Goal: Task Accomplishment & Management: Use online tool/utility

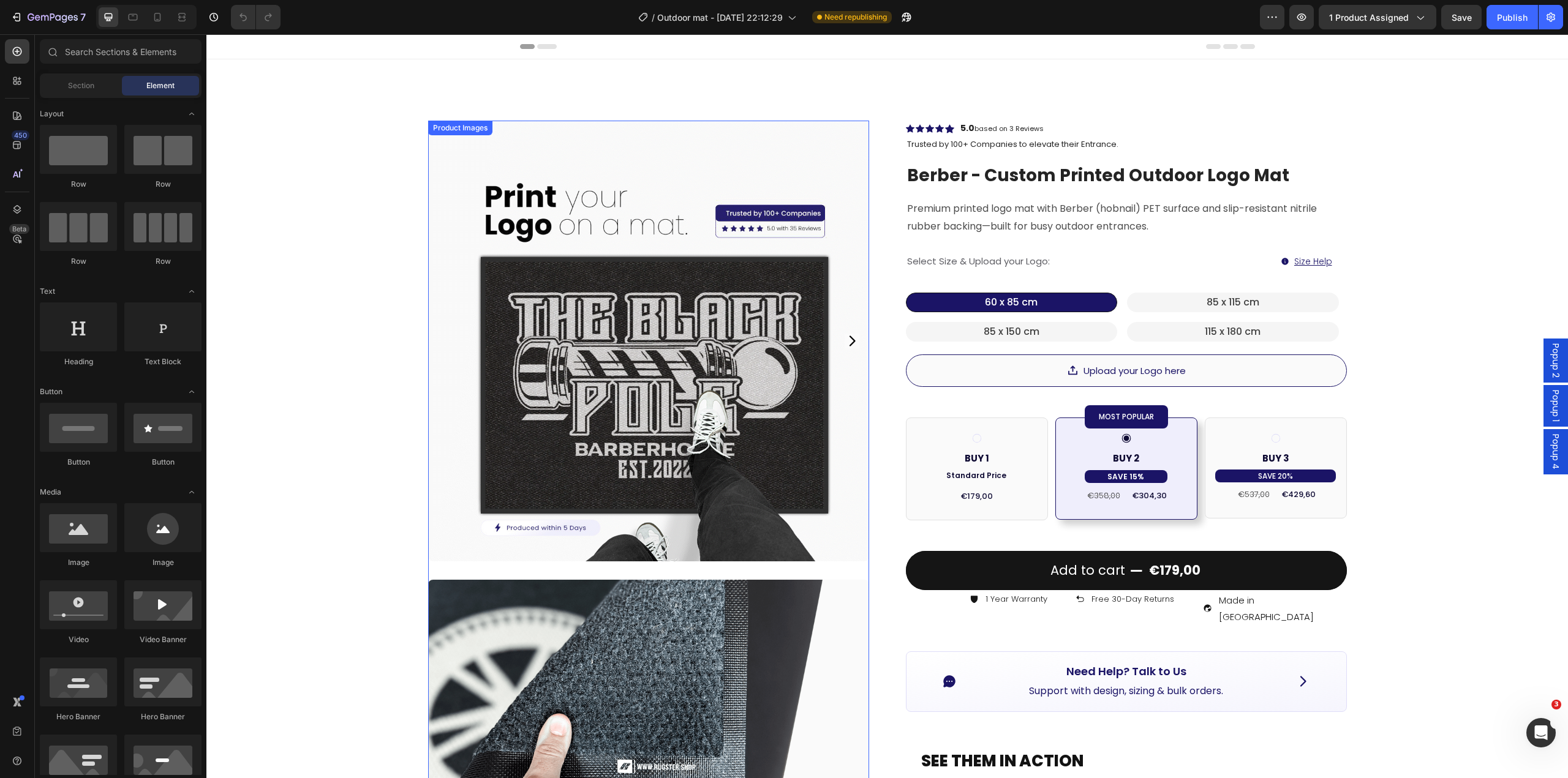
click at [849, 338] on icon "Carousel Next Arrow" at bounding box center [852, 340] width 6 height 10
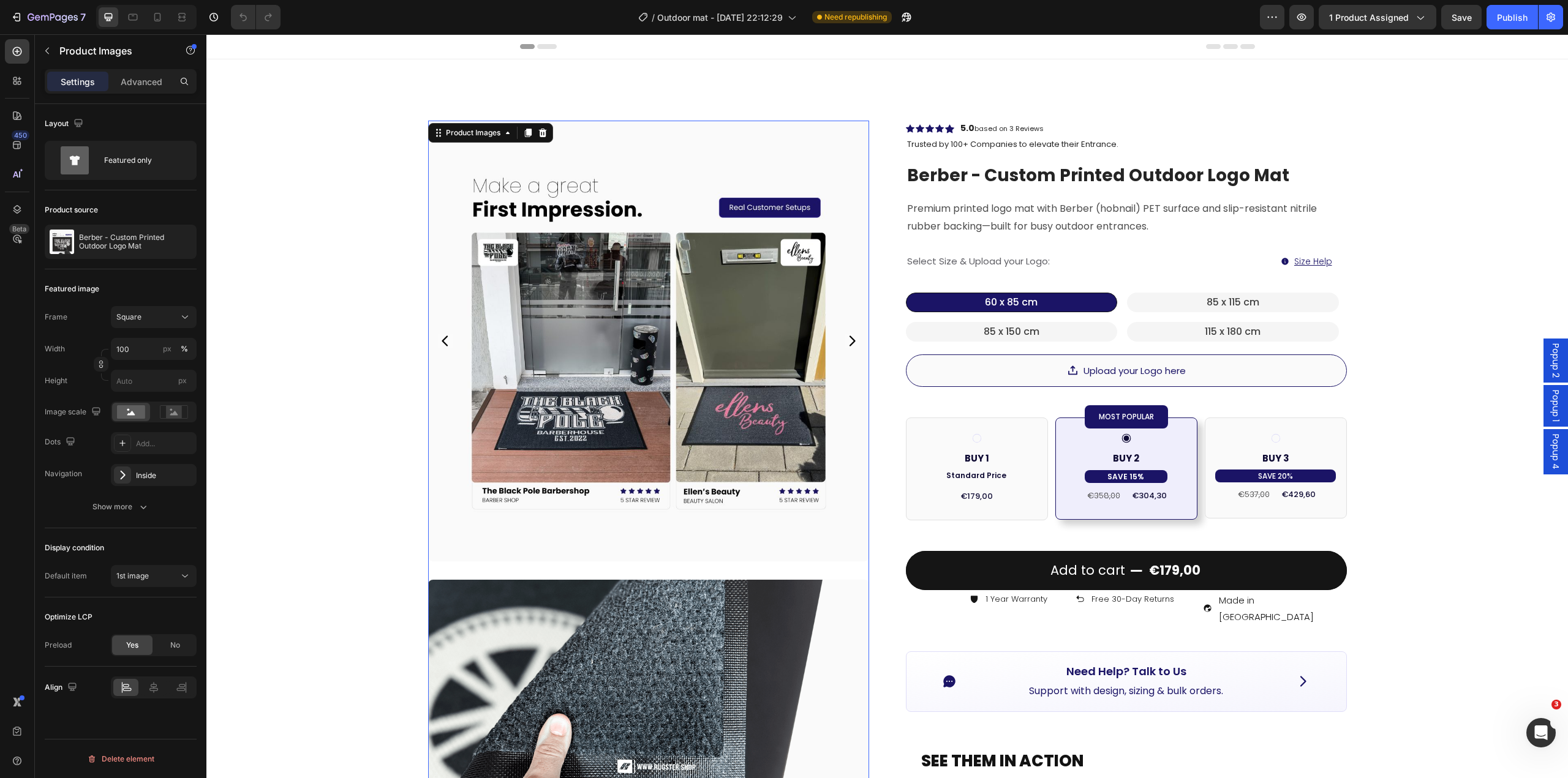
click at [854, 338] on img at bounding box center [648, 340] width 441 height 440
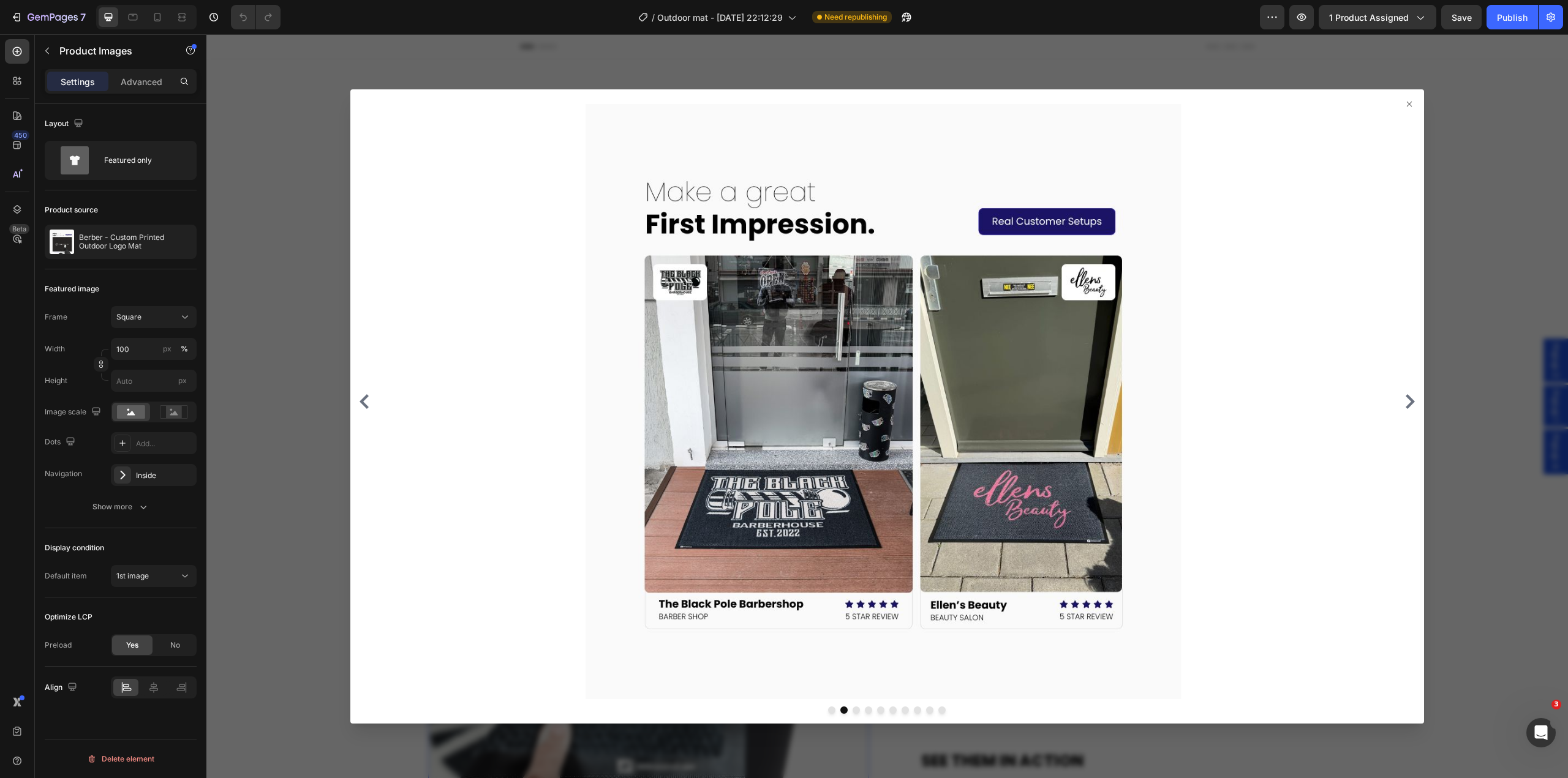
click at [1403, 391] on div at bounding box center [887, 401] width 1064 height 595
click at [1402, 401] on icon "Carousel Next Arrow" at bounding box center [1410, 401] width 15 height 15
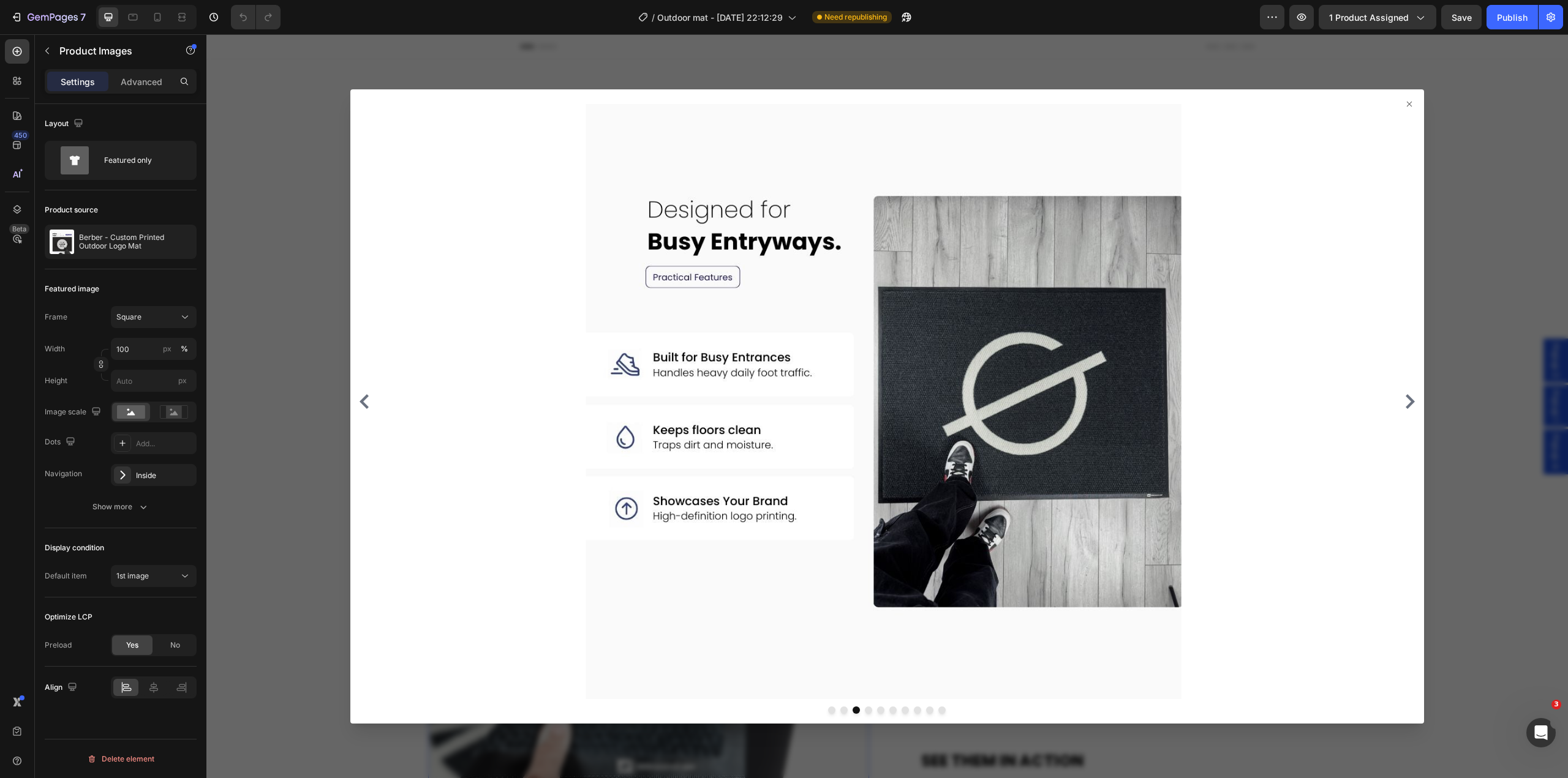
click at [1402, 402] on icon "Carousel Next Arrow" at bounding box center [1410, 401] width 15 height 15
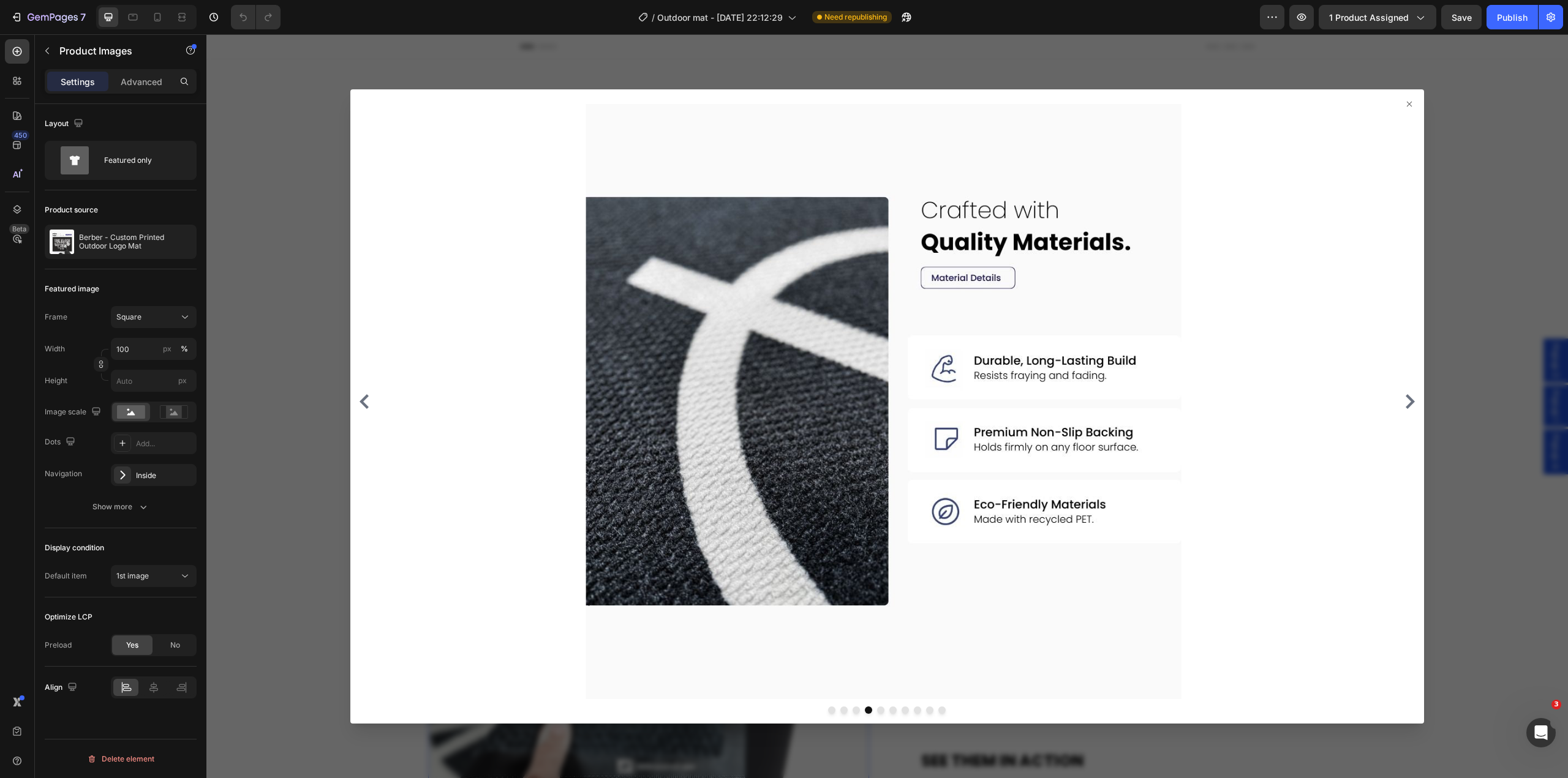
click at [1405, 402] on icon "Carousel Next Arrow" at bounding box center [1410, 401] width 9 height 15
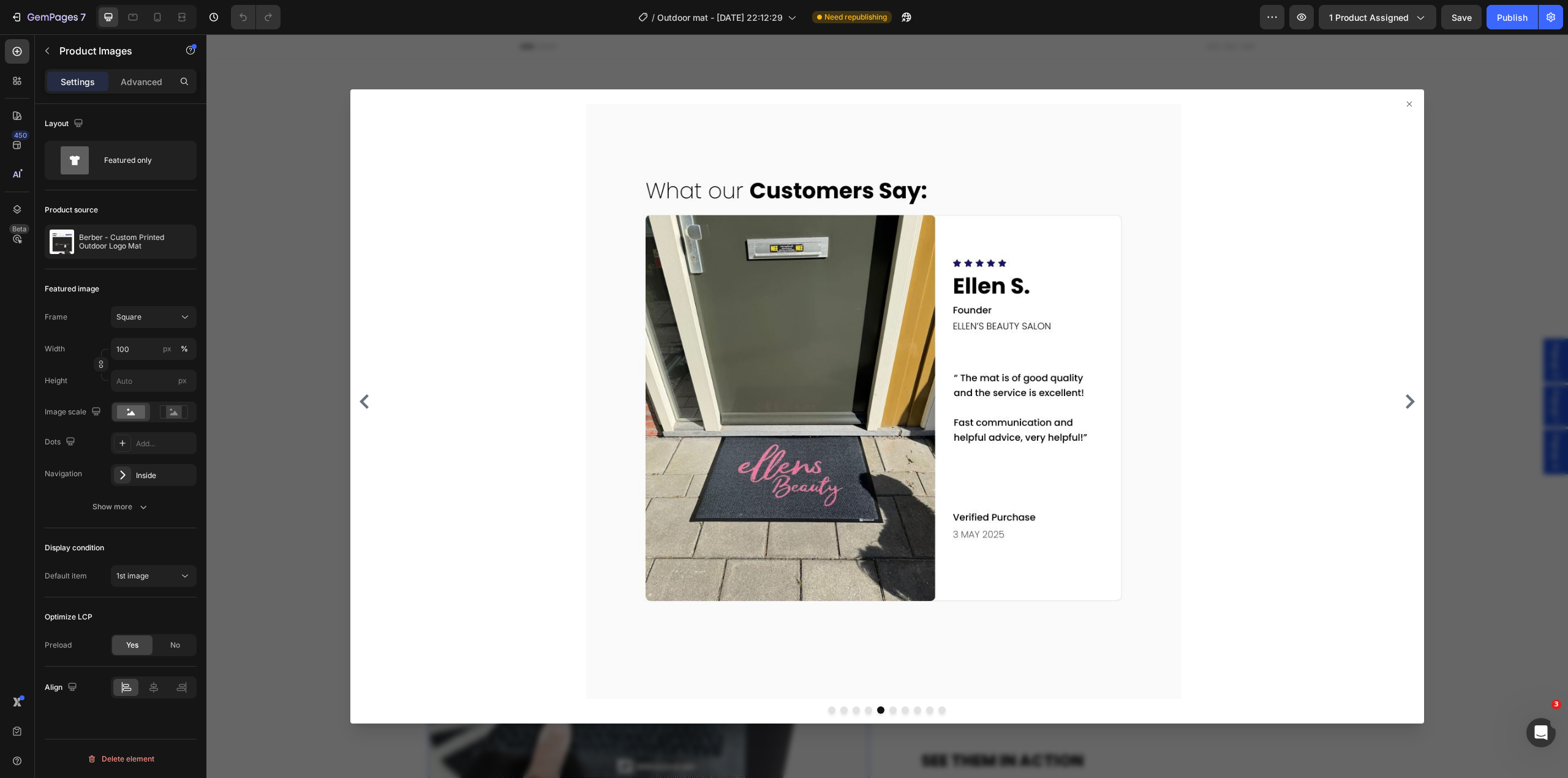
click at [1404, 104] on icon at bounding box center [1409, 104] width 10 height 10
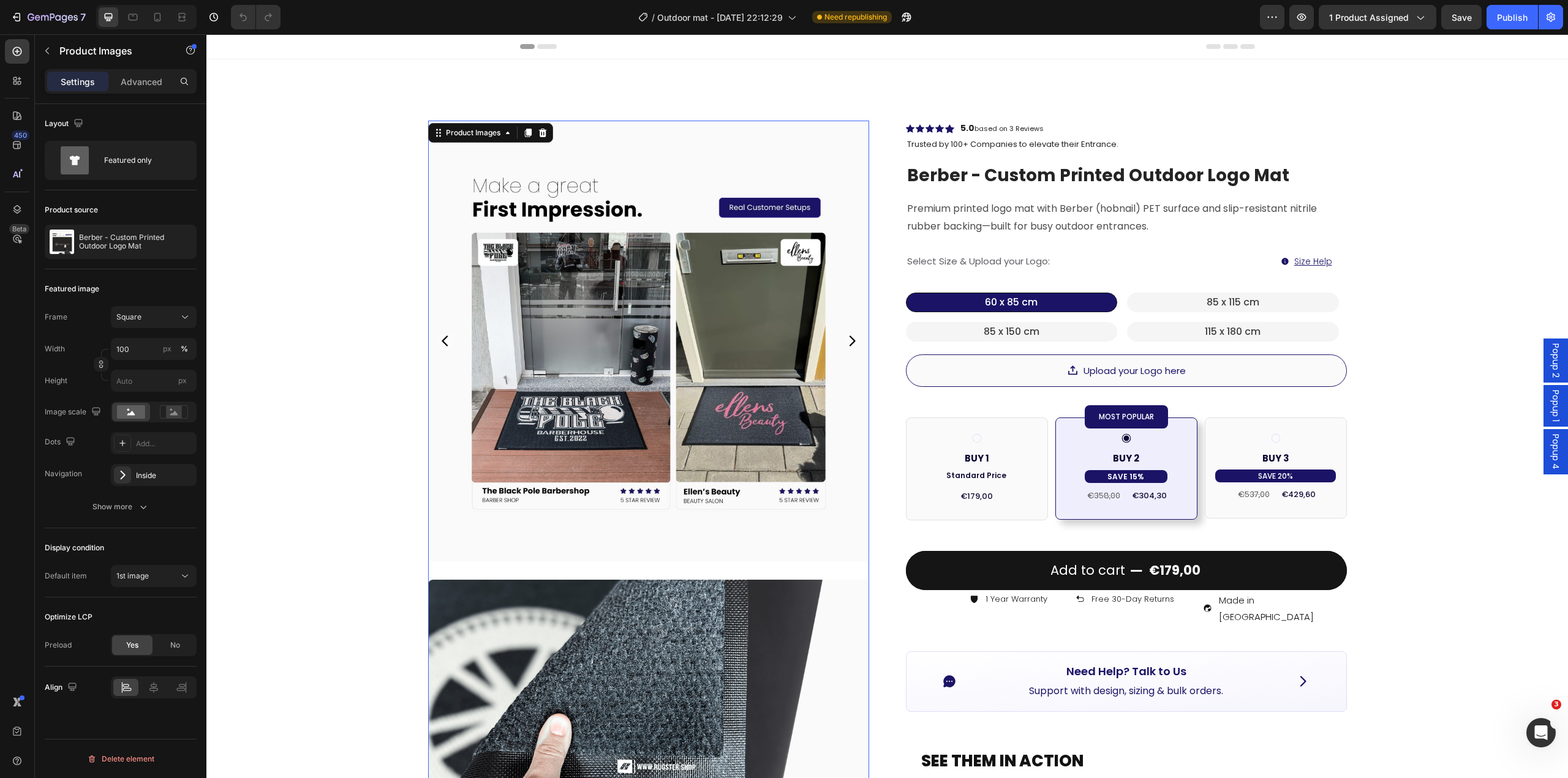
click at [846, 334] on icon "Carousel Next Arrow" at bounding box center [852, 341] width 15 height 15
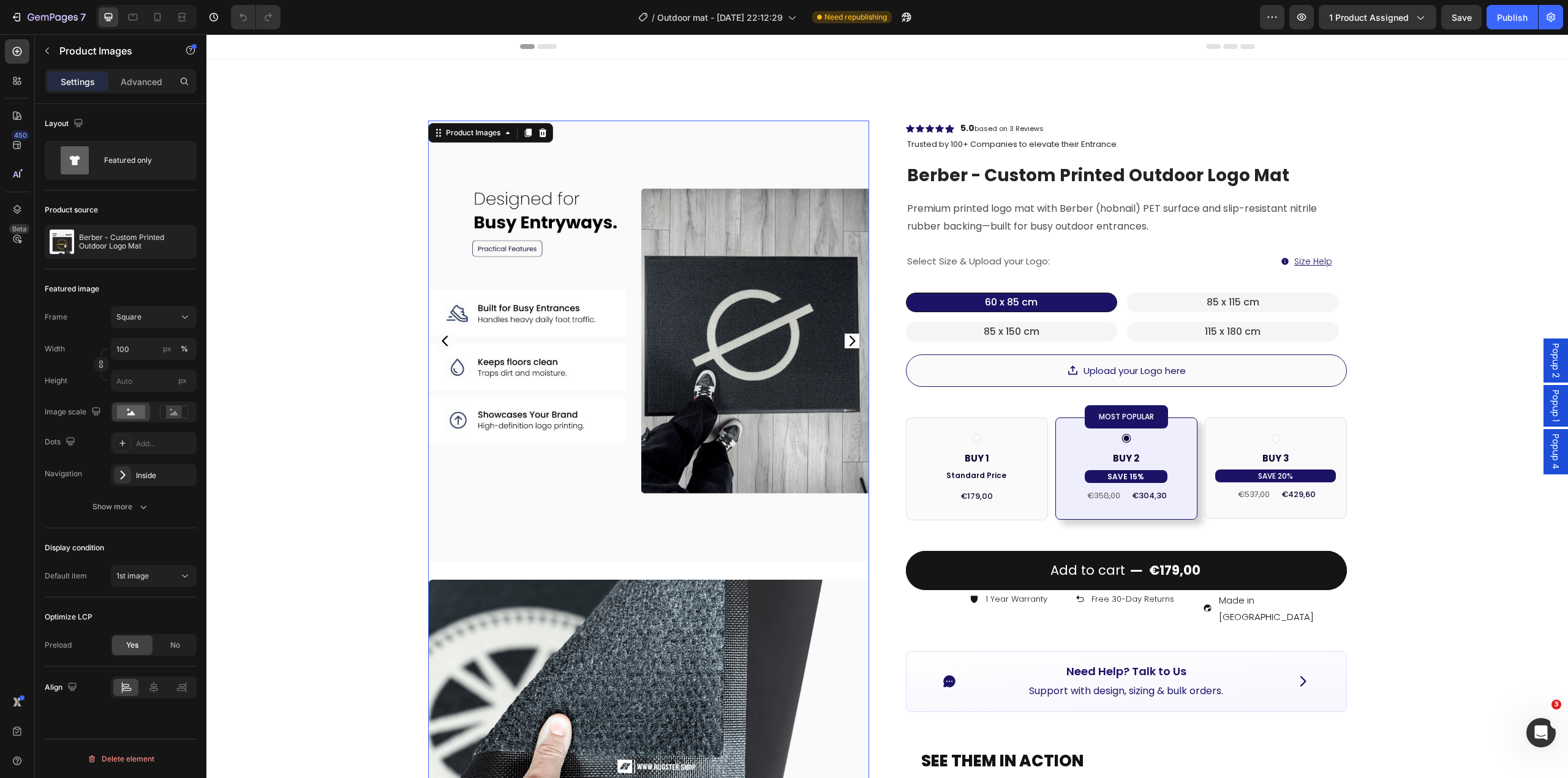
click at [846, 334] on icon "Carousel Next Arrow" at bounding box center [852, 341] width 15 height 15
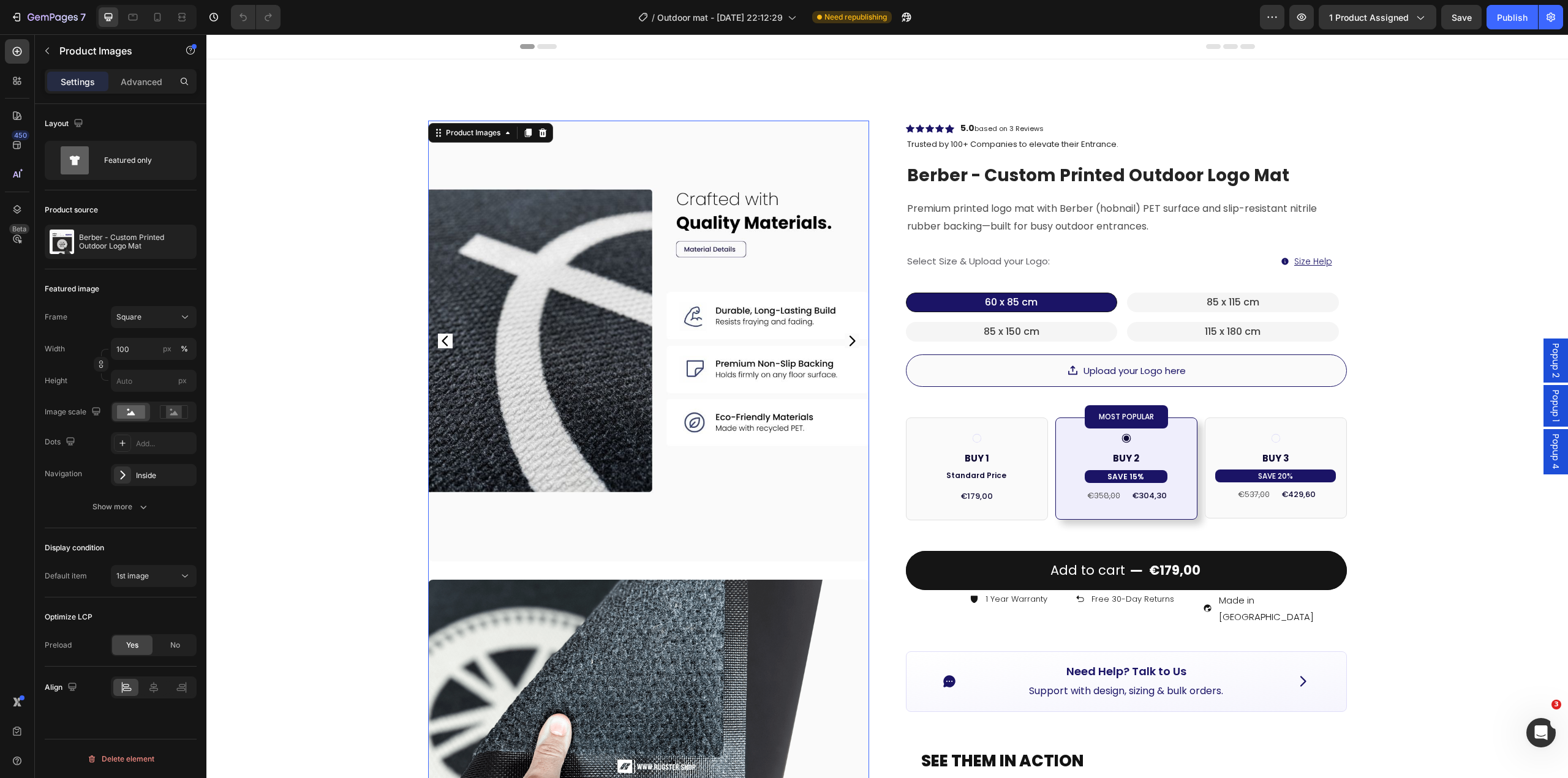
click at [846, 334] on icon "Carousel Next Arrow" at bounding box center [852, 341] width 15 height 15
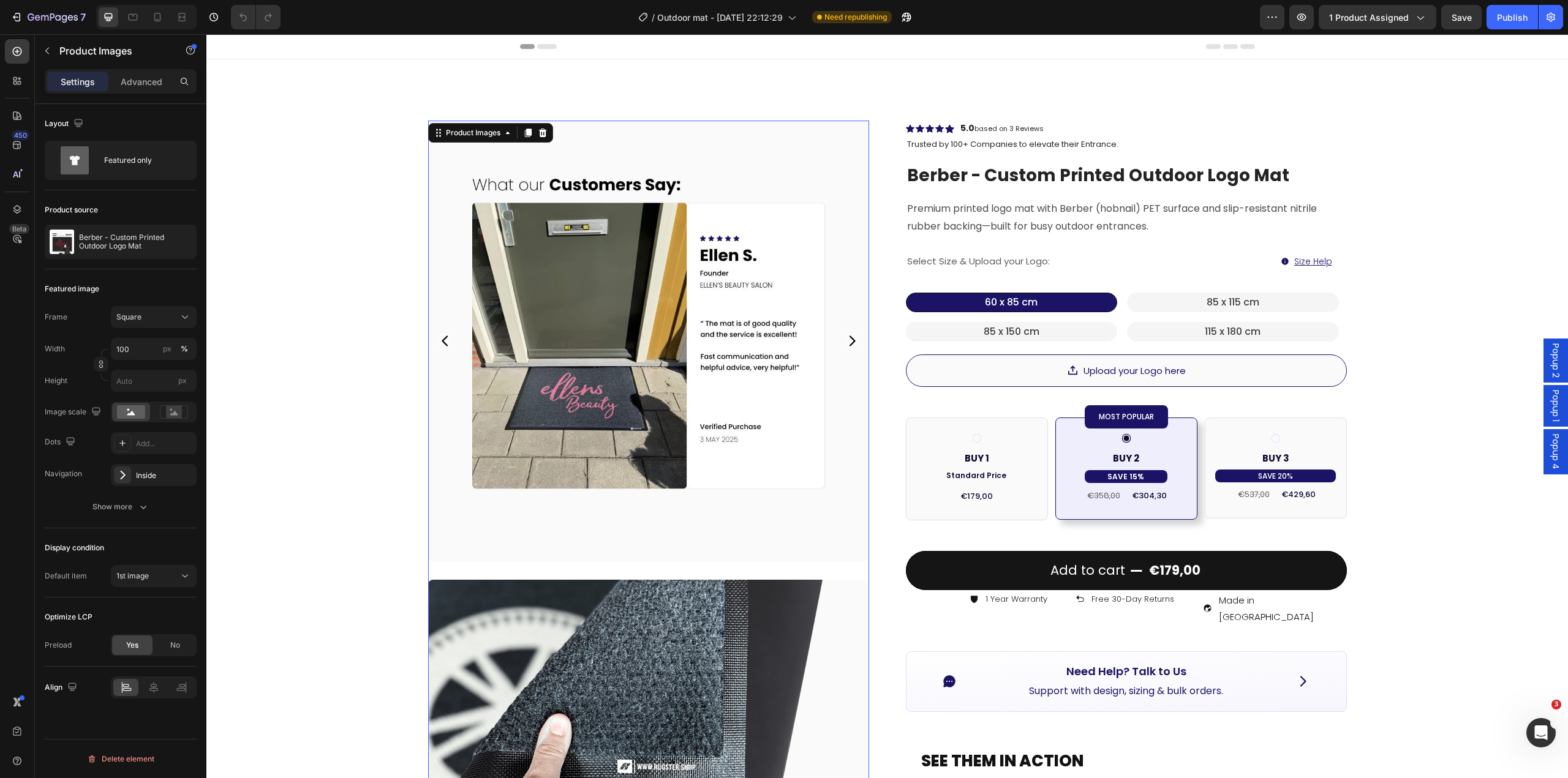
click at [846, 334] on icon "Carousel Next Arrow" at bounding box center [852, 341] width 15 height 15
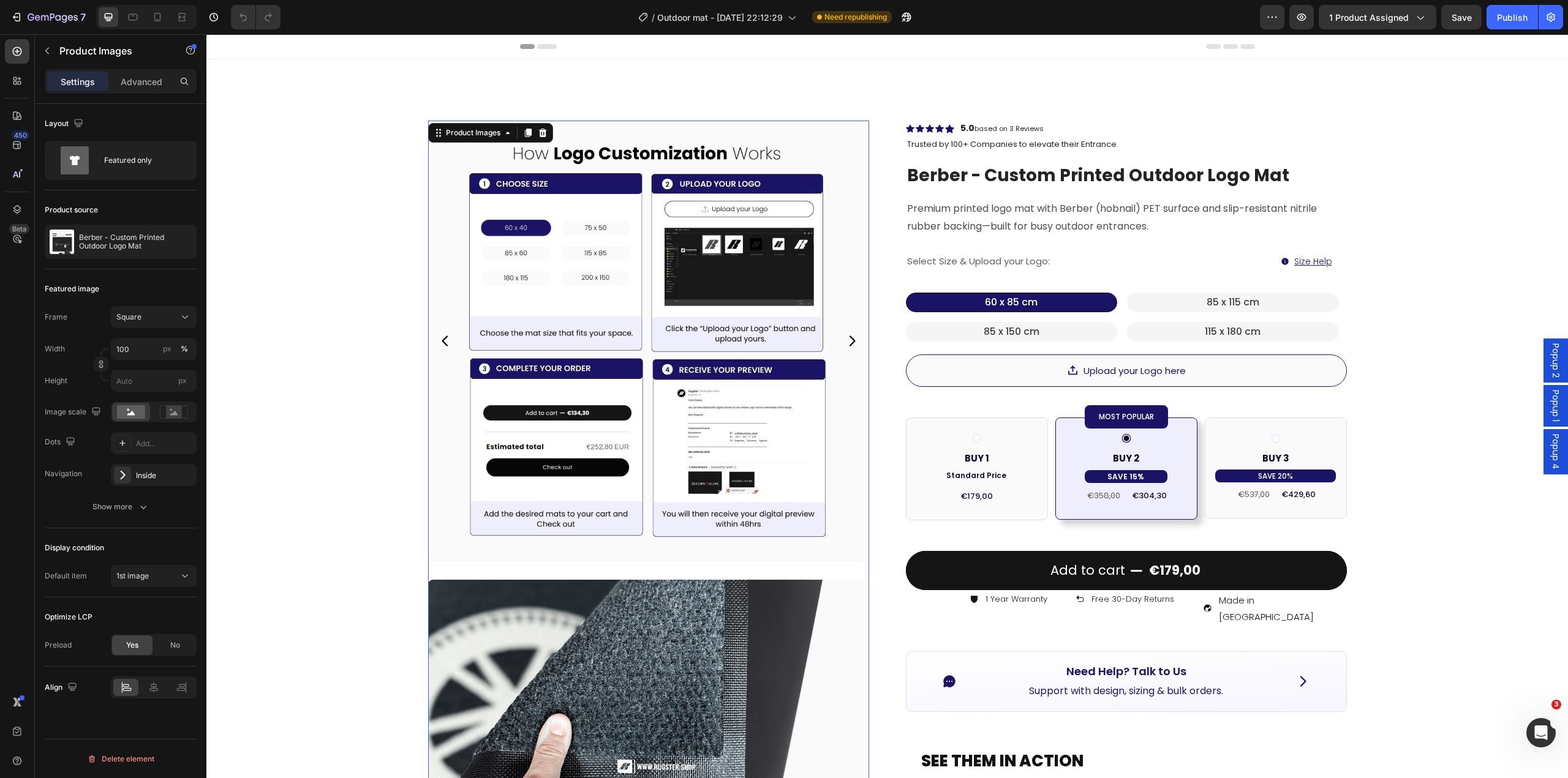
click at [846, 334] on icon "Carousel Next Arrow" at bounding box center [852, 341] width 15 height 15
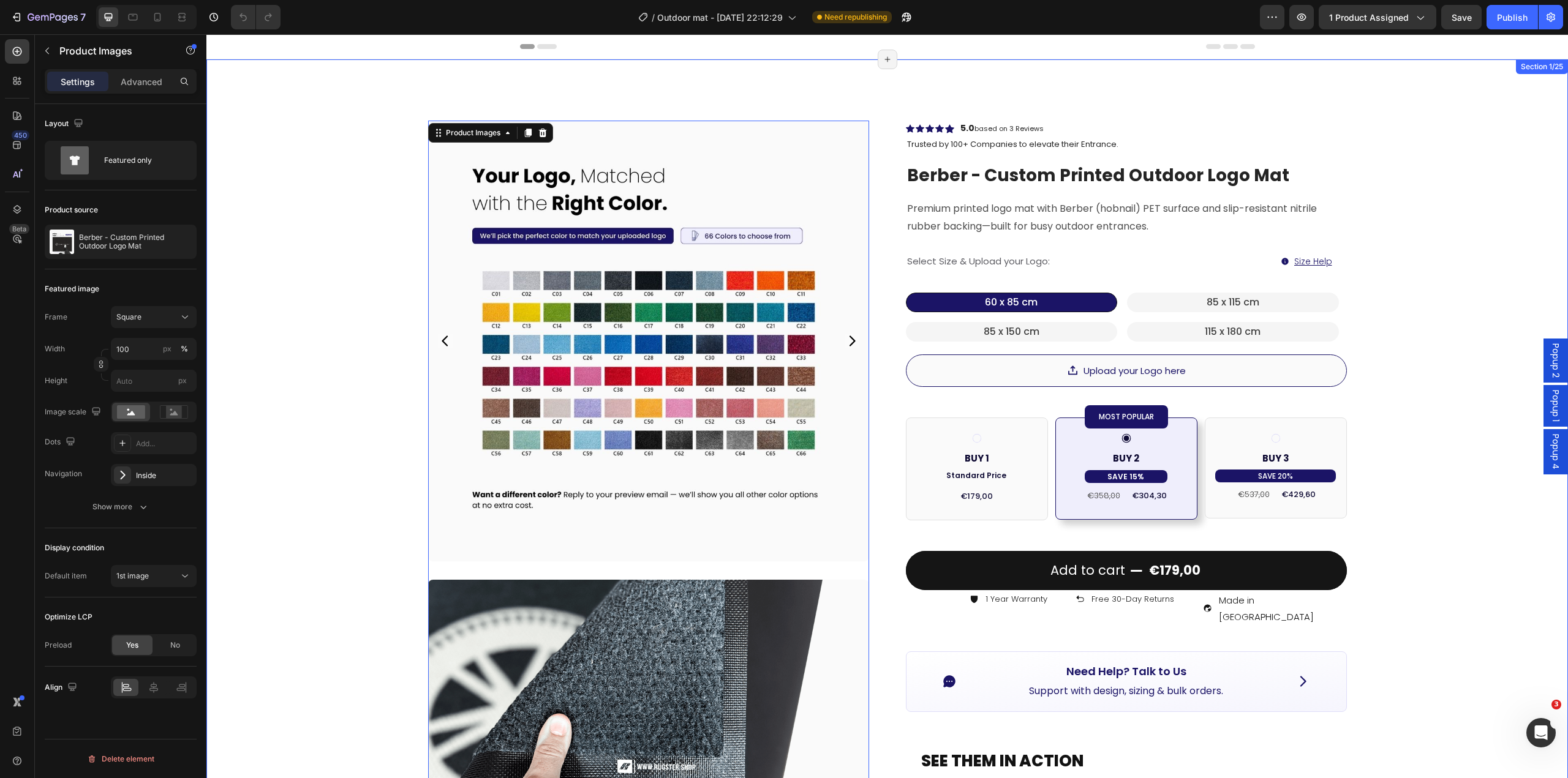
click at [316, 377] on div "Product Images 0 Image Image Image Row Row Icon Icon Icon Icon Icon Icon List H…" at bounding box center [887, 710] width 1362 height 1303
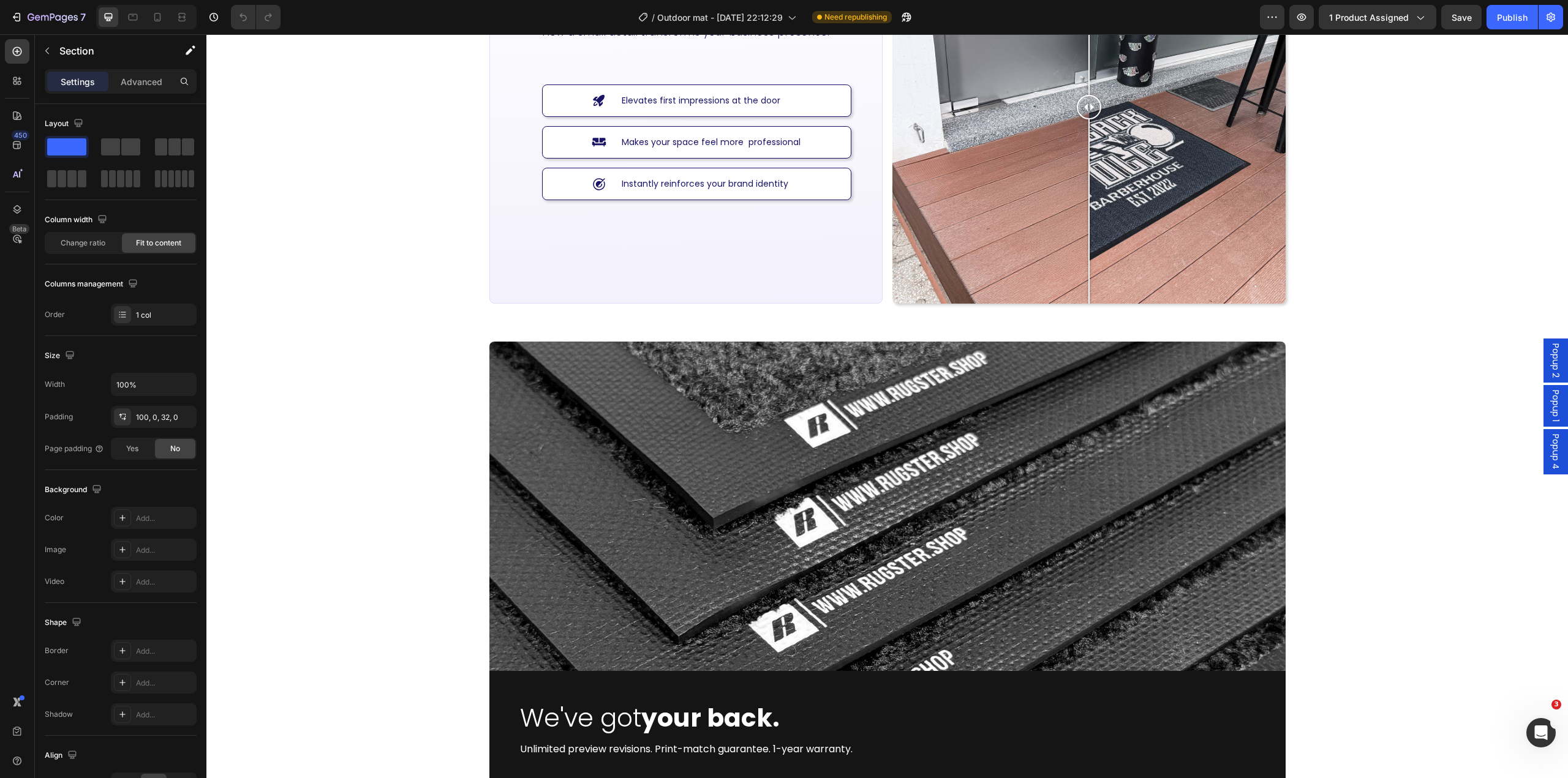
scroll to position [3733, 0]
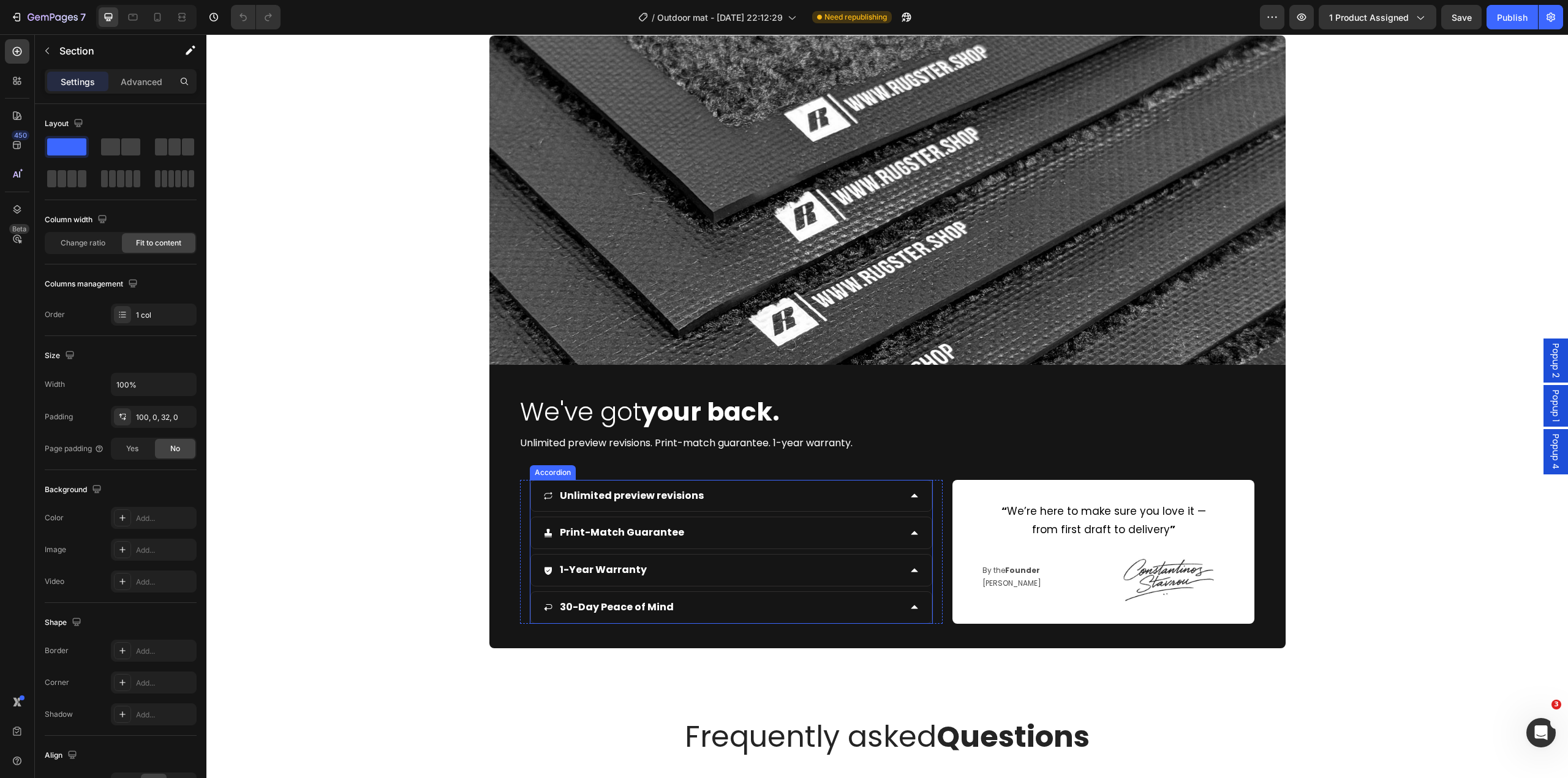
click at [808, 493] on div "Unlimited preview revisions" at bounding box center [722, 496] width 357 height 21
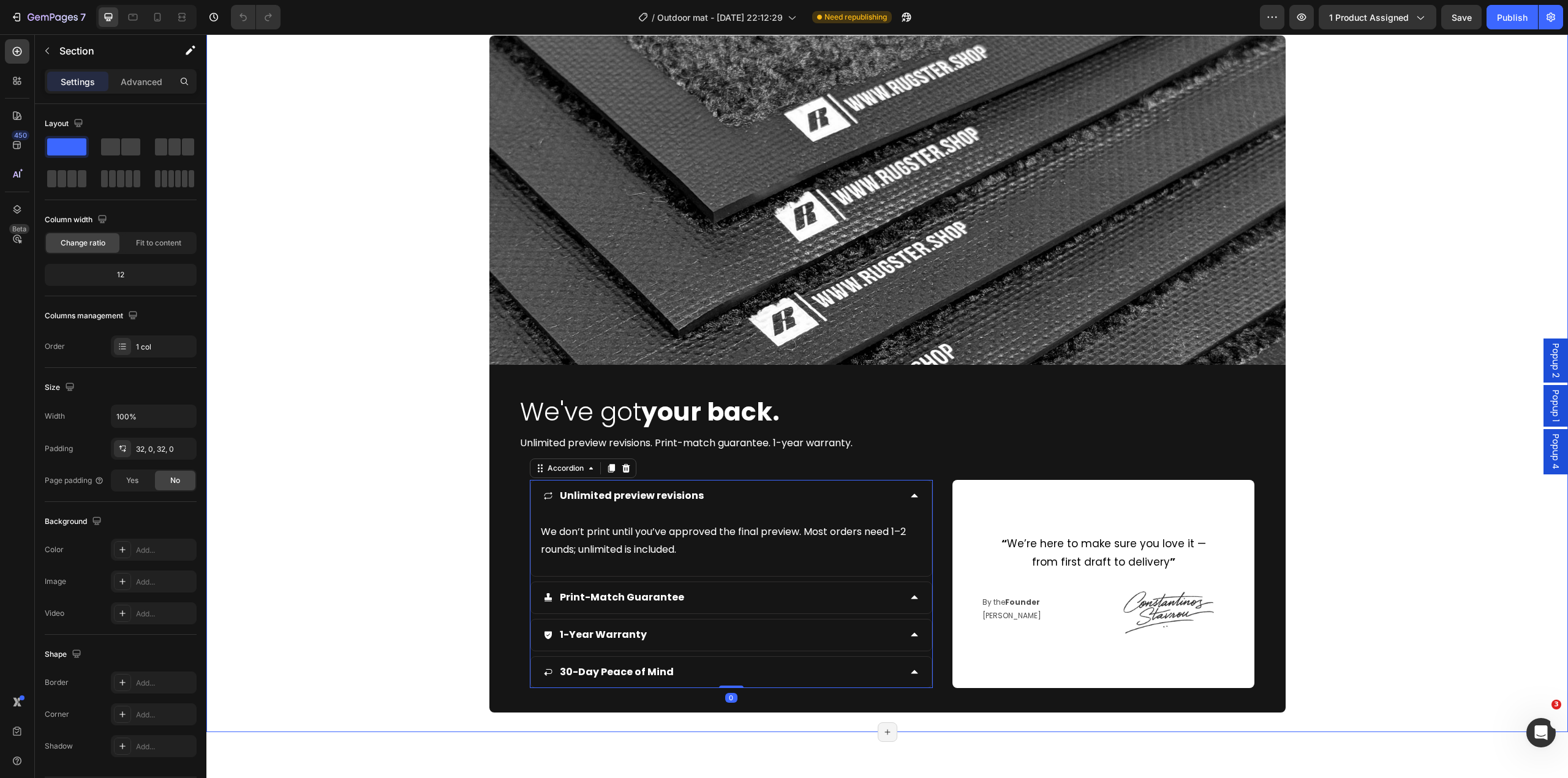
click at [415, 511] on div "Image We've got your back. Heading Unlimited preview revisions. Print-match gua…" at bounding box center [887, 374] width 1362 height 677
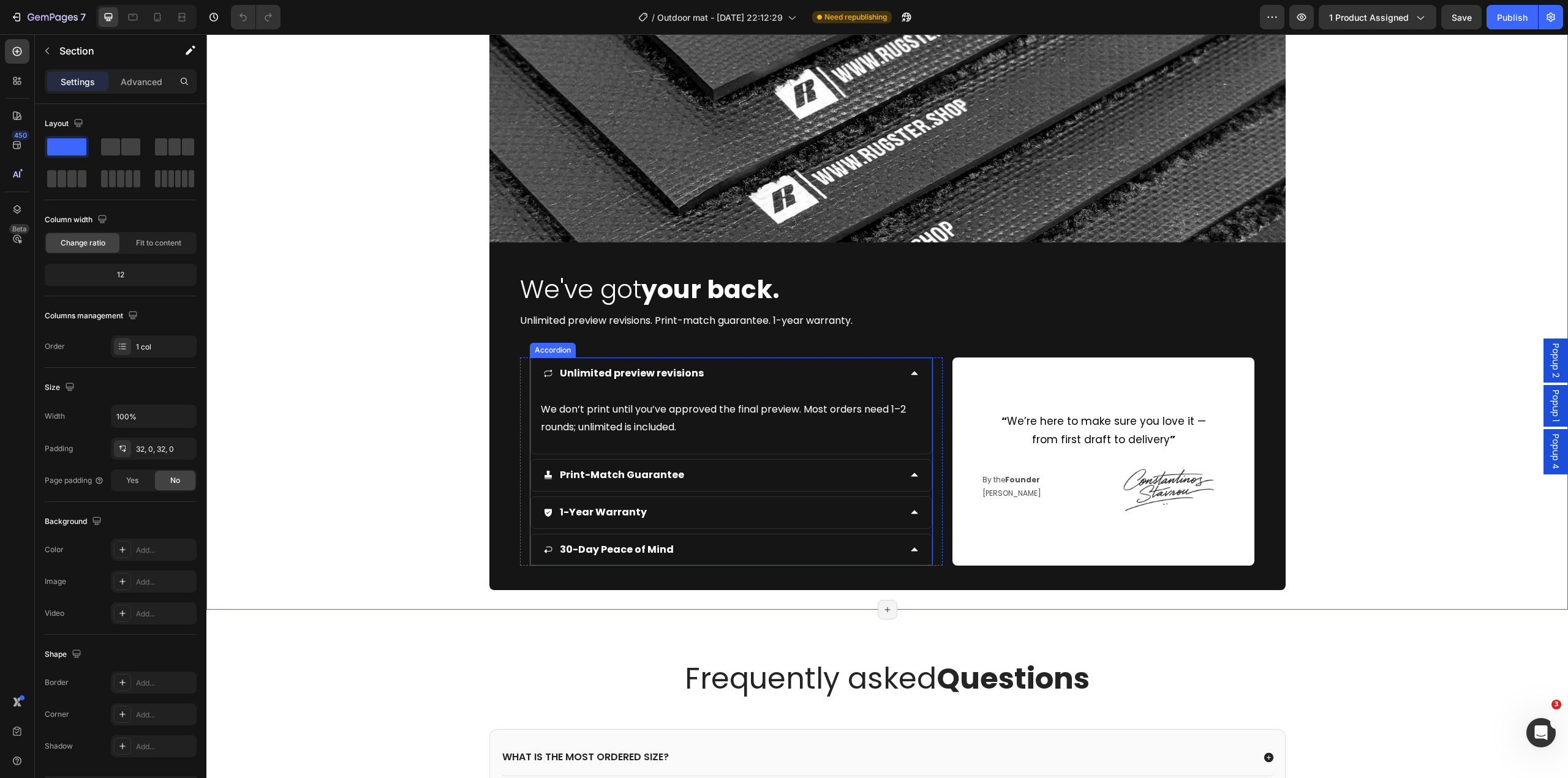
click at [781, 379] on div "Unlimited preview revisions" at bounding box center [722, 373] width 357 height 21
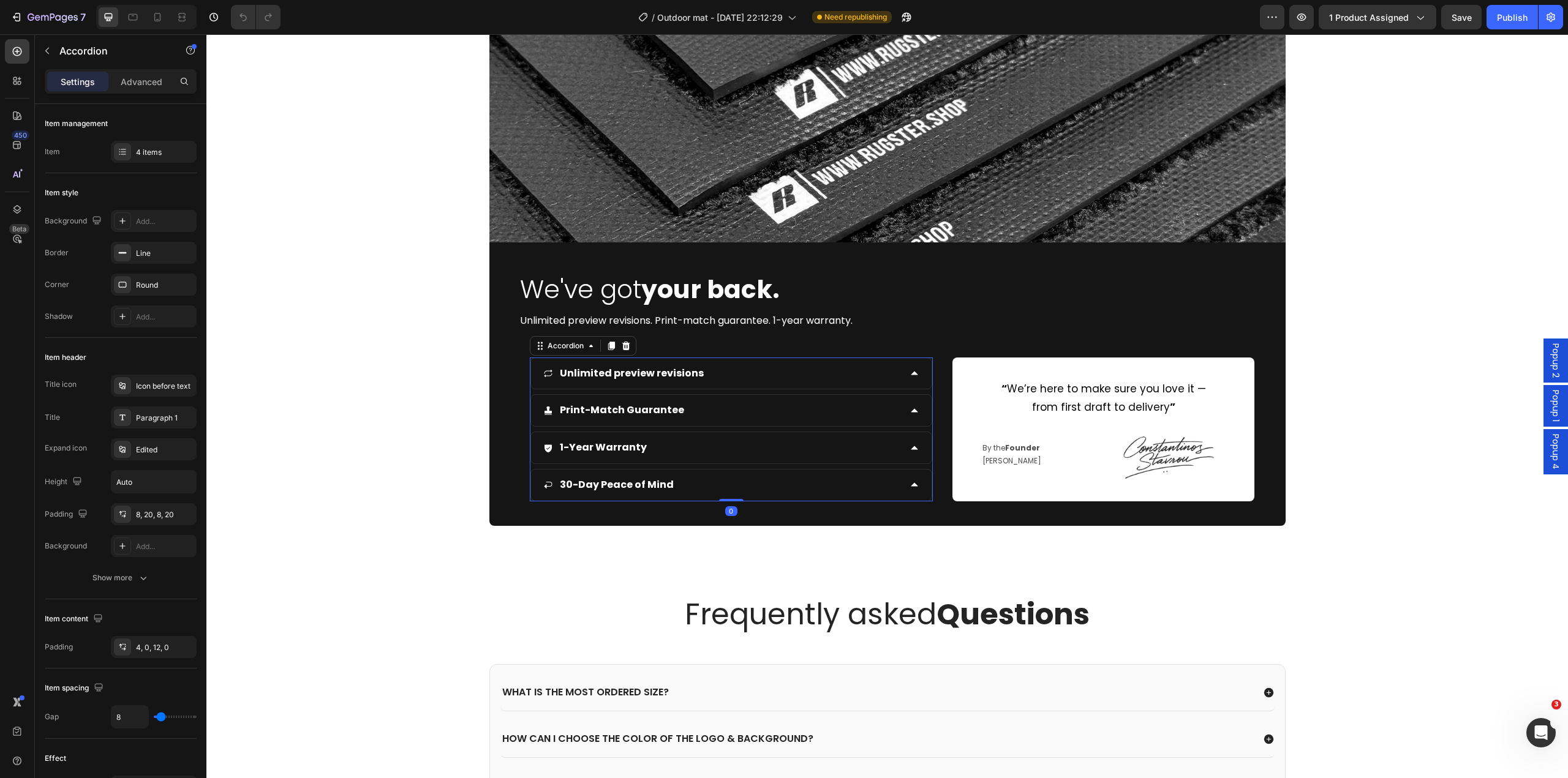
click at [740, 411] on div "Print-Match Guarantee" at bounding box center [722, 410] width 357 height 21
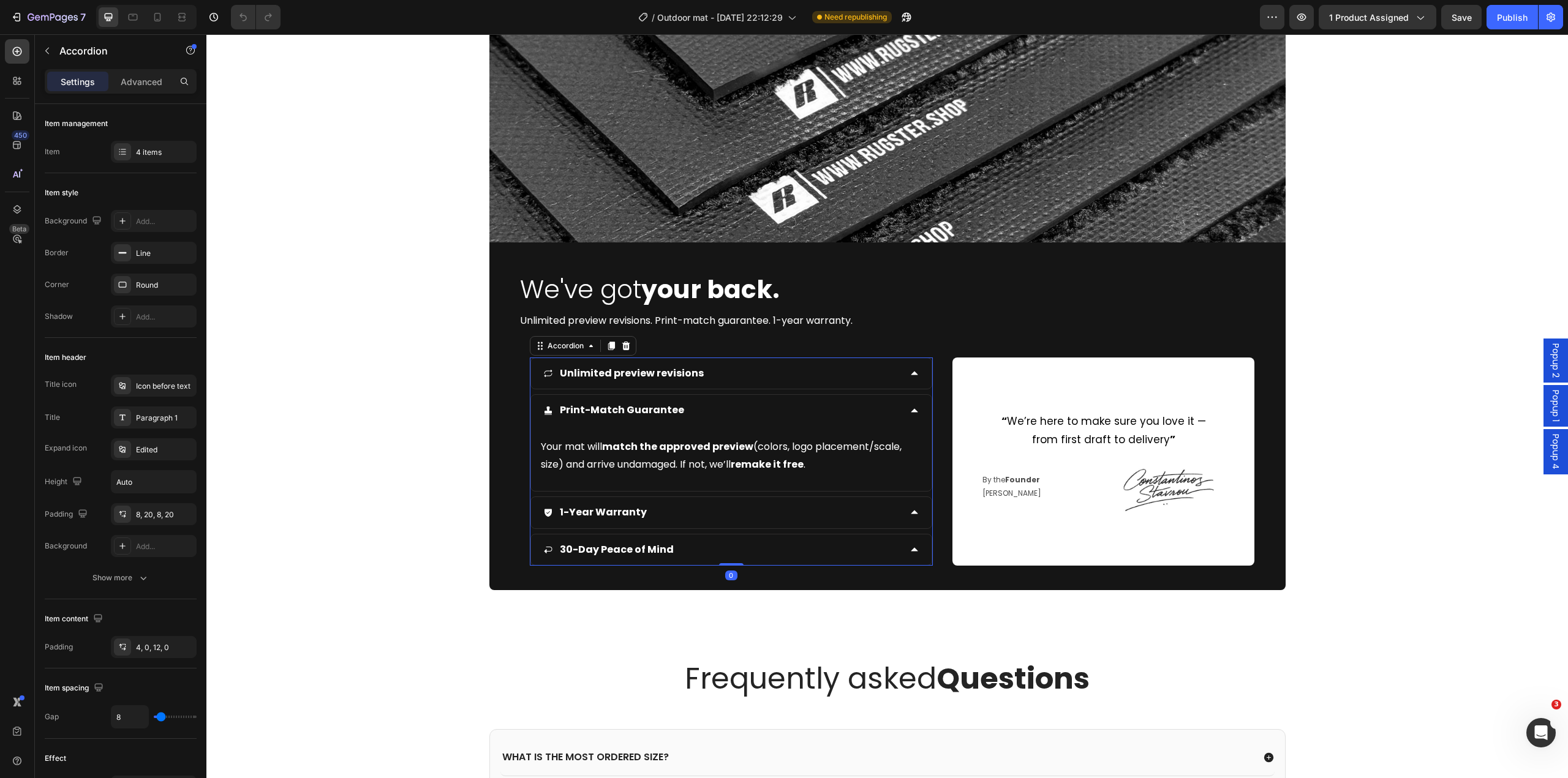
click at [740, 408] on div "Print-Match Guarantee" at bounding box center [722, 410] width 357 height 21
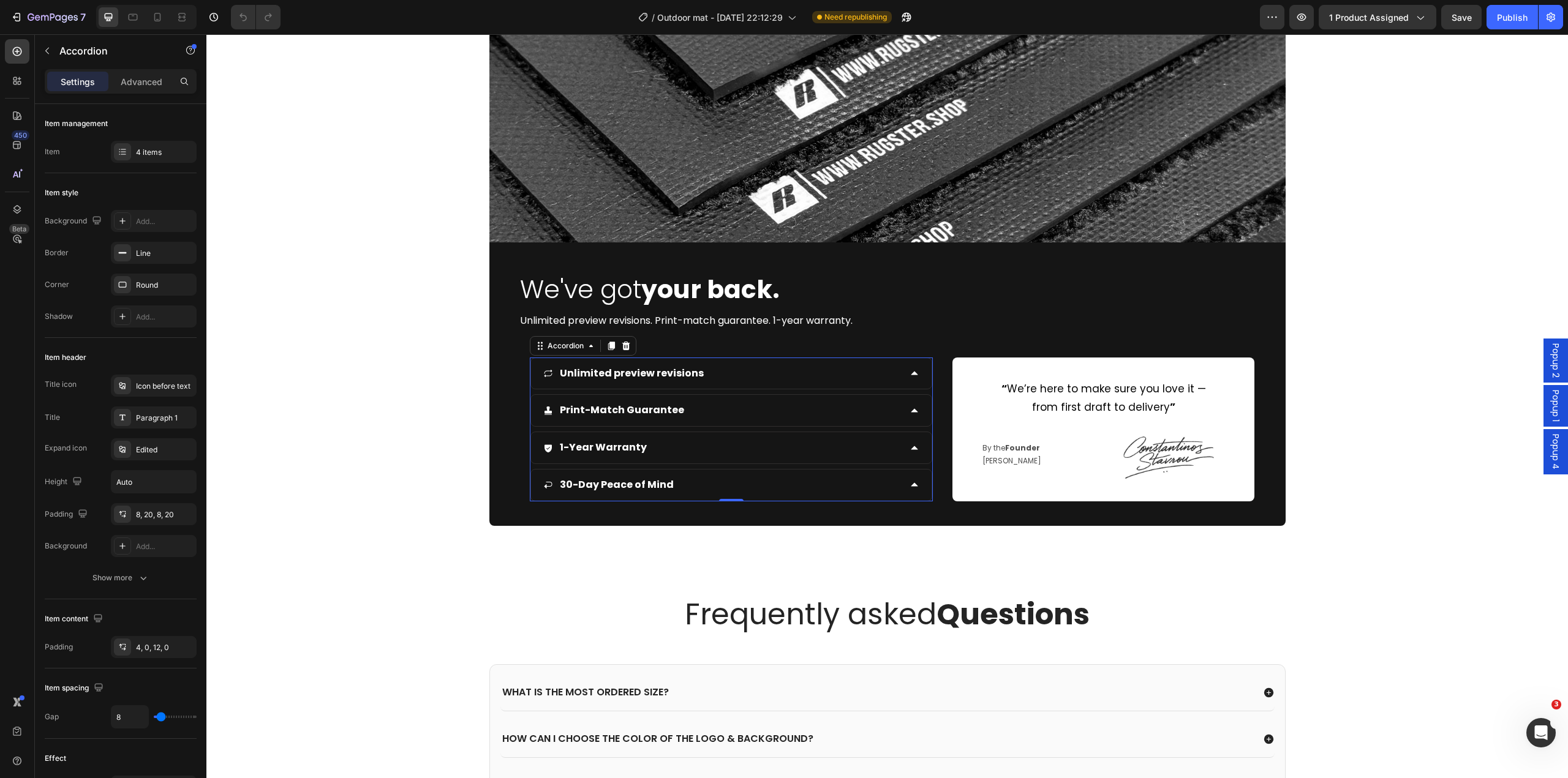
click at [715, 457] on div "1-Year Warranty" at bounding box center [722, 447] width 357 height 21
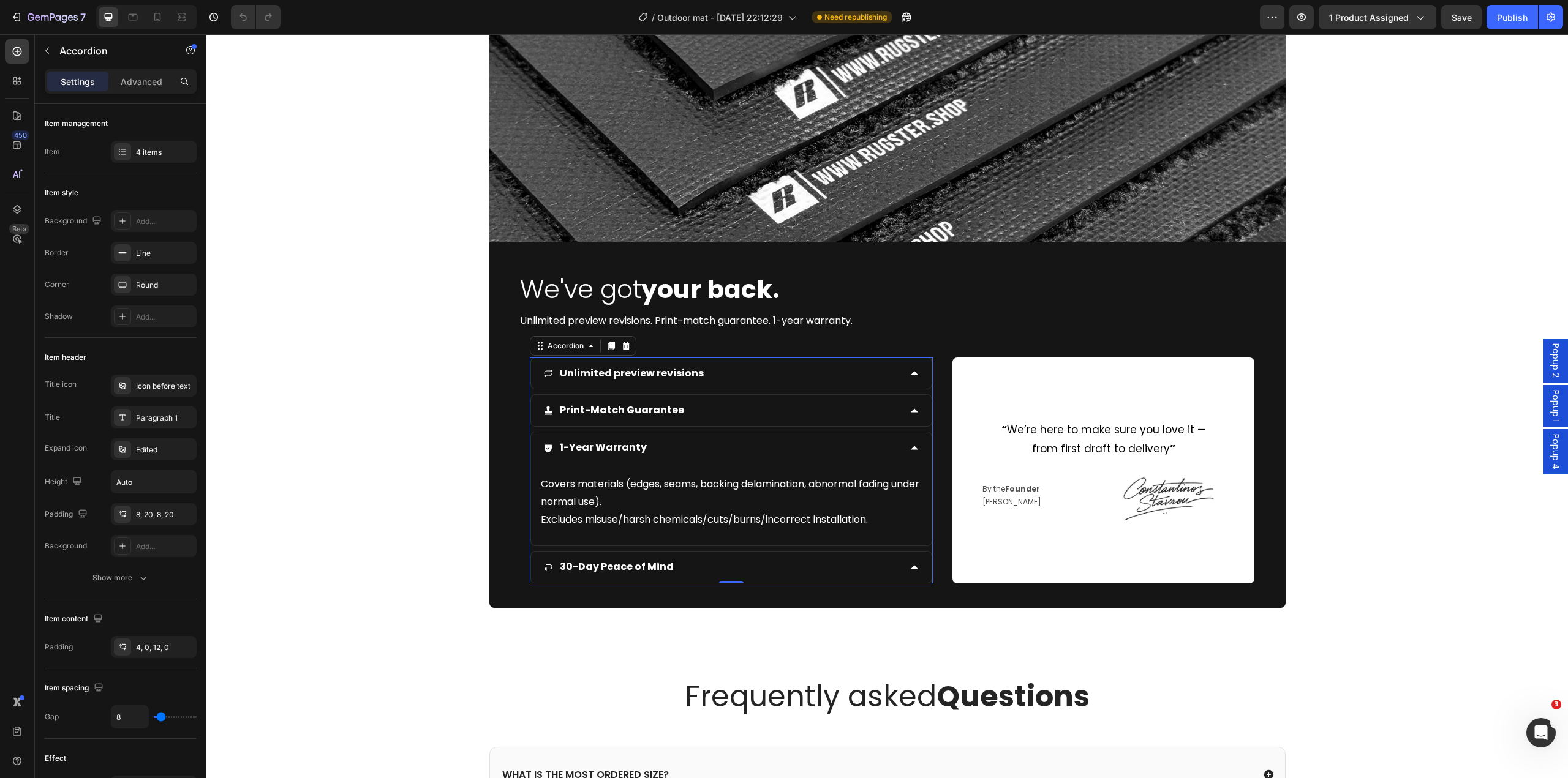
click at [714, 454] on div "1-Year Warranty" at bounding box center [722, 447] width 357 height 21
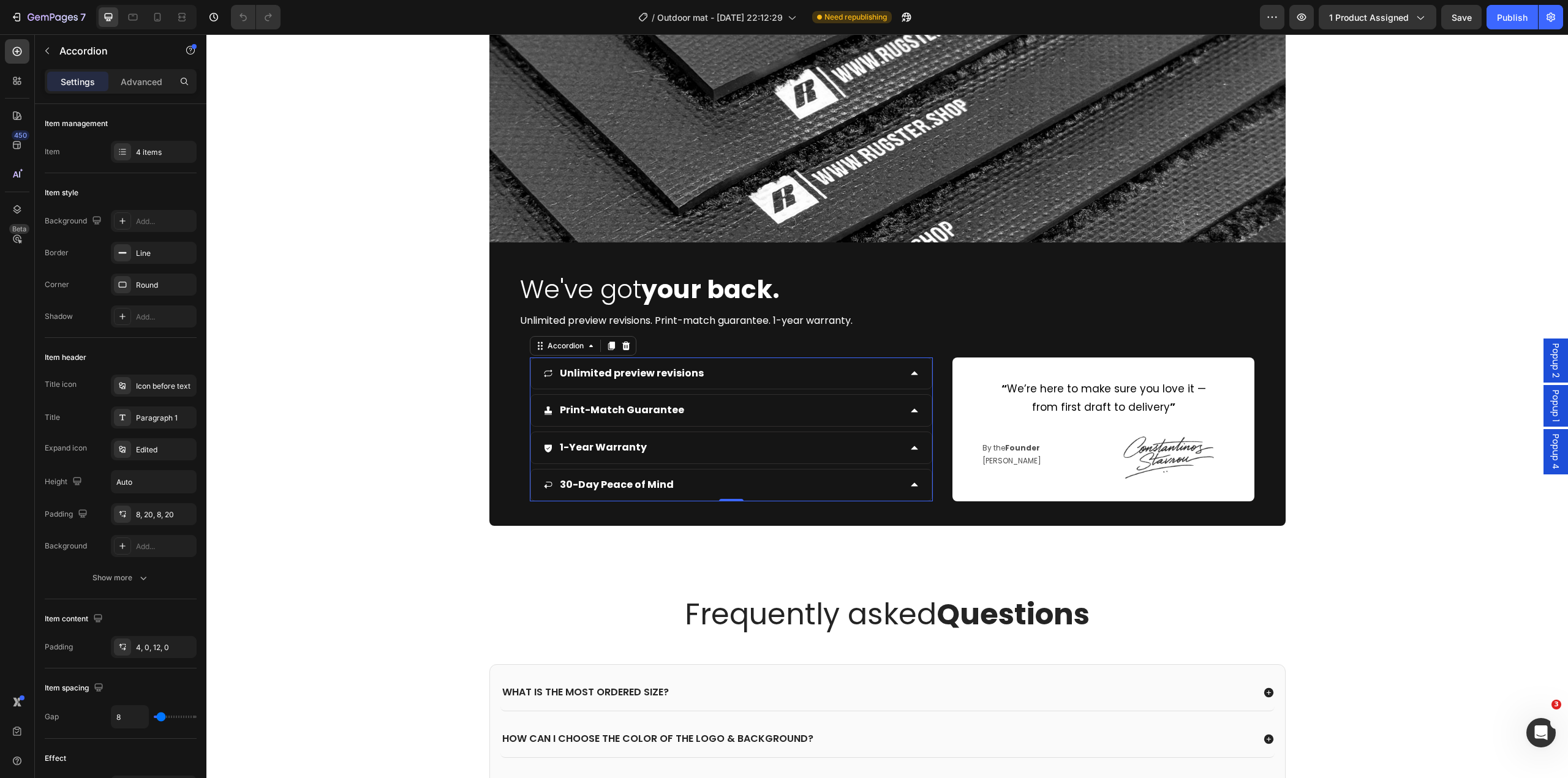
click at [714, 490] on div "30-Day Peace of Mind" at bounding box center [722, 485] width 357 height 21
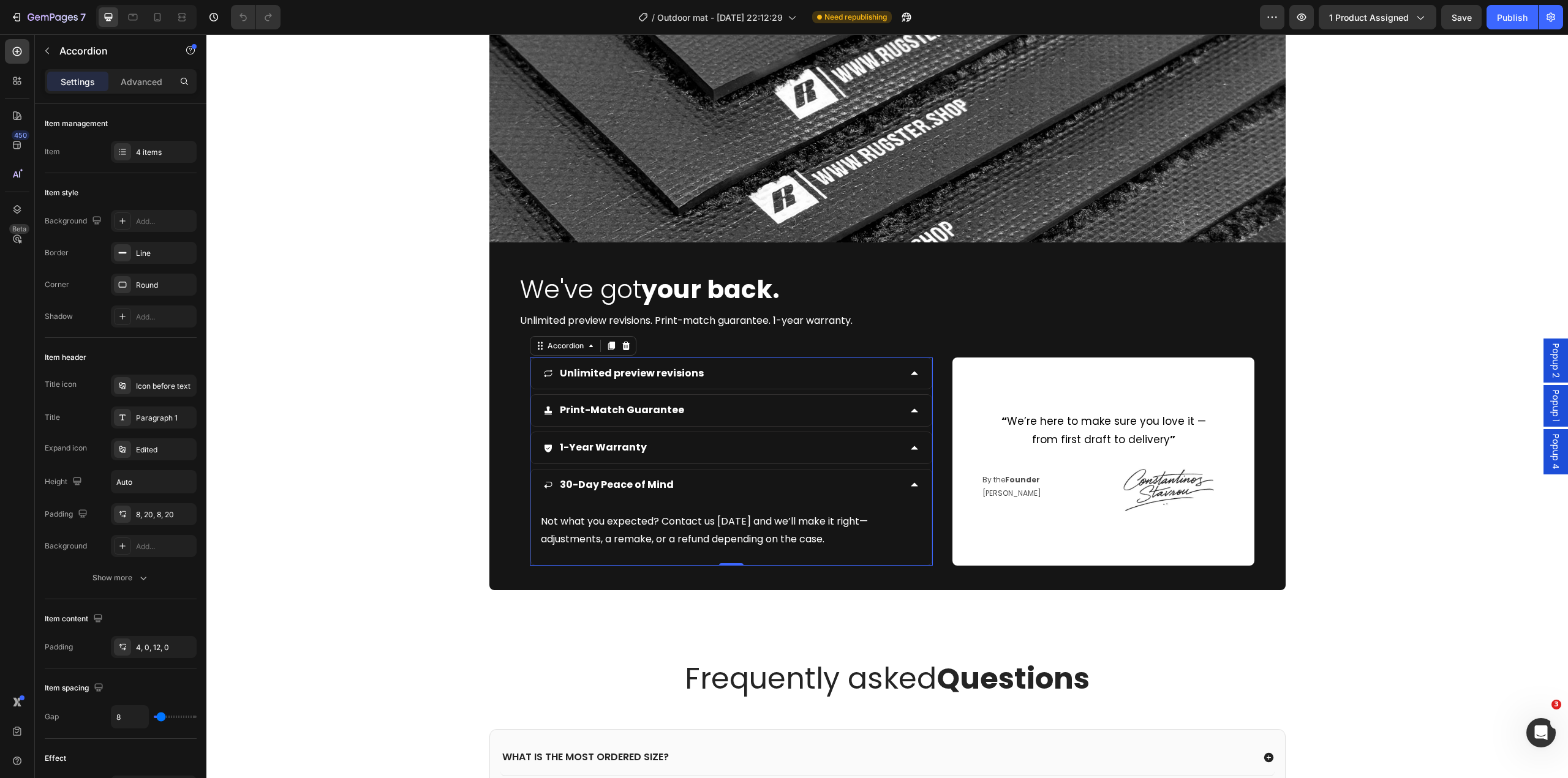
click at [714, 489] on div "30-Day Peace of Mind" at bounding box center [722, 485] width 357 height 21
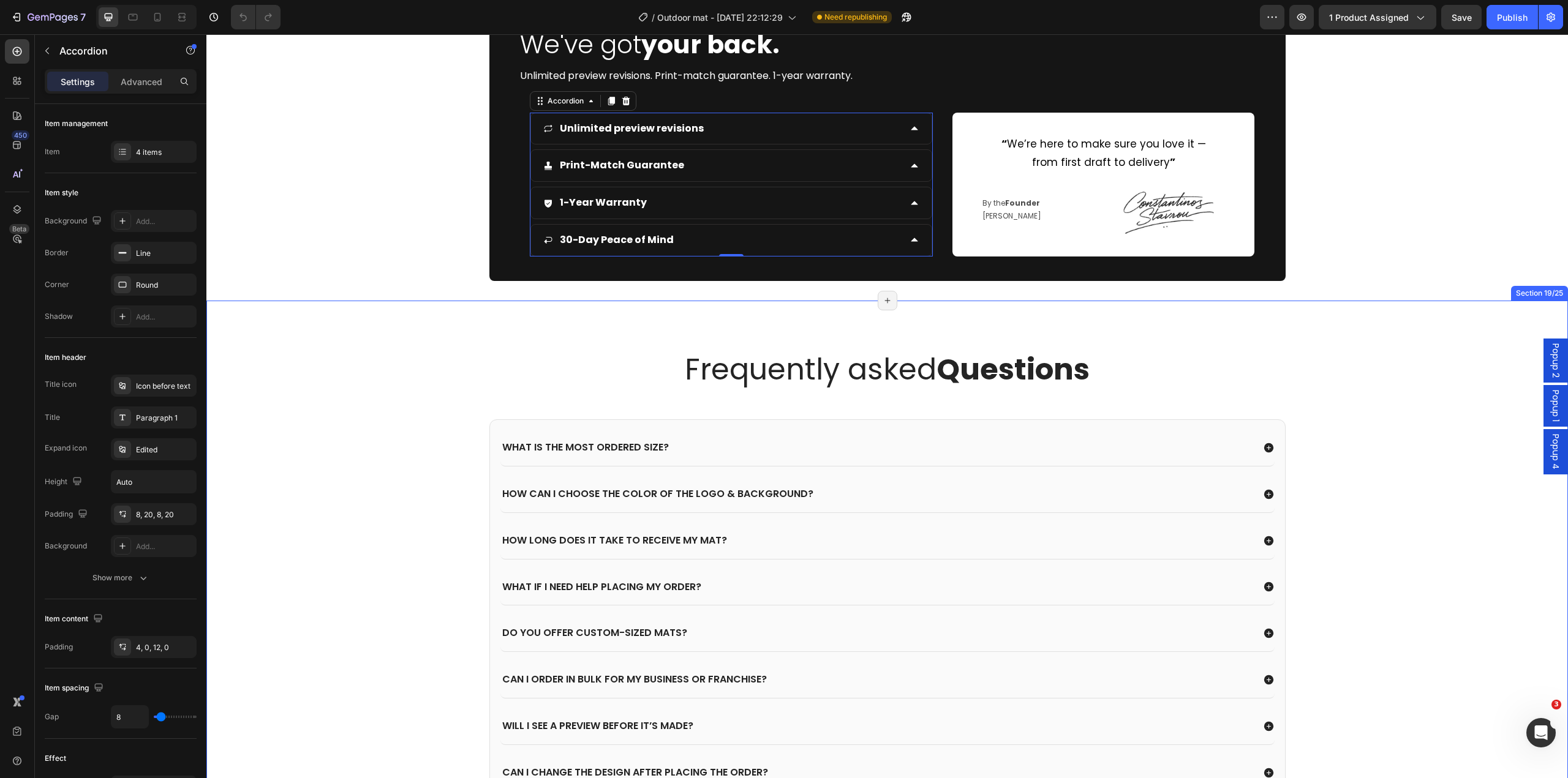
click at [461, 451] on div "Frequently asked Questions Heading What is the most ordered size? How can I cho…" at bounding box center [887, 626] width 1337 height 554
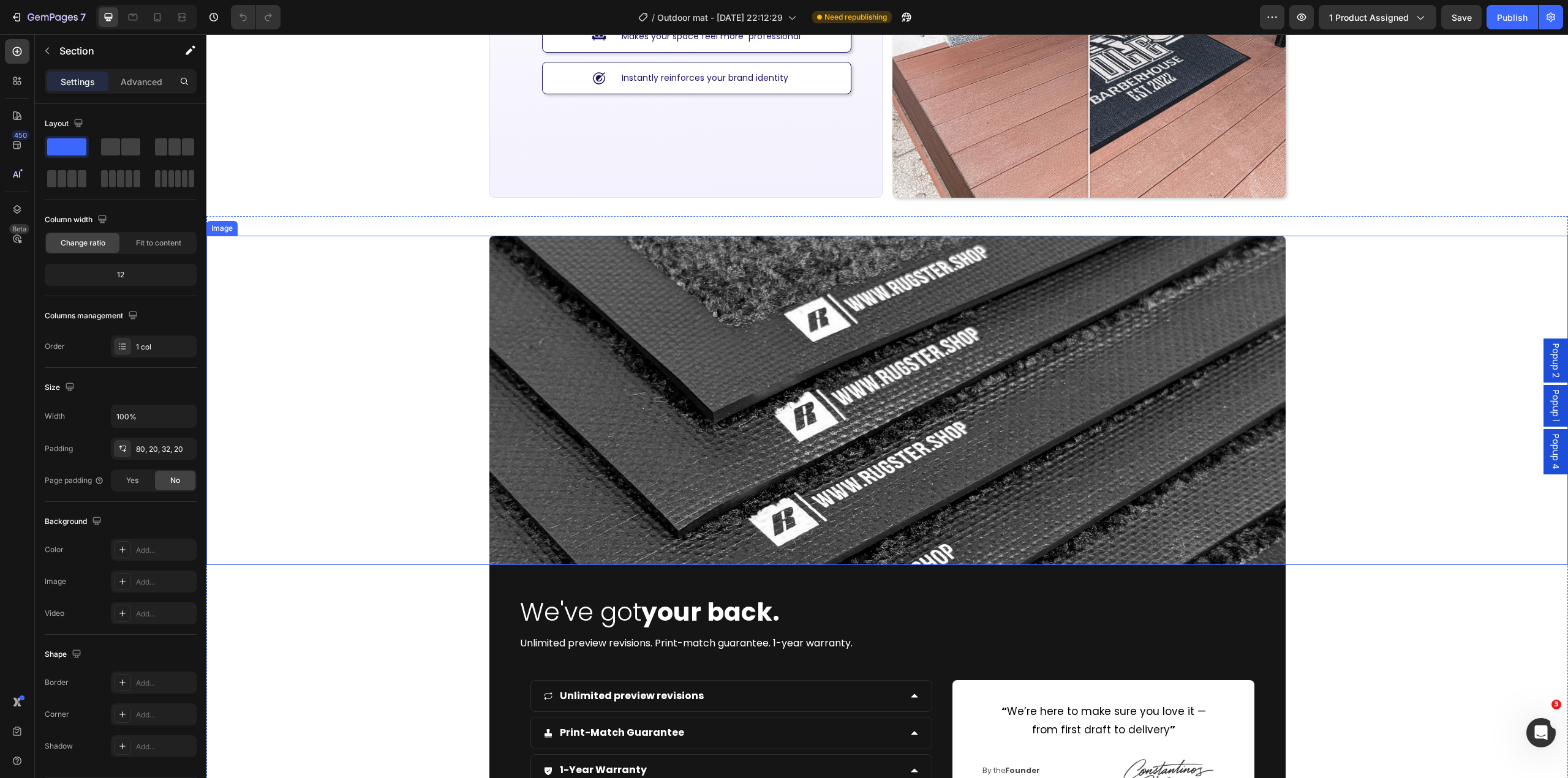
scroll to position [3166, 0]
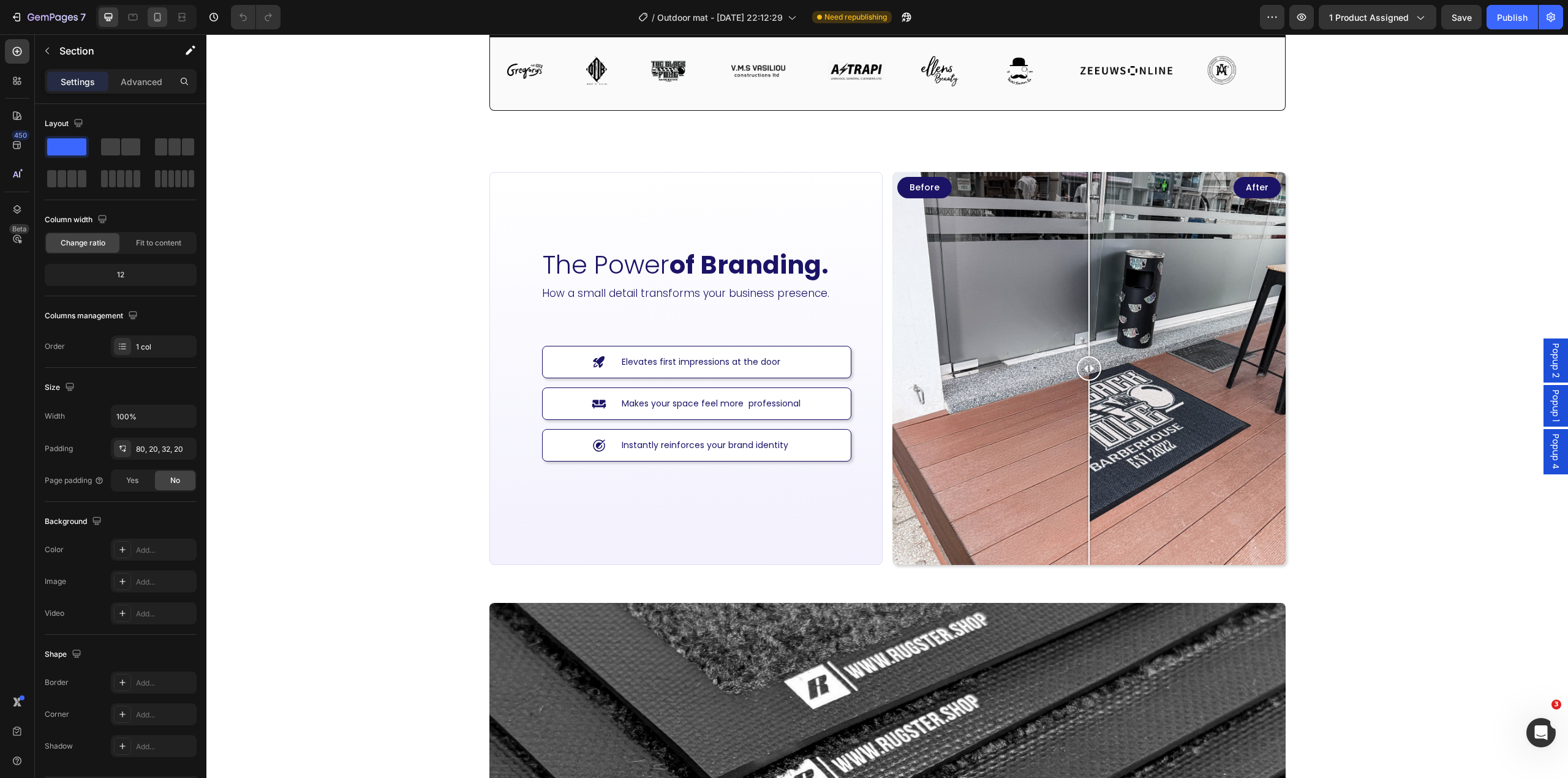
click at [152, 15] on icon at bounding box center [156, 17] width 12 height 12
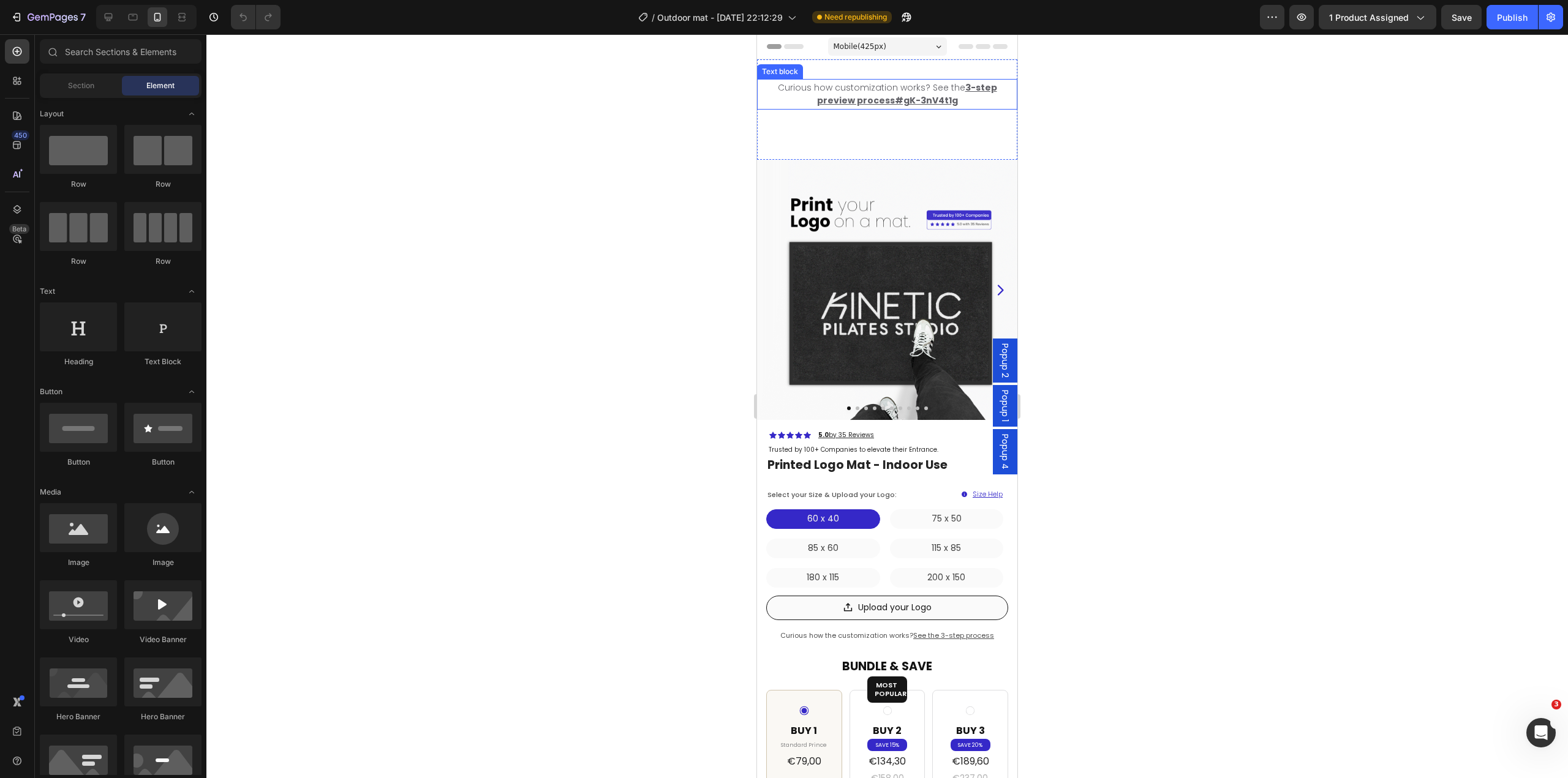
click at [977, 98] on p "Curious how customization works? See the 3-step preview process#gK-3nV4t1g" at bounding box center [887, 94] width 255 height 26
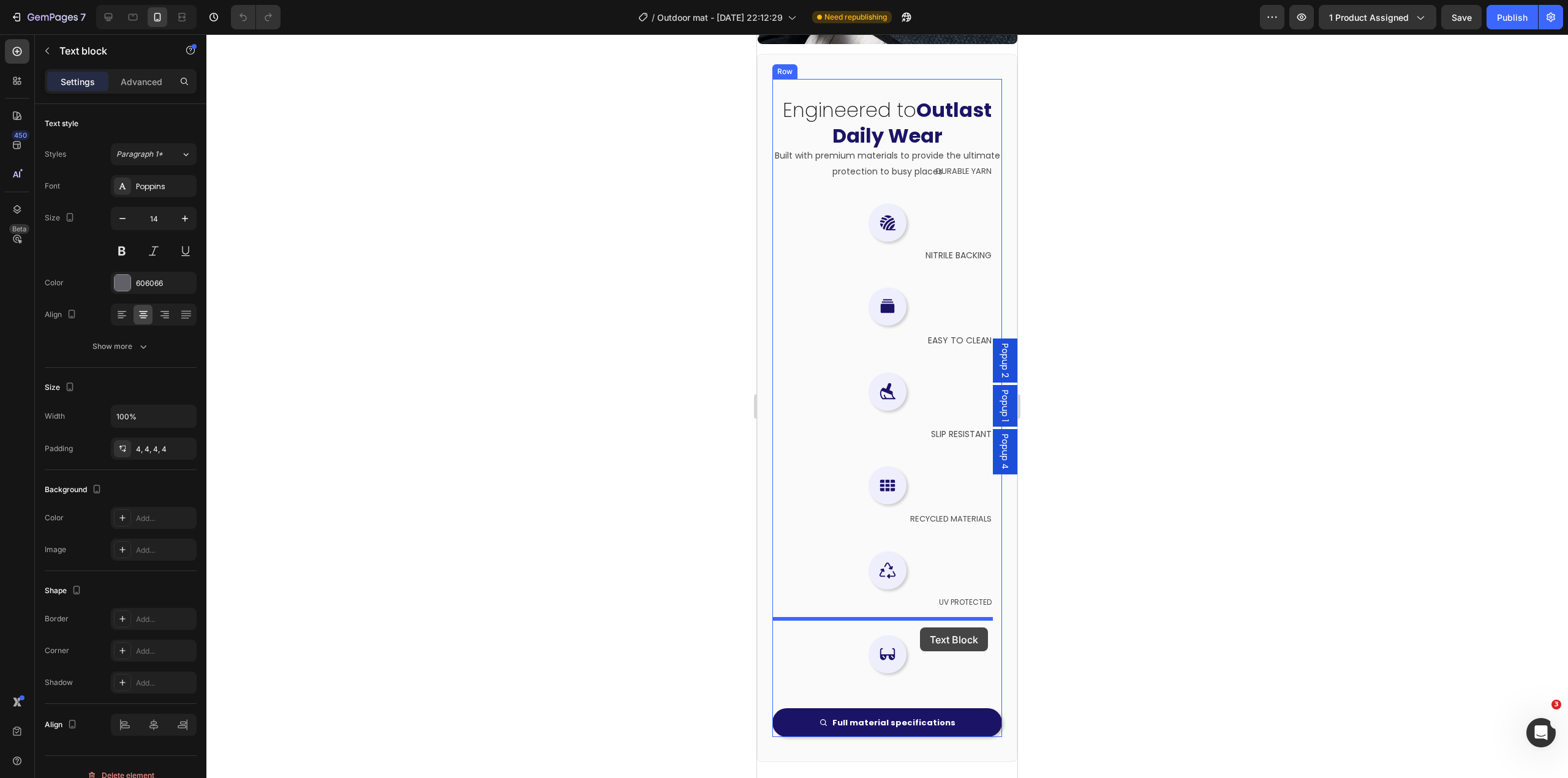
scroll to position [7152, 0]
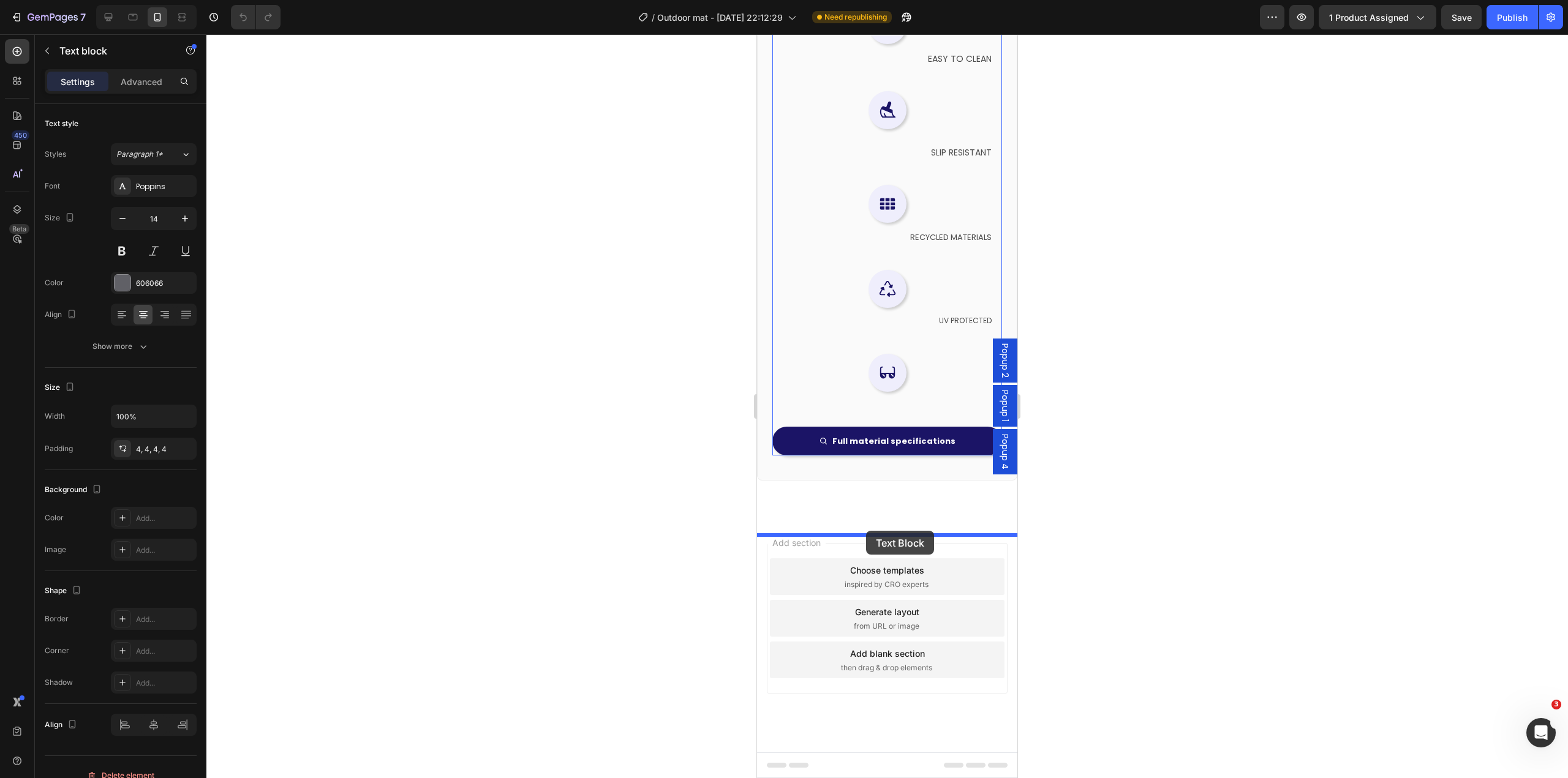
drag, startPoint x: 766, startPoint y: 66, endPoint x: 864, endPoint y: 536, distance: 480.1
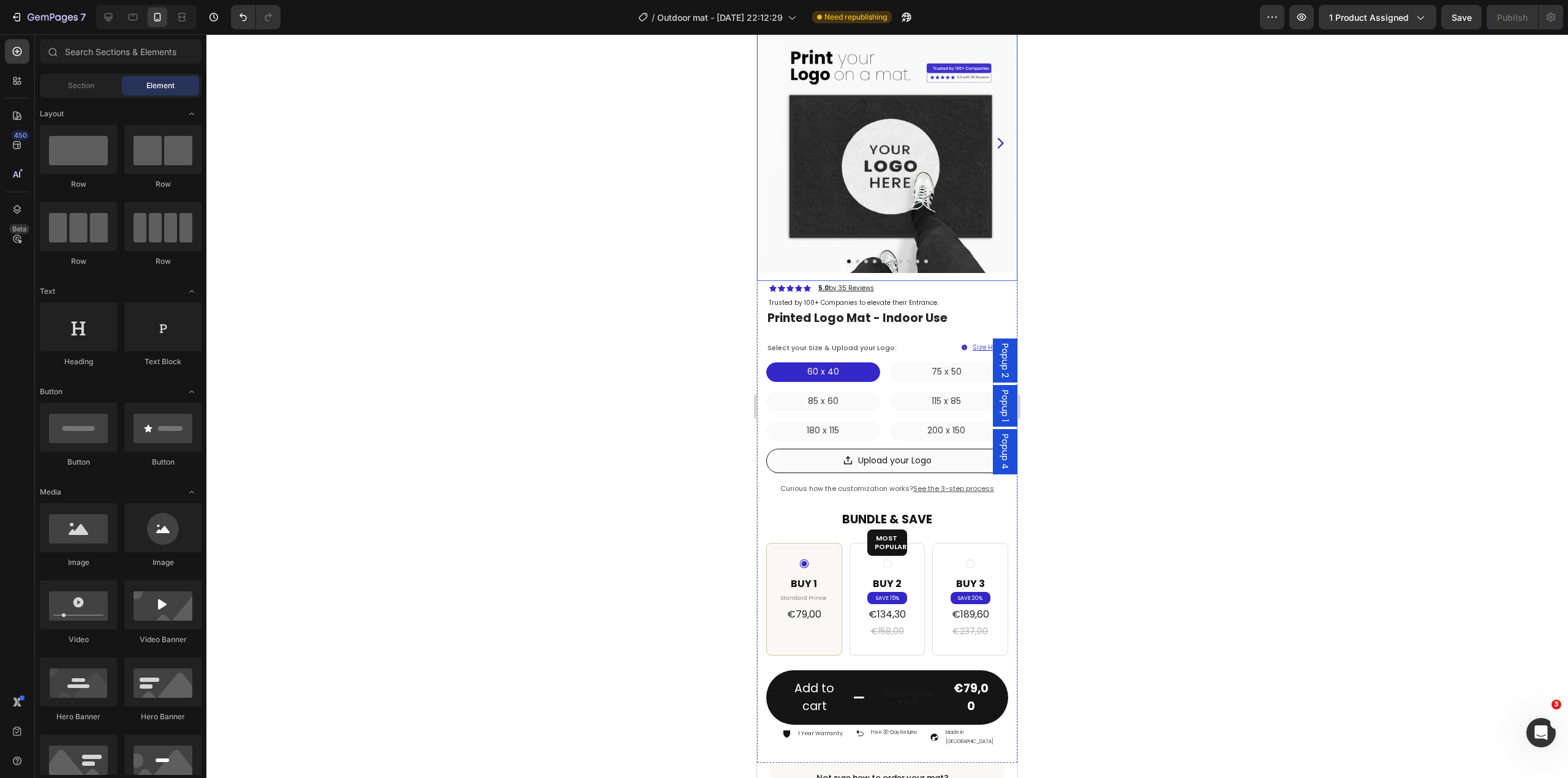
scroll to position [183, 0]
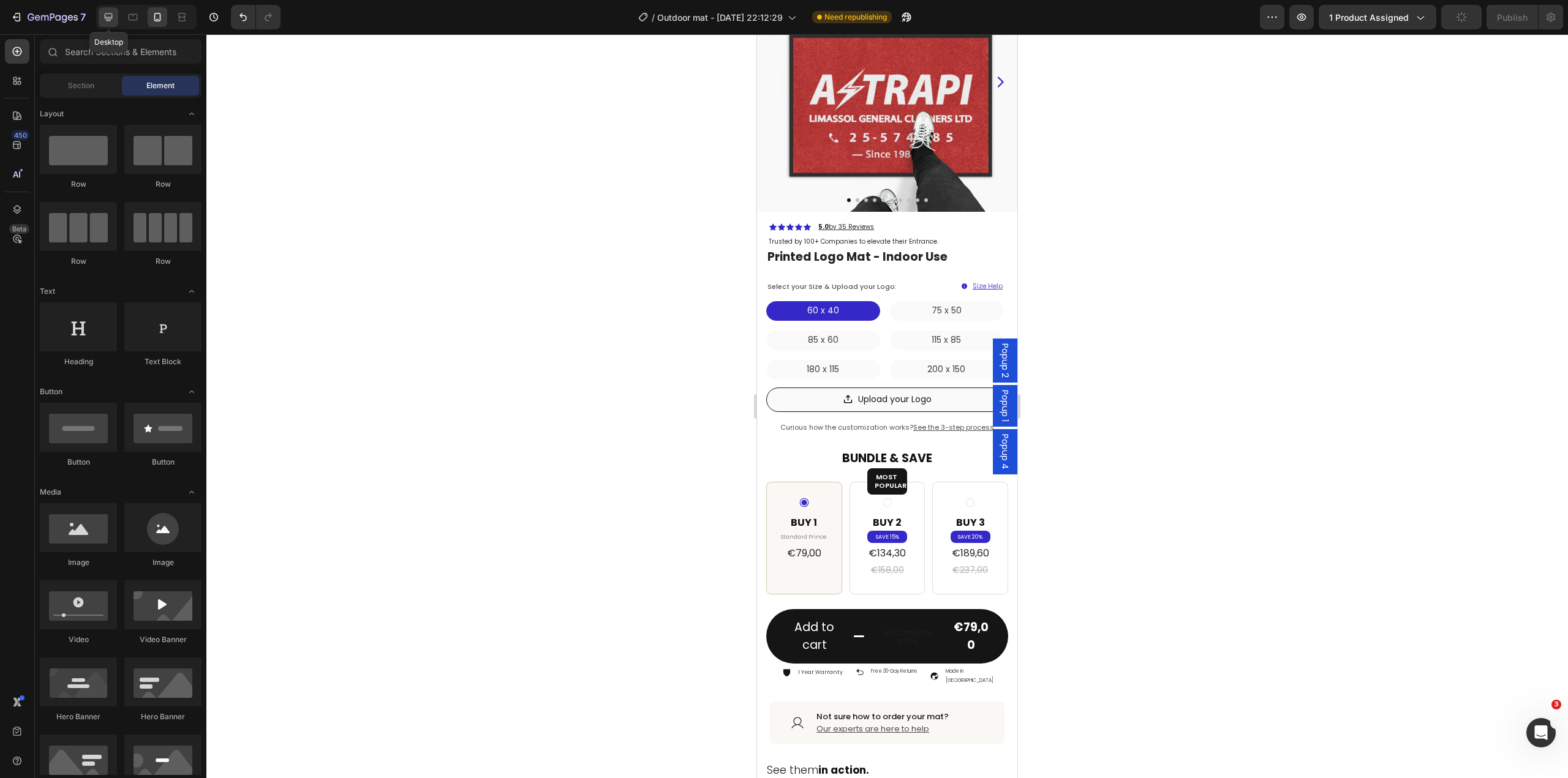
click at [101, 17] on div at bounding box center [108, 17] width 19 height 19
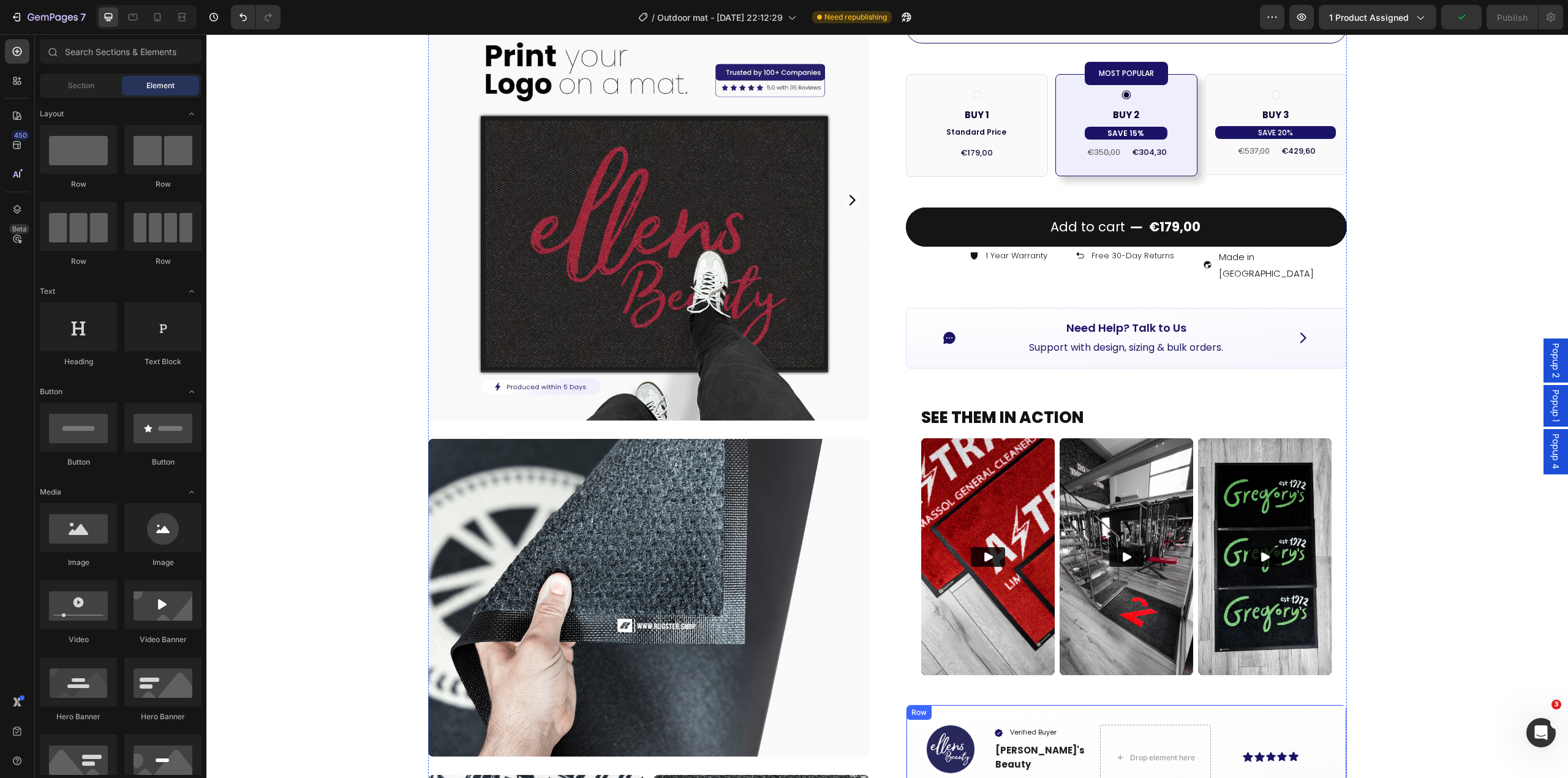
scroll to position [282, 0]
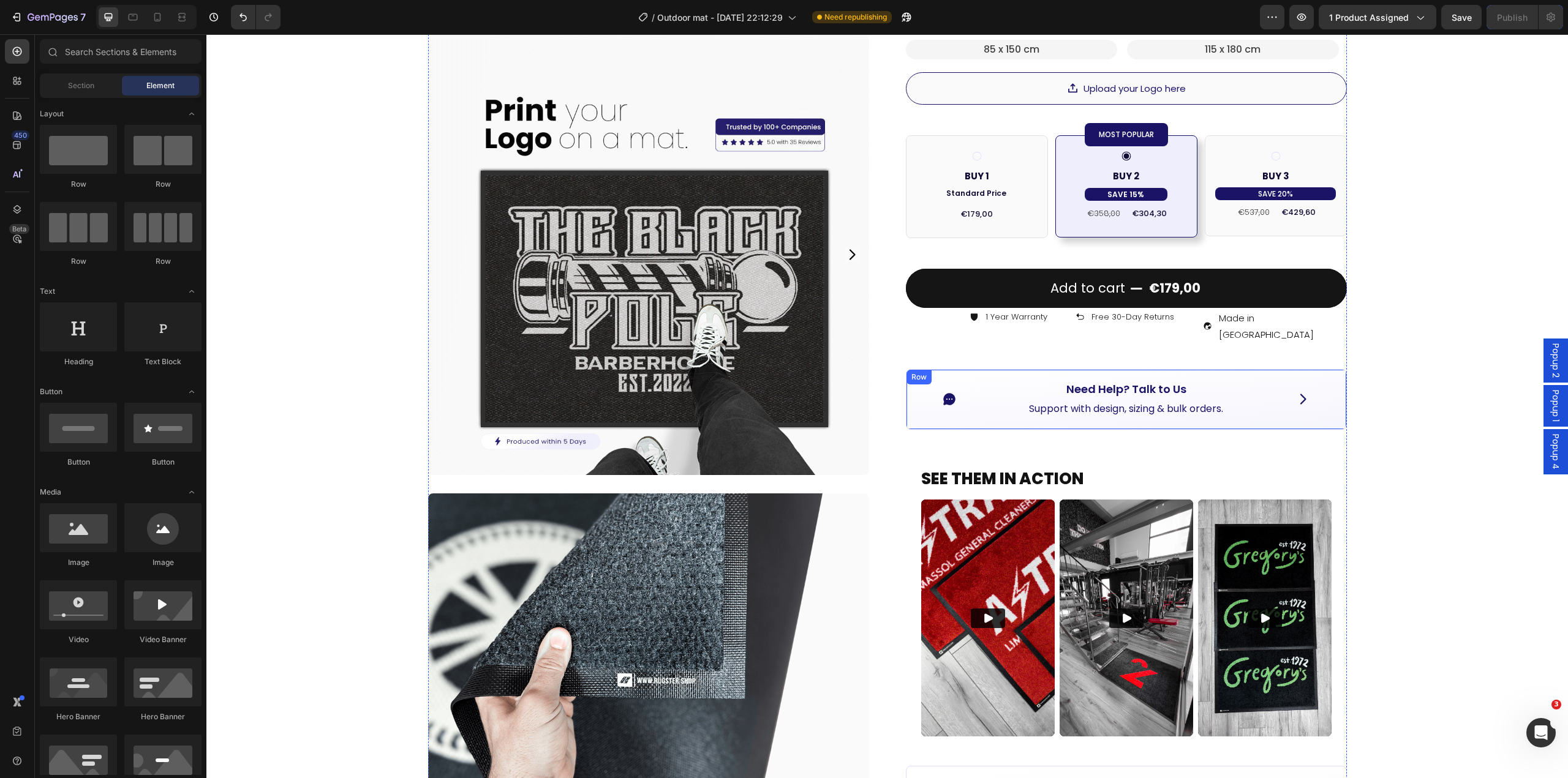
click at [911, 405] on div "Icon Need Help? Talk to Us Button Support with design, sizing & bulk orders. Te…" at bounding box center [1126, 399] width 441 height 60
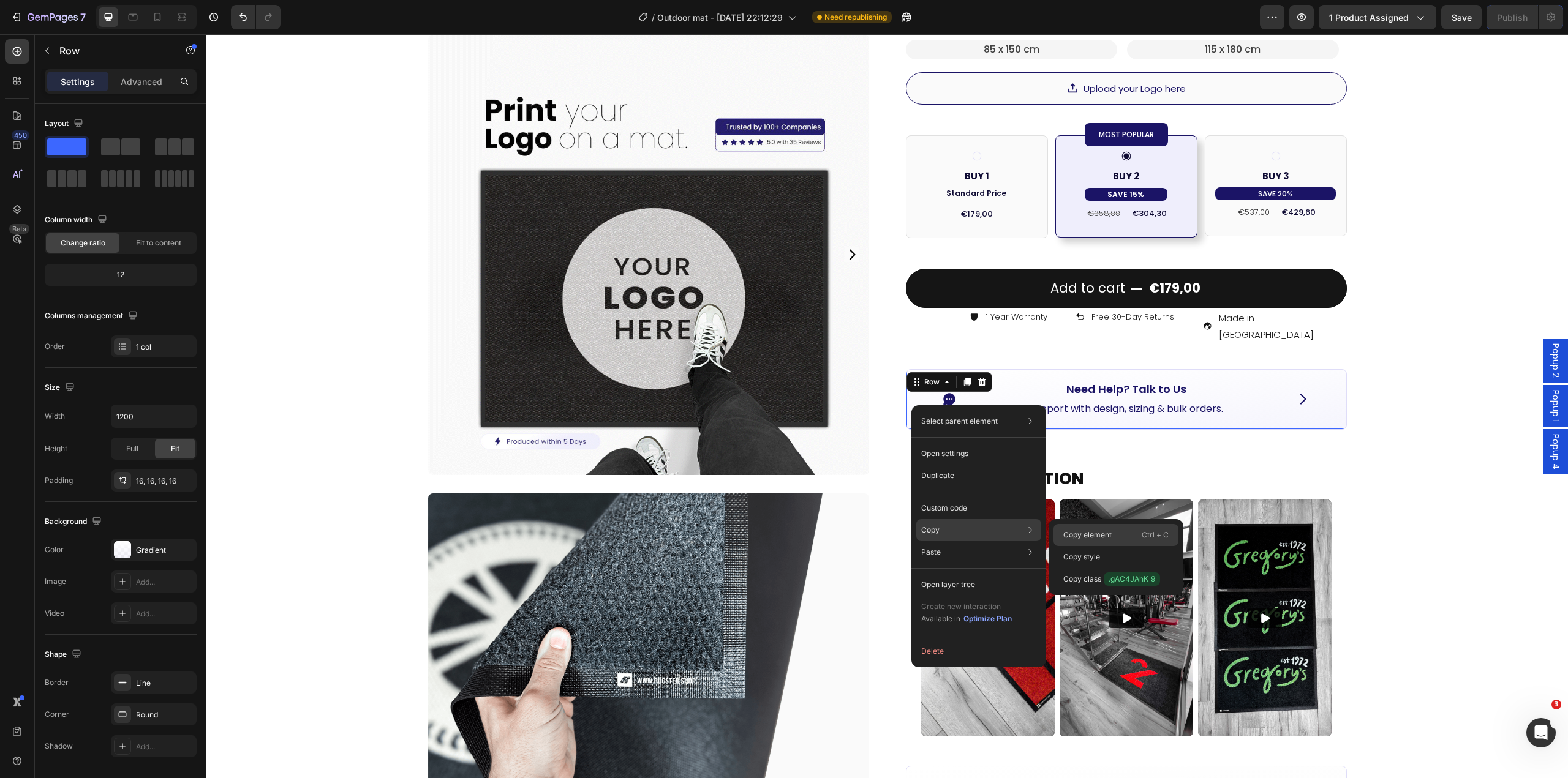
click at [1098, 537] on p "Copy element" at bounding box center [1087, 535] width 48 height 11
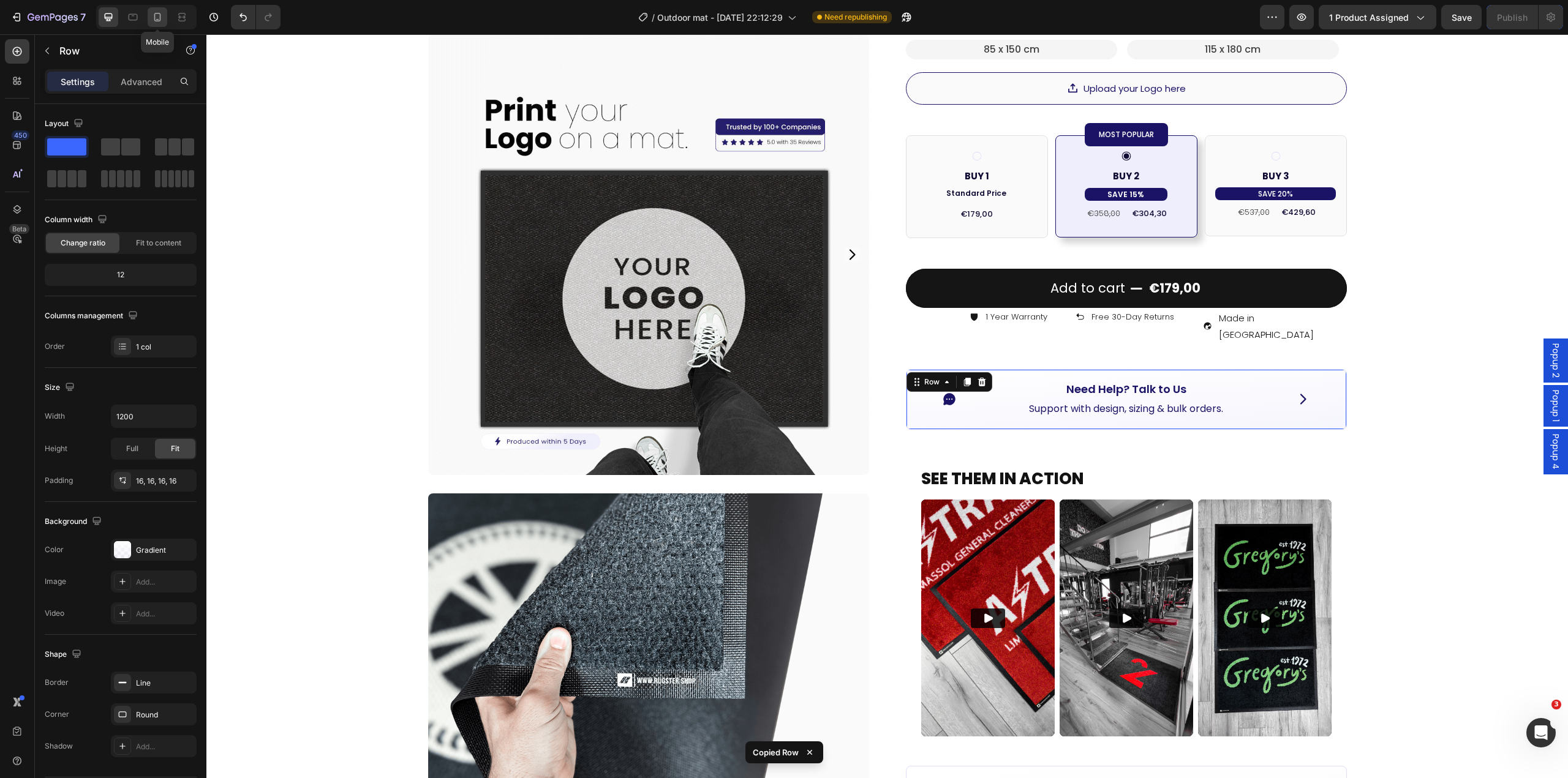
click at [155, 18] on icon at bounding box center [157, 17] width 6 height 8
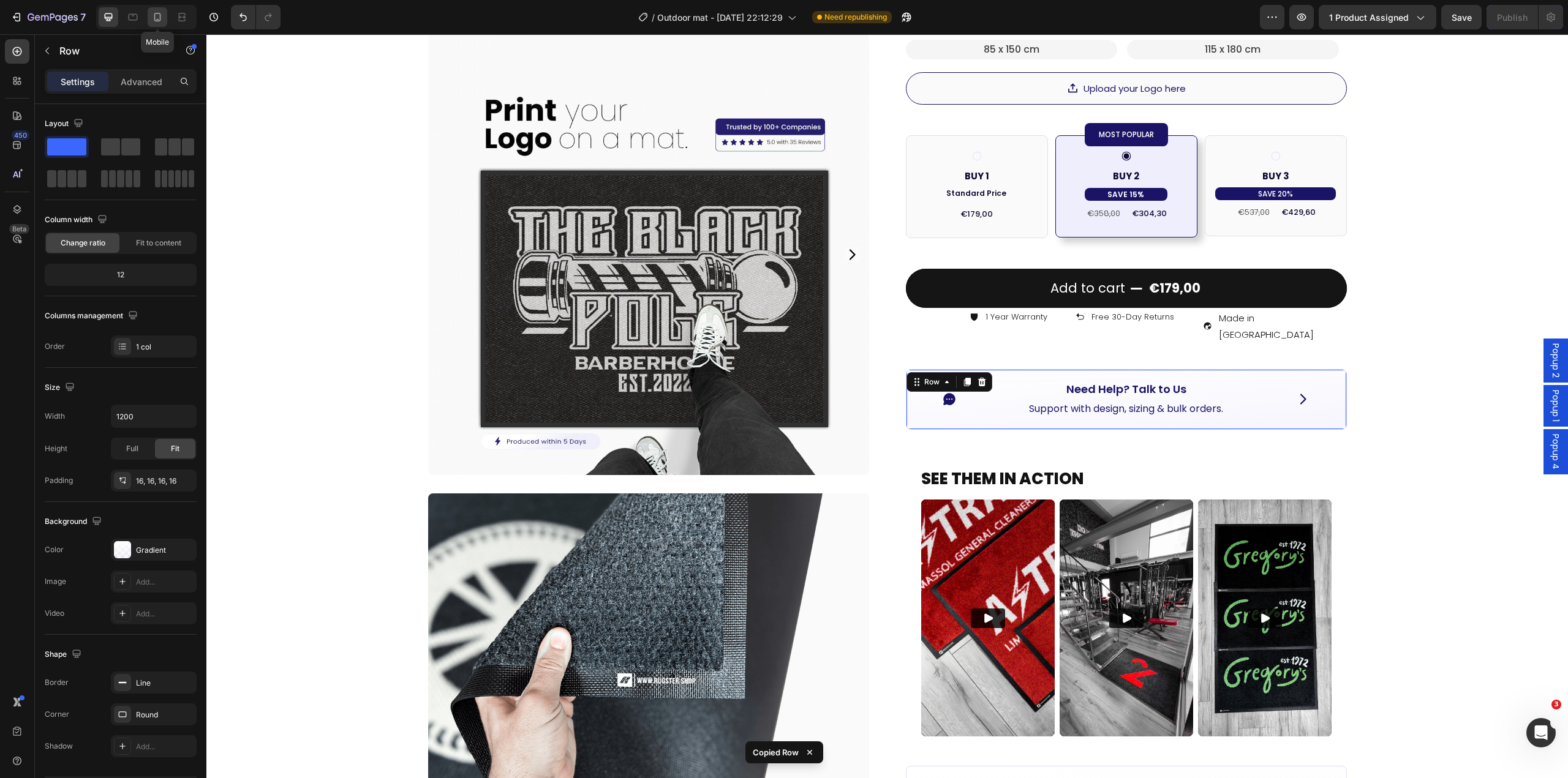
type input "100%"
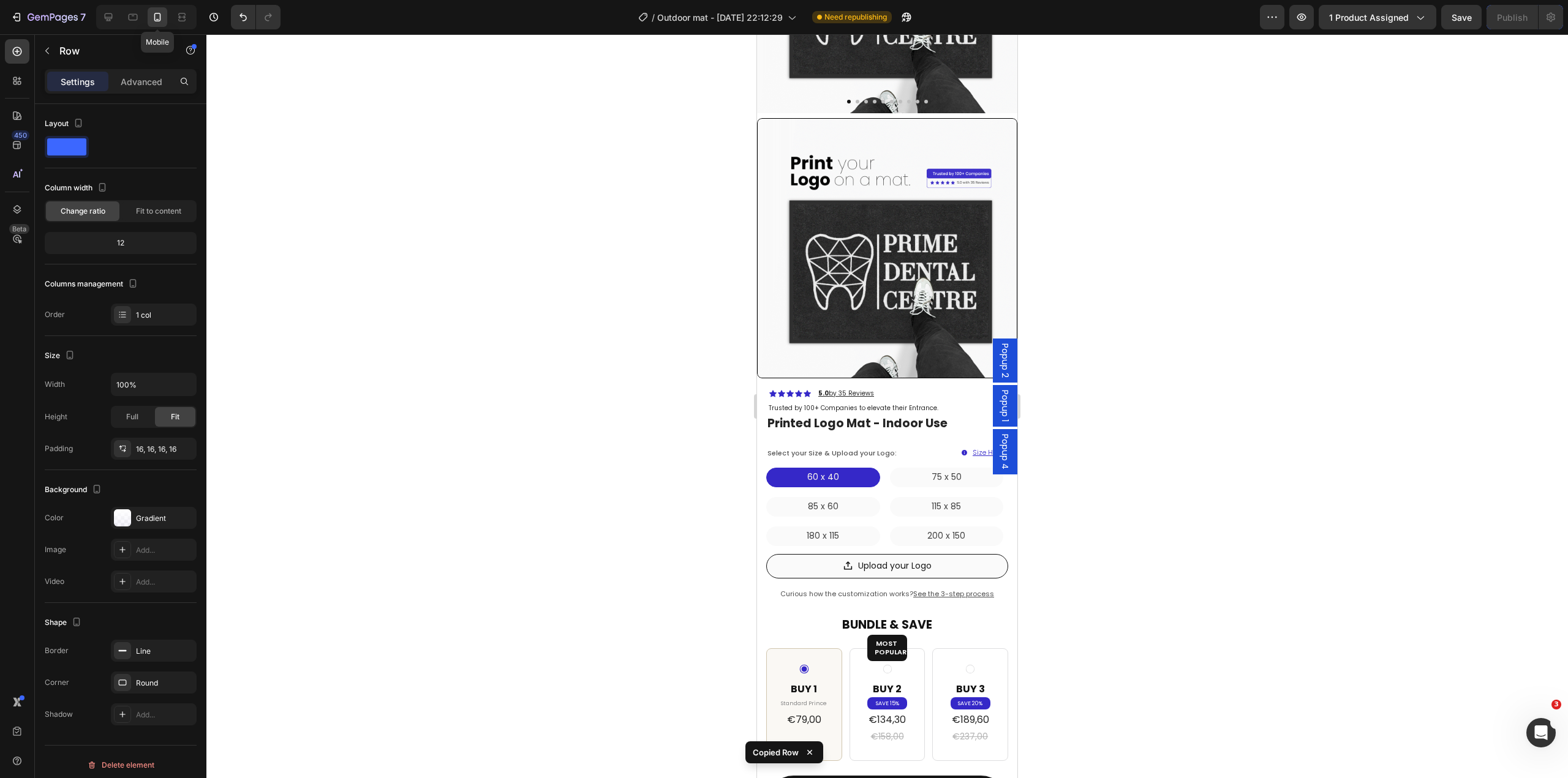
scroll to position [240, 0]
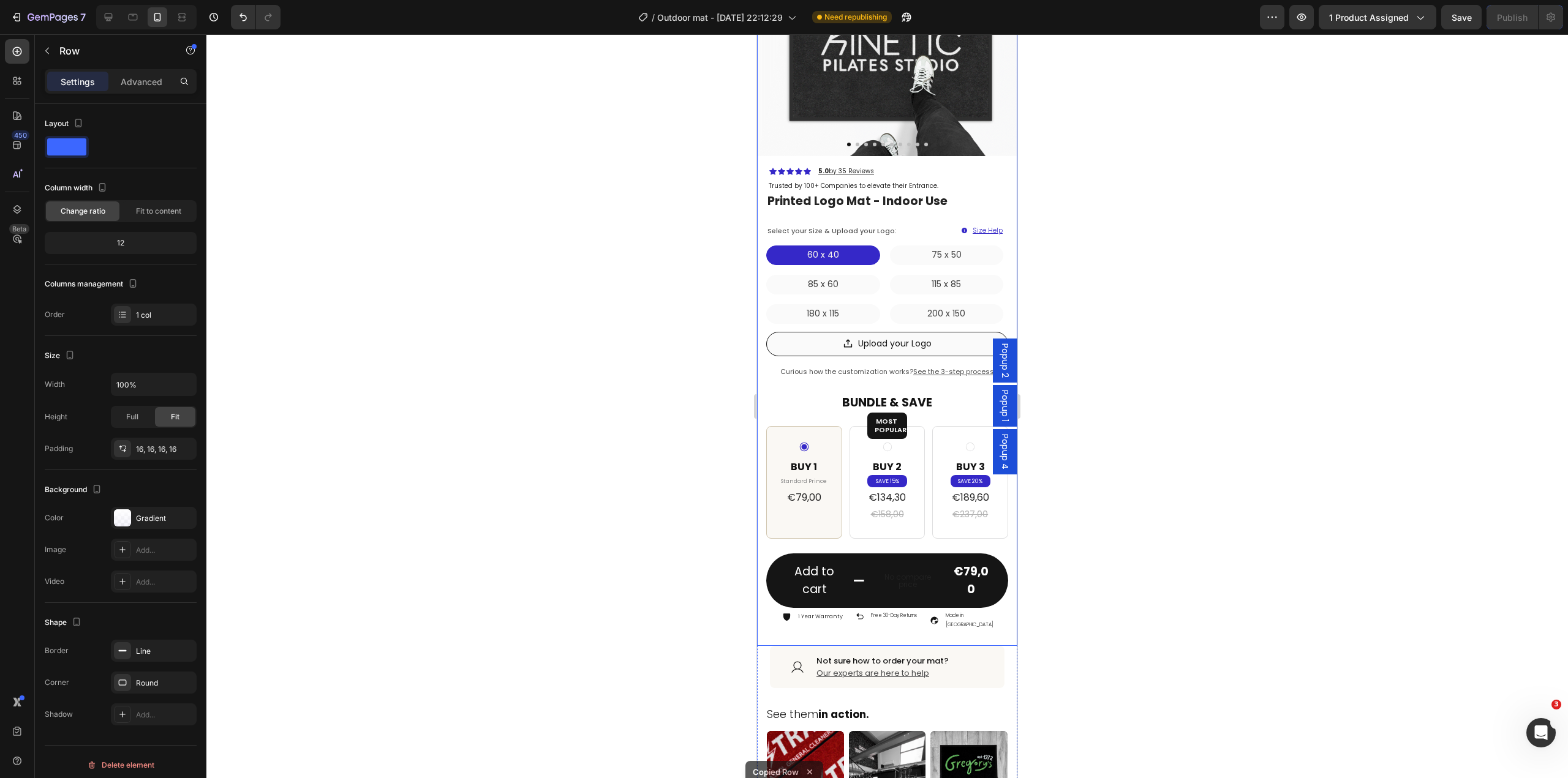
click at [926, 617] on div "Icon Icon Icon Icon Icon Icon List Hoz 5.0 by 35 Reviews Text block Row Trusted…" at bounding box center [887, 404] width 260 height 482
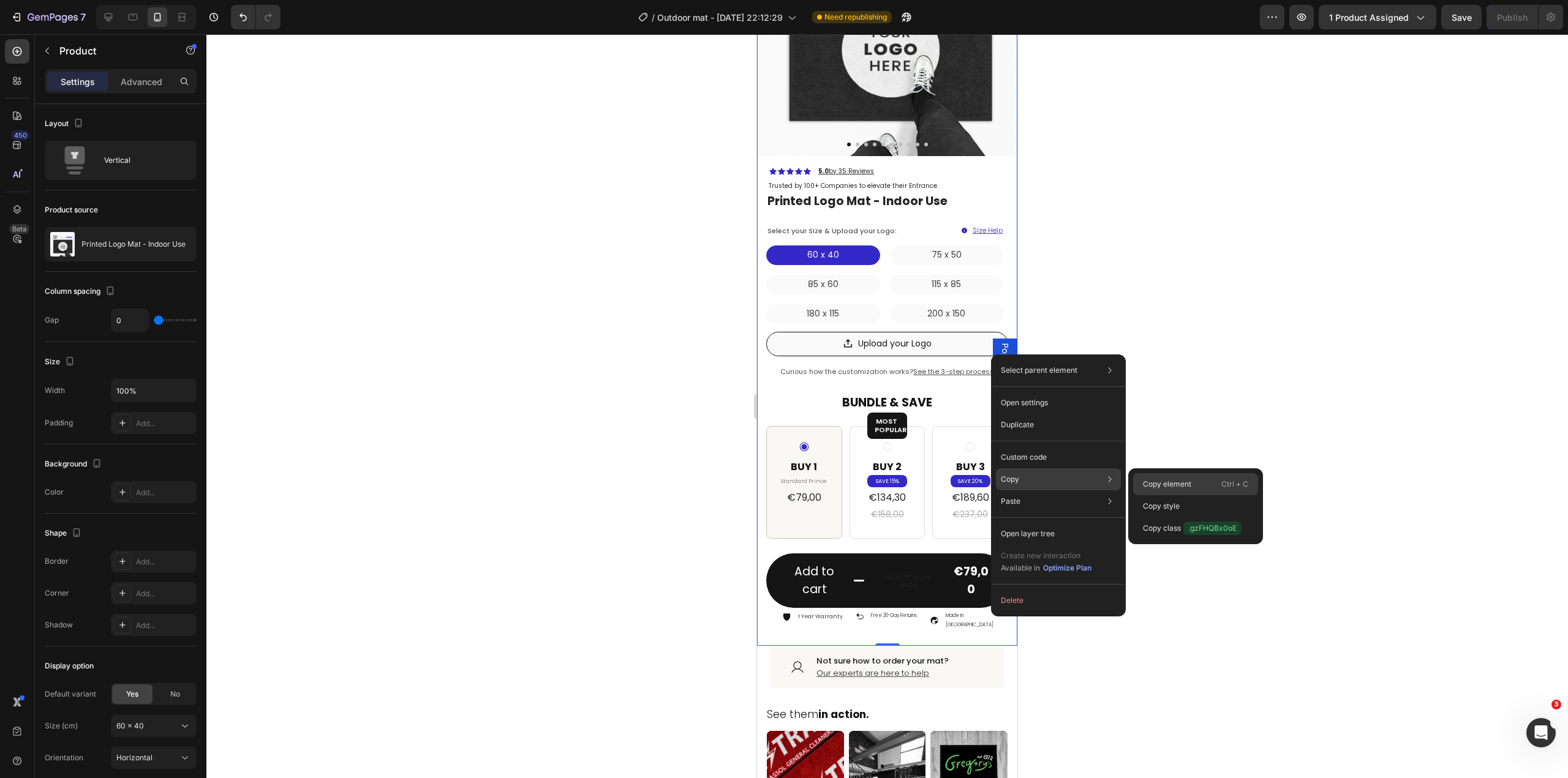
click at [1213, 495] on div "Copy element Ctrl + C" at bounding box center [1195, 506] width 125 height 22
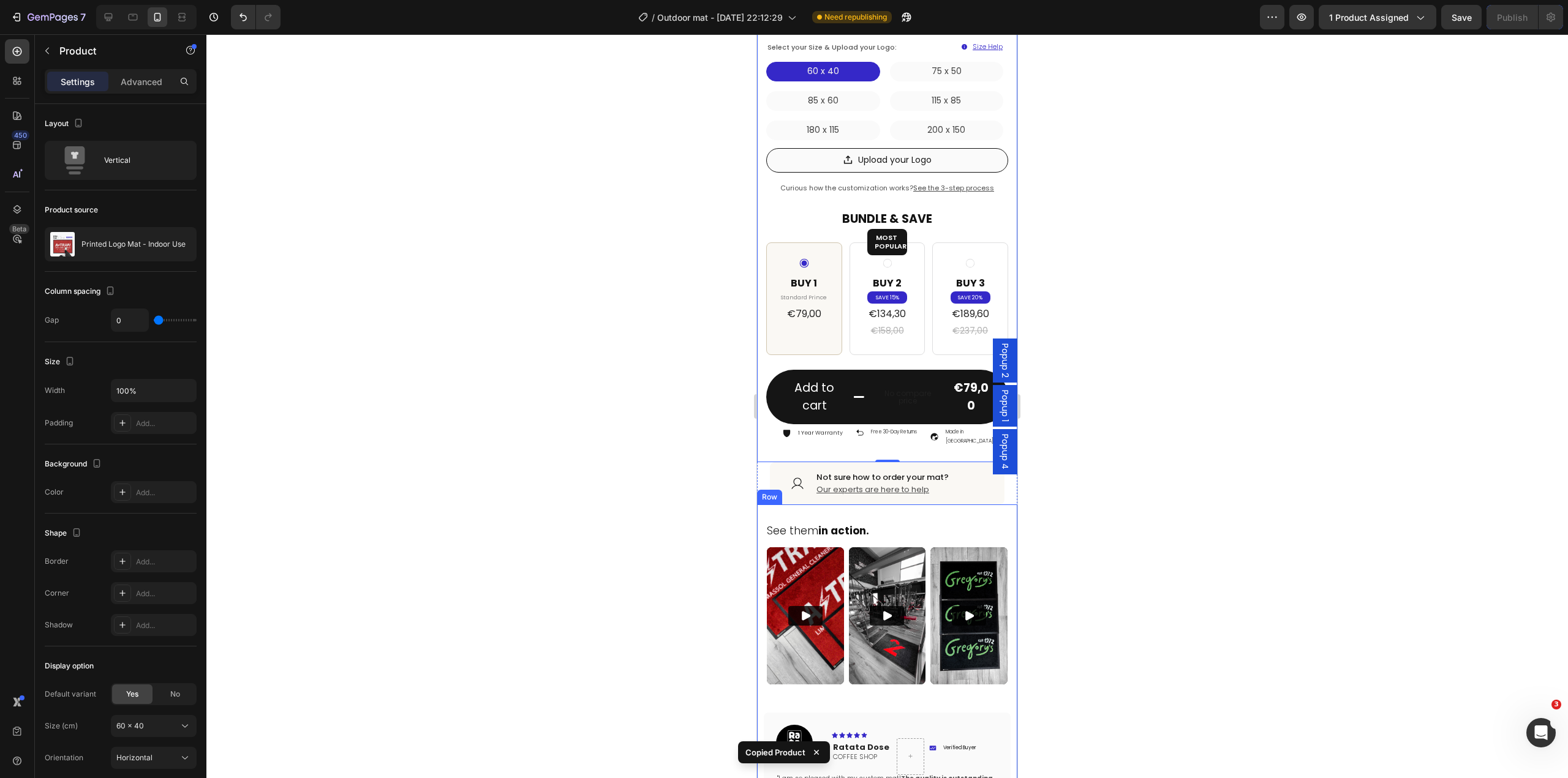
scroll to position [545, 0]
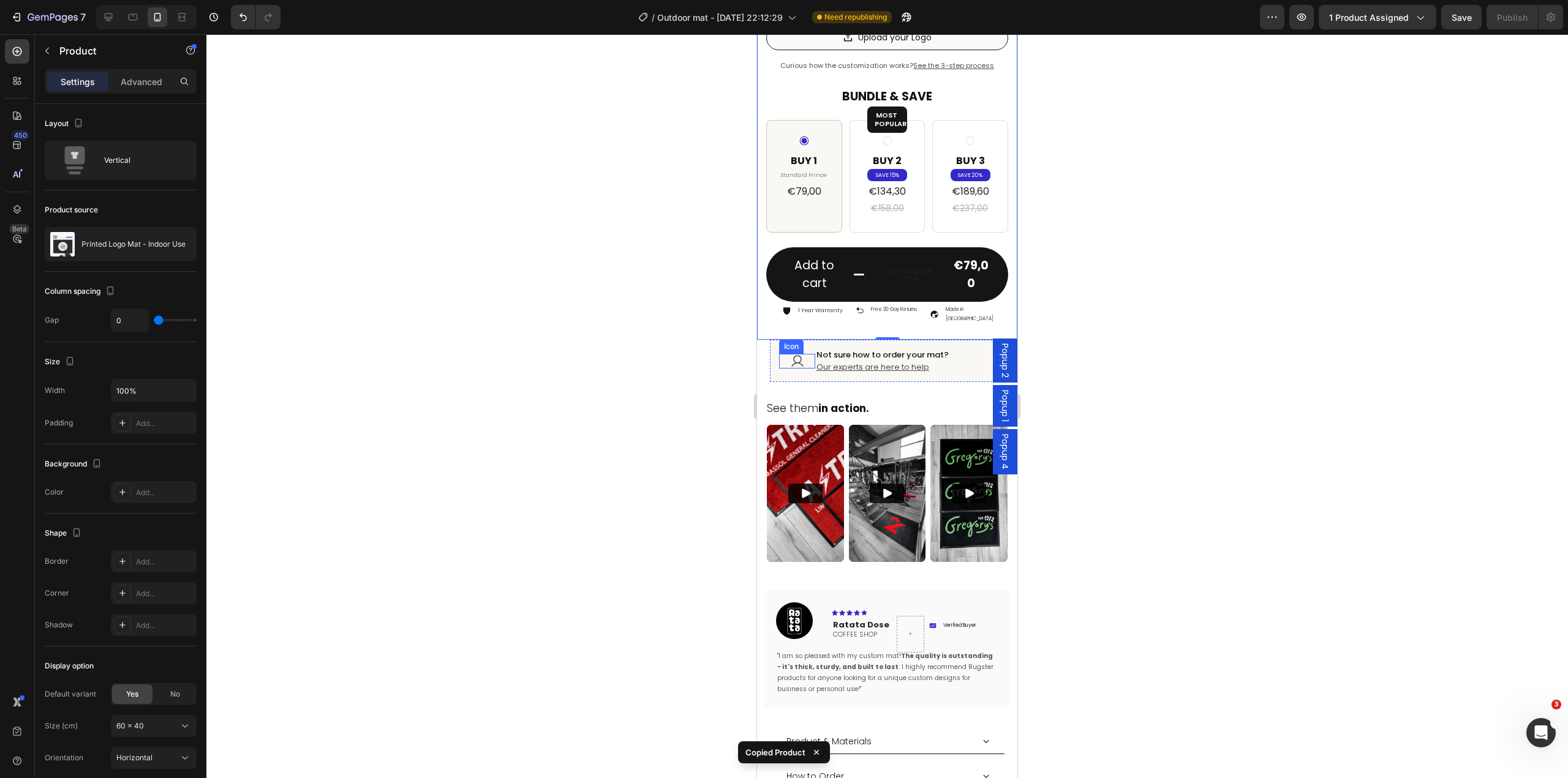
click at [778, 353] on div "Icon" at bounding box center [796, 361] width 36 height 15
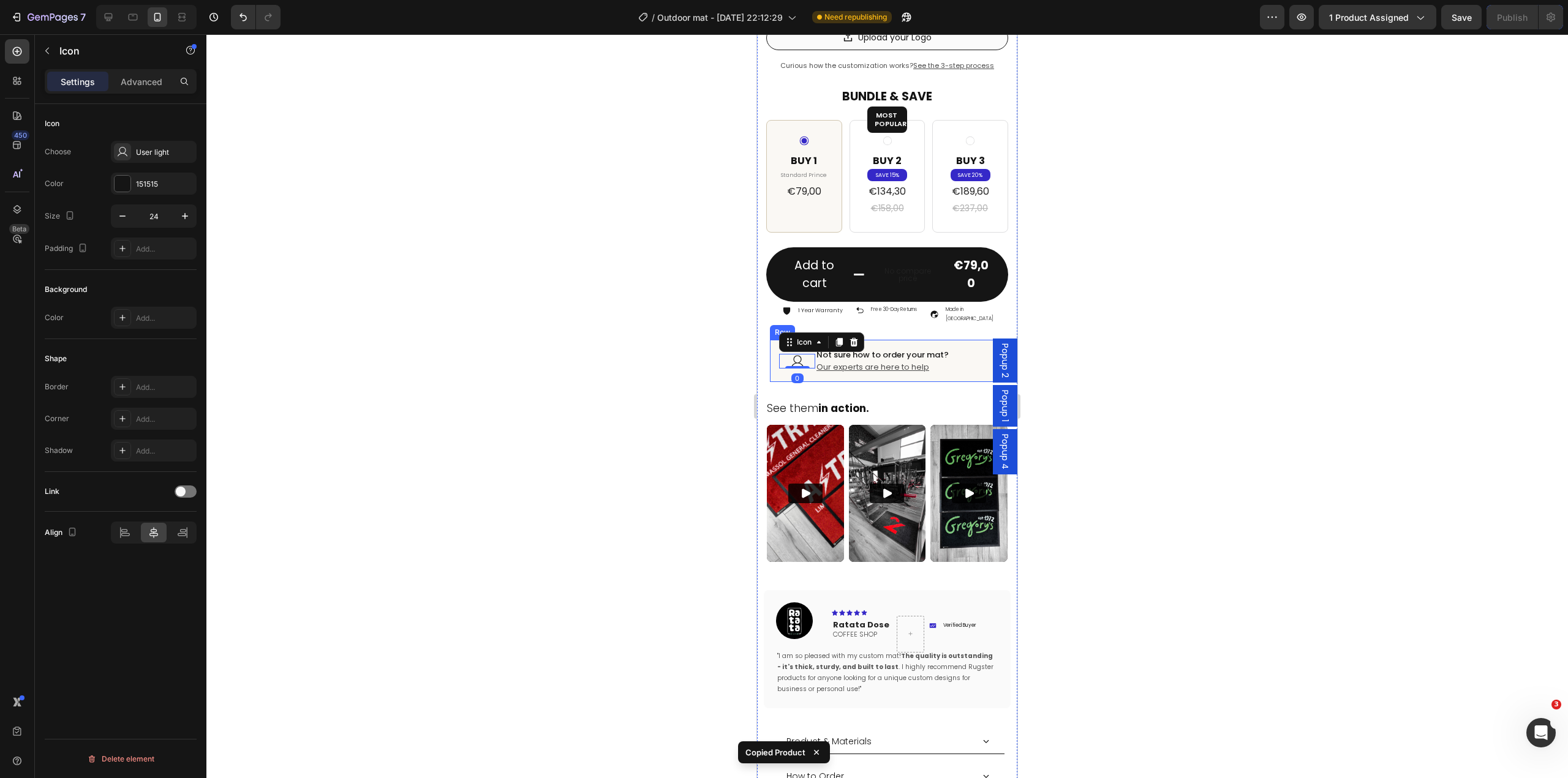
click at [770, 347] on div "Icon 0 Not sure how to order your mat? Heading Our experts are here to help Tex…" at bounding box center [887, 361] width 234 height 43
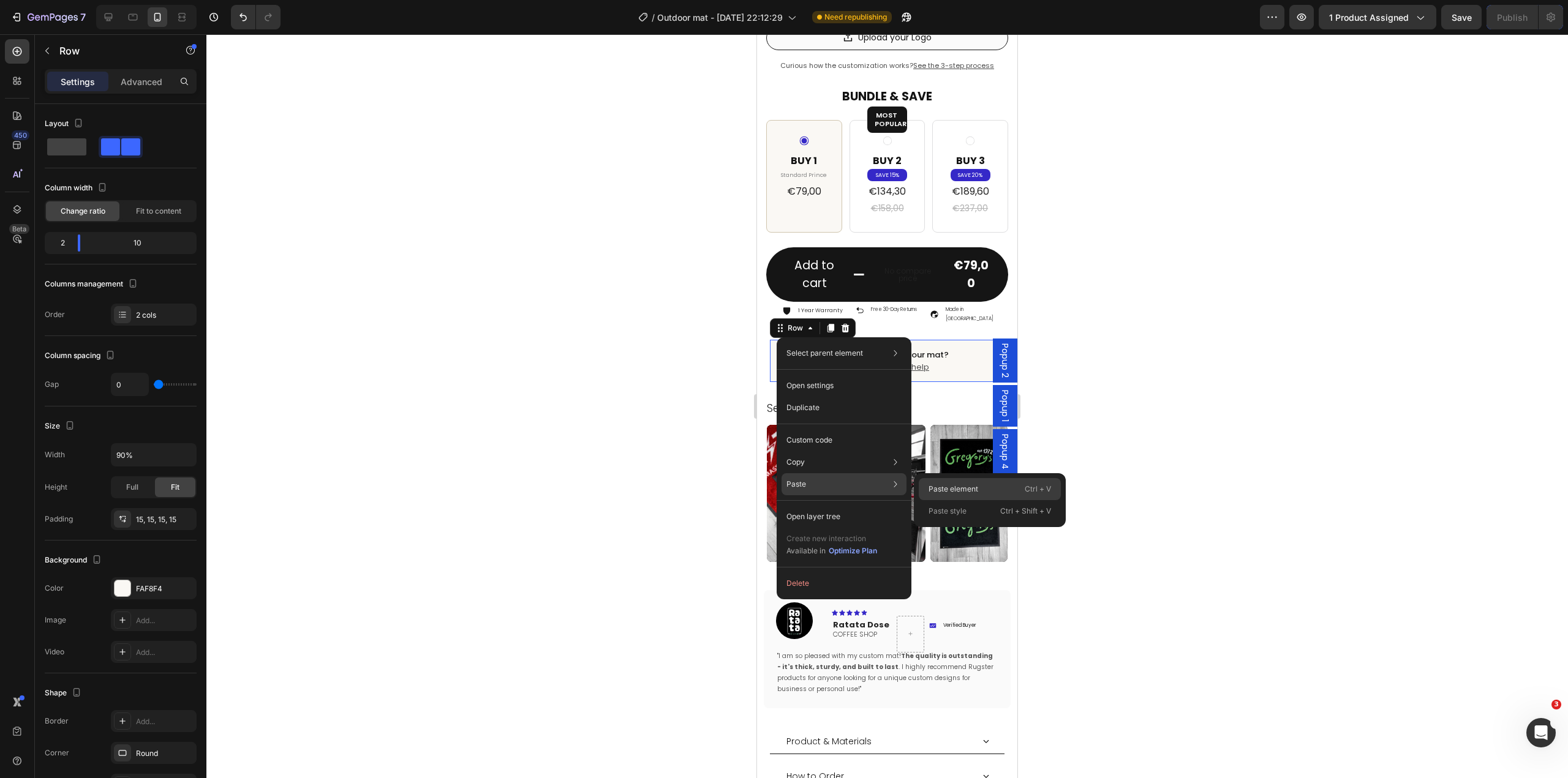
click at [952, 485] on p "Paste element" at bounding box center [953, 489] width 50 height 11
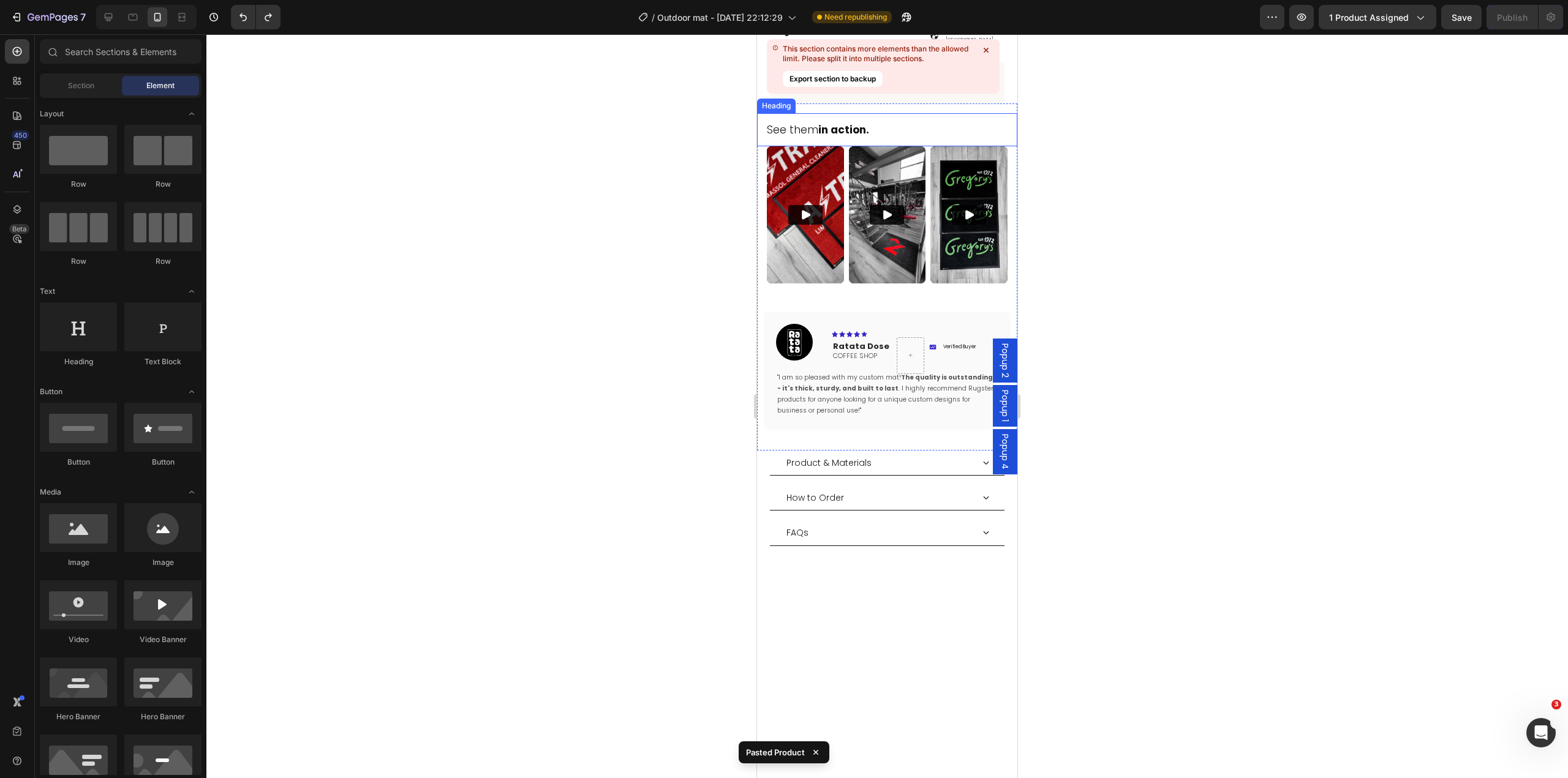
scroll to position [579, 0]
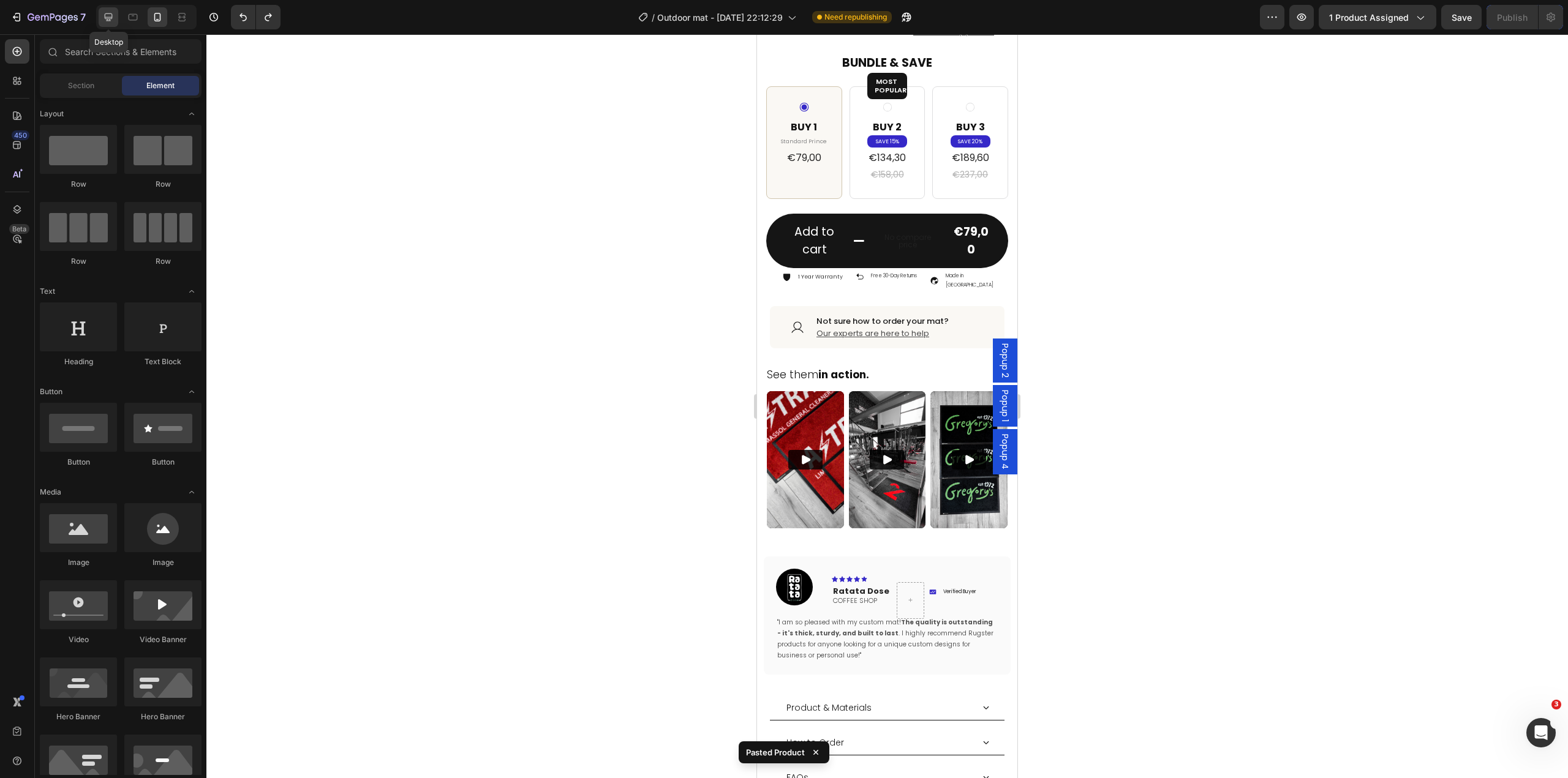
click at [104, 16] on icon at bounding box center [107, 17] width 12 height 12
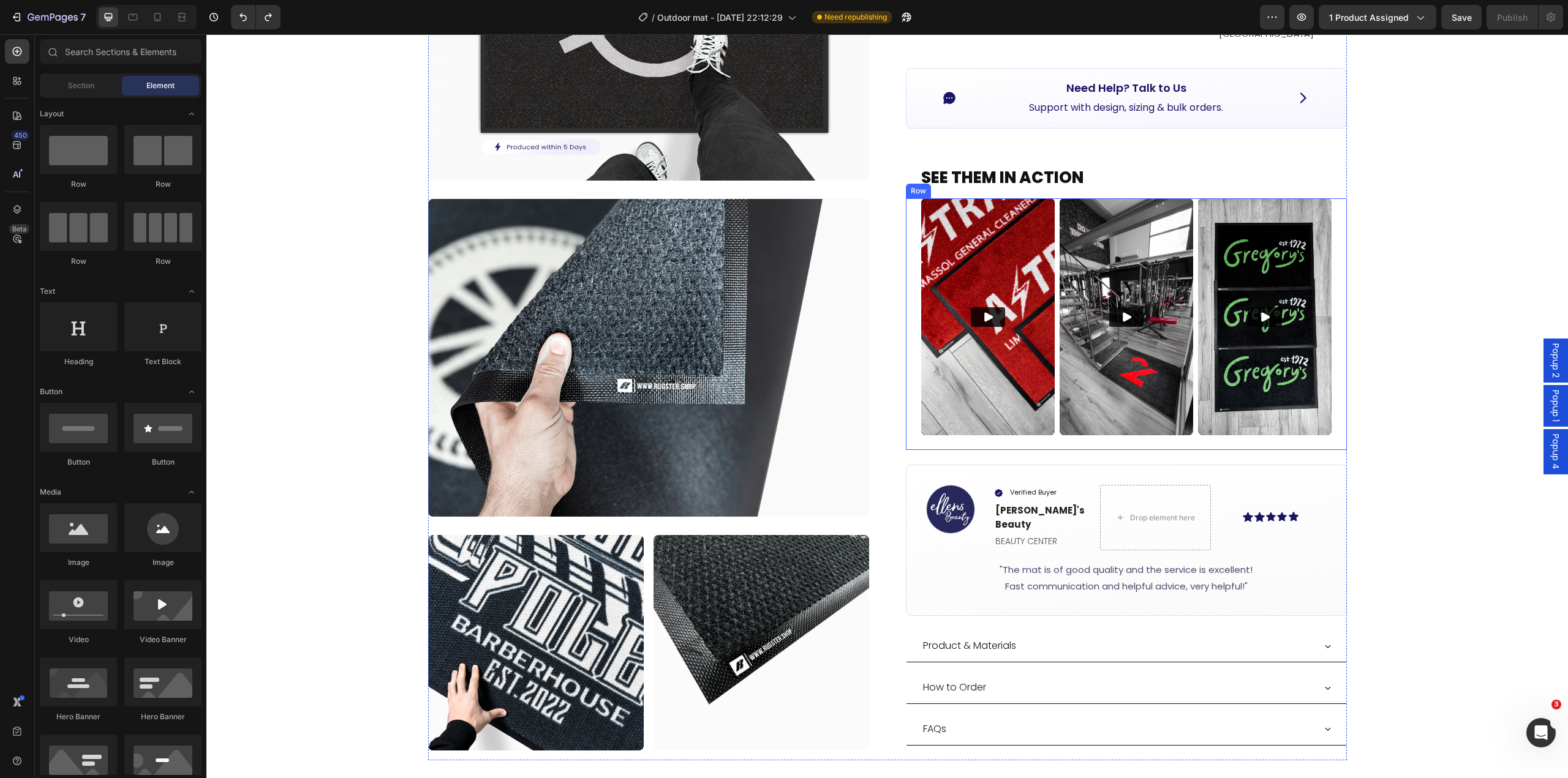
scroll to position [339, 0]
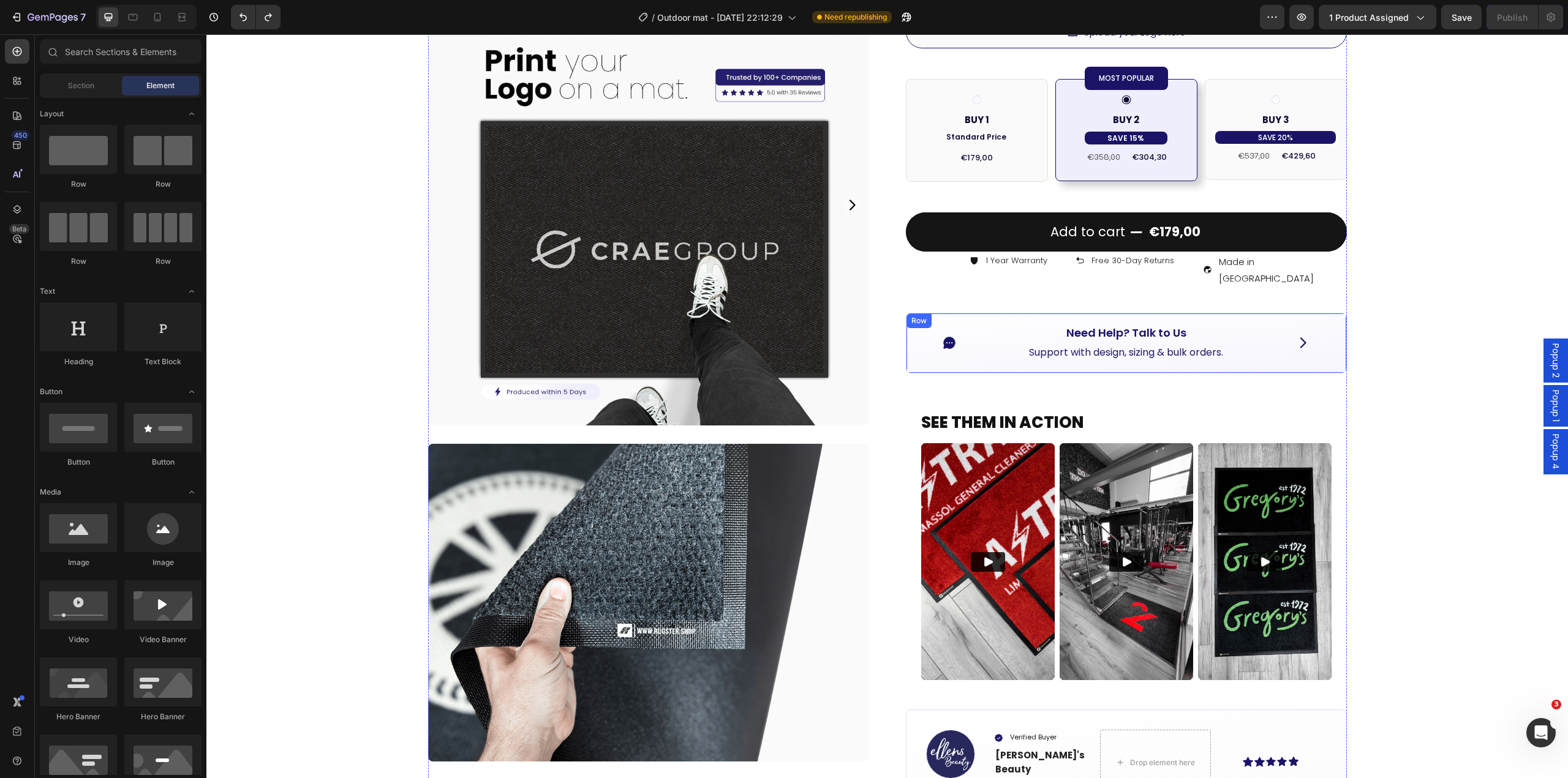
click at [907, 342] on div "Icon Need Help? Talk to Us Button Support with design, sizing & bulk orders. Te…" at bounding box center [1126, 342] width 441 height 60
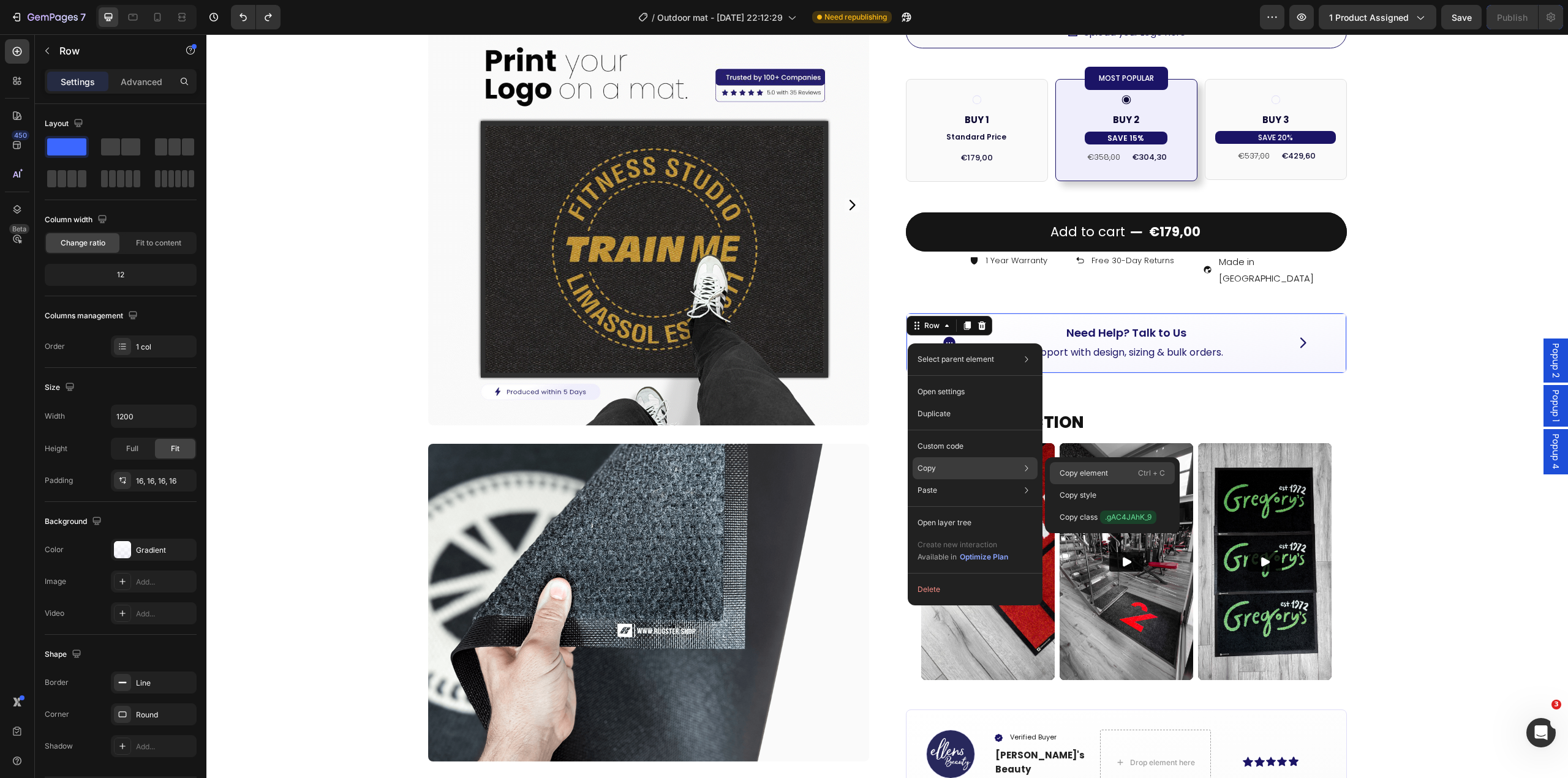
click at [1067, 476] on p "Copy element" at bounding box center [1083, 473] width 48 height 11
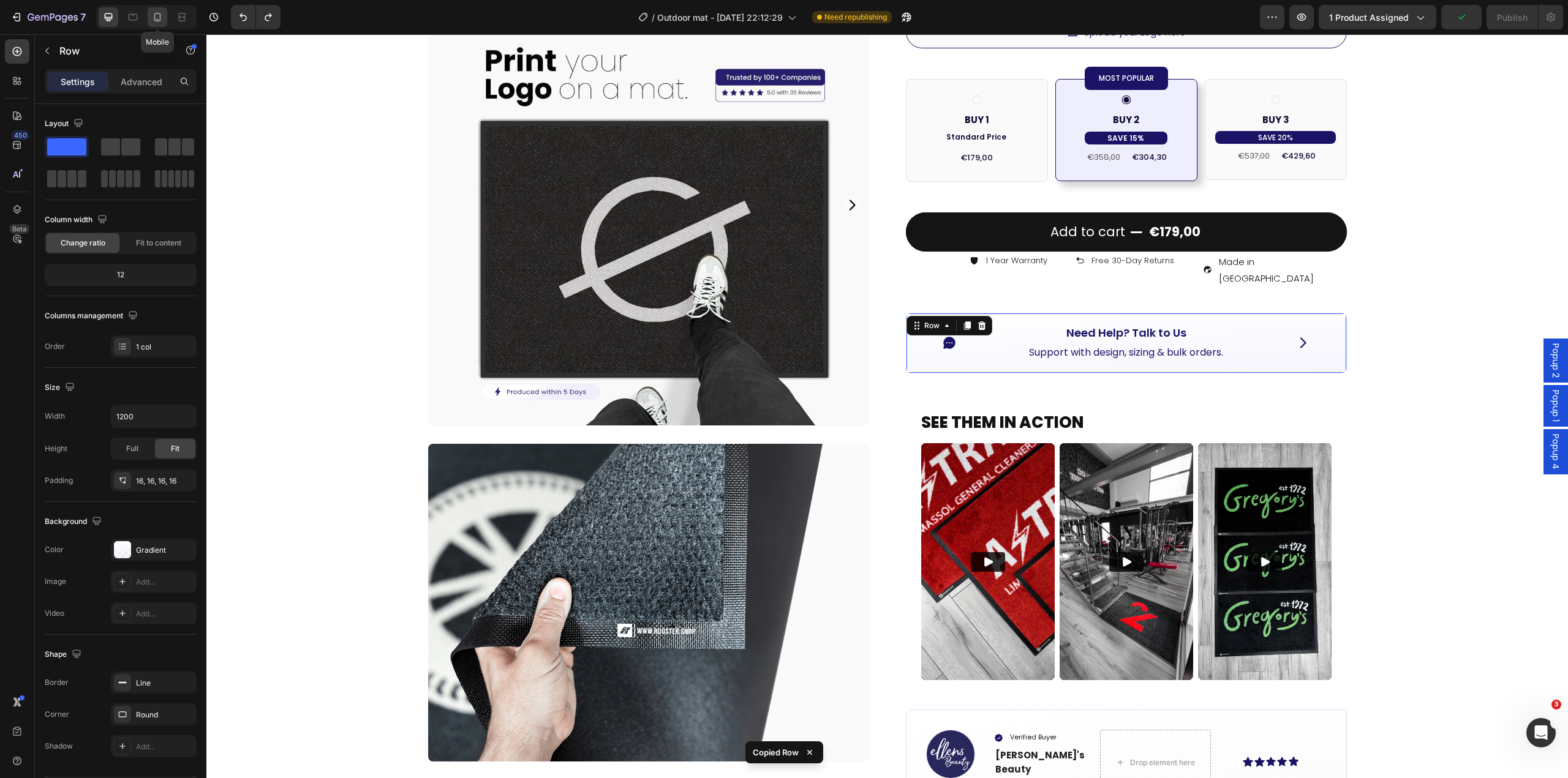
click at [154, 19] on icon at bounding box center [156, 17] width 12 height 12
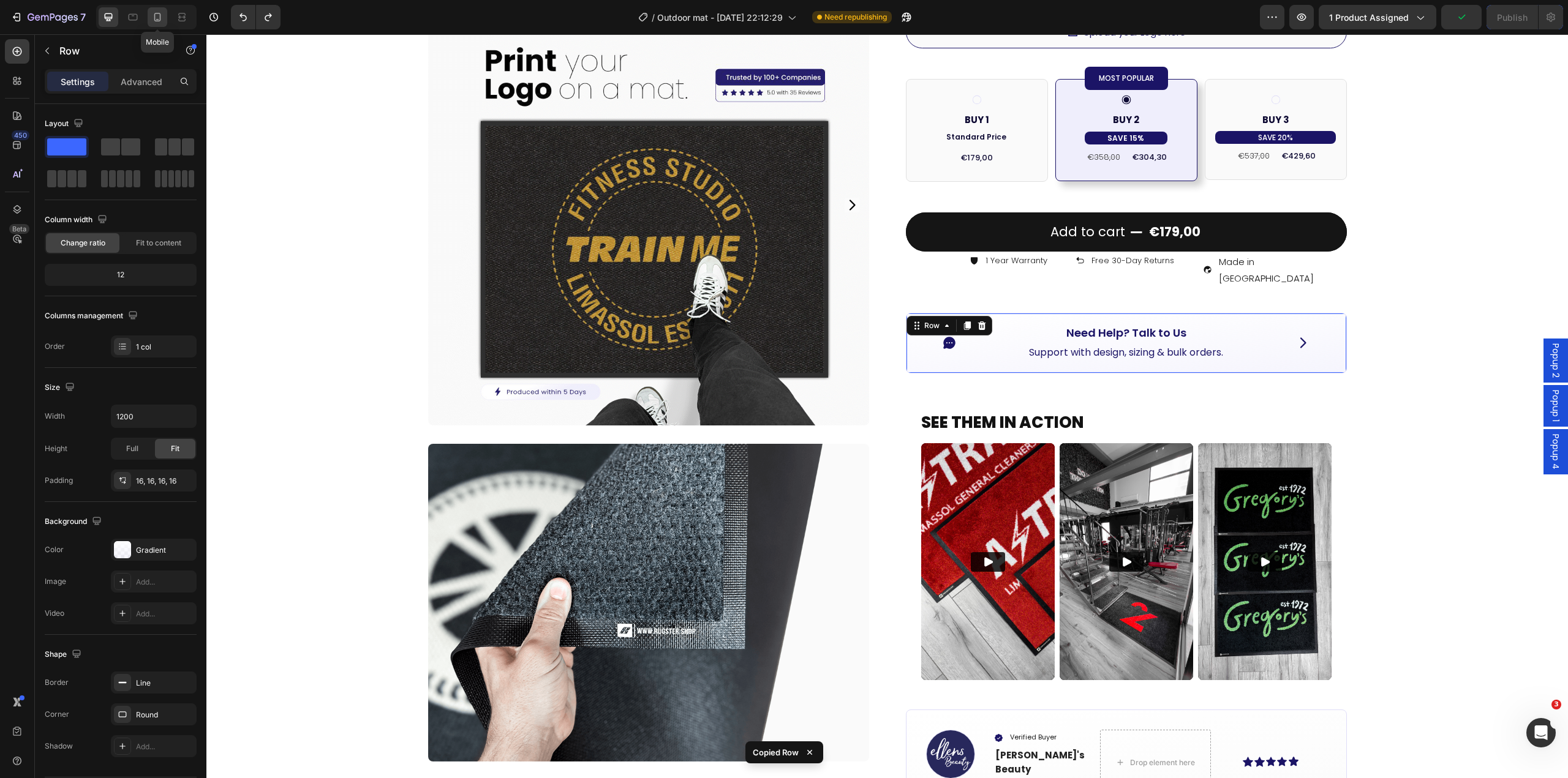
type input "100%"
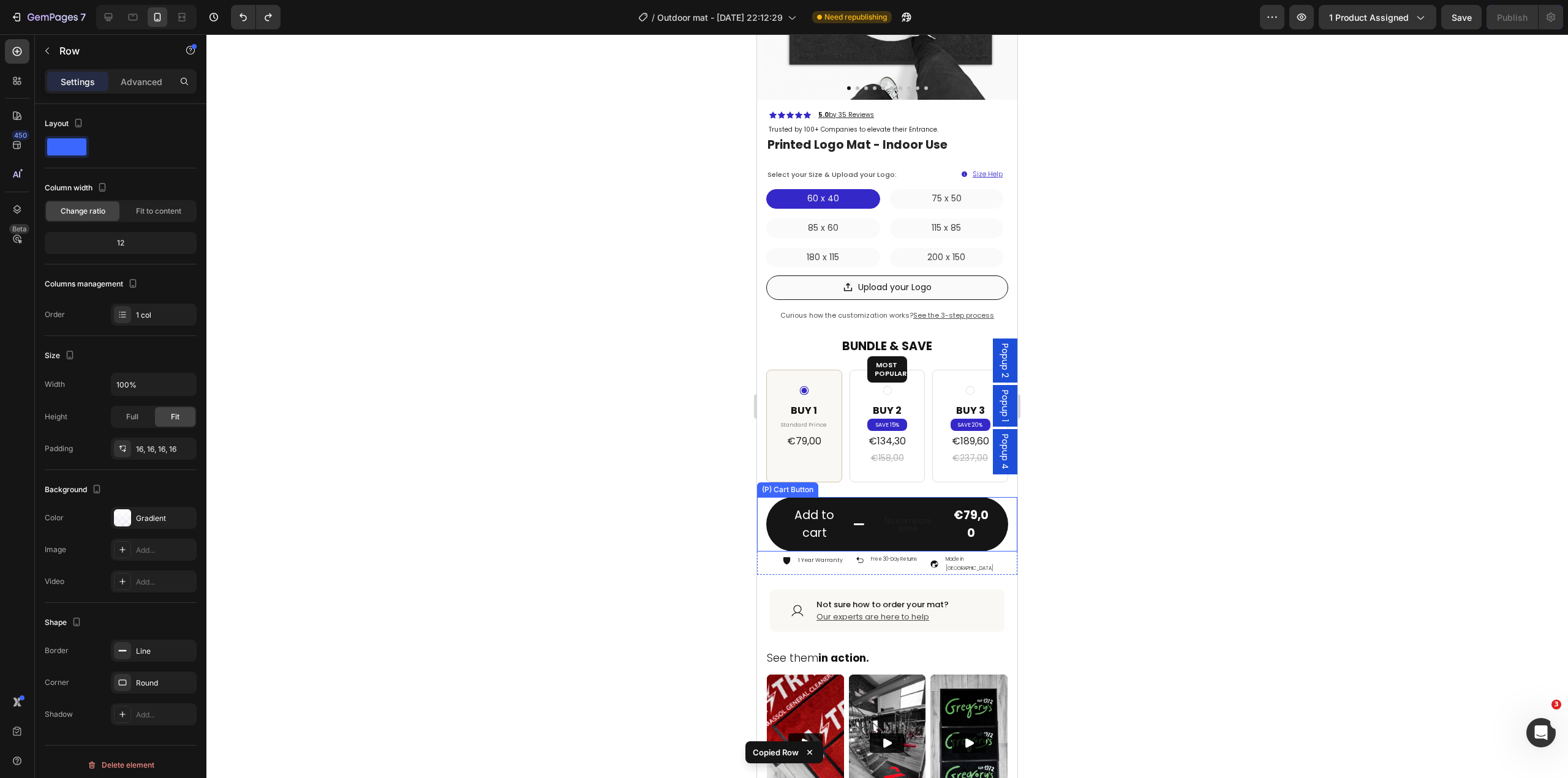
scroll to position [357, 0]
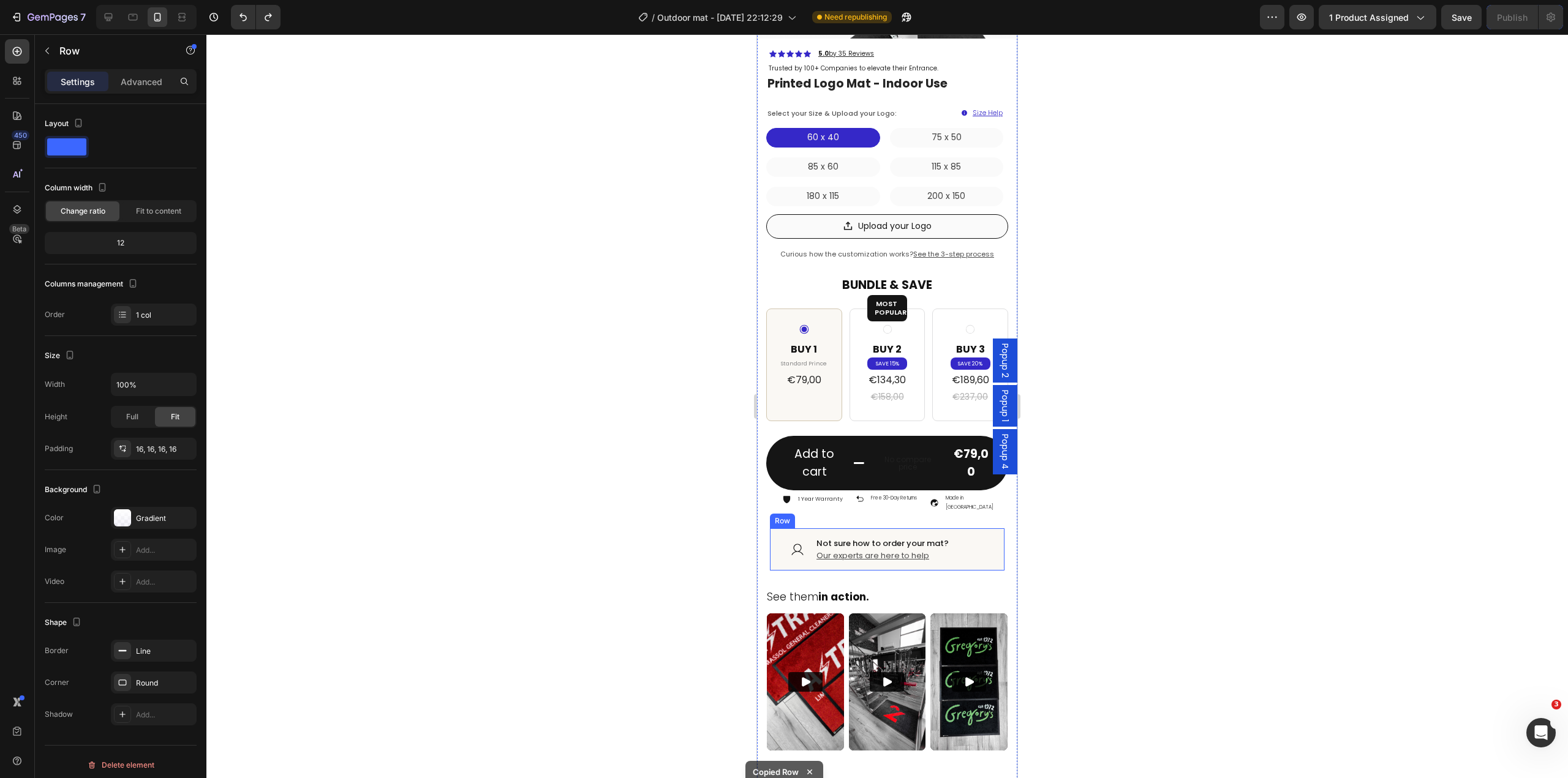
click at [952, 547] on div "Icon Not sure how to order your mat? Heading Our experts are here to help Text …" at bounding box center [887, 550] width 234 height 43
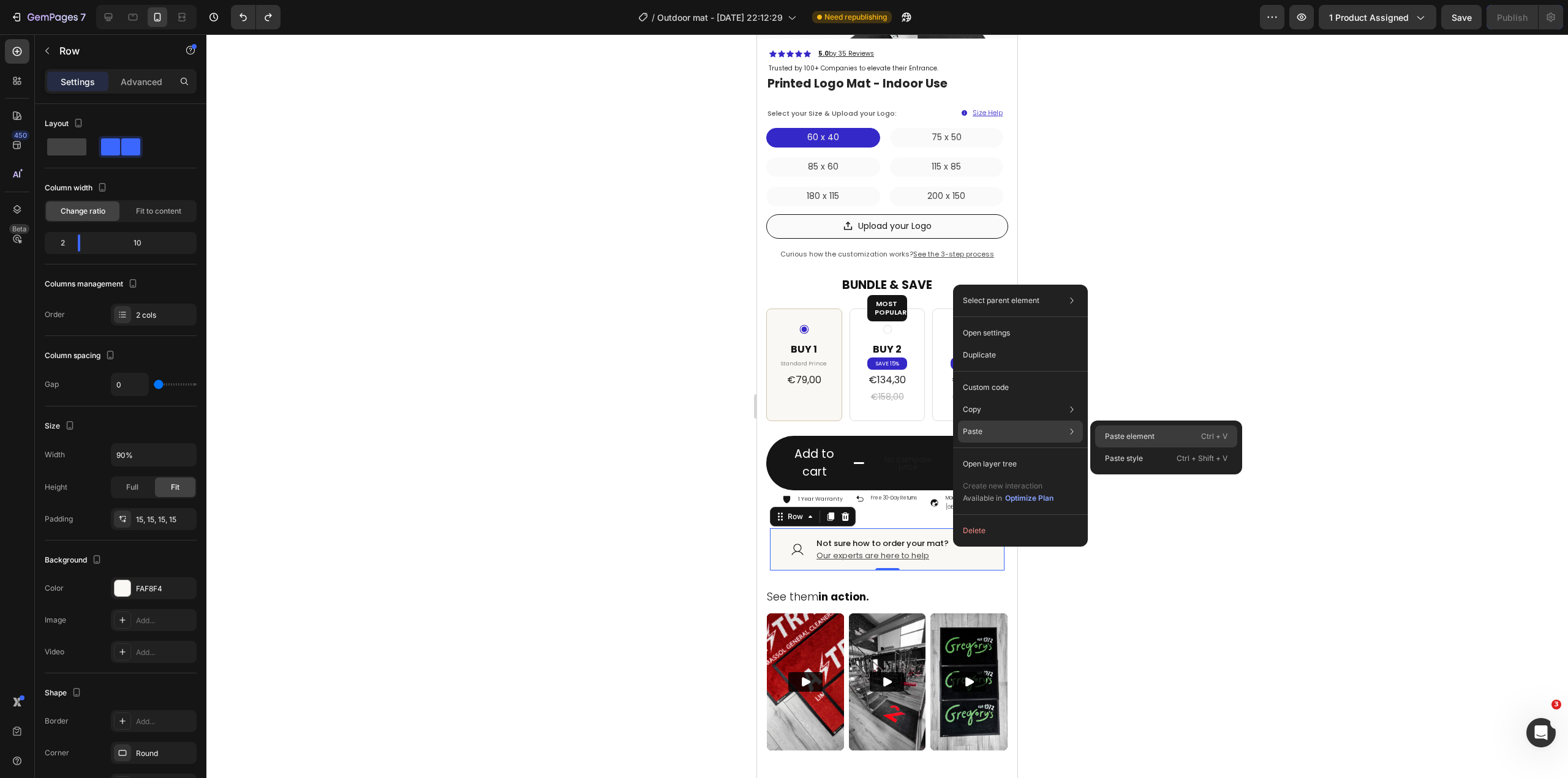
click at [1144, 436] on p "Paste element" at bounding box center [1129, 437] width 50 height 11
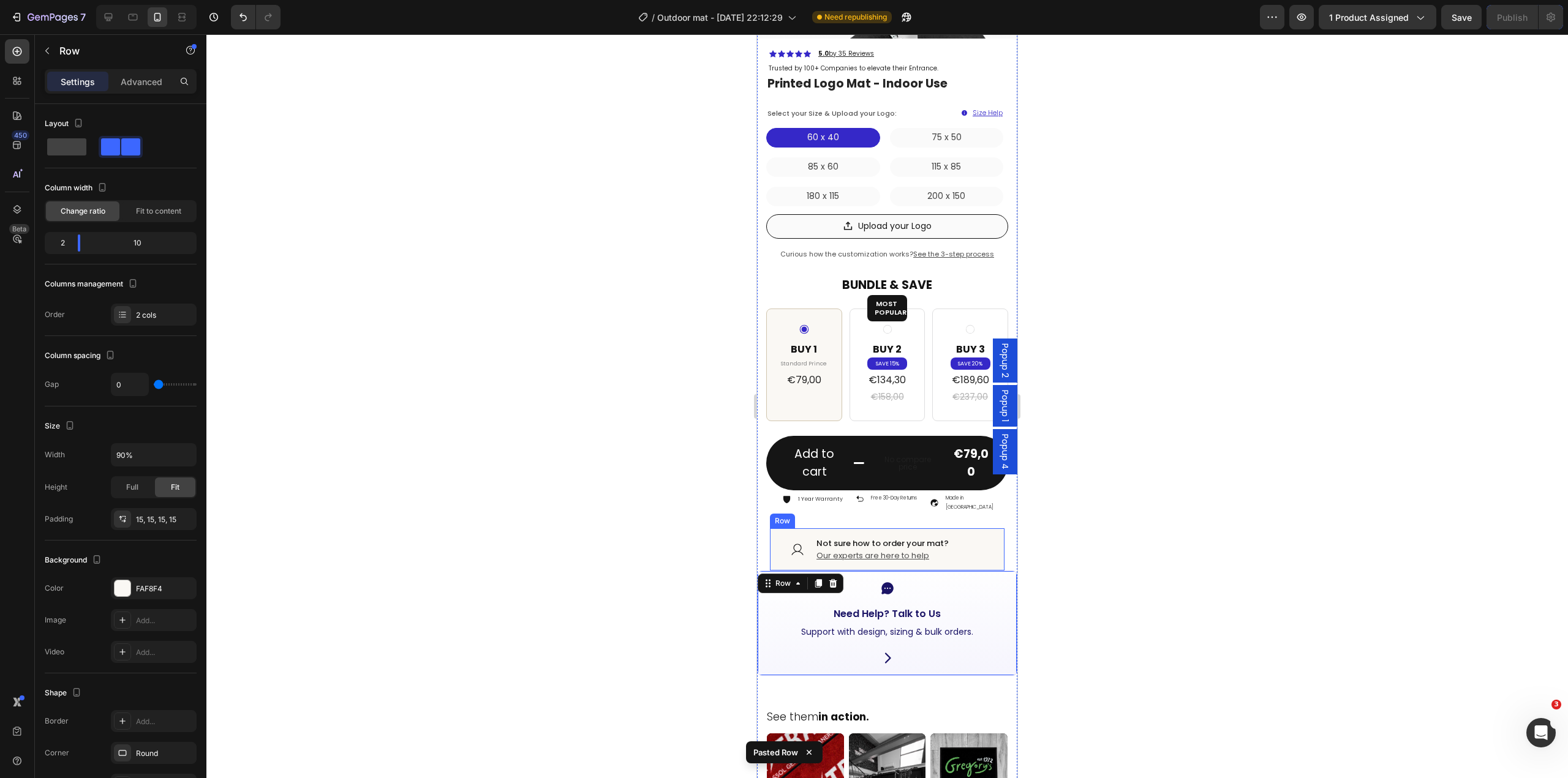
click at [990, 545] on div "Icon Not sure how to order your mat? Heading Our experts are here to help Text …" at bounding box center [887, 550] width 234 height 43
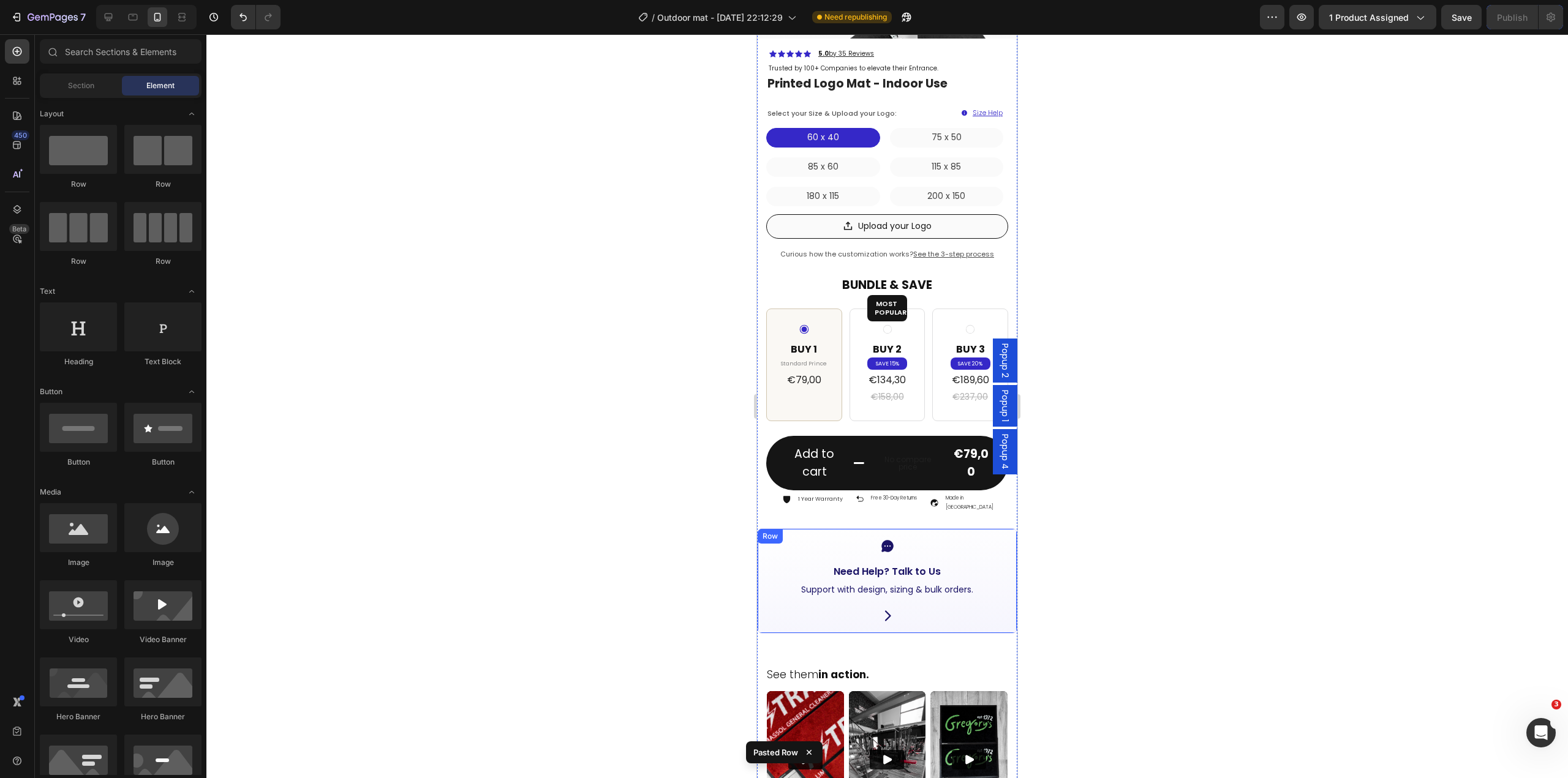
click at [979, 609] on div "Icon Need Help? Talk to Us Button Support with design, sizing & bulk orders. Te…" at bounding box center [887, 581] width 260 height 105
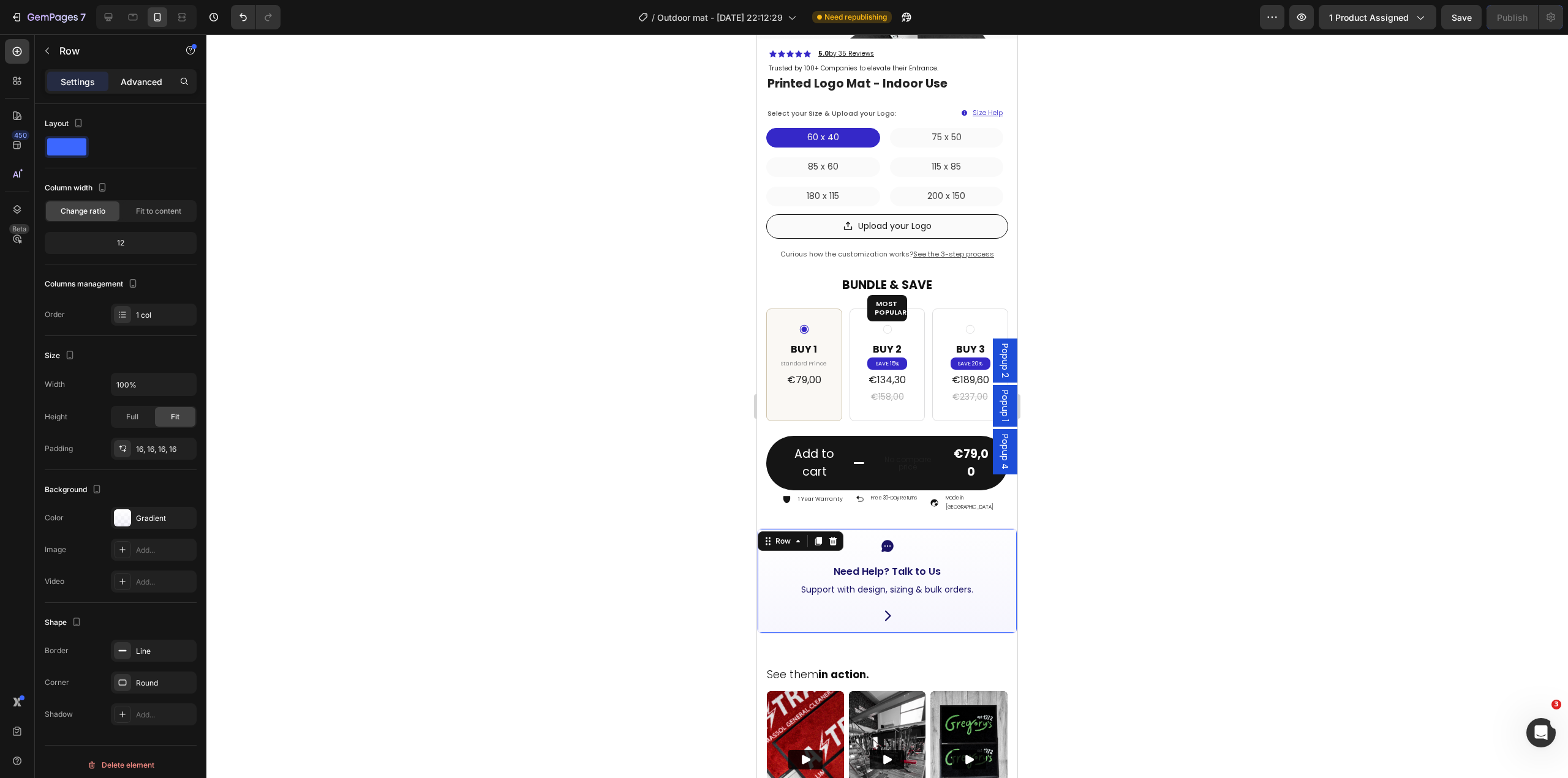
click at [140, 79] on p "Advanced" at bounding box center [141, 81] width 42 height 13
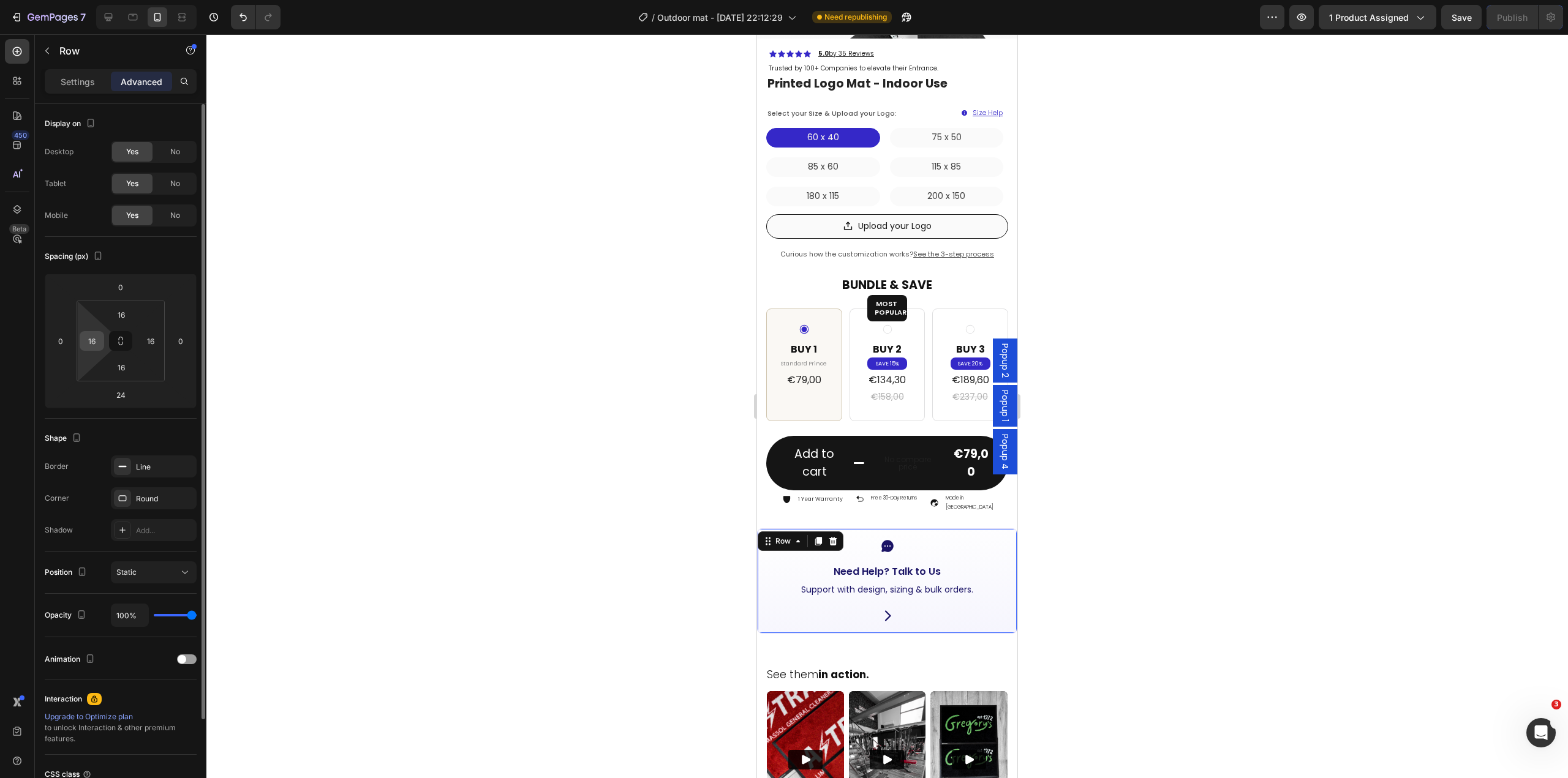
click at [93, 344] on input "16" at bounding box center [92, 341] width 19 height 19
click at [55, 340] on input "0" at bounding box center [61, 341] width 19 height 19
type input "15"
click at [180, 343] on input "0" at bounding box center [180, 341] width 19 height 19
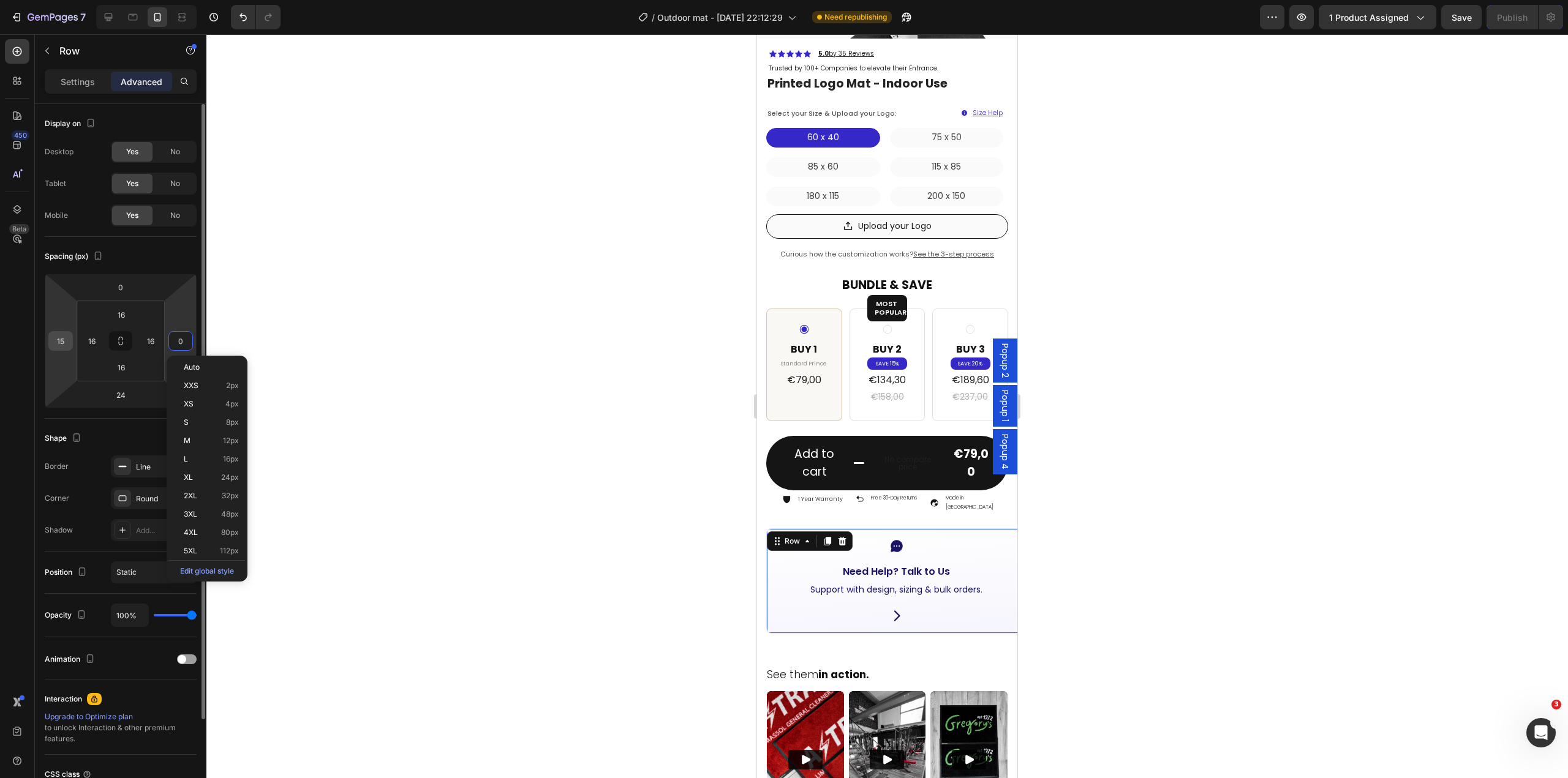
click at [60, 338] on input "15" at bounding box center [61, 341] width 19 height 19
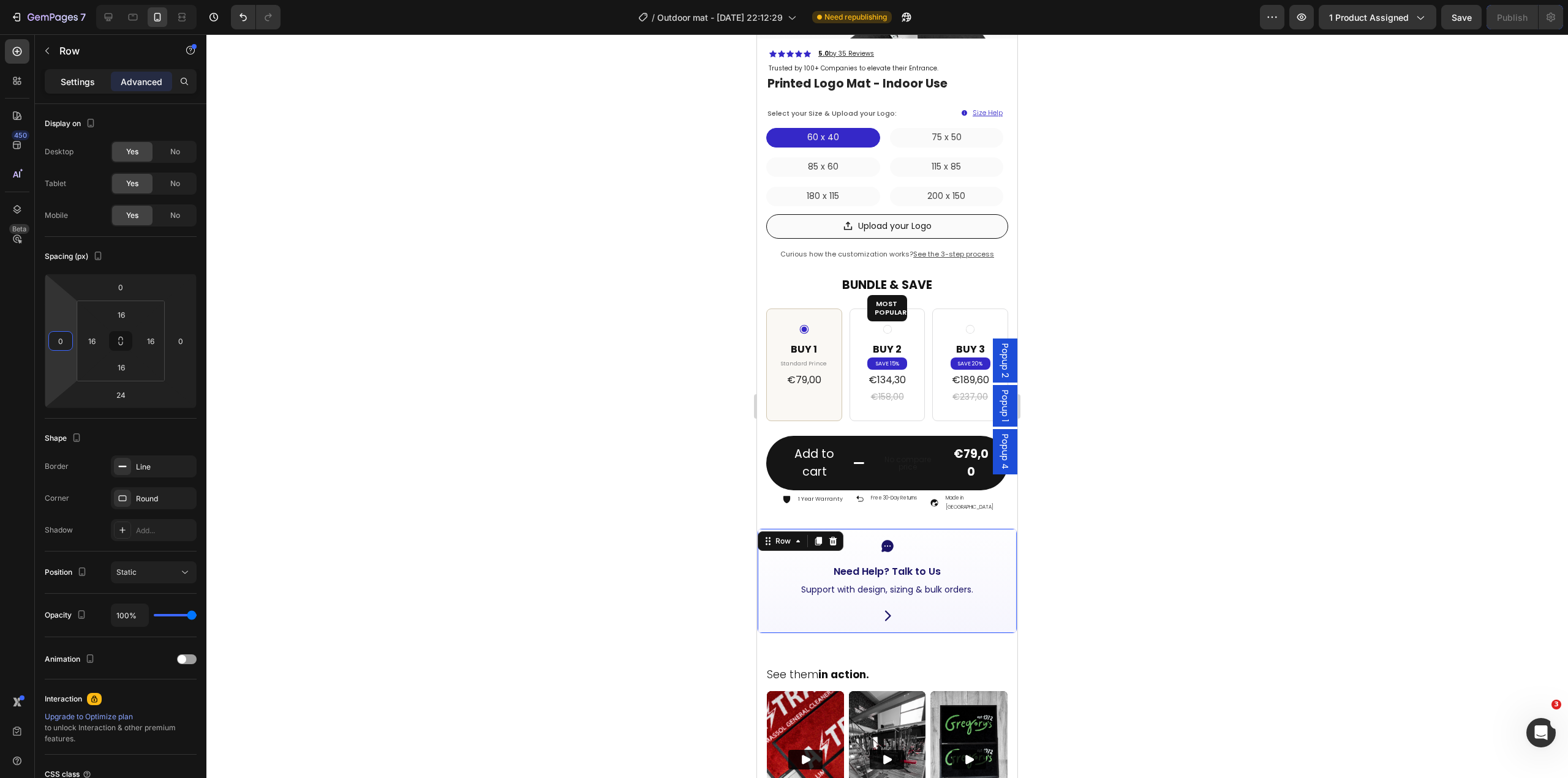
click at [71, 82] on p "Settings" at bounding box center [77, 81] width 34 height 13
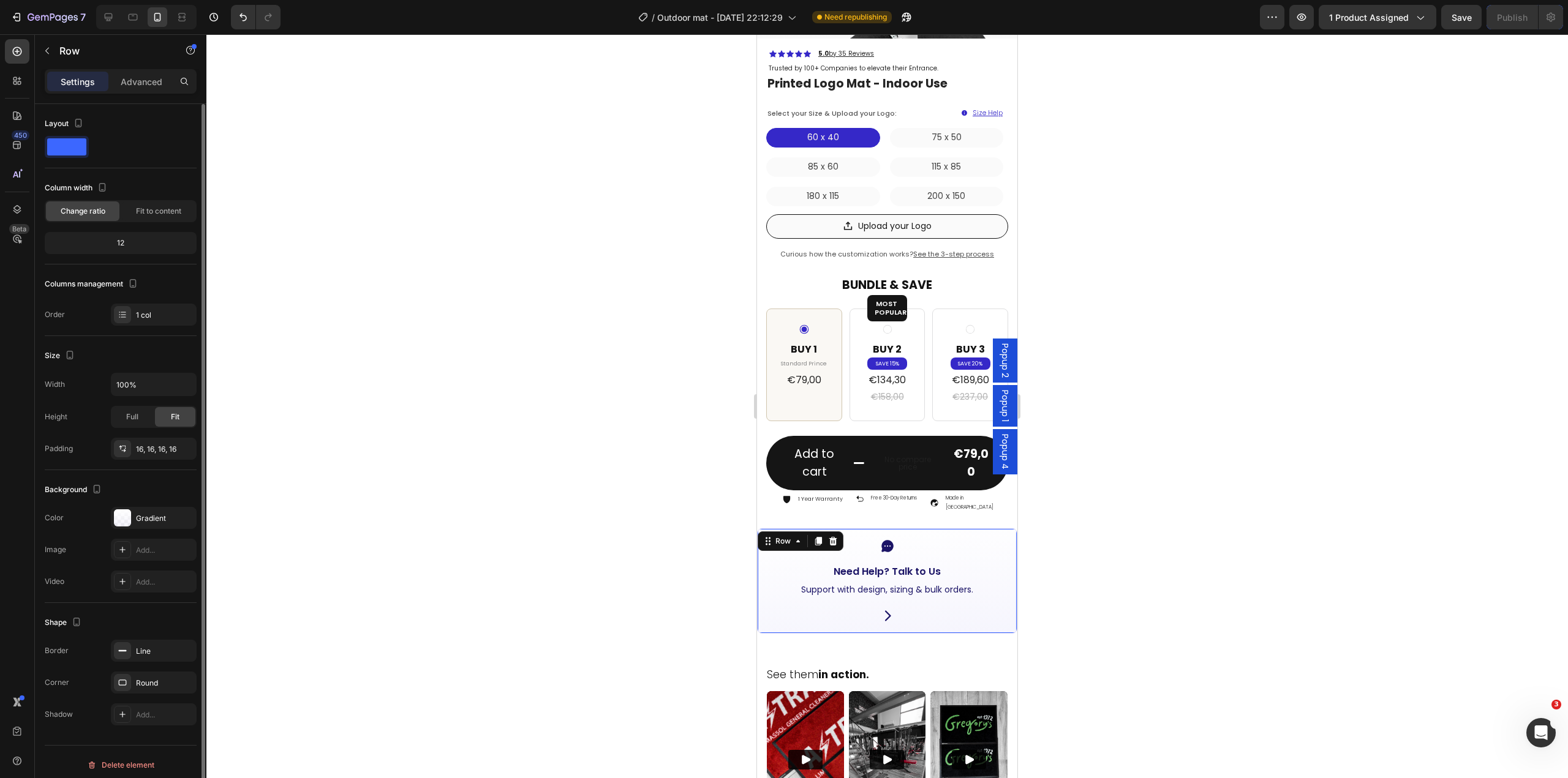
scroll to position [6, 0]
click at [141, 380] on input "100%" at bounding box center [153, 378] width 84 height 22
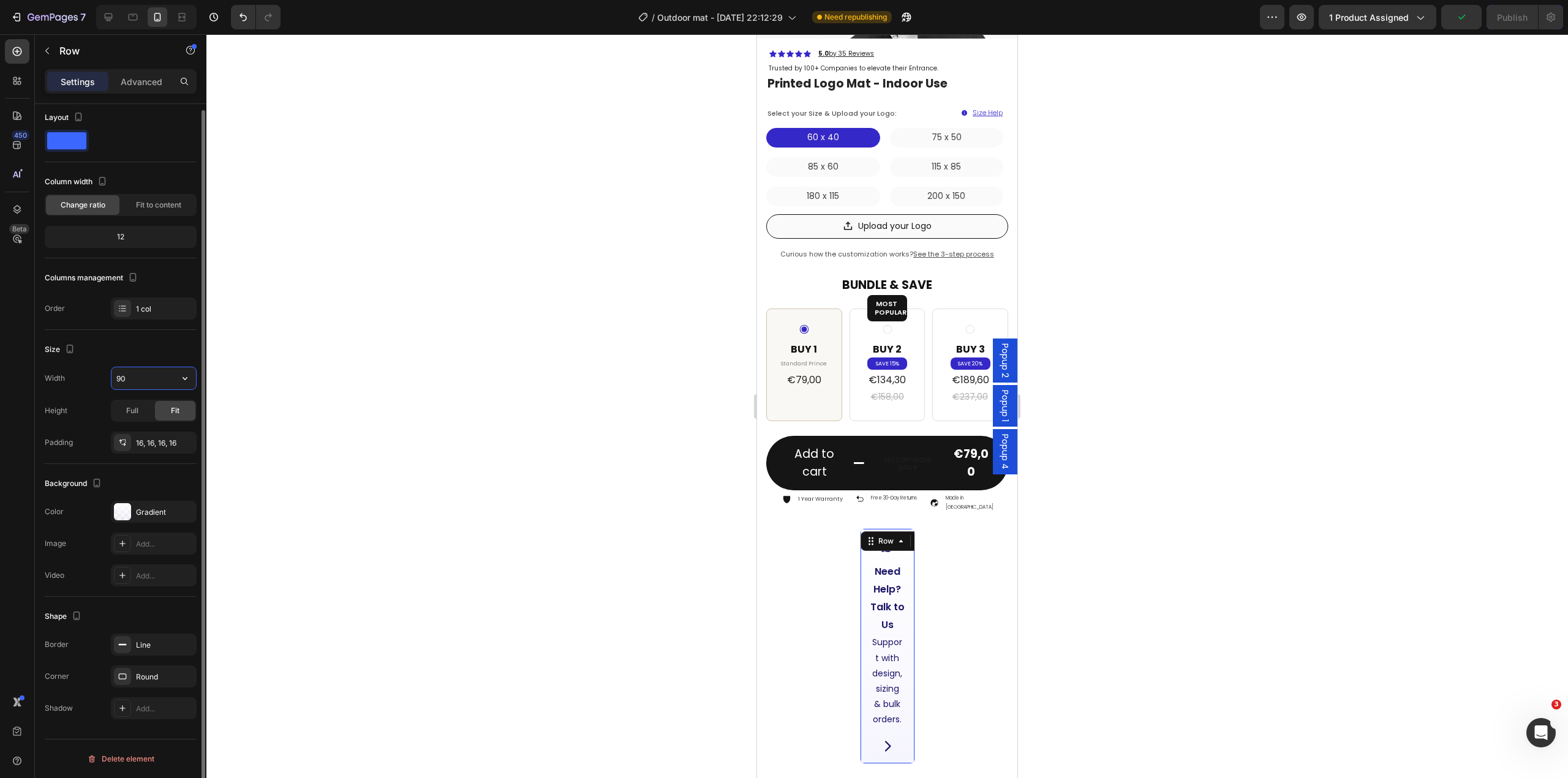
type input "90%"
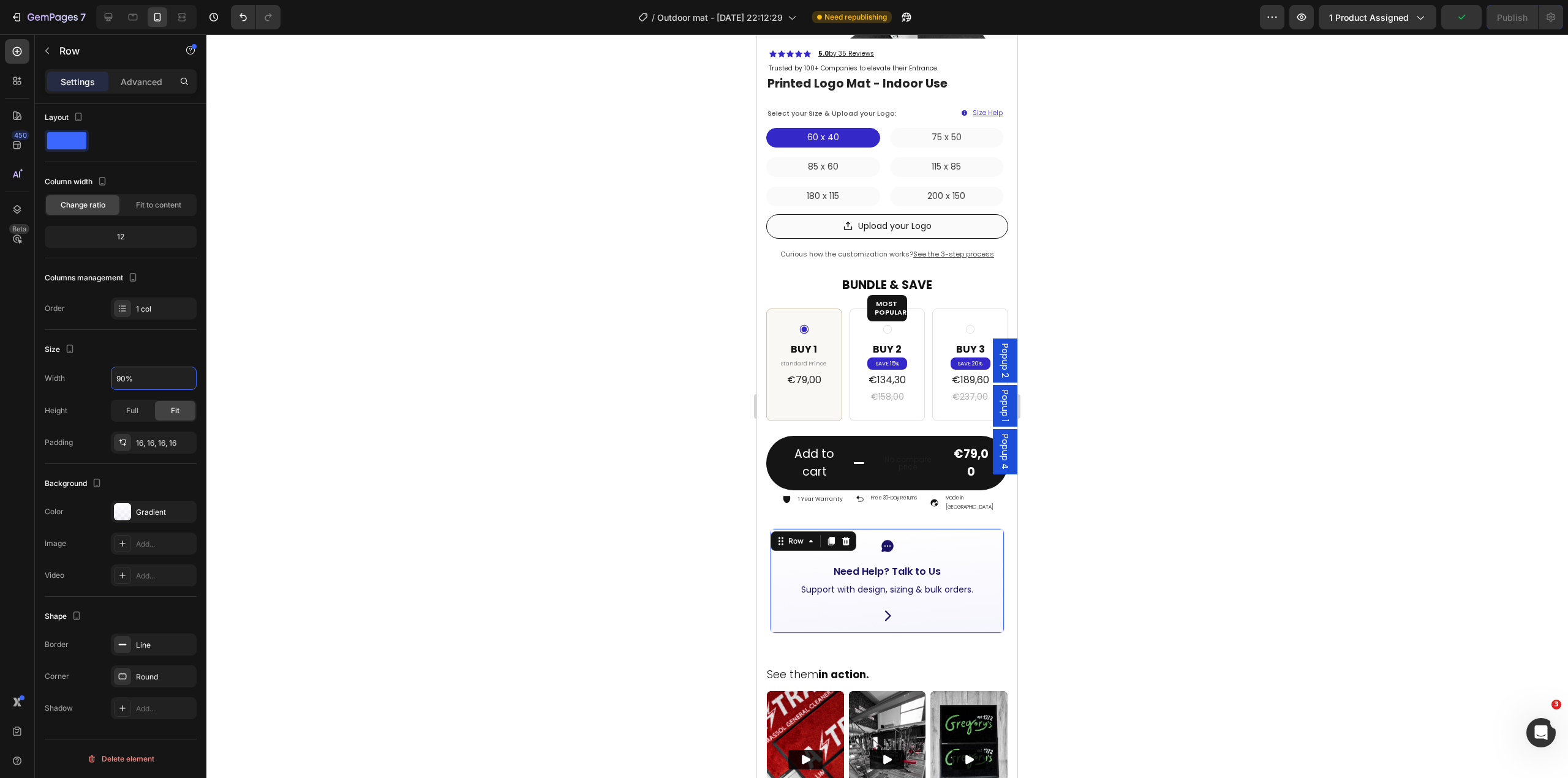
click at [1150, 544] on div at bounding box center [887, 406] width 1362 height 744
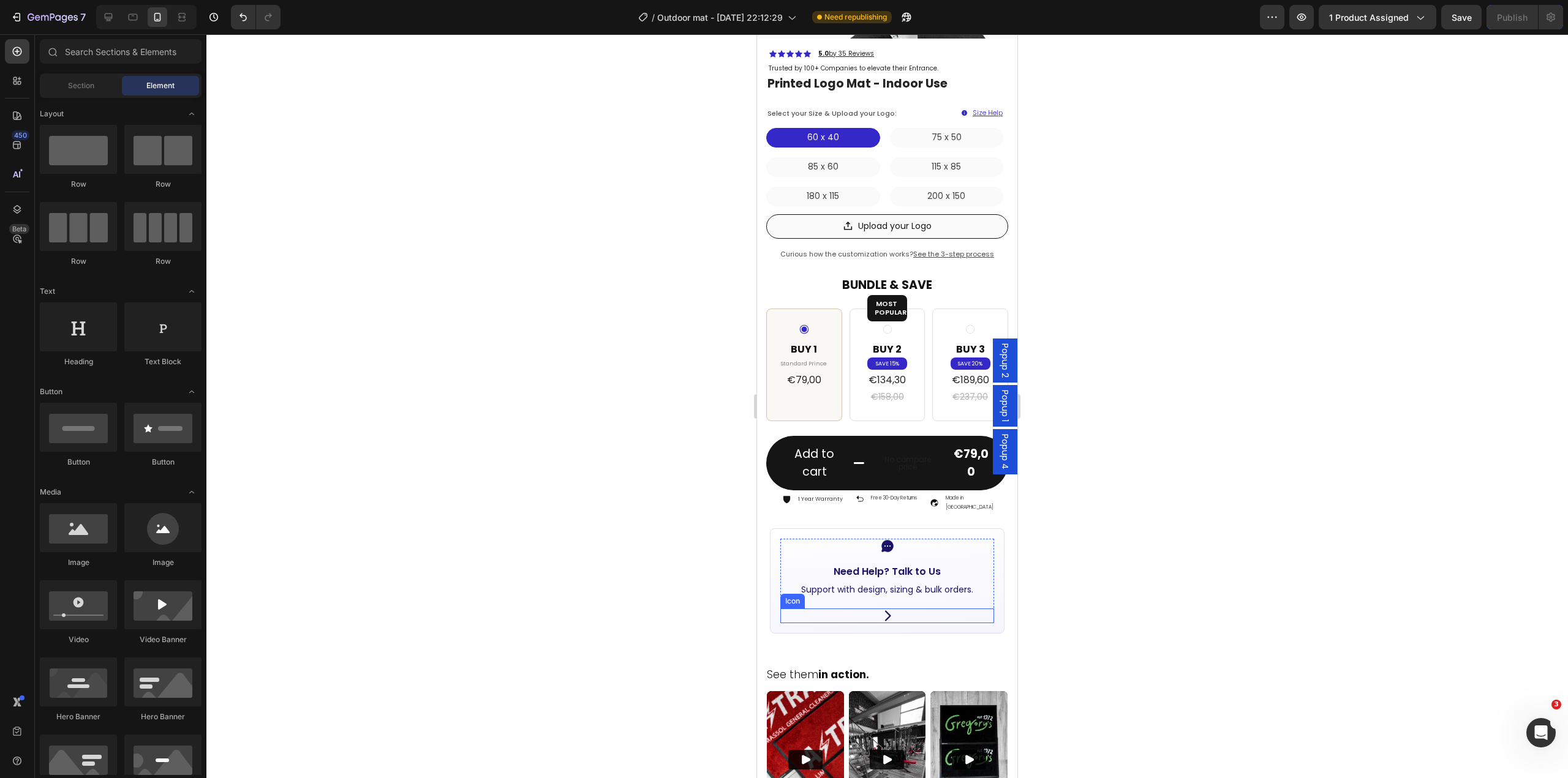
click at [915, 609] on div "Icon" at bounding box center [887, 616] width 214 height 15
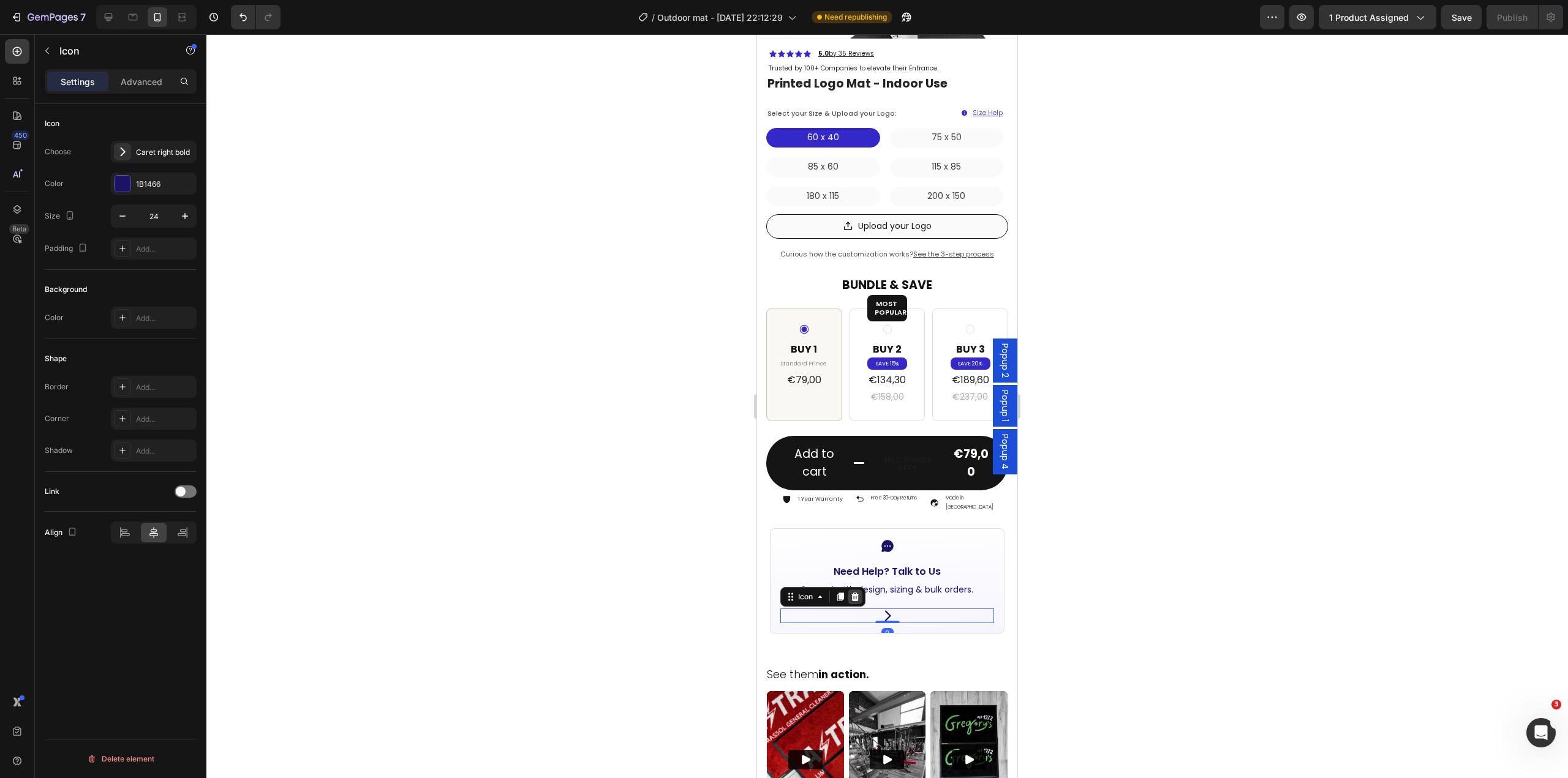
click at [853, 592] on icon at bounding box center [855, 596] width 8 height 8
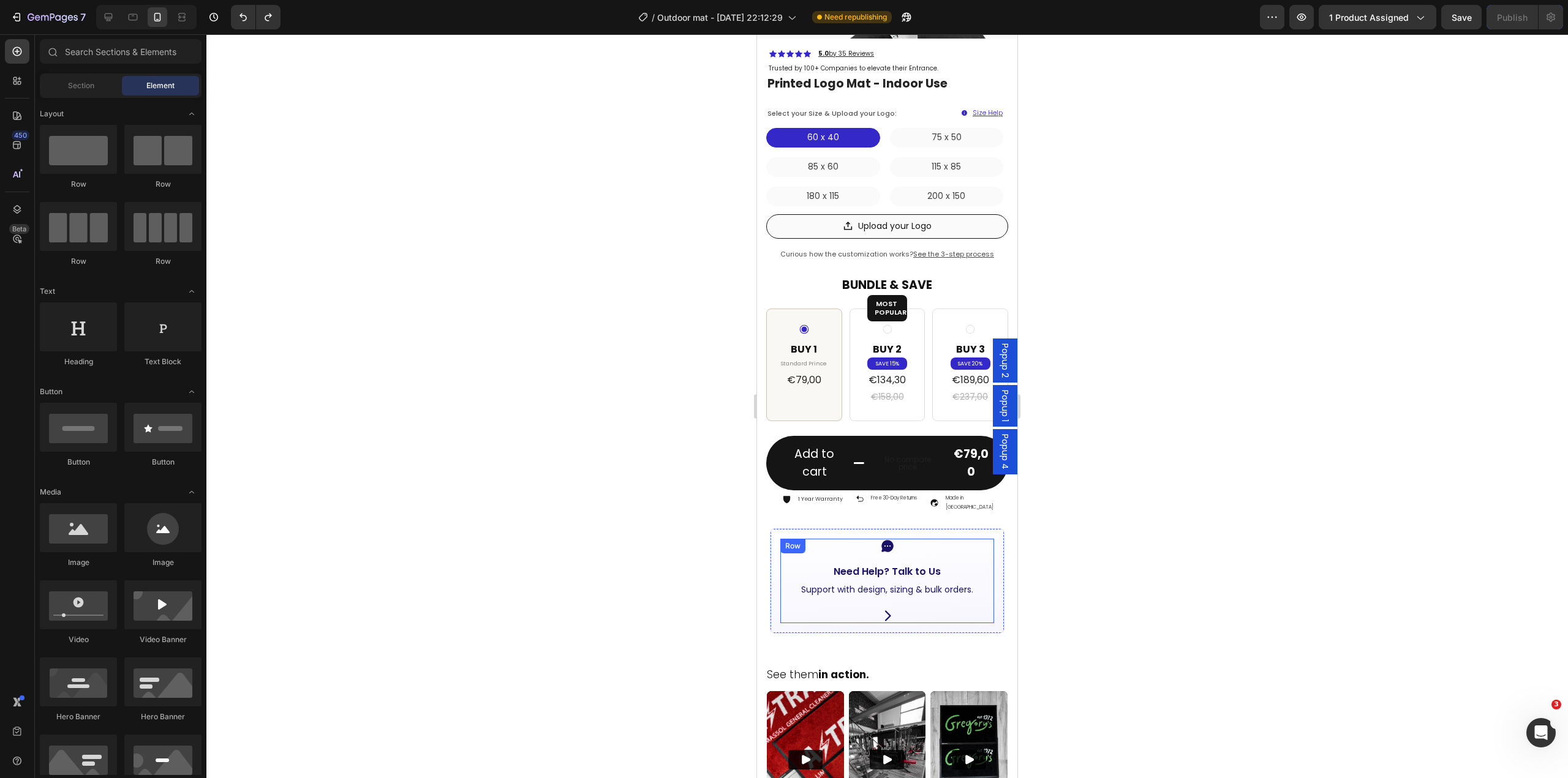
click at [965, 587] on div "Icon Need Help? Talk to Us Button Support with design, sizing & bulk orders. Te…" at bounding box center [887, 580] width 214 height 84
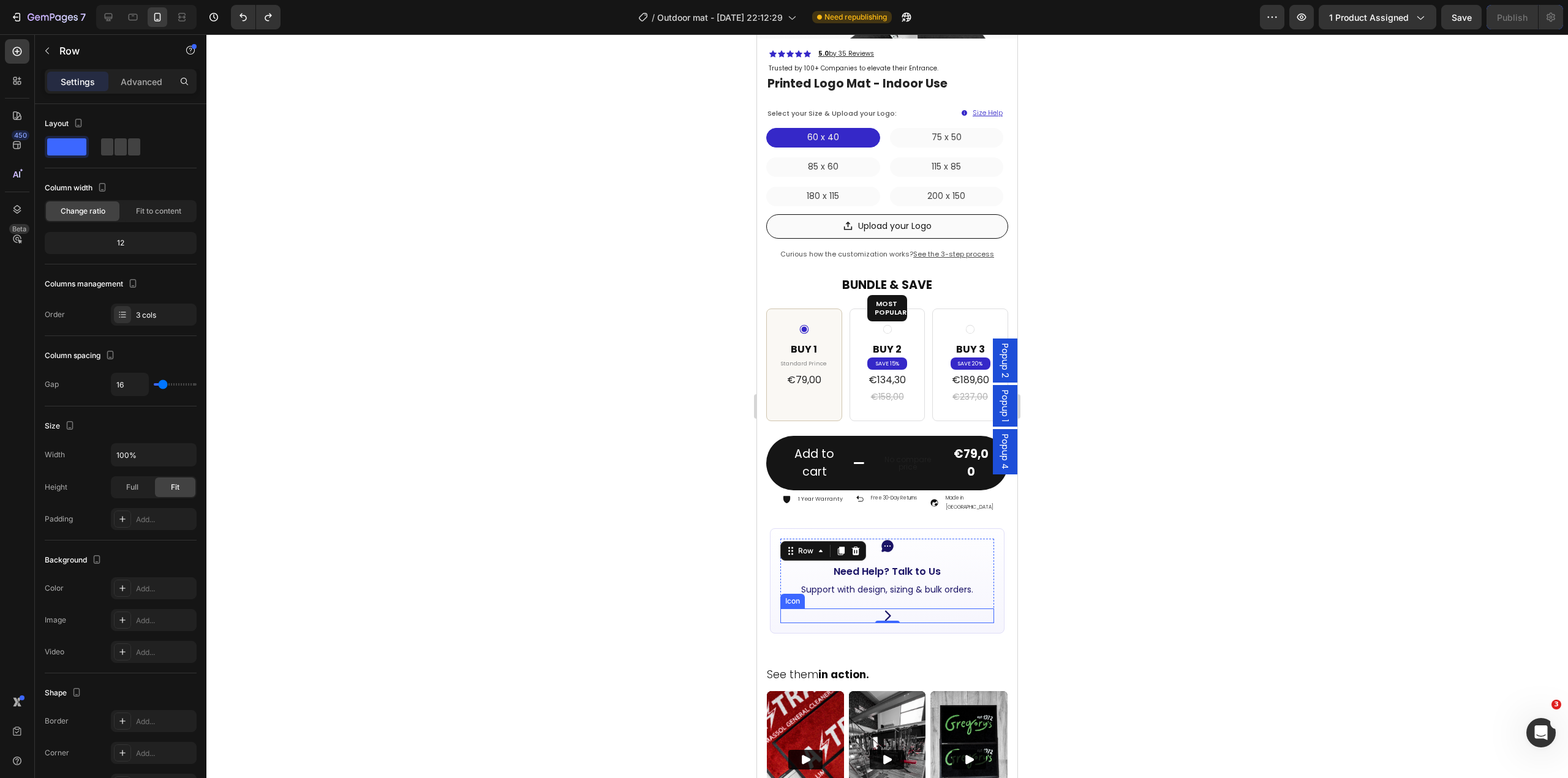
click at [854, 609] on div "Icon" at bounding box center [887, 616] width 214 height 15
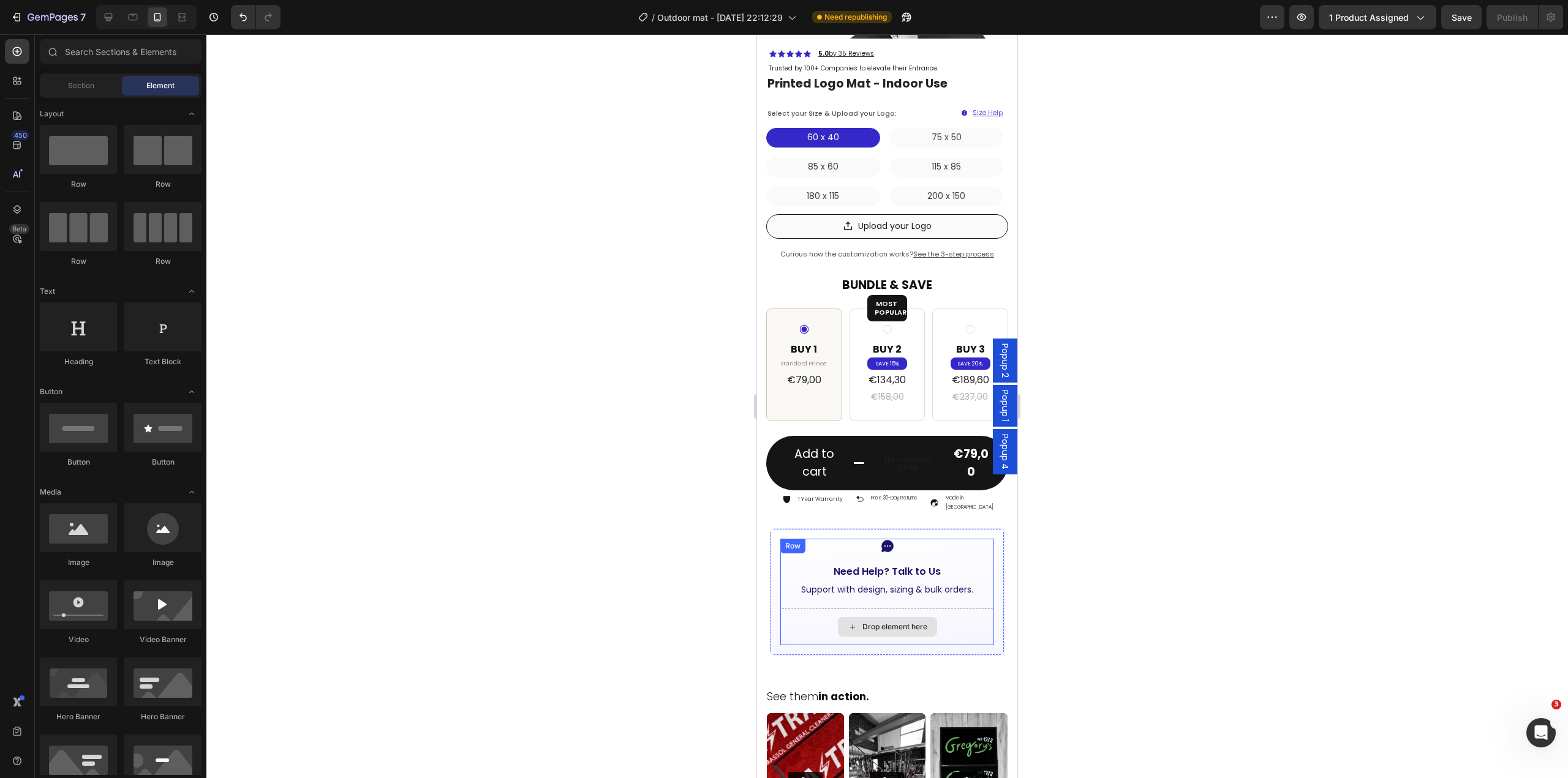
click at [965, 611] on div "Drop element here" at bounding box center [887, 627] width 214 height 37
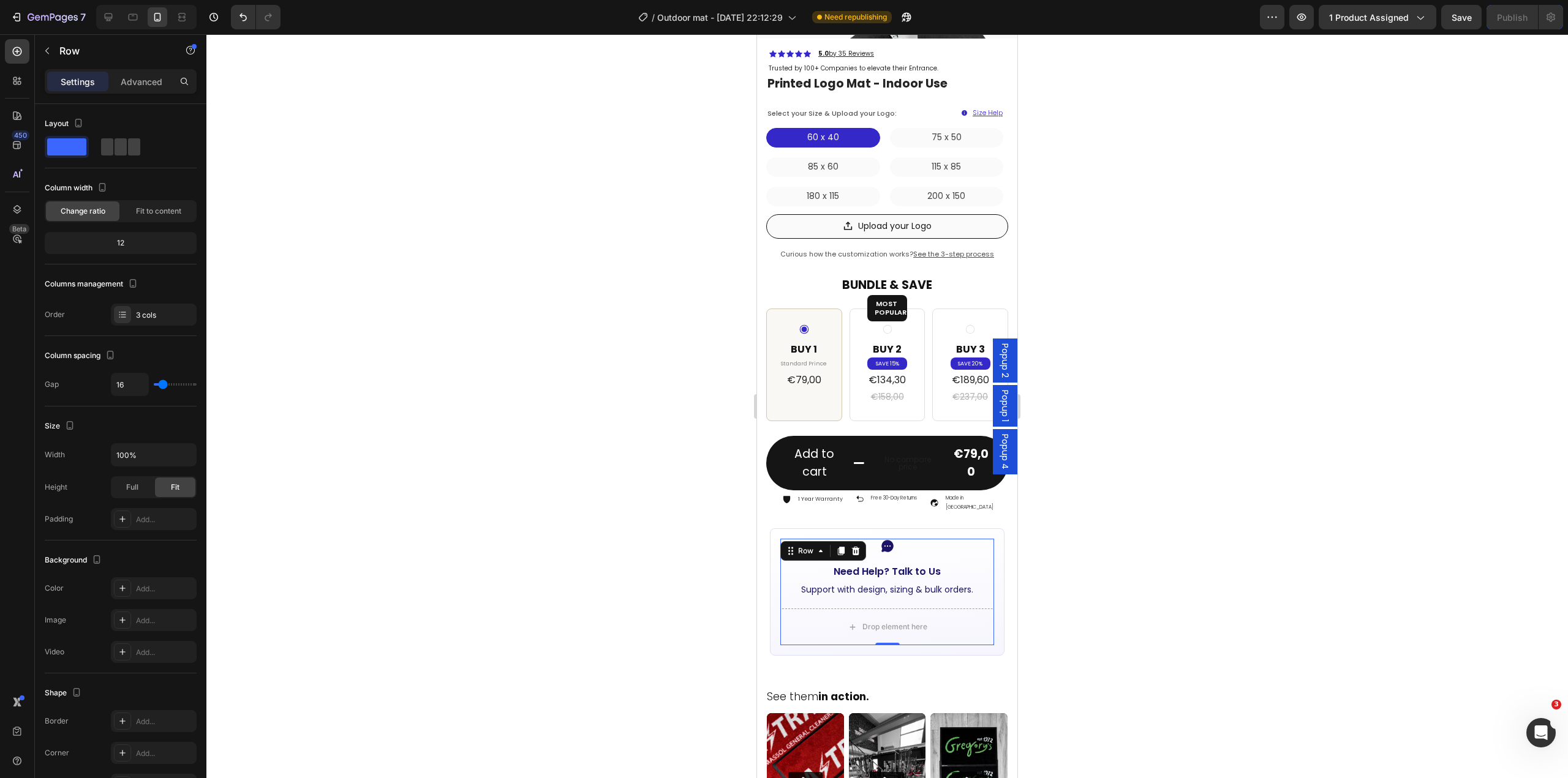
click at [1088, 605] on div at bounding box center [887, 406] width 1362 height 744
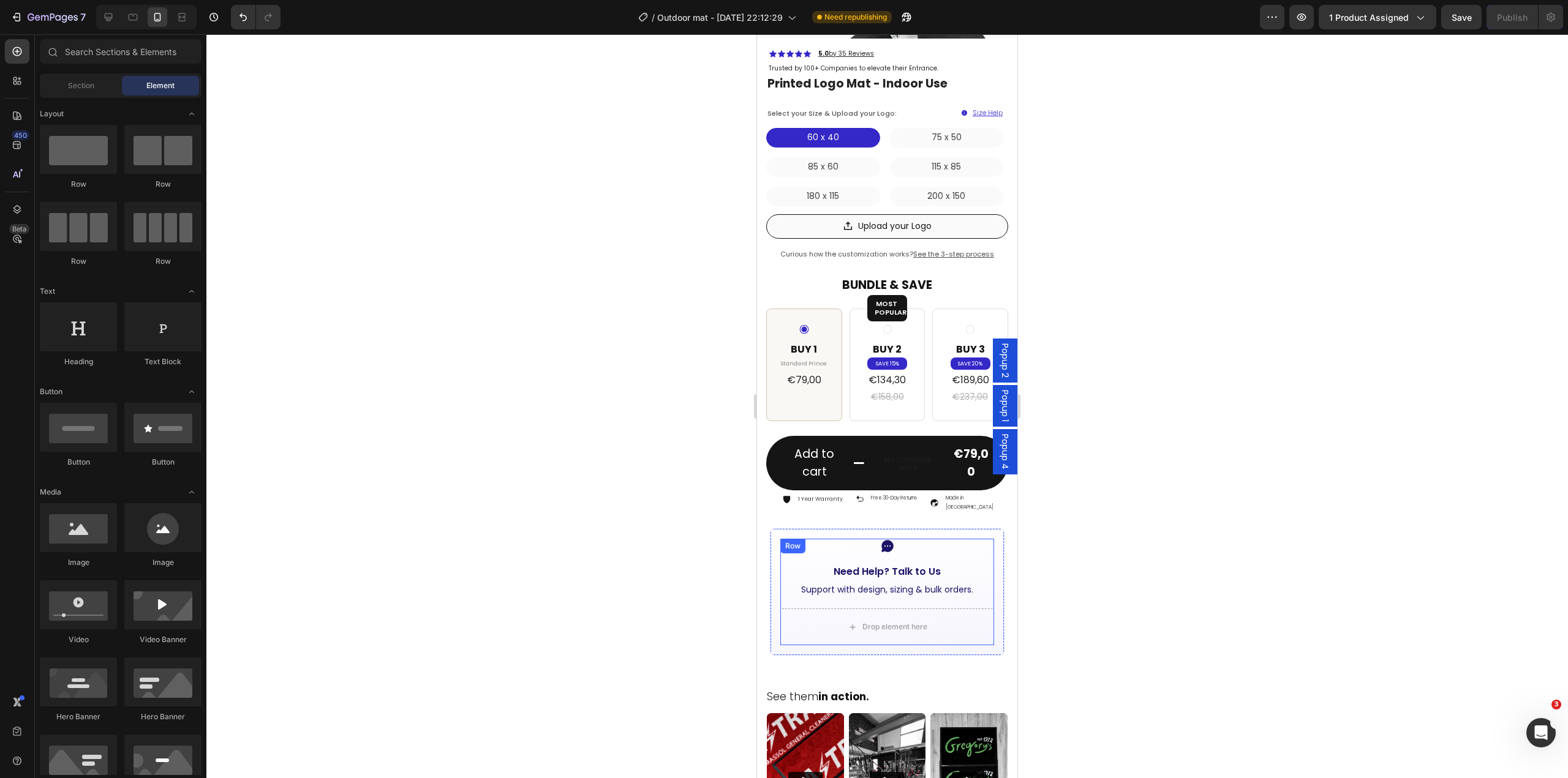
click at [983, 541] on div "Icon Need Help? Talk to Us Button Support with design, sizing & bulk orders. Te…" at bounding box center [887, 591] width 214 height 106
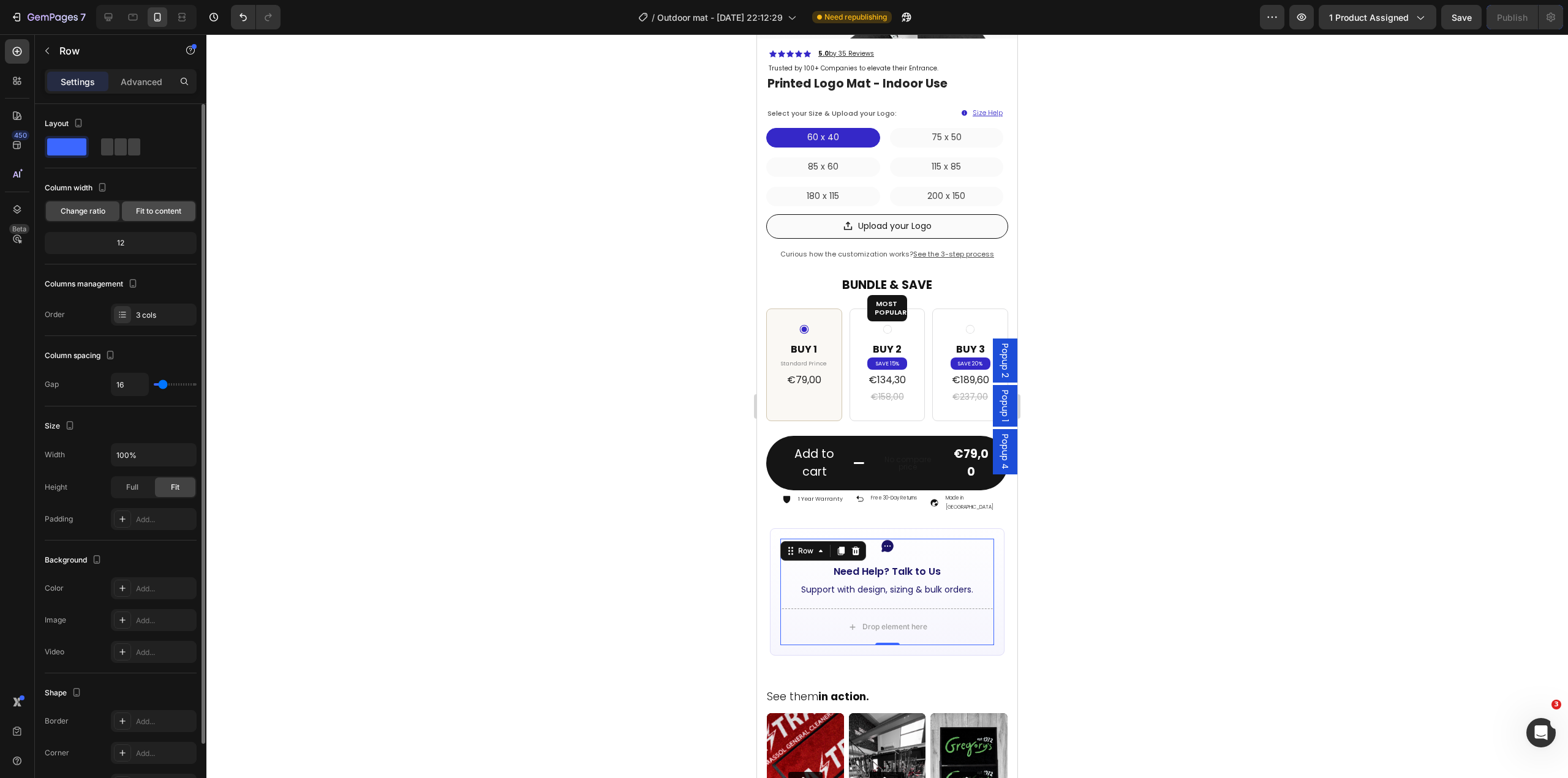
click at [158, 210] on span "Fit to content" at bounding box center [158, 211] width 45 height 11
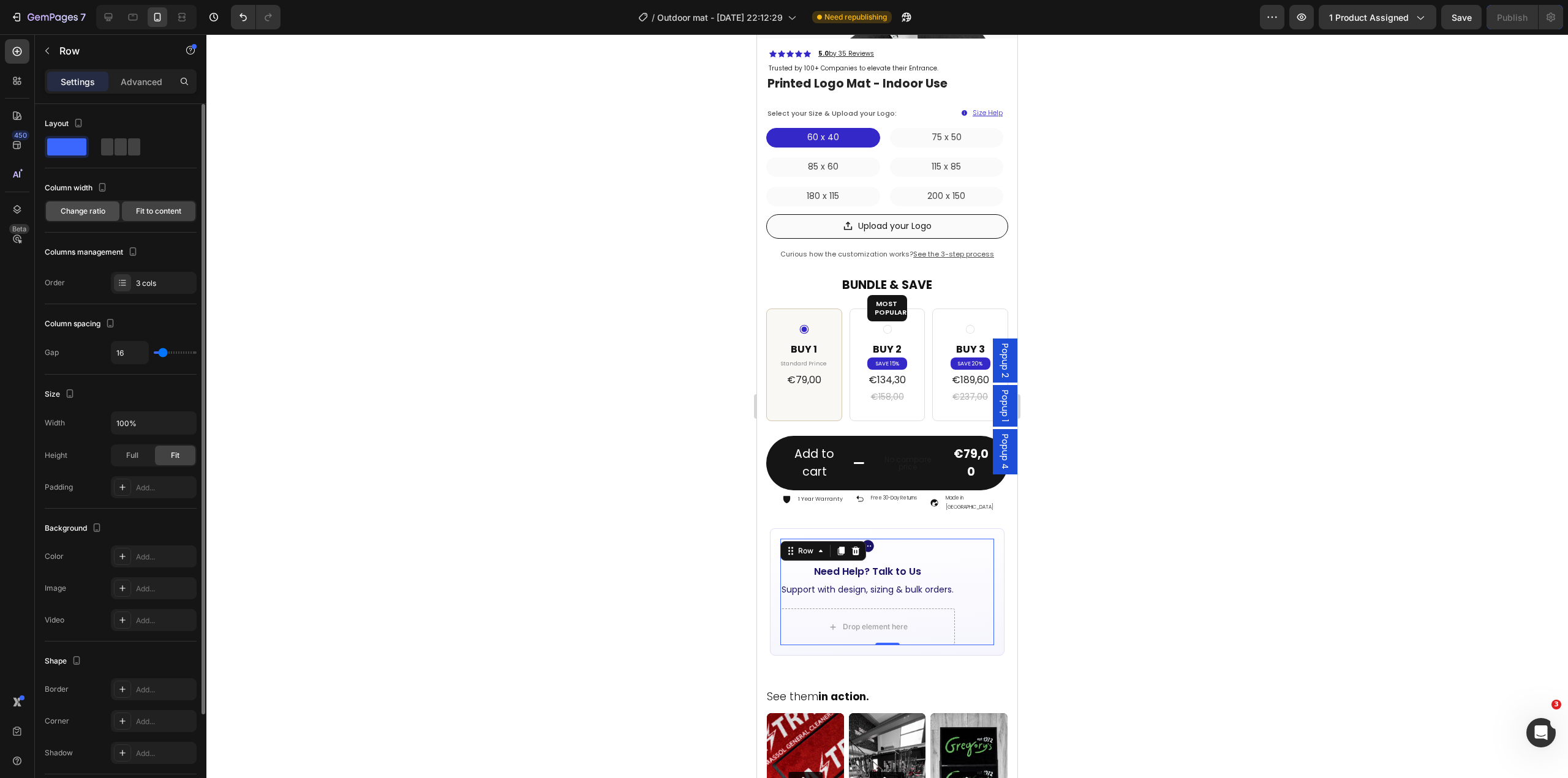
click at [74, 213] on span "Change ratio" at bounding box center [82, 211] width 44 height 11
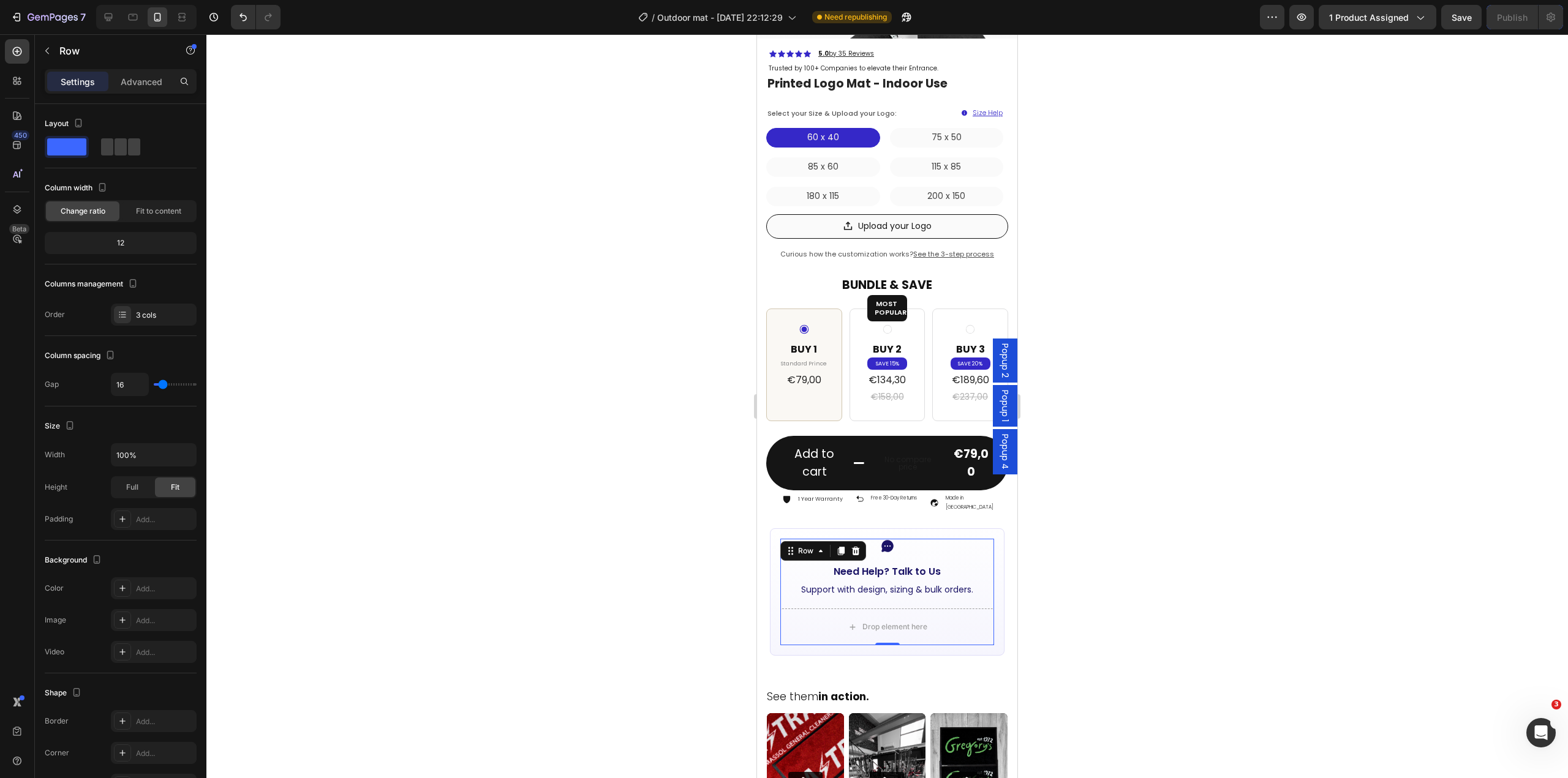
drag, startPoint x: 1329, startPoint y: 461, endPoint x: 1333, endPoint y: 424, distance: 37.2
click at [1329, 461] on div at bounding box center [887, 406] width 1362 height 744
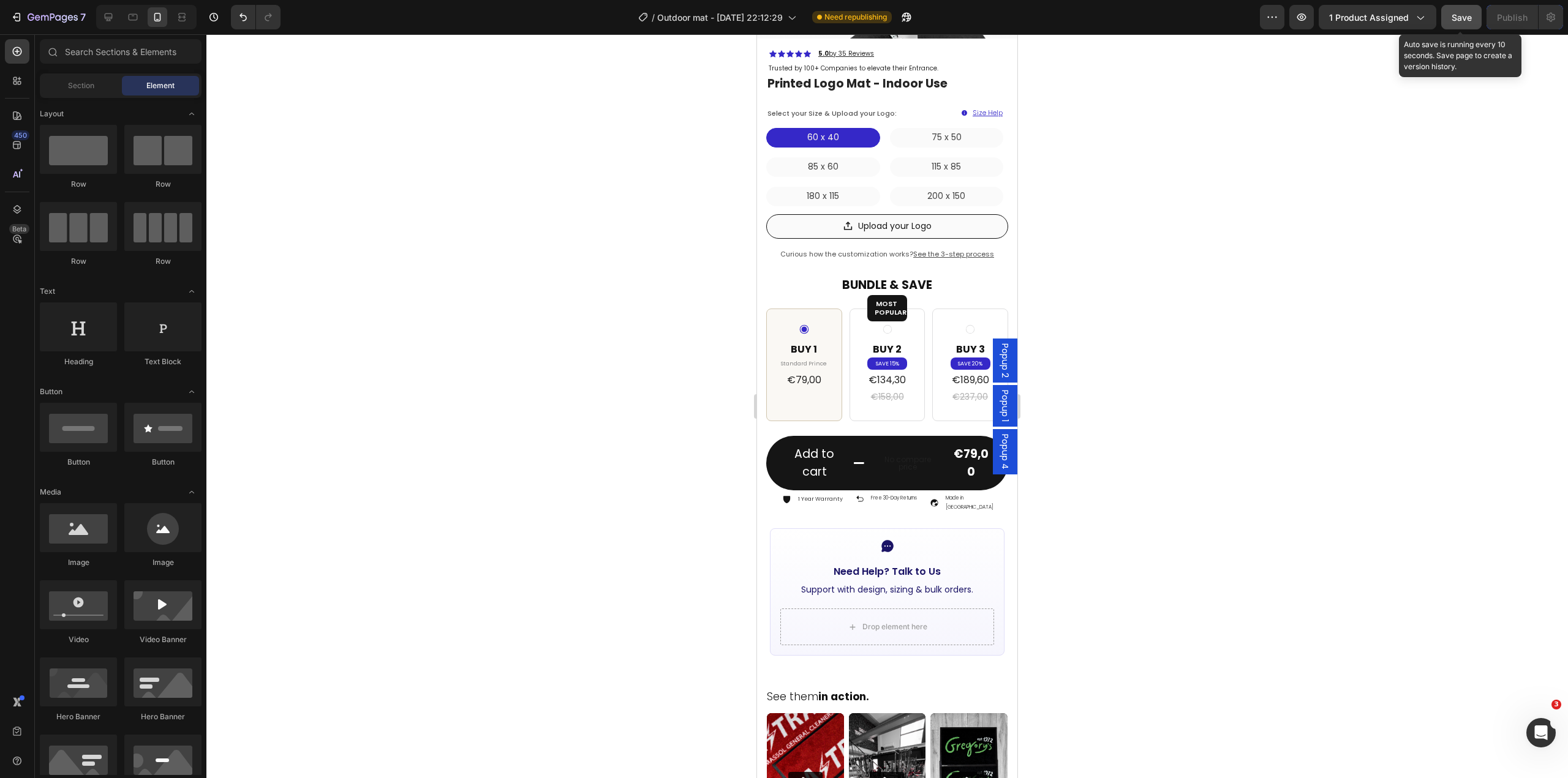
click at [1462, 24] on button "Save" at bounding box center [1462, 17] width 41 height 24
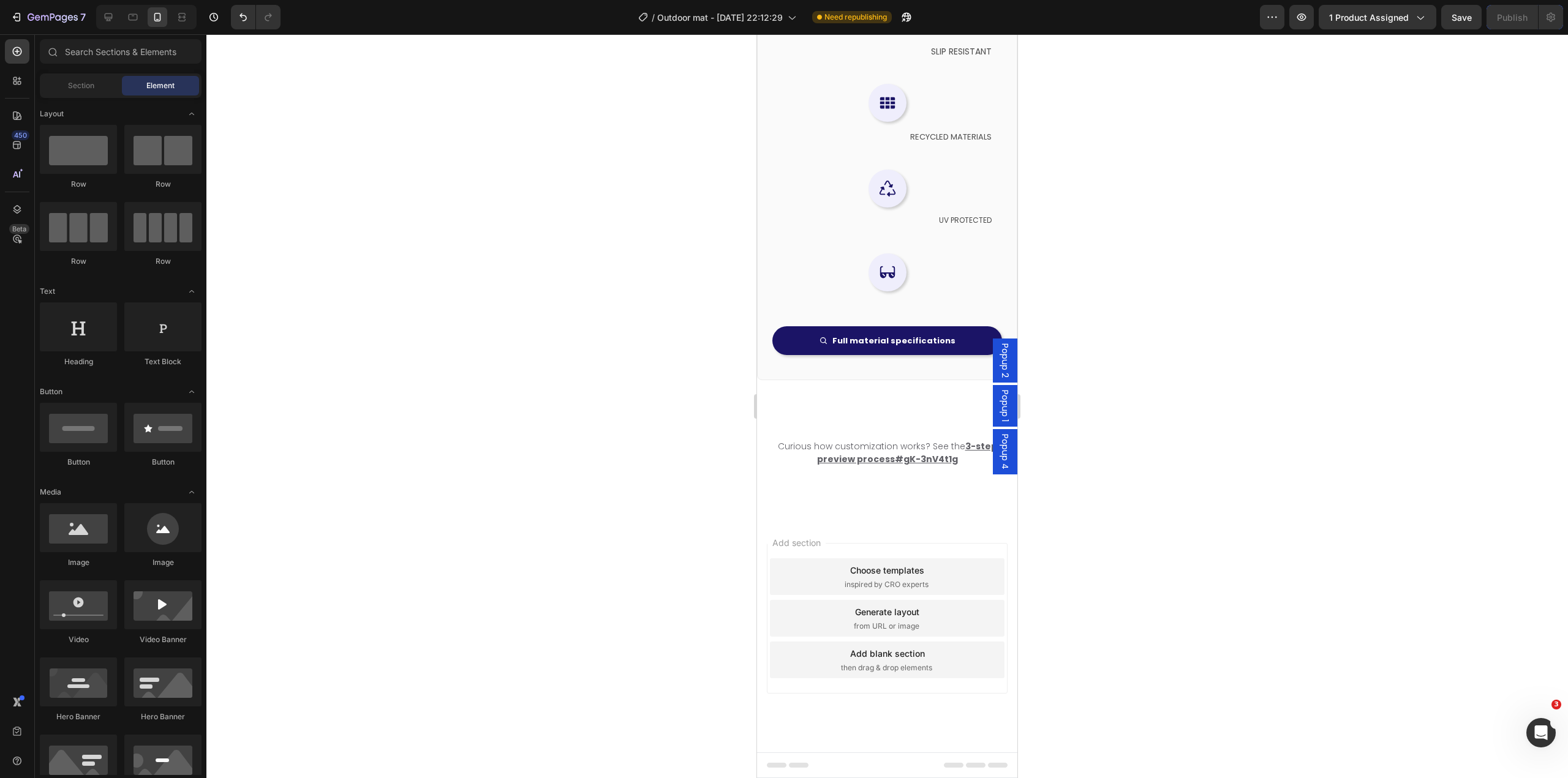
scroll to position [7328, 0]
click at [826, 489] on div "Curious how customization works? See the 3-step preview process#gK-3nV4t1g Text…" at bounding box center [887, 468] width 260 height 61
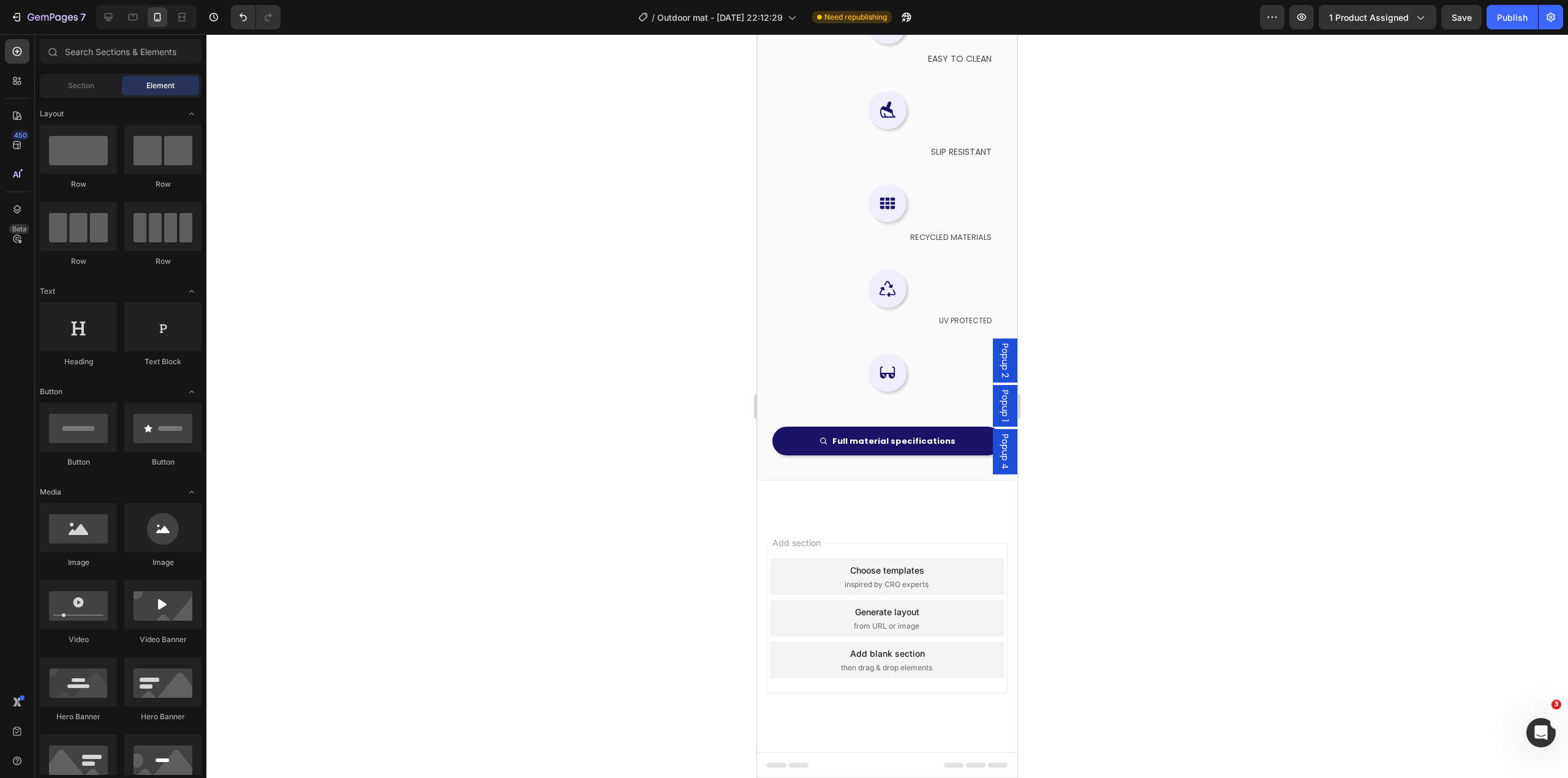
scroll to position [7228, 0]
drag, startPoint x: 1502, startPoint y: 16, endPoint x: 1413, endPoint y: 154, distance: 164.2
click at [1502, 16] on div "Publish" at bounding box center [1512, 18] width 31 height 13
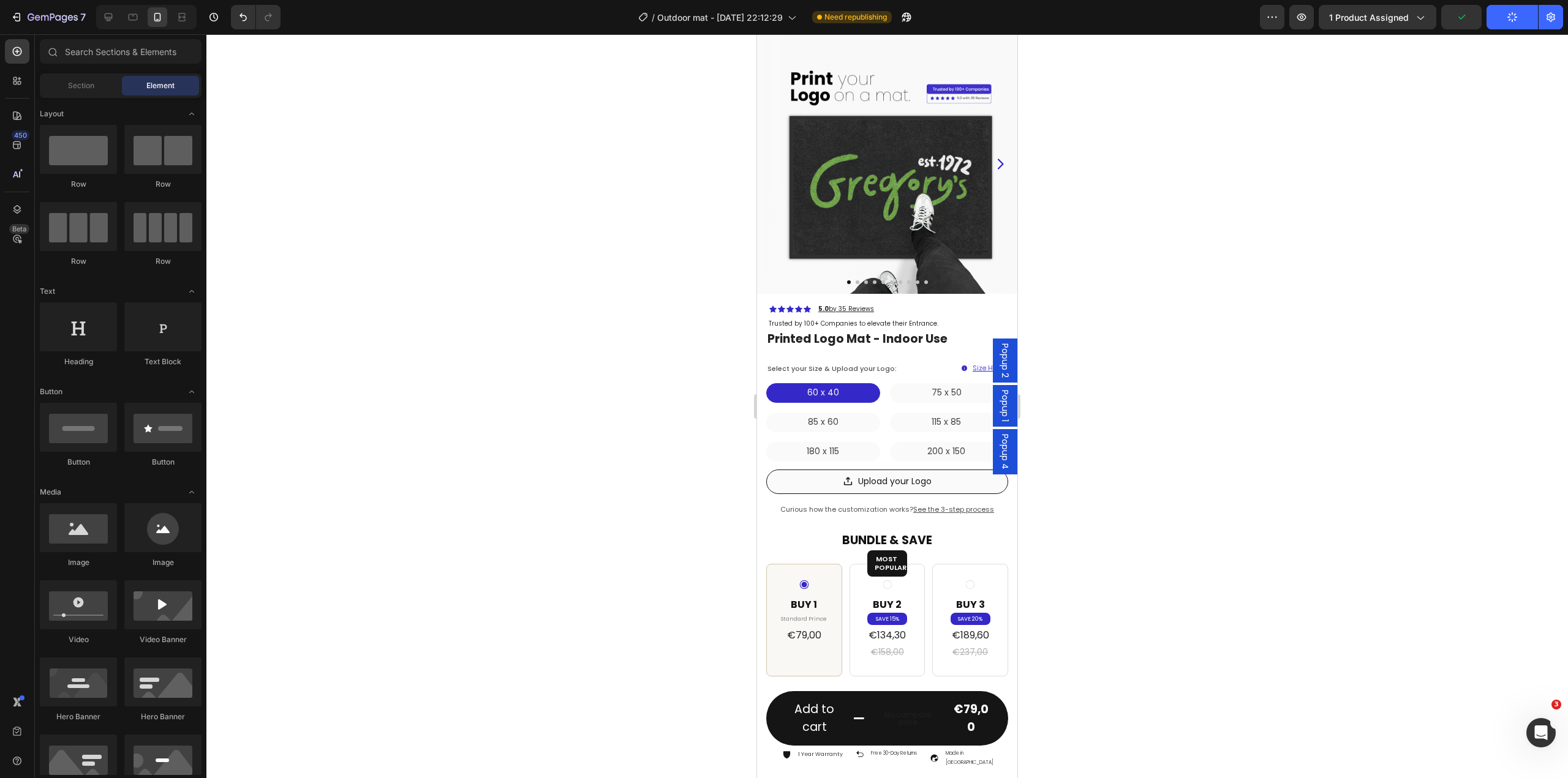
scroll to position [0, 0]
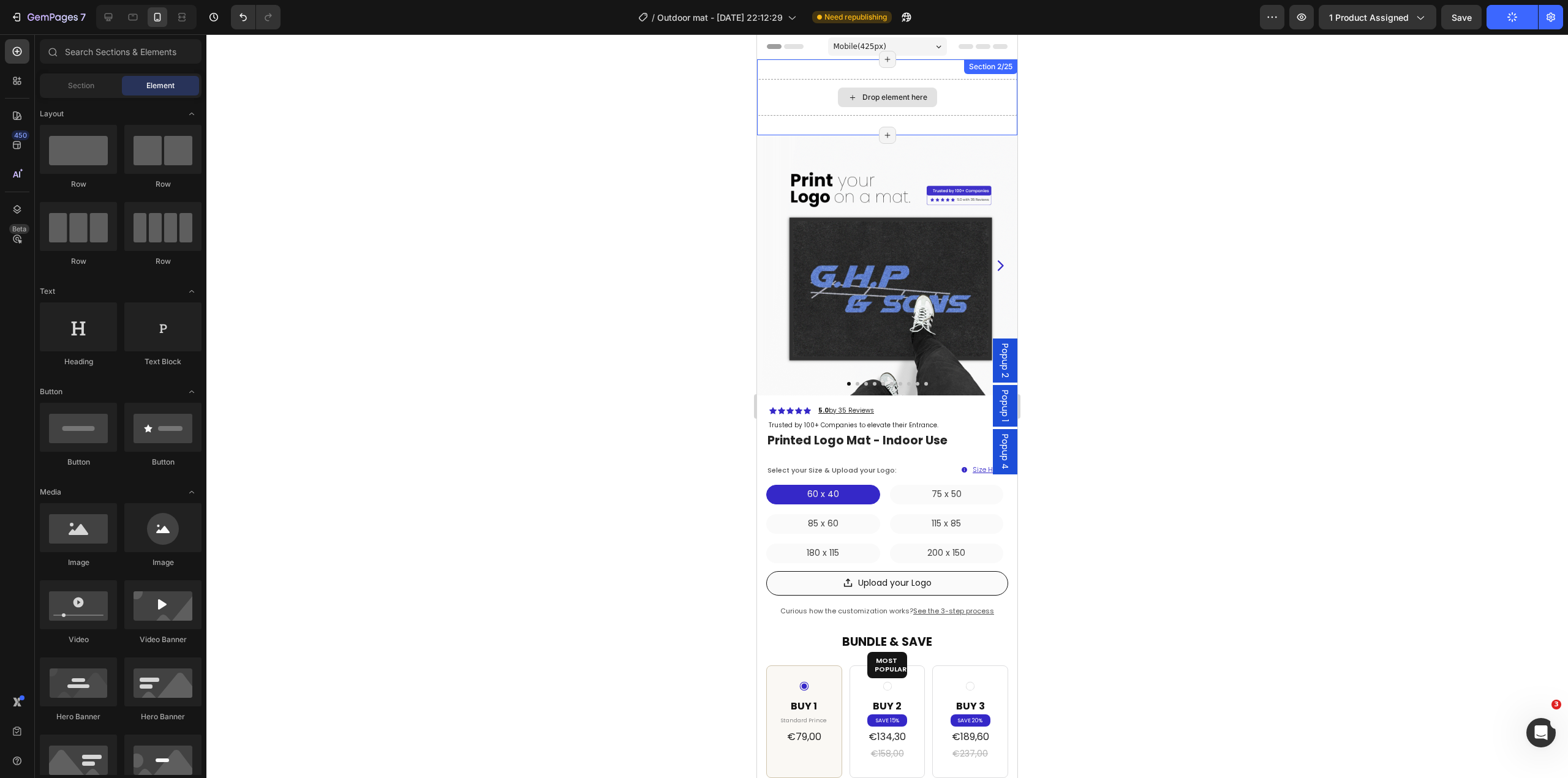
click at [967, 80] on div "Drop element here Section 2/25 Page has reached Shopify’s 25 section-limit Page…" at bounding box center [887, 97] width 260 height 76
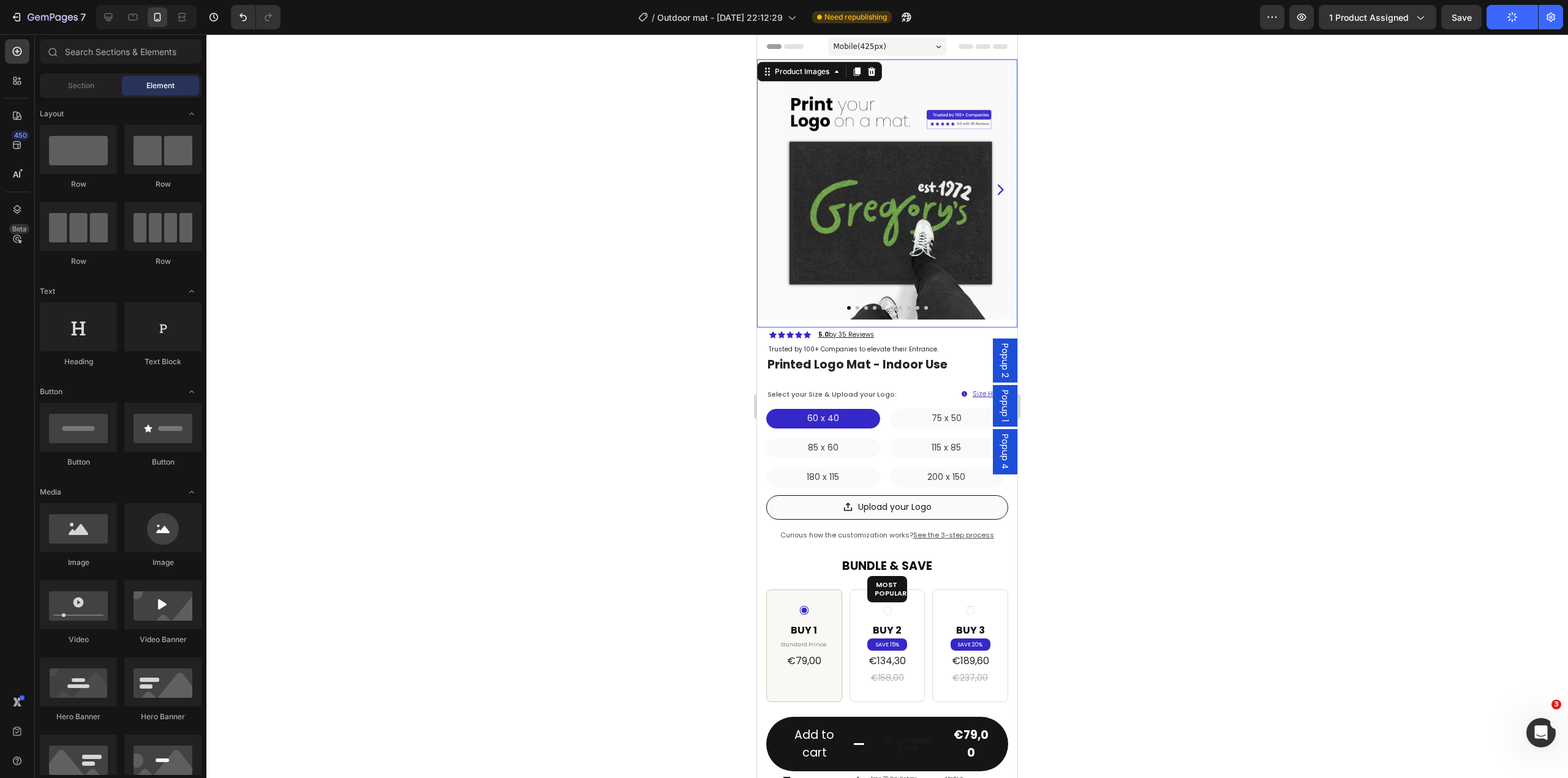
click at [931, 210] on img at bounding box center [887, 189] width 260 height 260
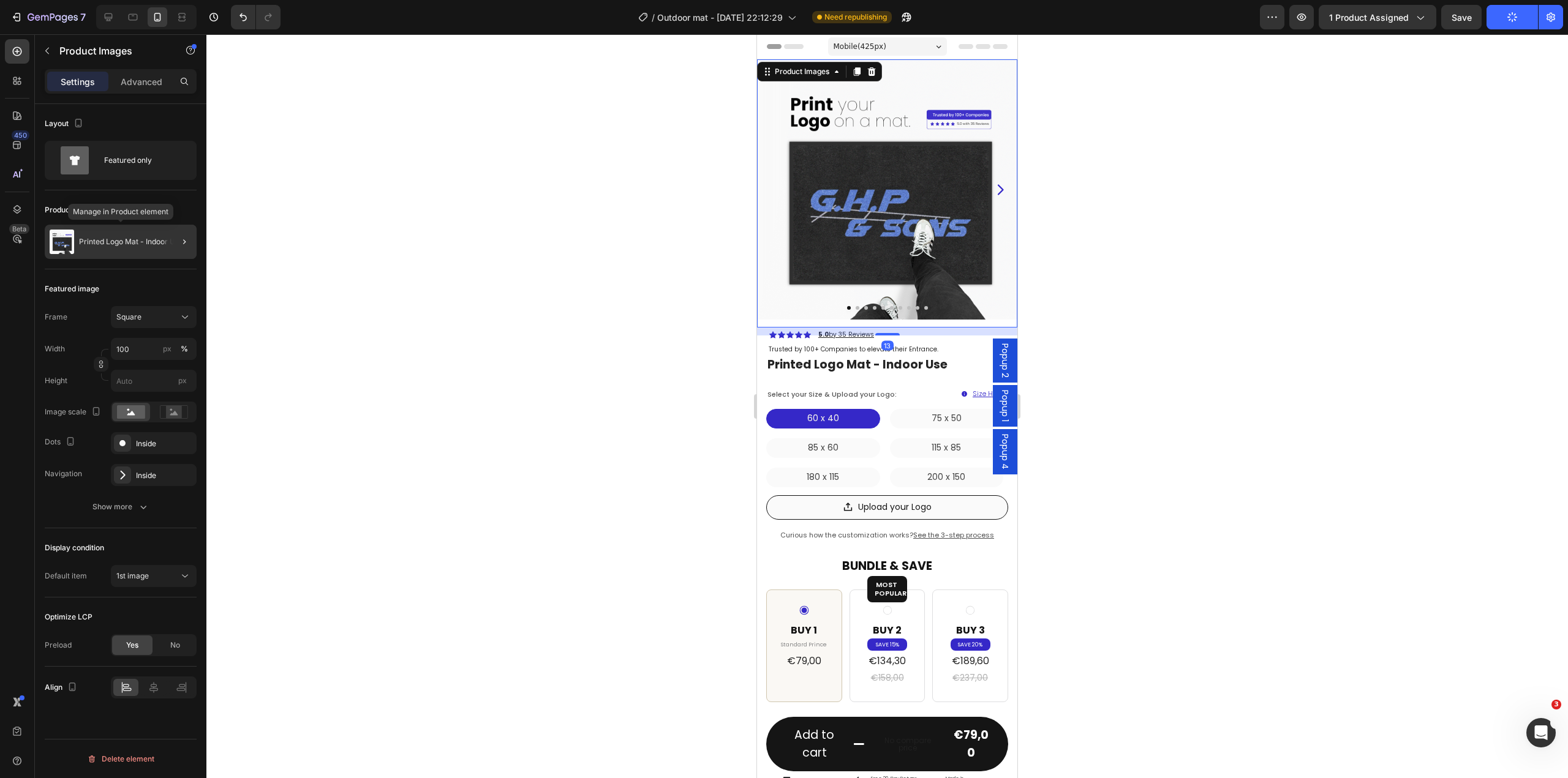
click at [85, 251] on div "Printed Logo Mat - Indoor Use" at bounding box center [120, 241] width 152 height 34
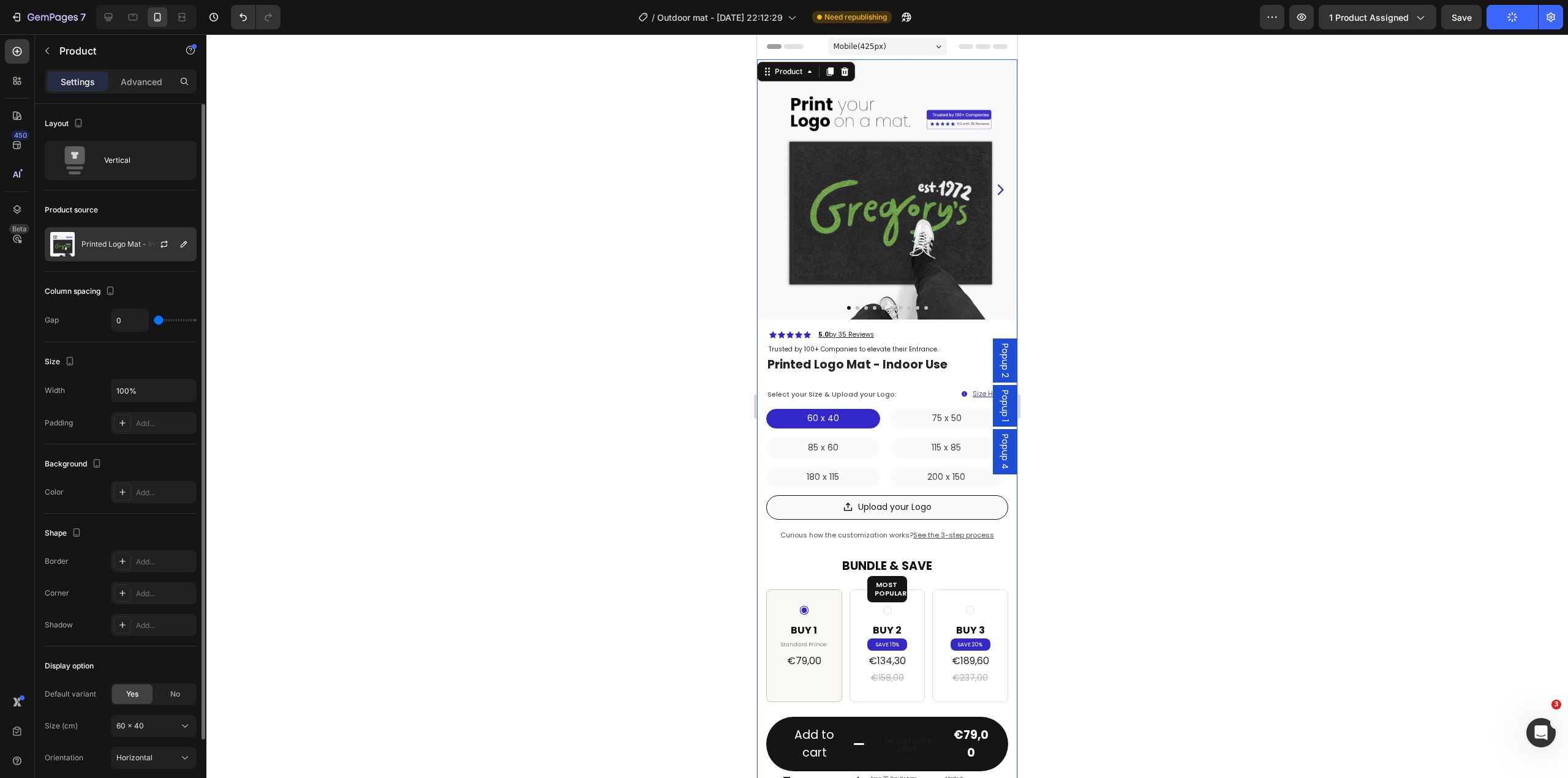
click at [131, 244] on p "Printed Logo Mat - Indoor Use" at bounding box center [133, 243] width 104 height 8
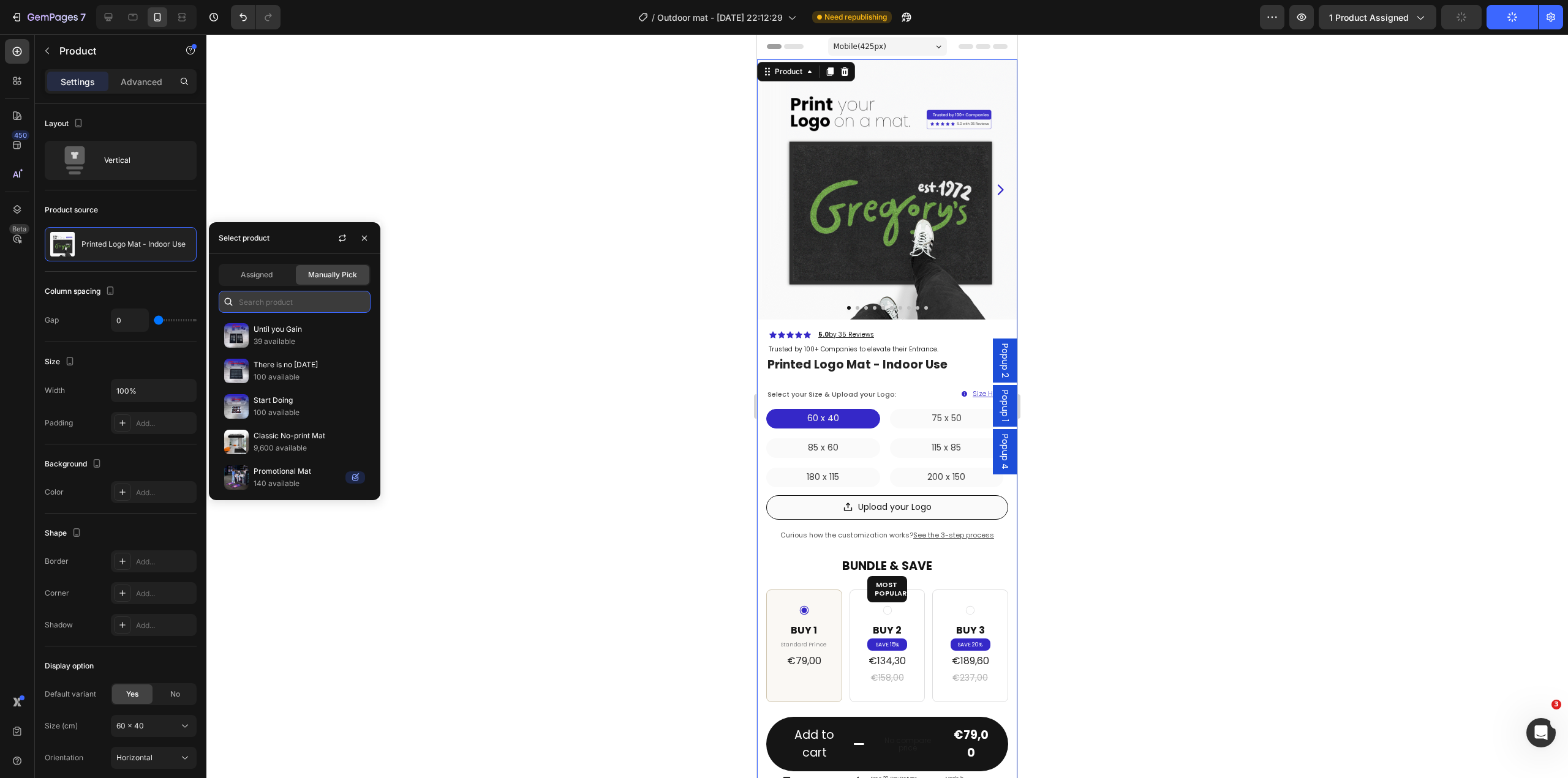
click at [277, 306] on input "text" at bounding box center [294, 302] width 152 height 22
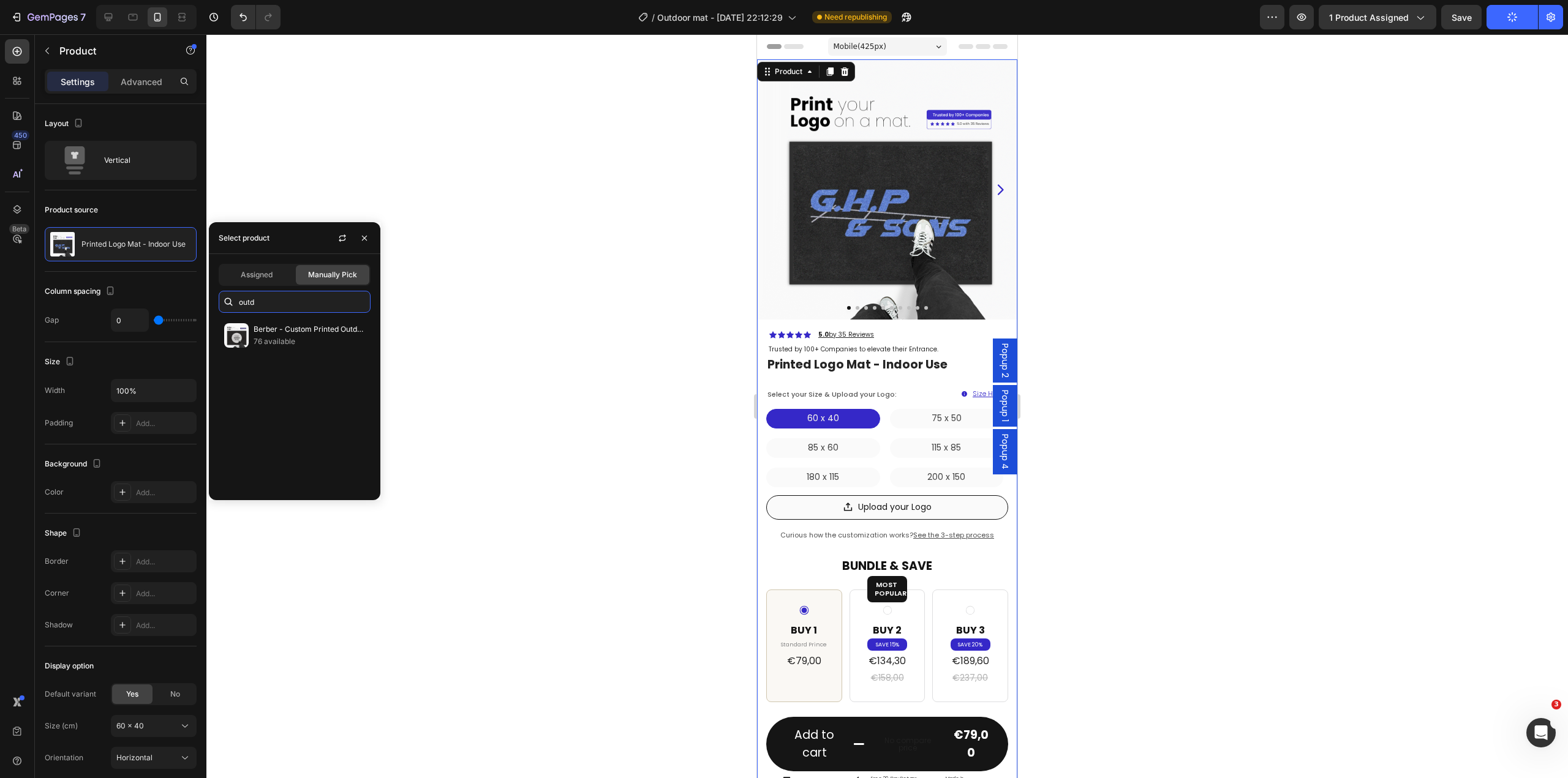
type input "outd"
click at [280, 344] on p "76 available" at bounding box center [309, 341] width 111 height 12
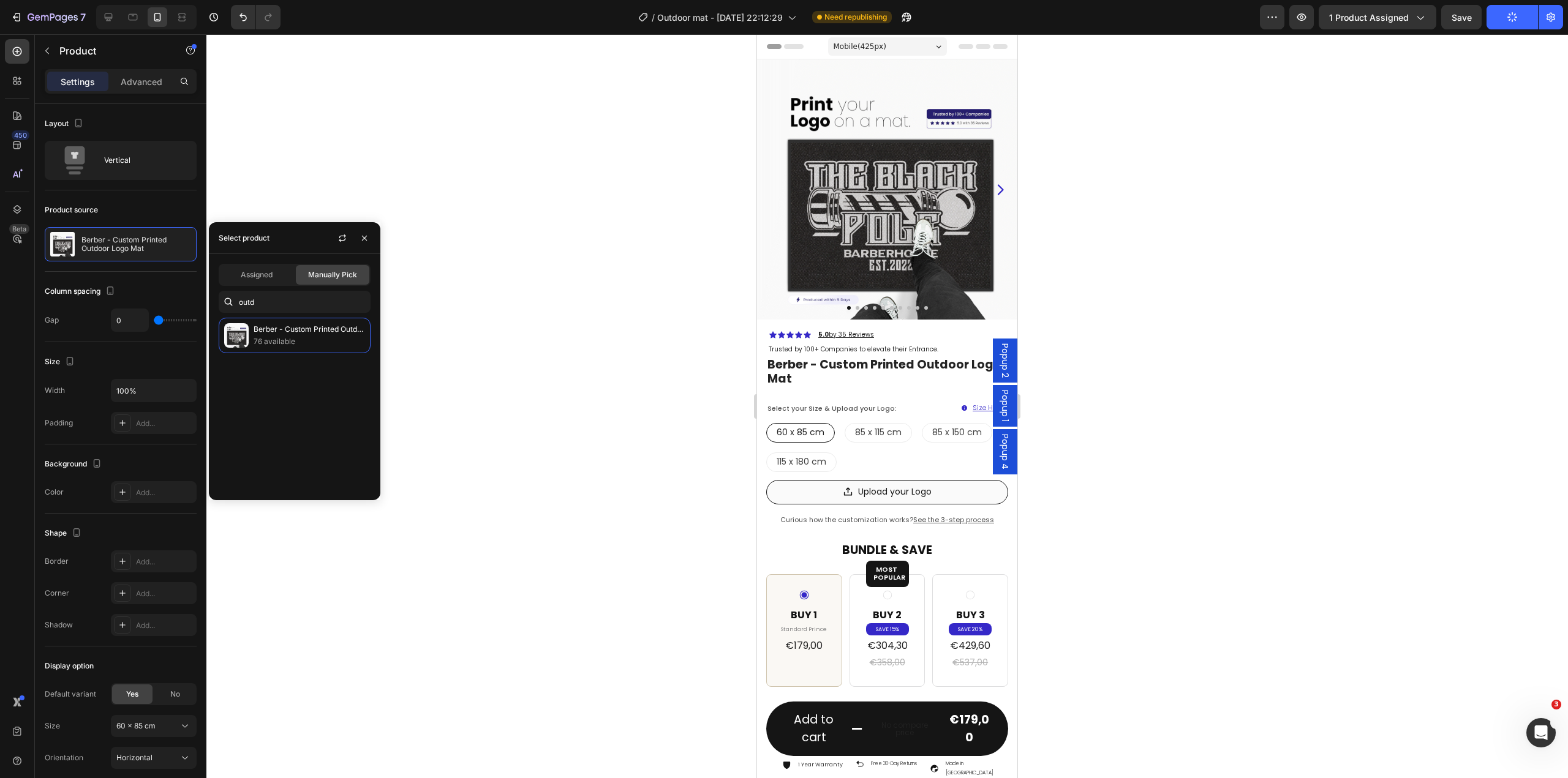
click at [1144, 386] on div at bounding box center [887, 406] width 1362 height 744
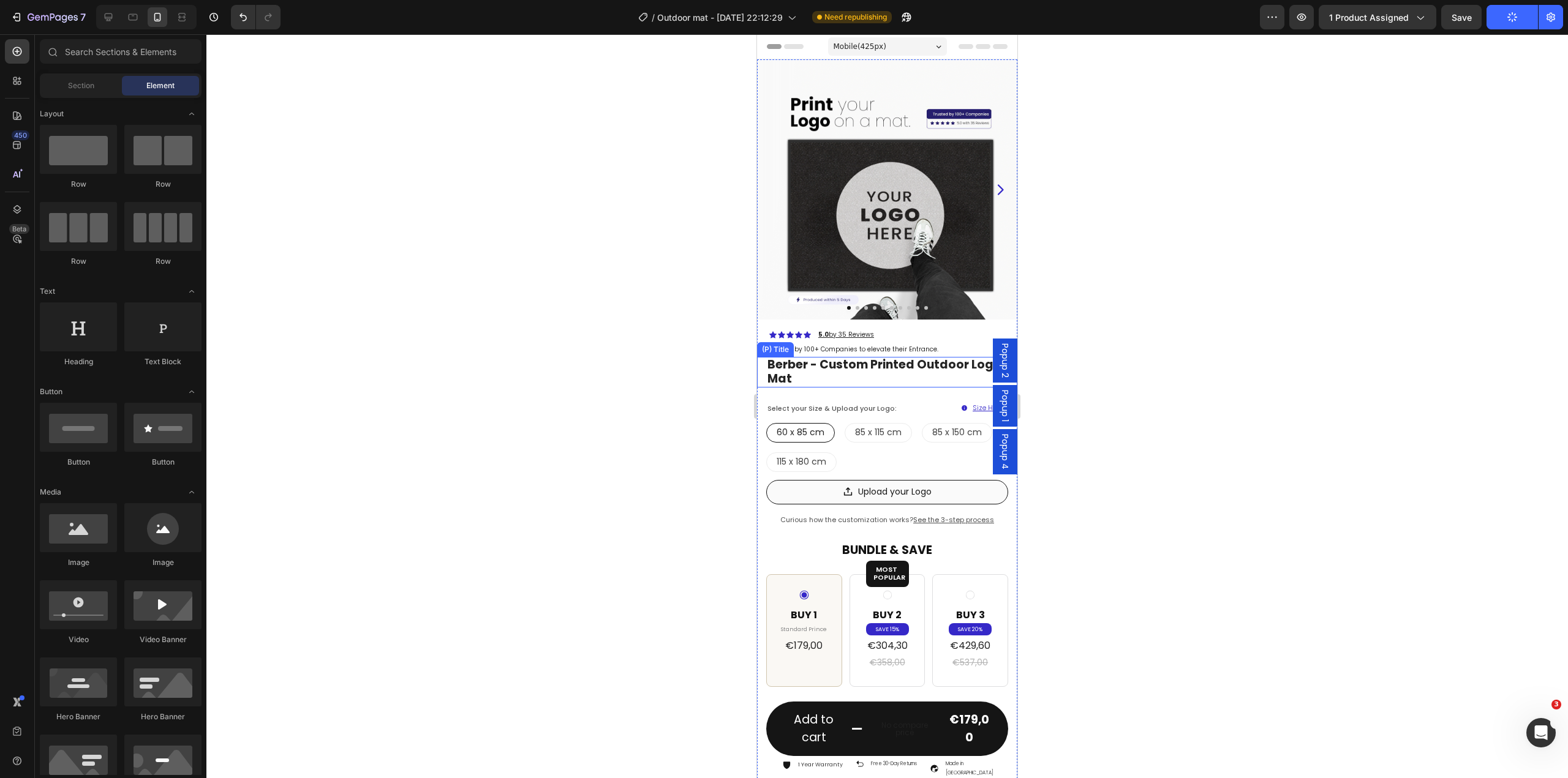
click at [872, 366] on h2 "berber - custom printed outdoor logo mat" at bounding box center [891, 372] width 251 height 31
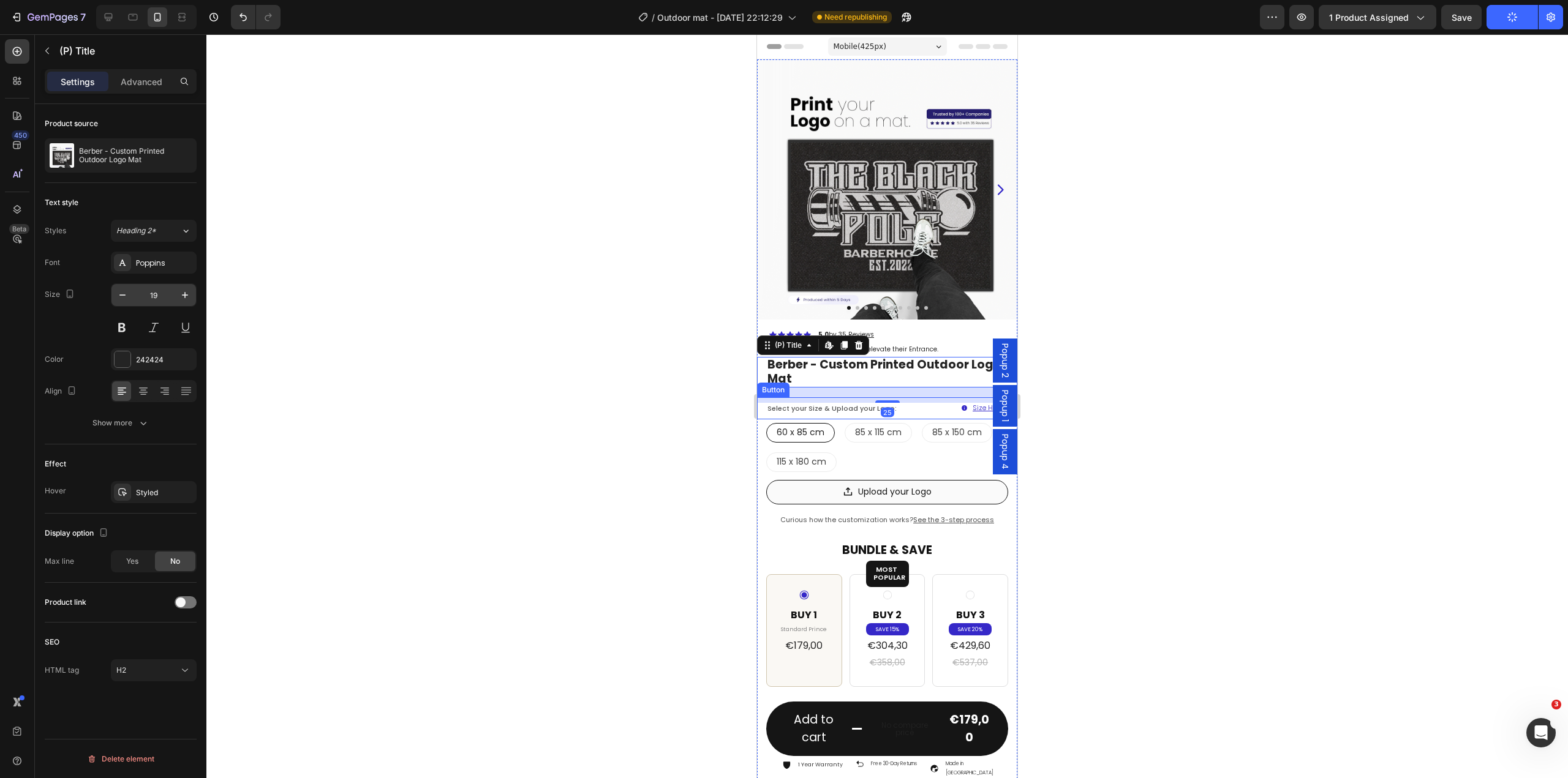
click at [135, 297] on input "19" at bounding box center [154, 295] width 41 height 22
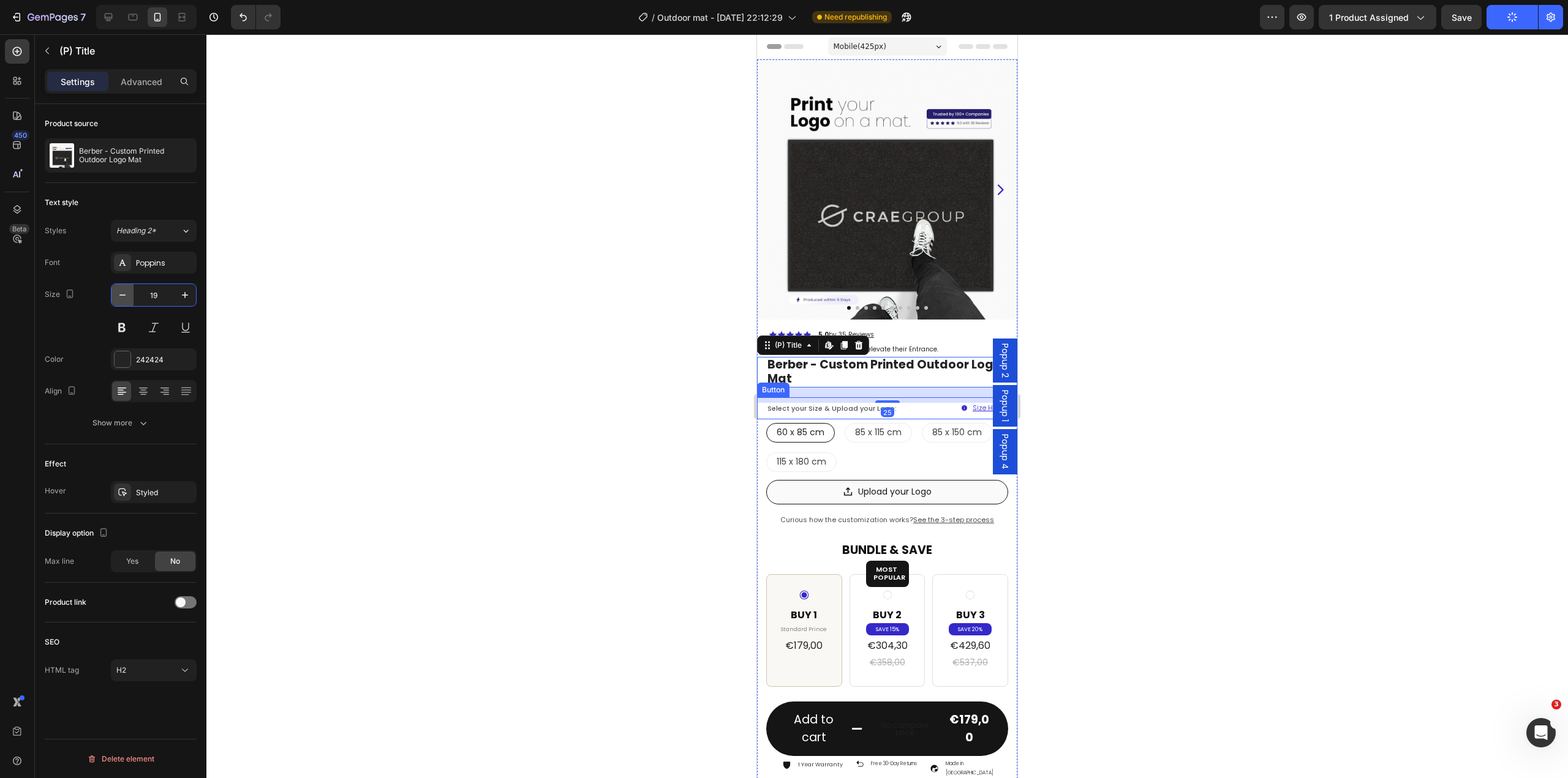
click at [131, 298] on button "button" at bounding box center [122, 295] width 22 height 22
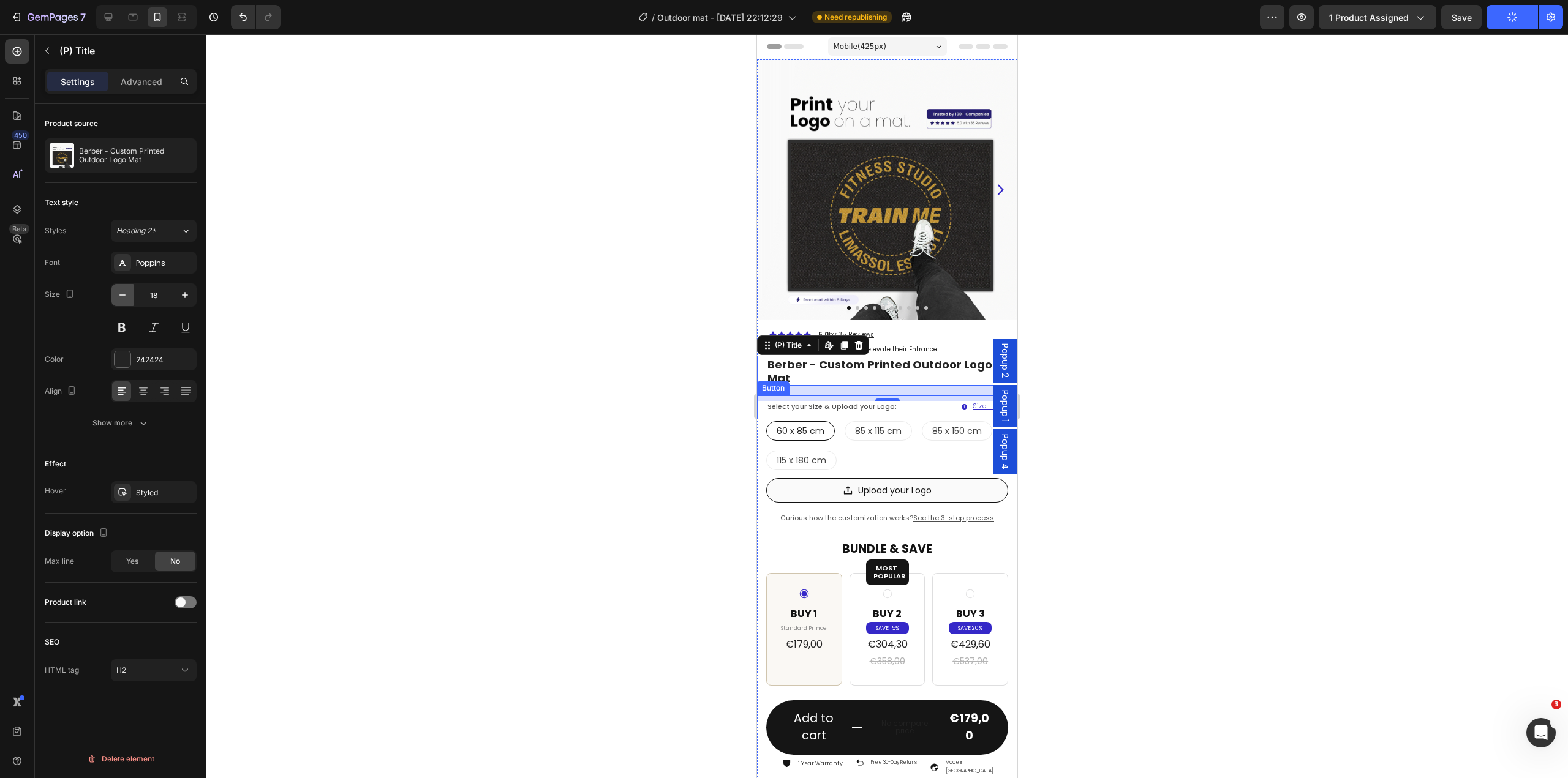
click at [131, 298] on button "button" at bounding box center [122, 295] width 22 height 22
type input "17"
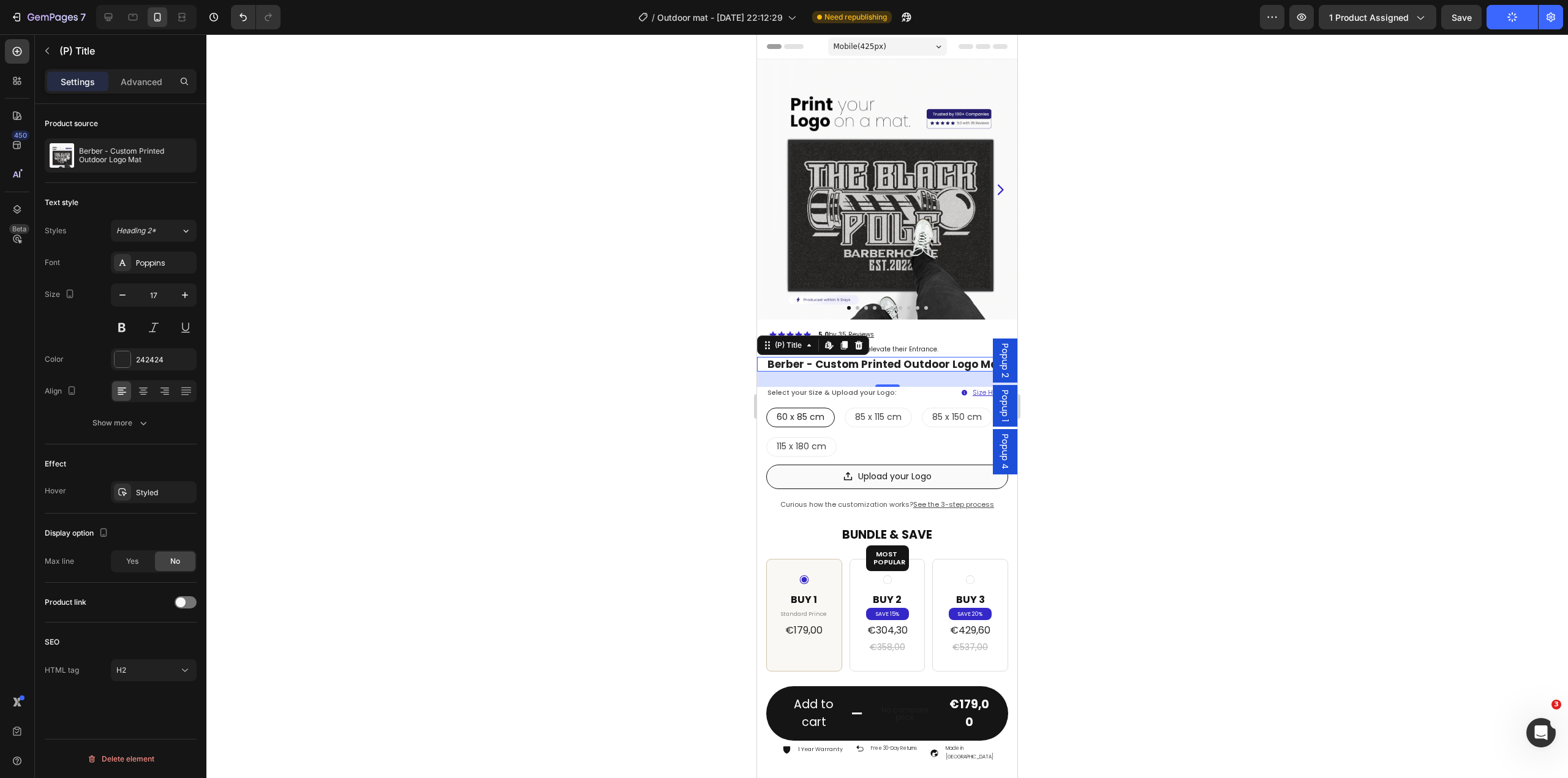
click at [1164, 444] on div at bounding box center [887, 406] width 1362 height 744
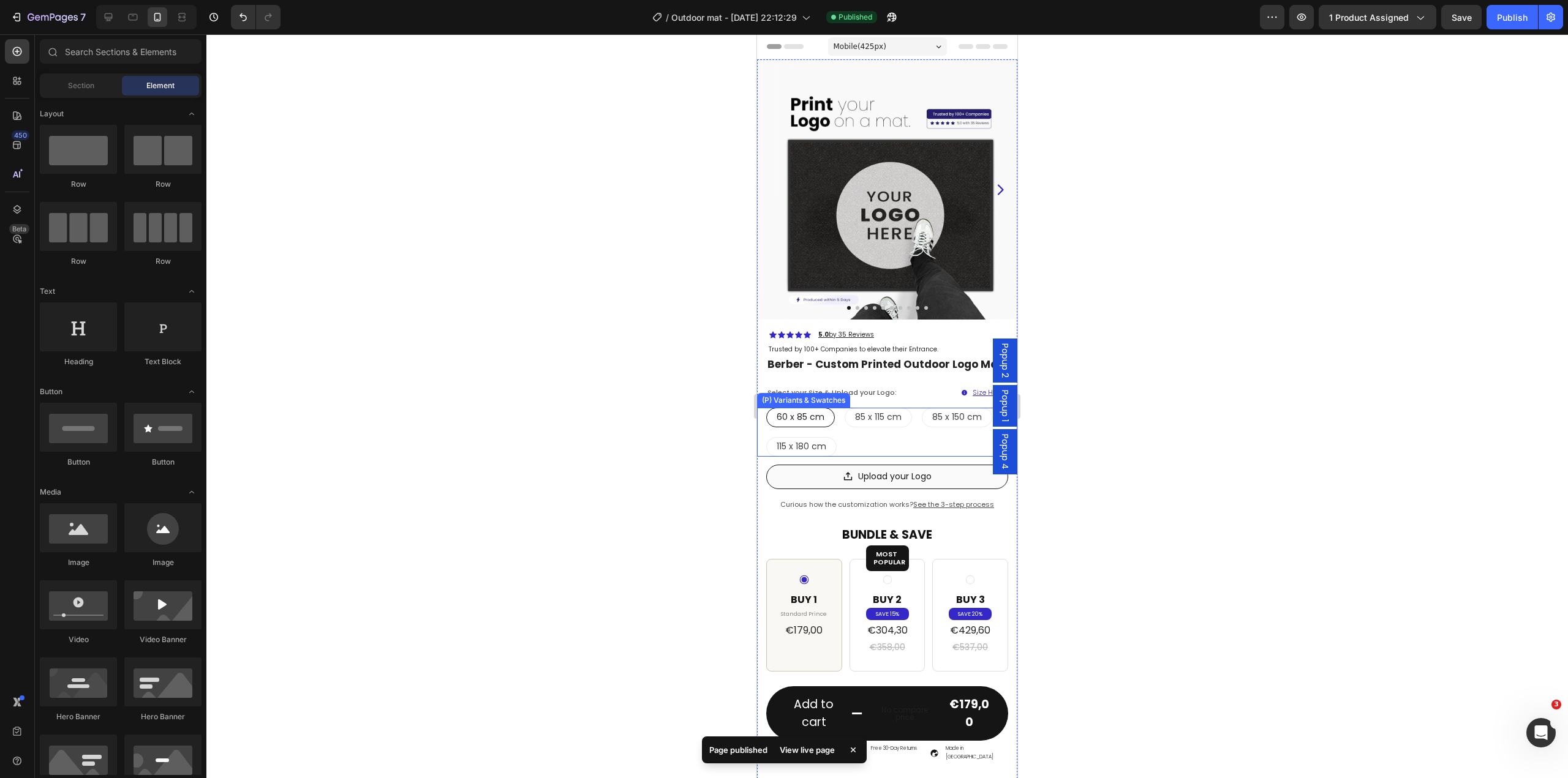
click at [891, 436] on div "60 x 85 cm 60 x 85 cm 60 x 85 cm 85 x 115 cm 85 x 115 cm 85 x 115 cm 85 x 150 c…" at bounding box center [887, 432] width 242 height 49
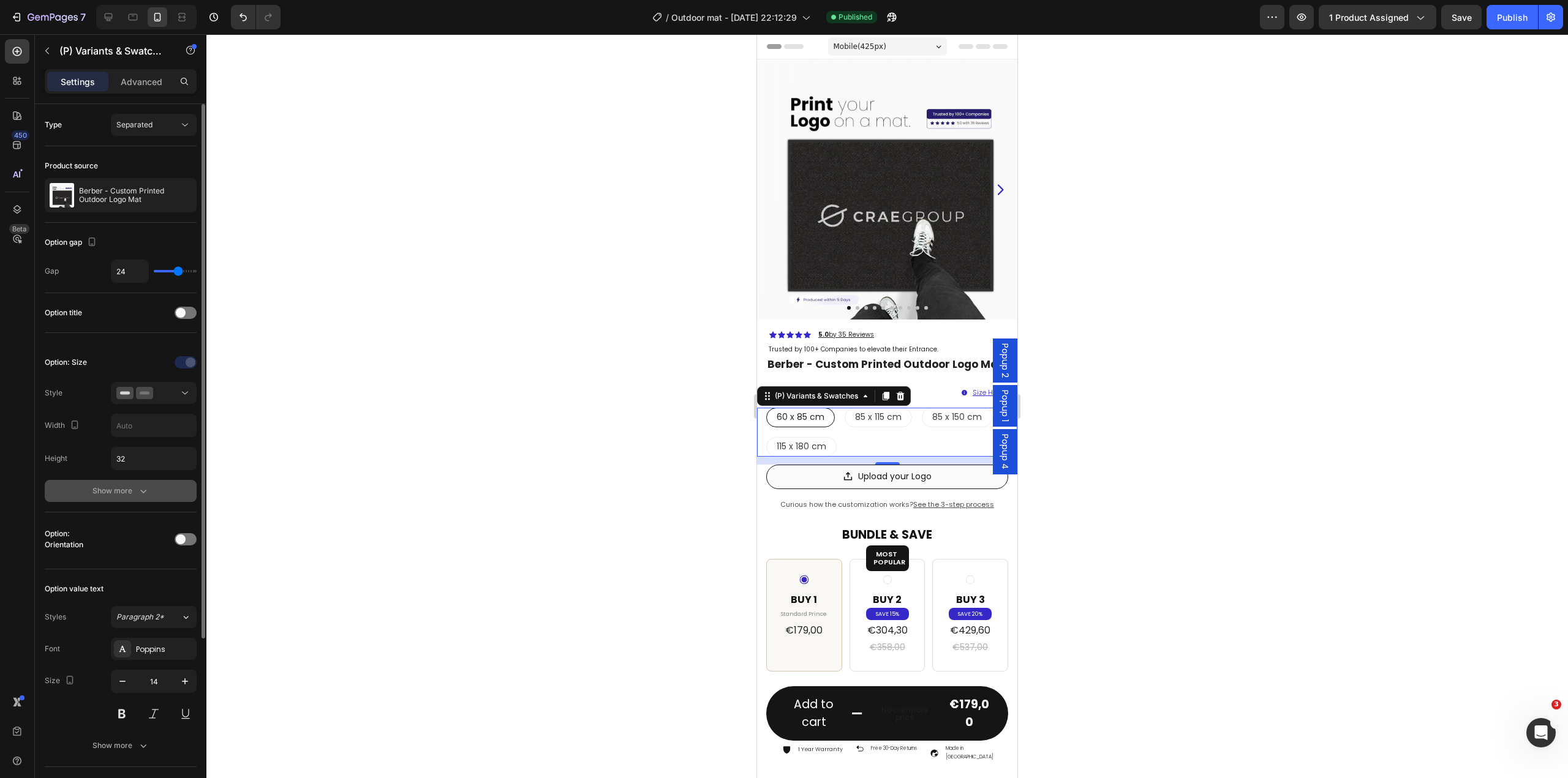
click at [132, 485] on div "Show more" at bounding box center [121, 490] width 57 height 12
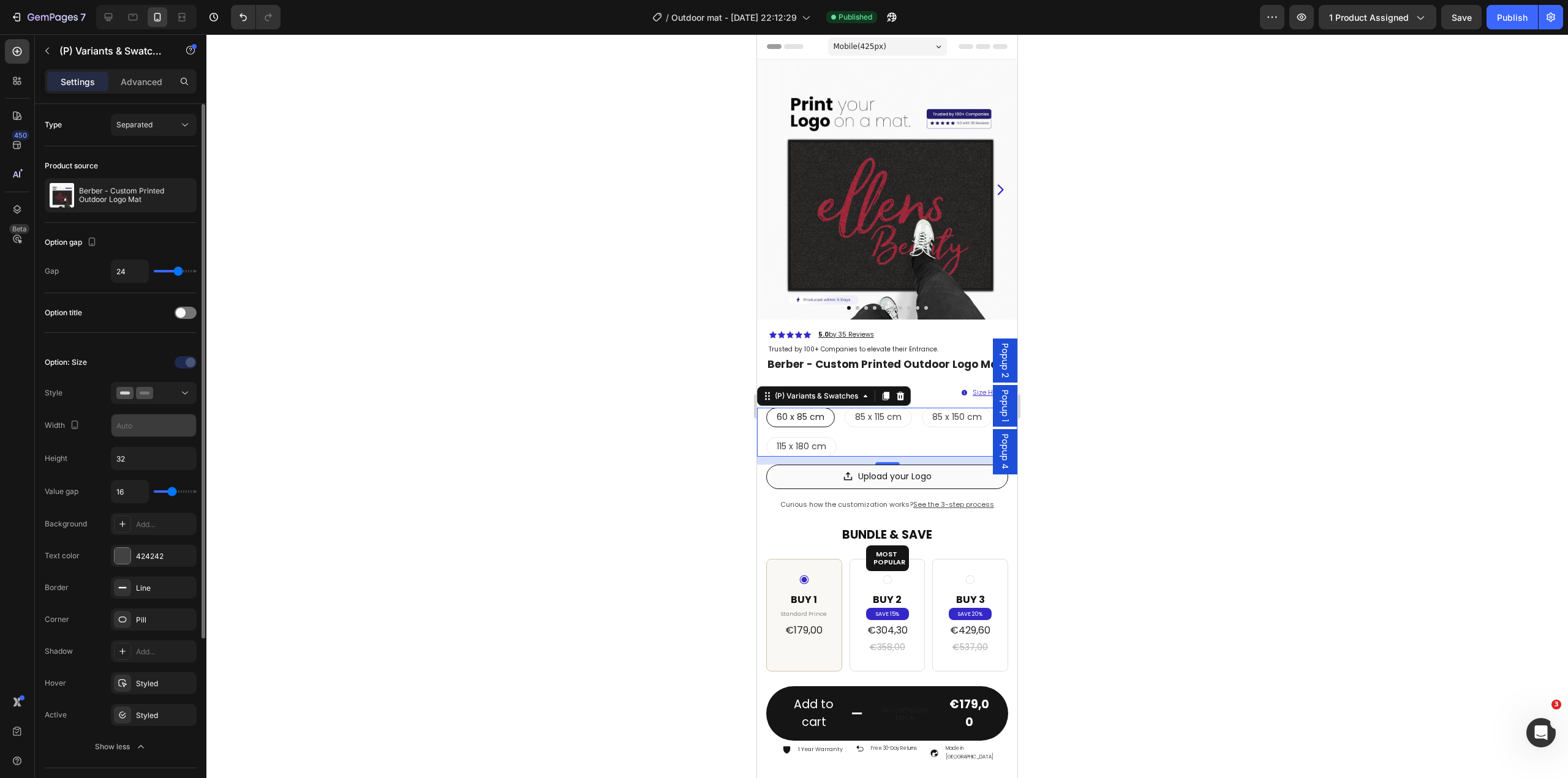
click at [145, 423] on input "text" at bounding box center [153, 426] width 84 height 22
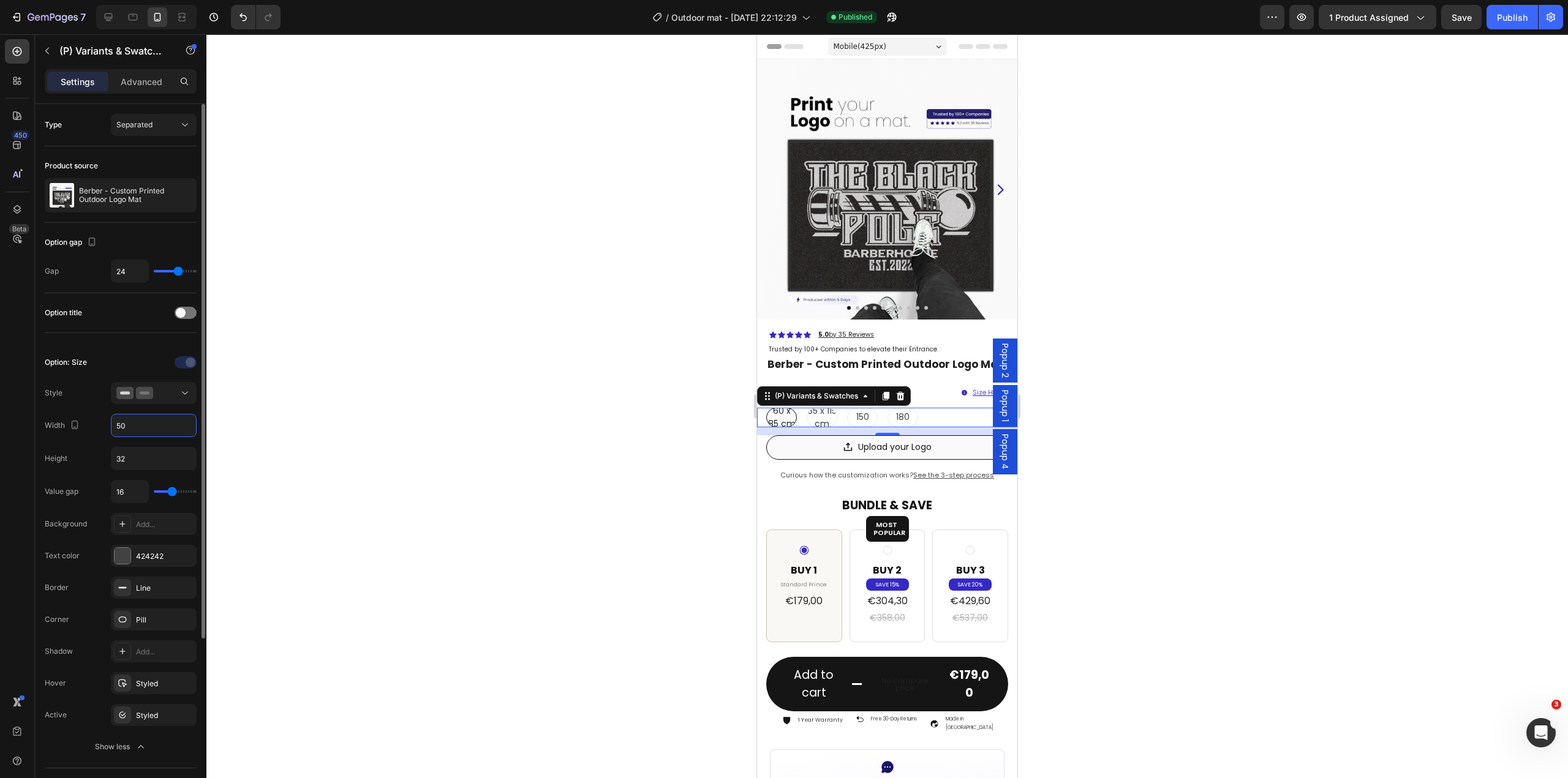
type input "5"
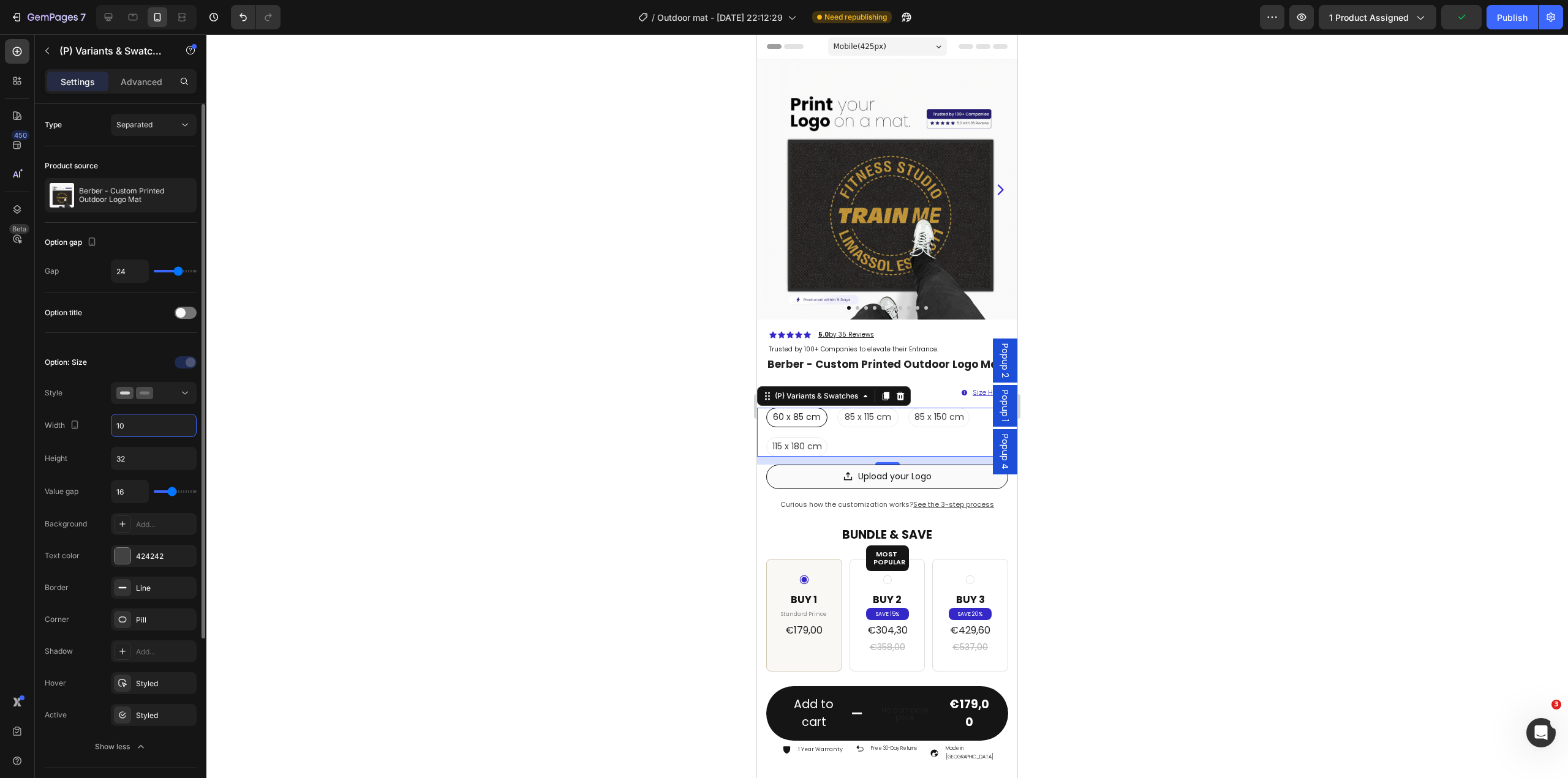
type input "1"
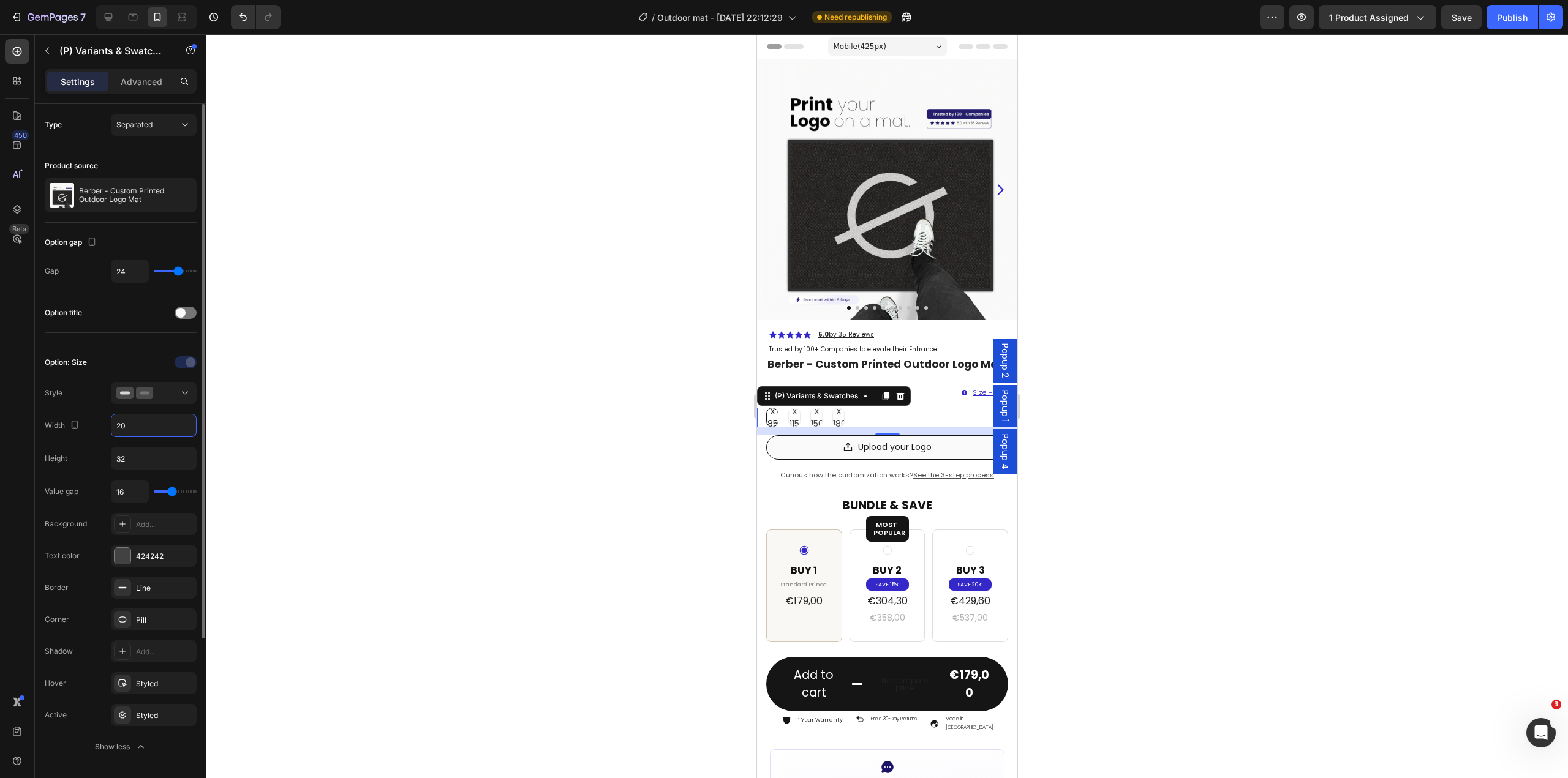
type input "2"
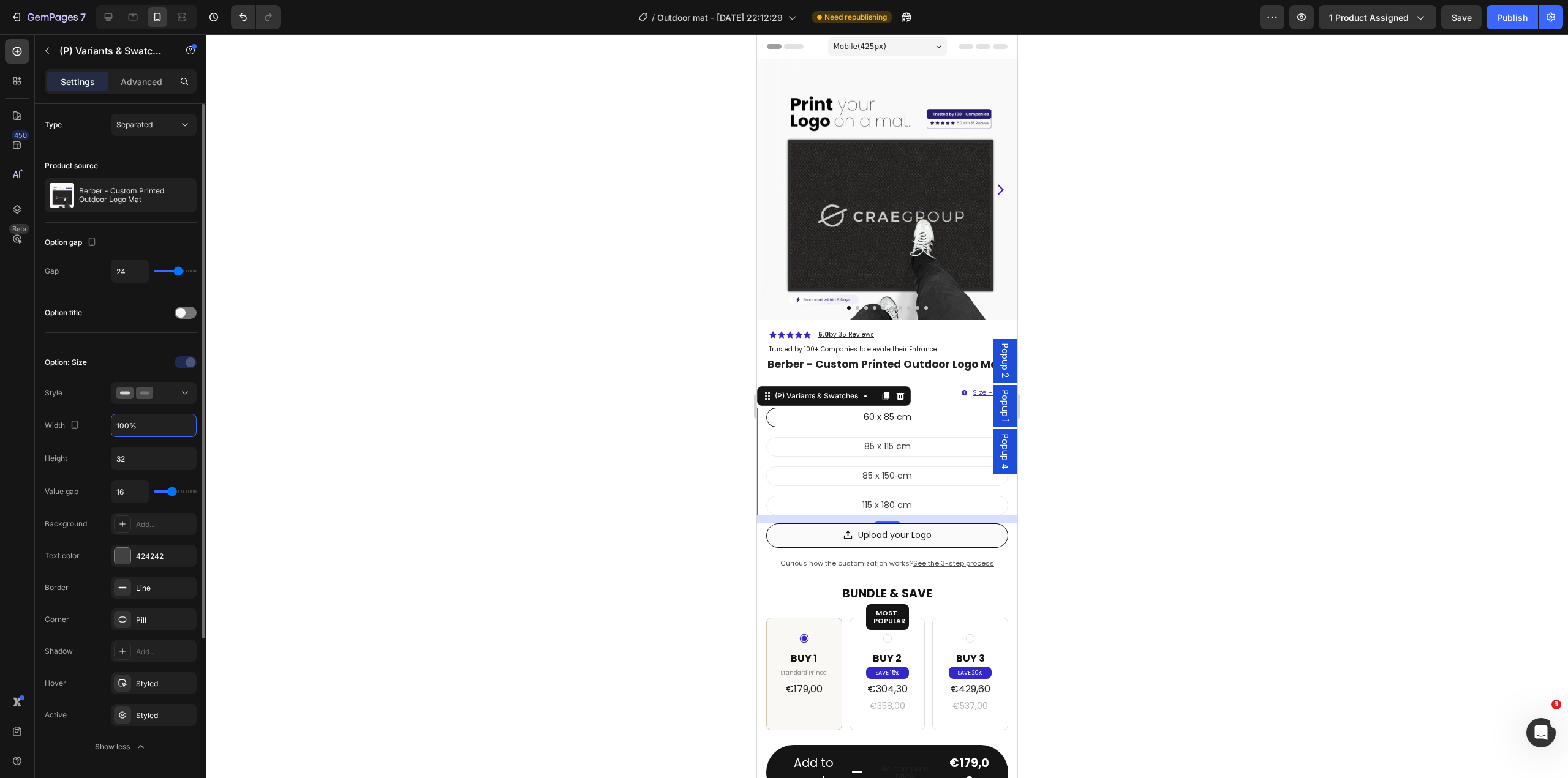
drag, startPoint x: 145, startPoint y: 428, endPoint x: 84, endPoint y: 431, distance: 61.1
click at [84, 431] on div "Width 100%" at bounding box center [120, 425] width 152 height 23
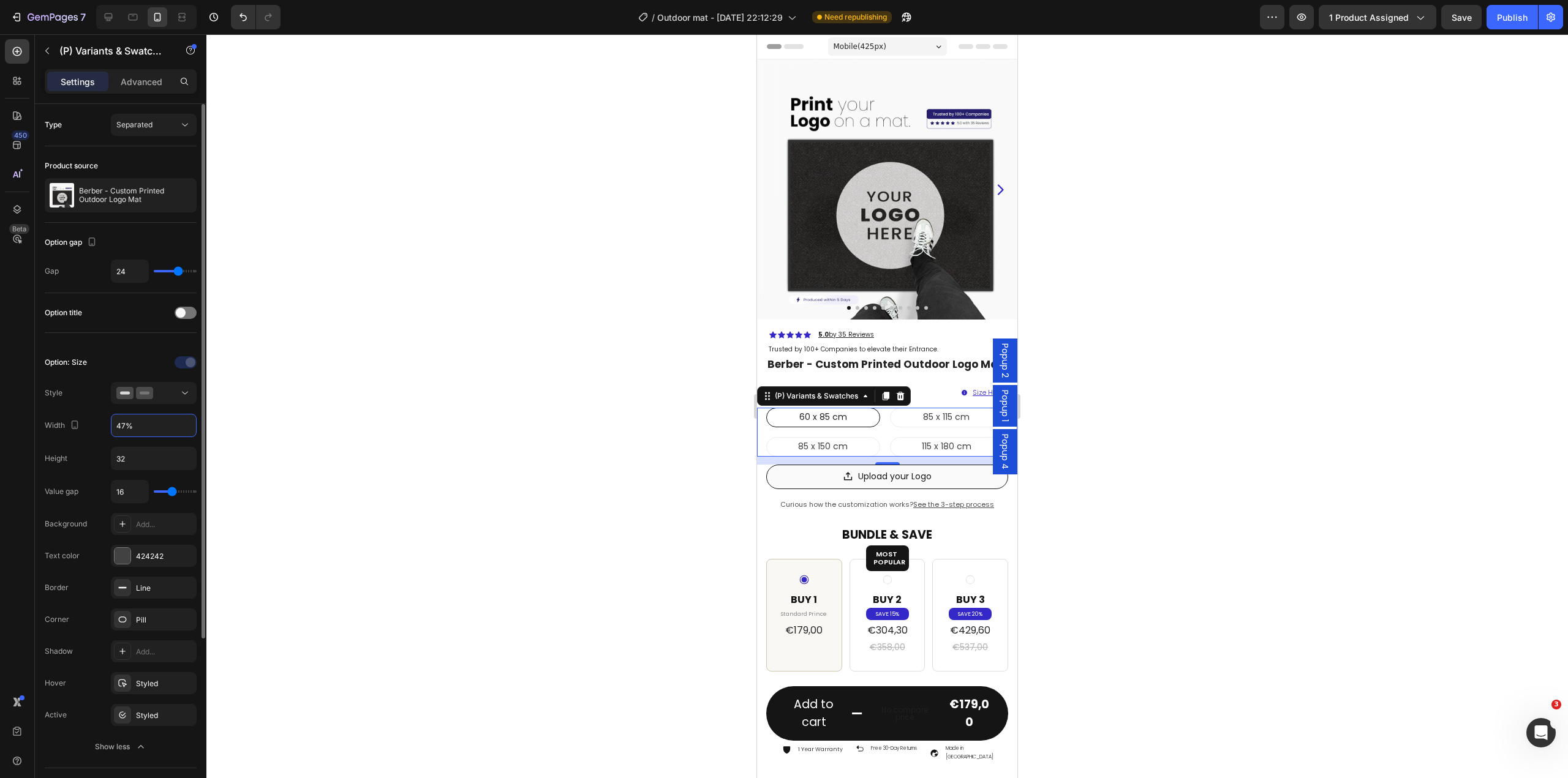
scroll to position [61, 0]
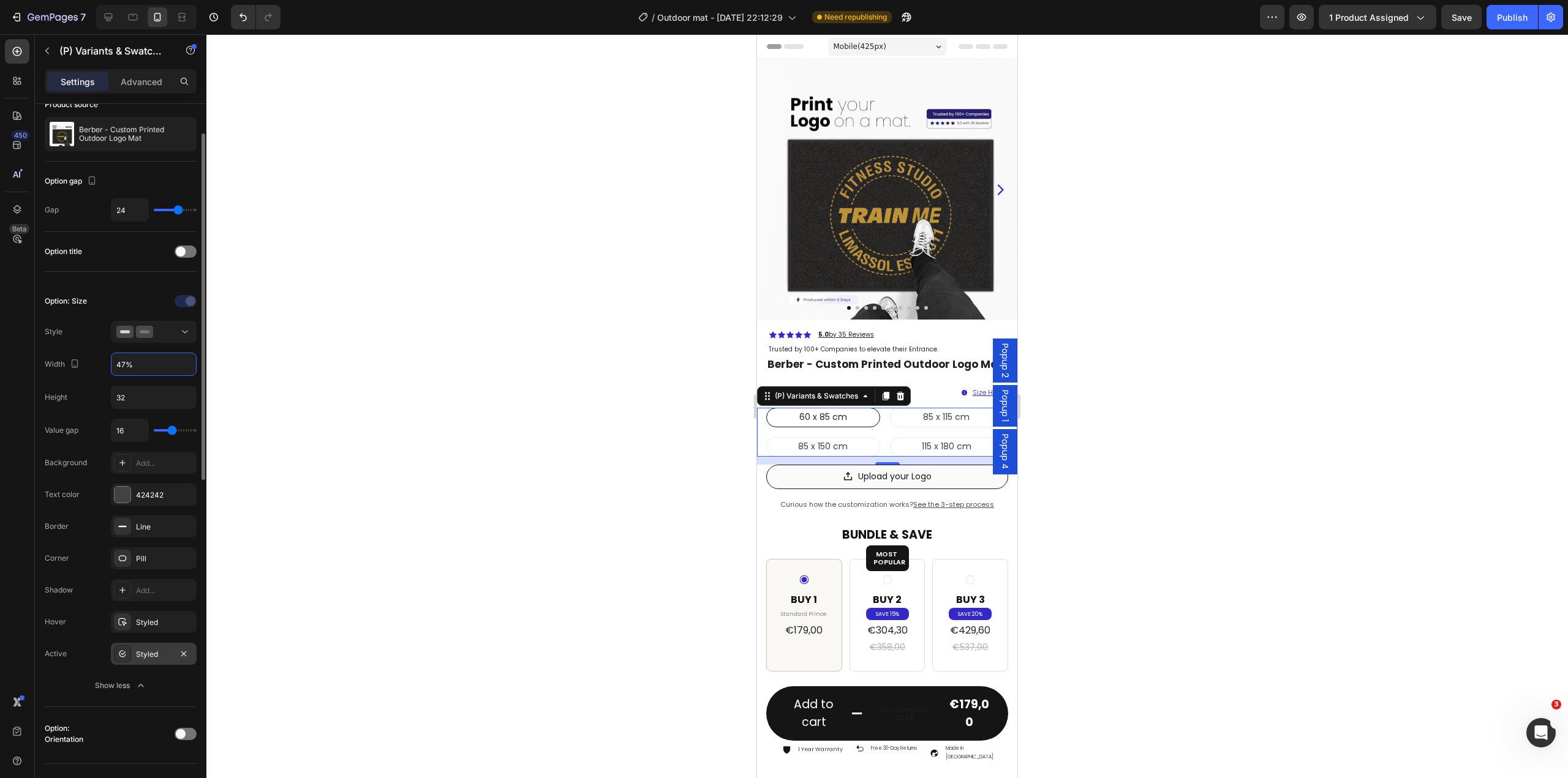
type input "47%"
click at [151, 654] on div "Styled" at bounding box center [154, 654] width 35 height 11
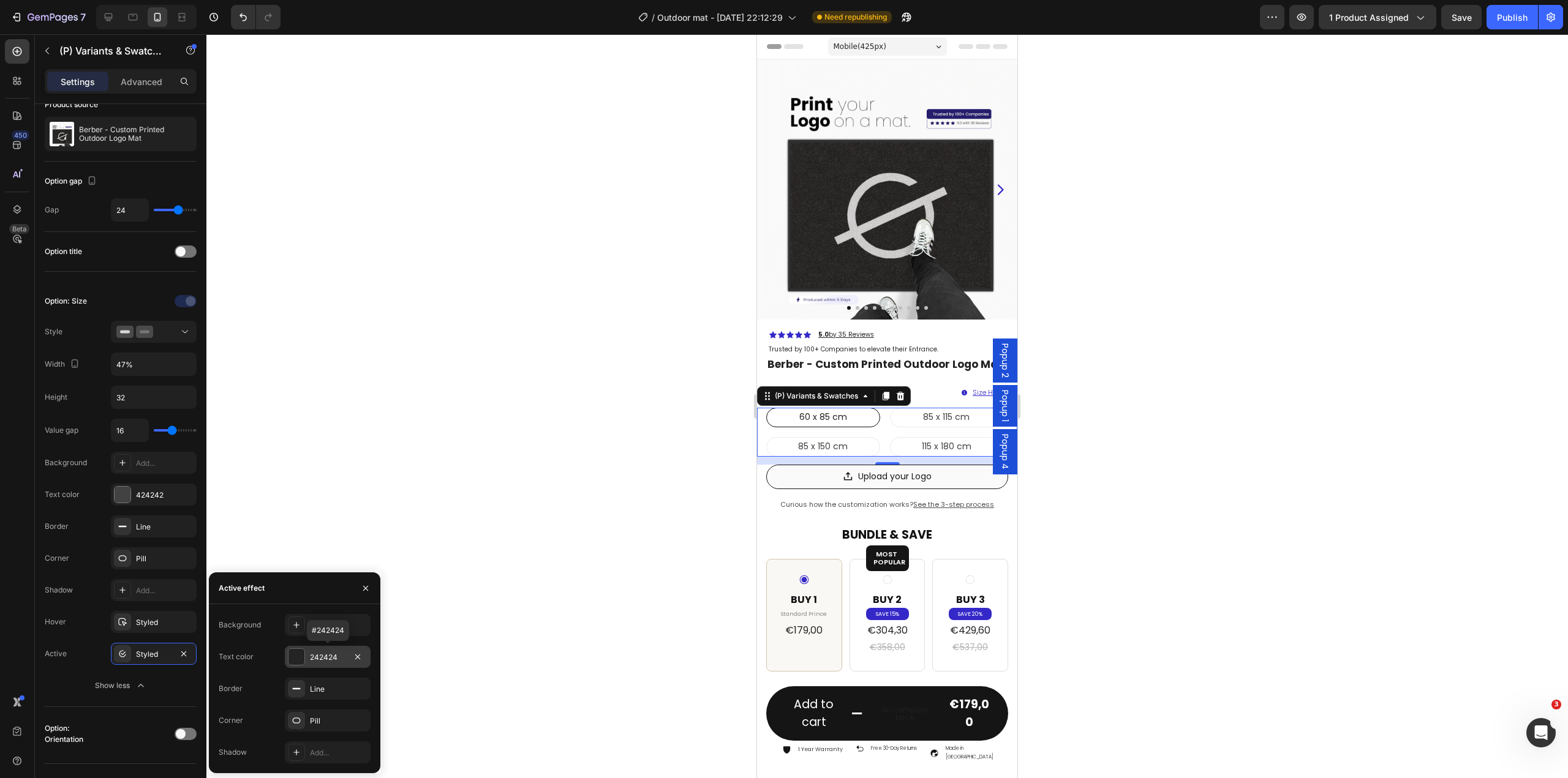
click at [325, 654] on div "242424" at bounding box center [328, 658] width 35 height 11
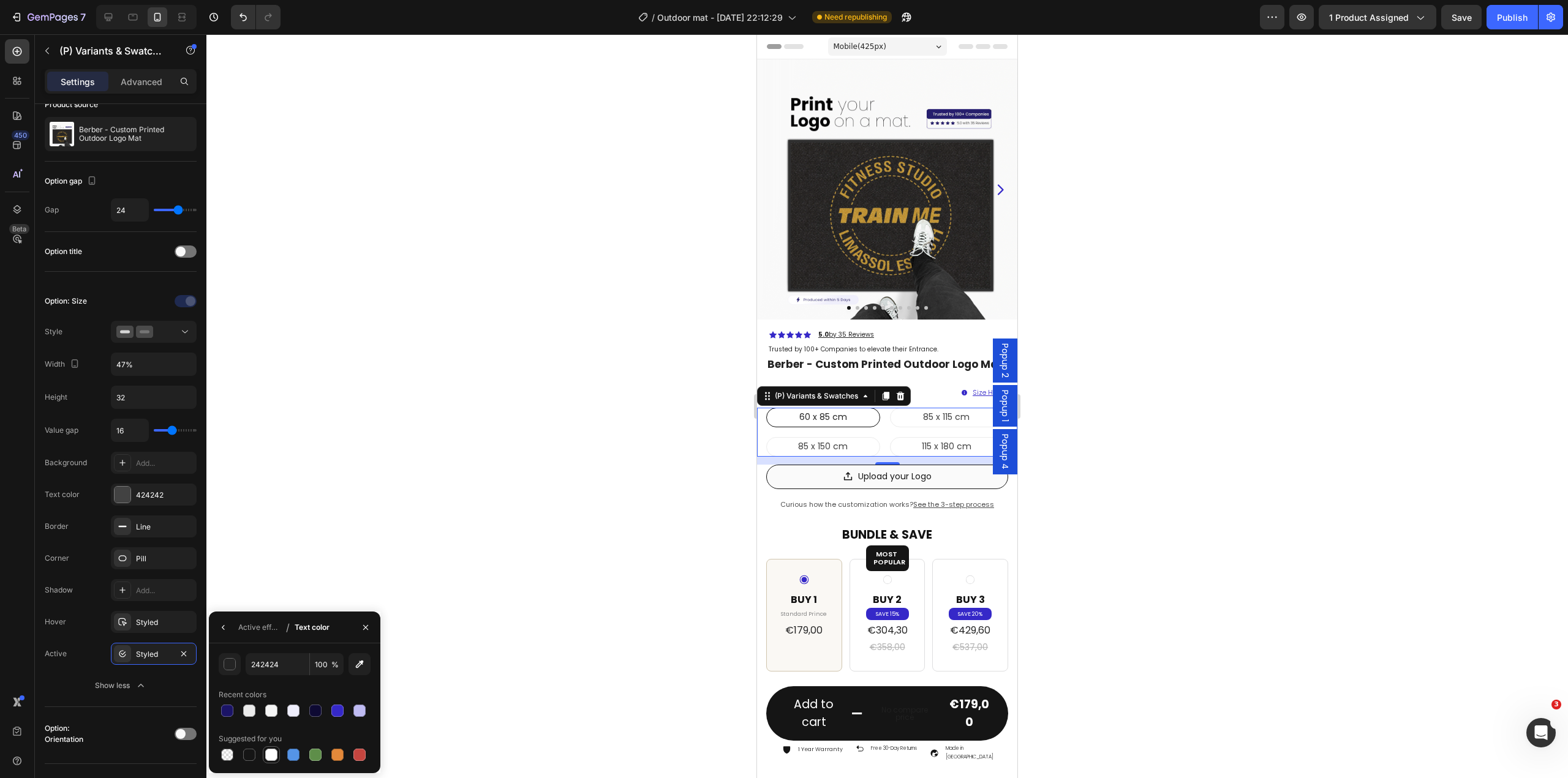
drag, startPoint x: 268, startPoint y: 759, endPoint x: 259, endPoint y: 742, distance: 19.2
click at [268, 758] on div at bounding box center [270, 754] width 12 height 12
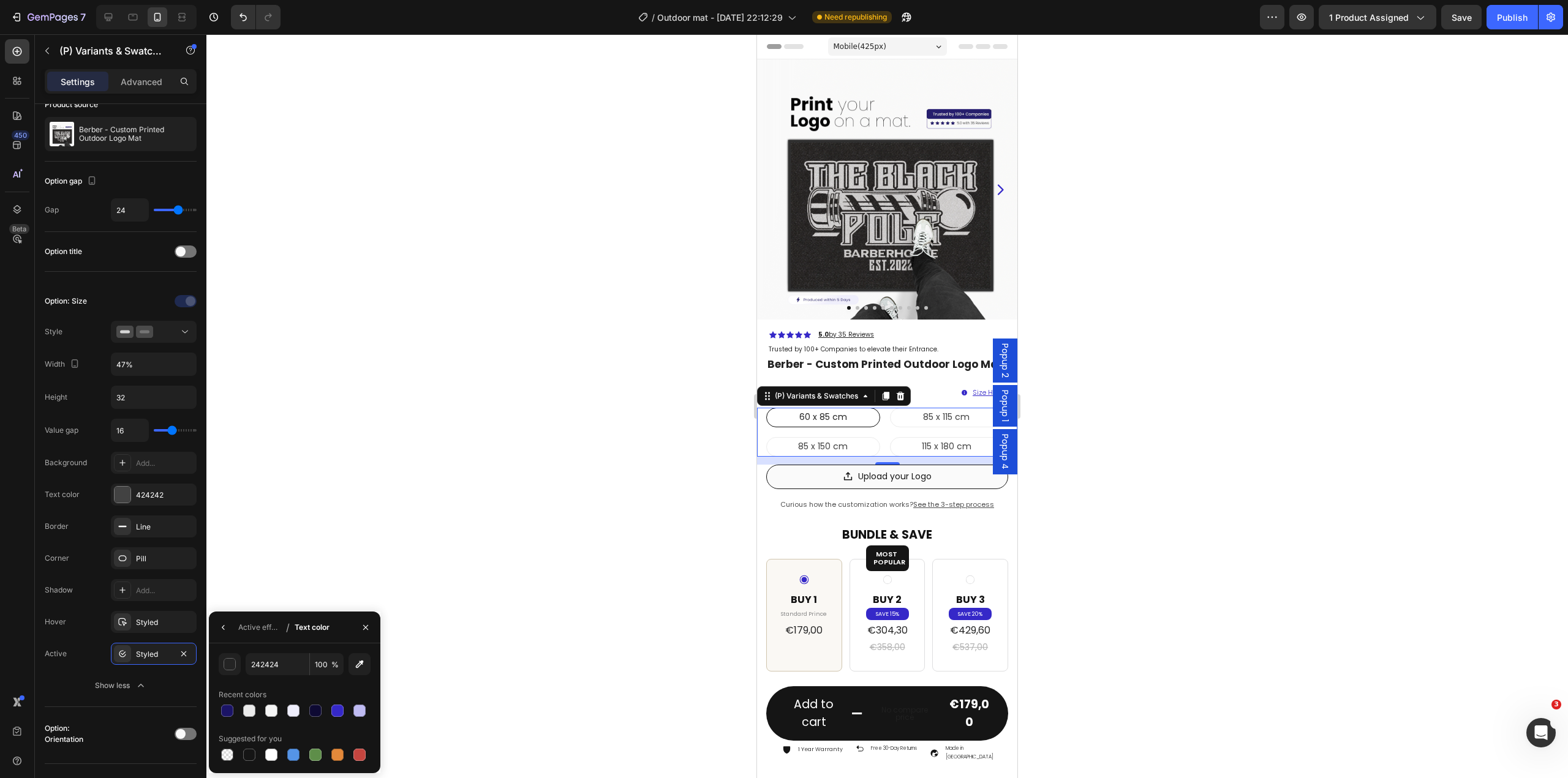
type input "FFFFFF"
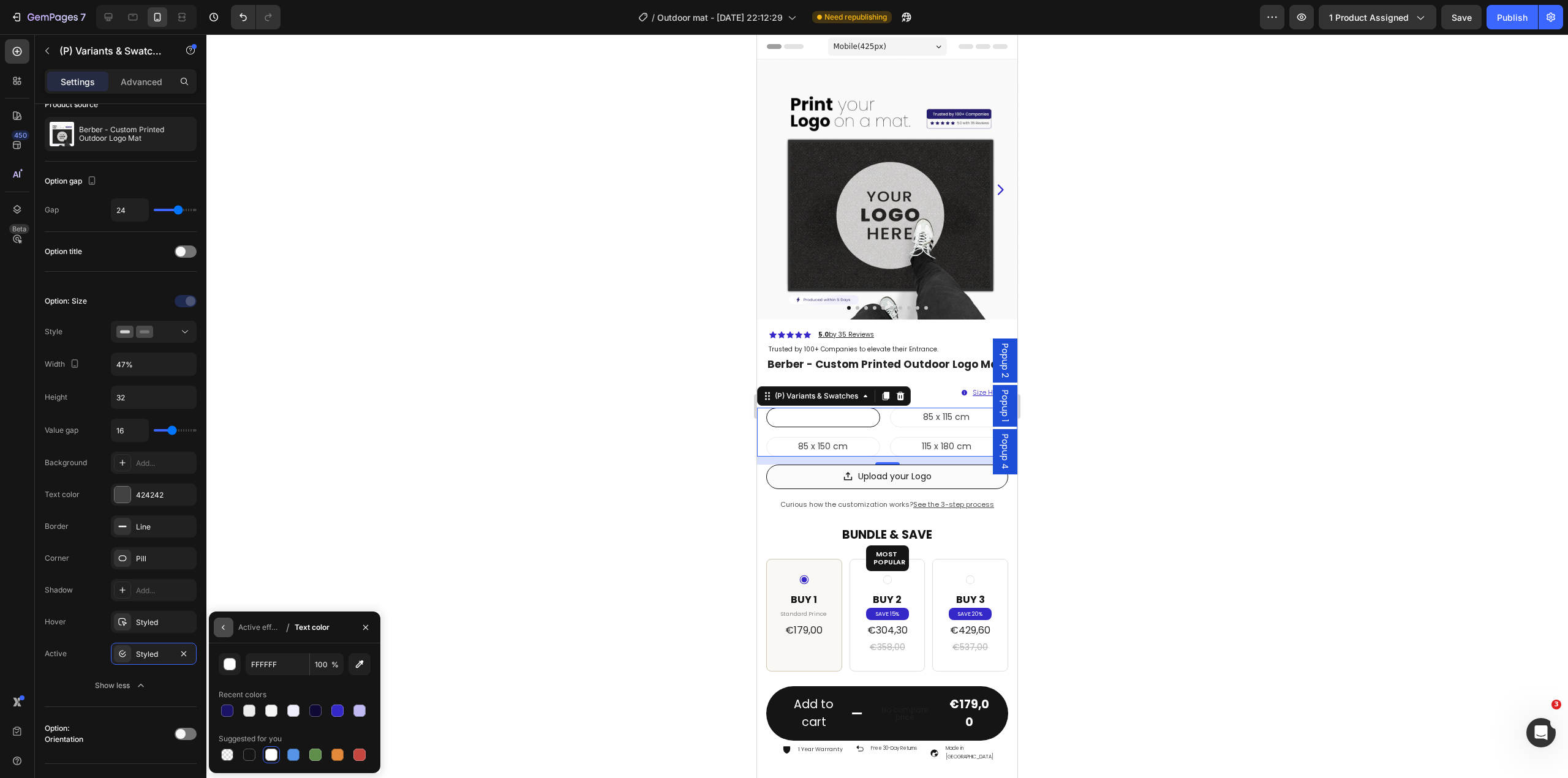
click at [223, 623] on icon "button" at bounding box center [223, 627] width 10 height 10
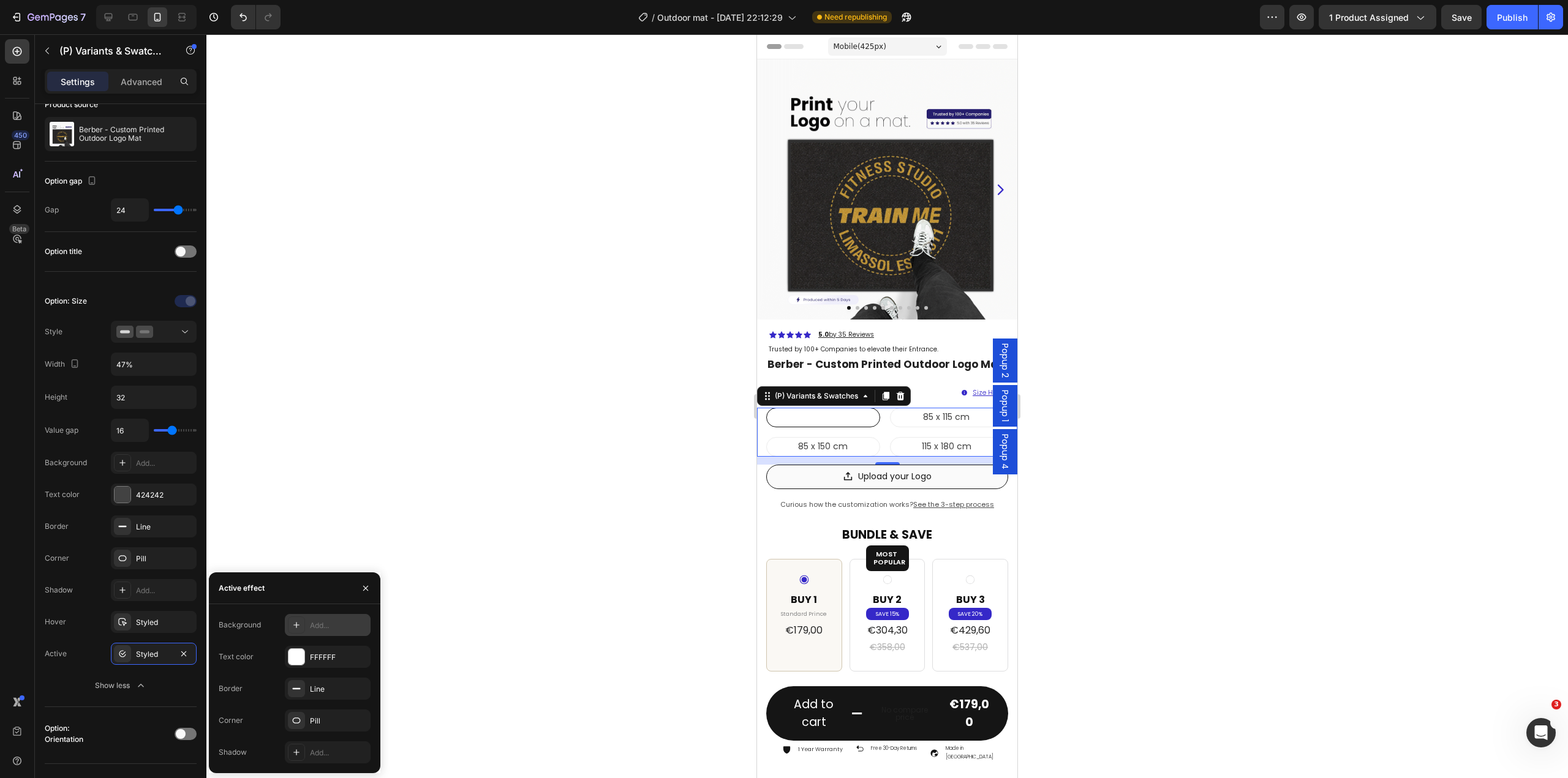
click at [332, 623] on div "Add..." at bounding box center [339, 625] width 57 height 11
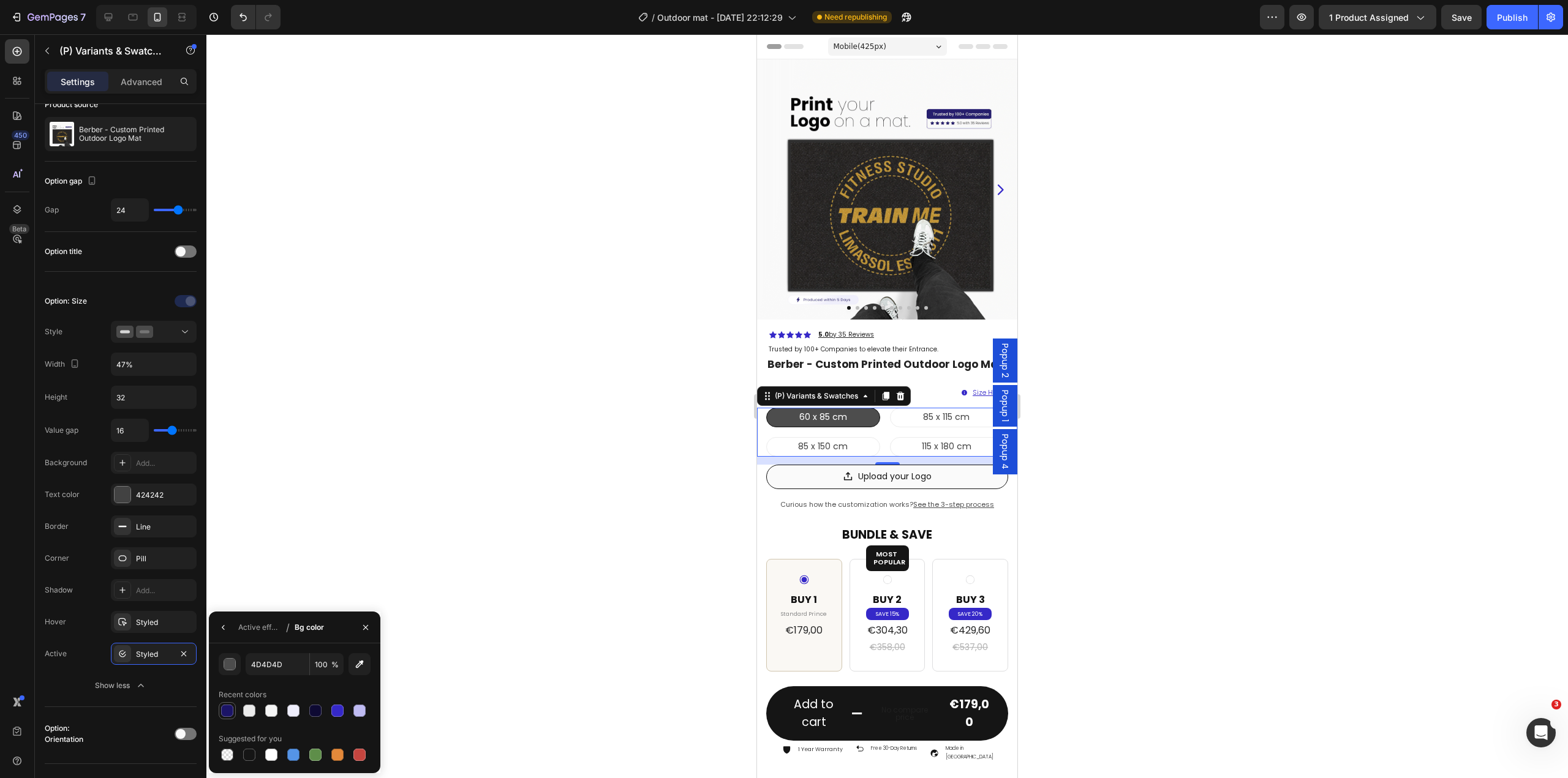
click at [229, 710] on div at bounding box center [227, 710] width 12 height 12
type input "1B1466"
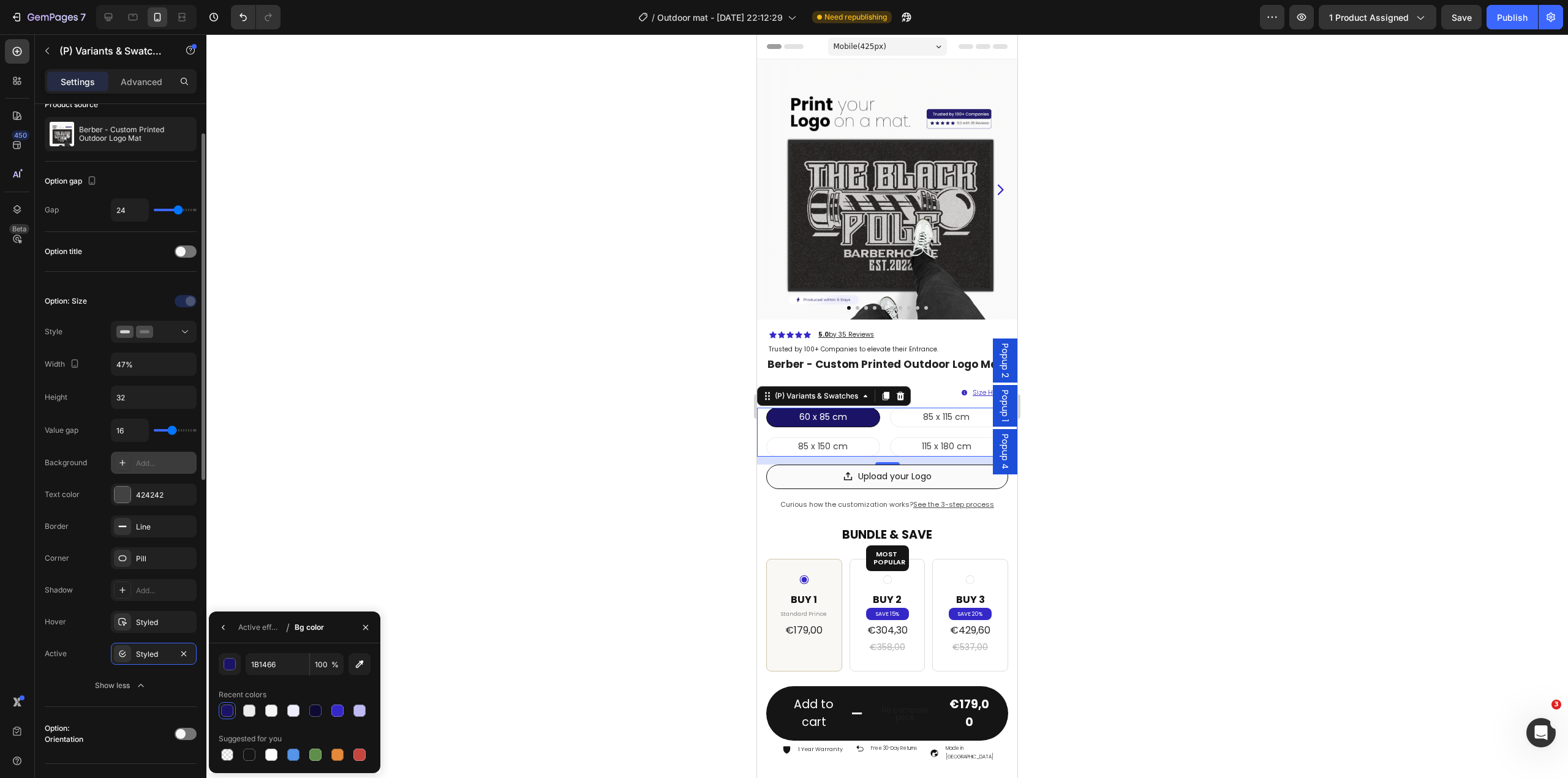
click at [147, 467] on div "Add..." at bounding box center [165, 463] width 57 height 11
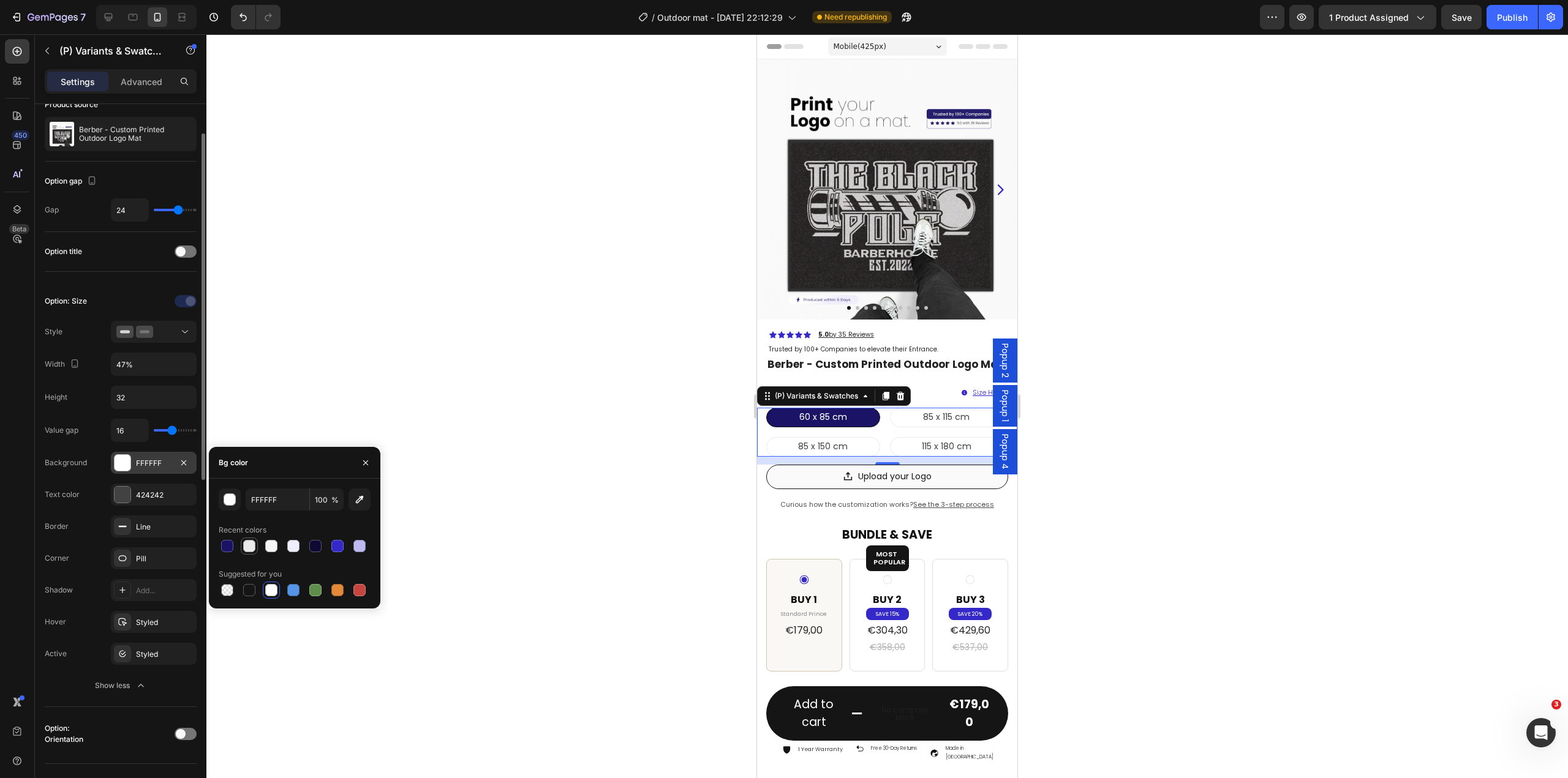
click at [247, 547] on div at bounding box center [249, 545] width 12 height 12
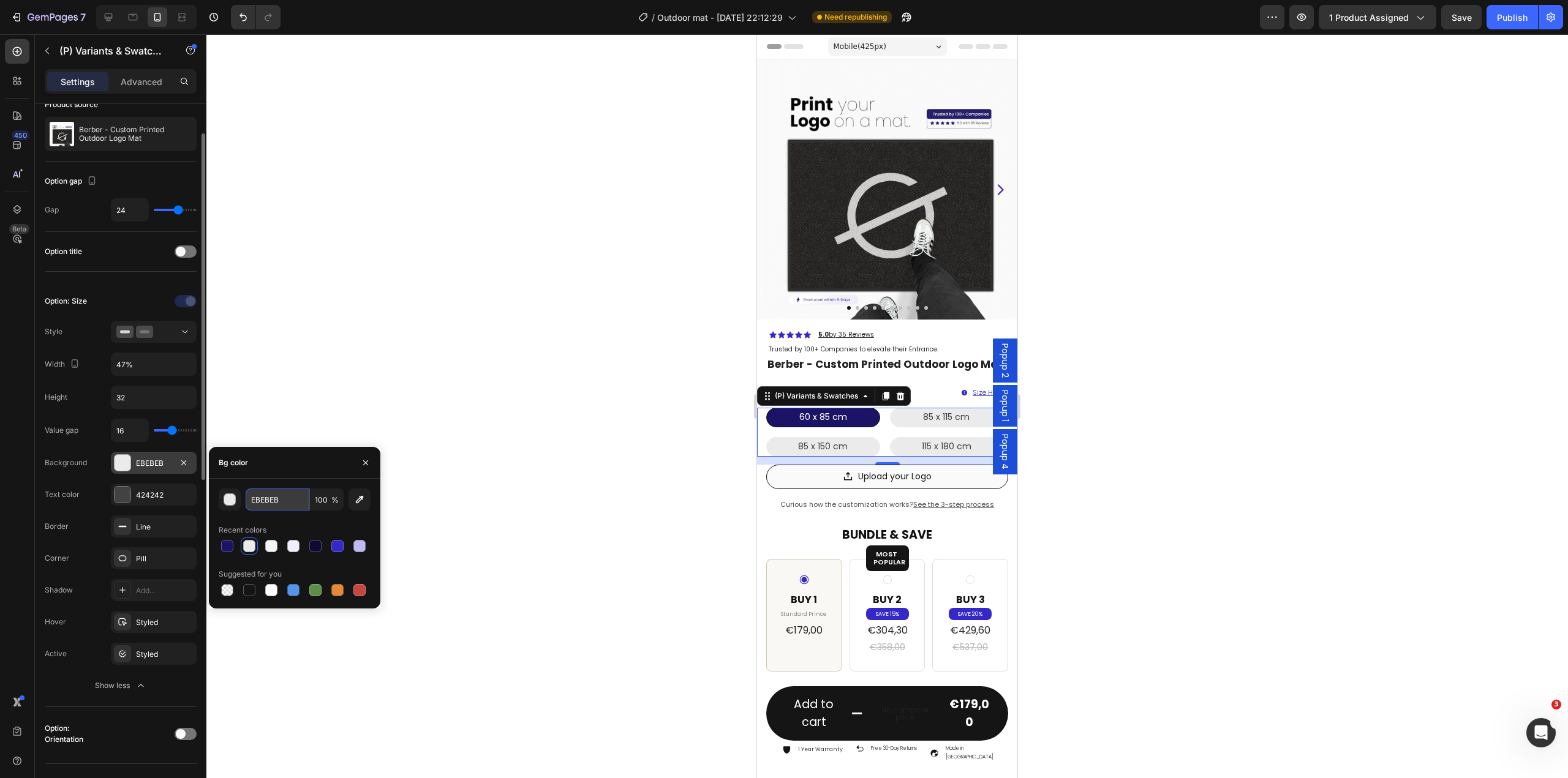
click at [283, 500] on input "EBEBEB" at bounding box center [277, 500] width 64 height 22
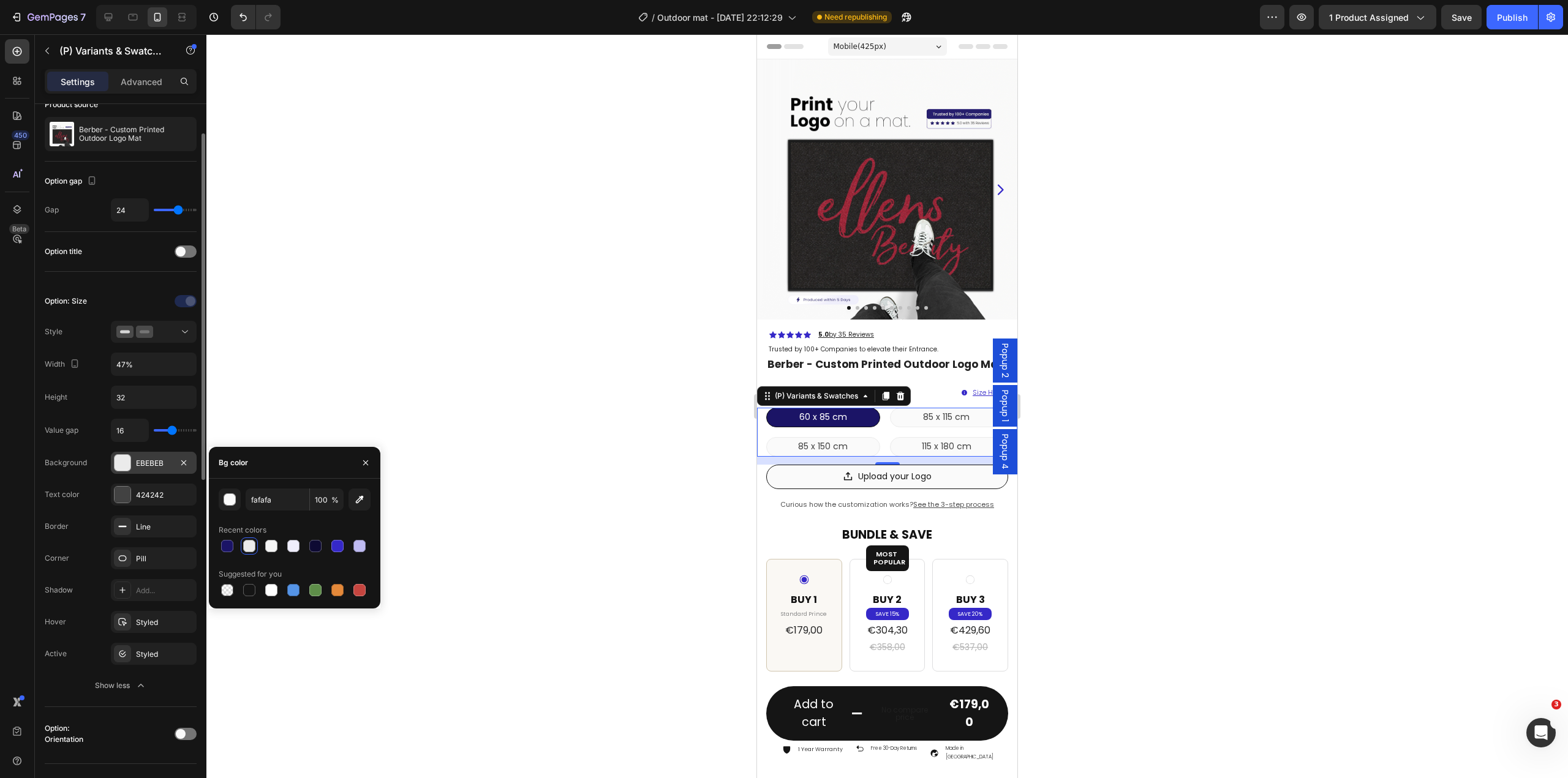
click at [292, 482] on div "fafafa 100 % Recent colors Suggested for you" at bounding box center [294, 543] width 171 height 130
type input "FAFAFA"
click at [182, 526] on icon "button" at bounding box center [183, 526] width 10 height 10
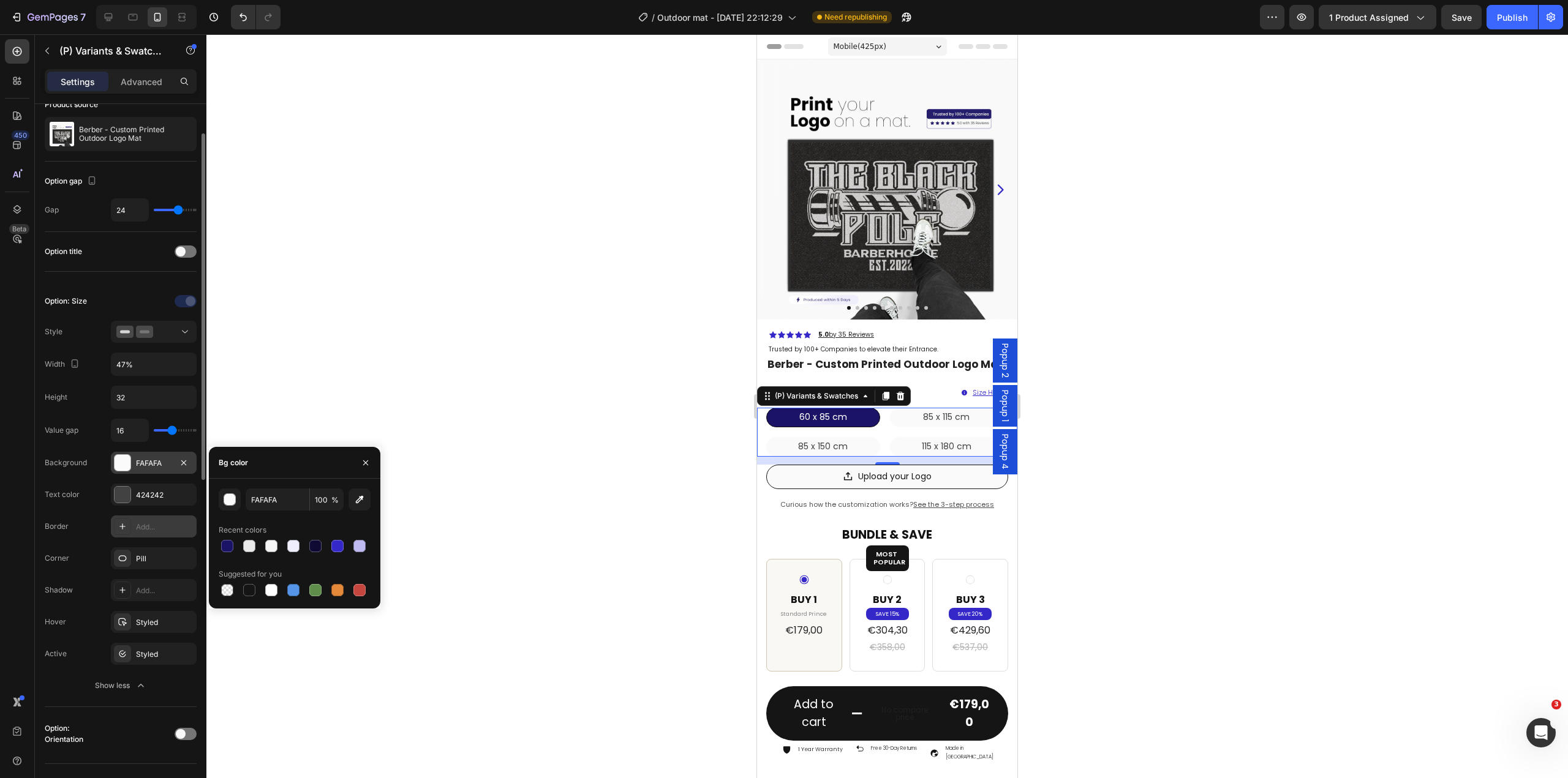
click at [1125, 468] on div at bounding box center [887, 406] width 1362 height 744
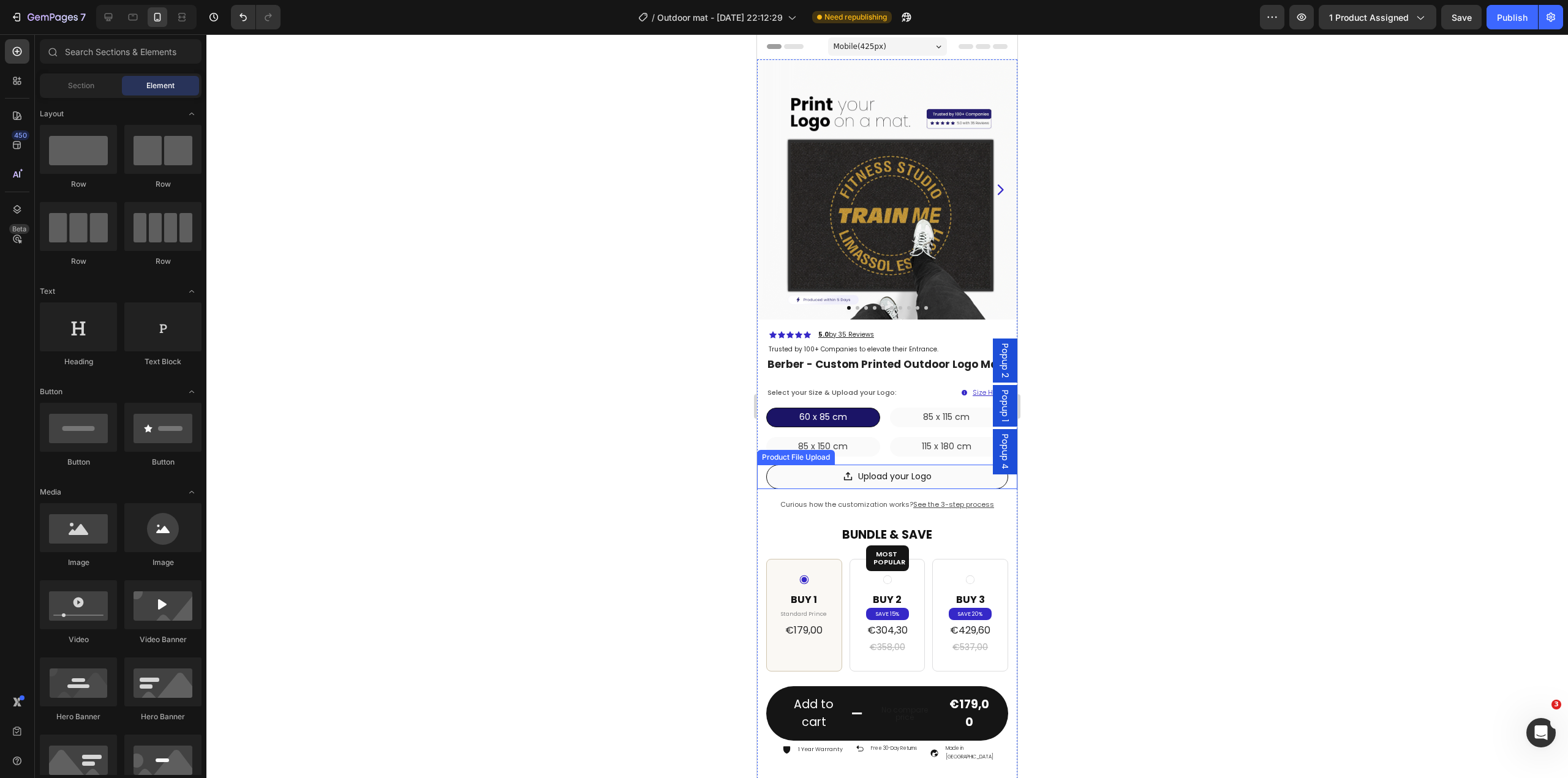
click at [943, 478] on div "Upload your Logo" at bounding box center [887, 476] width 242 height 24
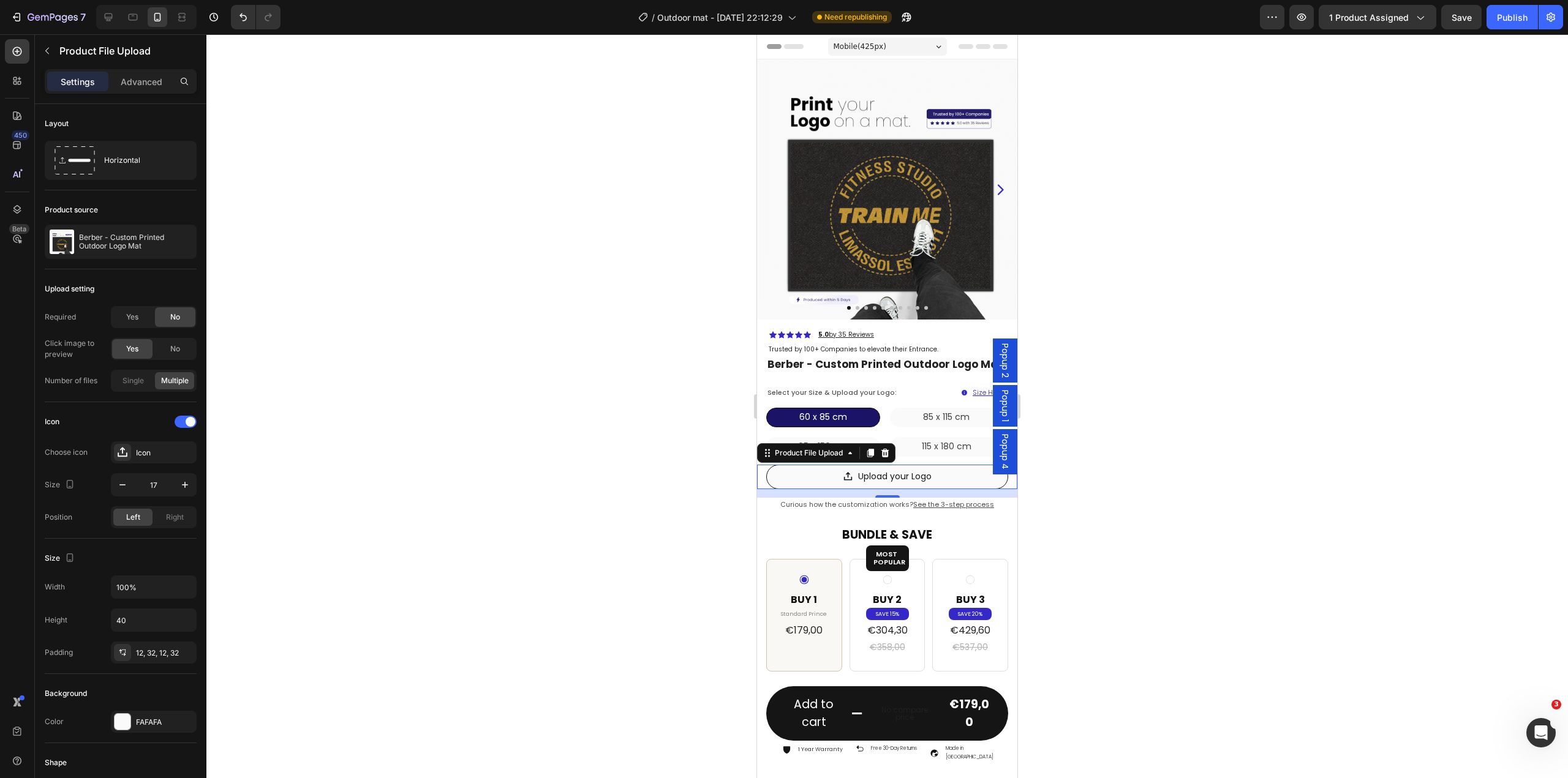
click at [1154, 537] on div at bounding box center [887, 406] width 1362 height 744
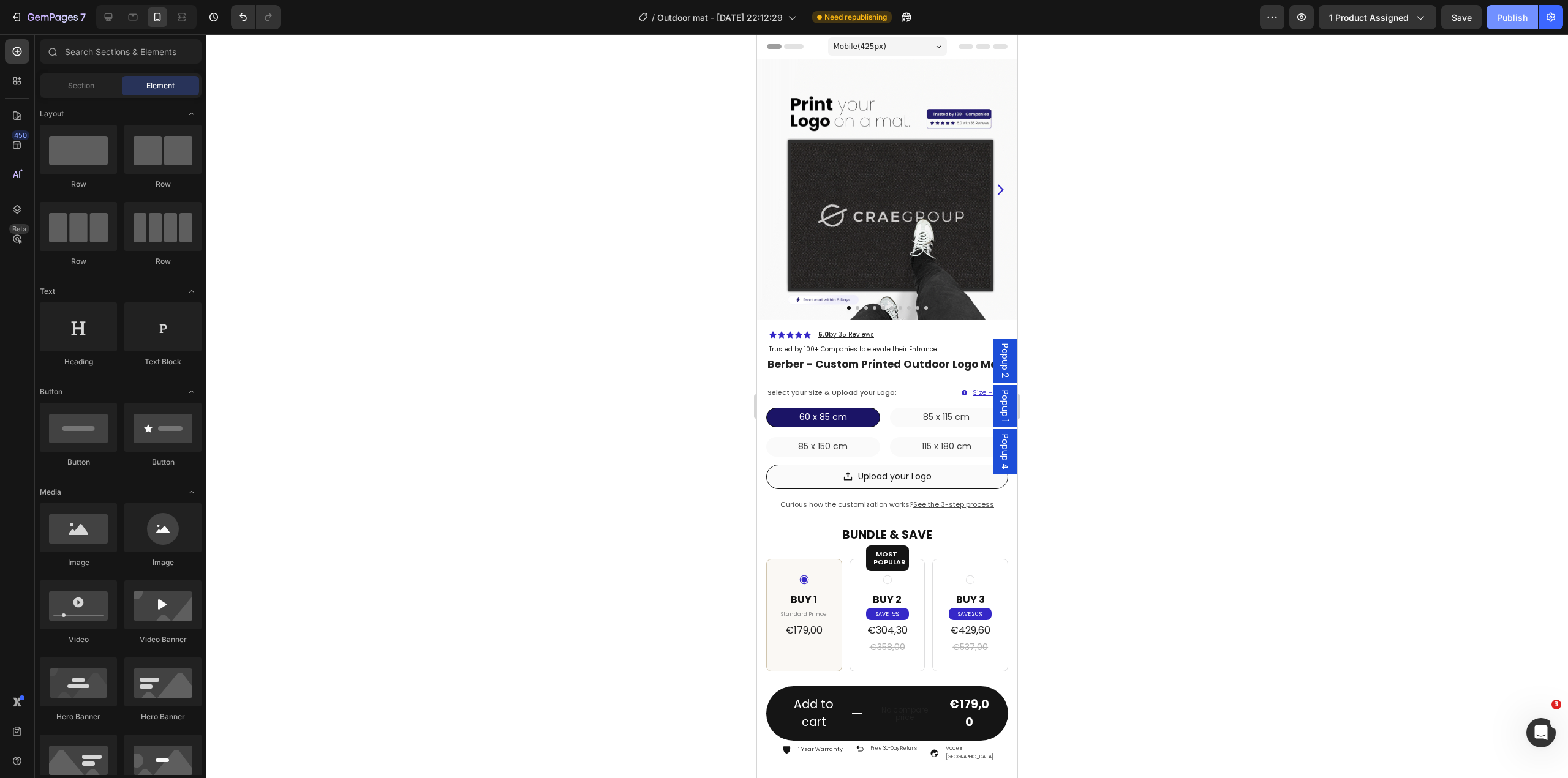
click at [1516, 25] on button "Publish" at bounding box center [1512, 17] width 52 height 24
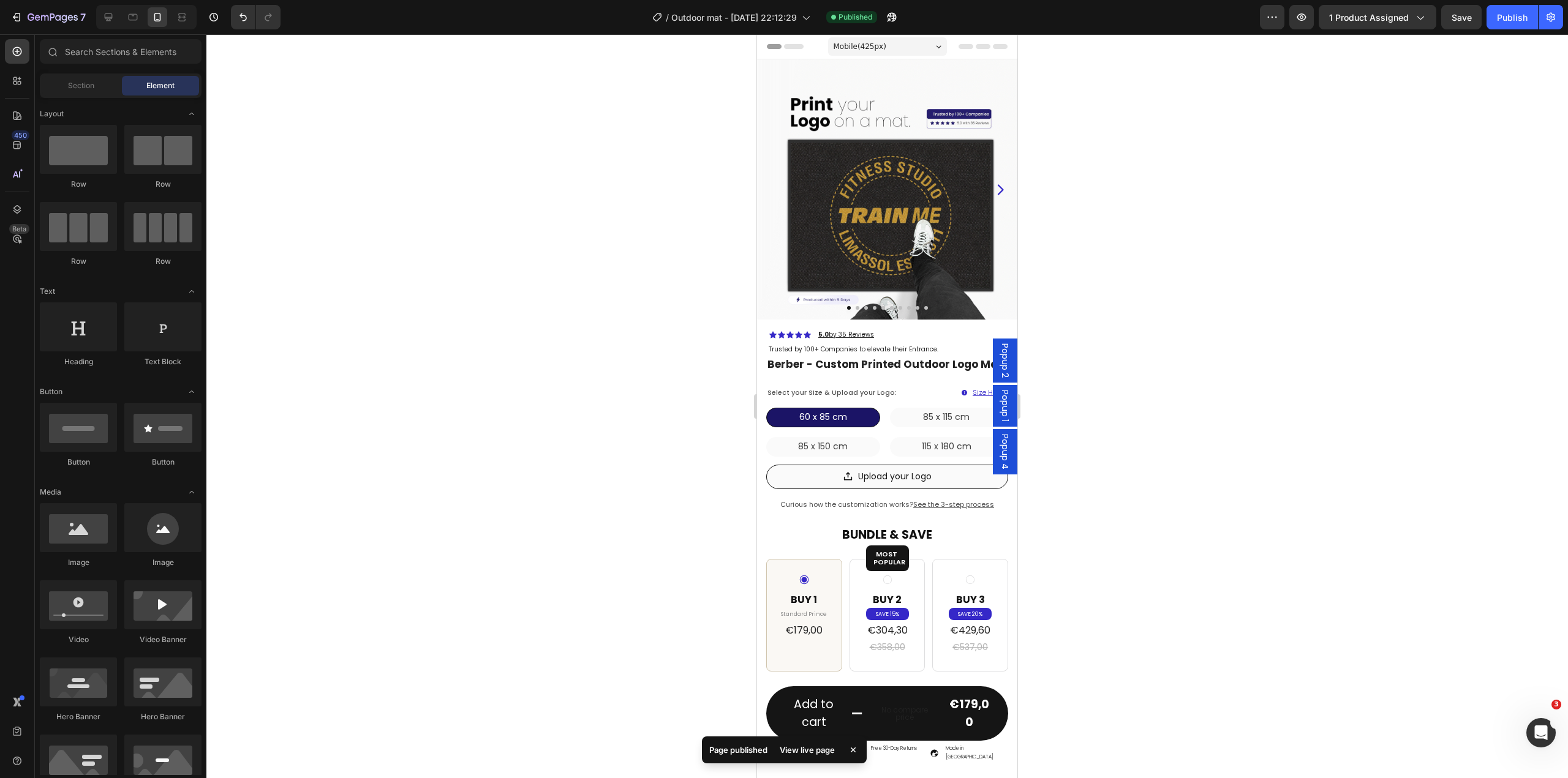
drag, startPoint x: 1188, startPoint y: 433, endPoint x: 1175, endPoint y: 370, distance: 64.3
click at [1175, 369] on div at bounding box center [887, 406] width 1362 height 744
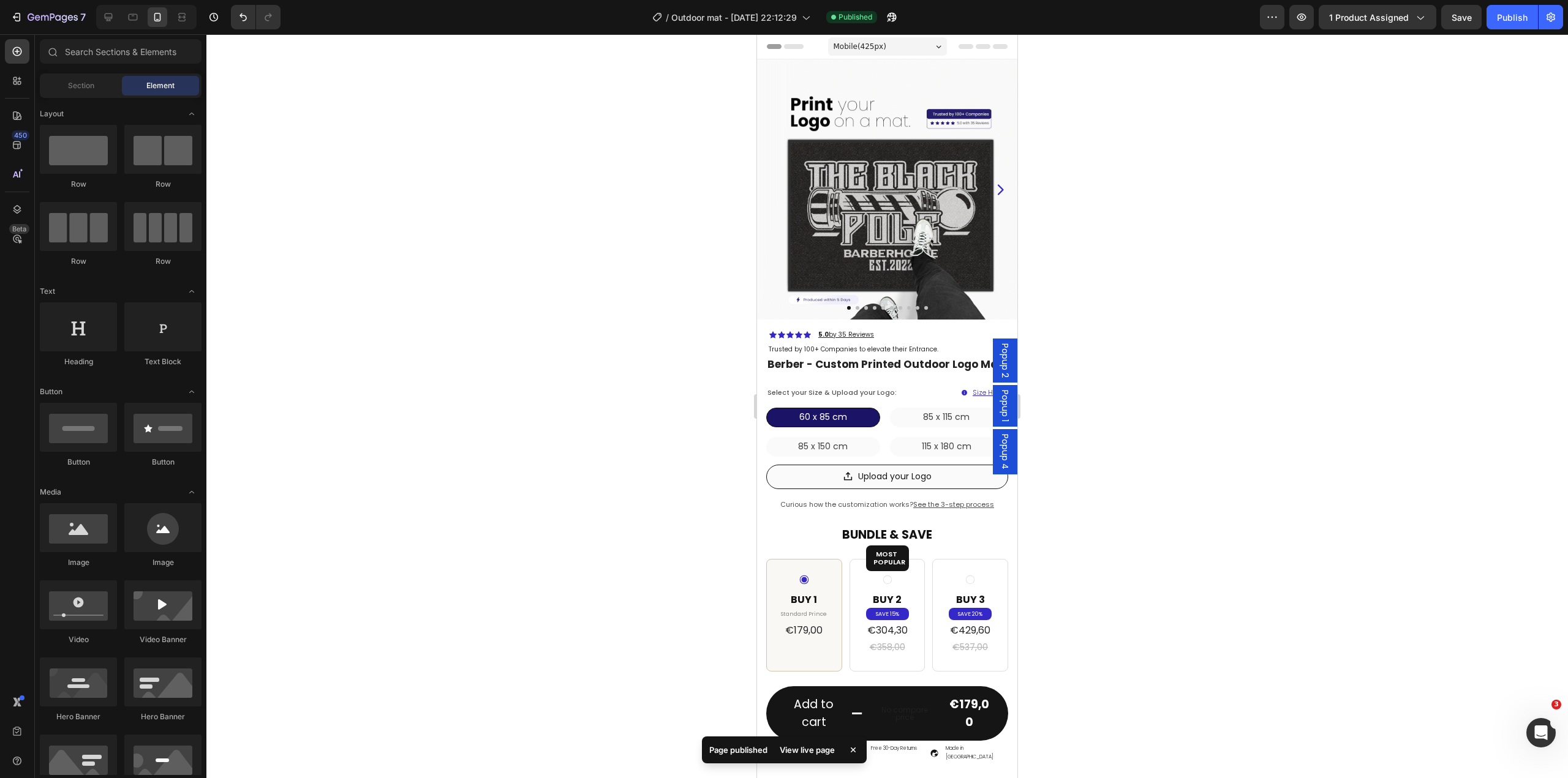
click at [822, 749] on div "View live page" at bounding box center [806, 749] width 69 height 18
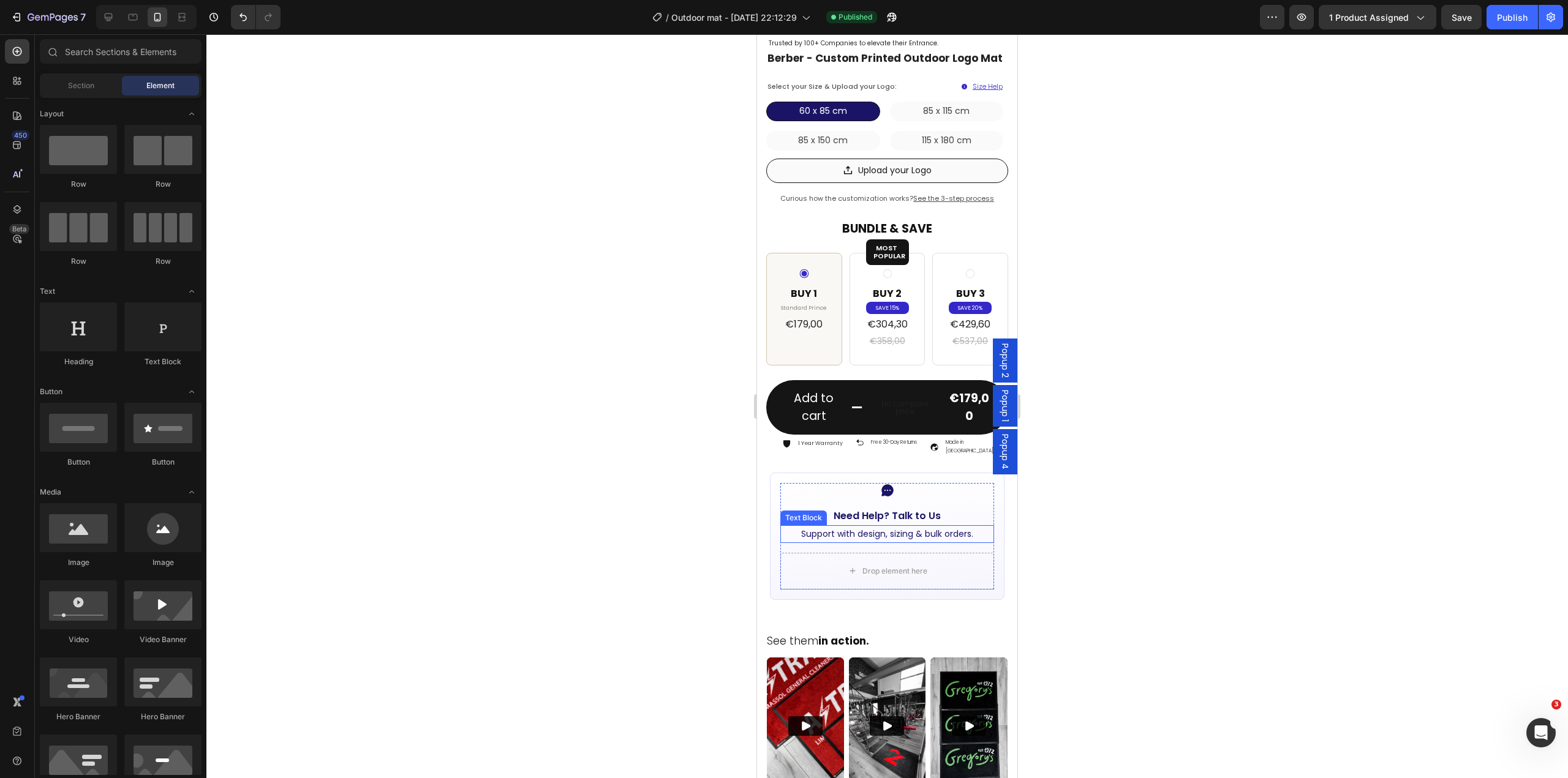
scroll to position [367, 0]
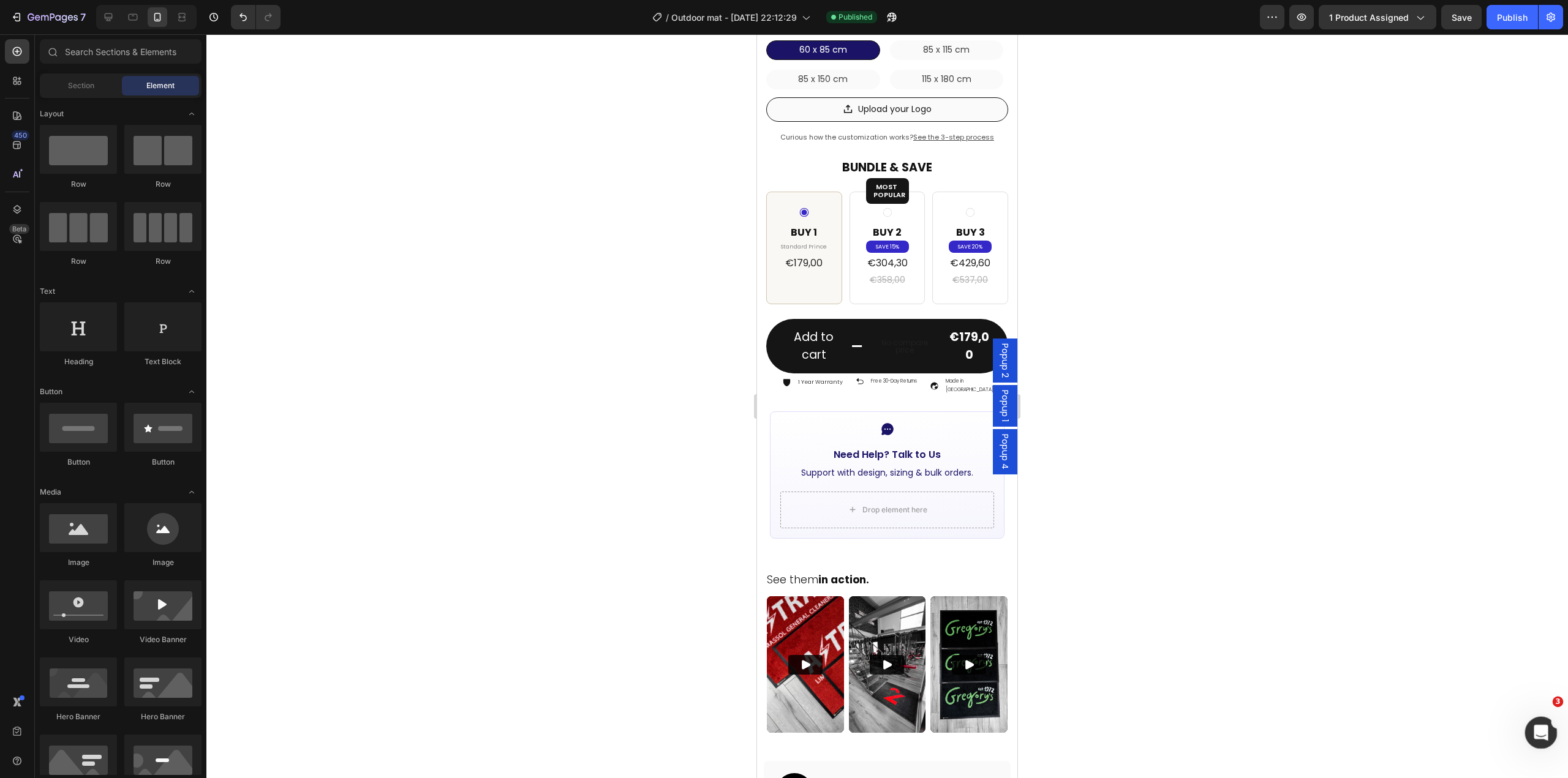
click at [1542, 734] on icon "Open Intercom Messenger" at bounding box center [1539, 731] width 20 height 20
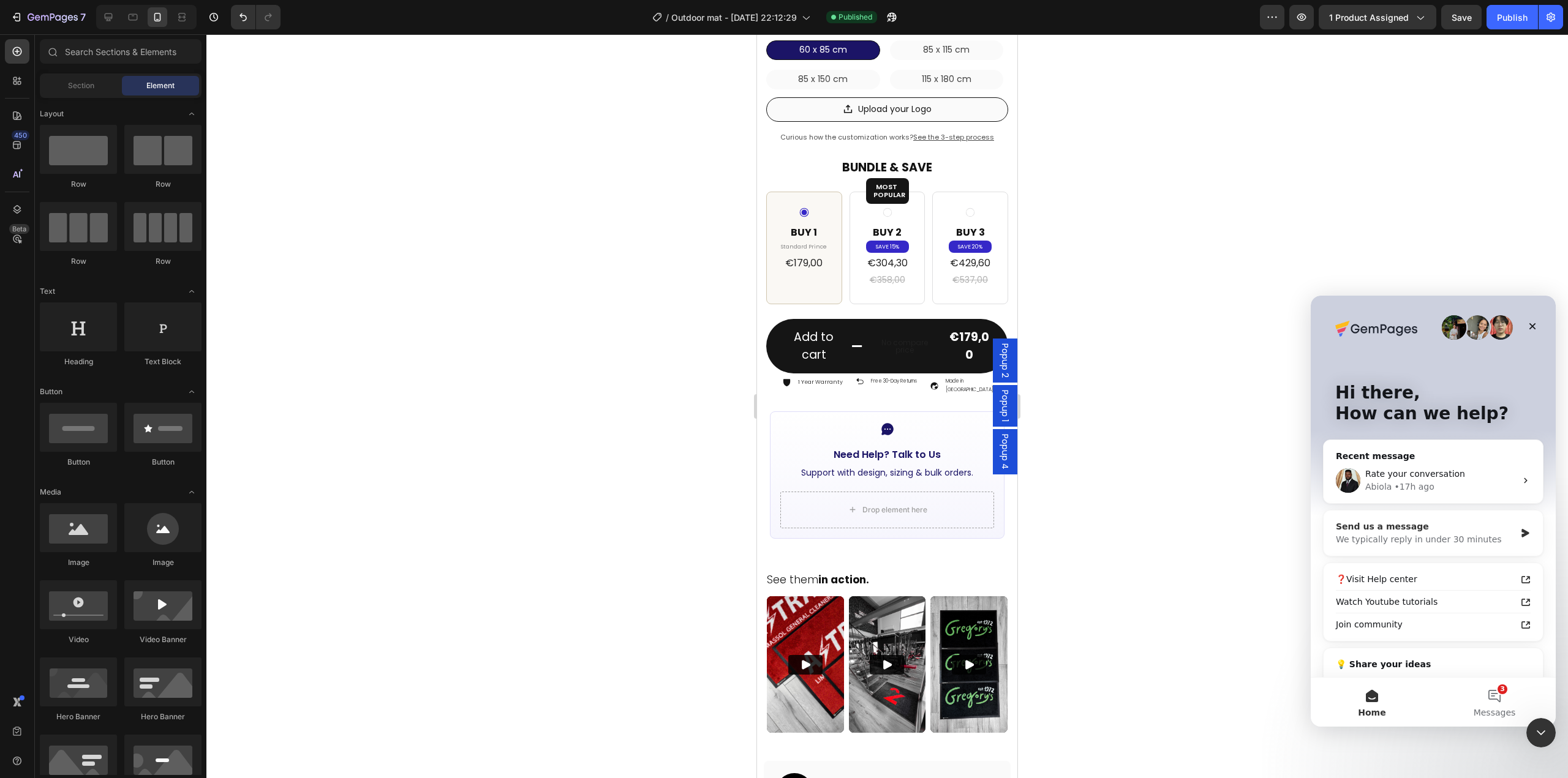
click at [1413, 537] on div "We typically reply in under 30 minutes" at bounding box center [1425, 539] width 180 height 13
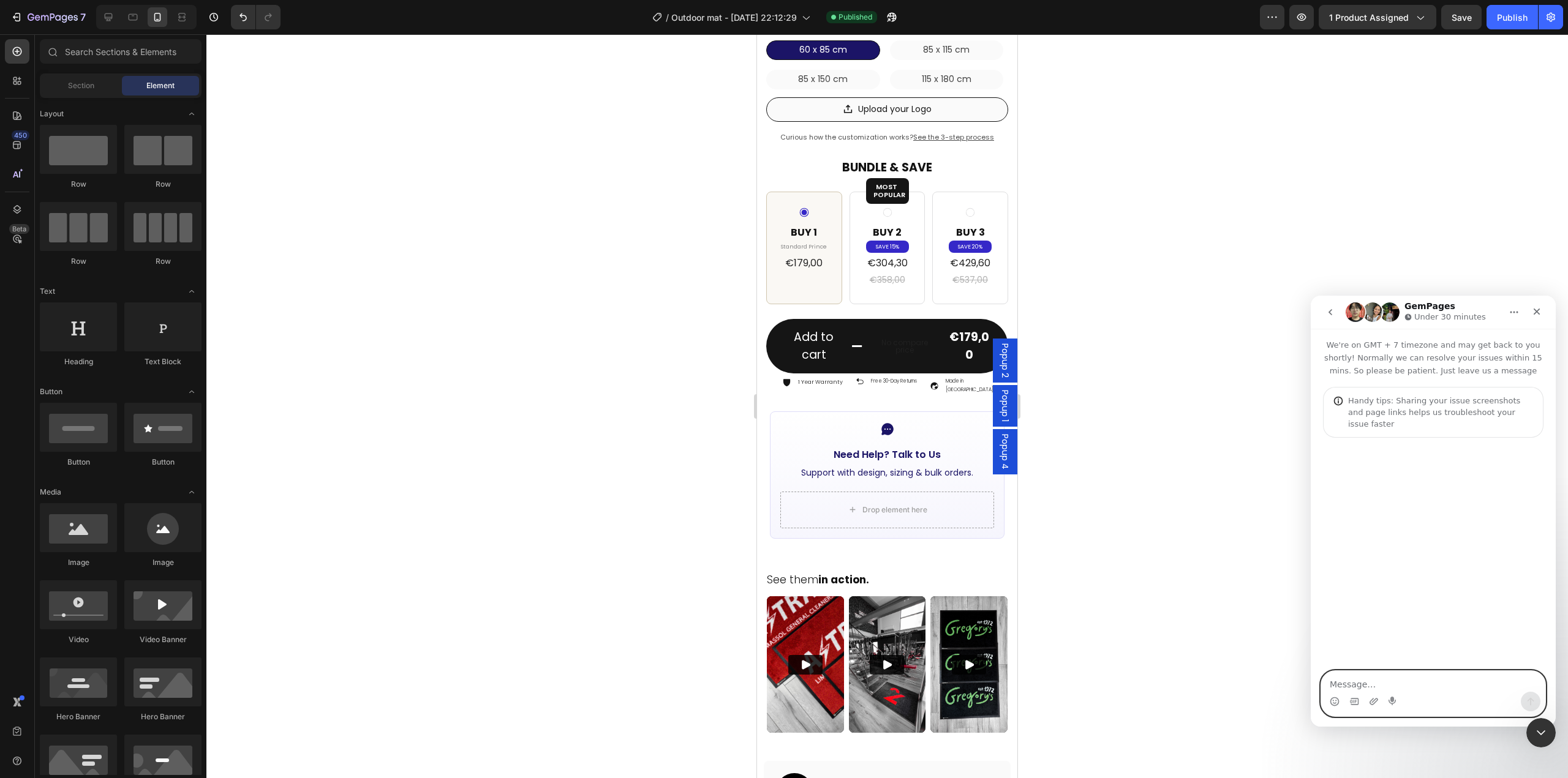
click at [1365, 684] on textarea "Message…" at bounding box center [1433, 681] width 224 height 20
type textarea "hello is there i way i can have this row instead of beeing vertically separeted…"
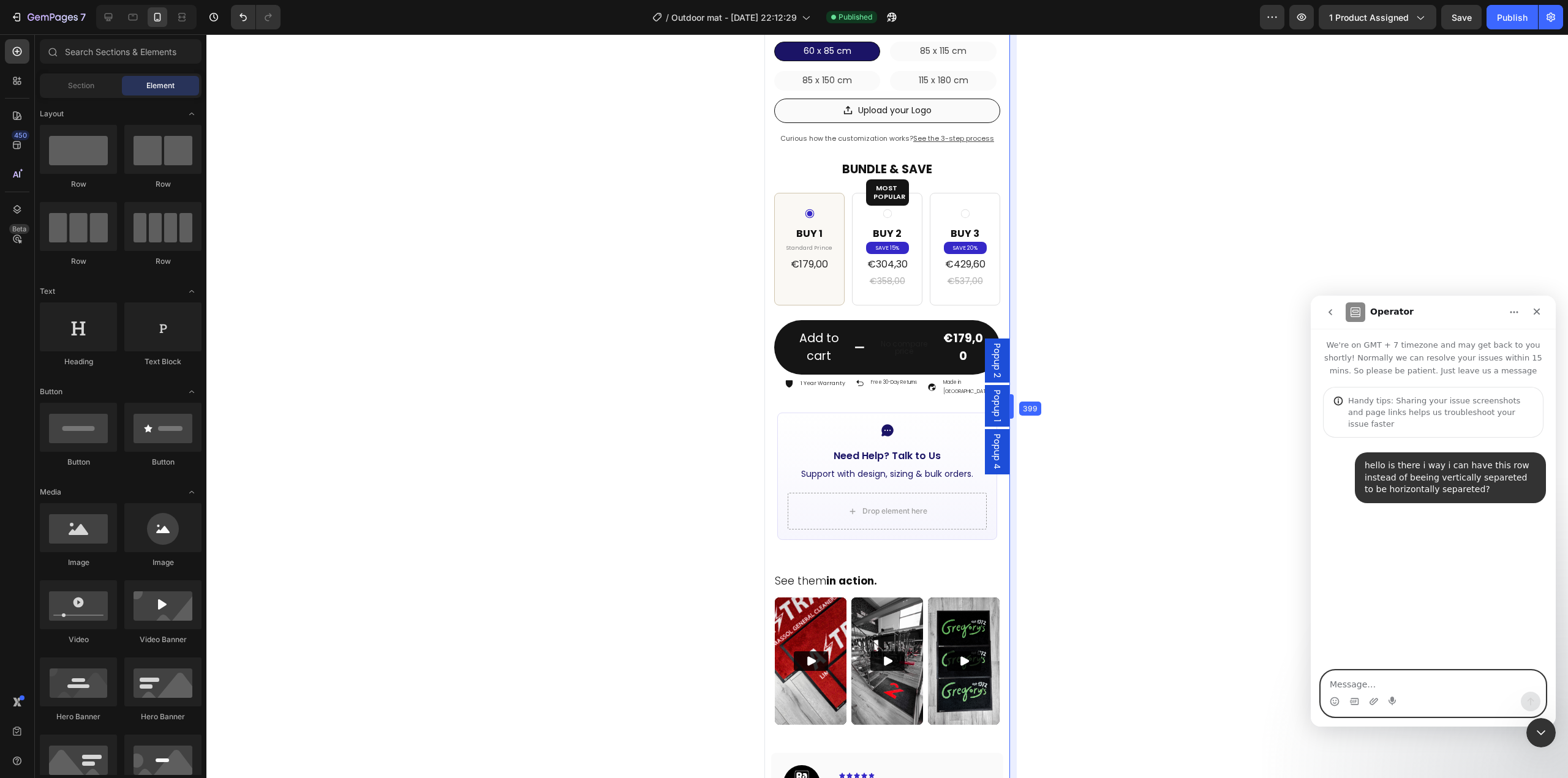
scroll to position [369, 0]
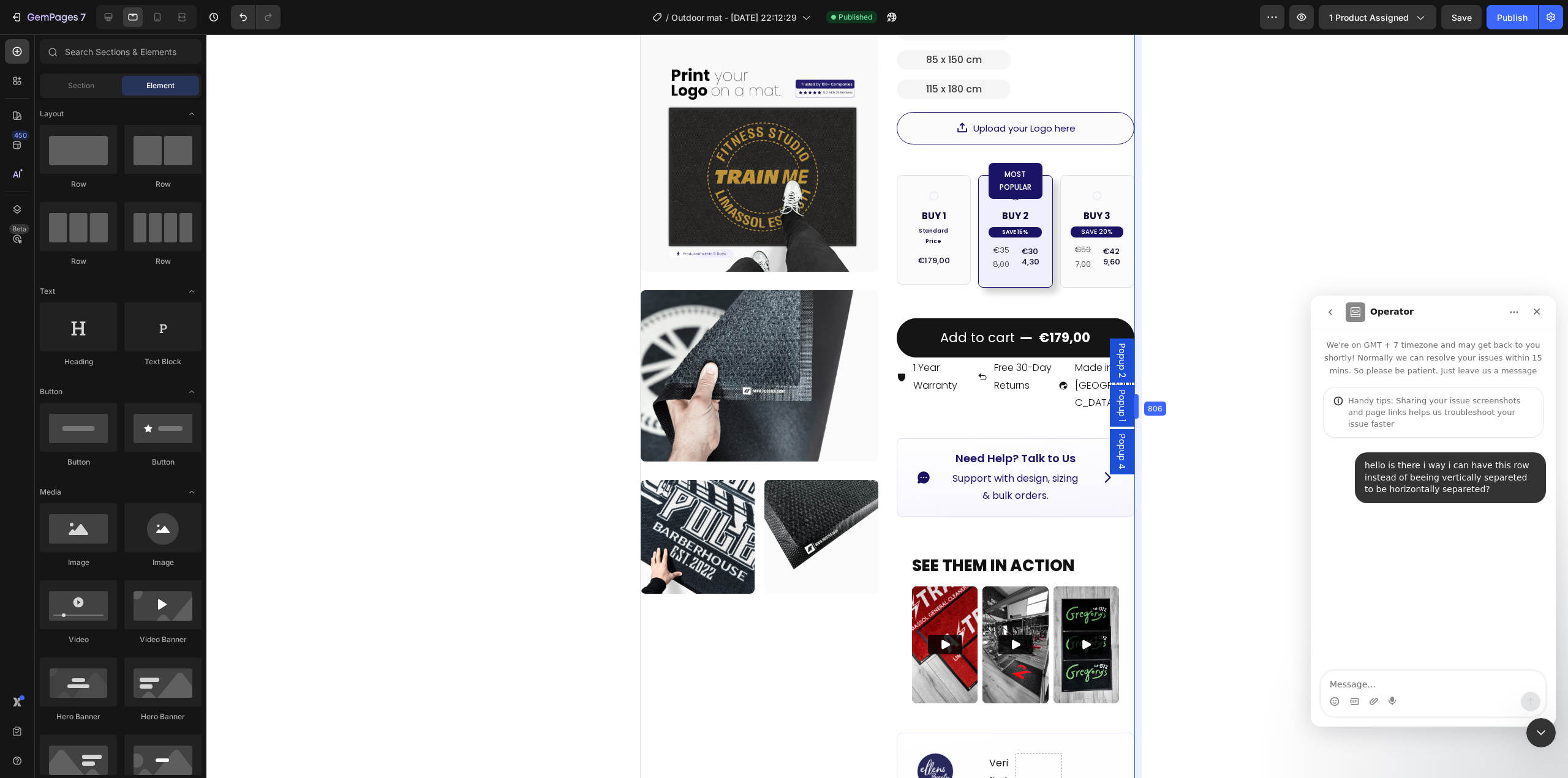
click at [1413, 696] on div "Intercom messenger" at bounding box center [1433, 701] width 224 height 19
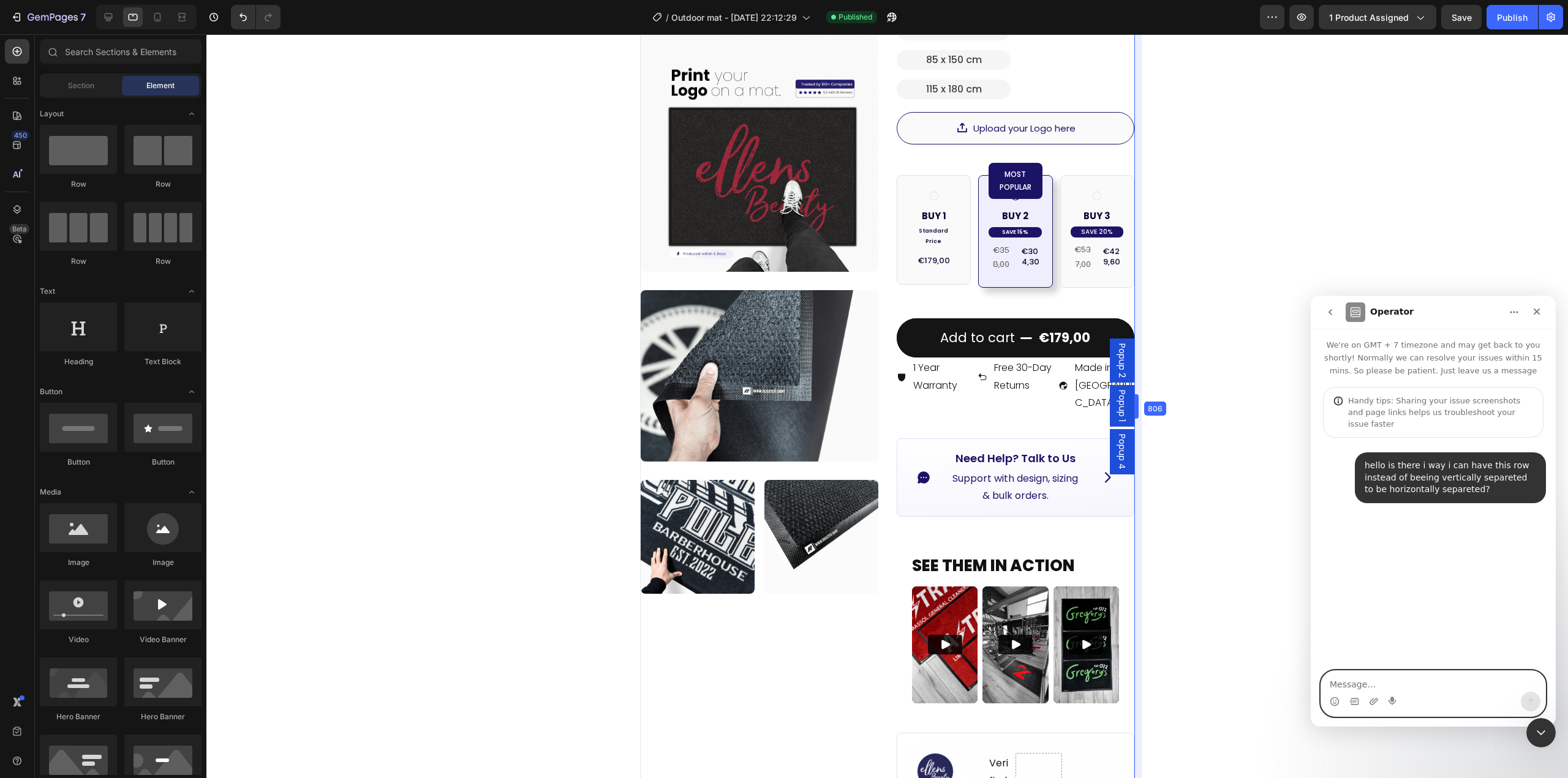
click at [1412, 687] on textarea "Message…" at bounding box center [1433, 681] width 224 height 20
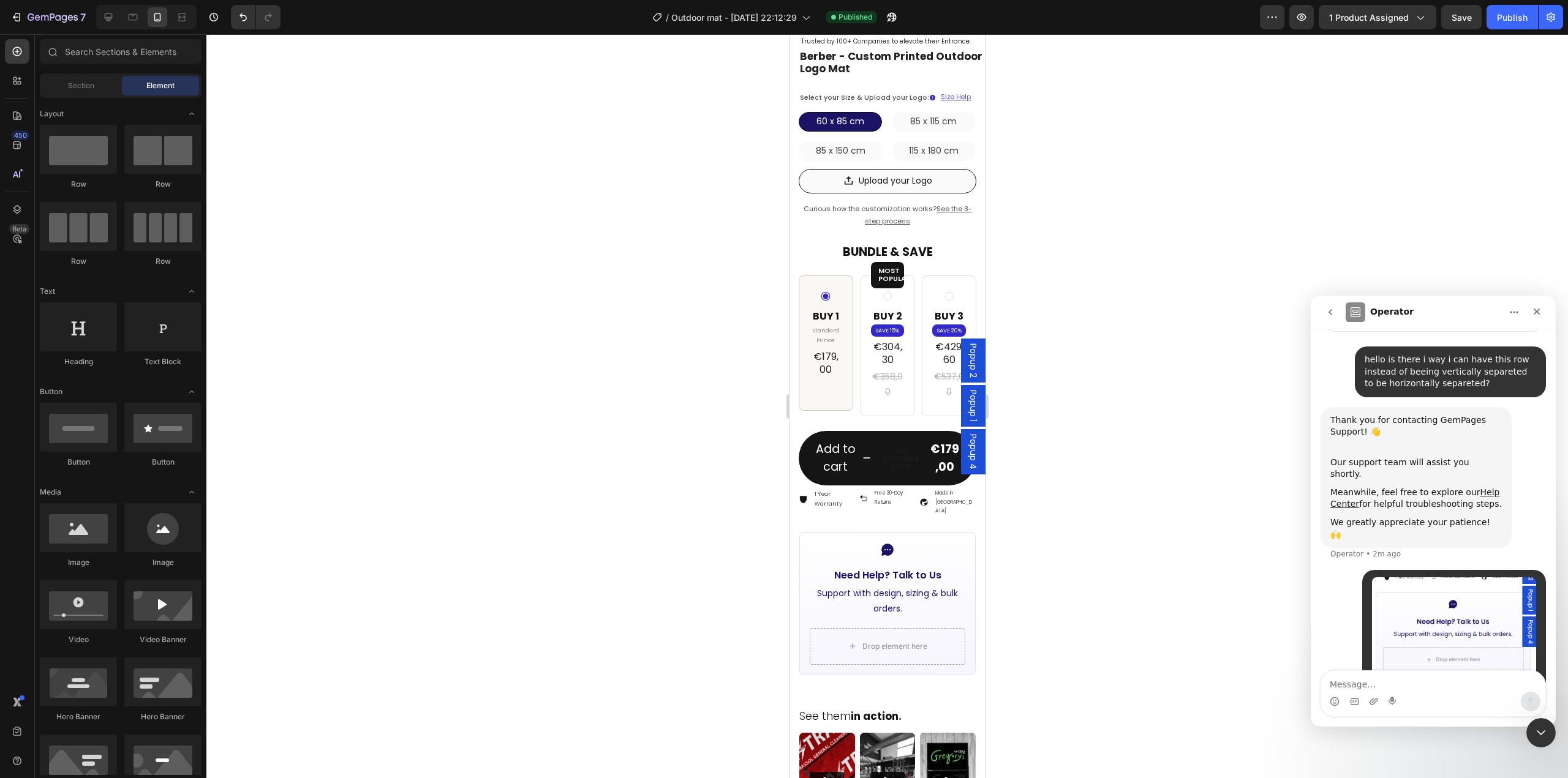
scroll to position [0, 0]
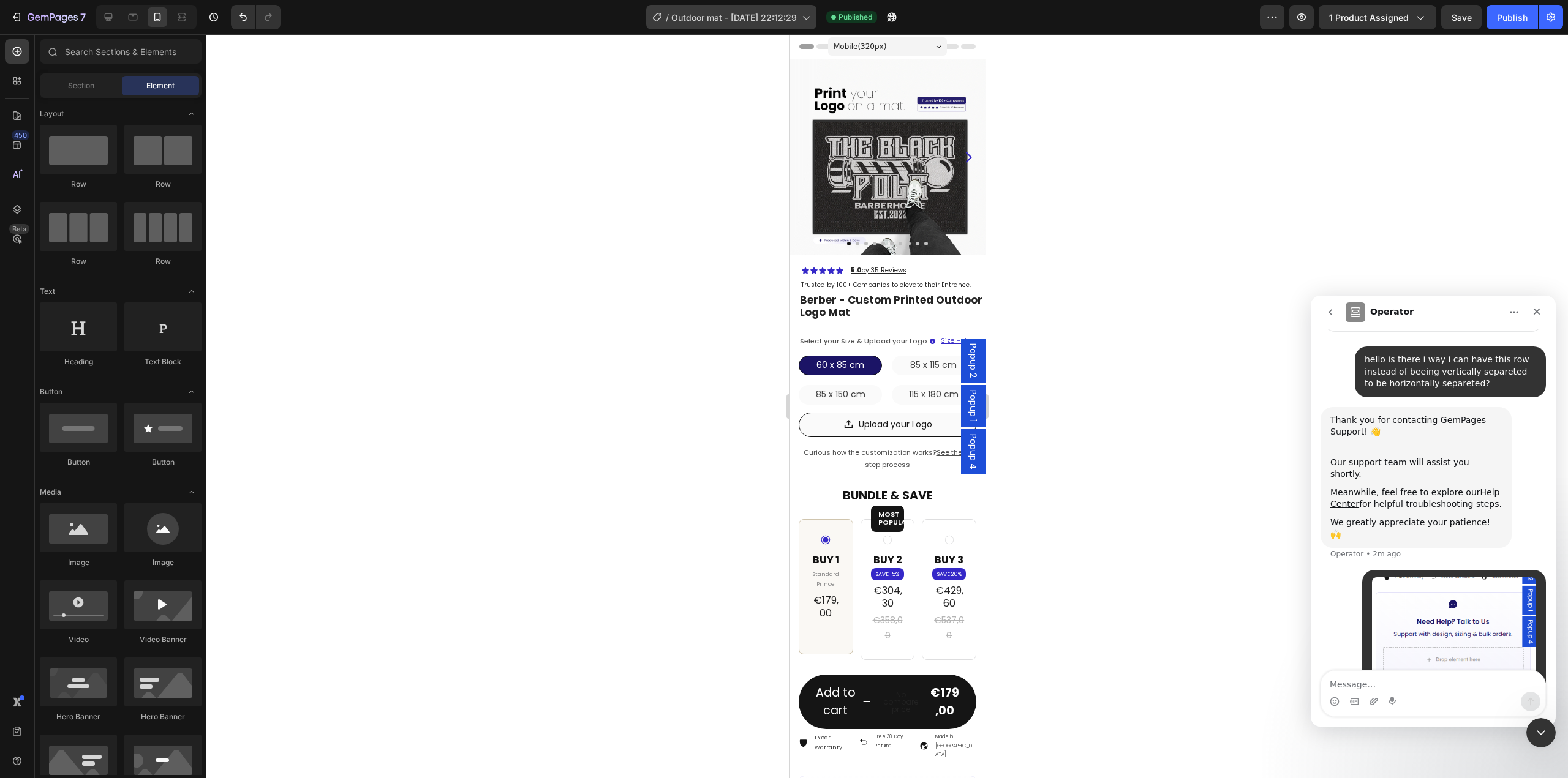
click at [768, 22] on span "Outdoor mat - [DATE] 22:12:29" at bounding box center [734, 18] width 126 height 13
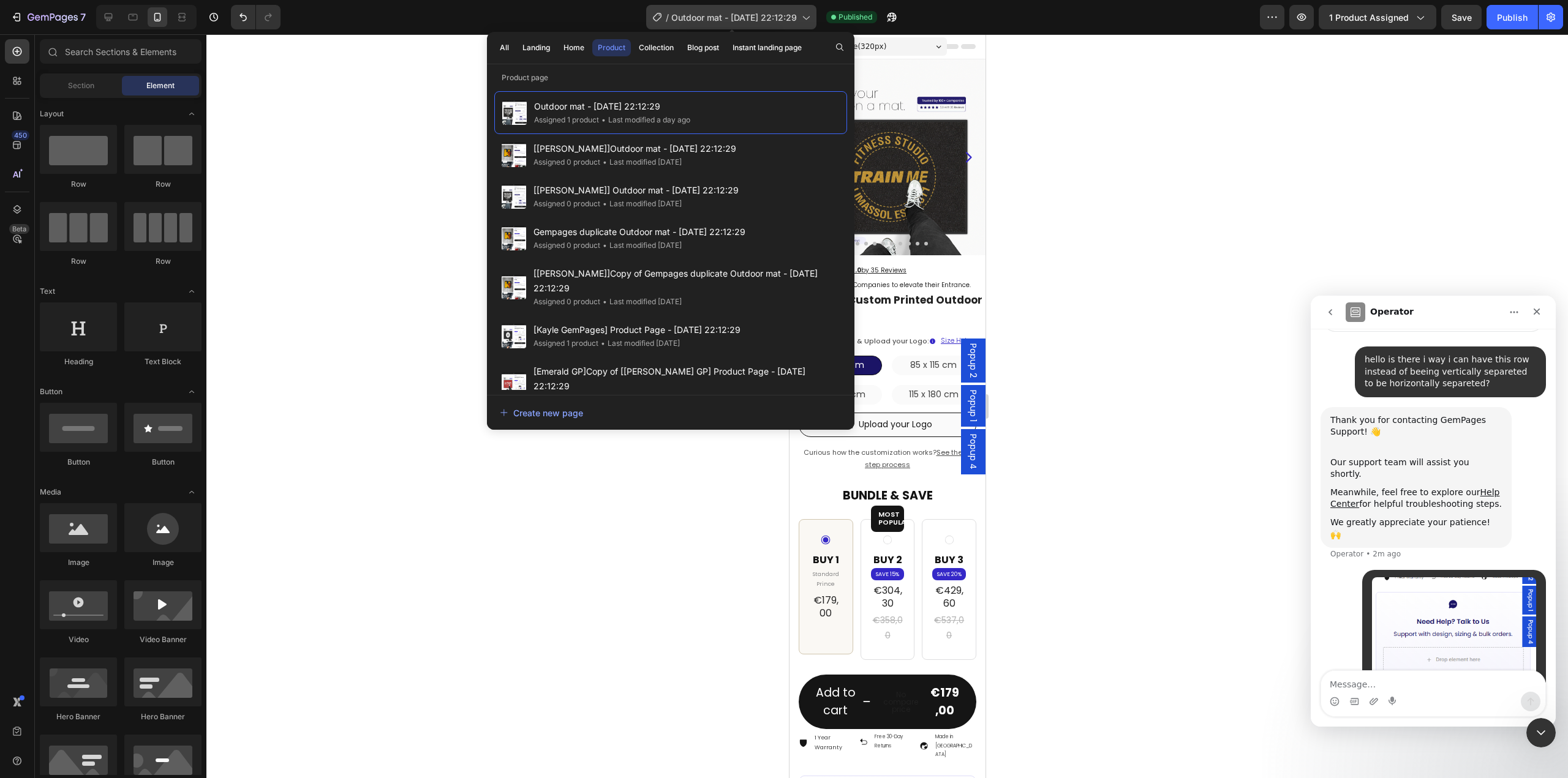
click at [771, 21] on span "Outdoor mat - [DATE] 22:12:29" at bounding box center [734, 18] width 126 height 13
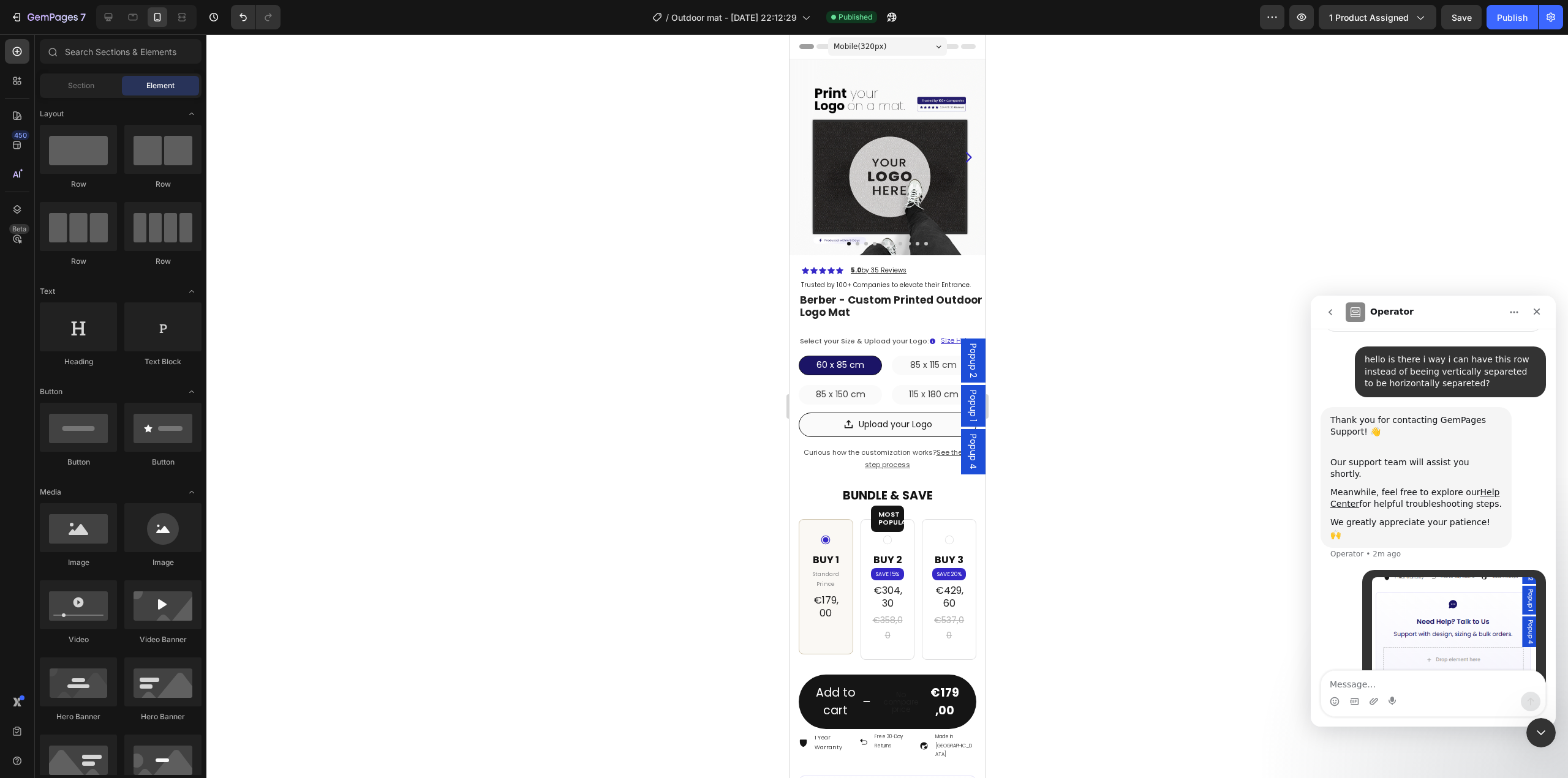
click at [156, 21] on icon at bounding box center [157, 17] width 6 height 8
click at [902, 46] on div "Mobile ( 320 px)" at bounding box center [887, 46] width 118 height 19
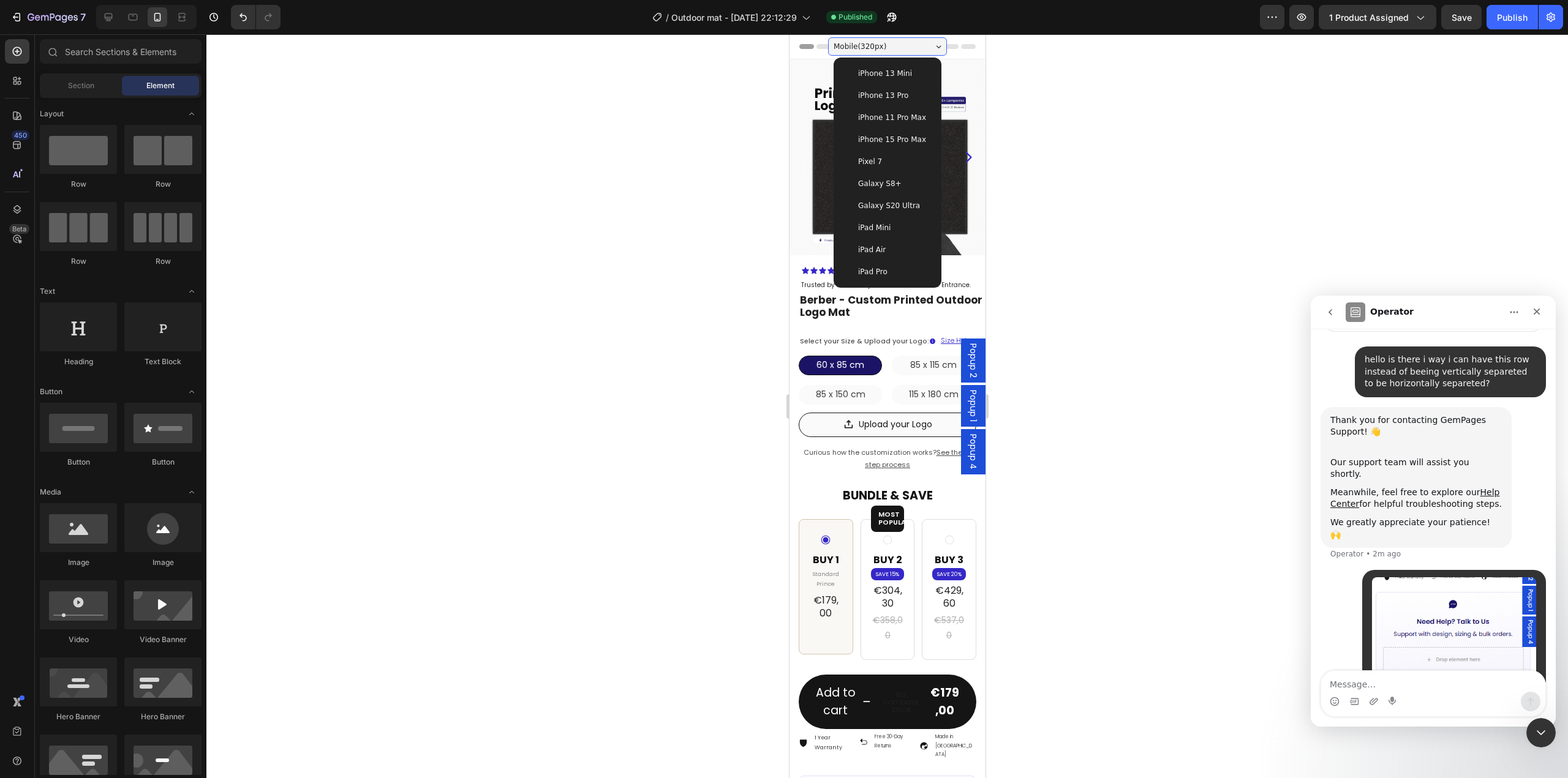
click at [892, 120] on span "iPhone 11 Pro Max" at bounding box center [890, 117] width 68 height 12
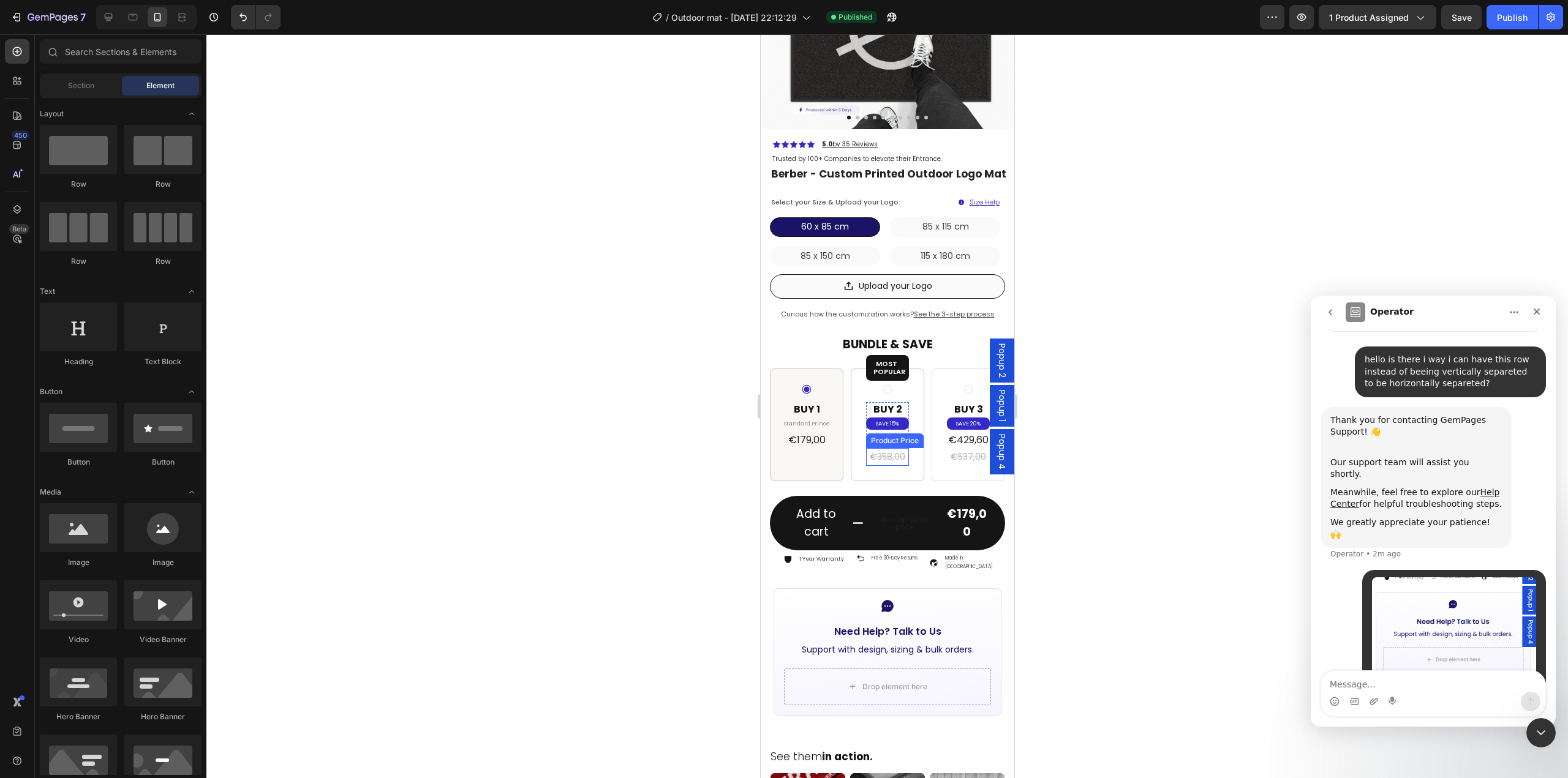
scroll to position [245, 0]
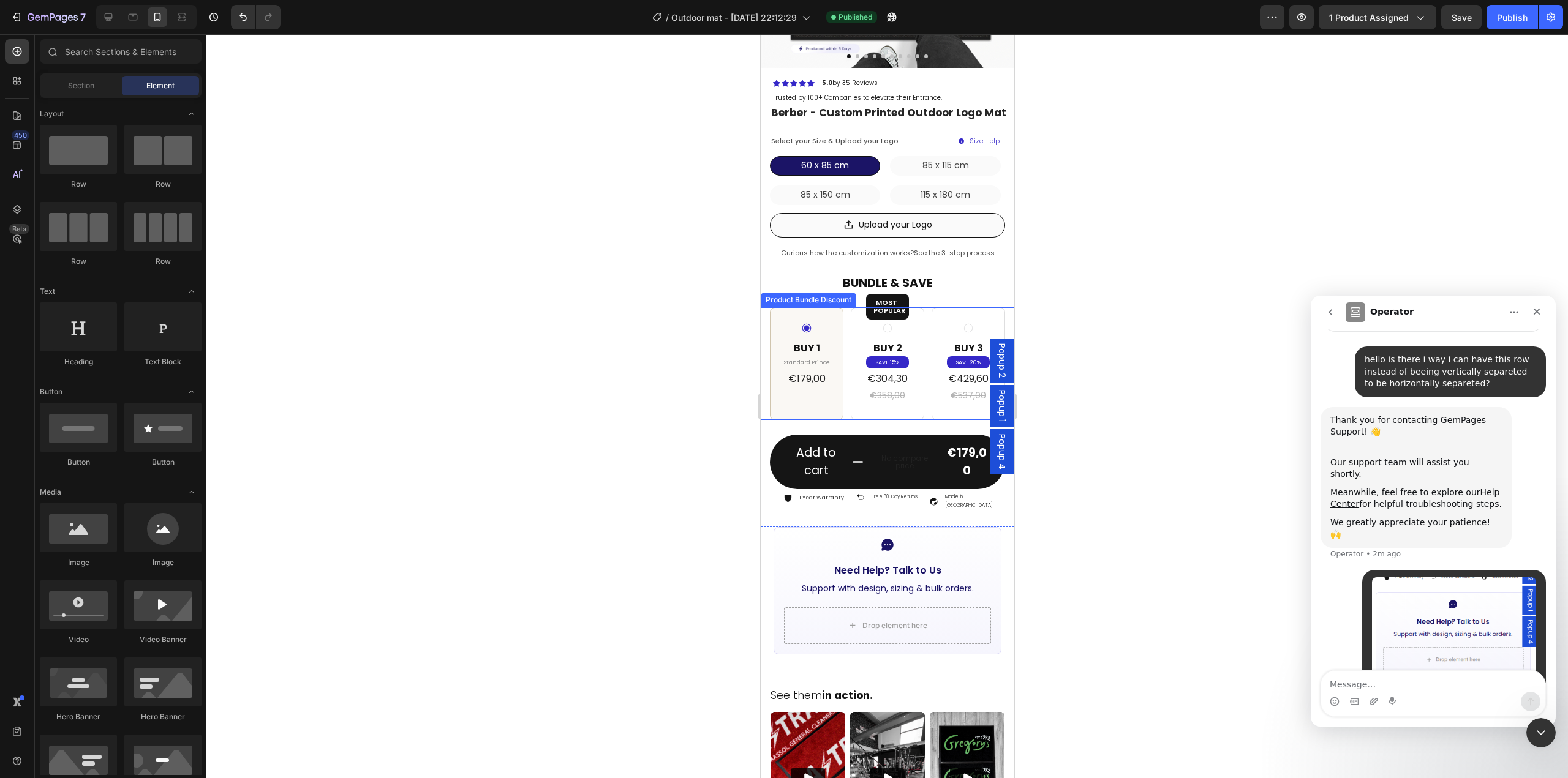
click at [798, 401] on div "Buy 1 Text Block Standard Prince Text Block €179,00 Product Price Product Price…" at bounding box center [805, 364] width 73 height 113
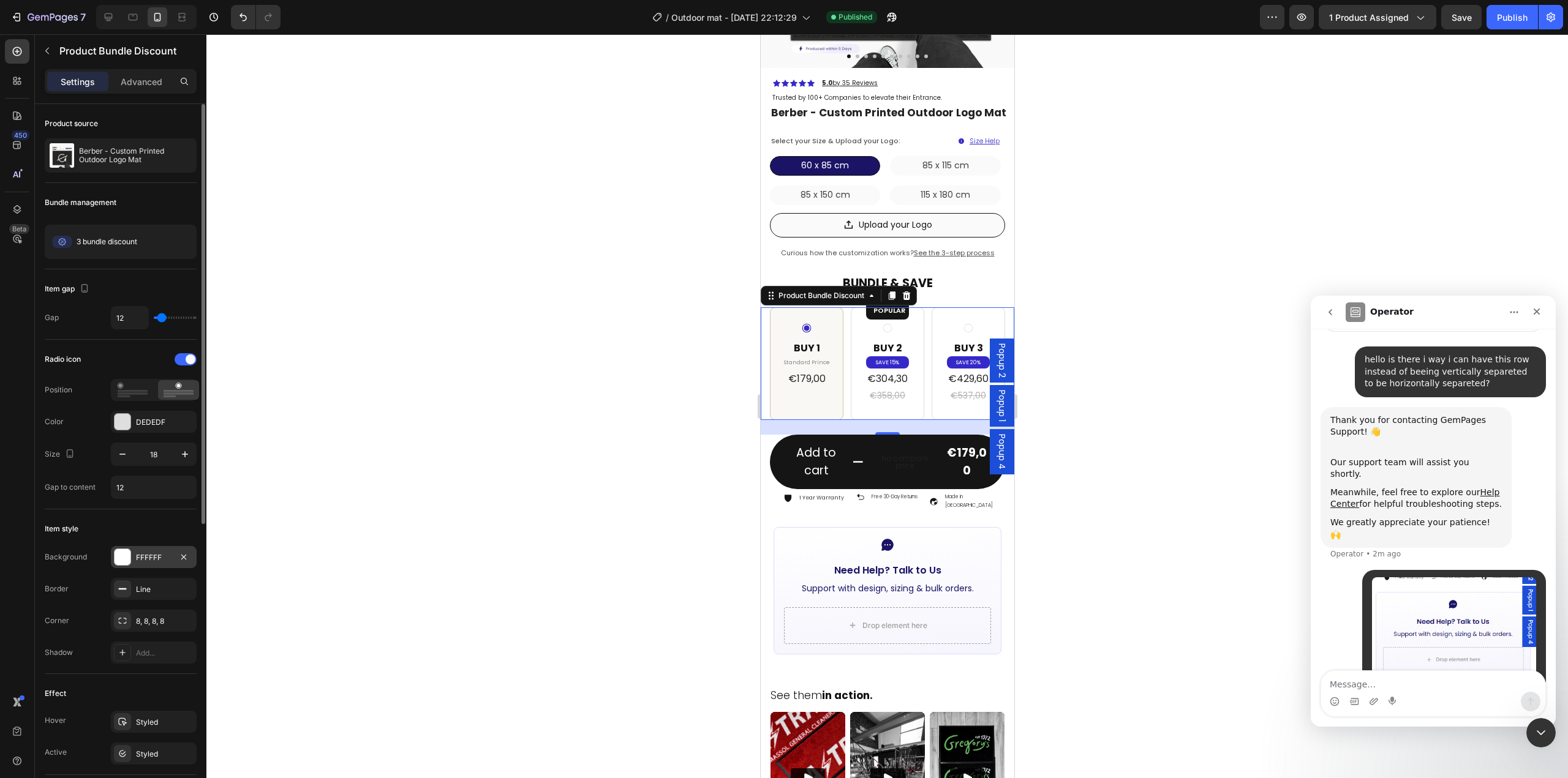
click at [149, 558] on div "FFFFFF" at bounding box center [154, 558] width 35 height 11
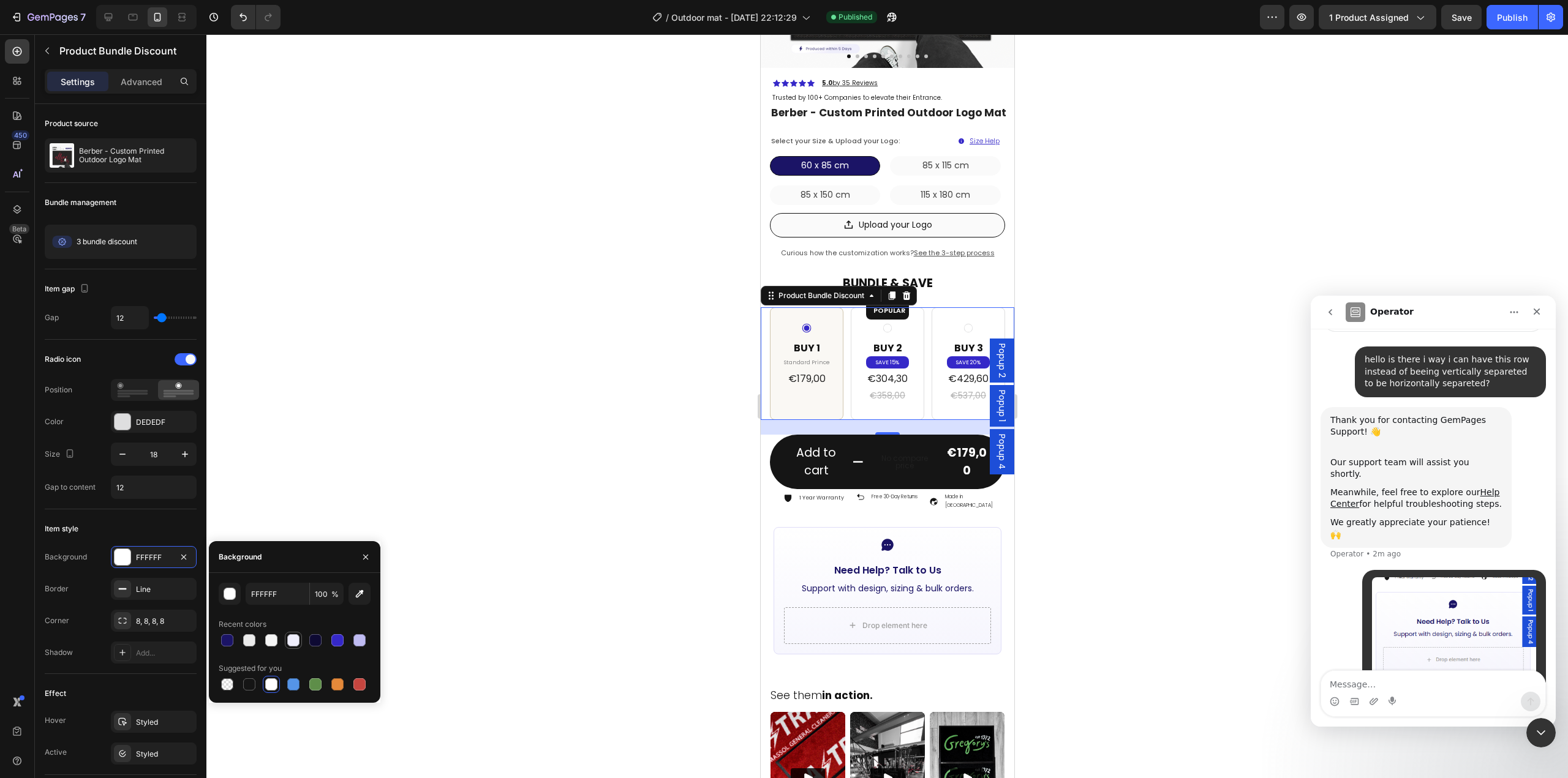
click at [291, 639] on div at bounding box center [292, 639] width 12 height 12
click at [276, 592] on input "EFEEFC" at bounding box center [277, 594] width 64 height 22
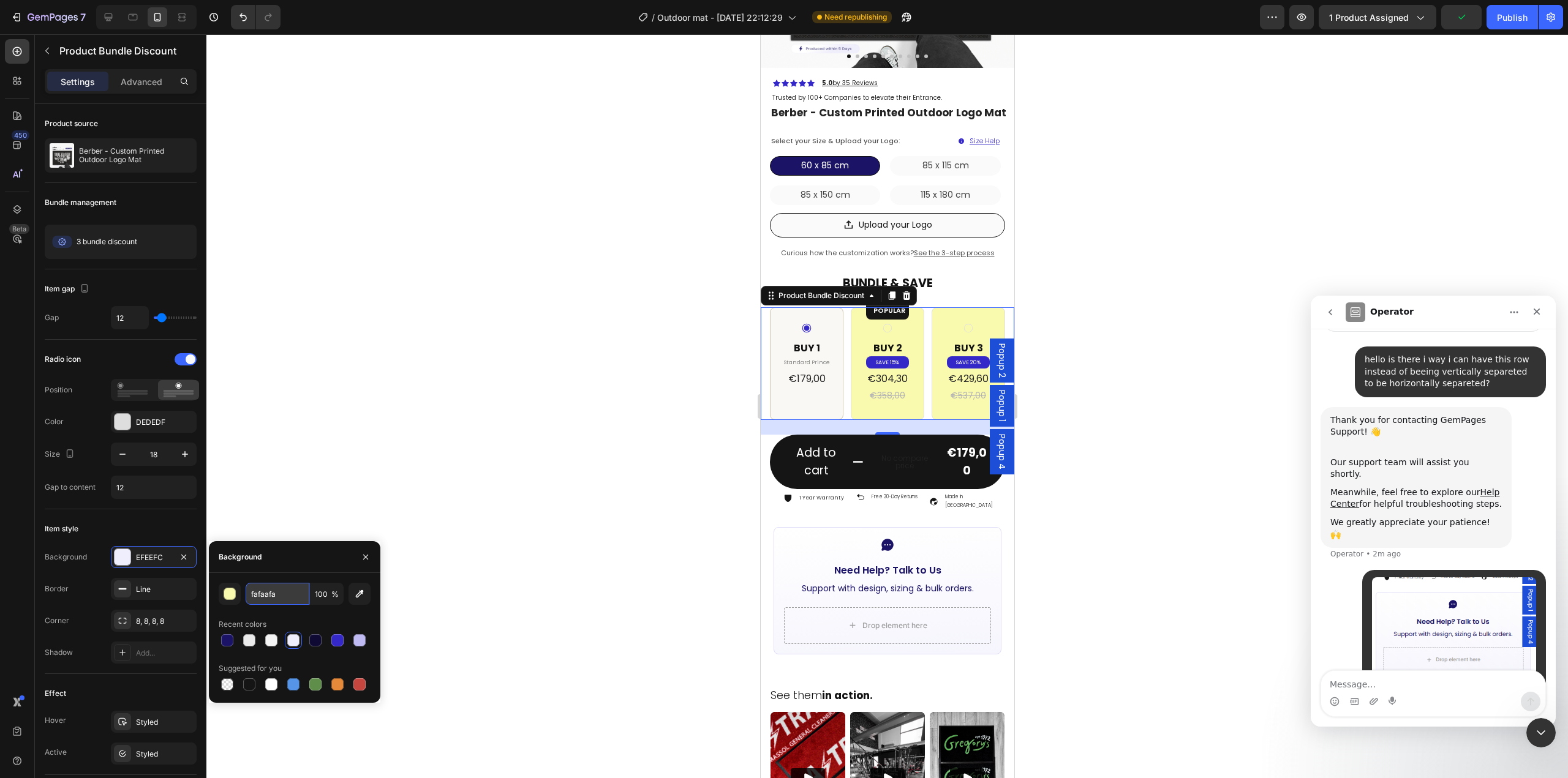
click at [268, 590] on input "fafaafa" at bounding box center [277, 594] width 64 height 22
type input "fafafa"
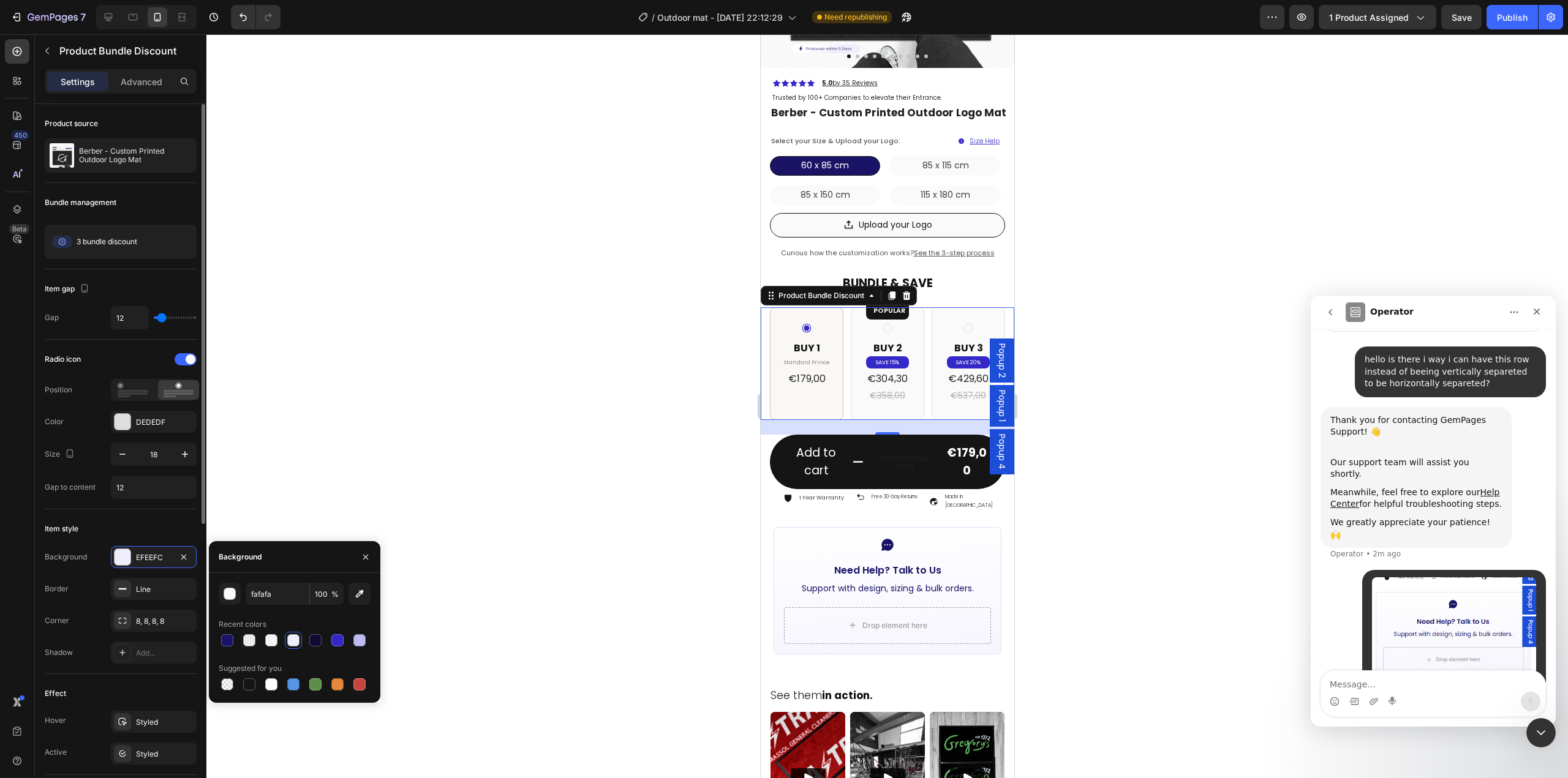
click at [132, 525] on div "Item style" at bounding box center [120, 528] width 152 height 19
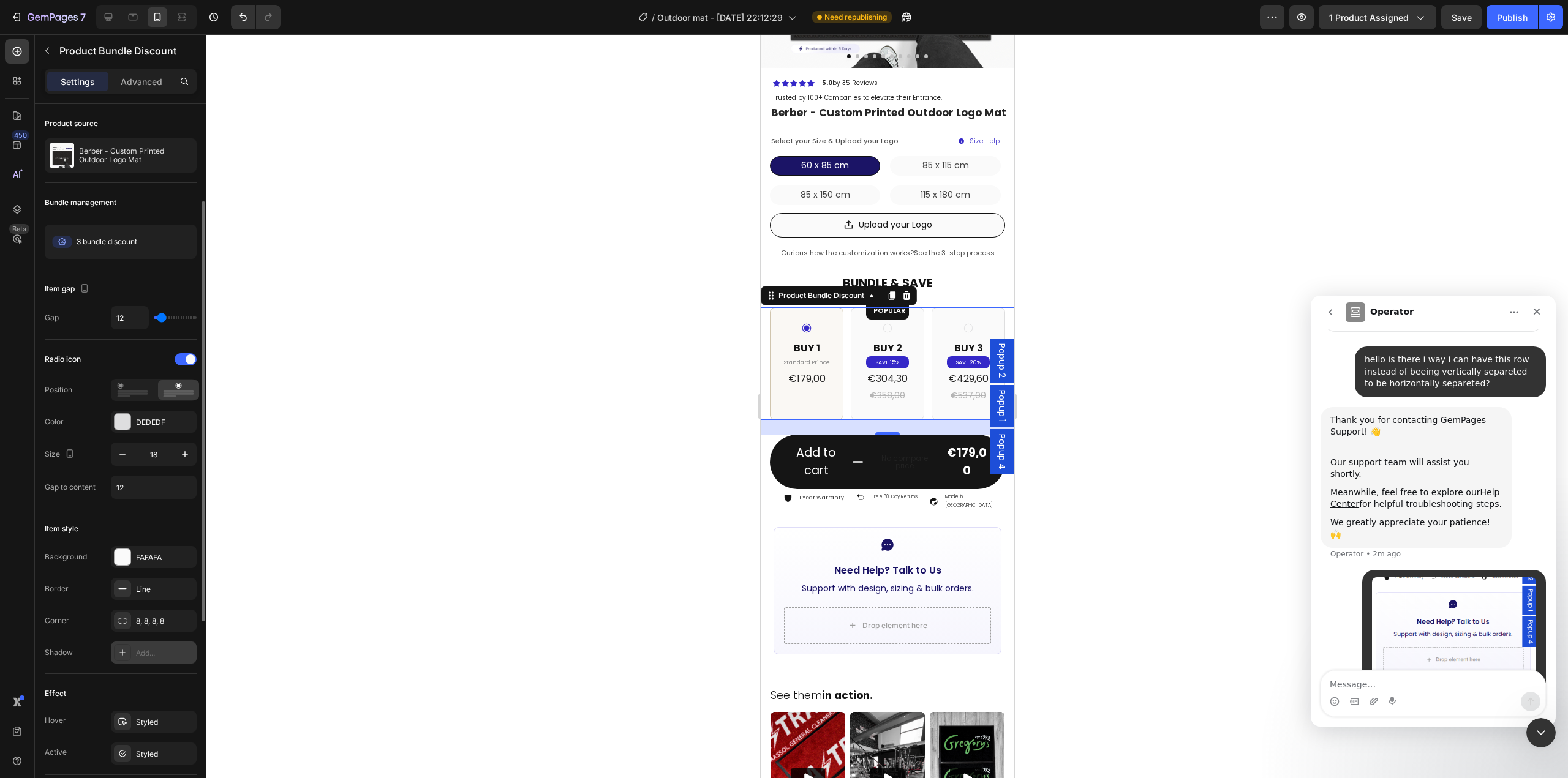
scroll to position [61, 0]
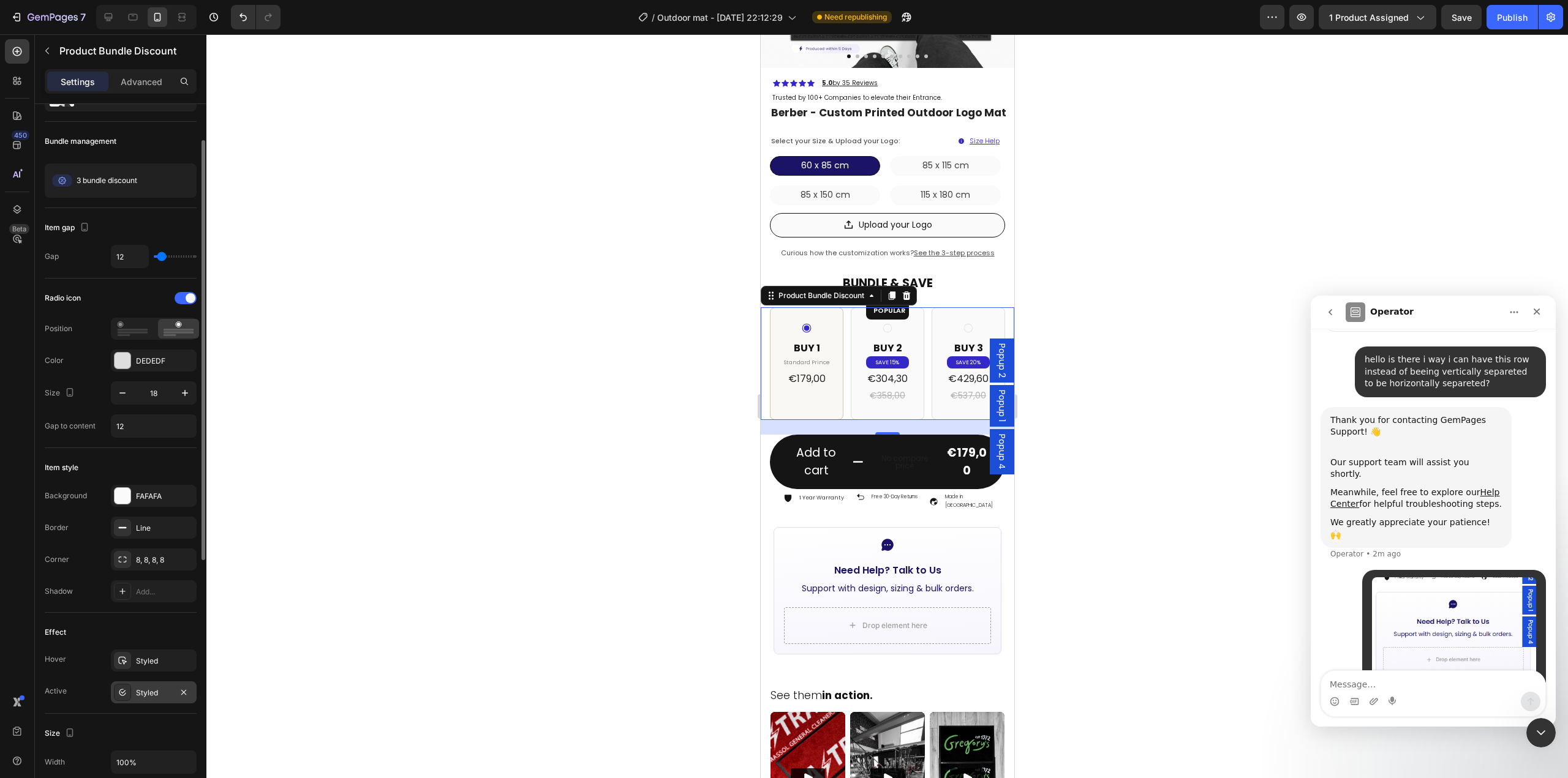
click at [143, 695] on div "Styled" at bounding box center [154, 693] width 35 height 11
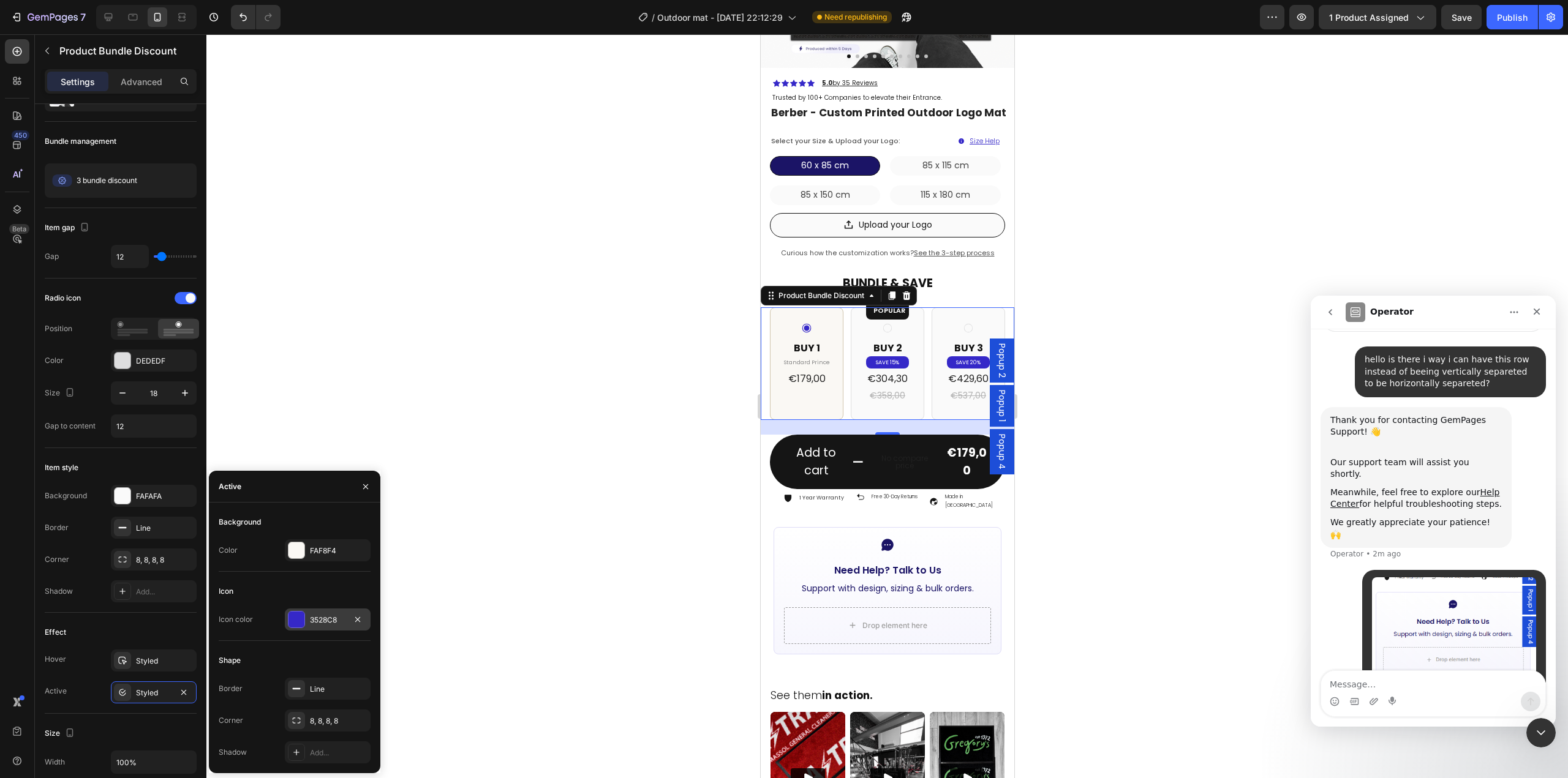
click at [316, 623] on div "3528C8" at bounding box center [328, 620] width 35 height 11
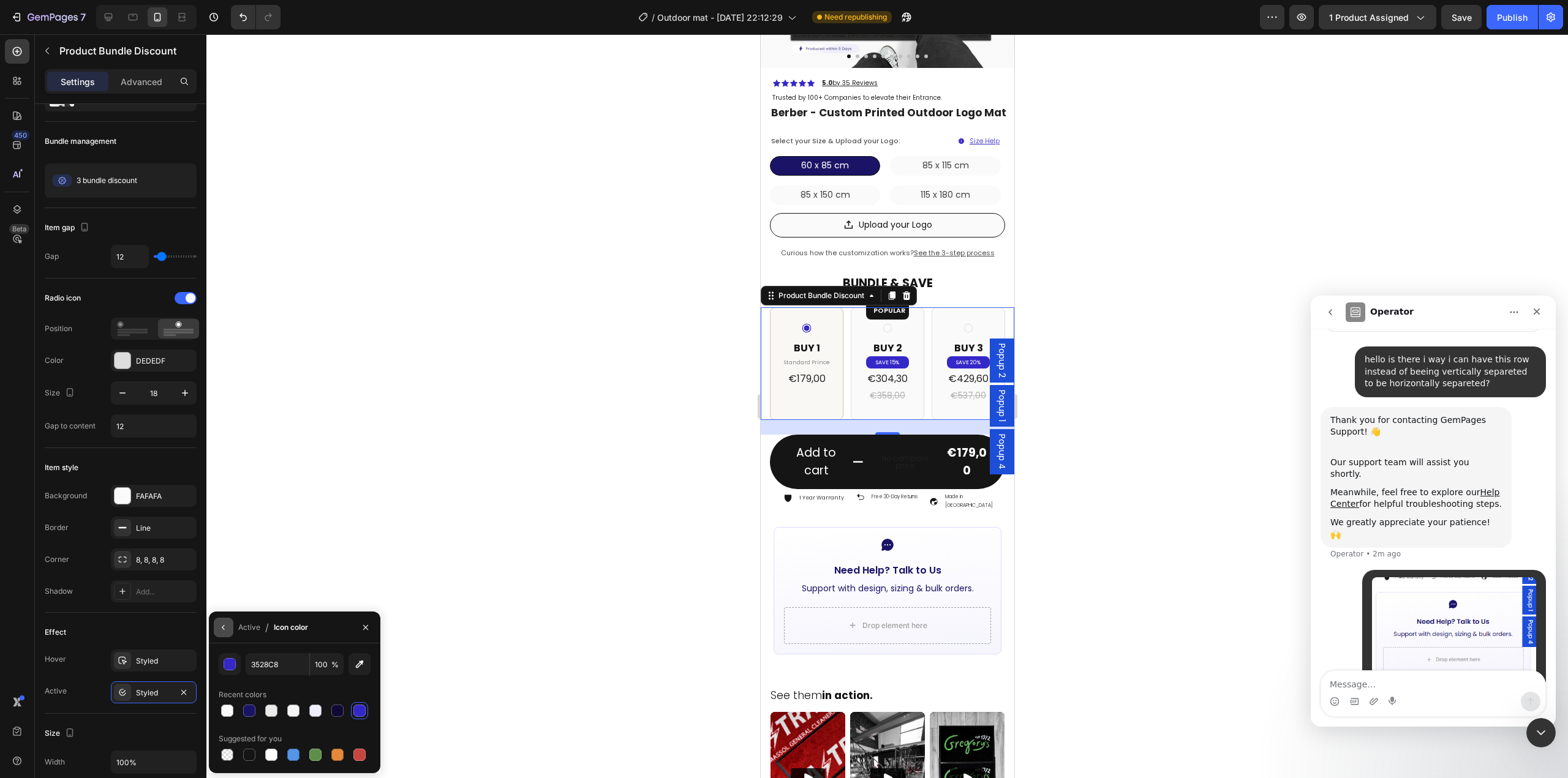
click at [223, 634] on button "button" at bounding box center [223, 626] width 19 height 19
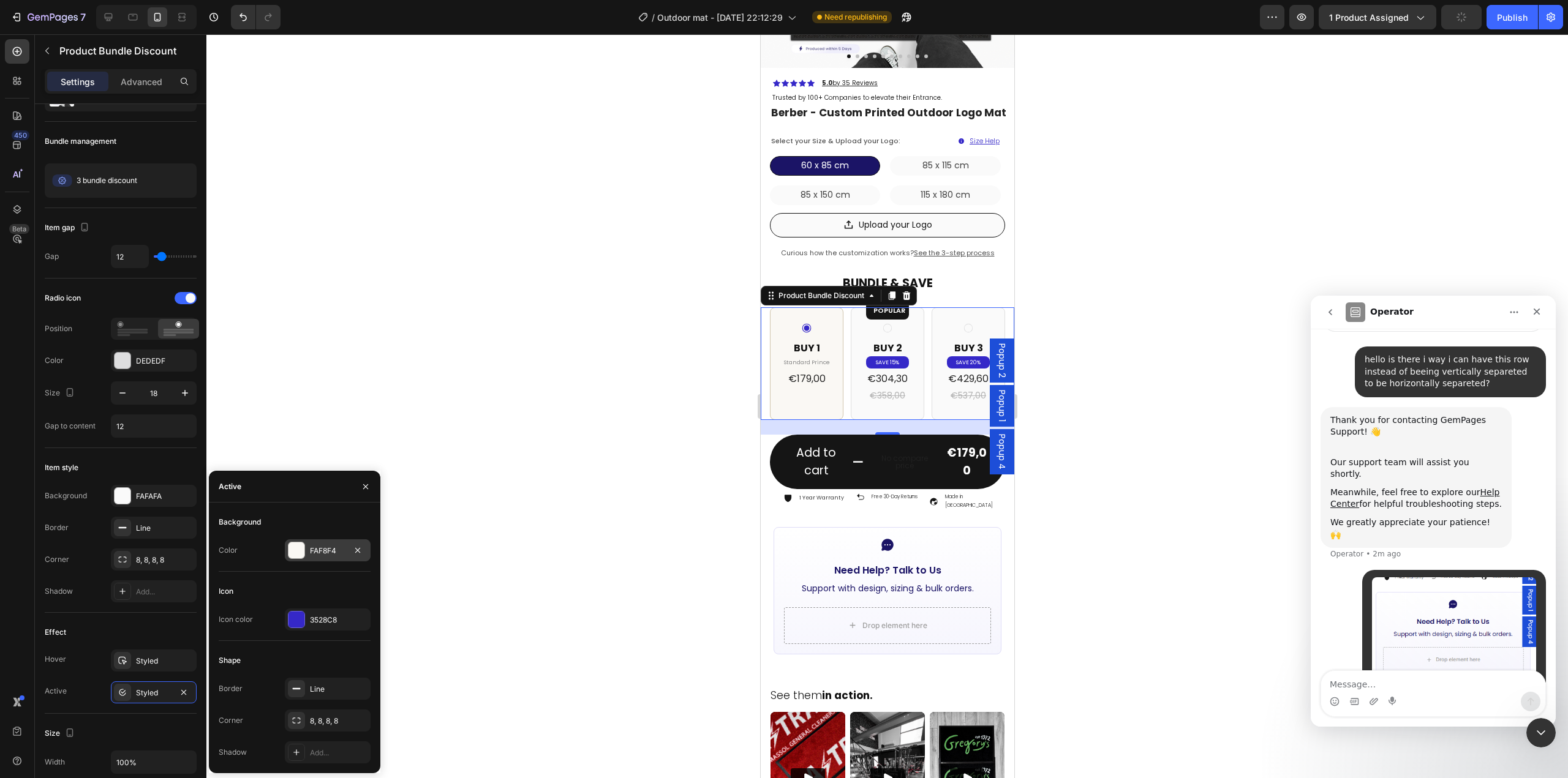
click at [330, 556] on div "FAF8F4" at bounding box center [328, 550] width 35 height 11
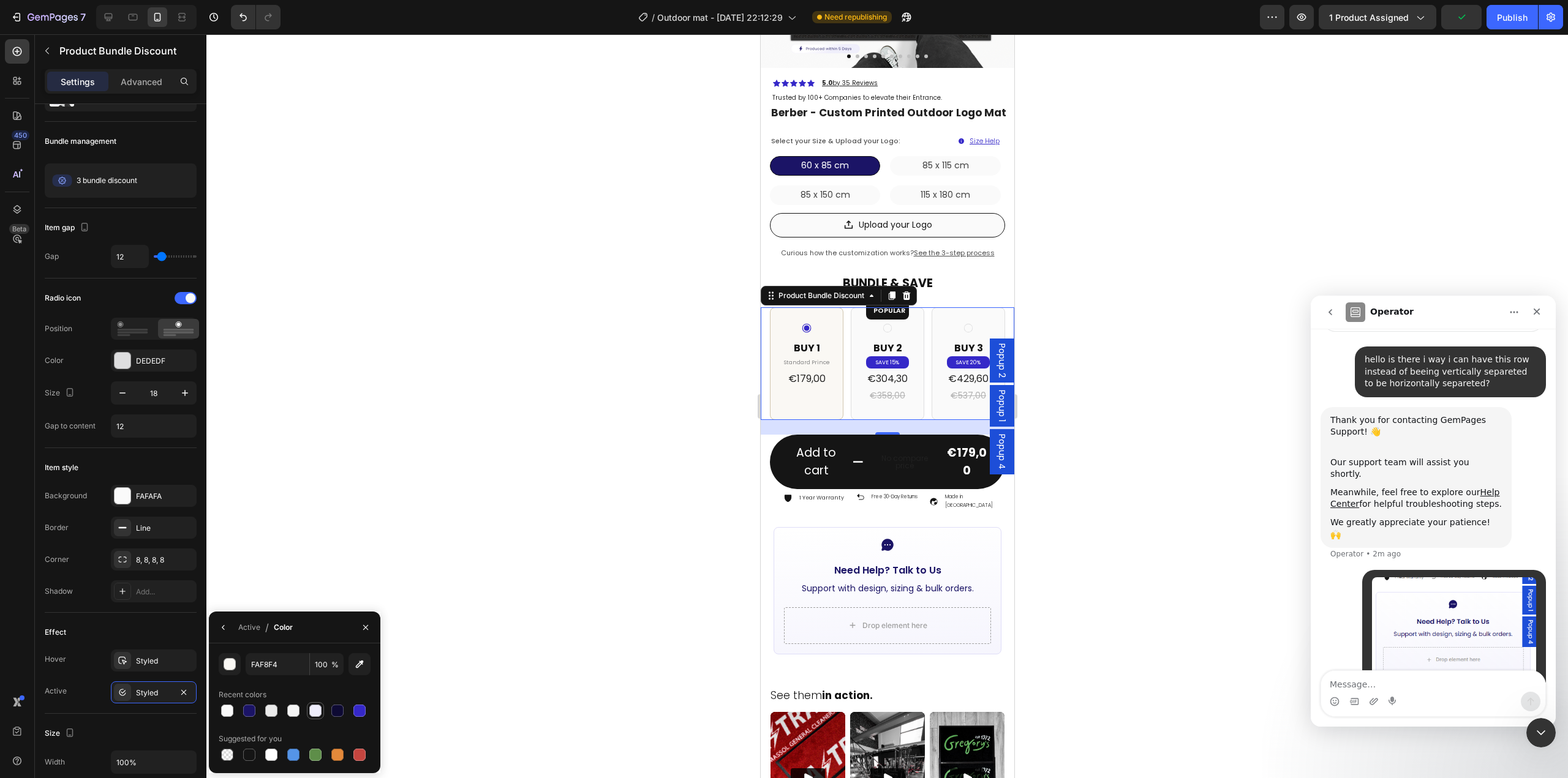
click at [313, 713] on div at bounding box center [315, 710] width 12 height 12
type input "EFEEFC"
click at [224, 629] on icon "button" at bounding box center [222, 626] width 3 height 5
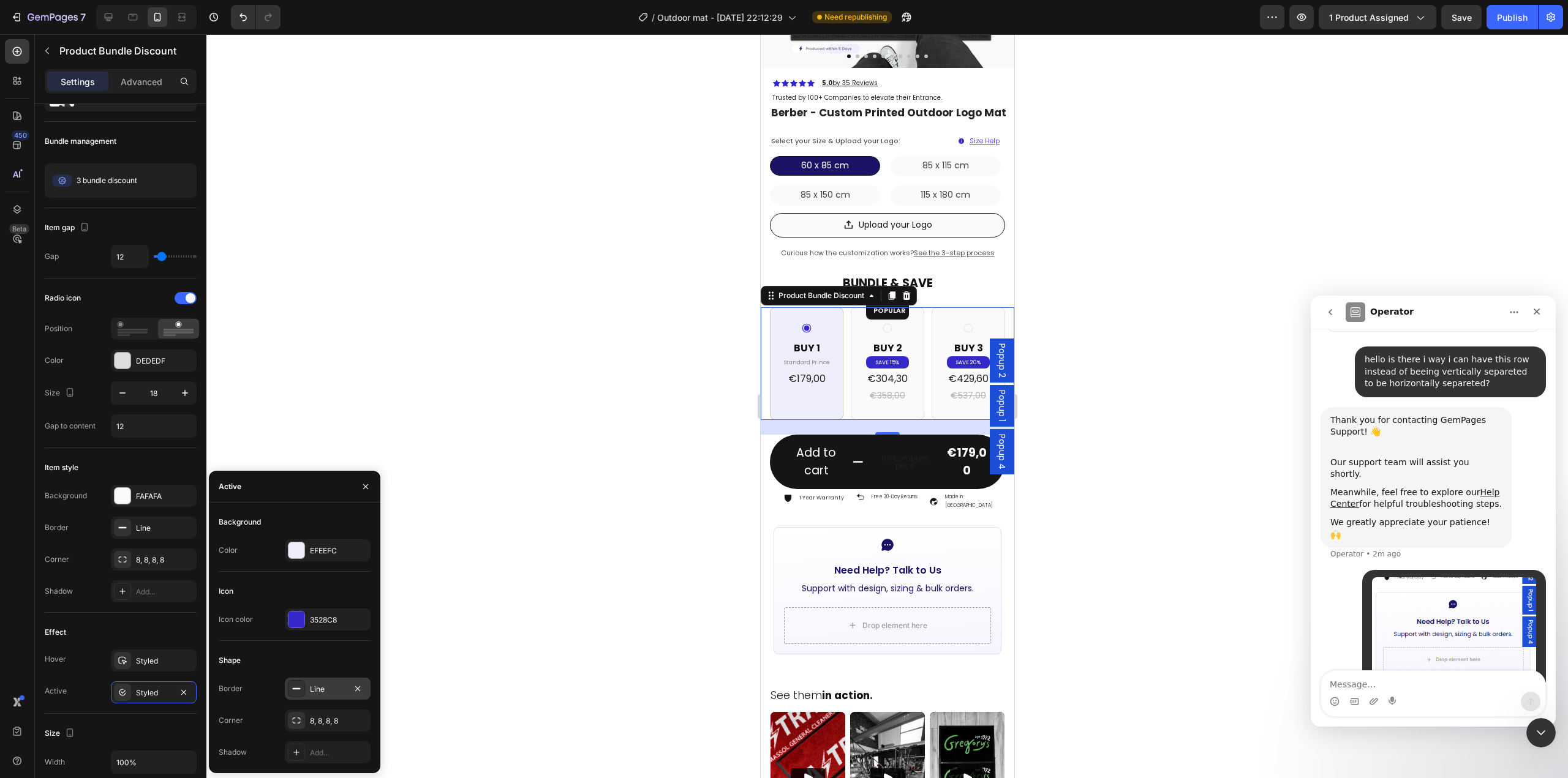
click at [329, 692] on div "Line" at bounding box center [328, 689] width 35 height 11
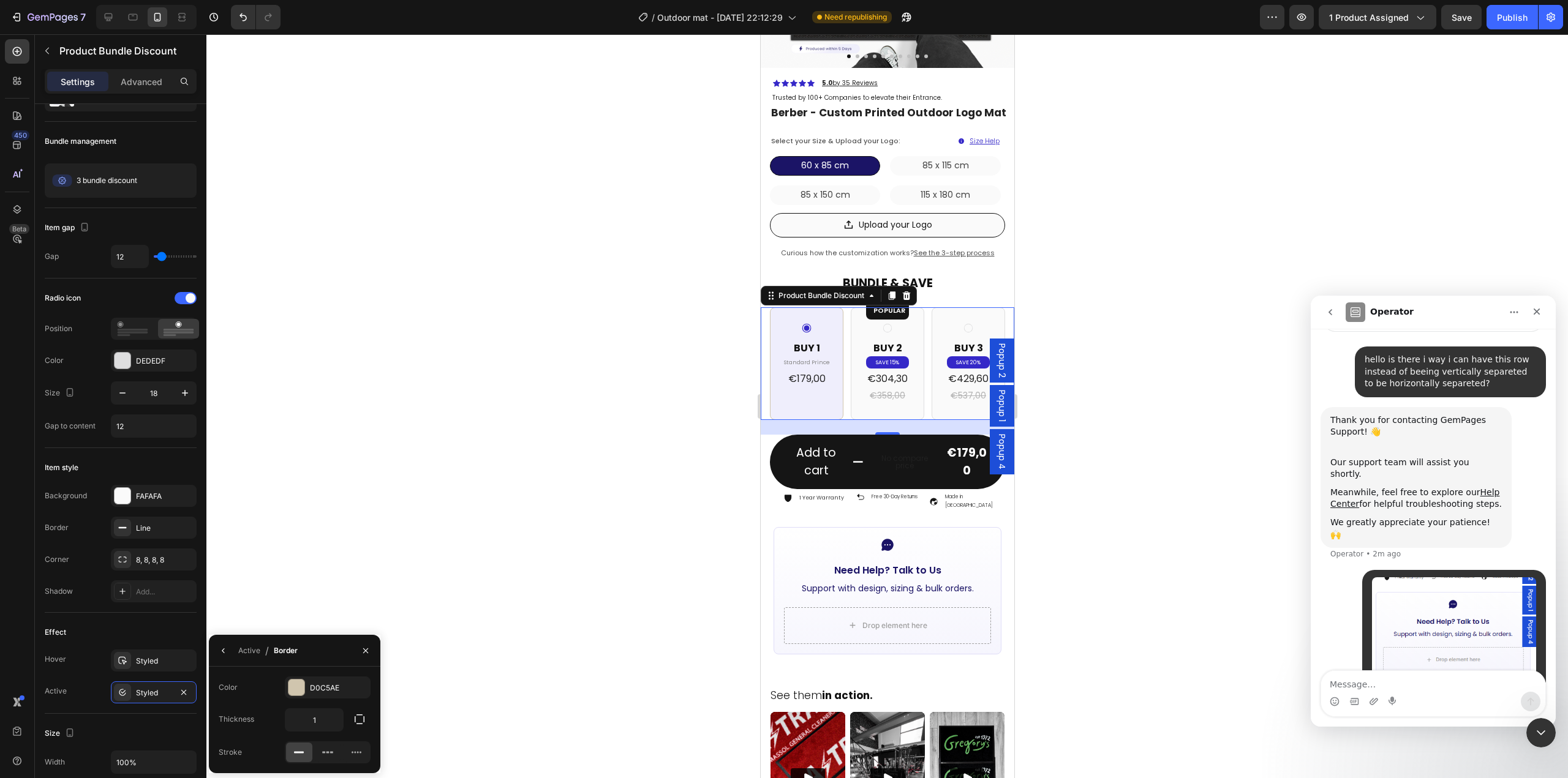
click at [317, 698] on div "Color D0C5AE Thickness 1 Stroke" at bounding box center [294, 720] width 171 height 87
click at [323, 688] on div "D0C5AE" at bounding box center [328, 688] width 35 height 11
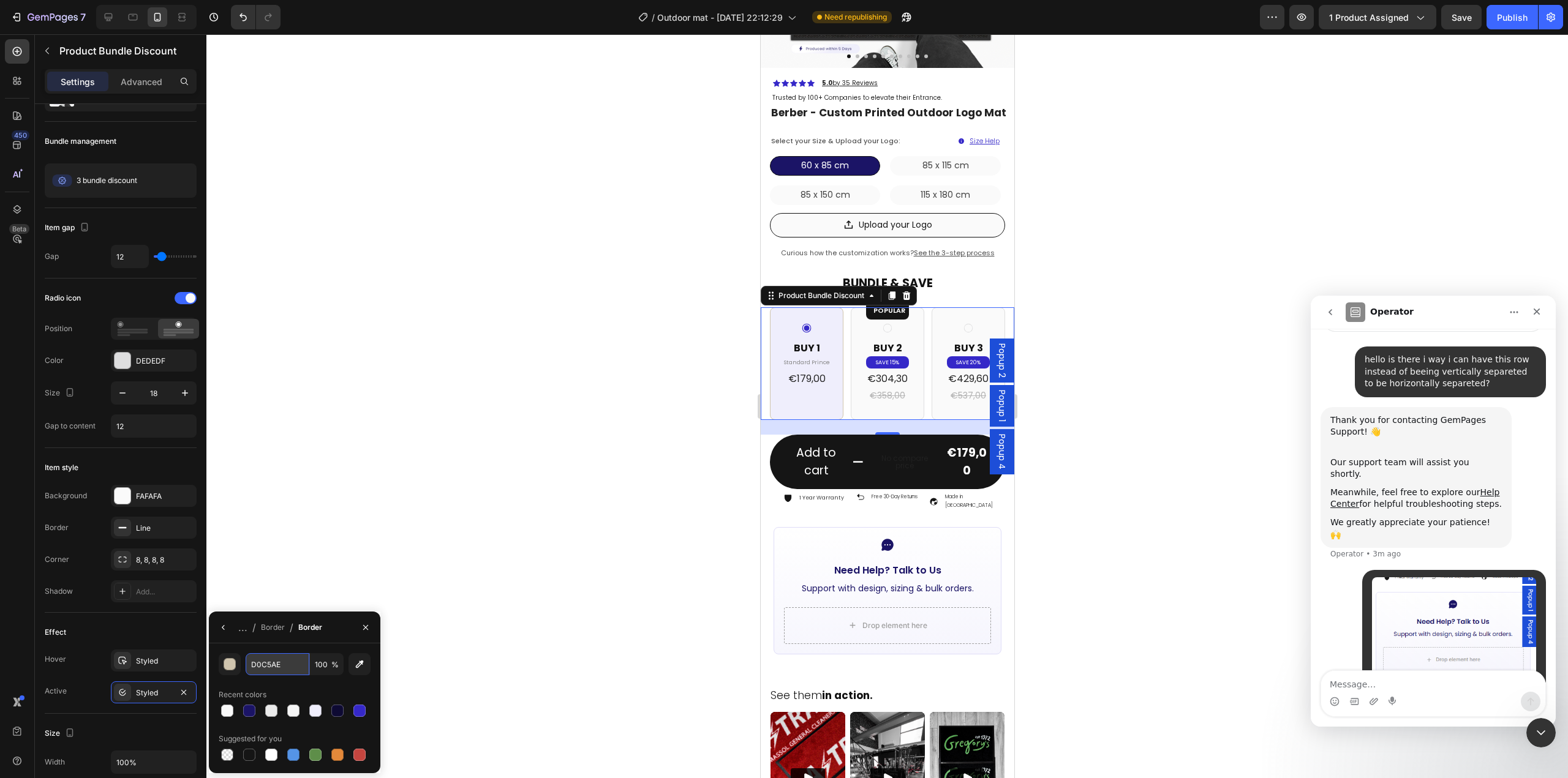
click at [0, 0] on input "D0C5AE" at bounding box center [0, 0] width 0 height 0
paste input "A099EB"
type input "A099EB"
click at [1090, 498] on div at bounding box center [887, 406] width 1362 height 744
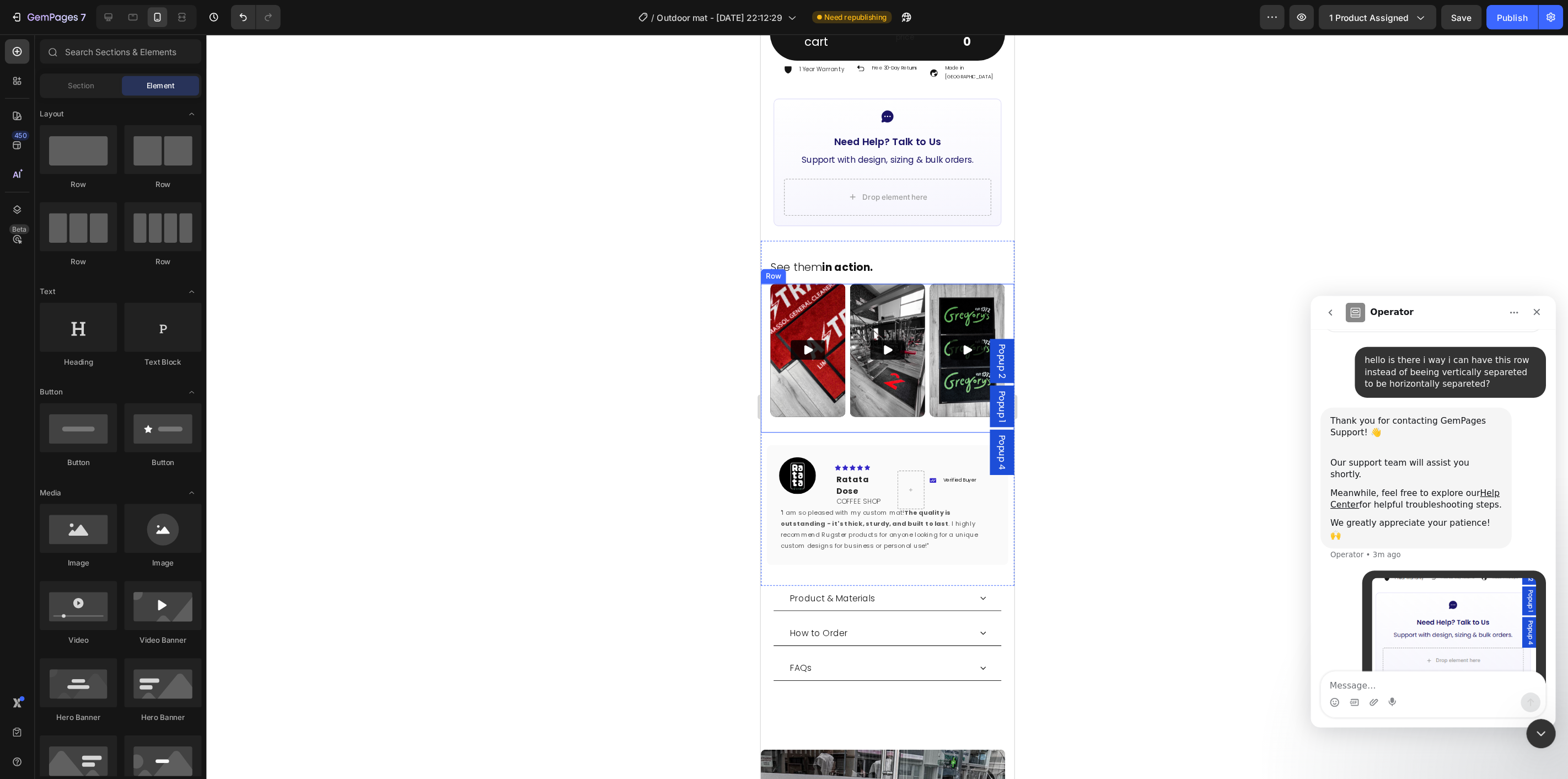
scroll to position [662, 0]
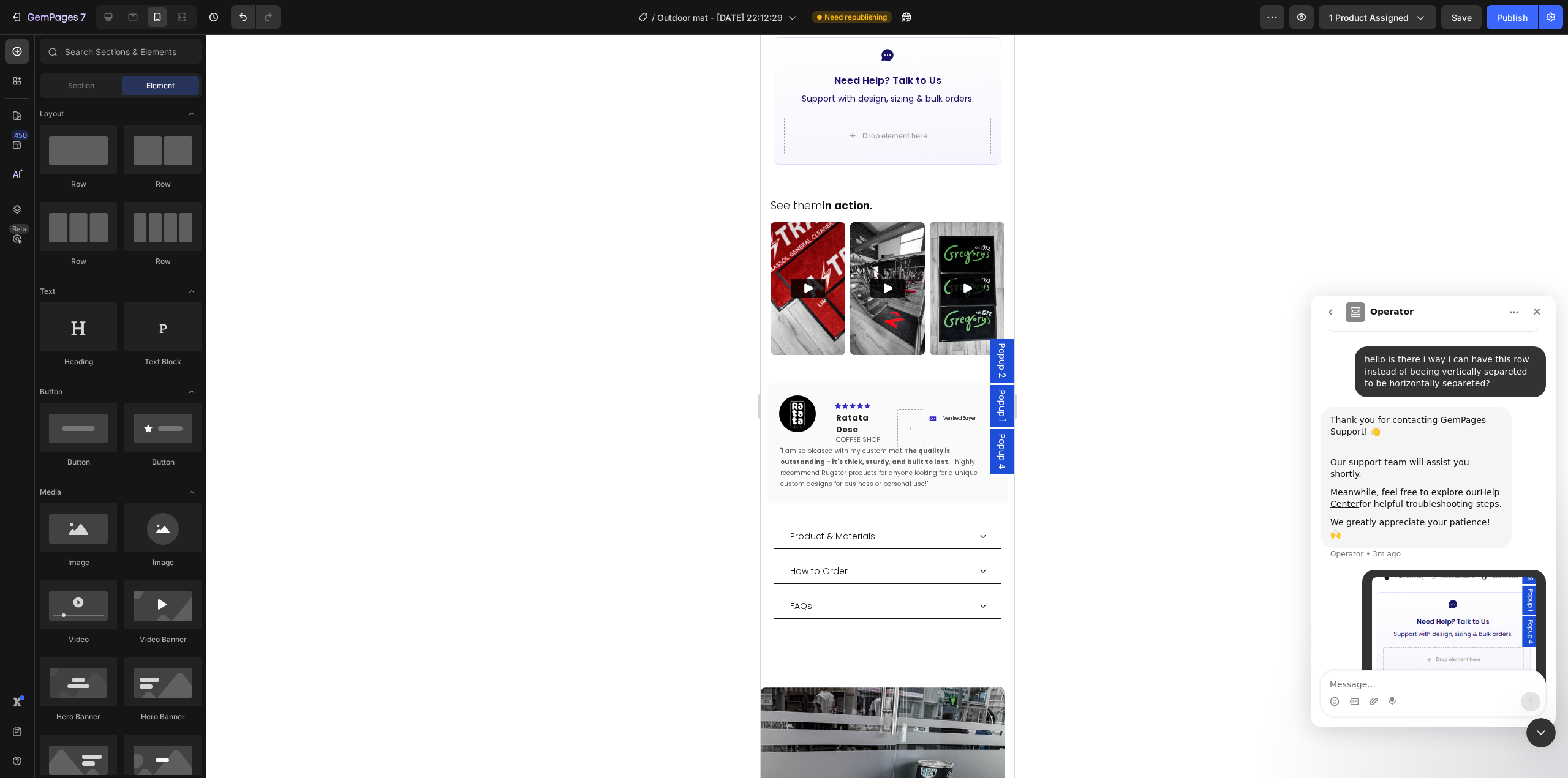
click at [1123, 453] on div at bounding box center [887, 406] width 1362 height 744
click at [907, 471] on div "Image Icon Icon Icon Icon Icon Row Ratata Dose Text block Coffee Shop Text Bloc…" at bounding box center [887, 443] width 241 height 120
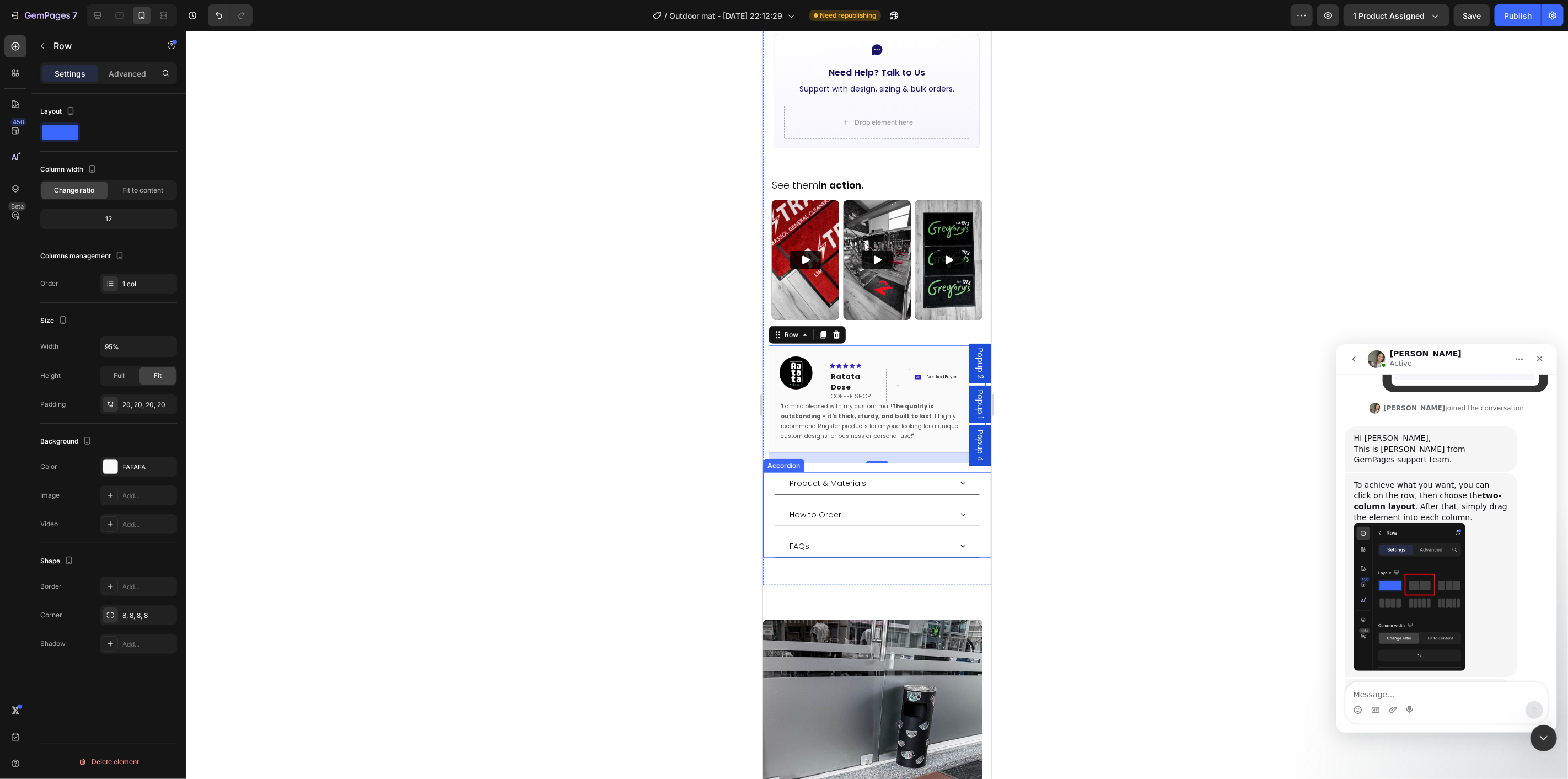
scroll to position [416, 0]
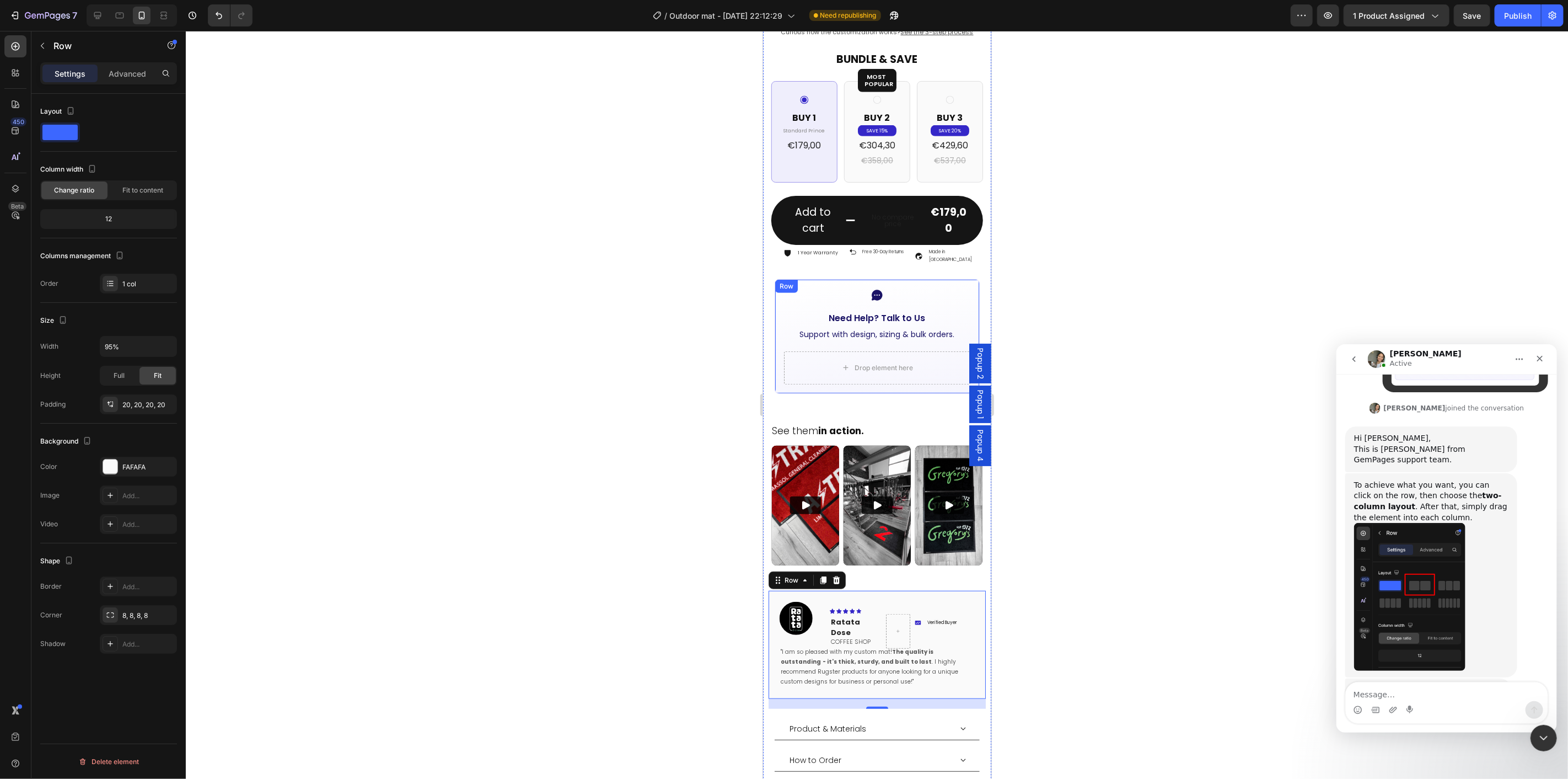
click at [964, 279] on div "Icon Need Help? Talk to Us Button Support with design, sizing & bulk orders. Te…" at bounding box center [877, 336] width 206 height 115
click at [1411, 692] on textarea "Message…" at bounding box center [1446, 691] width 202 height 18
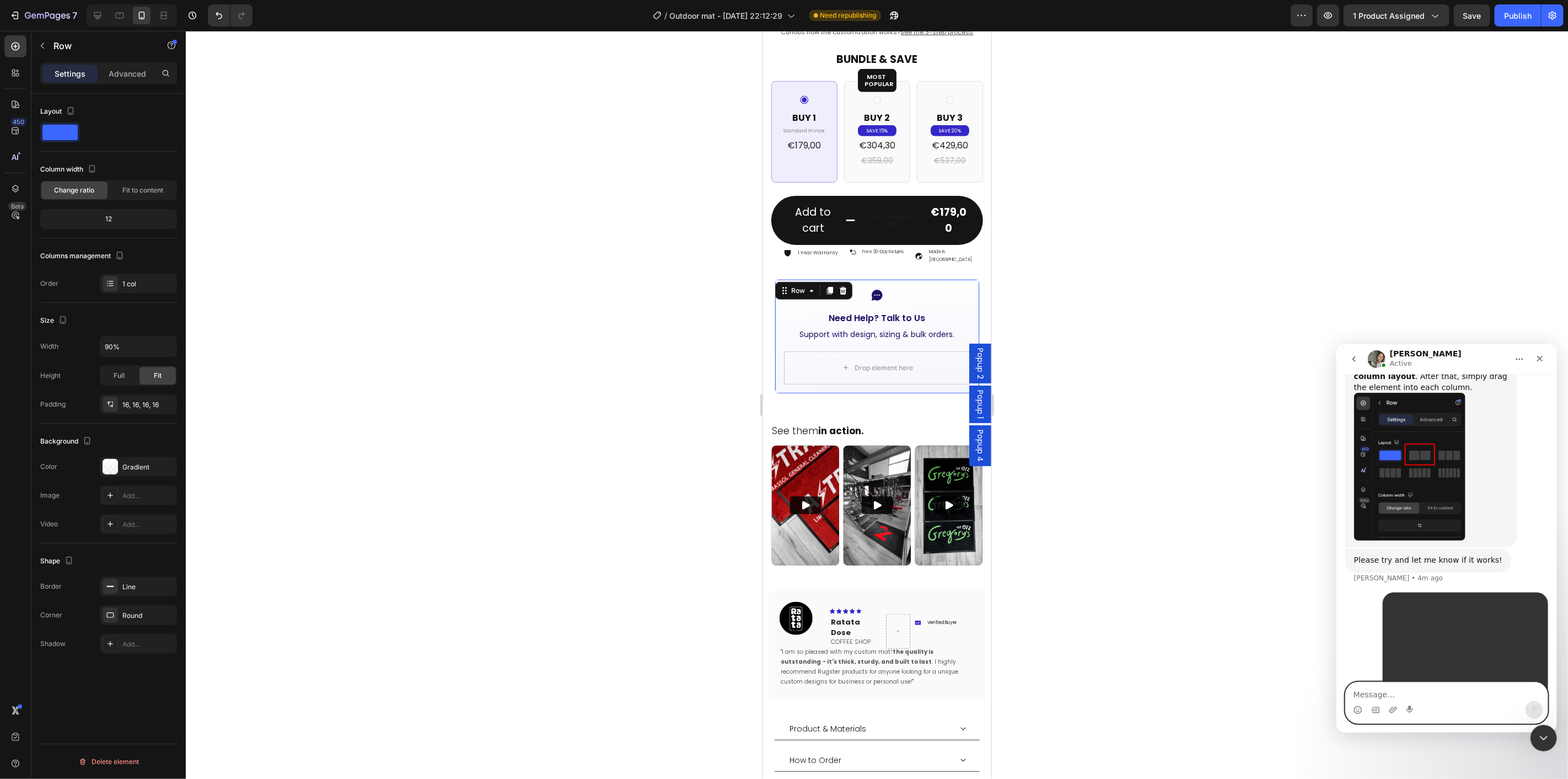
scroll to position [524, 0]
click at [1379, 695] on textarea "Message…" at bounding box center [1446, 691] width 202 height 18
paste textarea "R"
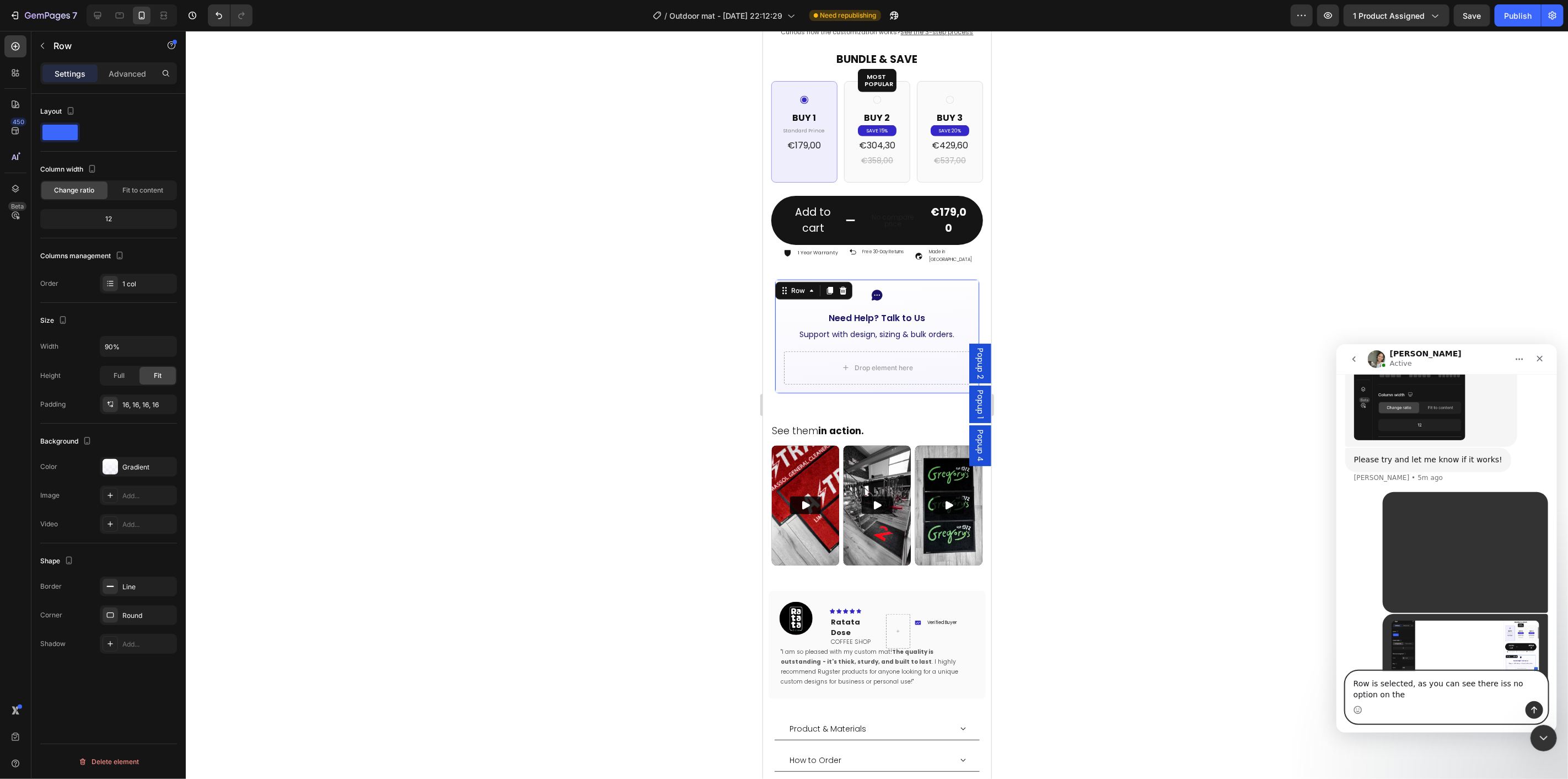
scroll to position [636, 0]
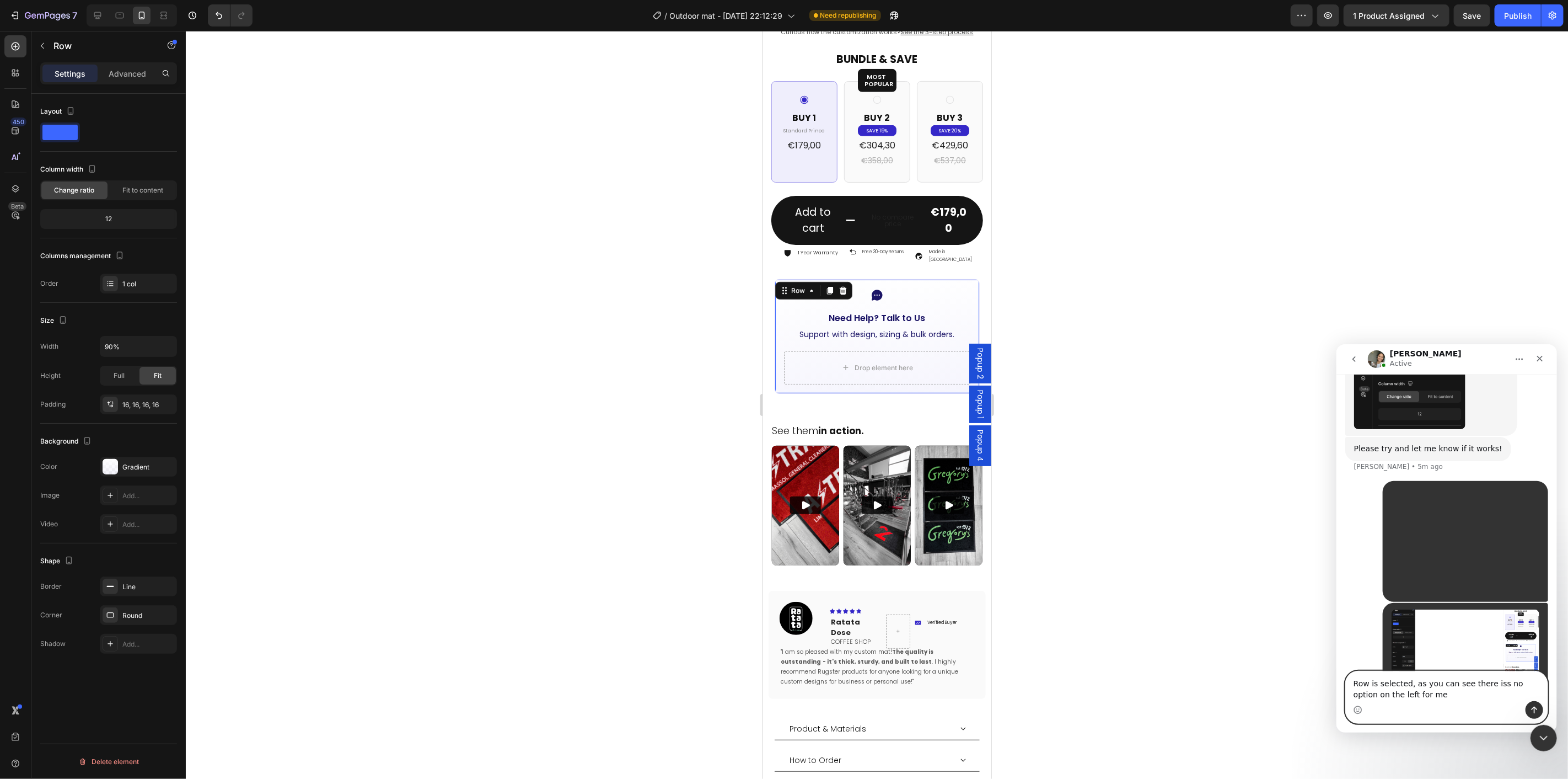
type textarea "Row is selected, as you can see there iss no option on the left for me"
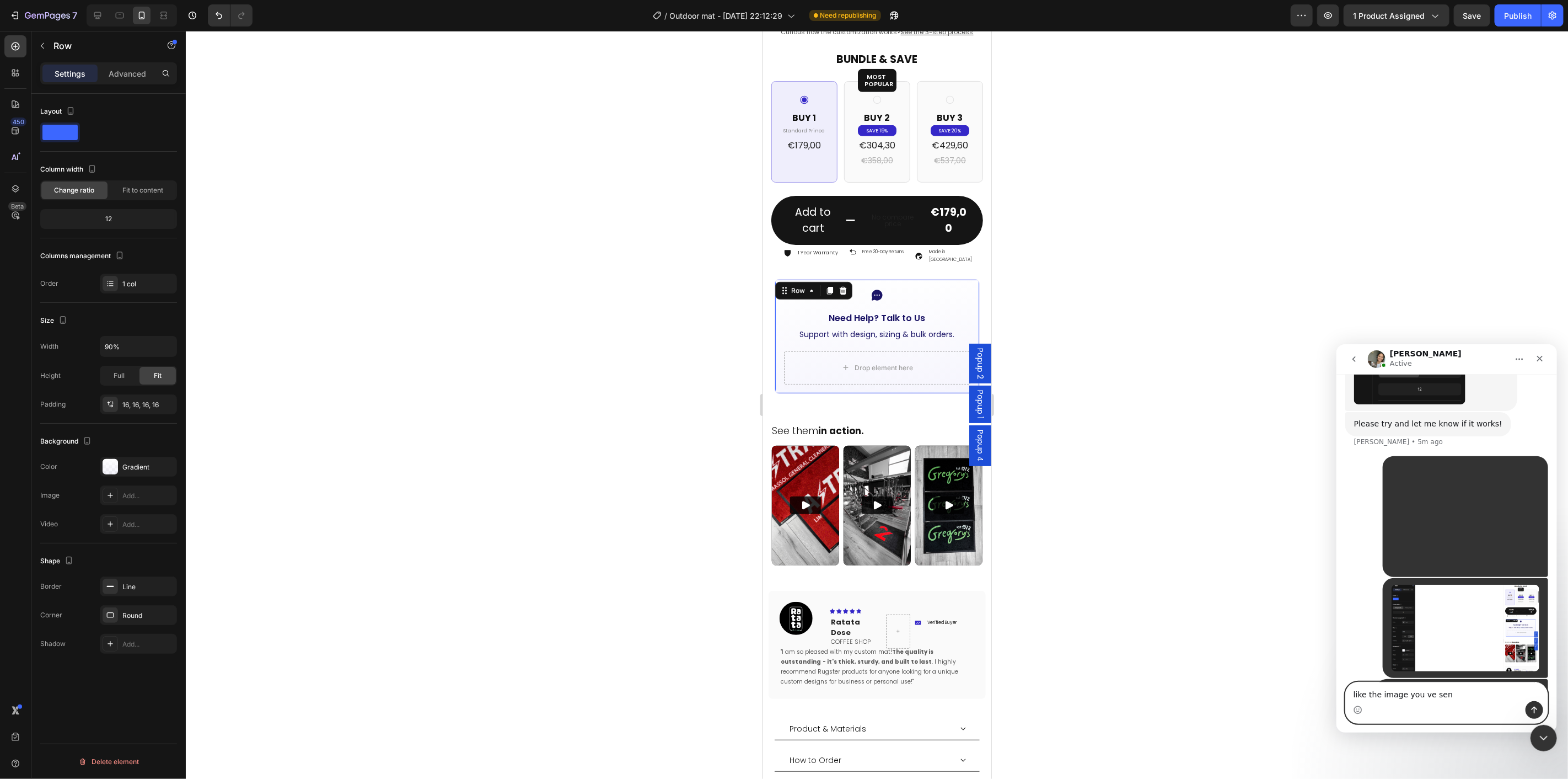
type textarea "like the image you ve sent"
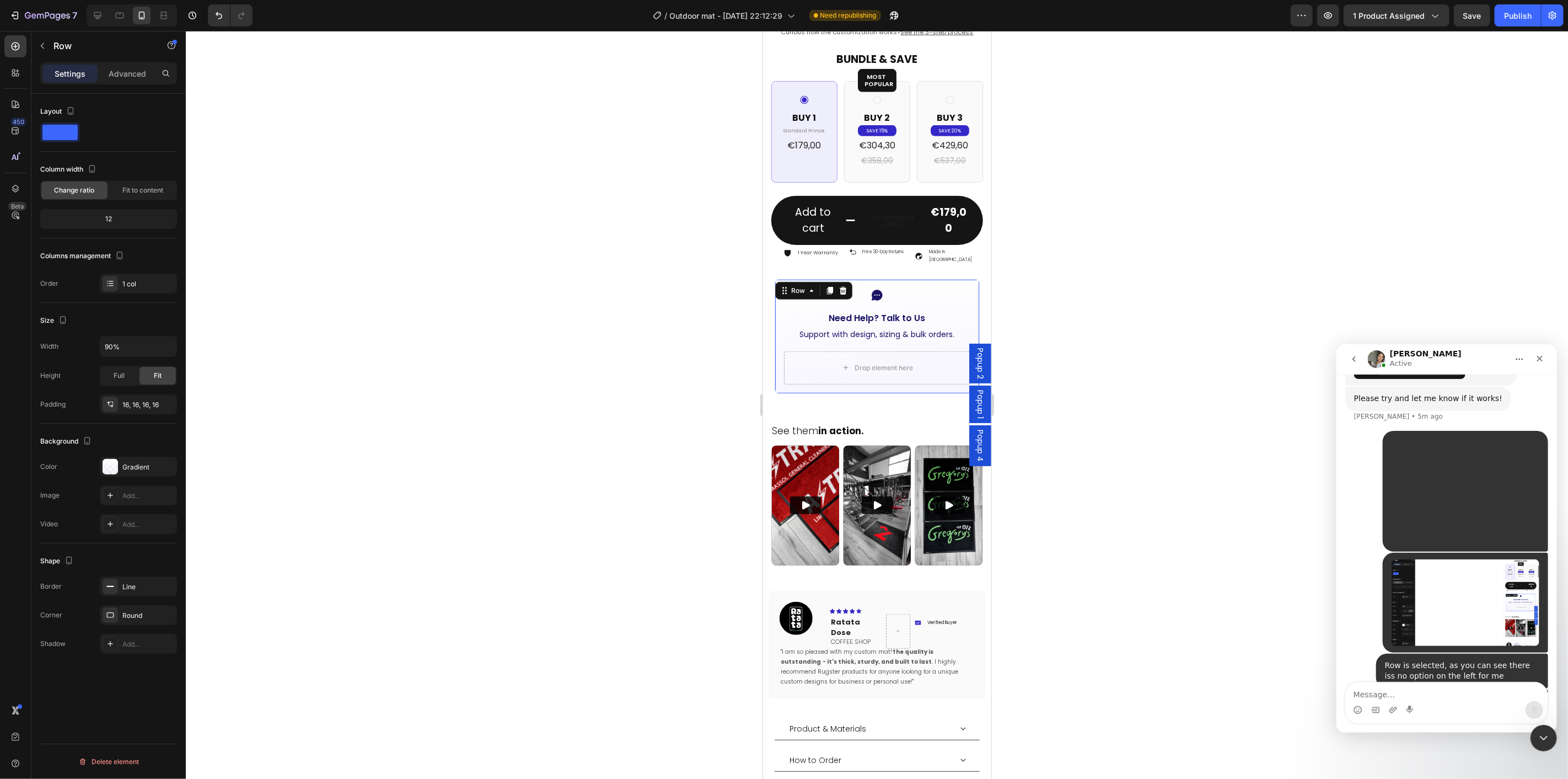
click at [1065, 540] on div at bounding box center [877, 405] width 1382 height 748
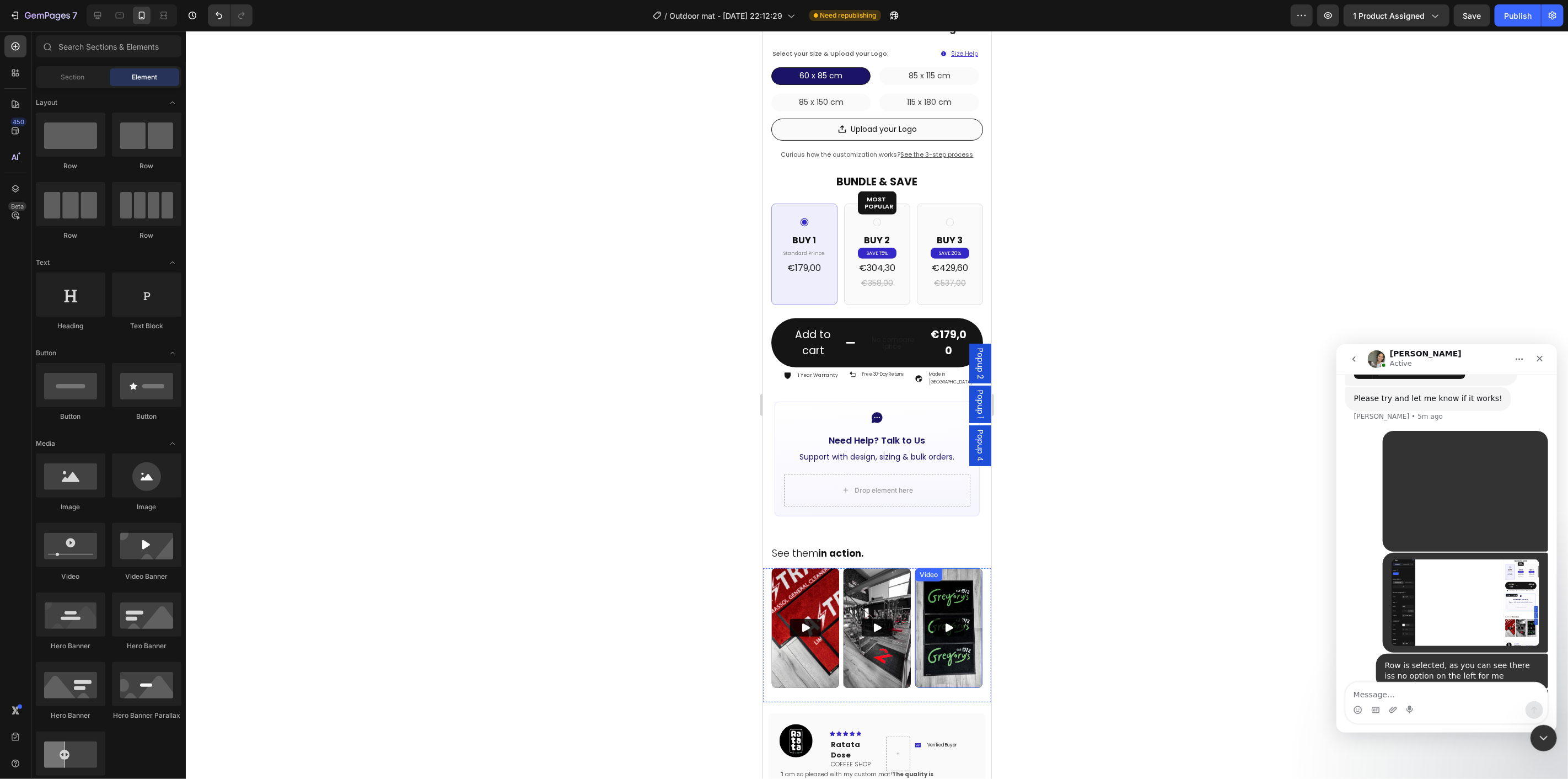
scroll to position [478, 0]
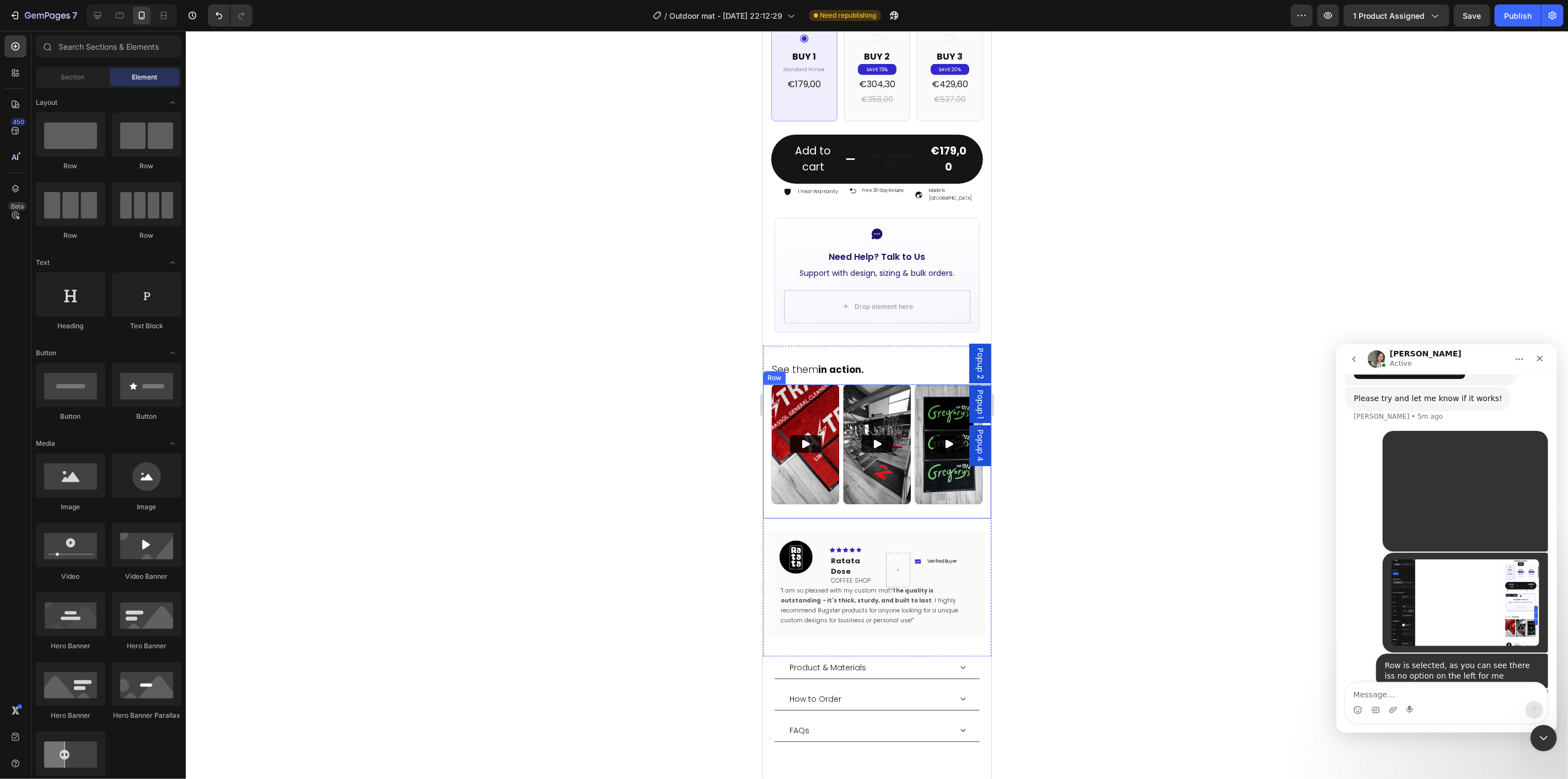
click at [852, 487] on div "Video Video Video Row" at bounding box center [877, 450] width 228 height 134
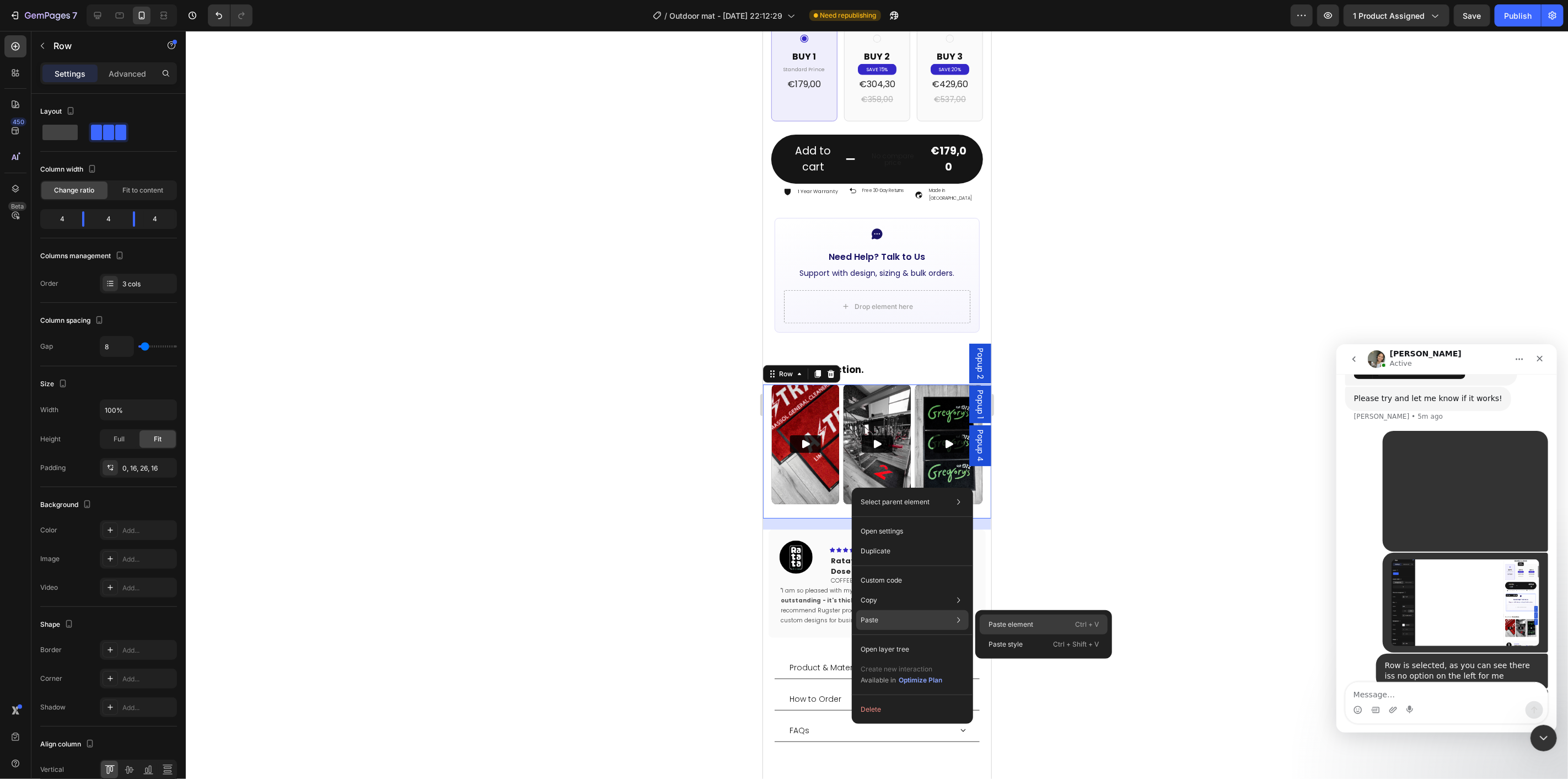
click at [1020, 635] on div "Paste element Ctrl + V" at bounding box center [1044, 645] width 128 height 20
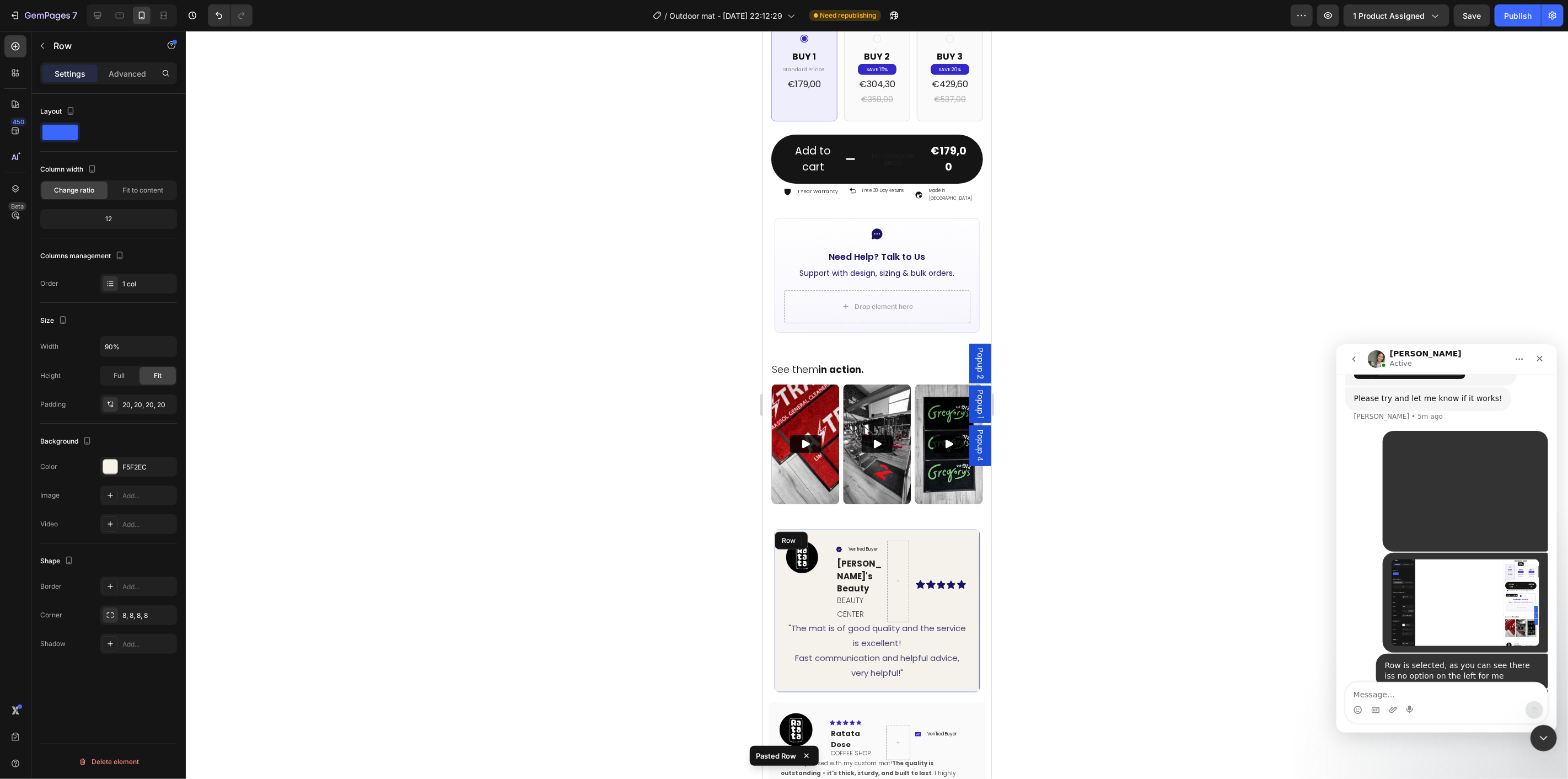
scroll to position [0, 0]
click at [1083, 596] on div at bounding box center [877, 405] width 1382 height 748
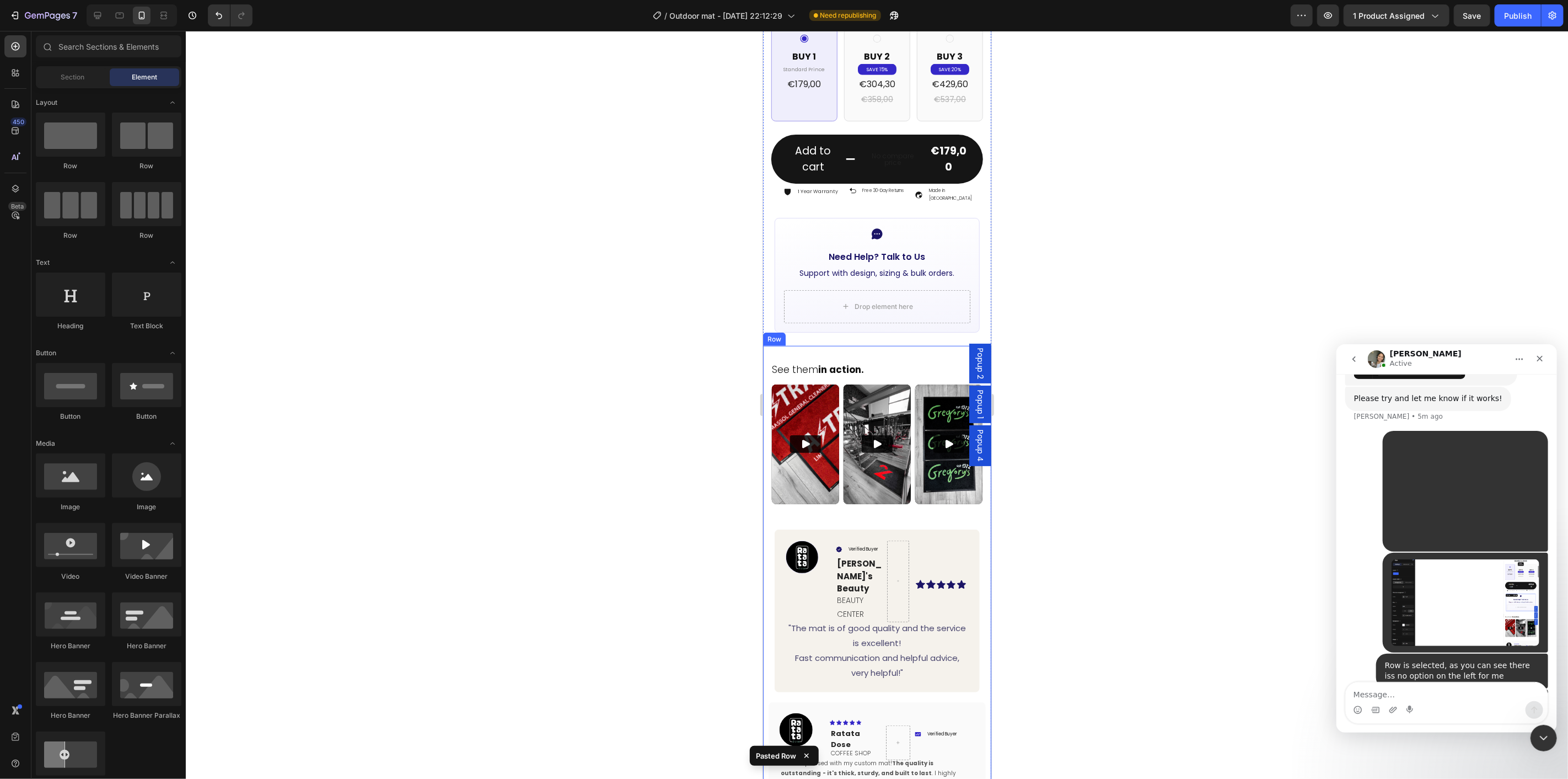
scroll to position [662, 0]
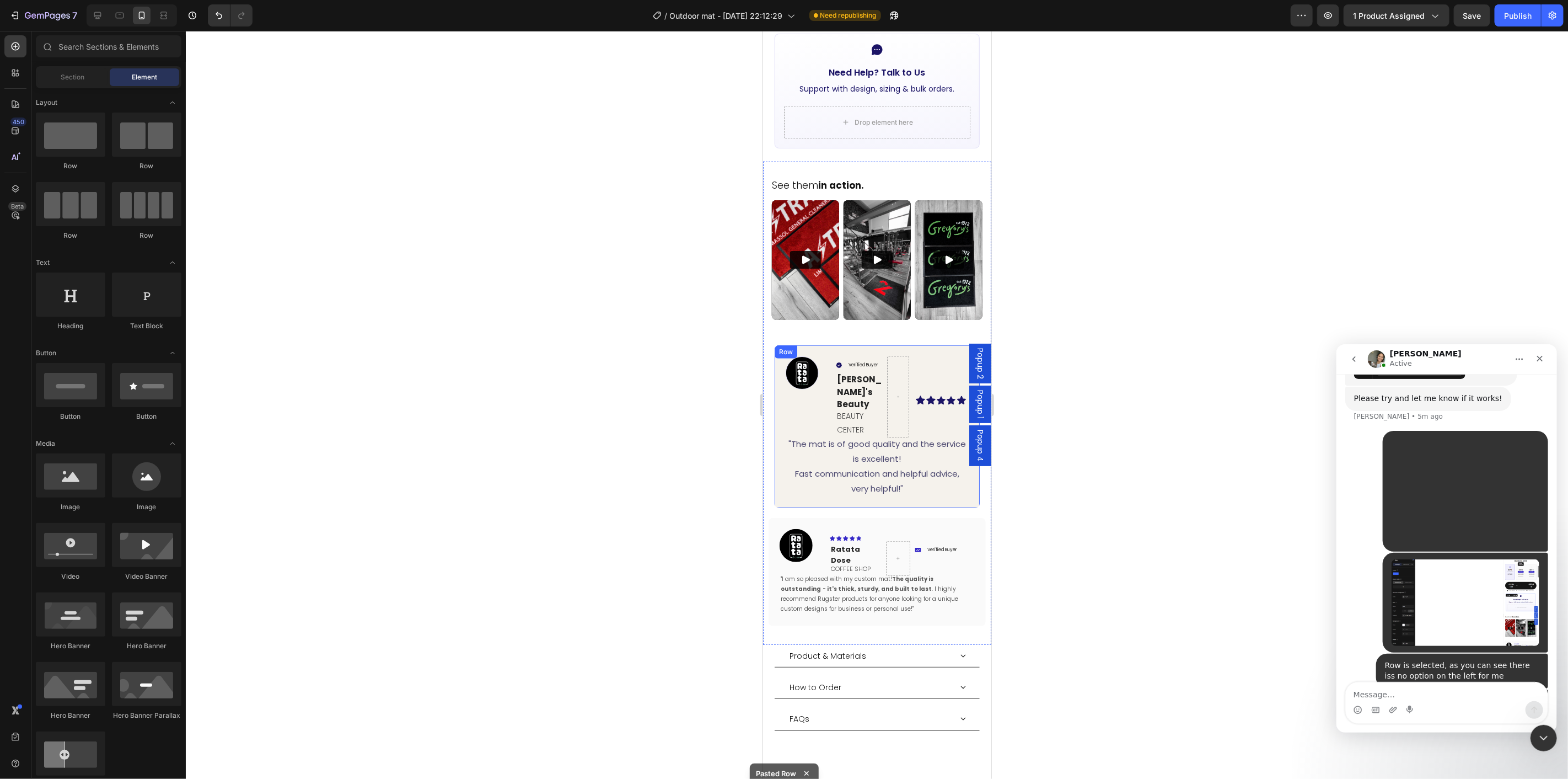
click at [789, 477] on div "Image Verified Buyer Item List Ellen's Beauty Text block BEAUTY CENTER Text Blo…" at bounding box center [877, 425] width 206 height 163
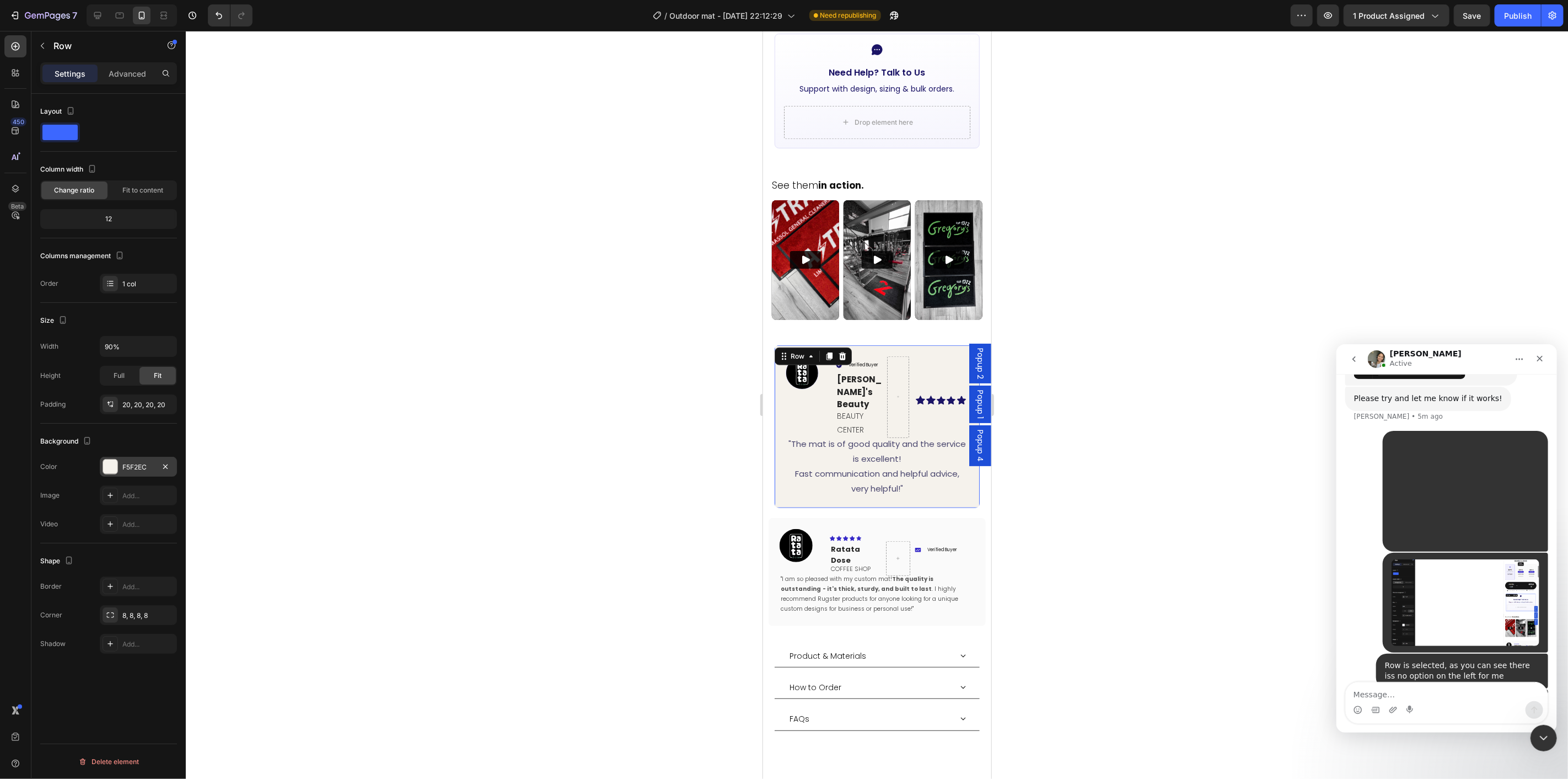
click at [125, 475] on div "F5F2EC" at bounding box center [138, 467] width 78 height 20
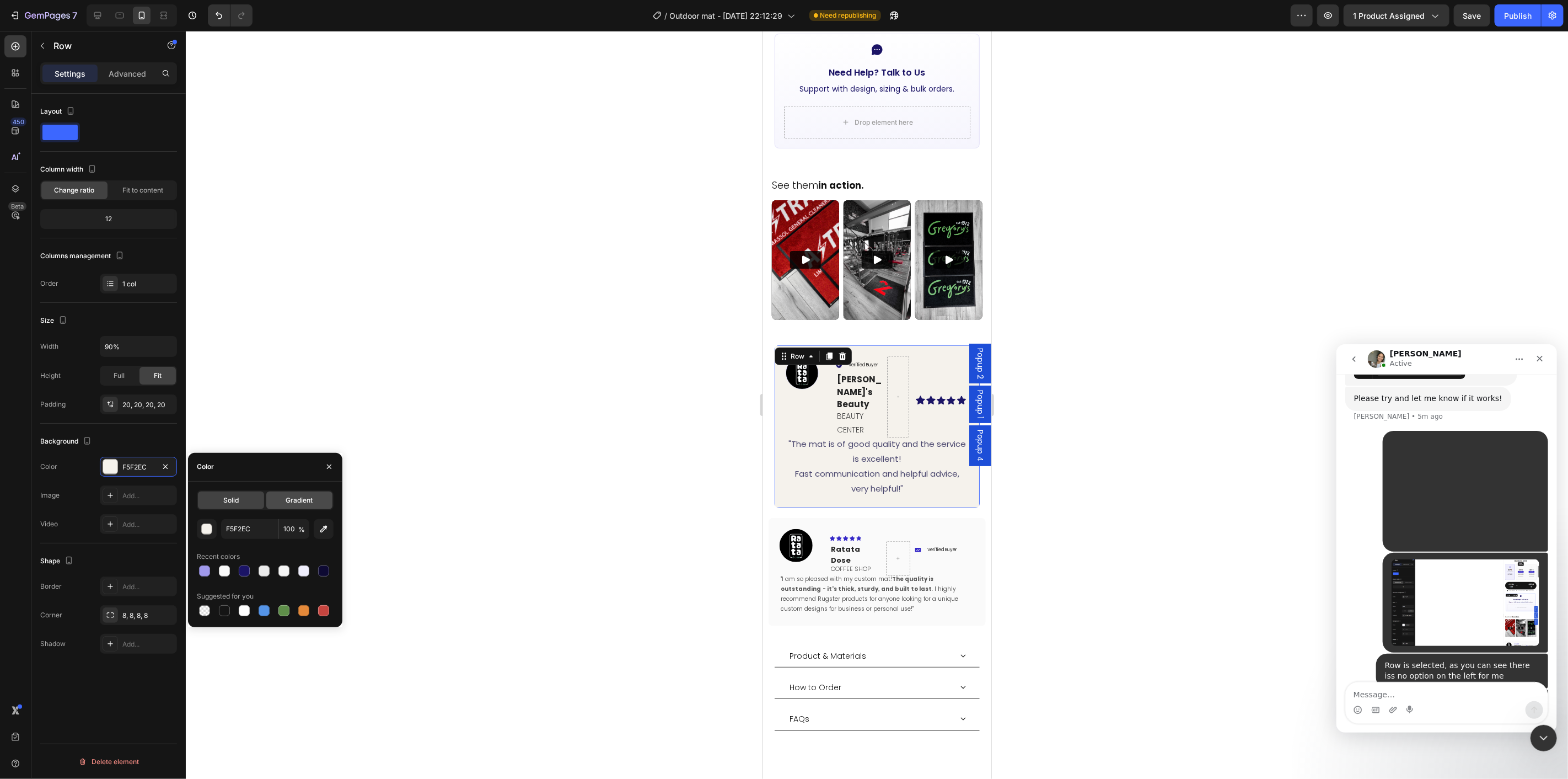
click at [284, 498] on div "Gradient" at bounding box center [299, 500] width 66 height 18
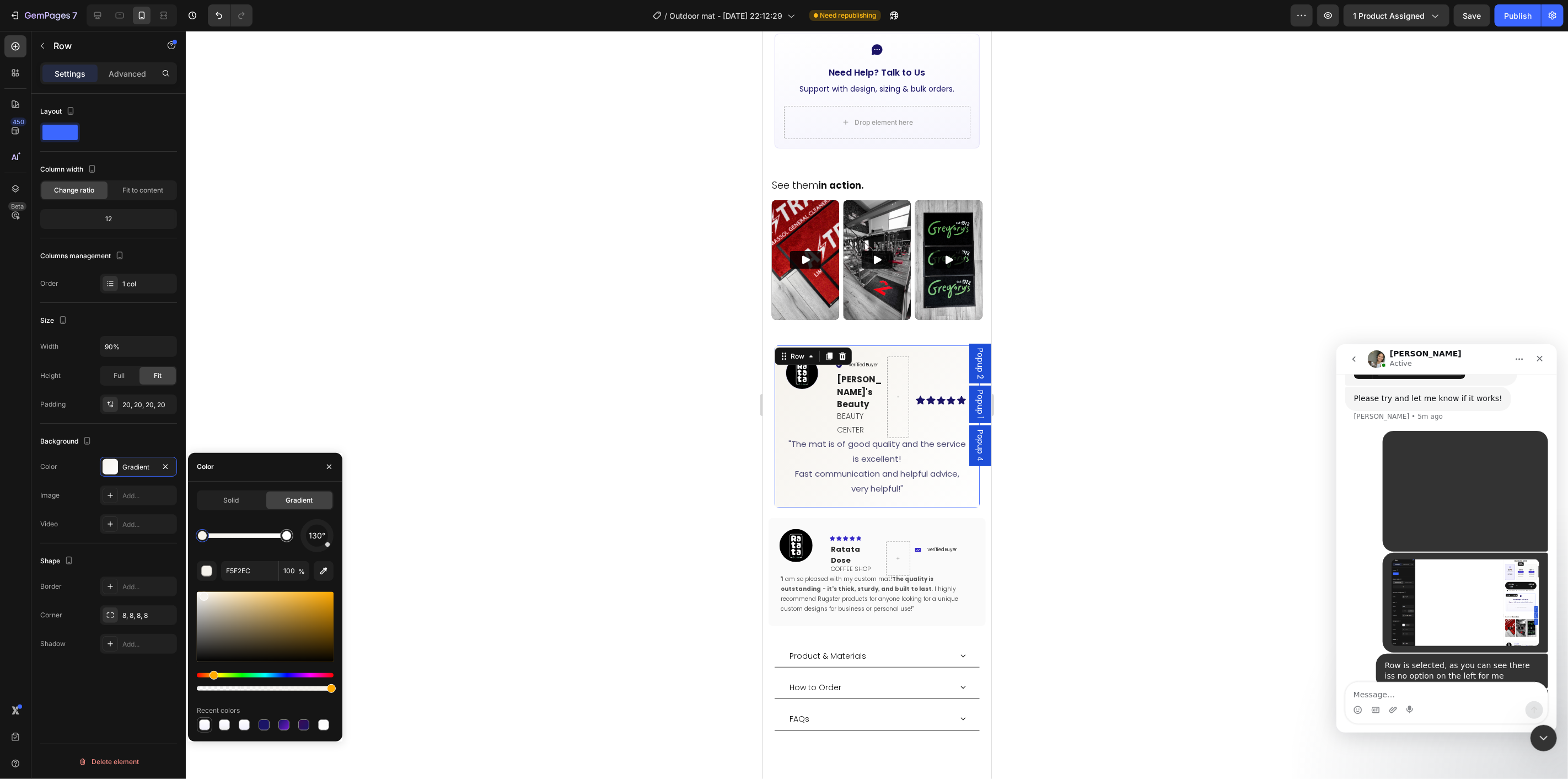
click at [203, 701] on div at bounding box center [204, 725] width 11 height 11
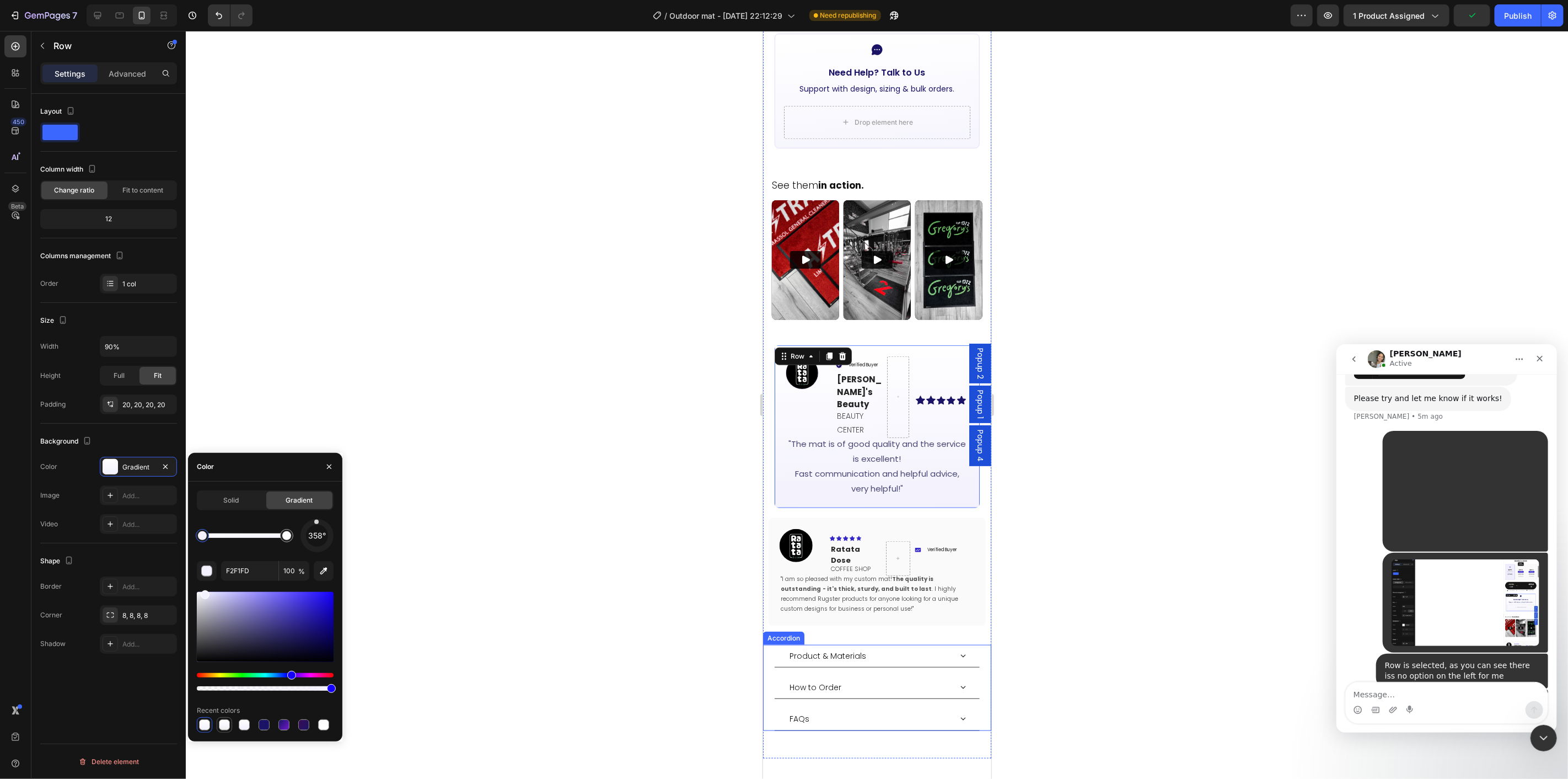
click at [226, 701] on div at bounding box center [224, 725] width 11 height 11
type input "EDEDED"
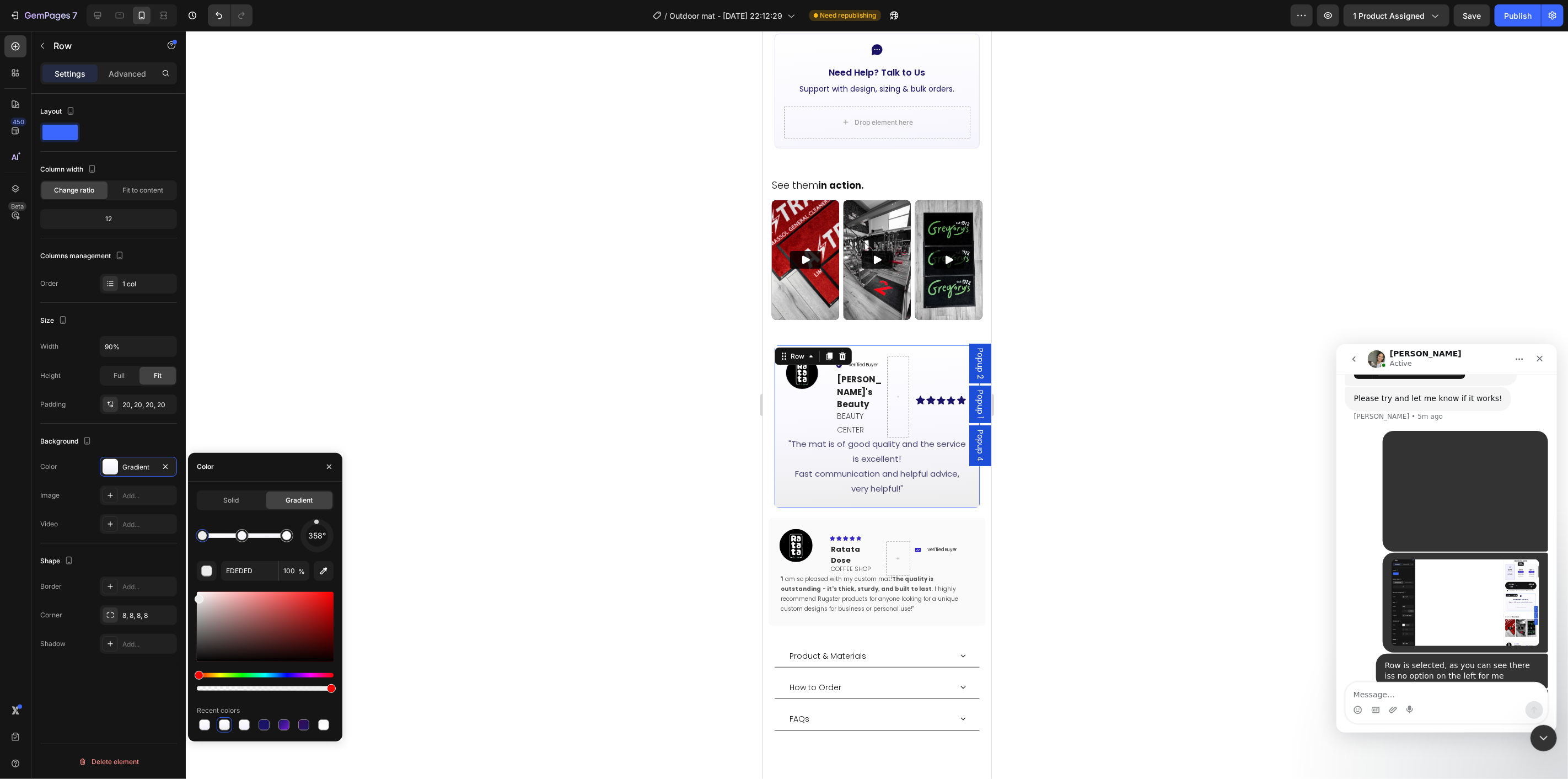
click at [1034, 580] on div at bounding box center [877, 405] width 1382 height 748
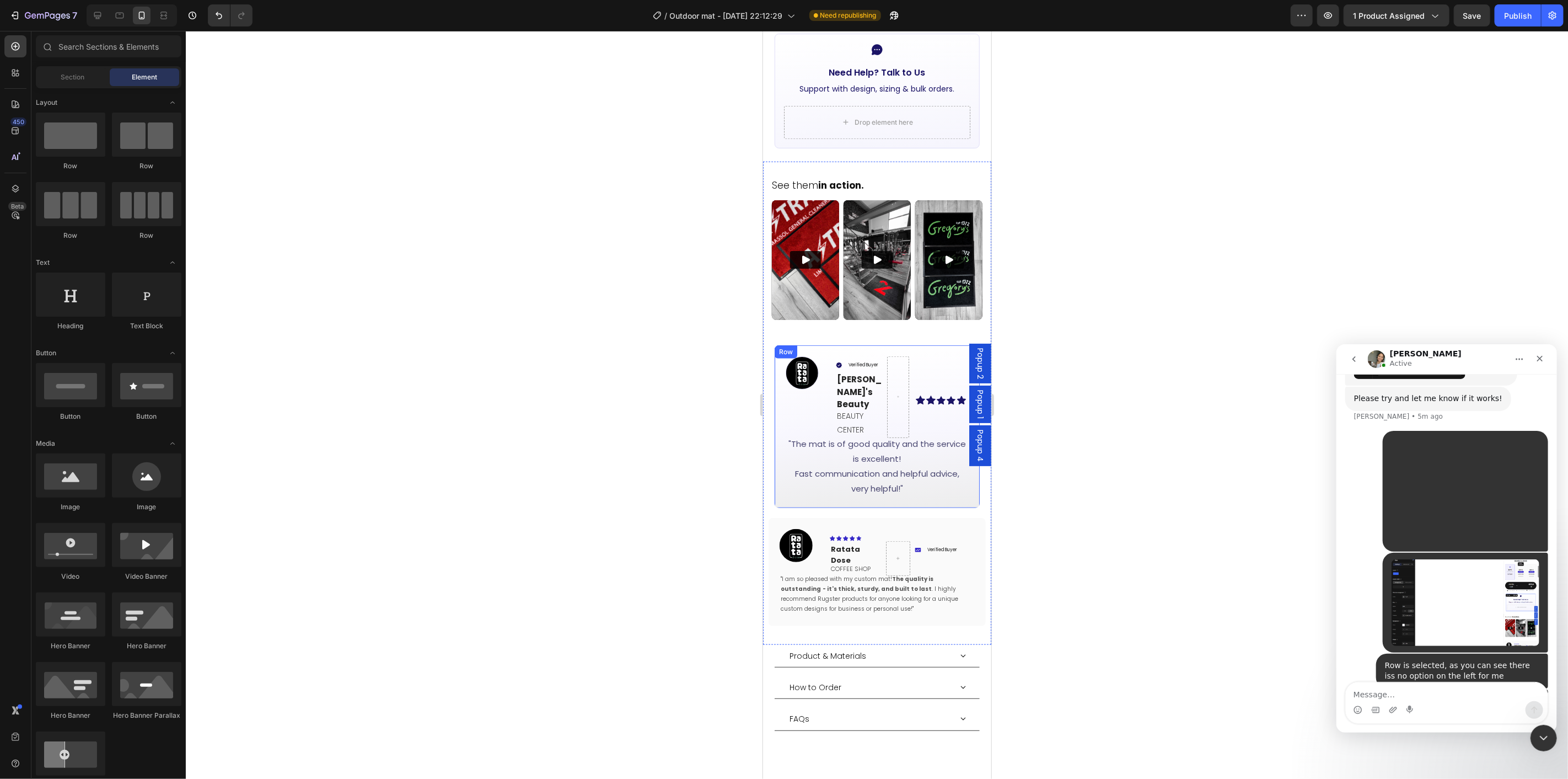
click at [780, 472] on div "Image Verified Buyer Item List Ellen's Beauty Text block BEAUTY CENTER Text Blo…" at bounding box center [877, 425] width 206 height 163
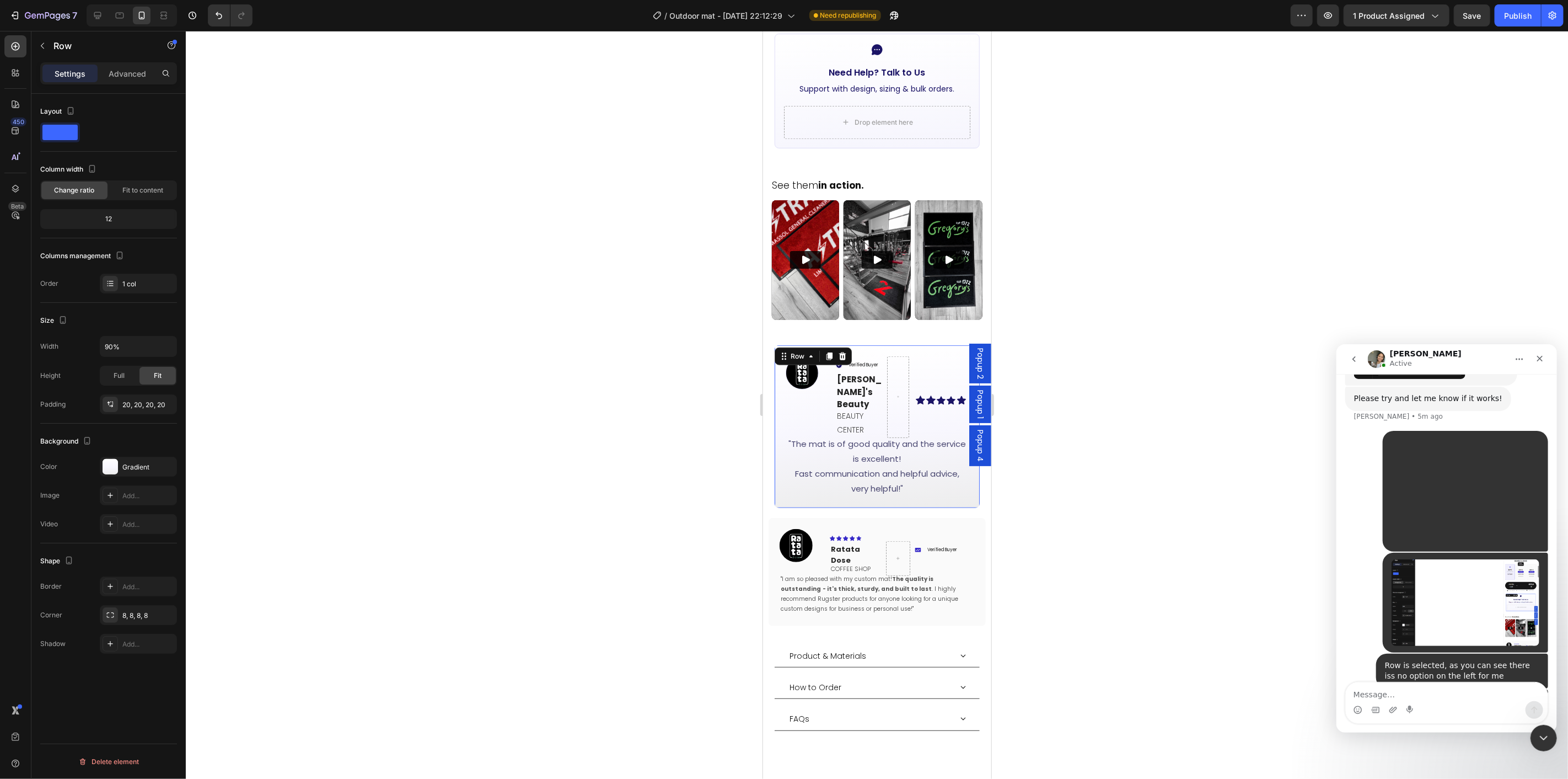
drag, startPoint x: 110, startPoint y: 583, endPoint x: 180, endPoint y: 620, distance: 79.2
click at [112, 583] on icon at bounding box center [110, 586] width 9 height 9
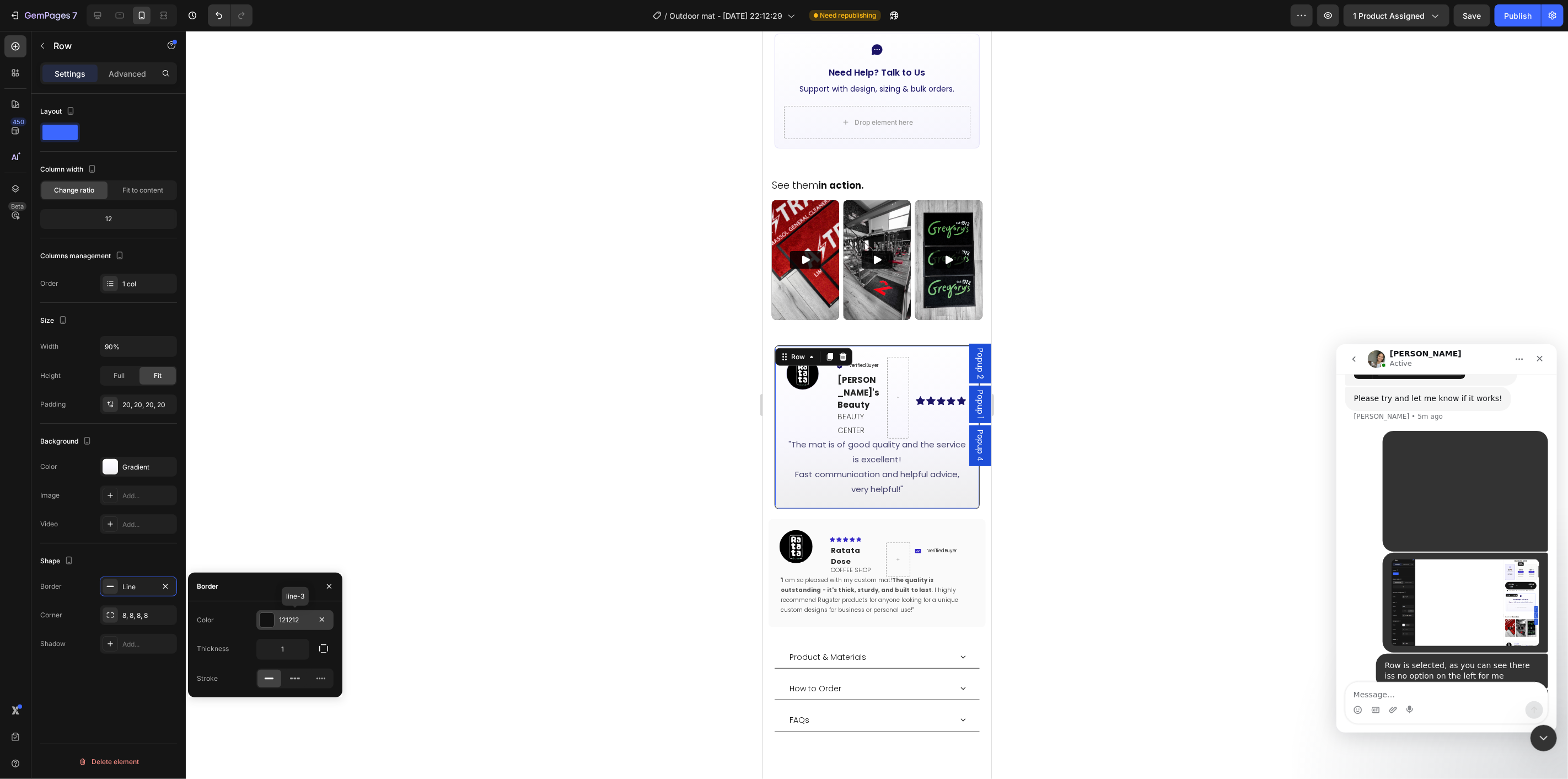
click at [279, 621] on div "121212" at bounding box center [295, 621] width 32 height 10
click at [215, 619] on button "button" at bounding box center [207, 621] width 20 height 20
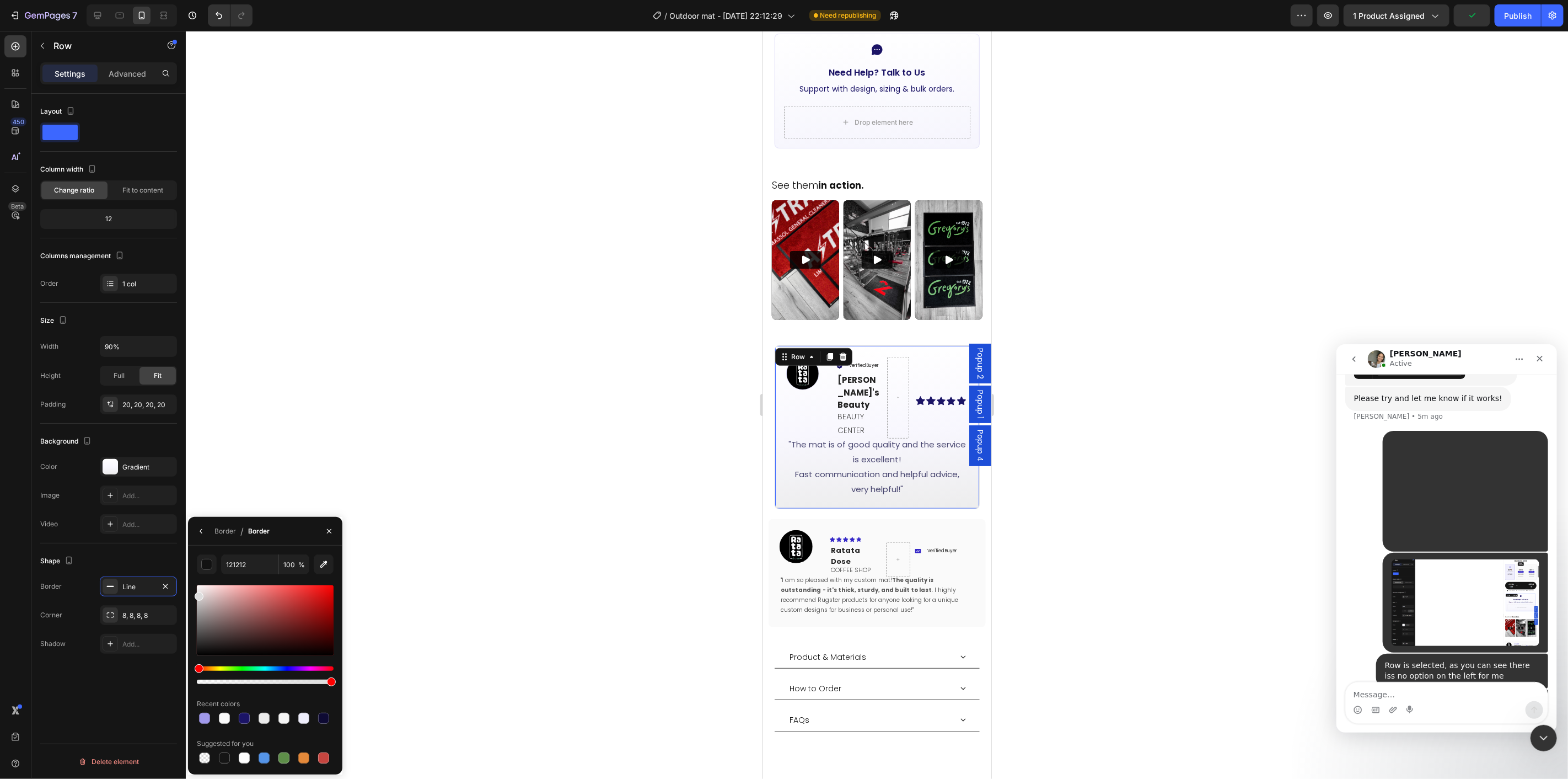
drag, startPoint x: 193, startPoint y: 601, endPoint x: 190, endPoint y: 594, distance: 7.6
click at [190, 594] on div "121212 100 % Recent colors Suggested for you" at bounding box center [265, 660] width 154 height 211
type input "DDDDDD"
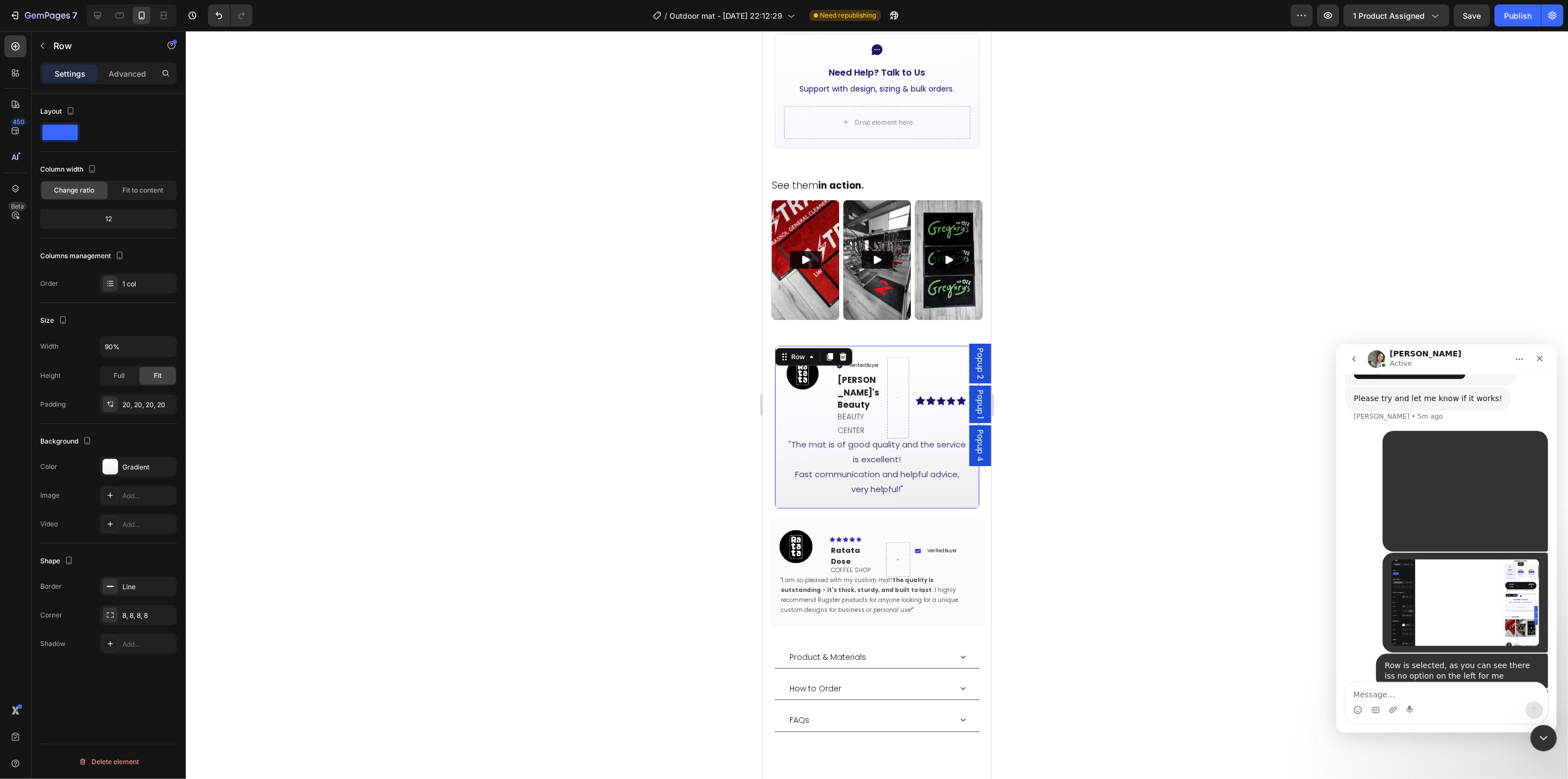
click at [1115, 552] on div at bounding box center [877, 405] width 1382 height 748
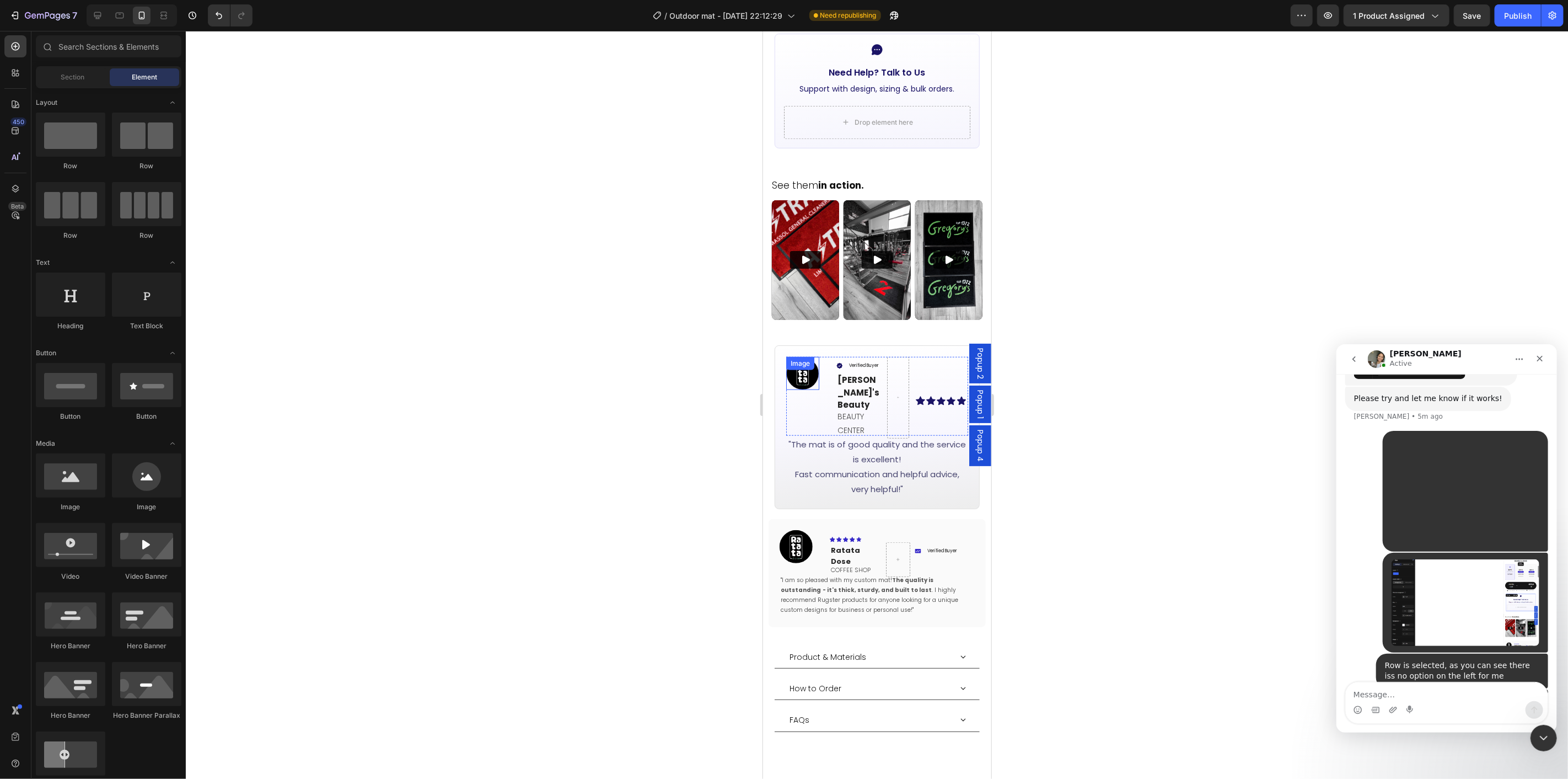
click at [799, 356] on div "Image" at bounding box center [803, 373] width 33 height 33
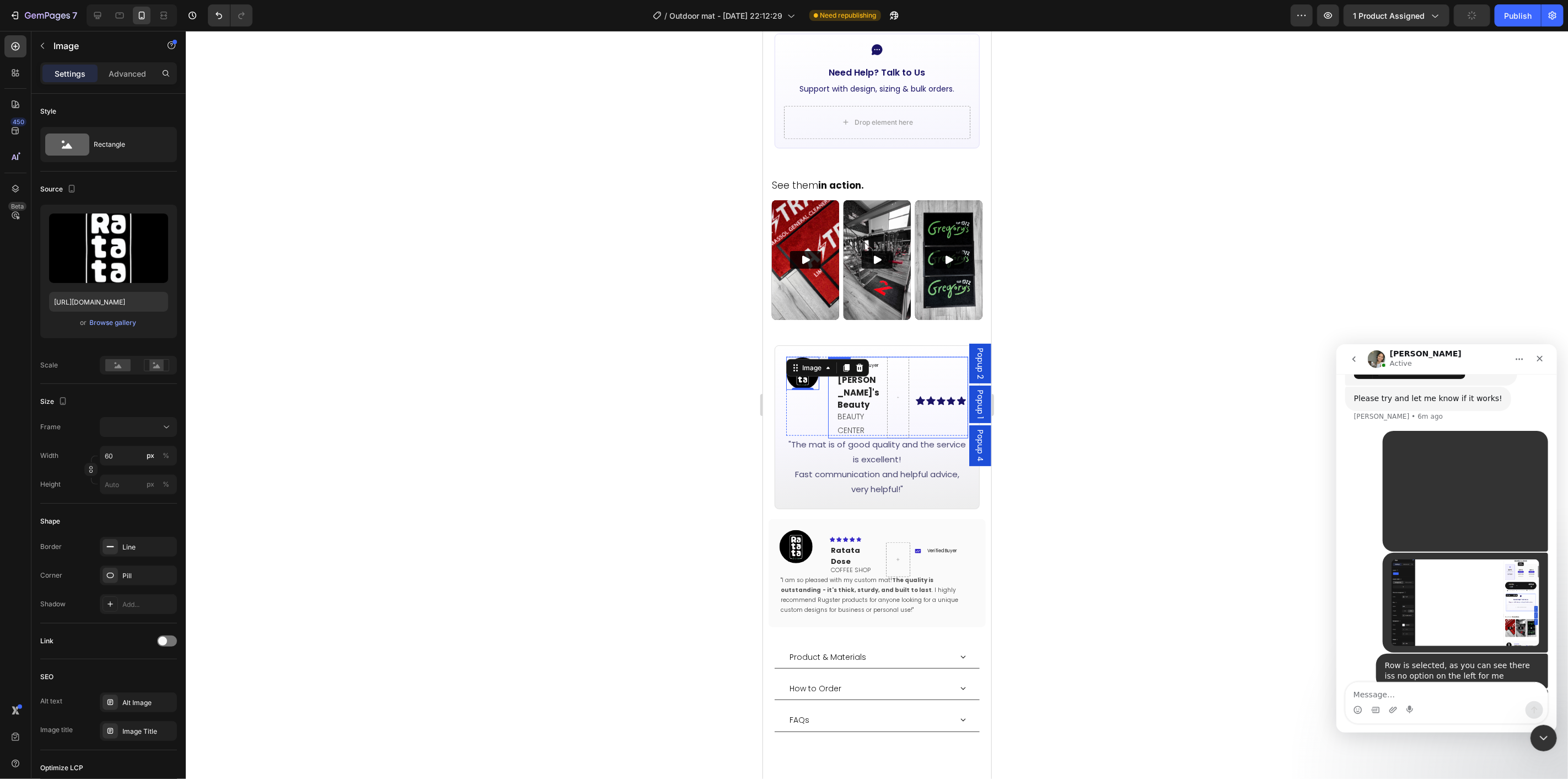
click at [906, 407] on div "Verified Buyer Item List Ellen's Beauty Text block BEAUTY CENTER Text Block Ico…" at bounding box center [898, 397] width 141 height 82
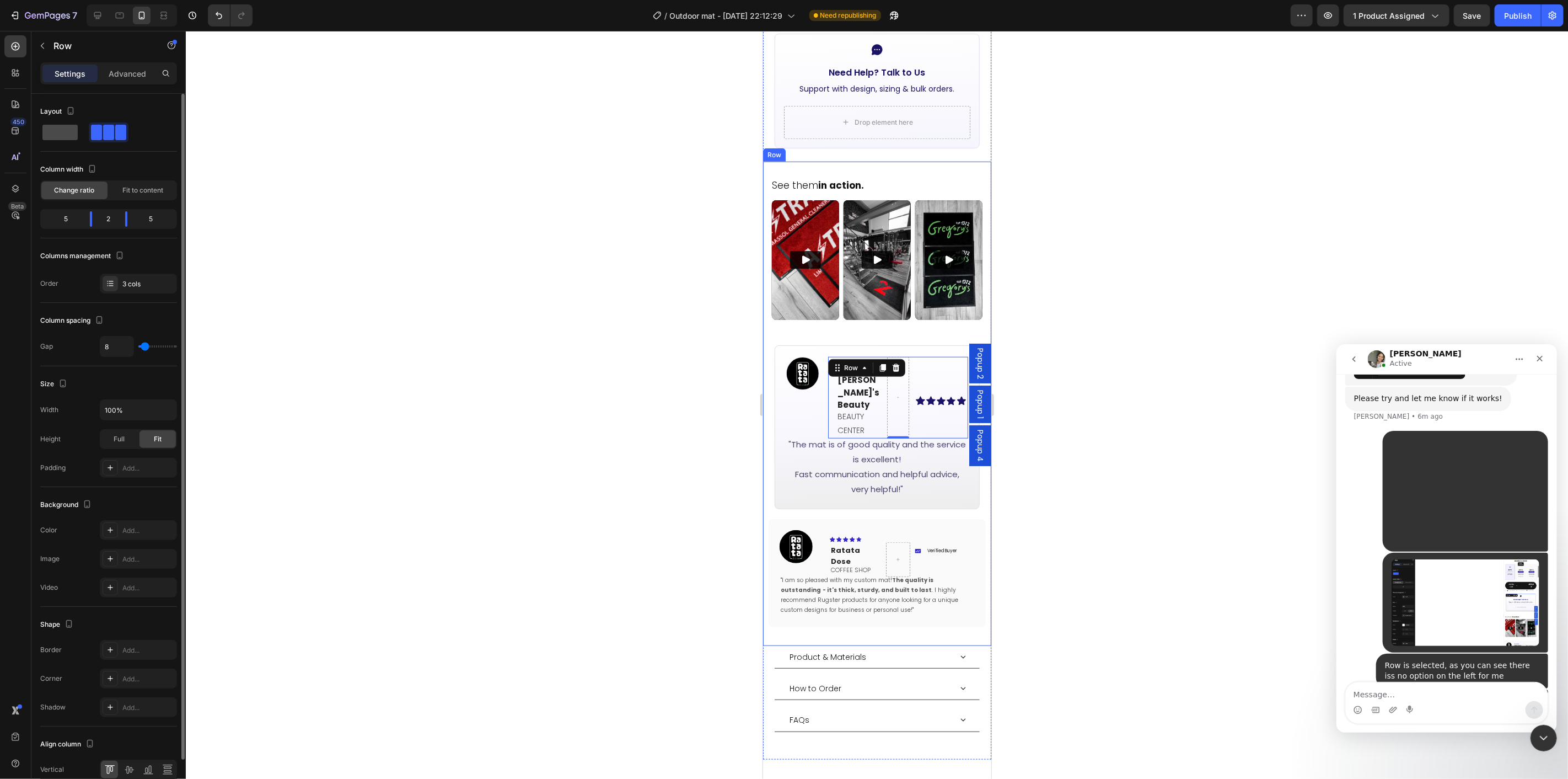
click at [74, 136] on span at bounding box center [60, 133] width 35 height 16
type input "0"
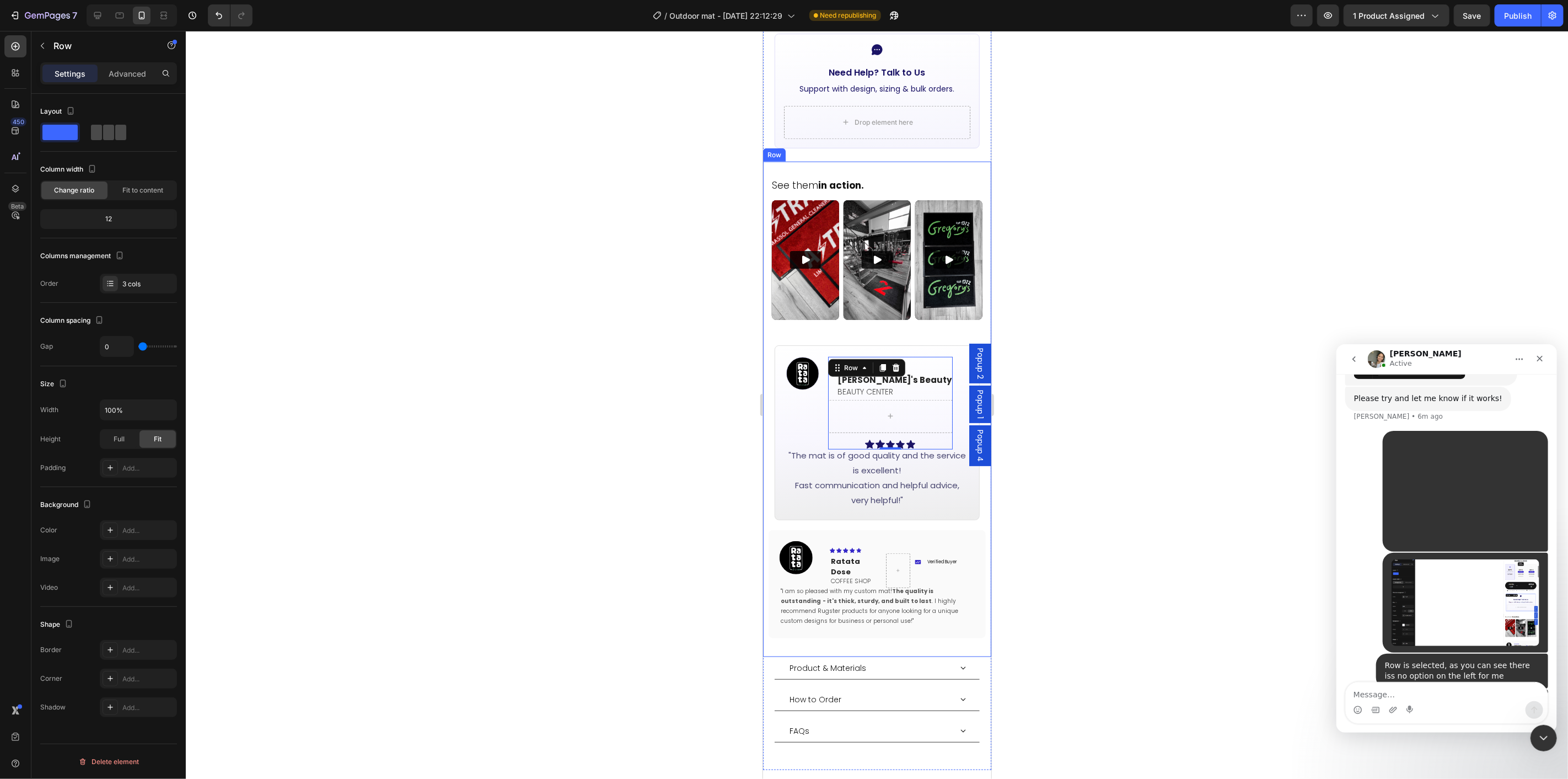
click at [119, 138] on span at bounding box center [120, 133] width 11 height 16
type input "8"
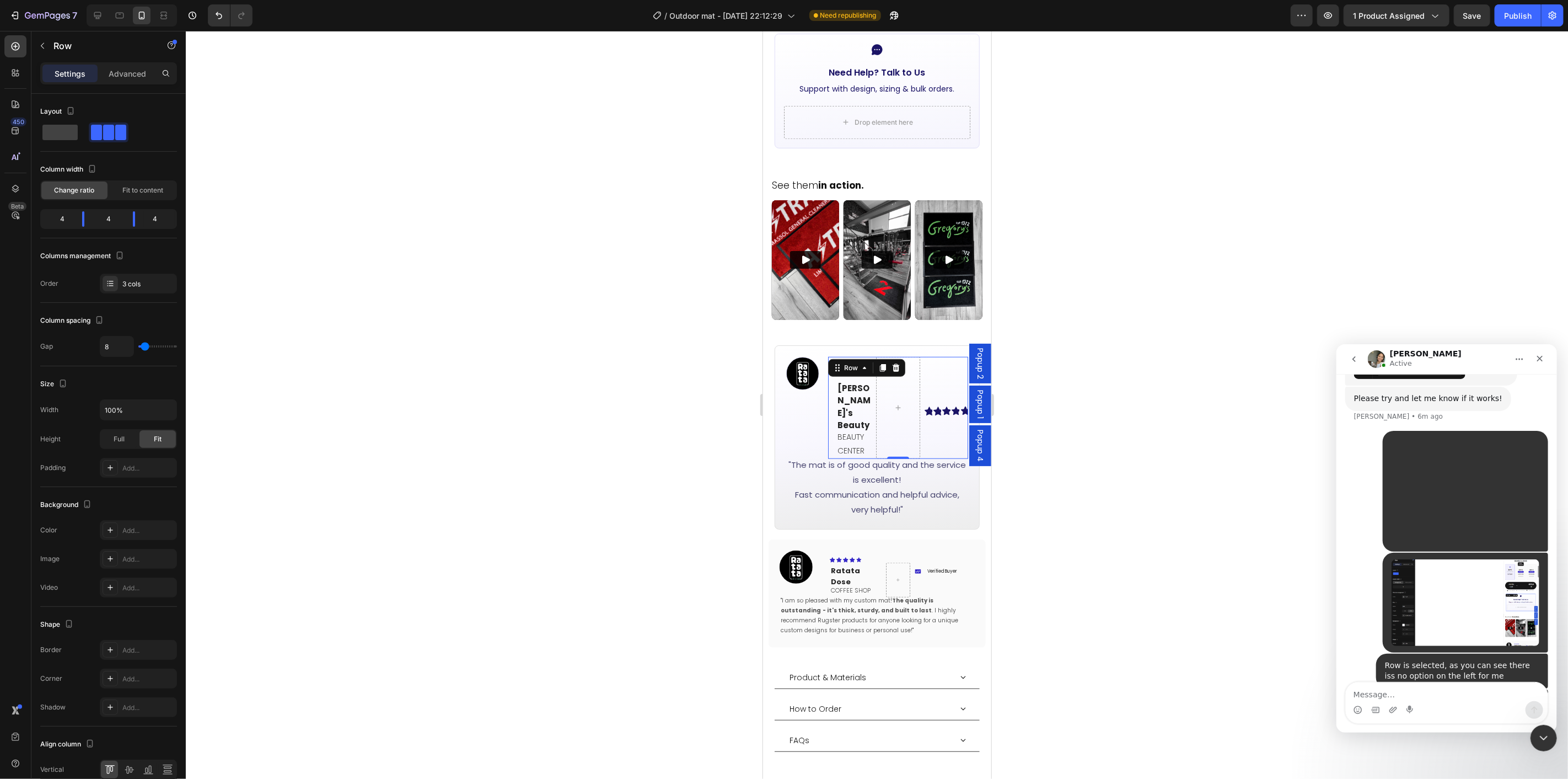
click at [1105, 506] on div at bounding box center [877, 405] width 1382 height 748
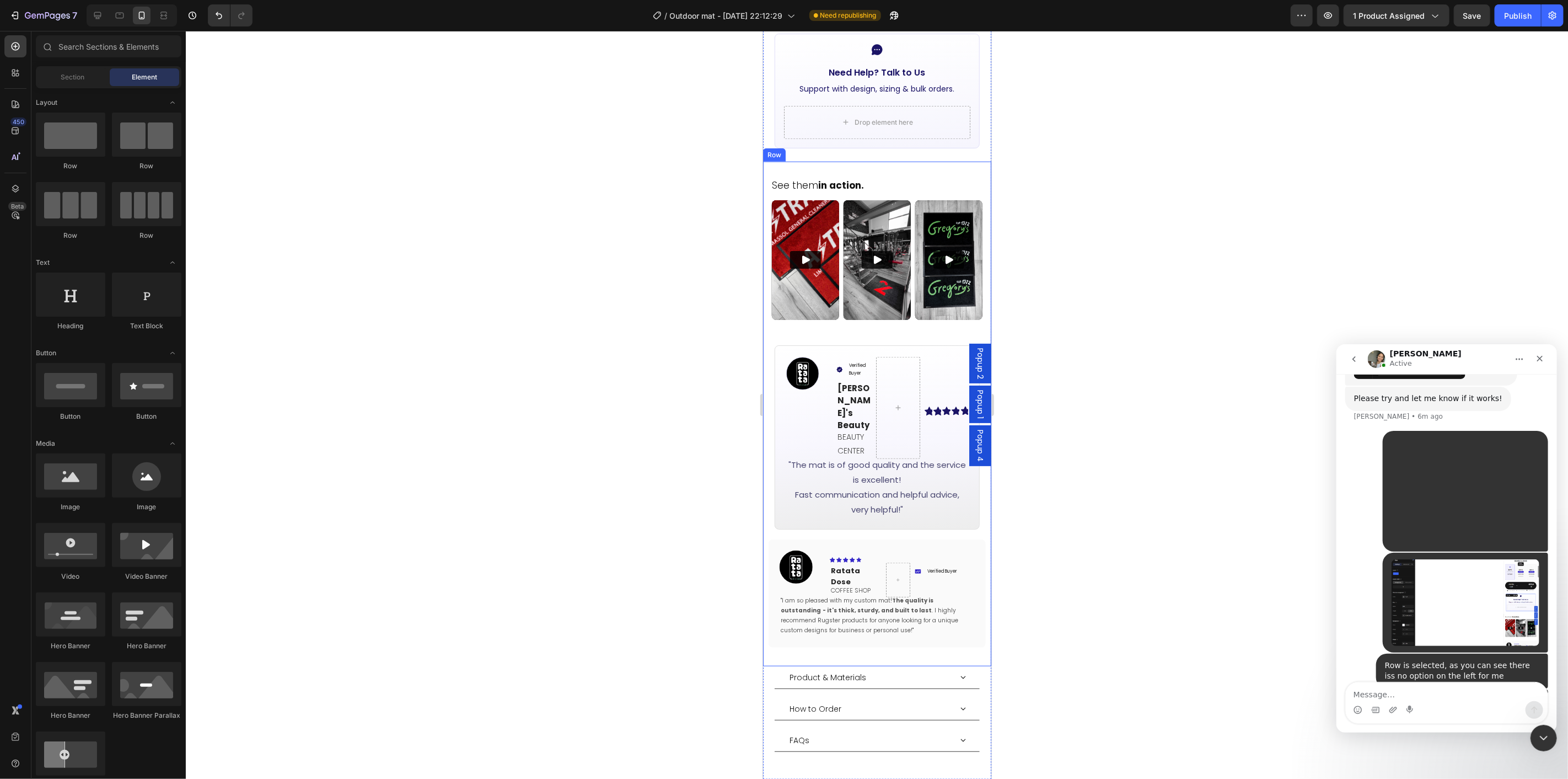
scroll to position [601, 0]
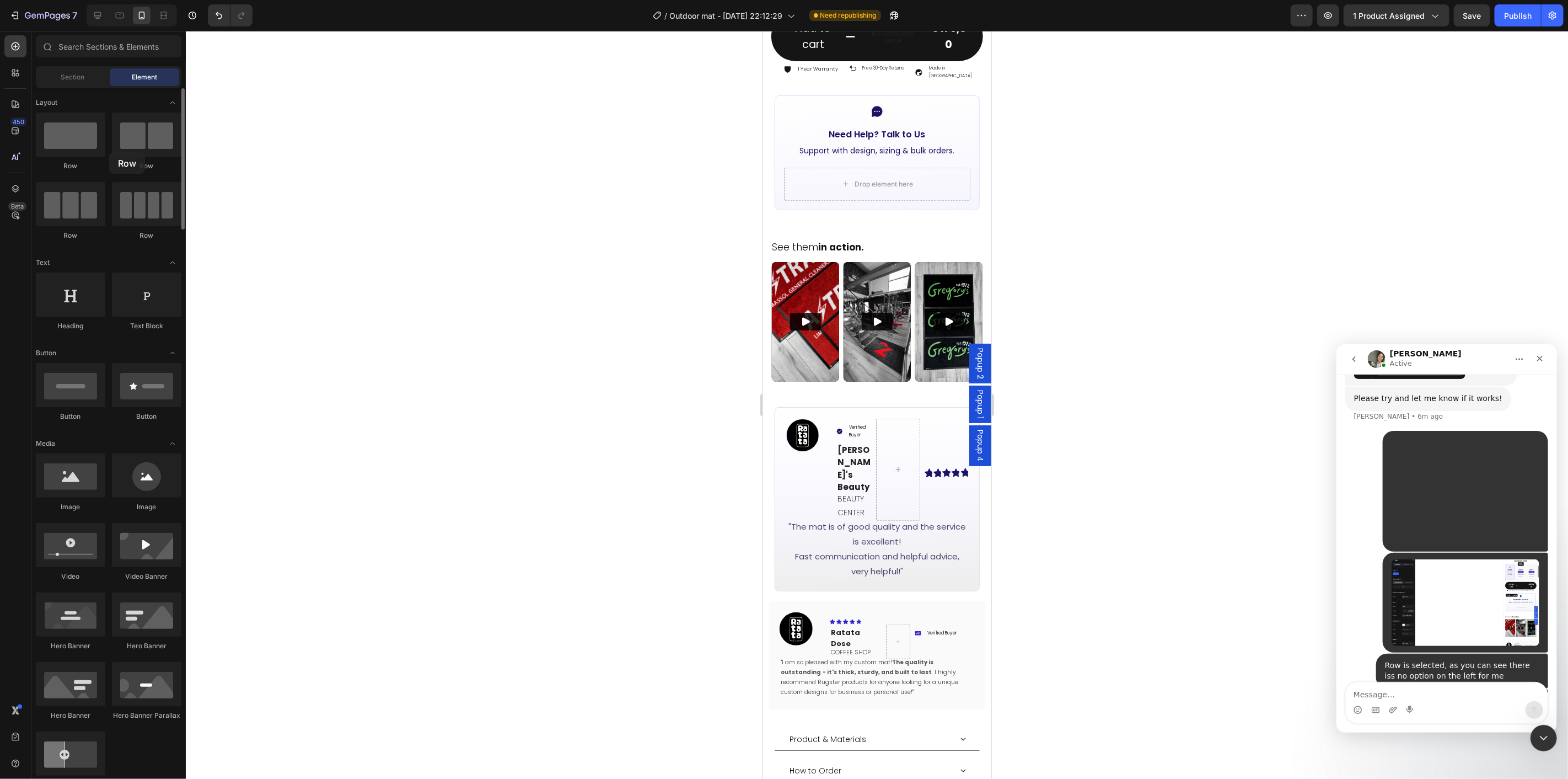
drag, startPoint x: 142, startPoint y: 146, endPoint x: 158, endPoint y: 178, distance: 35.8
click at [110, 273] on div "Row Row Row Row" at bounding box center [108, 307] width 146 height 68
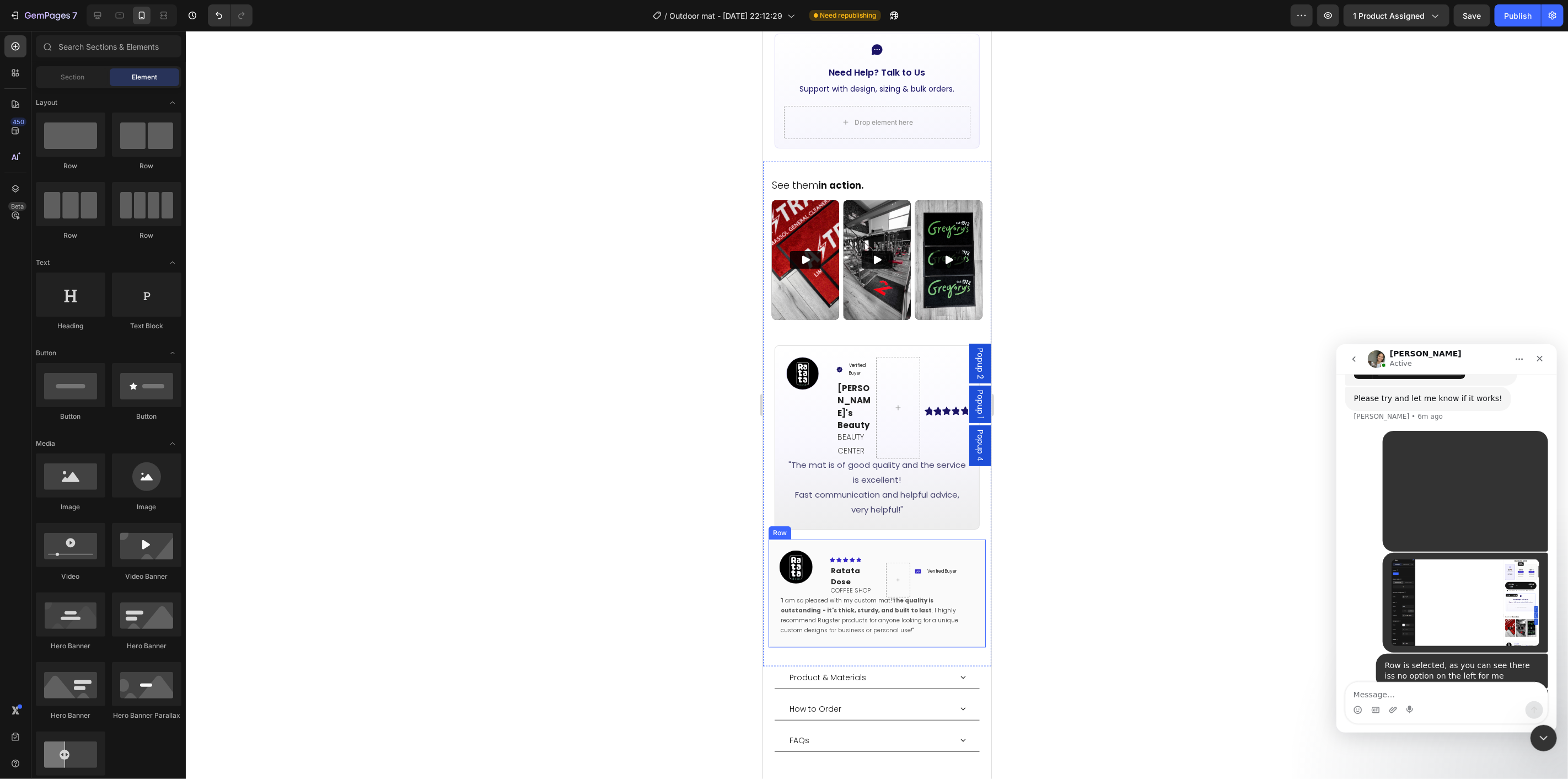
click at [780, 590] on div "Image Icon Icon Icon Icon Icon Row Ratata Dose Text block Coffee Shop Text Bloc…" at bounding box center [877, 593] width 217 height 108
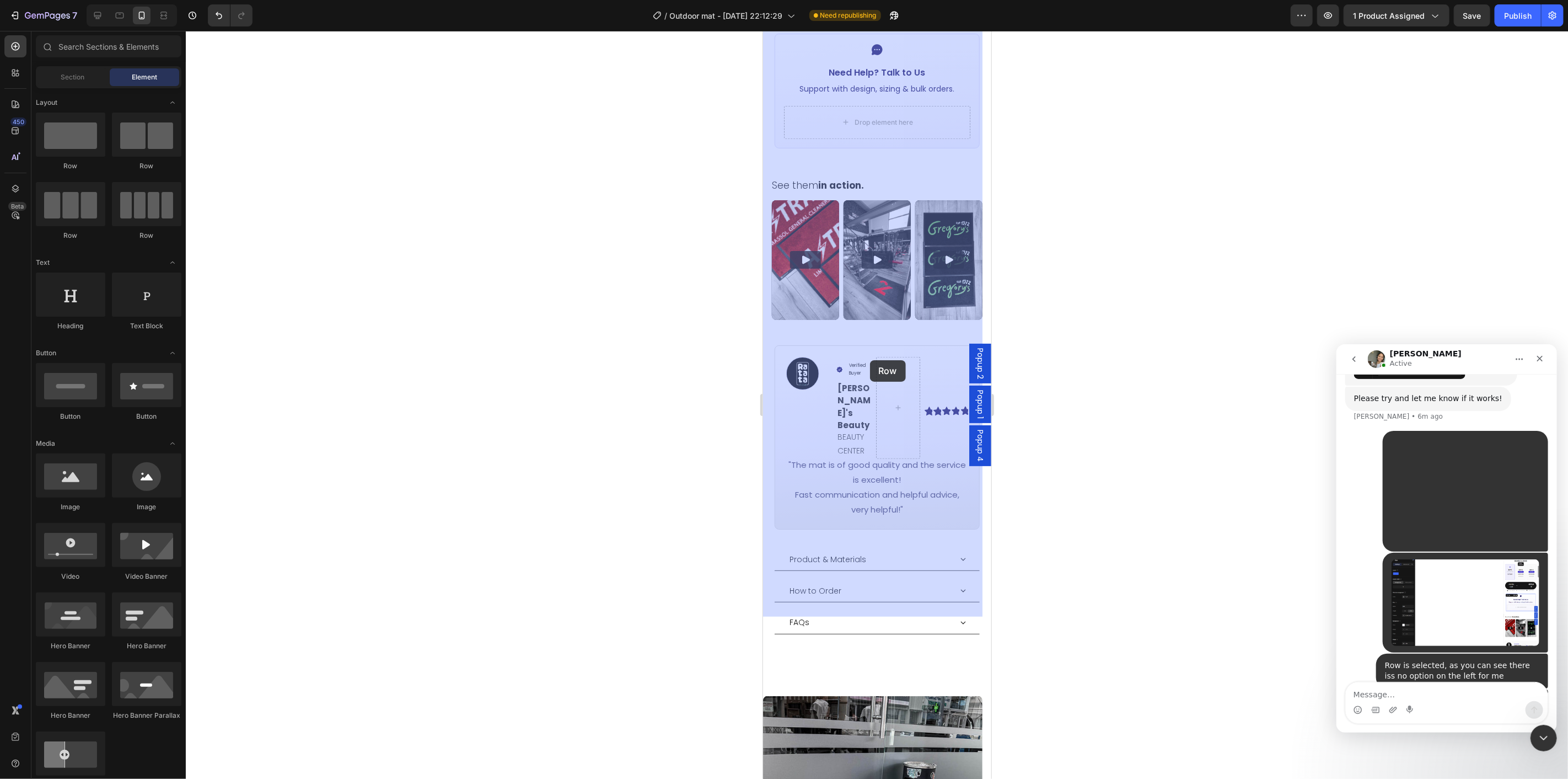
drag, startPoint x: 1260, startPoint y: 358, endPoint x: 869, endPoint y: 359, distance: 391.0
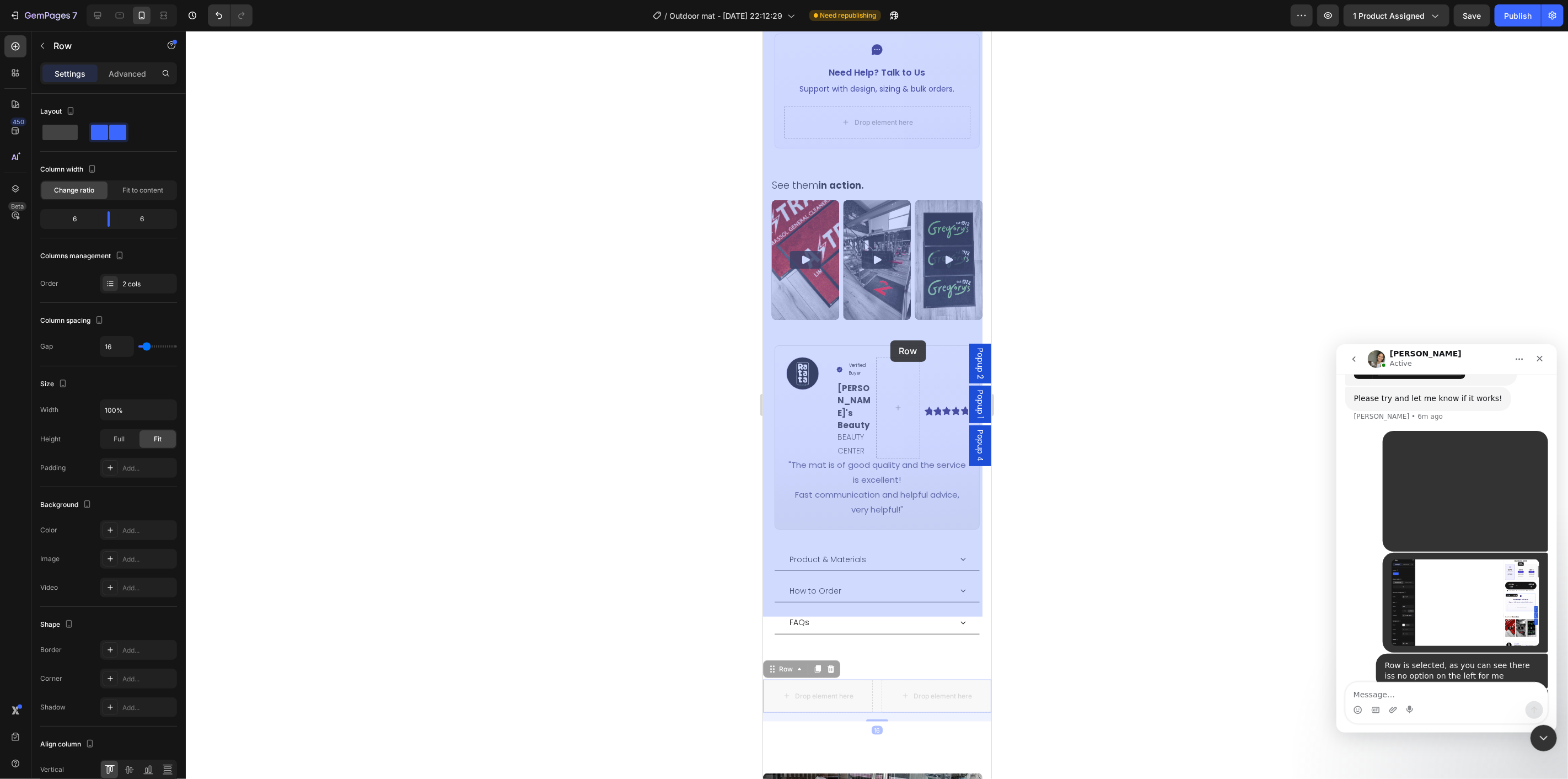
drag, startPoint x: 771, startPoint y: 622, endPoint x: 890, endPoint y: 340, distance: 306.1
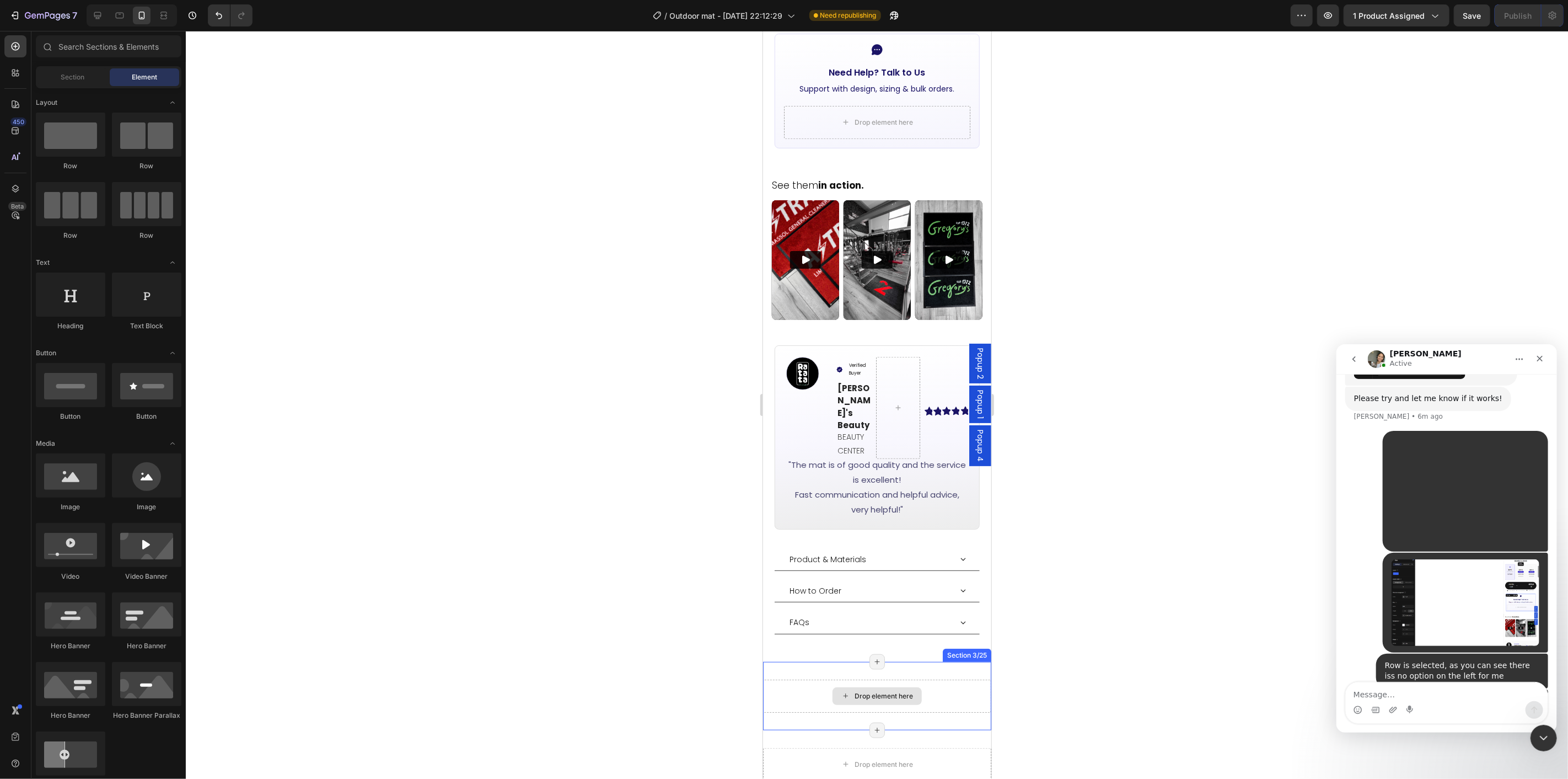
click at [938, 679] on div "Drop element here" at bounding box center [877, 696] width 228 height 33
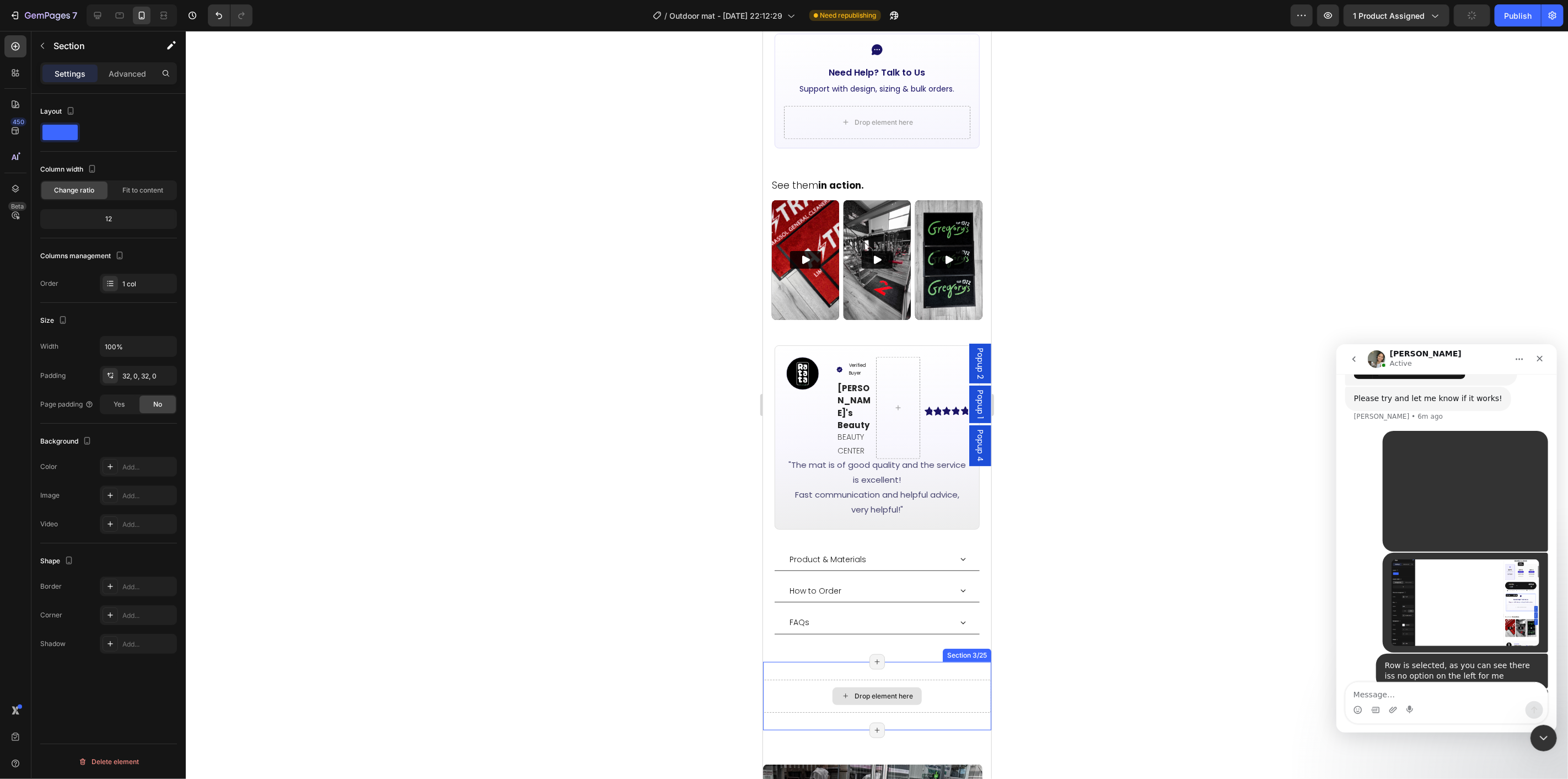
click at [949, 679] on div "Drop element here" at bounding box center [877, 696] width 228 height 33
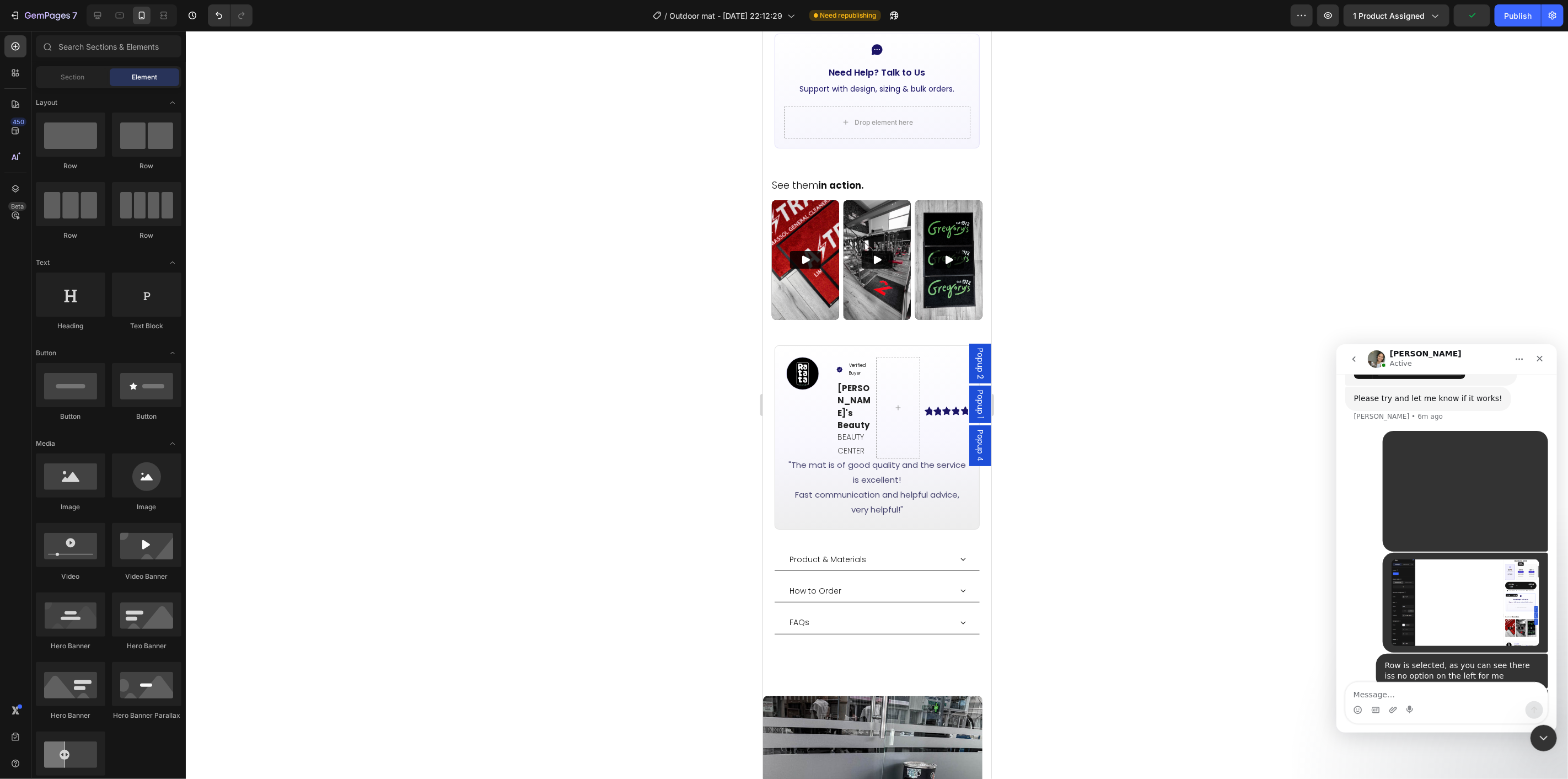
drag, startPoint x: 1100, startPoint y: 630, endPoint x: 1070, endPoint y: 619, distance: 32.0
click at [1100, 629] on div at bounding box center [877, 405] width 1382 height 748
drag, startPoint x: 140, startPoint y: 139, endPoint x: 80, endPoint y: 123, distance: 62.1
click at [80, 273] on div "Row Row Row Row" at bounding box center [108, 307] width 146 height 68
click at [914, 408] on div "Verified Buyer Item List Ellen's Beauty Text block BEAUTY CENTER Text Block Ico…" at bounding box center [898, 407] width 141 height 102
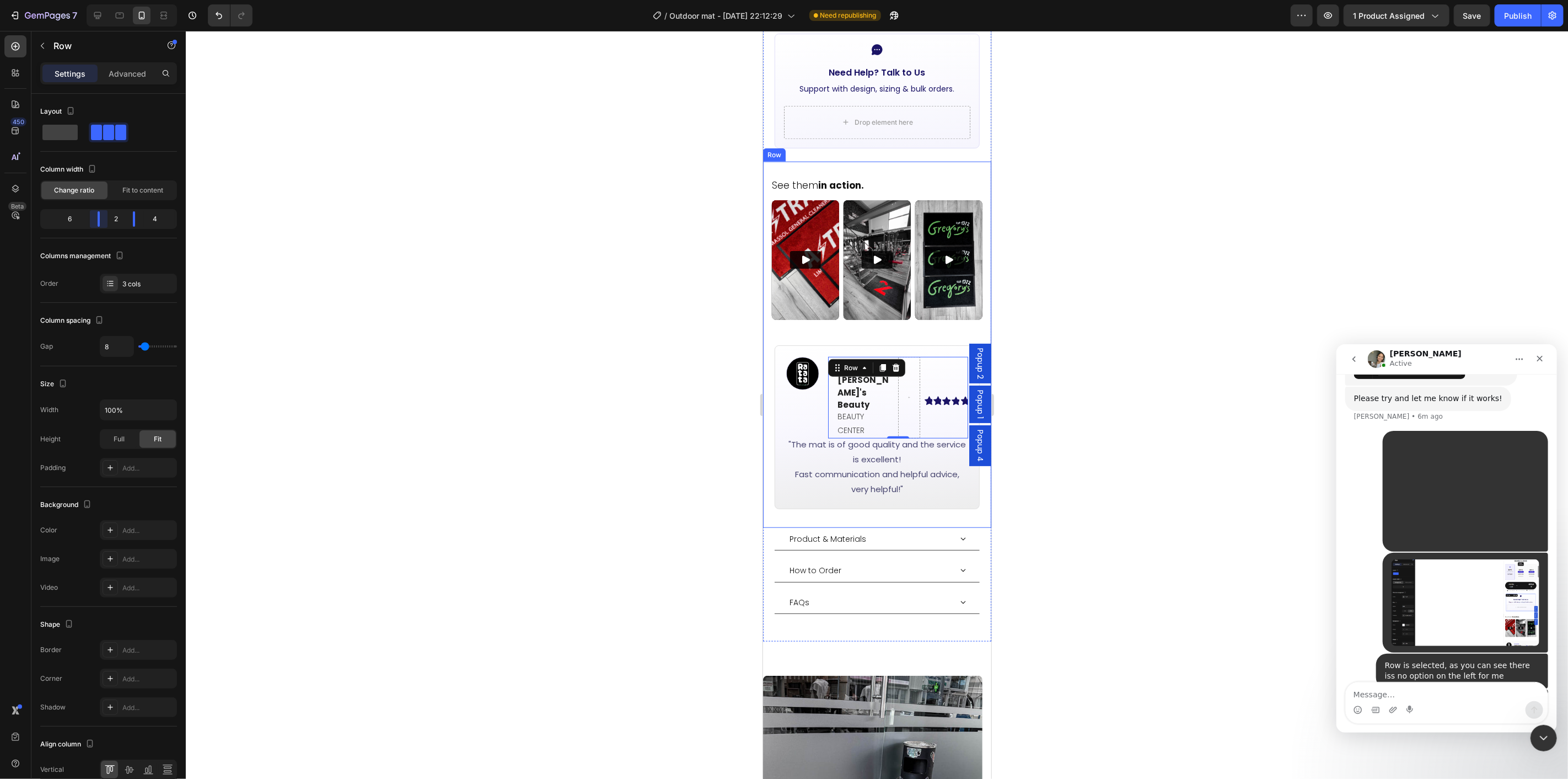
drag, startPoint x: 80, startPoint y: 222, endPoint x: 109, endPoint y: 225, distance: 29.2
click at [109, 0] on body "7 Version history / Outdoor mat - [DATE] 22:12:29 Need republishing Preview 1 p…" at bounding box center [784, 0] width 1568 height 0
click at [942, 382] on div "Icon" at bounding box center [945, 400] width 8 height 75
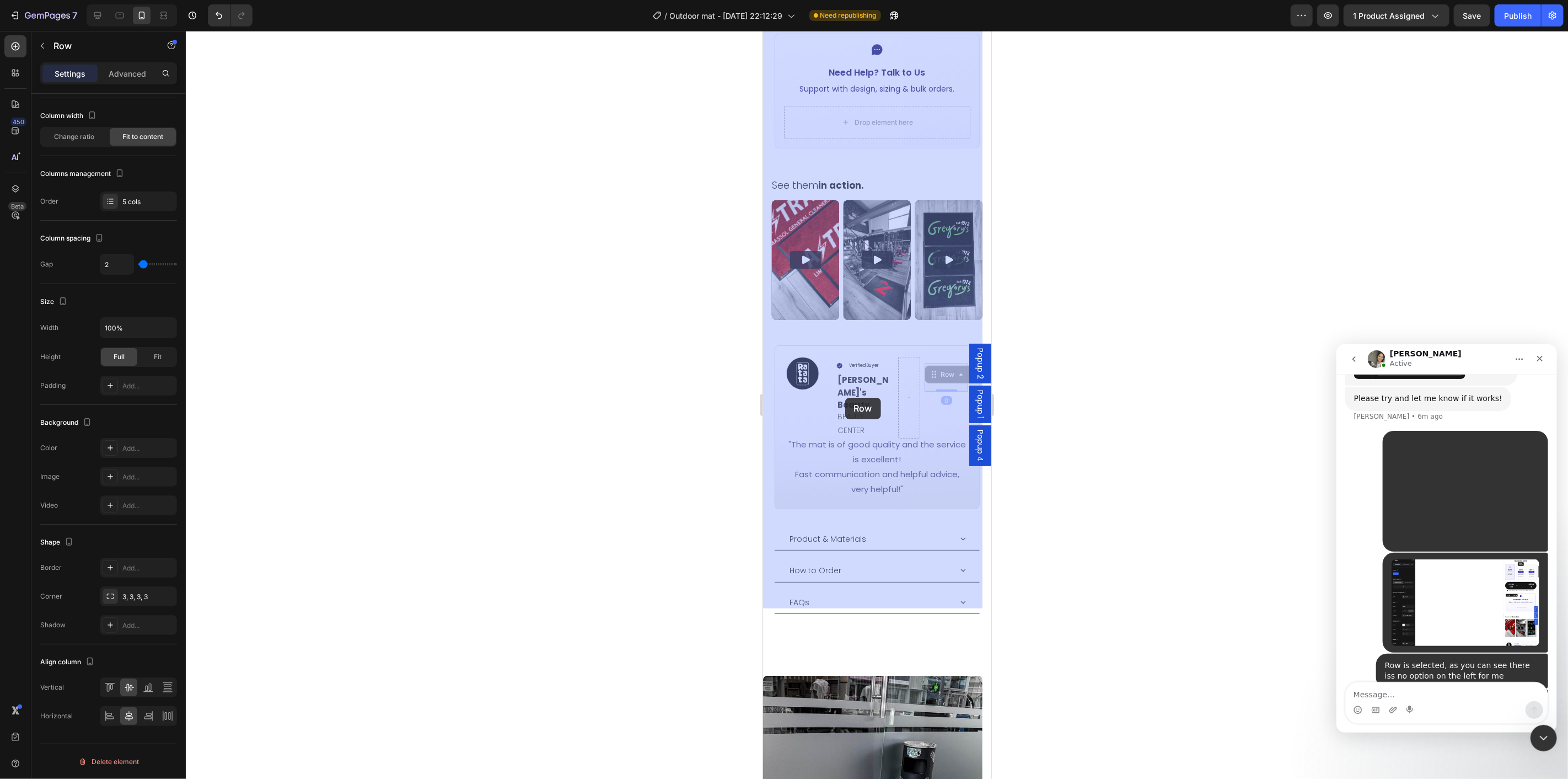
drag, startPoint x: 926, startPoint y: 355, endPoint x: 878, endPoint y: 414, distance: 76.1
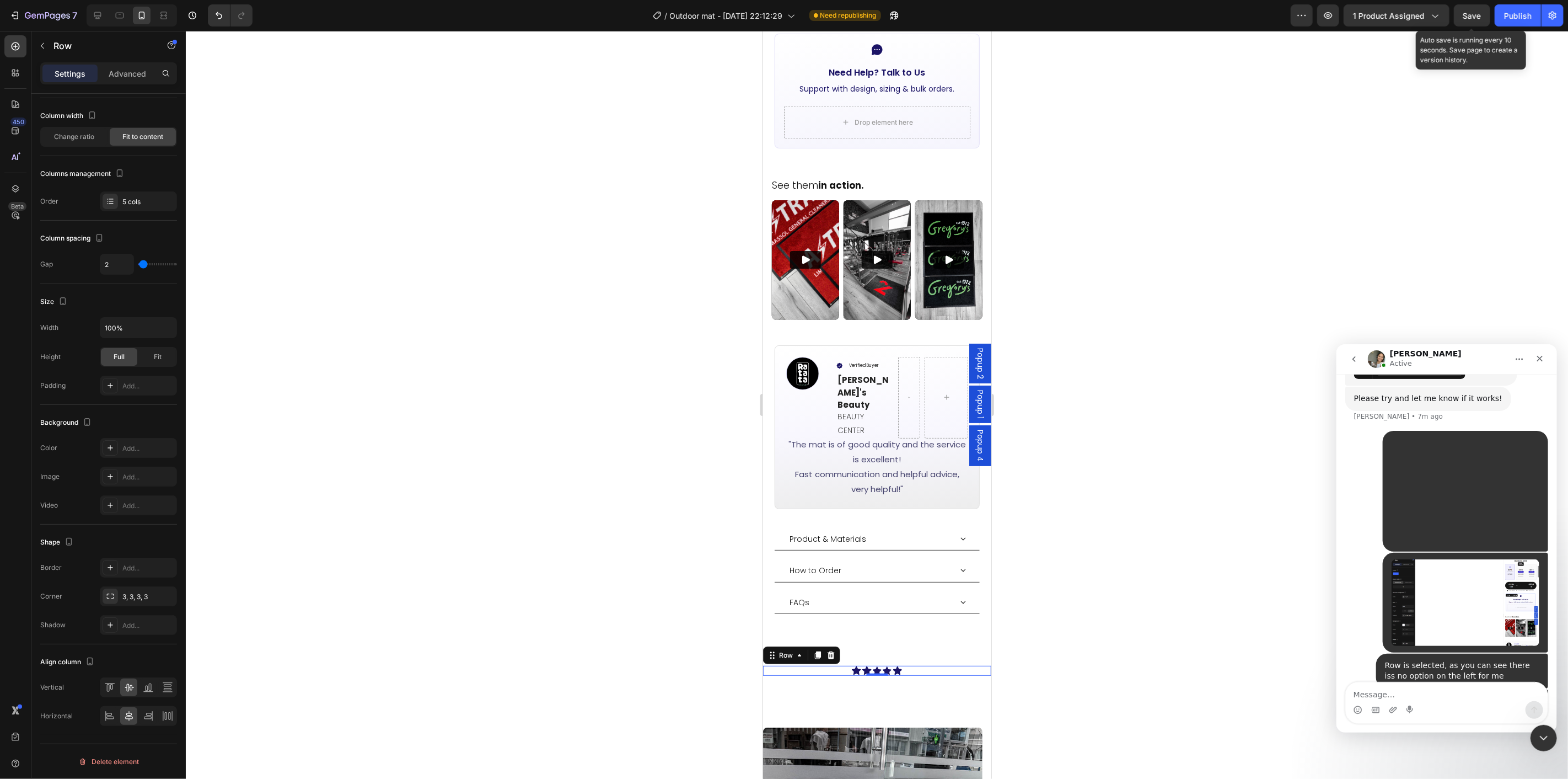
drag, startPoint x: 1465, startPoint y: 9, endPoint x: 1286, endPoint y: 105, distance: 203.1
click at [1411, 10] on div "Save" at bounding box center [1473, 16] width 18 height 12
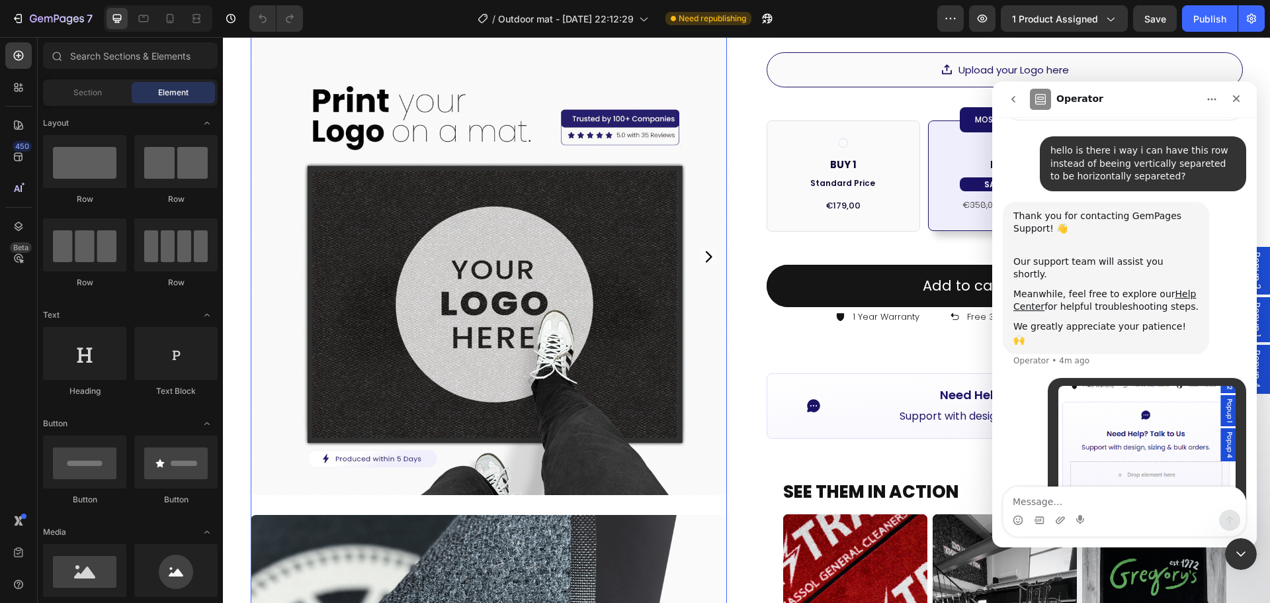
scroll to position [662, 0]
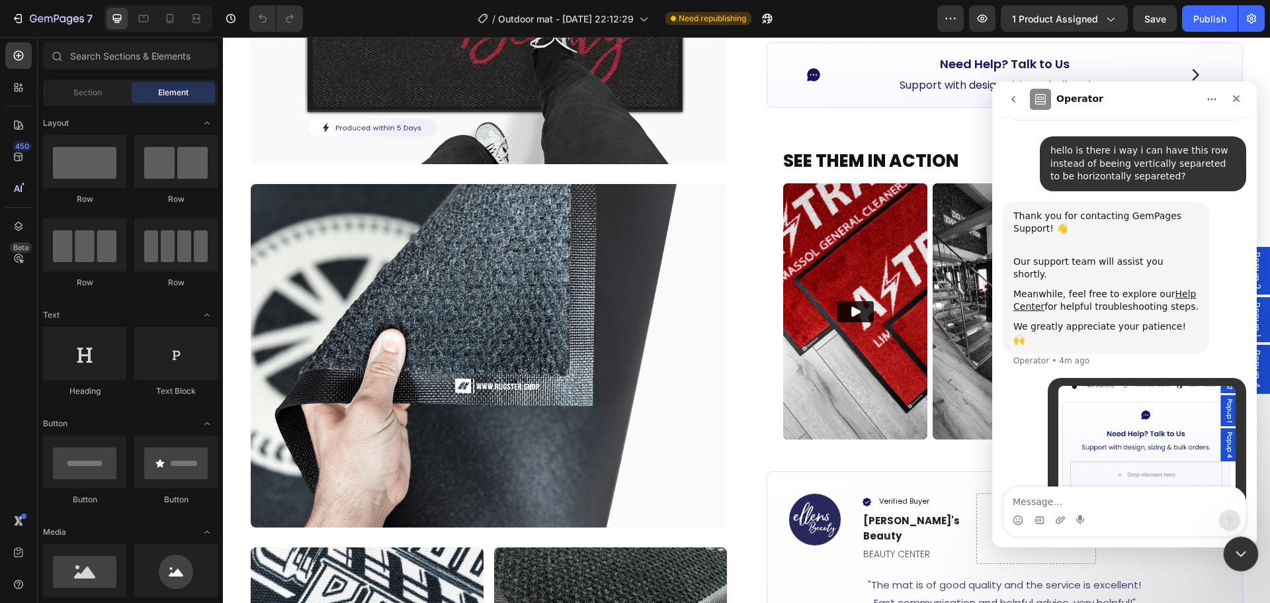
click at [1243, 552] on icon "Close Intercom Messenger" at bounding box center [1239, 552] width 16 height 16
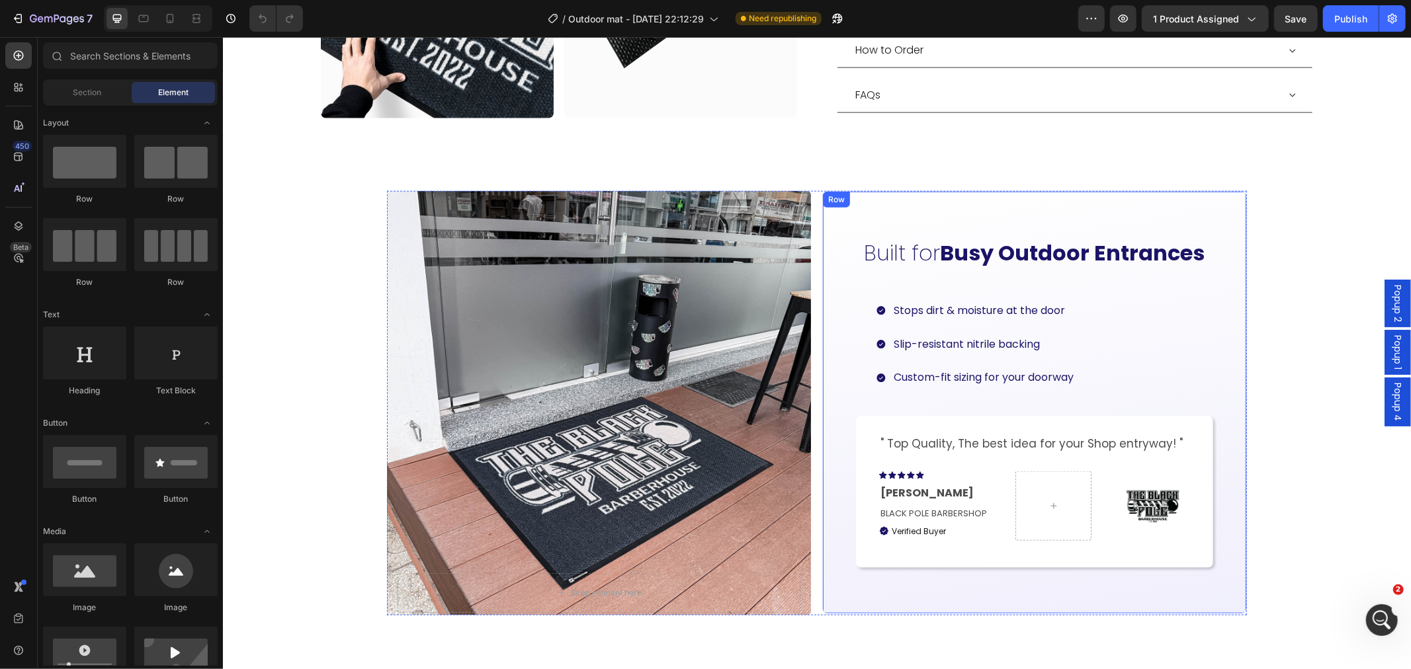
scroll to position [114, 0]
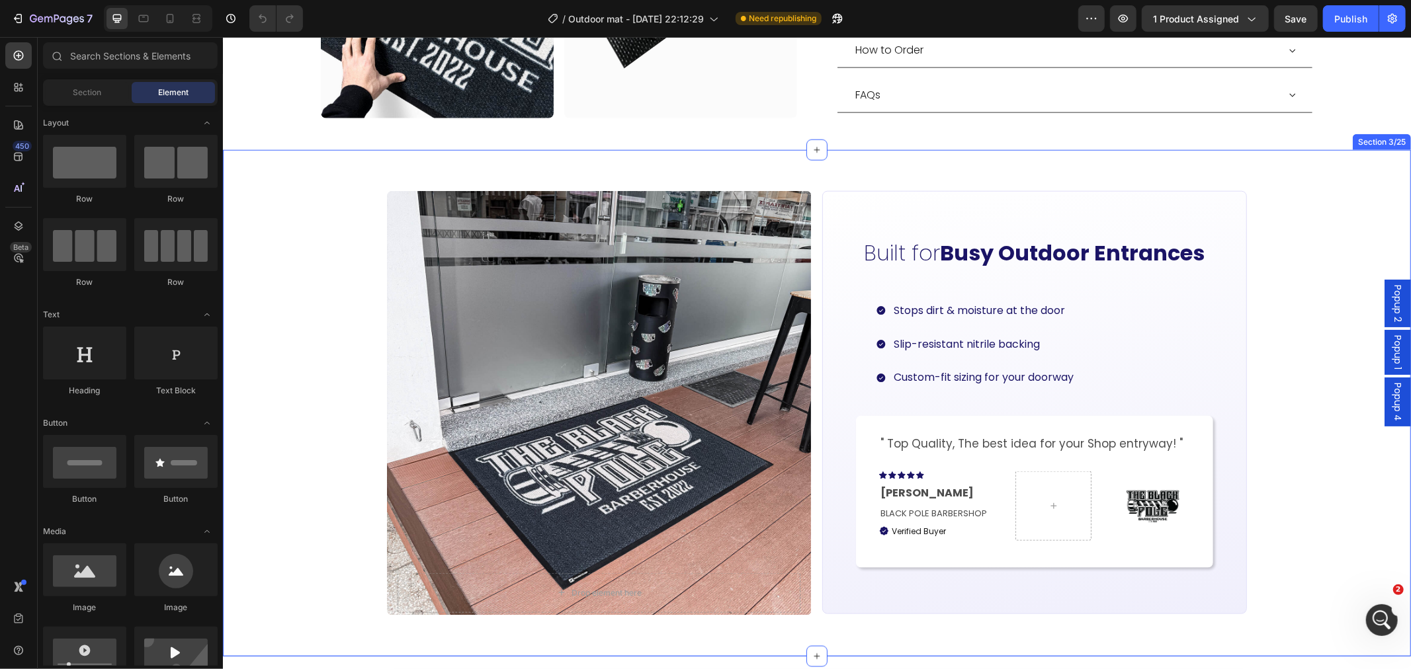
click at [1269, 513] on div "Drop element here Hero Banner Carousel Built for Busy Outdoor Entrances Heading…" at bounding box center [816, 403] width 1188 height 464
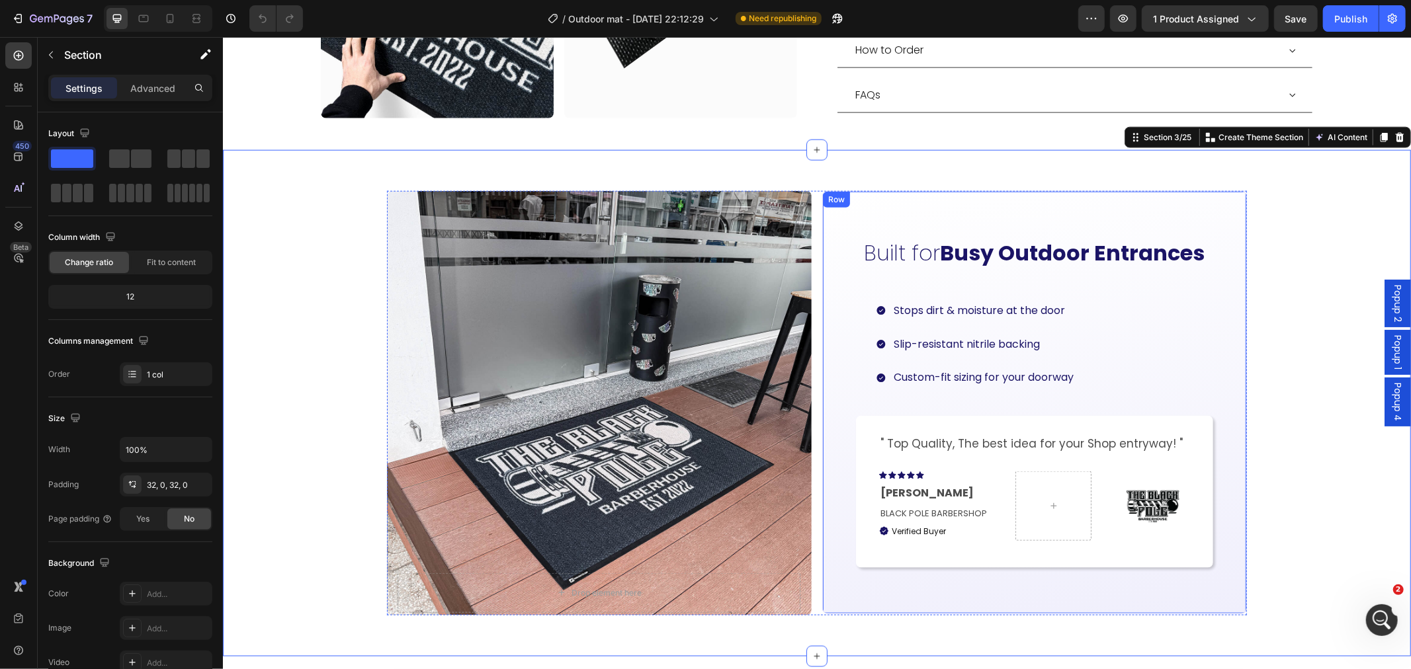
click at [1228, 322] on div "Built for Busy Outdoor Entrances Heading Stops dirt & moisture at the door Slip…" at bounding box center [1034, 402] width 425 height 423
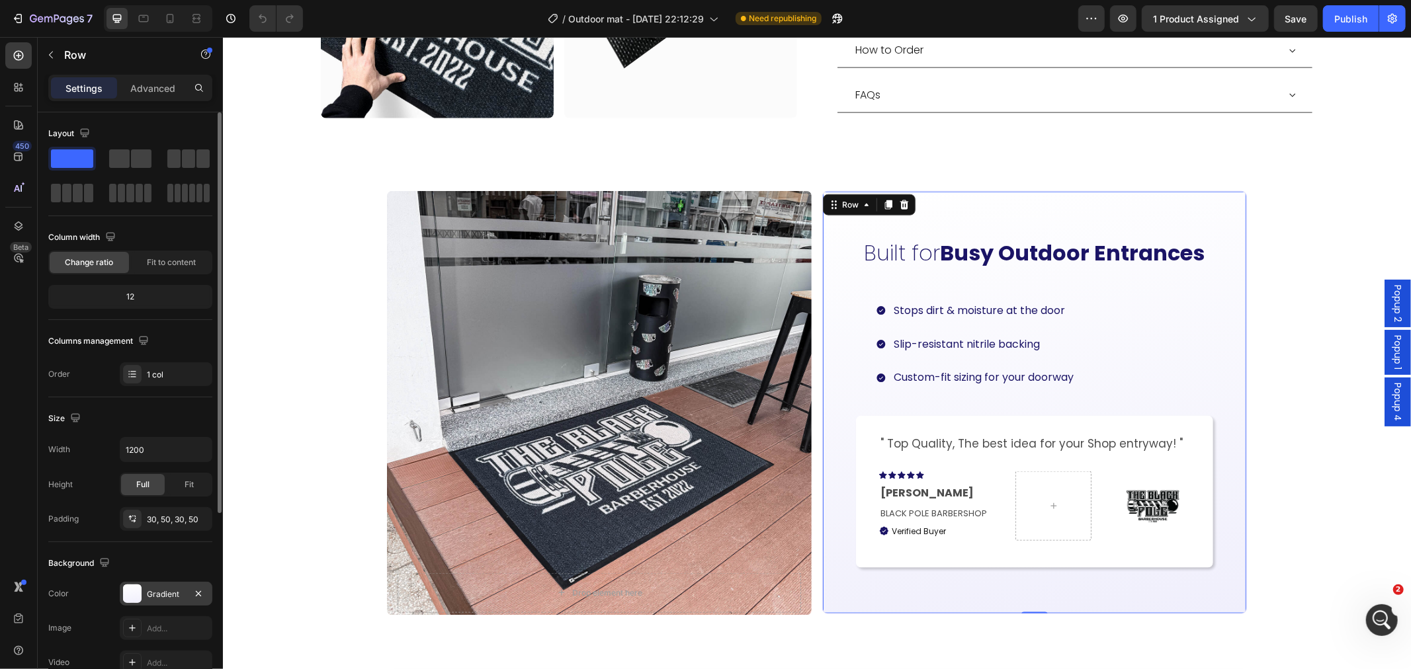
scroll to position [73, 0]
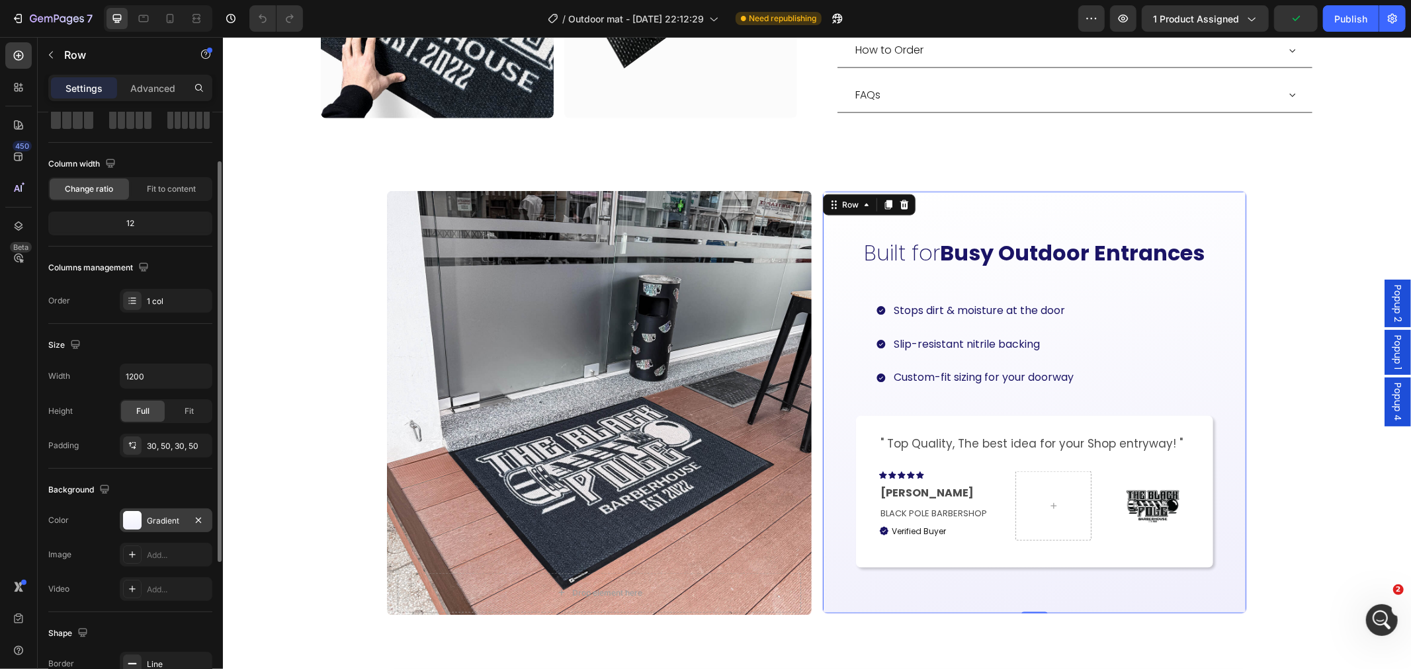
click at [153, 523] on div "Gradient" at bounding box center [166, 521] width 38 height 12
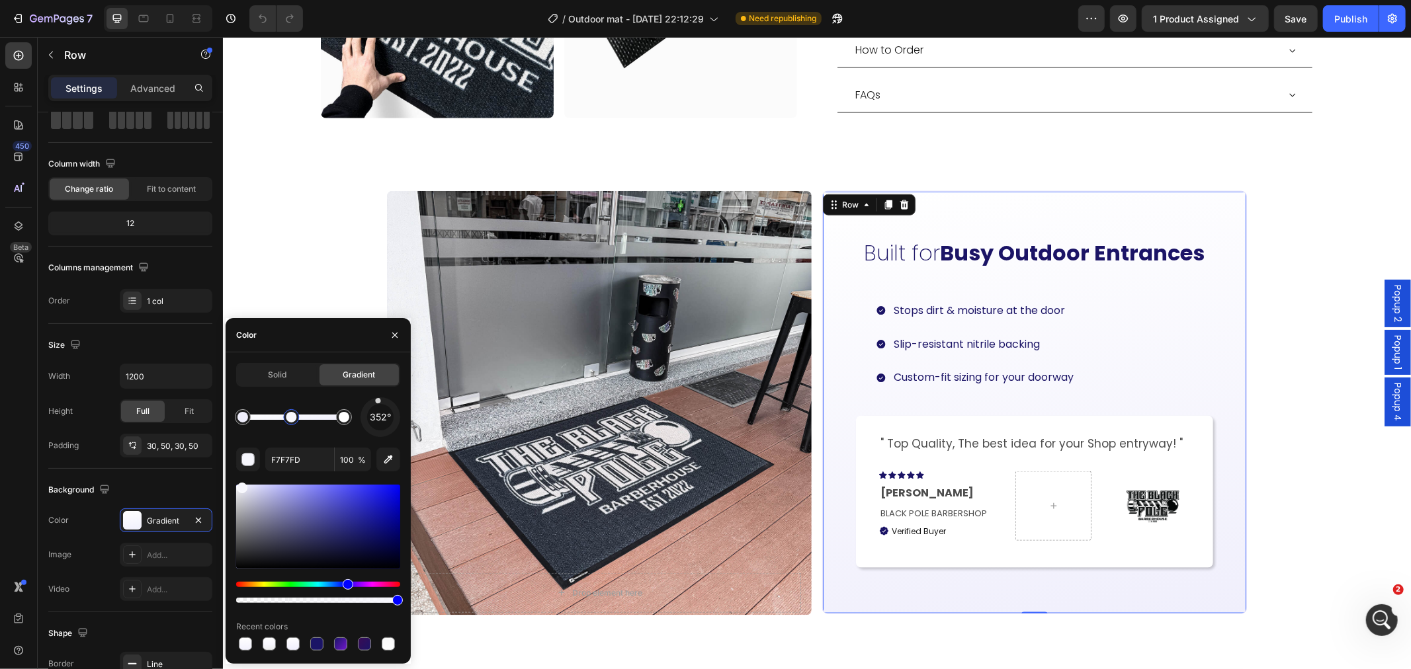
click at [292, 418] on div at bounding box center [293, 417] width 101 height 5
drag, startPoint x: 243, startPoint y: 491, endPoint x: 216, endPoint y: 479, distance: 29.0
click at [217, 482] on div "450 Beta Sections(18) Elements(84) Section Element Hero Section Product Detail …" at bounding box center [111, 353] width 223 height 632
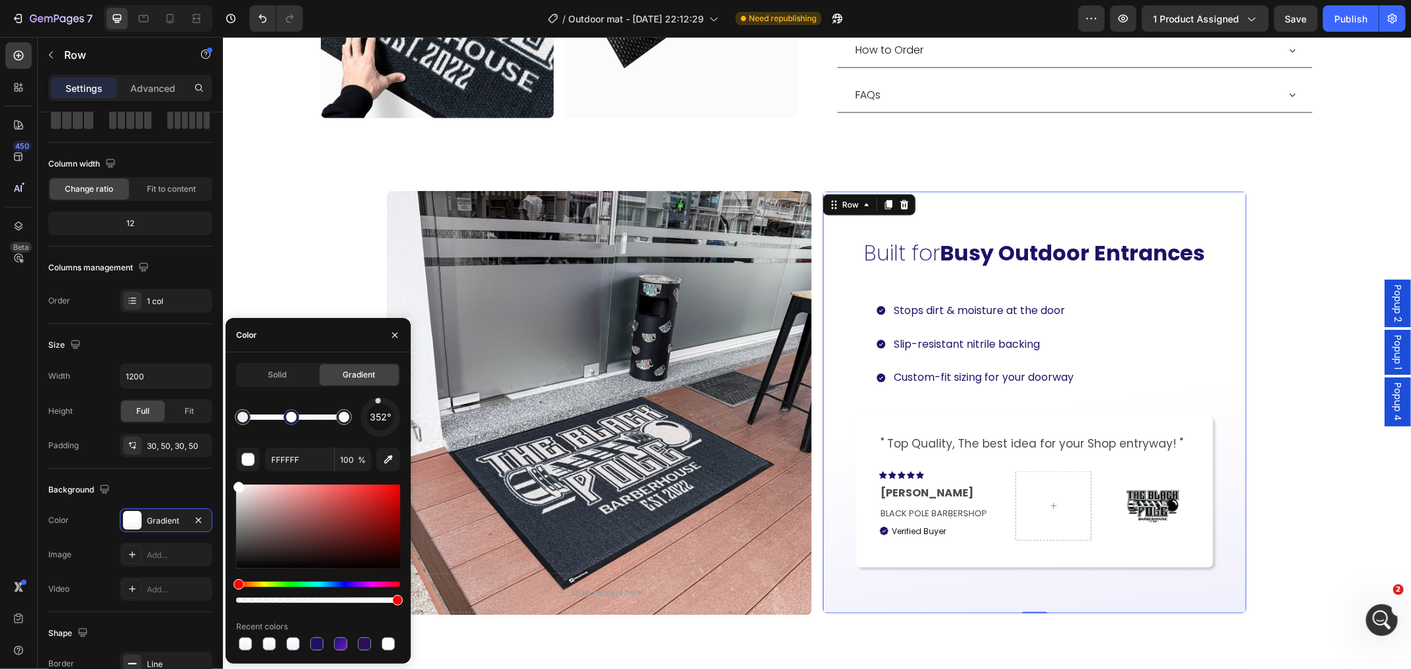
click at [347, 413] on div at bounding box center [344, 417] width 11 height 11
click at [382, 457] on icon "button" at bounding box center [388, 459] width 13 height 13
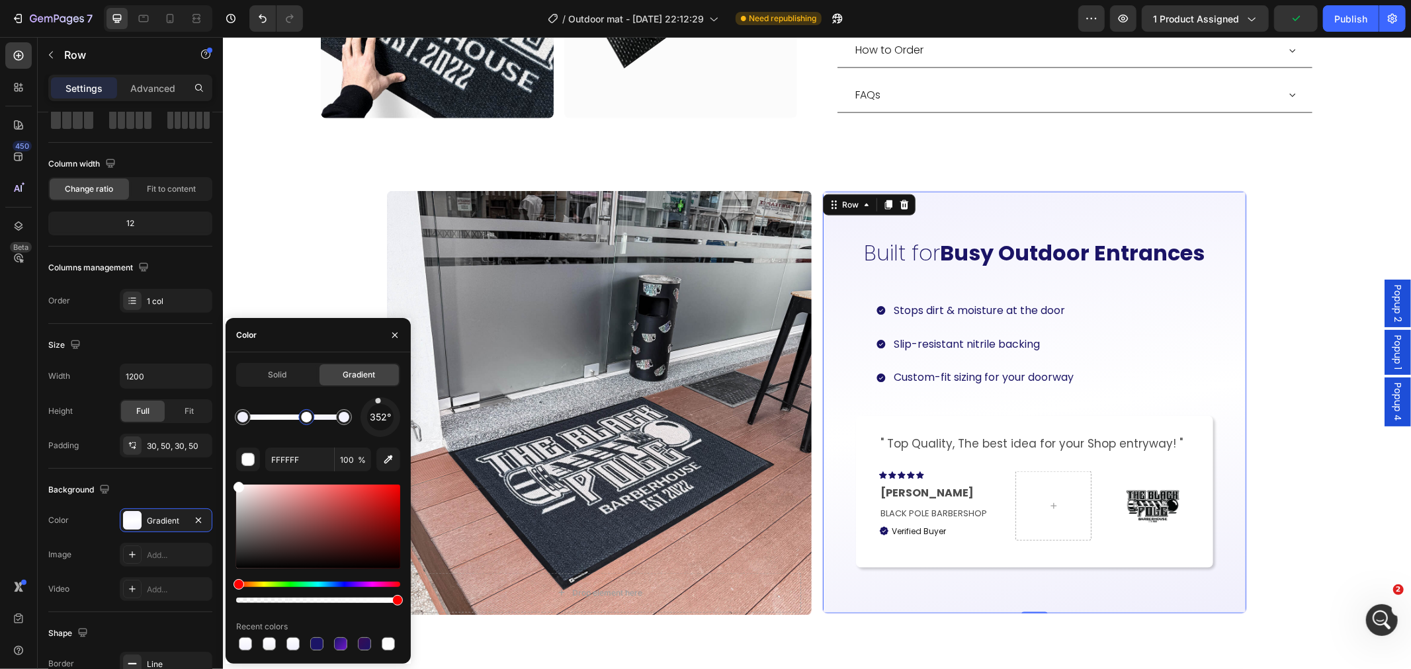
type input "F0EFFC"
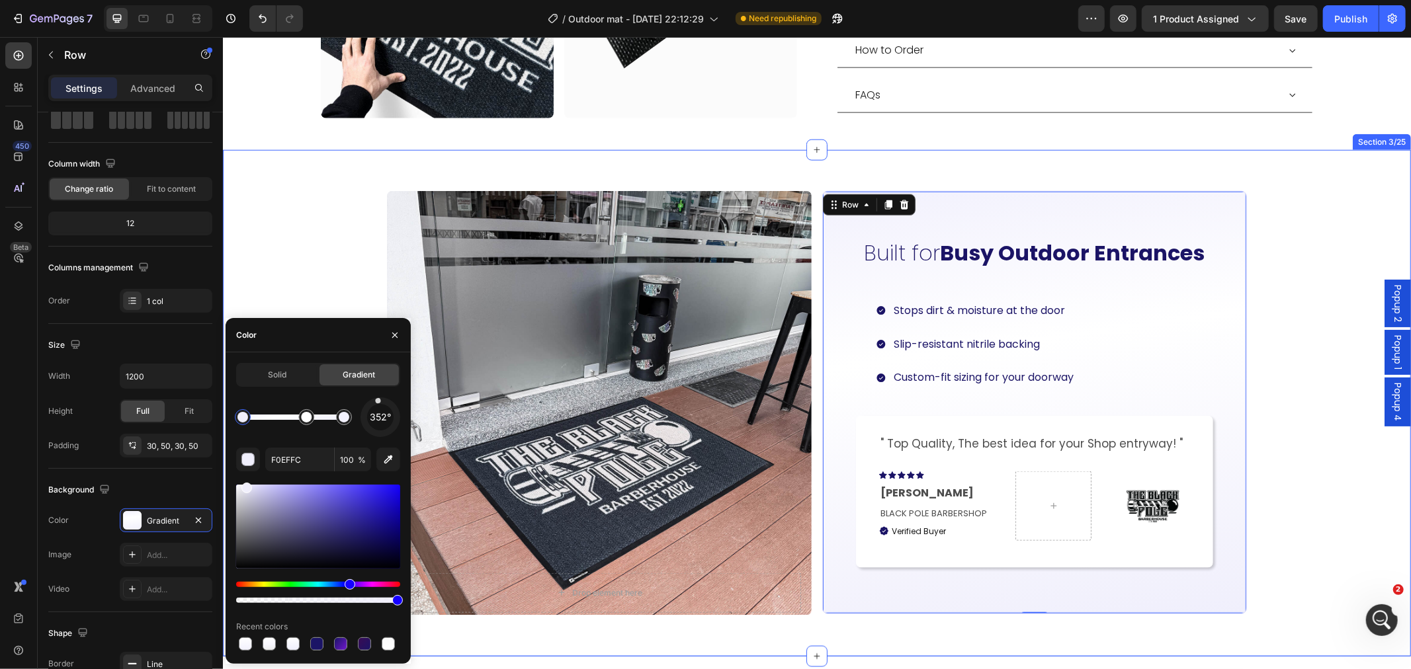
click at [1269, 505] on div "Drop element here Hero Banner Carousel Built for Busy Outdoor Entrances Heading…" at bounding box center [816, 403] width 1188 height 464
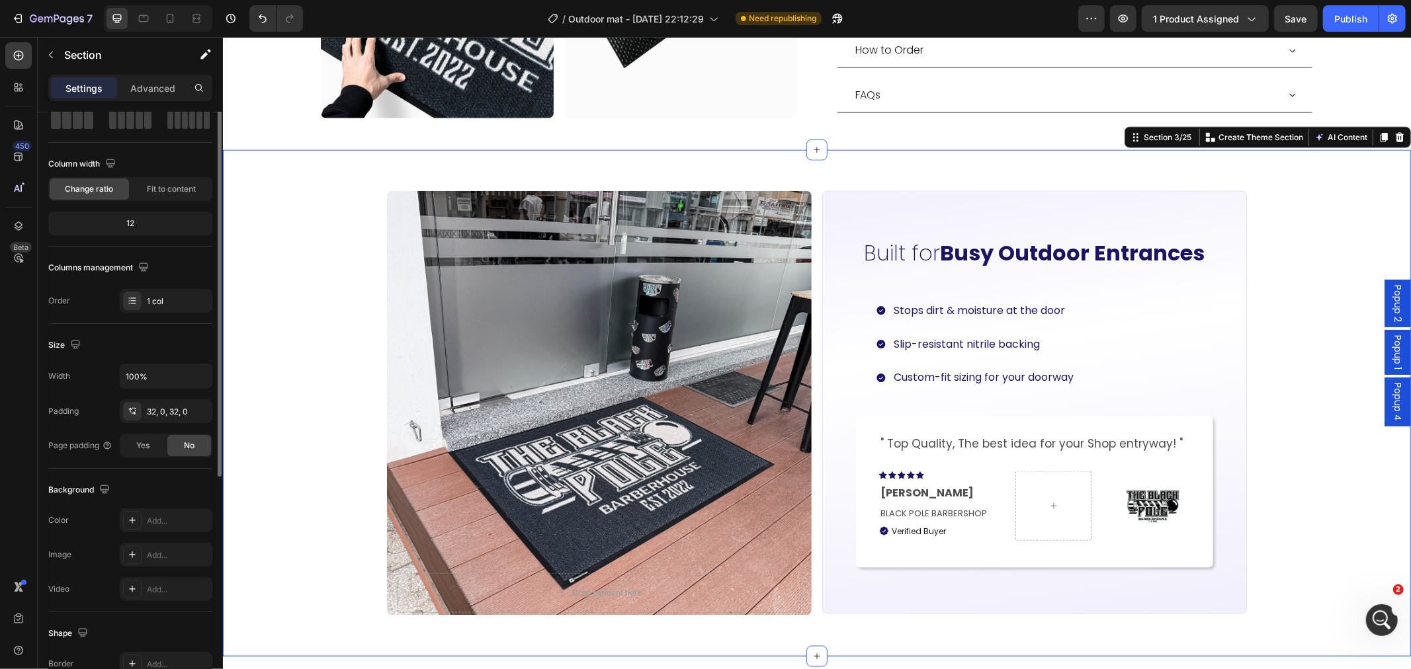
scroll to position [0, 0]
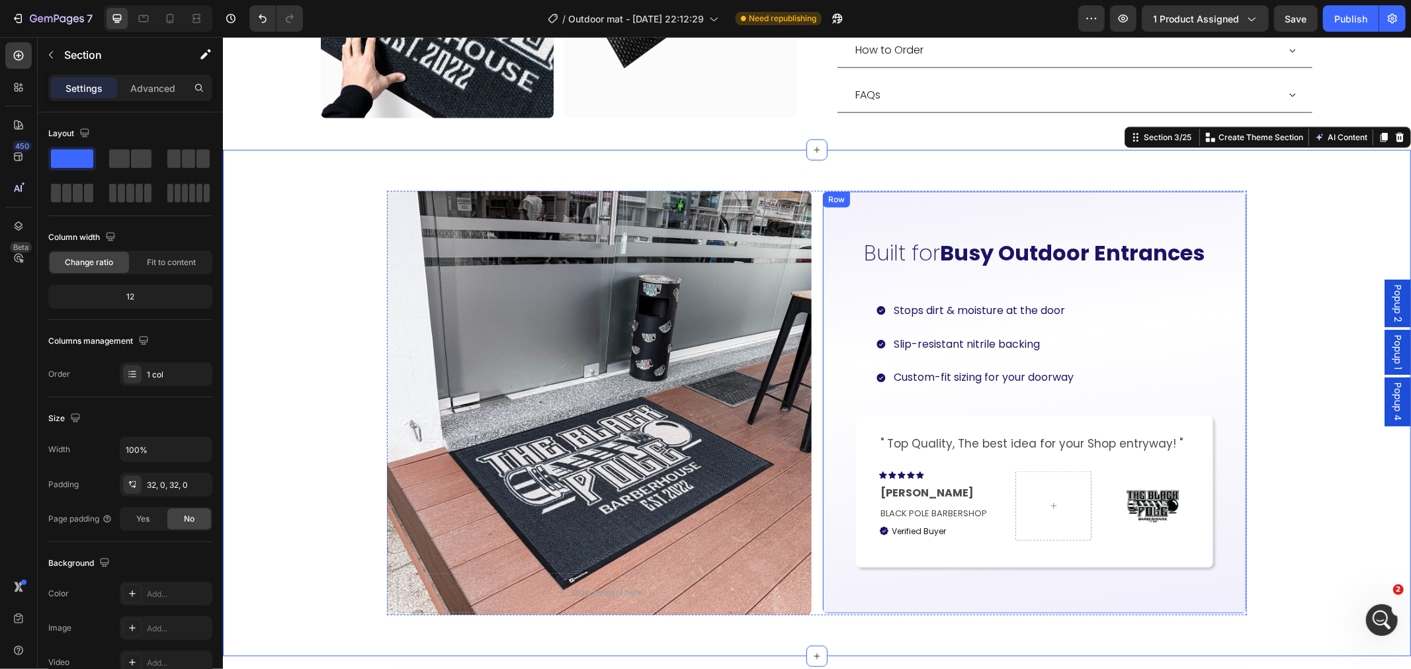
click at [1213, 567] on div "Built for Busy Outdoor Entrances Heading Stops dirt & moisture at the door Slip…" at bounding box center [1034, 402] width 425 height 423
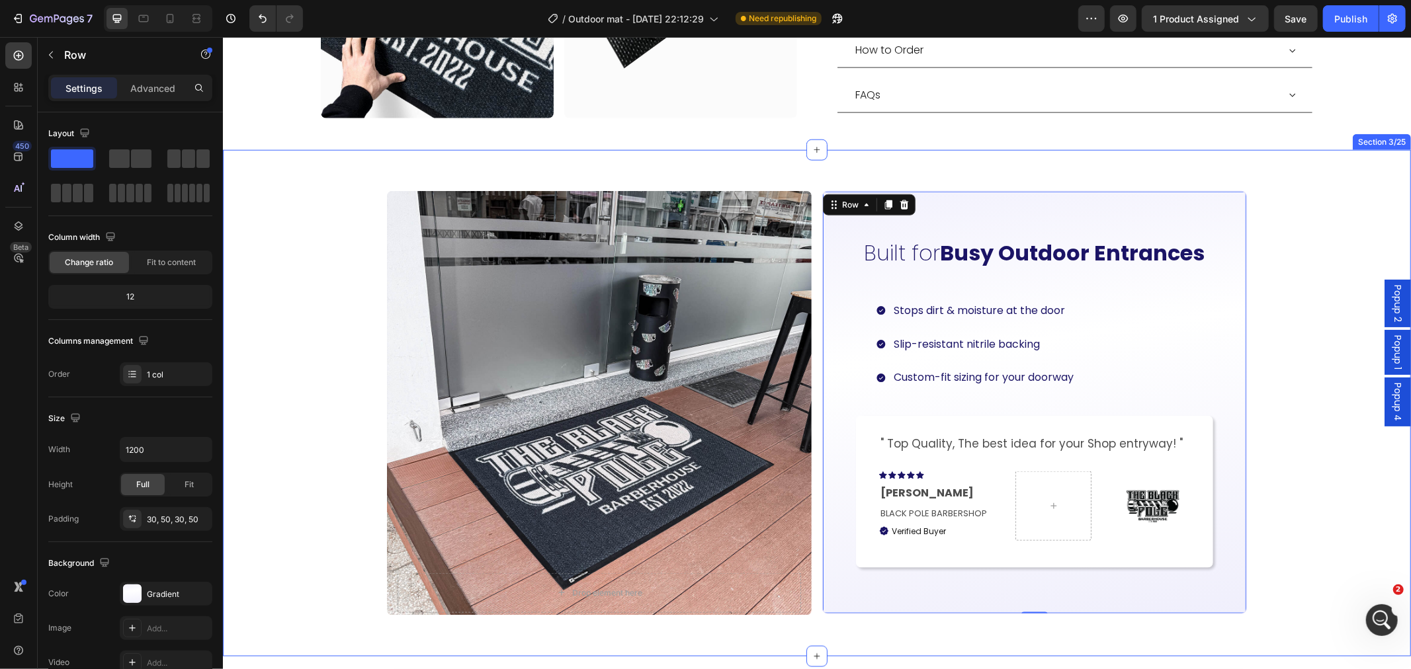
click at [297, 555] on div "Drop element here Hero Banner Carousel Built for Busy Outdoor Entrances Heading…" at bounding box center [816, 403] width 1188 height 464
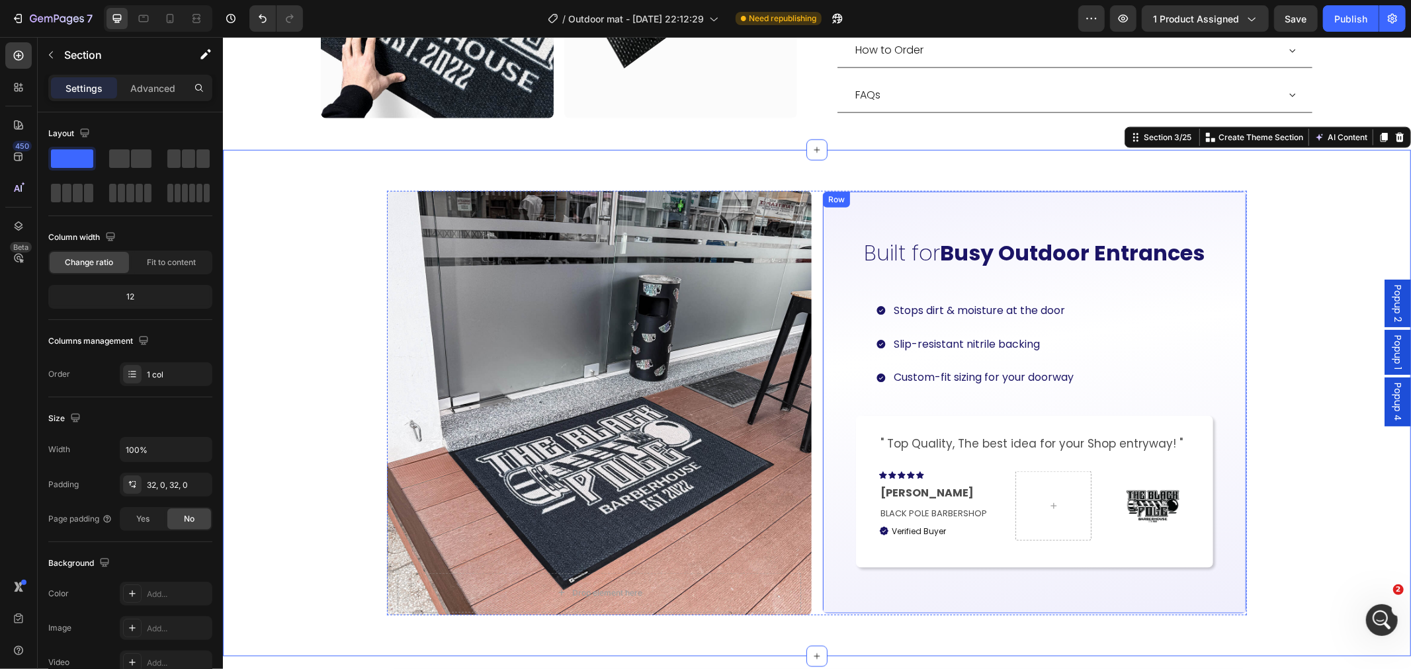
click at [887, 562] on div "Built for Busy Outdoor Entrances Heading Stops dirt & moisture at the door Slip…" at bounding box center [1034, 402] width 425 height 423
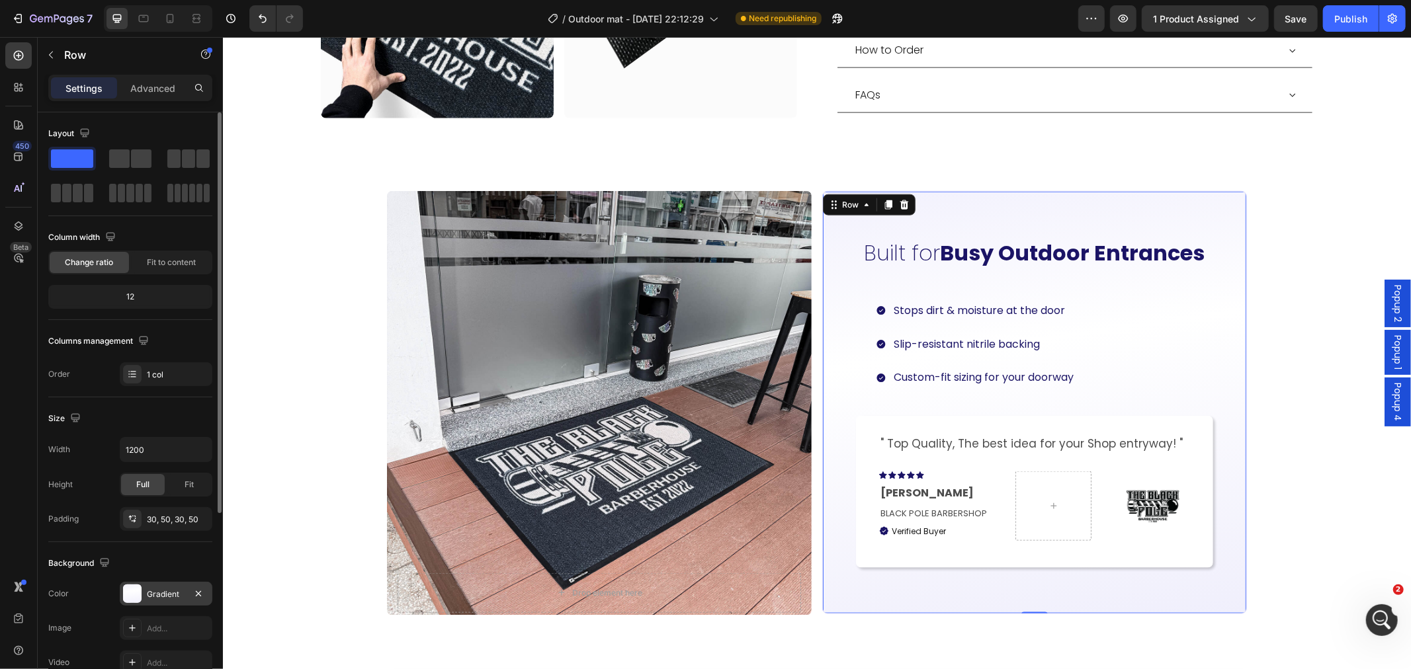
click at [143, 602] on div "Gradient" at bounding box center [166, 594] width 93 height 24
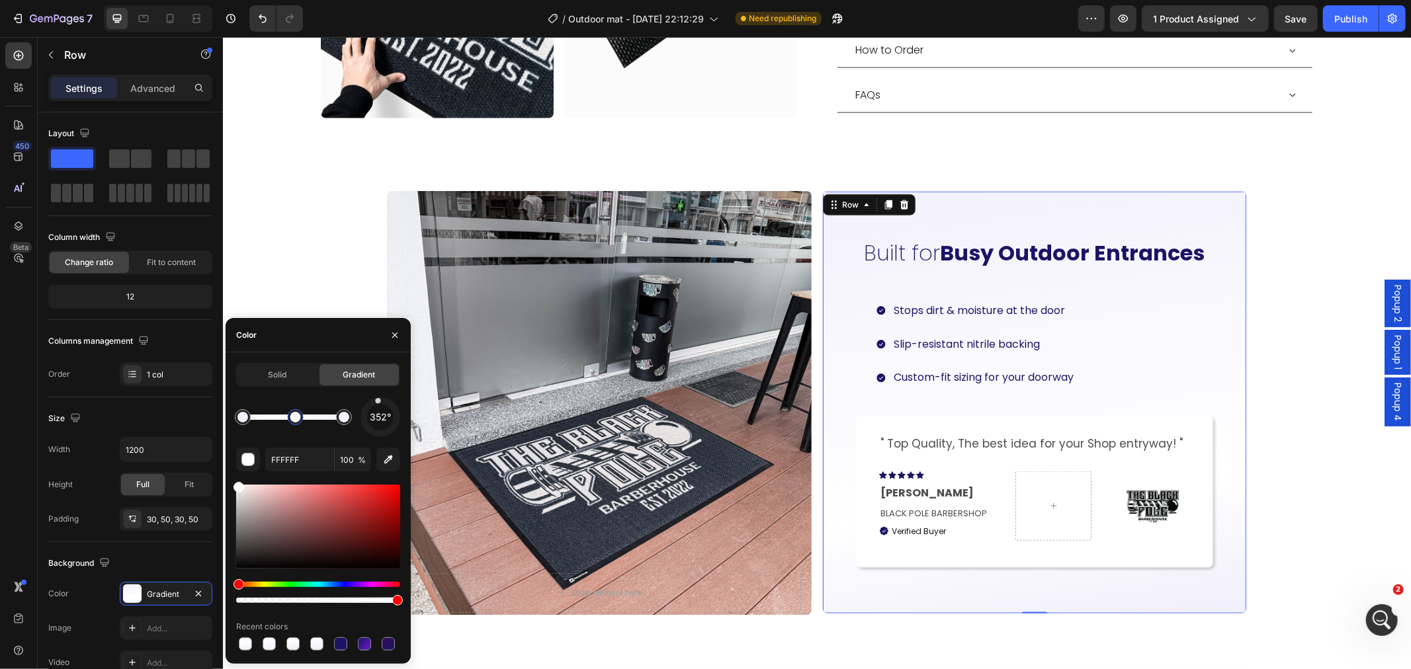
drag, startPoint x: 276, startPoint y: 419, endPoint x: 296, endPoint y: 420, distance: 20.6
click at [296, 420] on div at bounding box center [295, 417] width 11 height 11
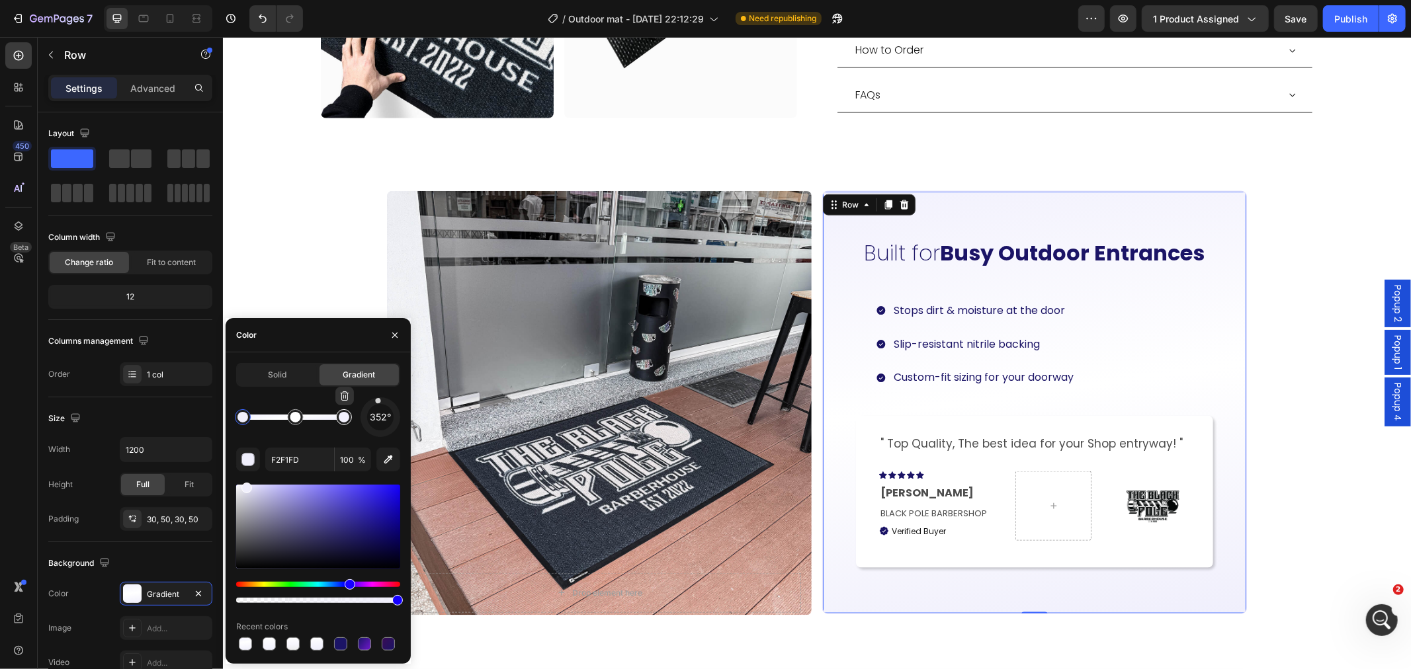
click at [351, 421] on div at bounding box center [344, 417] width 16 height 16
click at [341, 417] on div at bounding box center [344, 417] width 11 height 11
click at [293, 458] on input "F2F1FD" at bounding box center [299, 460] width 69 height 24
paste input "BFBBF2"
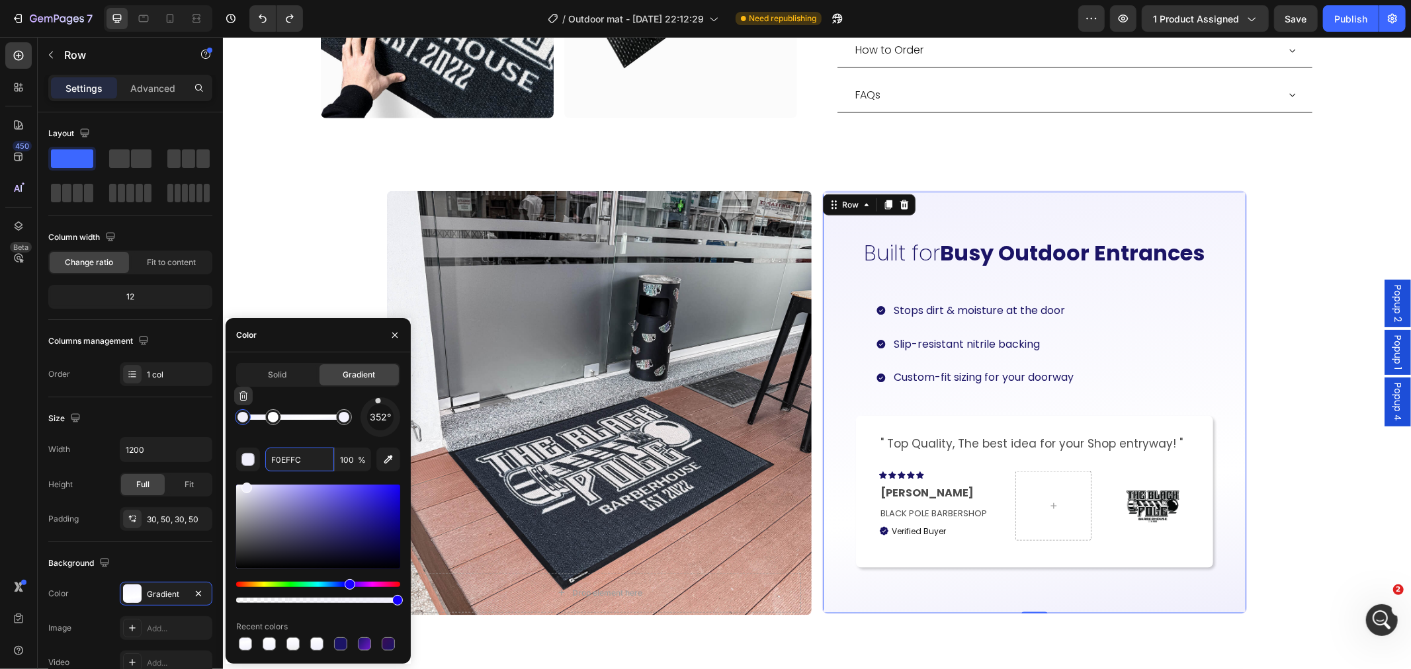
click at [245, 420] on div at bounding box center [242, 417] width 11 height 11
click at [245, 419] on div at bounding box center [242, 417] width 11 height 11
click at [315, 464] on input "F0EFFC" at bounding box center [299, 460] width 69 height 24
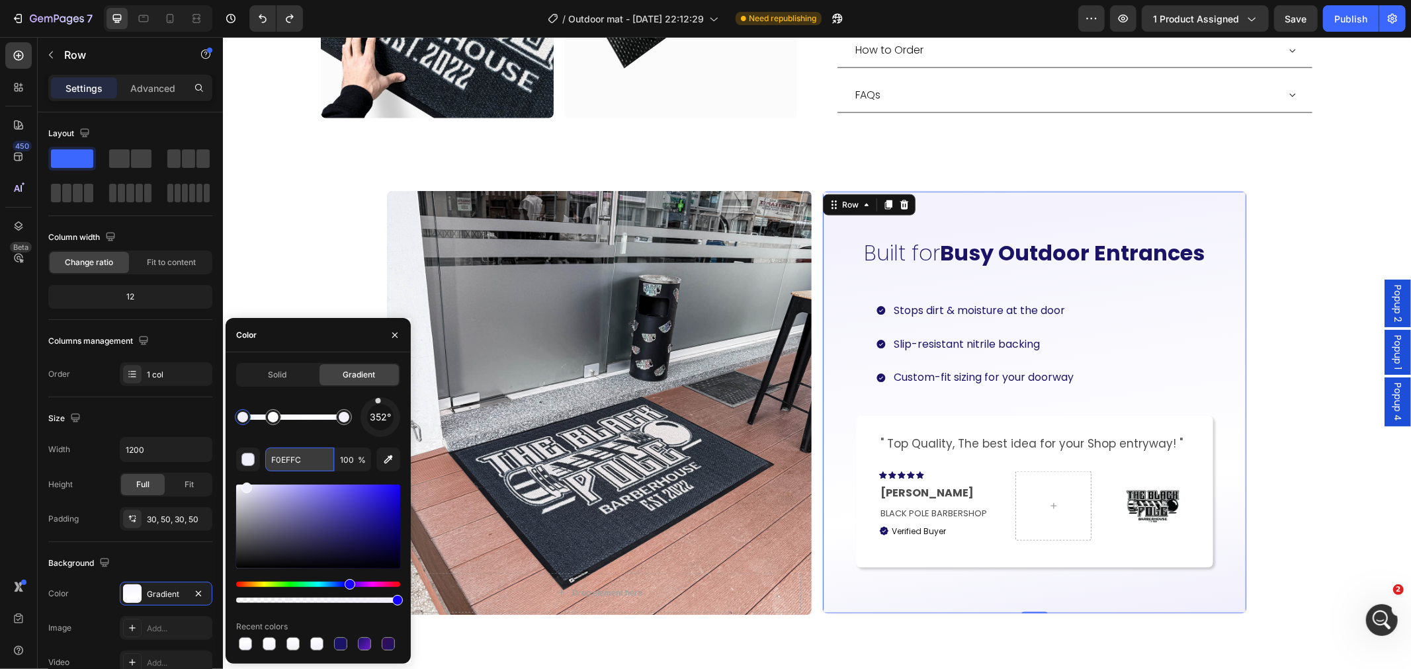
paste input "BFBBF2"
type input "BFBBF2"
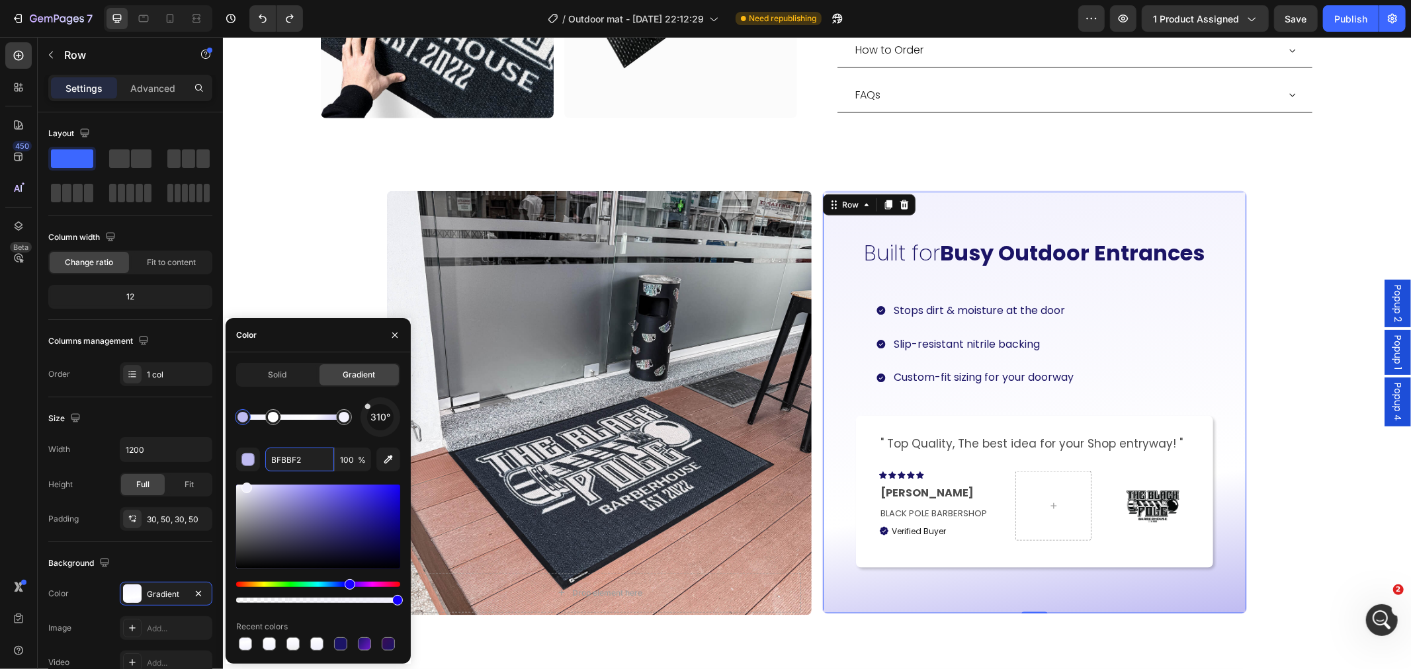
drag, startPoint x: 378, startPoint y: 402, endPoint x: 366, endPoint y: 411, distance: 15.1
click at [366, 411] on div at bounding box center [367, 407] width 7 height 7
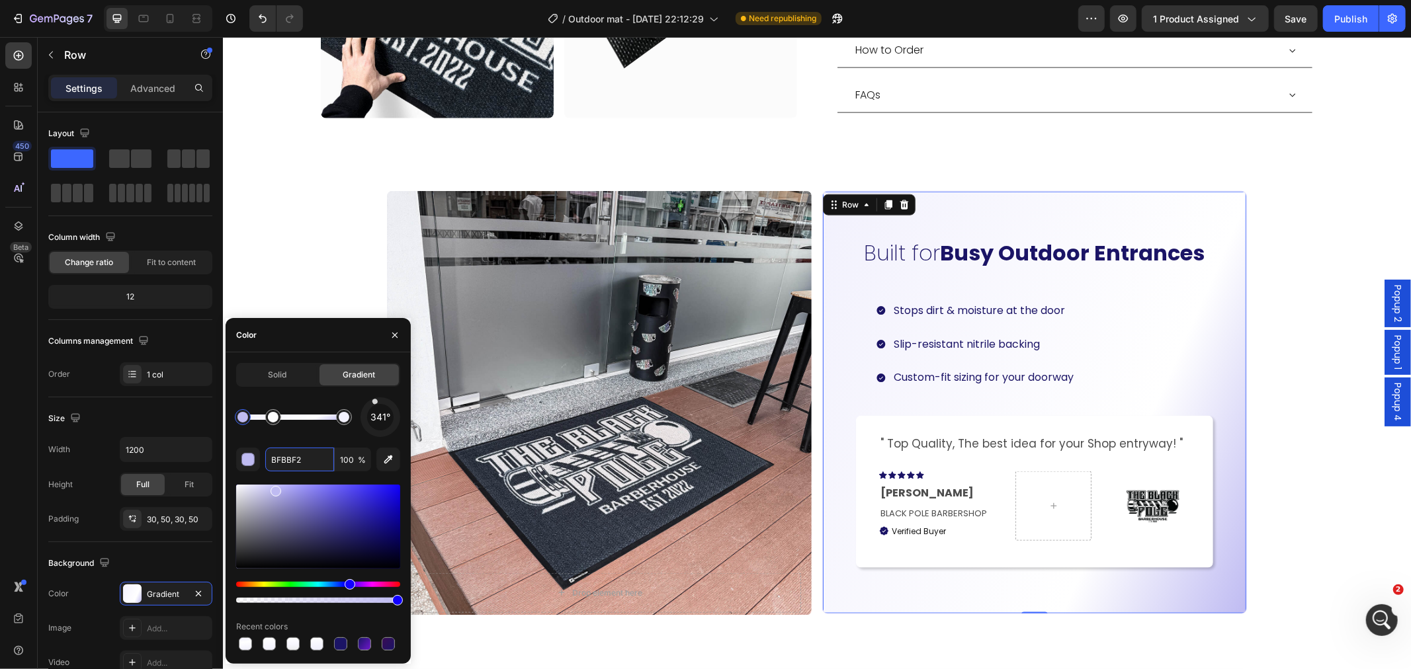
drag, startPoint x: 368, startPoint y: 402, endPoint x: 374, endPoint y: 396, distance: 8.4
click at [374, 396] on div "Solid Gradient 341° BFBBF2 100 % Recent colors" at bounding box center [318, 508] width 164 height 290
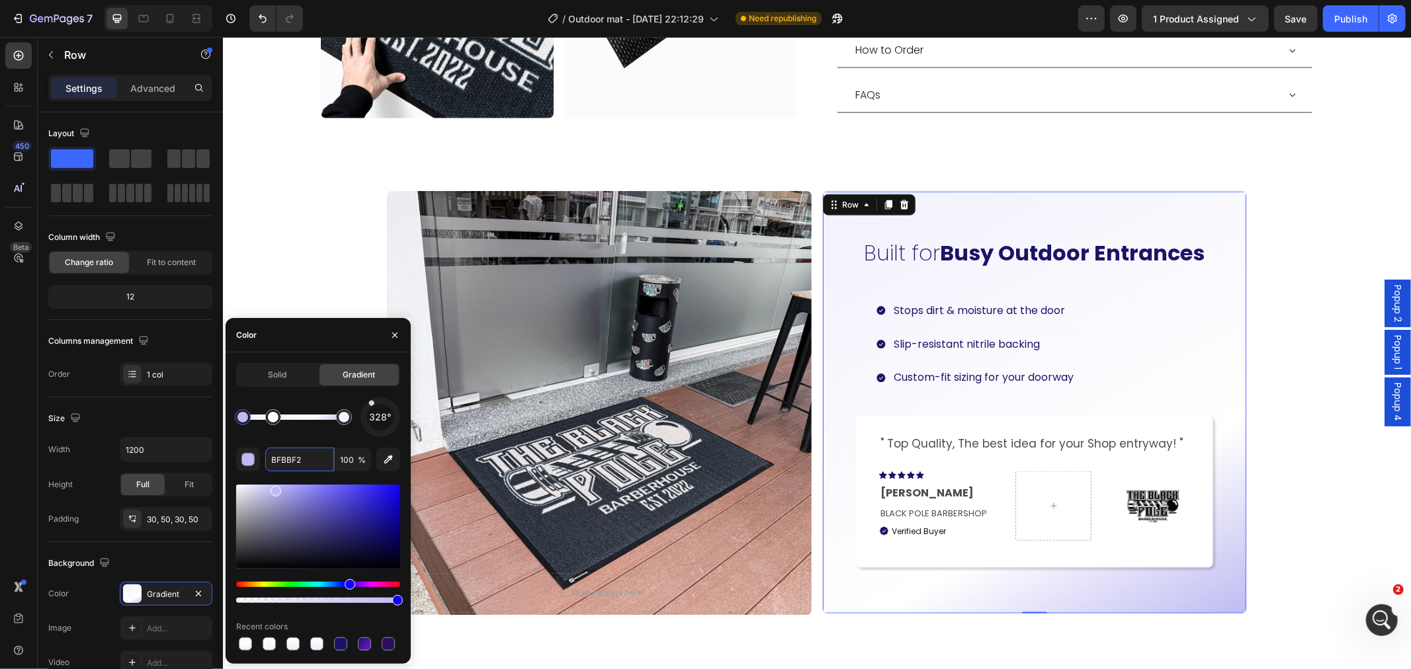
click at [369, 400] on div at bounding box center [380, 417] width 55 height 55
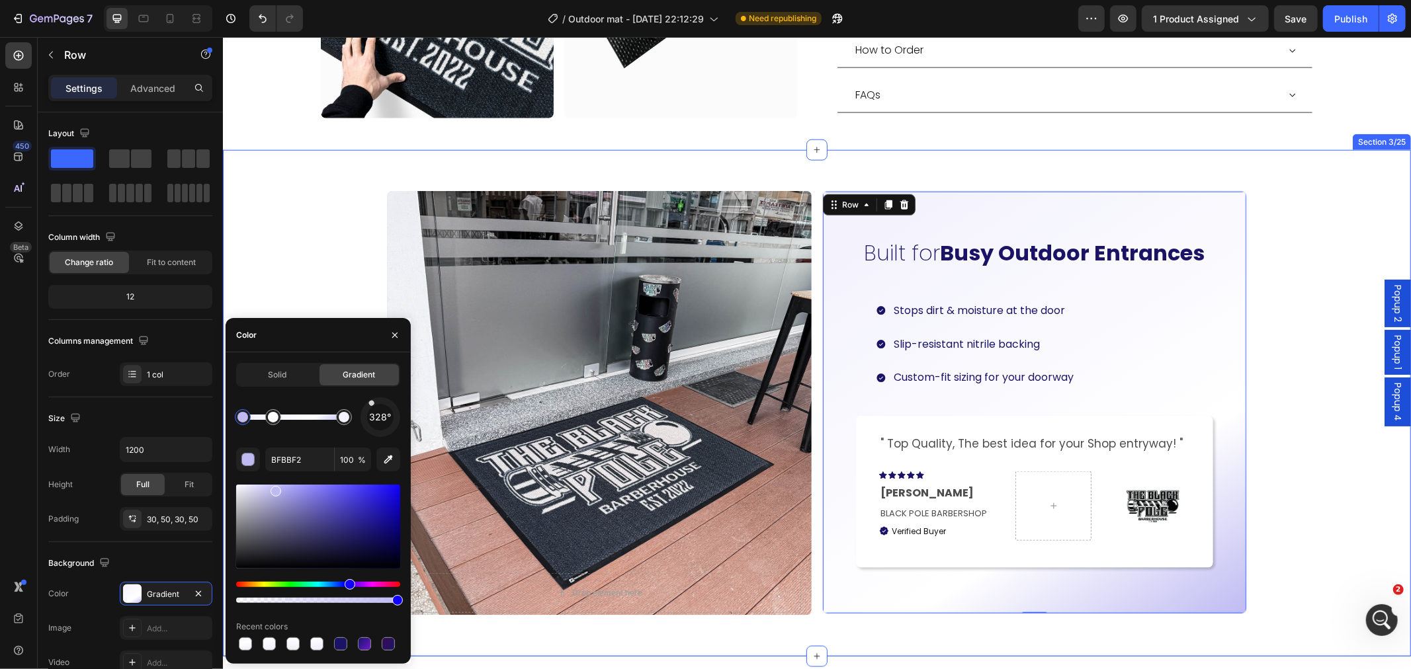
click at [1269, 533] on div "Drop element here Hero Banner Carousel Built for Busy Outdoor Entrances Heading…" at bounding box center [816, 403] width 1188 height 464
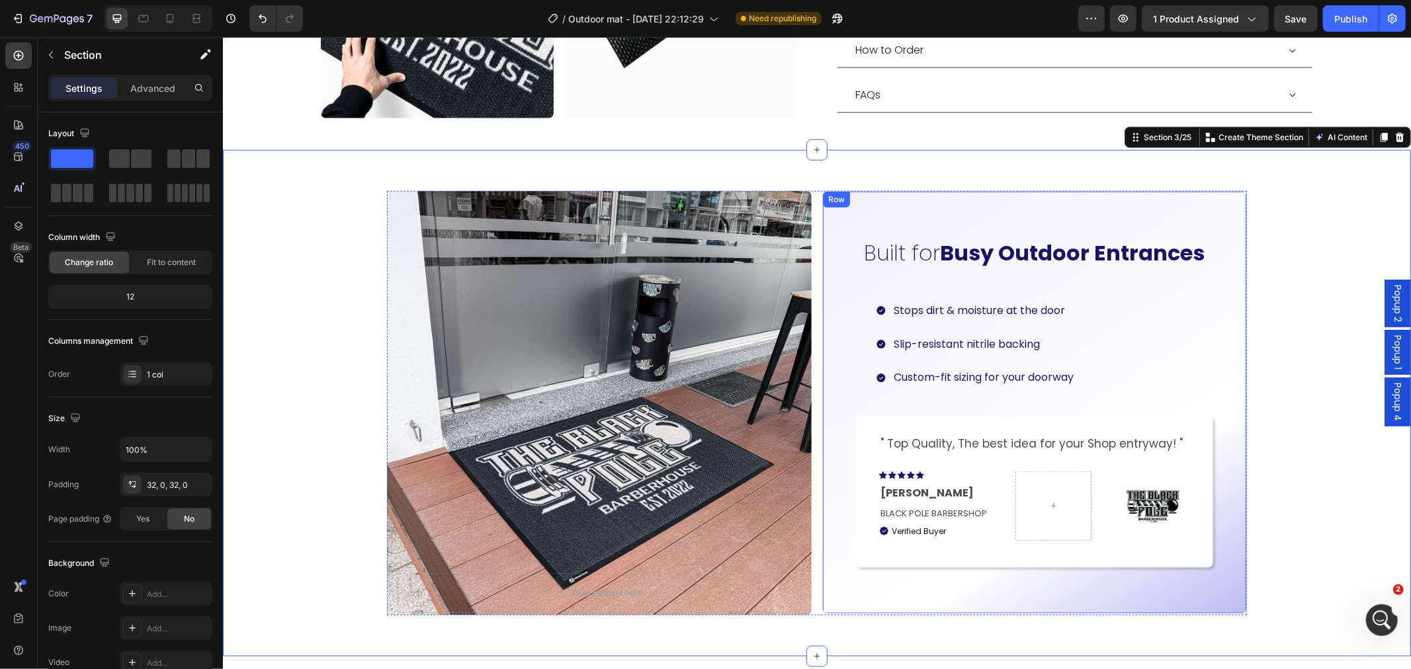
click at [1190, 577] on div "Built for Busy Outdoor Entrances Heading Stops dirt & moisture at the door Slip…" at bounding box center [1034, 402] width 425 height 423
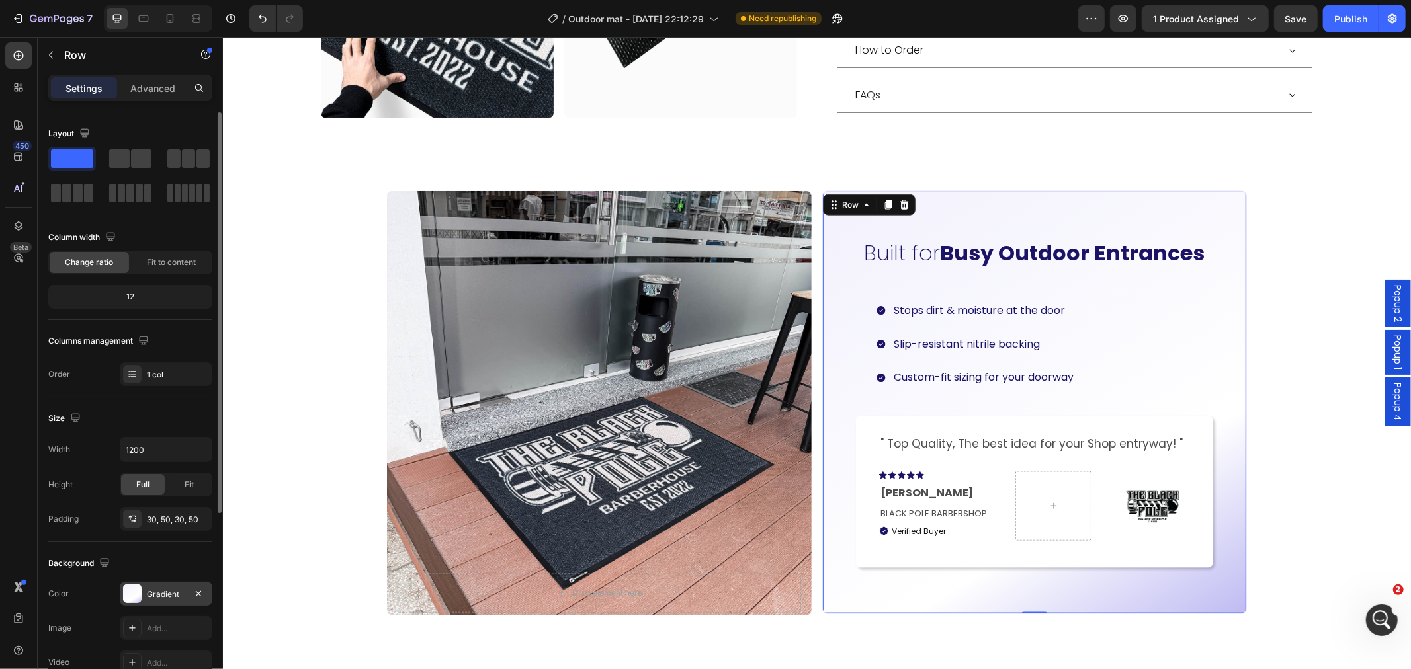
click at [150, 591] on div "Gradient" at bounding box center [166, 595] width 38 height 12
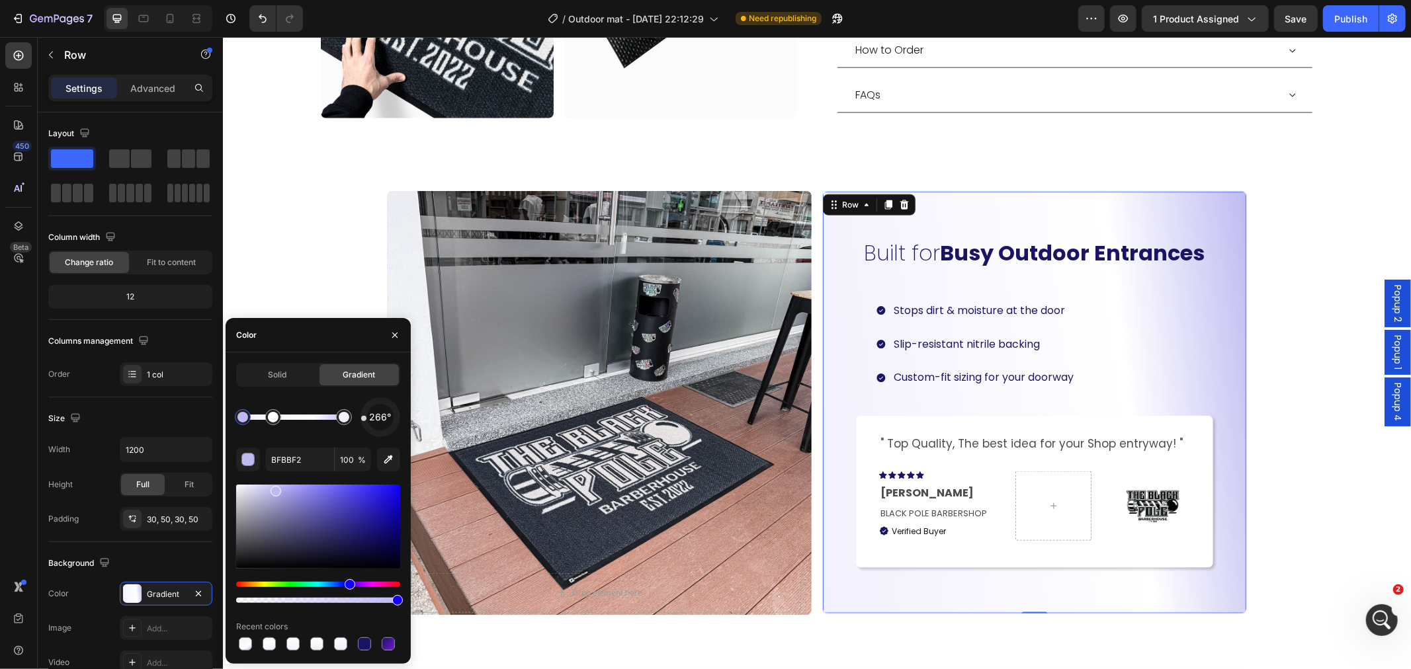
drag, startPoint x: 370, startPoint y: 408, endPoint x: 366, endPoint y: 419, distance: 11.6
click at [366, 419] on div "266°" at bounding box center [381, 418] width 40 height 40
drag, startPoint x: 366, startPoint y: 418, endPoint x: 407, endPoint y: 394, distance: 47.4
click at [408, 394] on div "Solid Gradient 51° BFBBF2 100 % Recent colors" at bounding box center [318, 508] width 185 height 290
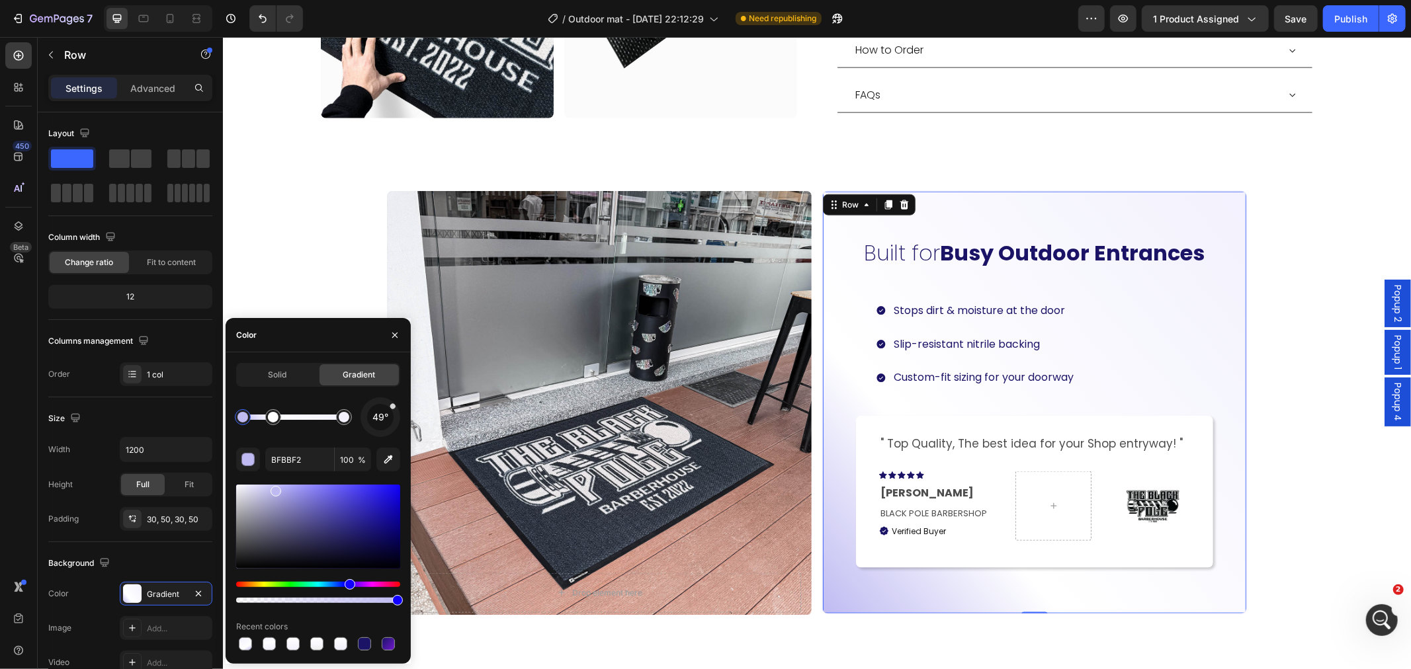
scroll to position [248, 0]
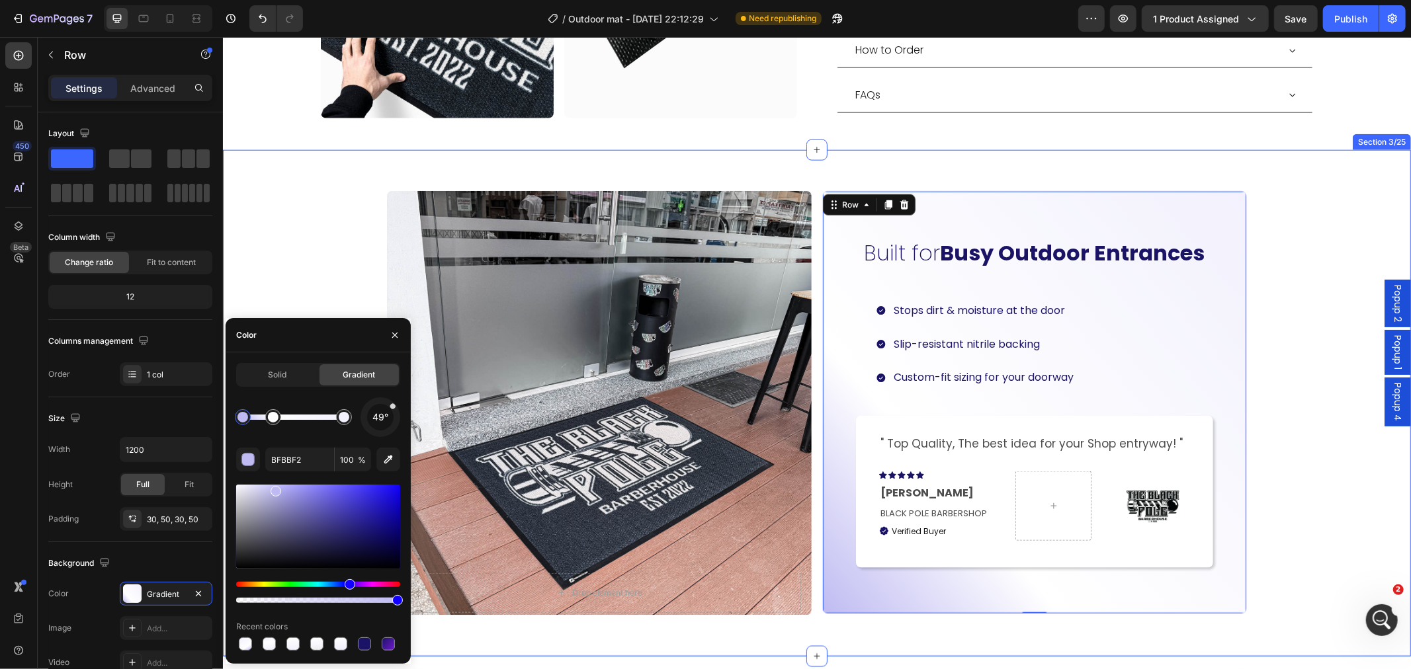
click at [1269, 537] on div "Drop element here Hero Banner Carousel Built for Busy Outdoor Entrances Heading…" at bounding box center [816, 403] width 1188 height 464
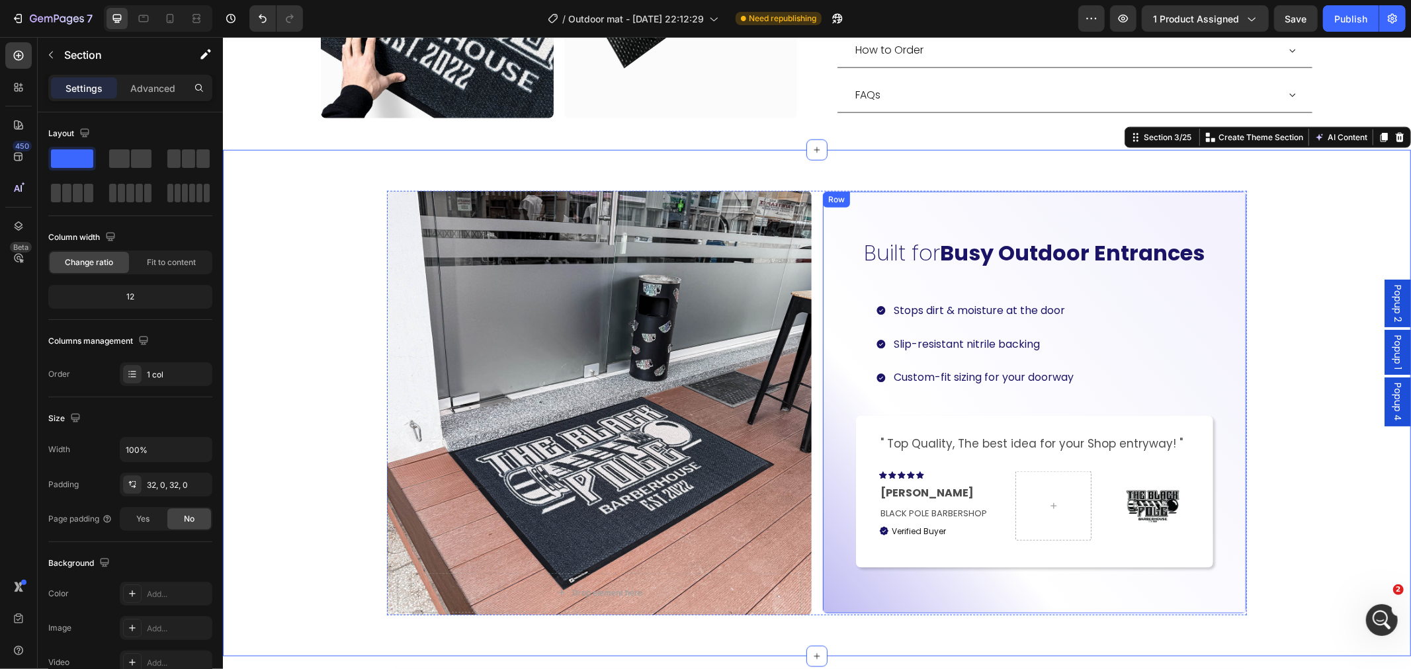
click at [1121, 564] on div "Built for Busy Outdoor Entrances Heading Stops dirt & moisture at the door Slip…" at bounding box center [1034, 402] width 425 height 423
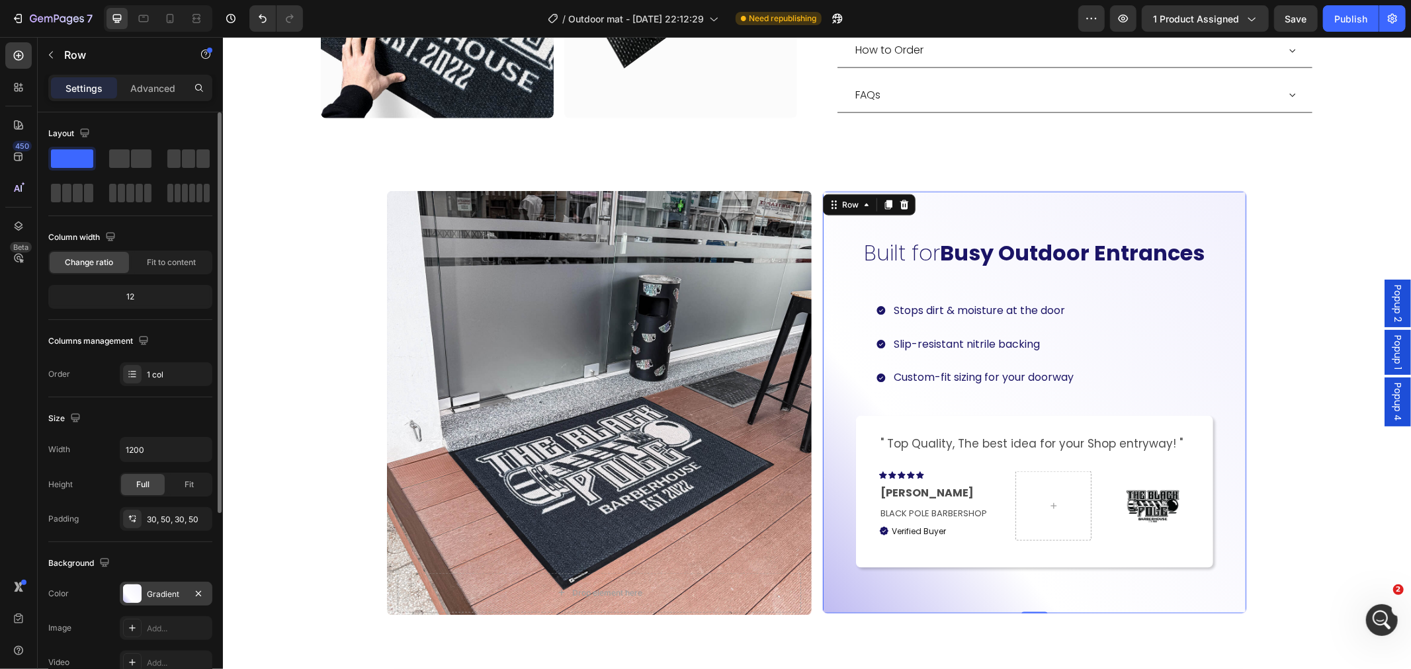
click at [128, 590] on div at bounding box center [132, 594] width 19 height 19
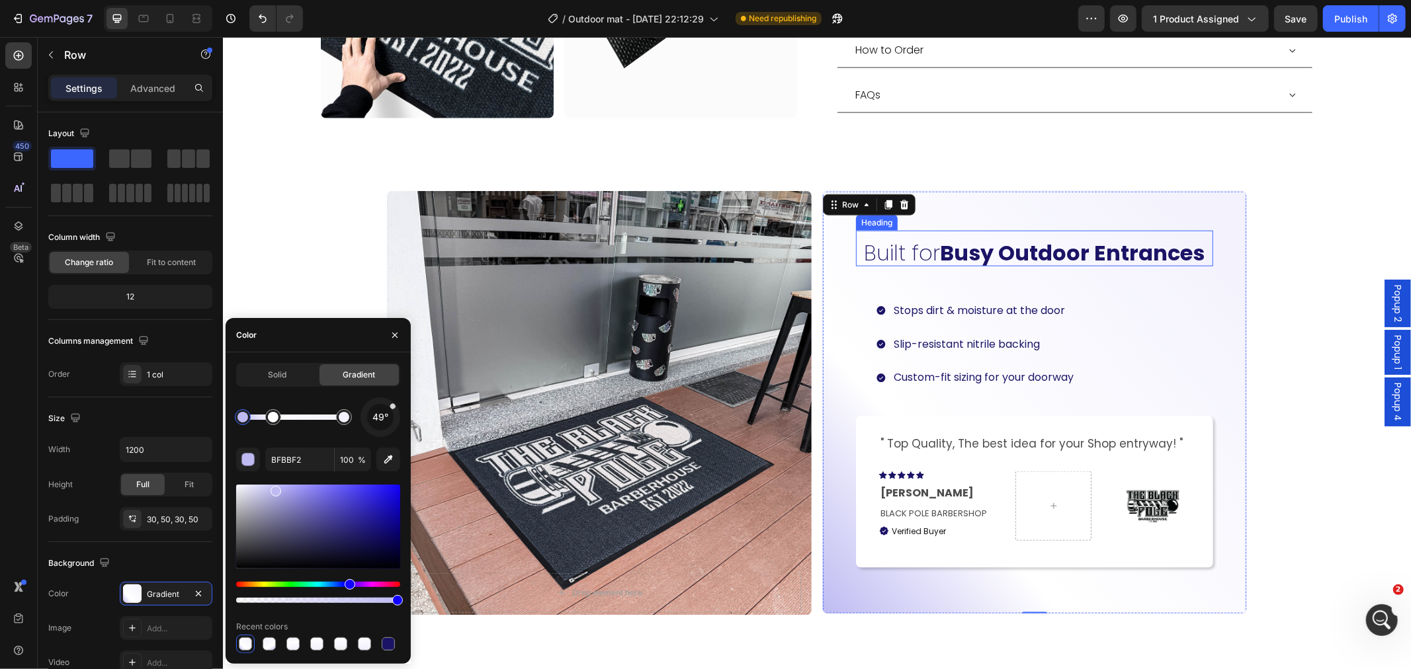
click at [991, 237] on strong "Busy Outdoor Entrances" at bounding box center [1072, 252] width 265 height 30
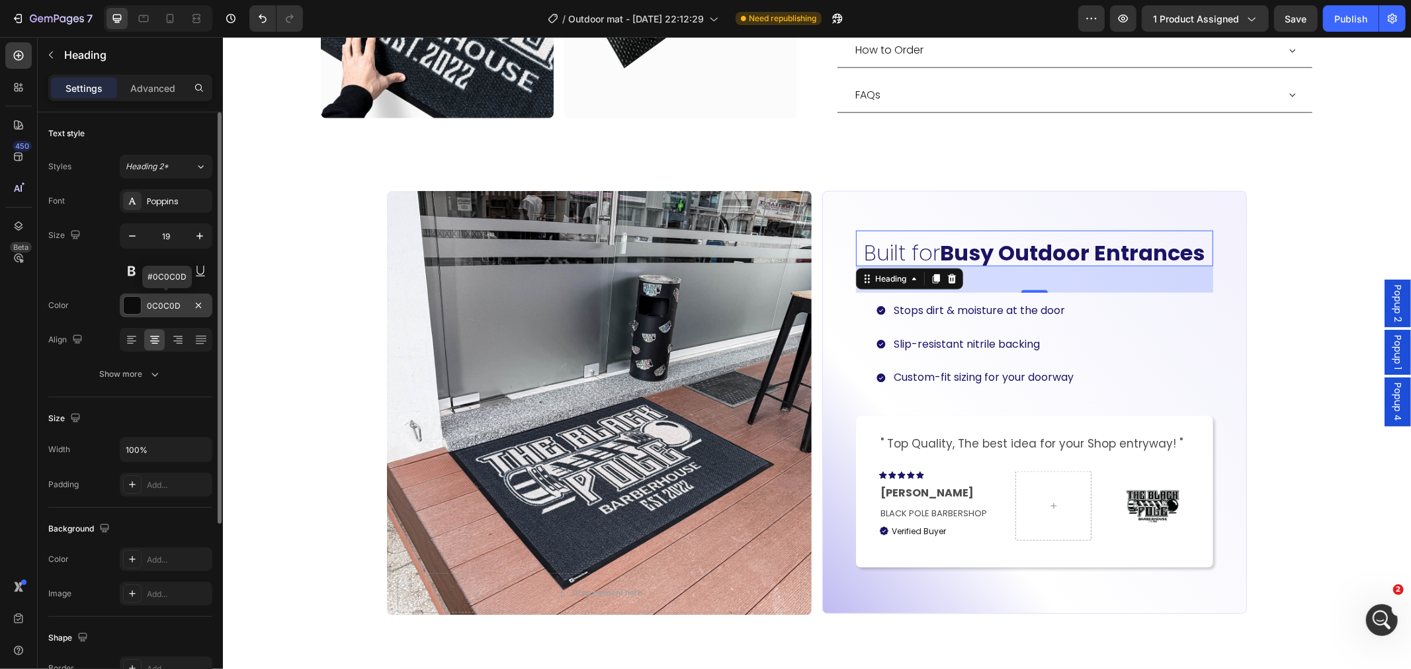
click at [161, 300] on div "0C0C0D" at bounding box center [166, 306] width 38 height 12
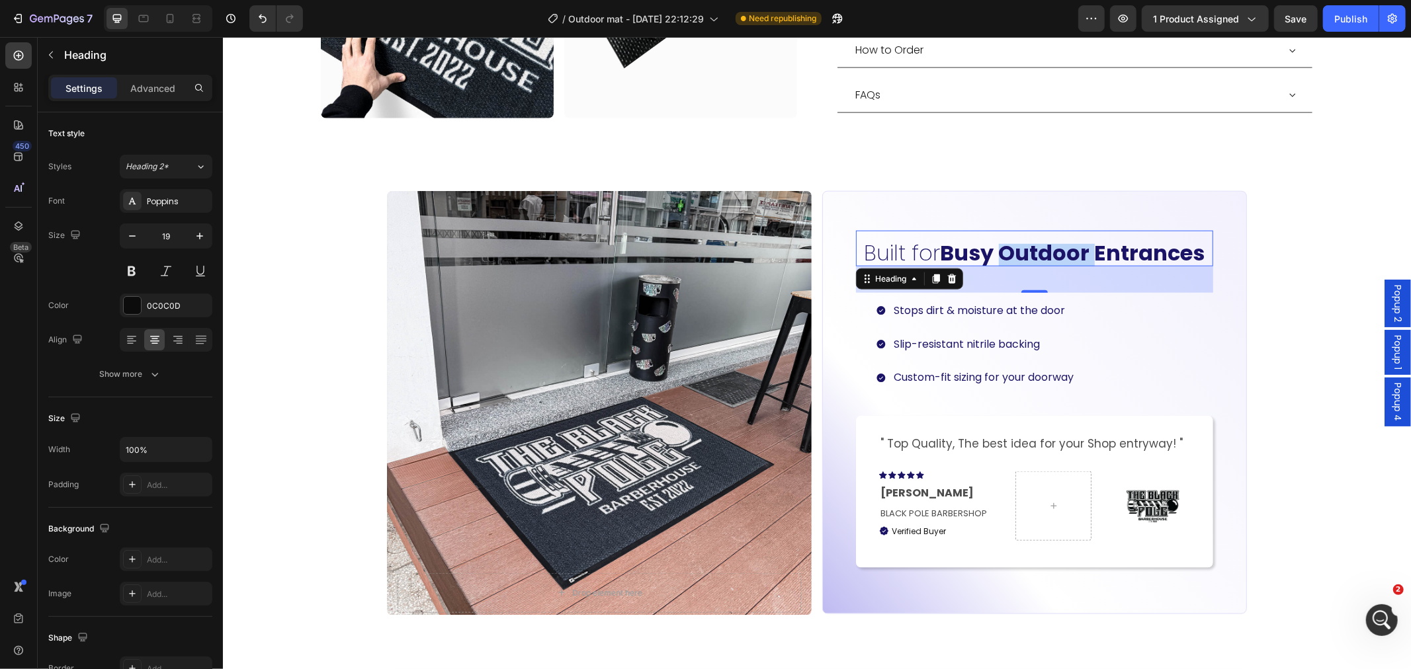
click at [1011, 237] on strong "Busy Outdoor Entrances" at bounding box center [1072, 252] width 265 height 30
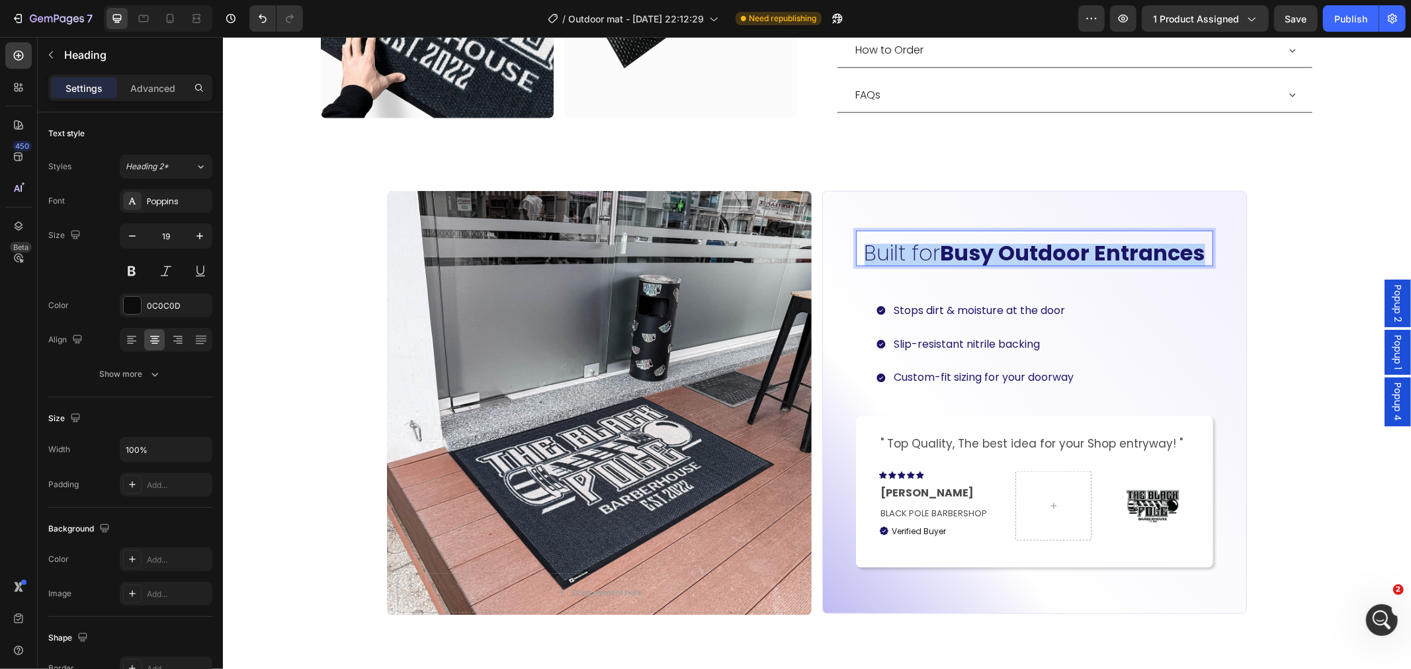
click at [1011, 237] on strong "Busy Outdoor Entrances" at bounding box center [1072, 252] width 265 height 30
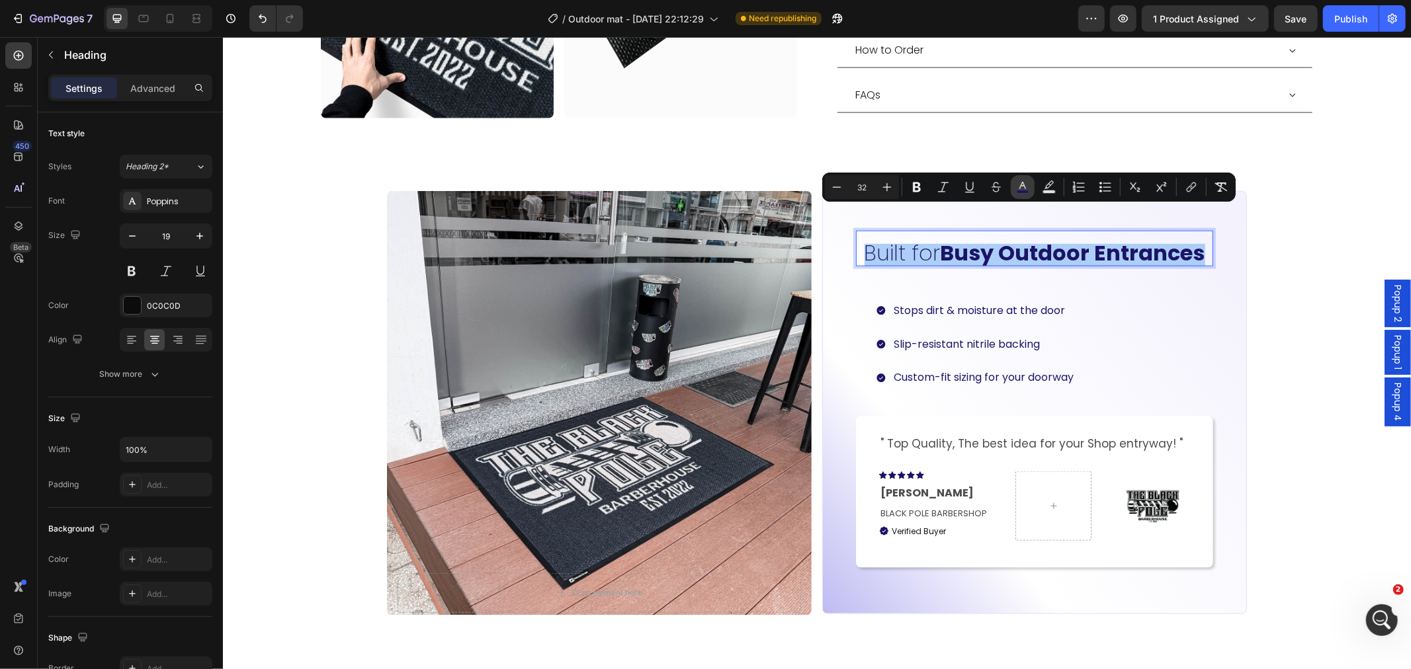
click at [1031, 188] on button "color" at bounding box center [1023, 187] width 24 height 24
type input "1B1466"
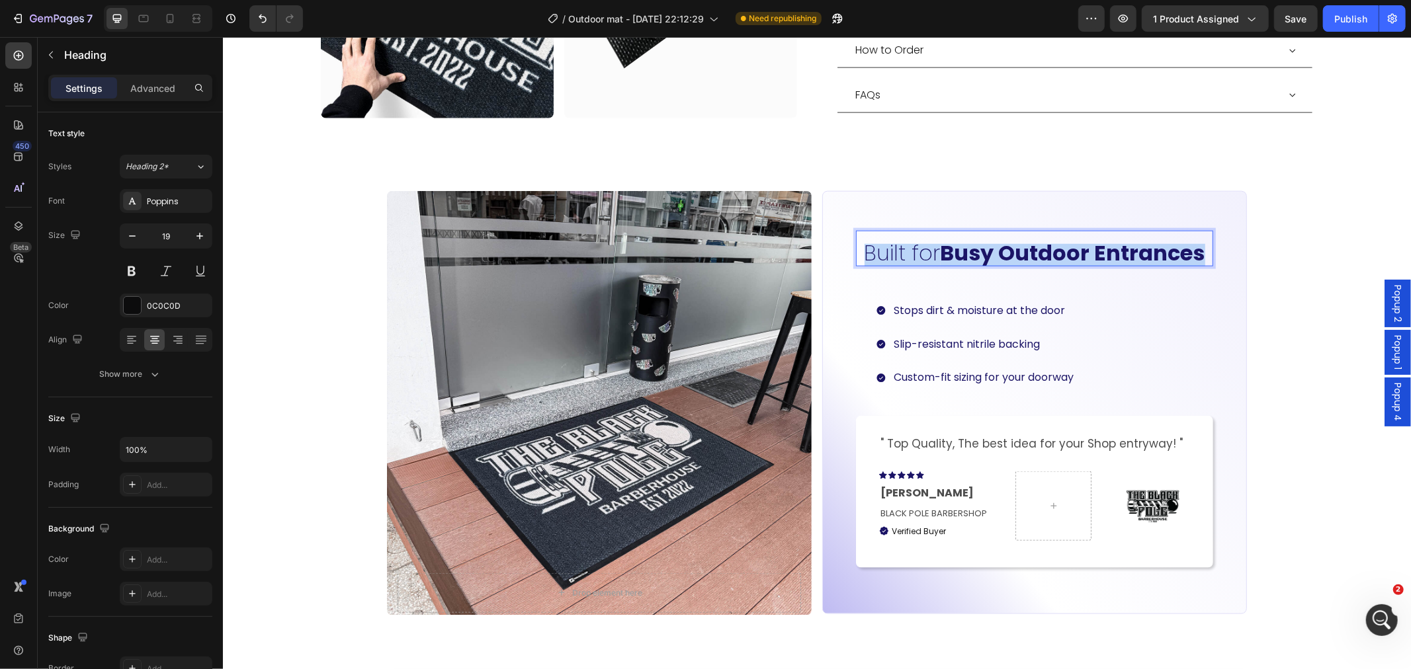
click at [961, 237] on strong "Busy Outdoor Entrances" at bounding box center [1072, 252] width 265 height 30
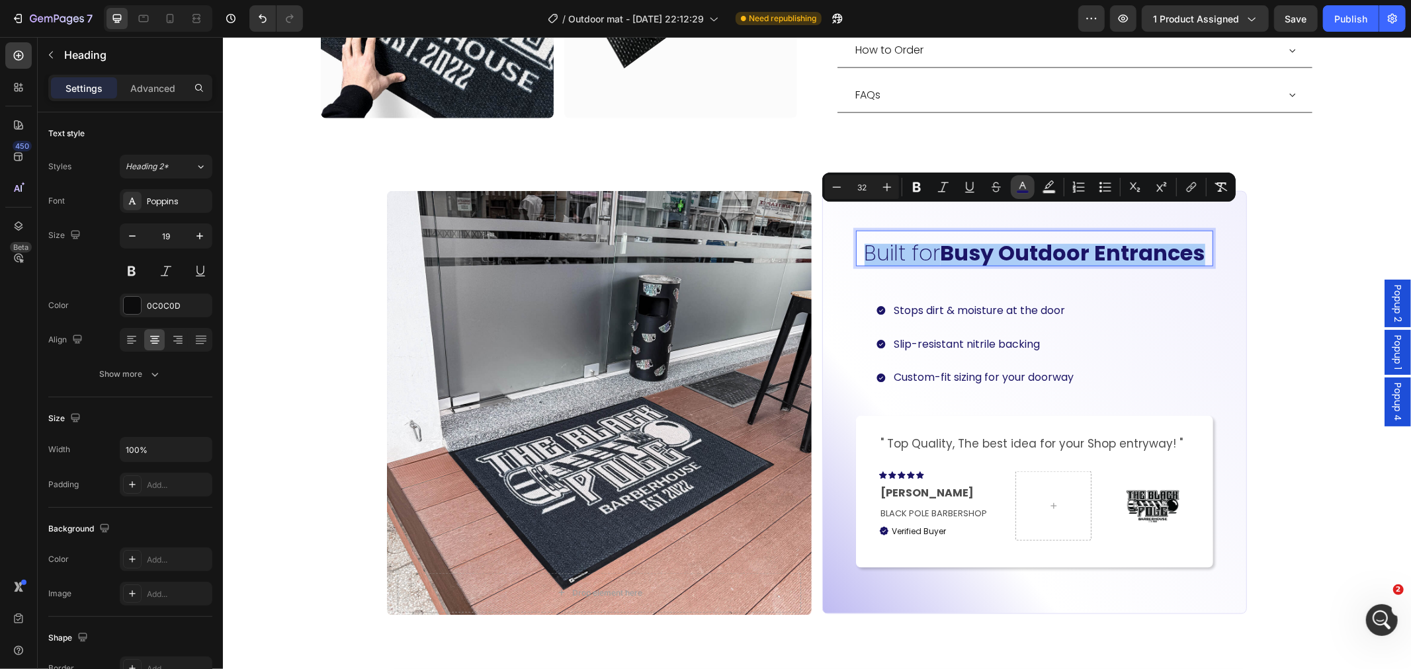
click at [1031, 191] on button "color" at bounding box center [1023, 187] width 24 height 24
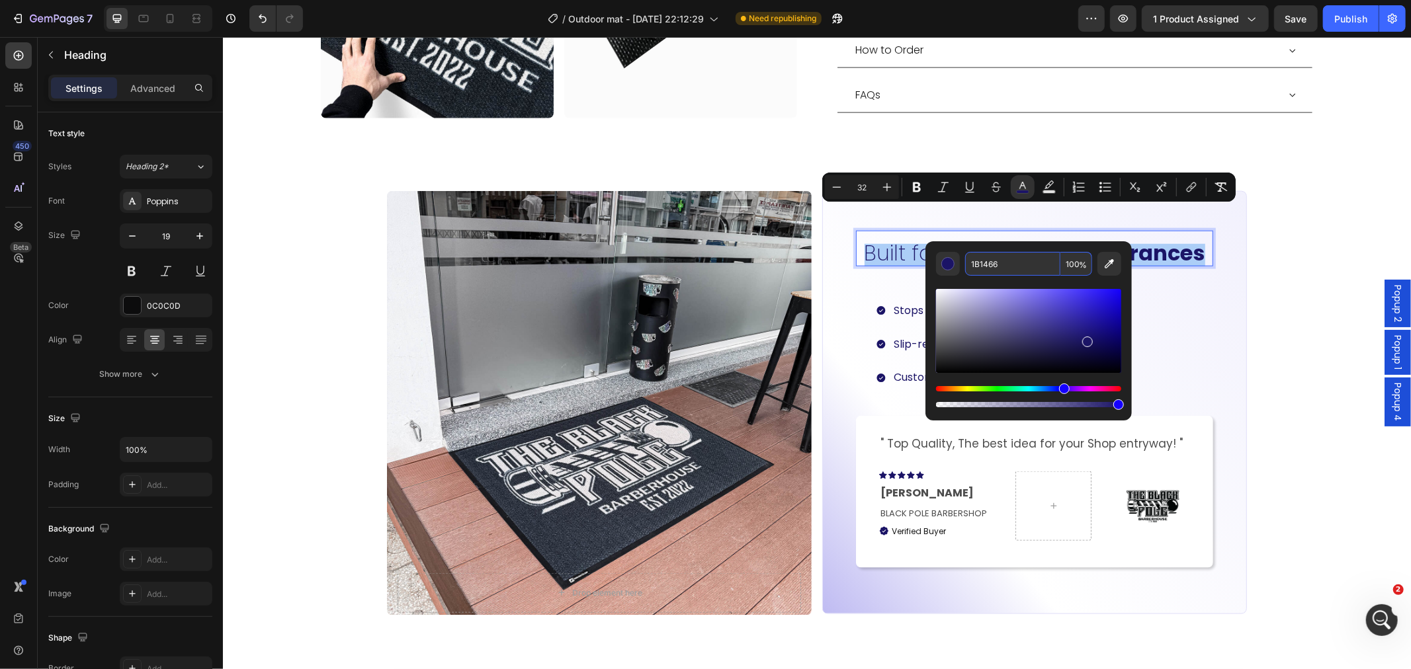
click at [1016, 269] on input "1B1466" at bounding box center [1012, 264] width 95 height 24
paste input "3C31D8"
type input "3C31D8"
click at [1269, 304] on div "Drop element here Hero Banner Carousel Built for Busy Outdoor Entrances Heading…" at bounding box center [816, 403] width 1188 height 464
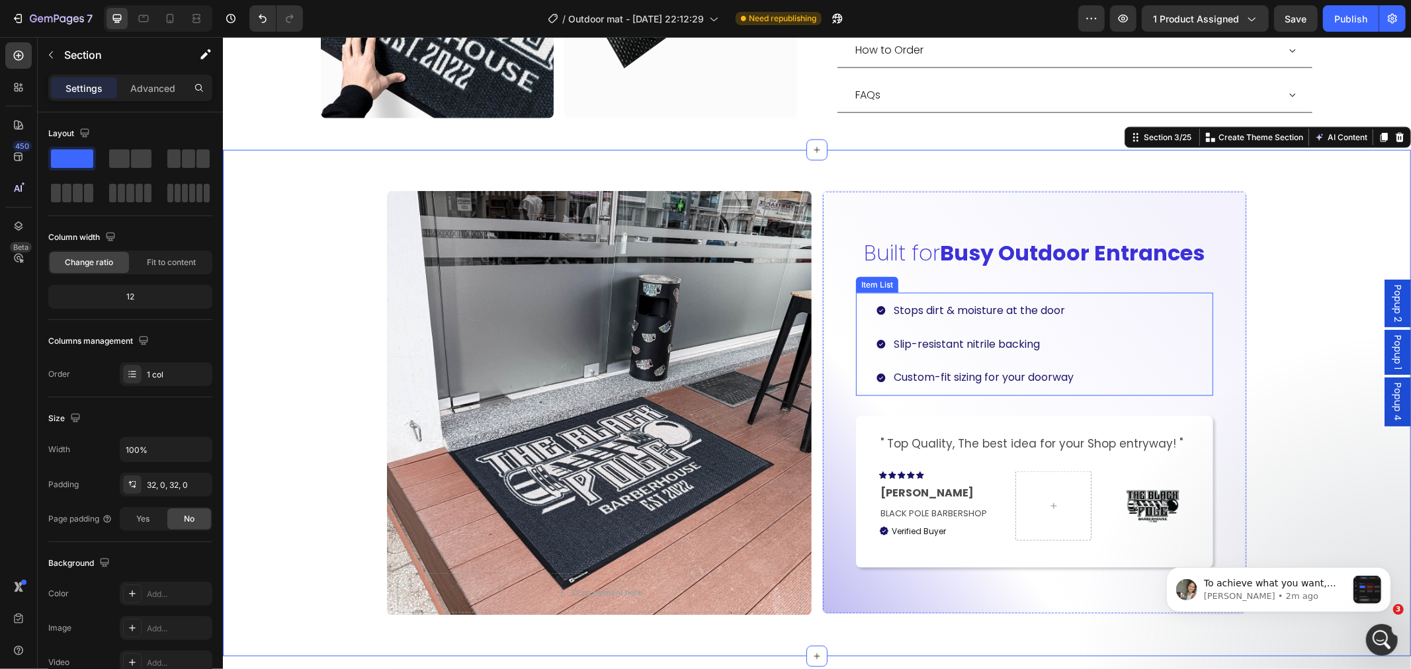
scroll to position [494, 0]
click at [1067, 299] on div "Stops dirt & moisture at the door Slip-resistant nitrile backing Custom-fit siz…" at bounding box center [975, 344] width 200 height 90
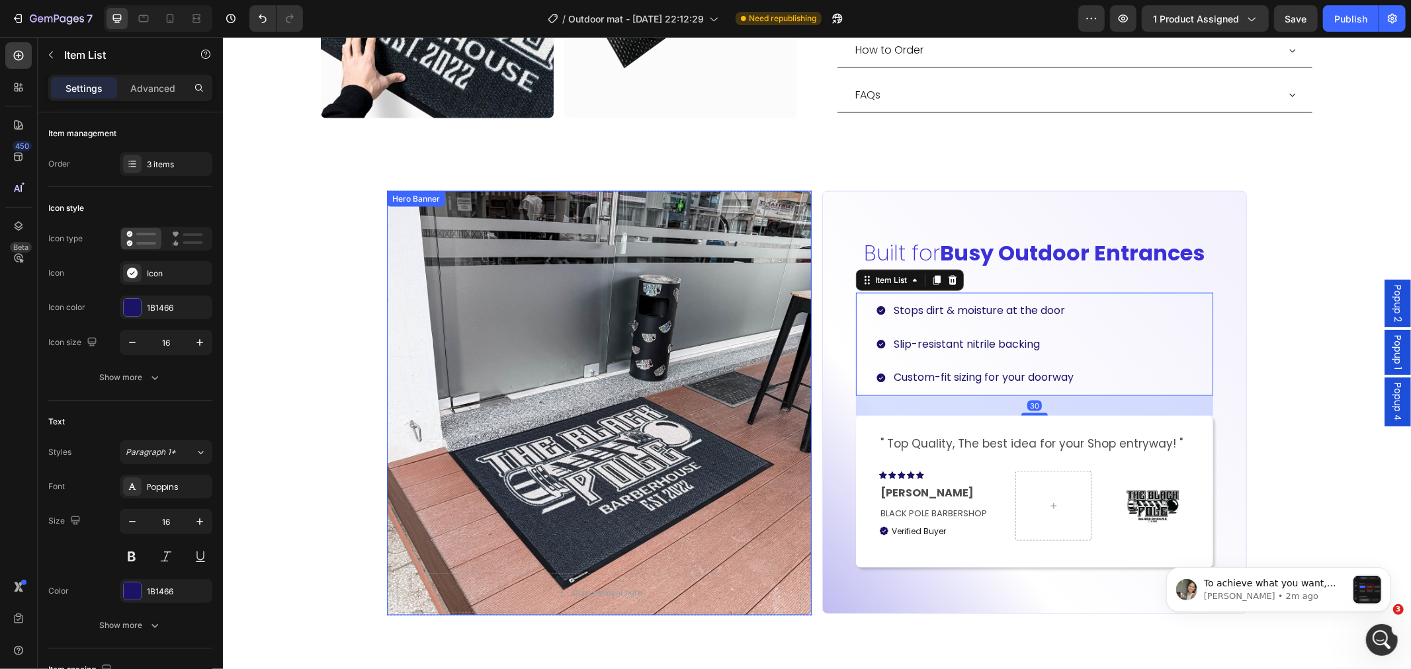
scroll to position [0, 0]
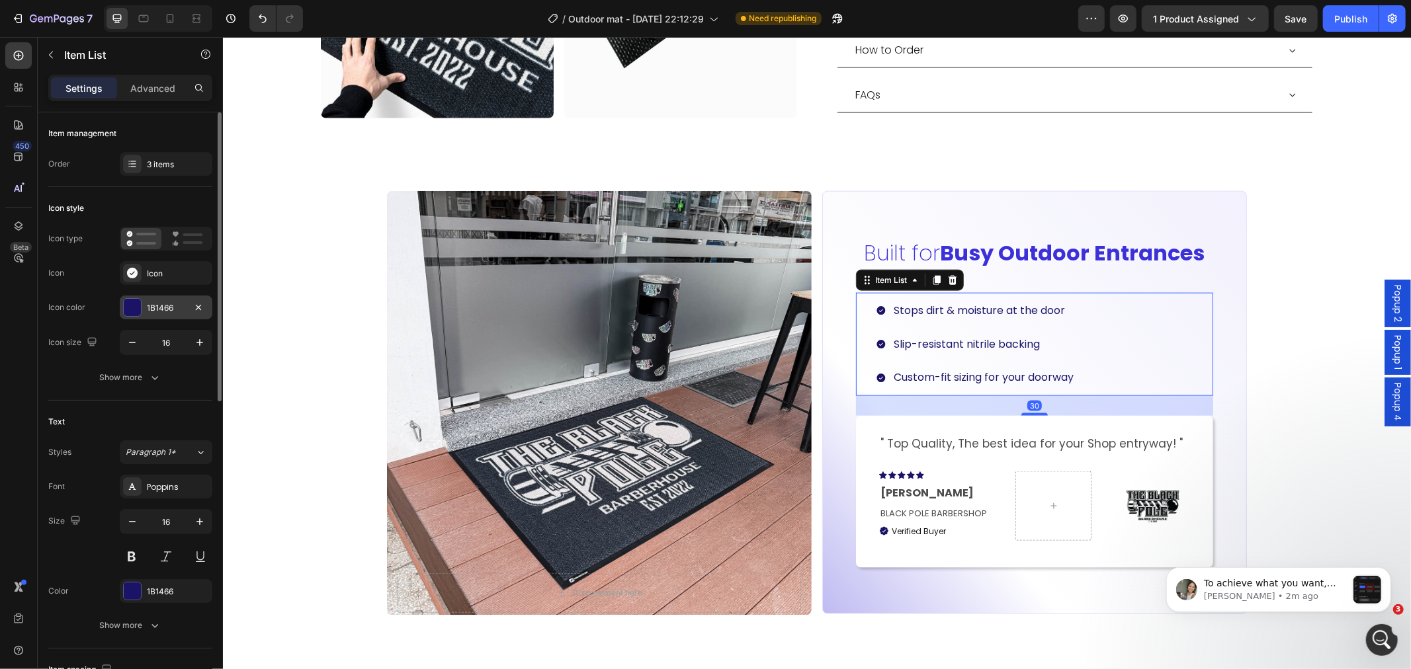
click at [150, 298] on div "1B1466" at bounding box center [166, 308] width 93 height 24
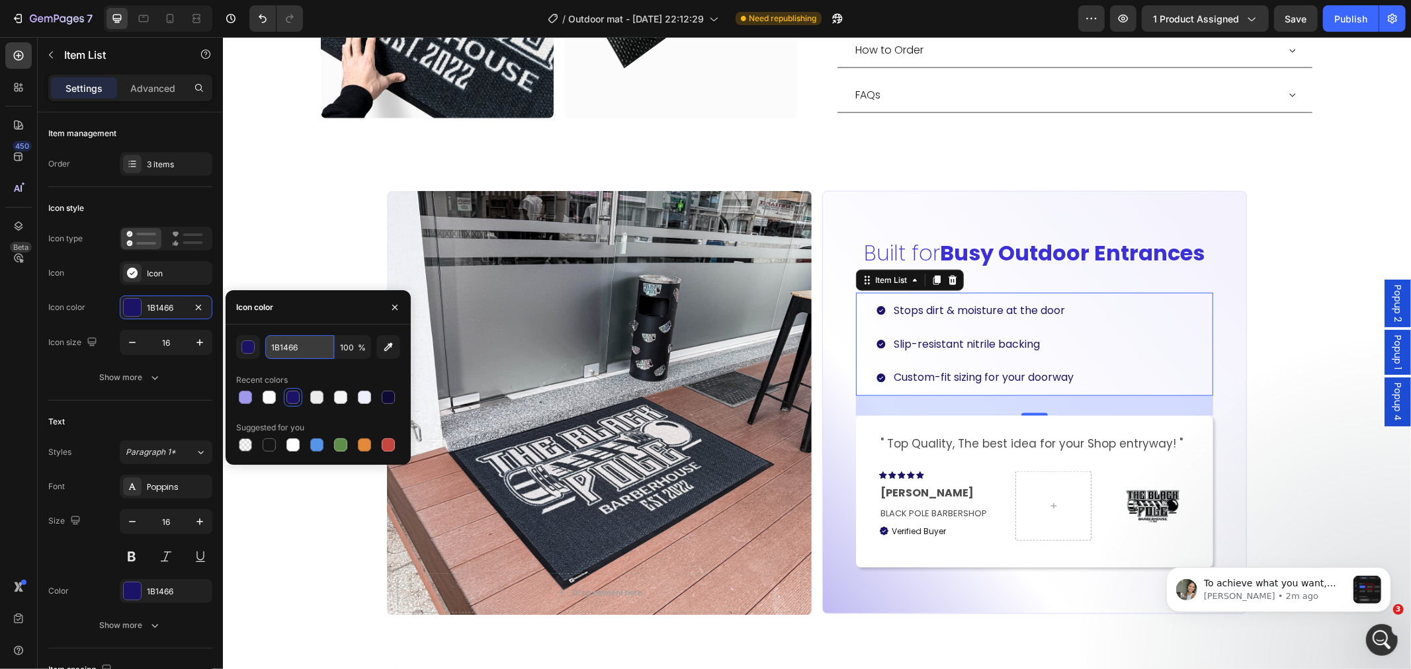
click at [320, 342] on input "1B1466" at bounding box center [299, 347] width 69 height 24
paste input "3C31D8"
type input "3C31D8"
click at [152, 585] on div "1B1466" at bounding box center [166, 592] width 93 height 24
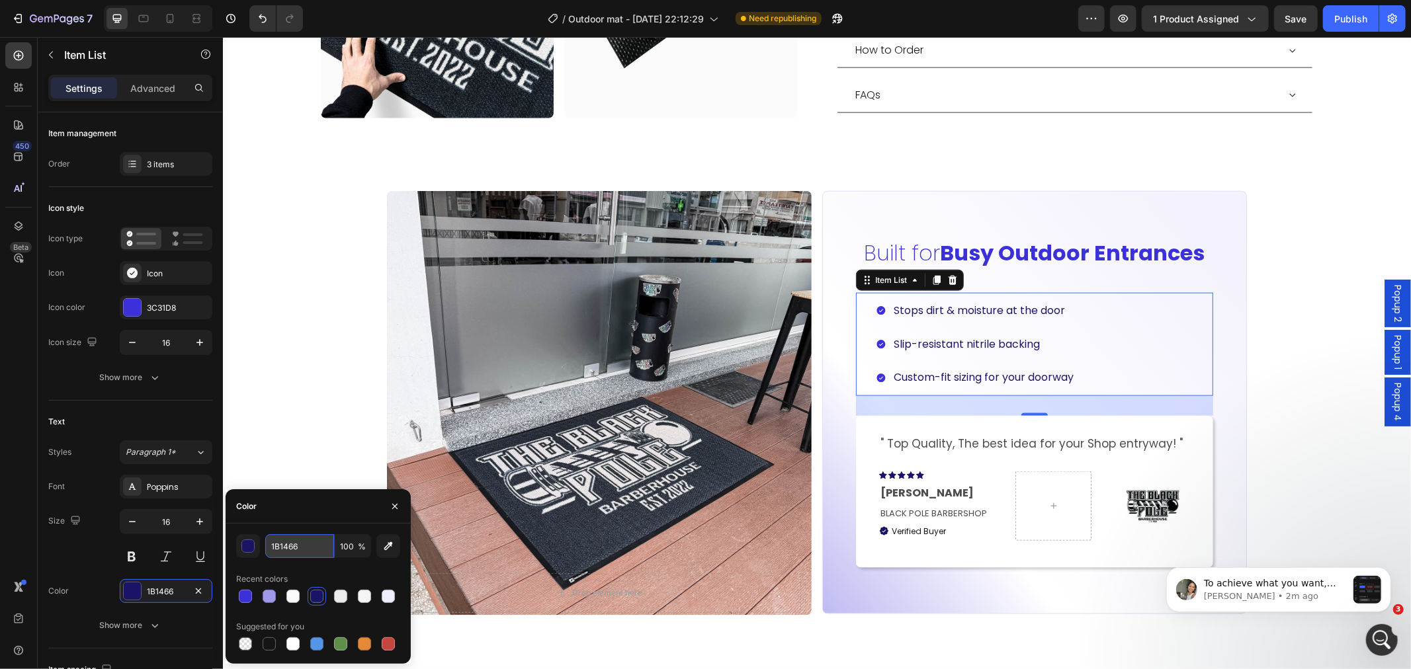
click at [0, 0] on input "1B1466" at bounding box center [0, 0] width 0 height 0
paste input "3C31D8"
type input "3C31D8"
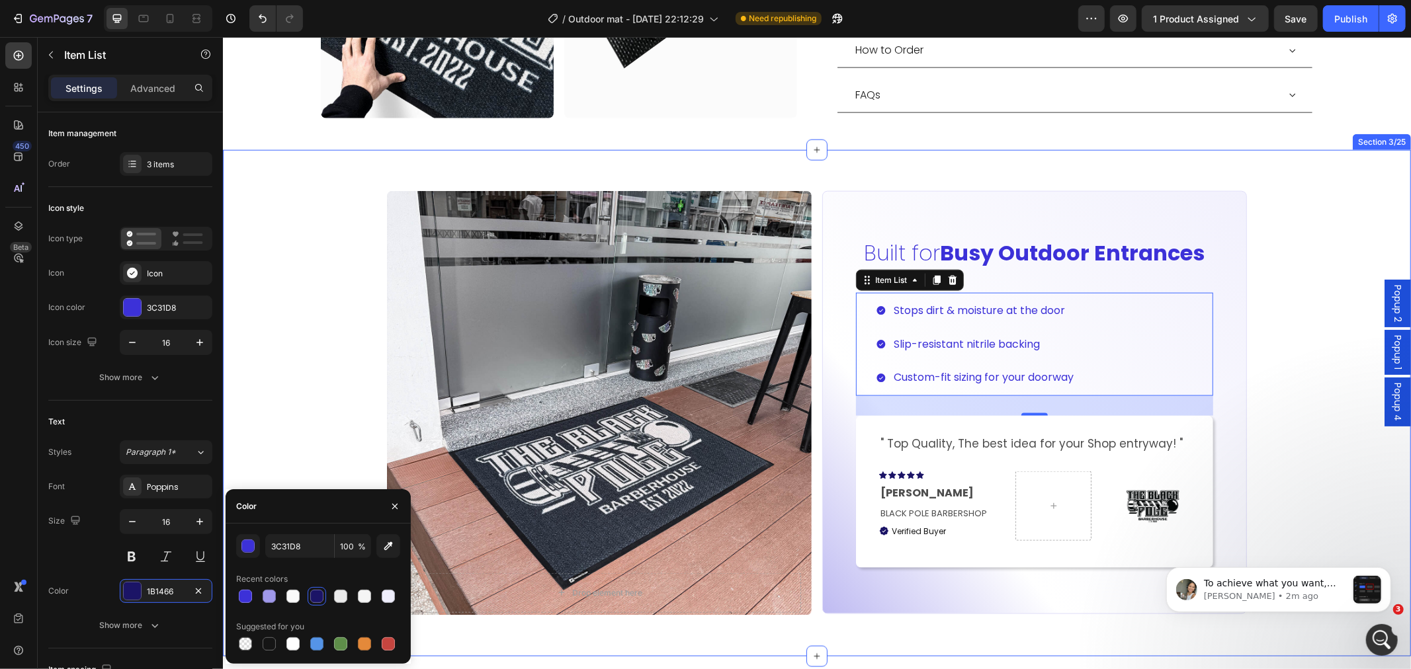
click at [1269, 446] on div "Drop element here Hero Banner Carousel ⁠⁠⁠⁠⁠⁠⁠ Built for Busy Outdoor Entrances…" at bounding box center [816, 403] width 1188 height 464
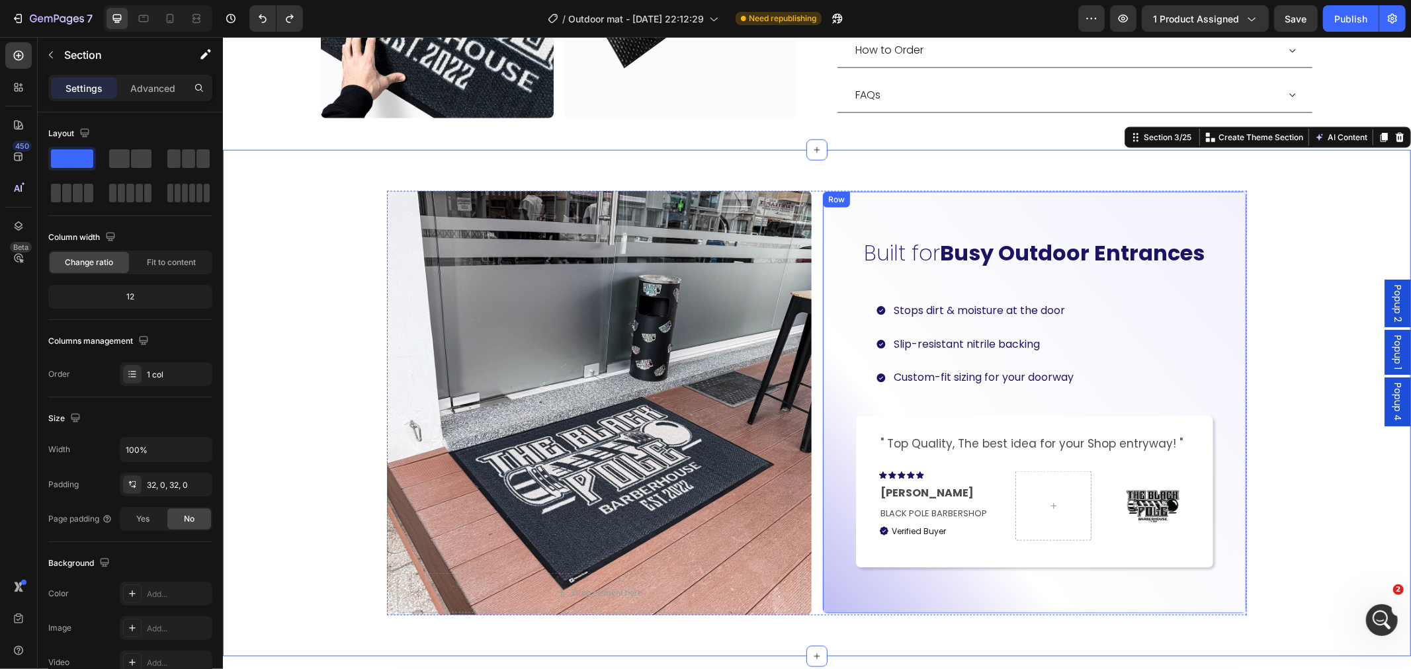
scroll to position [473, 0]
click at [859, 297] on div "Stops dirt & moisture at the door Slip-resistant nitrile backing Custom-fit siz…" at bounding box center [1033, 343] width 357 height 103
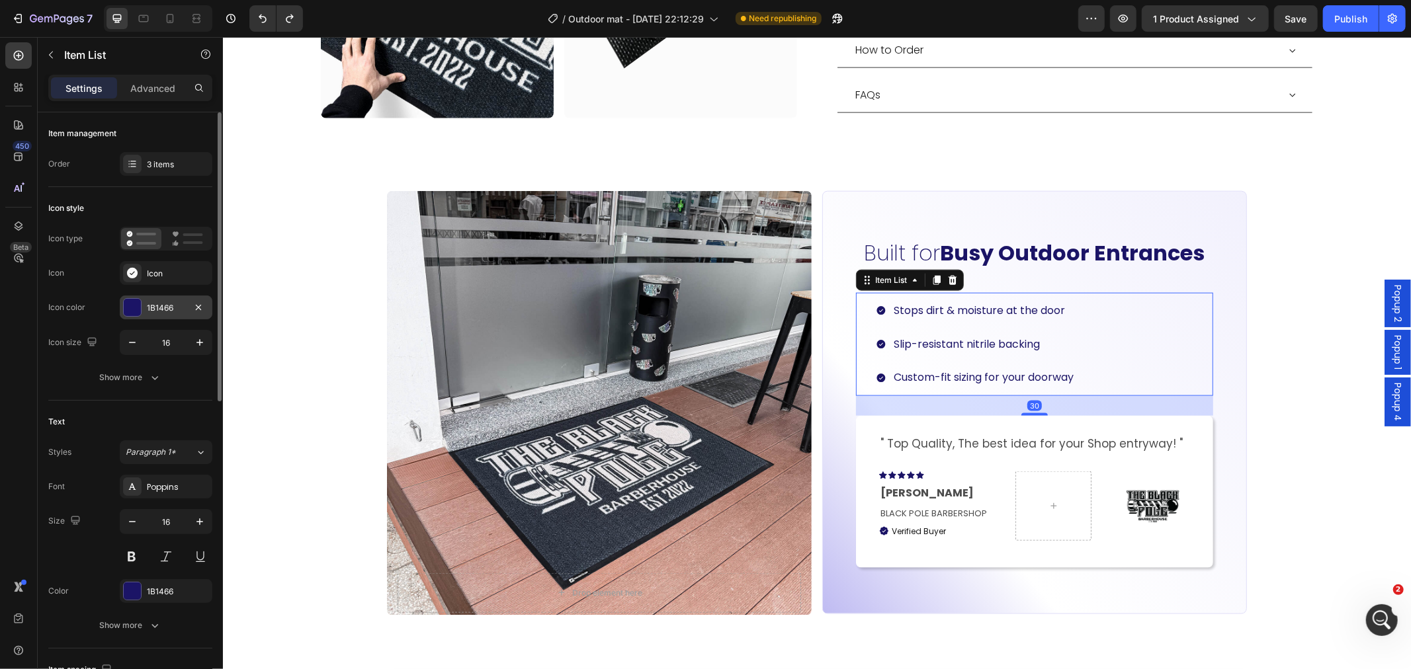
click at [155, 307] on div "1B1466" at bounding box center [166, 308] width 38 height 12
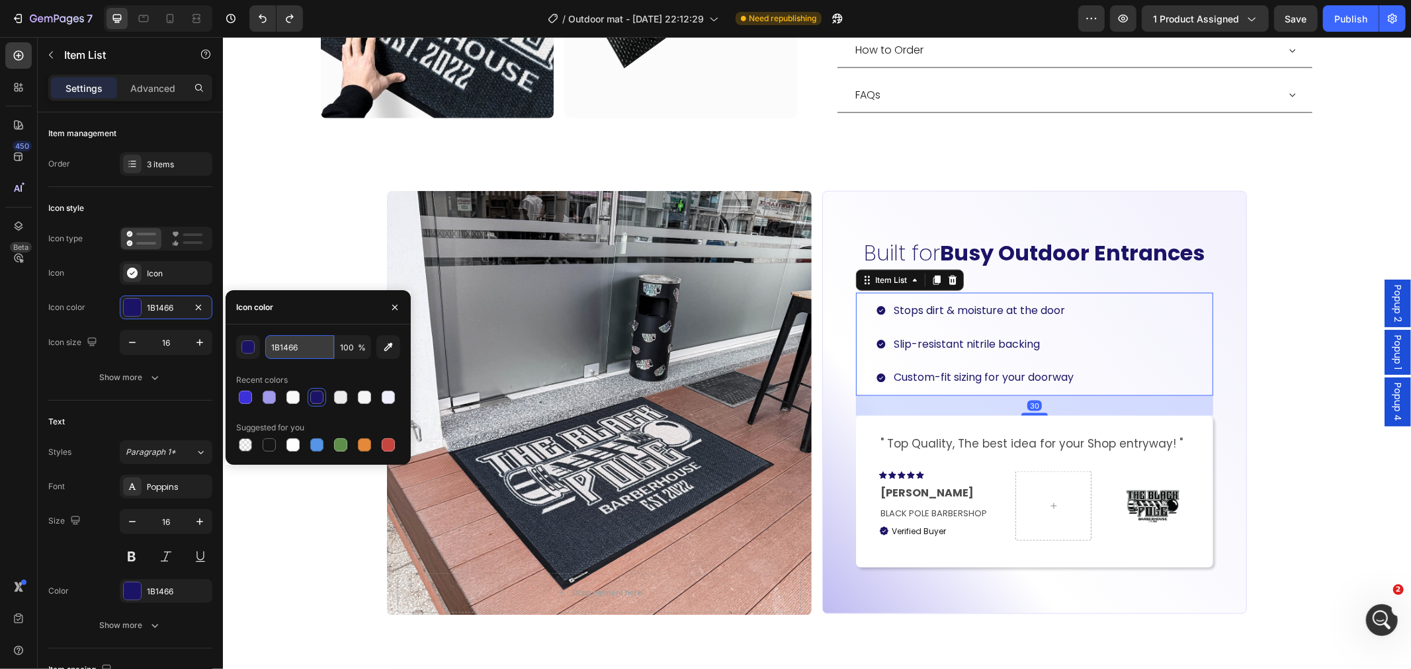
click at [308, 349] on input "1B1466" at bounding box center [299, 347] width 69 height 24
paste input "3227CE"
type input "3227CE"
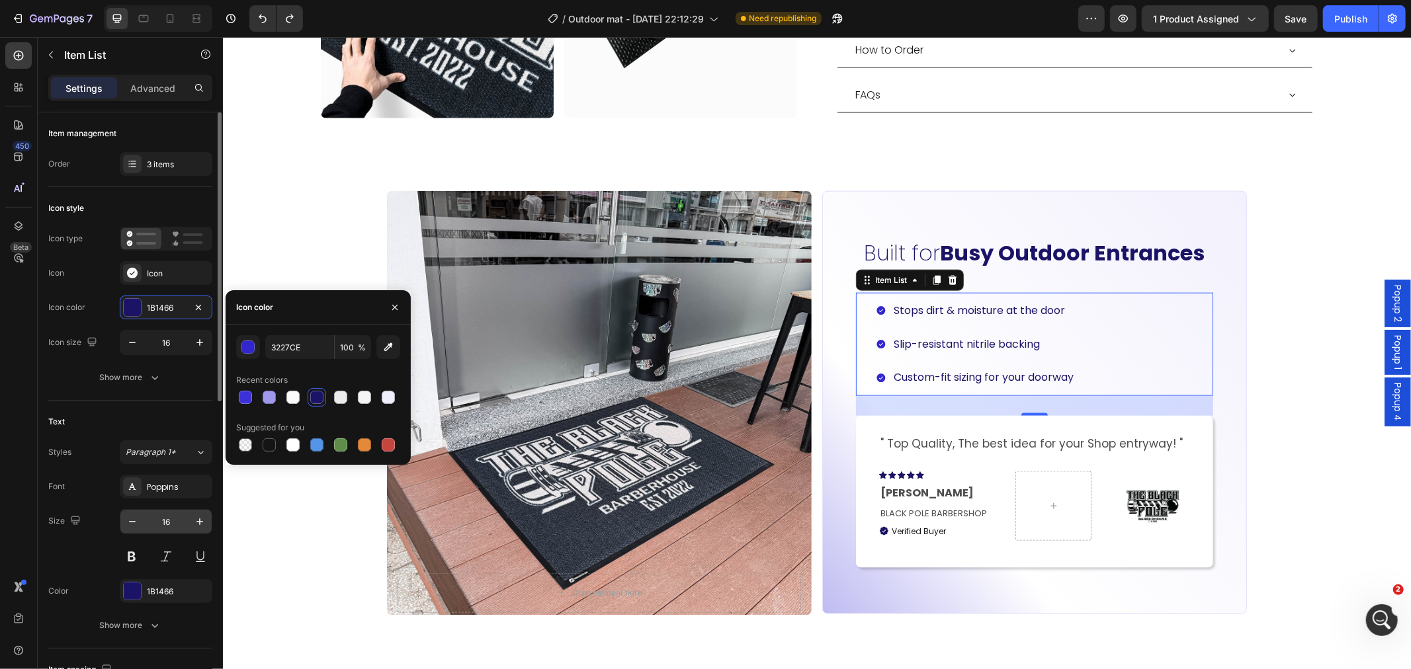
click at [136, 583] on div at bounding box center [132, 591] width 17 height 17
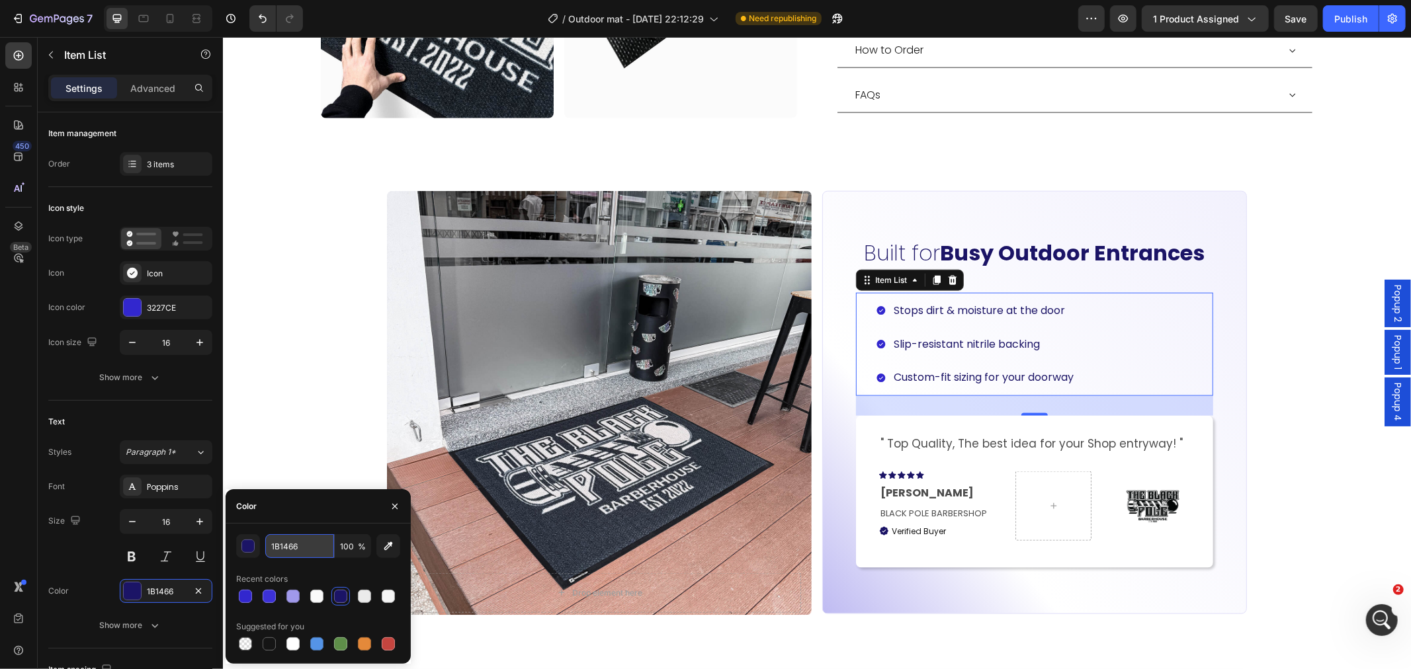
click at [0, 0] on input "1B1466" at bounding box center [0, 0] width 0 height 0
paste input "3227CE"
type input "3227CE"
click at [1269, 385] on div "Drop element here Hero Banner Carousel Built for Busy Outdoor Entrances Heading…" at bounding box center [816, 403] width 1188 height 464
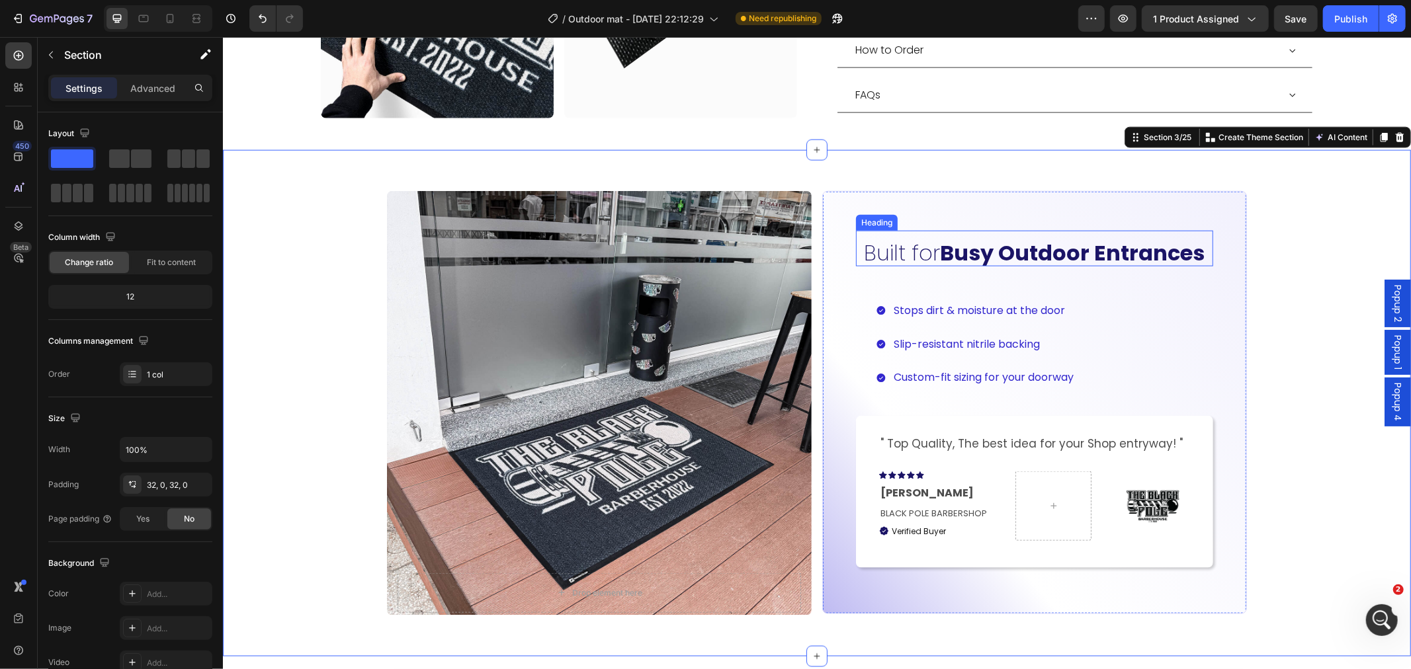
click at [1055, 237] on strong "Busy Outdoor Entrances" at bounding box center [1072, 252] width 265 height 30
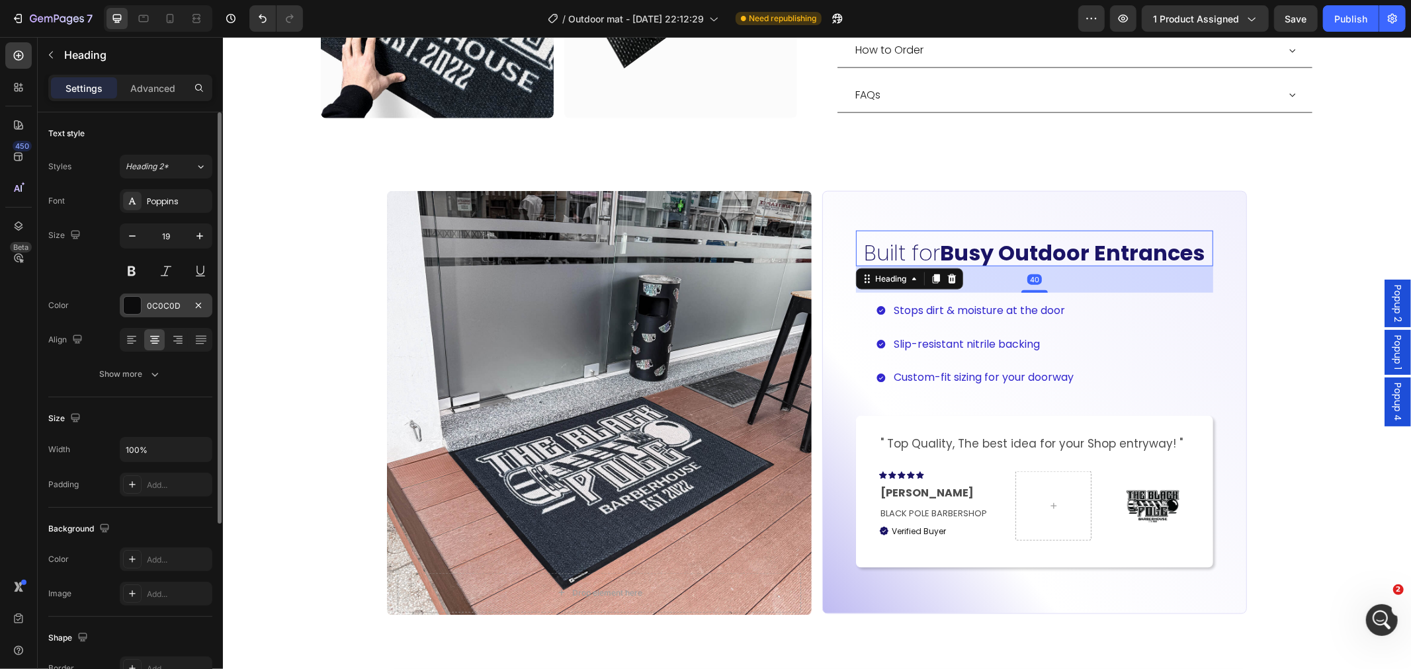
click at [157, 300] on div "0C0C0D" at bounding box center [166, 306] width 38 height 12
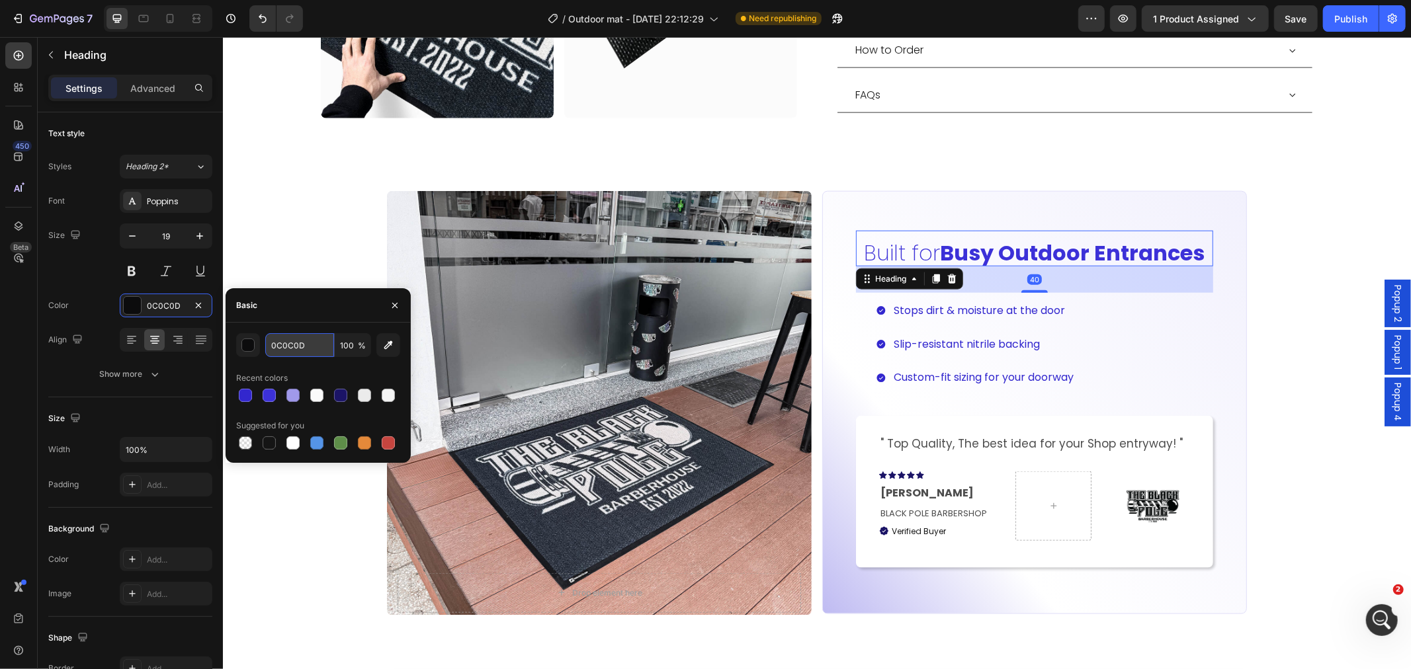
click at [306, 337] on input "0C0C0D" at bounding box center [299, 345] width 69 height 24
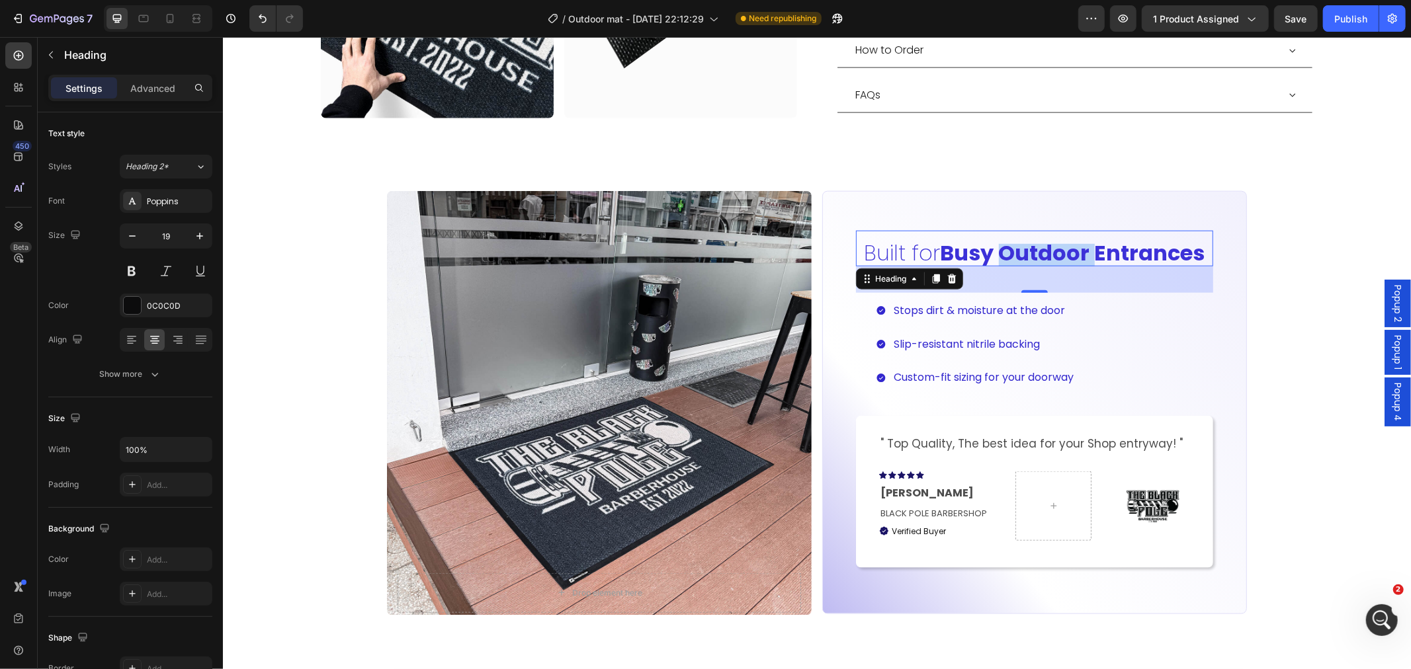
click at [1018, 237] on strong "Busy Outdoor Entrances" at bounding box center [1072, 252] width 265 height 30
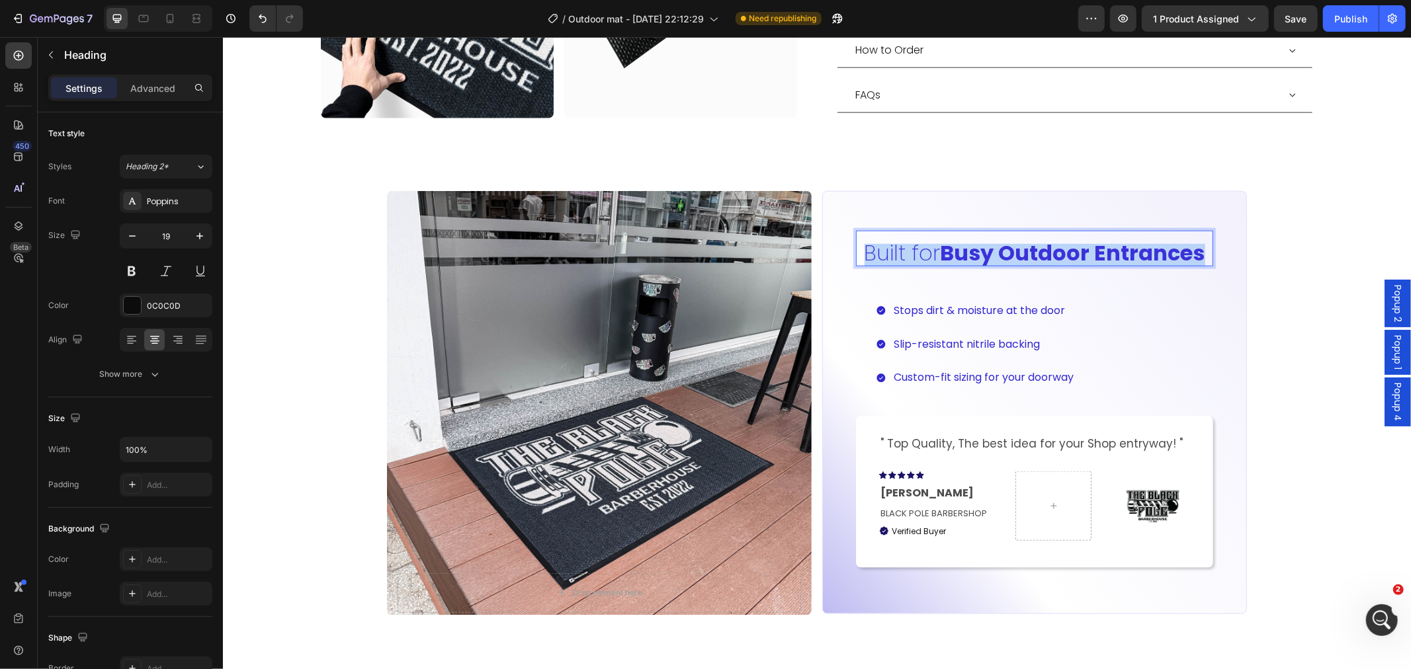
click at [1018, 237] on strong "Busy Outdoor Entrances" at bounding box center [1072, 252] width 265 height 30
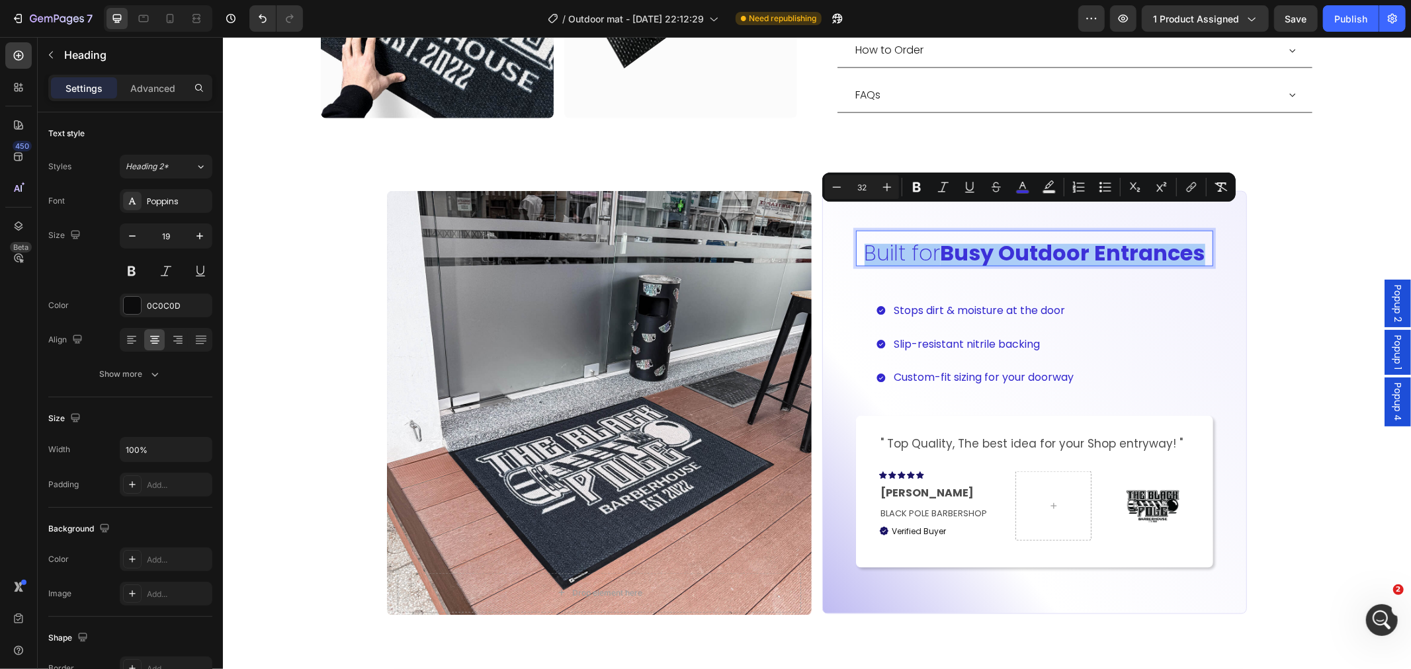
drag, startPoint x: 1023, startPoint y: 181, endPoint x: 1017, endPoint y: 201, distance: 20.7
click at [1023, 182] on icon "Editor contextual toolbar" at bounding box center [1022, 187] width 13 height 13
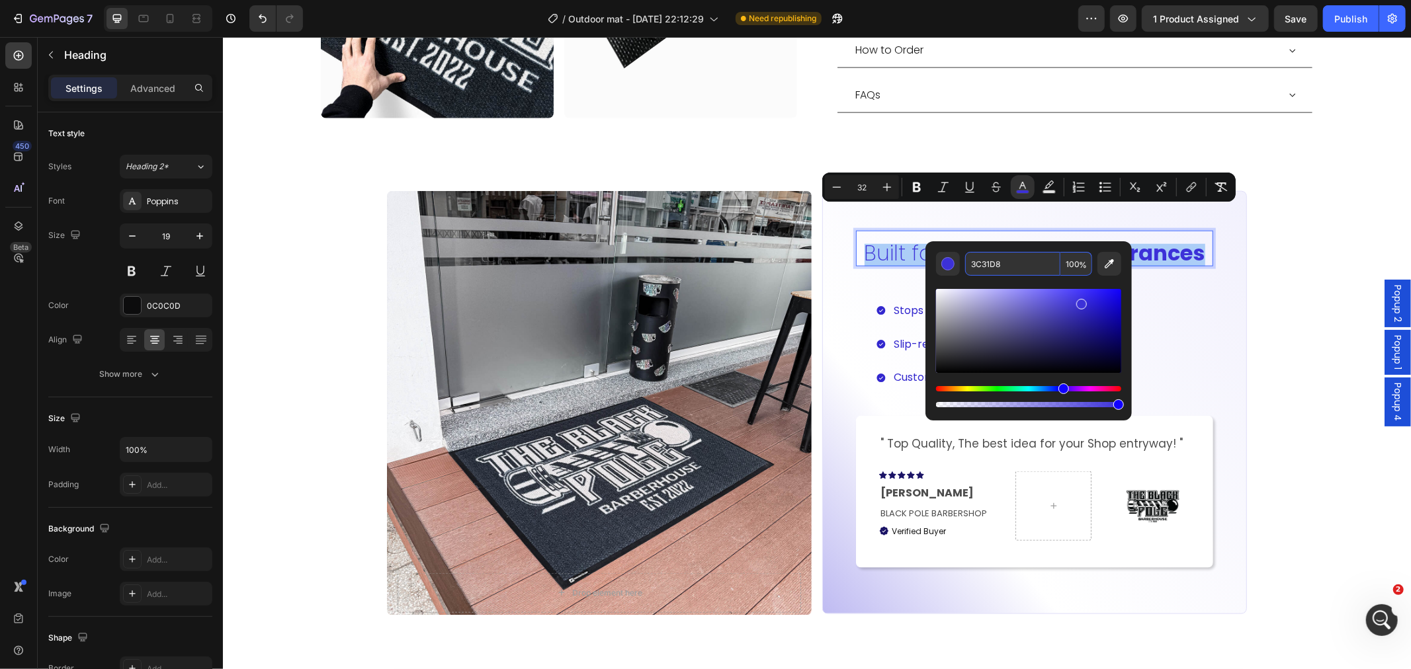
click at [1023, 267] on input "3C31D8" at bounding box center [1012, 264] width 95 height 24
paste input "227CE"
type input "3227CE"
click at [1248, 299] on div "Drop element here Hero Banner Carousel Built for Busy Outdoor Entrances Heading…" at bounding box center [816, 403] width 1188 height 464
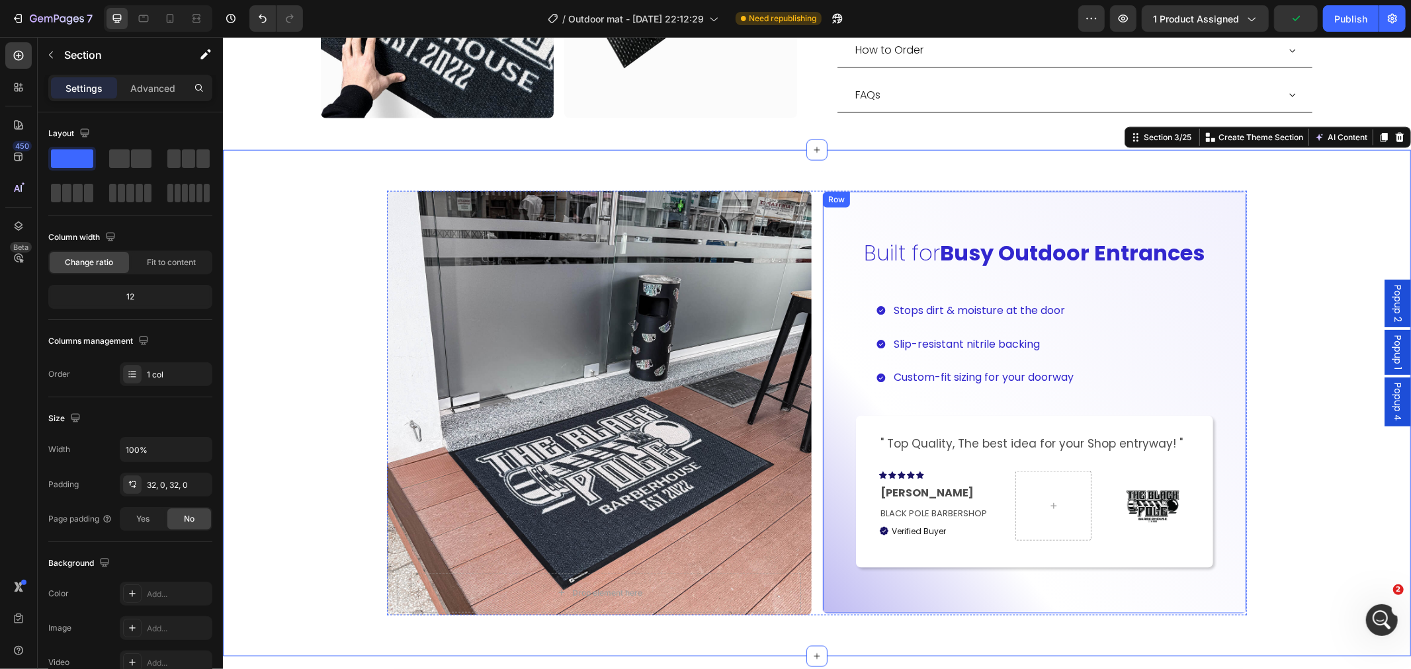
click at [1228, 314] on div "⁠⁠⁠⁠⁠⁠⁠ Built for Busy Outdoor Entrances Heading Stops dirt & moisture at the d…" at bounding box center [1034, 402] width 425 height 423
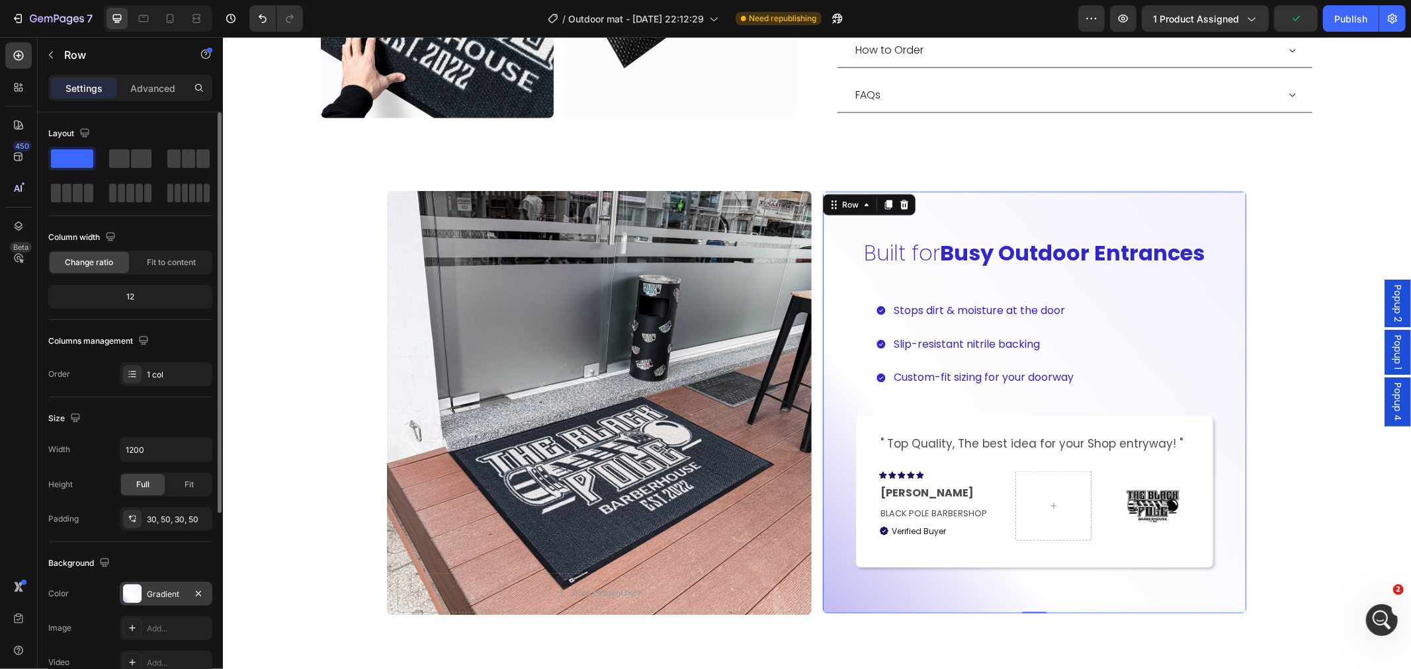
click at [157, 591] on div "Gradient" at bounding box center [166, 595] width 38 height 12
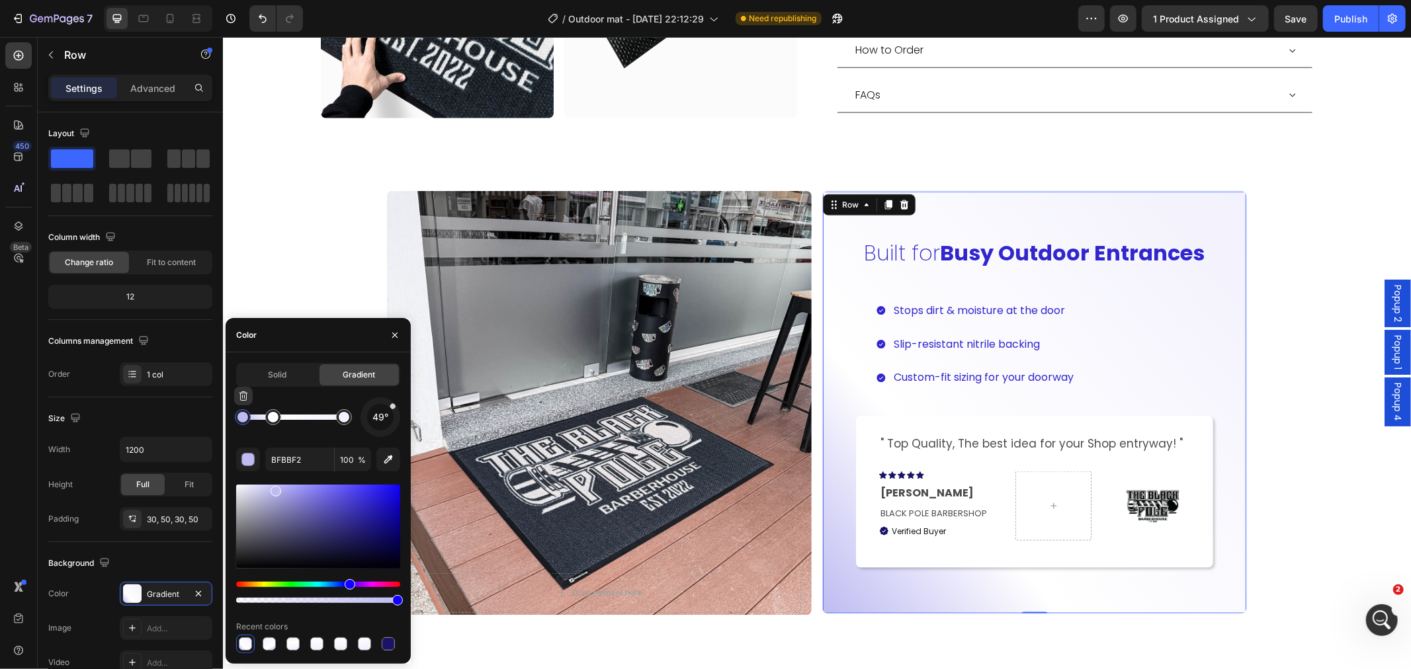
click at [245, 422] on div at bounding box center [243, 417] width 16 height 16
click at [301, 454] on input "BFBBF2" at bounding box center [299, 460] width 69 height 24
paste input "3227CE"
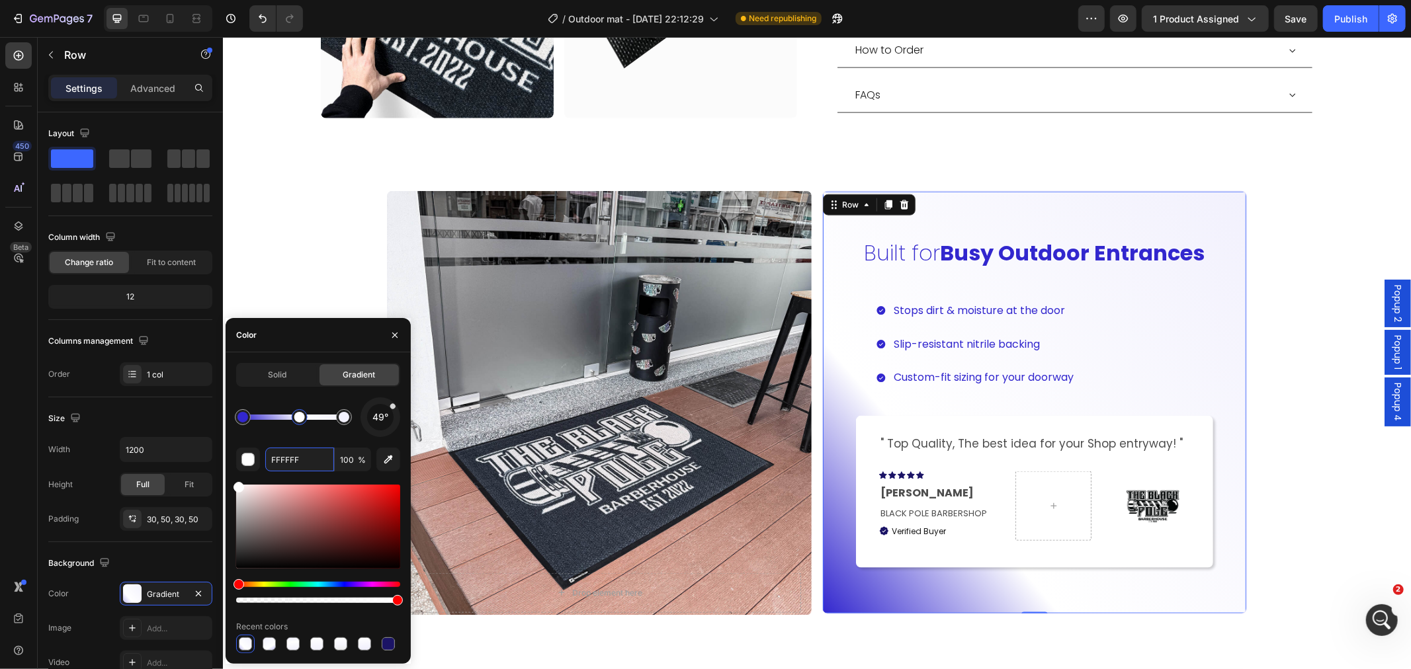
drag, startPoint x: 272, startPoint y: 415, endPoint x: 304, endPoint y: 414, distance: 32.4
click at [304, 414] on div at bounding box center [299, 417] width 11 height 11
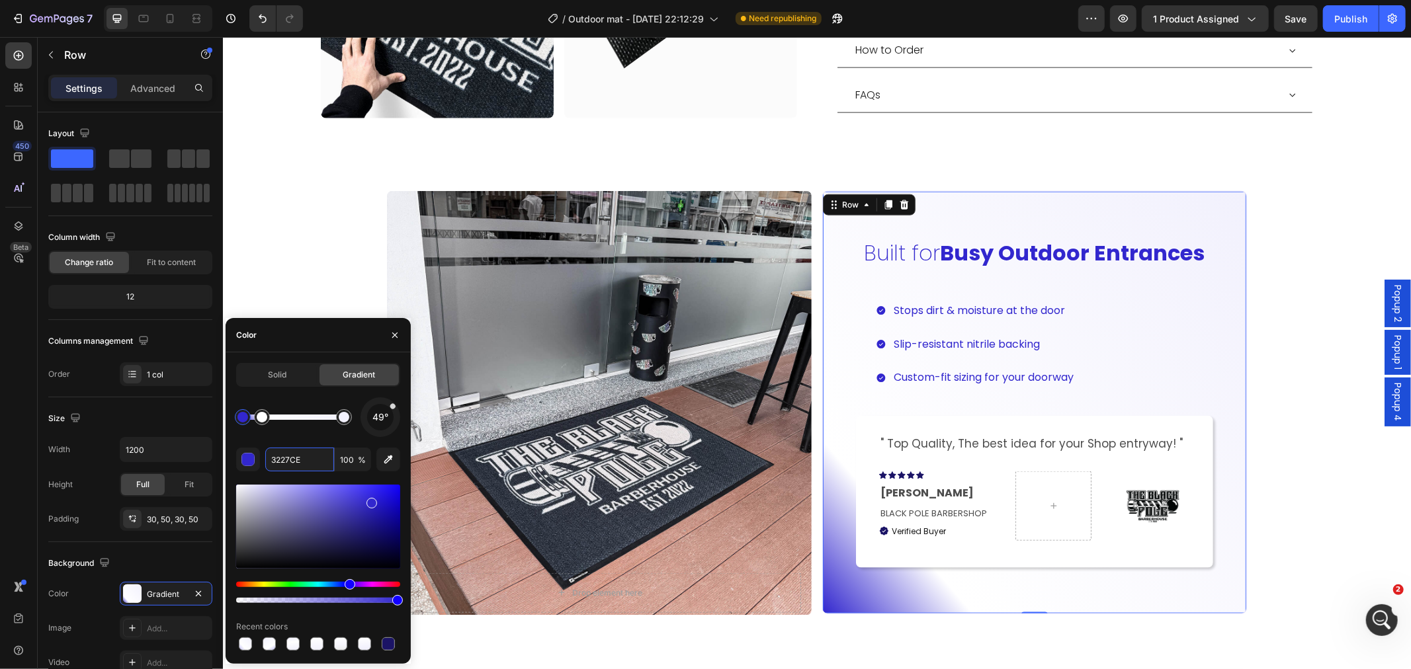
drag, startPoint x: 299, startPoint y: 418, endPoint x: 274, endPoint y: 419, distance: 25.2
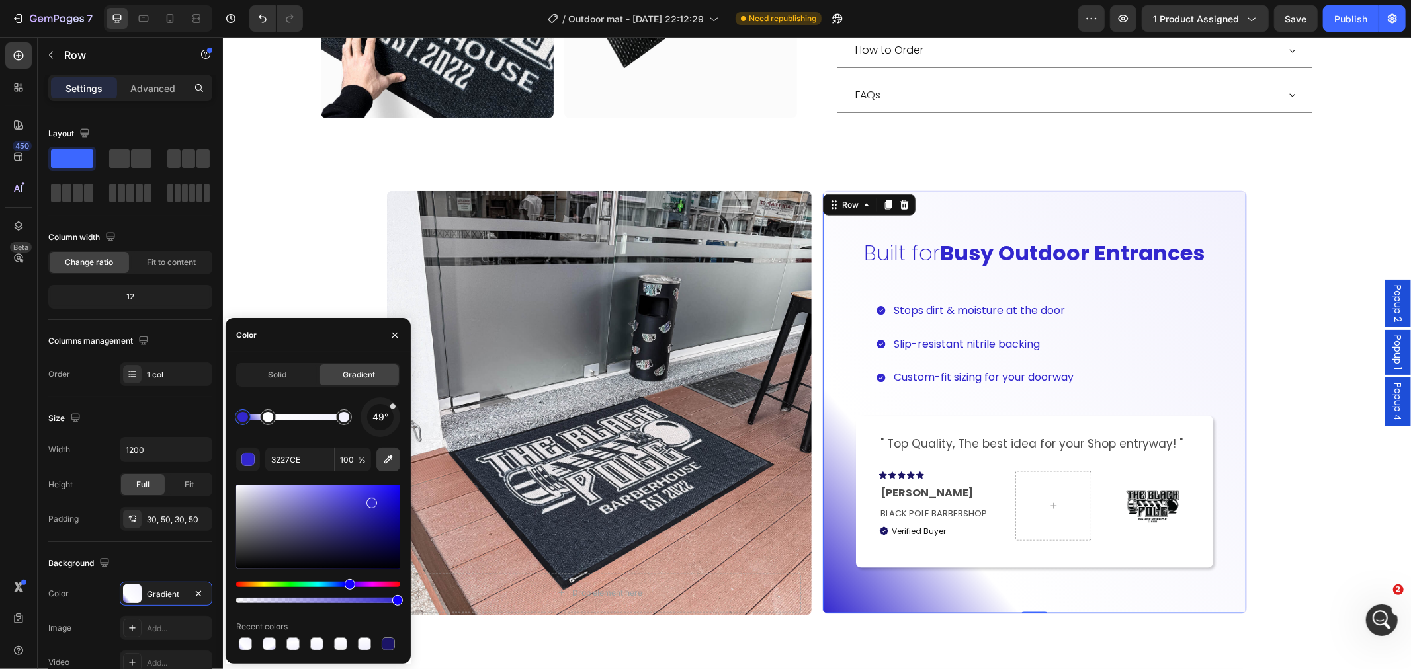
click at [386, 461] on icon "button" at bounding box center [388, 460] width 9 height 9
type input "F3F2FD"
click at [266, 423] on div at bounding box center [268, 417] width 16 height 16
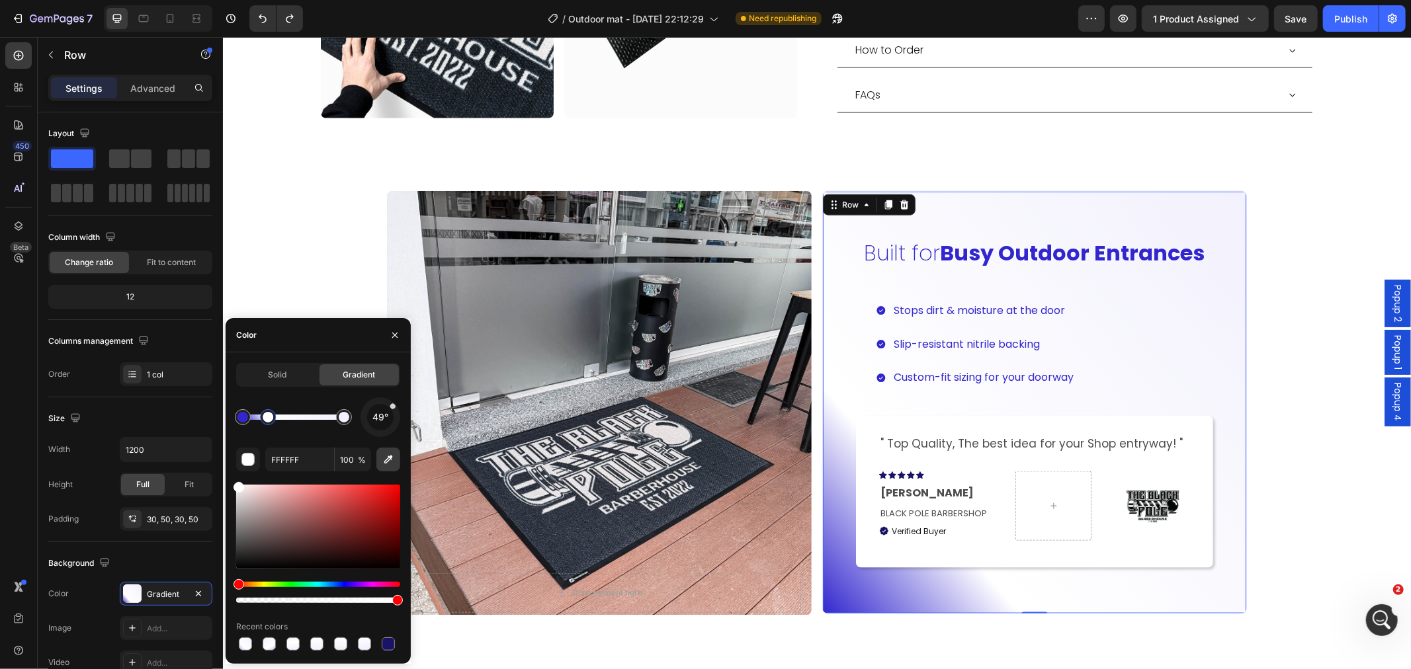
click at [395, 458] on button "button" at bounding box center [388, 460] width 24 height 24
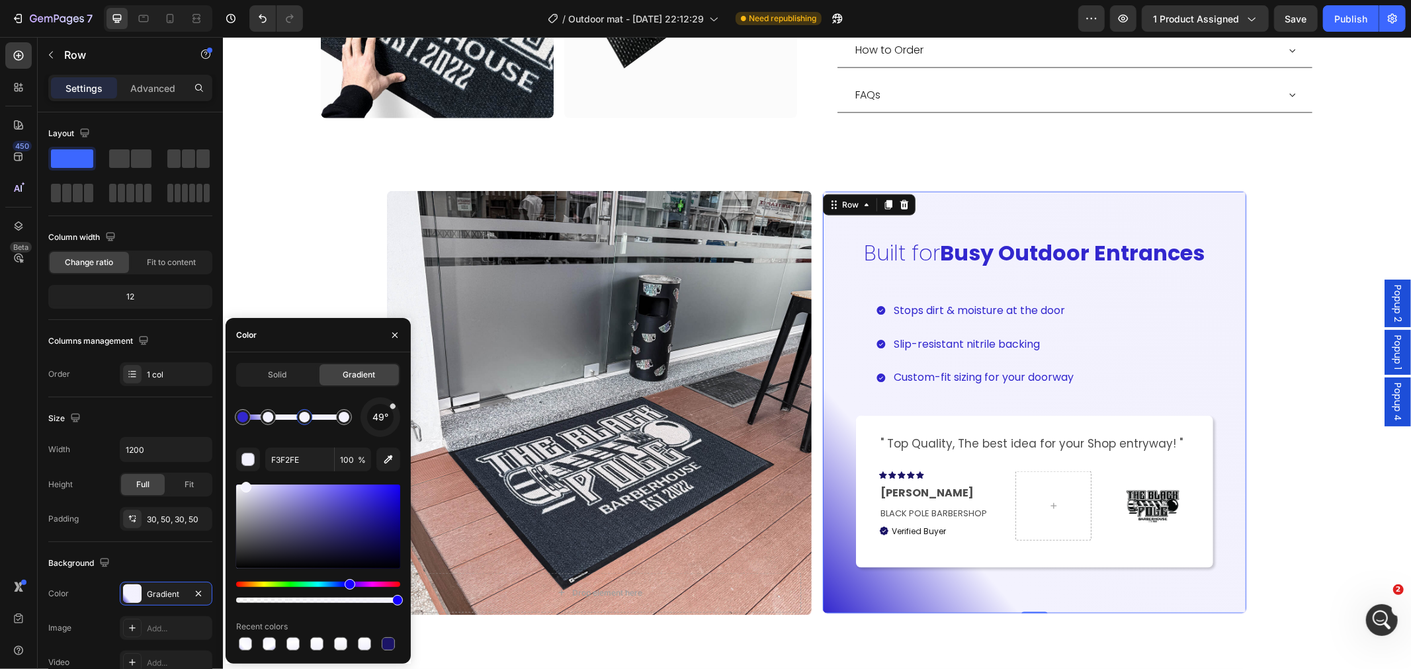
click at [304, 418] on div at bounding box center [293, 417] width 101 height 5
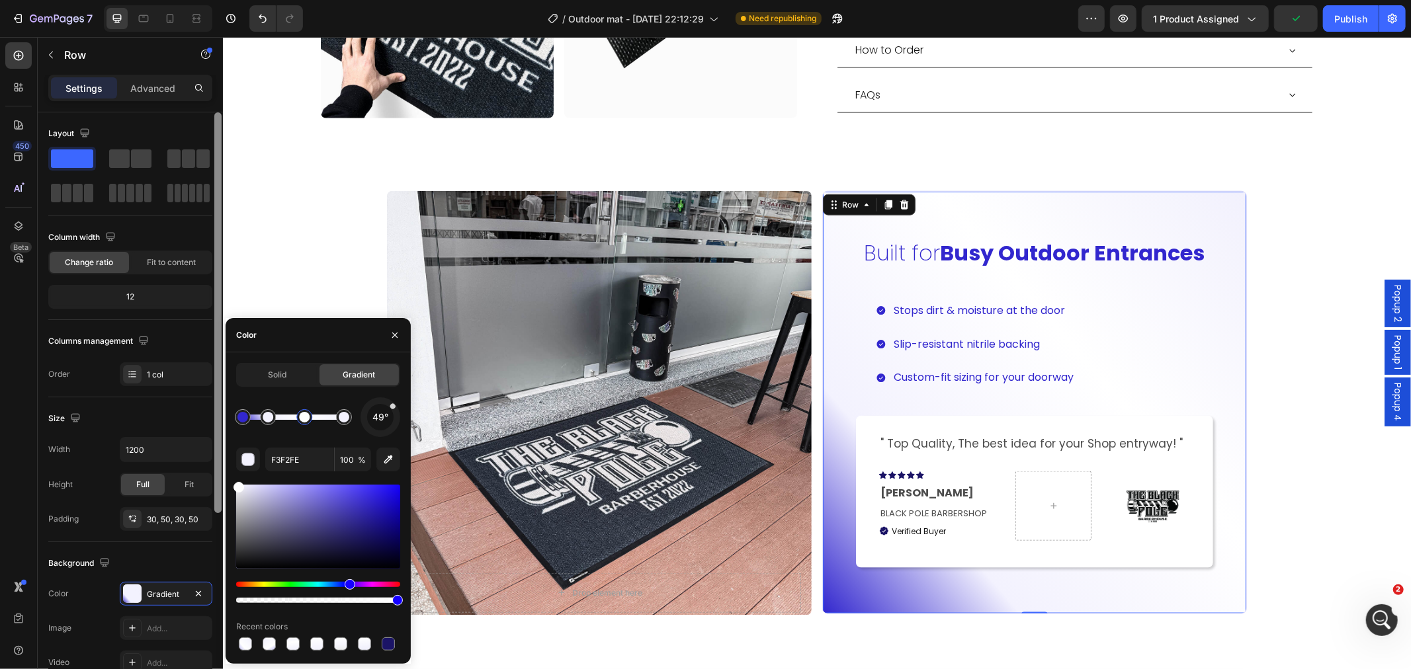
drag, startPoint x: 245, startPoint y: 488, endPoint x: 217, endPoint y: 482, distance: 29.1
click at [217, 482] on div "450 Beta Sections(18) Elements(84) Section Element Hero Section Product Detail …" at bounding box center [111, 353] width 223 height 632
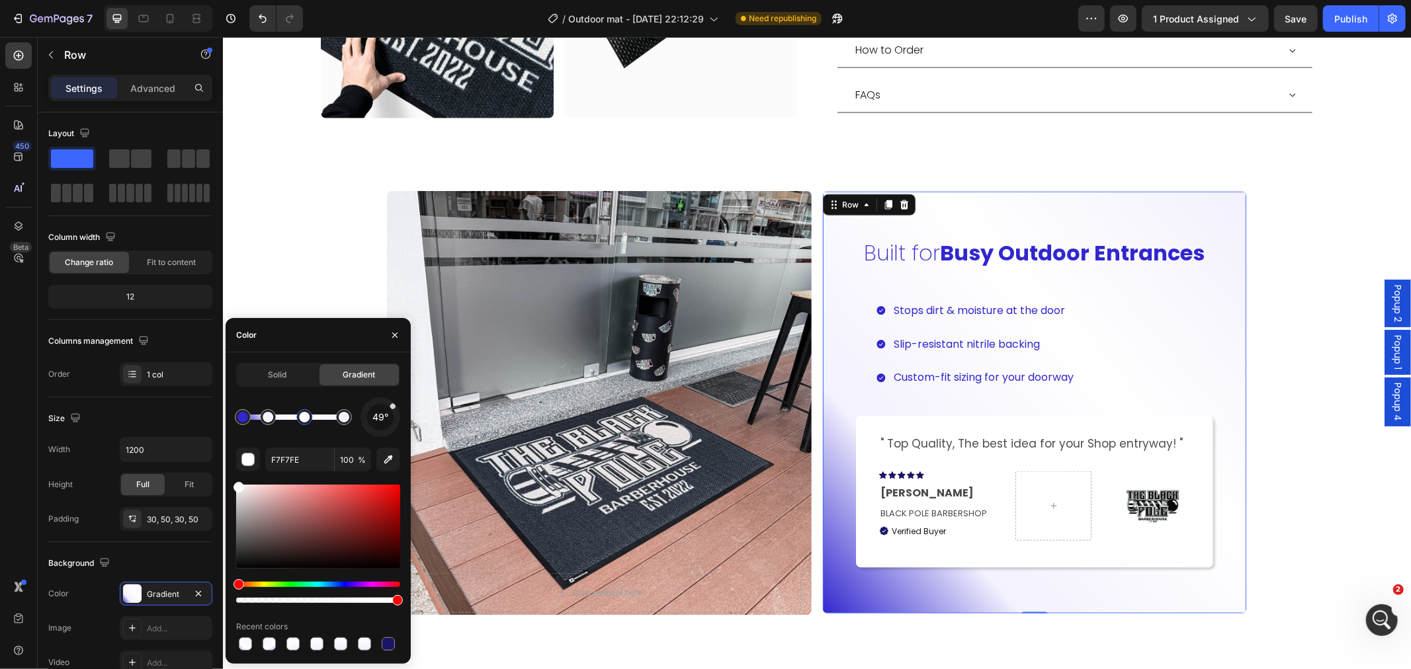
click at [328, 419] on div at bounding box center [293, 417] width 101 height 5
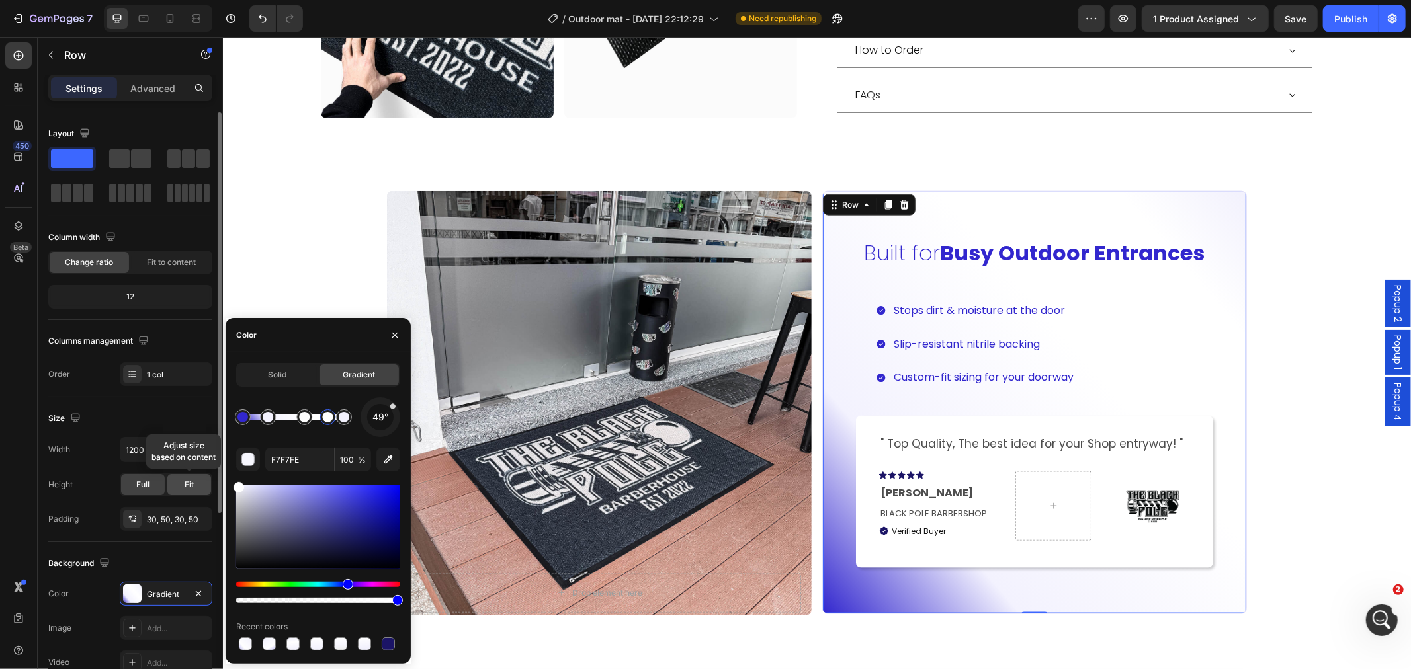
drag, startPoint x: 245, startPoint y: 484, endPoint x: 184, endPoint y: 484, distance: 60.9
click at [192, 481] on div "450 Beta Sections(18) Elements(84) Section Element Hero Section Product Detail …" at bounding box center [111, 353] width 223 height 632
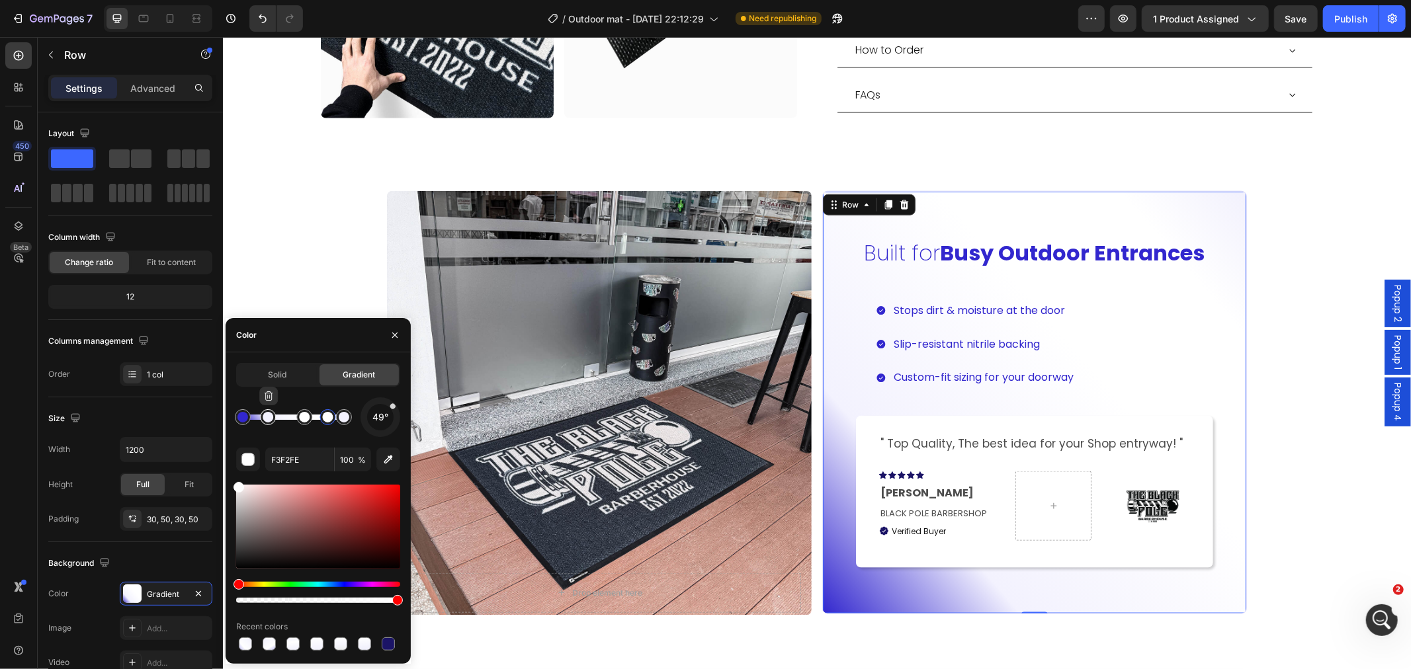
click at [272, 417] on div at bounding box center [268, 417] width 11 height 11
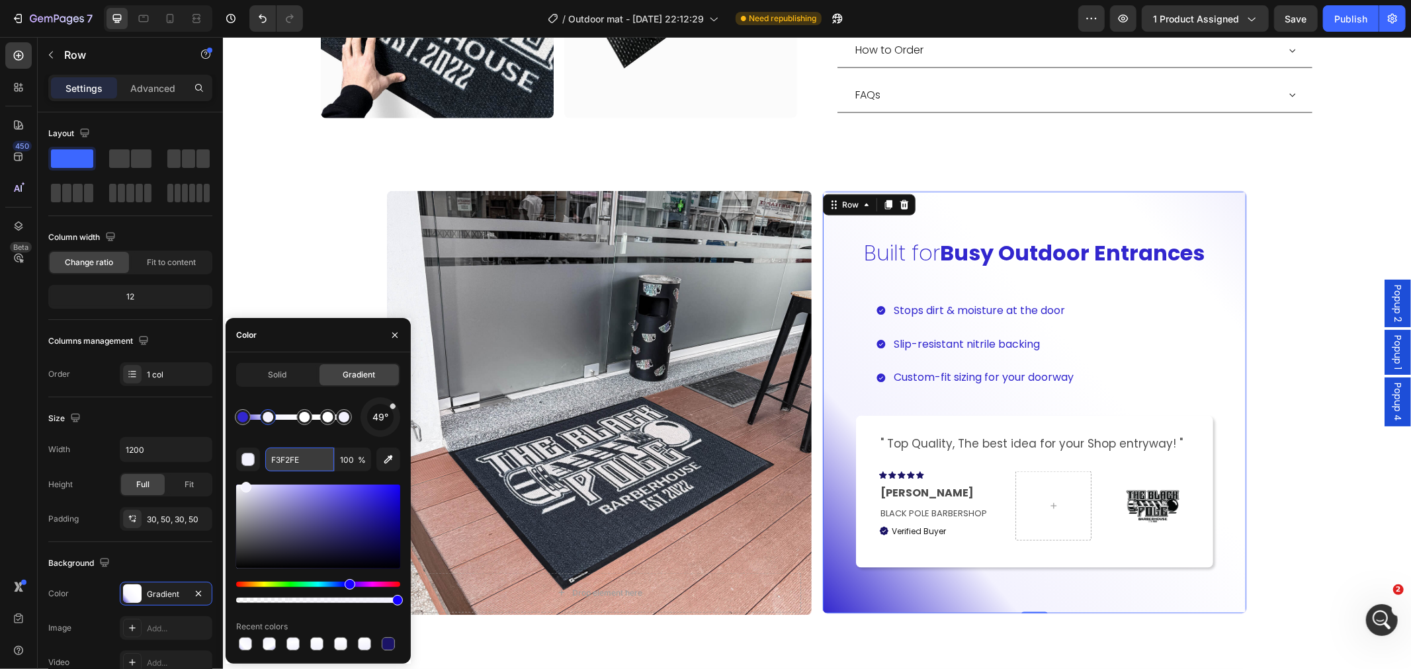
click at [311, 456] on input "F3F2FE" at bounding box center [299, 460] width 69 height 24
paste input "7D76E5"
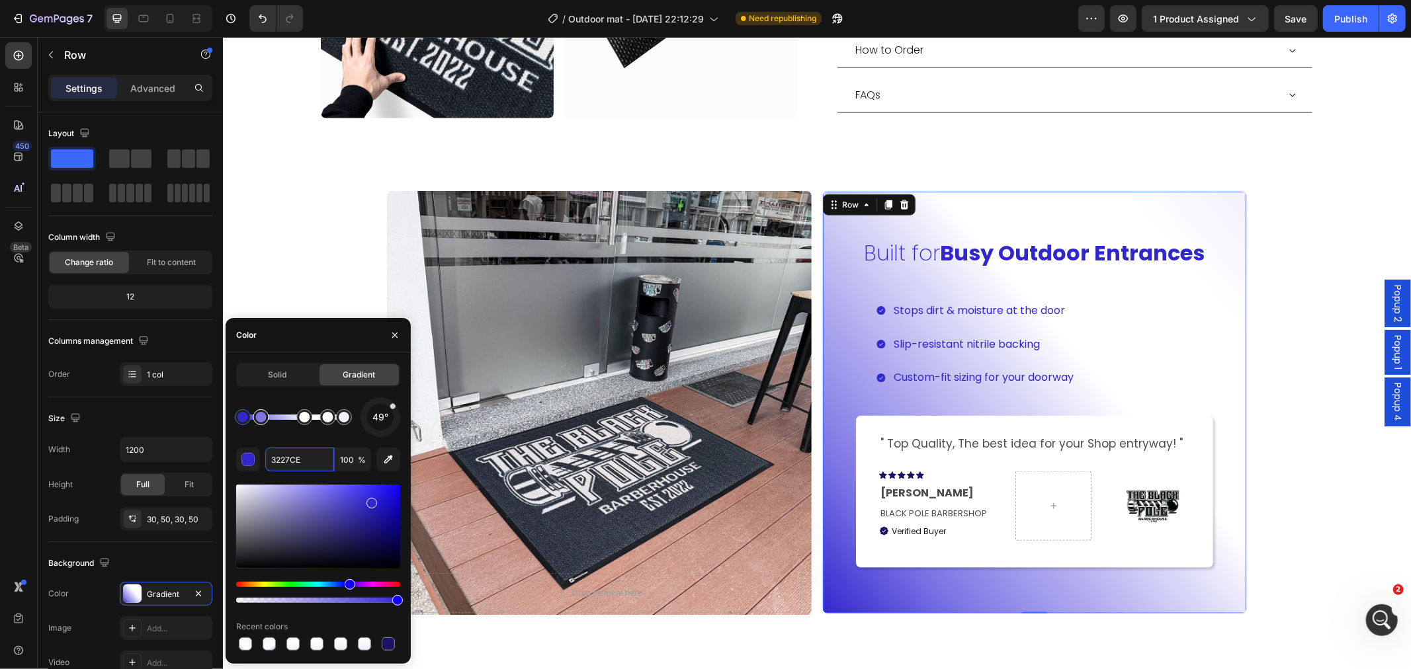
drag, startPoint x: 269, startPoint y: 415, endPoint x: 262, endPoint y: 418, distance: 7.4
click at [276, 419] on div at bounding box center [293, 417] width 101 height 5
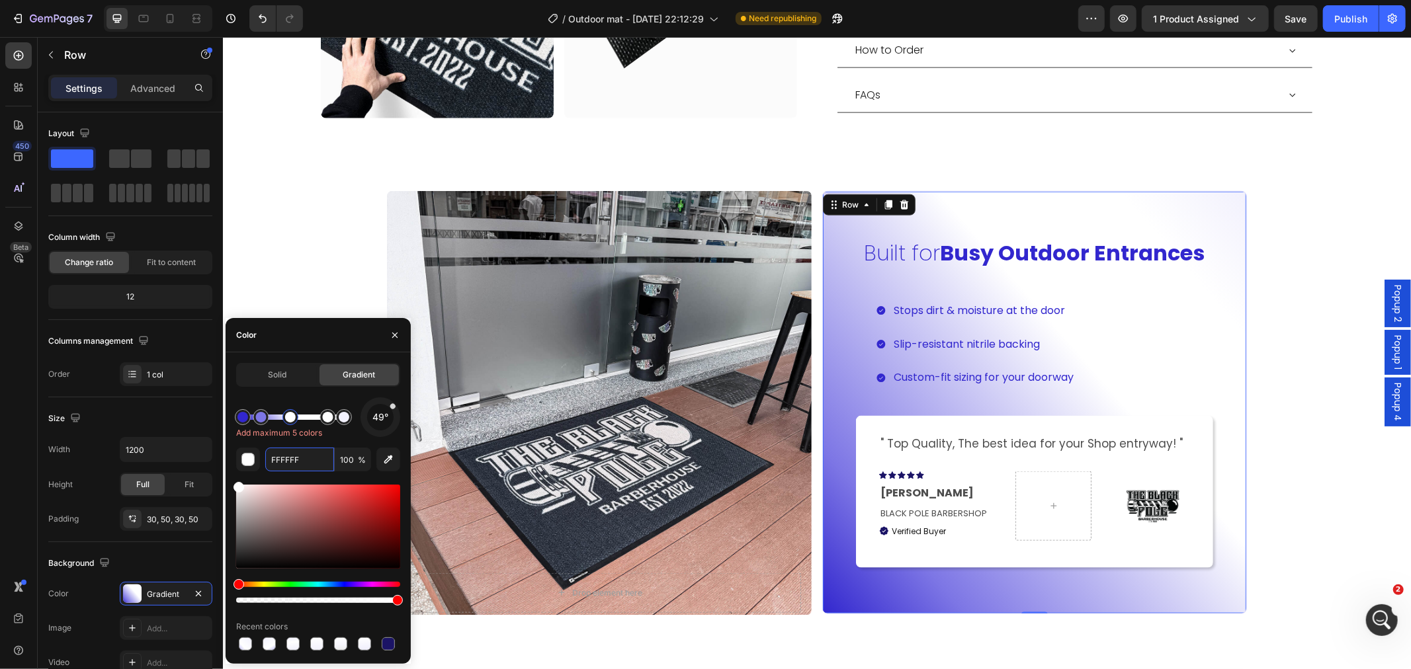
drag, startPoint x: 305, startPoint y: 418, endPoint x: 291, endPoint y: 419, distance: 13.9
click at [291, 419] on div at bounding box center [290, 417] width 11 height 11
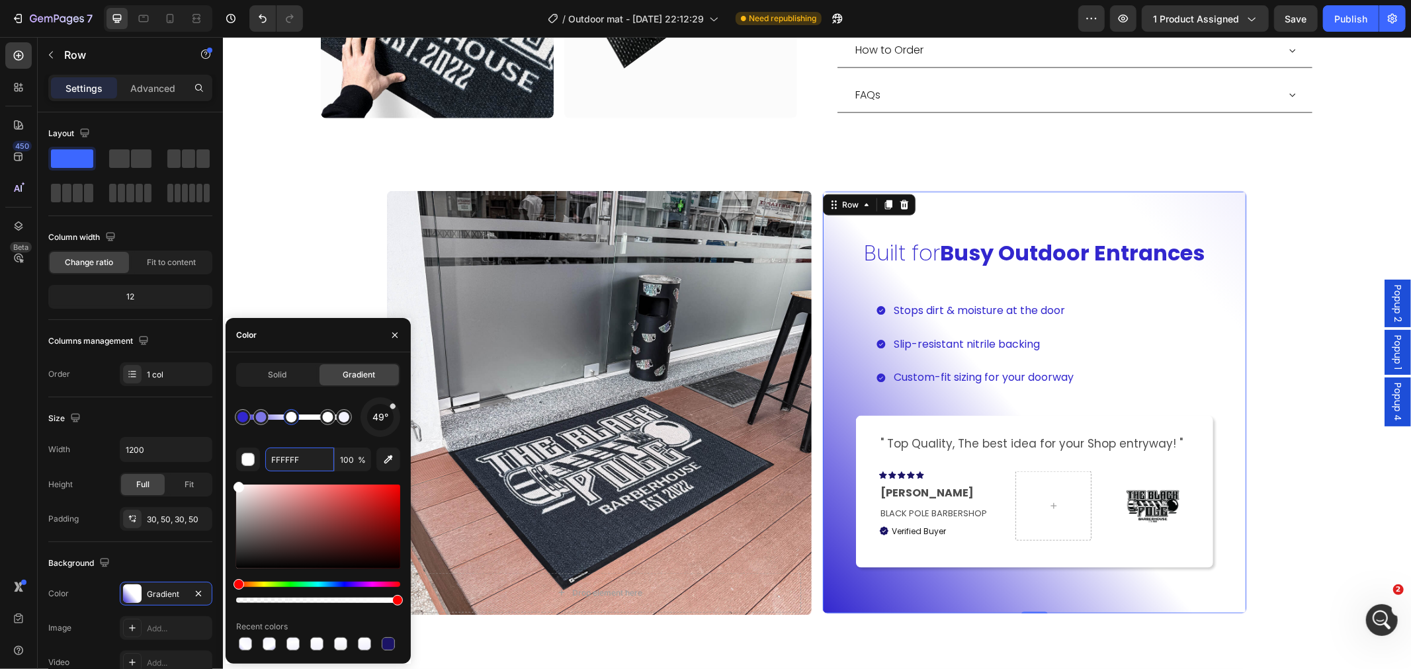
click at [291, 419] on div at bounding box center [291, 417] width 11 height 11
type input "3227CE"
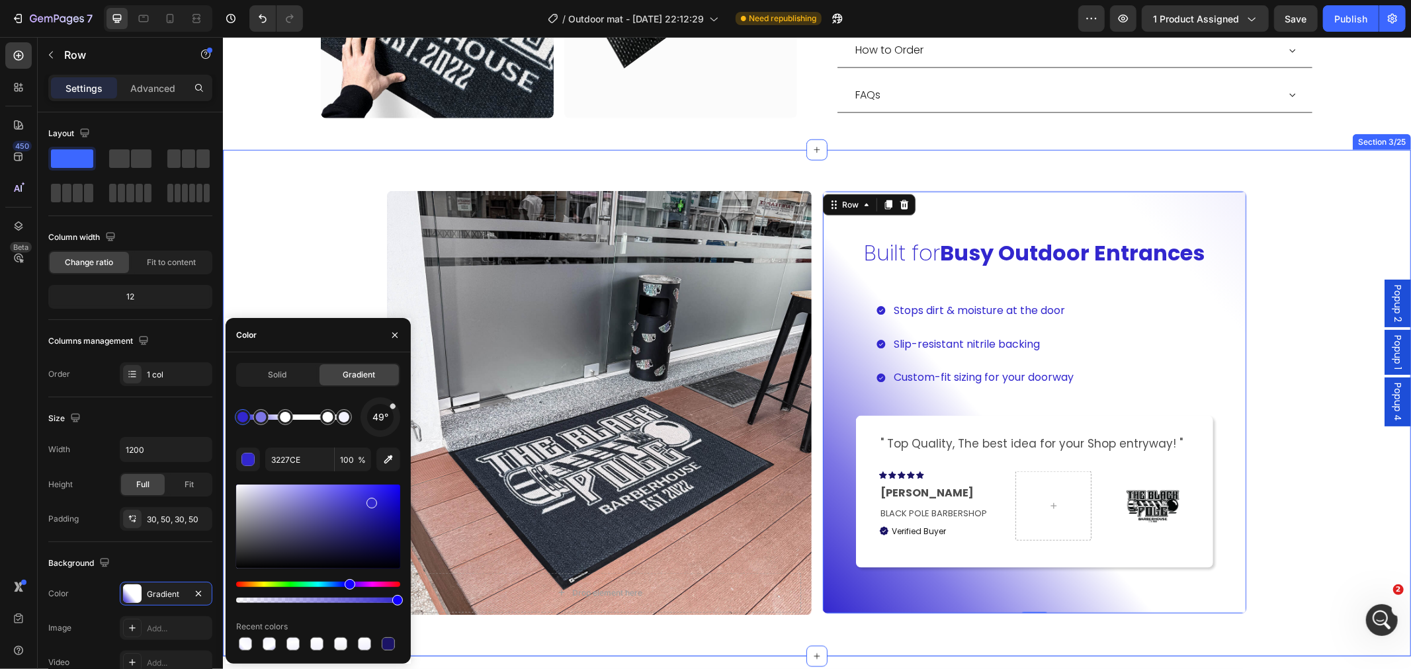
click at [1269, 560] on div "Drop element here Hero Banner Carousel ⁠⁠⁠⁠⁠⁠⁠ Built for Busy Outdoor Entrances…" at bounding box center [816, 403] width 1188 height 464
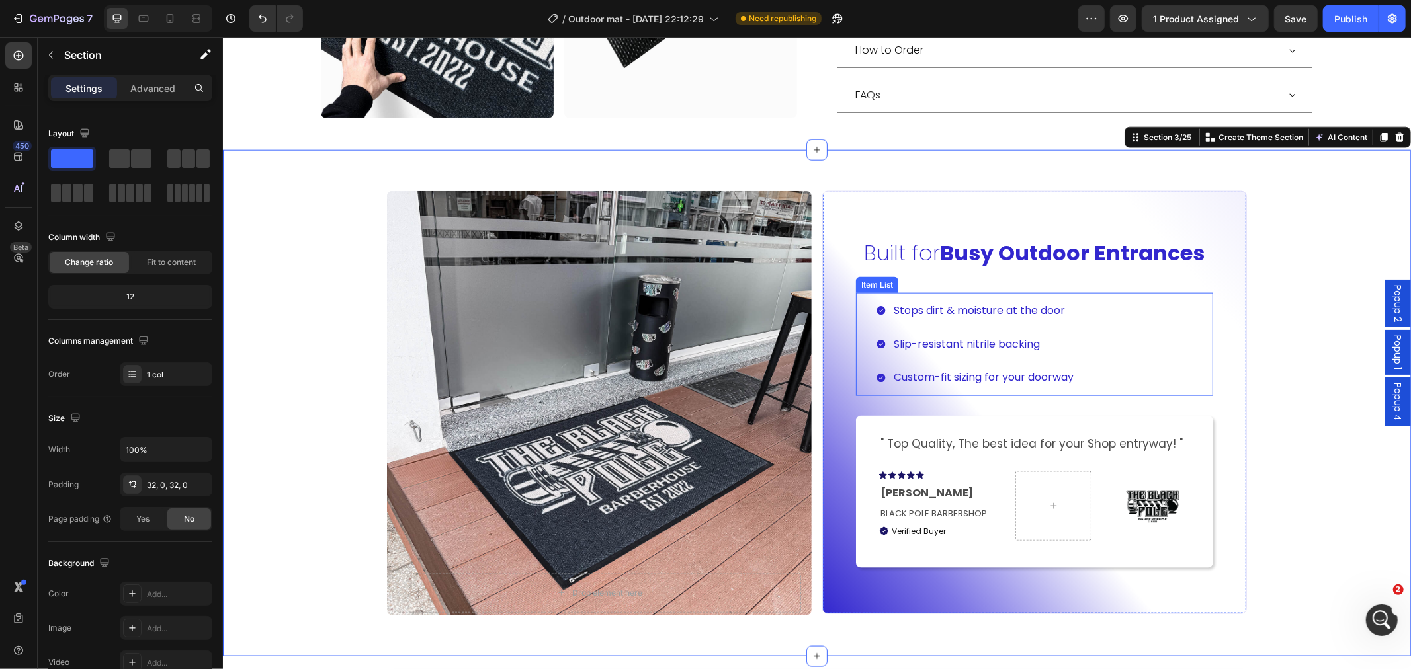
click at [1122, 332] on div "Stops dirt & moisture at the door Slip-resistant nitrile backing Custom-fit siz…" at bounding box center [1033, 343] width 357 height 103
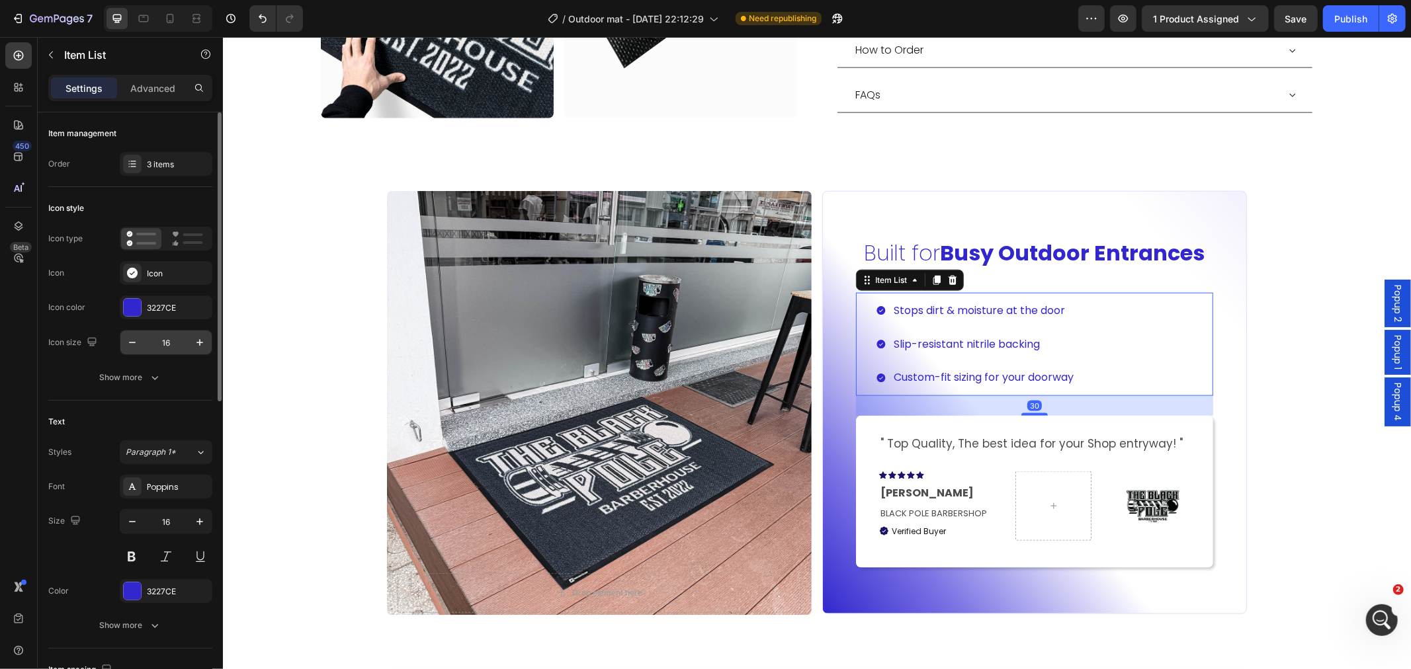
click at [146, 314] on div "3227CE" at bounding box center [166, 308] width 93 height 24
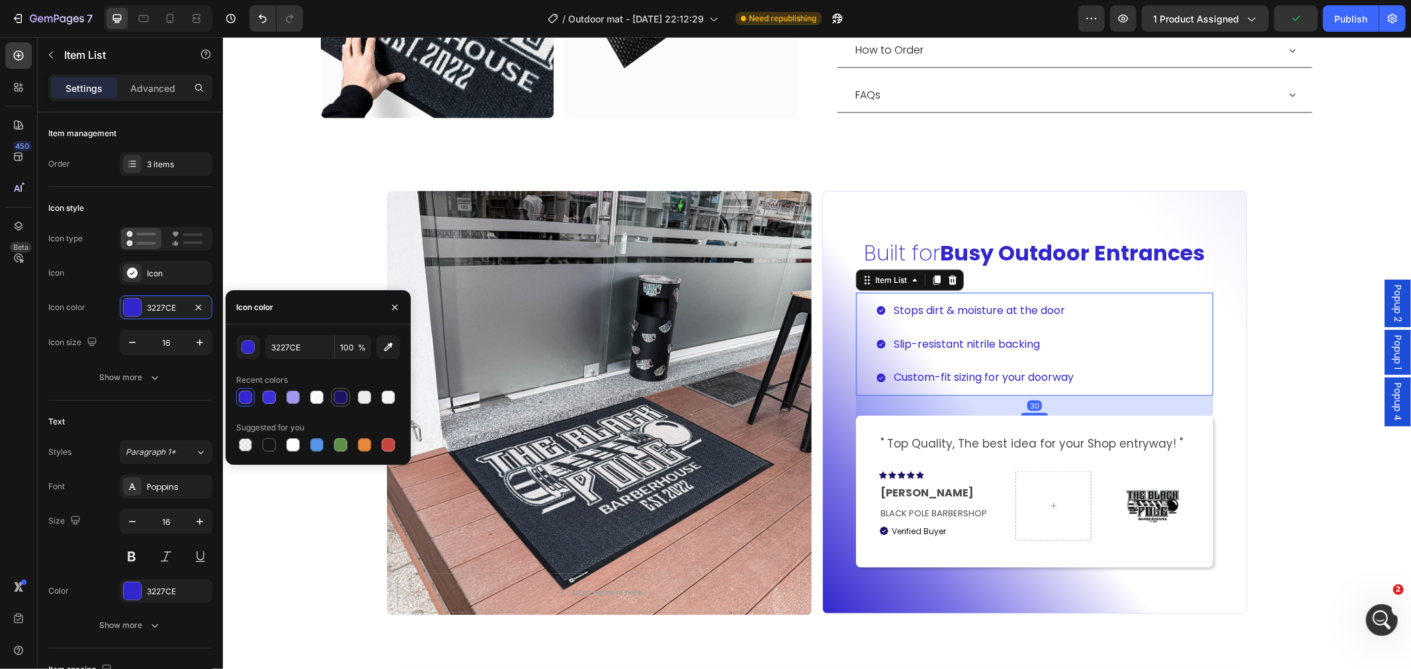
click at [335, 396] on div at bounding box center [340, 397] width 13 height 13
type input "1B1466"
click at [163, 585] on div "3227CE" at bounding box center [166, 592] width 93 height 24
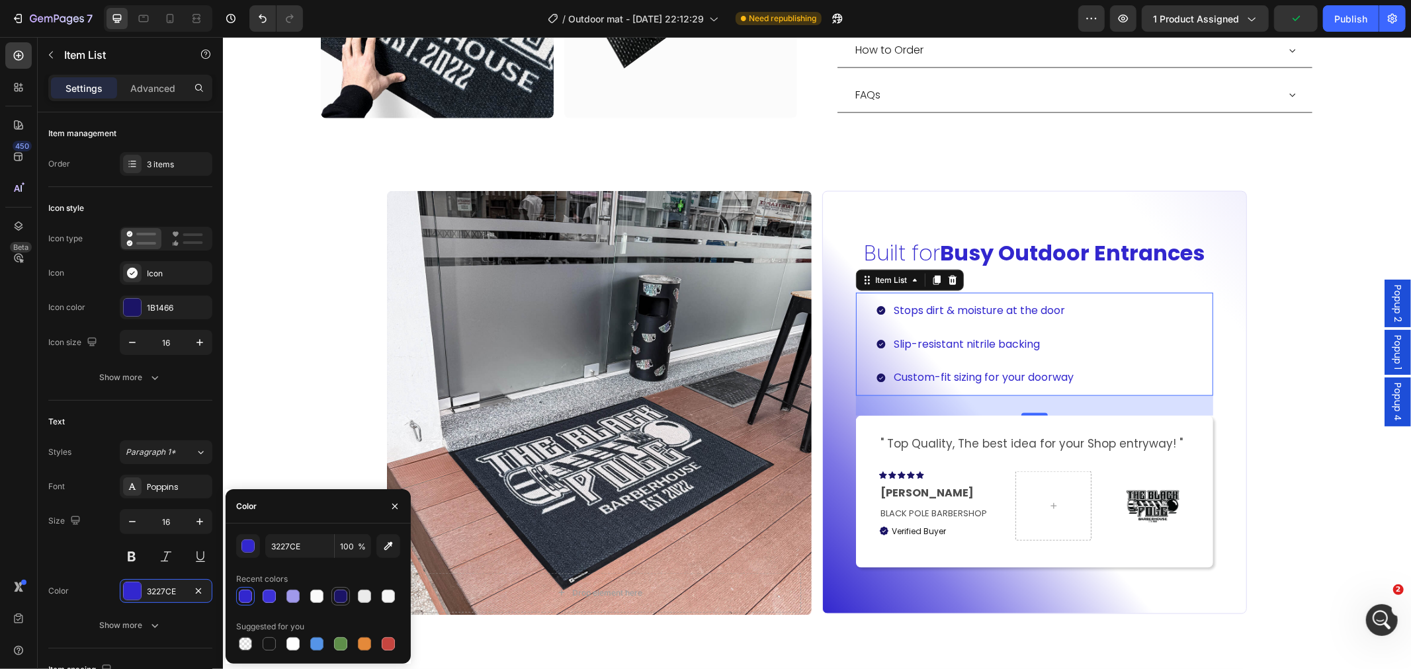
drag, startPoint x: 345, startPoint y: 591, endPoint x: 235, endPoint y: 532, distance: 124.9
click at [345, 591] on div at bounding box center [340, 596] width 13 height 13
type input "1B1466"
click at [1269, 392] on div "Drop element here Hero Banner Carousel ⁠⁠⁠⁠⁠⁠⁠ Built for Busy Outdoor Entrances…" at bounding box center [816, 403] width 1188 height 464
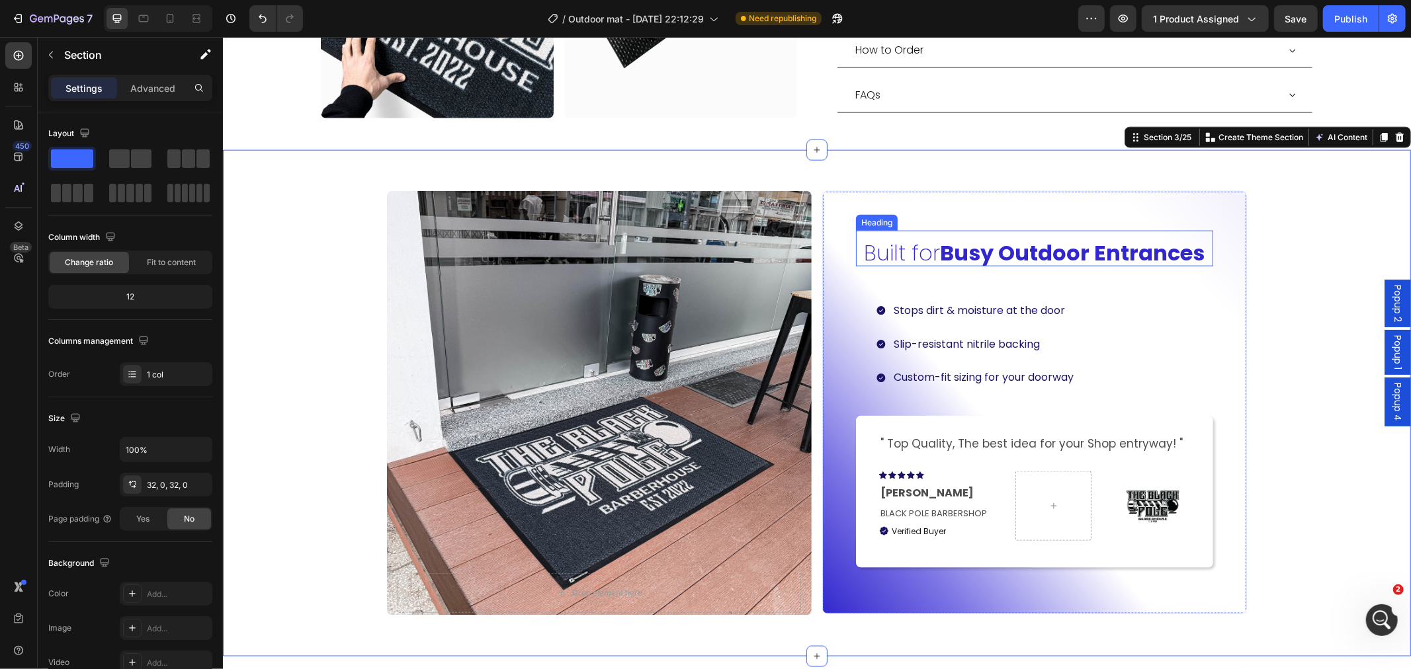
click at [1116, 237] on strong "Busy Outdoor Entrances" at bounding box center [1072, 252] width 265 height 30
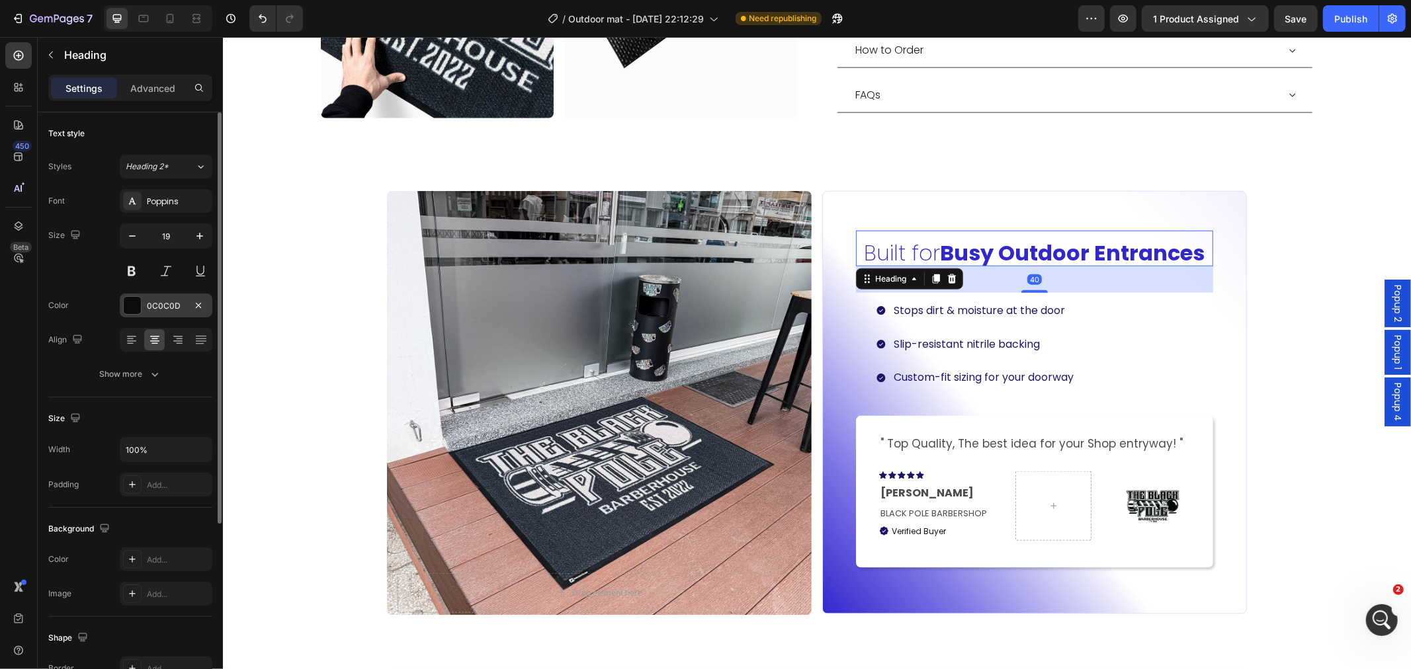
click at [137, 300] on div at bounding box center [132, 305] width 17 height 17
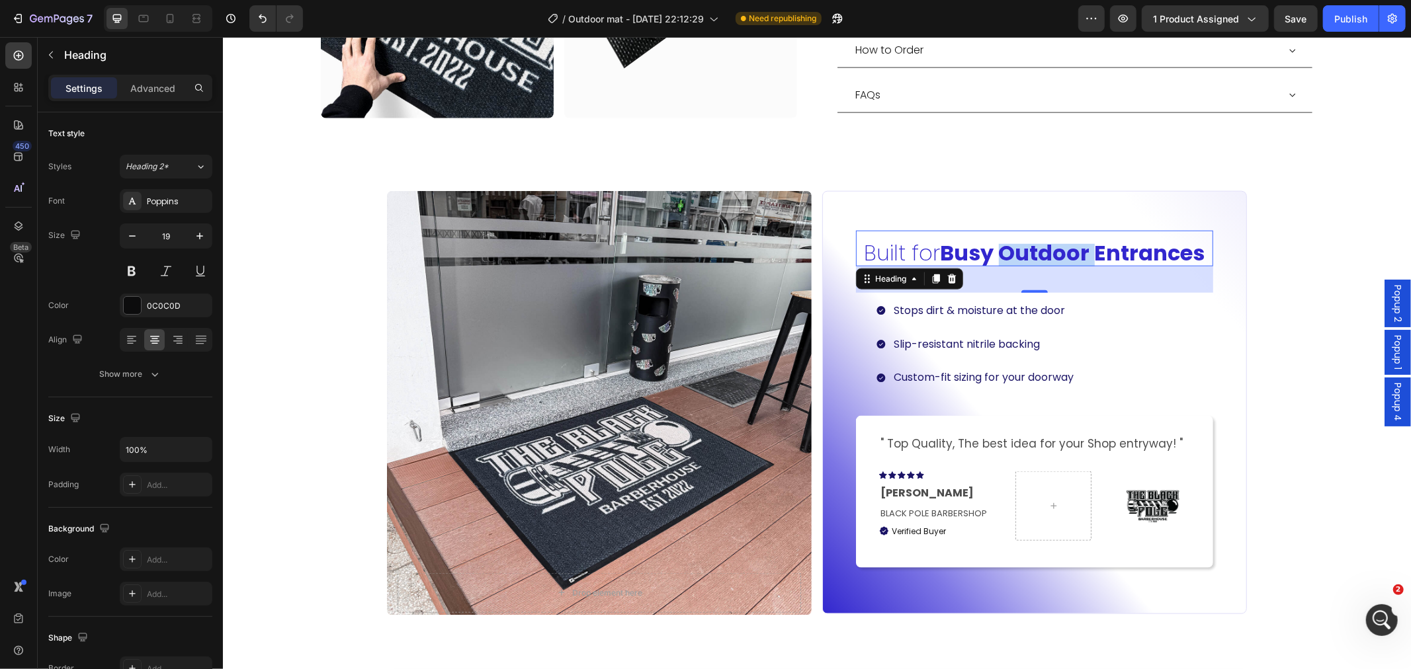
click at [994, 237] on strong "Busy Outdoor Entrances" at bounding box center [1072, 252] width 265 height 30
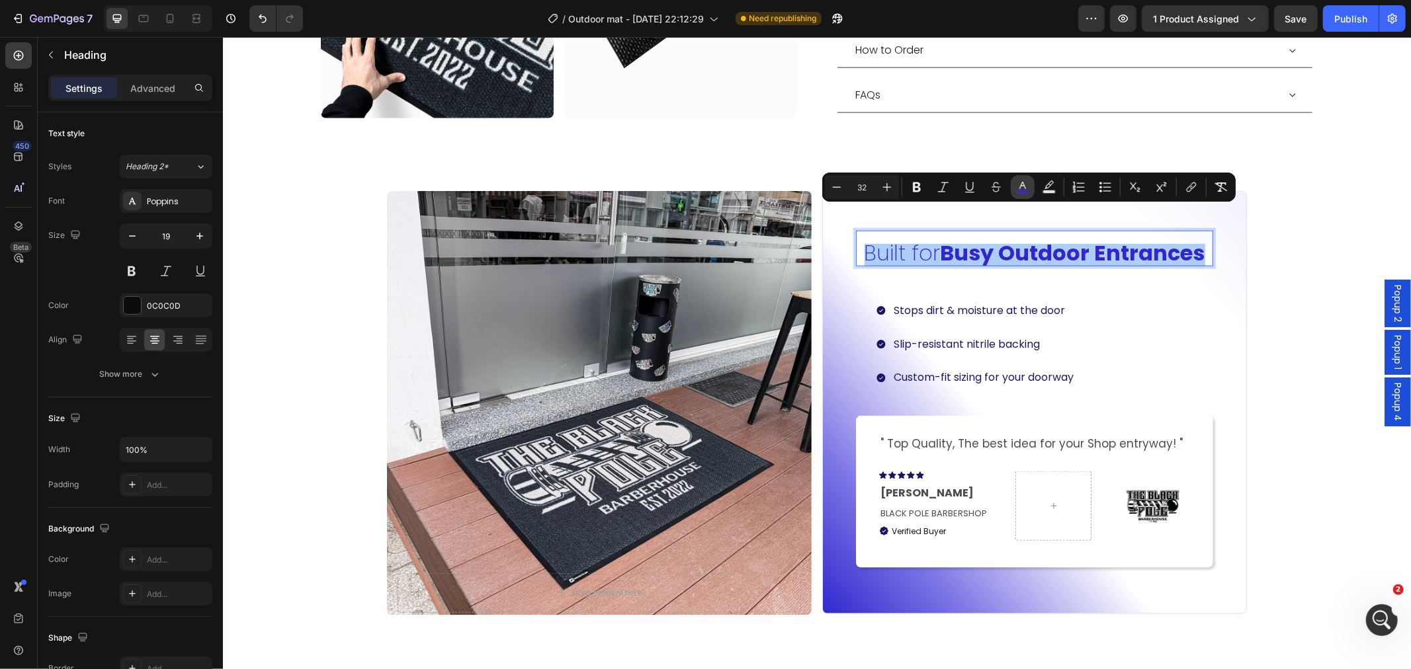
click at [1019, 185] on icon "Editor contextual toolbar" at bounding box center [1022, 187] width 13 height 13
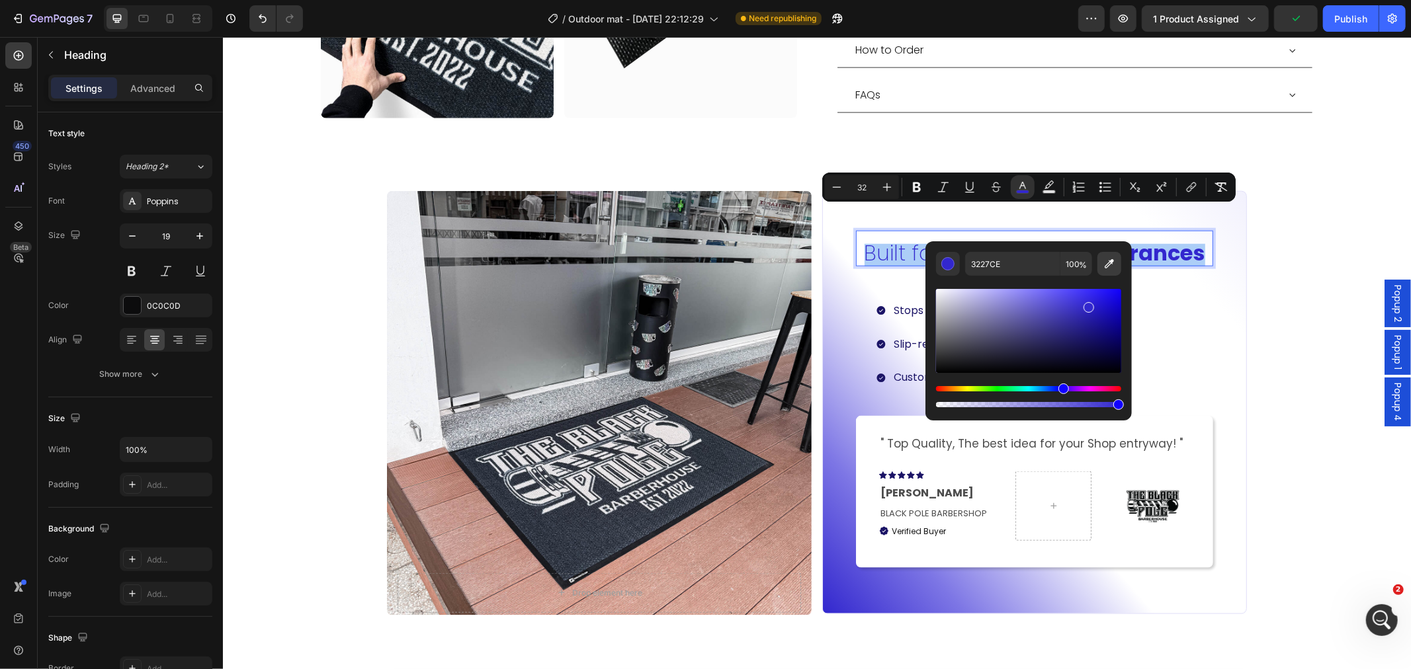
click at [1099, 263] on button "Editor contextual toolbar" at bounding box center [1109, 264] width 24 height 24
type input "1C1567"
click at [1269, 327] on div "Drop element here Hero Banner Carousel Built for Busy Outdoor Entrances Heading…" at bounding box center [816, 403] width 1188 height 464
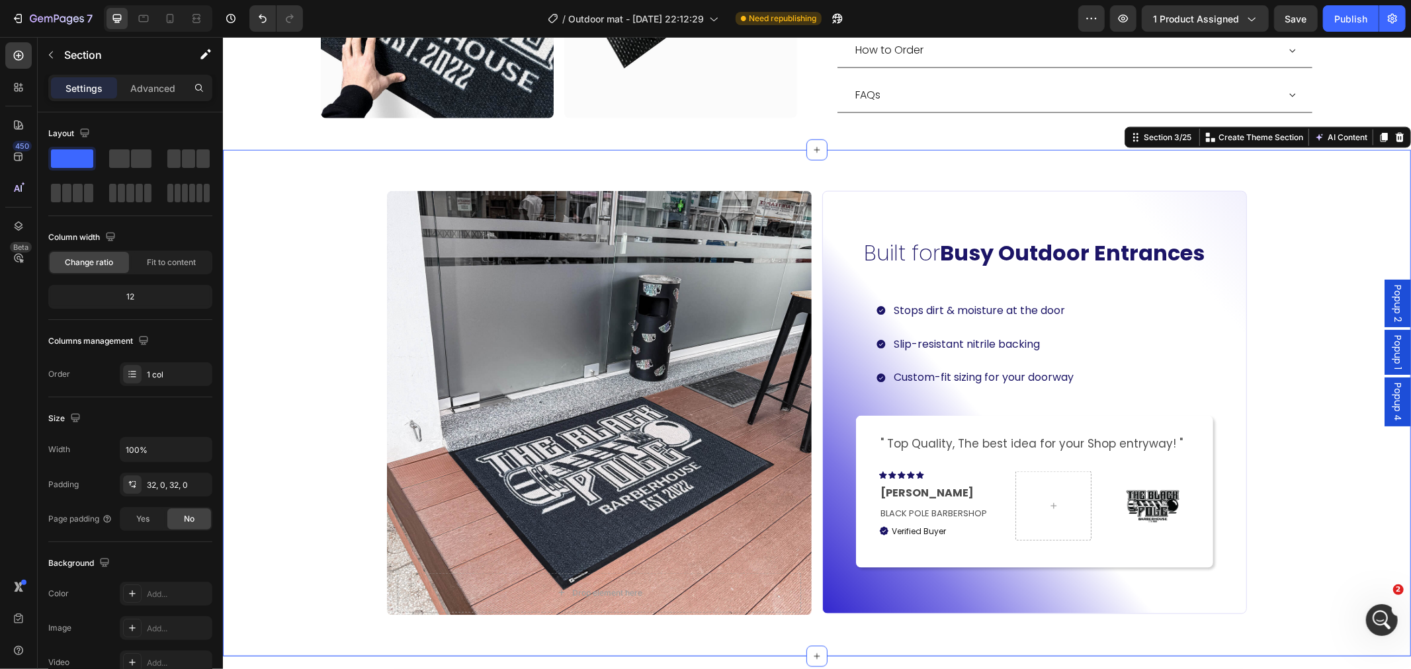
drag, startPoint x: 1320, startPoint y: 408, endPoint x: 1322, endPoint y: 423, distance: 15.3
click at [1269, 409] on div "Drop element here Hero Banner Carousel ⁠⁠⁠⁠⁠⁠⁠ Built for Busy Outdoor Entrances…" at bounding box center [816, 403] width 1188 height 464
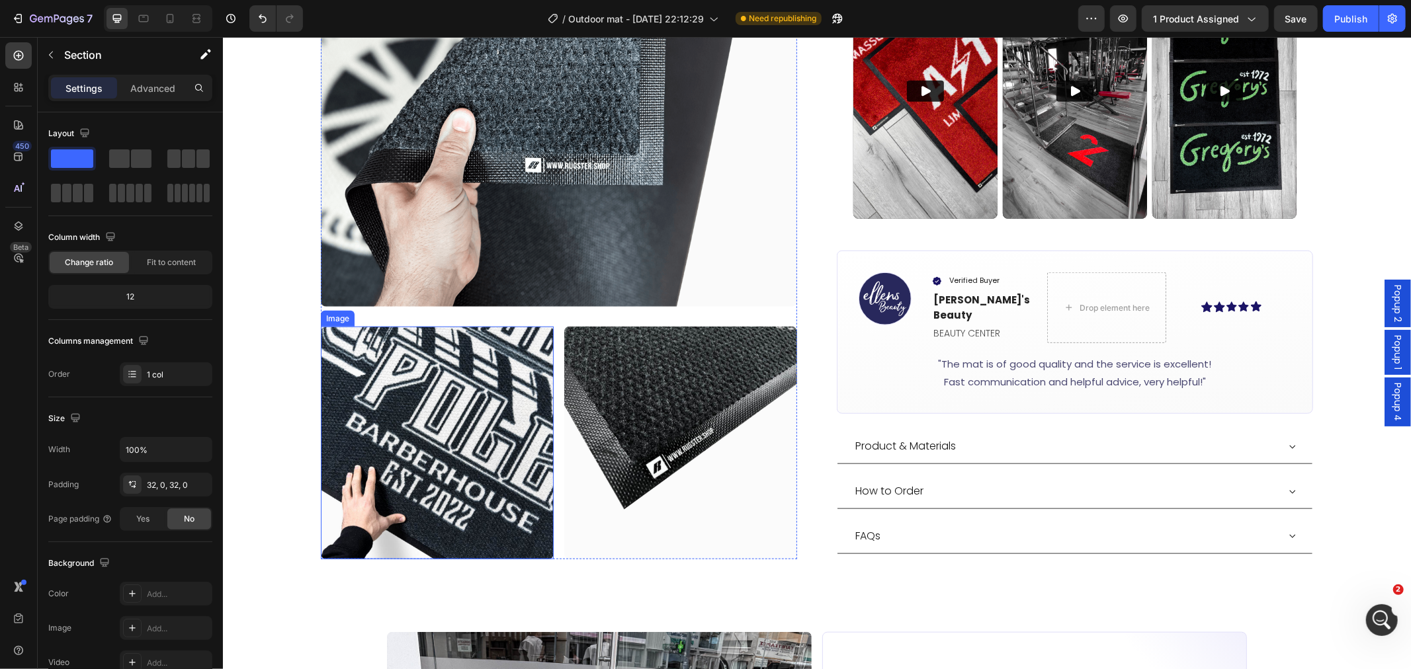
scroll to position [735, 0]
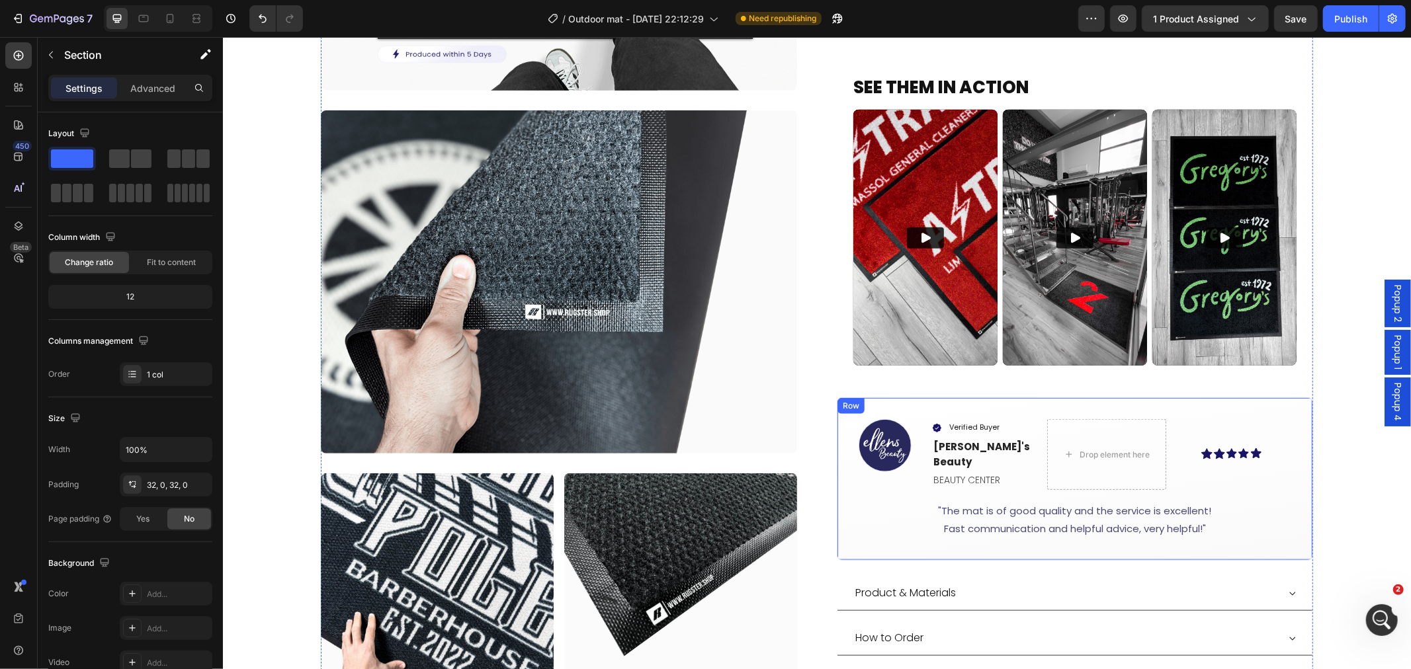
click at [841, 512] on div "Image Verified Buyer Item List Ellen's Beauty Text block BEAUTY CENTER Text Blo…" at bounding box center [1074, 478] width 476 height 163
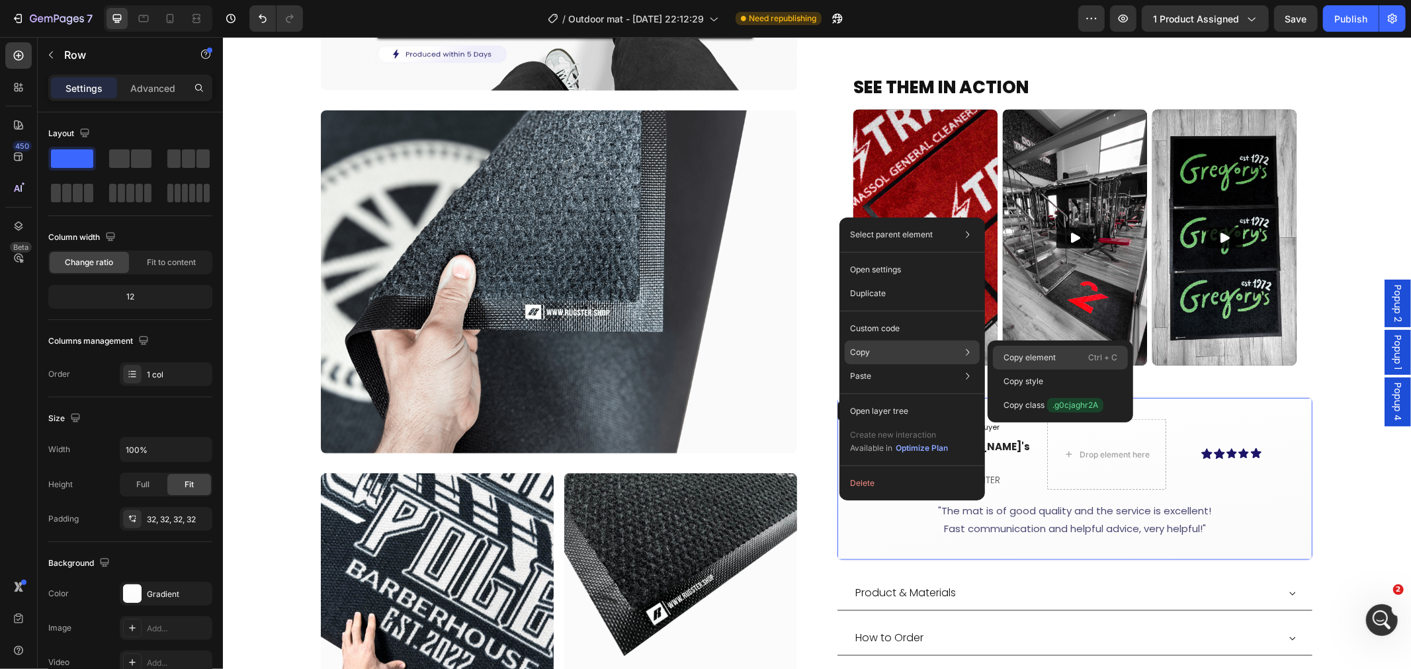
click at [1039, 370] on div "Copy element Ctrl + C" at bounding box center [1060, 382] width 135 height 24
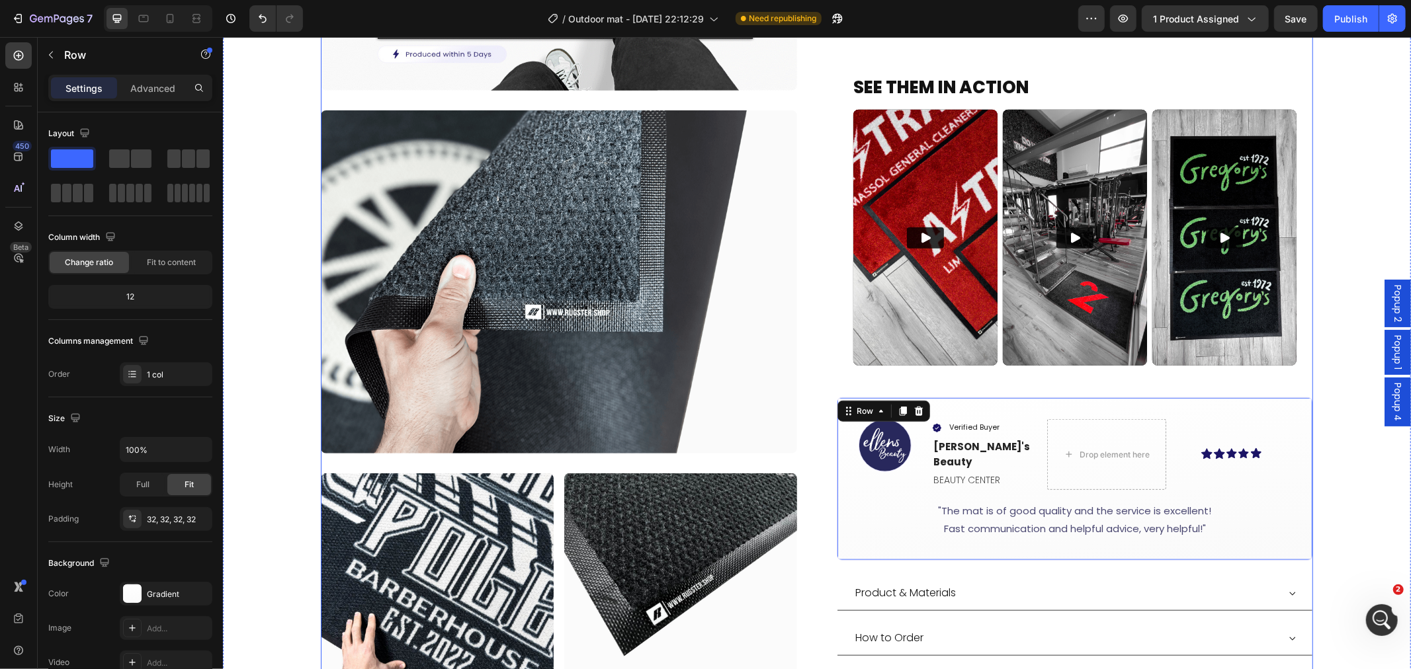
scroll to position [955, 0]
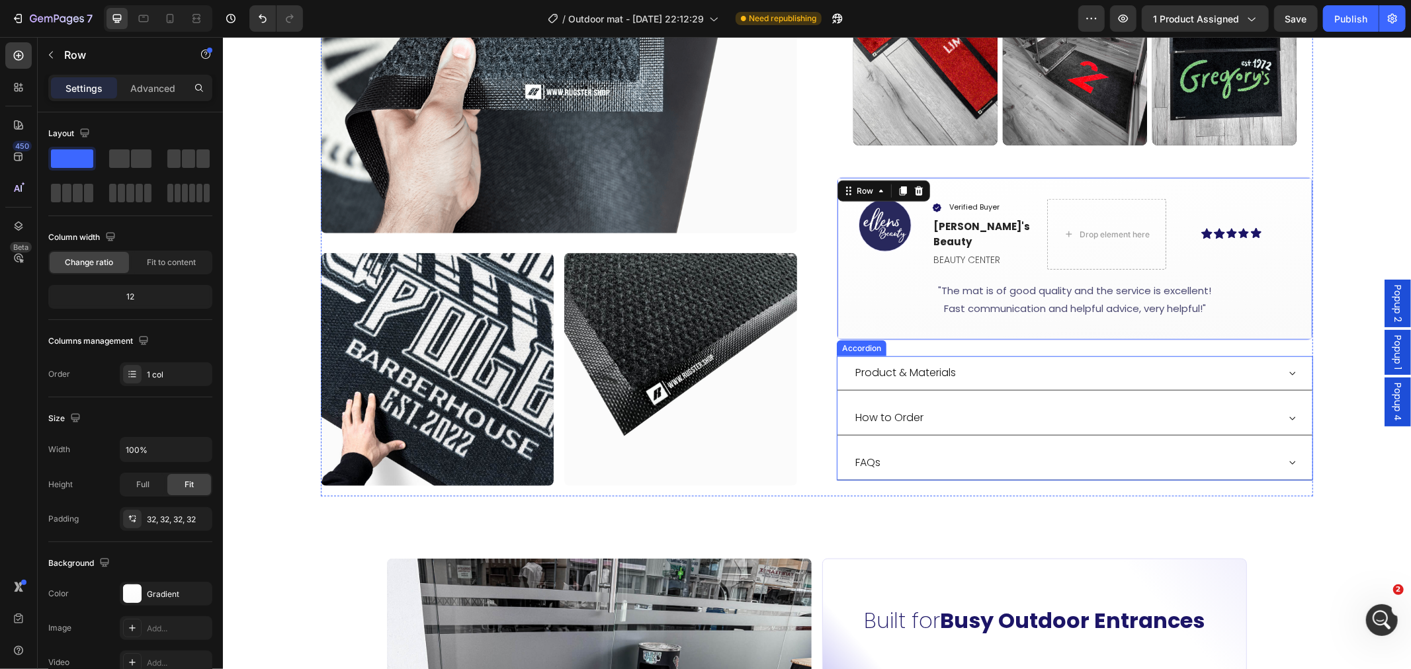
click at [947, 363] on p "Product & Materials" at bounding box center [905, 372] width 101 height 19
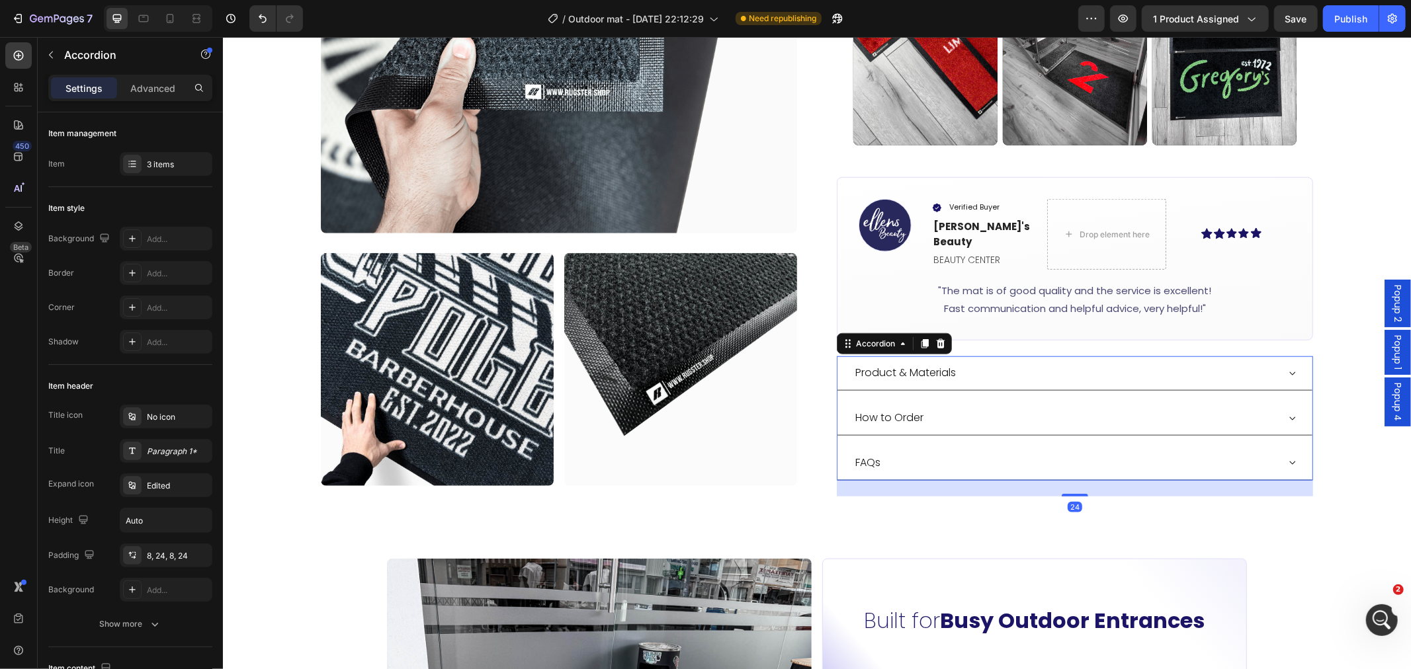
click at [1006, 361] on div "Product & Materials" at bounding box center [1065, 372] width 425 height 23
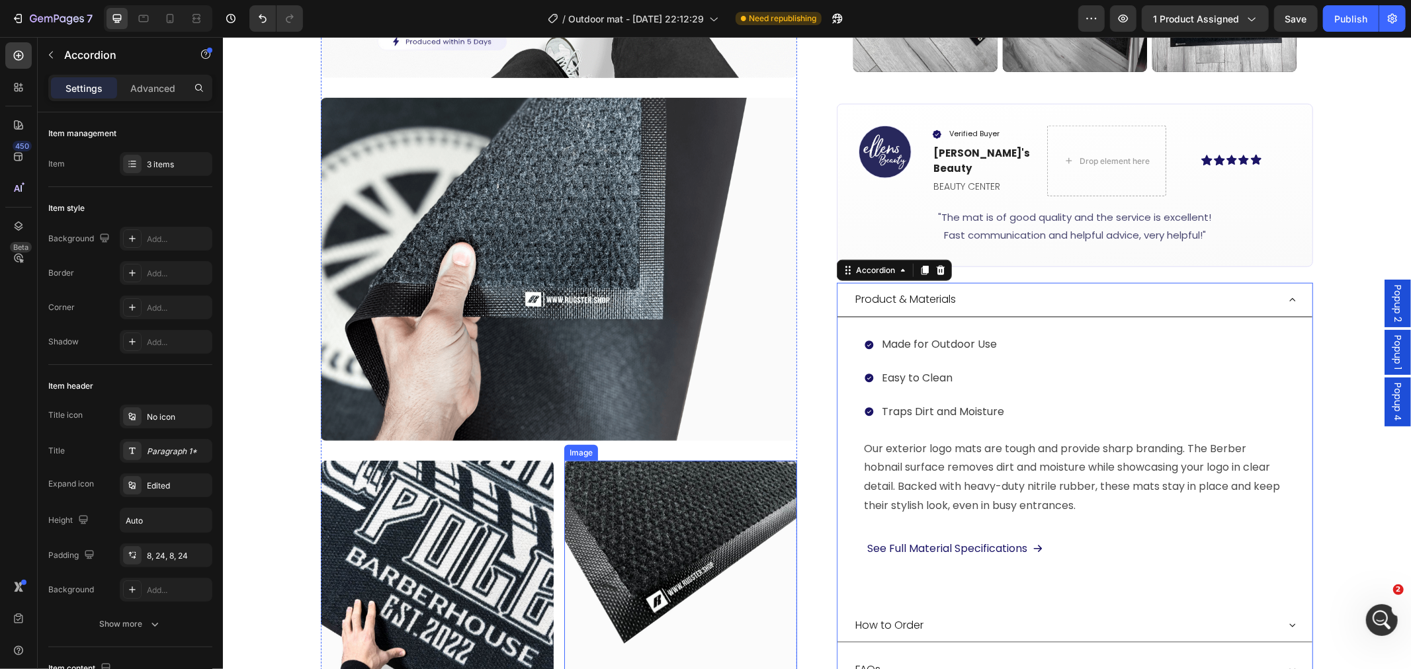
scroll to position [1807, 0]
click at [974, 335] on p "Made for Outdoor Use" at bounding box center [942, 344] width 122 height 19
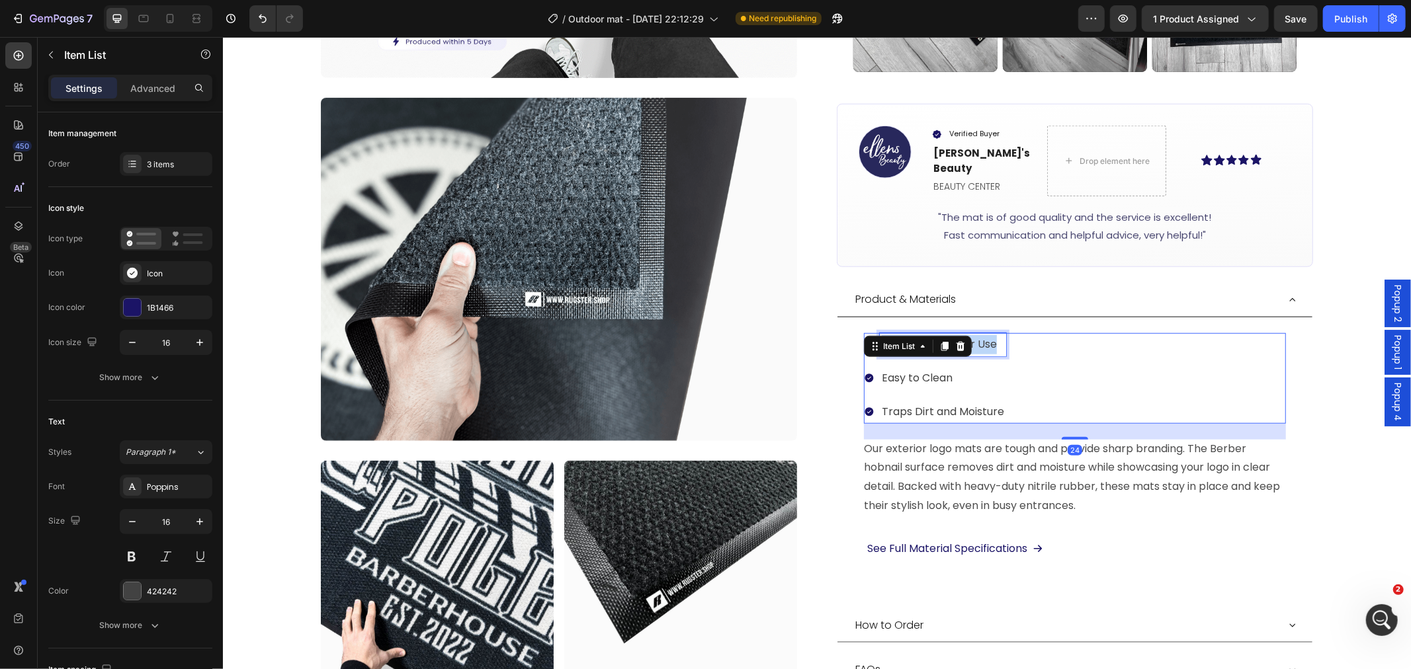
click at [974, 335] on p "Made for Outdoor Use" at bounding box center [942, 344] width 122 height 19
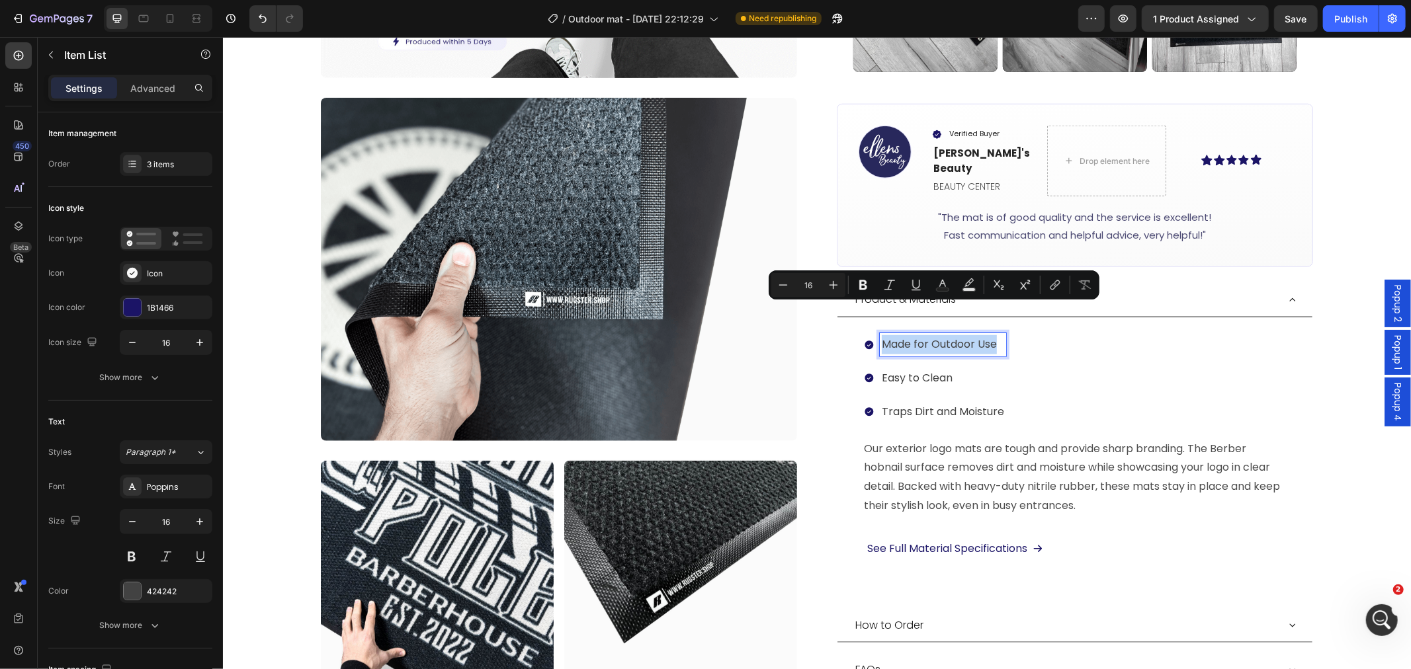
copy p "Made for Outdoor Use"
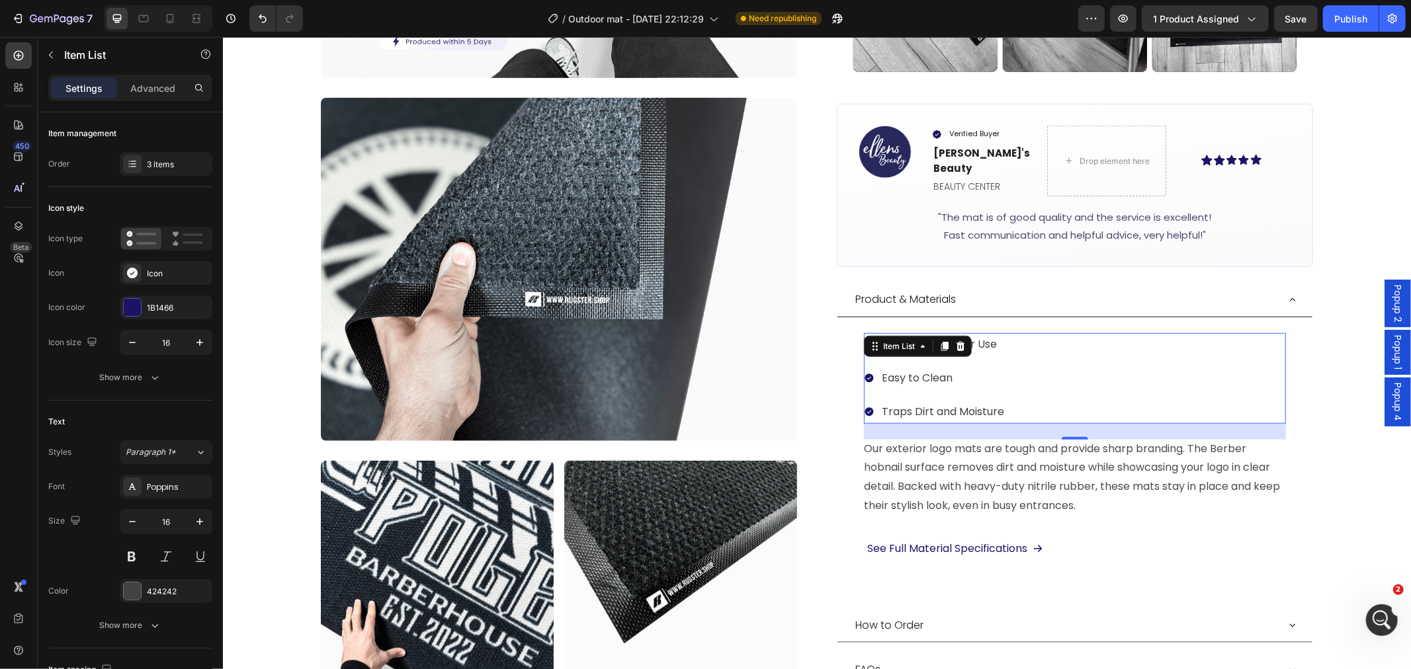
click at [905, 368] on p "Easy to Clean" at bounding box center [942, 377] width 122 height 19
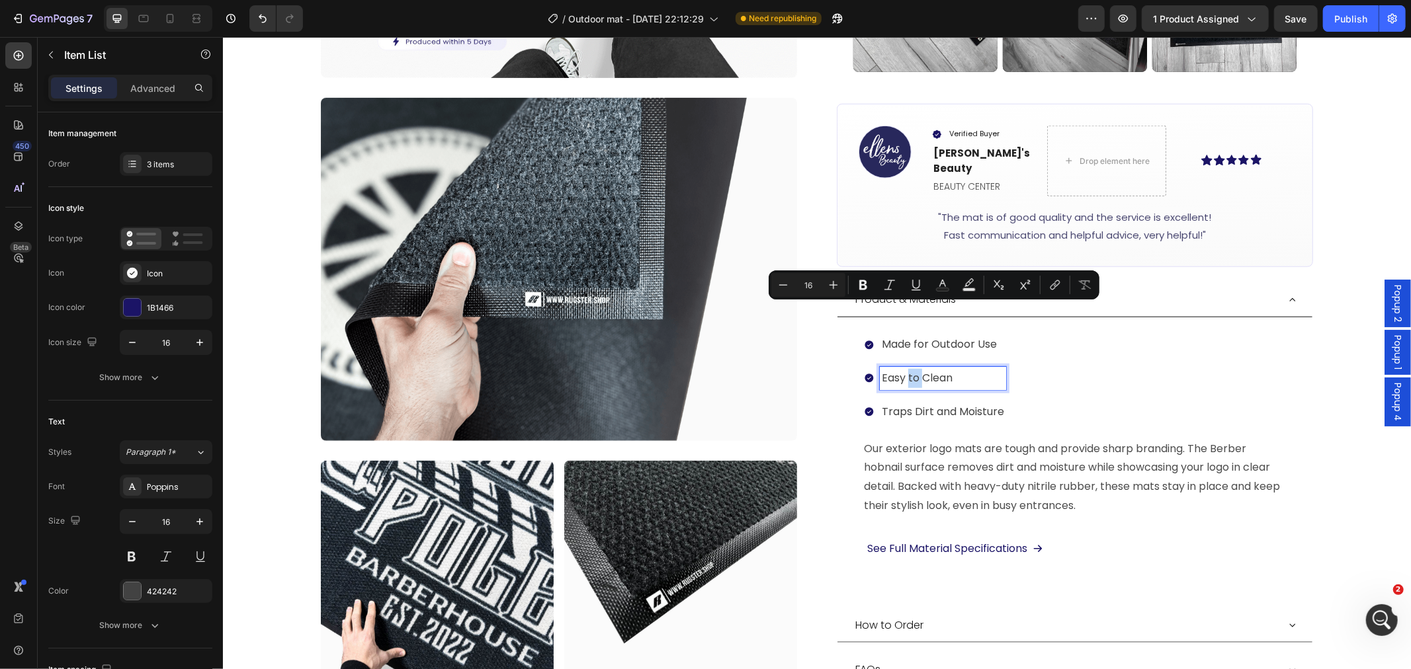
click at [905, 368] on p "Easy to Clean" at bounding box center [942, 377] width 122 height 19
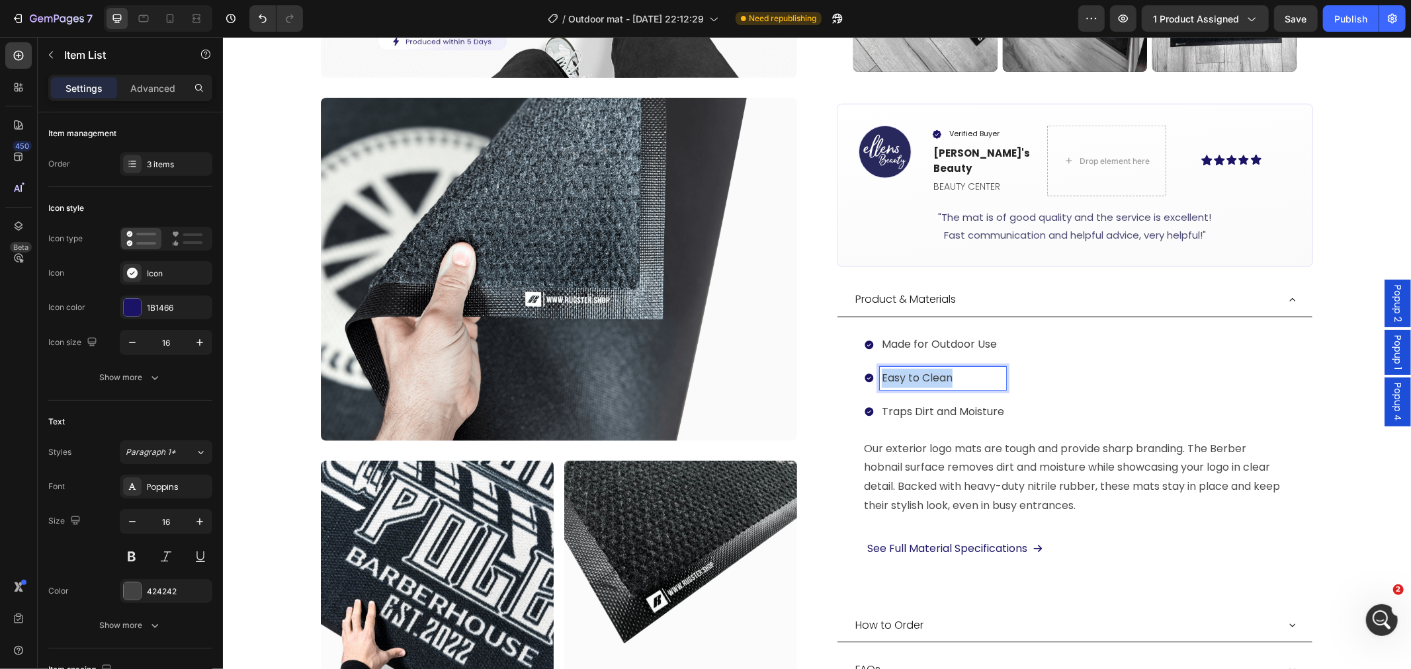
copy p "Easy to Clean"
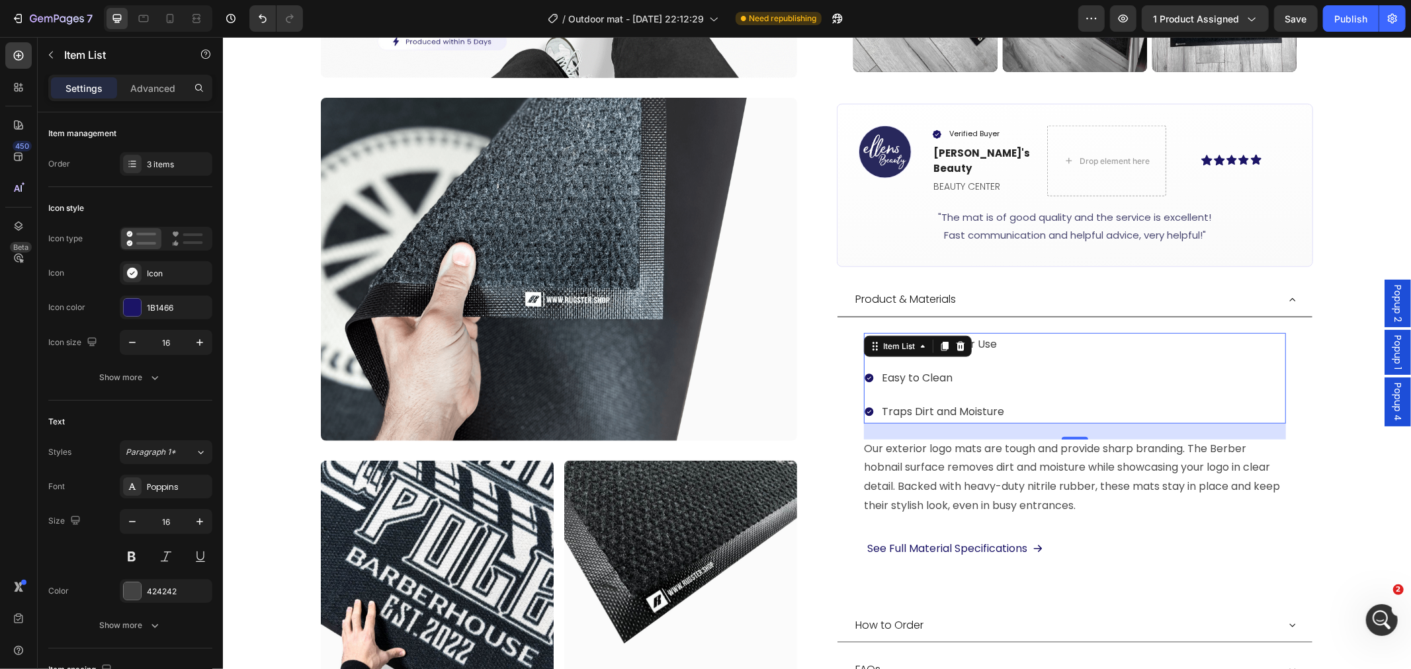
click at [914, 402] on p "Traps Dirt and Moisture" at bounding box center [942, 411] width 122 height 19
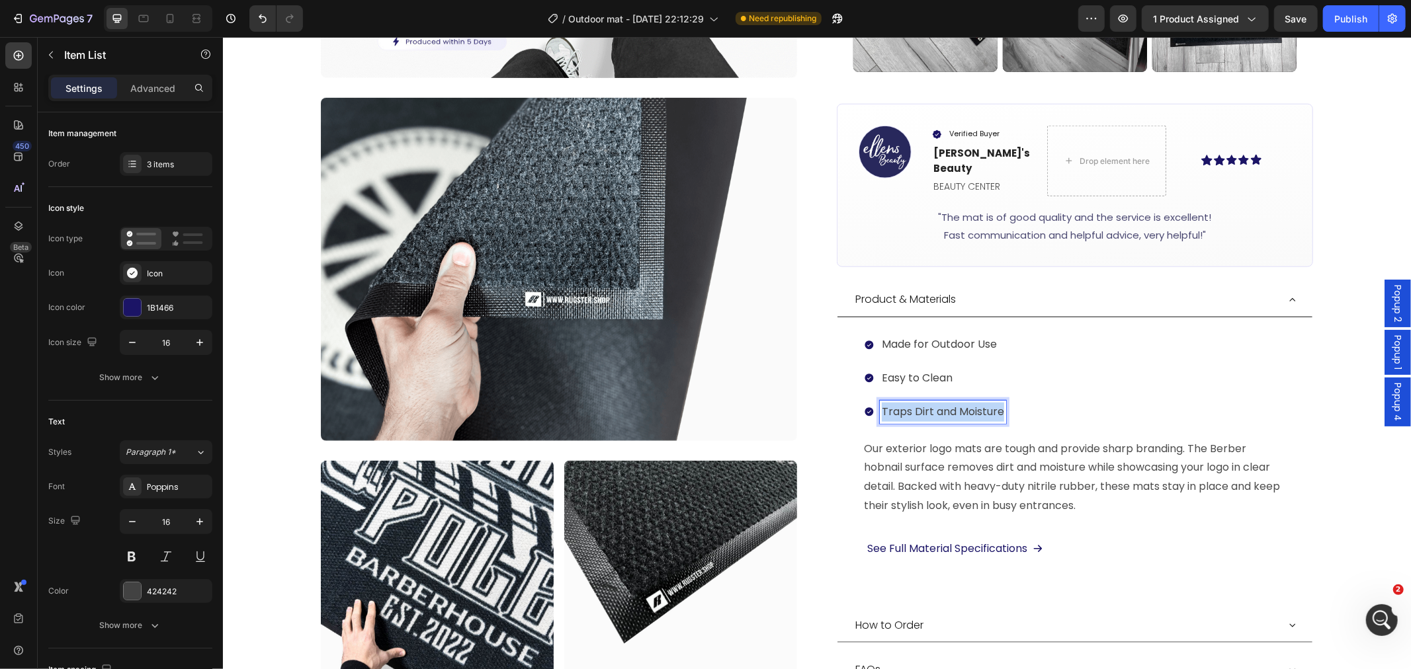
click at [914, 402] on p "Traps Dirt and Moisture" at bounding box center [942, 411] width 122 height 19
copy p "Traps Dirt and Moisture"
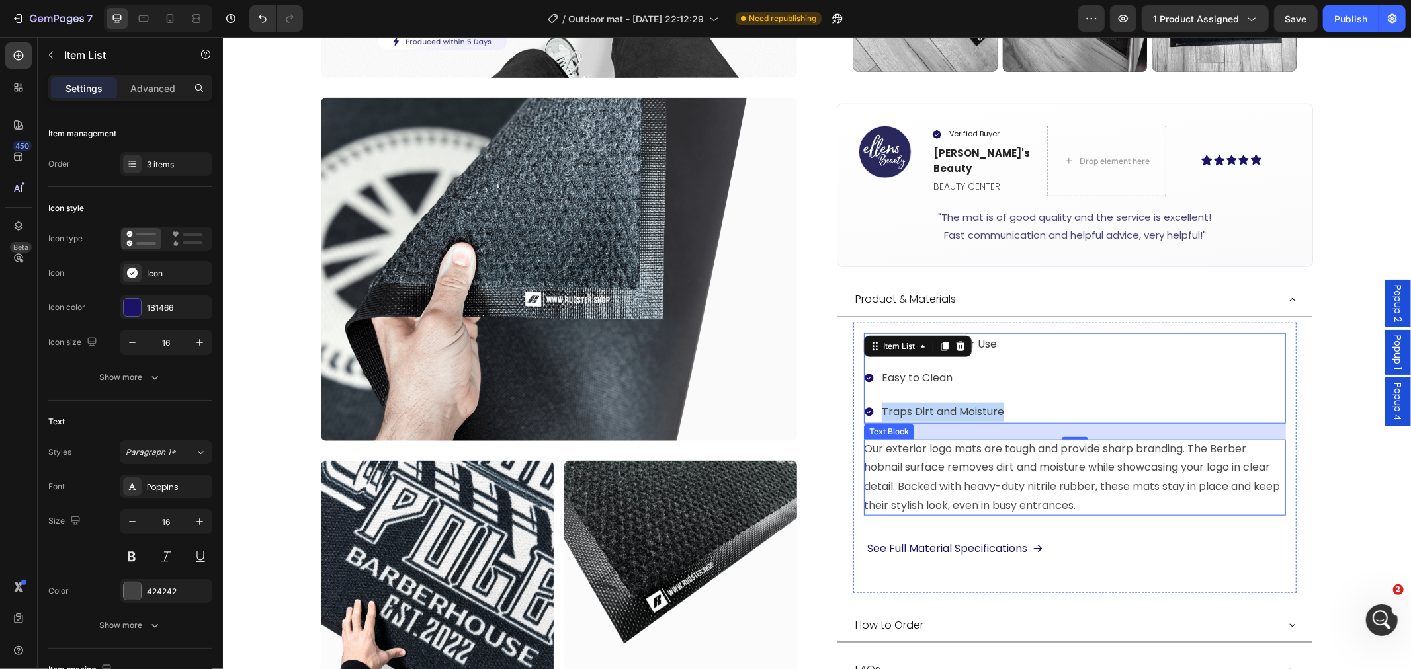
click at [874, 439] on p "Our exterior logo mats are tough and provide sharp branding. The Berber hobnail…" at bounding box center [1074, 477] width 422 height 76
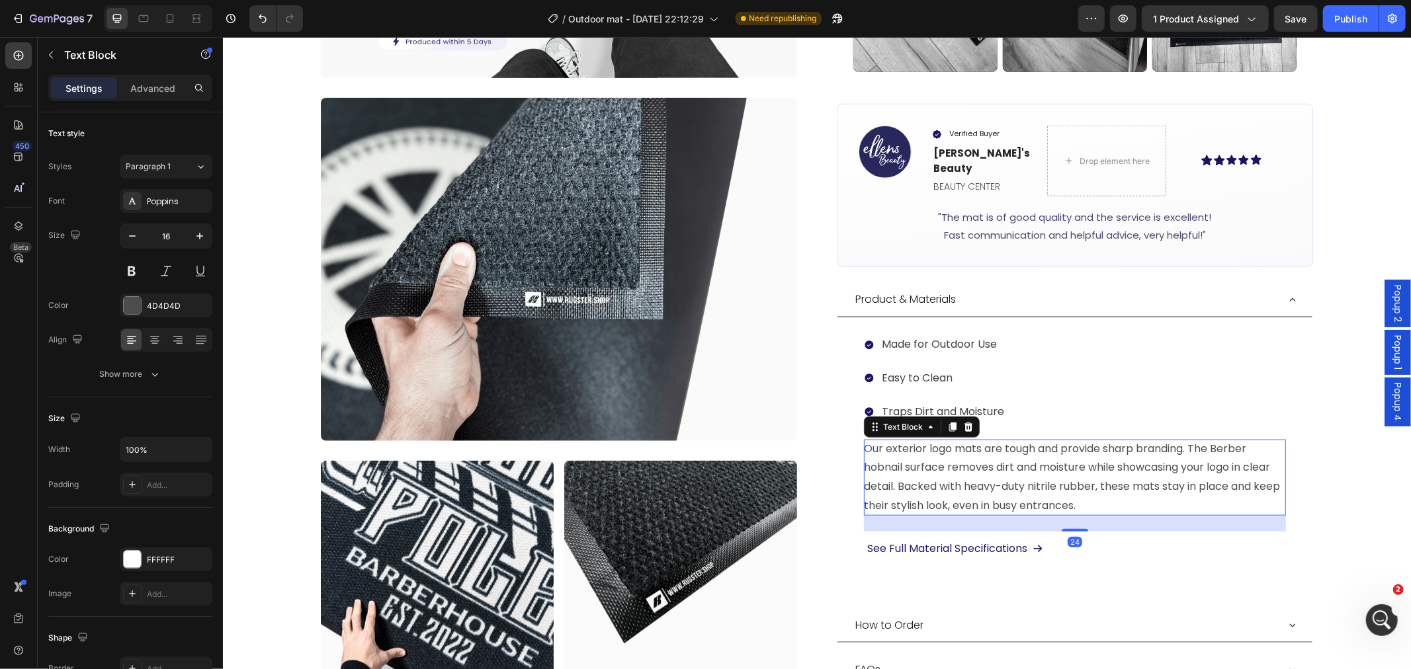
click at [950, 440] on p "Our exterior logo mats are tough and provide sharp branding. The Berber hobnail…" at bounding box center [1074, 477] width 422 height 76
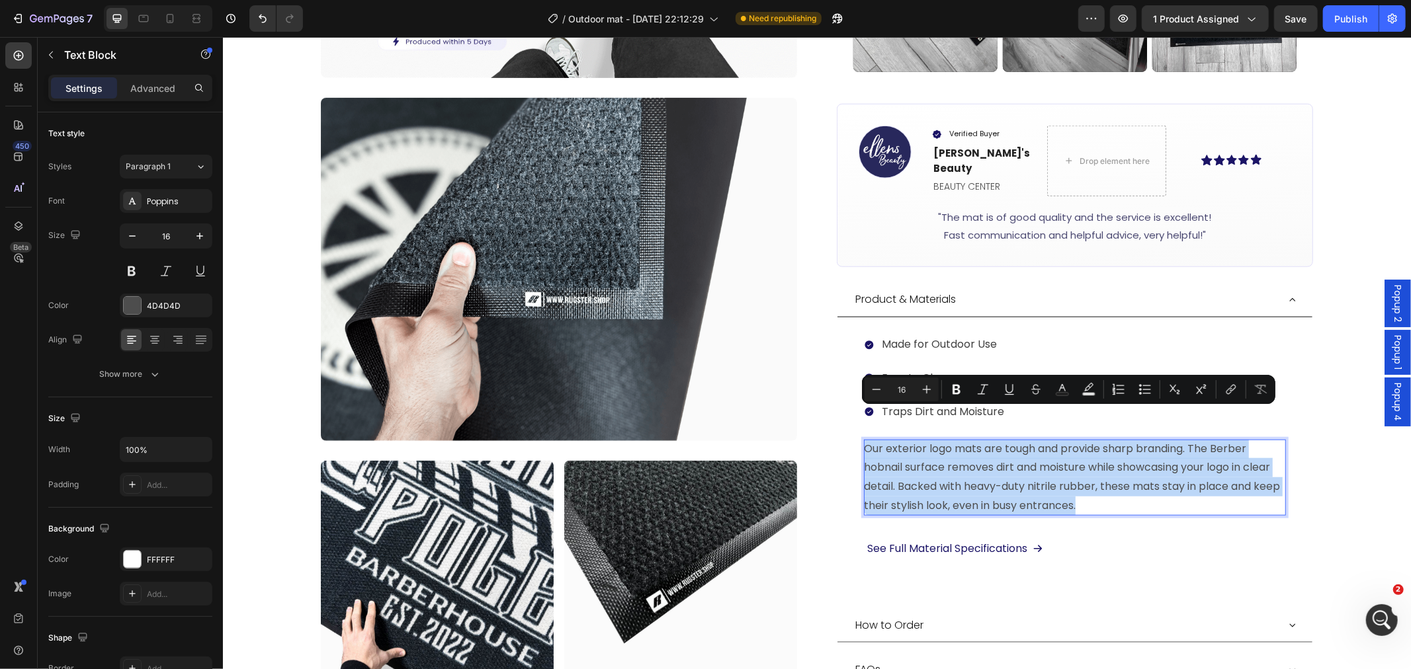
copy p "Our exterior logo mats are tough and provide sharp branding. The Berber hobnail…"
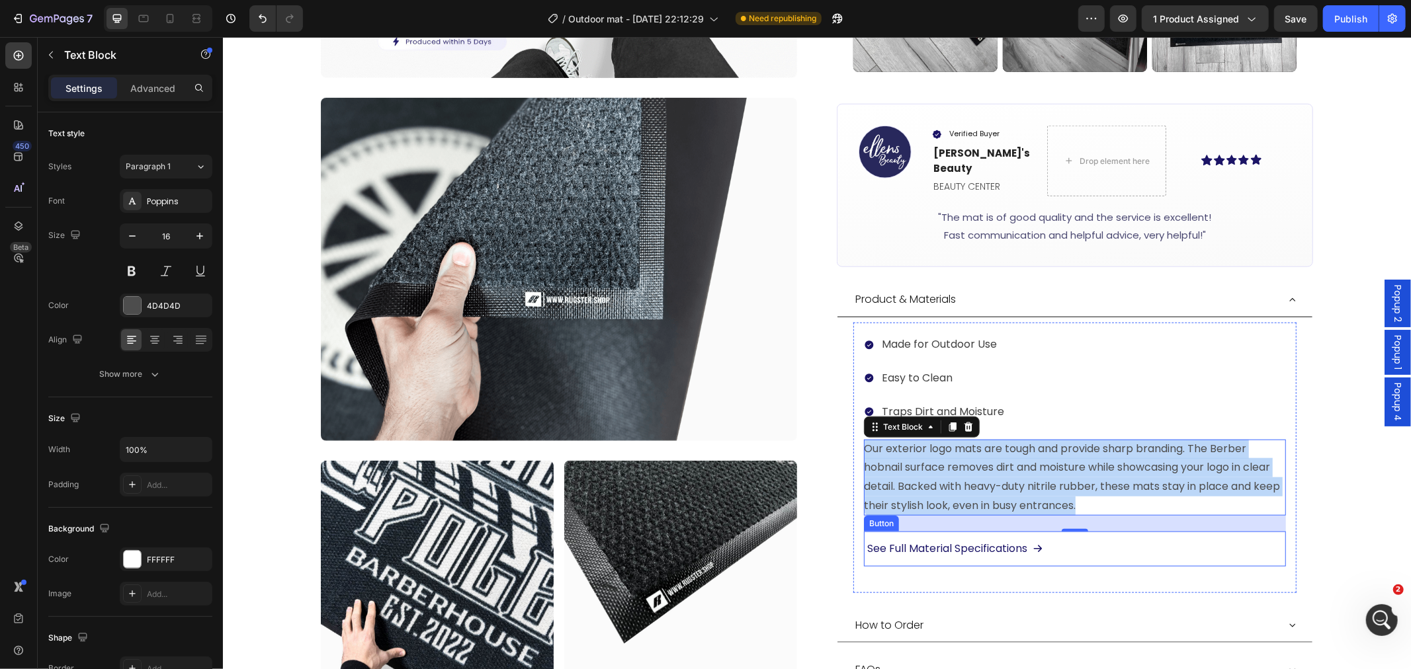
click at [1082, 531] on div "See Full Material Specifications Button" at bounding box center [1074, 548] width 422 height 35
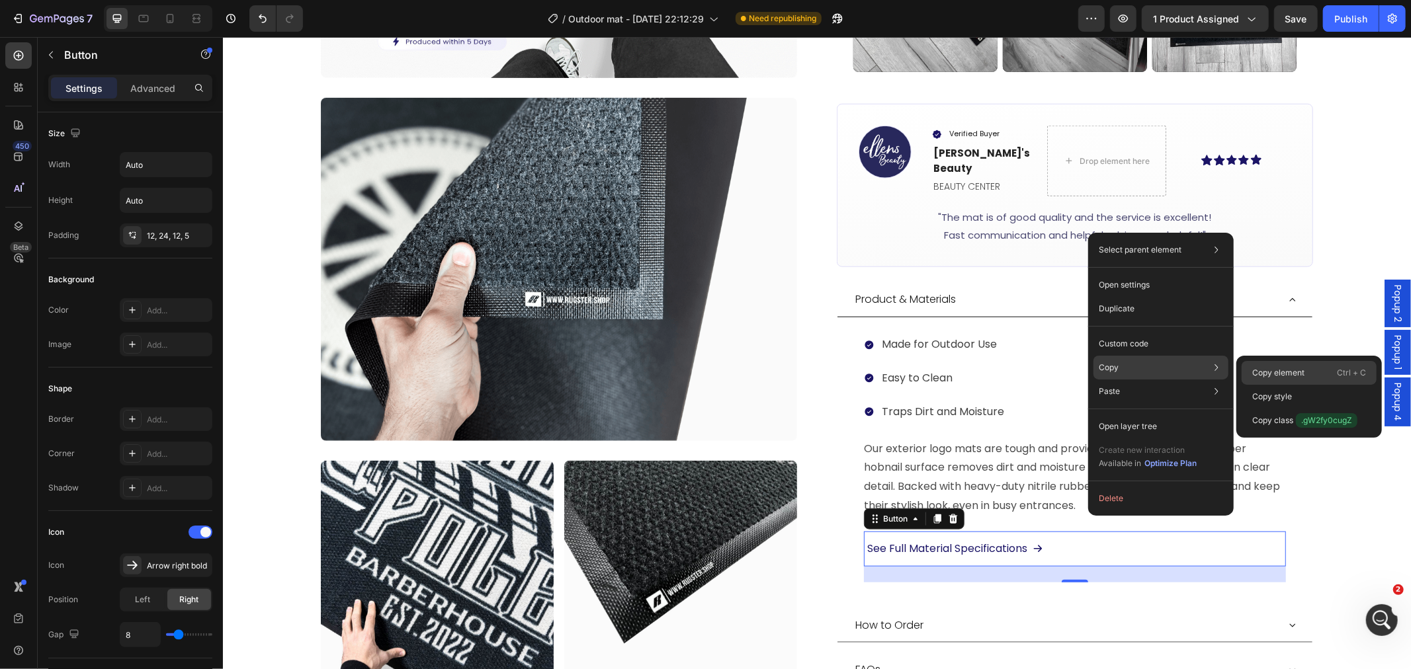
click at [1269, 370] on p "Copy element" at bounding box center [1278, 373] width 52 height 12
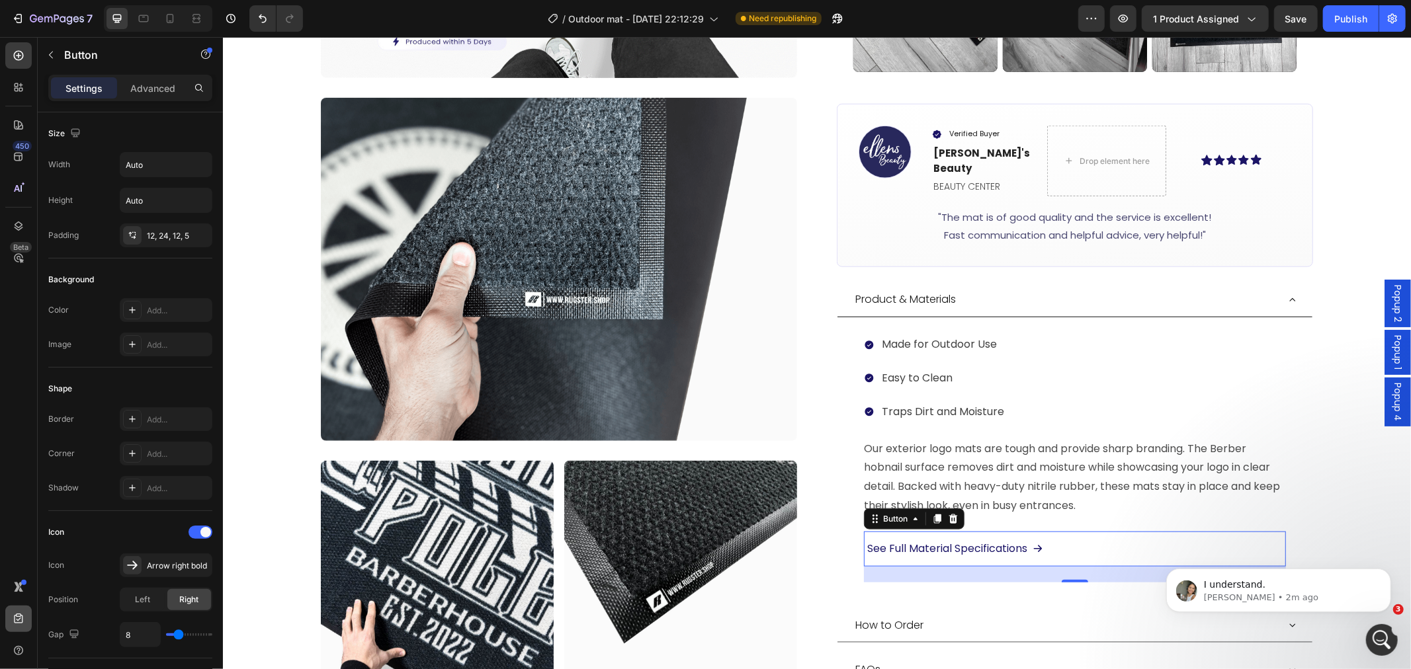
scroll to position [2782, 0]
click at [1269, 590] on p "I understand." at bounding box center [1288, 584] width 171 height 13
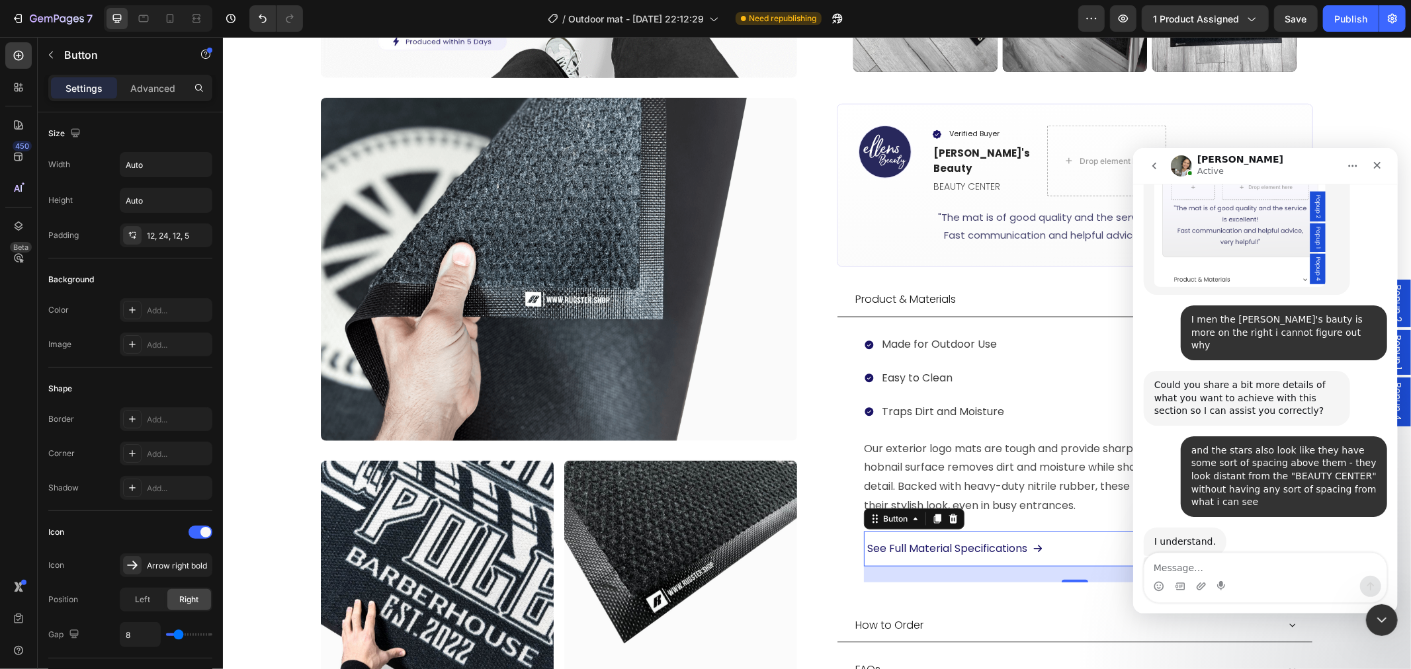
scroll to position [2800, 0]
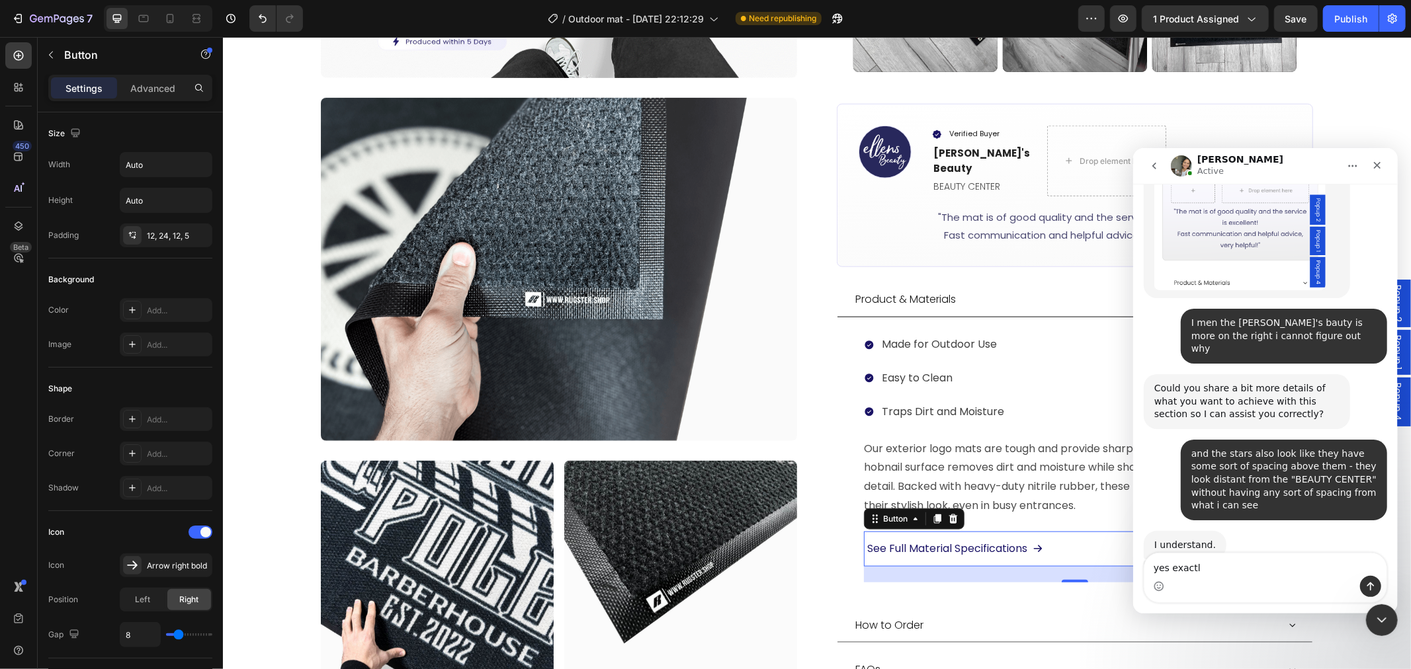
type textarea "yes exactly"
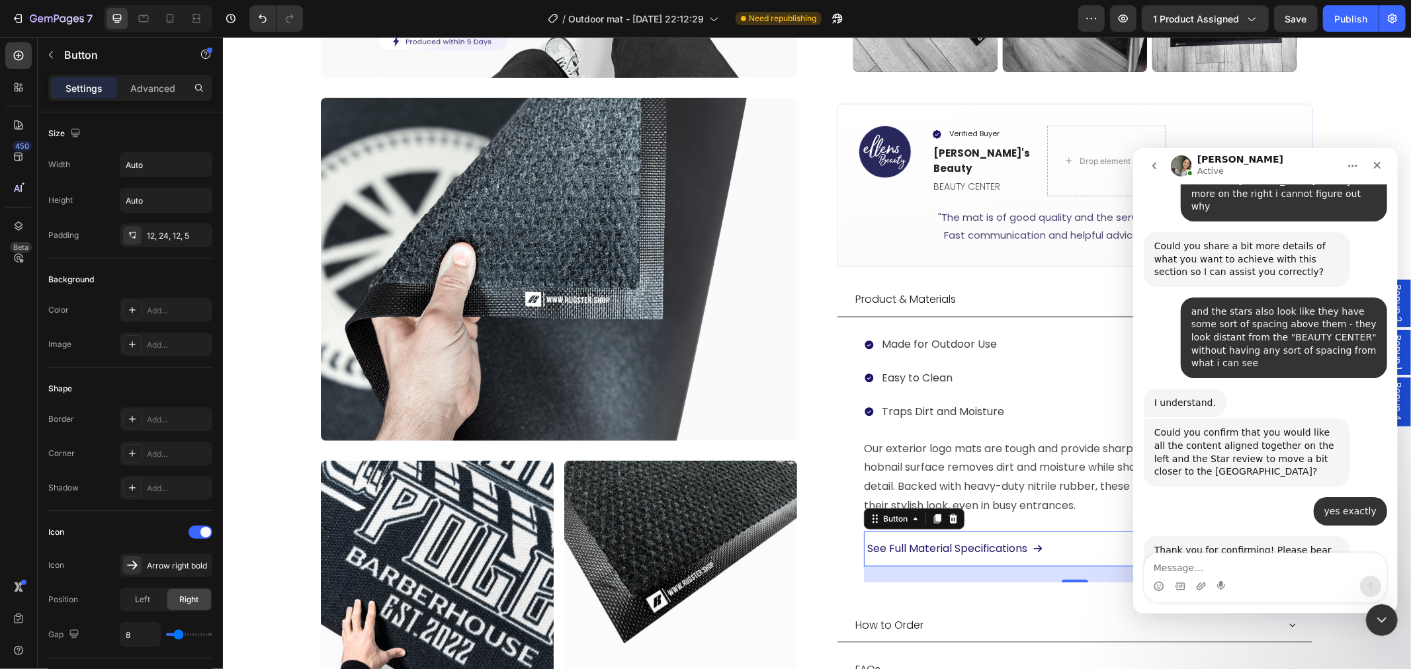
scroll to position [2892, 0]
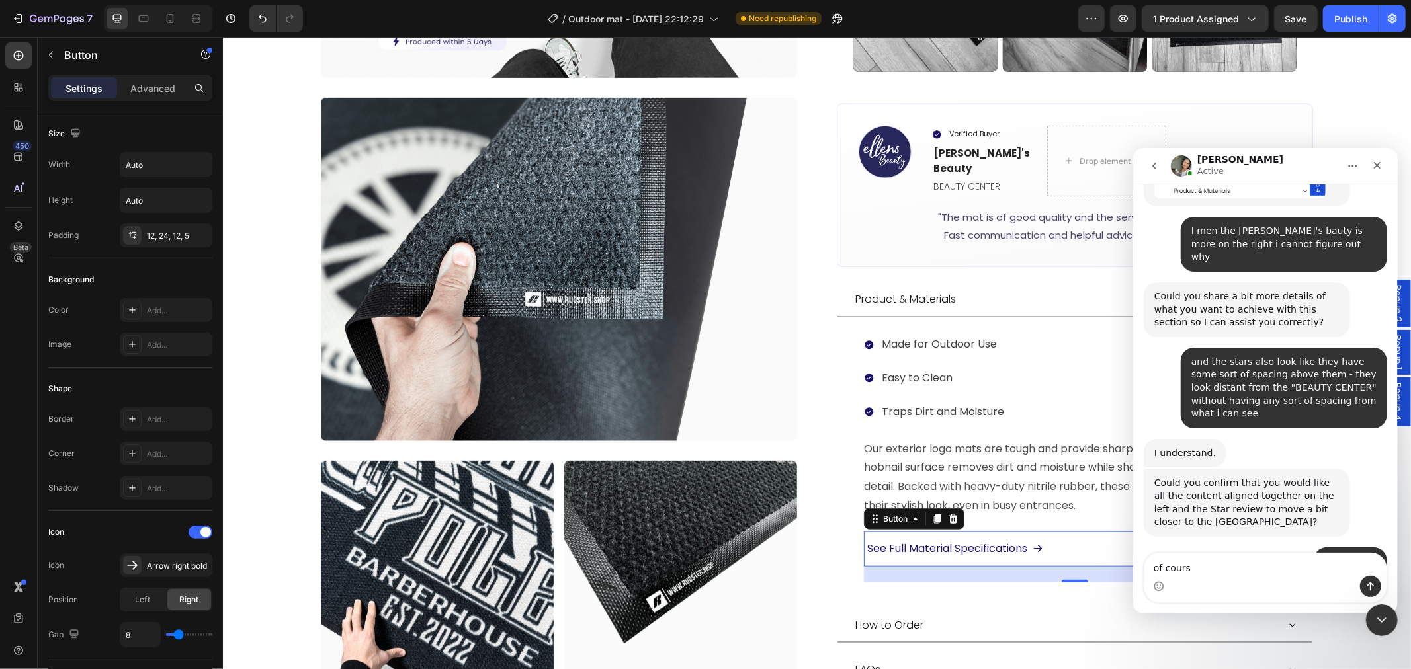
type textarea "of course"
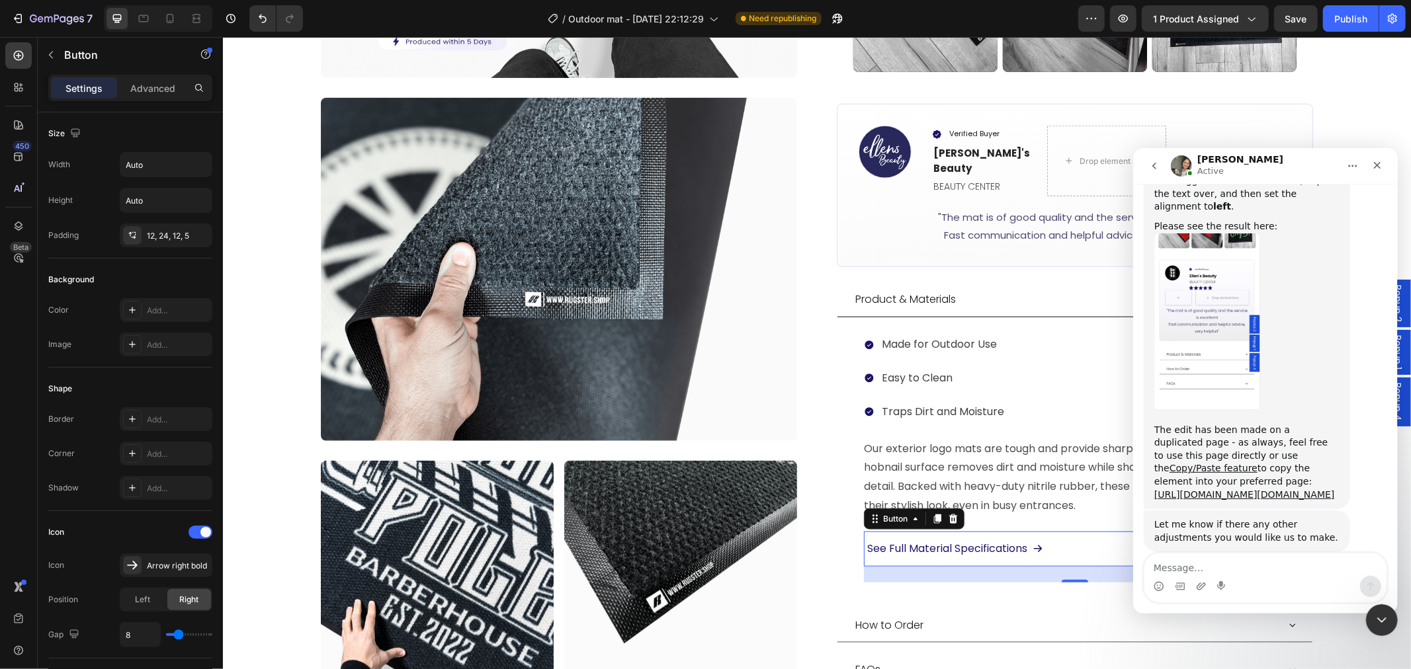
scroll to position [3604, 0]
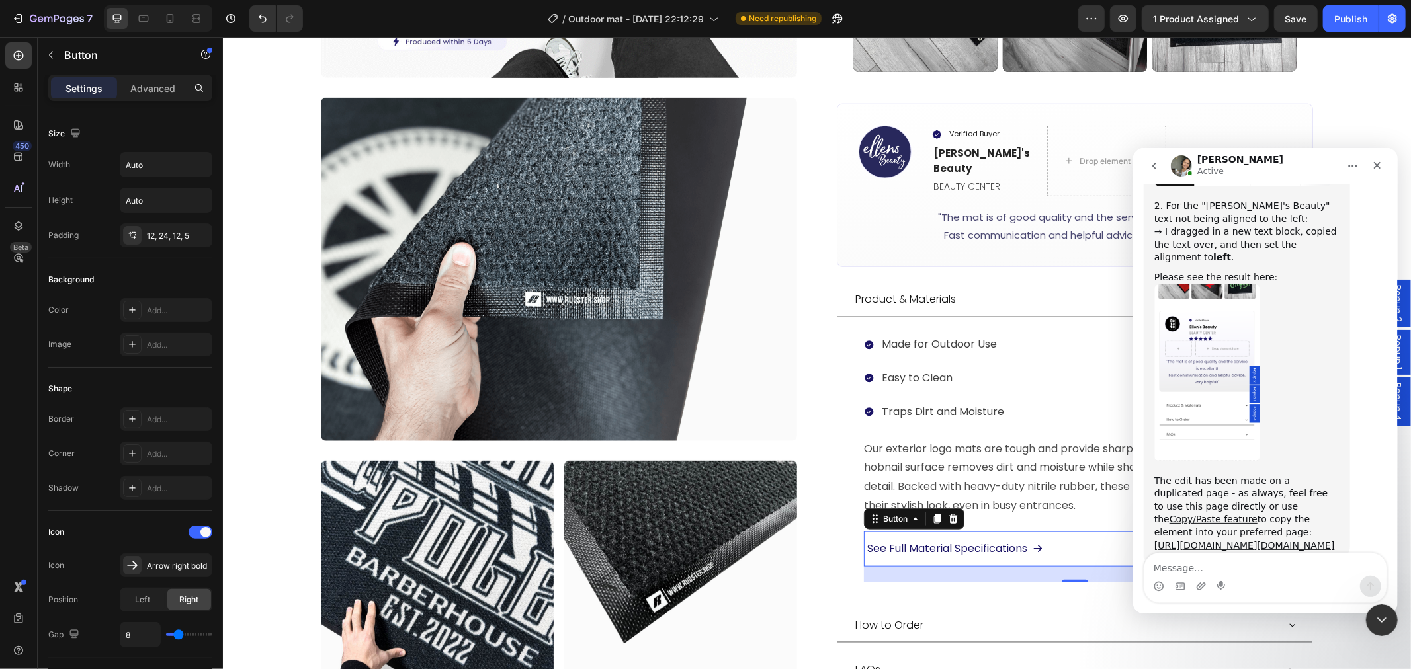
click at [1199, 284] on img "Zoe says…" at bounding box center [1207, 372] width 106 height 177
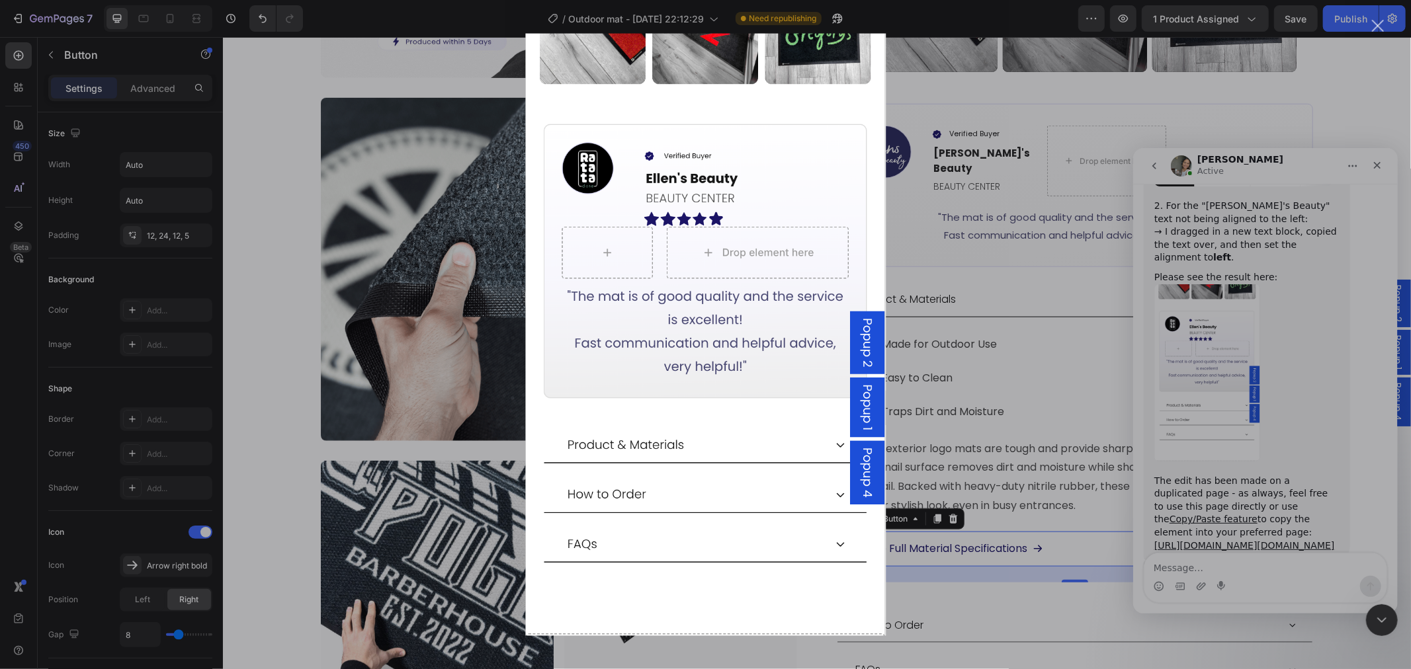
click at [1197, 269] on div "Intercom messenger" at bounding box center [705, 334] width 1411 height 669
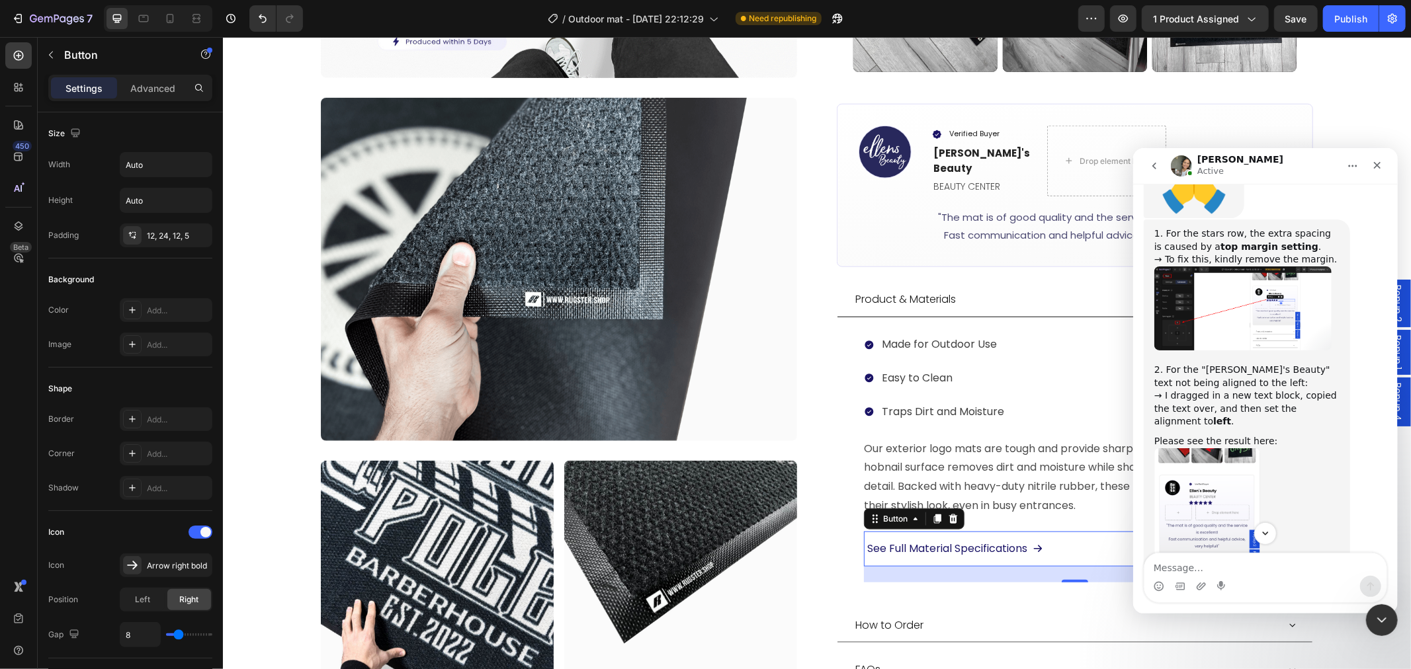
scroll to position [3292, 0]
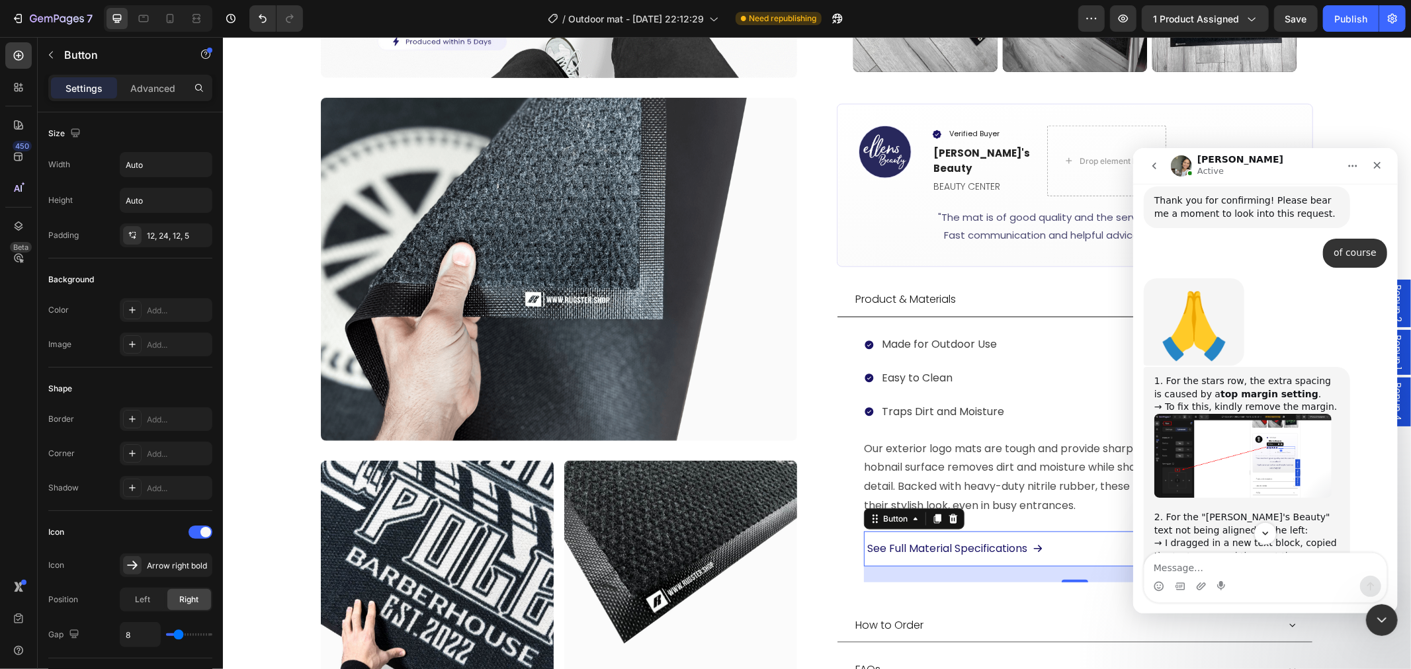
click at [1252, 413] on img "Zoe says…" at bounding box center [1242, 455] width 177 height 84
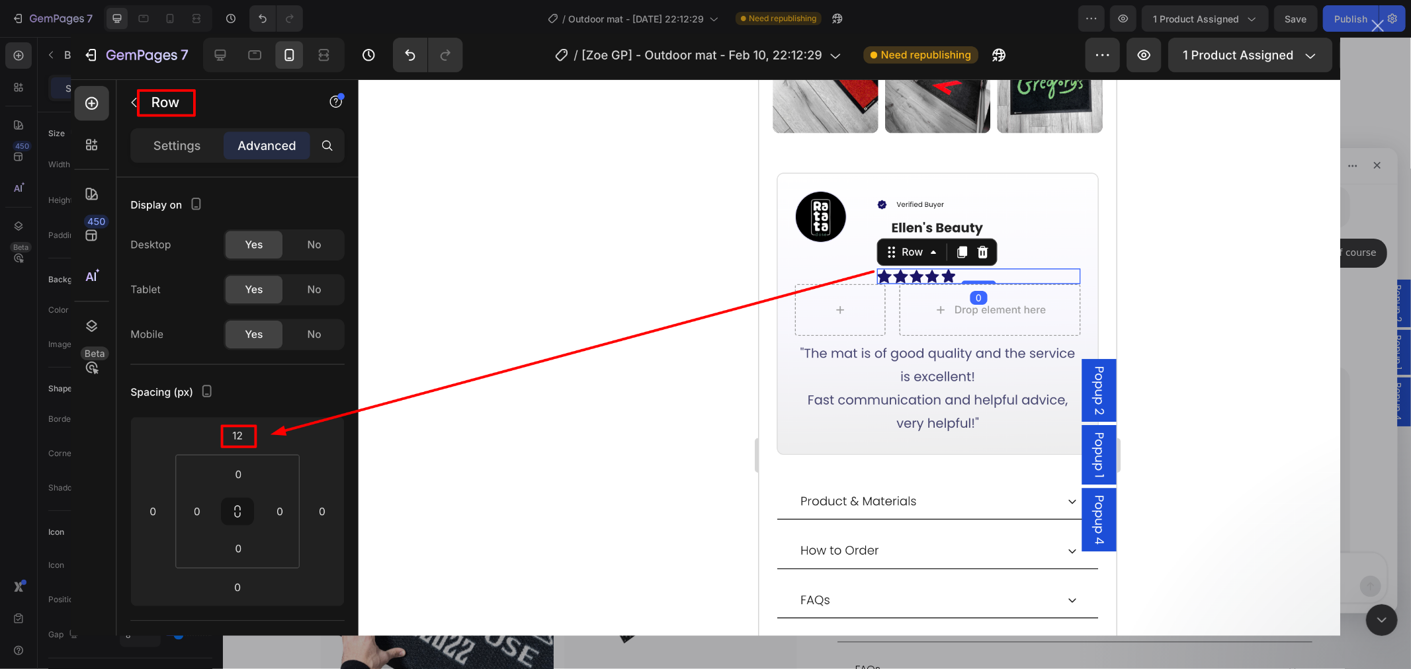
click at [1269, 355] on div "Intercom messenger" at bounding box center [705, 334] width 1411 height 669
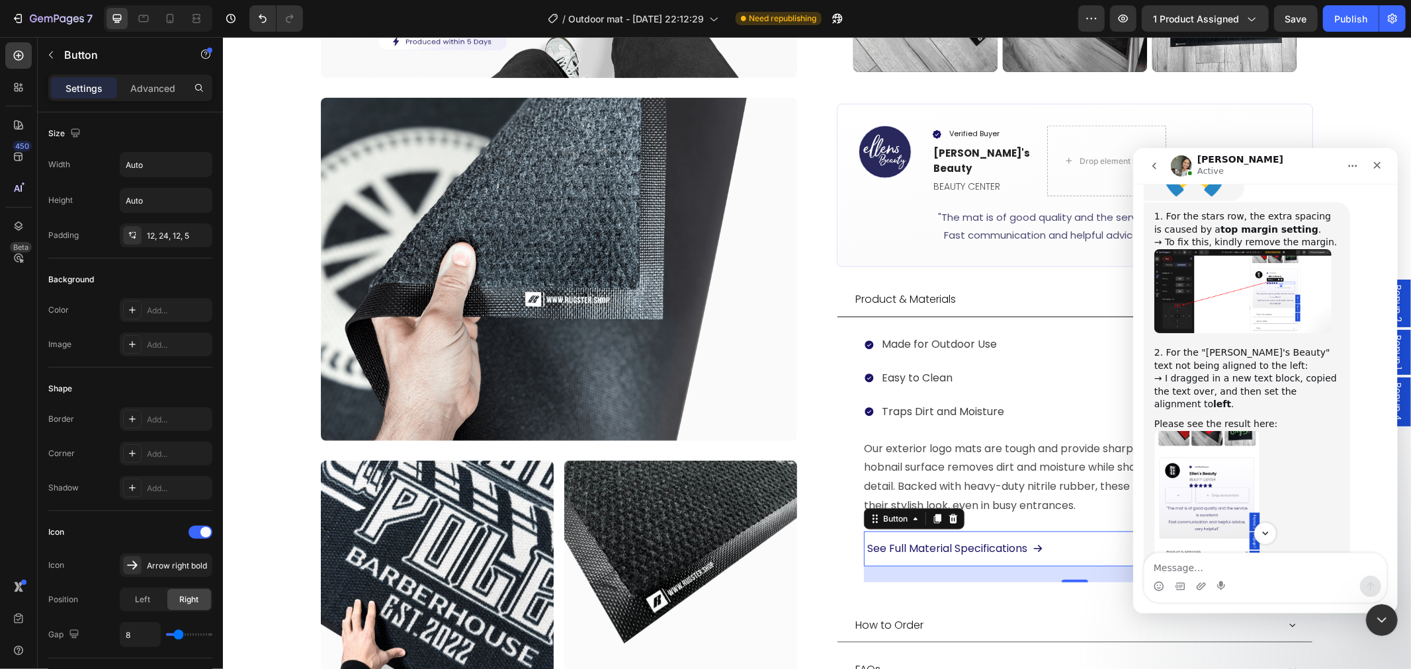
scroll to position [3604, 0]
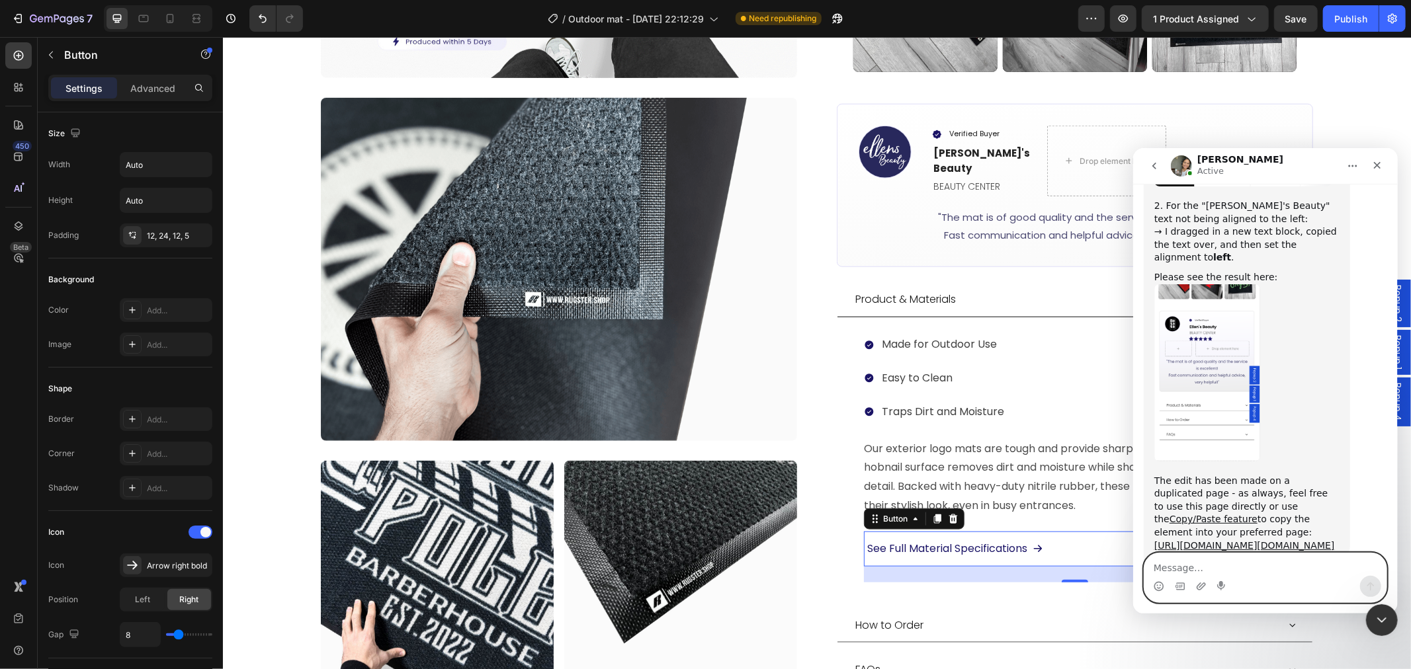
click at [1228, 562] on textarea "Message…" at bounding box center [1265, 564] width 242 height 22
type textarea "Thank you for that Zoe"
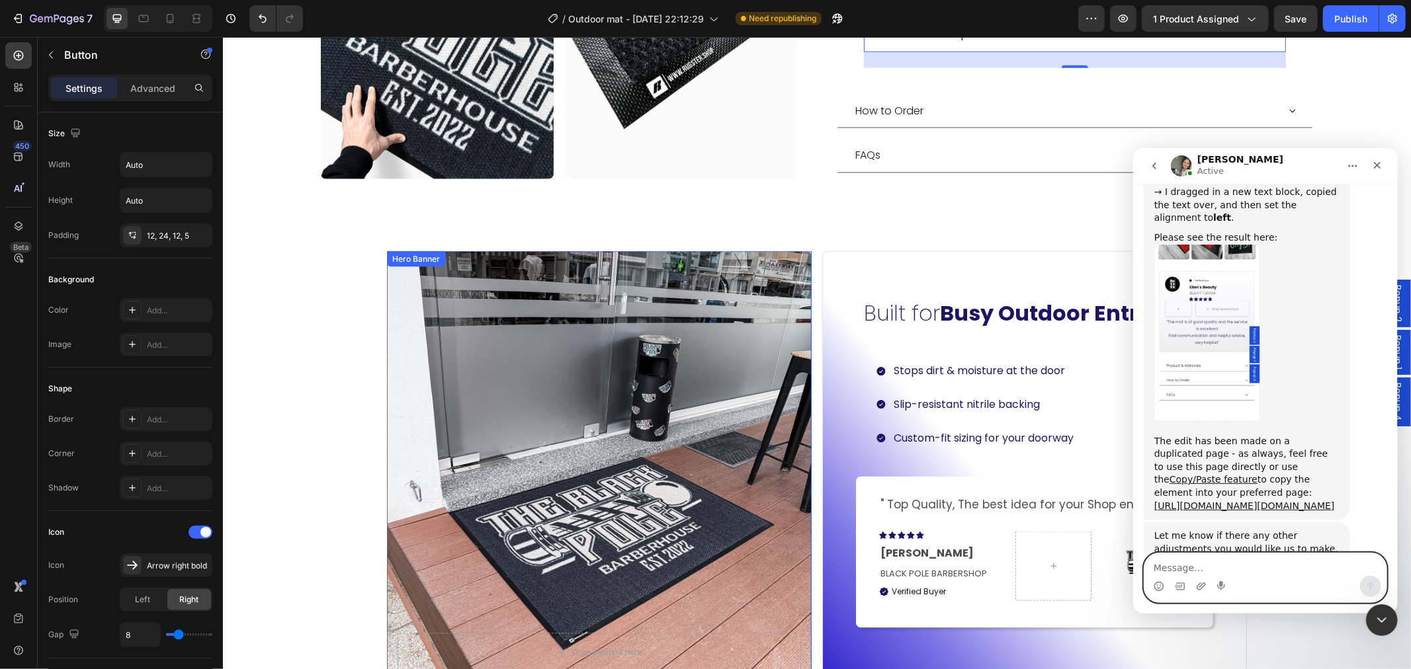
scroll to position [1690, 0]
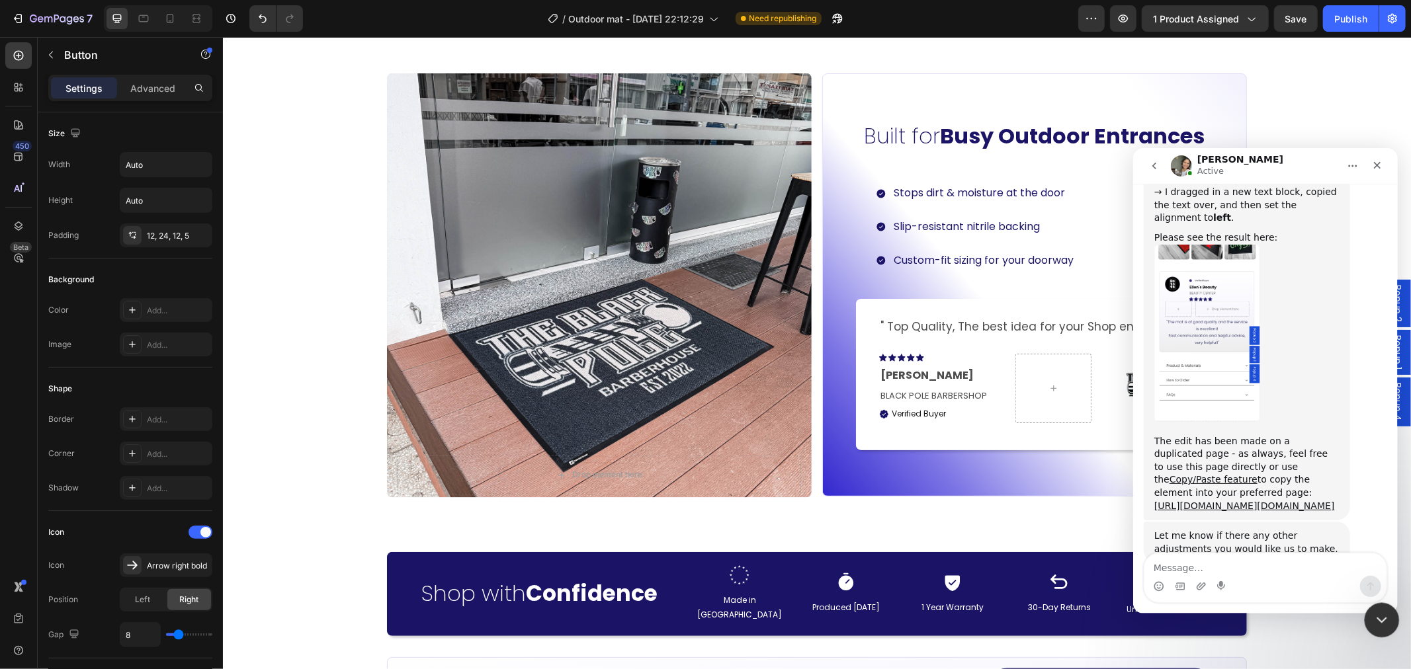
click at [1269, 602] on icon "Close Intercom Messenger" at bounding box center [1380, 619] width 16 height 16
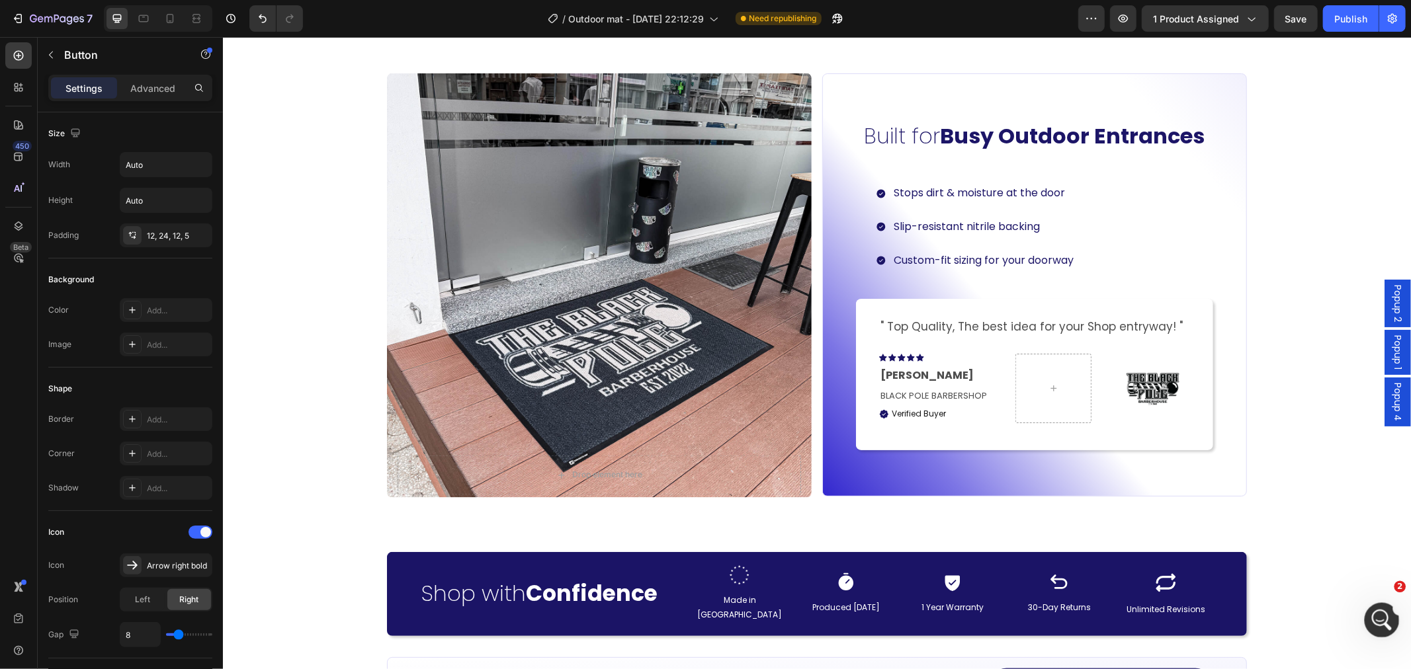
click at [1269, 602] on div "2" at bounding box center [1382, 620] width 35 height 35
click at [1269, 602] on icon "Open Intercom Messenger" at bounding box center [1380, 619] width 22 height 22
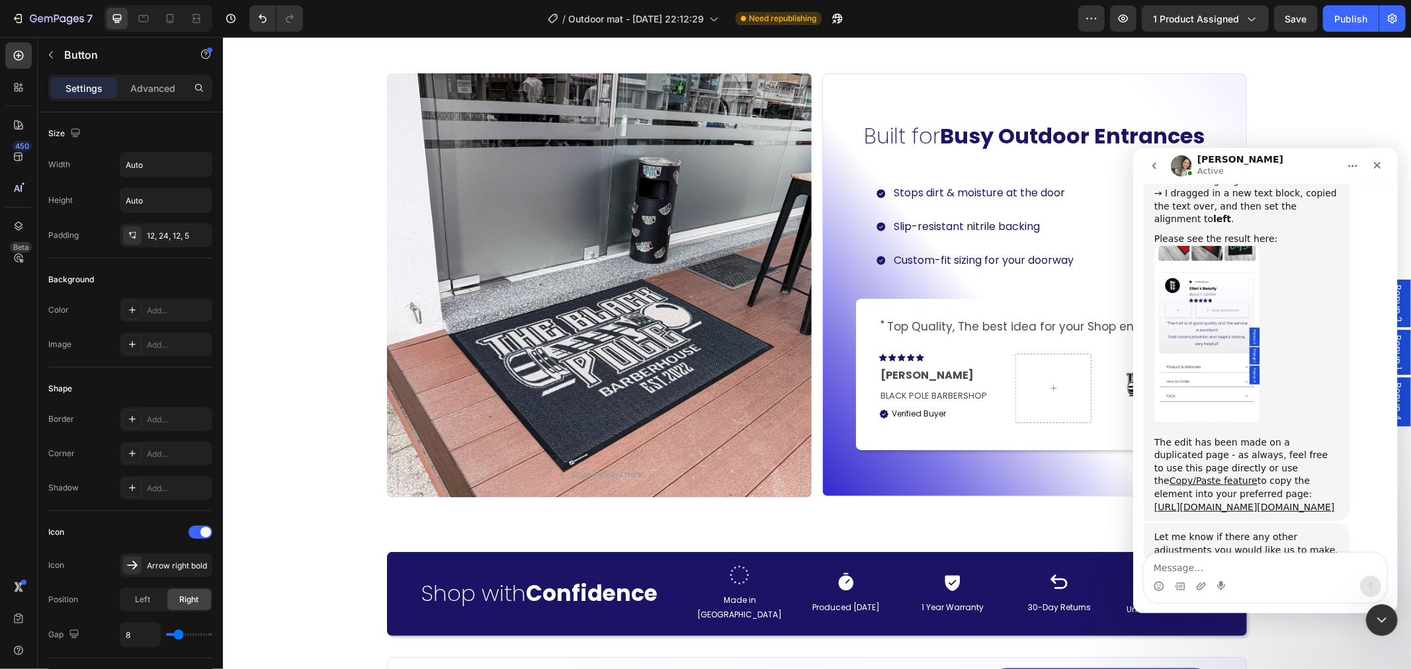
click at [1230, 572] on textarea "Message…" at bounding box center [1265, 564] width 242 height 22
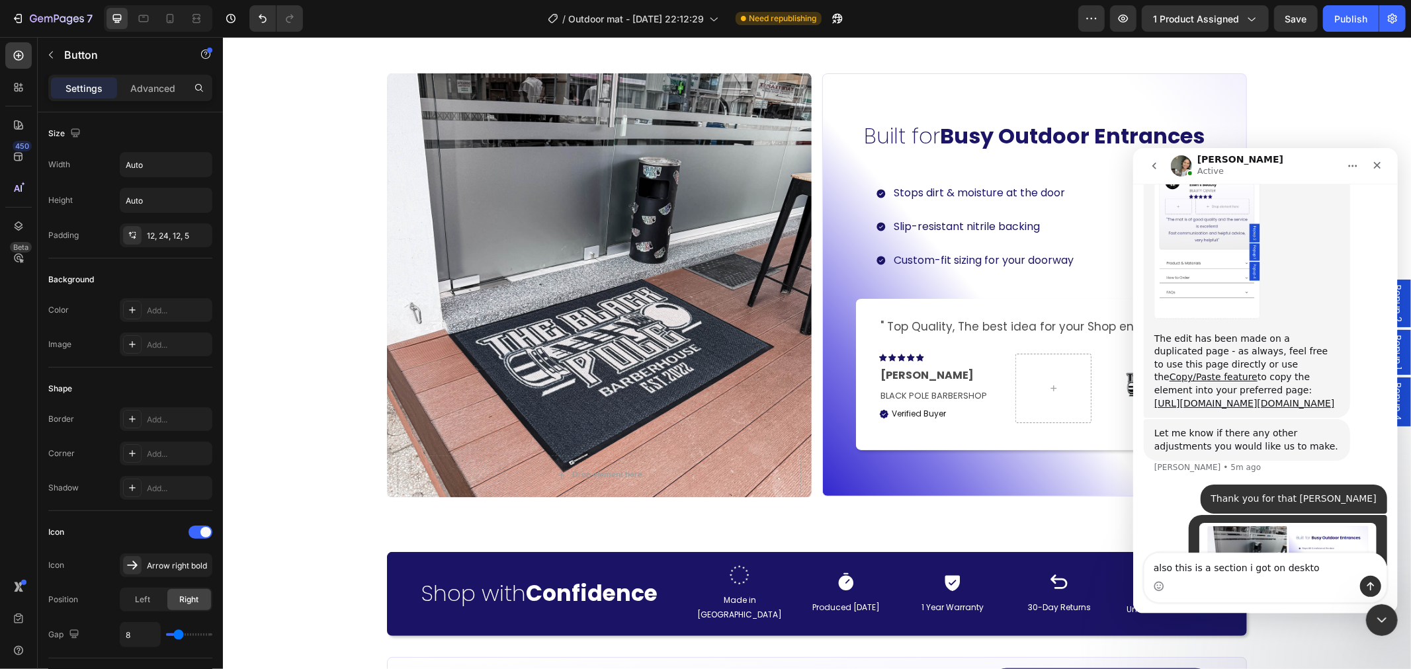
type textarea "also this is a section i got on desktop"
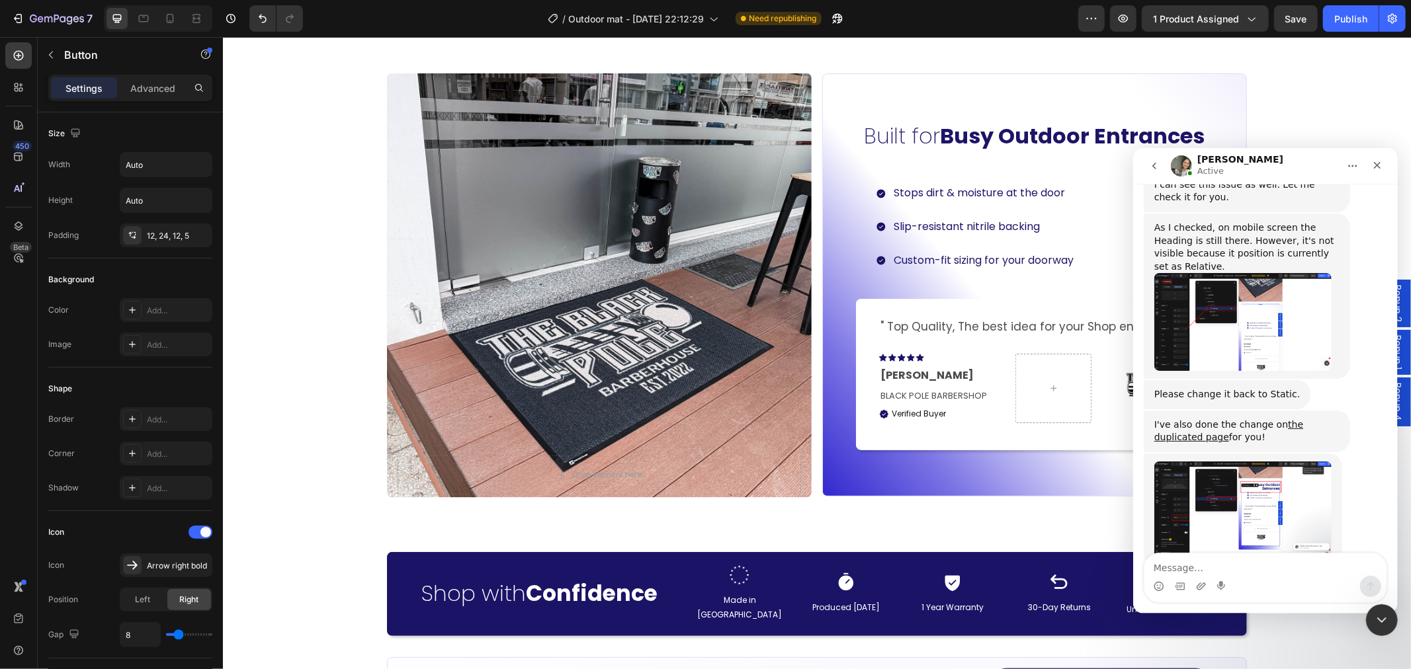
scroll to position [4440, 0]
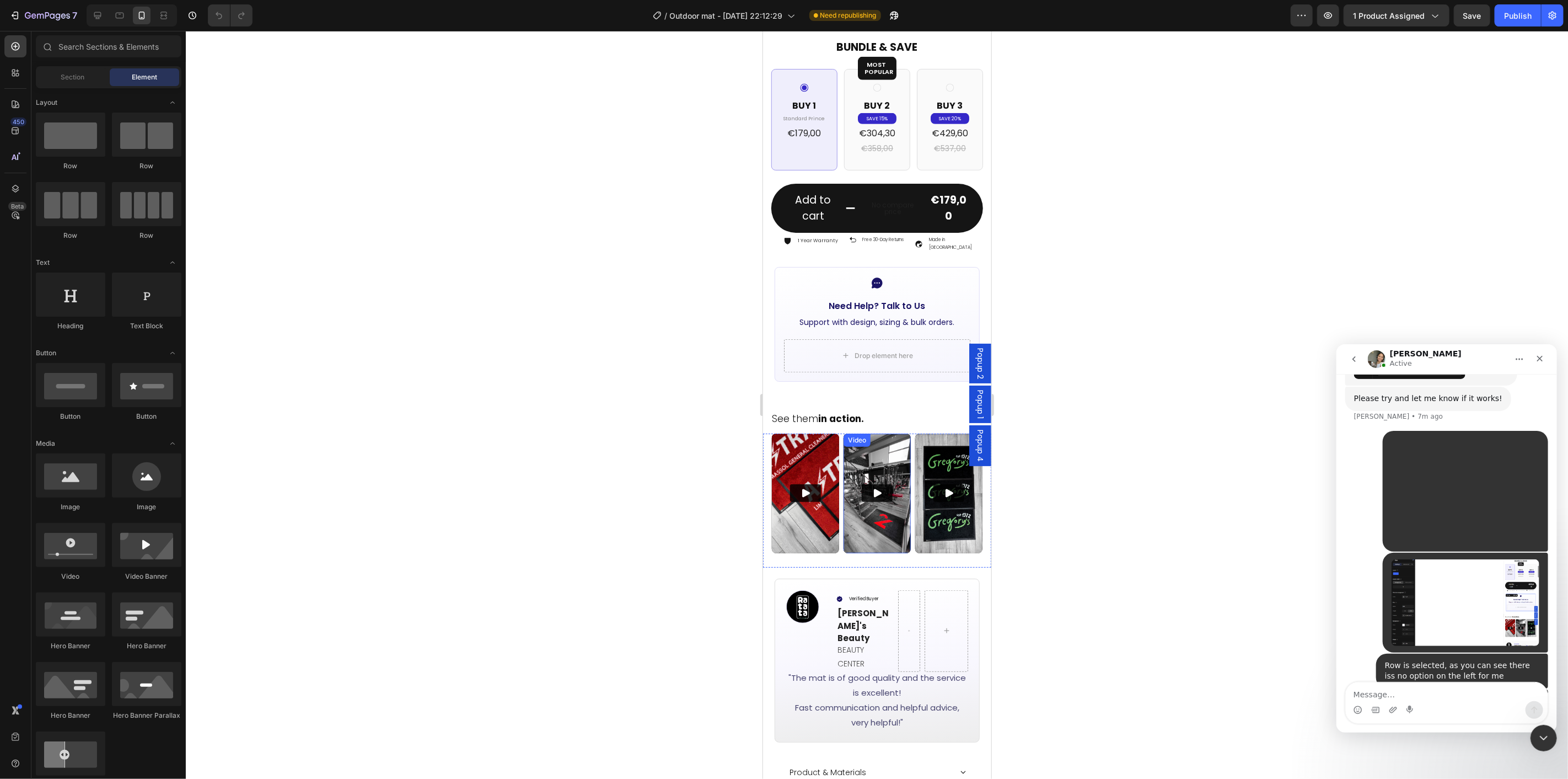
scroll to position [552, 0]
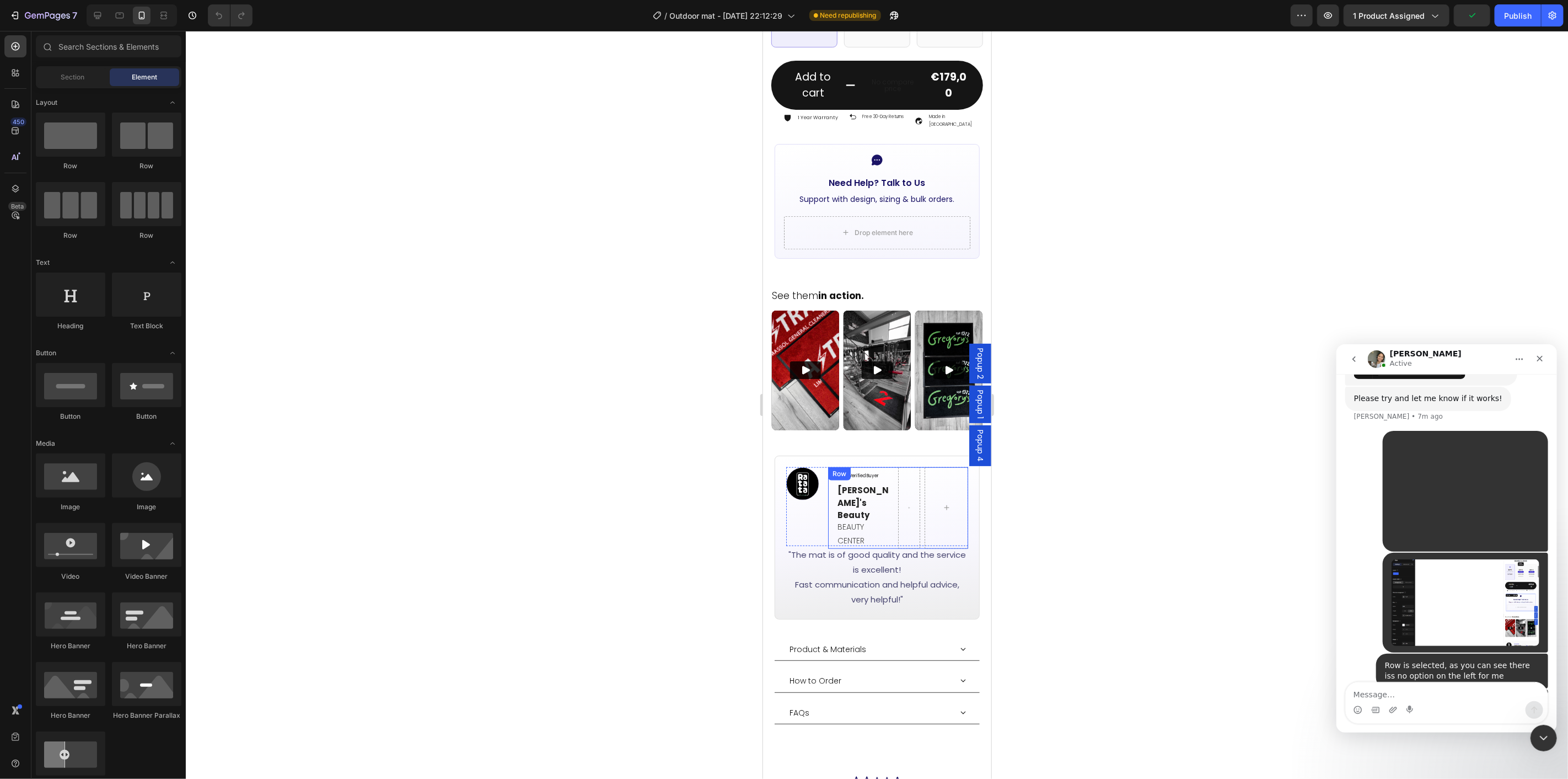
click at [892, 502] on div "Verified Buyer Item List [PERSON_NAME]'s Beauty Text block BEAUTY CENTER Text B…" at bounding box center [898, 508] width 141 height 82
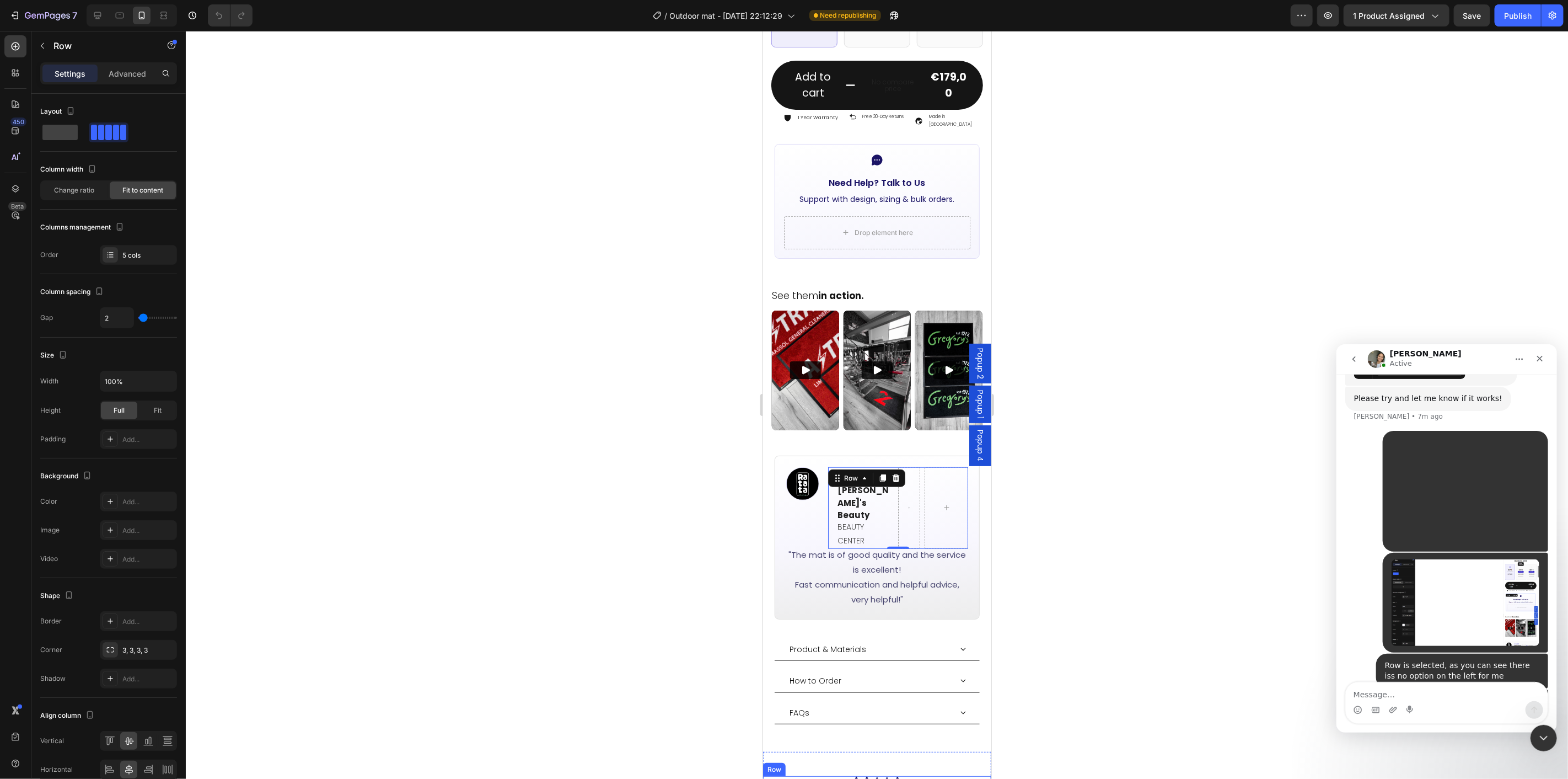
click at [917, 776] on div "Icon Icon Icon Icon Icon Row" at bounding box center [877, 781] width 228 height 10
drag, startPoint x: 771, startPoint y: 731, endPoint x: 848, endPoint y: 508, distance: 235.9
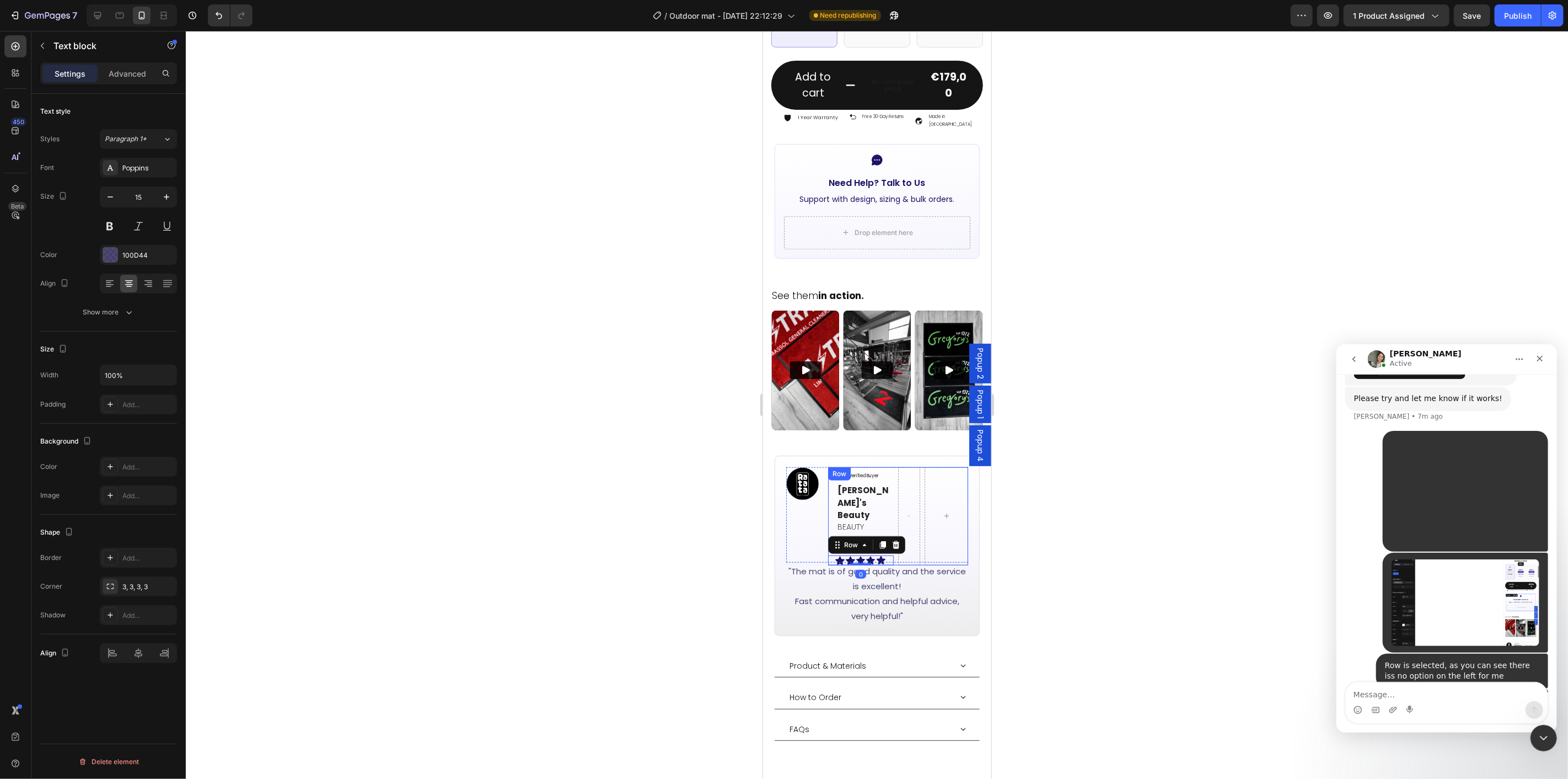
click at [890, 562] on div ""The mat is of good quality and the service is excellent! Fast communication an…" at bounding box center [877, 593] width 183 height 62
click at [890, 522] on div "Verified Buyer Item List [PERSON_NAME]'s Beauty Text block BEAUTY CENTER Text B…" at bounding box center [898, 516] width 141 height 98
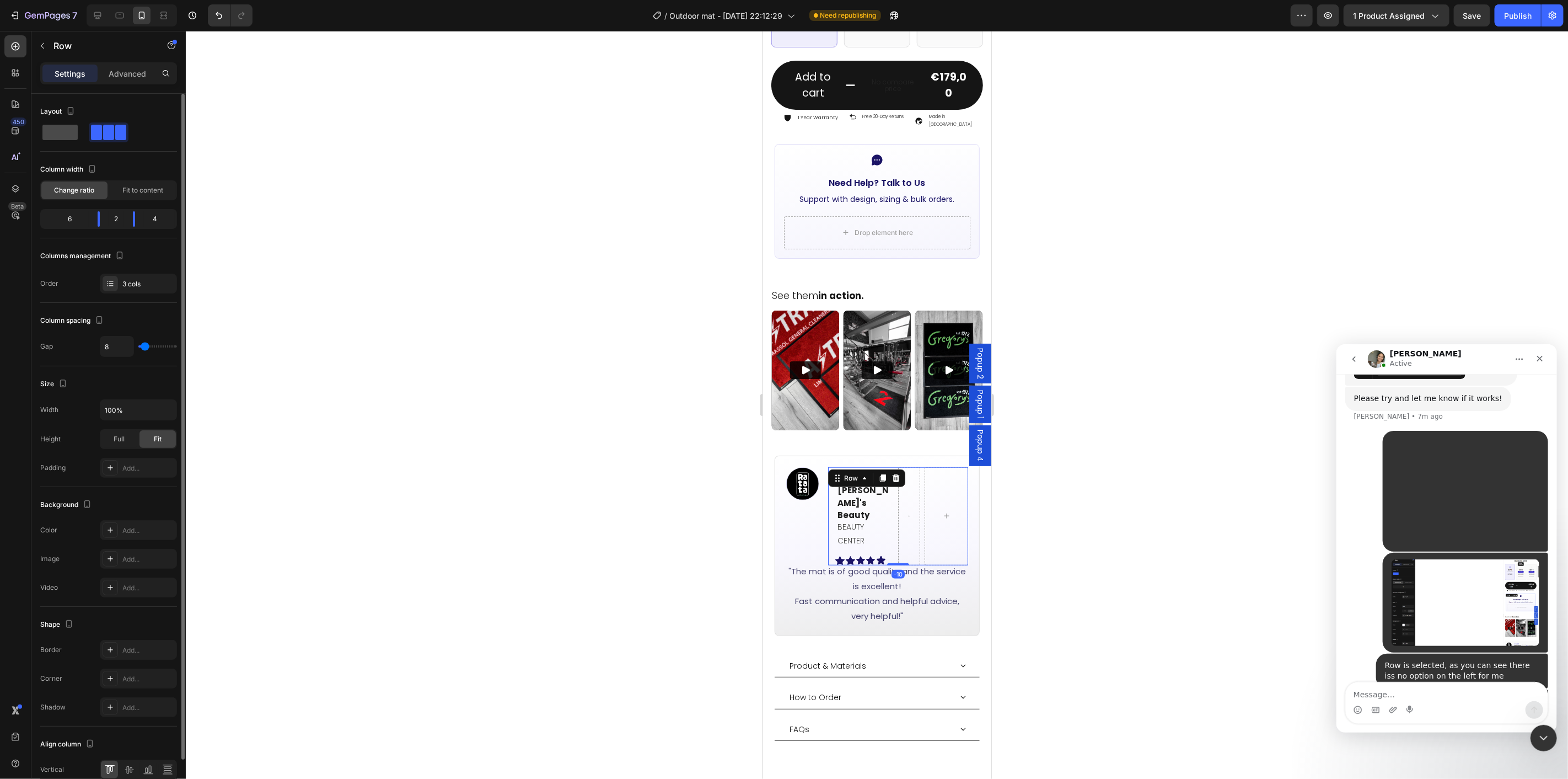
click at [68, 129] on span at bounding box center [60, 133] width 35 height 16
type input "0"
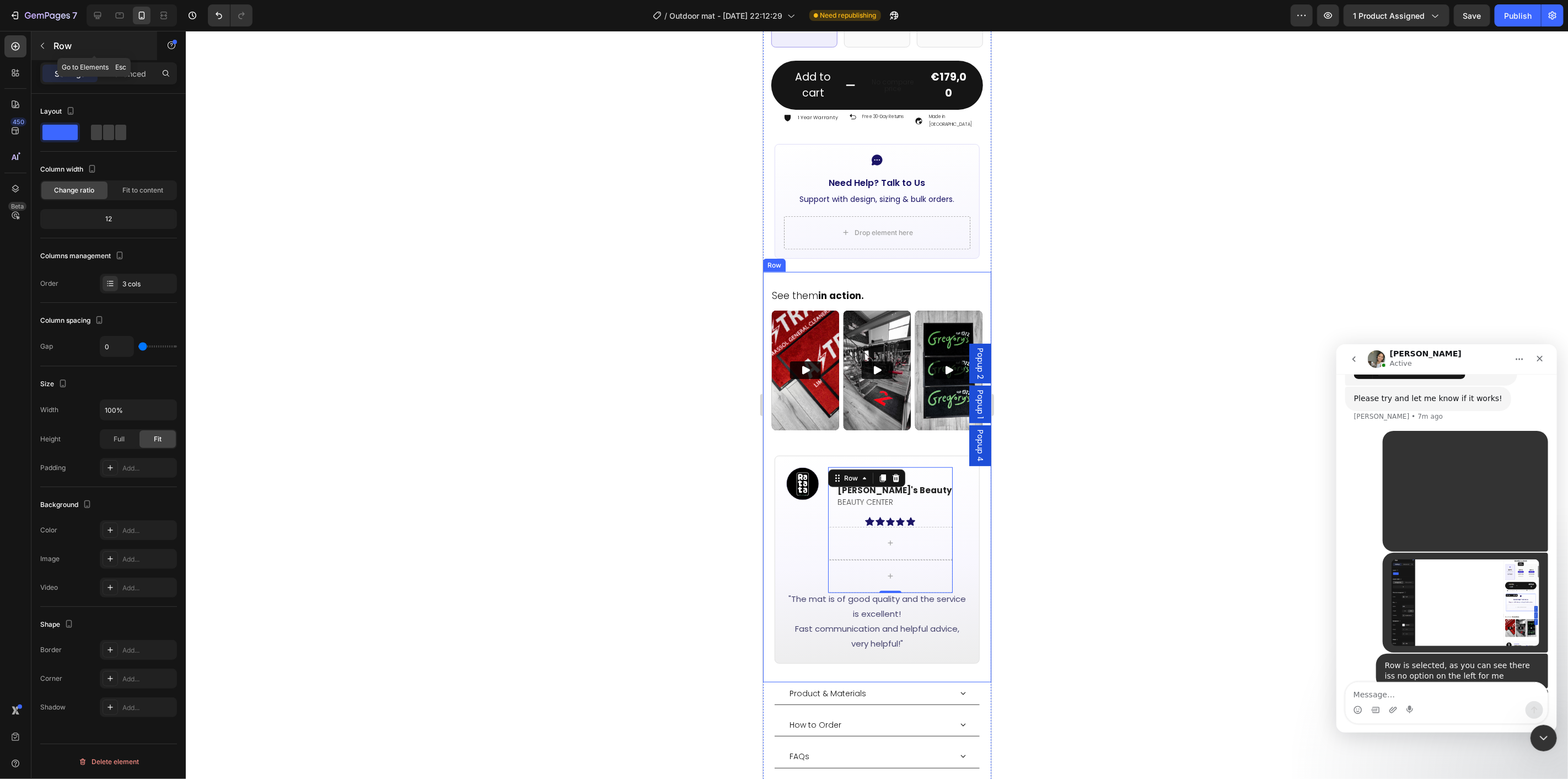
click at [44, 47] on icon "button" at bounding box center [43, 46] width 9 height 9
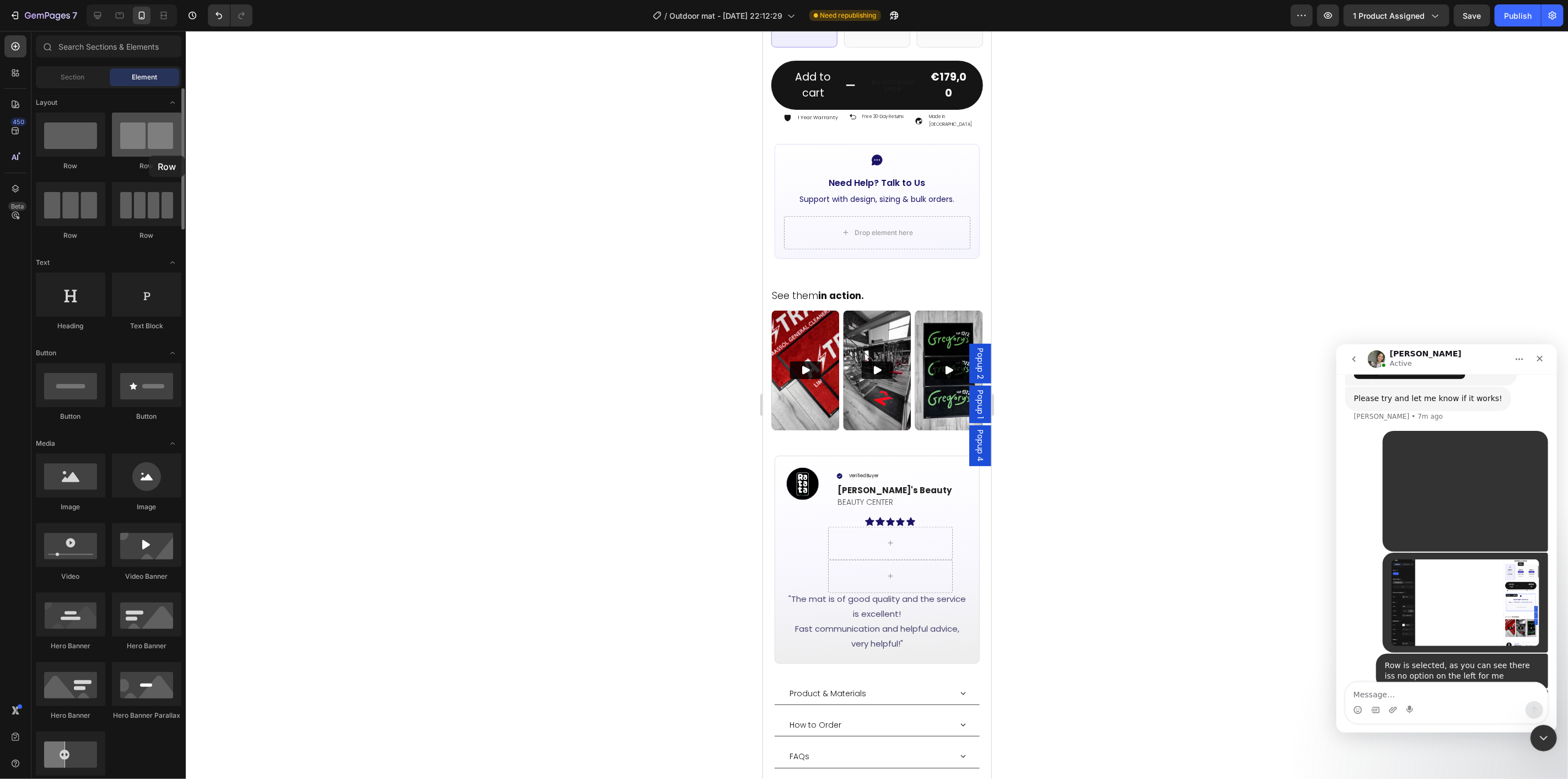
drag, startPoint x: 145, startPoint y: 149, endPoint x: 149, endPoint y: 156, distance: 8.1
click at [149, 156] on div at bounding box center [146, 134] width 69 height 44
drag, startPoint x: 89, startPoint y: 166, endPoint x: 385, endPoint y: 399, distance: 376.7
click at [385, 0] on div "7 Version history / Outdoor mat - [DATE] 22:12:29 Need republishing Preview 1 p…" at bounding box center [784, 0] width 1568 height 0
click at [926, 476] on div "Image Verified Buyer Item List [PERSON_NAME]'s Beauty Text block BEAUTY CENTER …" at bounding box center [877, 529] width 183 height 123
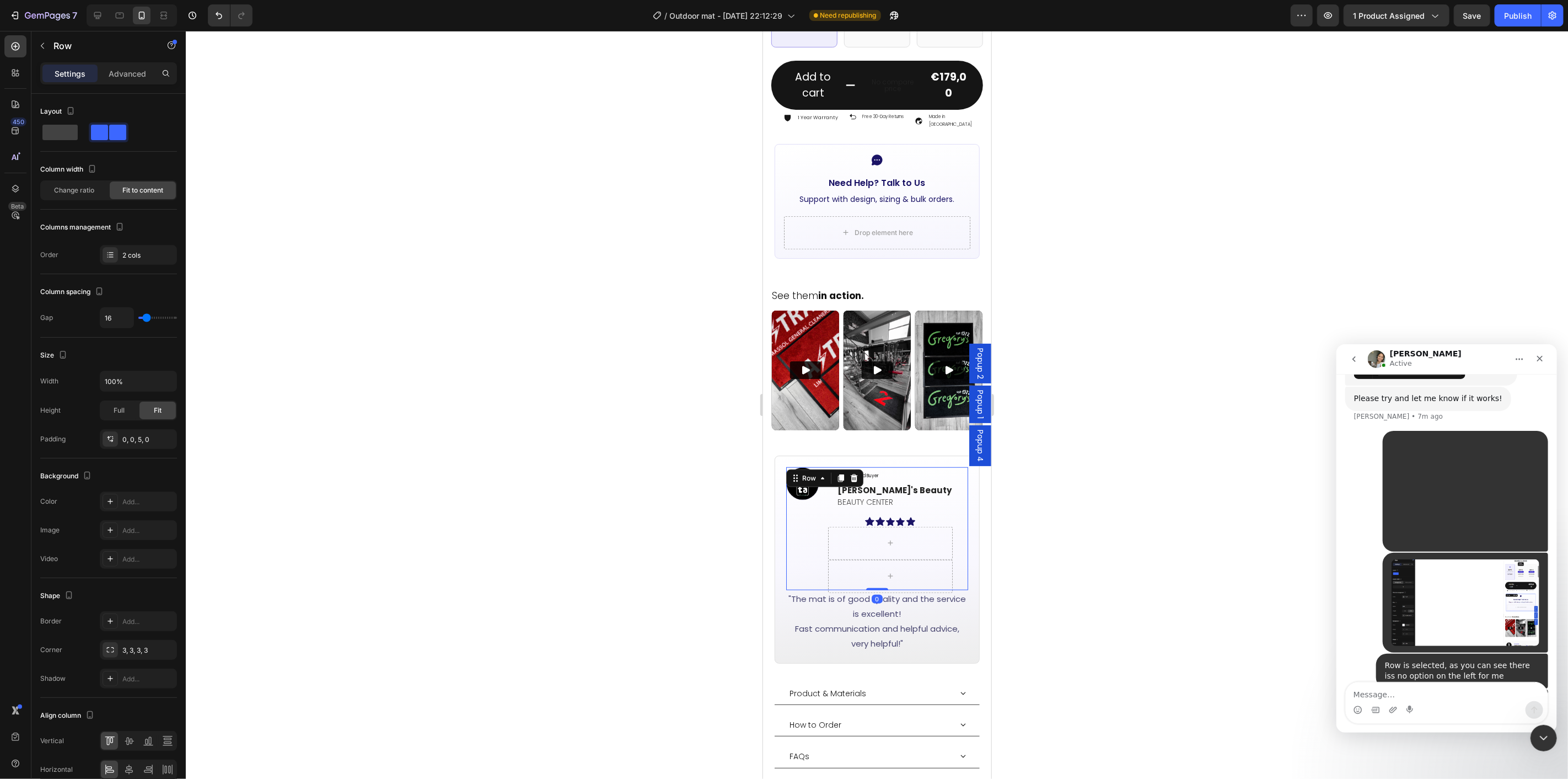
click at [818, 490] on div "Image" at bounding box center [803, 527] width 33 height 120
click at [58, 129] on span at bounding box center [60, 133] width 35 height 16
type input "0"
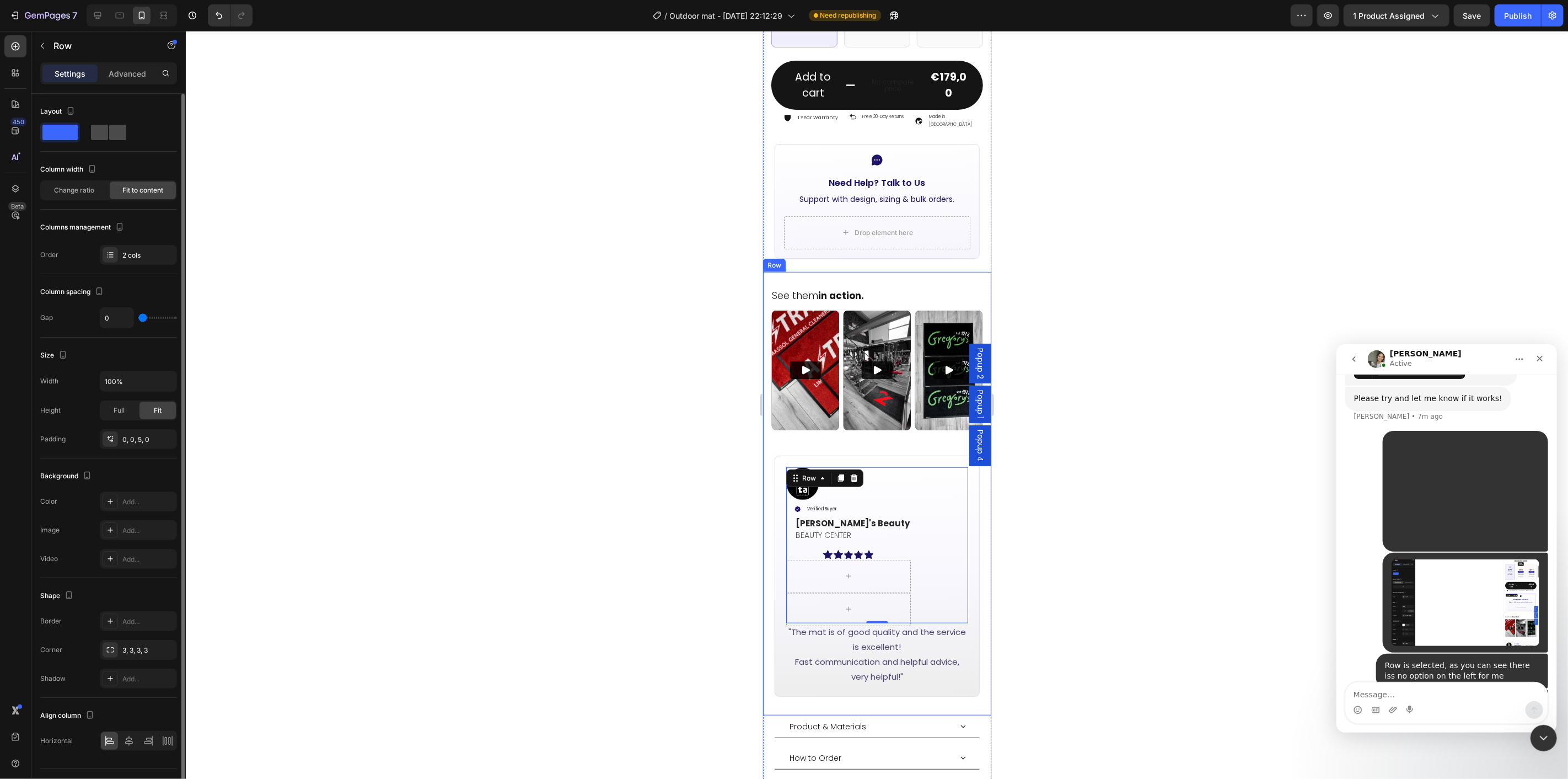
click at [112, 133] on span at bounding box center [118, 133] width 18 height 16
type input "16"
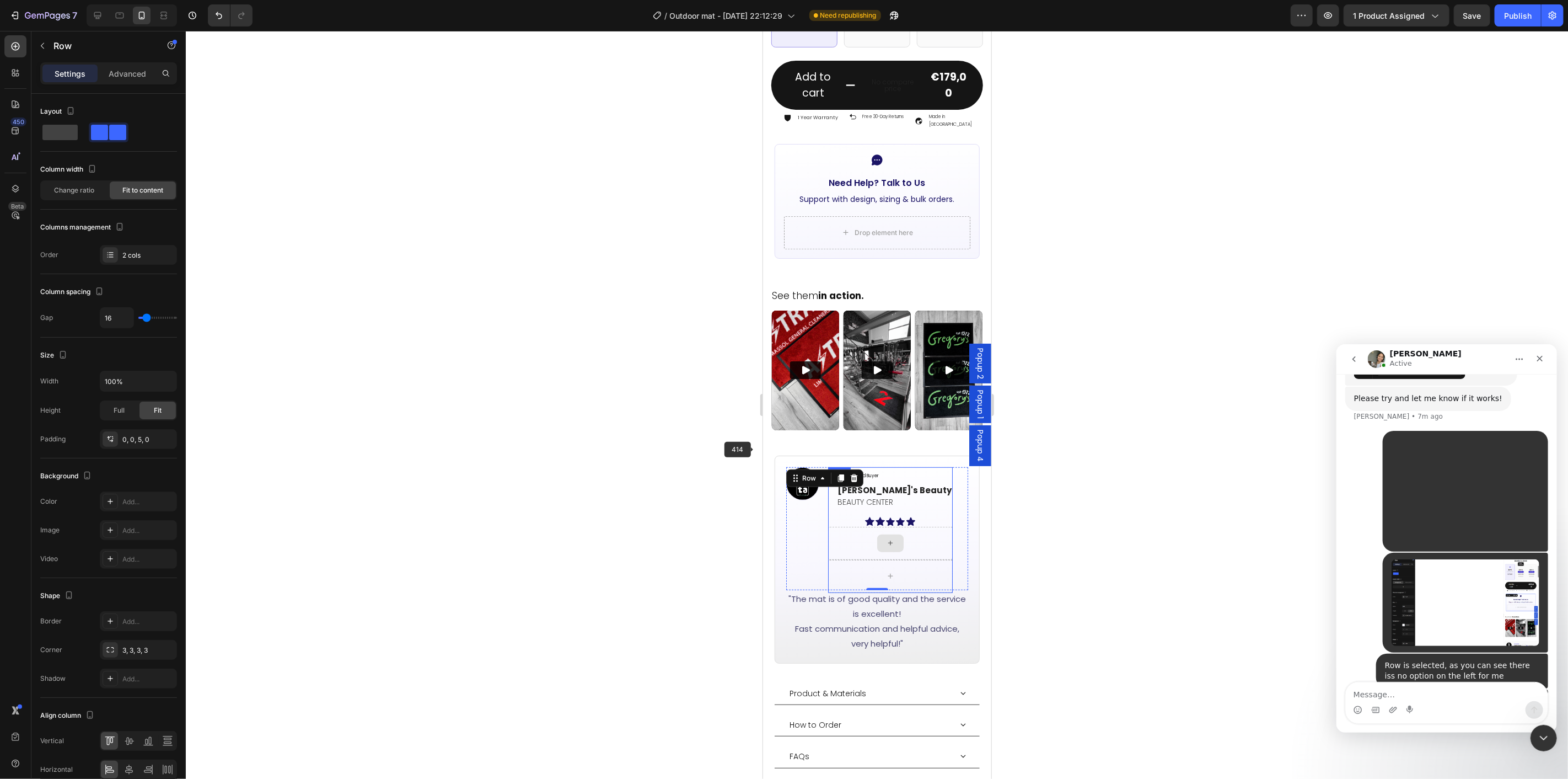
scroll to position [729, 0]
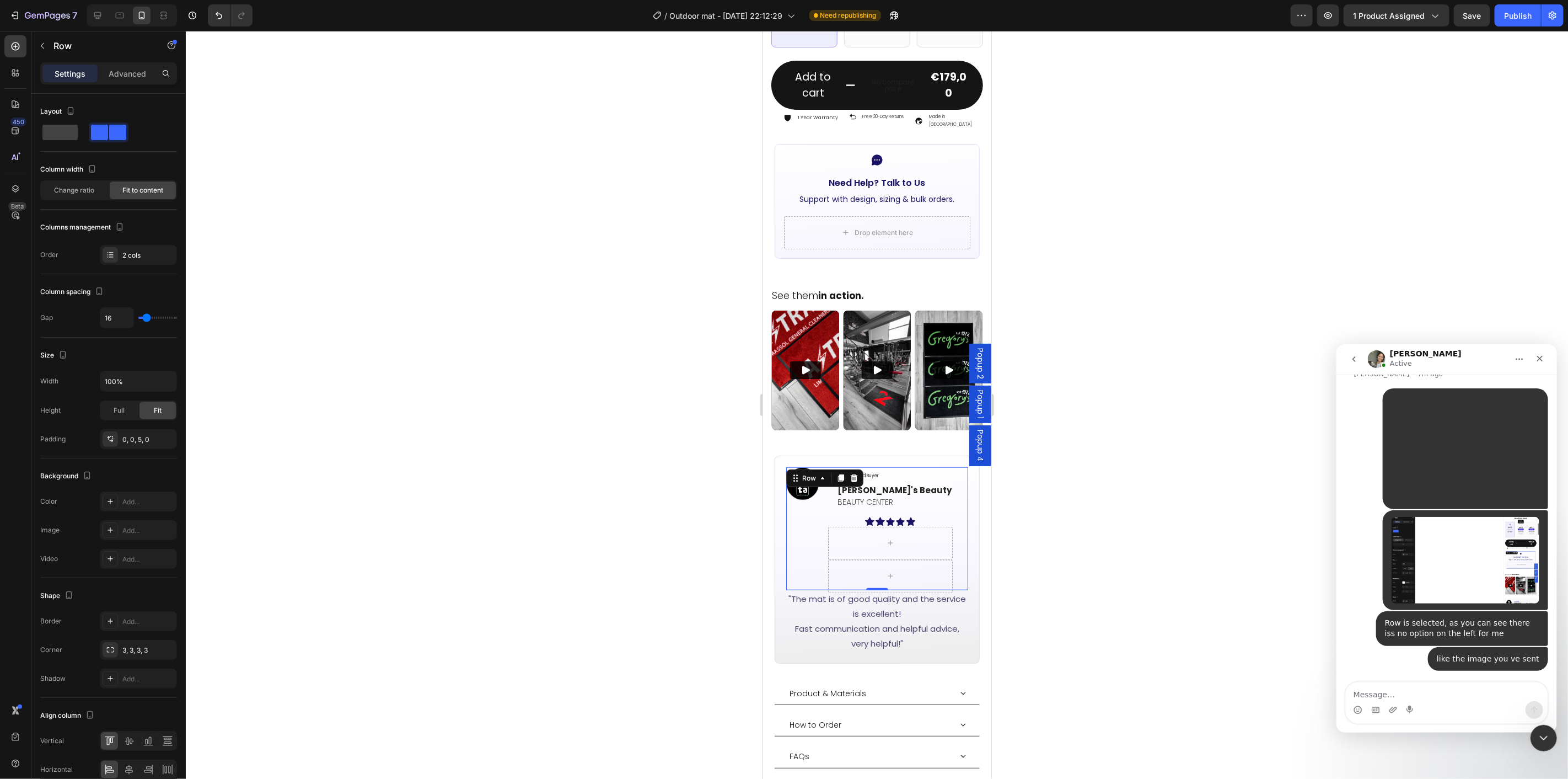
click at [943, 525] on div "Image Verified Buyer Item List [PERSON_NAME]'s Beauty Text block BEAUTY CENTER …" at bounding box center [877, 529] width 183 height 123
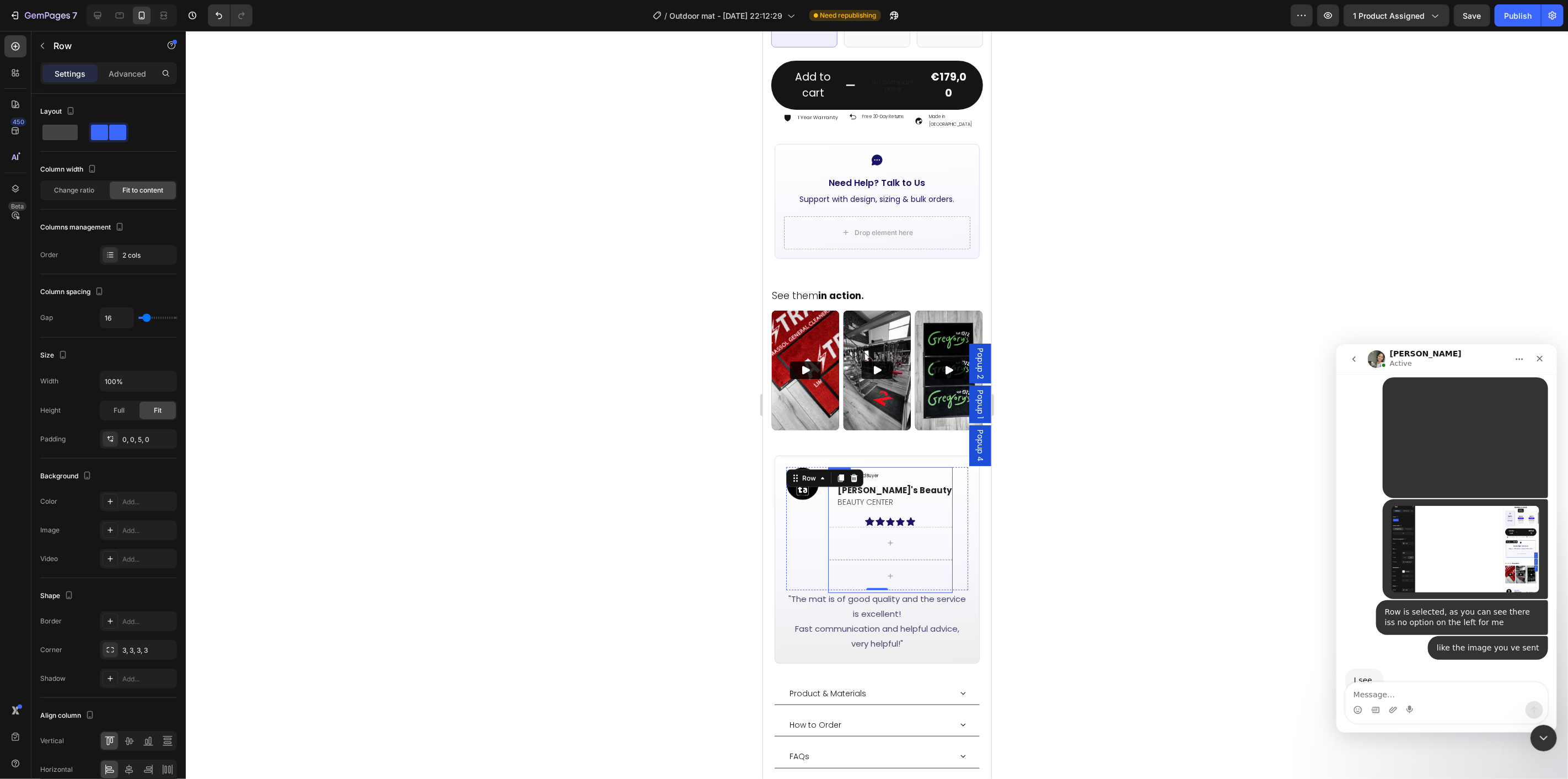
scroll to position [762, 0]
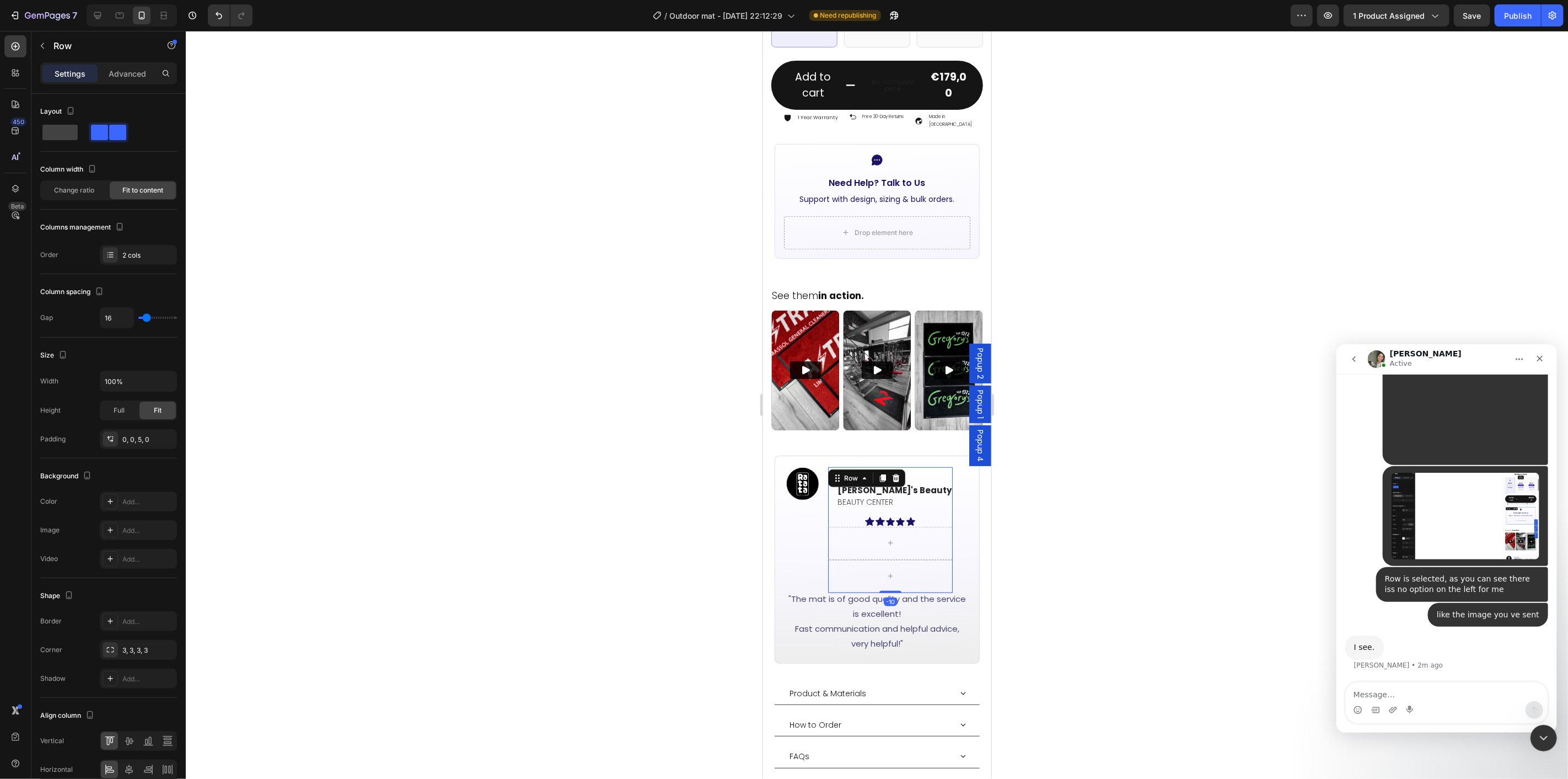
click at [892, 494] on div "Verified Buyer Item List [PERSON_NAME]'s Beauty Text block BEAUTY CENTER Text B…" at bounding box center [890, 496] width 125 height 59
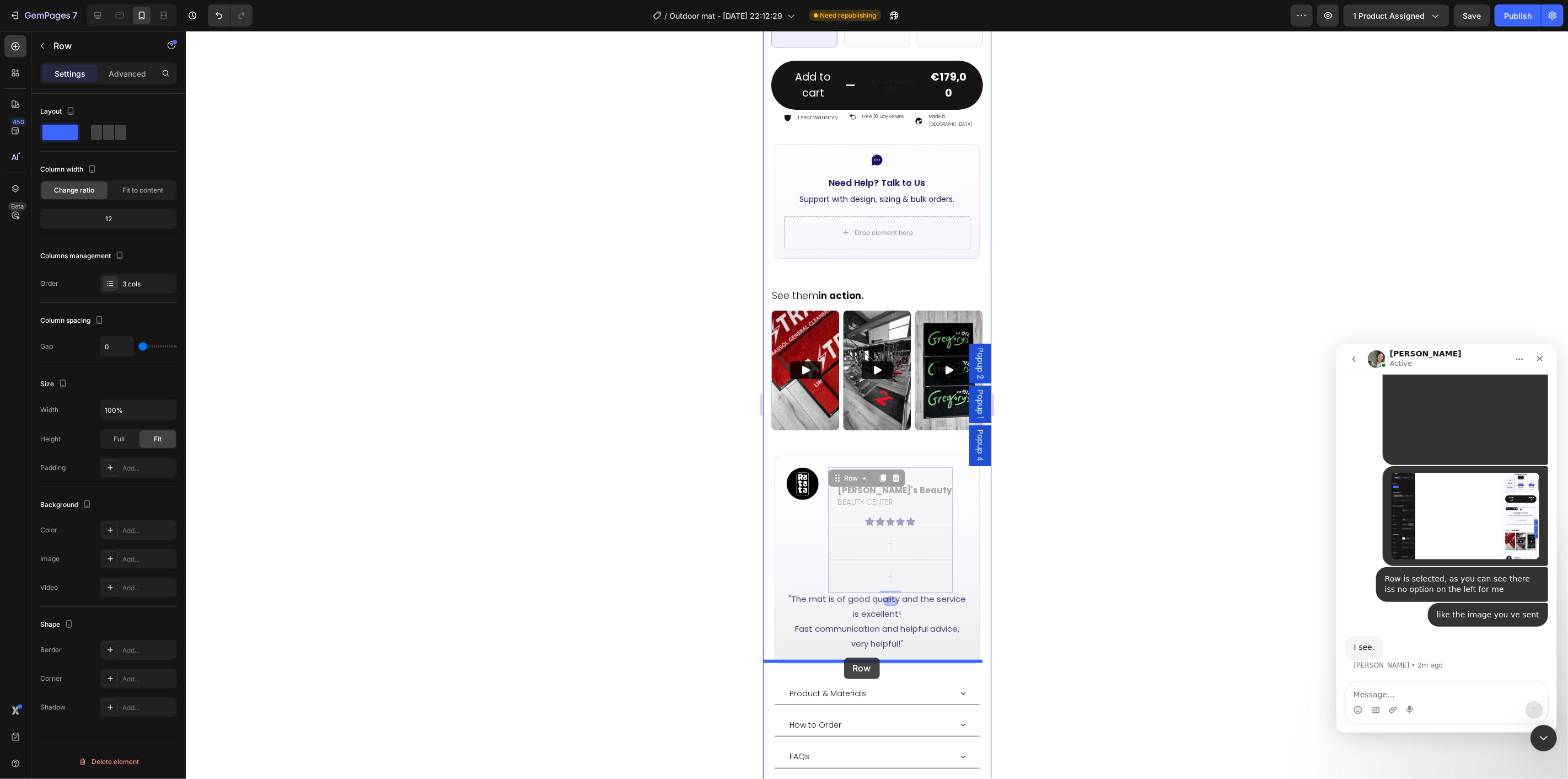
drag, startPoint x: 835, startPoint y: 459, endPoint x: 844, endPoint y: 657, distance: 198.2
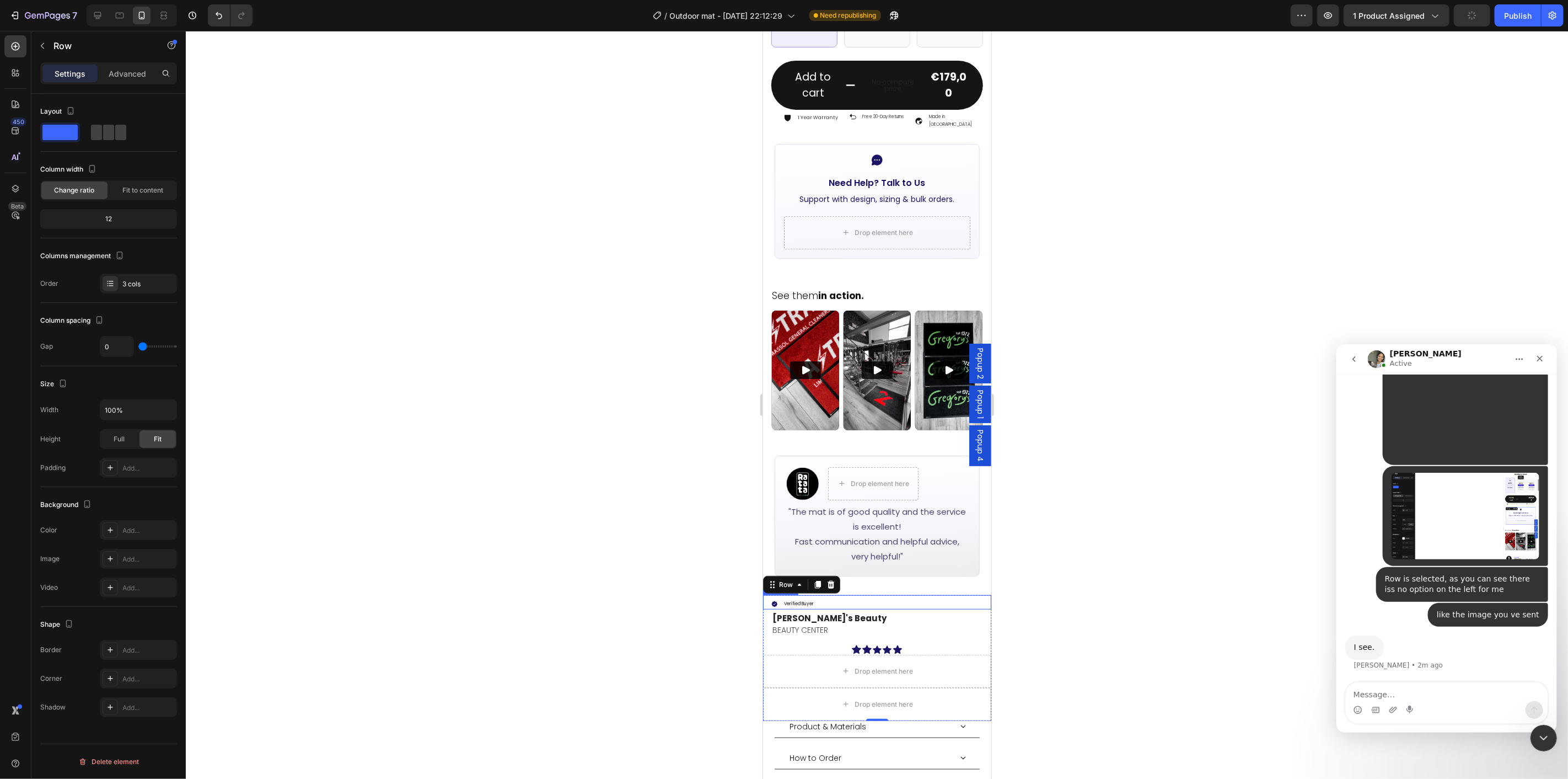
click at [861, 596] on div "Verified Buyer" at bounding box center [881, 602] width 220 height 13
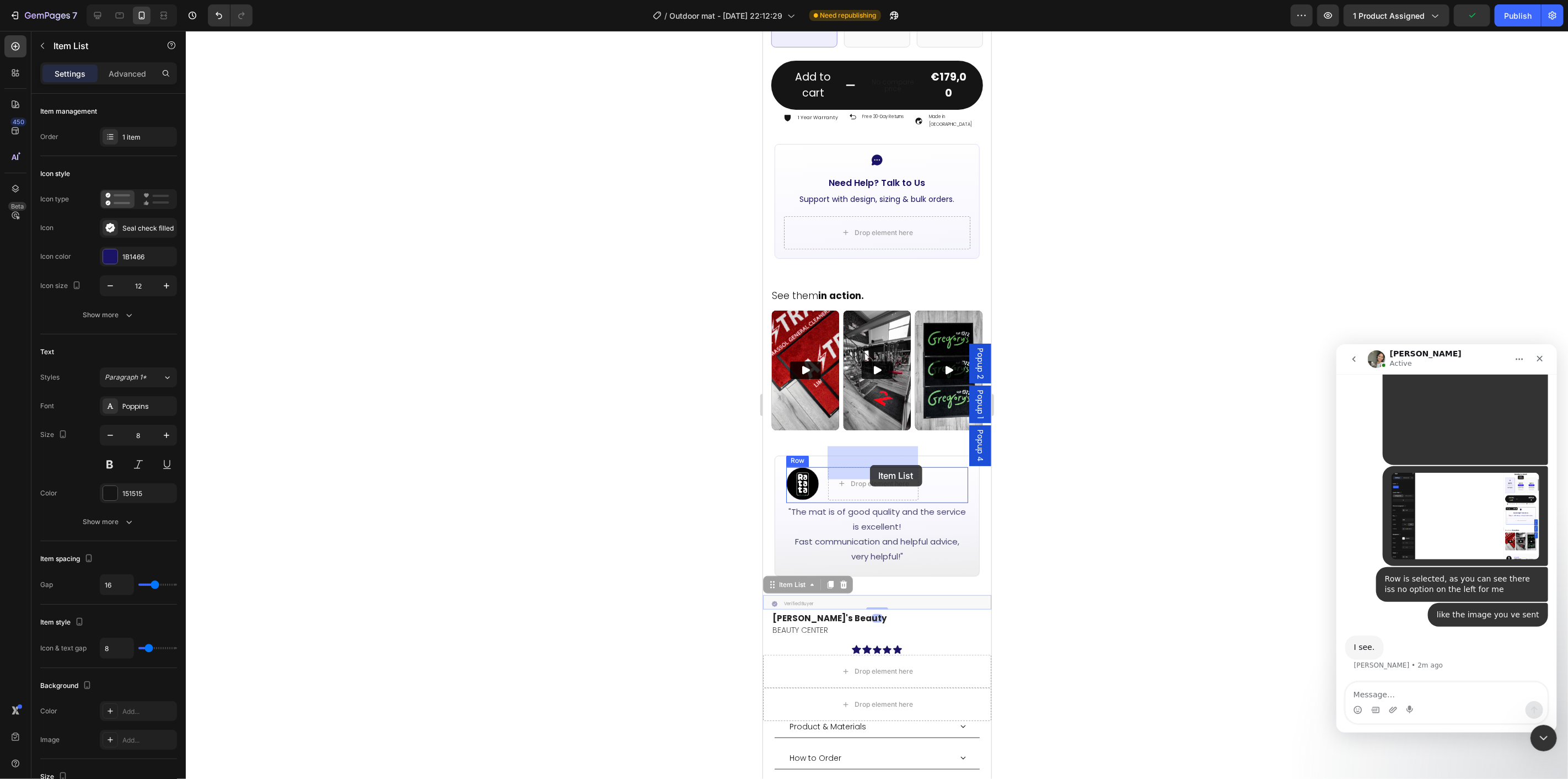
drag, startPoint x: 774, startPoint y: 562, endPoint x: 869, endPoint y: 465, distance: 135.8
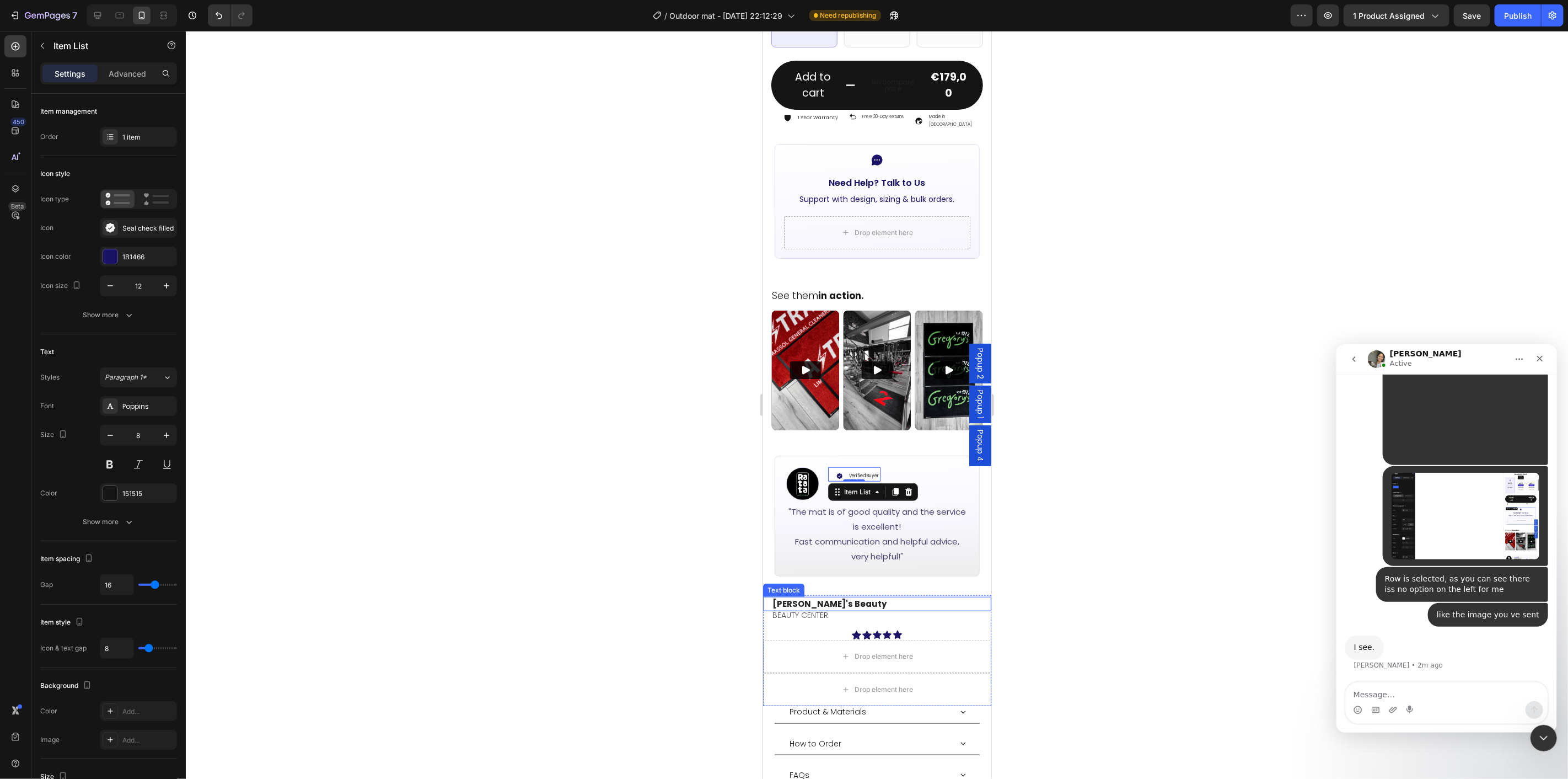
click at [859, 597] on p "[PERSON_NAME]'s Beauty" at bounding box center [880, 603] width 218 height 13
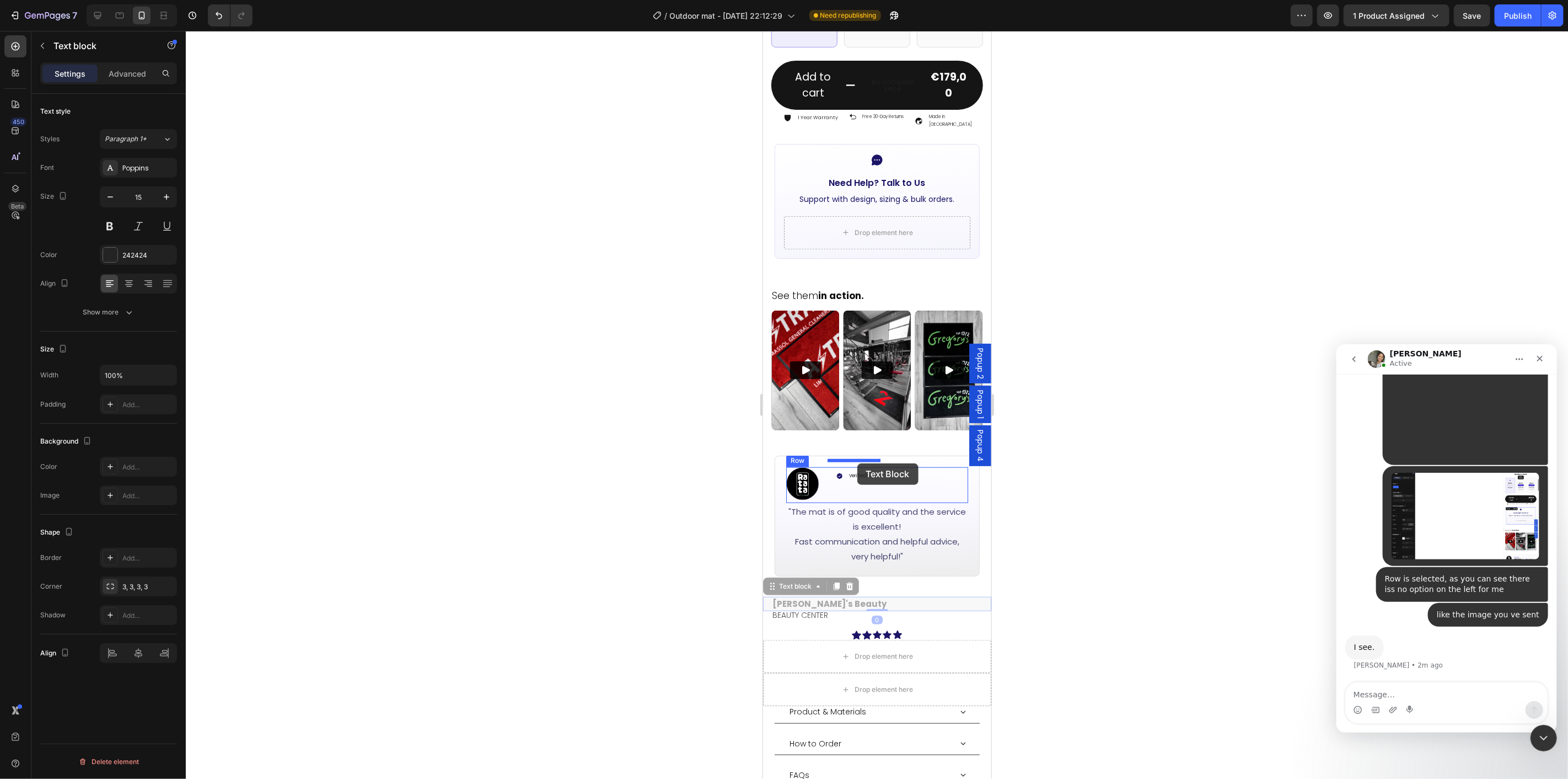
drag, startPoint x: 769, startPoint y: 565, endPoint x: 857, endPoint y: 463, distance: 134.7
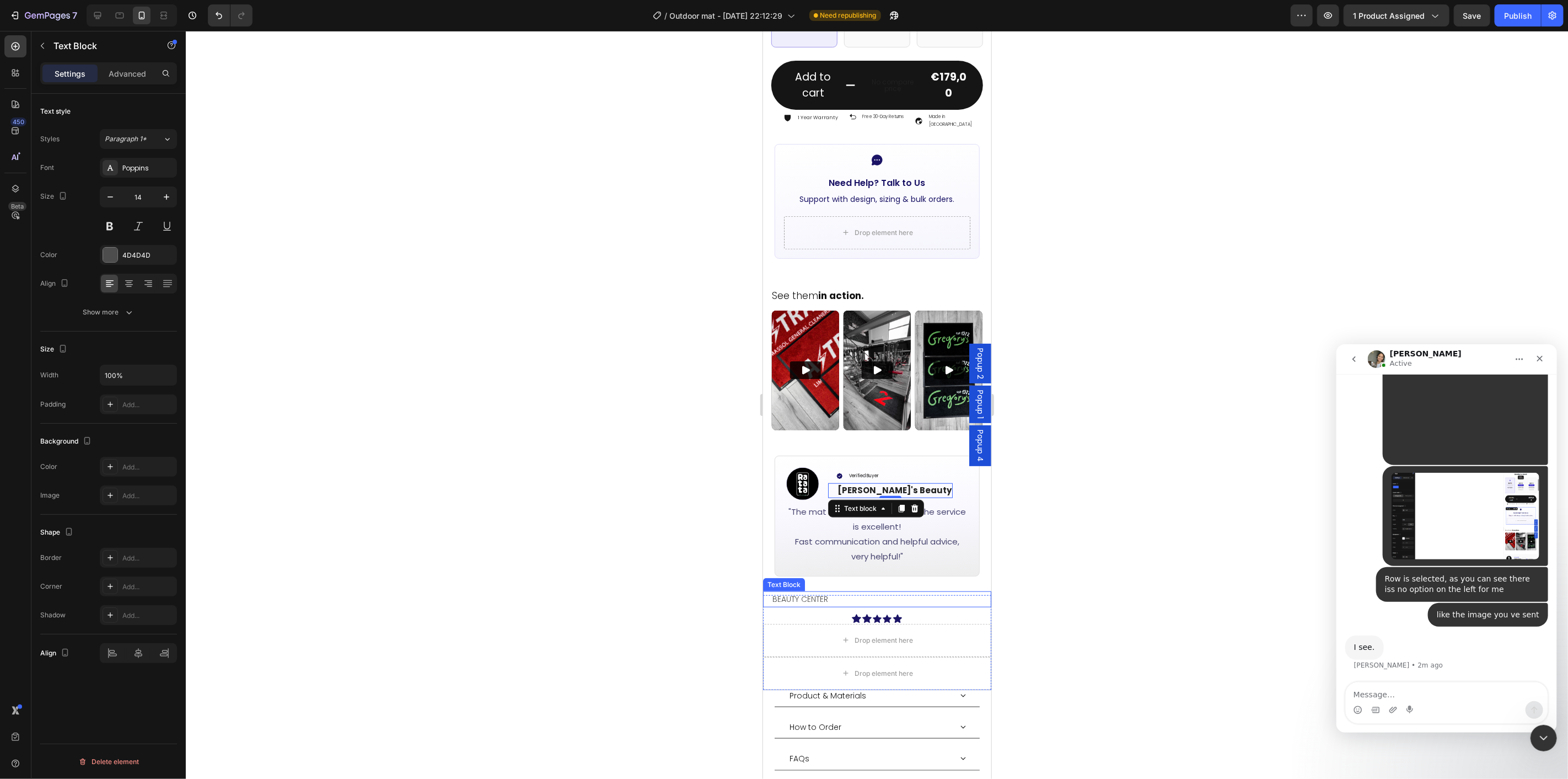
click at [837, 592] on p "BEAUTY CENTER" at bounding box center [880, 599] width 218 height 14
drag, startPoint x: 771, startPoint y: 559, endPoint x: 887, endPoint y: 477, distance: 142.1
click at [906, 611] on div "Icon Icon Icon Icon Icon Row" at bounding box center [877, 616] width 228 height 10
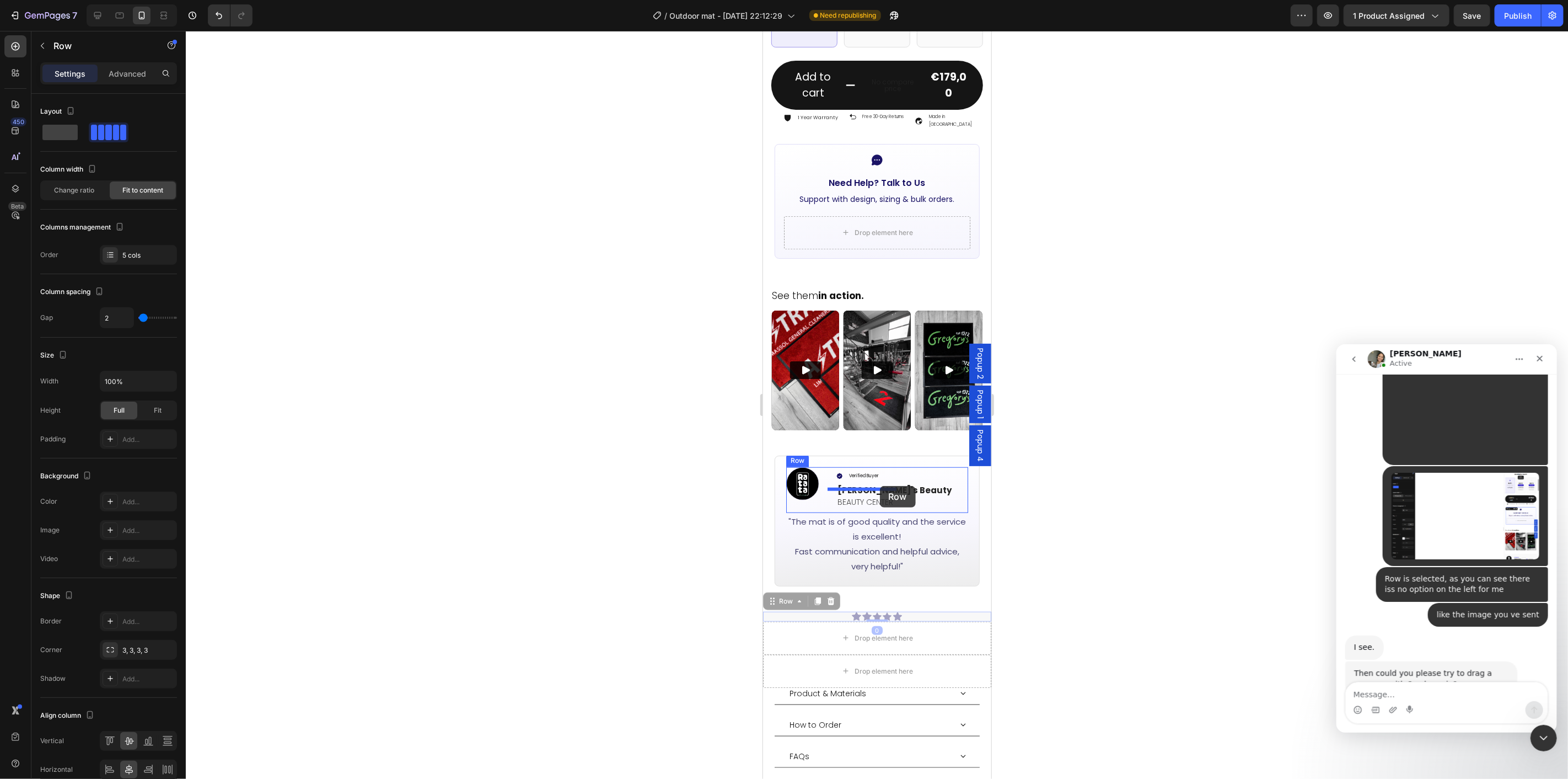
scroll to position [798, 0]
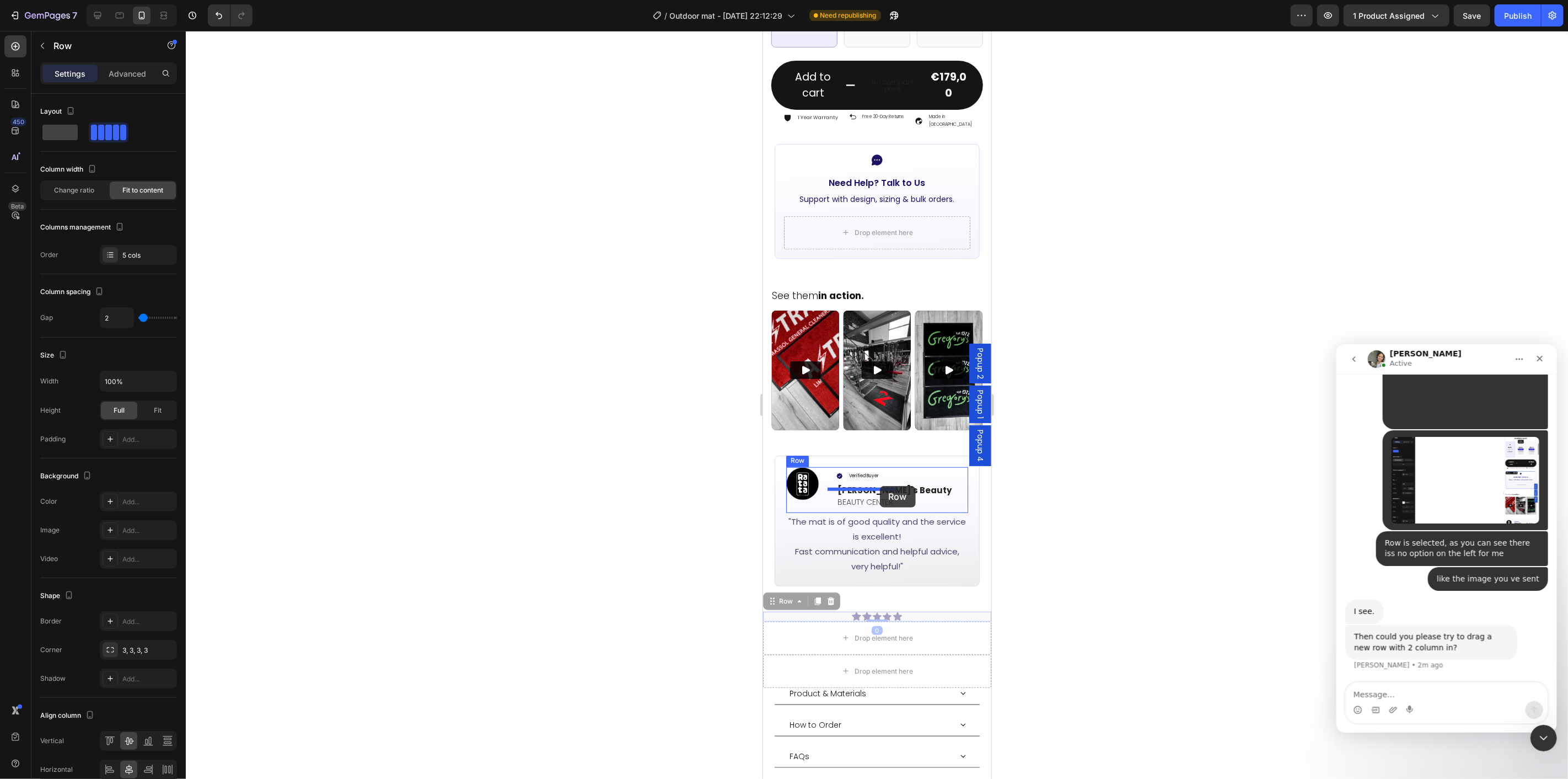
drag, startPoint x: 779, startPoint y: 575, endPoint x: 989, endPoint y: 536, distance: 213.6
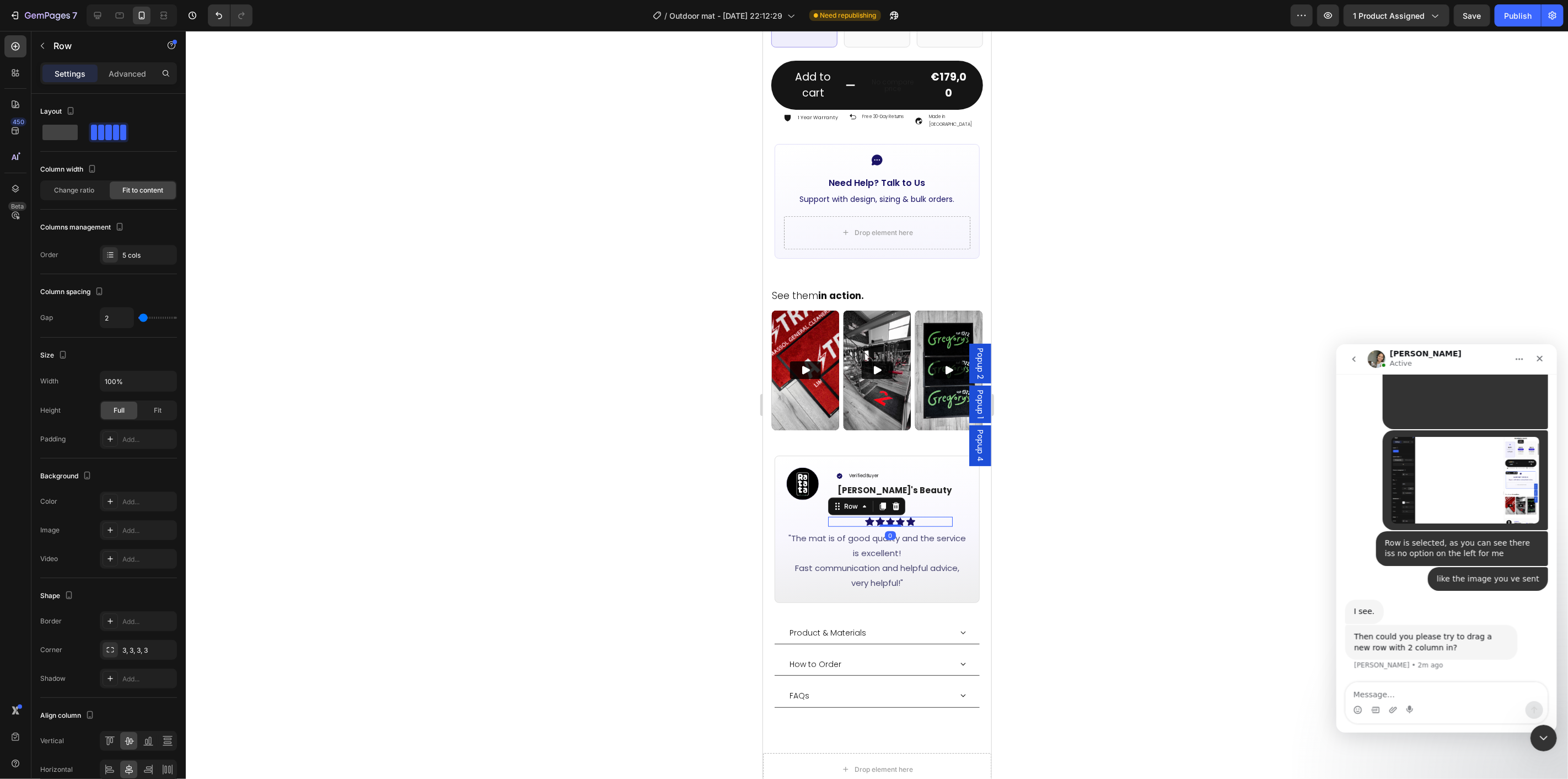
click at [1032, 558] on div at bounding box center [877, 405] width 1382 height 748
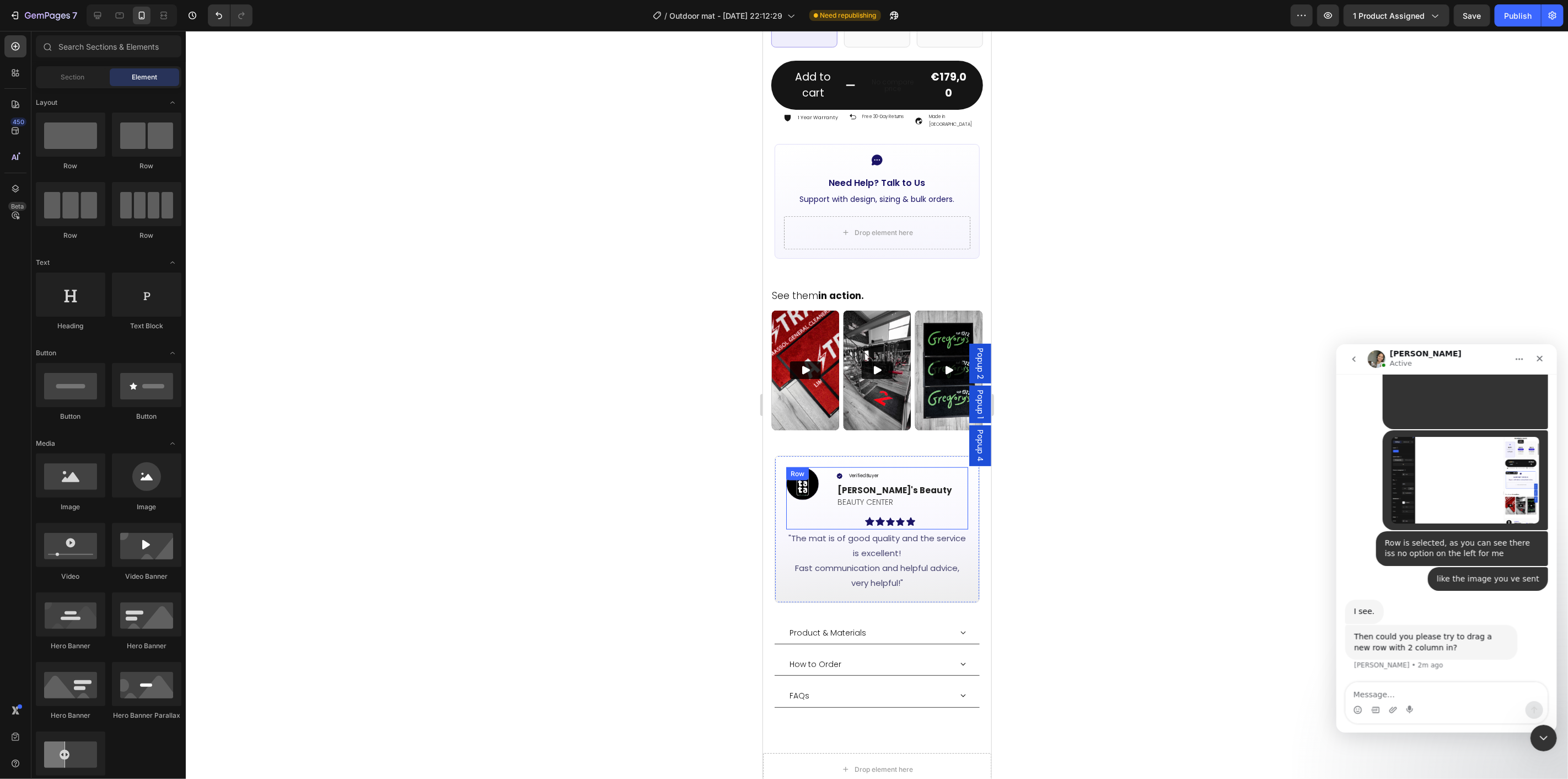
click at [814, 491] on div "Image" at bounding box center [803, 496] width 33 height 59
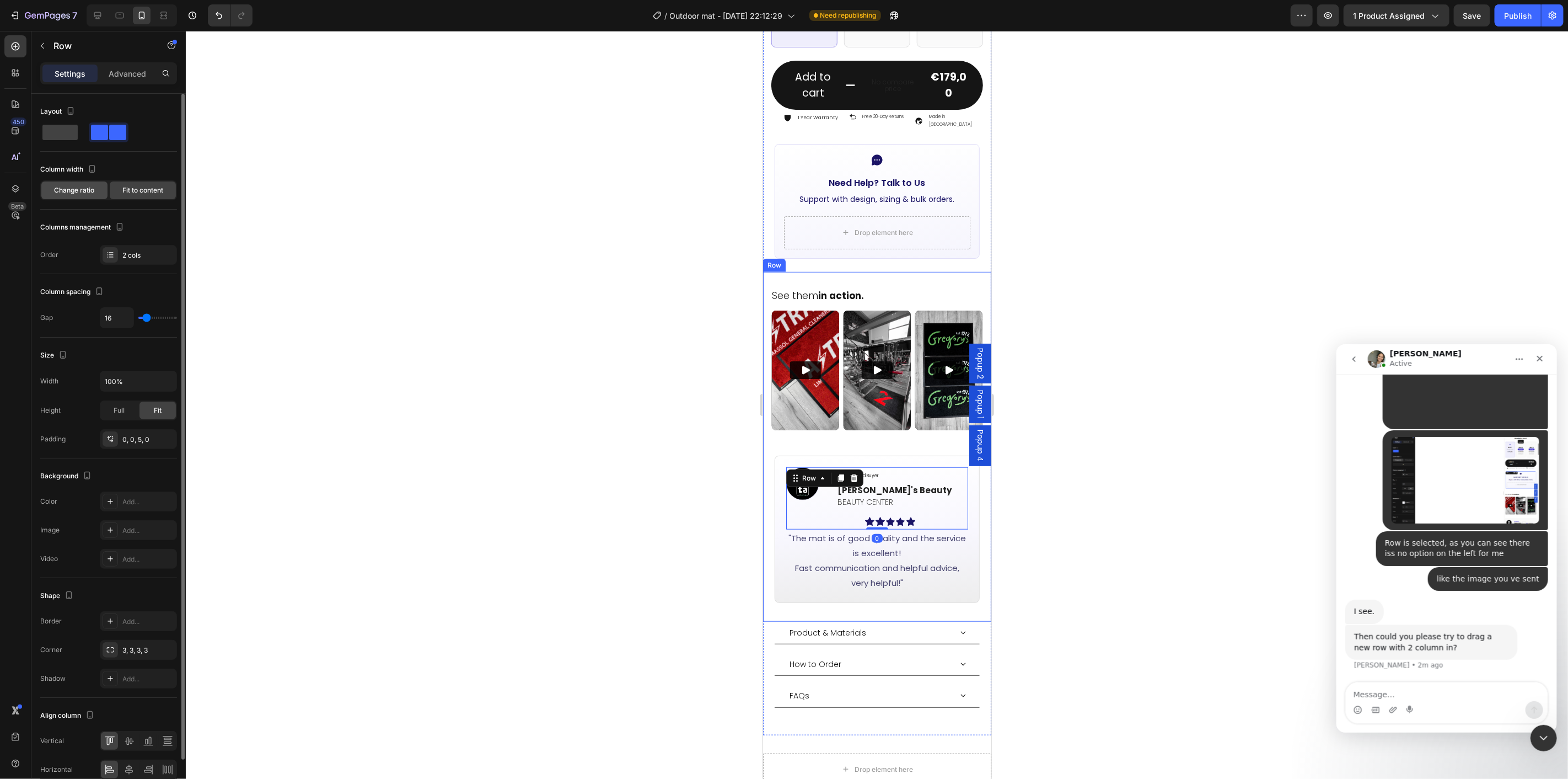
click at [83, 190] on span "Change ratio" at bounding box center [74, 190] width 40 height 10
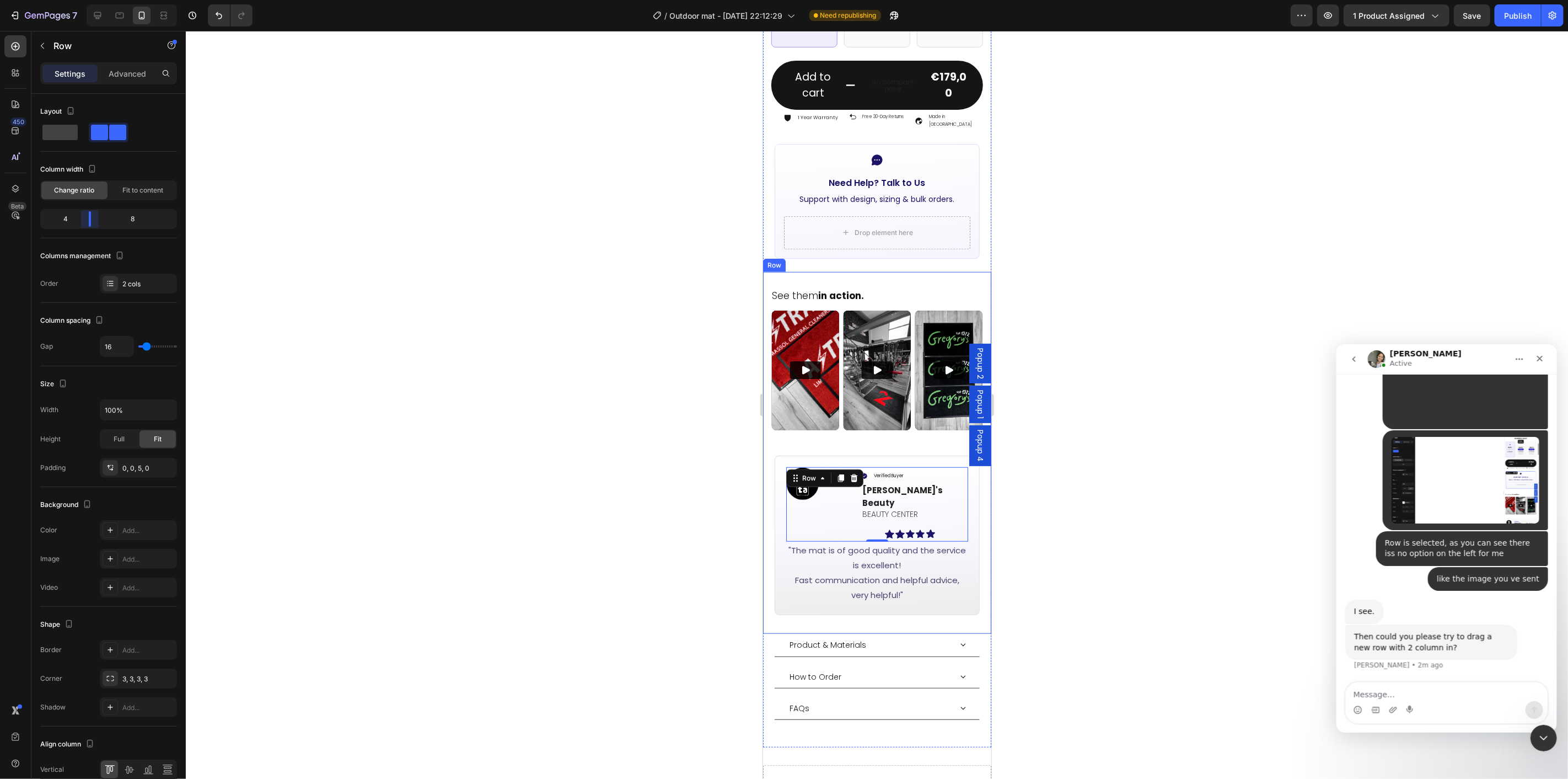
drag, startPoint x: 113, startPoint y: 224, endPoint x: 86, endPoint y: 225, distance: 27.0
click at [86, 0] on body "7 Version history / Outdoor mat - [DATE] 22:12:29 Need republishing Preview 1 p…" at bounding box center [784, 0] width 1568 height 0
click at [1032, 459] on div at bounding box center [877, 405] width 1382 height 748
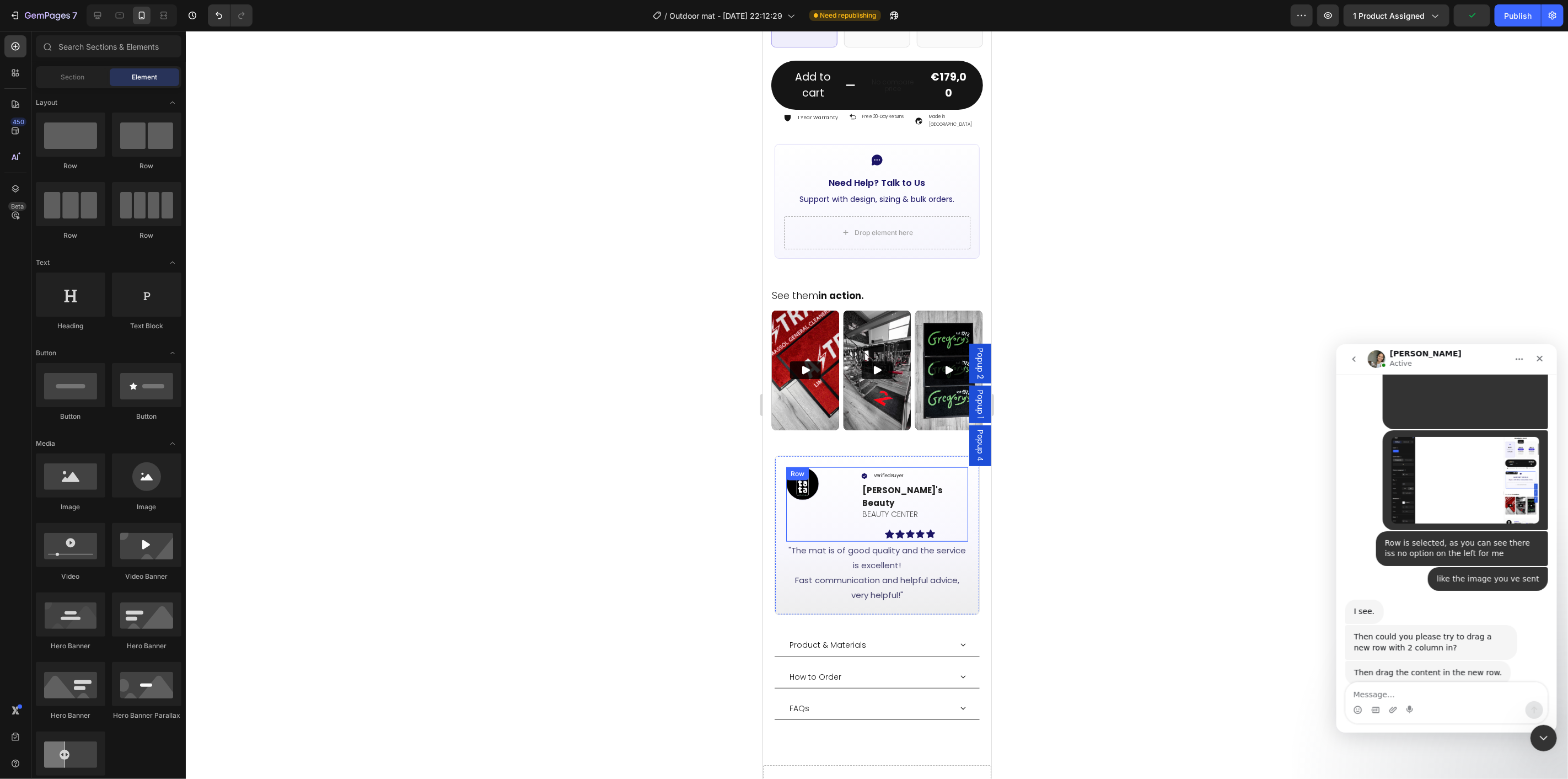
scroll to position [823, 0]
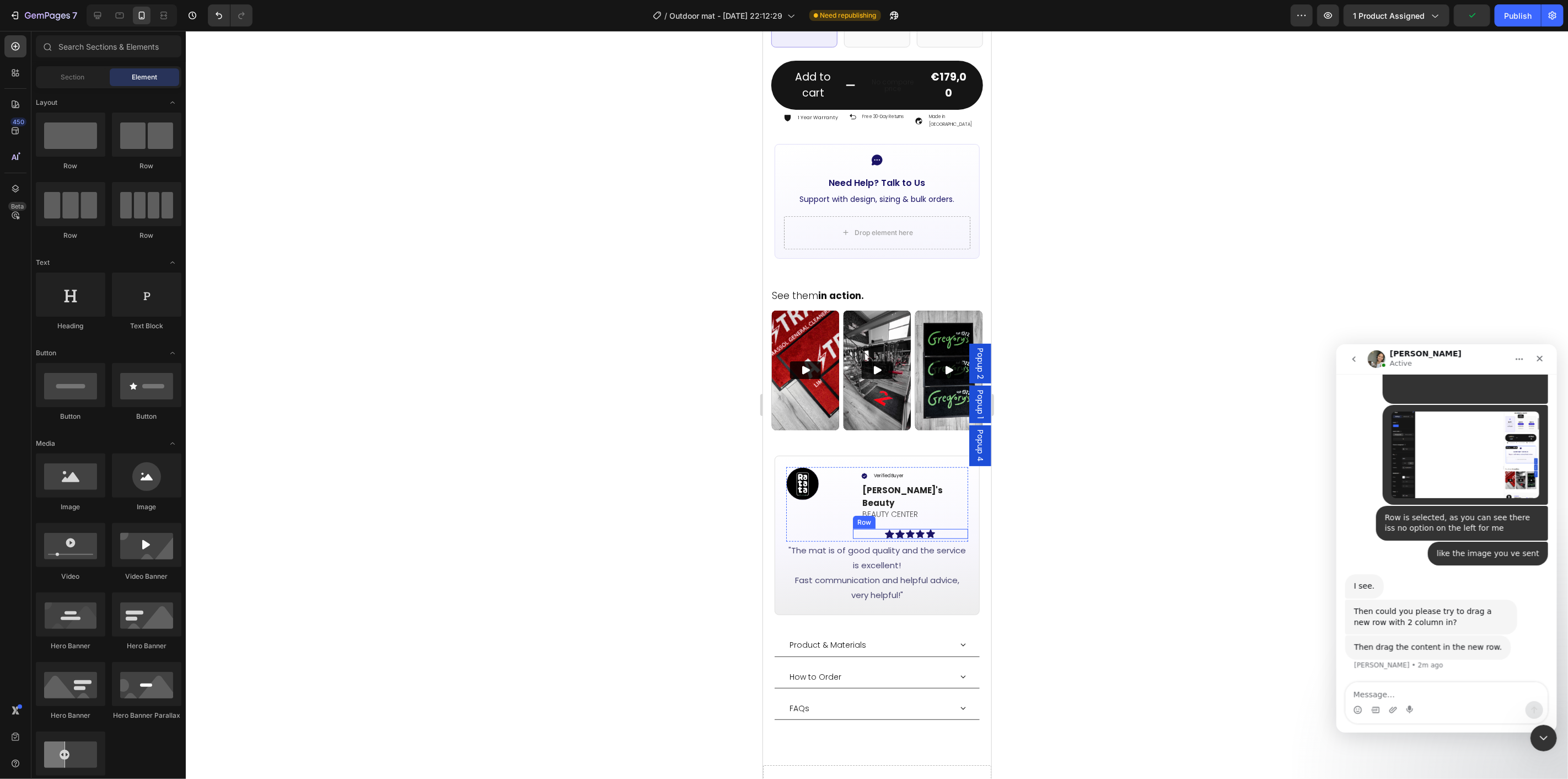
click at [866, 529] on div "Icon Icon Icon Icon Icon Row" at bounding box center [910, 534] width 116 height 10
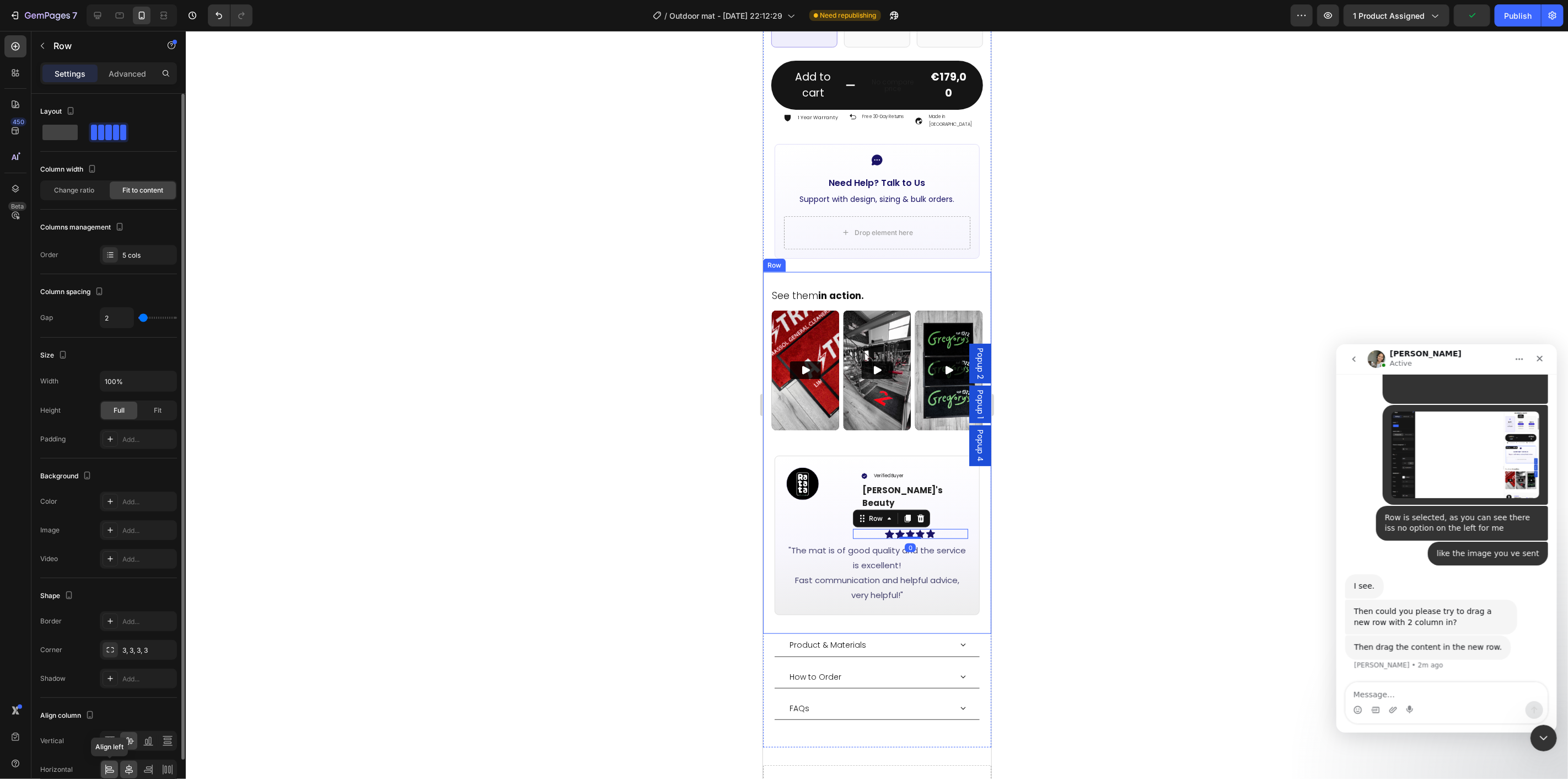
click at [109, 770] on icon at bounding box center [109, 769] width 11 height 11
click at [1145, 561] on div at bounding box center [877, 405] width 1382 height 748
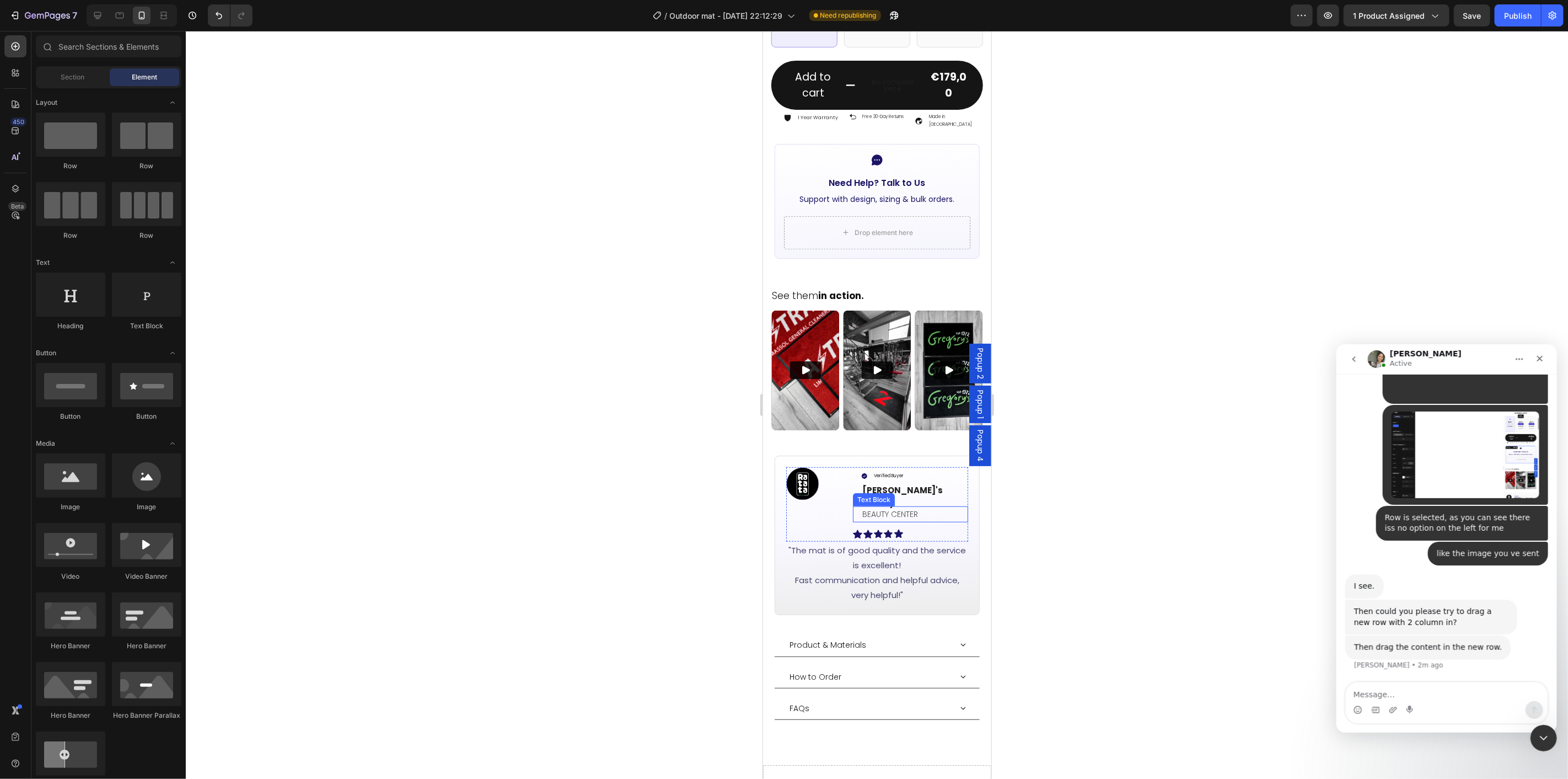
click at [855, 506] on div "BEAUTY CENTER Text Block" at bounding box center [910, 514] width 116 height 16
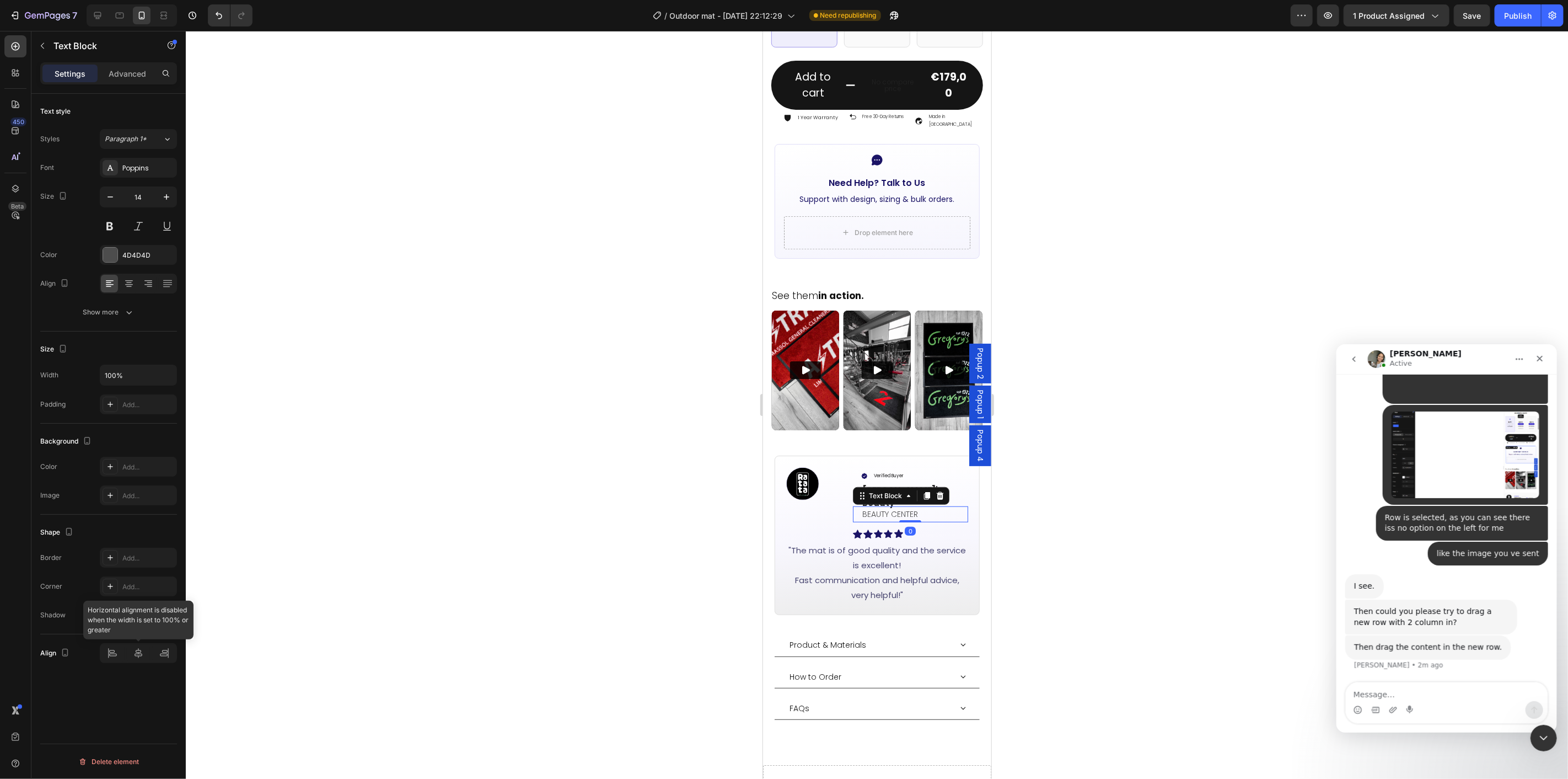
click at [113, 656] on div at bounding box center [138, 653] width 78 height 20
drag, startPoint x: 1090, startPoint y: 540, endPoint x: 1051, endPoint y: 539, distance: 39.0
click at [1090, 539] on div at bounding box center [877, 405] width 1382 height 748
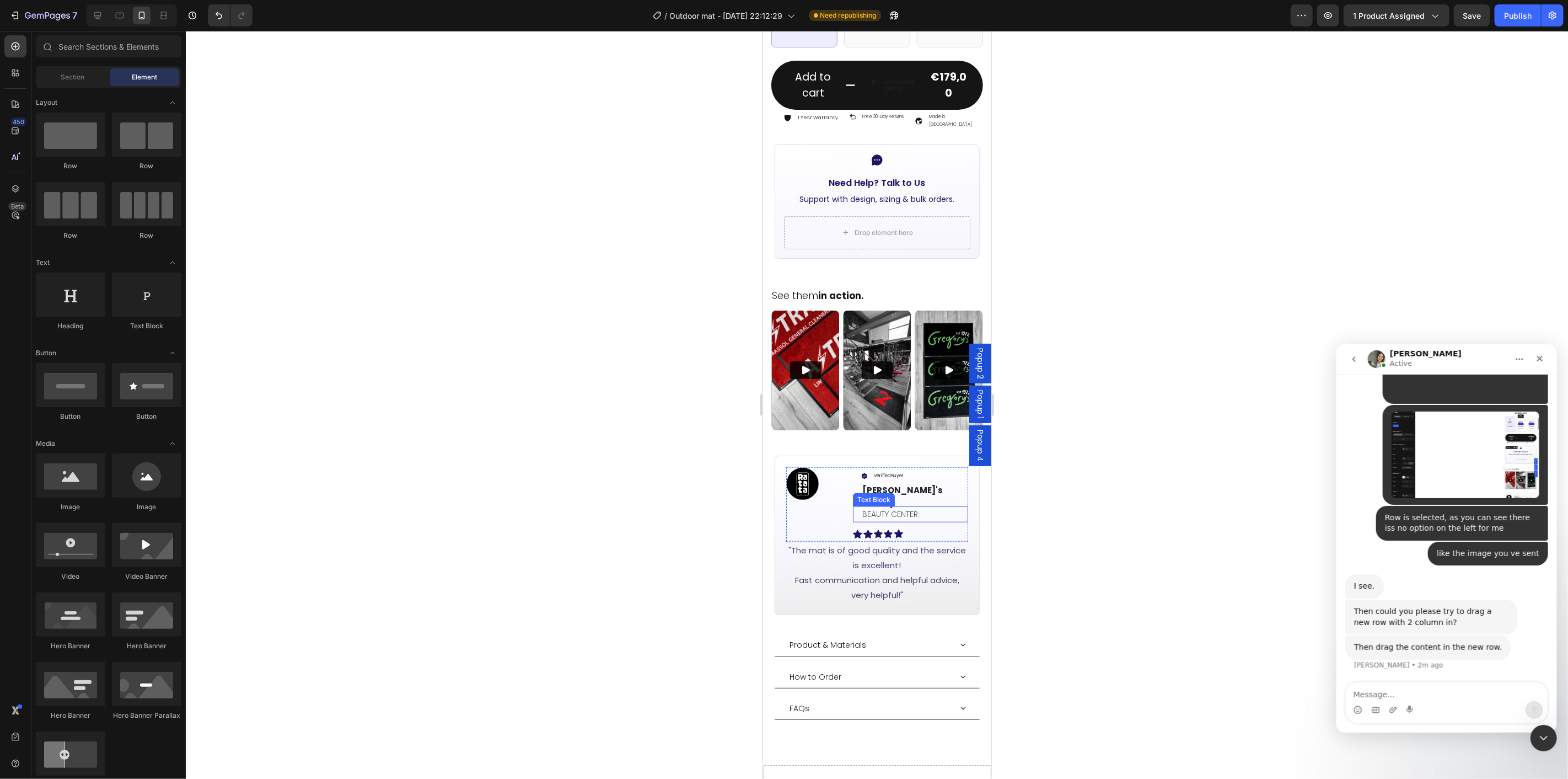
click at [916, 507] on p "BEAUTY CENTER" at bounding box center [914, 514] width 105 height 14
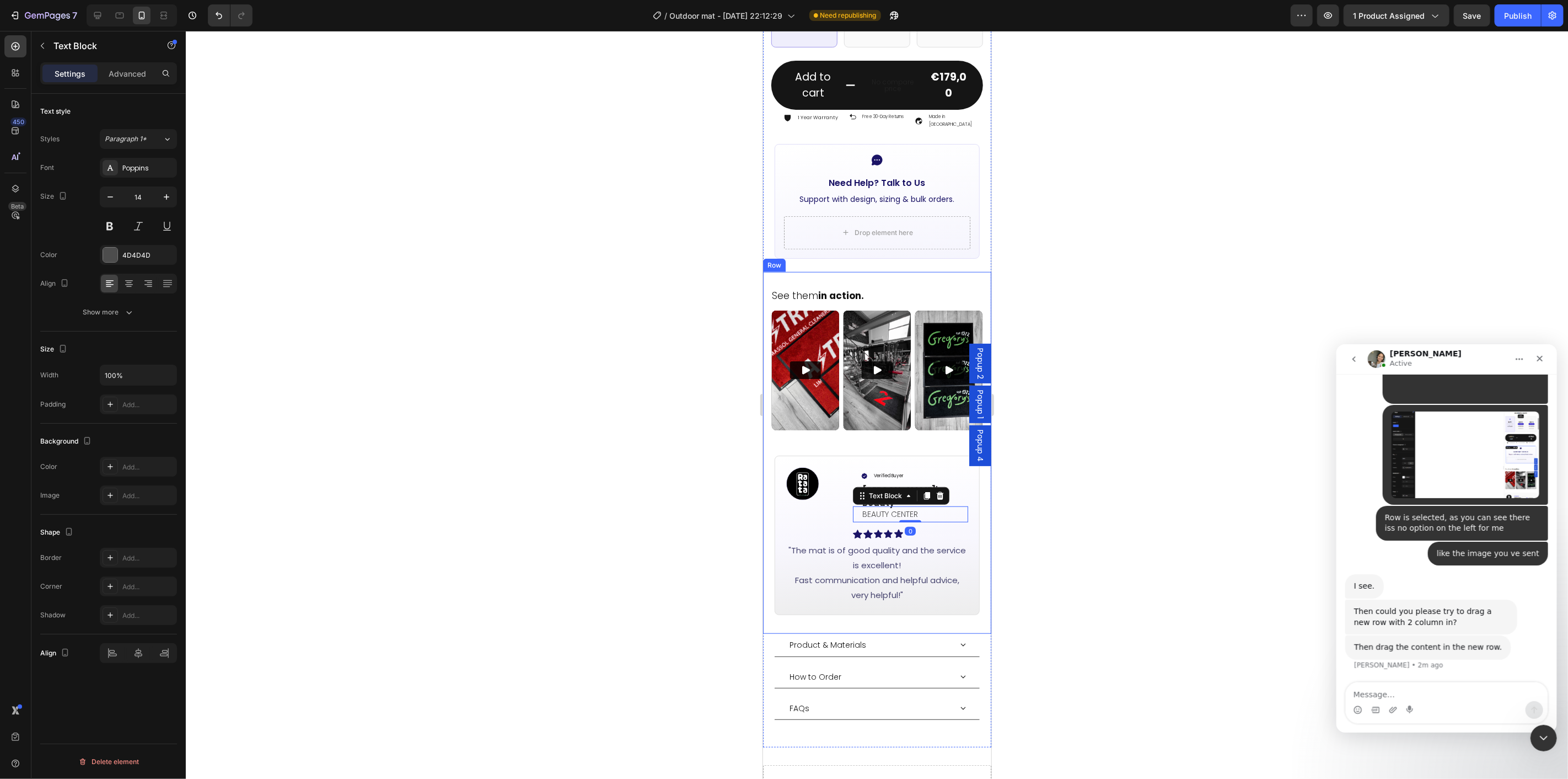
scroll to position [780, 0]
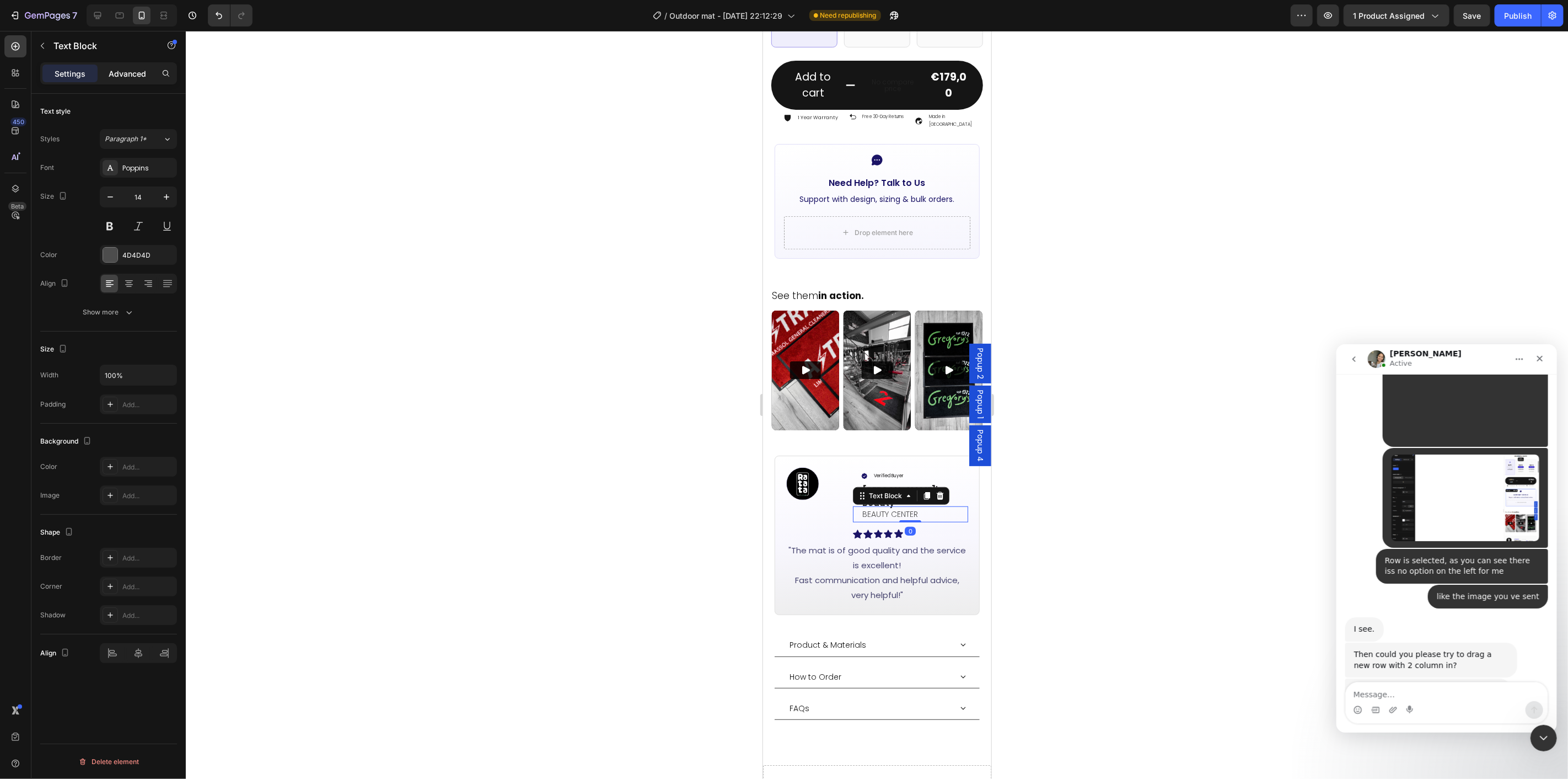
click at [119, 73] on p "Advanced" at bounding box center [127, 73] width 38 height 12
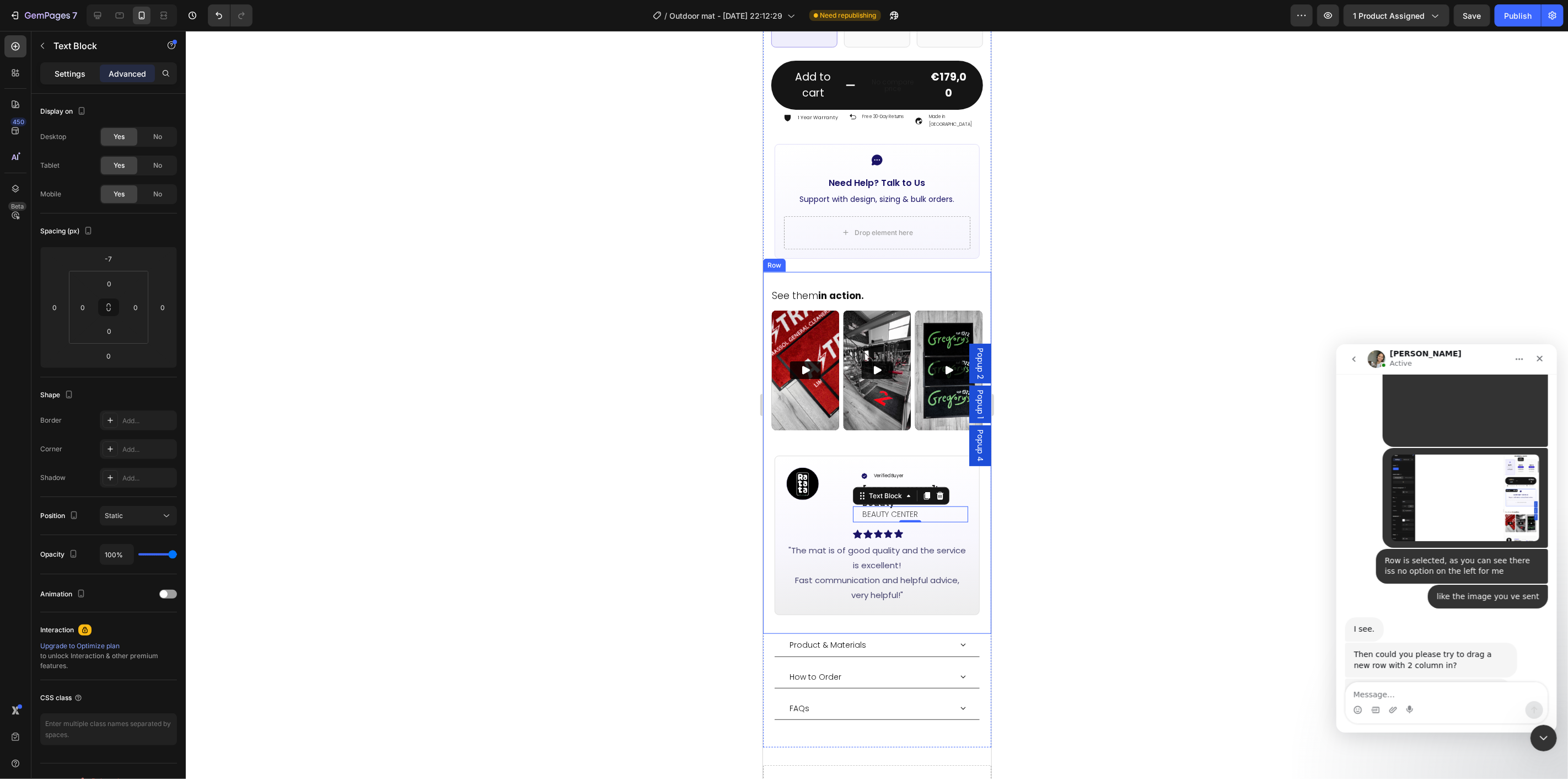
click at [74, 69] on p "Settings" at bounding box center [69, 73] width 31 height 12
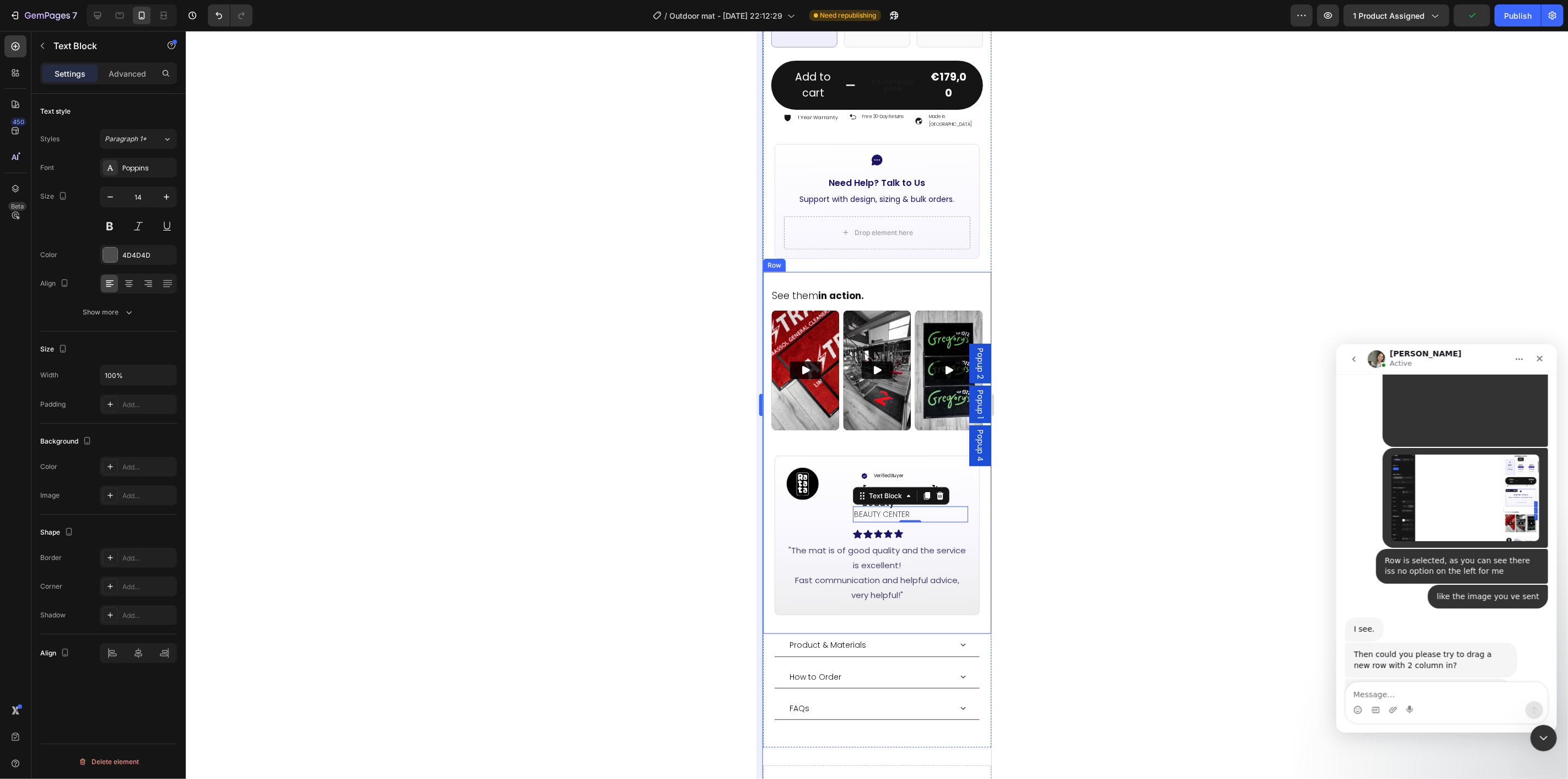
scroll to position [823, 0]
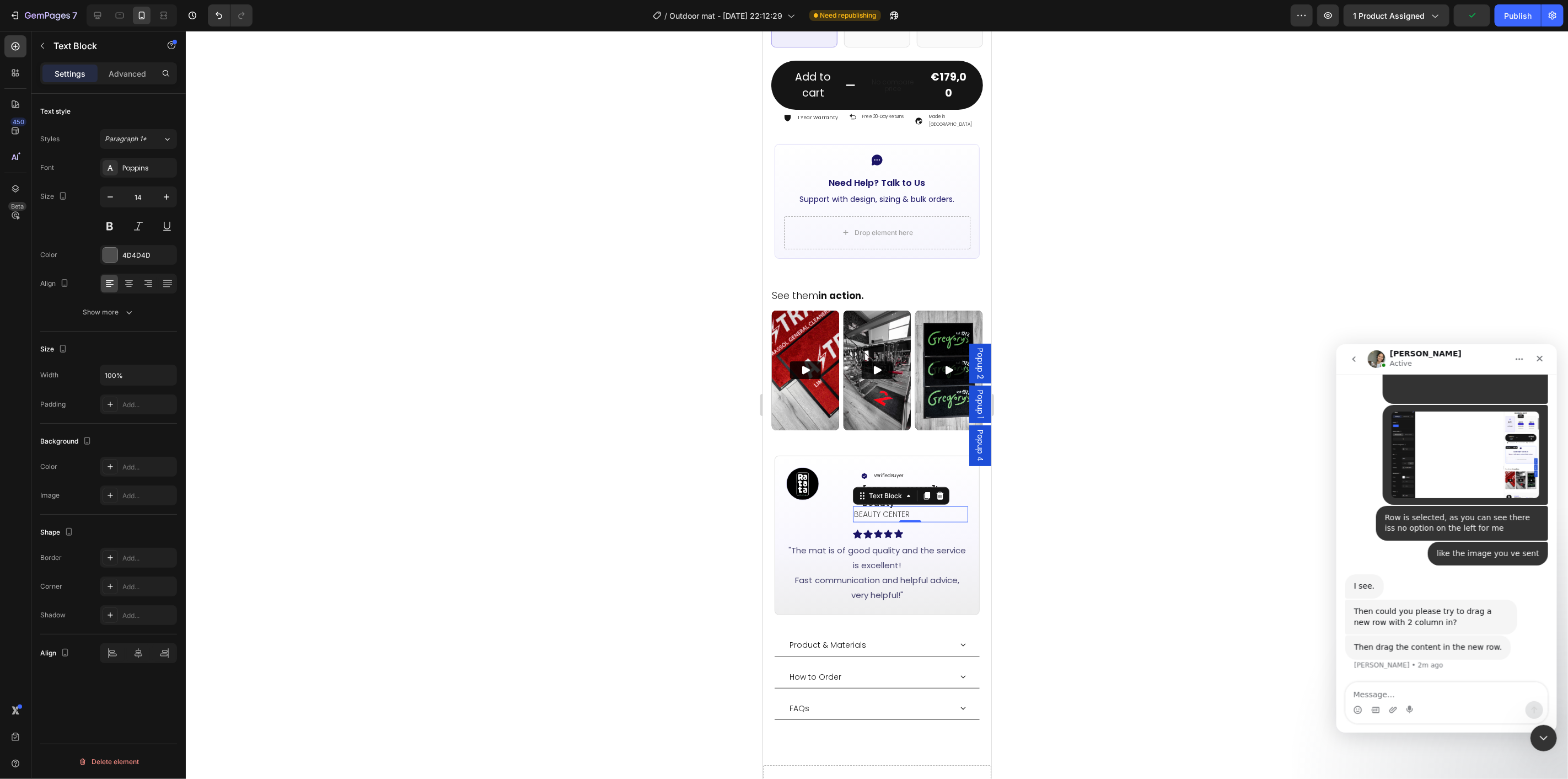
click at [1090, 515] on div at bounding box center [877, 405] width 1382 height 748
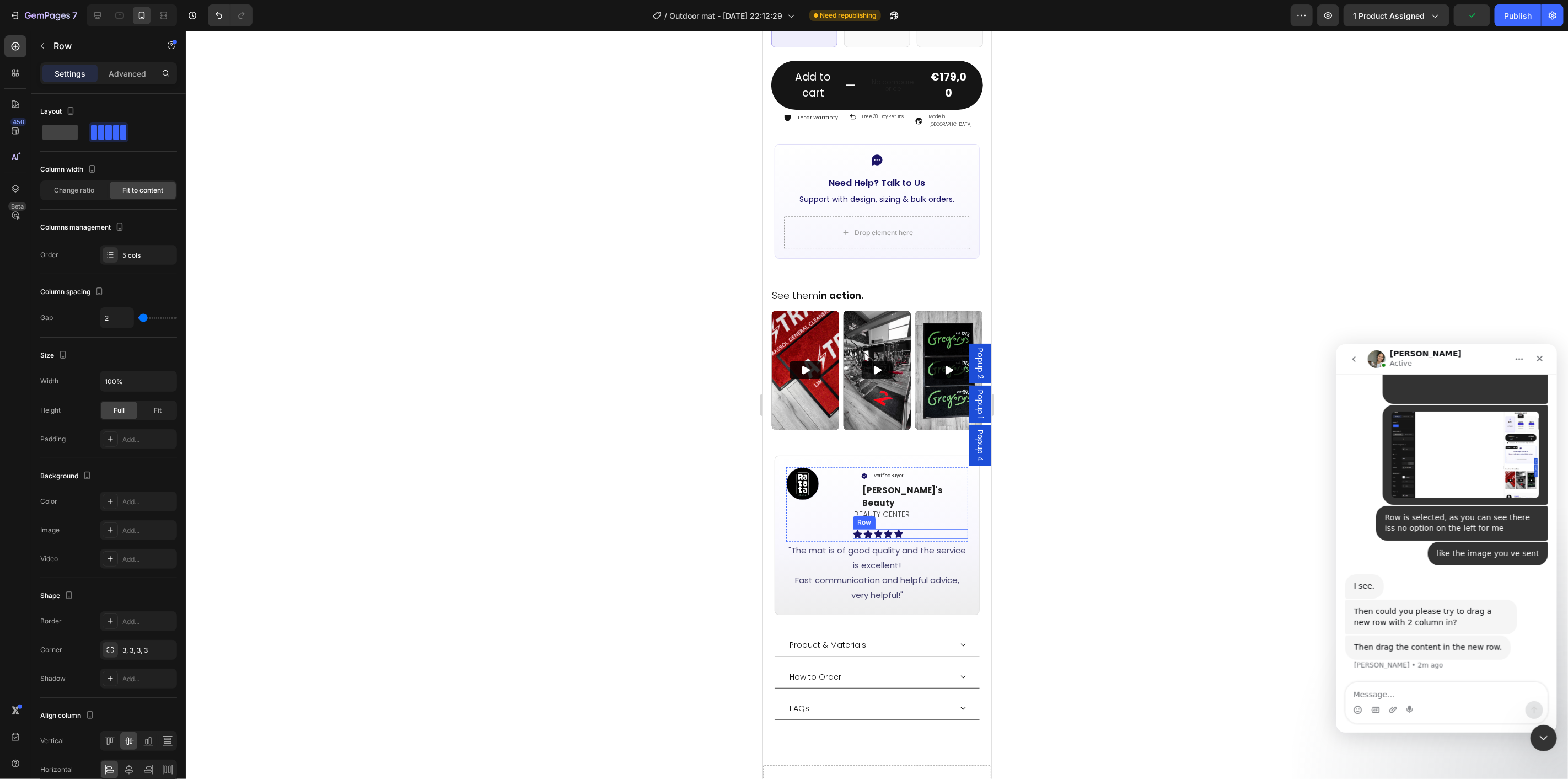
click at [916, 529] on div "Icon Icon Icon Icon Icon Row" at bounding box center [910, 534] width 116 height 10
click at [1055, 530] on div at bounding box center [877, 405] width 1382 height 748
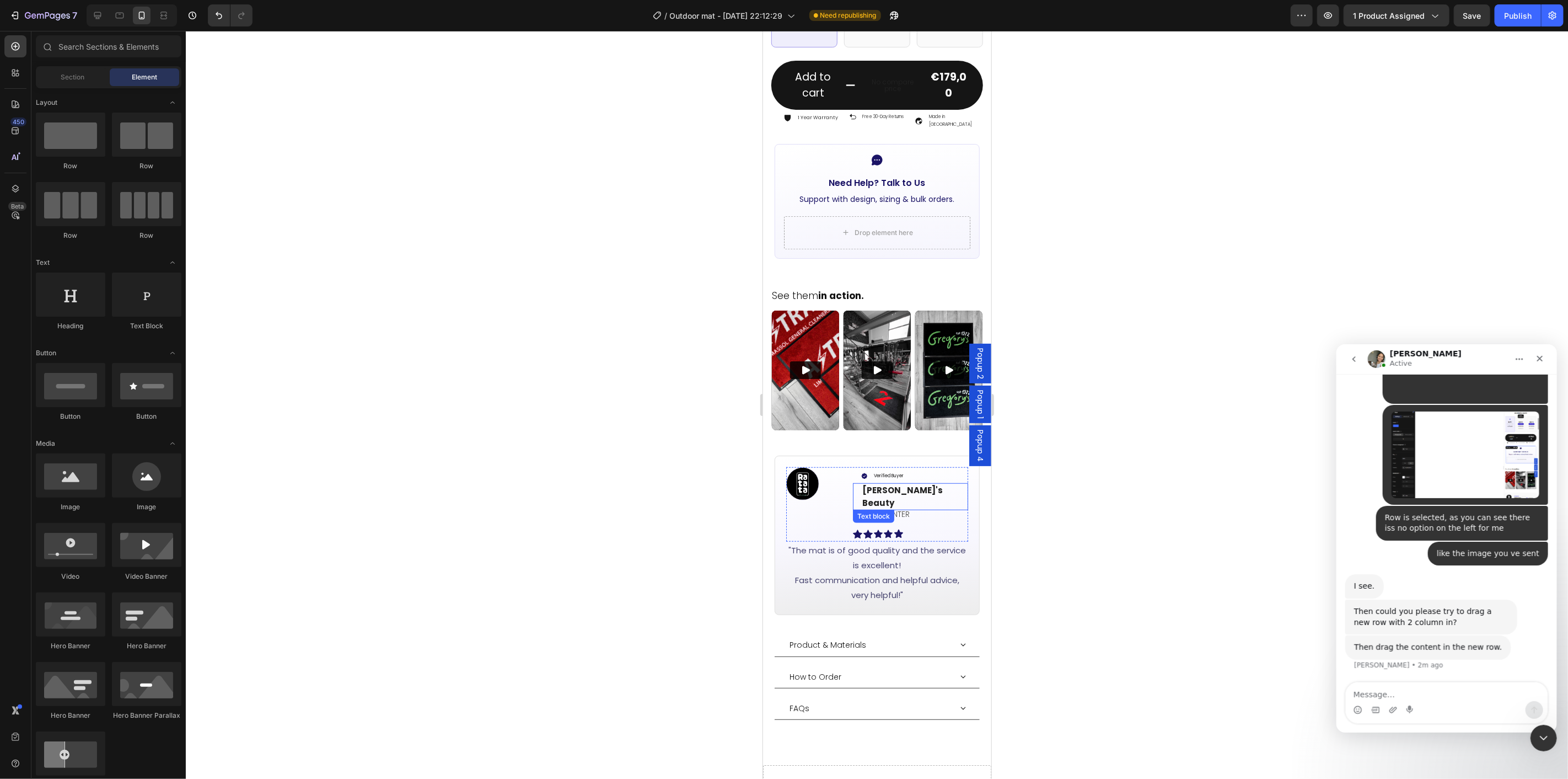
click at [919, 484] on p "[PERSON_NAME]'s Beauty" at bounding box center [914, 496] width 105 height 25
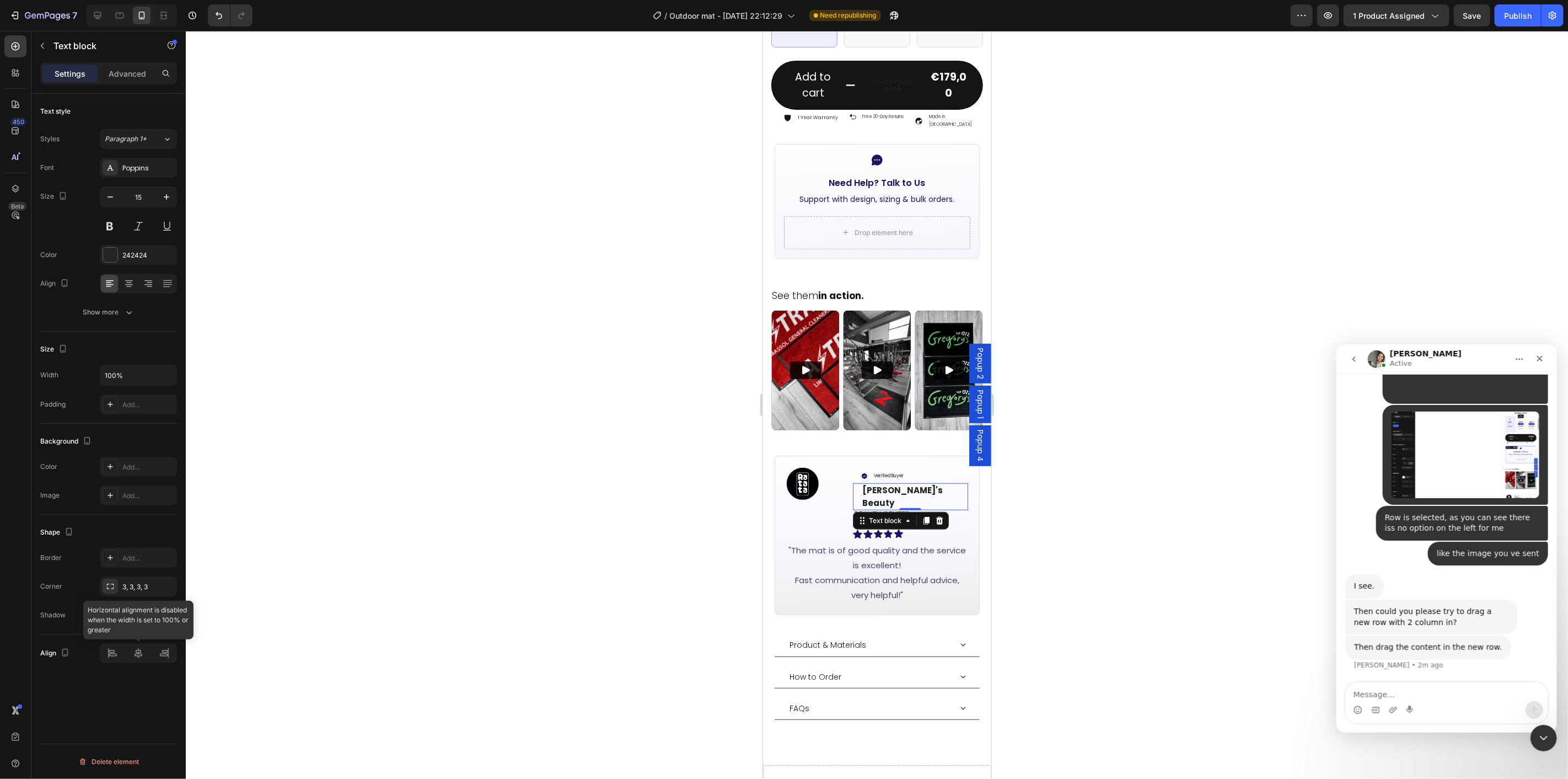
click at [114, 651] on div at bounding box center [138, 653] width 78 height 20
click at [137, 582] on div "3, 3, 3, 3" at bounding box center [138, 587] width 32 height 10
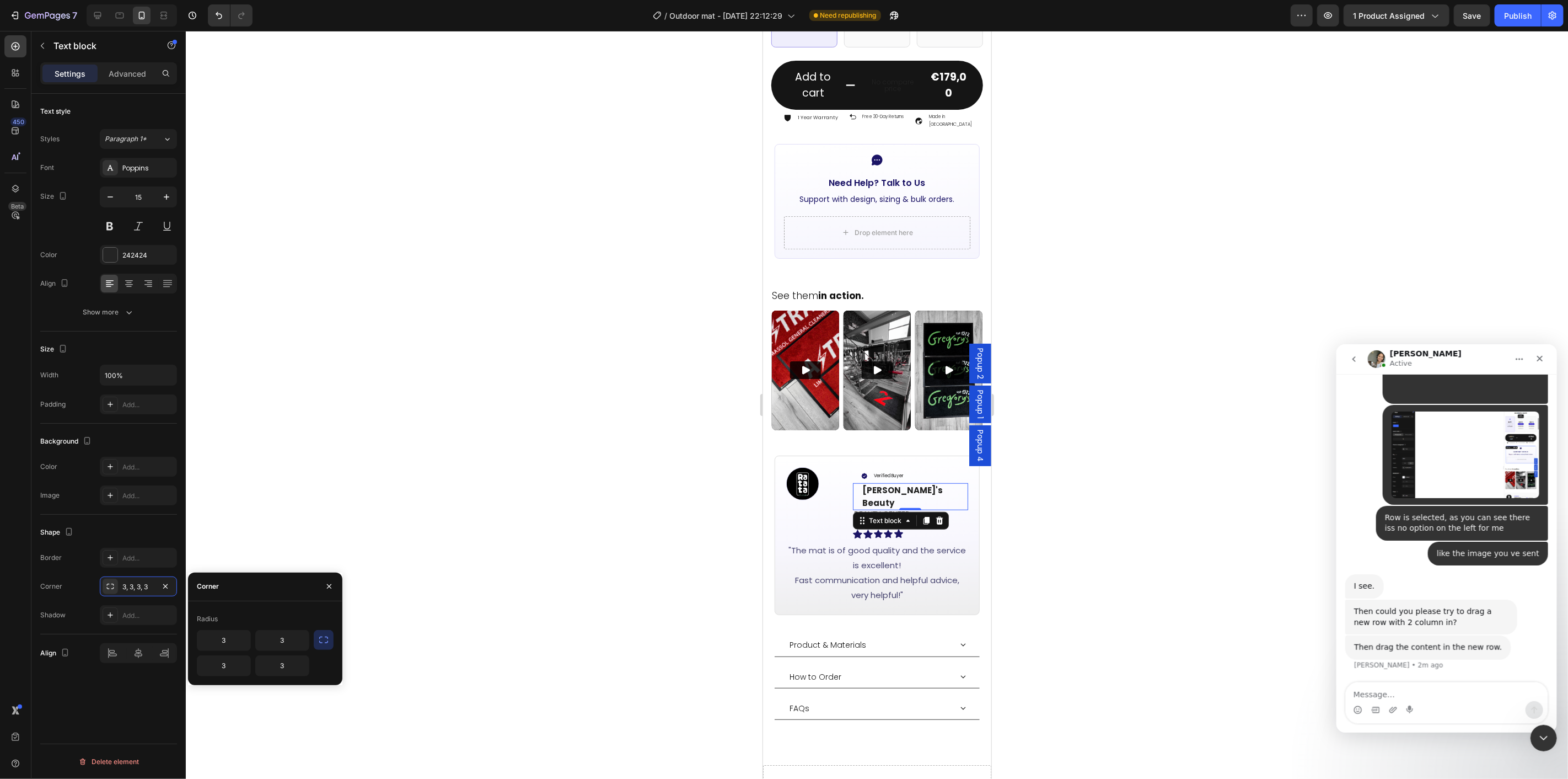
click at [366, 469] on div at bounding box center [877, 405] width 1382 height 748
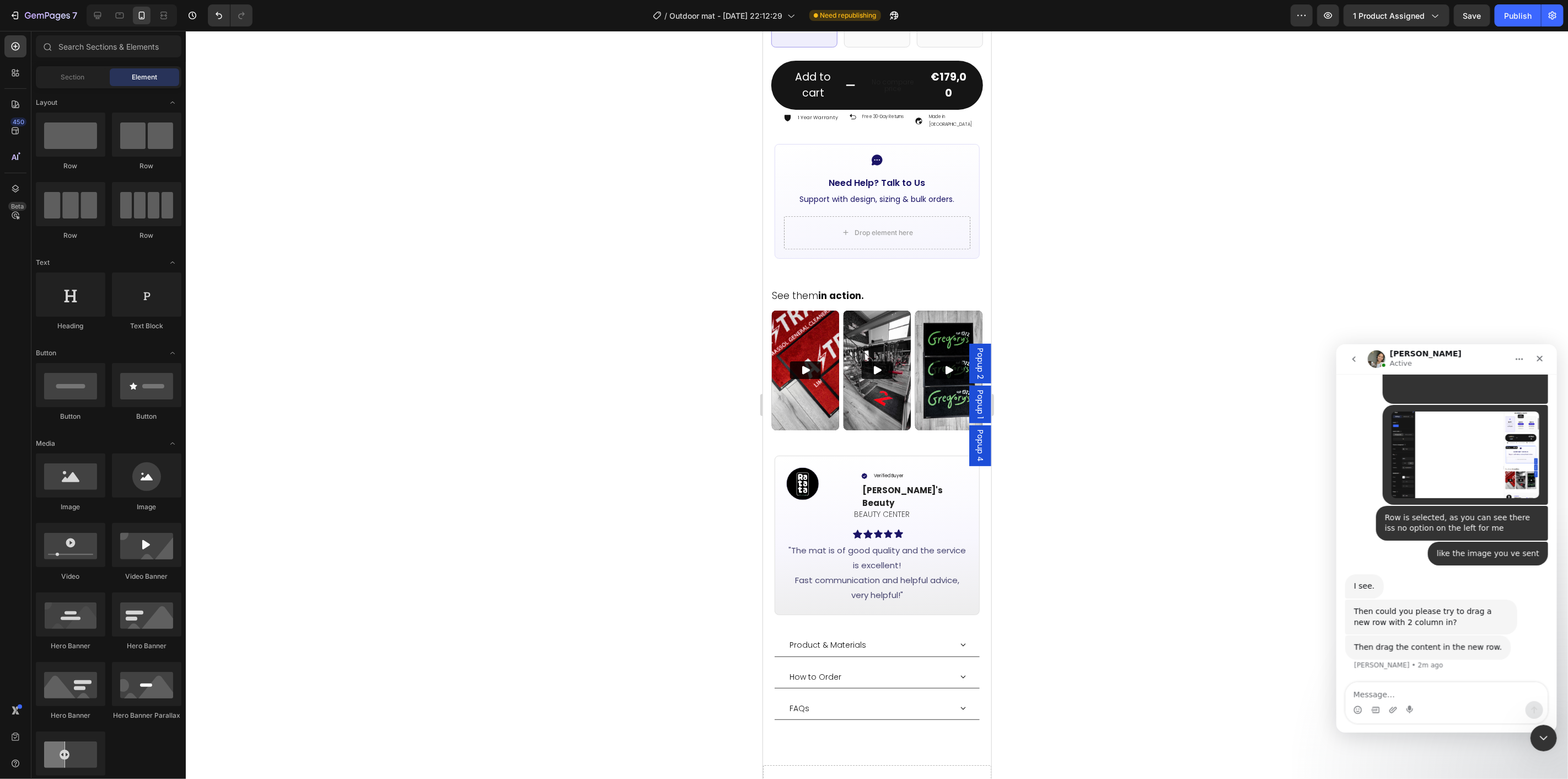
click at [1197, 518] on div at bounding box center [877, 405] width 1382 height 748
click at [854, 467] on div "Verified Buyer" at bounding box center [910, 474] width 116 height 14
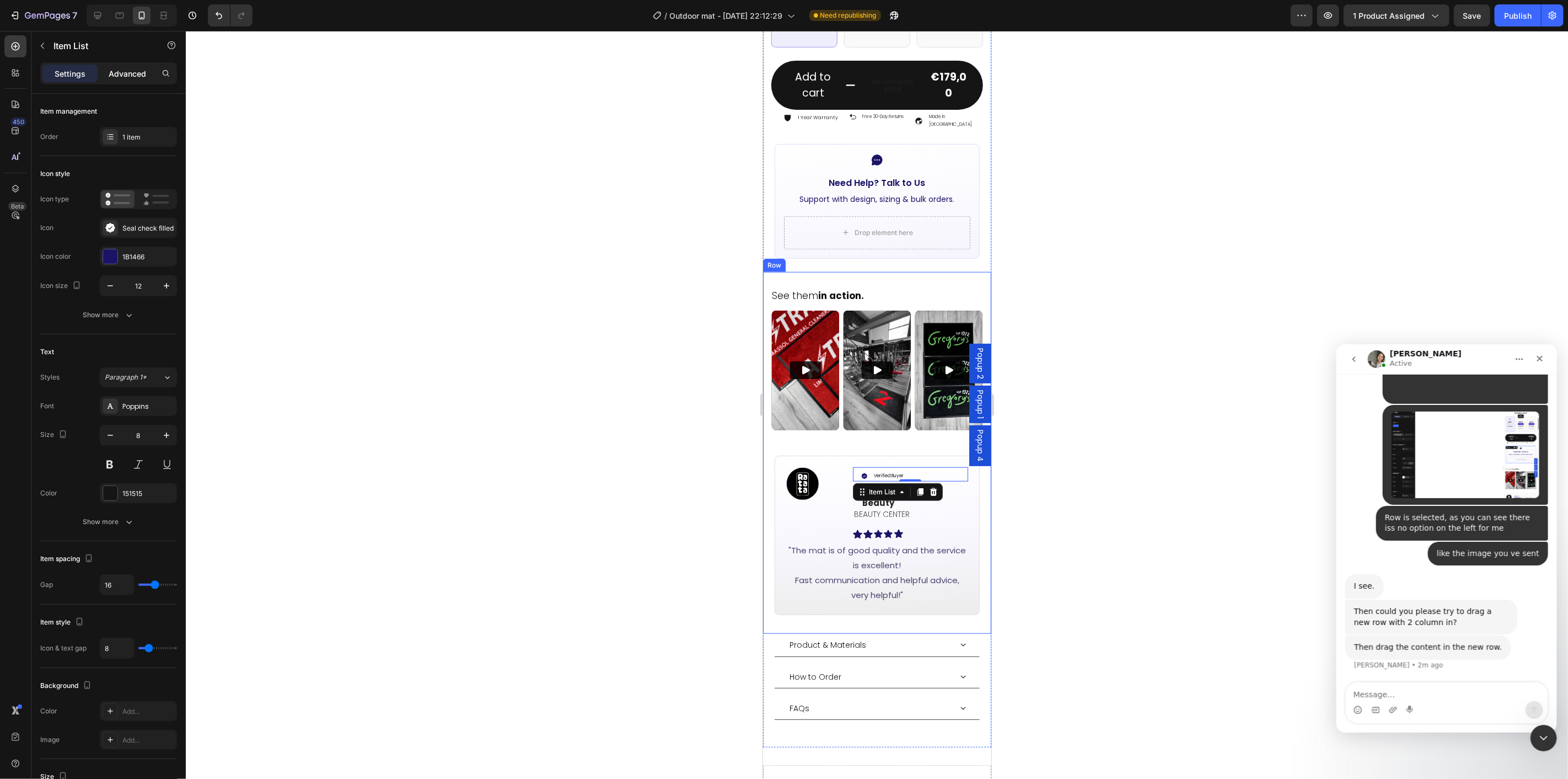
click at [113, 74] on p "Advanced" at bounding box center [127, 73] width 38 height 12
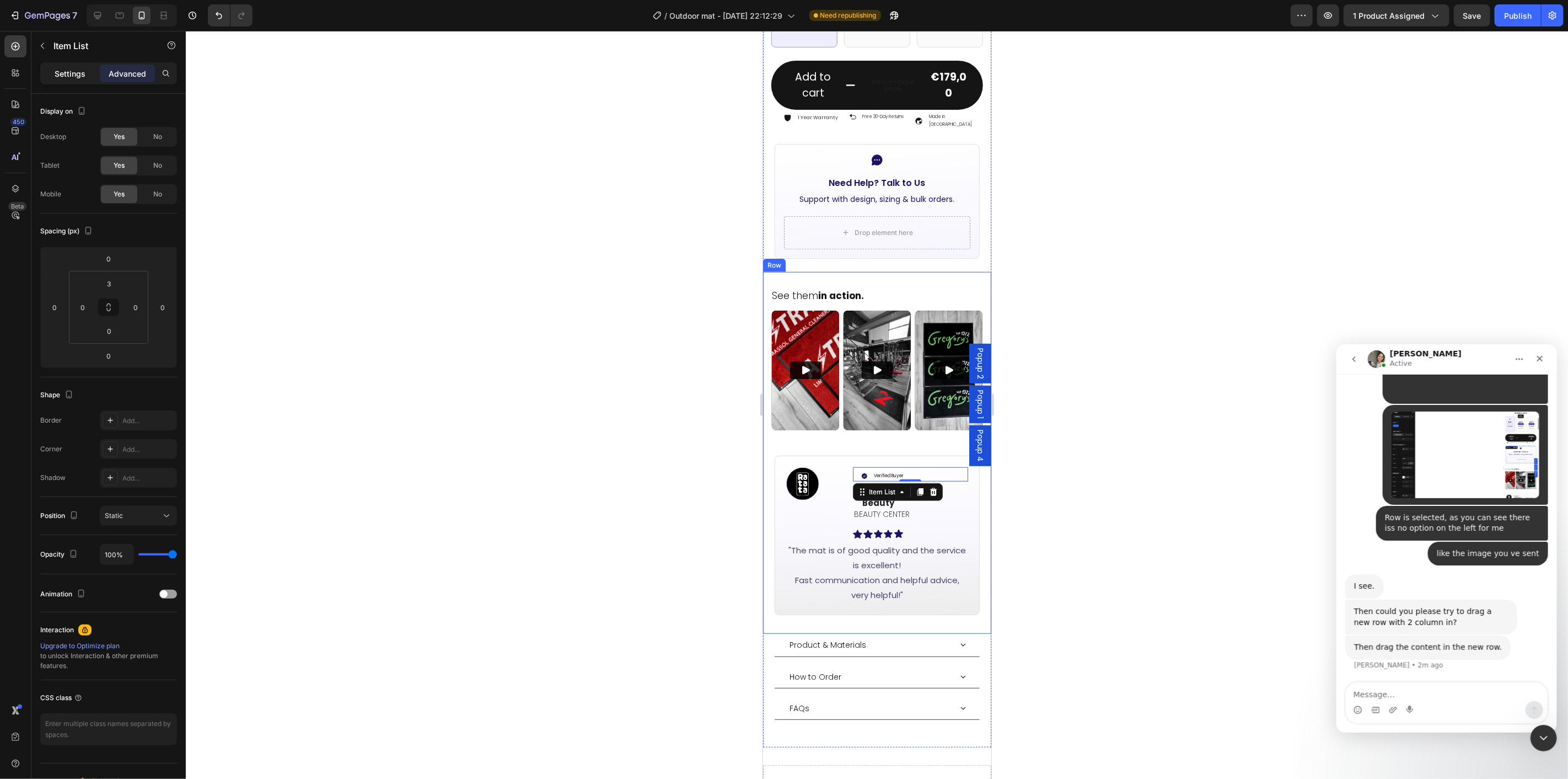
click at [73, 68] on p "Settings" at bounding box center [69, 73] width 31 height 12
type input "8"
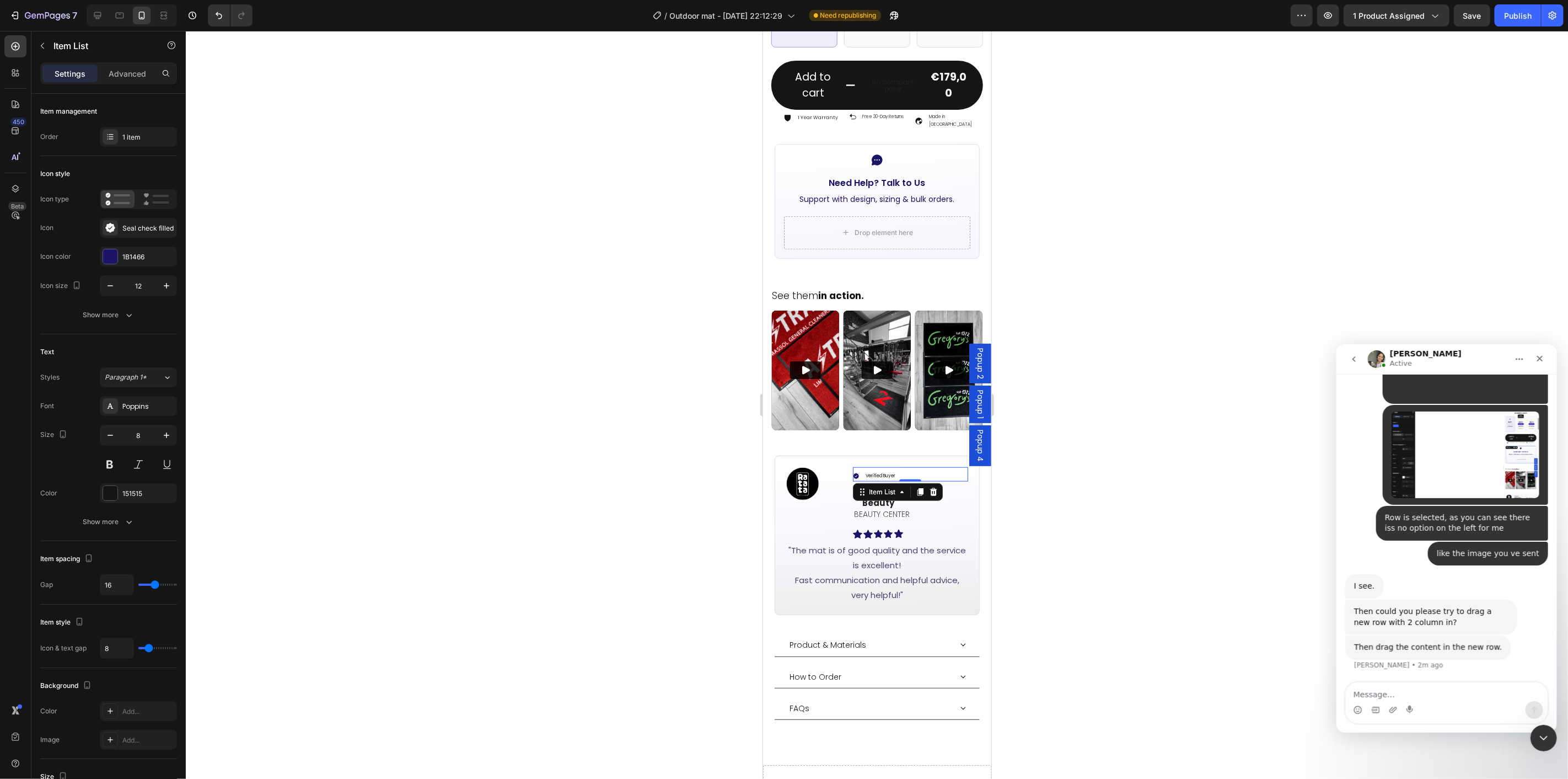
click at [1145, 592] on div at bounding box center [877, 405] width 1382 height 748
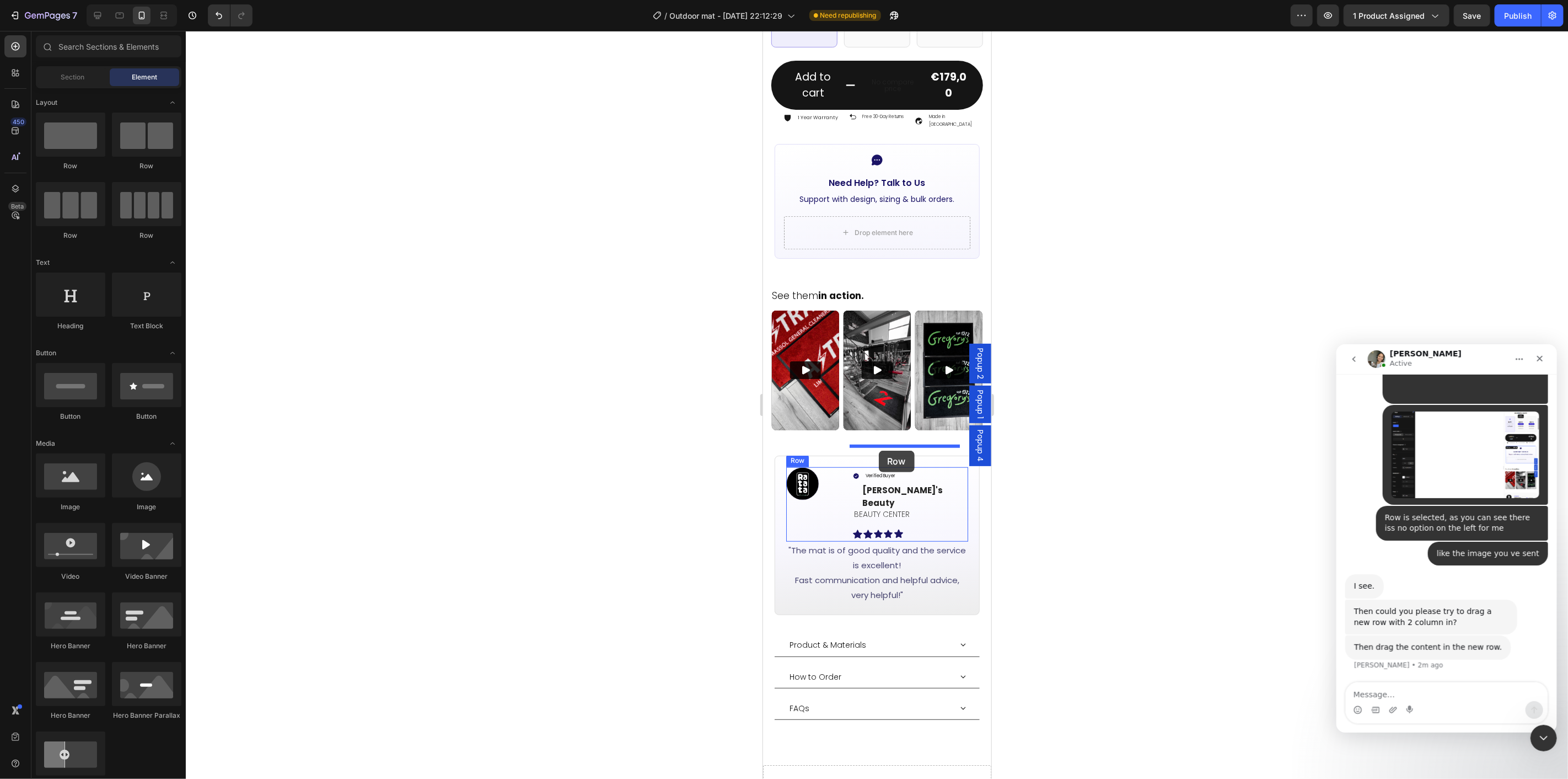
drag, startPoint x: 824, startPoint y: 166, endPoint x: 879, endPoint y: 450, distance: 289.3
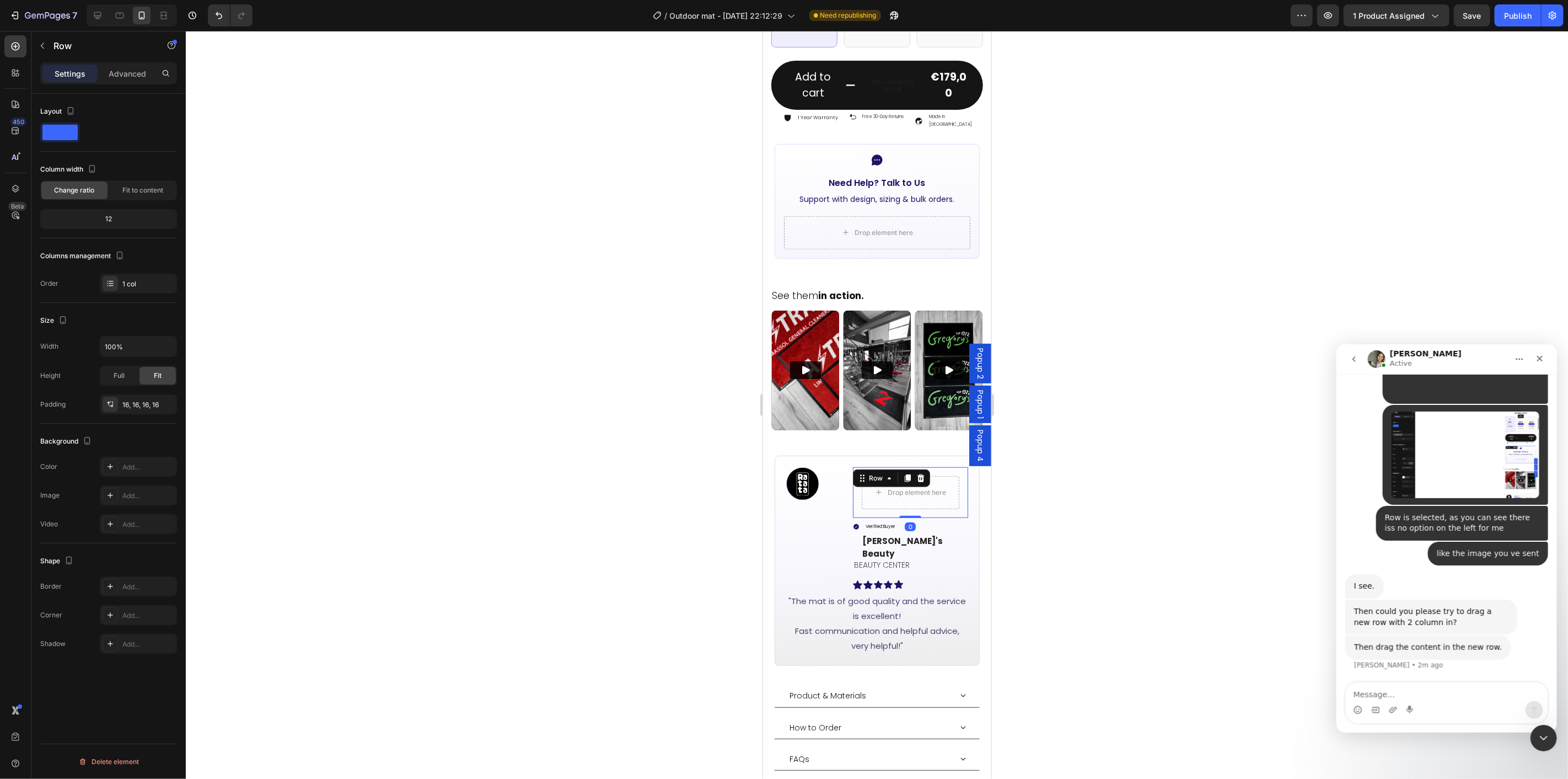
click at [1013, 516] on div at bounding box center [877, 405] width 1382 height 748
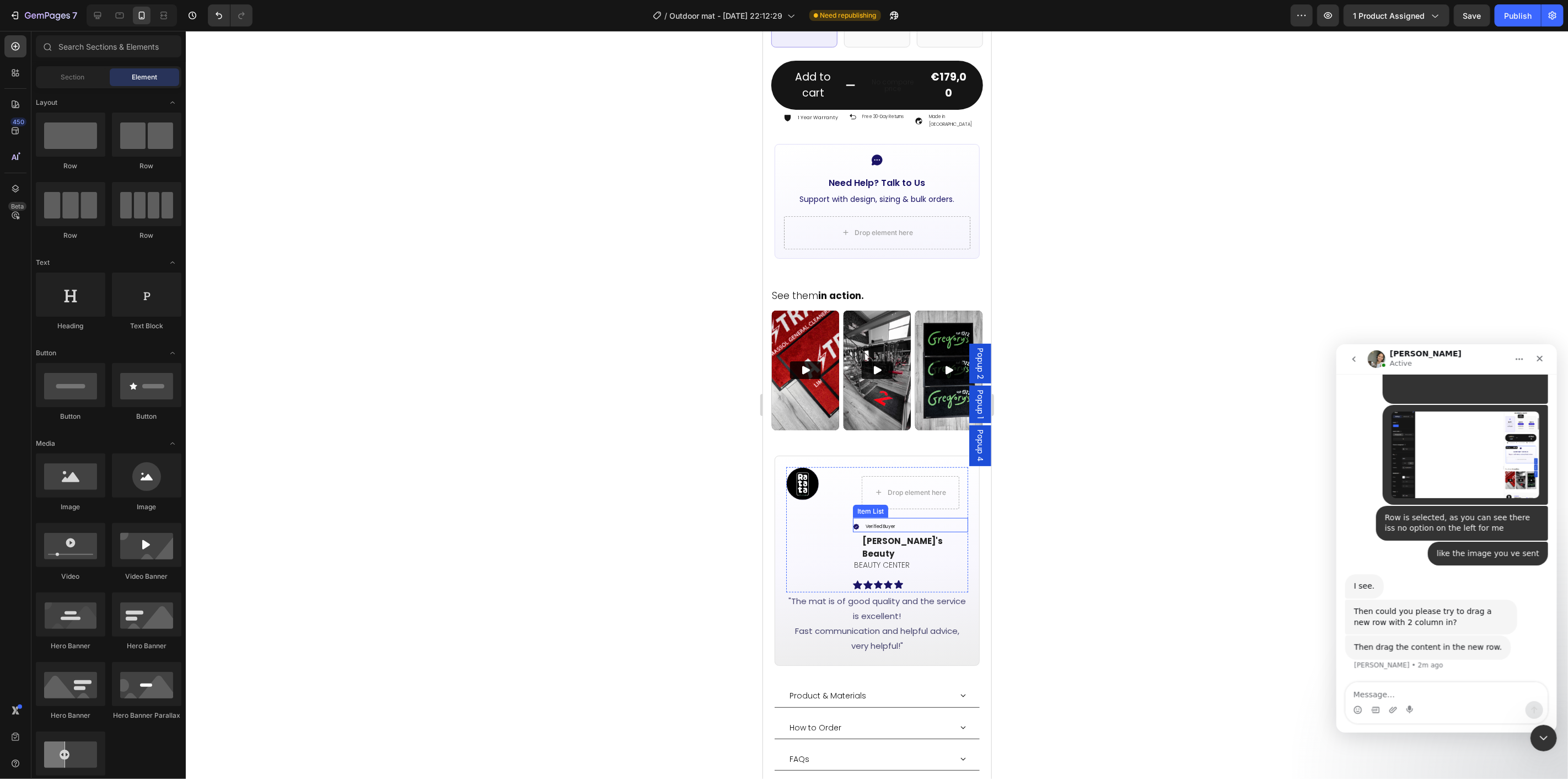
click at [910, 520] on div "Verified Buyer" at bounding box center [910, 525] width 116 height 13
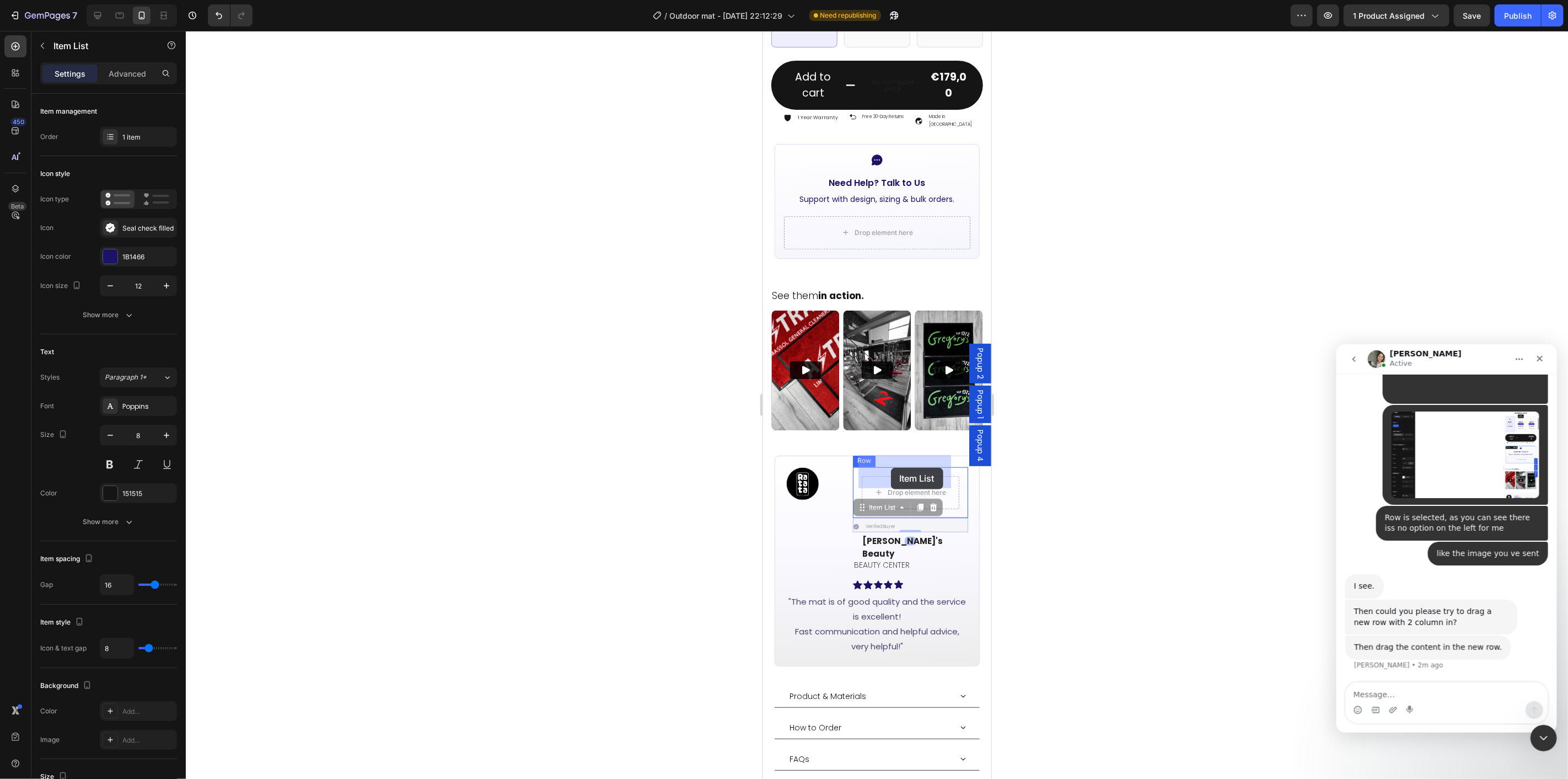
drag, startPoint x: 873, startPoint y: 488, endPoint x: 890, endPoint y: 467, distance: 27.0
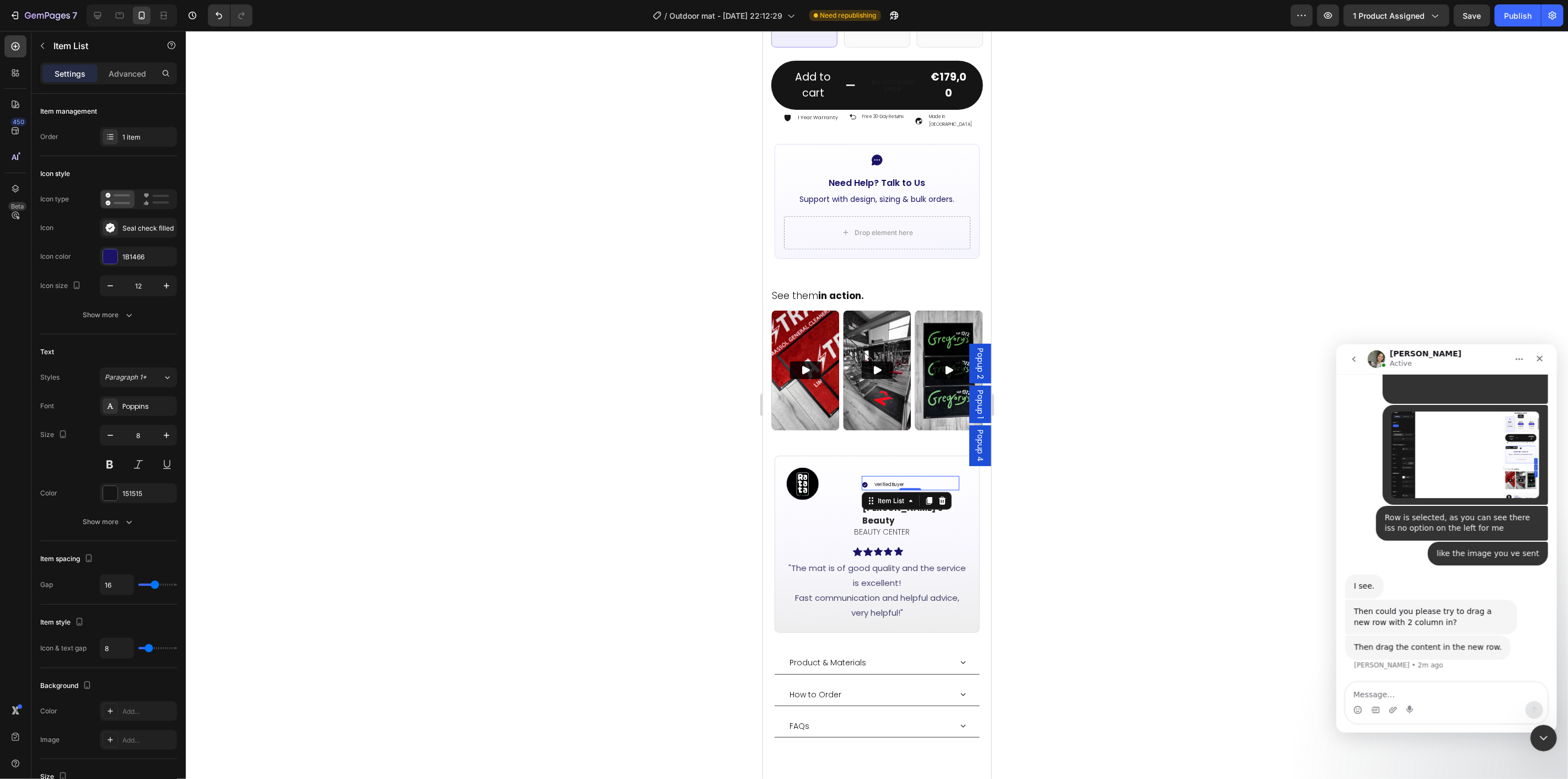
click at [933, 491] on div "Item List" at bounding box center [906, 500] width 90 height 18
click at [1074, 483] on div at bounding box center [877, 405] width 1382 height 748
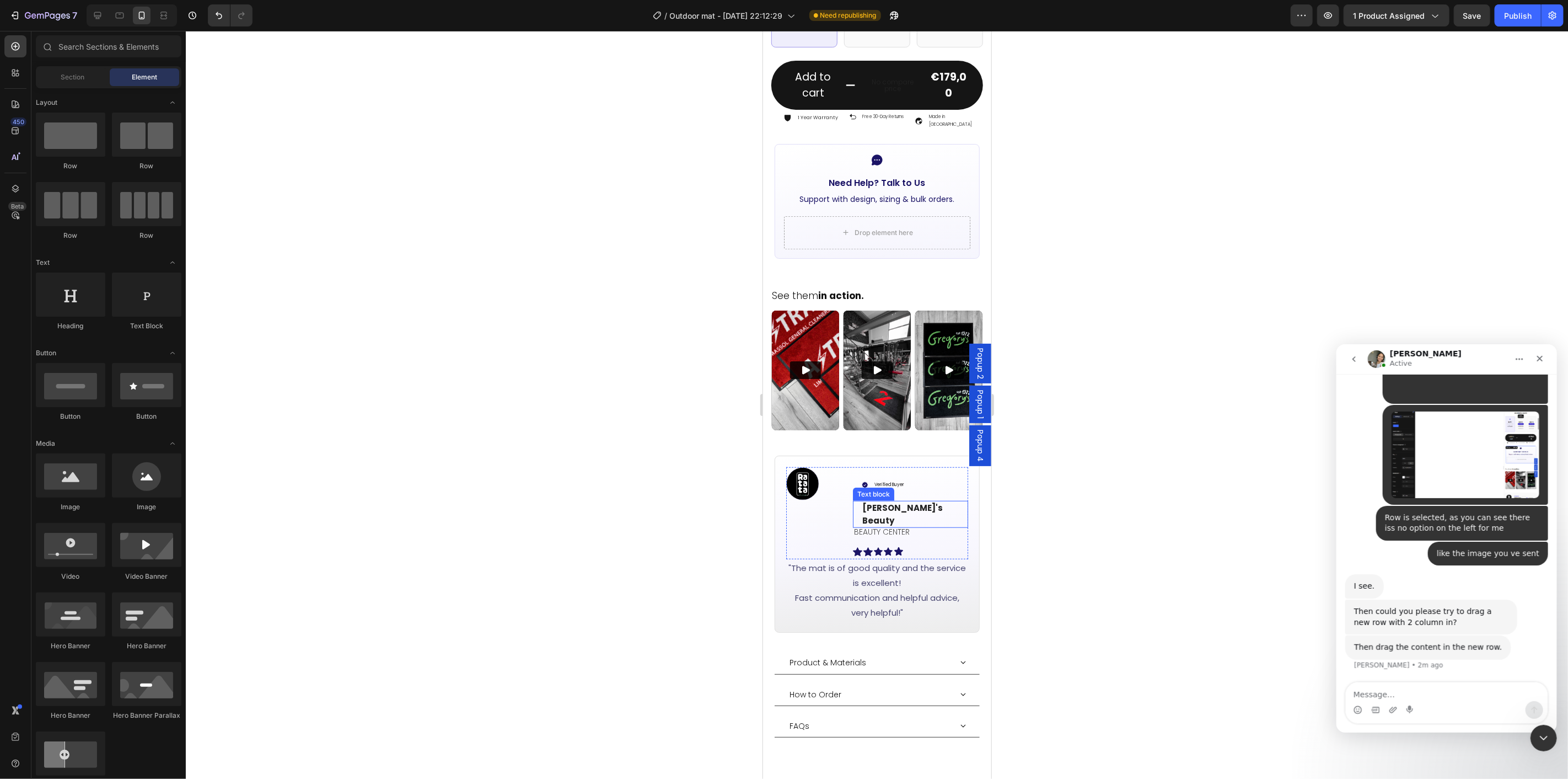
click at [928, 501] on p "[PERSON_NAME]'s Beauty" at bounding box center [914, 514] width 105 height 25
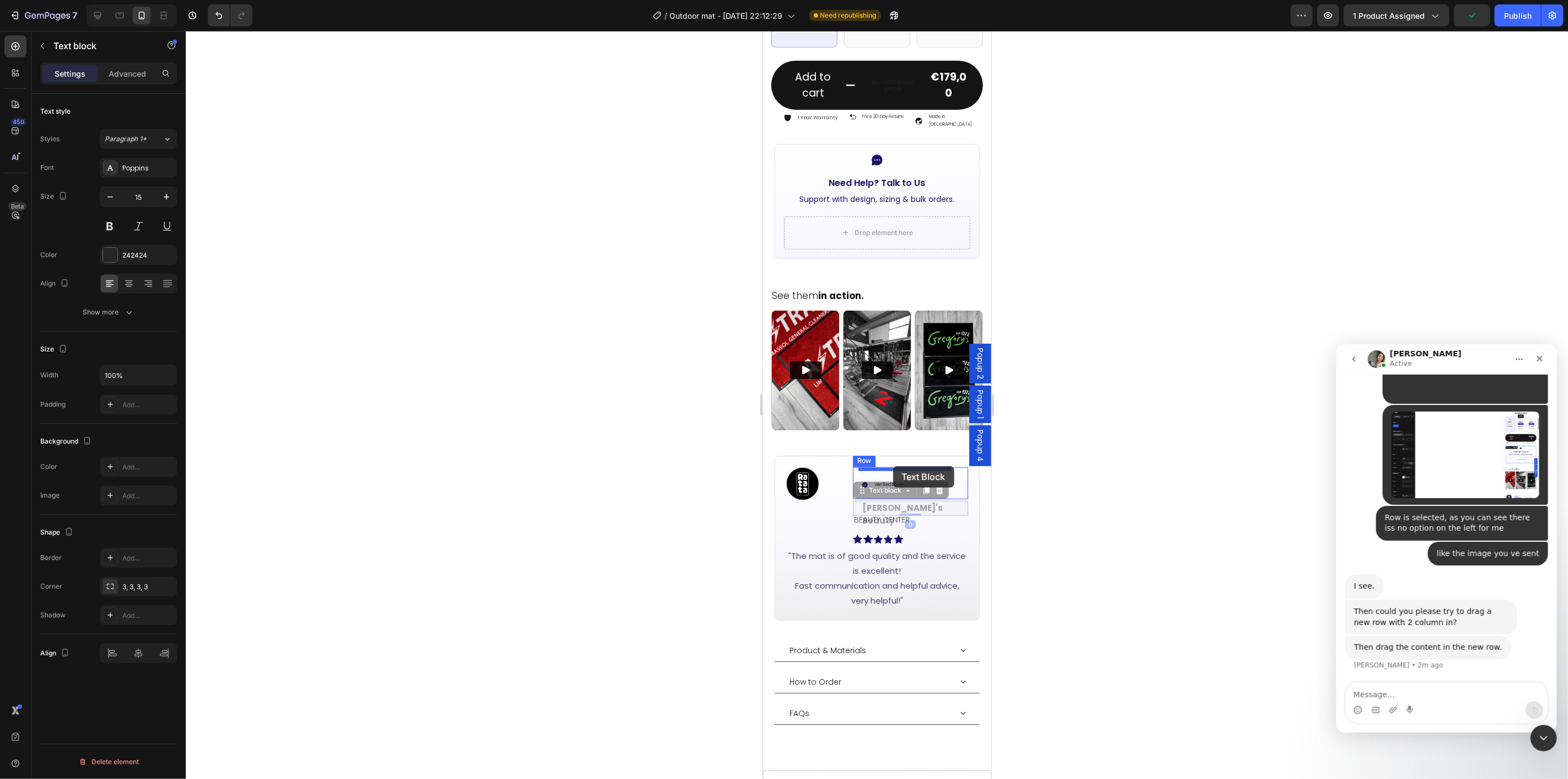
drag, startPoint x: 863, startPoint y: 472, endPoint x: 893, endPoint y: 465, distance: 30.8
click at [1049, 477] on div at bounding box center [877, 405] width 1382 height 748
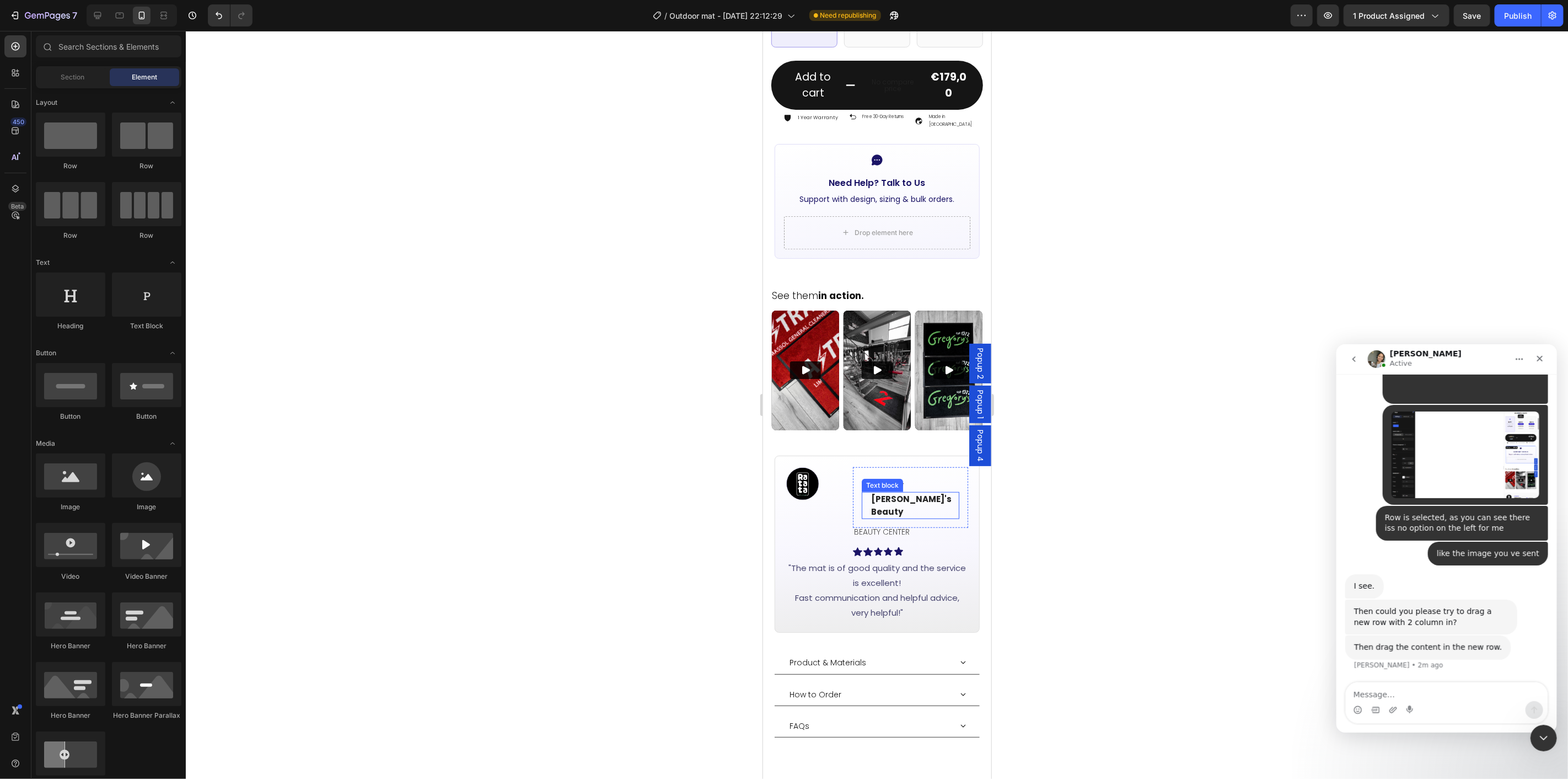
click at [871, 493] on p "[PERSON_NAME]'s Beauty" at bounding box center [914, 505] width 88 height 25
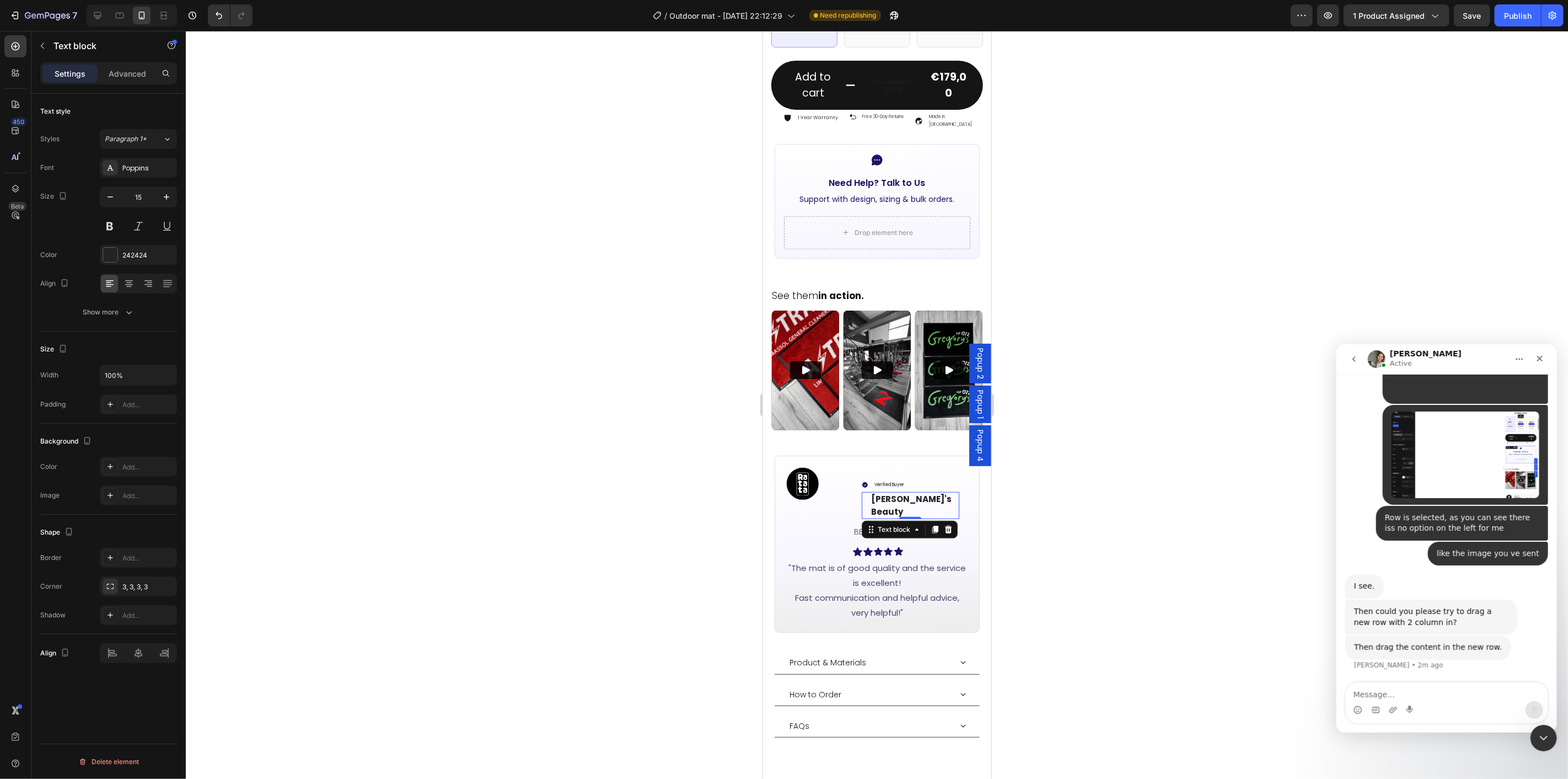
click at [1161, 564] on div at bounding box center [877, 405] width 1382 height 748
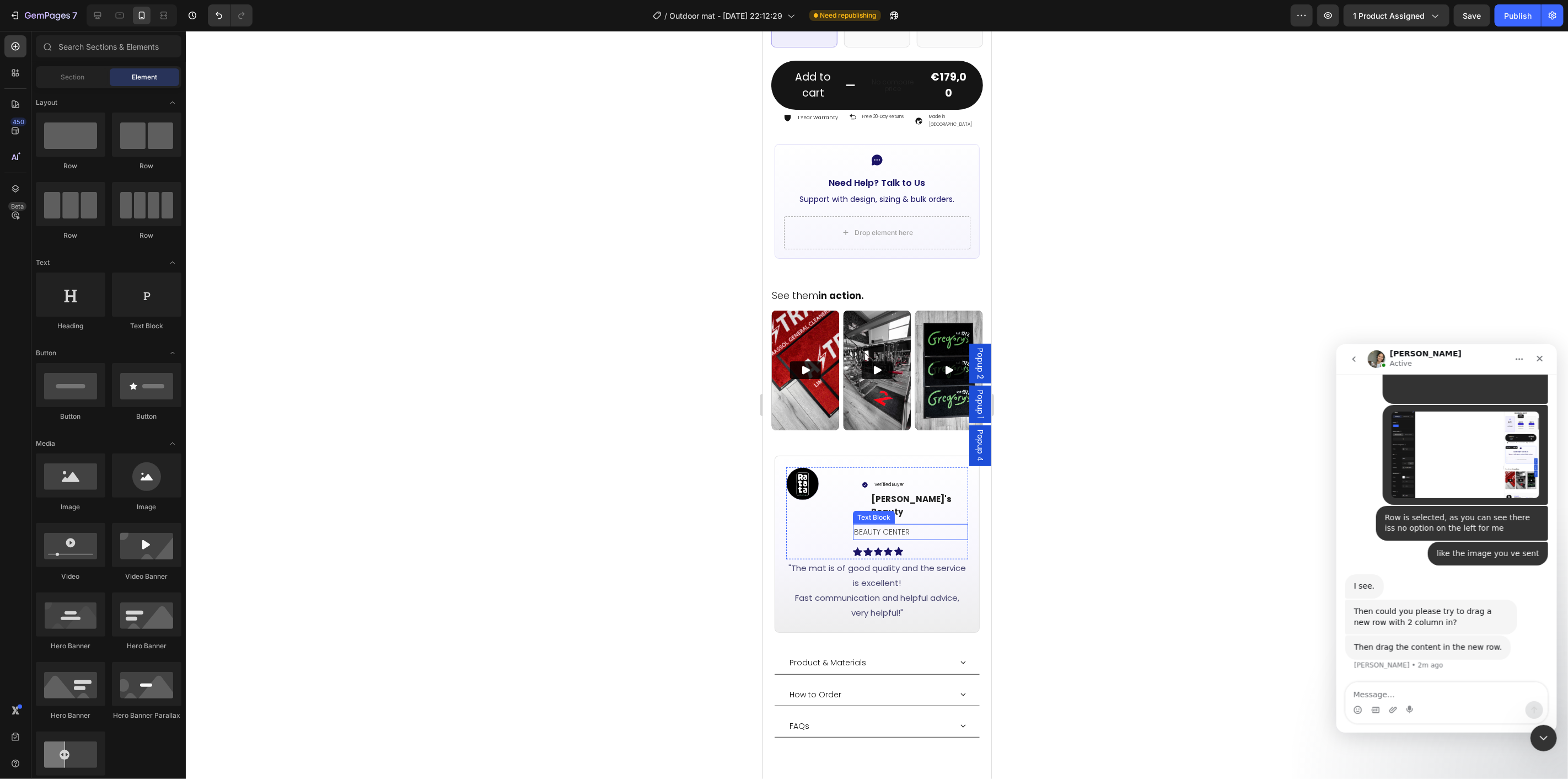
scroll to position [780, 0]
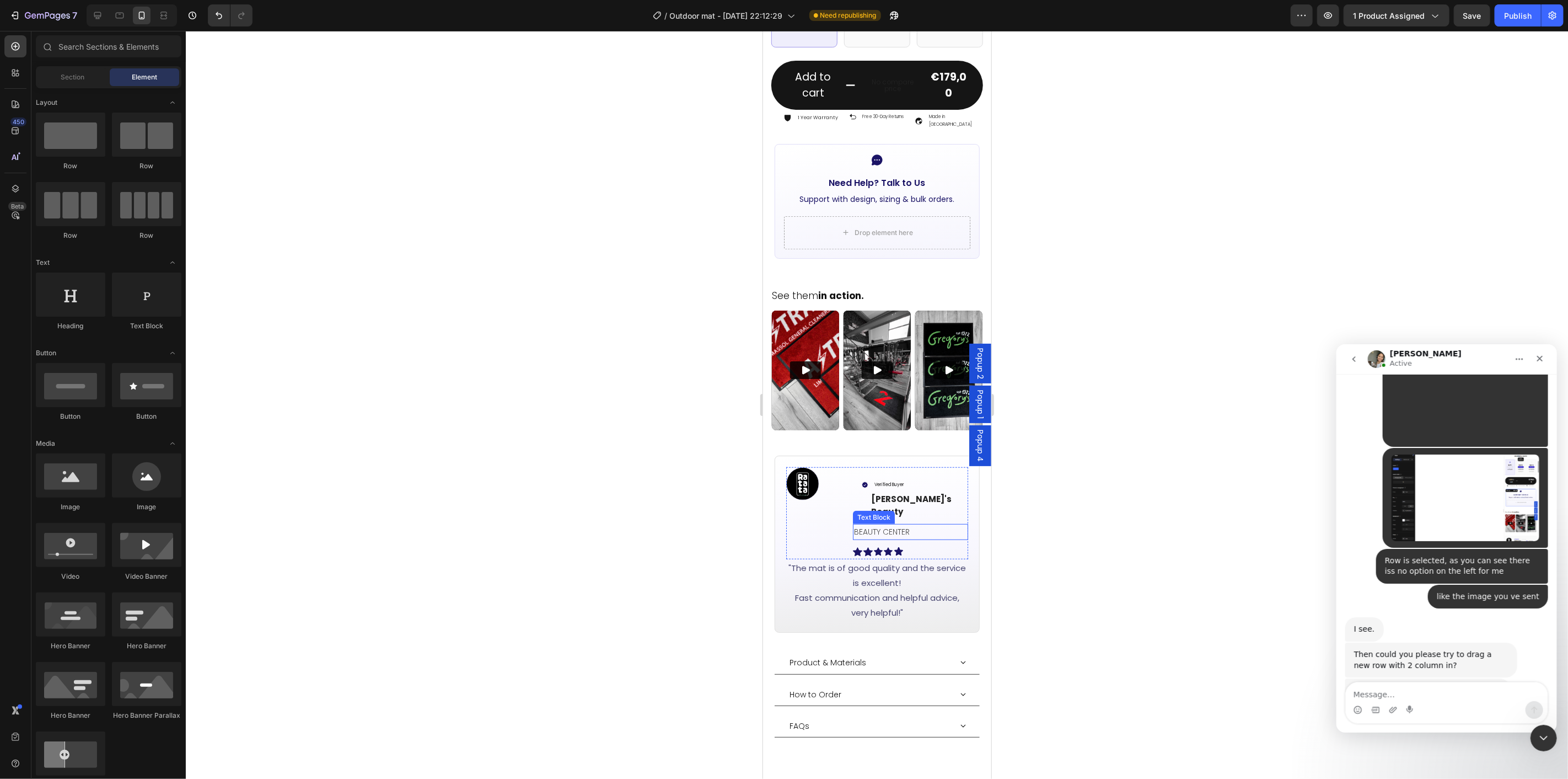
click at [926, 493] on p "[PERSON_NAME]'s Beauty" at bounding box center [914, 505] width 88 height 25
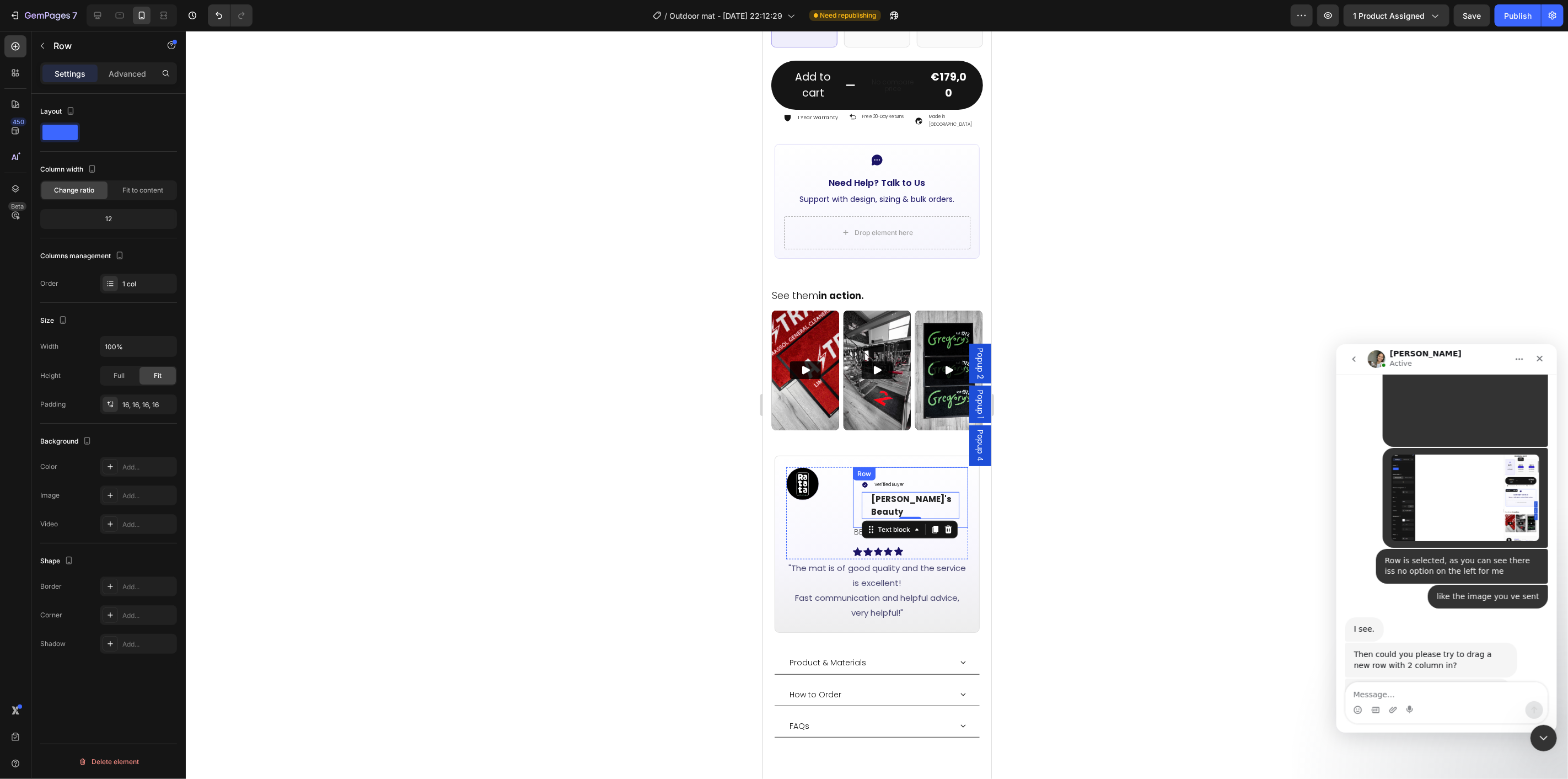
click at [853, 478] on div "Verified Buyer Item List [PERSON_NAME]'s Beauty Text block 0 Row" at bounding box center [910, 497] width 116 height 61
click at [168, 405] on icon "button" at bounding box center [165, 405] width 9 height 9
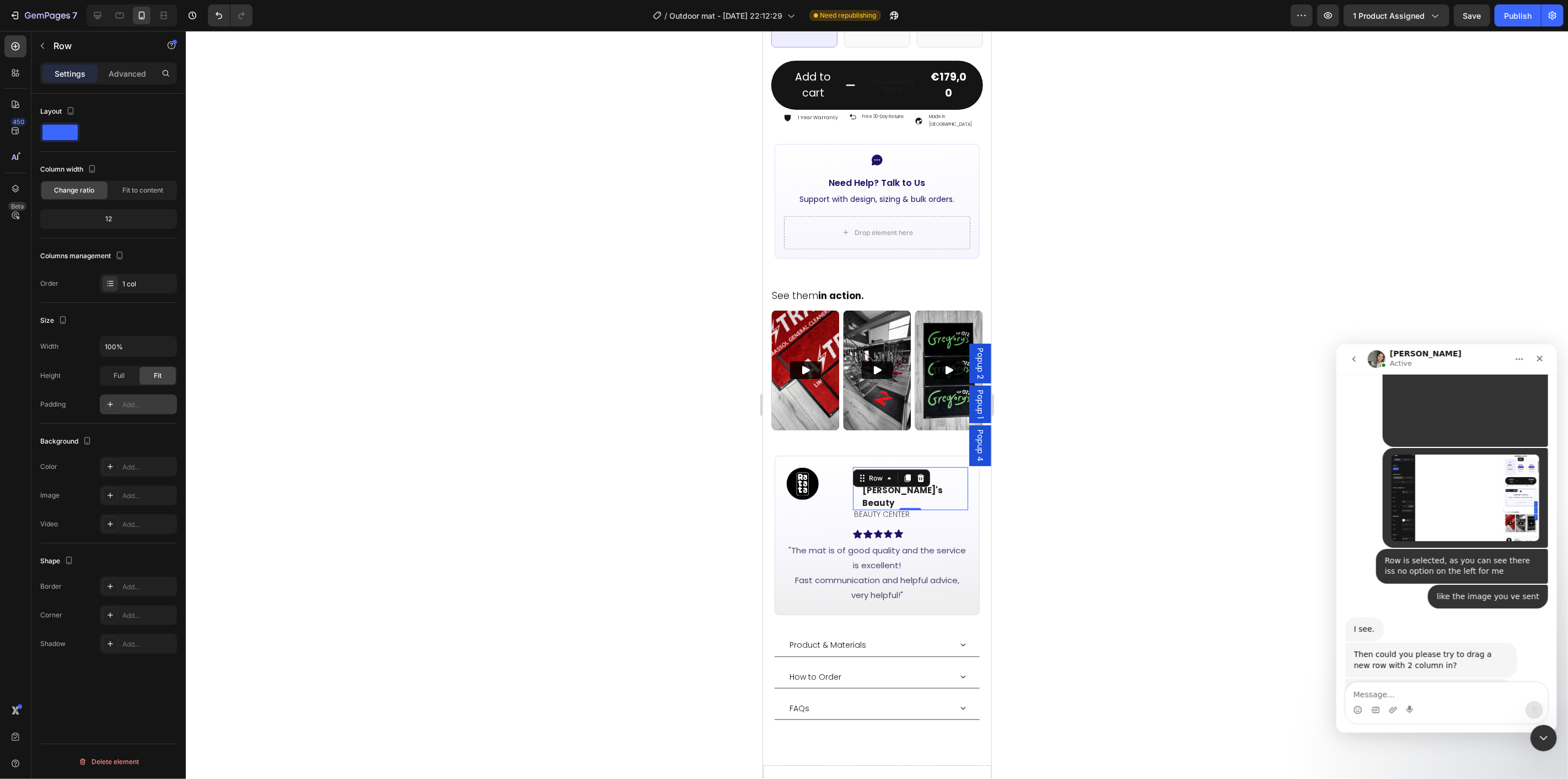
click at [1127, 616] on div at bounding box center [877, 405] width 1382 height 748
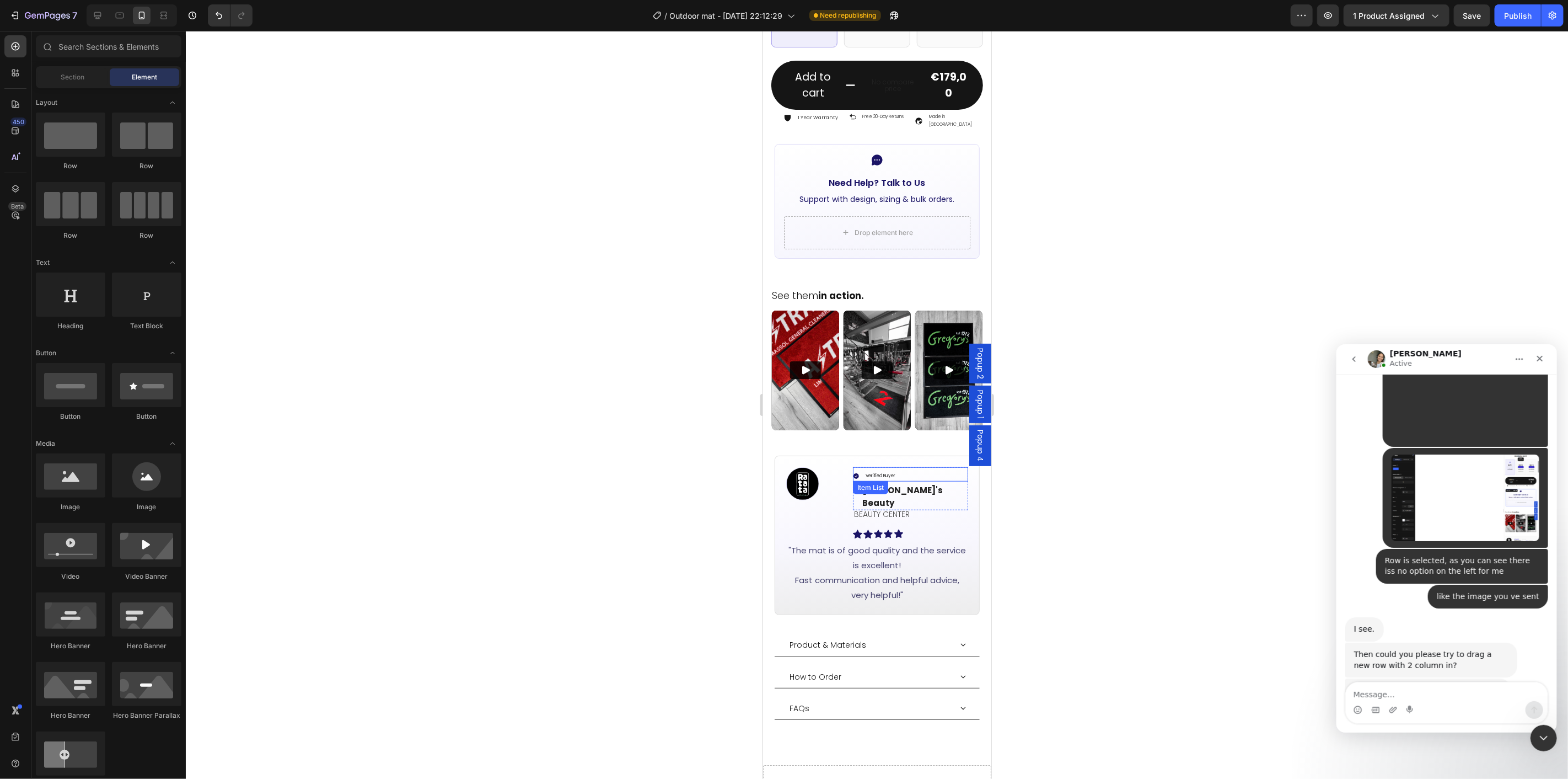
click at [912, 469] on div "Verified Buyer" at bounding box center [910, 475] width 116 height 13
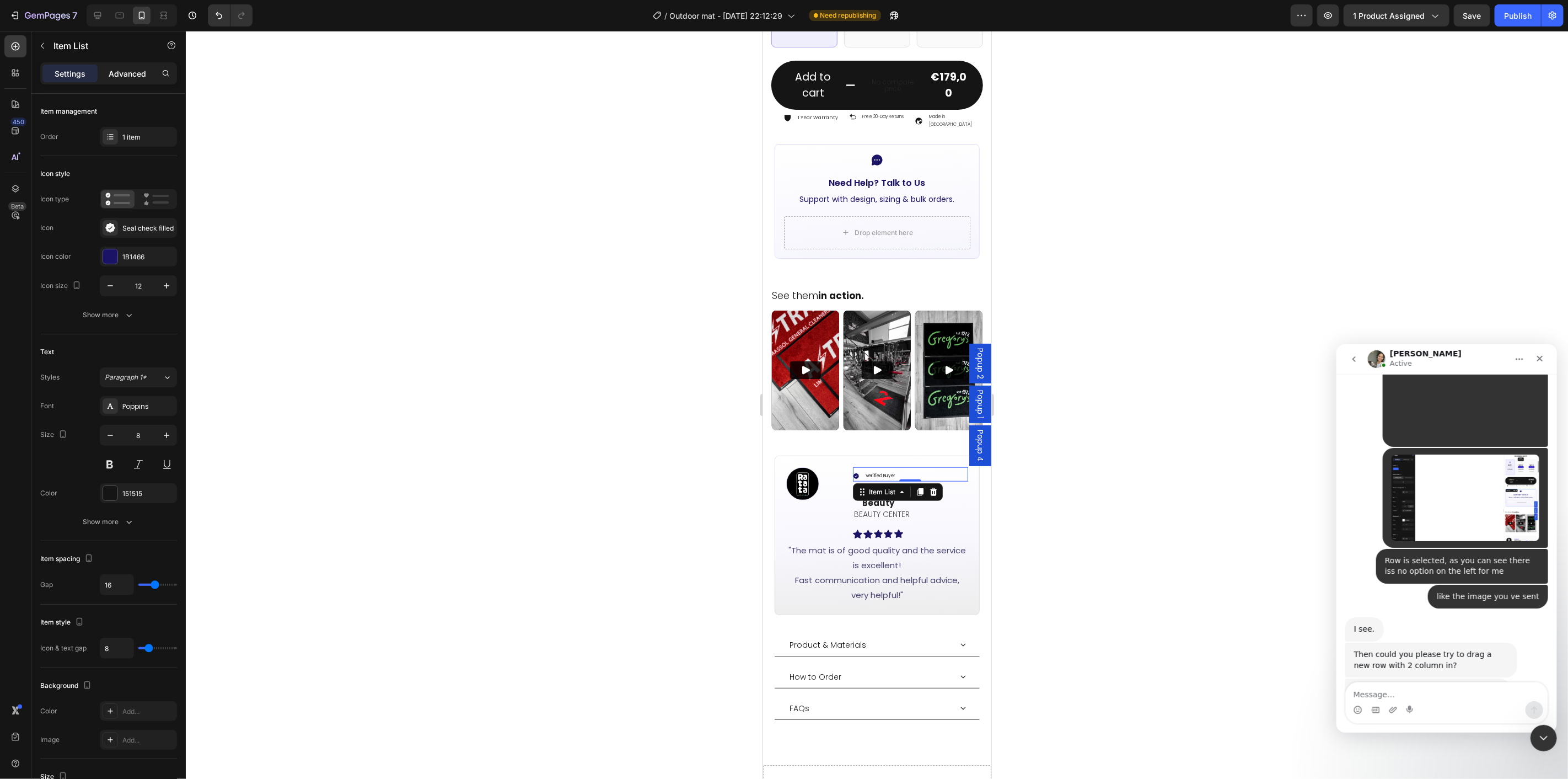
click at [113, 74] on p "Advanced" at bounding box center [127, 73] width 38 height 12
type input "100%"
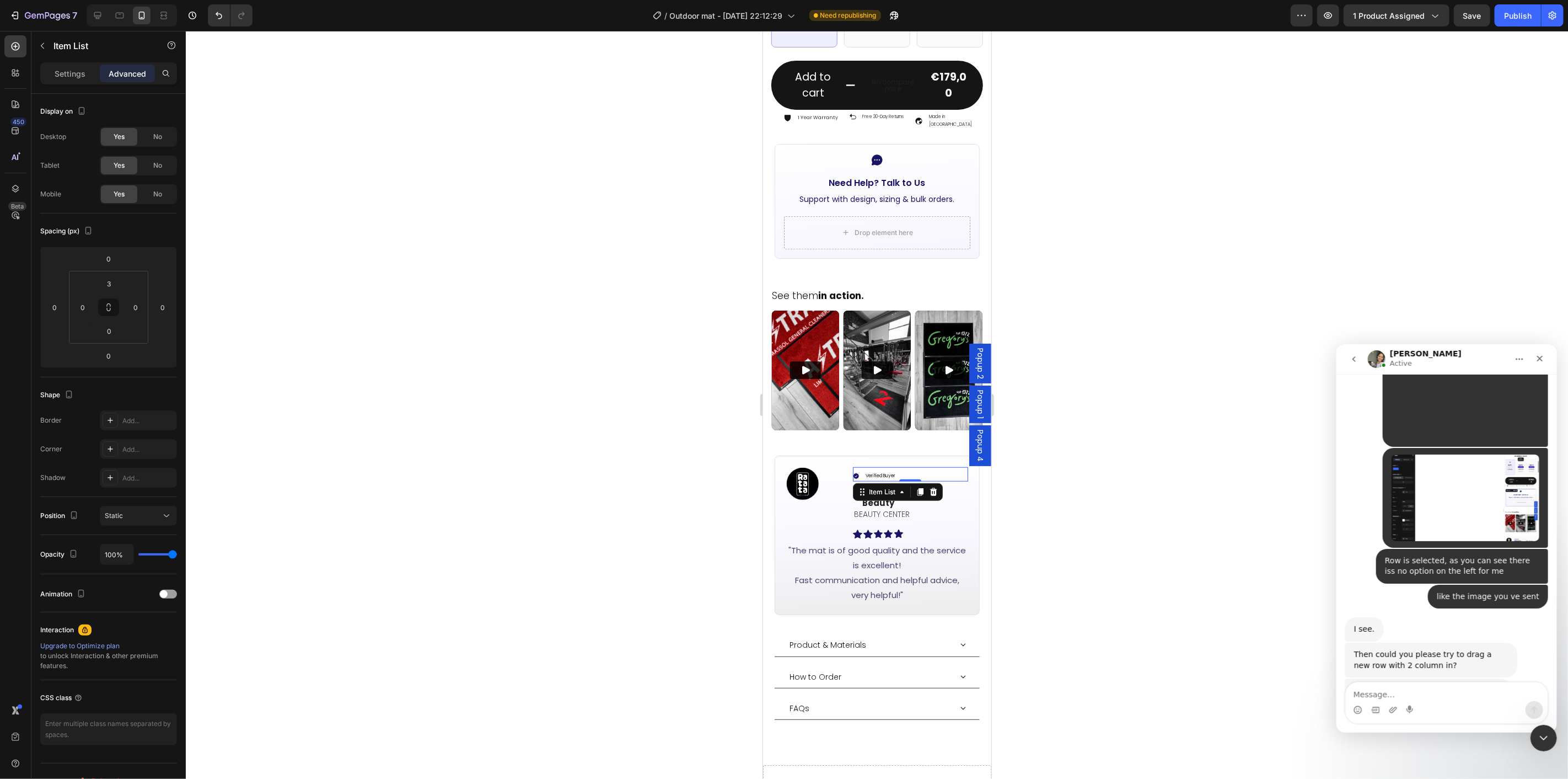
click at [1115, 566] on div at bounding box center [877, 405] width 1382 height 748
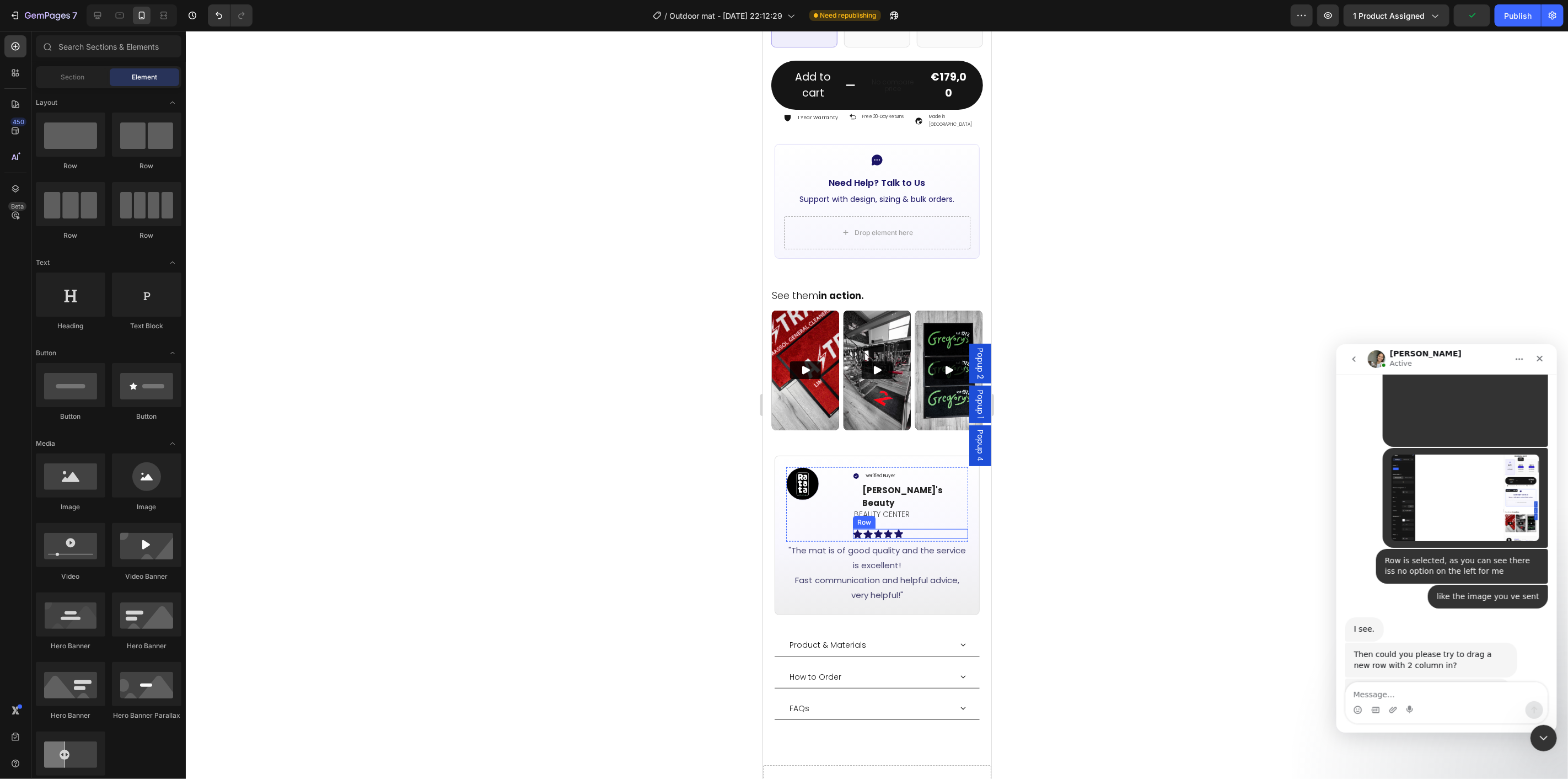
click at [923, 529] on div "Icon Icon Icon Icon Icon Row" at bounding box center [910, 534] width 116 height 10
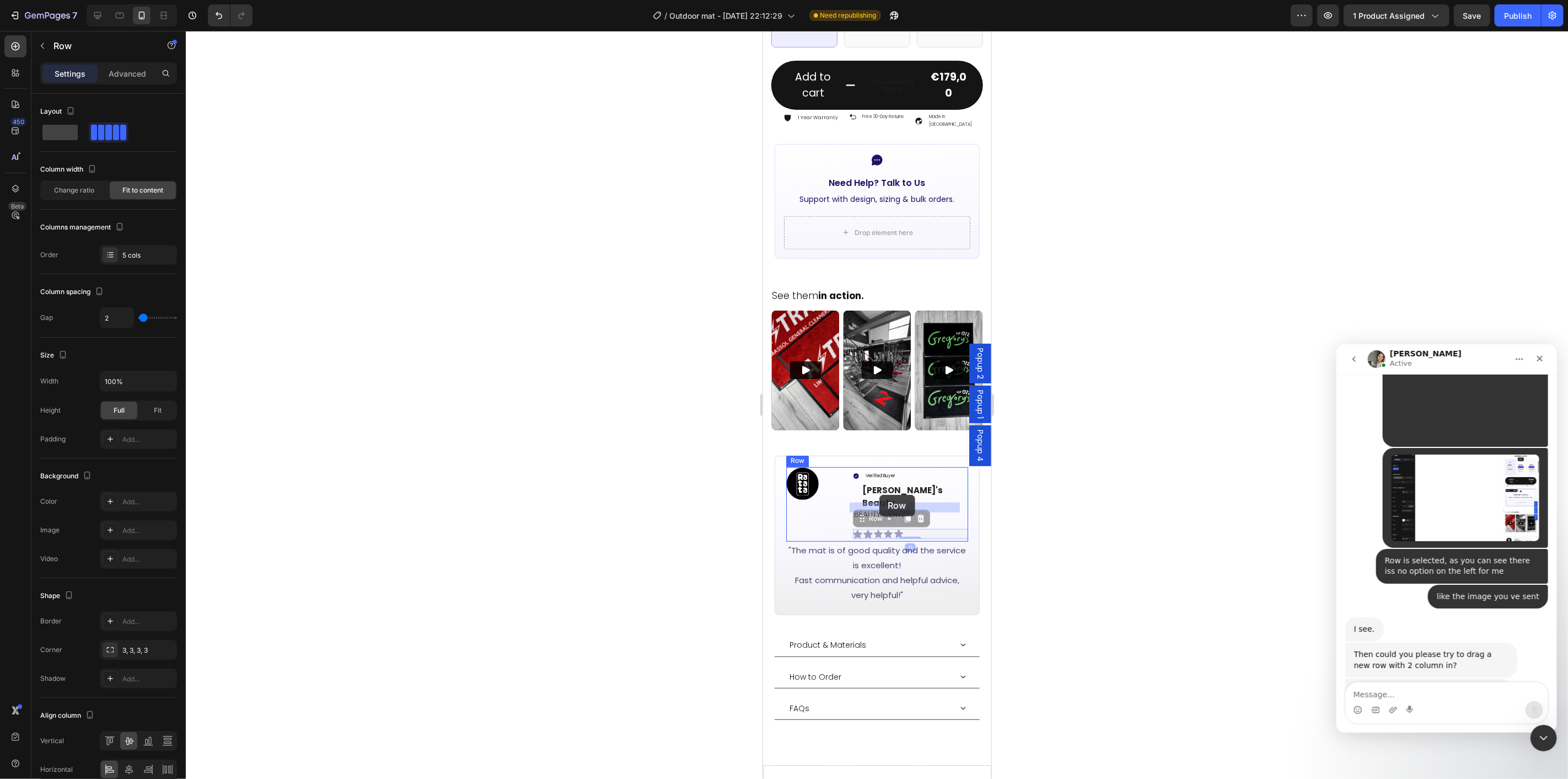
drag, startPoint x: 853, startPoint y: 482, endPoint x: 1769, endPoint y: 521, distance: 916.8
click at [1073, 502] on div at bounding box center [877, 405] width 1382 height 748
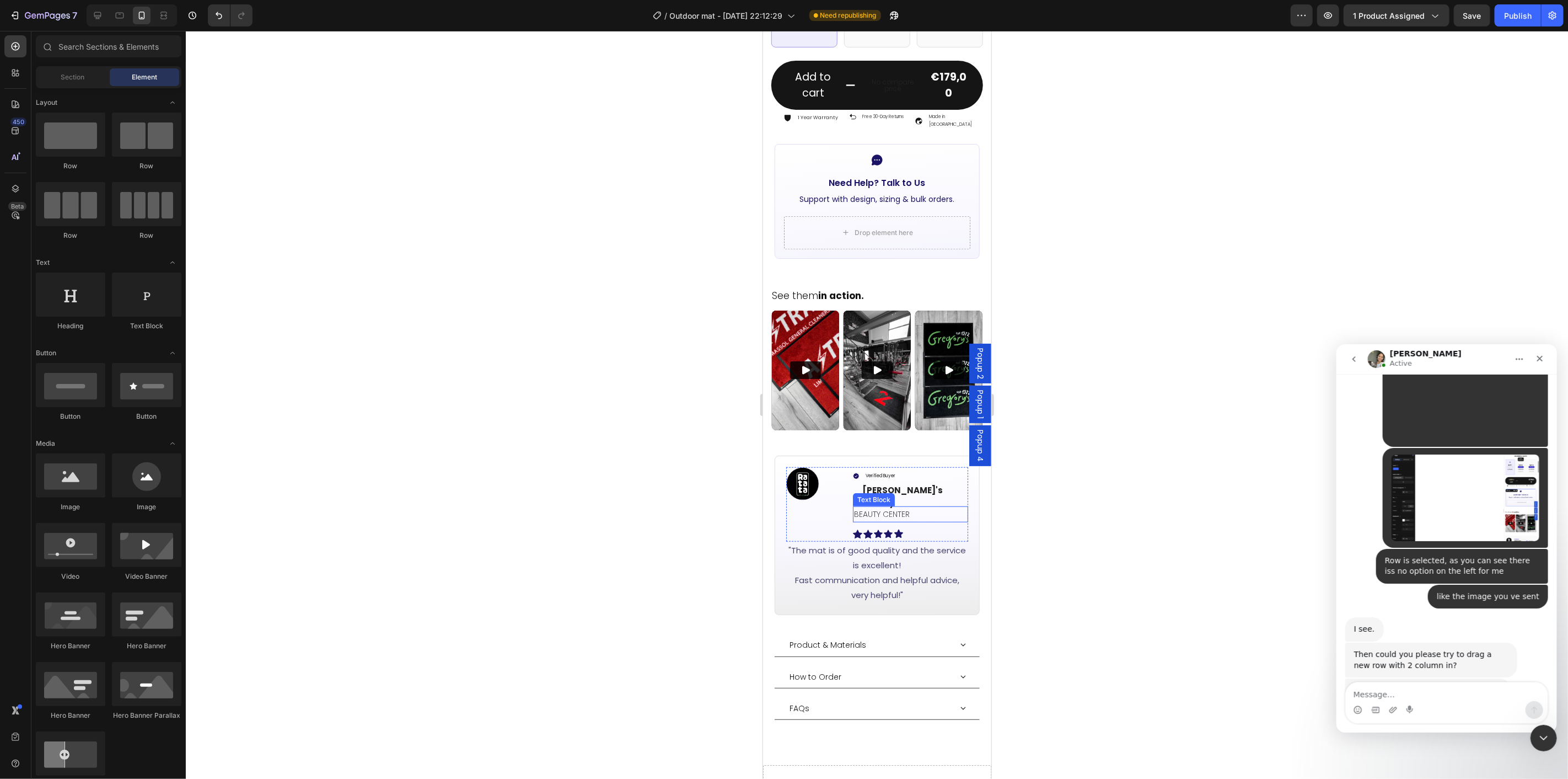
click at [912, 507] on p "BEAUTY CENTER" at bounding box center [910, 514] width 113 height 14
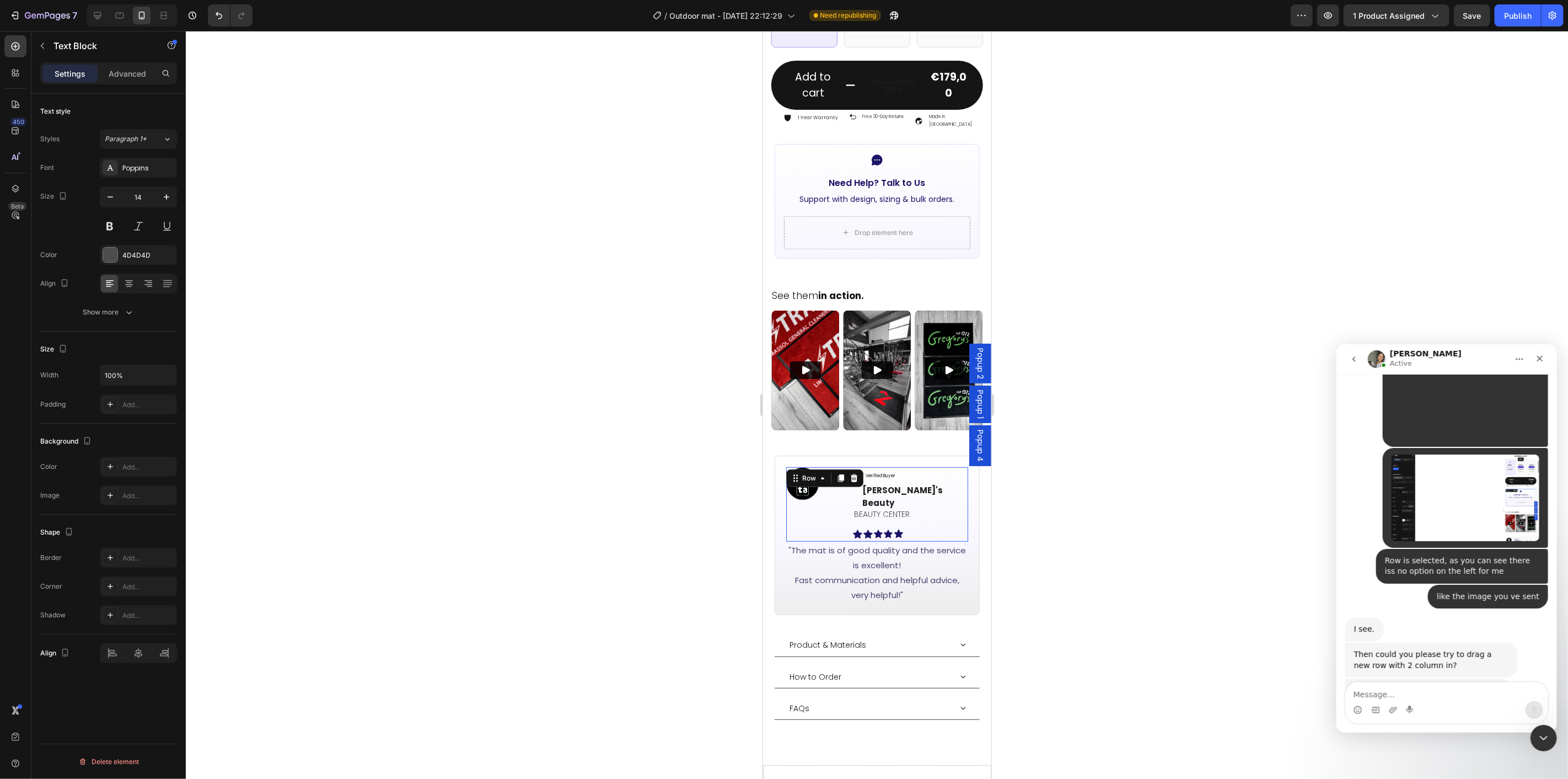
click at [878, 492] on div "Verified Buyer Item List [PERSON_NAME]'s Beauty Text block Row BEAUTY CENTER Te…" at bounding box center [910, 503] width 116 height 73
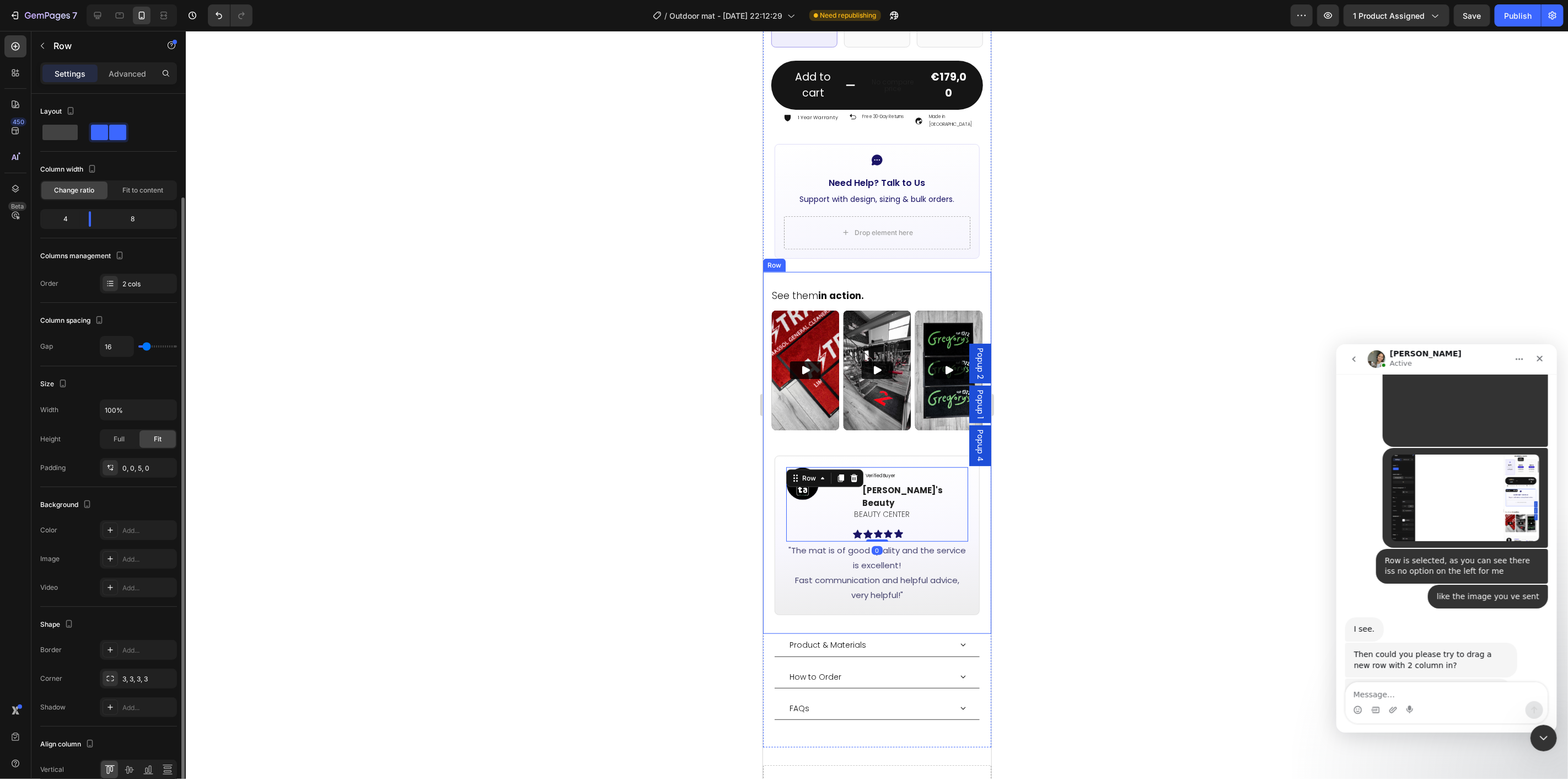
scroll to position [53, 0]
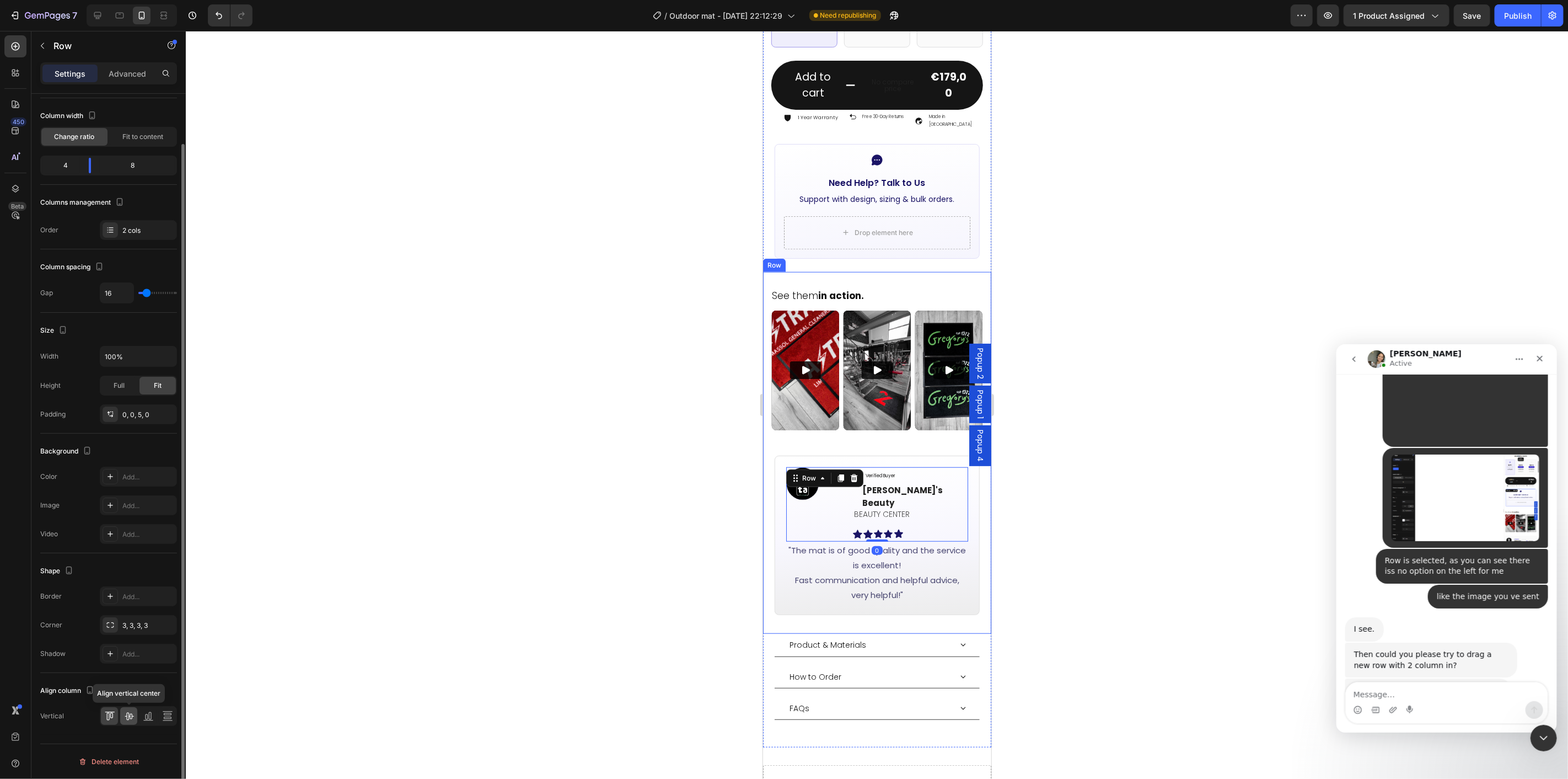
click at [133, 713] on icon at bounding box center [128, 716] width 11 height 11
click at [1151, 514] on div at bounding box center [877, 405] width 1382 height 748
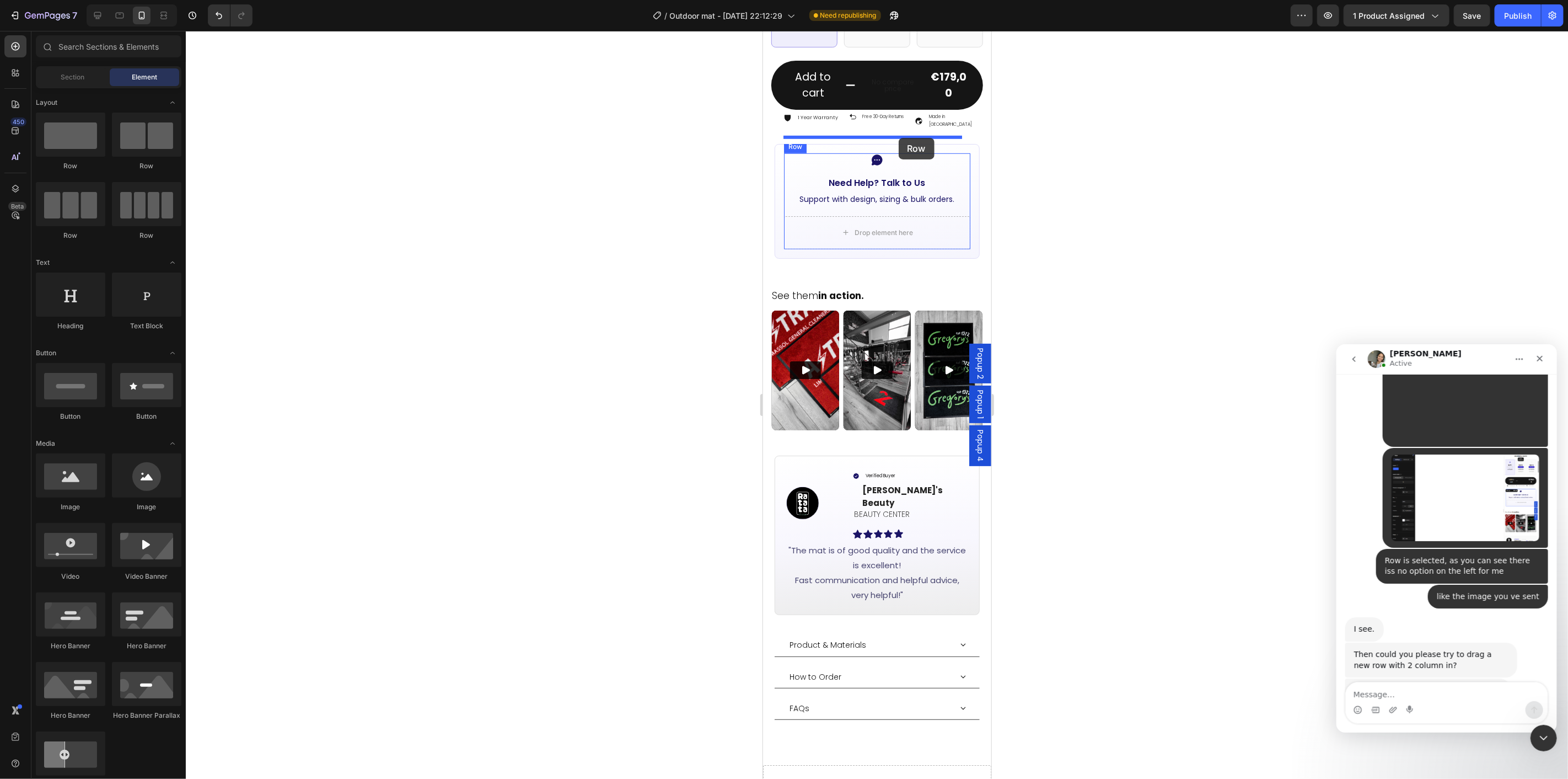
drag, startPoint x: 909, startPoint y: 179, endPoint x: 899, endPoint y: 138, distance: 42.2
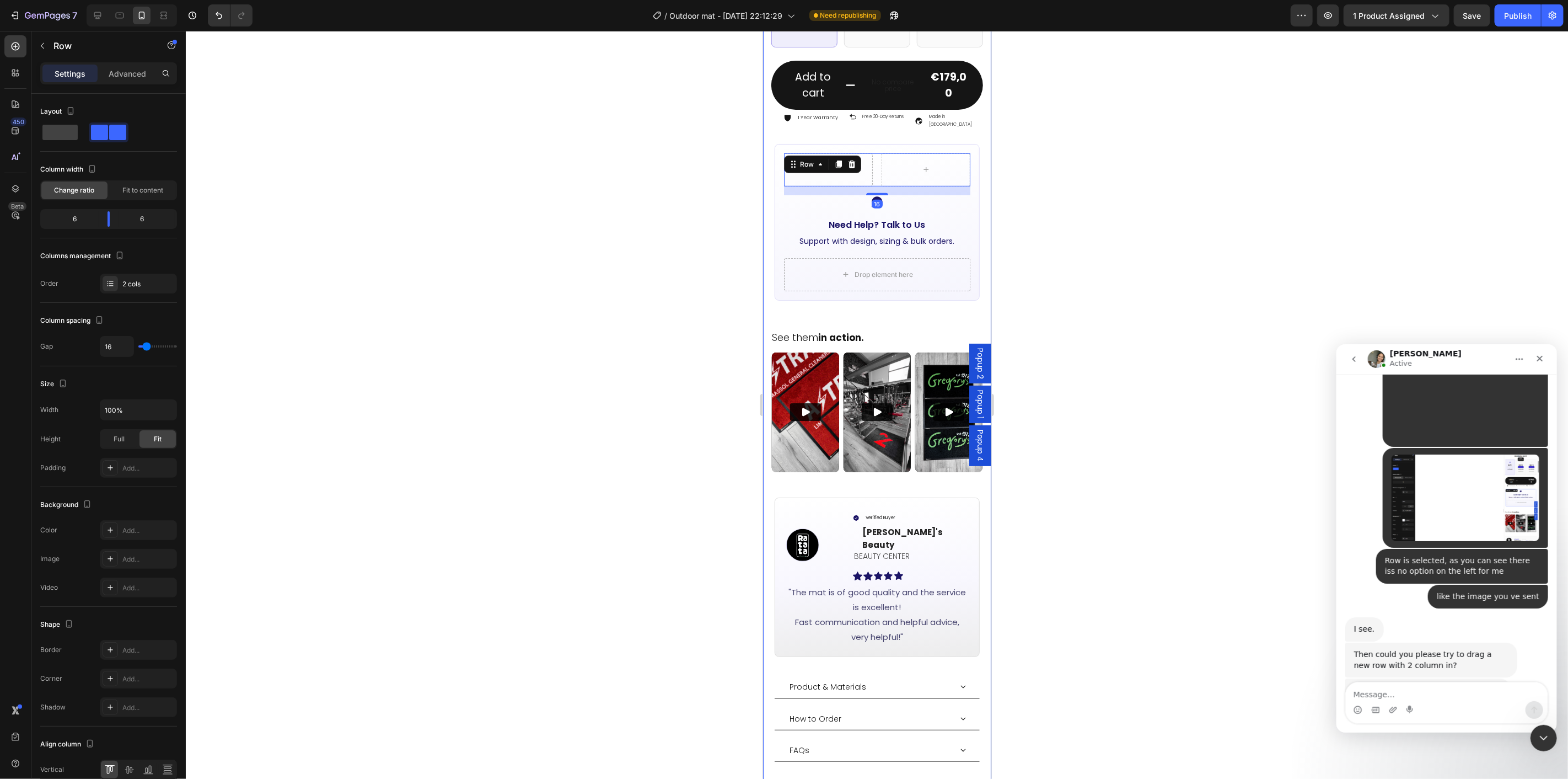
click at [1076, 206] on div at bounding box center [877, 405] width 1382 height 748
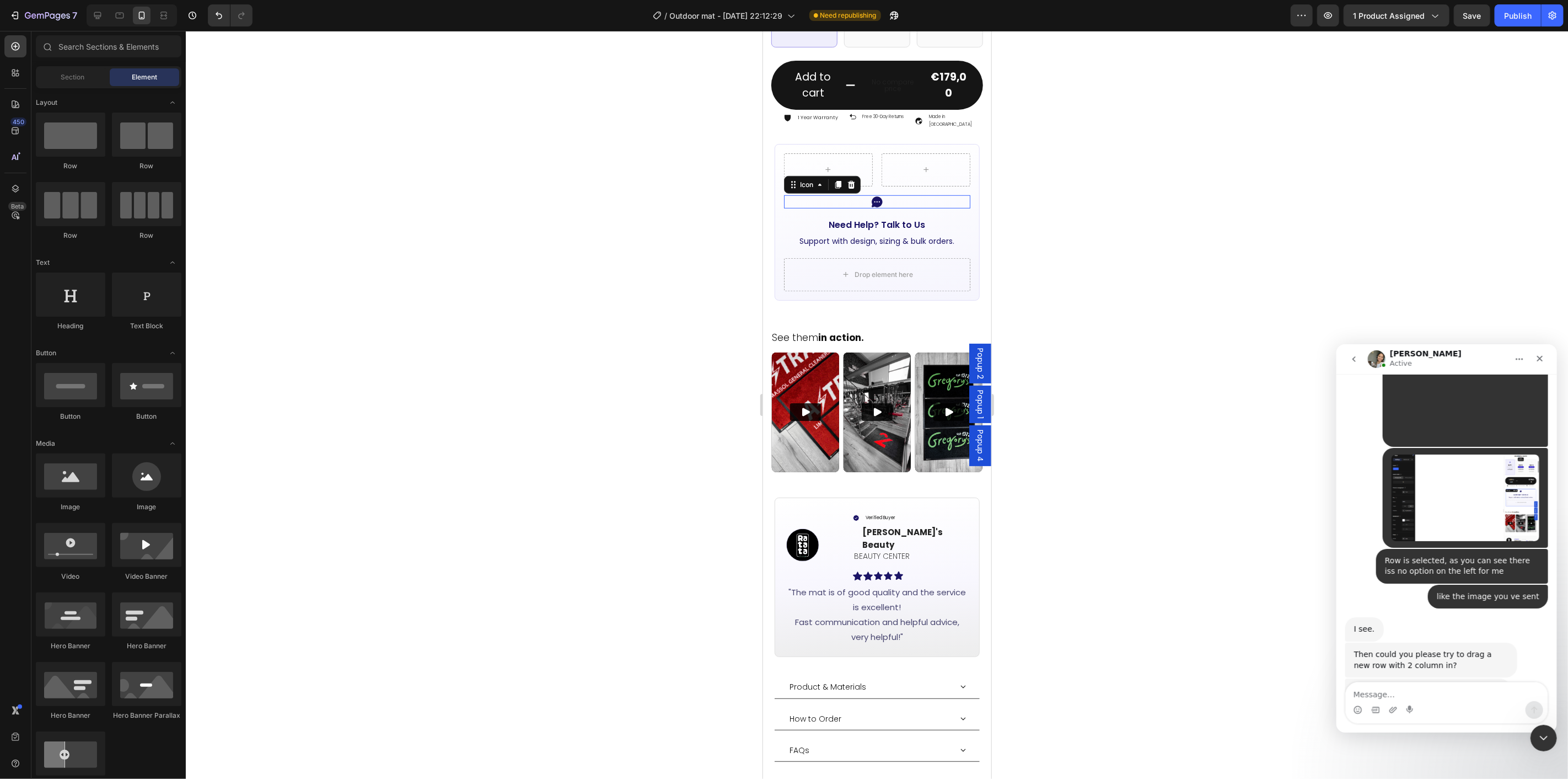
click at [934, 195] on div "Icon 0" at bounding box center [877, 202] width 187 height 13
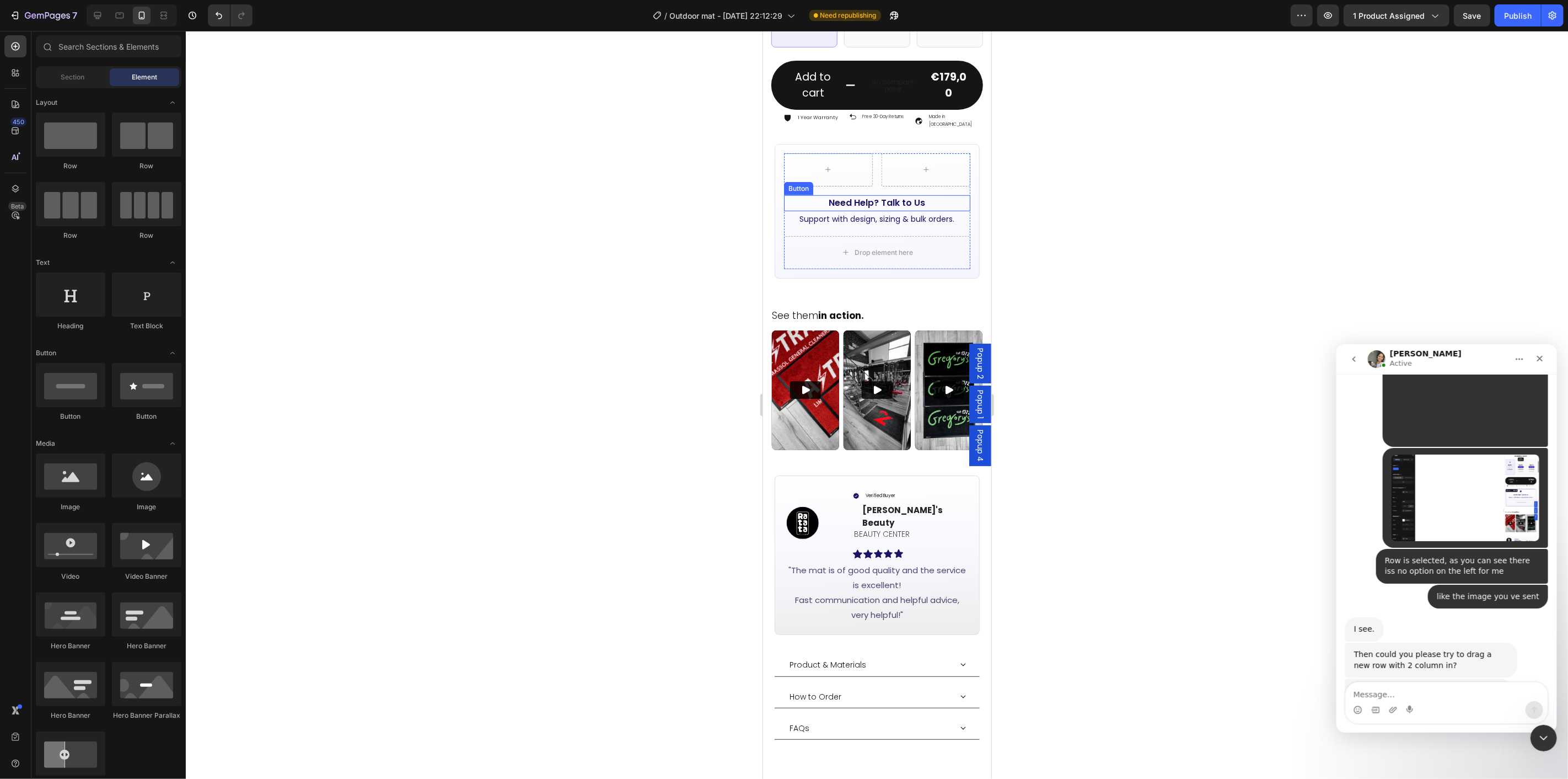
click at [938, 195] on div "Need Help? Talk to Us Button" at bounding box center [877, 203] width 187 height 16
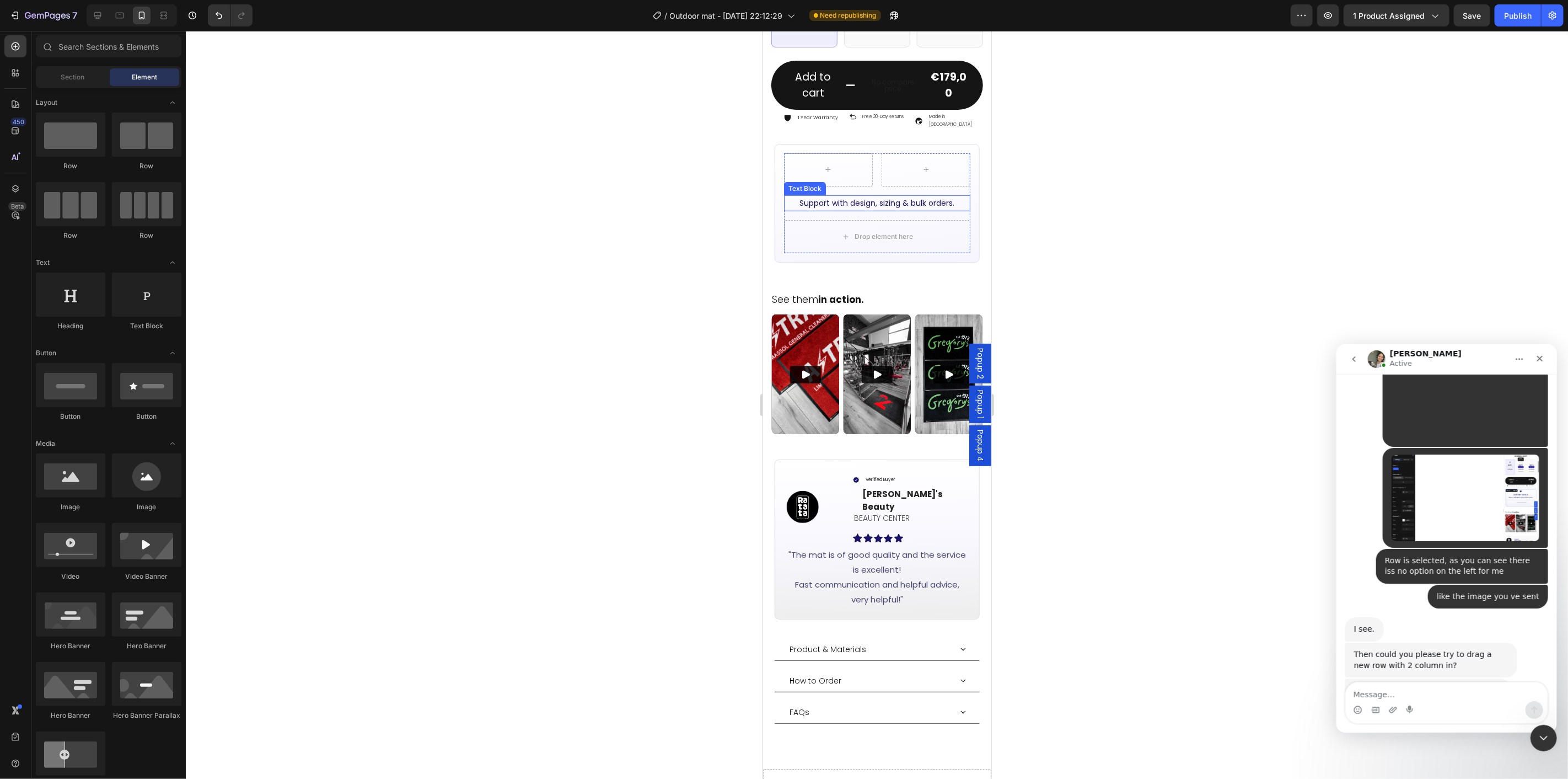
click at [939, 196] on p "Support with design, sizing & bulk orders." at bounding box center [877, 203] width 185 height 14
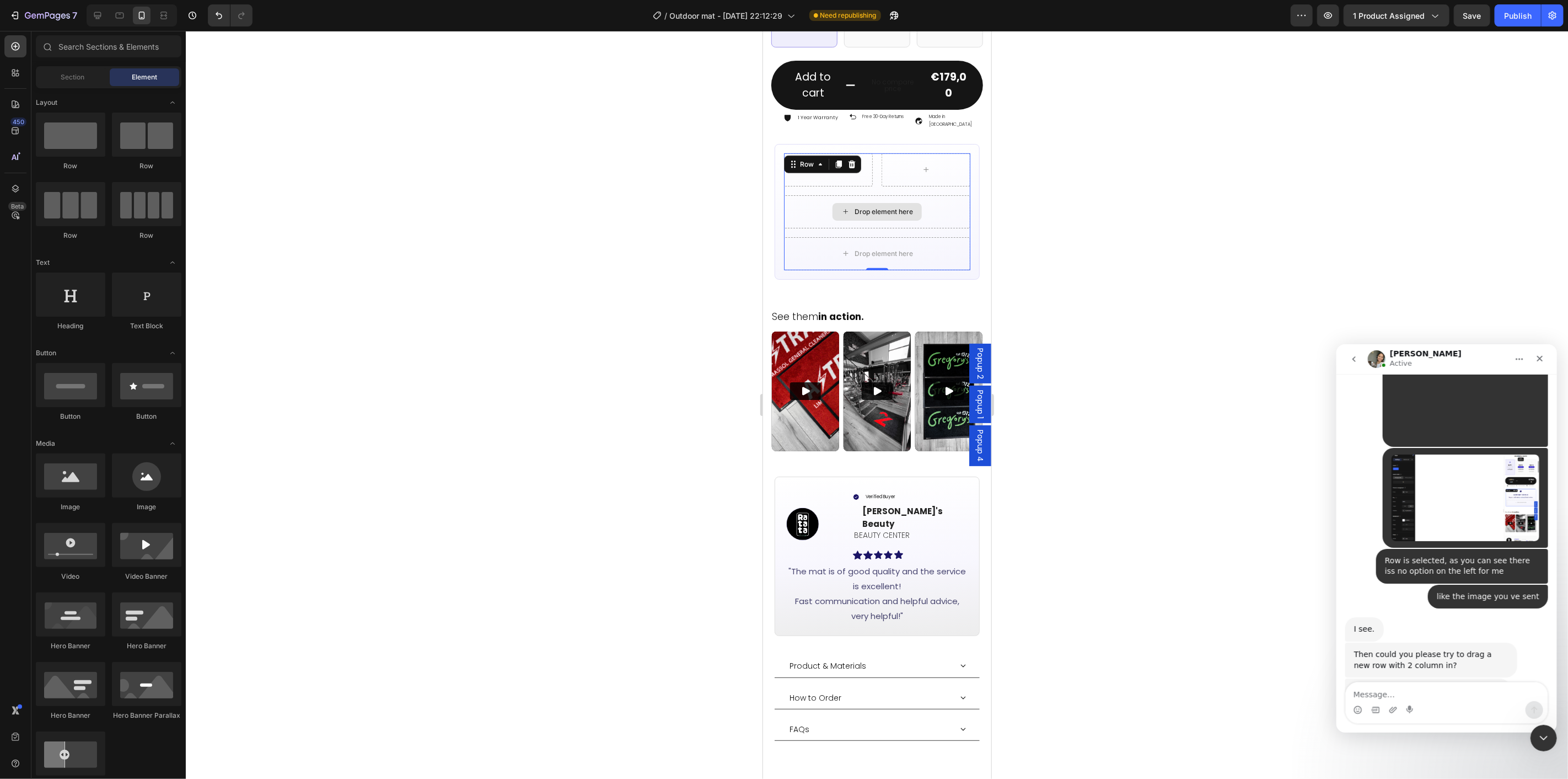
click at [931, 204] on div "Drop element here" at bounding box center [877, 212] width 187 height 33
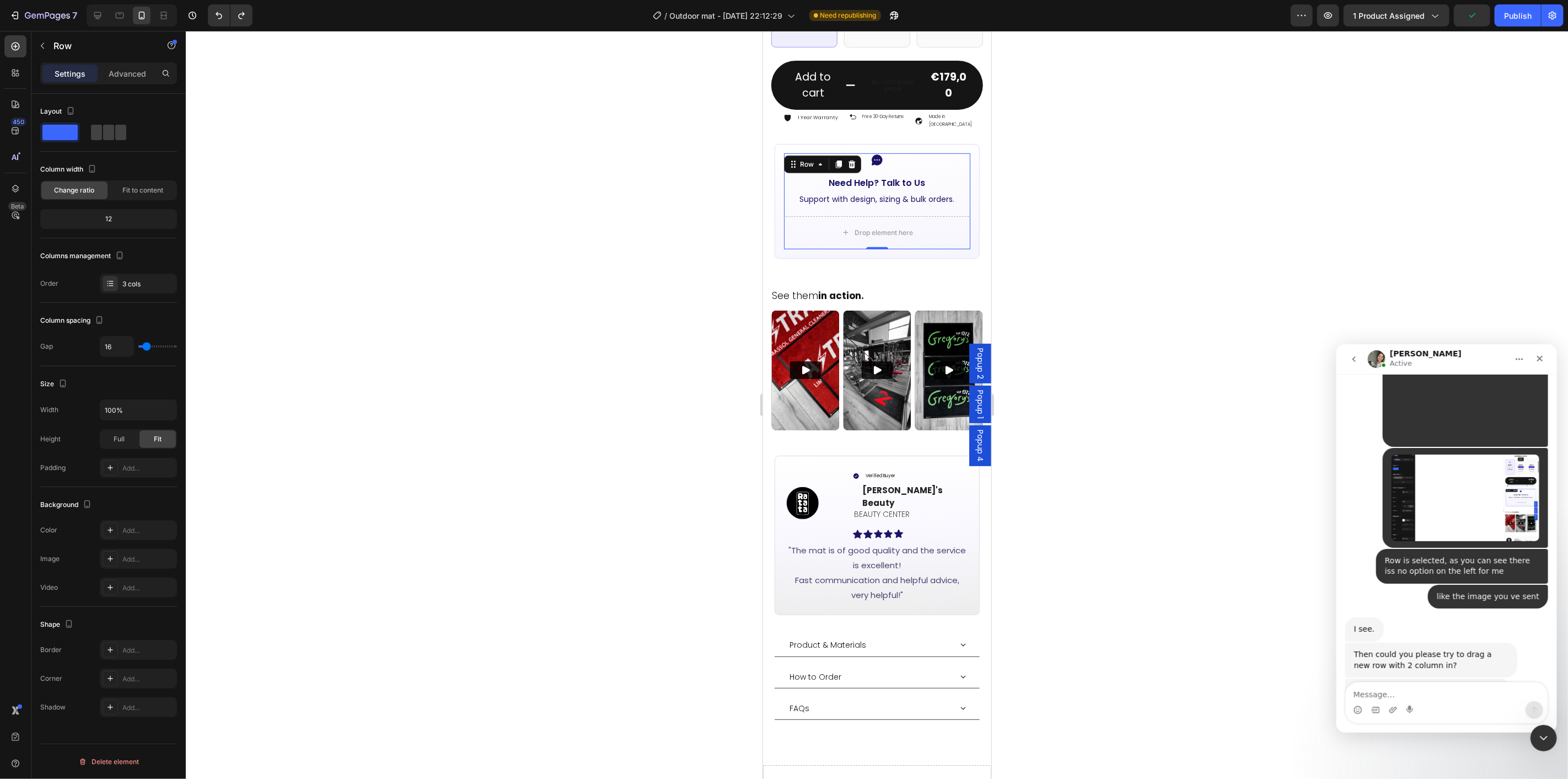
click at [1135, 249] on div at bounding box center [877, 405] width 1382 height 748
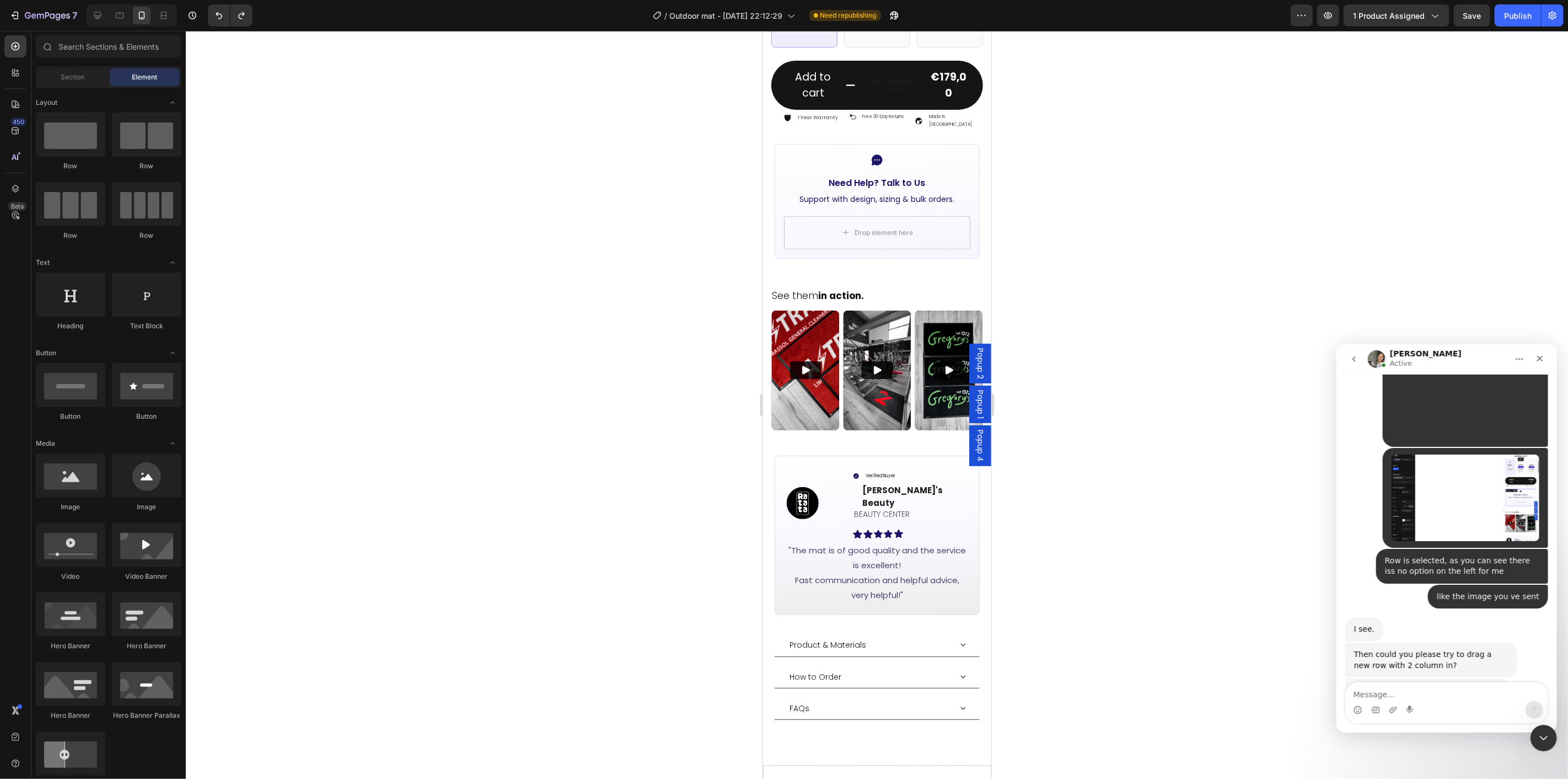
click at [1399, 681] on div "Intercom messenger" at bounding box center [1445, 702] width 203 height 42
click at [1404, 686] on textarea "Message…" at bounding box center [1446, 691] width 202 height 18
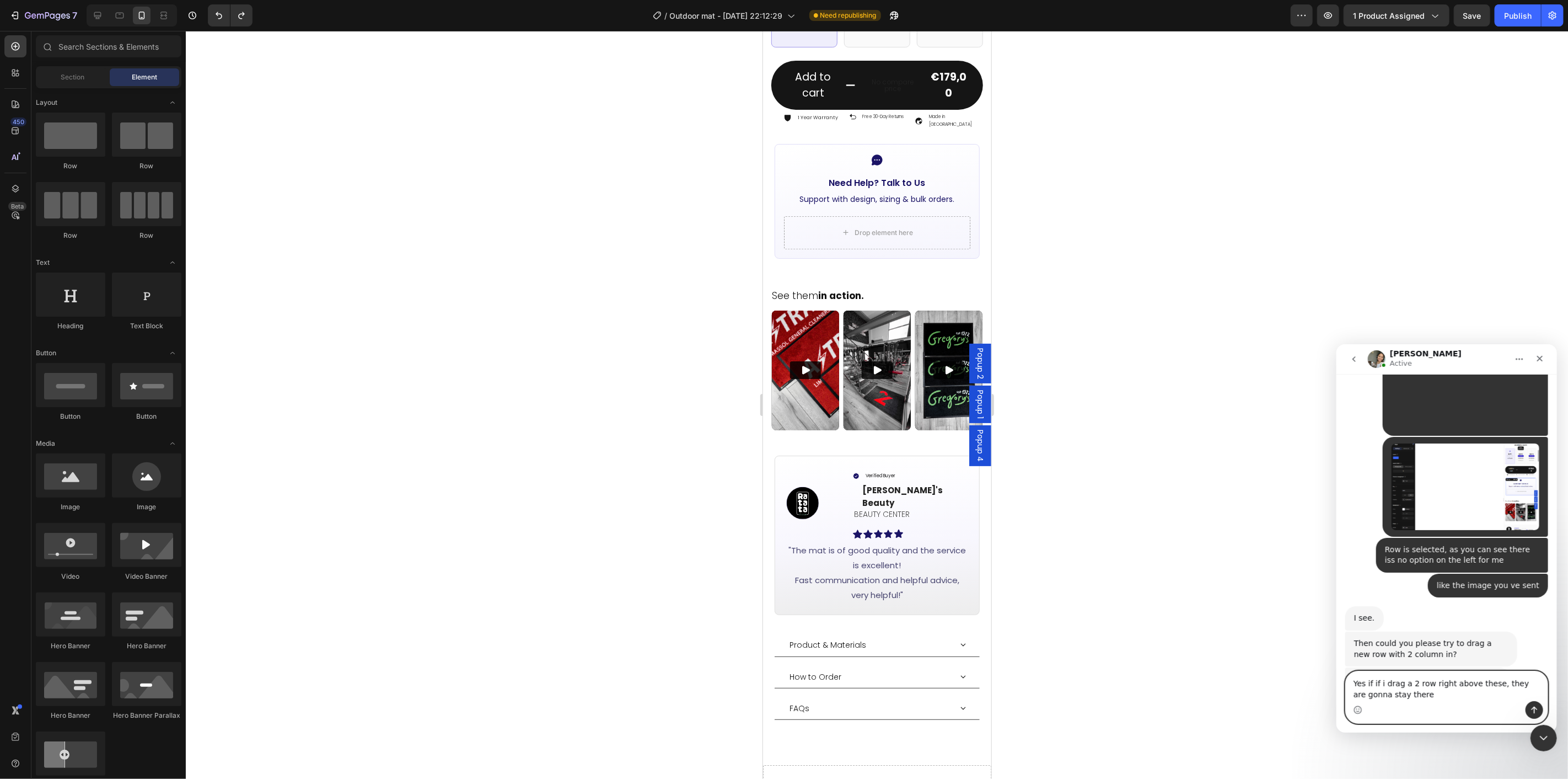
type textarea "Yes if if i drag a 2 row right above these, they are gonna stay theree"
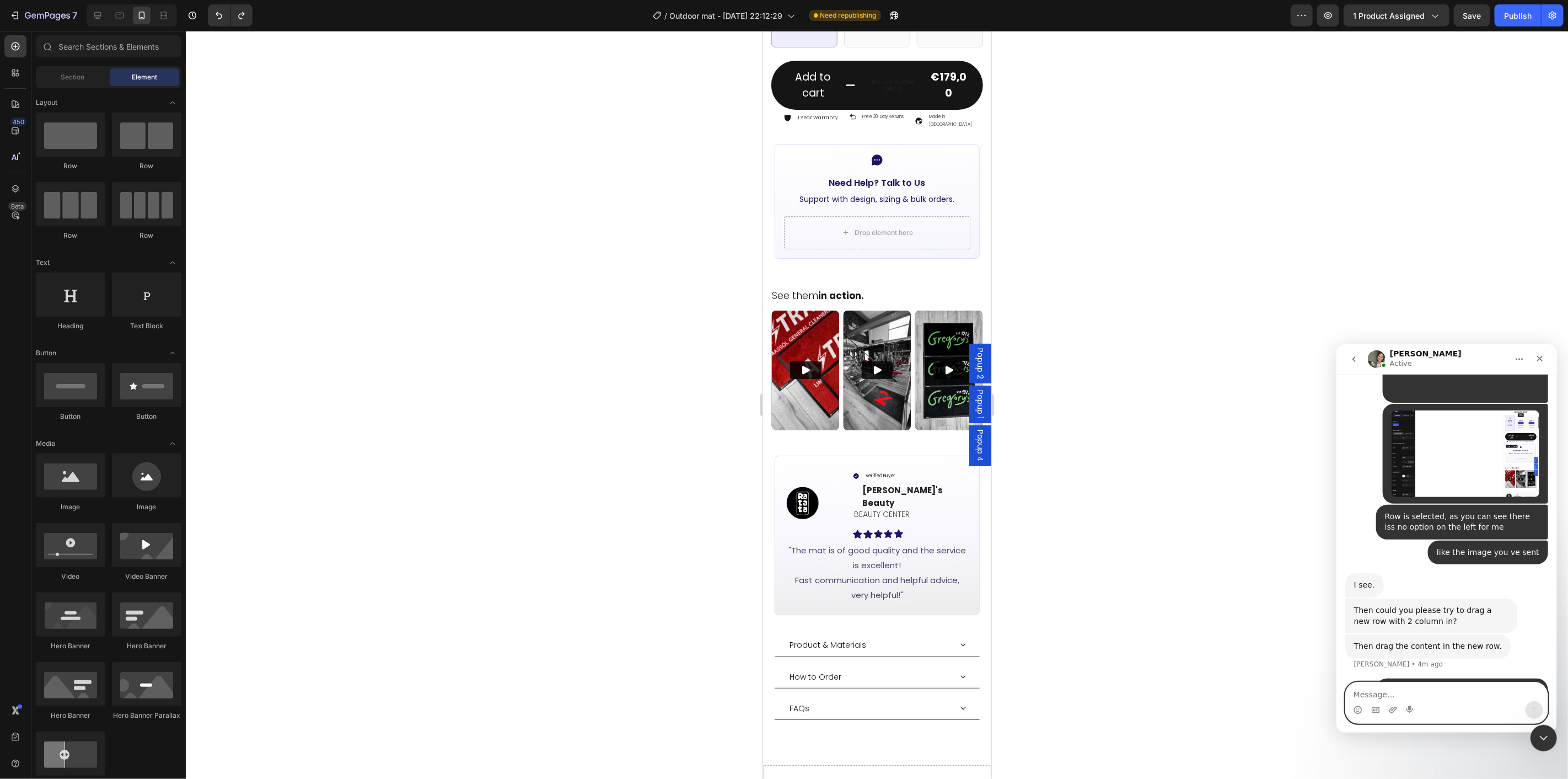
scroll to position [824, 0]
drag, startPoint x: 1267, startPoint y: 209, endPoint x: 889, endPoint y: 133, distance: 385.6
drag, startPoint x: 1249, startPoint y: 215, endPoint x: 887, endPoint y: 138, distance: 370.1
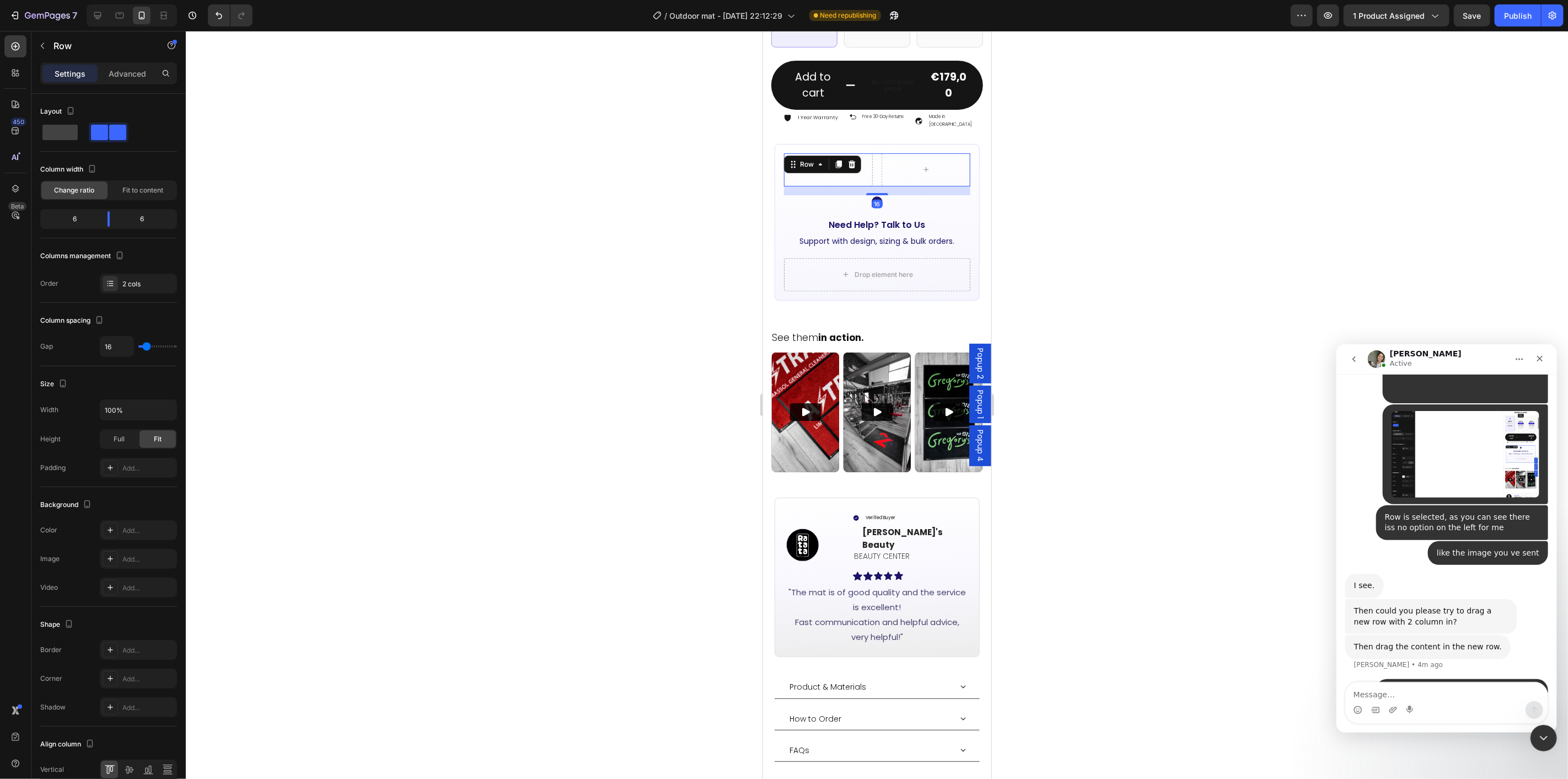
click at [1067, 209] on div at bounding box center [877, 405] width 1382 height 748
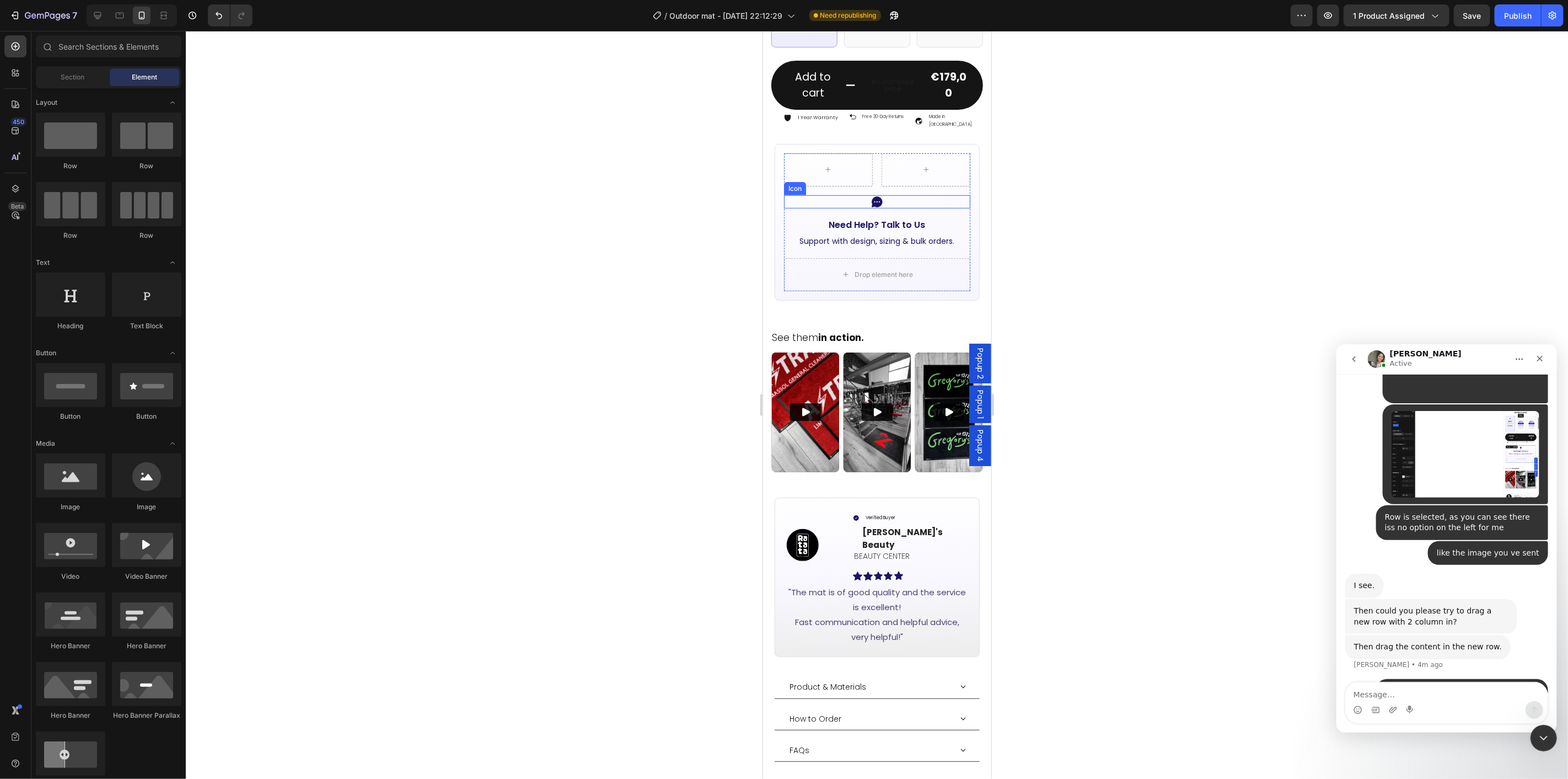
click at [934, 195] on div "Icon" at bounding box center [877, 202] width 187 height 13
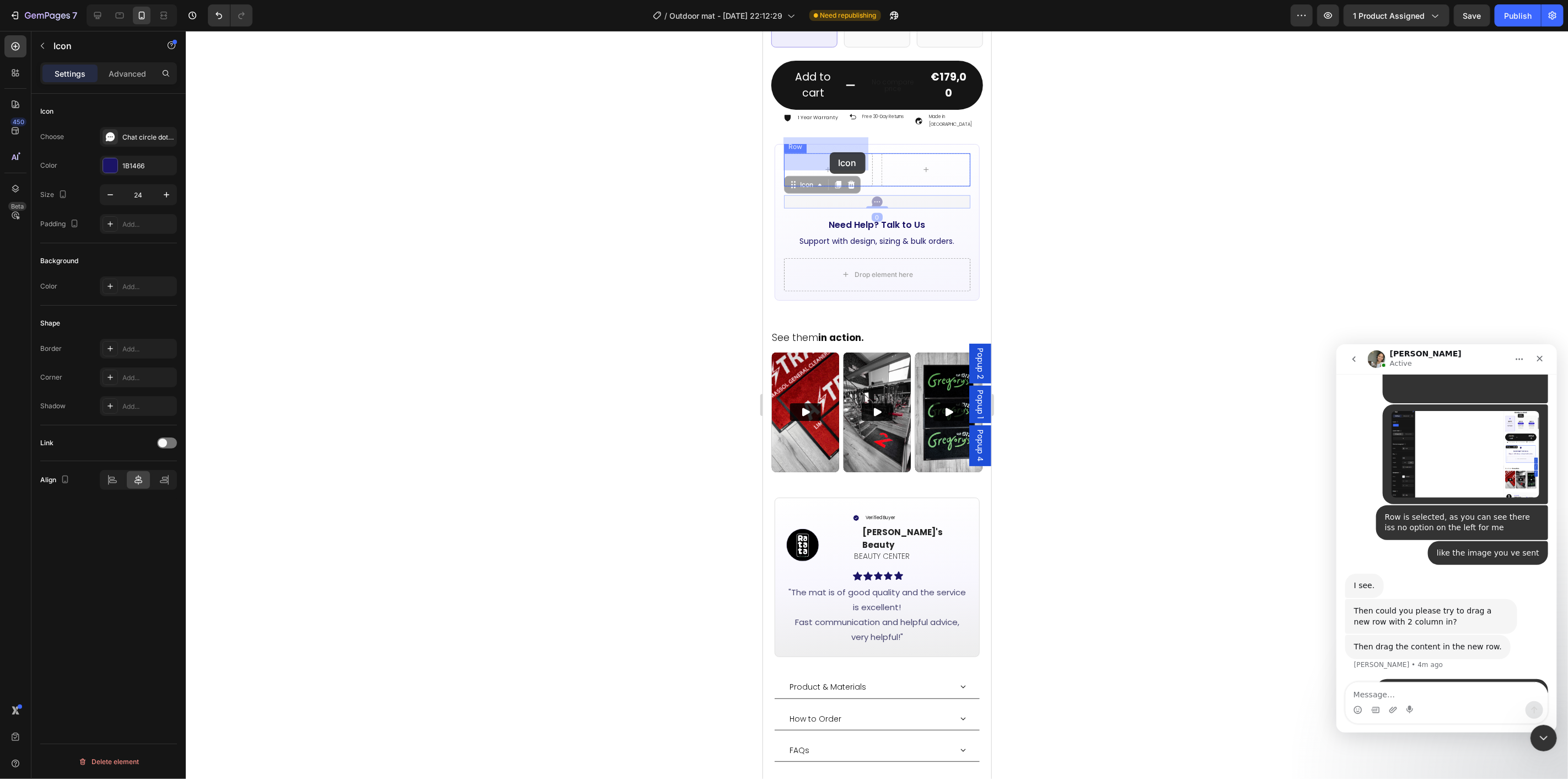
drag, startPoint x: 794, startPoint y: 170, endPoint x: 829, endPoint y: 152, distance: 39.4
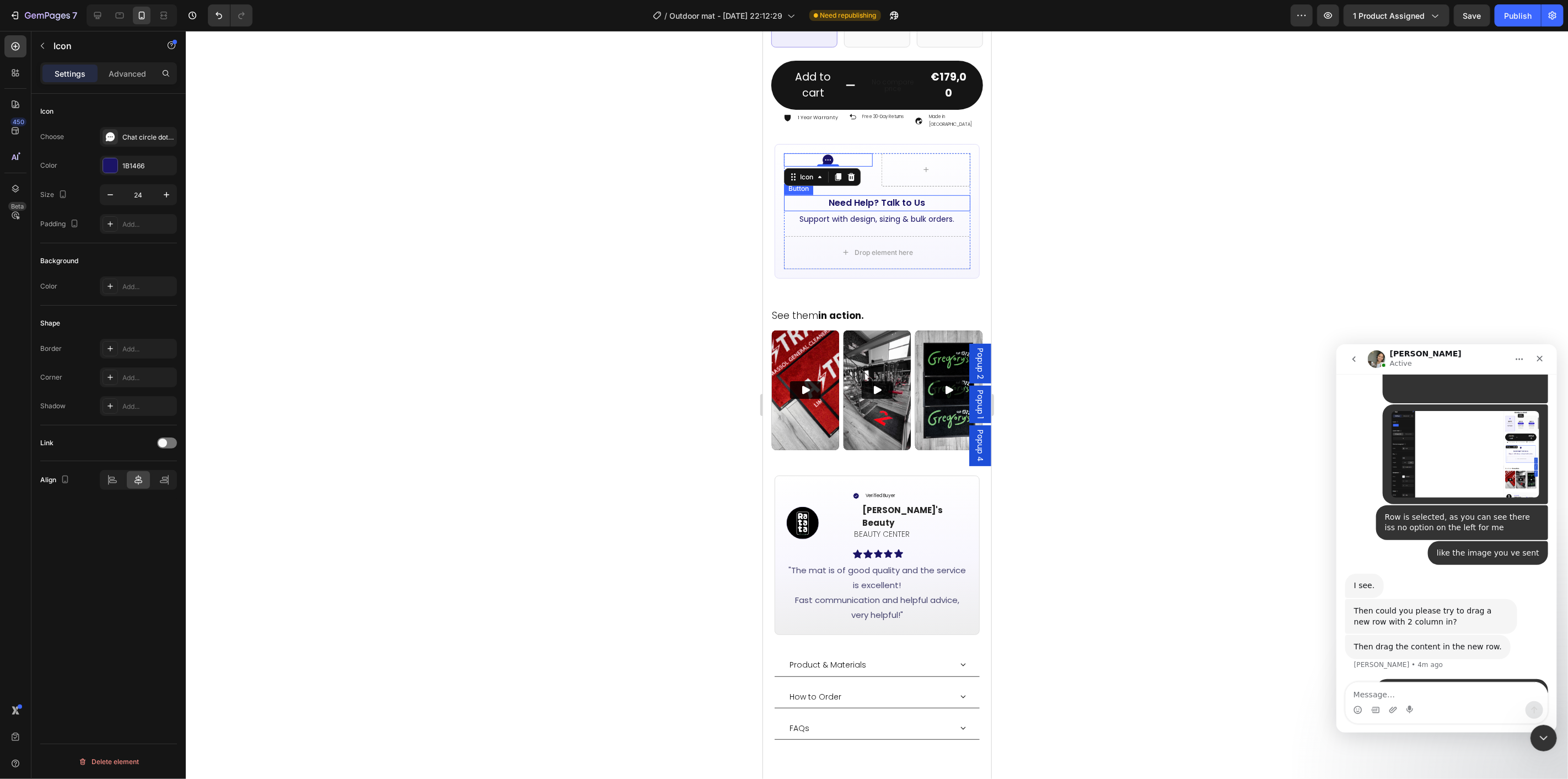
click at [926, 195] on div "Need Help? Talk to Us Button" at bounding box center [877, 203] width 187 height 16
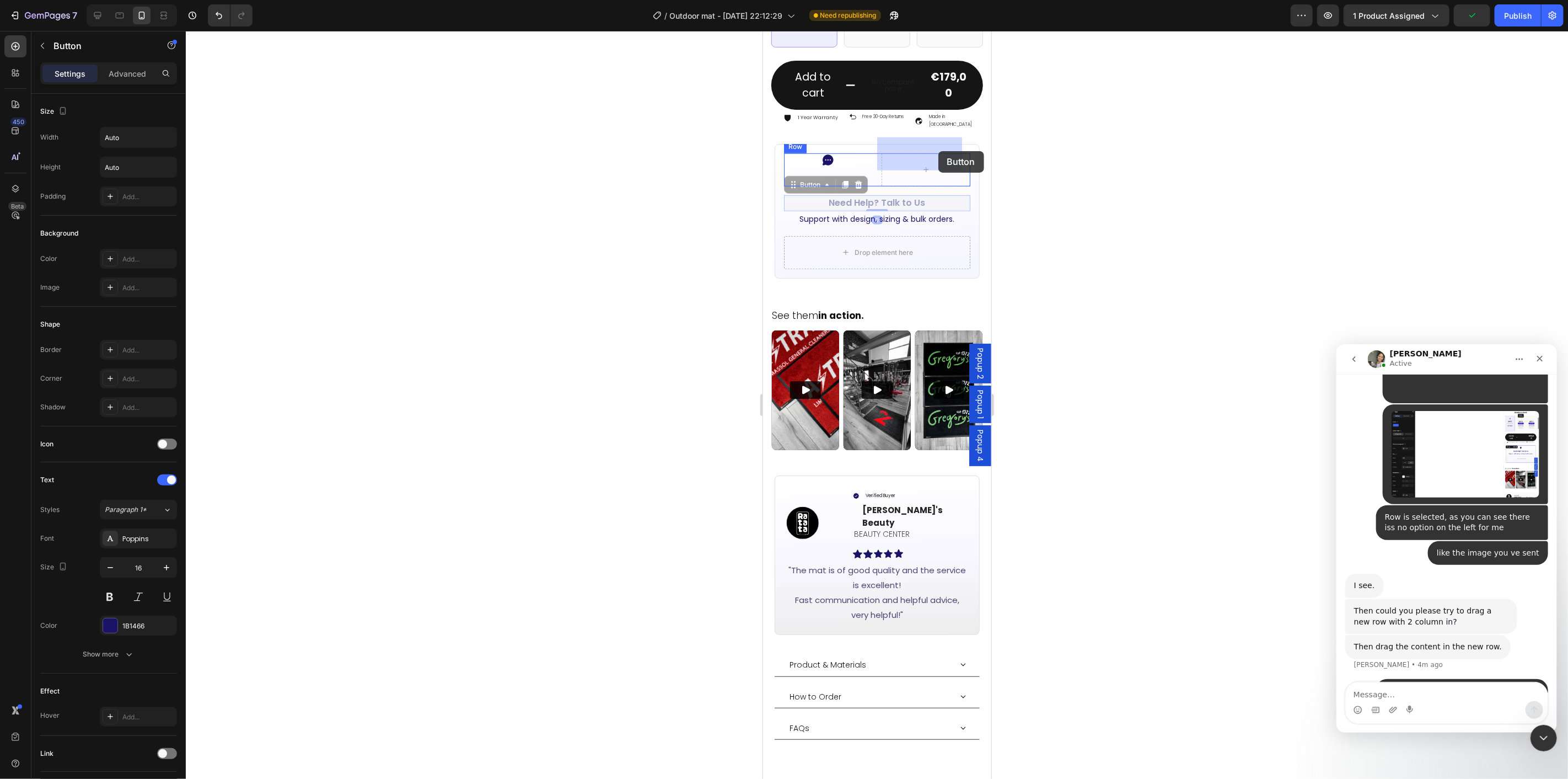
drag, startPoint x: 936, startPoint y: 158, endPoint x: 938, endPoint y: 151, distance: 7.3
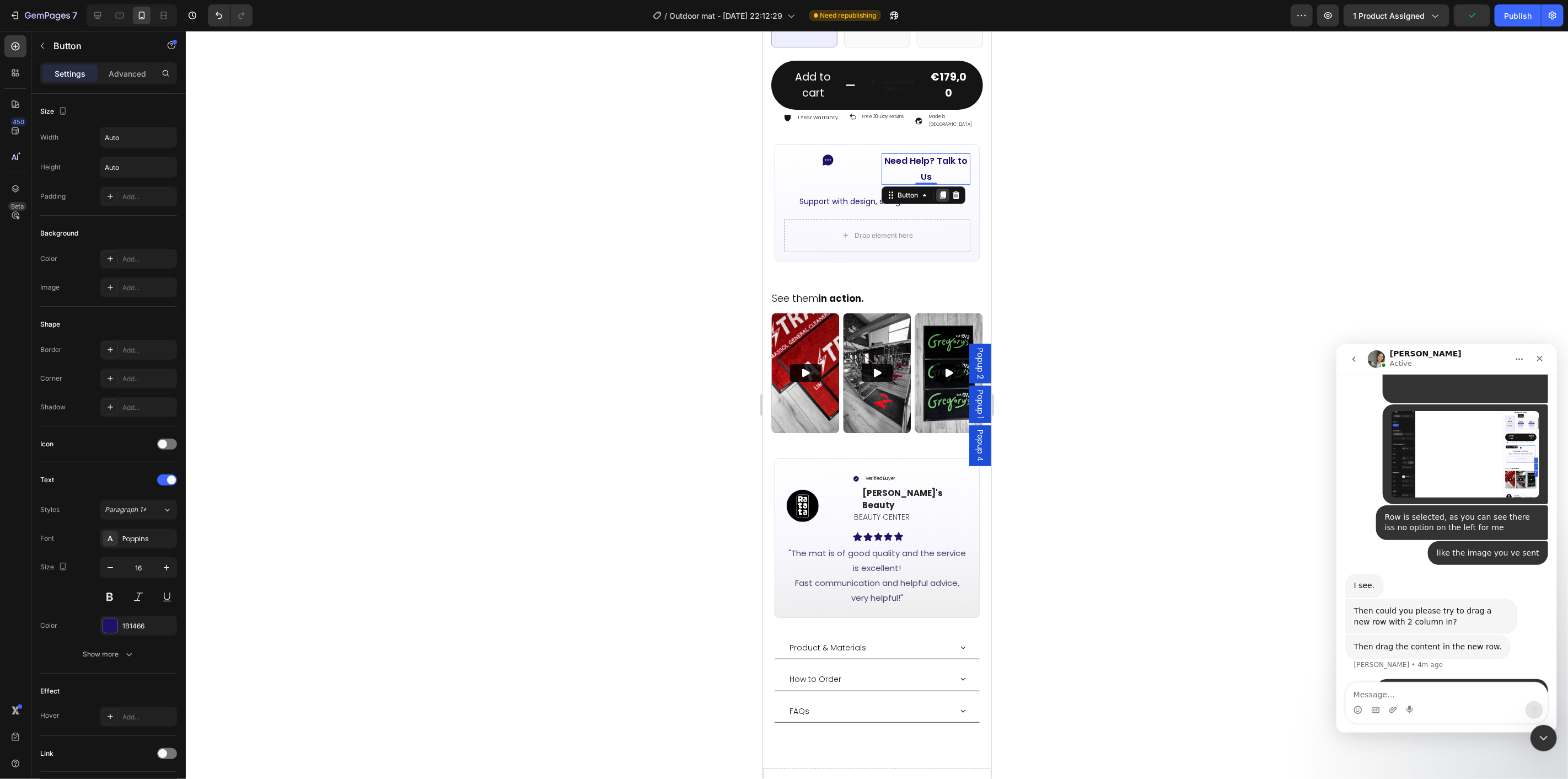
click at [940, 192] on icon at bounding box center [942, 195] width 6 height 8
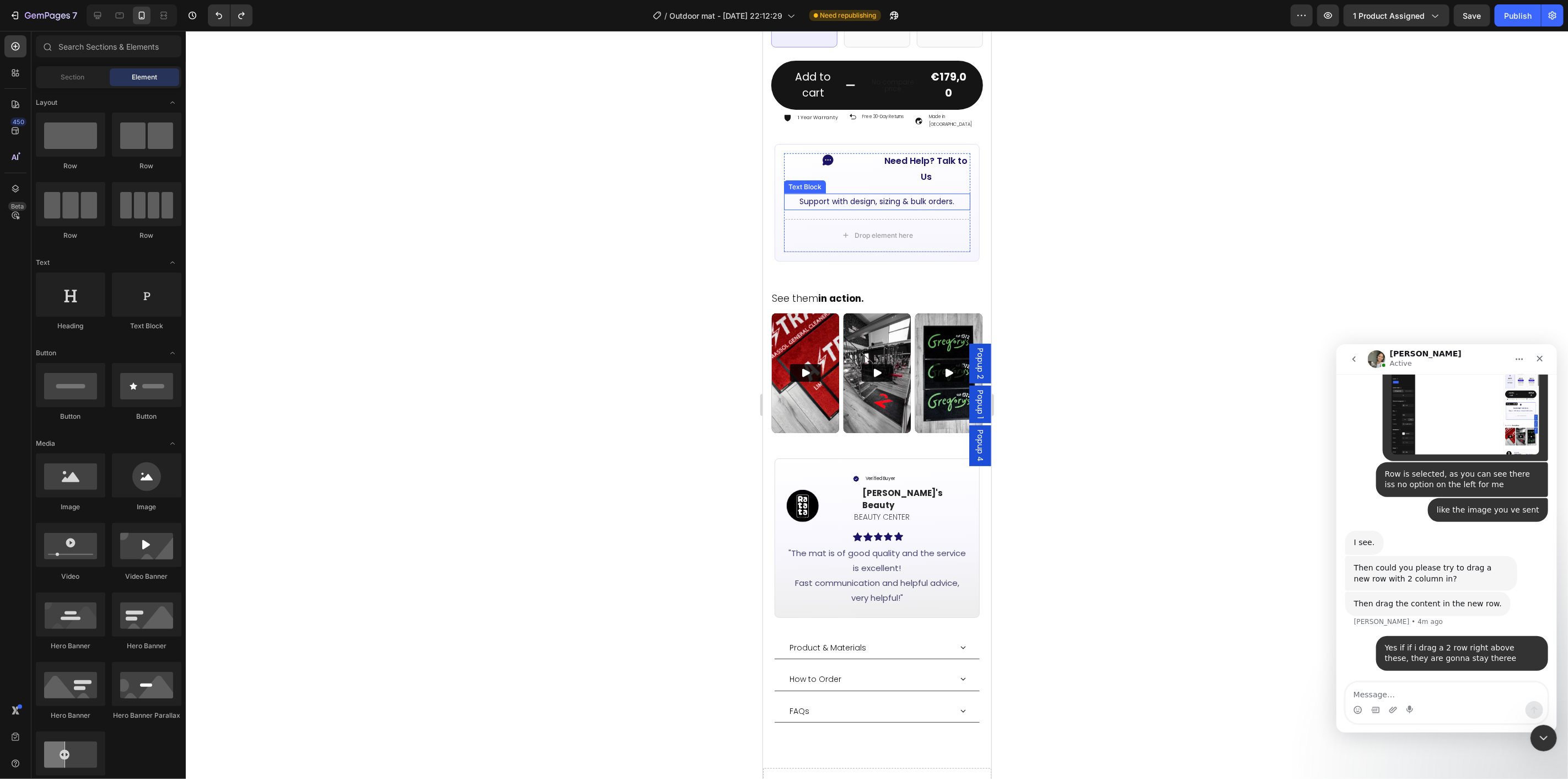
scroll to position [867, 0]
click at [858, 194] on p "Support with design, sizing & bulk orders." at bounding box center [877, 201] width 185 height 14
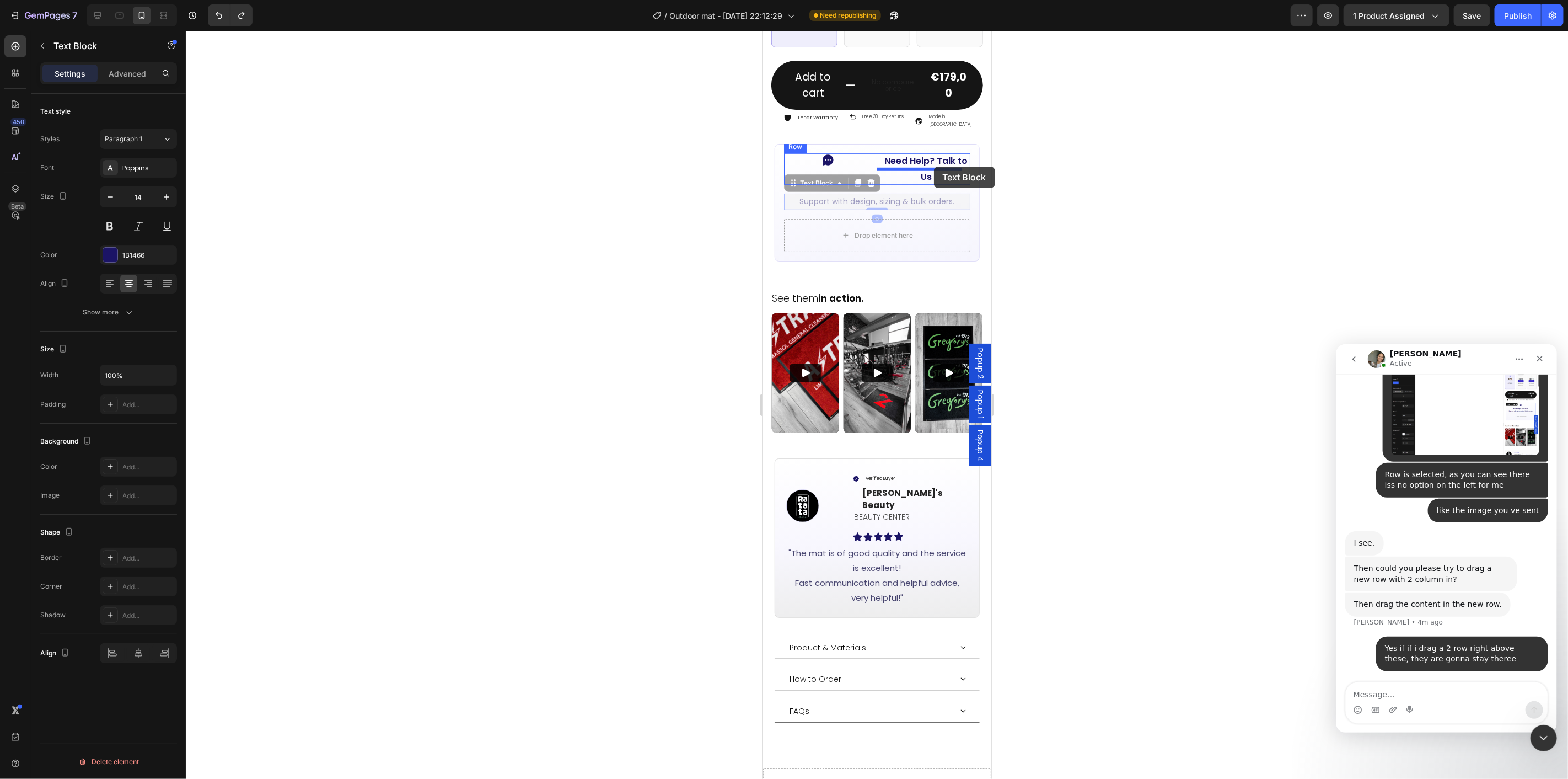
drag, startPoint x: 789, startPoint y: 165, endPoint x: 934, endPoint y: 166, distance: 145.0
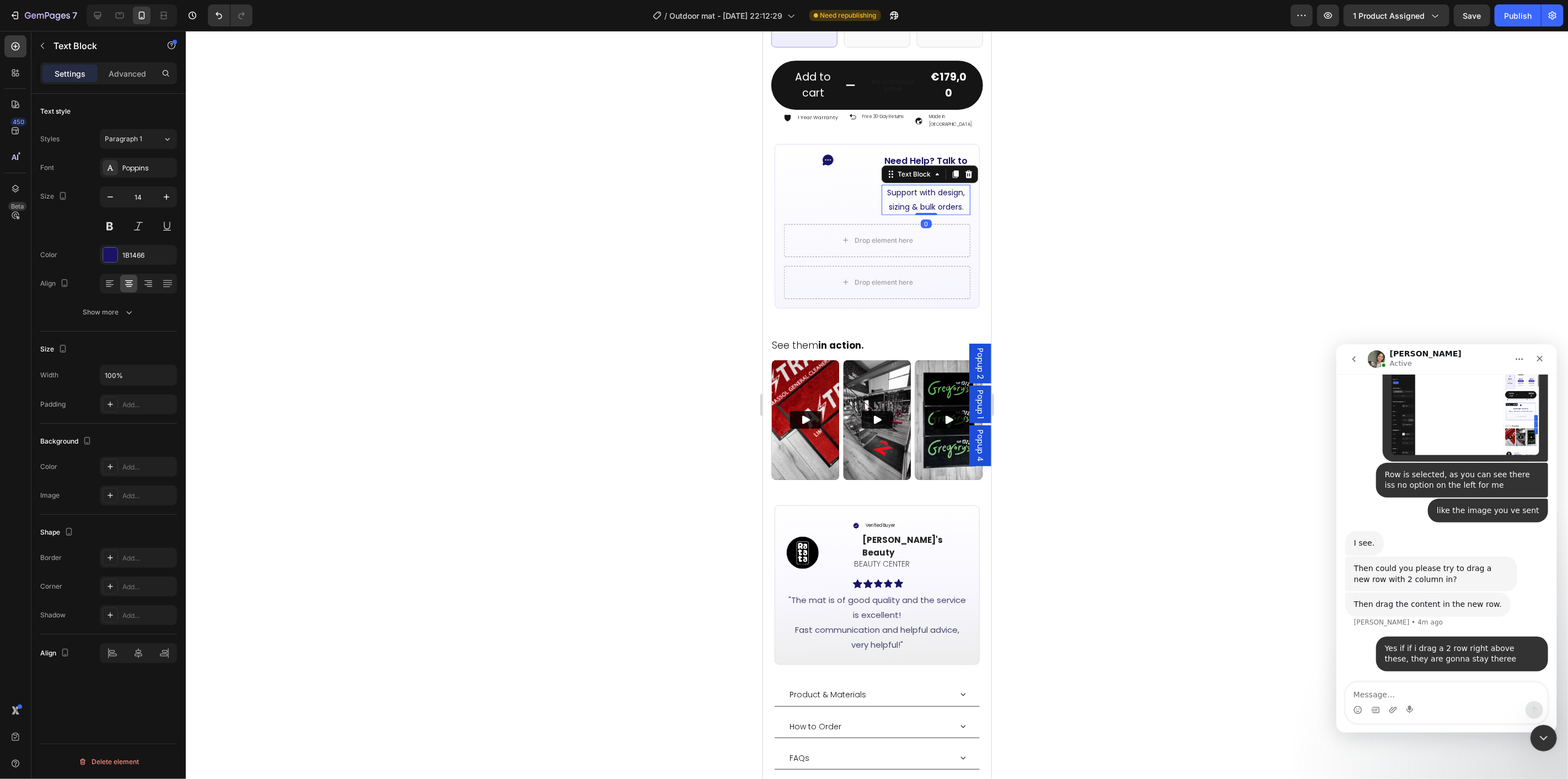
click at [1088, 162] on div at bounding box center [877, 405] width 1382 height 748
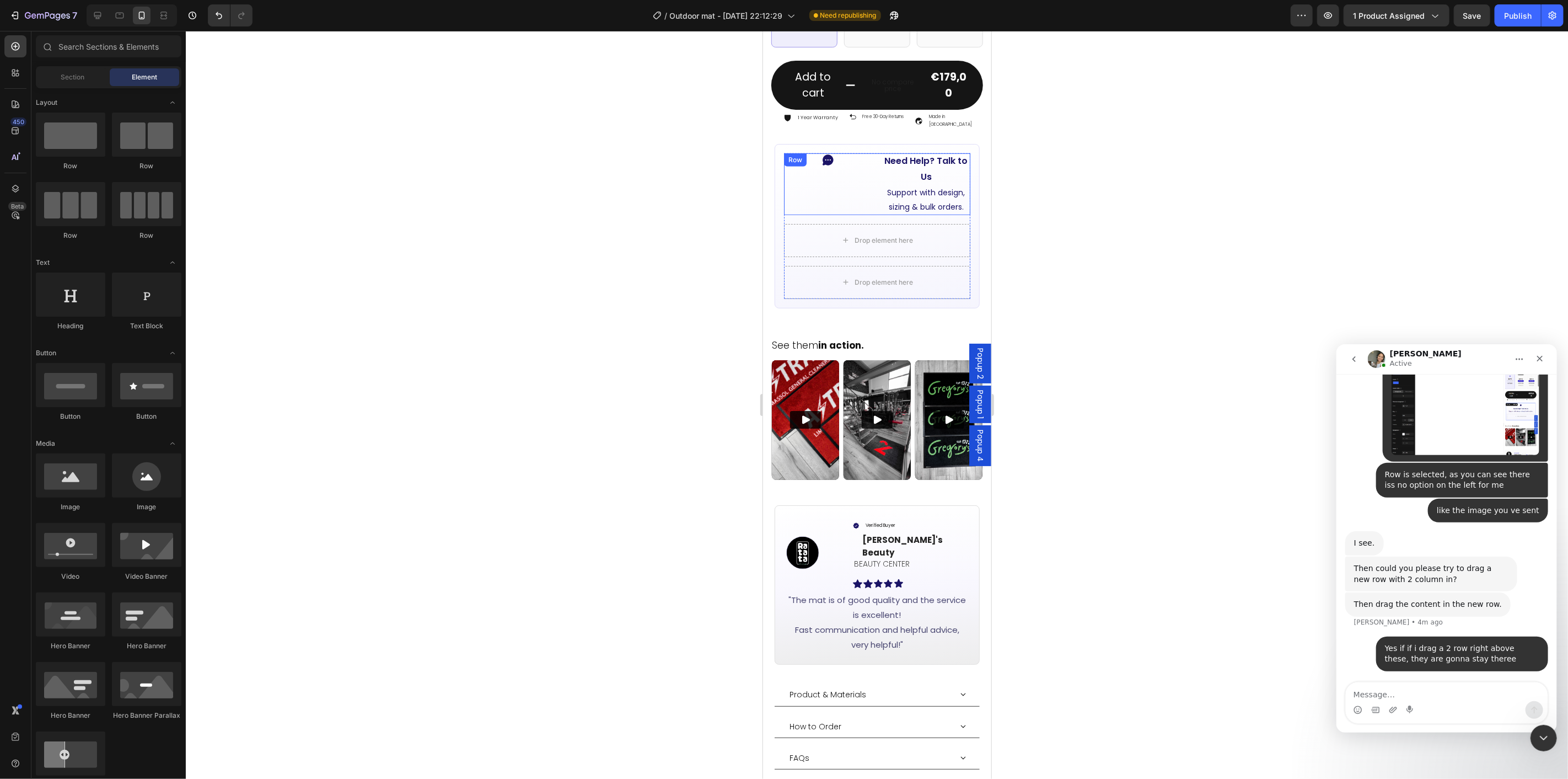
click at [873, 168] on div "Icon Need Help? Talk to Us Button Support with design, sizing & bulk orders. Te…" at bounding box center [877, 183] width 187 height 62
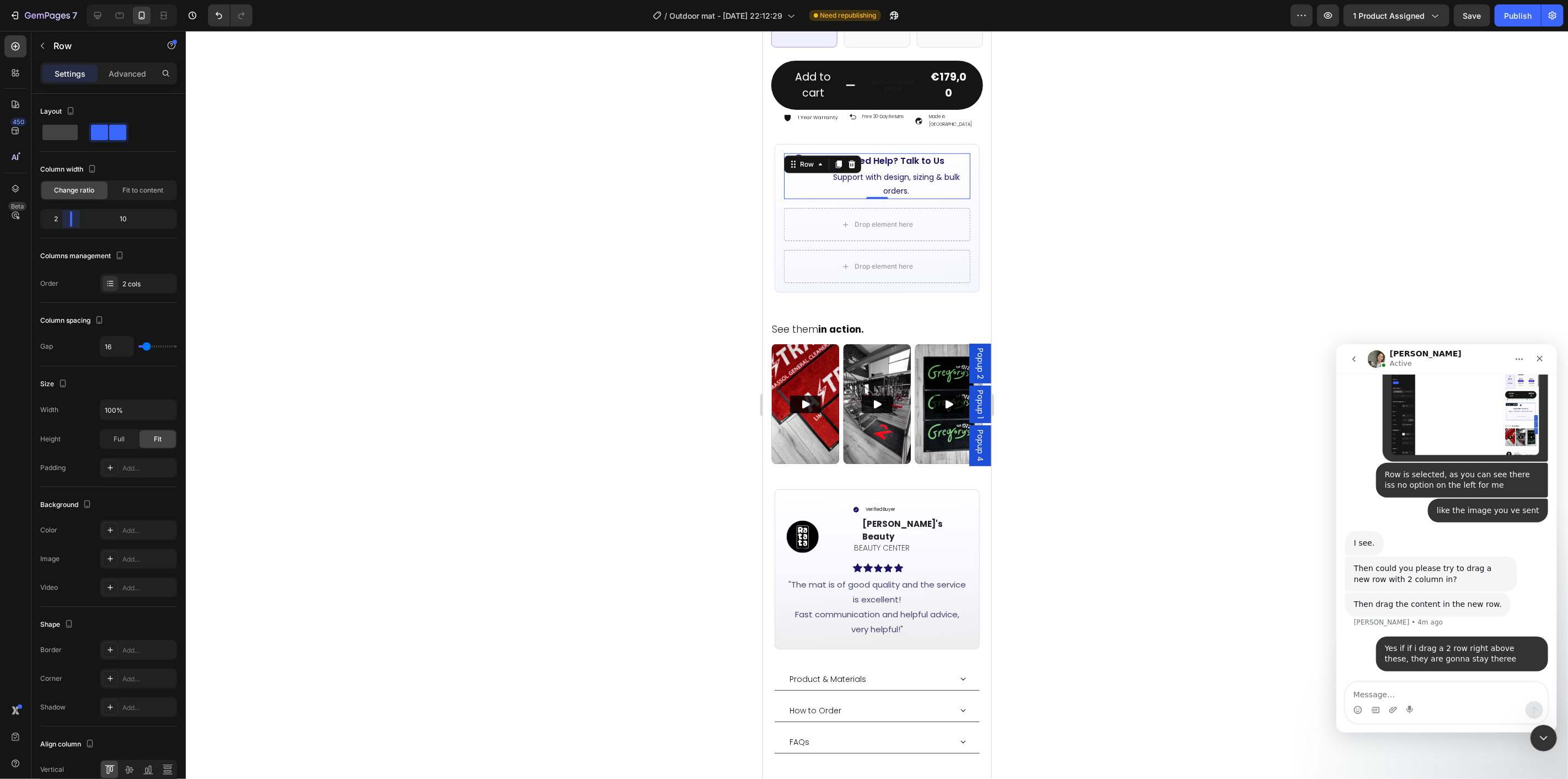
drag, startPoint x: 108, startPoint y: 221, endPoint x: 64, endPoint y: 225, distance: 44.2
click at [64, 0] on body "7 Version history / Outdoor mat - [DATE] 22:12:29 Need republishing Preview 1 p…" at bounding box center [784, 0] width 1568 height 0
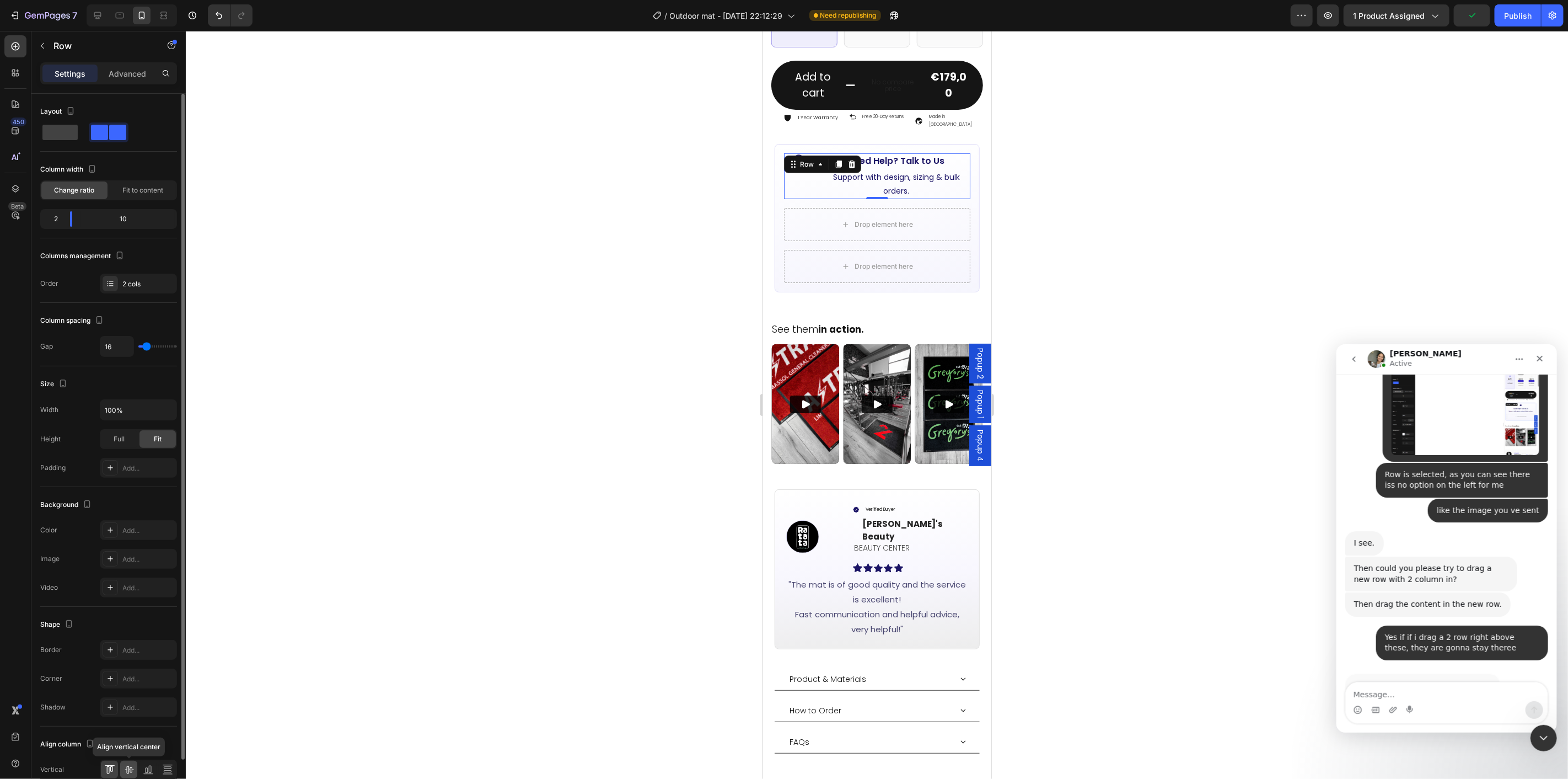
click at [128, 771] on icon at bounding box center [129, 770] width 9 height 8
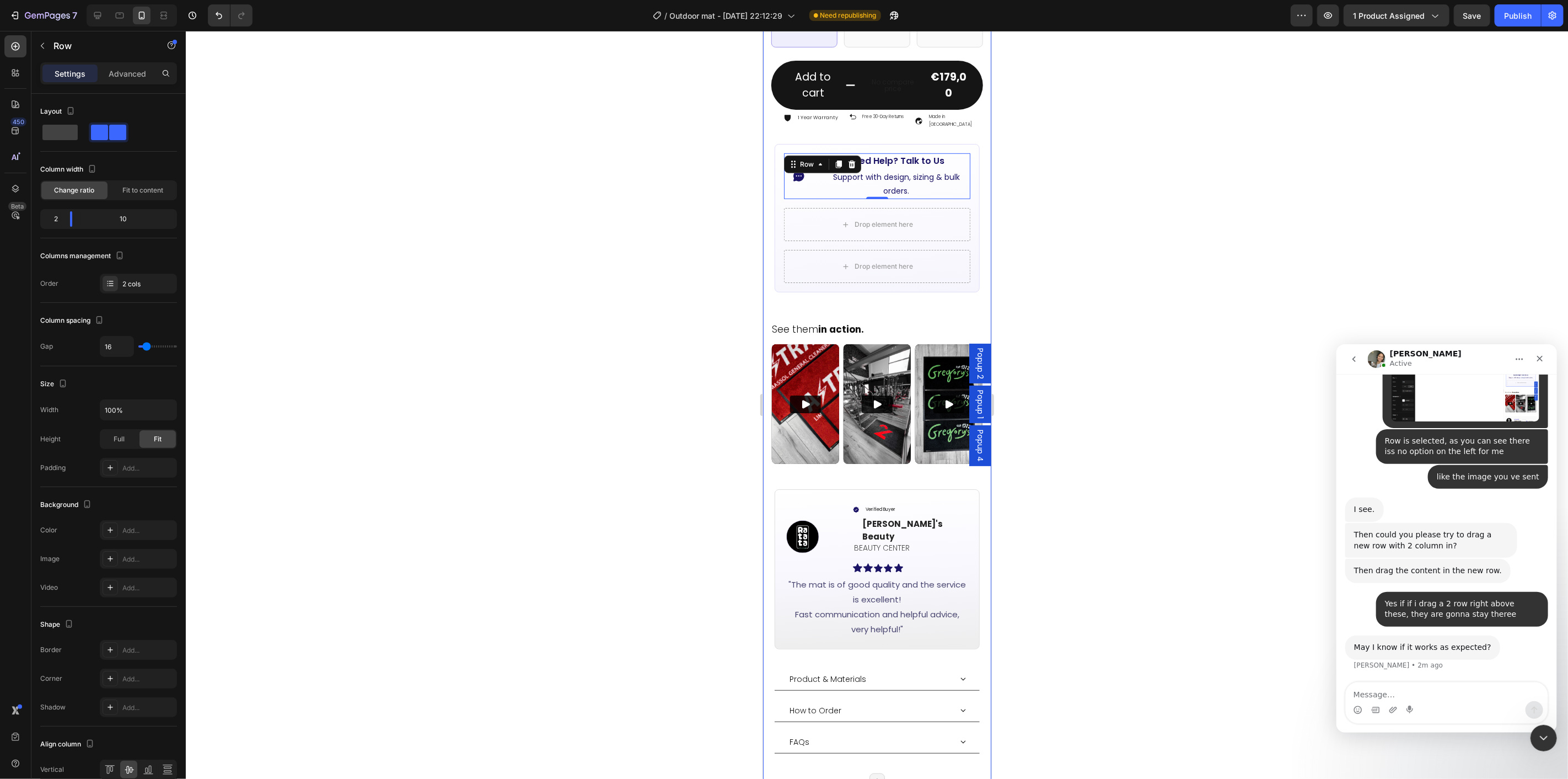
click at [1109, 156] on div at bounding box center [877, 405] width 1382 height 748
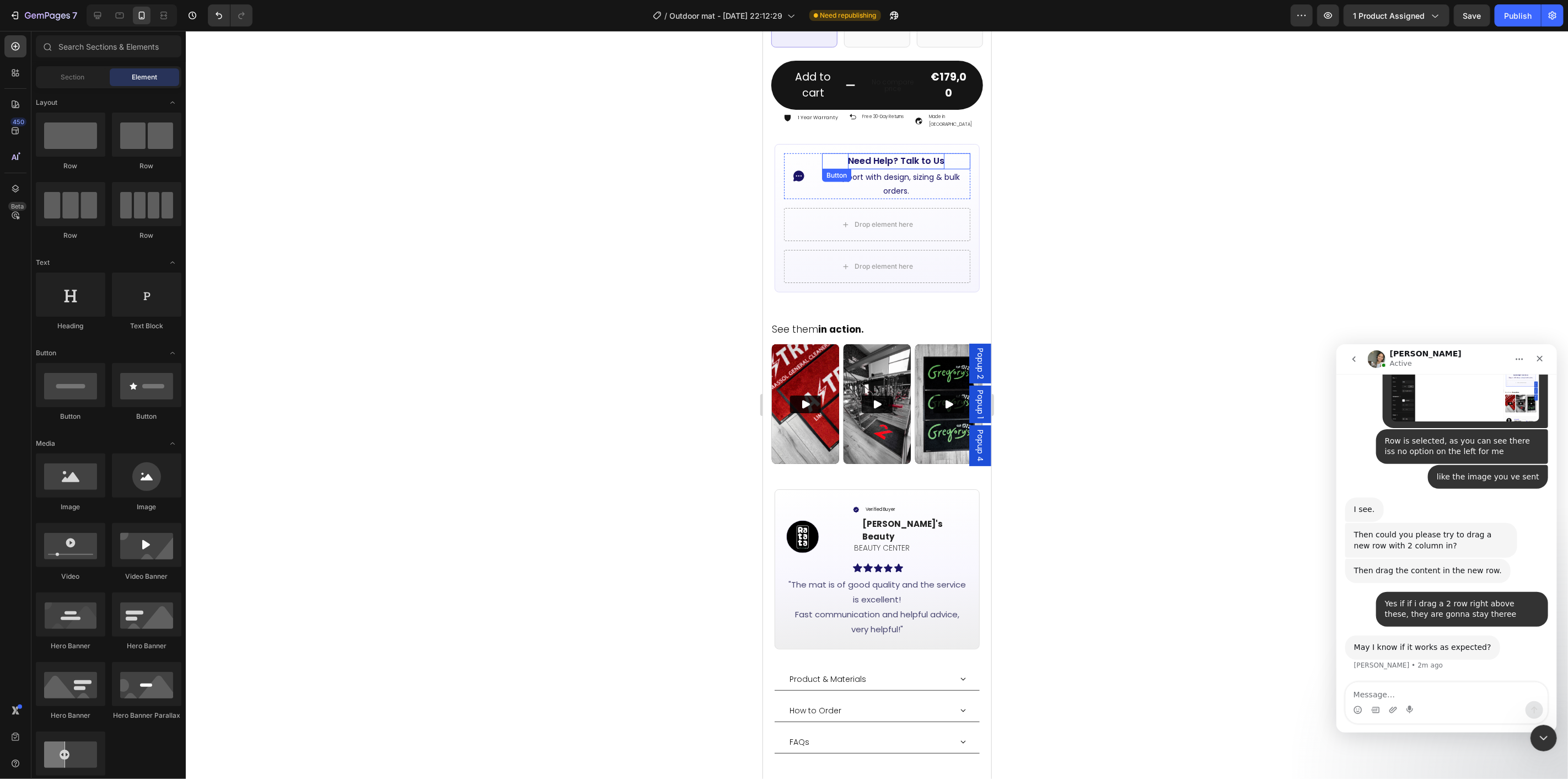
click at [929, 153] on p "Need Help? Talk to Us" at bounding box center [896, 160] width 97 height 16
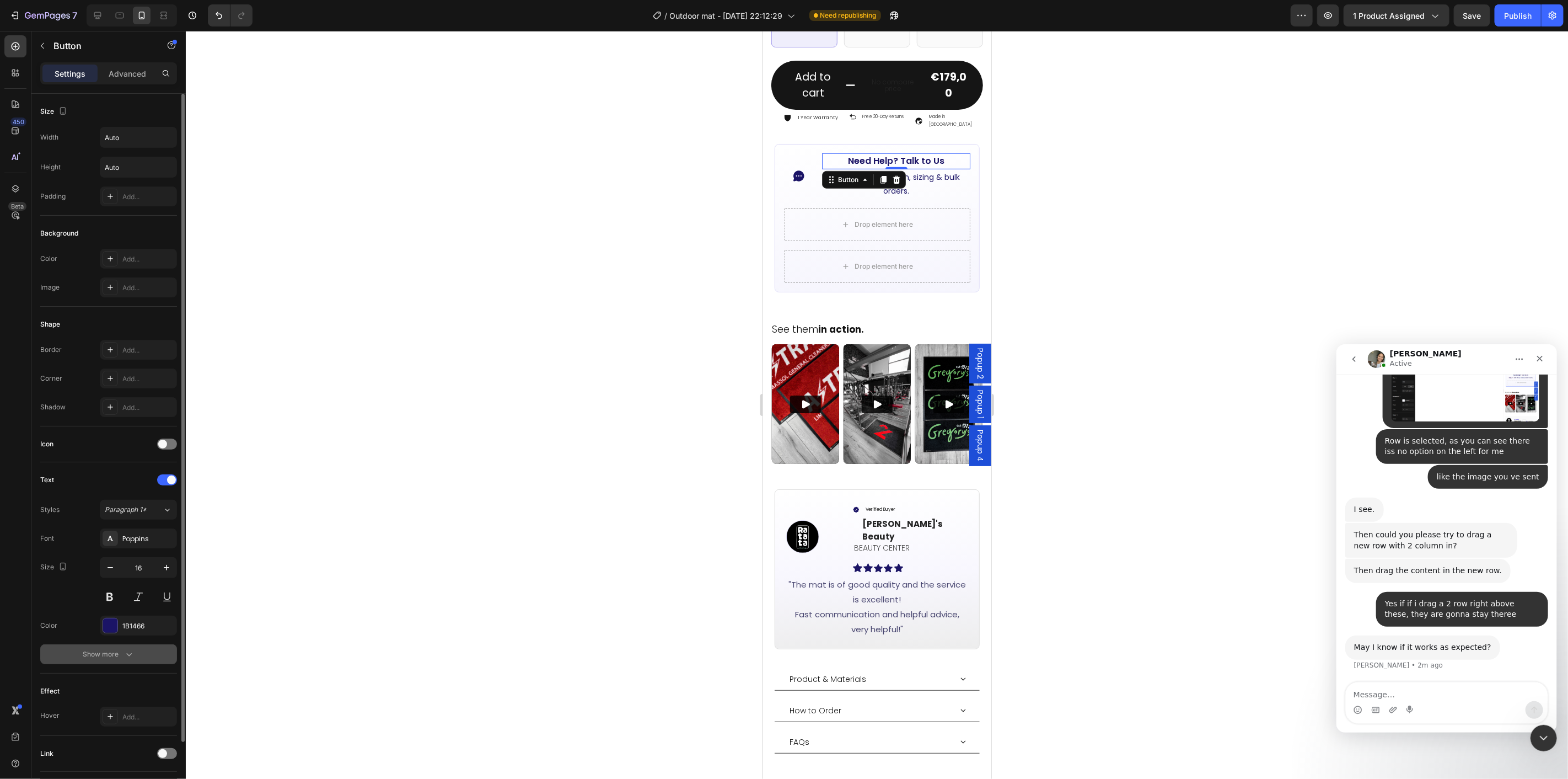
click at [115, 658] on div "Show more" at bounding box center [109, 654] width 52 height 11
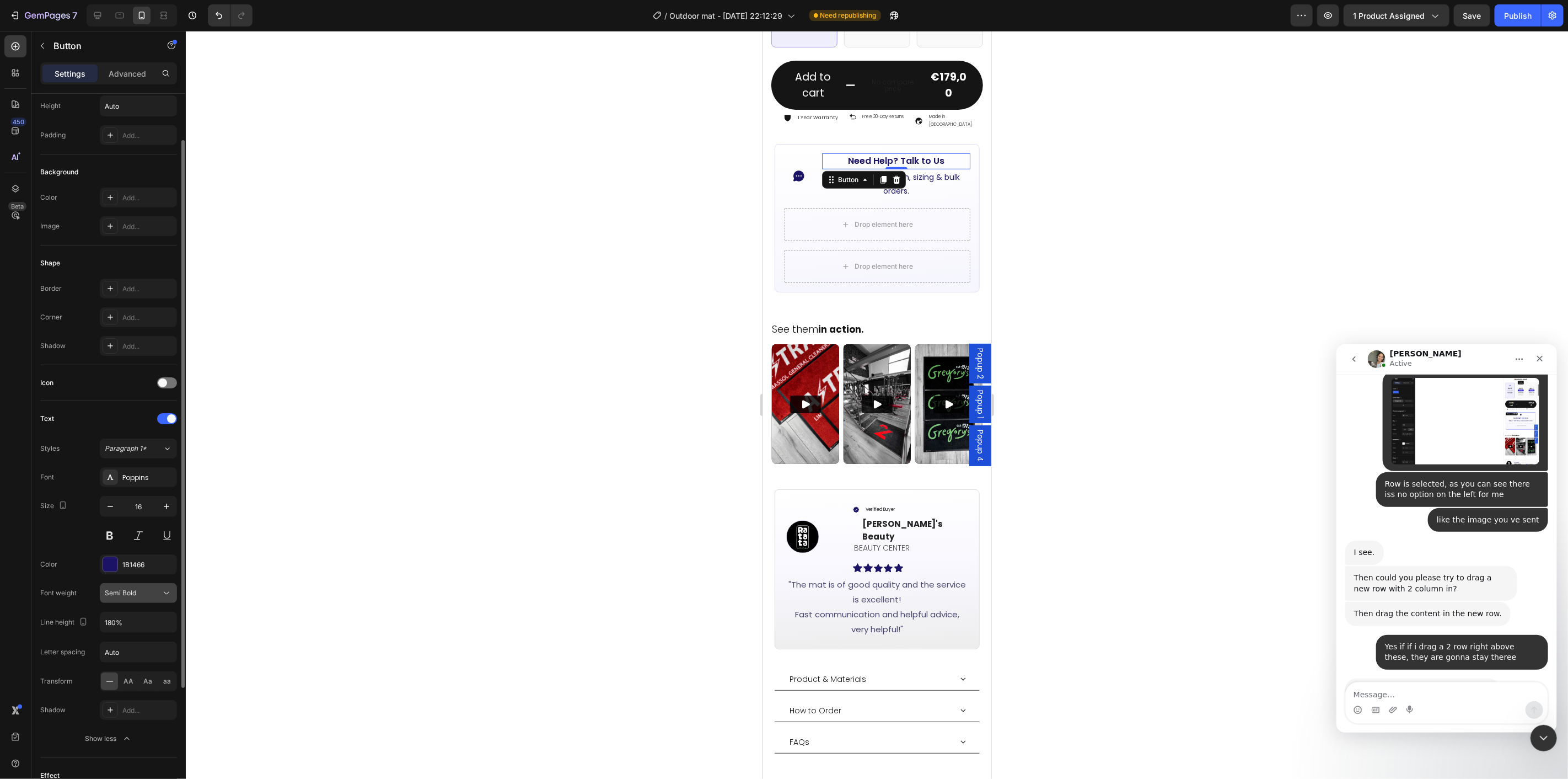
scroll to position [221, 0]
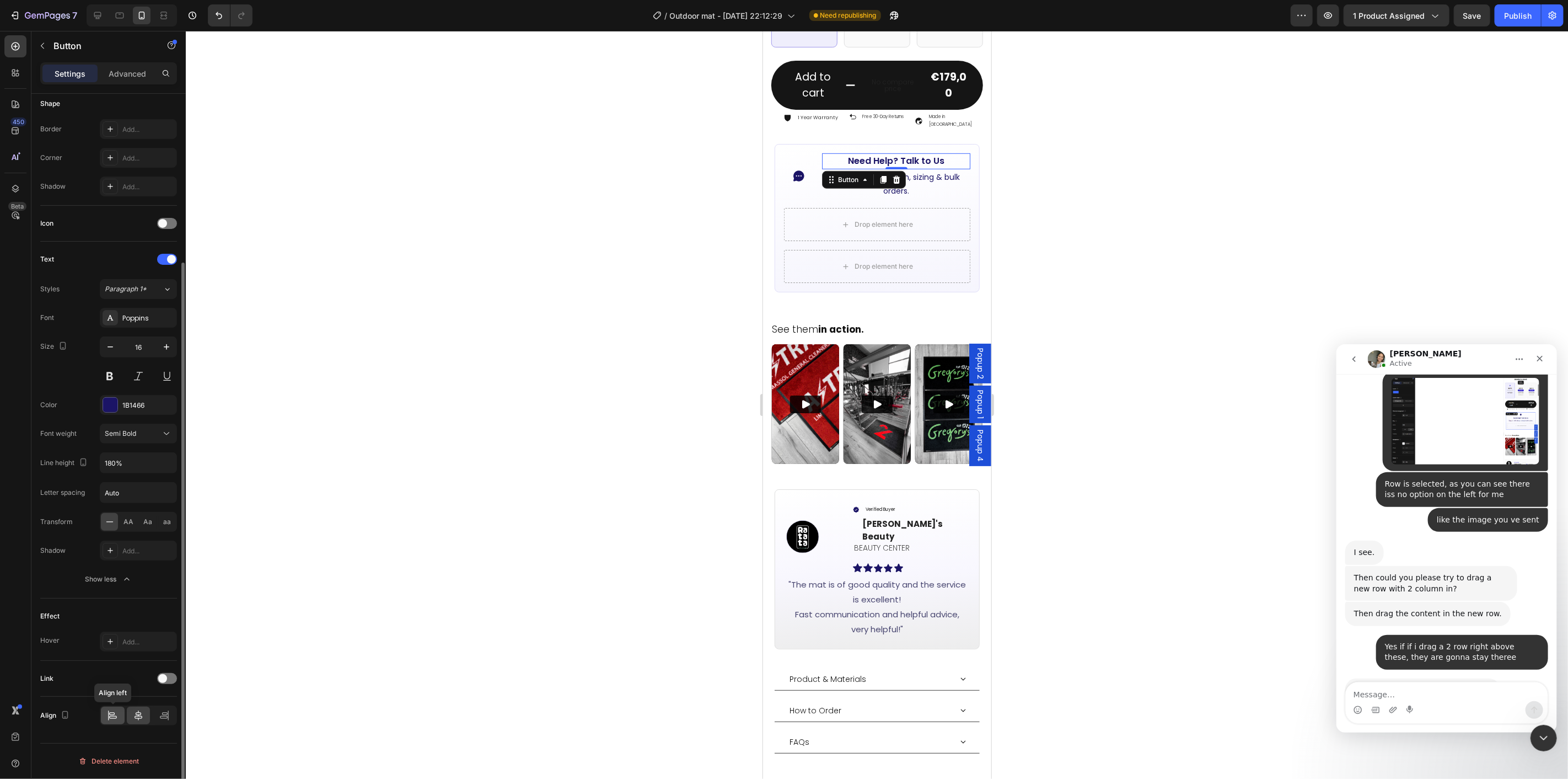
click at [118, 714] on div at bounding box center [113, 715] width 23 height 18
click at [929, 170] on p "Support with design, sizing & bulk orders." at bounding box center [895, 183] width 146 height 28
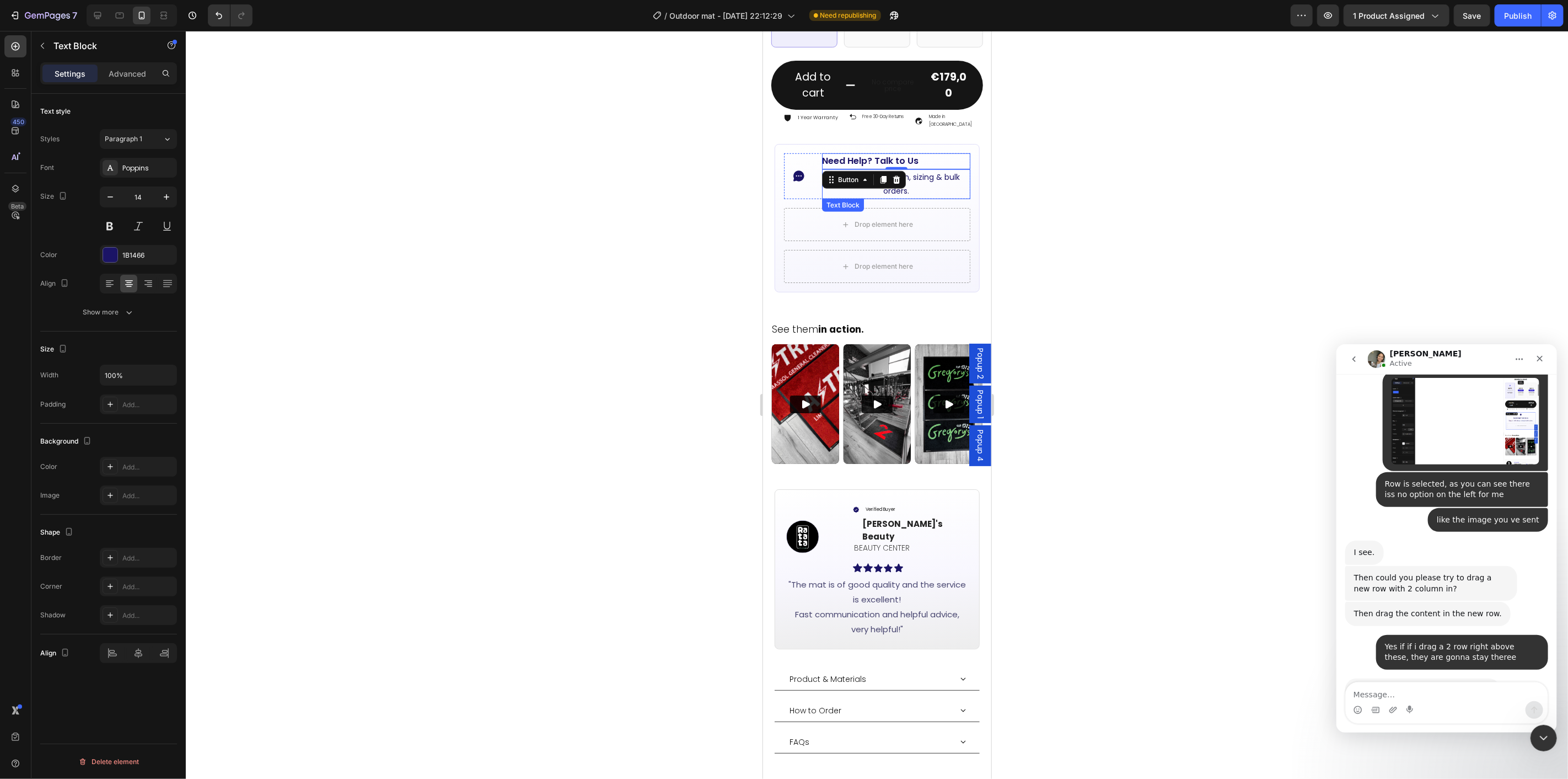
scroll to position [0, 0]
click at [108, 653] on div at bounding box center [138, 653] width 78 height 20
click at [1138, 341] on div at bounding box center [877, 405] width 1382 height 748
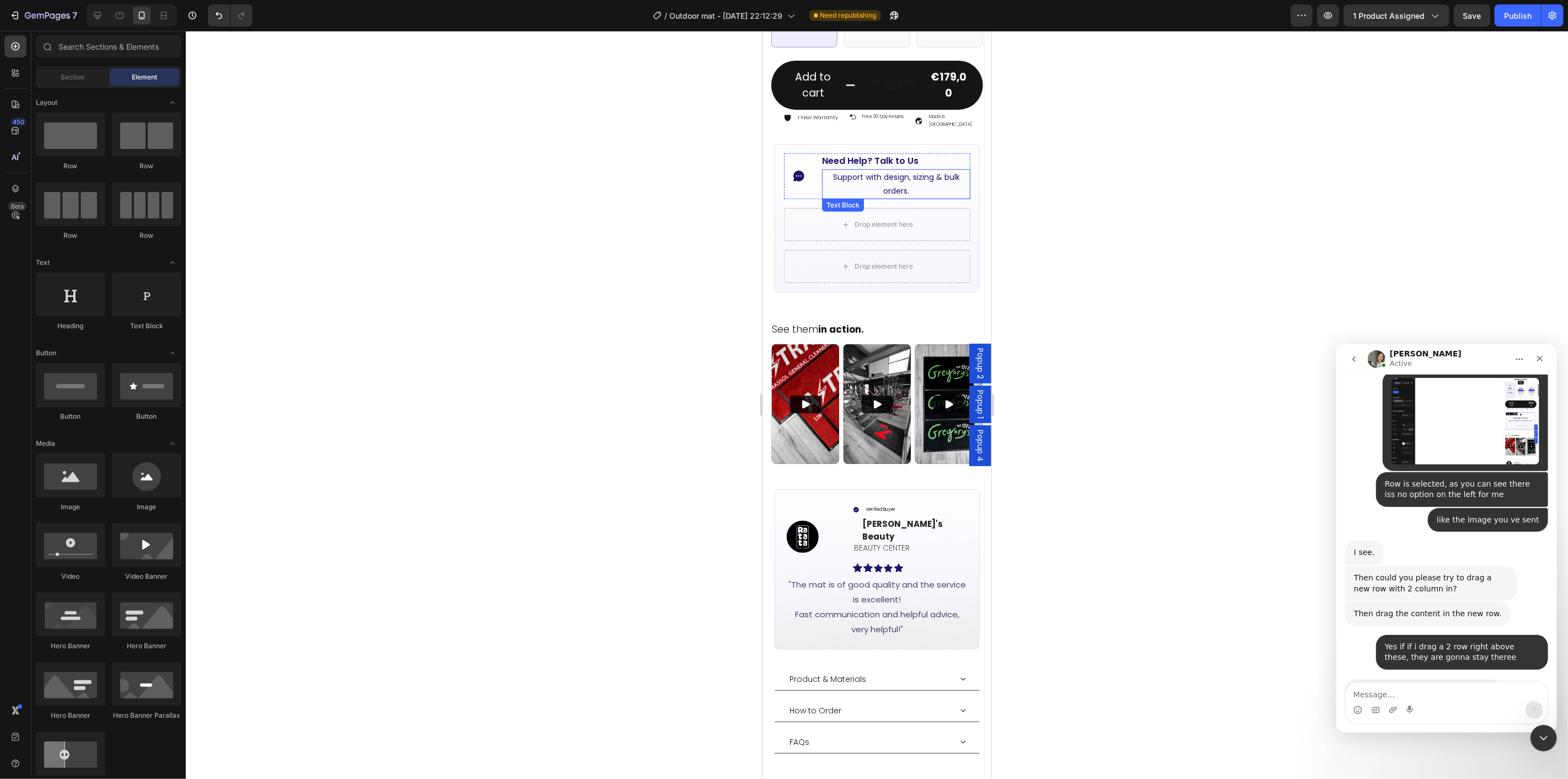
click at [924, 170] on p "Support with design, sizing & bulk orders." at bounding box center [895, 183] width 146 height 28
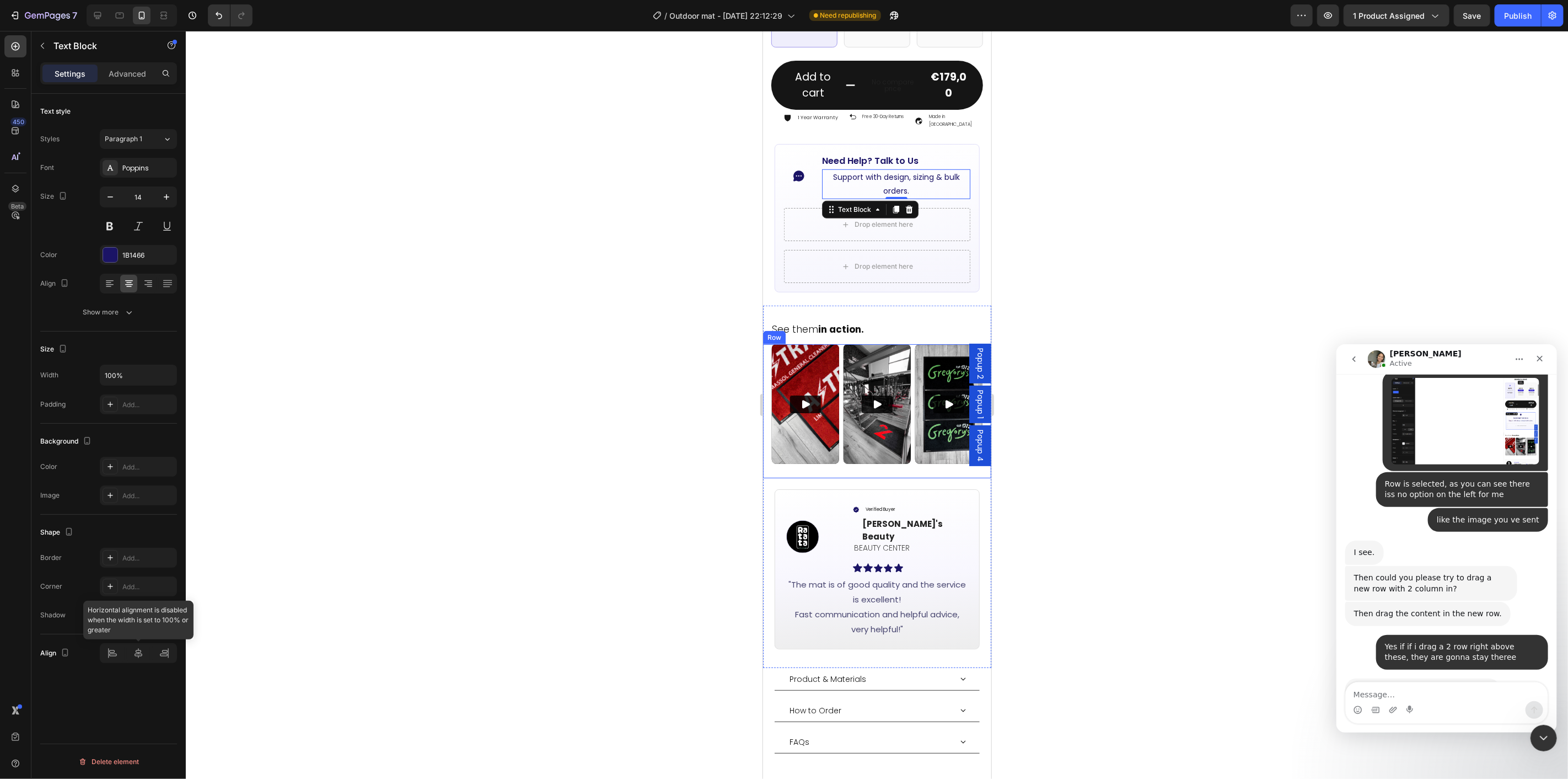
click at [105, 655] on div at bounding box center [138, 653] width 78 height 20
drag, startPoint x: 113, startPoint y: 276, endPoint x: 572, endPoint y: 293, distance: 459.3
click at [113, 277] on div at bounding box center [109, 283] width 18 height 18
click at [1209, 276] on div at bounding box center [877, 405] width 1382 height 748
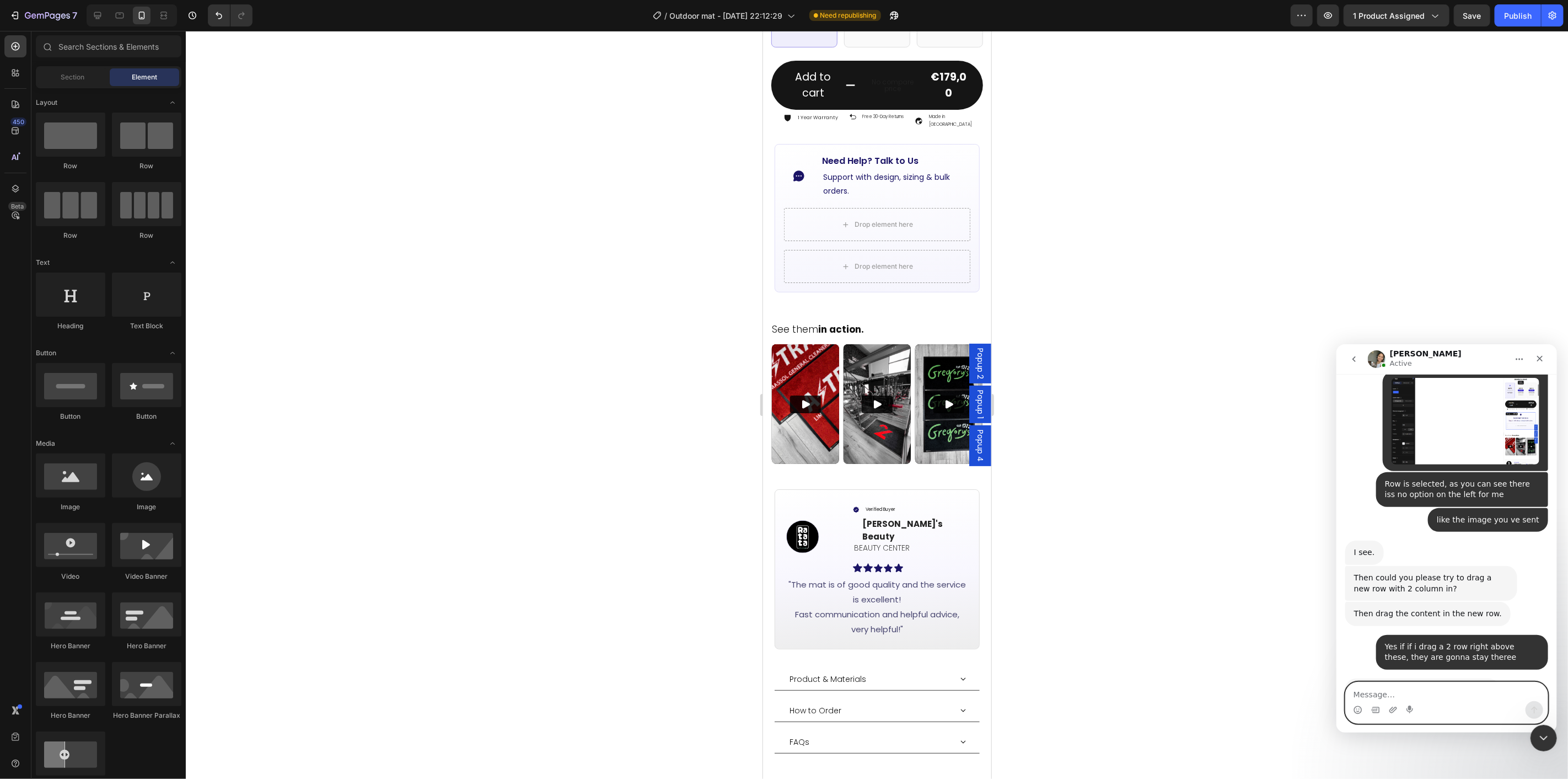
click at [1445, 700] on textarea "Message…" at bounding box center [1446, 691] width 202 height 18
paste textarea "t"
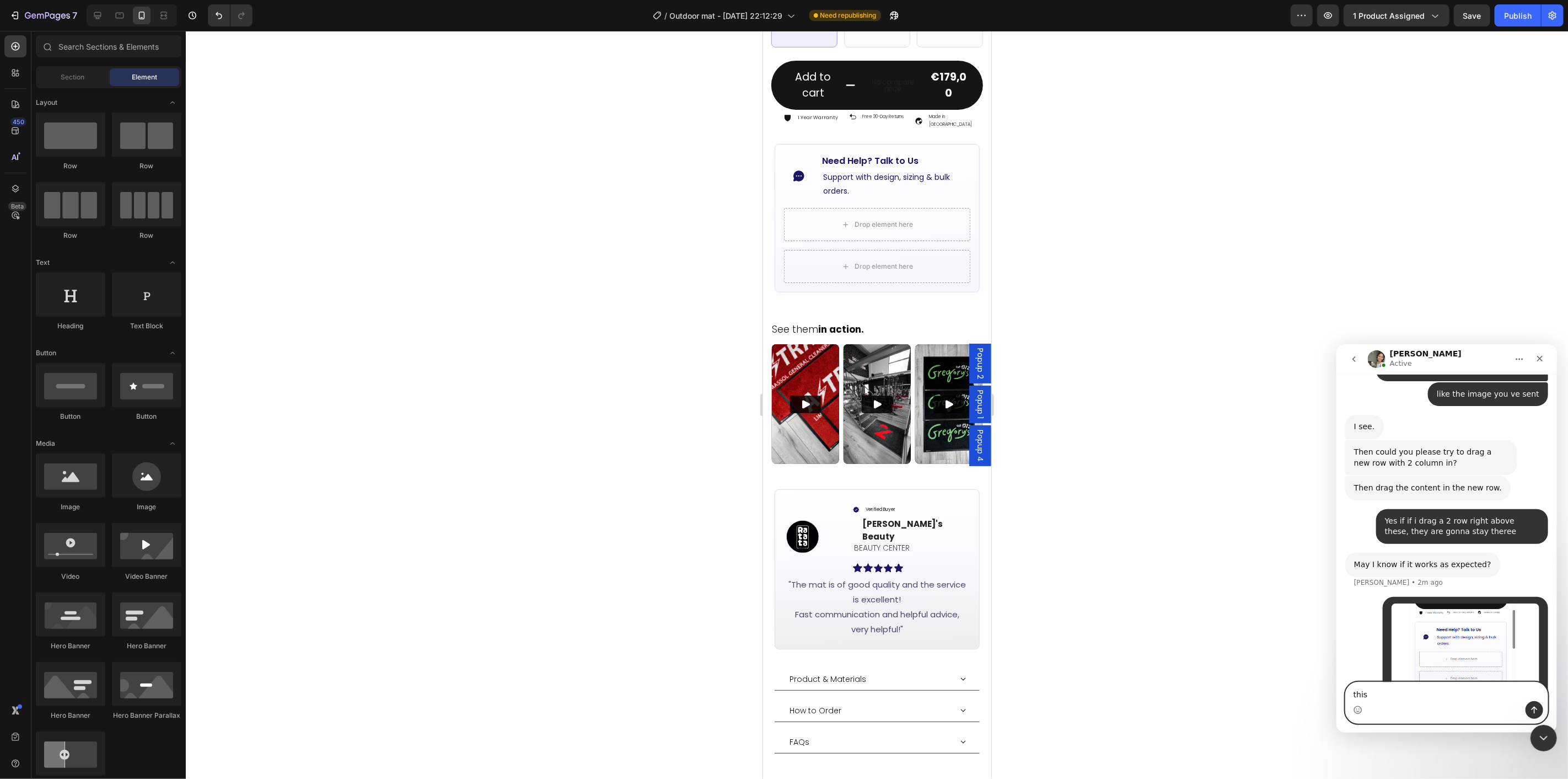
scroll to position [983, 0]
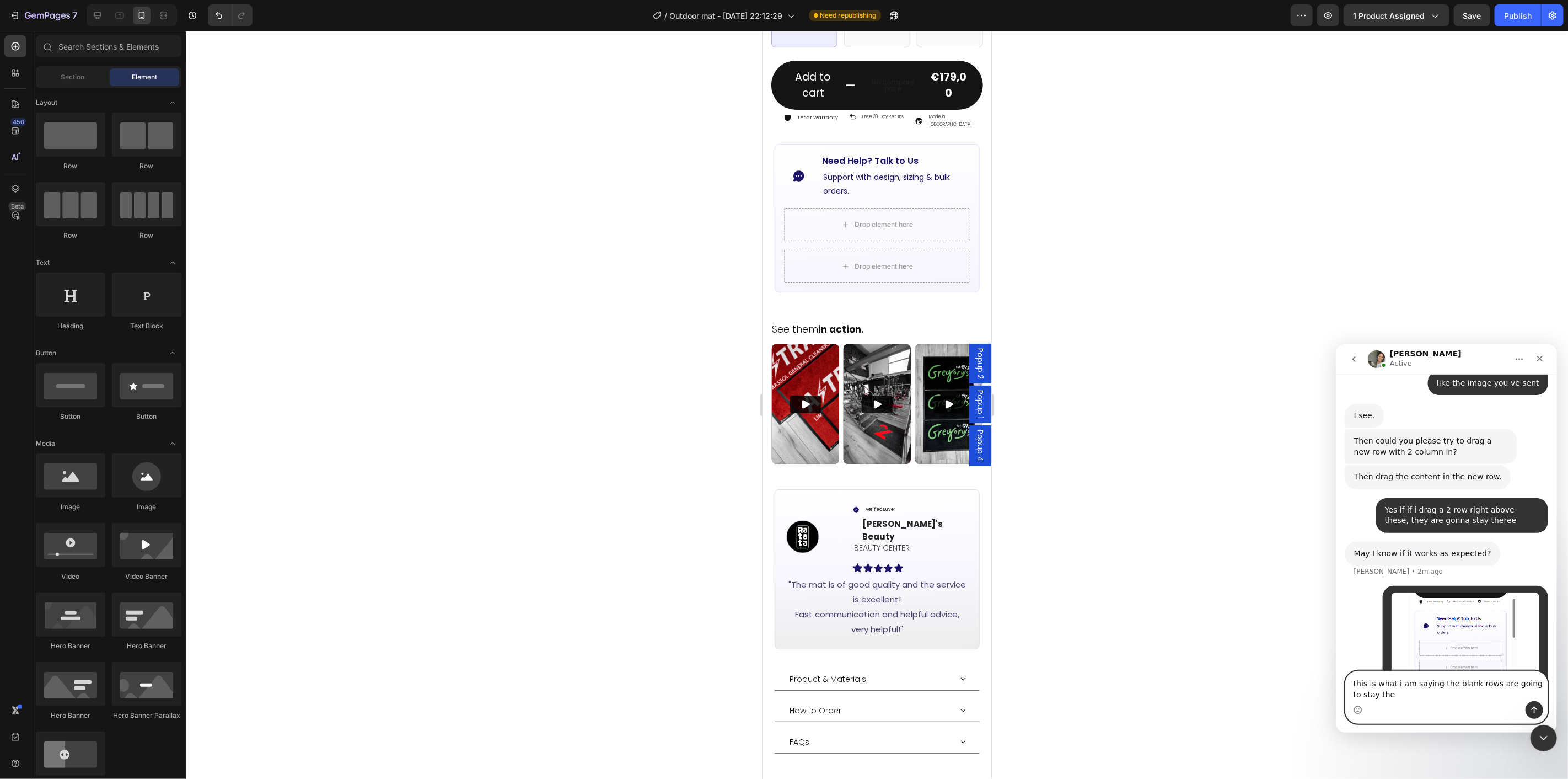
type textarea "this is what i am saying the blank rows are going to stay ther"
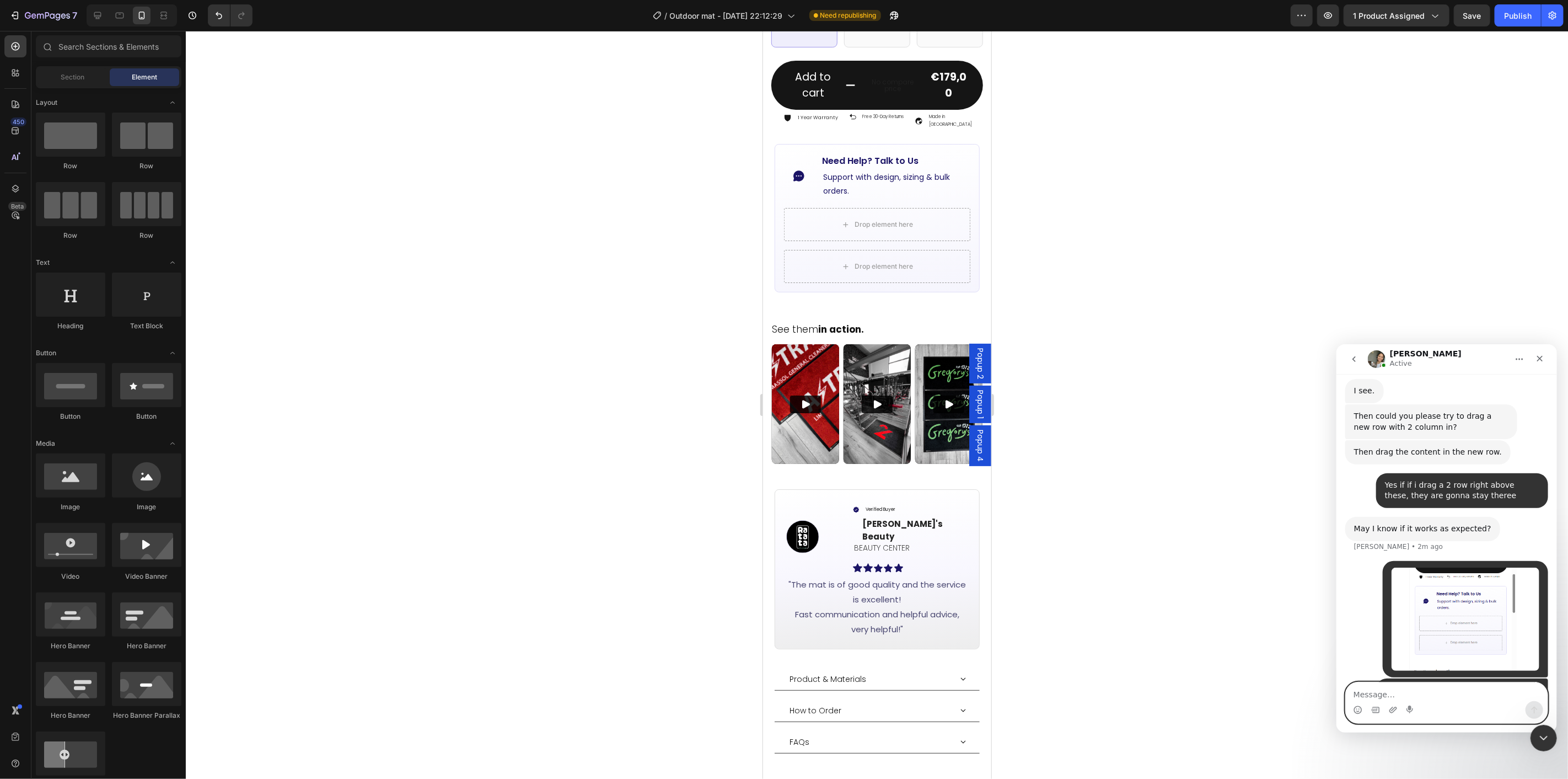
scroll to position [1018, 0]
click at [1098, 348] on div at bounding box center [877, 405] width 1382 height 748
click at [1470, 18] on span "Save" at bounding box center [1473, 15] width 18 height 9
click at [1520, 18] on div "Publish" at bounding box center [1518, 16] width 28 height 12
drag, startPoint x: 1058, startPoint y: 304, endPoint x: 843, endPoint y: 482, distance: 279.1
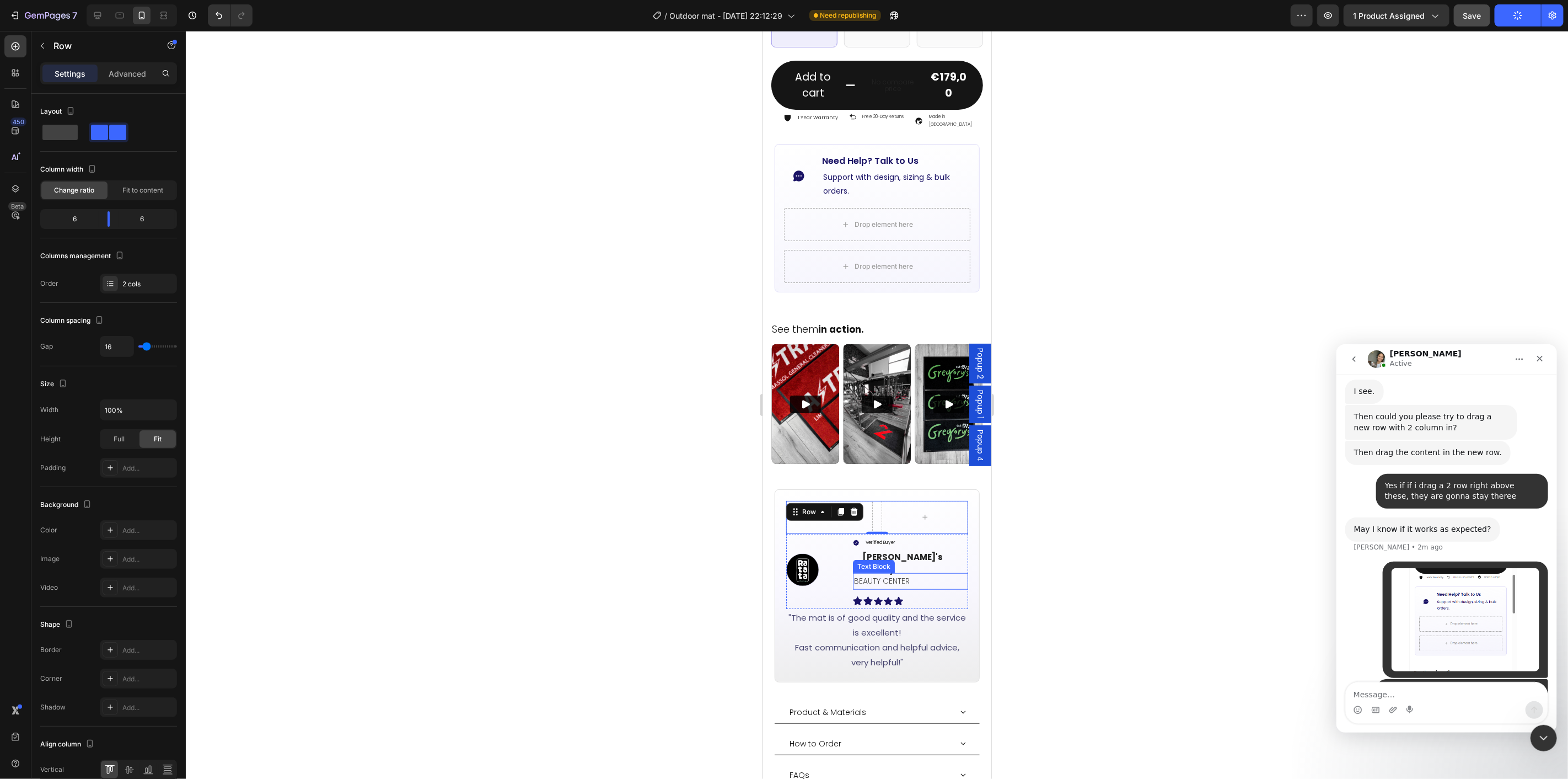
click at [1038, 543] on div at bounding box center [877, 405] width 1382 height 748
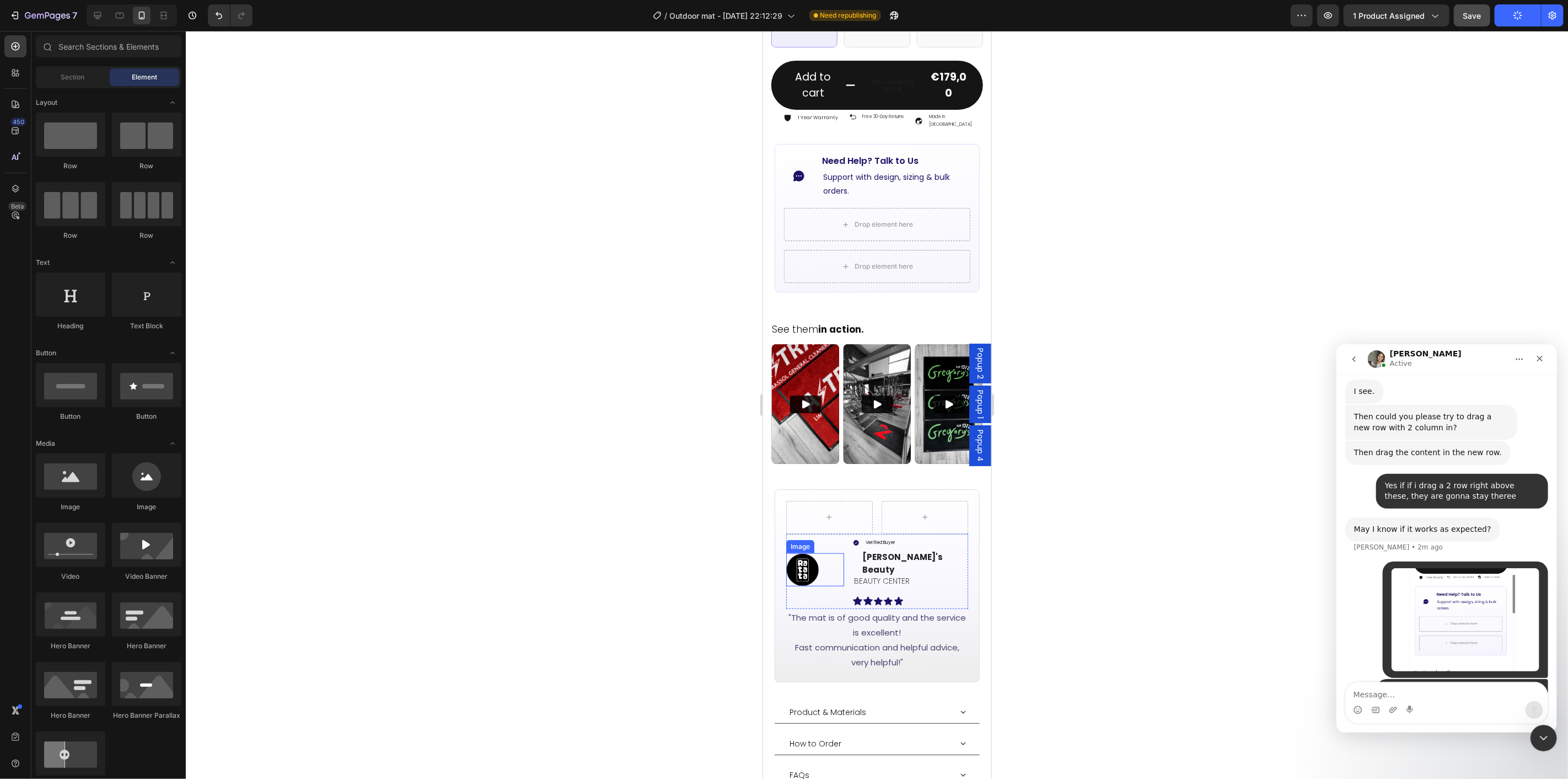
click at [811, 553] on img at bounding box center [803, 570] width 33 height 33
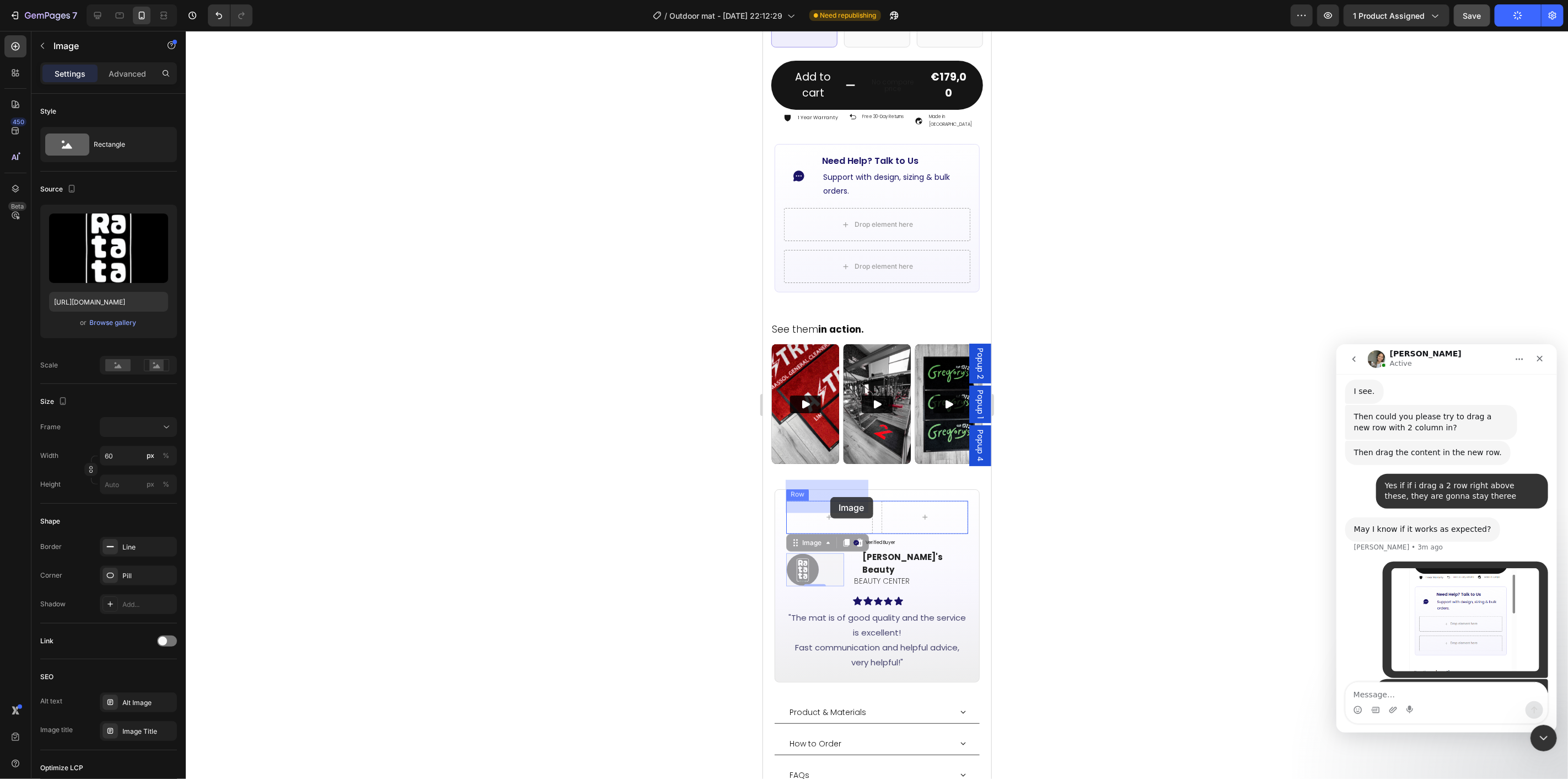
drag, startPoint x: 799, startPoint y: 520, endPoint x: 829, endPoint y: 495, distance: 39.1
click at [900, 535] on div "Verified Buyer" at bounding box center [910, 541] width 116 height 13
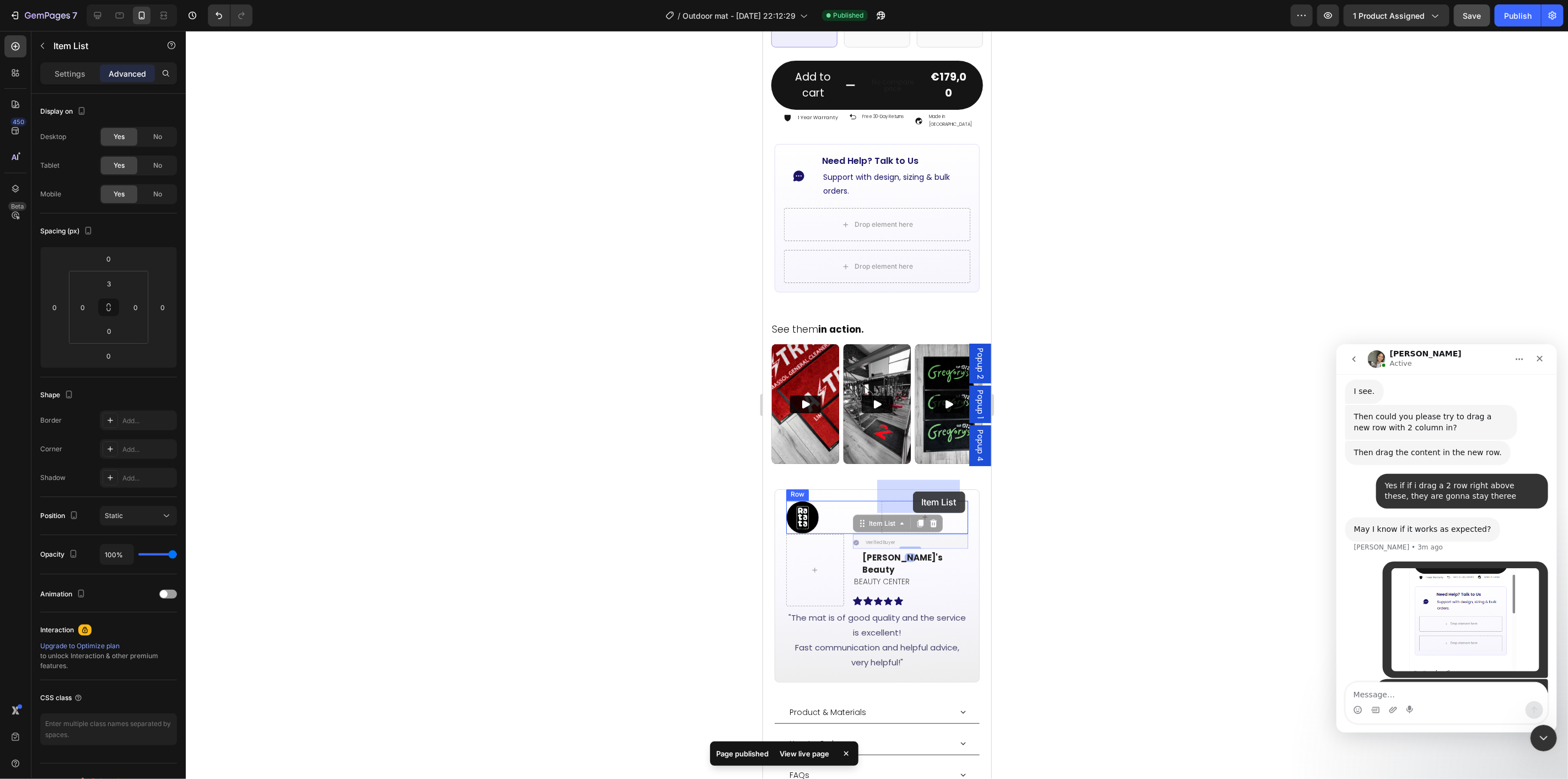
drag, startPoint x: 858, startPoint y: 504, endPoint x: 913, endPoint y: 491, distance: 56.5
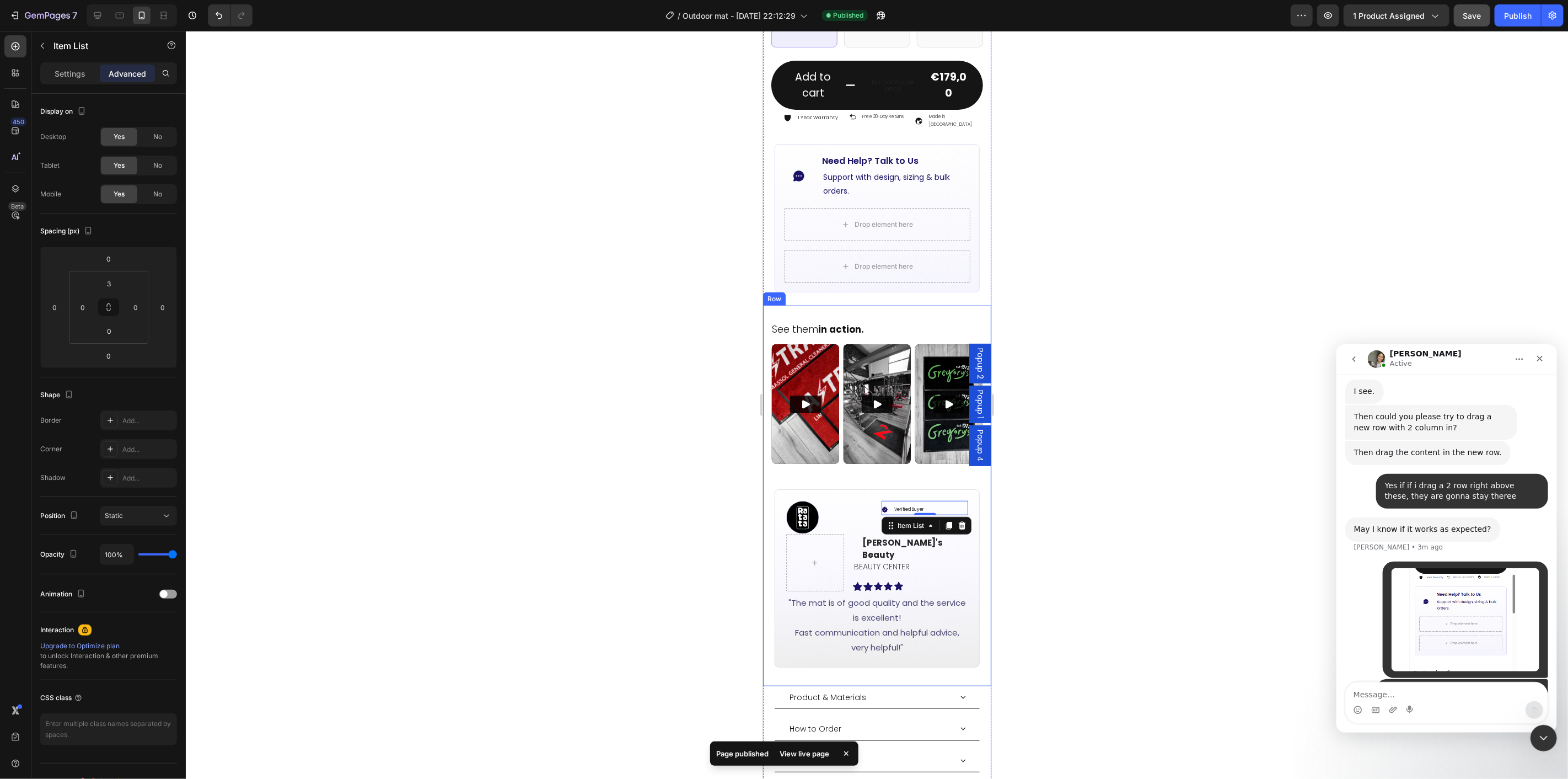
click at [1034, 516] on div at bounding box center [877, 405] width 1382 height 748
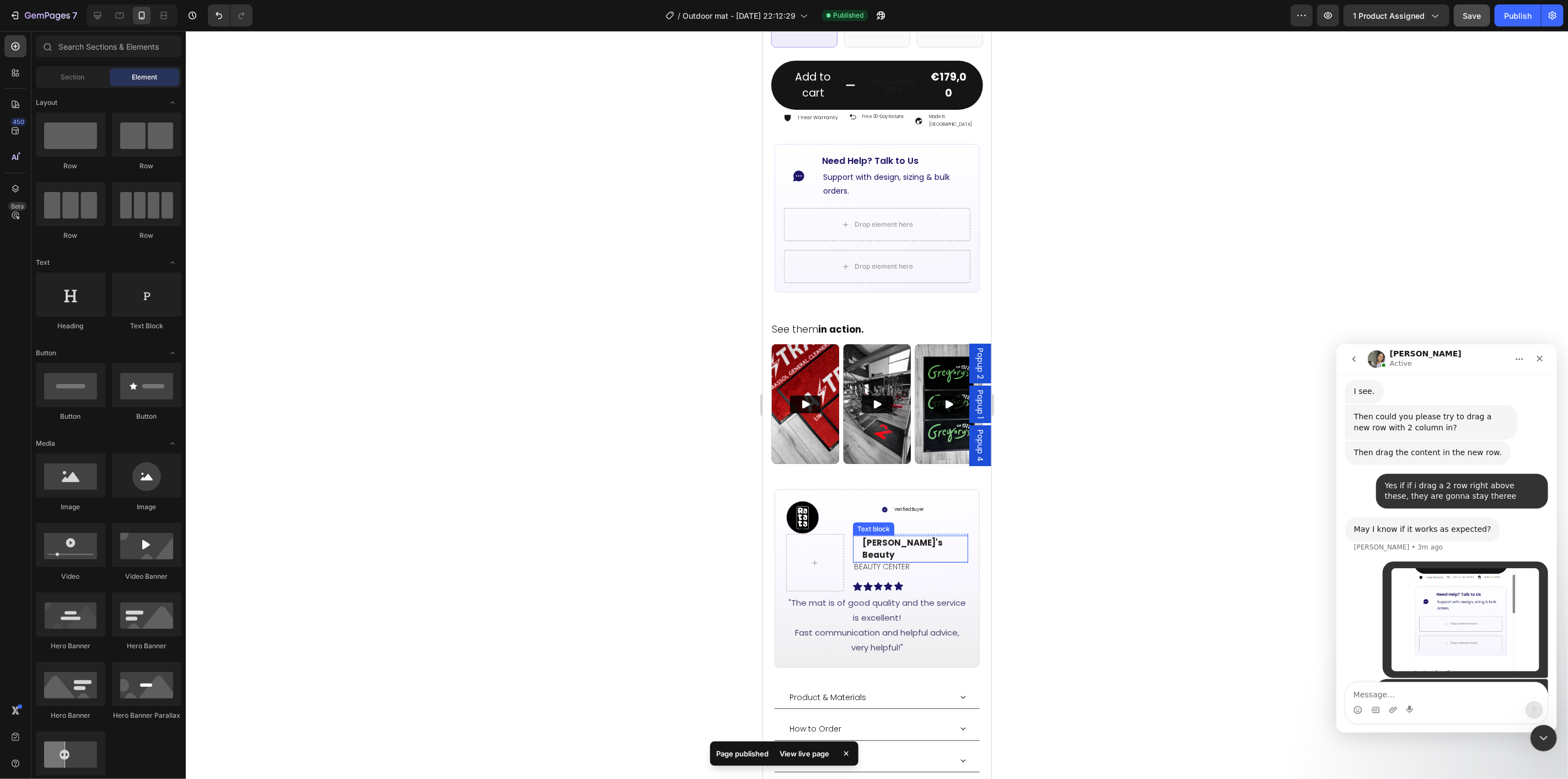
click at [903, 536] on p "[PERSON_NAME]'s Beauty" at bounding box center [914, 549] width 105 height 25
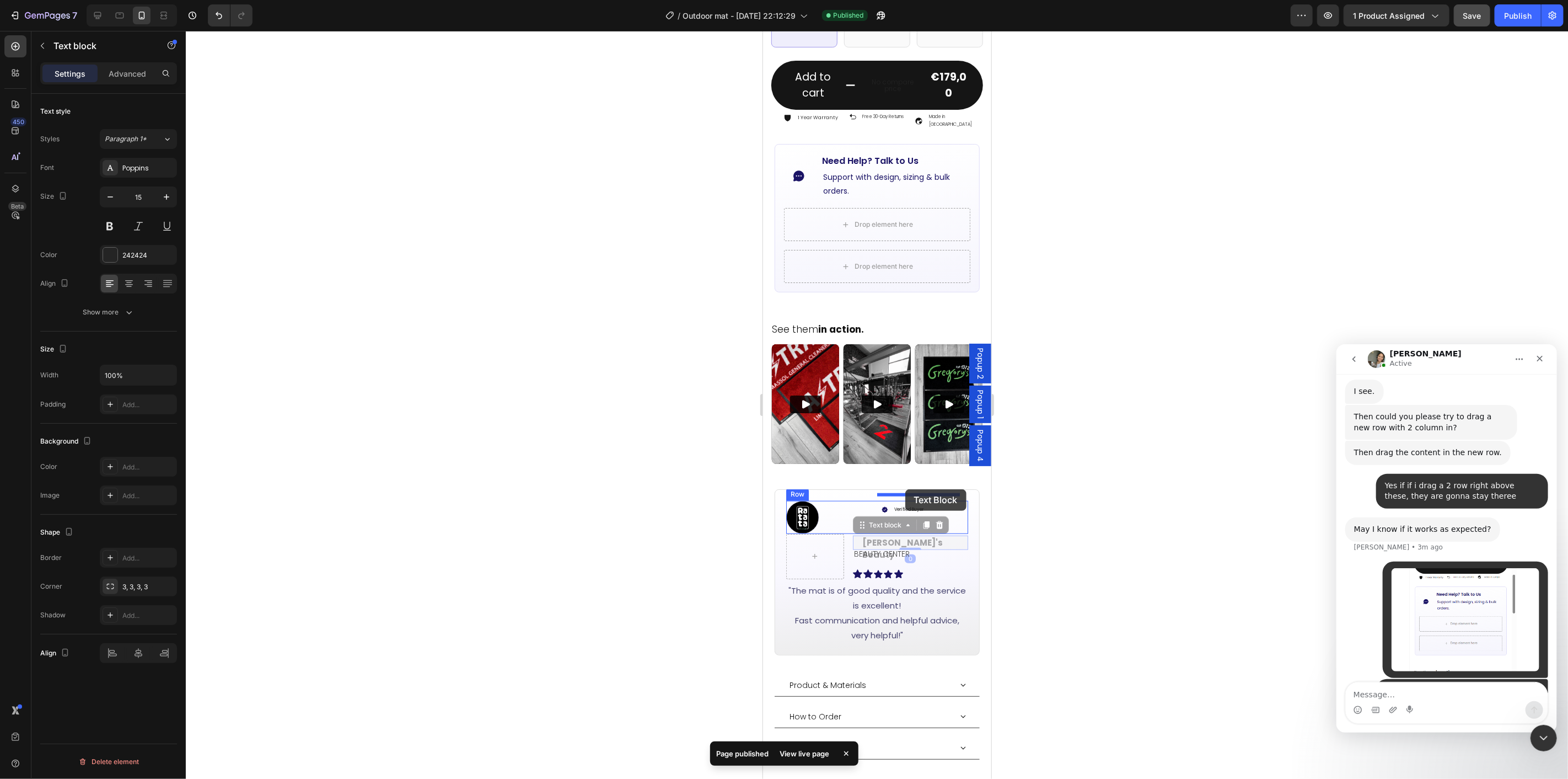
drag, startPoint x: 858, startPoint y: 506, endPoint x: 1803, endPoint y: 529, distance: 945.3
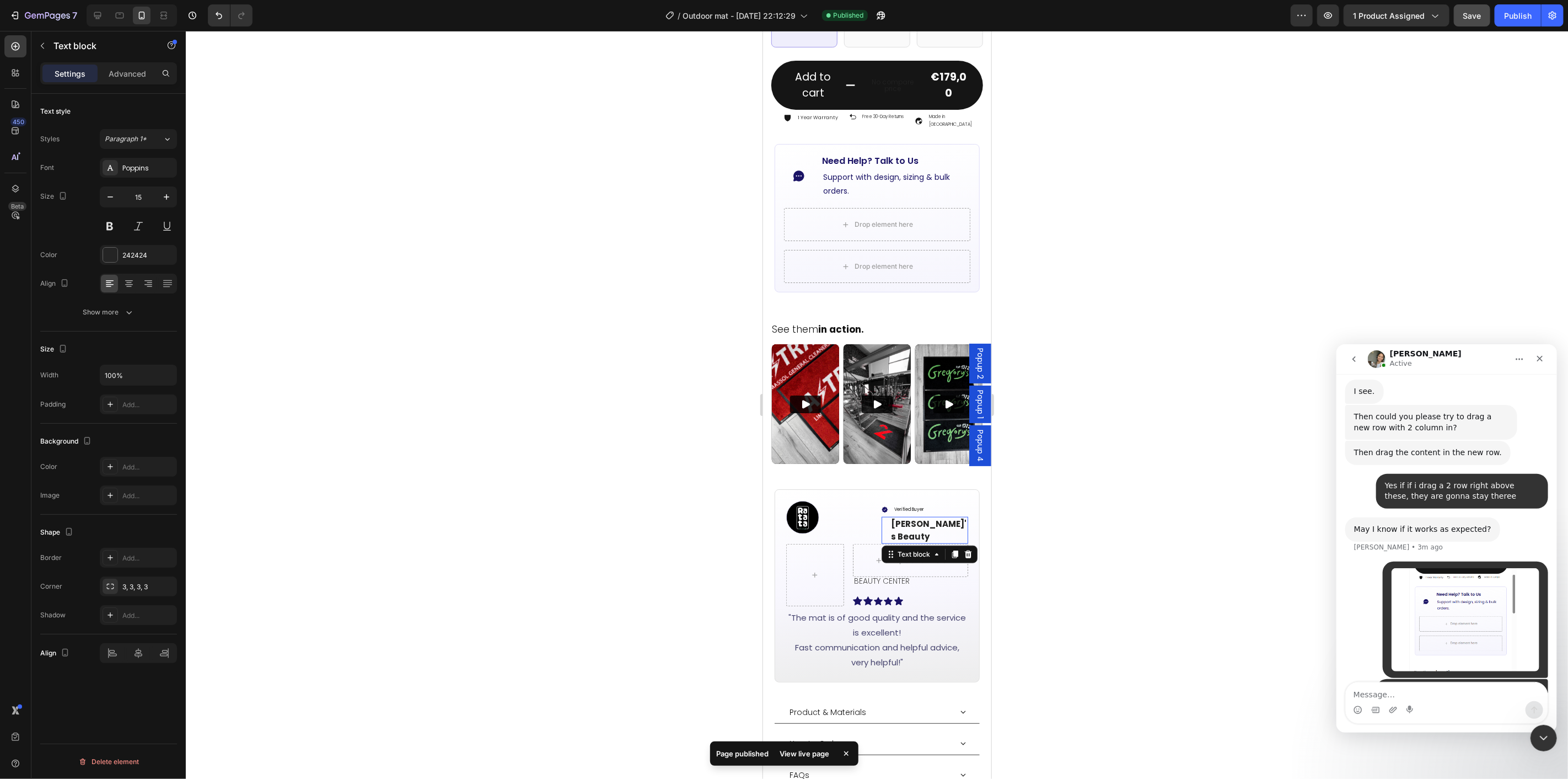
click at [1040, 498] on div at bounding box center [877, 405] width 1382 height 748
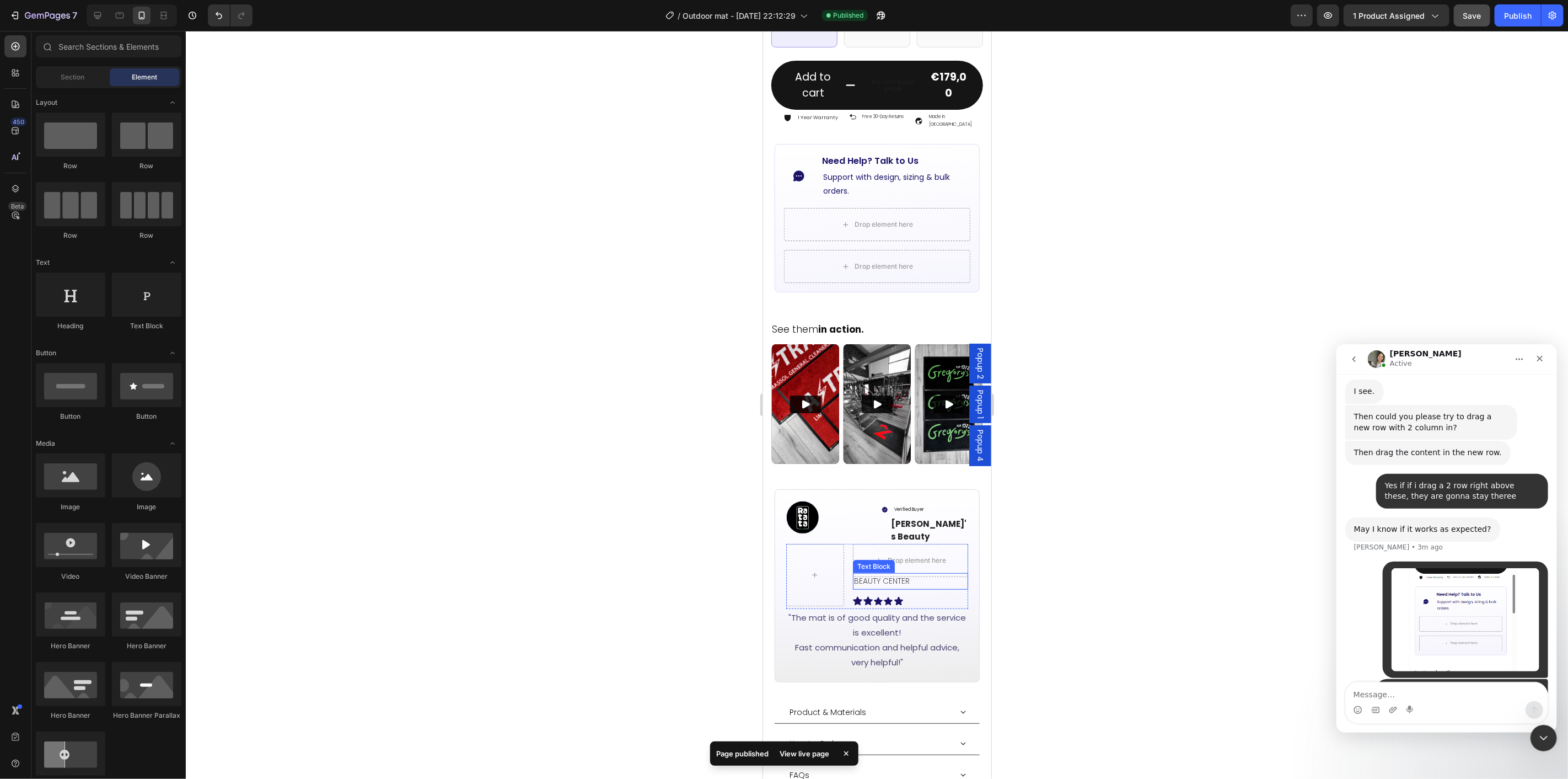
drag, startPoint x: 903, startPoint y: 554, endPoint x: 877, endPoint y: 550, distance: 26.3
click at [904, 574] on p "BEAUTY CENTER" at bounding box center [910, 580] width 113 height 14
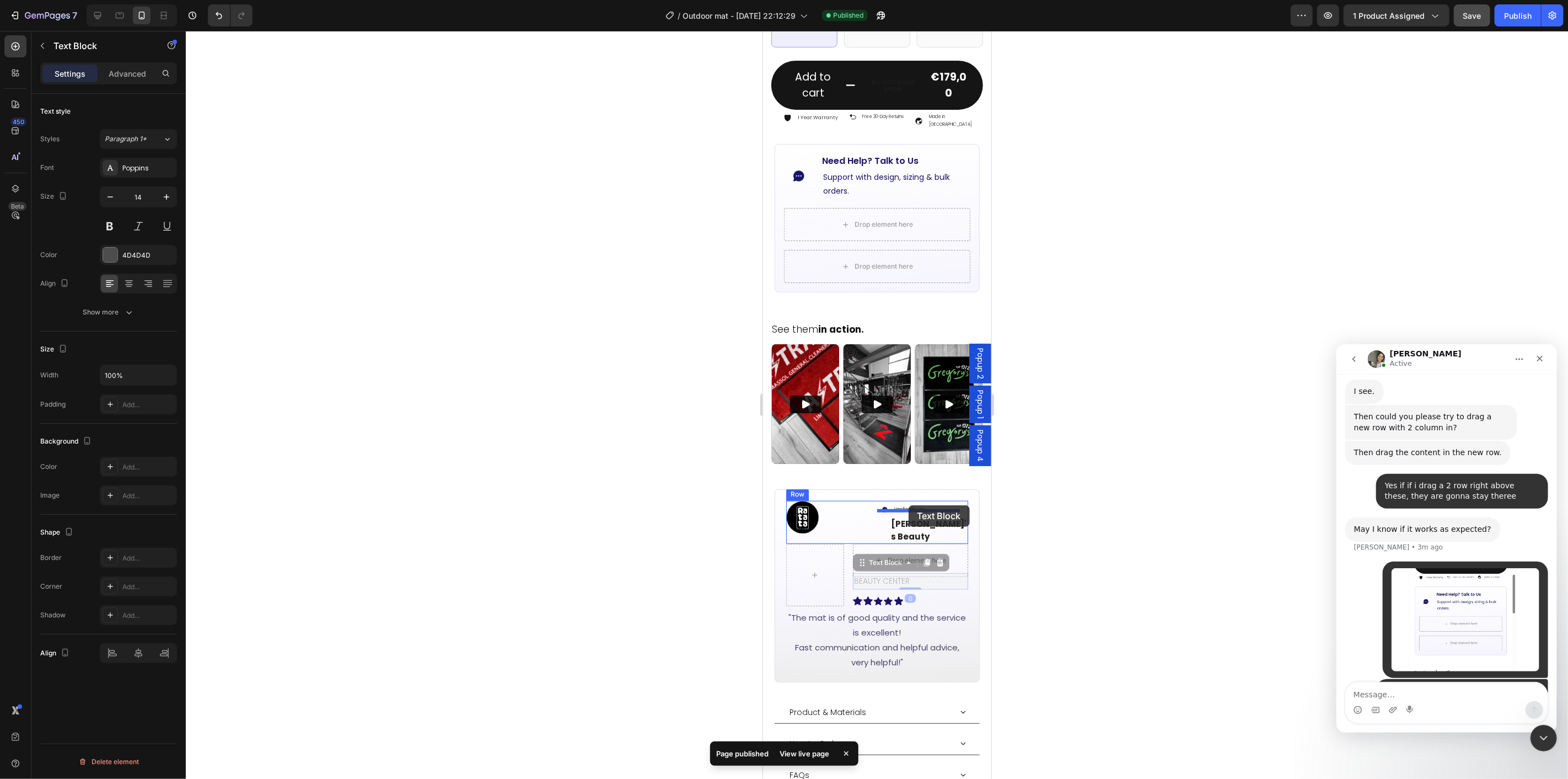
drag, startPoint x: 859, startPoint y: 532, endPoint x: 1815, endPoint y: 545, distance: 956.1
click at [1052, 515] on div at bounding box center [877, 405] width 1382 height 748
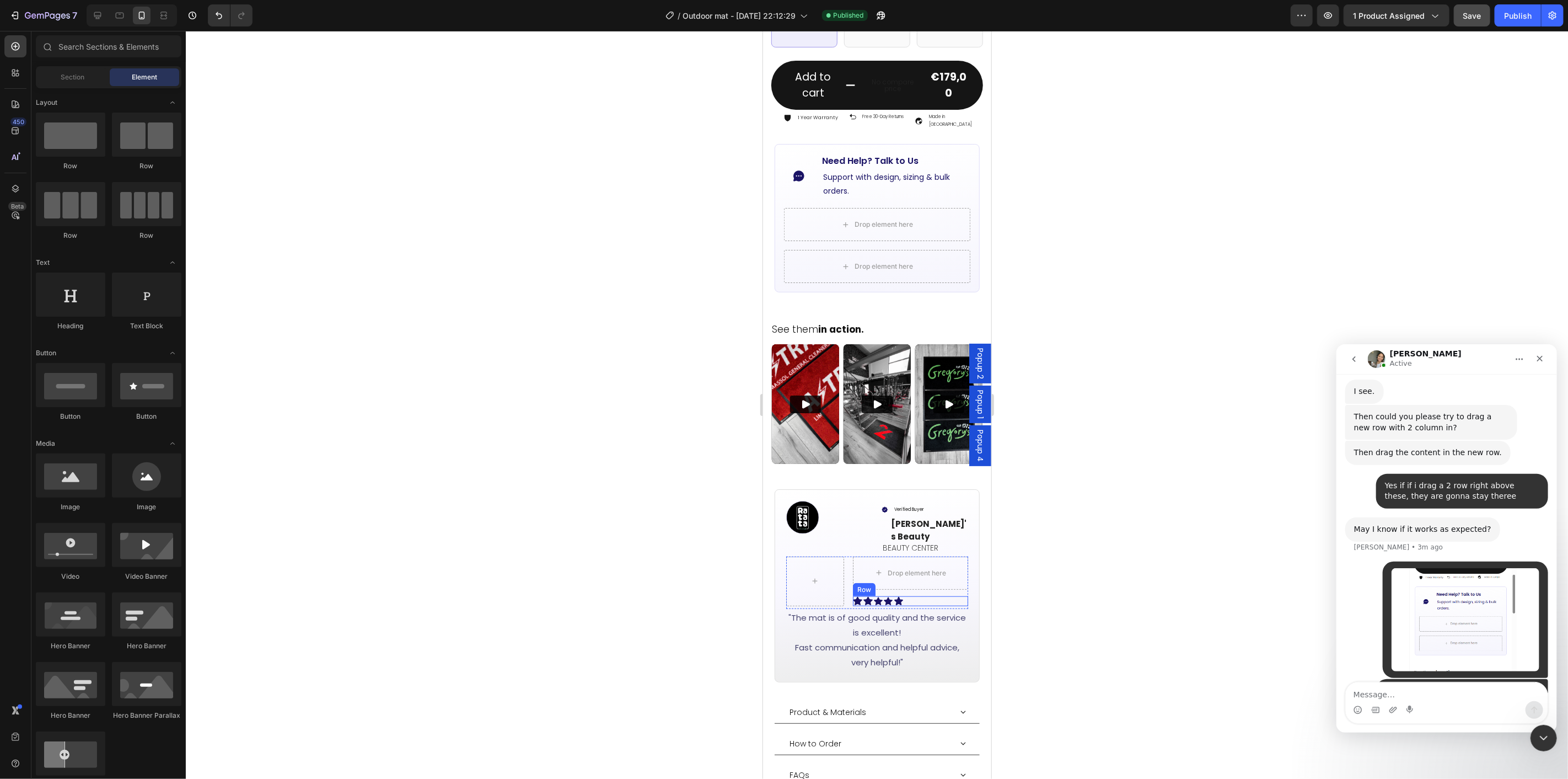
click at [900, 596] on div "Icon Icon Icon Icon Icon Row" at bounding box center [910, 601] width 116 height 10
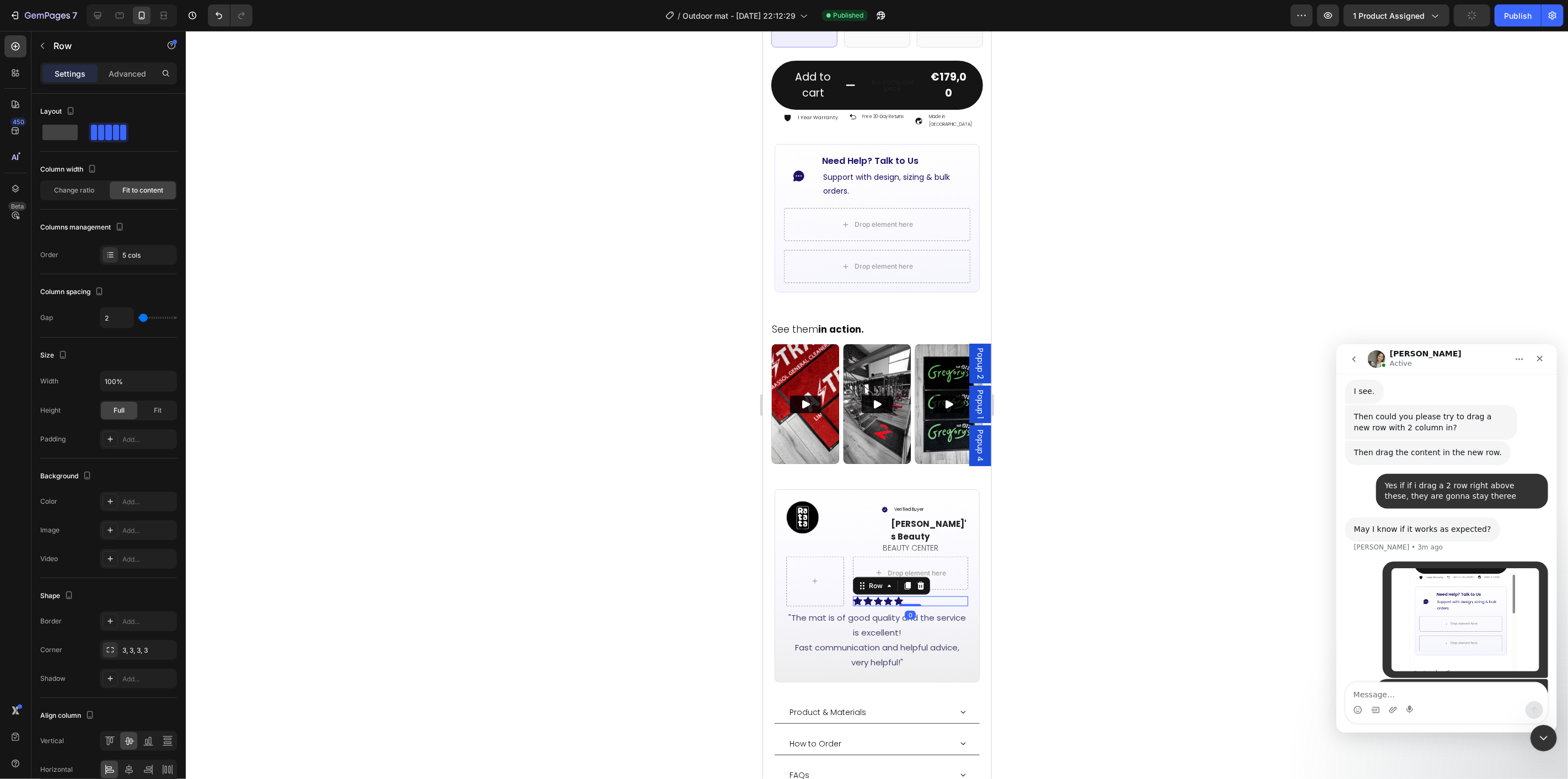
click at [907, 596] on div "Icon Icon Icon Icon Icon Row 0" at bounding box center [910, 601] width 116 height 10
drag, startPoint x: 868, startPoint y: 544, endPoint x: 894, endPoint y: 515, distance: 38.9
click at [1060, 504] on div at bounding box center [877, 405] width 1382 height 748
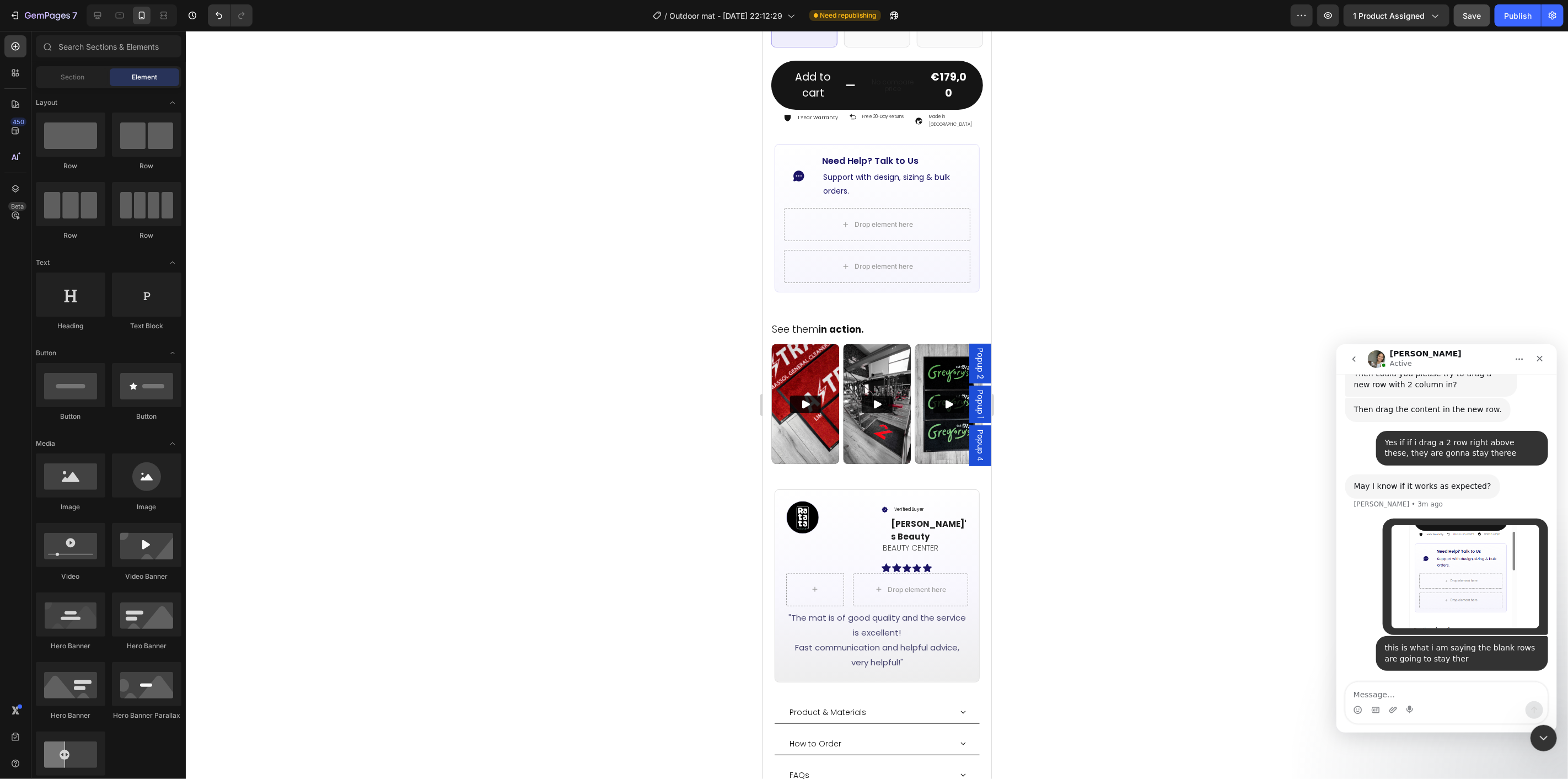
scroll to position [1060, 0]
click at [1090, 542] on div at bounding box center [877, 405] width 1382 height 748
click at [943, 563] on div "Icon Icon Icon Icon Icon Row" at bounding box center [924, 568] width 87 height 10
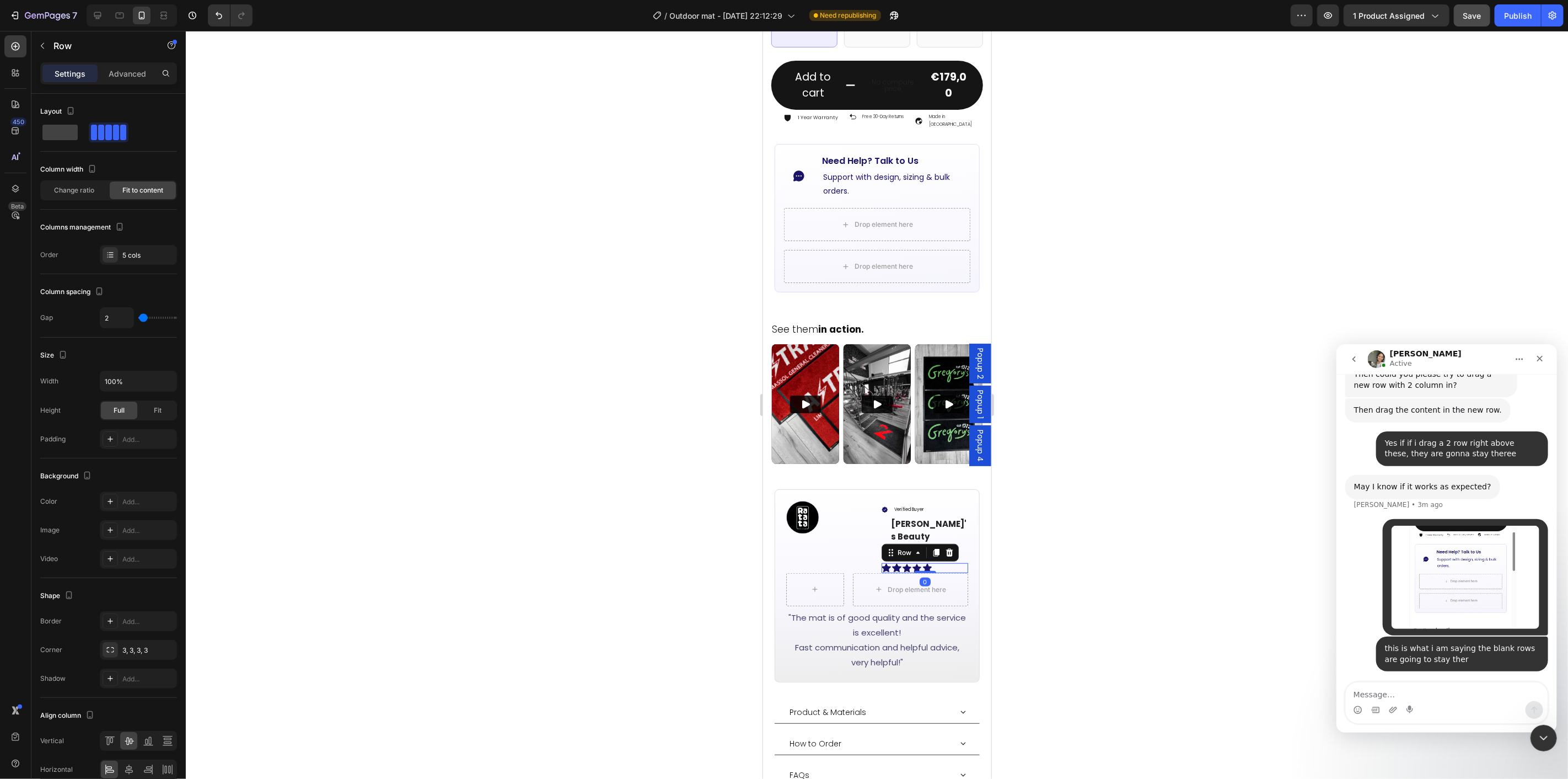
click at [1049, 512] on div at bounding box center [877, 405] width 1382 height 748
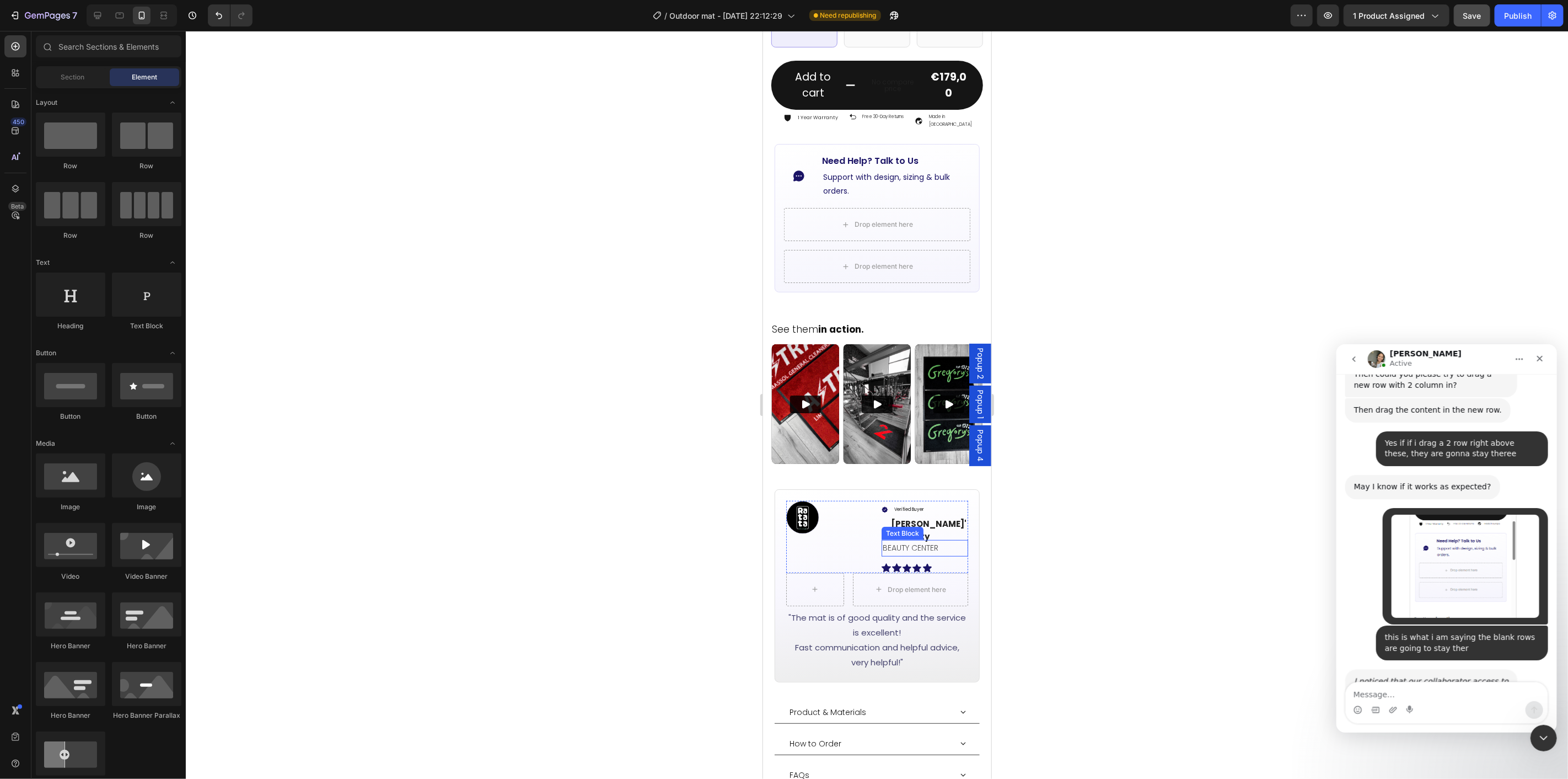
scroll to position [1175, 0]
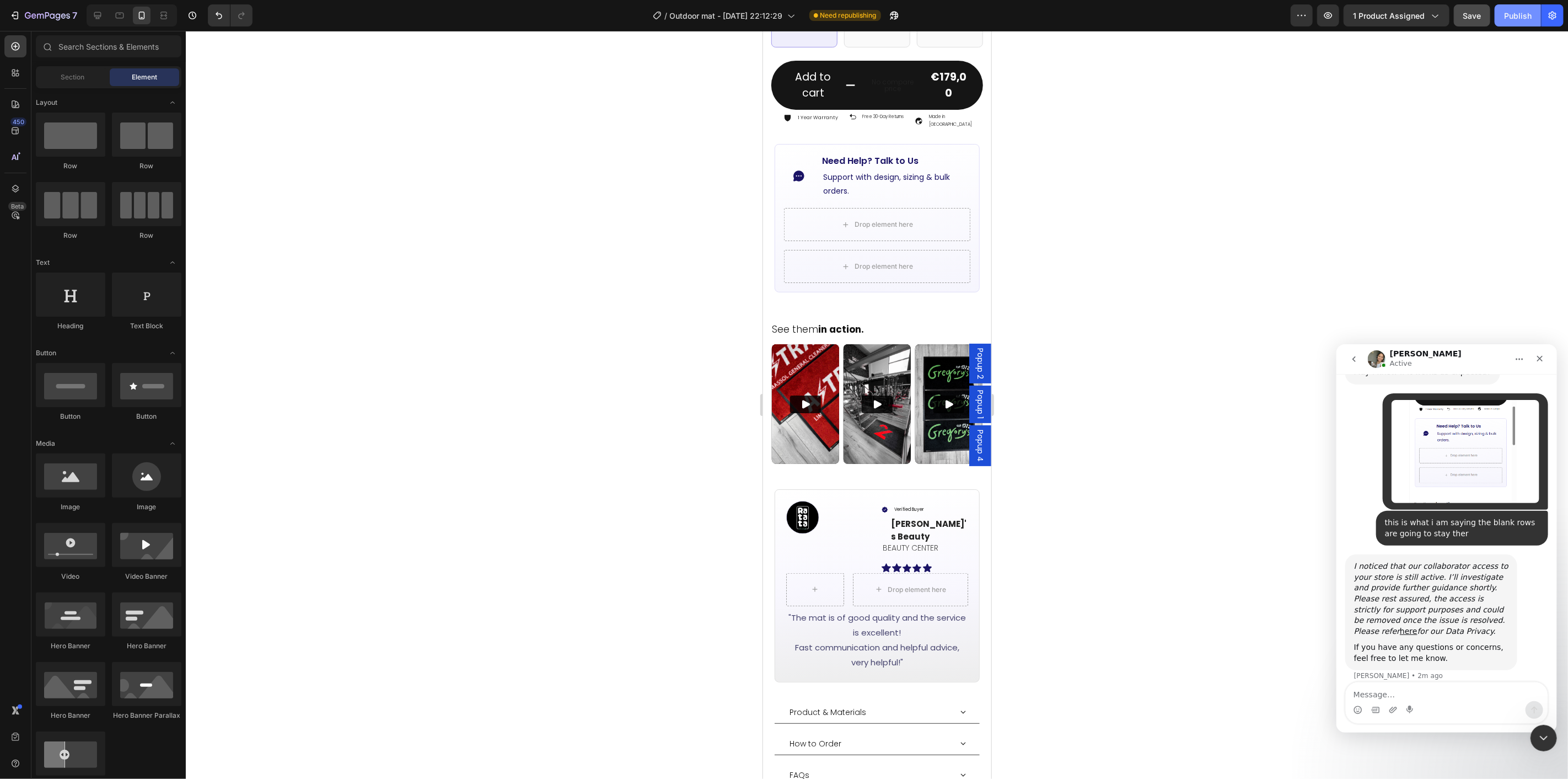
click at [1514, 22] on button "Publish" at bounding box center [1518, 15] width 47 height 22
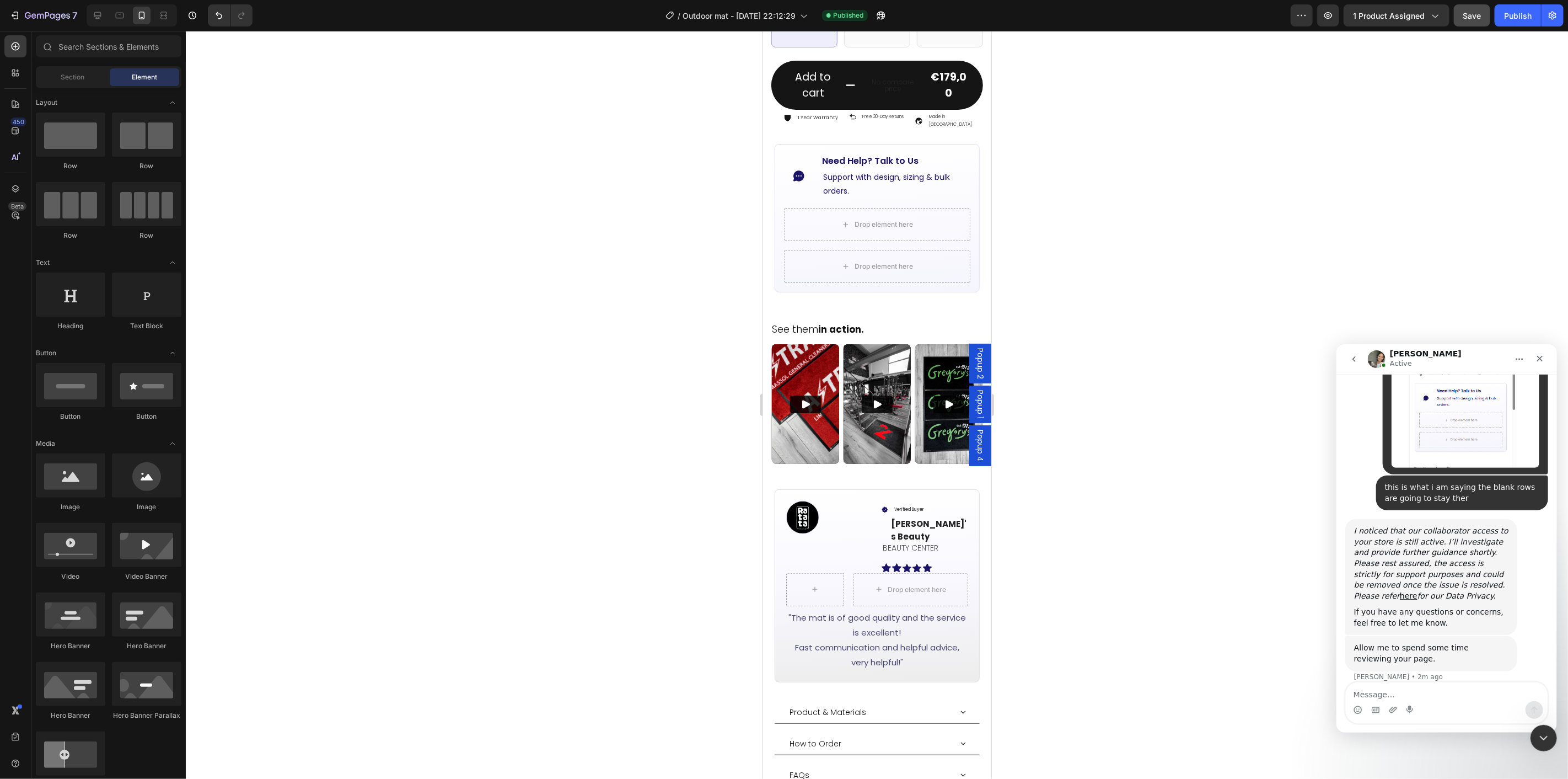
scroll to position [1168, 0]
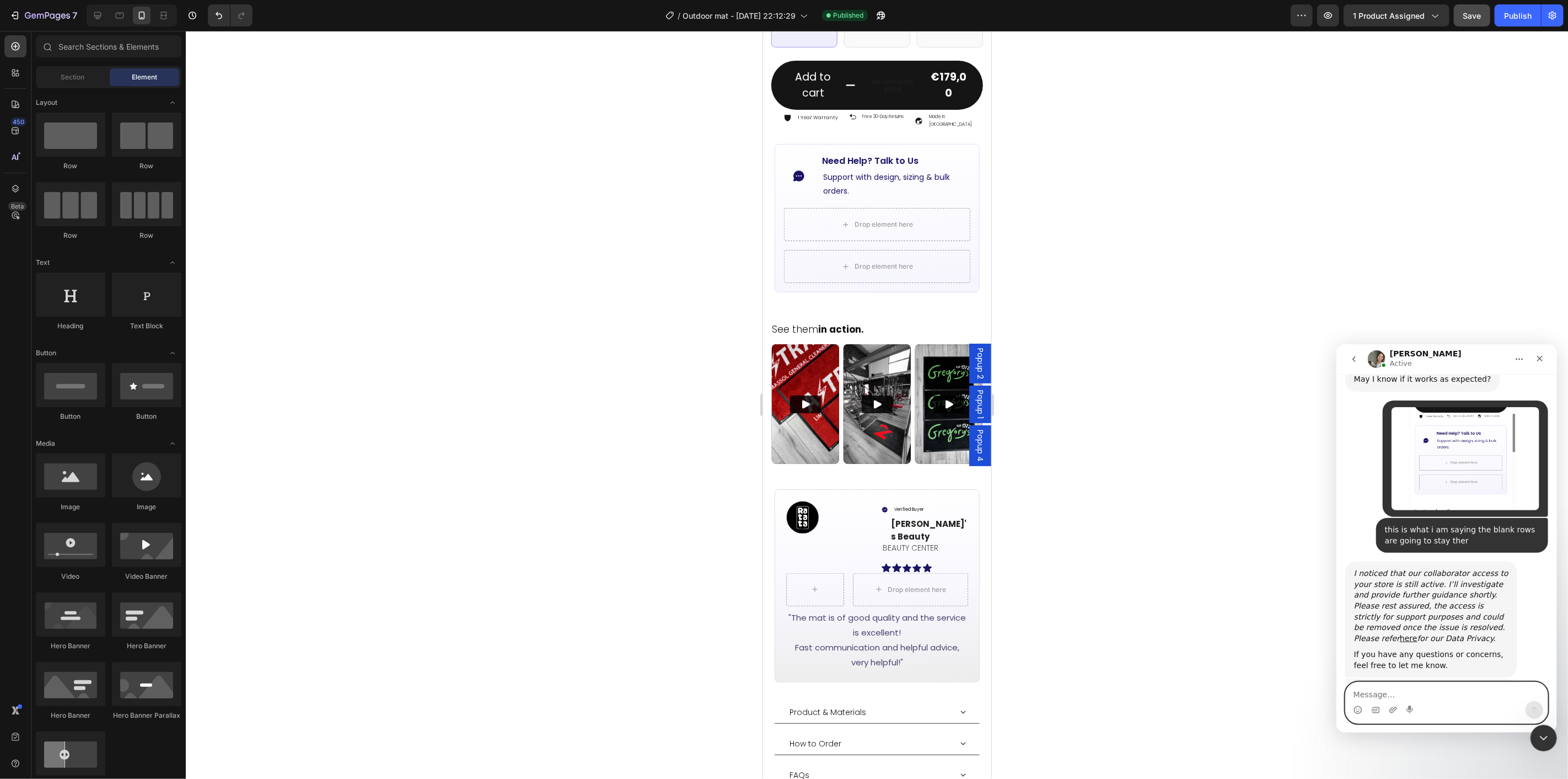
click at [1399, 690] on textarea "Message…" at bounding box center [1446, 691] width 202 height 18
paste textarea "P"
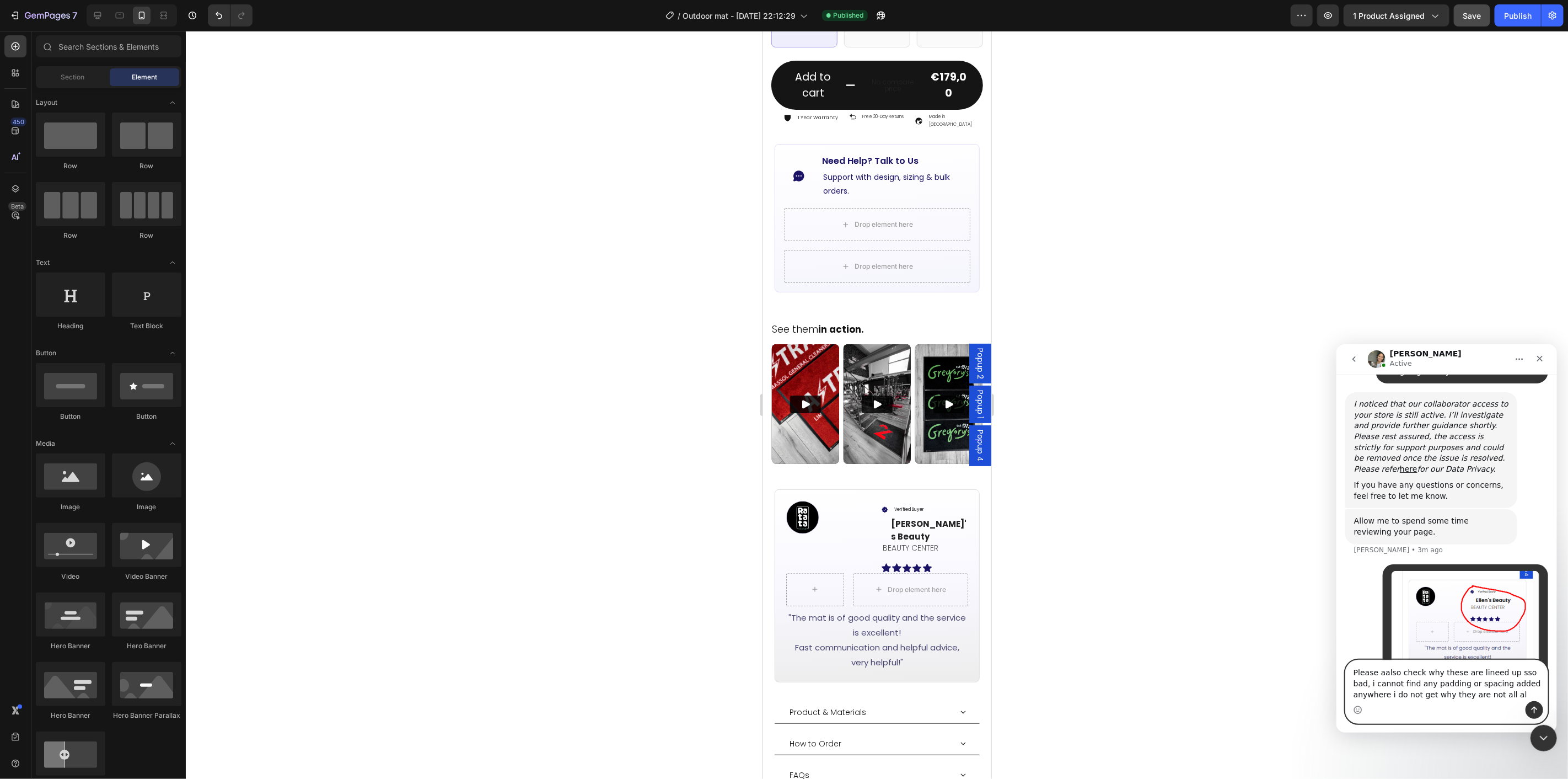
scroll to position [1337, 0]
type textarea "Please aalso check why these are lineed up sso bad, i cannot find any padding o…"
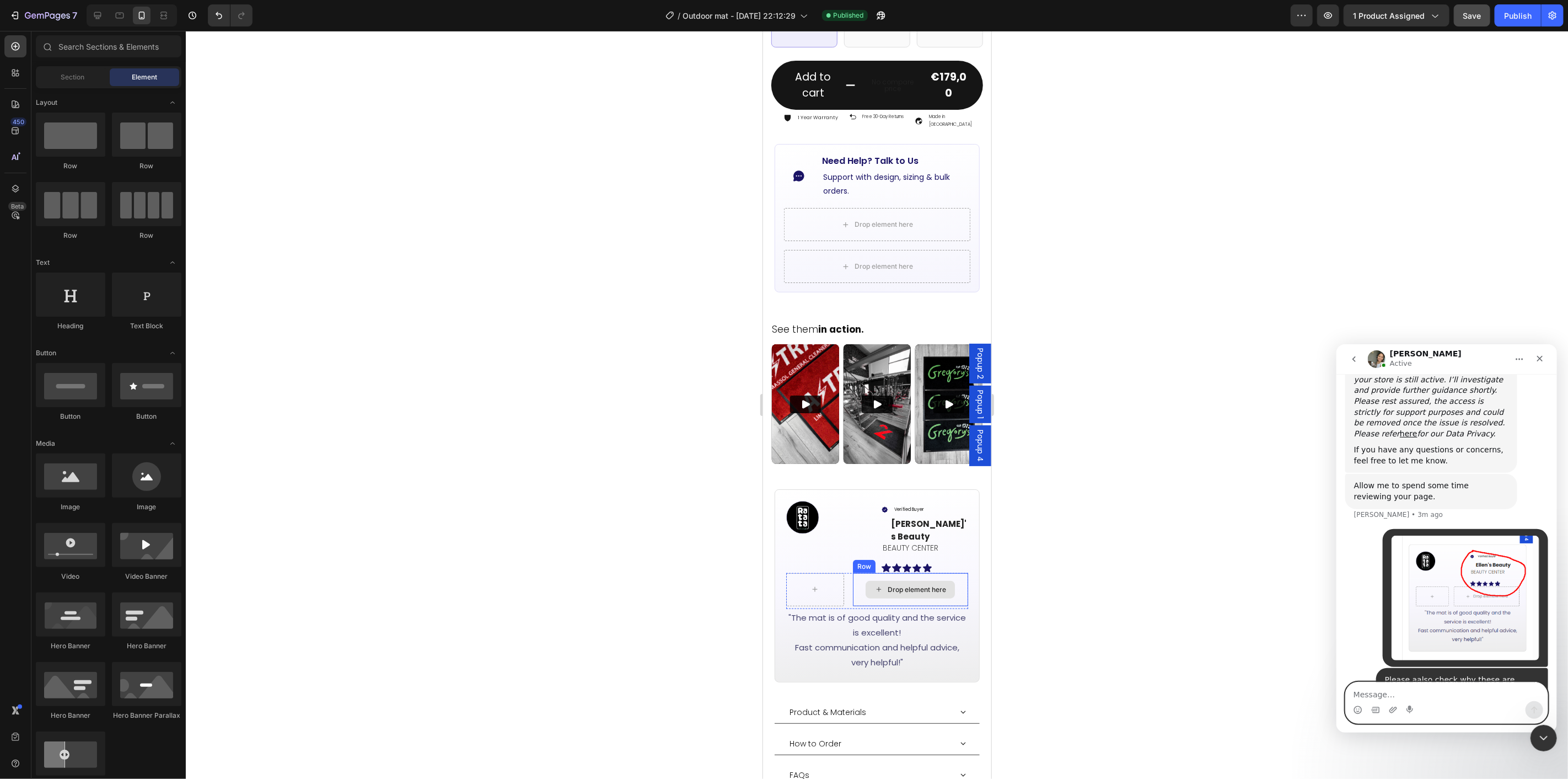
scroll to position [1372, 0]
click at [871, 520] on div "Image Verified Buyer Item List [PERSON_NAME]'s Beauty Text block BEAUTY CENTER …" at bounding box center [877, 536] width 183 height 73
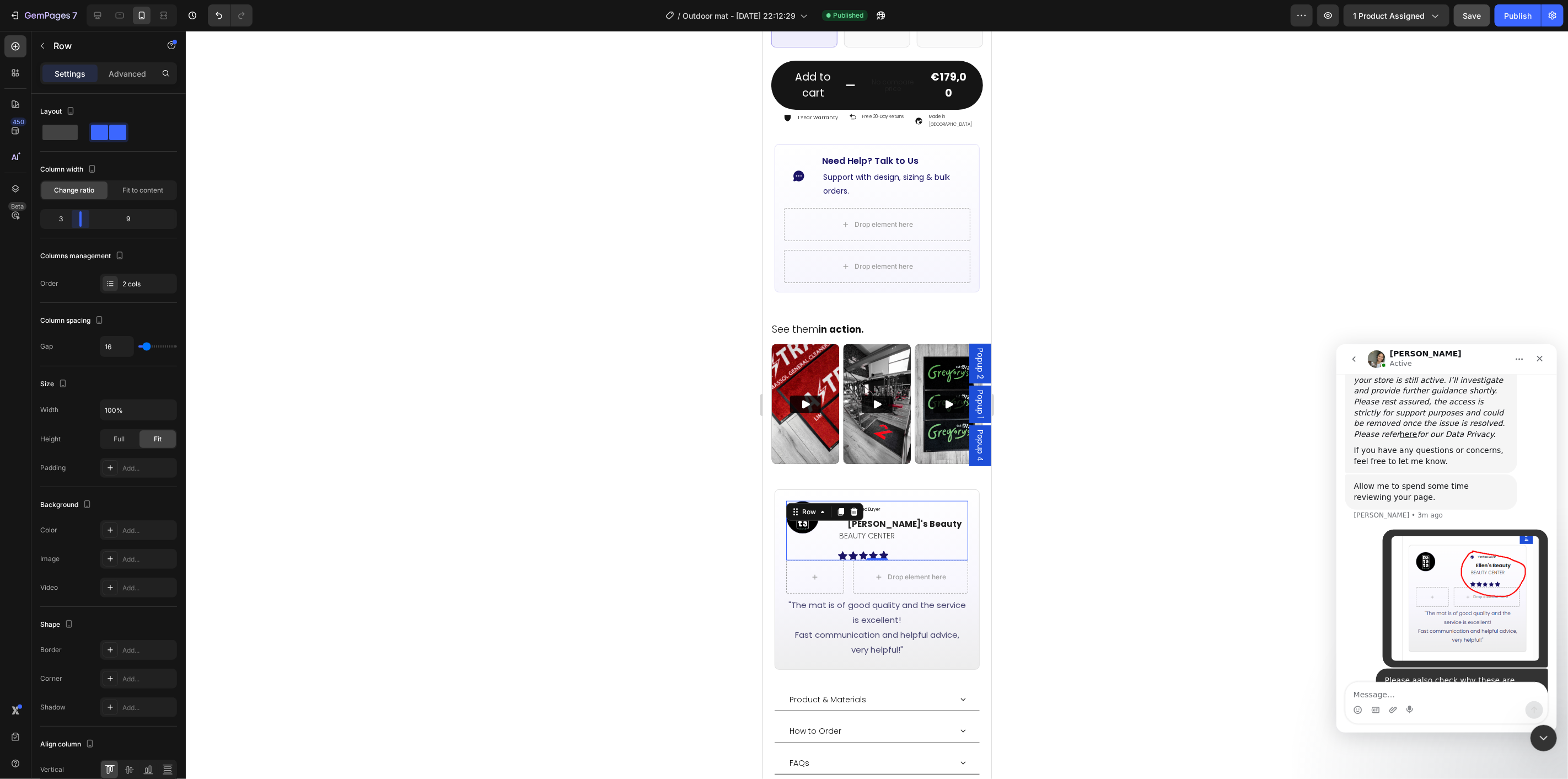
drag, startPoint x: 107, startPoint y: 221, endPoint x: 76, endPoint y: 224, distance: 31.1
click at [76, 0] on body "7 Version history / Outdoor mat - [DATE] 22:12:29 Published Preview 1 product a…" at bounding box center [784, 0] width 1568 height 0
click at [1068, 394] on div at bounding box center [877, 405] width 1382 height 748
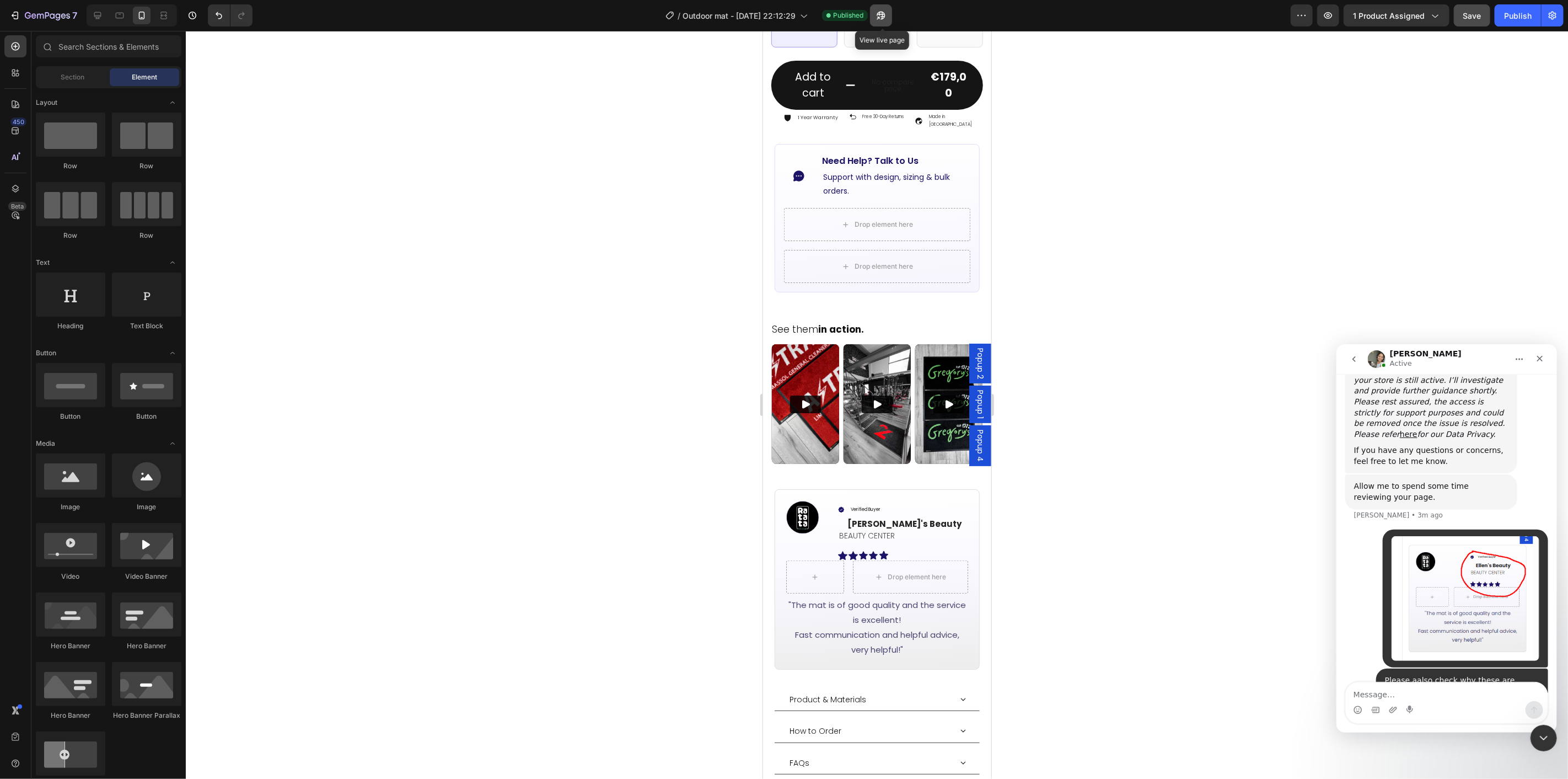
click at [891, 14] on button "button" at bounding box center [881, 15] width 22 height 22
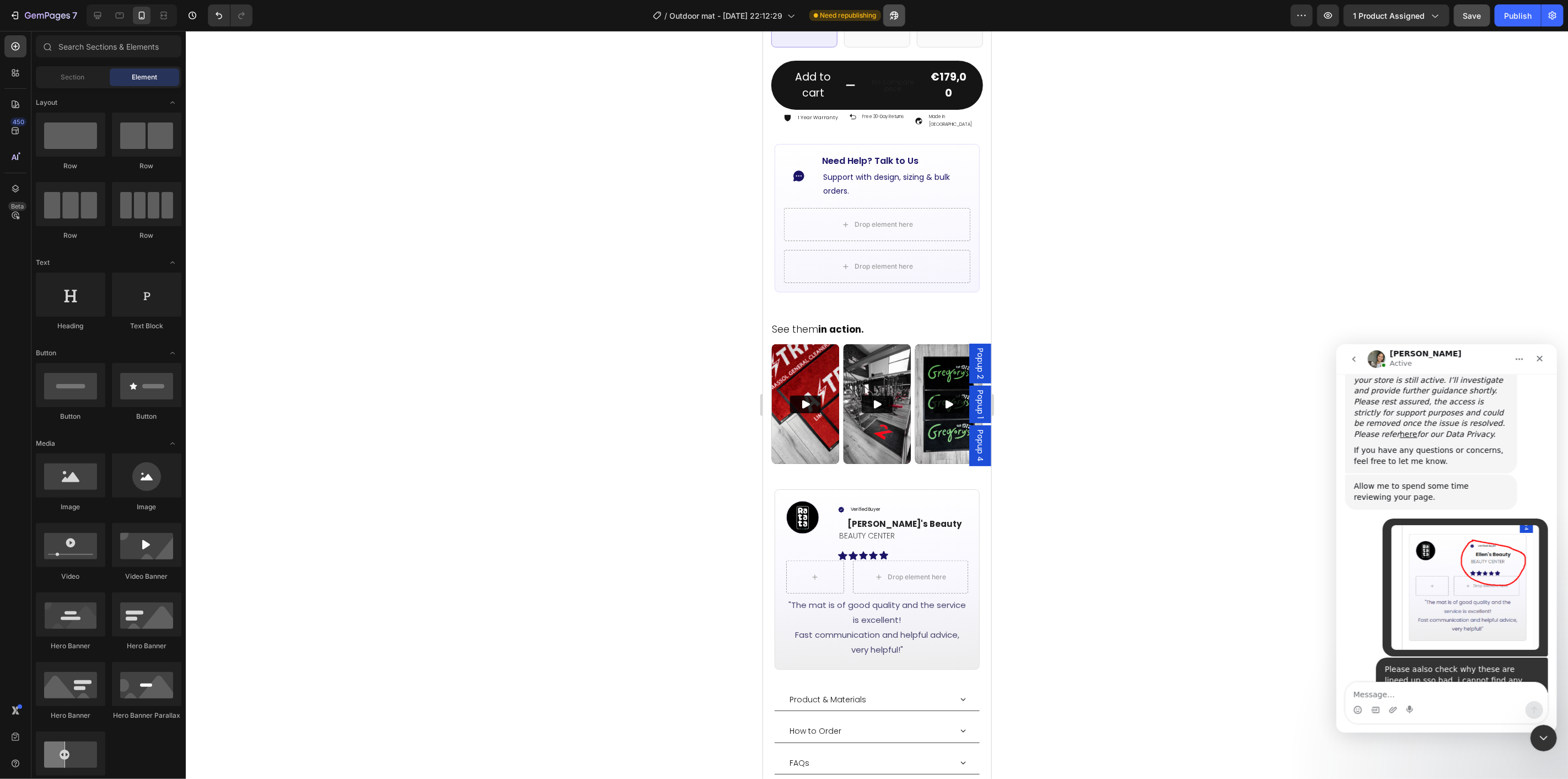
scroll to position [1449, 0]
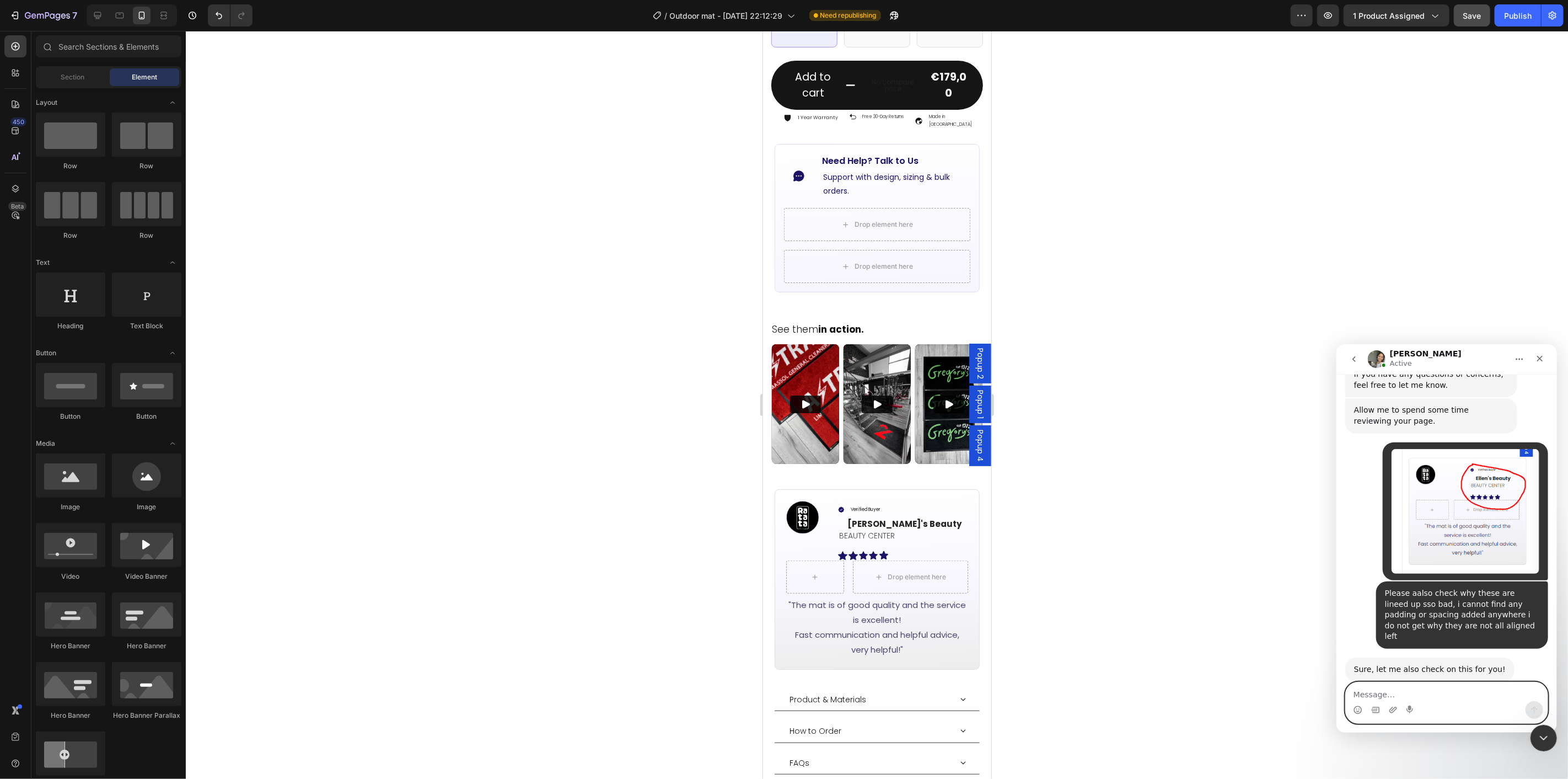
click at [1445, 697] on textarea "Message…" at bounding box center [1446, 691] width 202 height 18
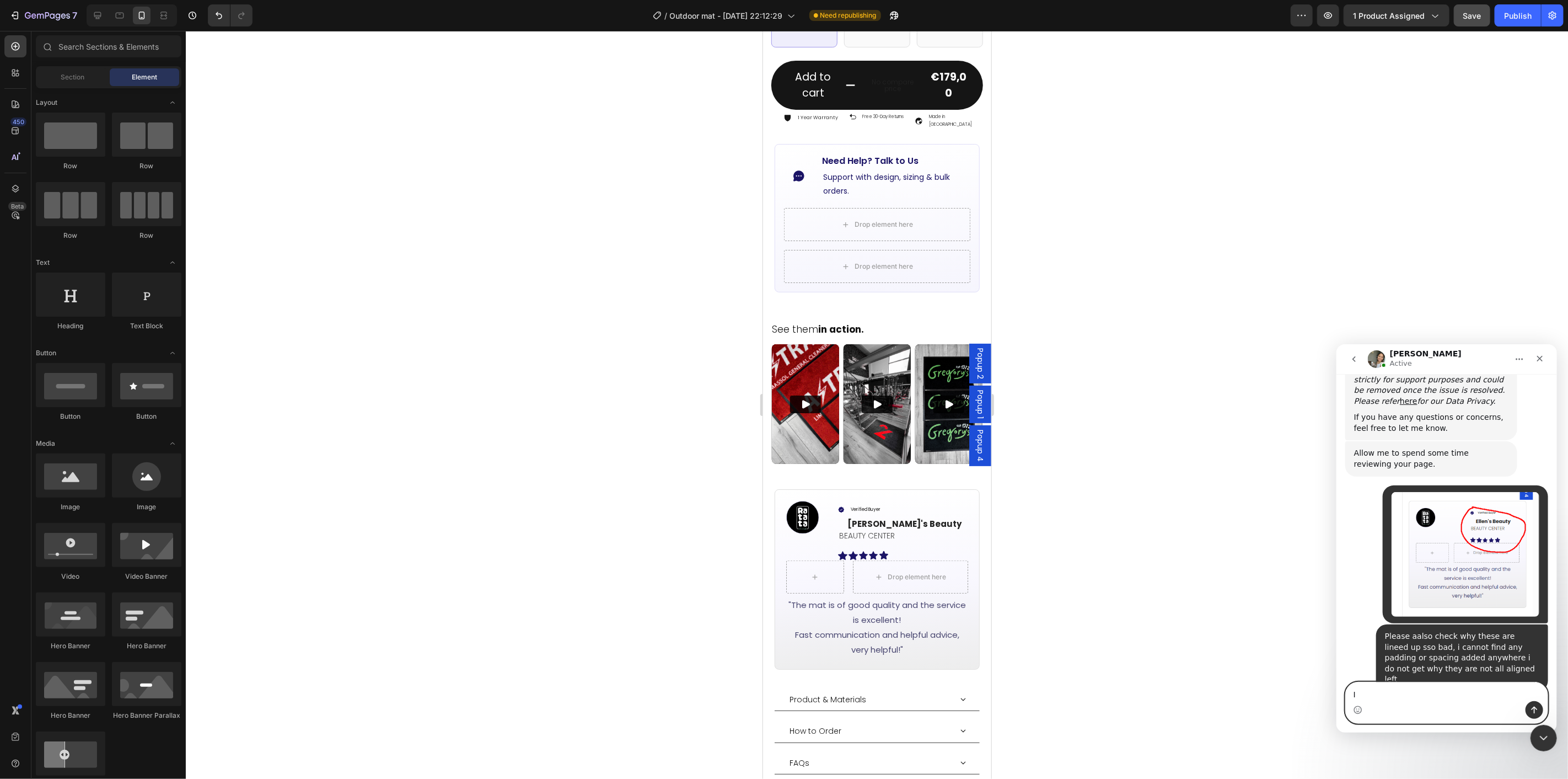
type textarea "I"
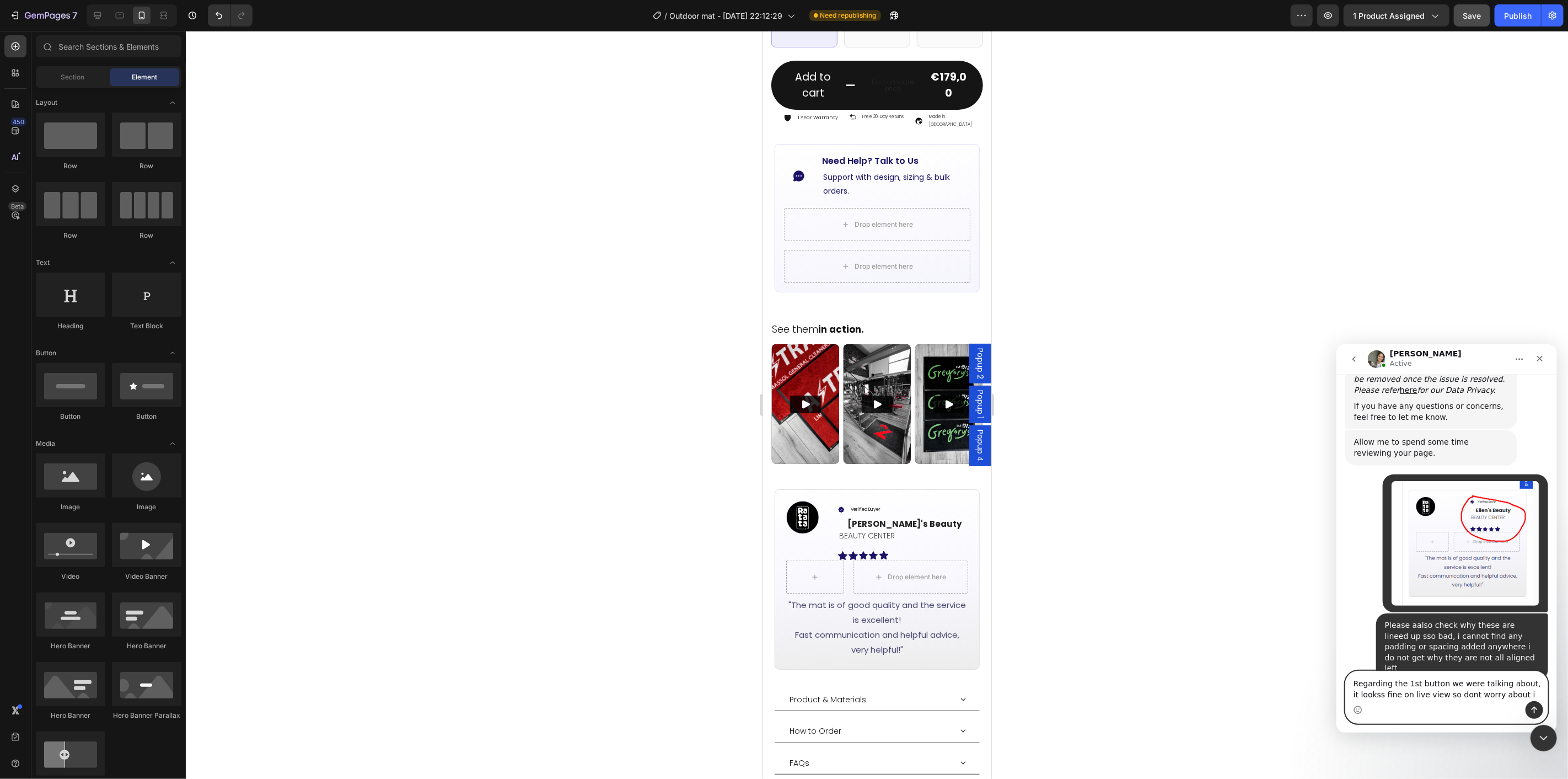
type textarea "Regarding the 1st button we were talking about, it lookss fine on live view so …"
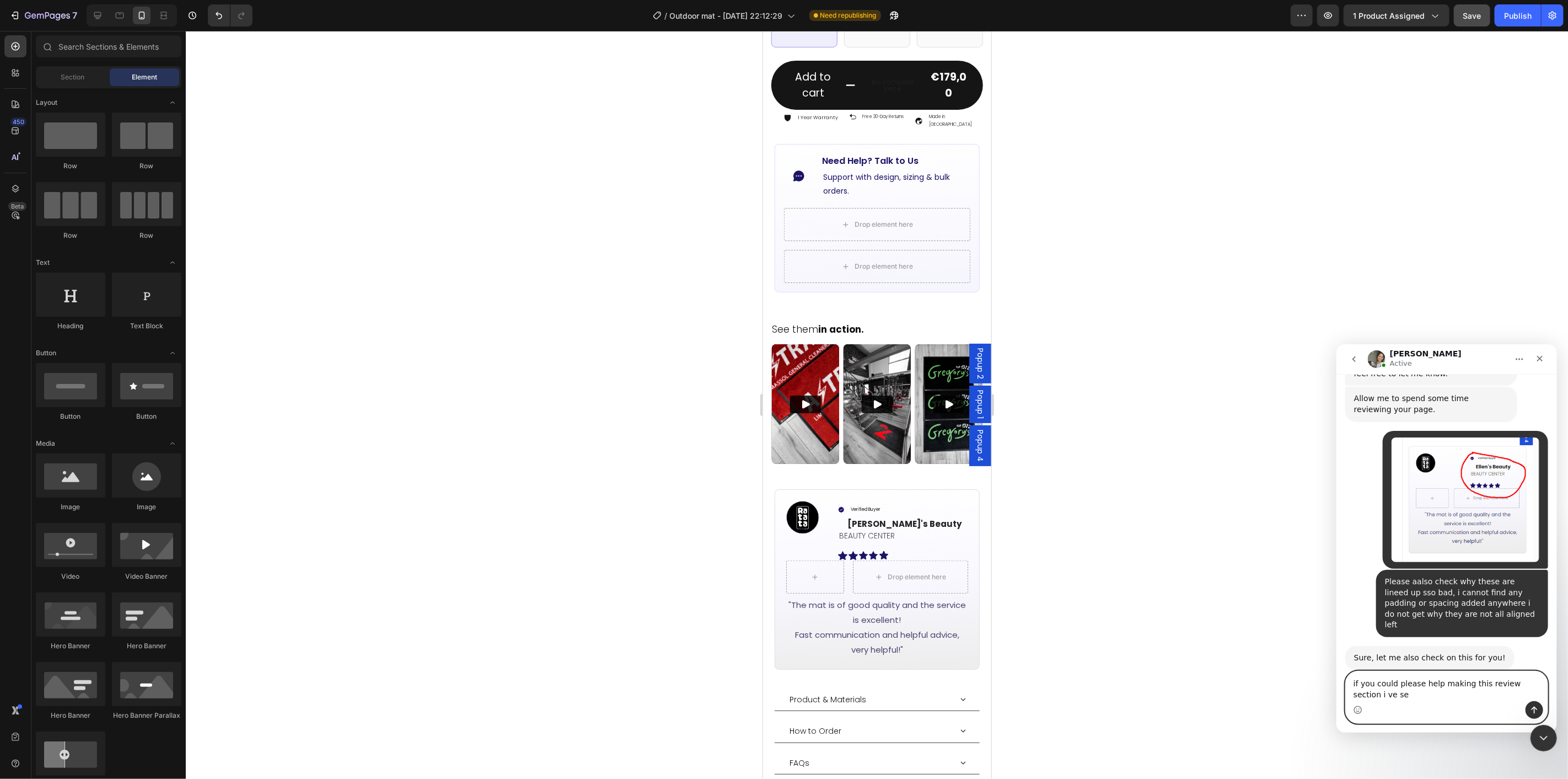
scroll to position [1471, 0]
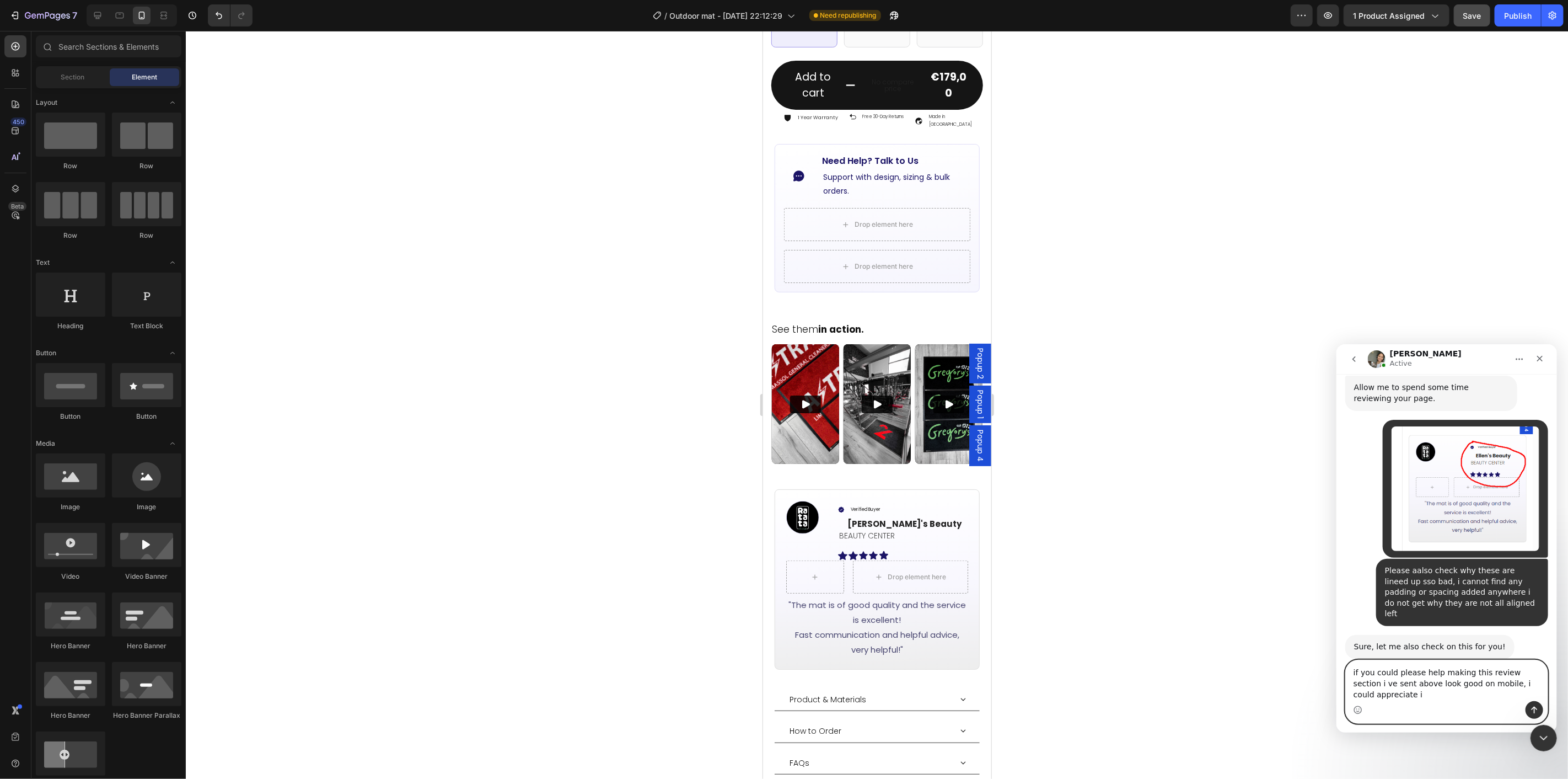
type textarea "if you could please help making this review section i ve sent above look good o…"
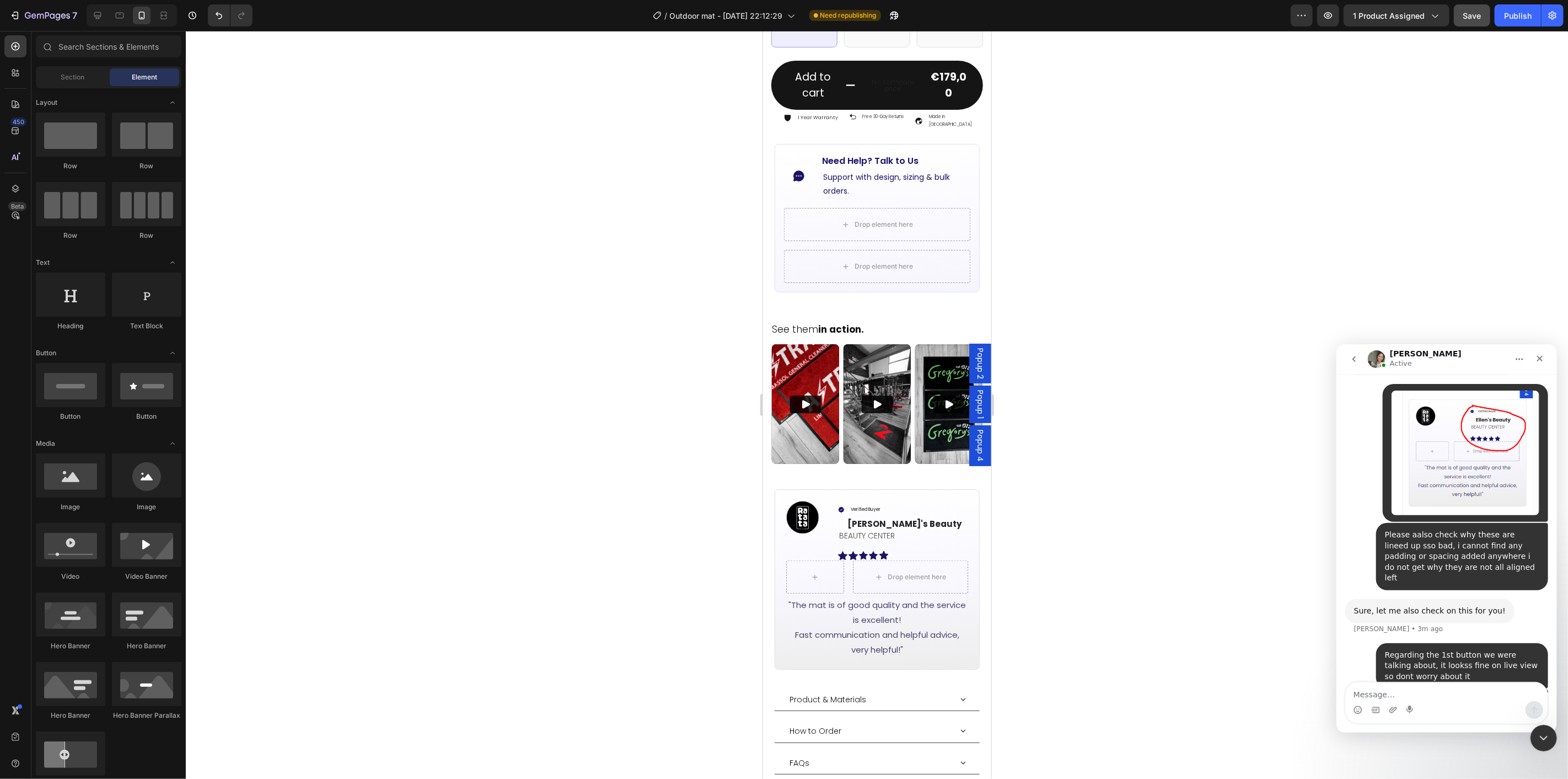
drag, startPoint x: 1097, startPoint y: 440, endPoint x: 1082, endPoint y: 456, distance: 21.9
click at [1095, 440] on div at bounding box center [877, 405] width 1382 height 748
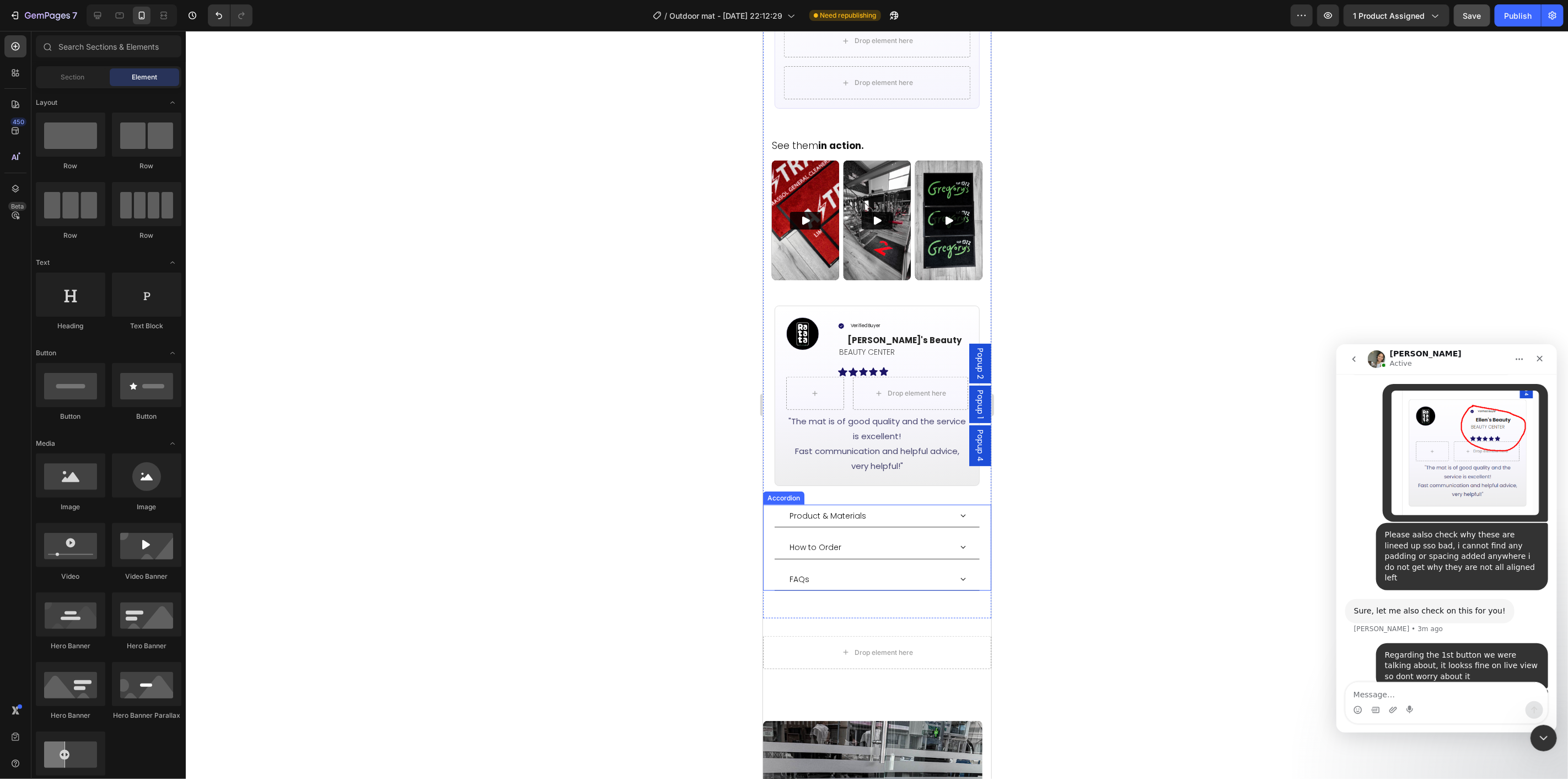
click at [931, 509] on div "Product & Materials" at bounding box center [869, 515] width 163 height 13
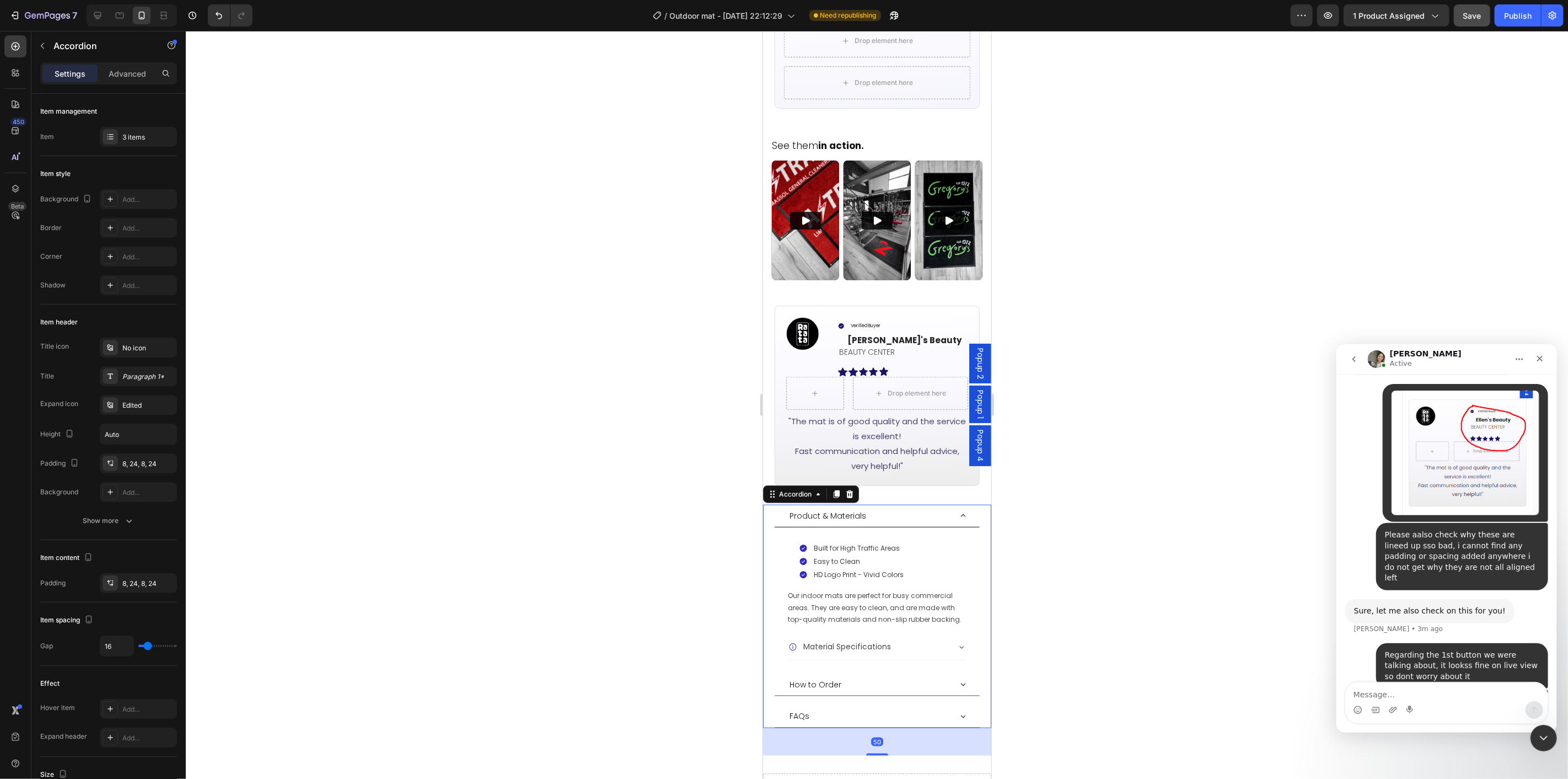
scroll to position [797, 0]
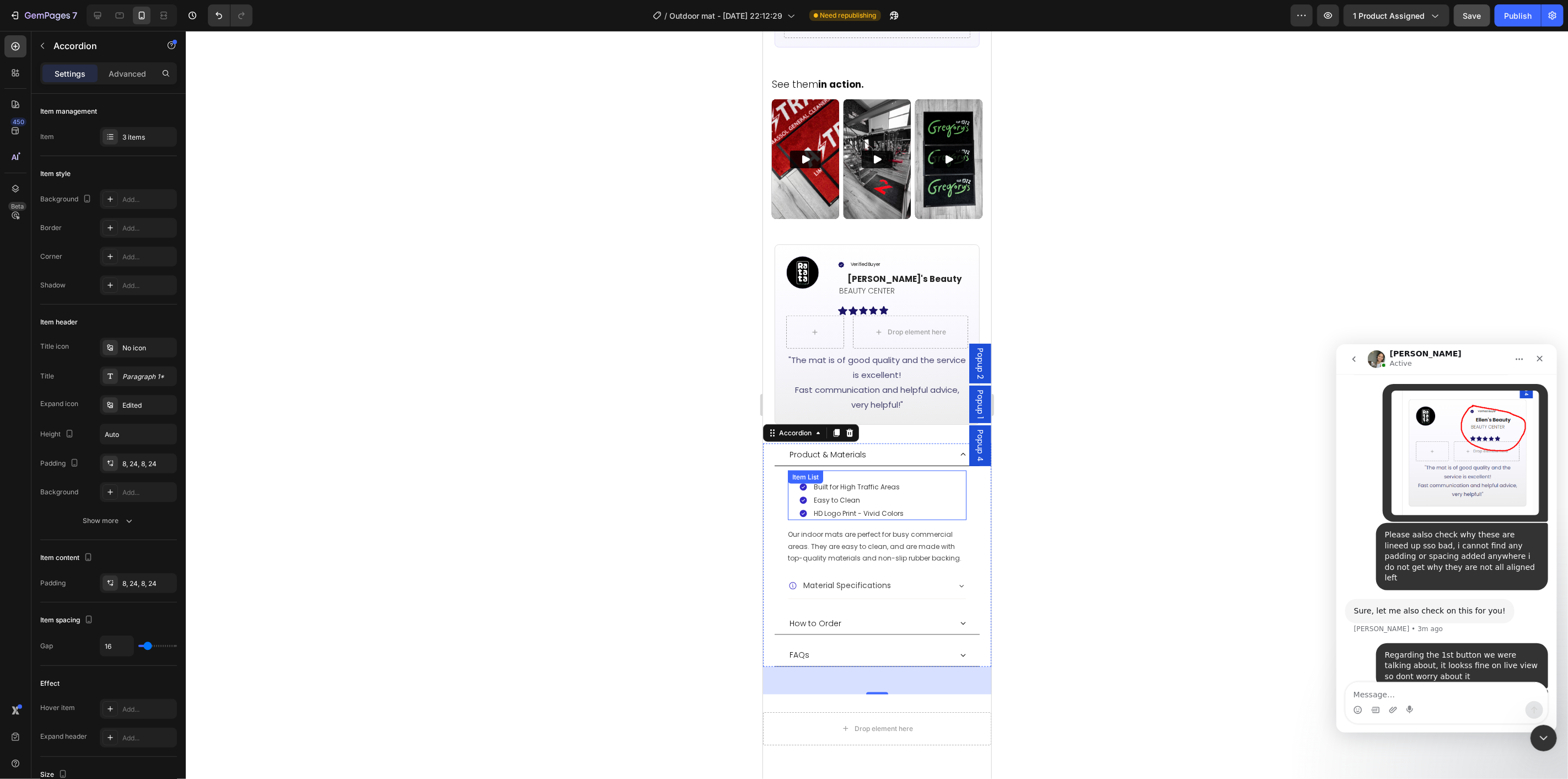
click at [870, 482] on p "Built for High Traffic Areas" at bounding box center [859, 487] width 90 height 10
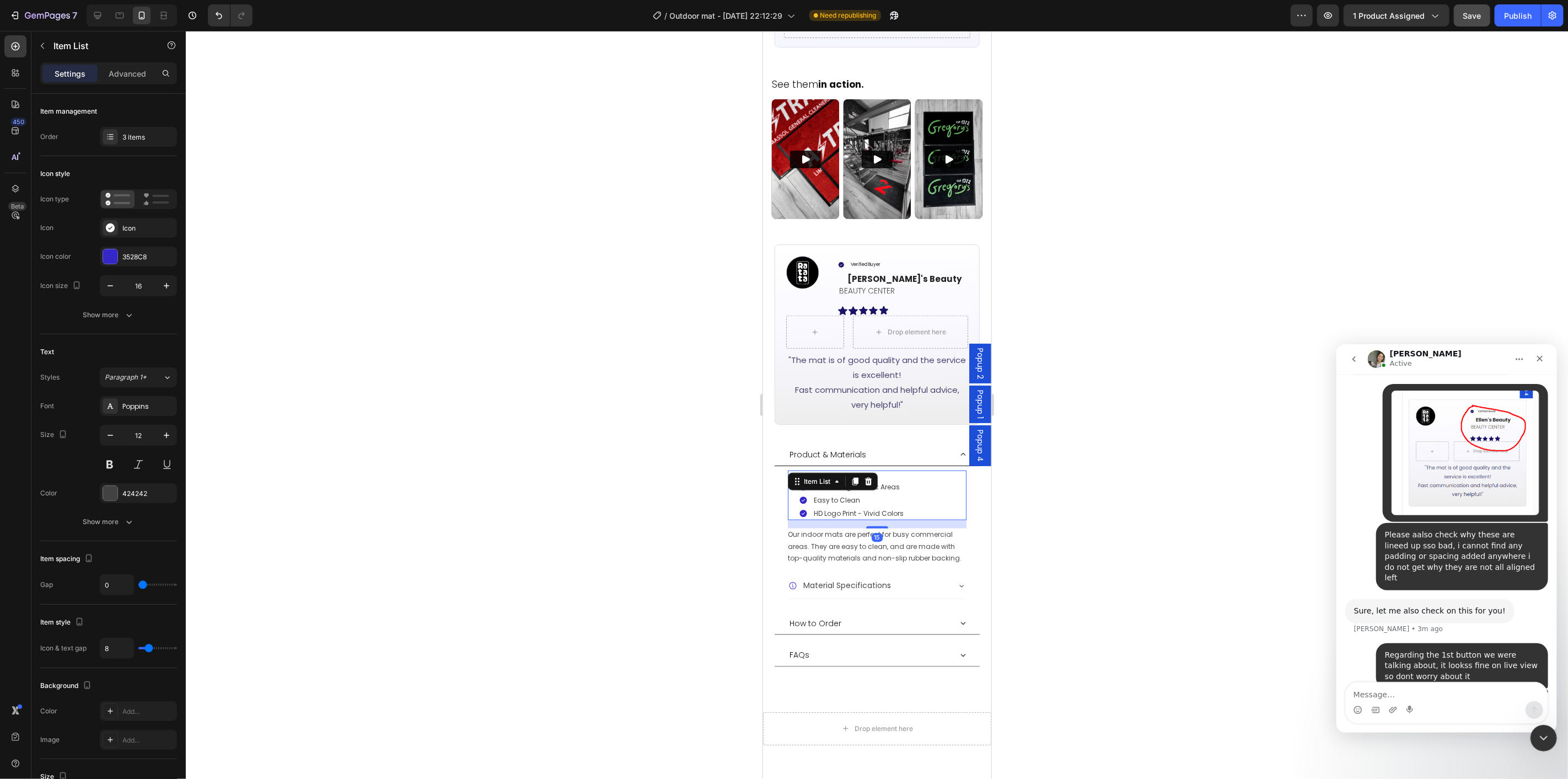
click at [892, 482] on p "Built for High Traffic Areas" at bounding box center [859, 487] width 90 height 10
click at [839, 495] on p "Easy to Clean" at bounding box center [859, 500] width 90 height 10
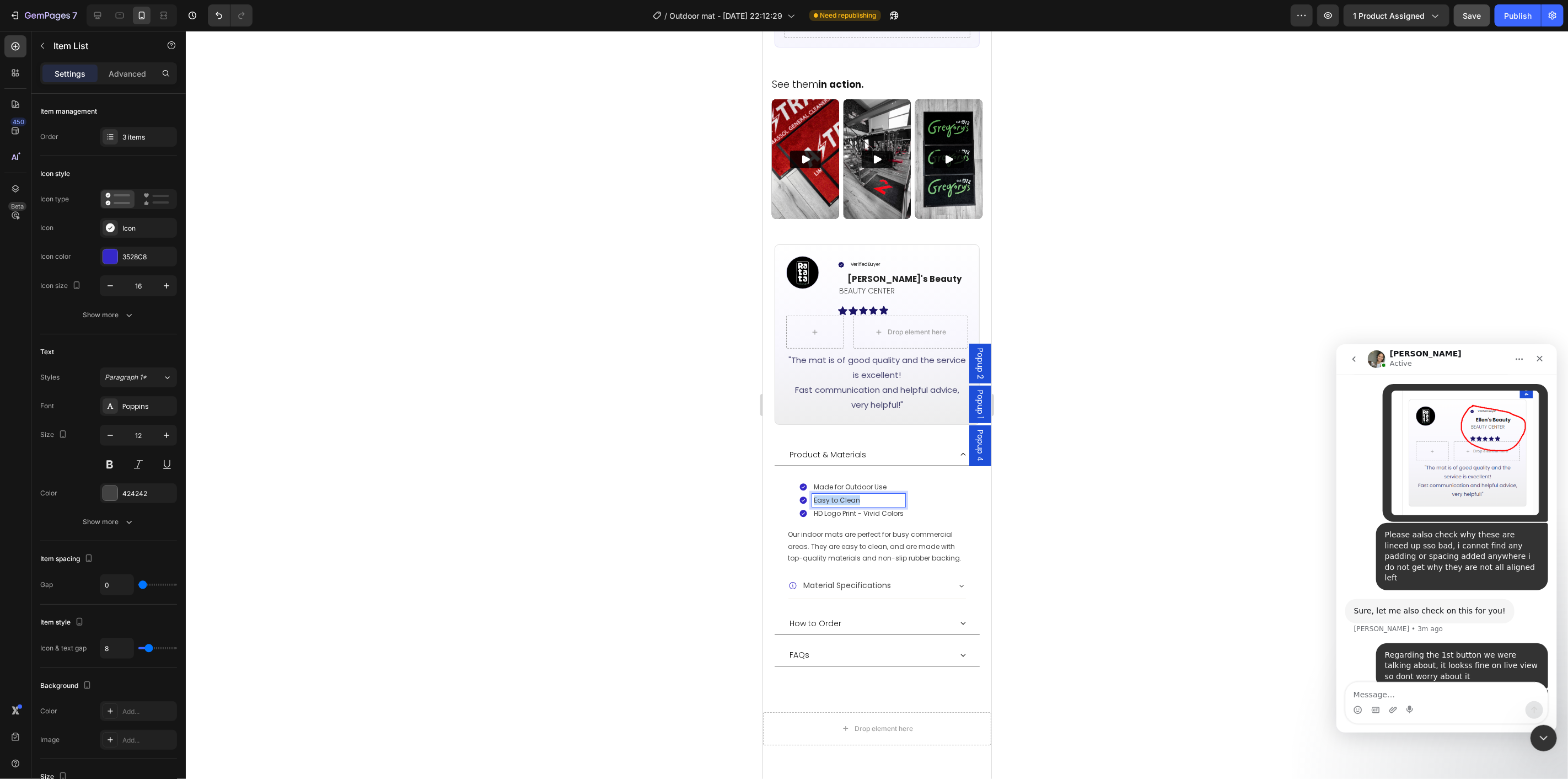
click at [839, 495] on p "Easy to Clean" at bounding box center [859, 500] width 90 height 10
click at [853, 508] on p "HD Logo Print - Vivid Colors" at bounding box center [859, 513] width 90 height 10
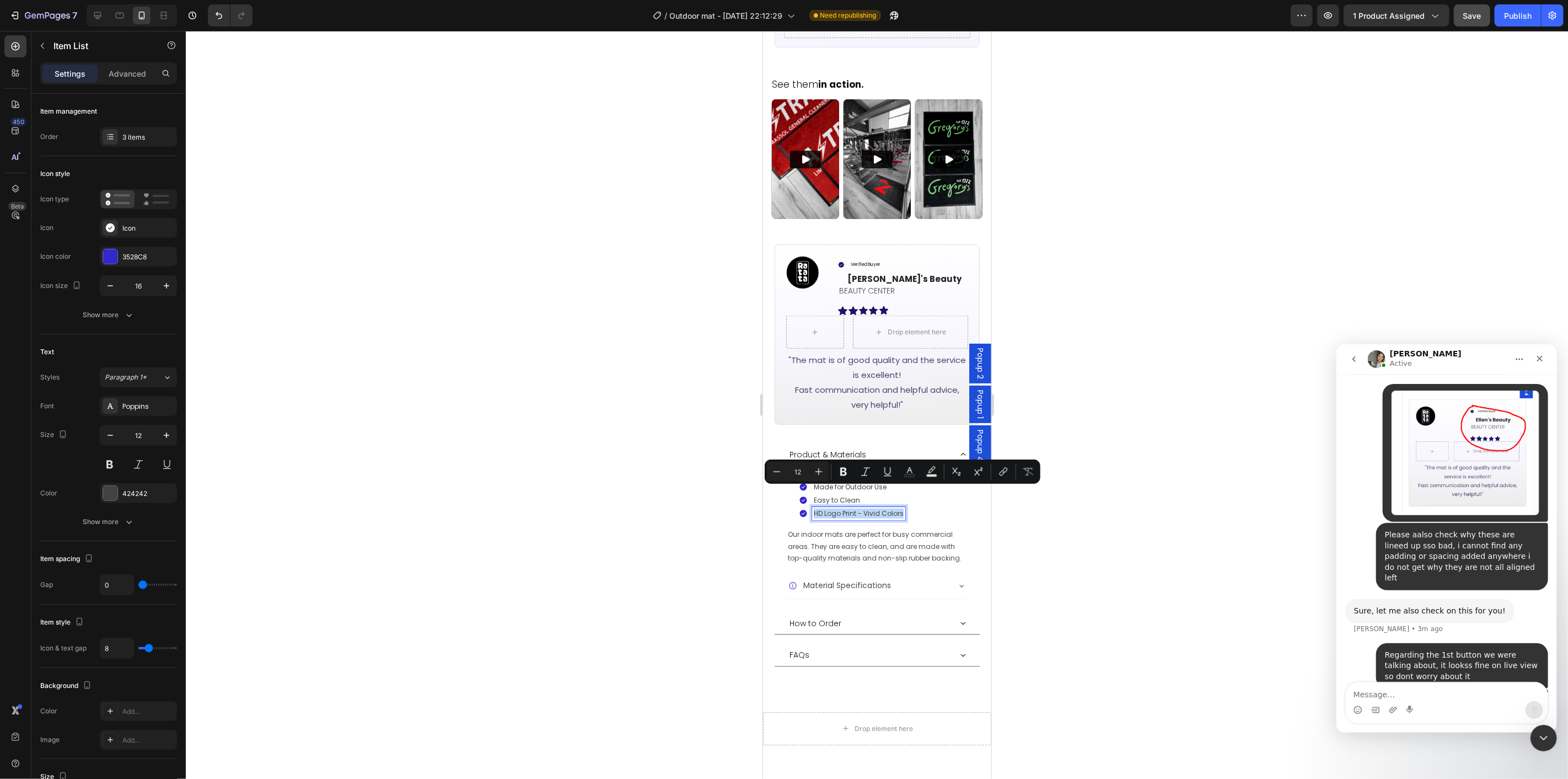
click at [854, 508] on p "HD Logo Print - Vivid Colors" at bounding box center [859, 513] width 90 height 10
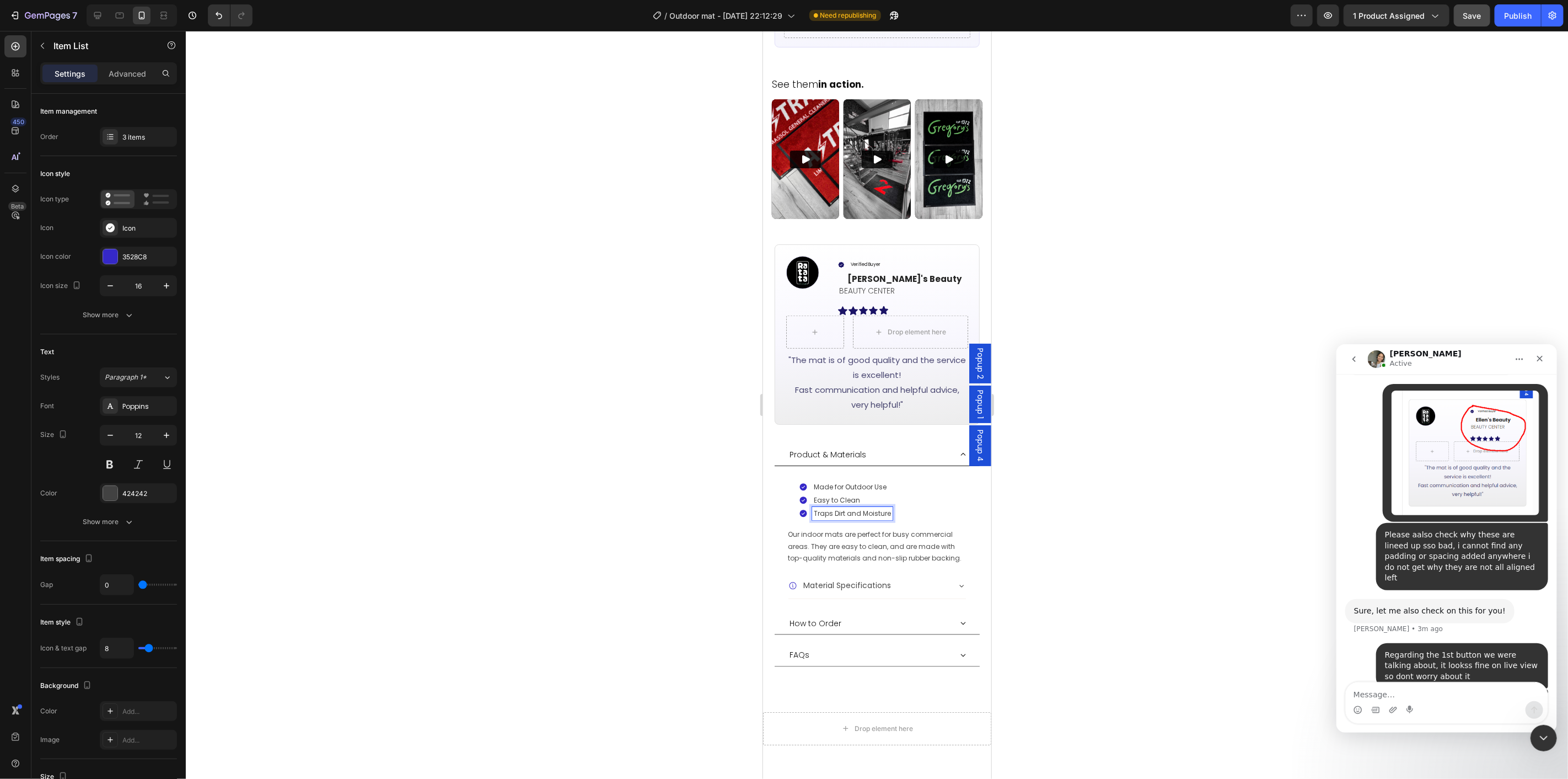
click at [1055, 524] on div at bounding box center [877, 405] width 1382 height 748
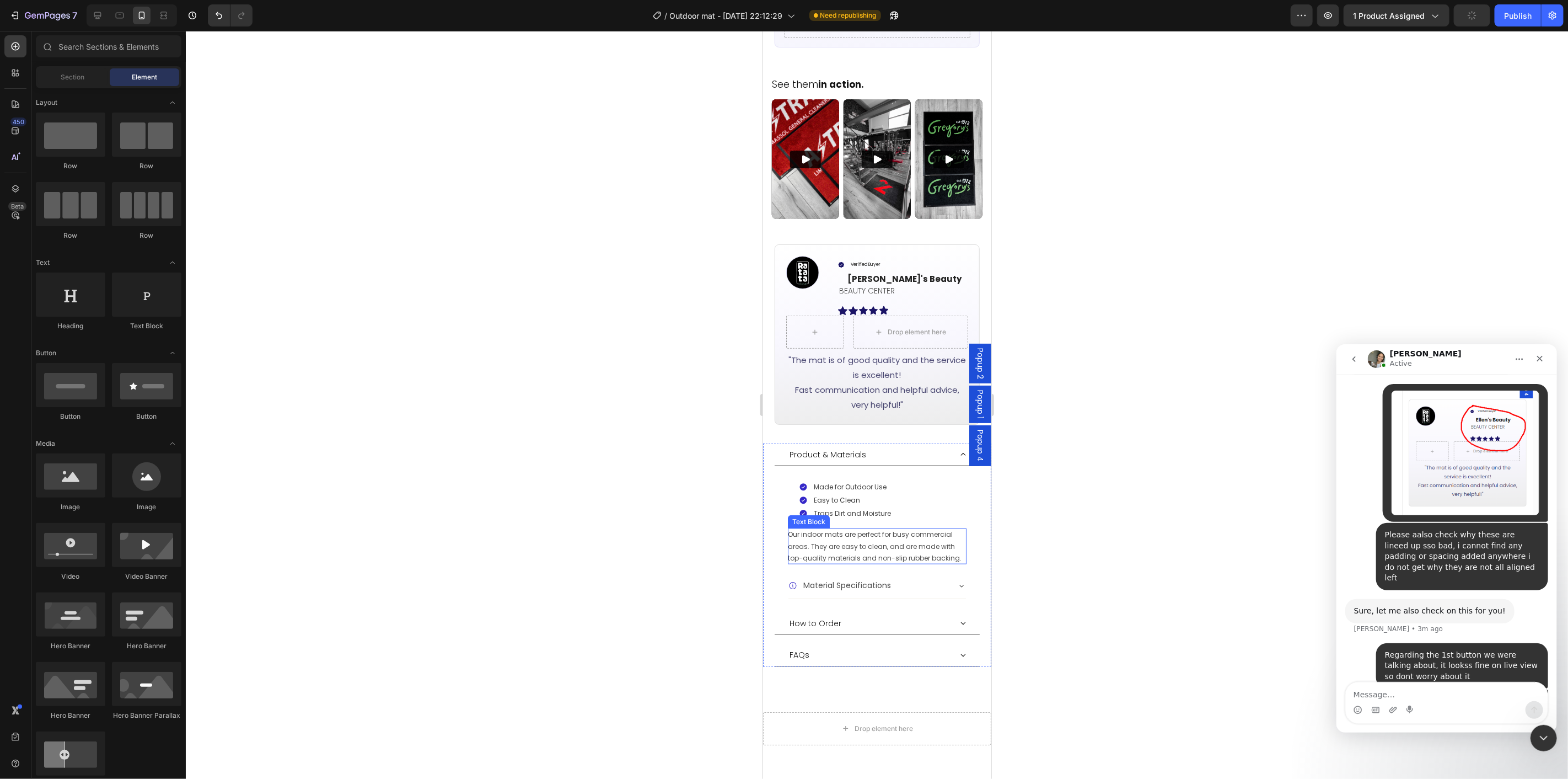
click at [823, 528] on p "Our indoor mats are perfect for busy commercial areas. They are easy to clean, …" at bounding box center [877, 545] width 178 height 36
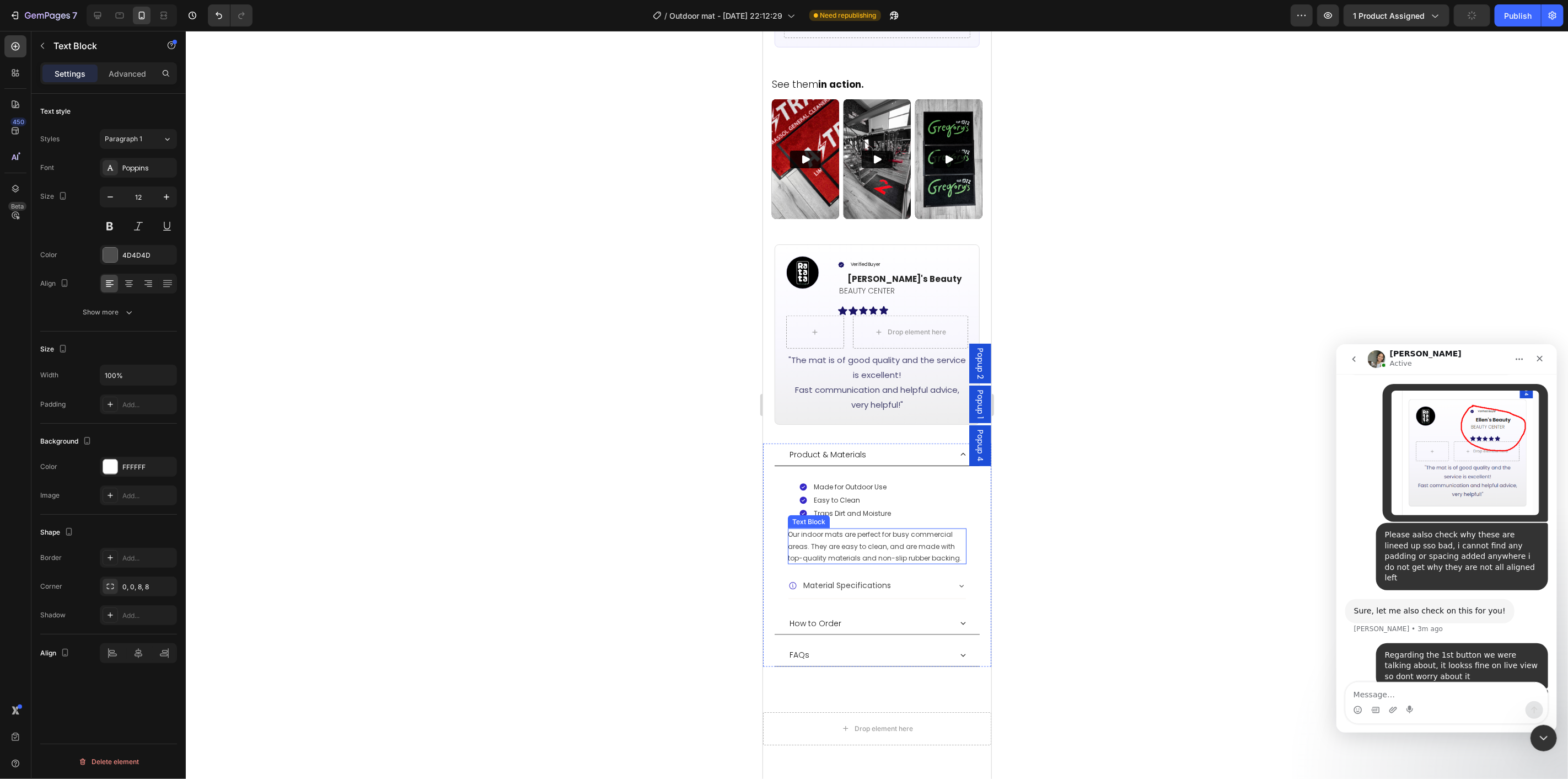
click at [823, 528] on p "Our indoor mats are perfect for busy commercial areas. They are easy to clean, …" at bounding box center [877, 545] width 178 height 36
click at [1074, 577] on div at bounding box center [877, 405] width 1382 height 748
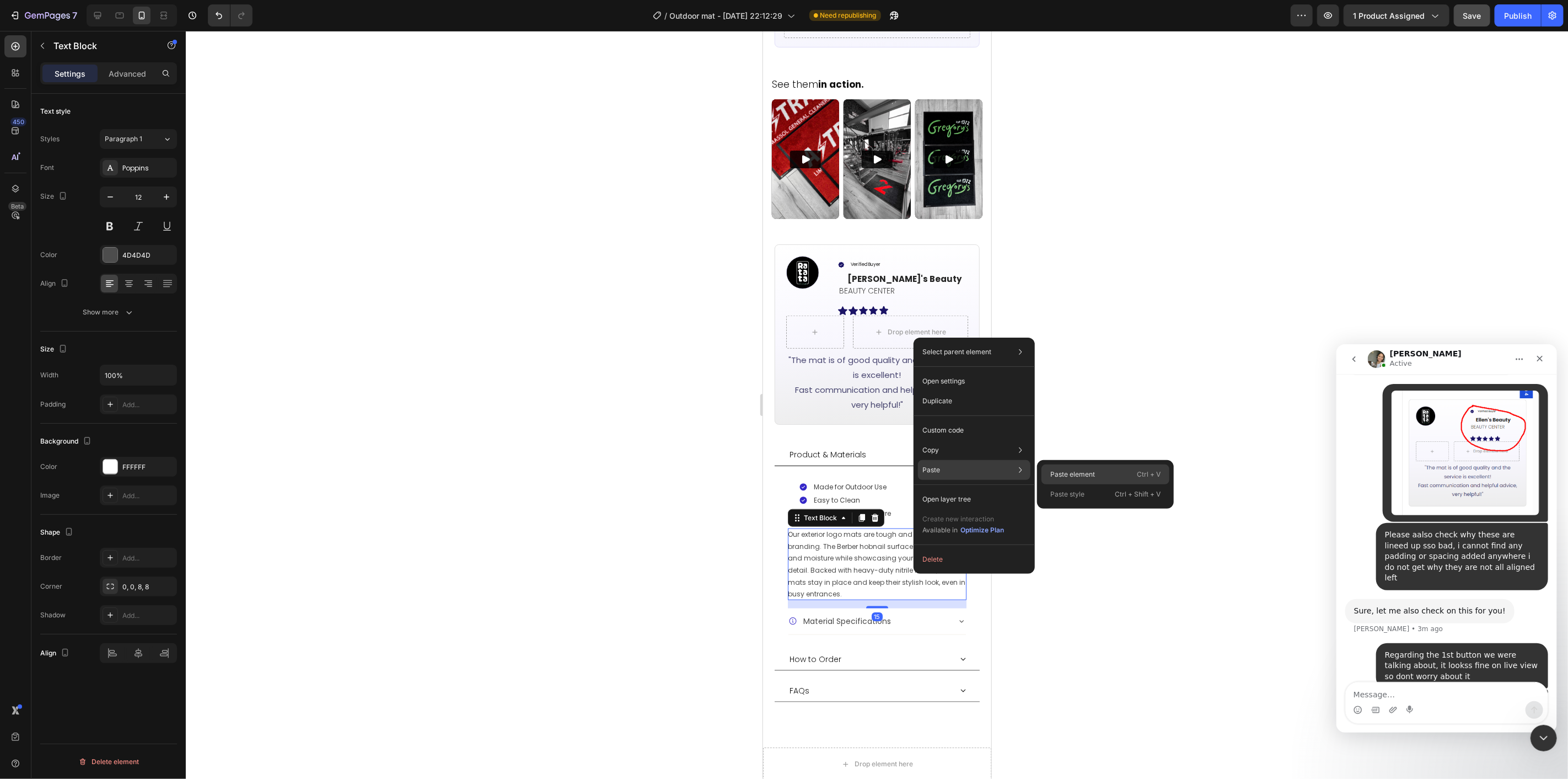
click at [1080, 472] on p "Paste element" at bounding box center [1073, 475] width 45 height 10
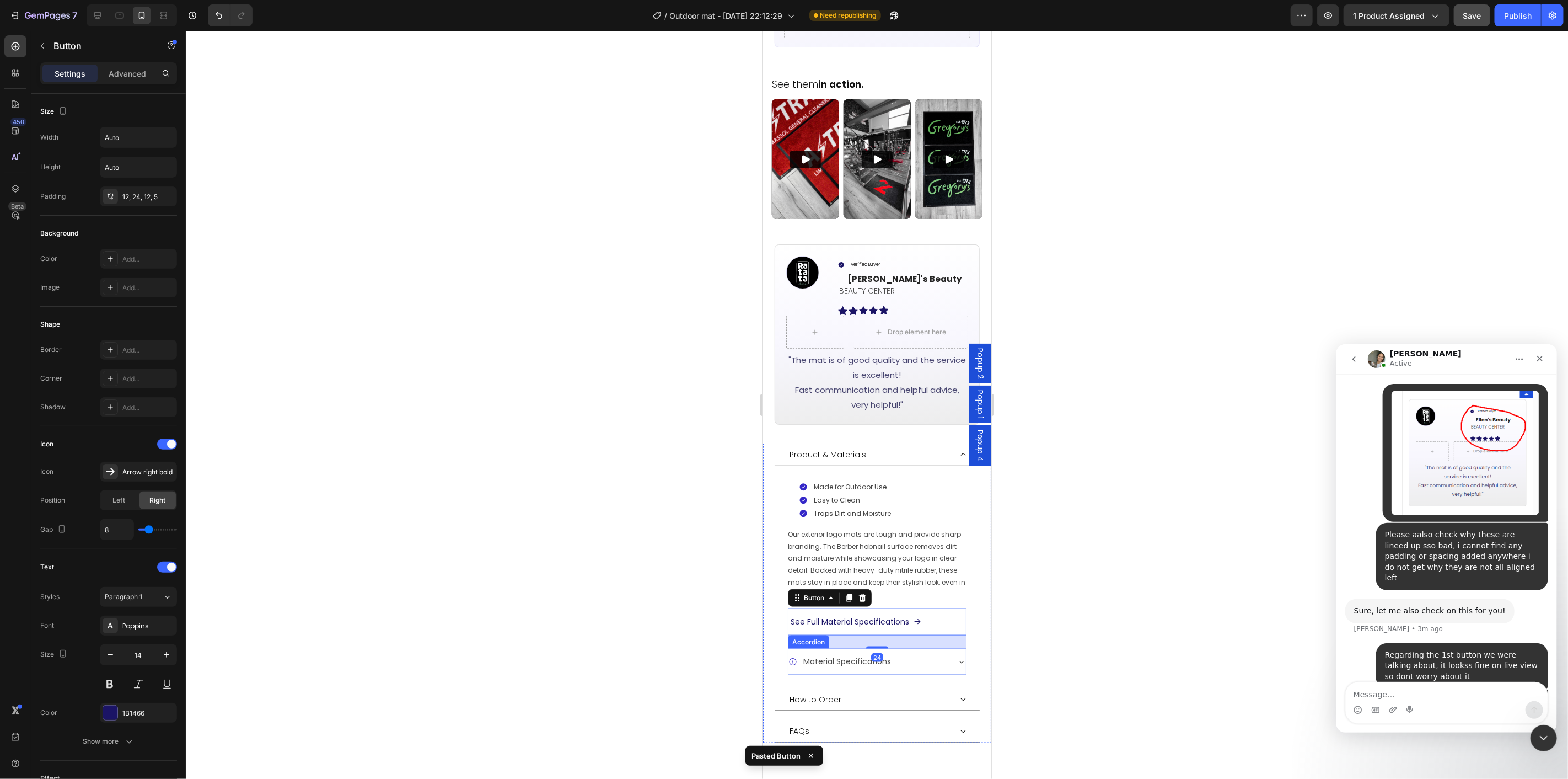
click at [926, 651] on div "Material Specifications" at bounding box center [876, 661] width 178 height 26
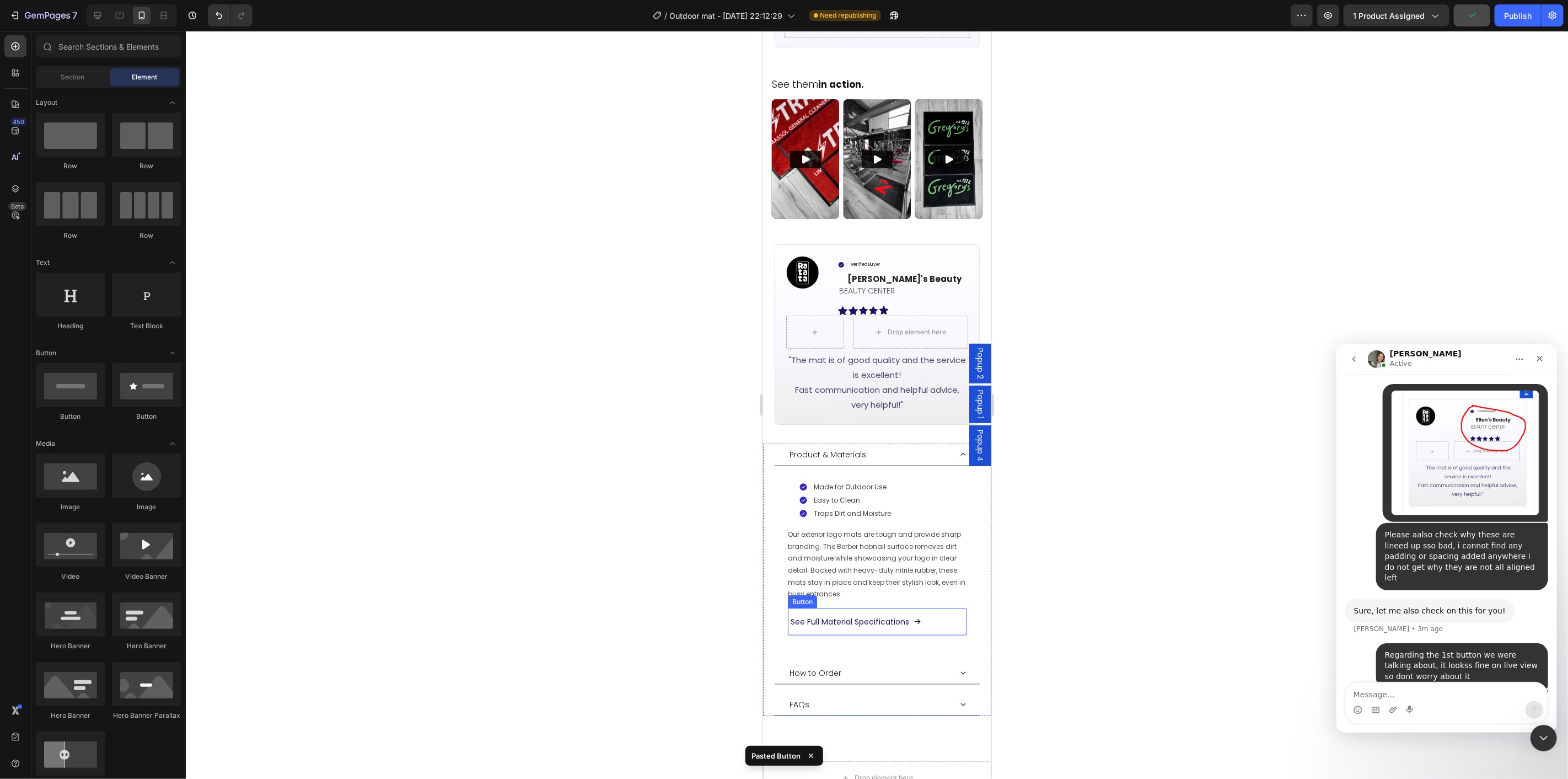
click at [946, 608] on div "See Full Material Specifications Button" at bounding box center [877, 621] width 178 height 27
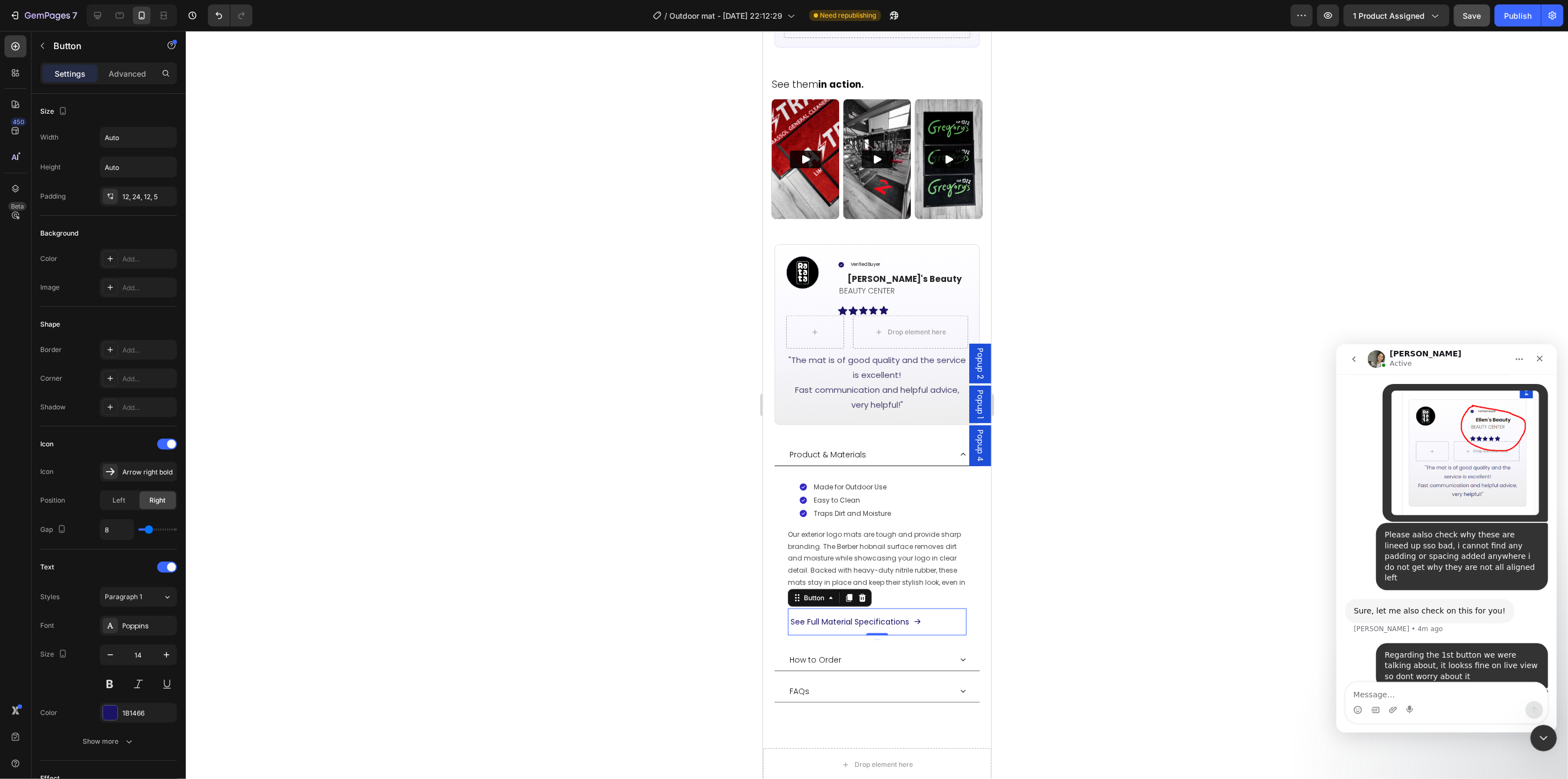
drag, startPoint x: 877, startPoint y: 626, endPoint x: 981, endPoint y: 599, distance: 107.4
click at [885, 608] on div "See Full Material Specifications Button 0" at bounding box center [877, 621] width 178 height 27
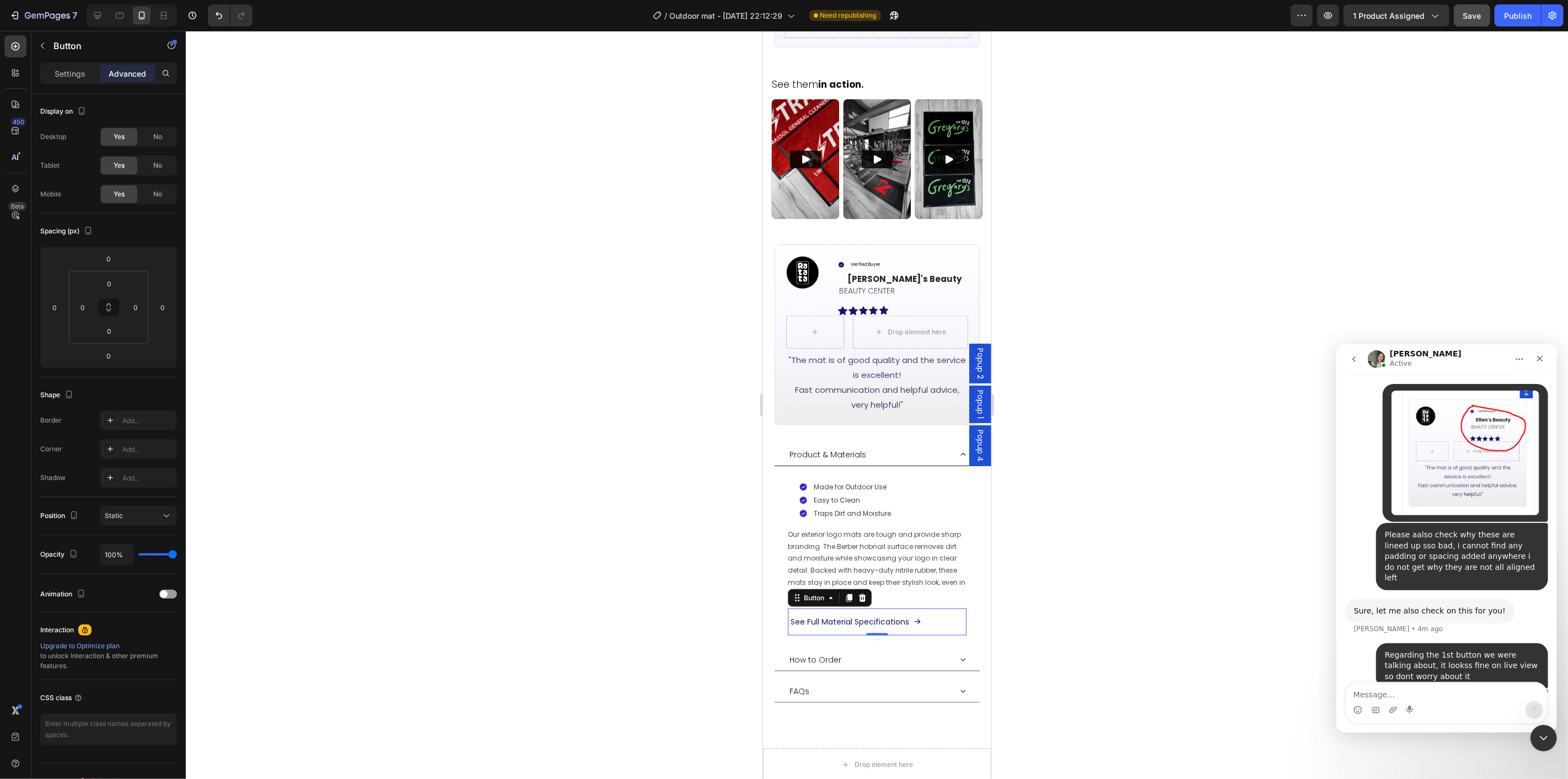
click at [1074, 594] on div at bounding box center [877, 405] width 1382 height 748
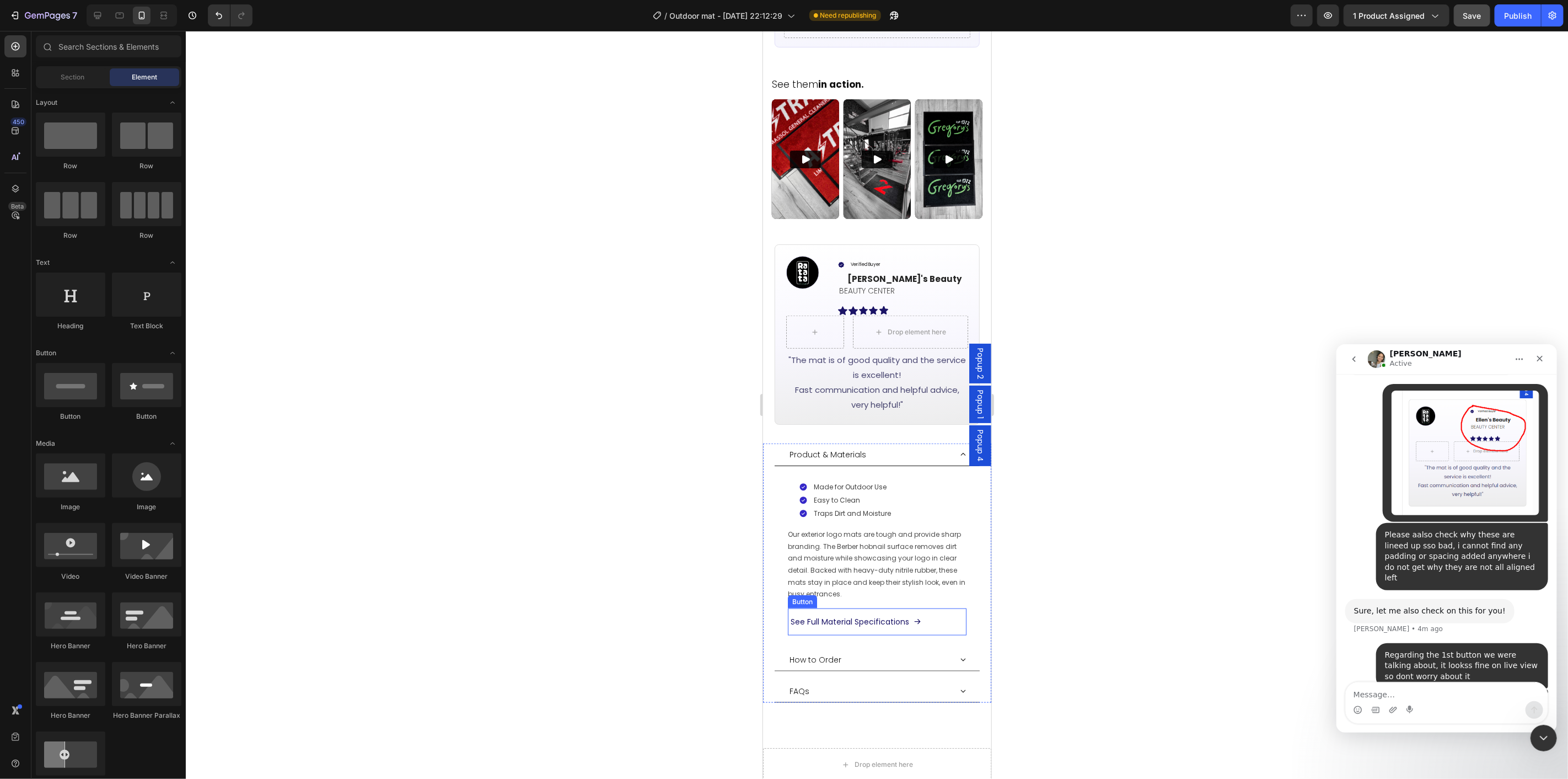
click at [950, 608] on div "See Full Material Specifications Button" at bounding box center [877, 621] width 178 height 27
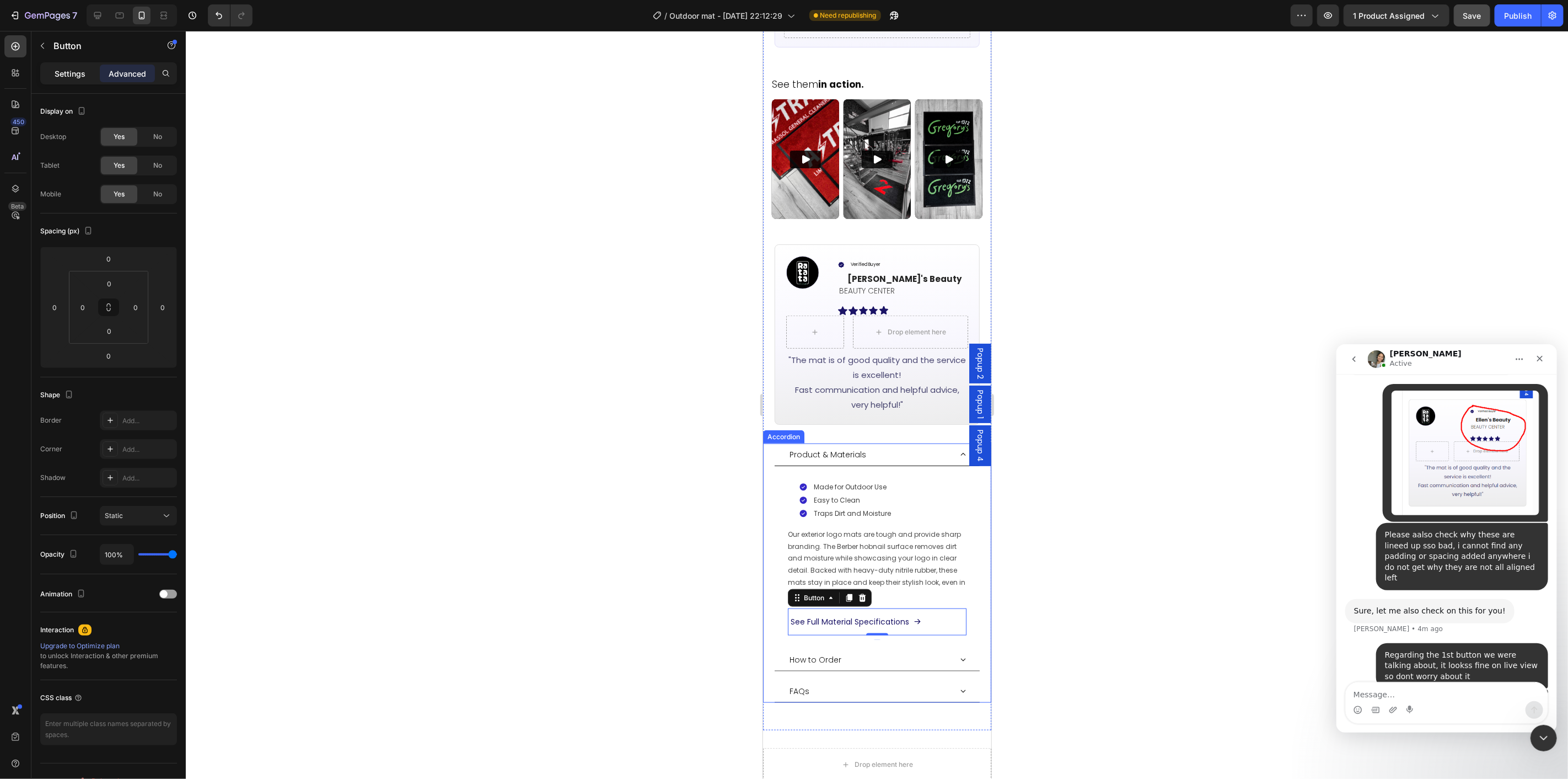
click at [63, 67] on div "Settings" at bounding box center [70, 73] width 55 height 18
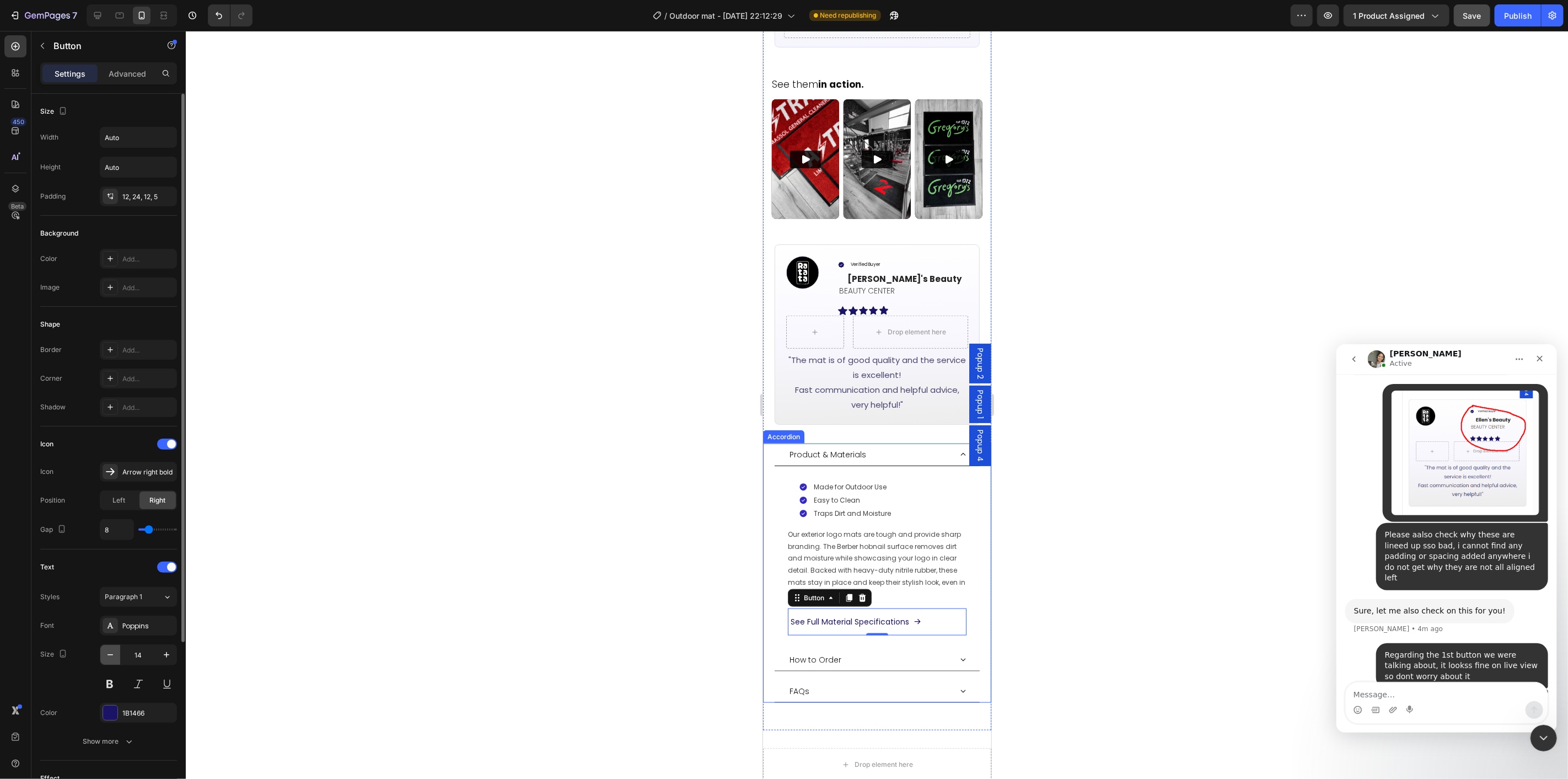
click at [109, 656] on icon "button" at bounding box center [110, 655] width 11 height 11
click at [111, 655] on icon "button" at bounding box center [110, 655] width 6 height 1
drag, startPoint x: 115, startPoint y: 655, endPoint x: 122, endPoint y: 650, distance: 8.6
click at [115, 654] on icon "button" at bounding box center [110, 655] width 11 height 11
type input "11"
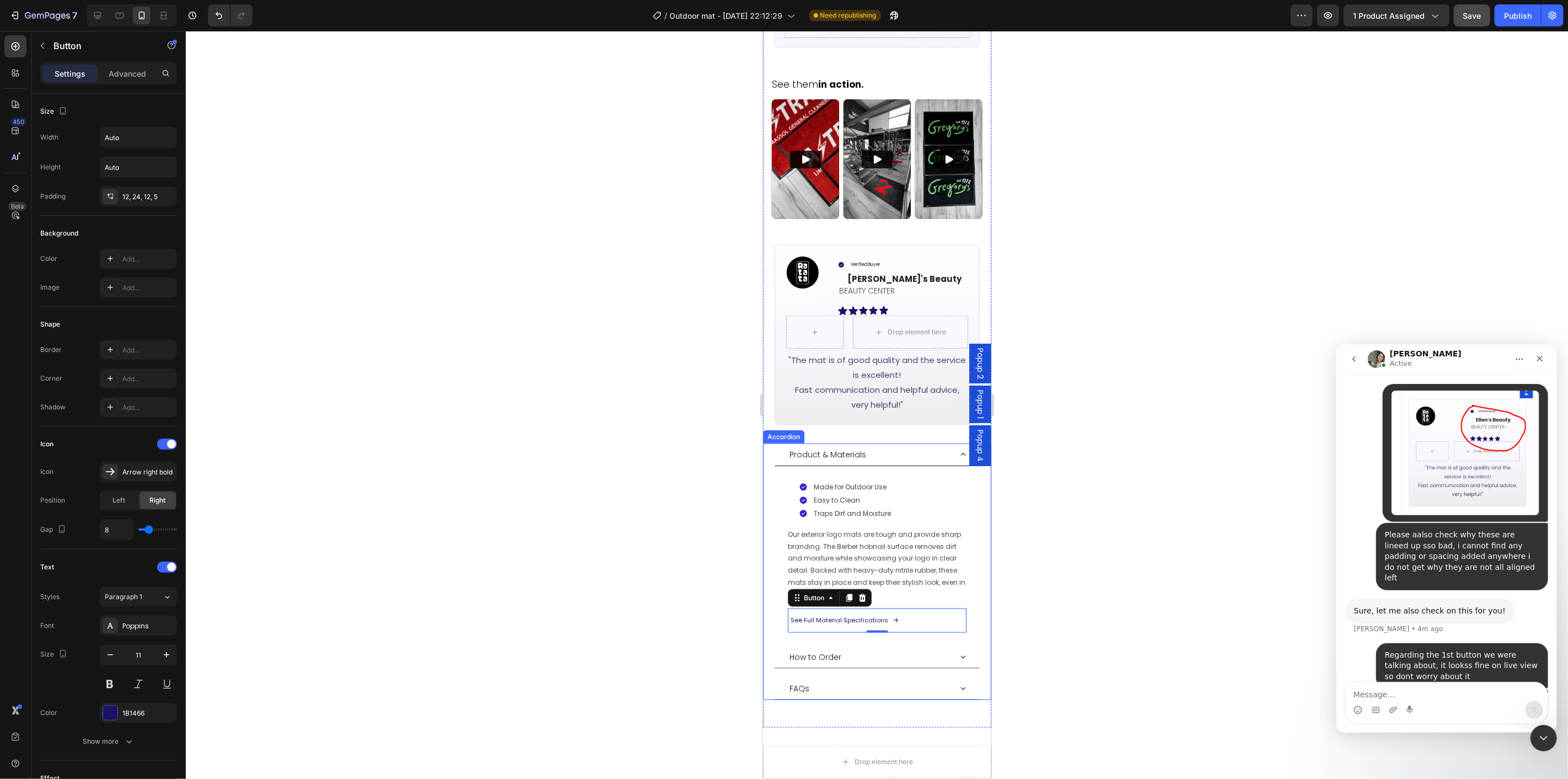
click at [1158, 596] on div at bounding box center [877, 405] width 1382 height 748
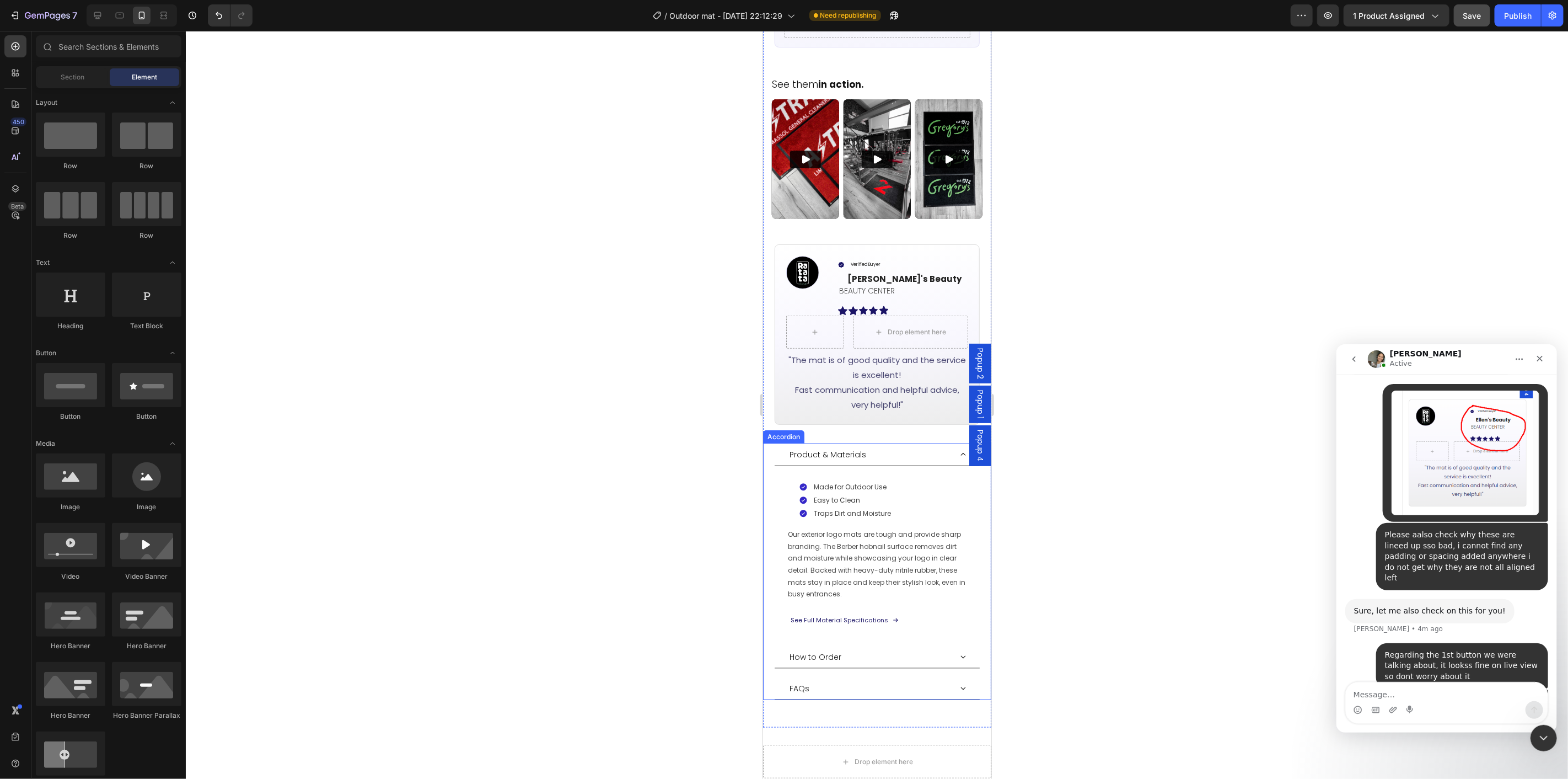
scroll to position [858, 0]
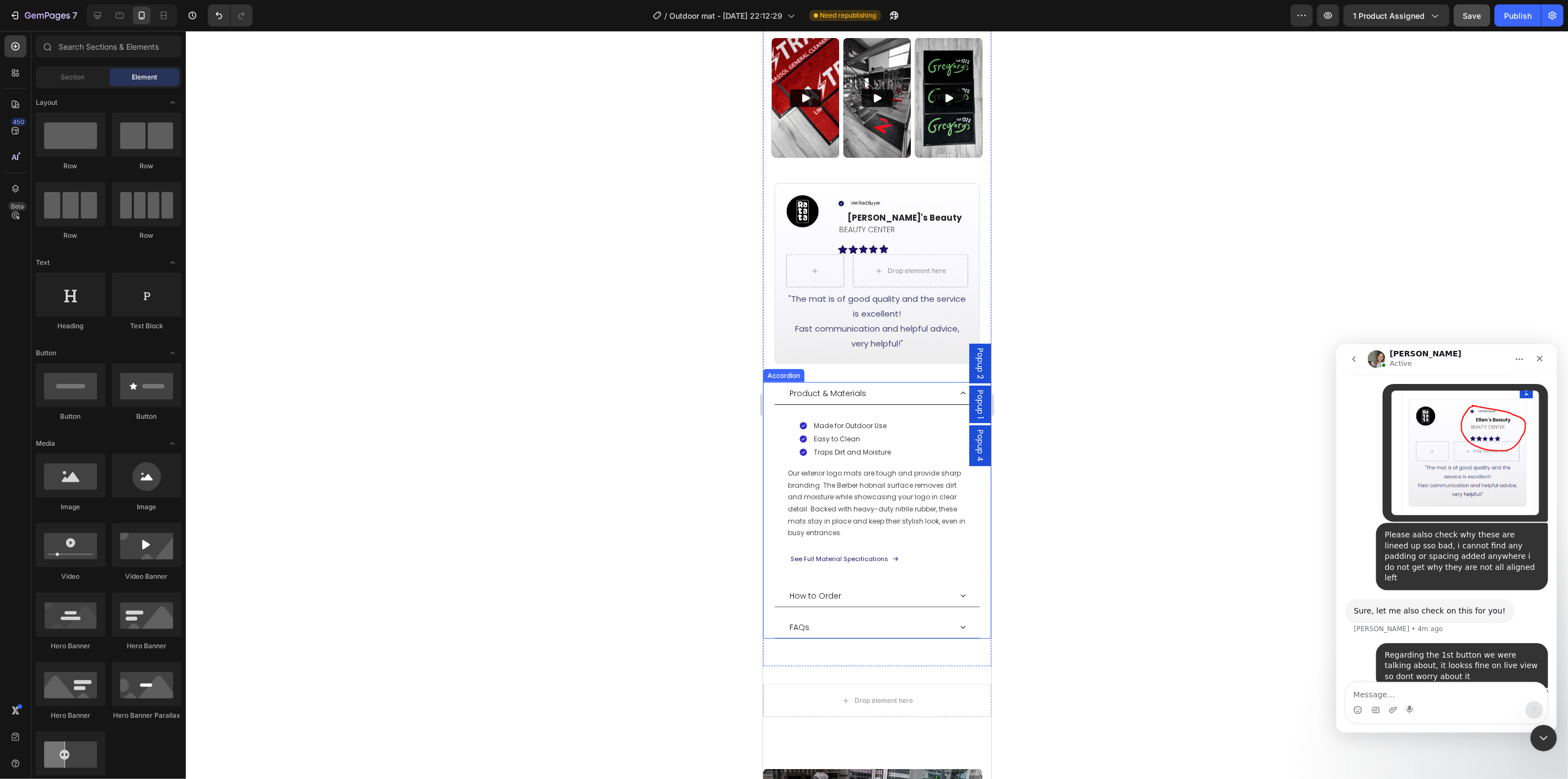
drag, startPoint x: 928, startPoint y: 370, endPoint x: 932, endPoint y: 430, distance: 60.1
click at [929, 386] on div "Product & Materials" at bounding box center [869, 393] width 163 height 13
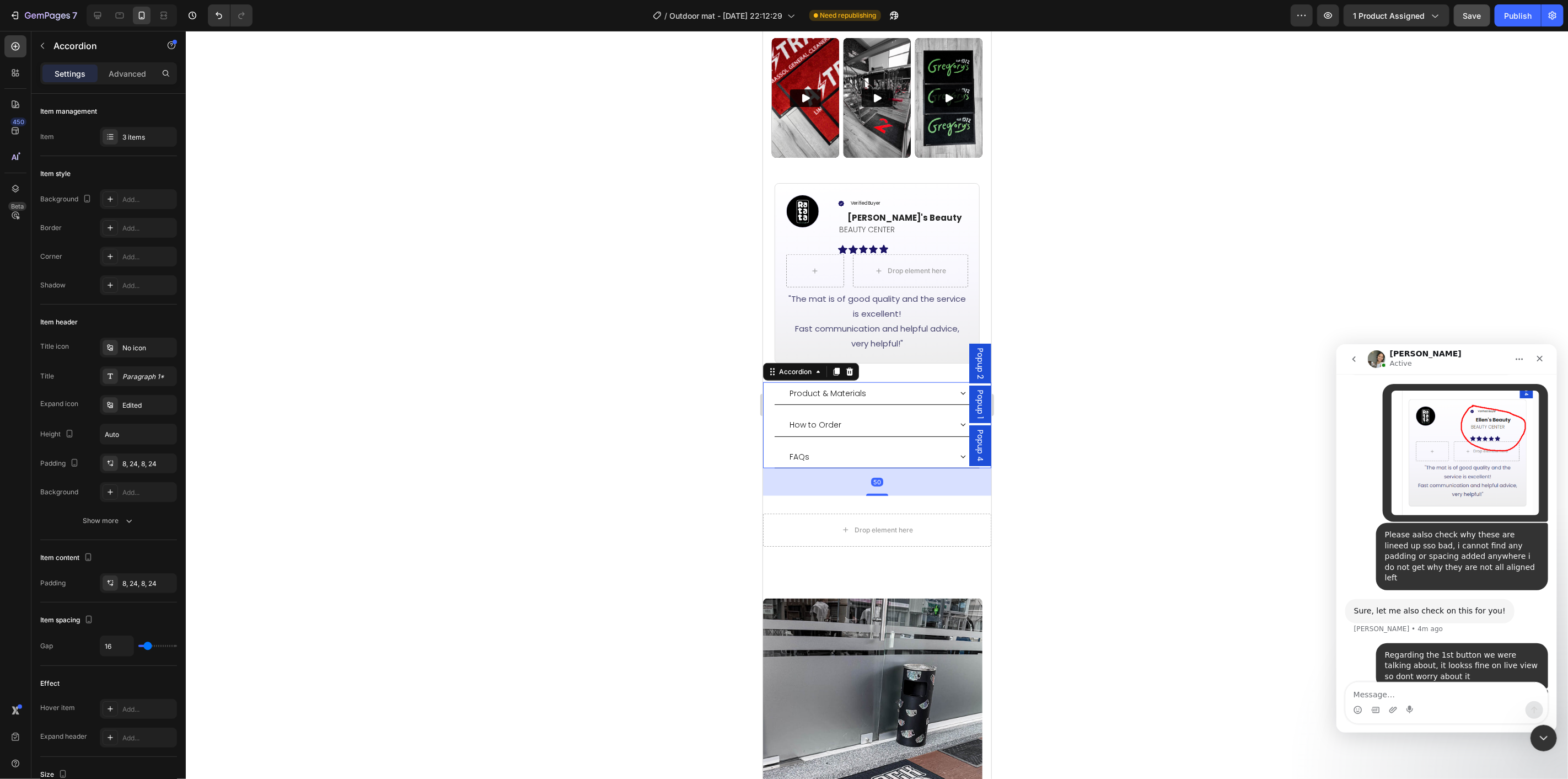
click at [930, 450] on div "FAQs" at bounding box center [869, 456] width 163 height 13
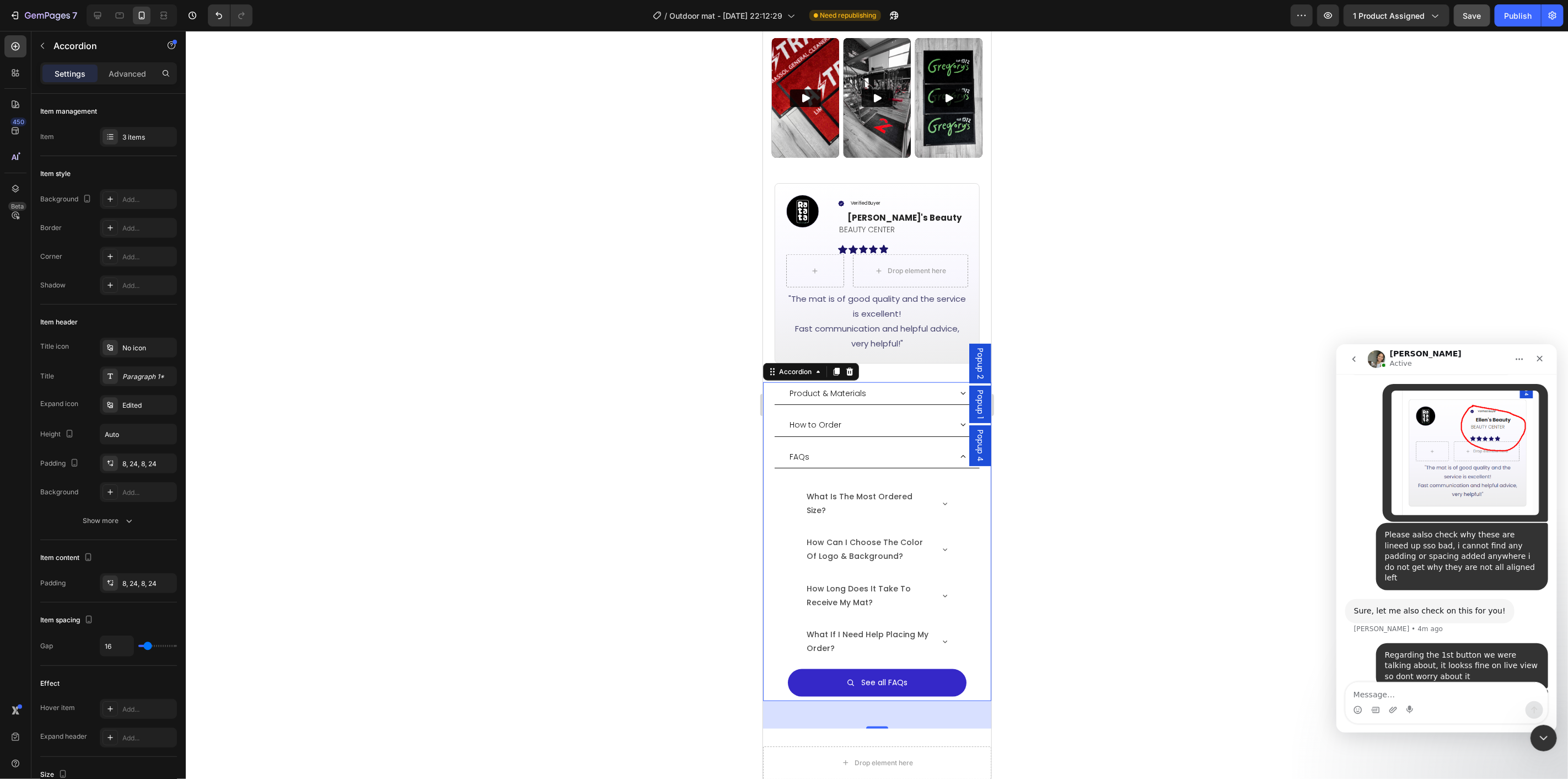
click at [900, 418] on div "How to Order" at bounding box center [869, 425] width 163 height 13
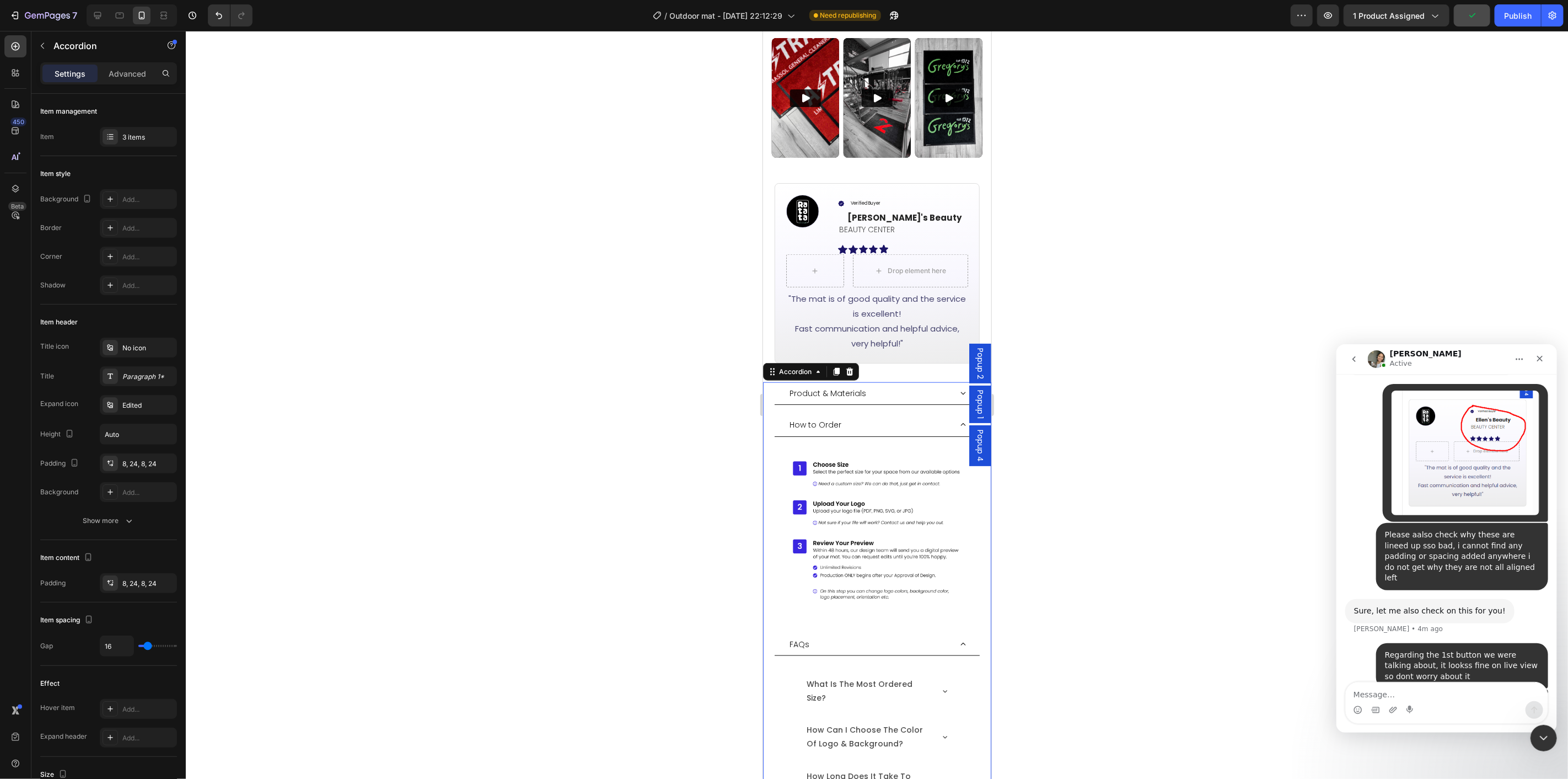
click at [899, 418] on div "How to Order" at bounding box center [869, 425] width 163 height 13
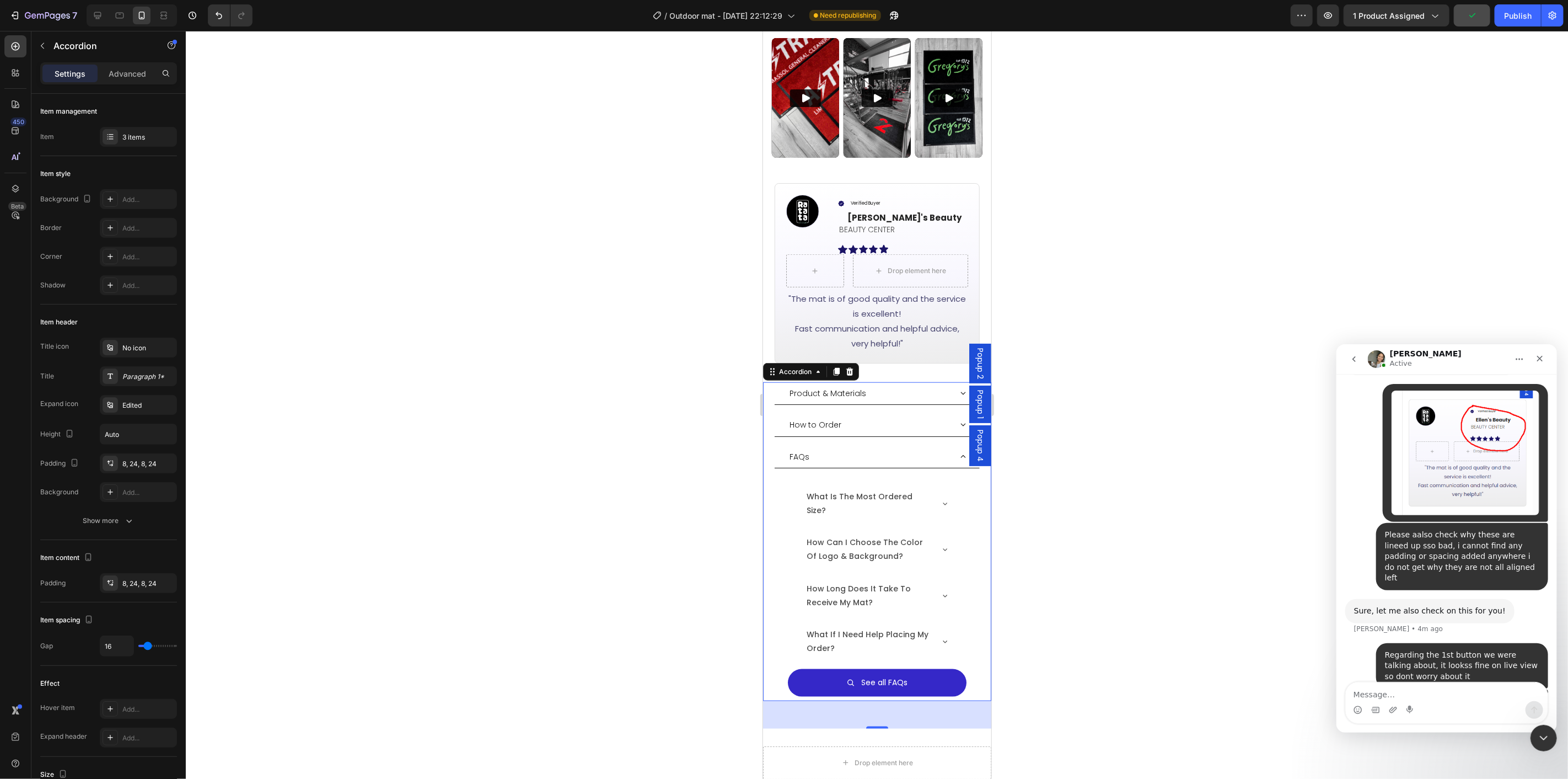
click at [904, 386] on div "Product & Materials" at bounding box center [869, 393] width 163 height 13
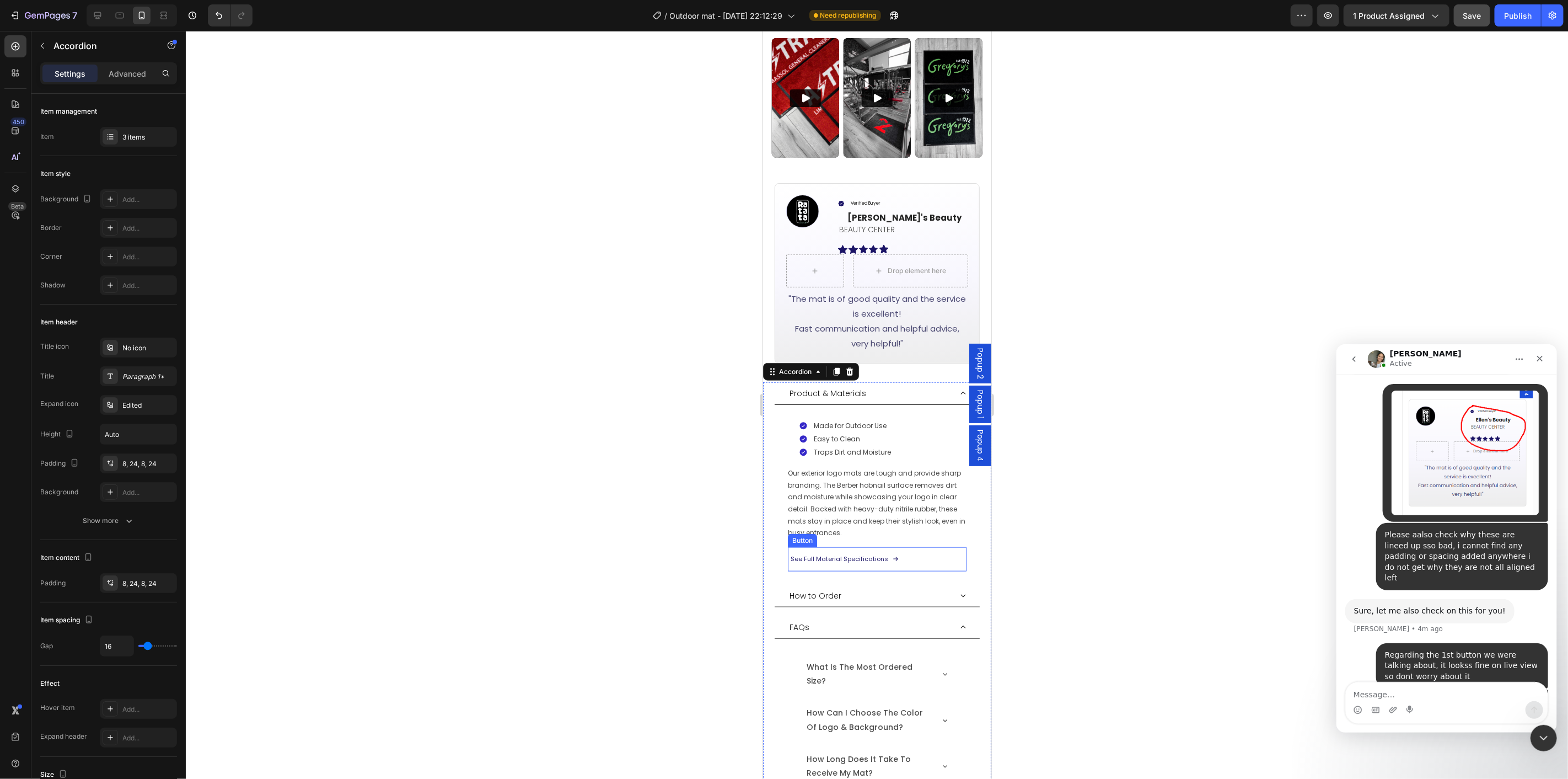
click at [914, 547] on div "See Full Material Specifications Button" at bounding box center [877, 559] width 178 height 24
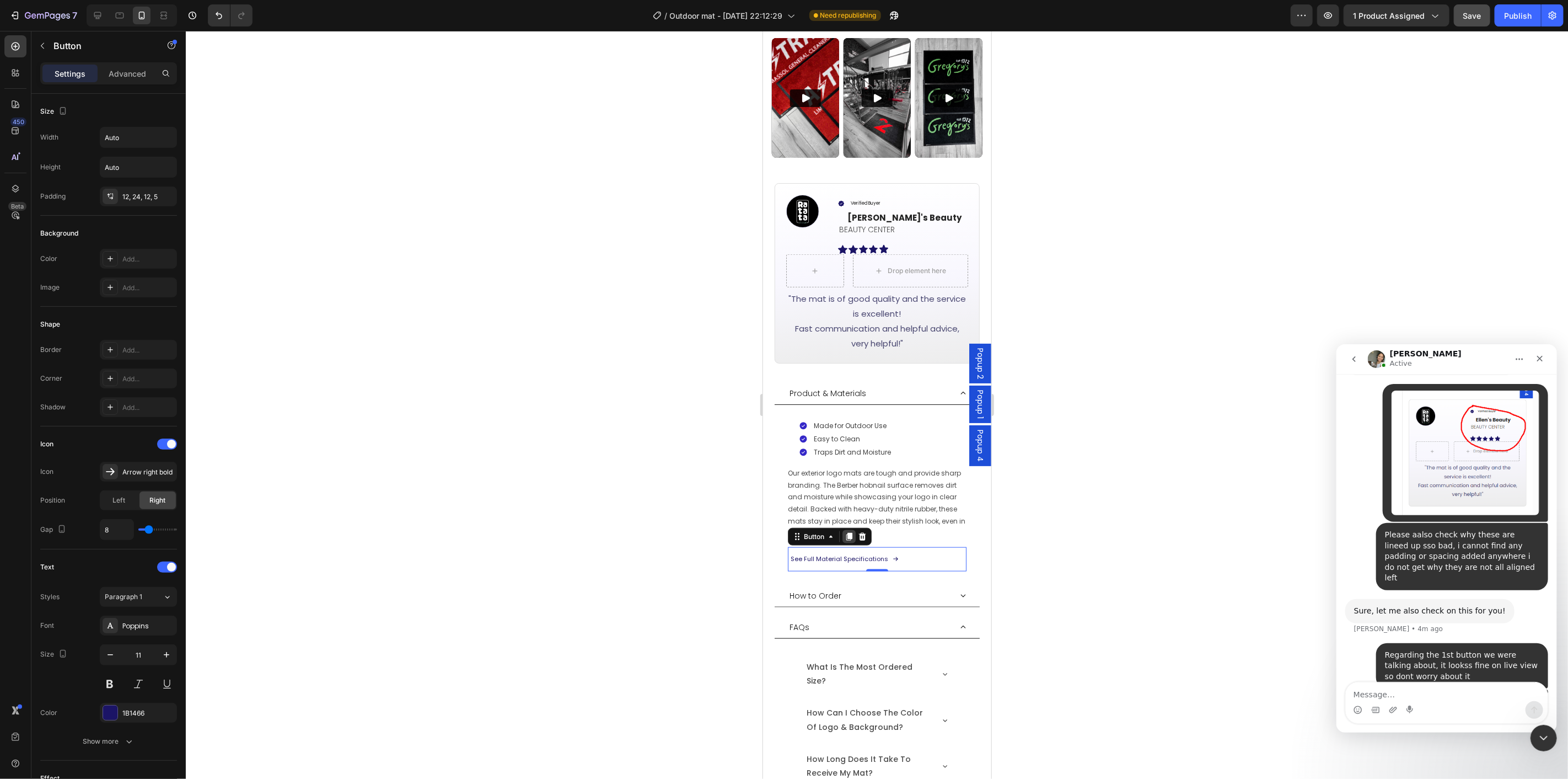
click at [848, 532] on icon at bounding box center [849, 535] width 6 height 8
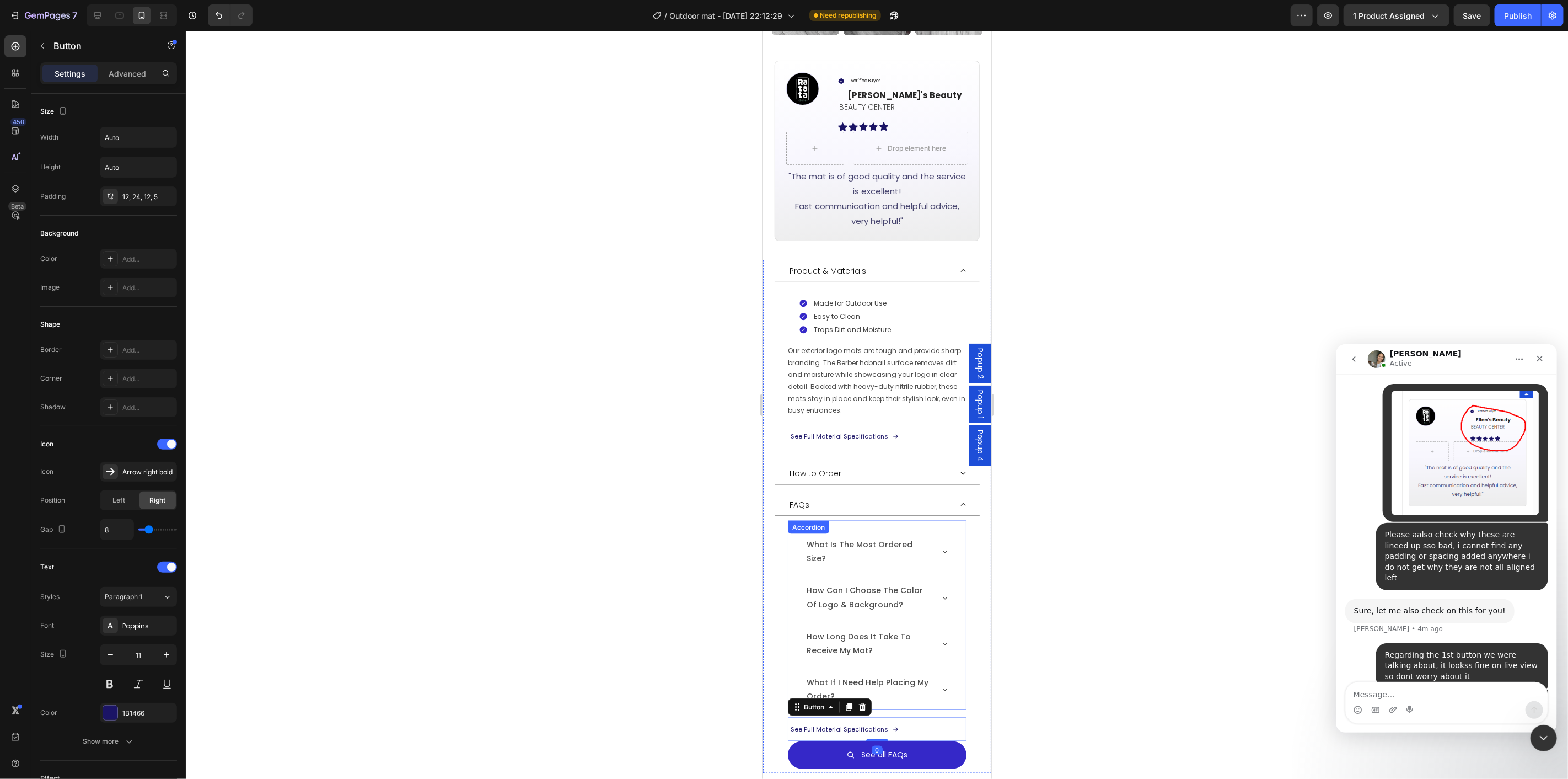
scroll to position [1042, 0]
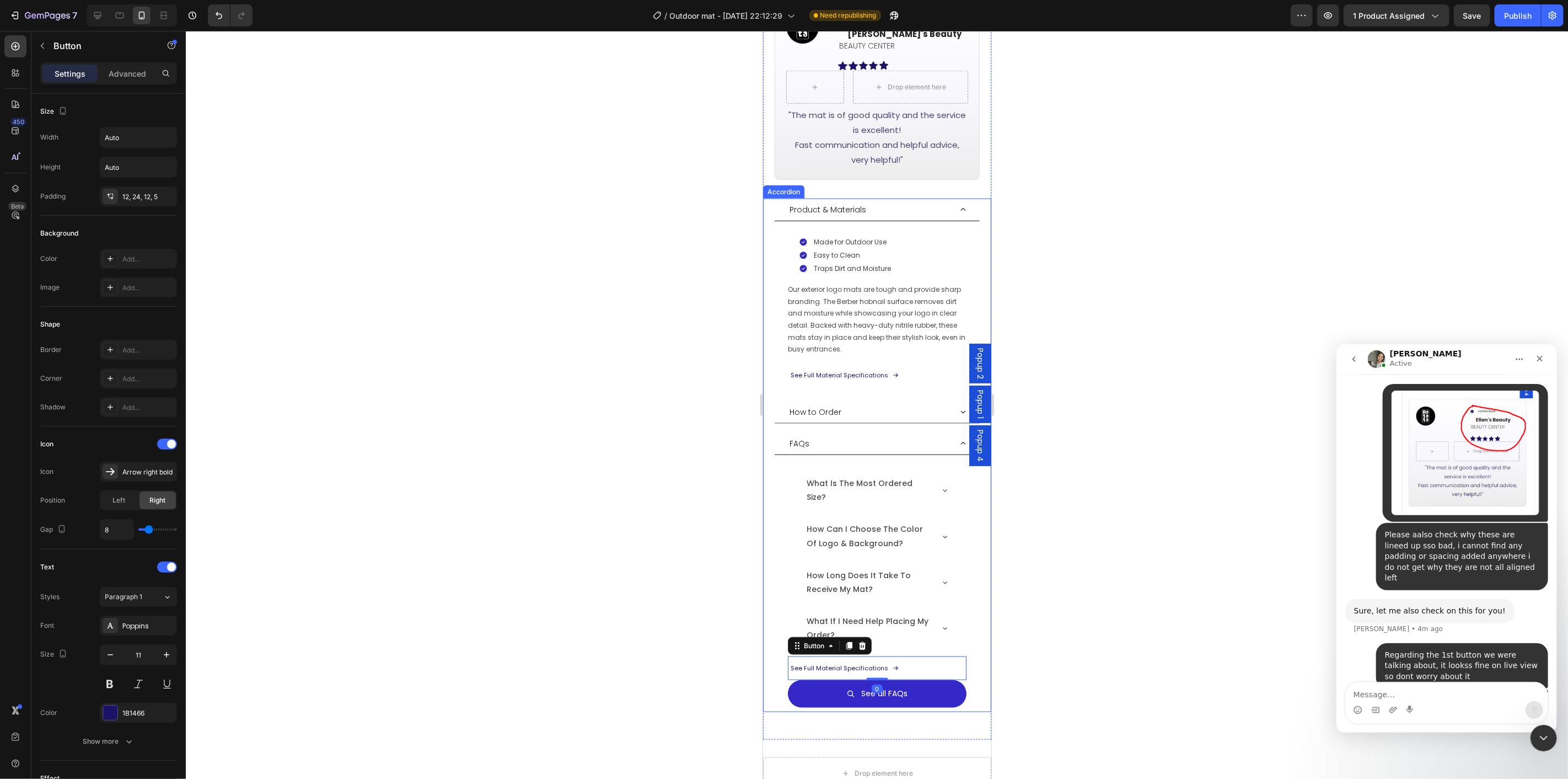
click at [960, 671] on div "what is the most ordered size? how can i choose the color of logo & background?…" at bounding box center [877, 583] width 205 height 257
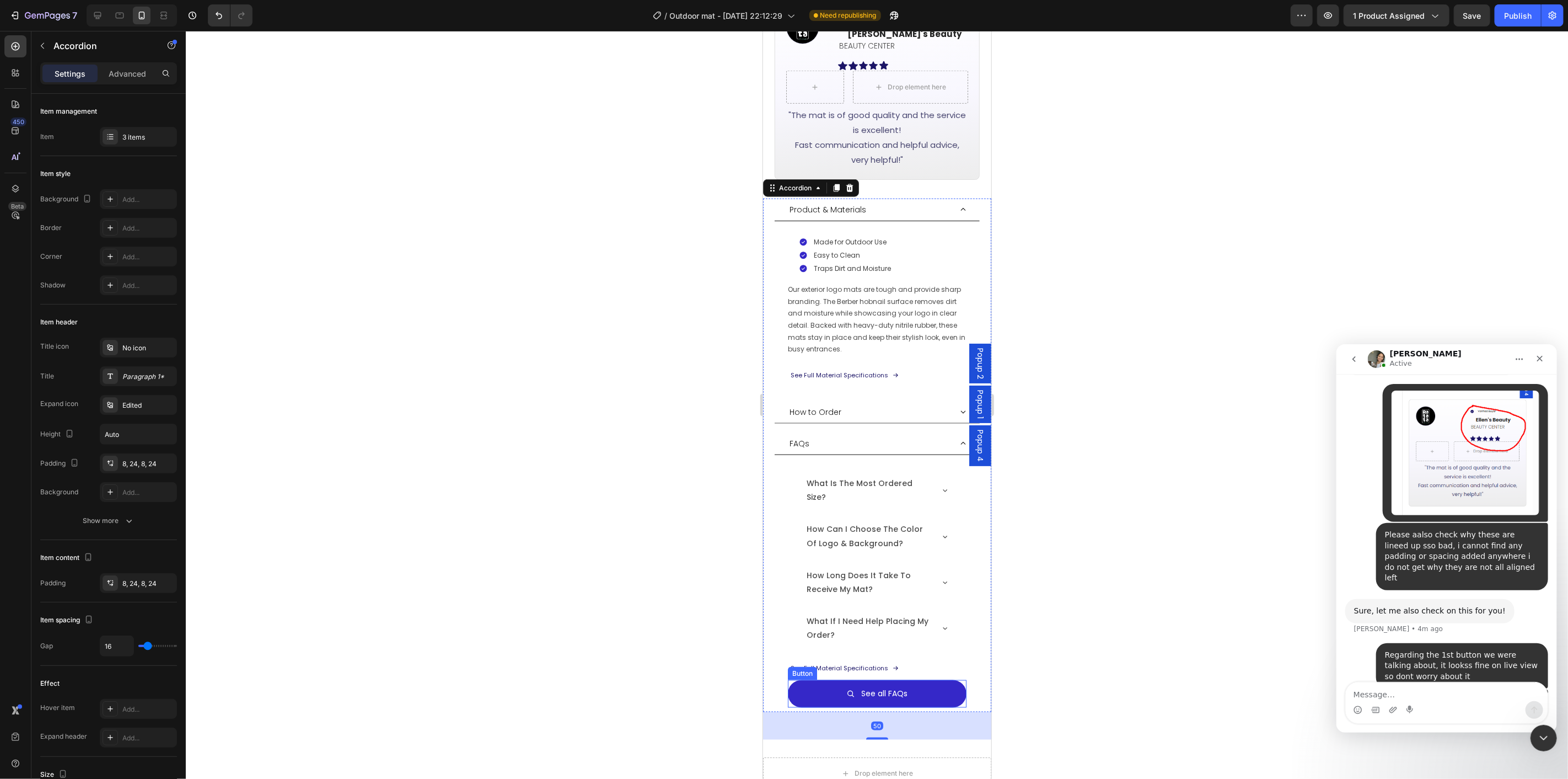
click at [953, 680] on link "See all FAQs" at bounding box center [877, 693] width 178 height 27
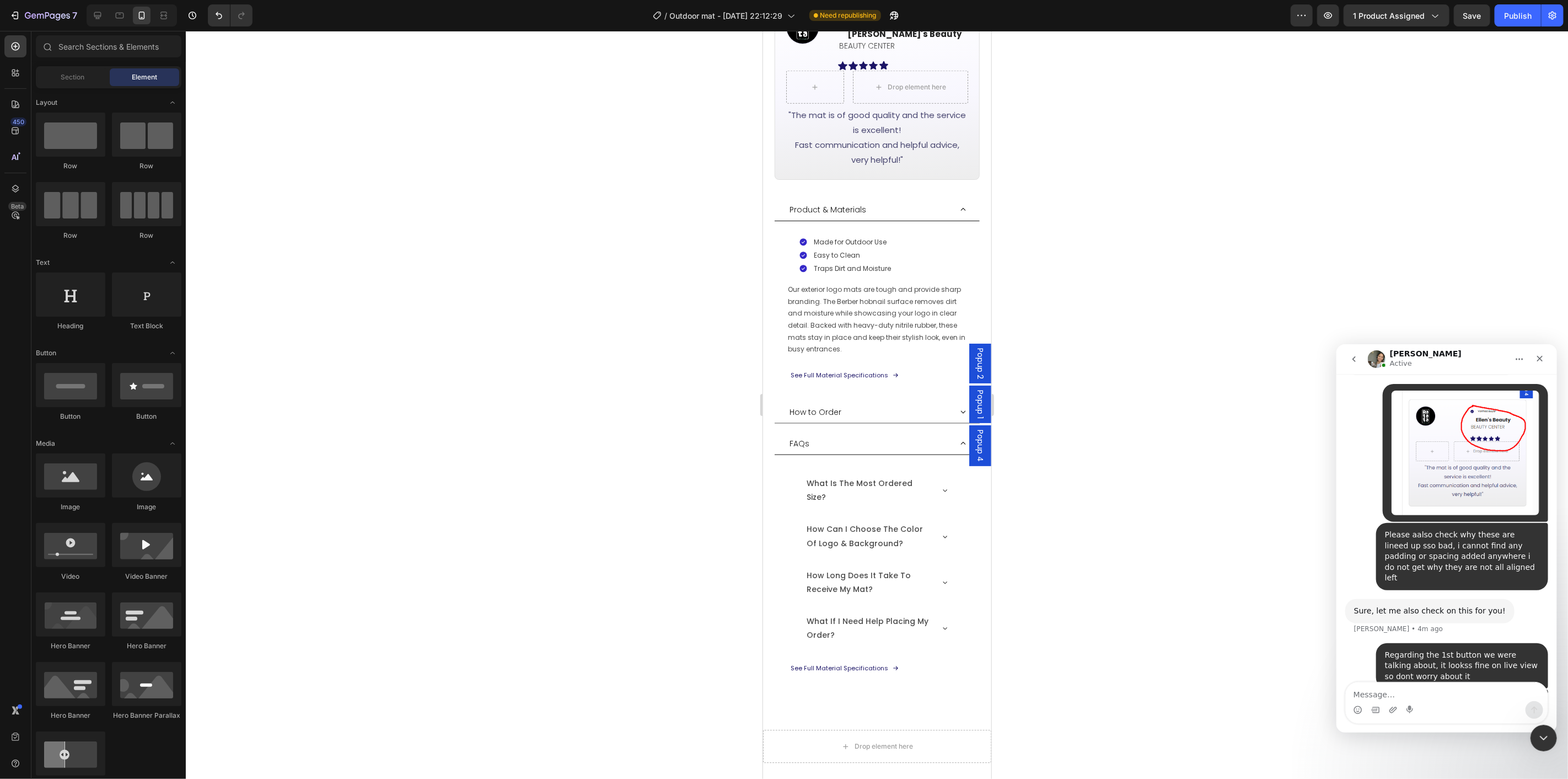
scroll to position [1550, 0]
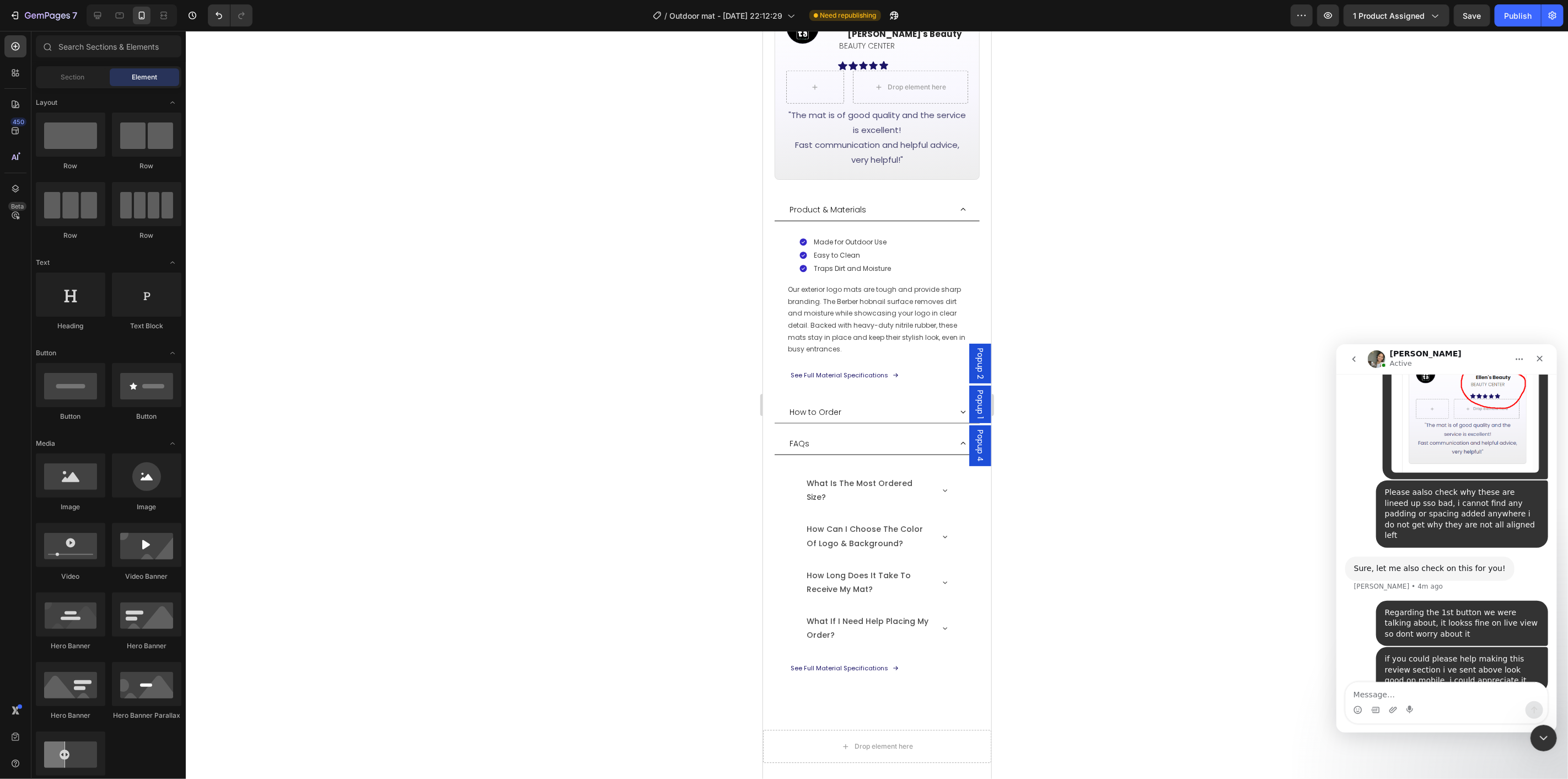
click at [1143, 651] on div at bounding box center [877, 405] width 1382 height 748
click at [812, 663] on p "See Full Material Specifications" at bounding box center [839, 668] width 98 height 11
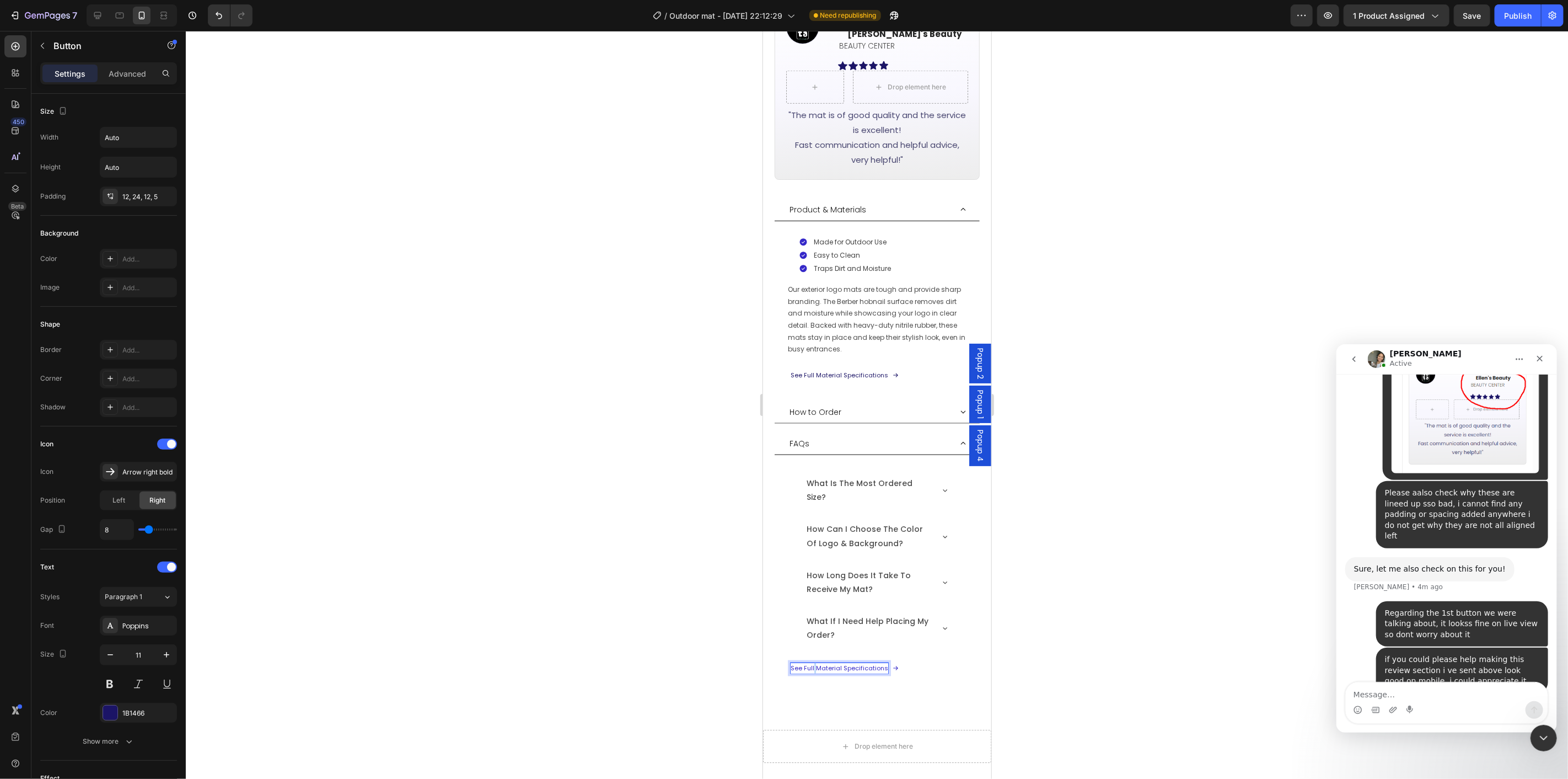
click at [812, 663] on p "See Full Material Specifications" at bounding box center [839, 668] width 98 height 11
drag, startPoint x: 801, startPoint y: 646, endPoint x: 886, endPoint y: 644, distance: 85.0
click at [886, 663] on div "See Full Material Specifications" at bounding box center [844, 668] width 108 height 11
click at [1133, 637] on div at bounding box center [877, 405] width 1382 height 748
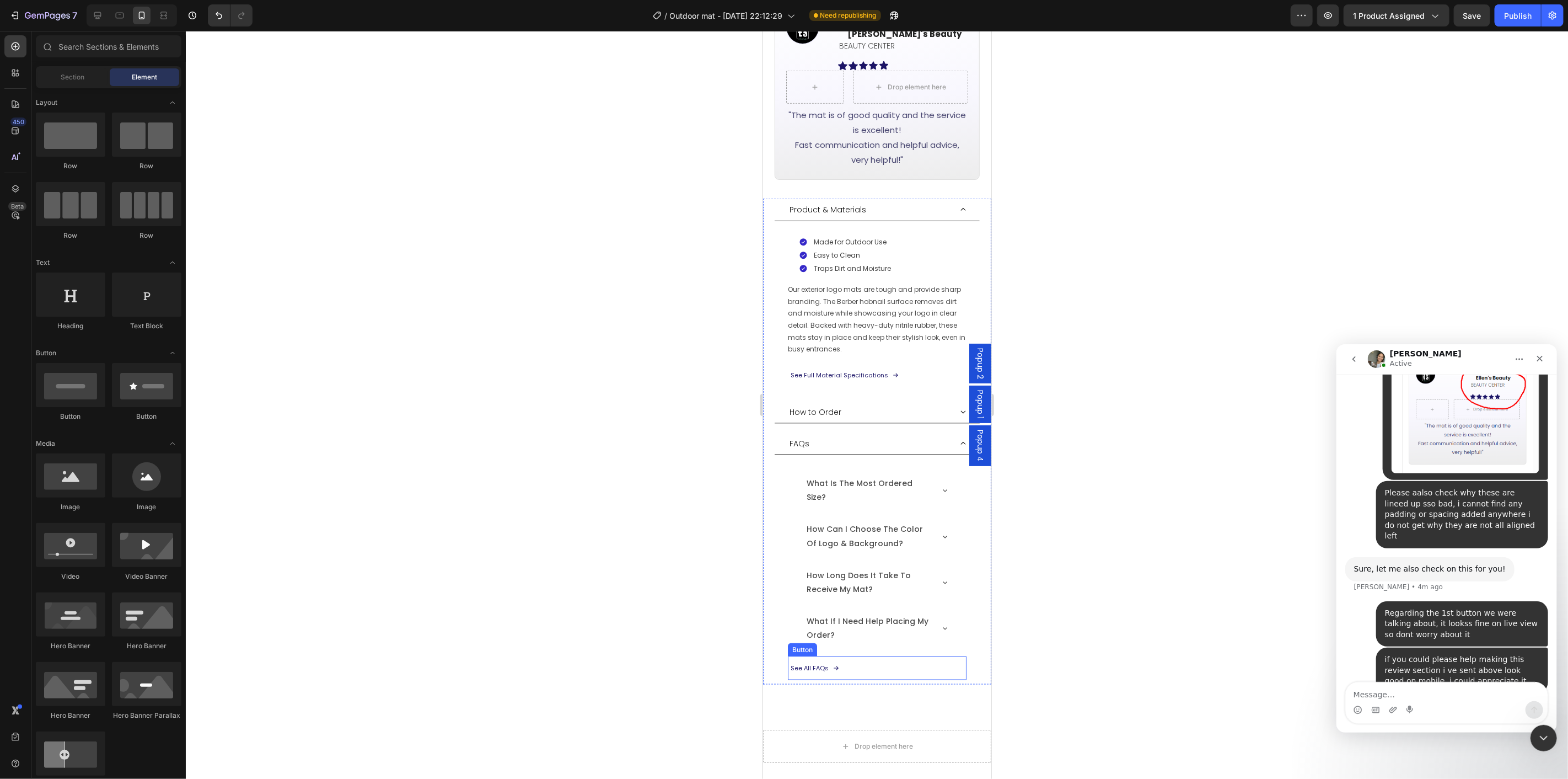
click at [884, 656] on div "See All FAQs Button" at bounding box center [877, 668] width 178 height 24
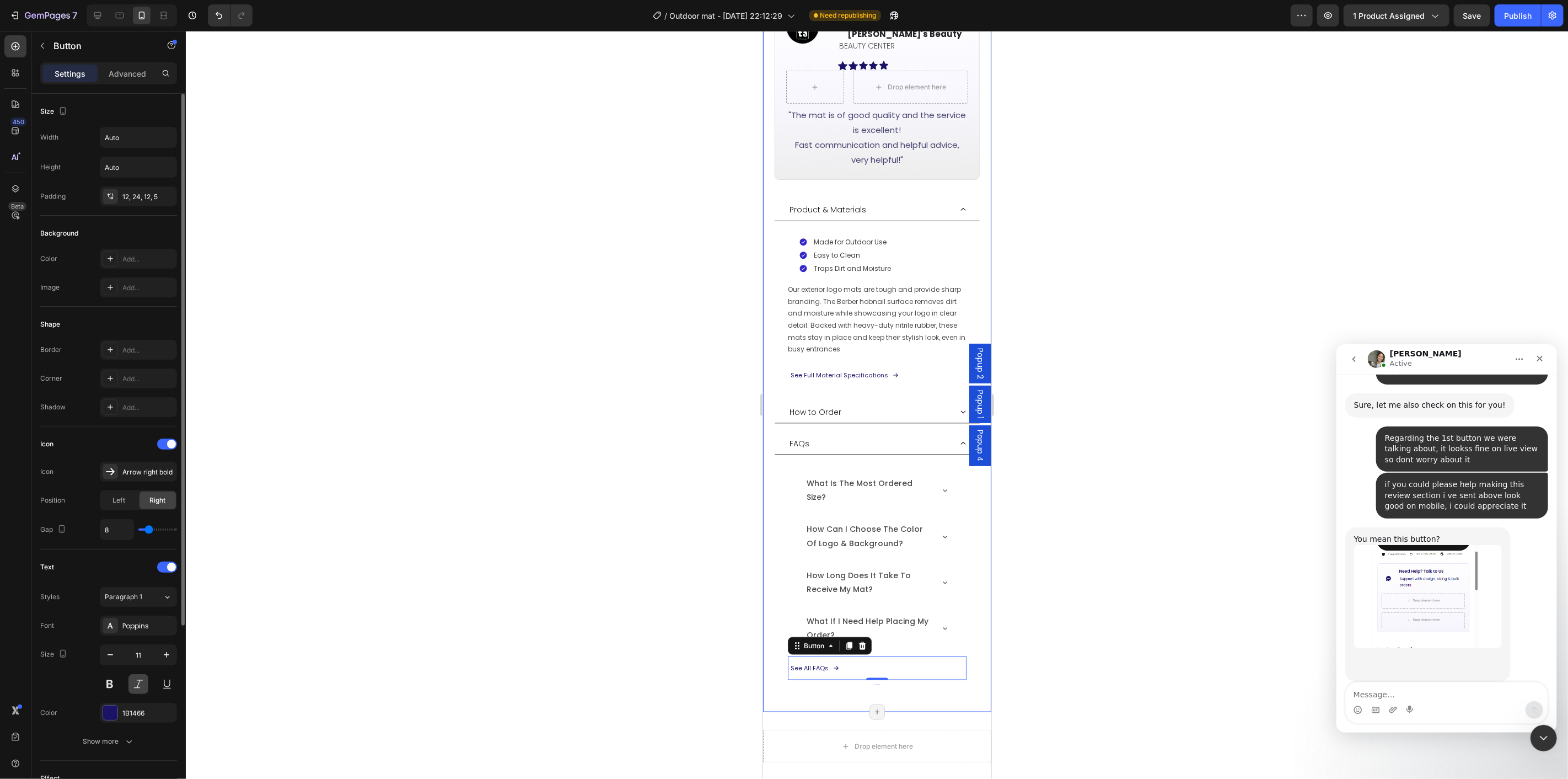
scroll to position [61, 0]
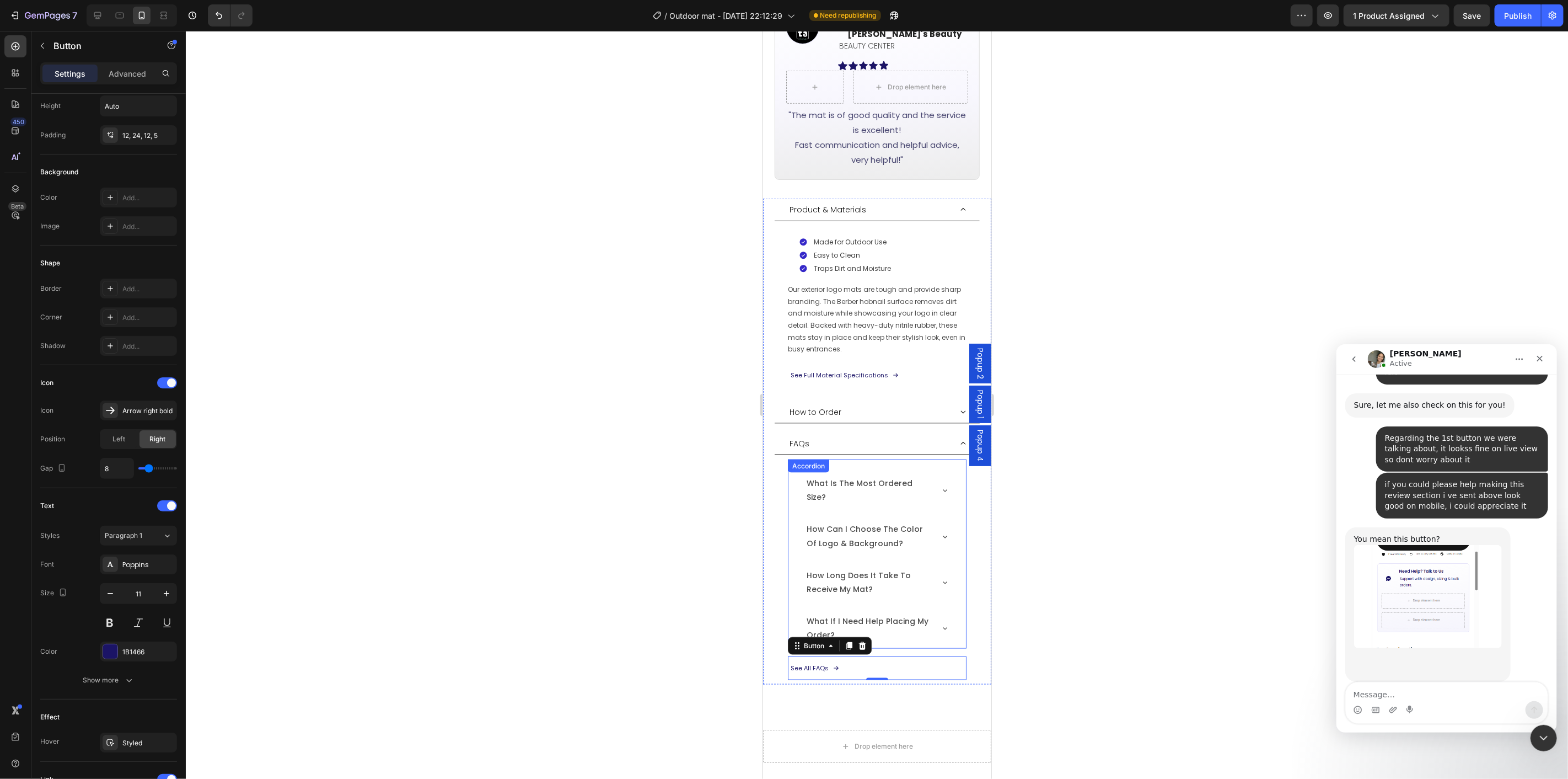
click at [794, 562] on div "how long does it take to receive my mat?" at bounding box center [876, 582] width 178 height 40
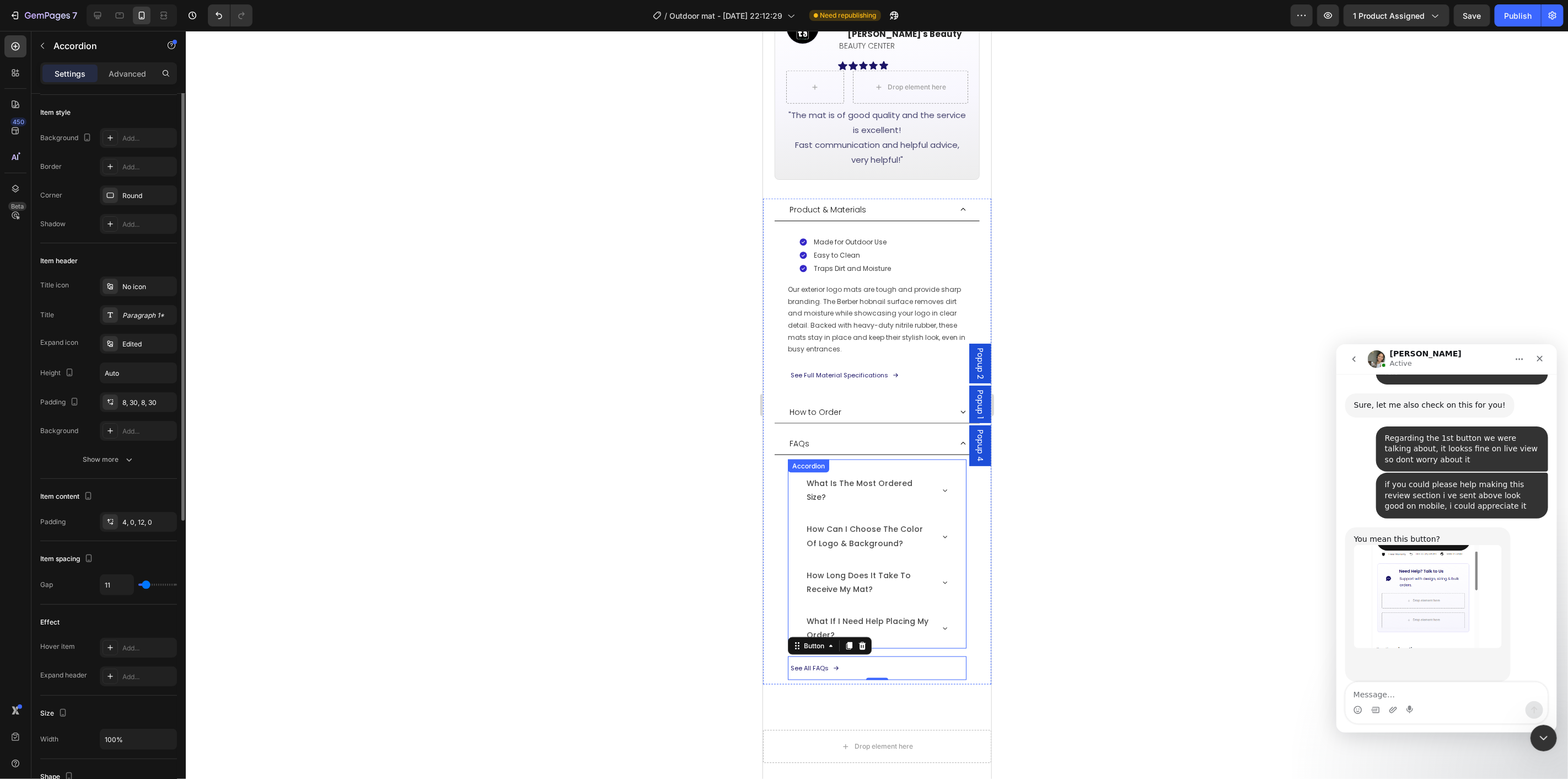
scroll to position [0, 0]
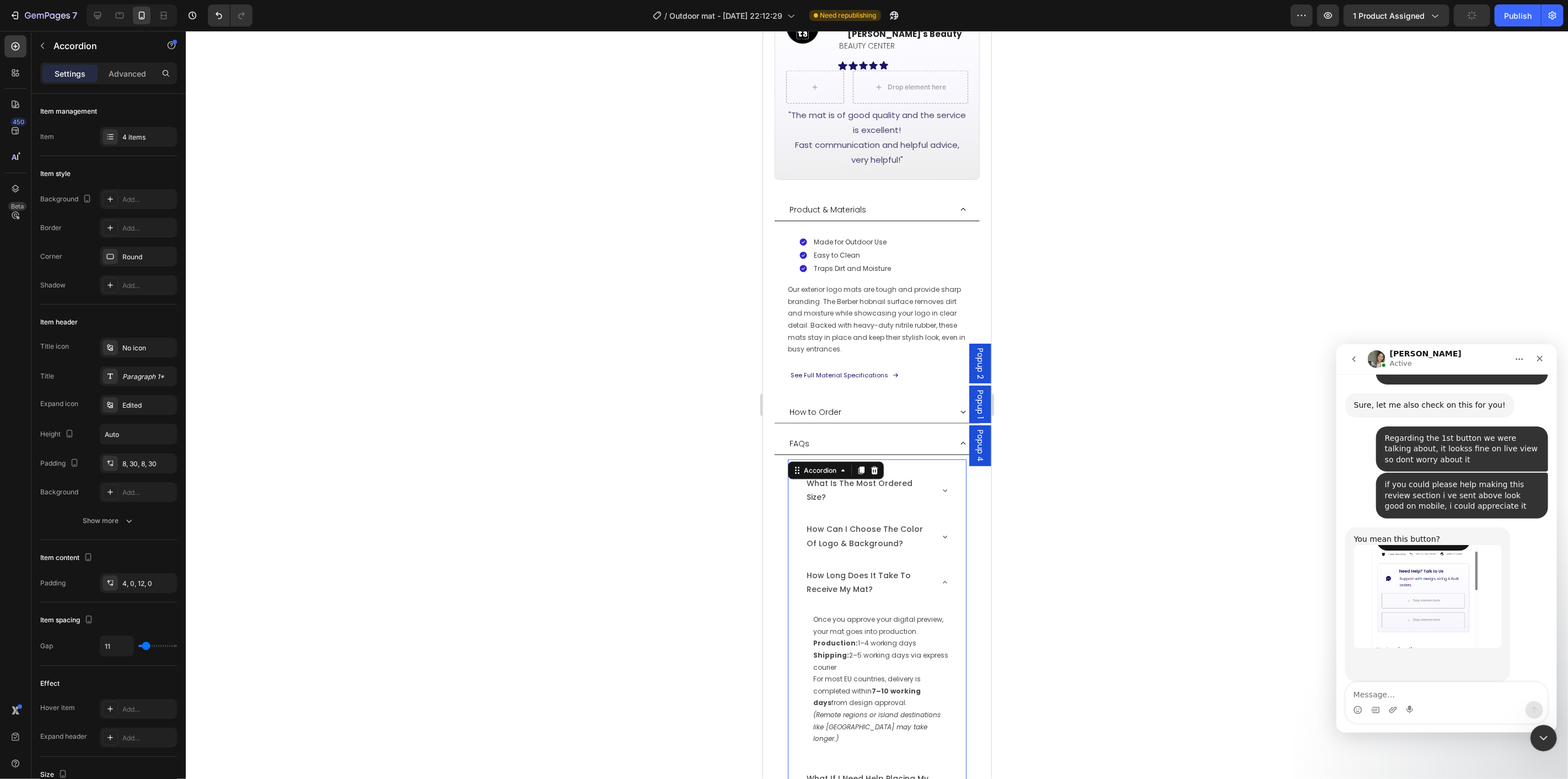
click at [926, 562] on div "how long does it take to receive my mat?" at bounding box center [876, 582] width 178 height 40
click at [859, 656] on div "See All FAQs Button" at bounding box center [877, 668] width 178 height 24
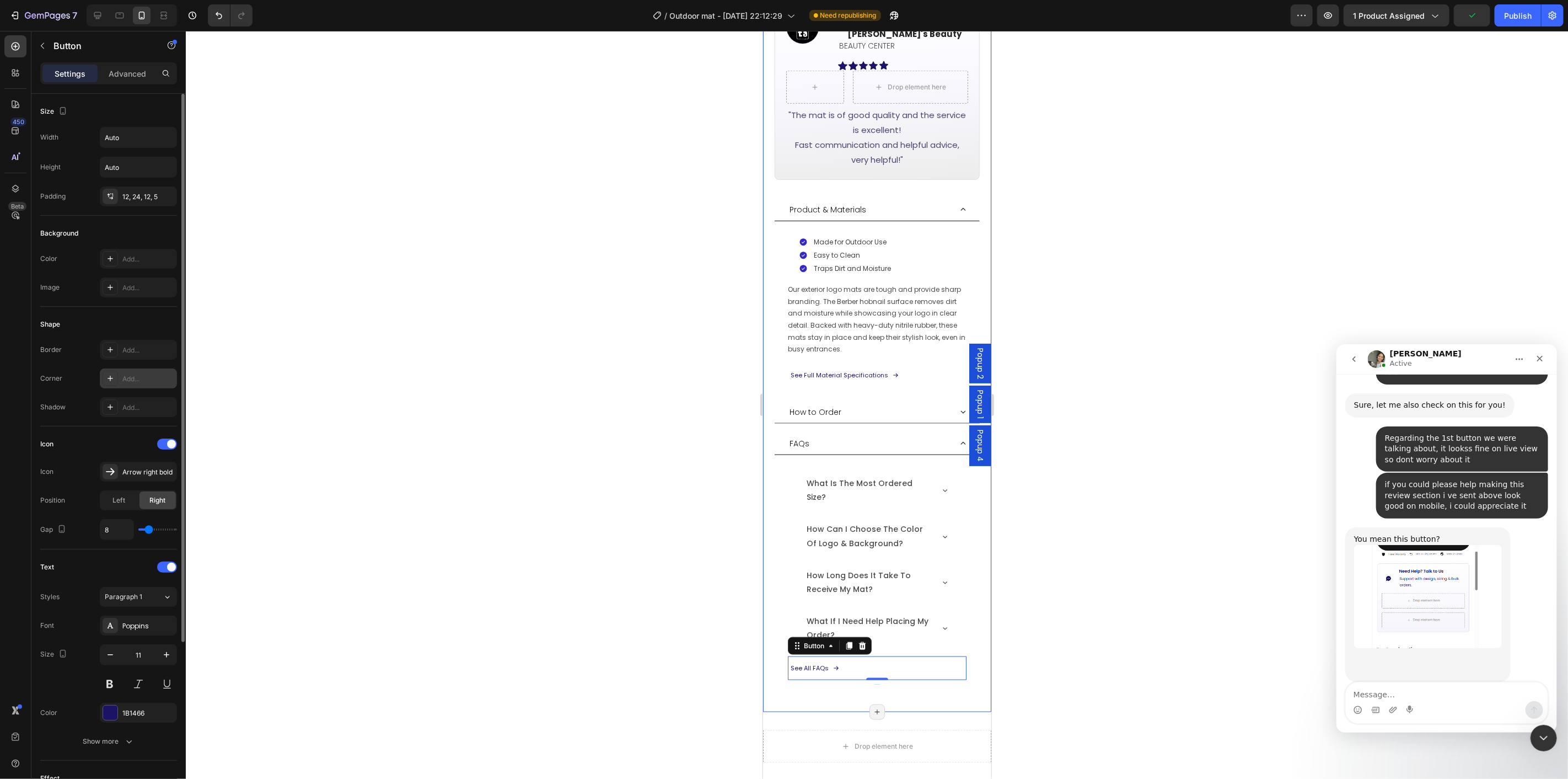
scroll to position [1670, 0]
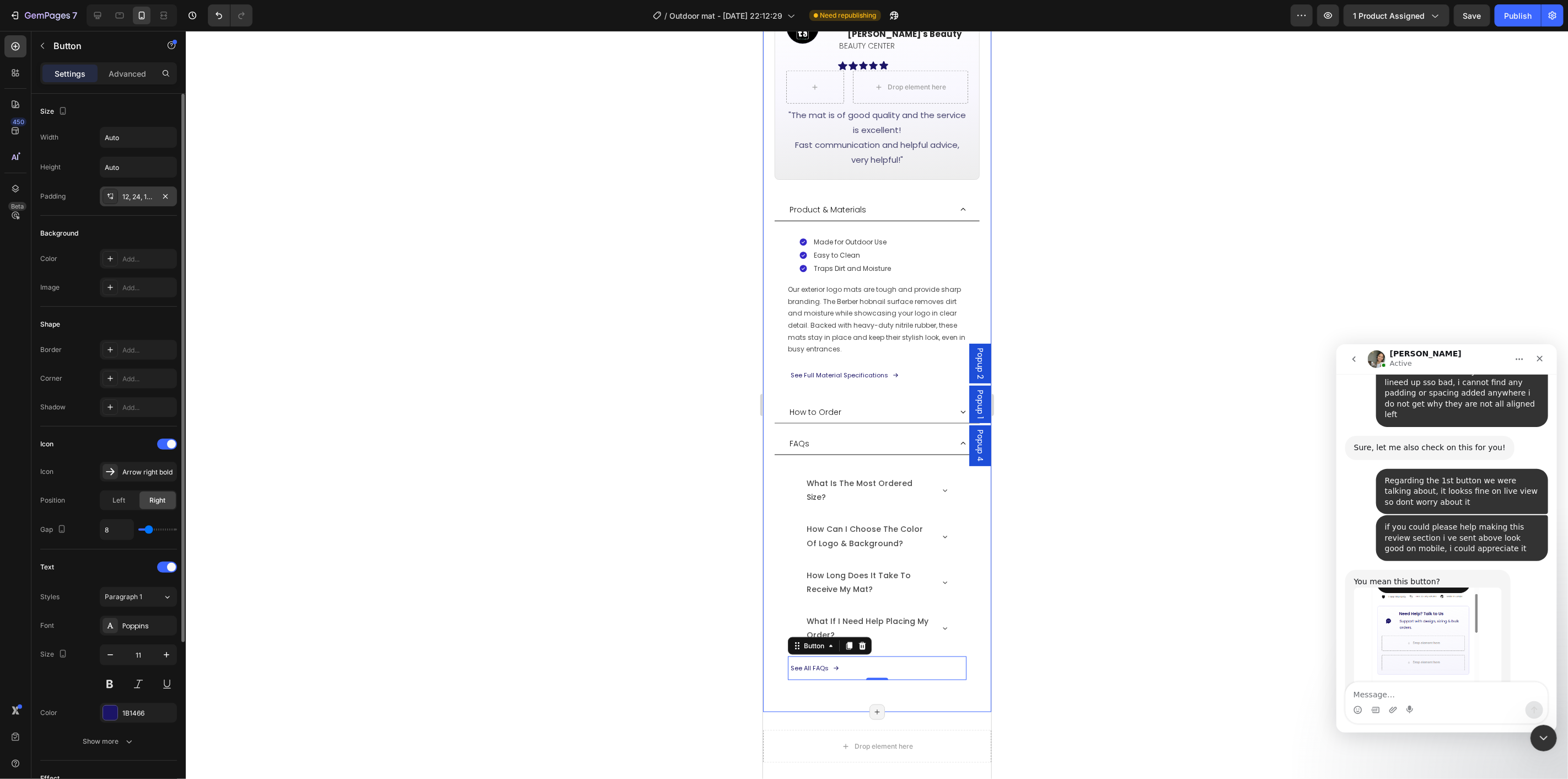
click at [133, 198] on div "12, 24, 12, 5" at bounding box center [138, 197] width 32 height 10
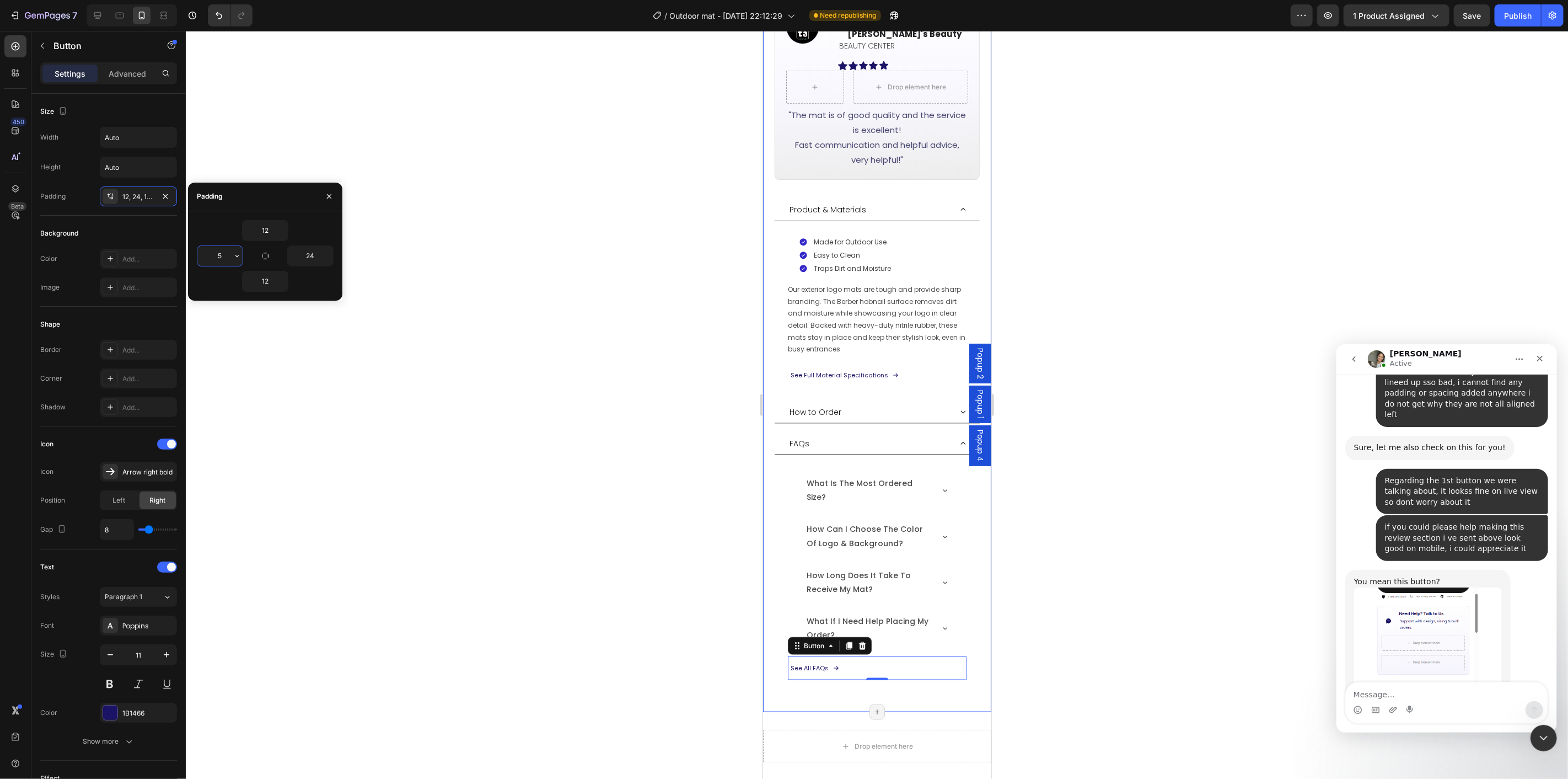
click at [225, 253] on input "5" at bounding box center [220, 256] width 45 height 20
type input "2"
type input "4"
type input "35"
click at [1076, 492] on div at bounding box center [877, 405] width 1382 height 748
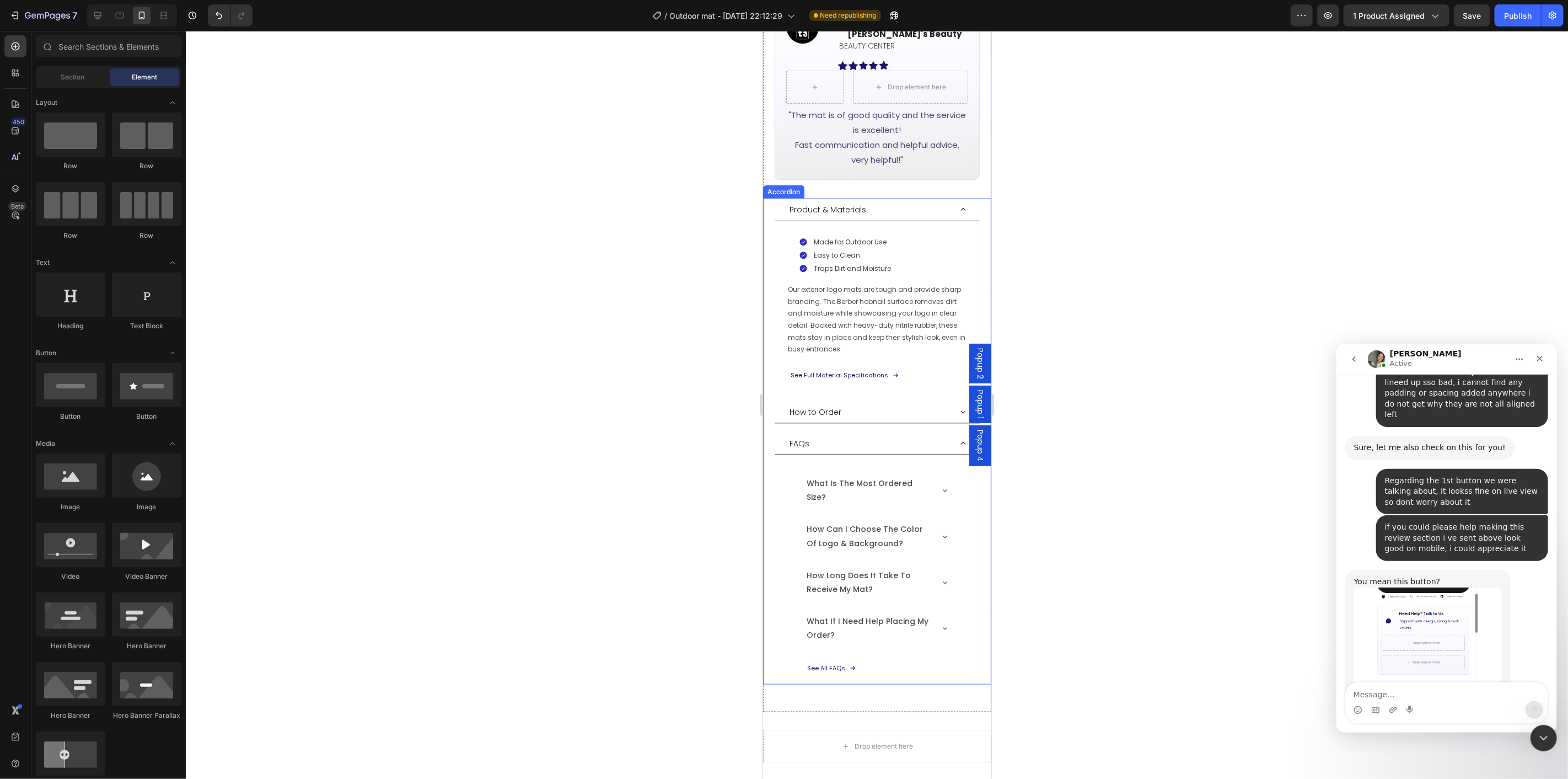
click at [860, 436] on div "FAQs" at bounding box center [869, 443] width 163 height 13
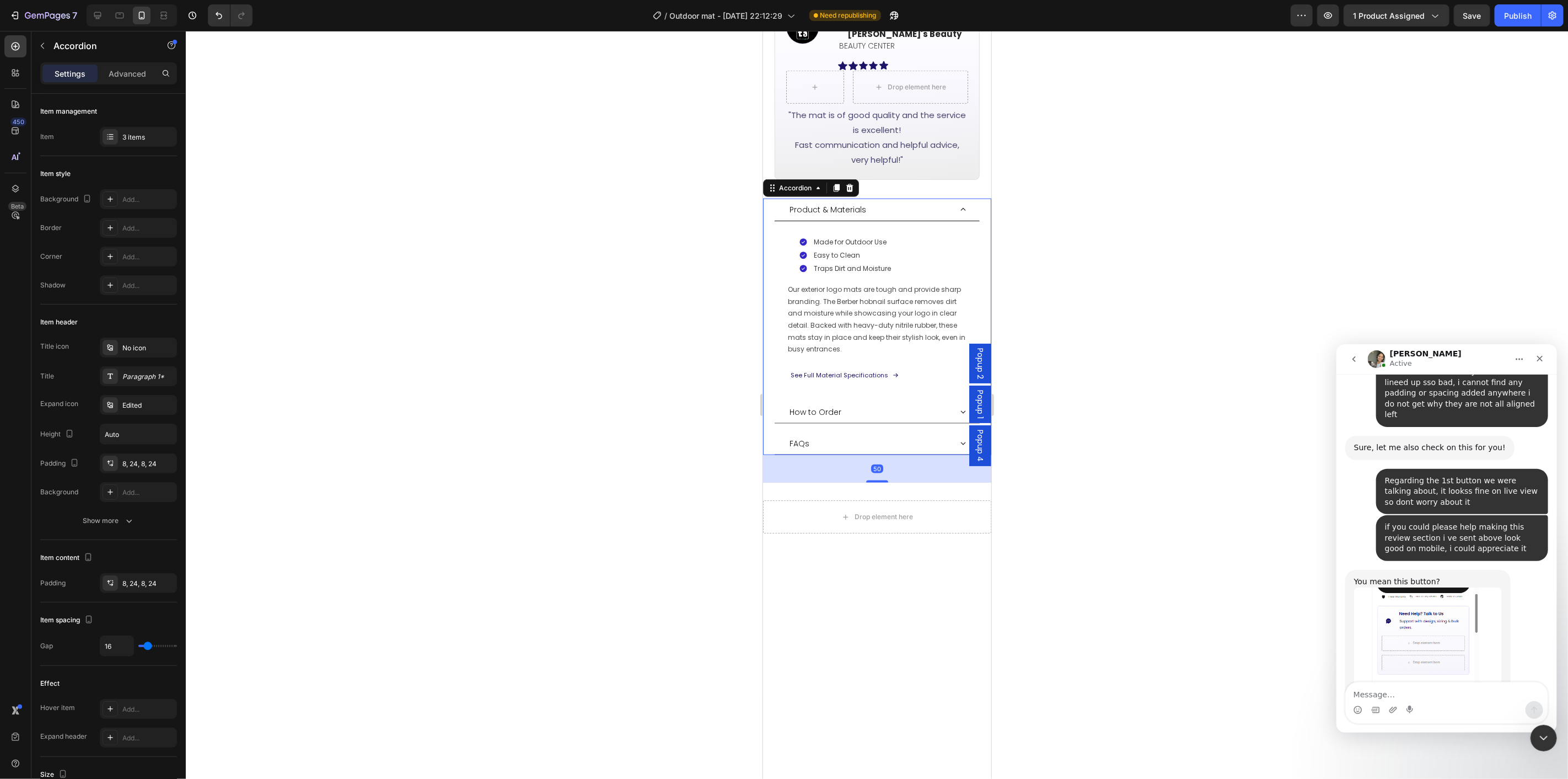
click at [864, 405] on div "How to Order" at bounding box center [869, 412] width 163 height 13
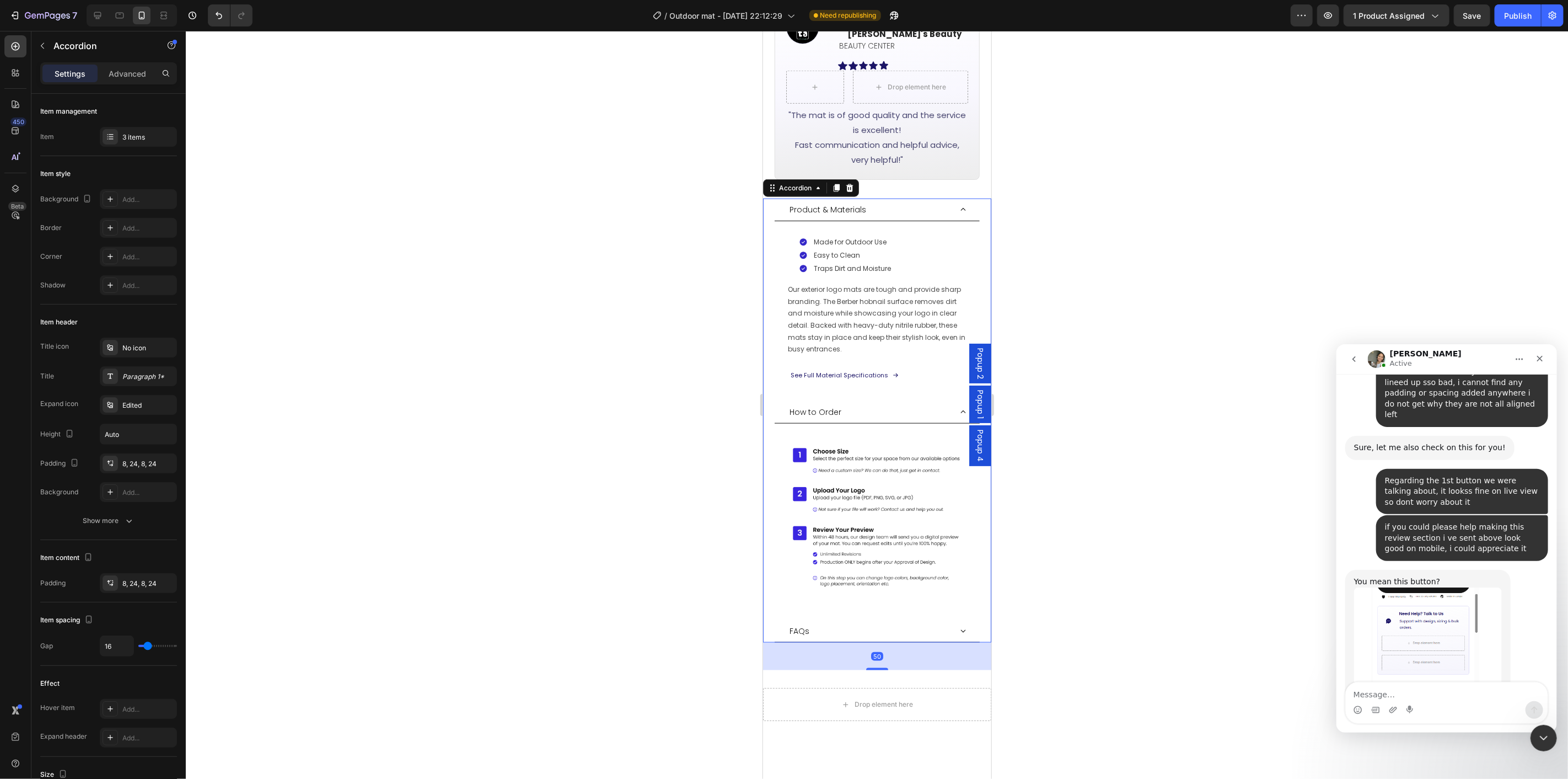
scroll to position [1712, 0]
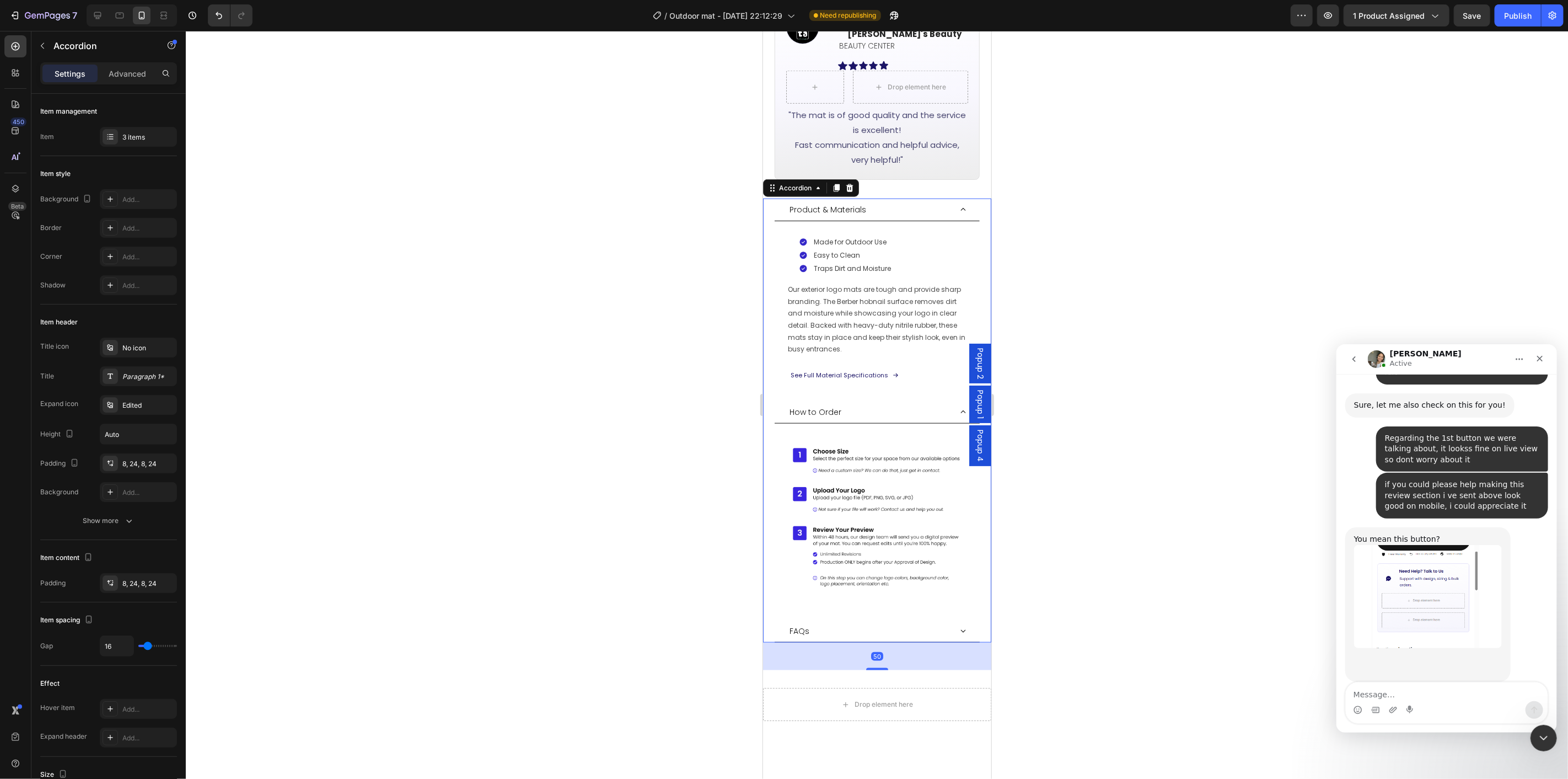
click at [864, 405] on div "How to Order" at bounding box center [869, 412] width 163 height 13
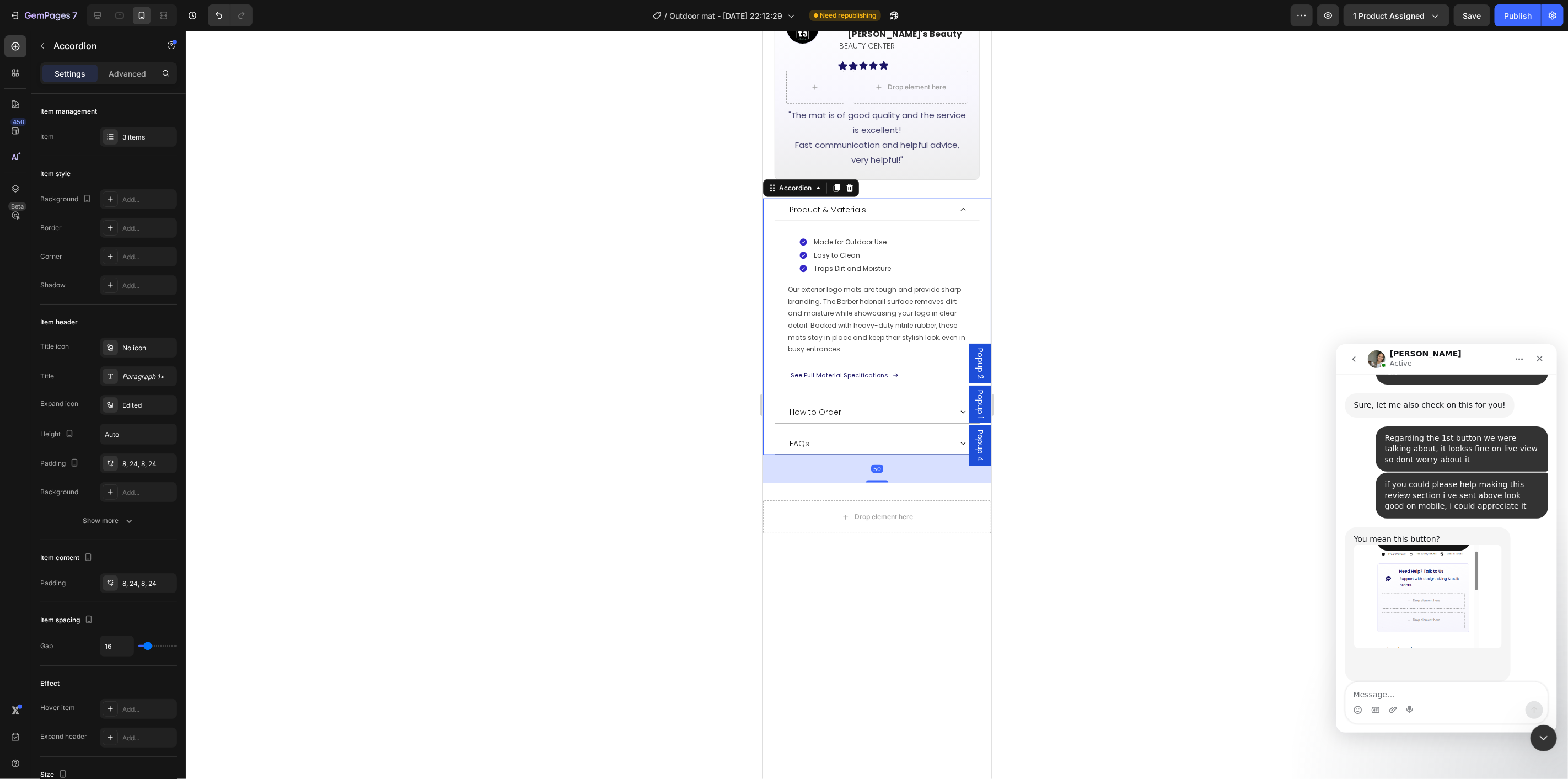
click at [854, 436] on div "FAQs" at bounding box center [869, 443] width 163 height 13
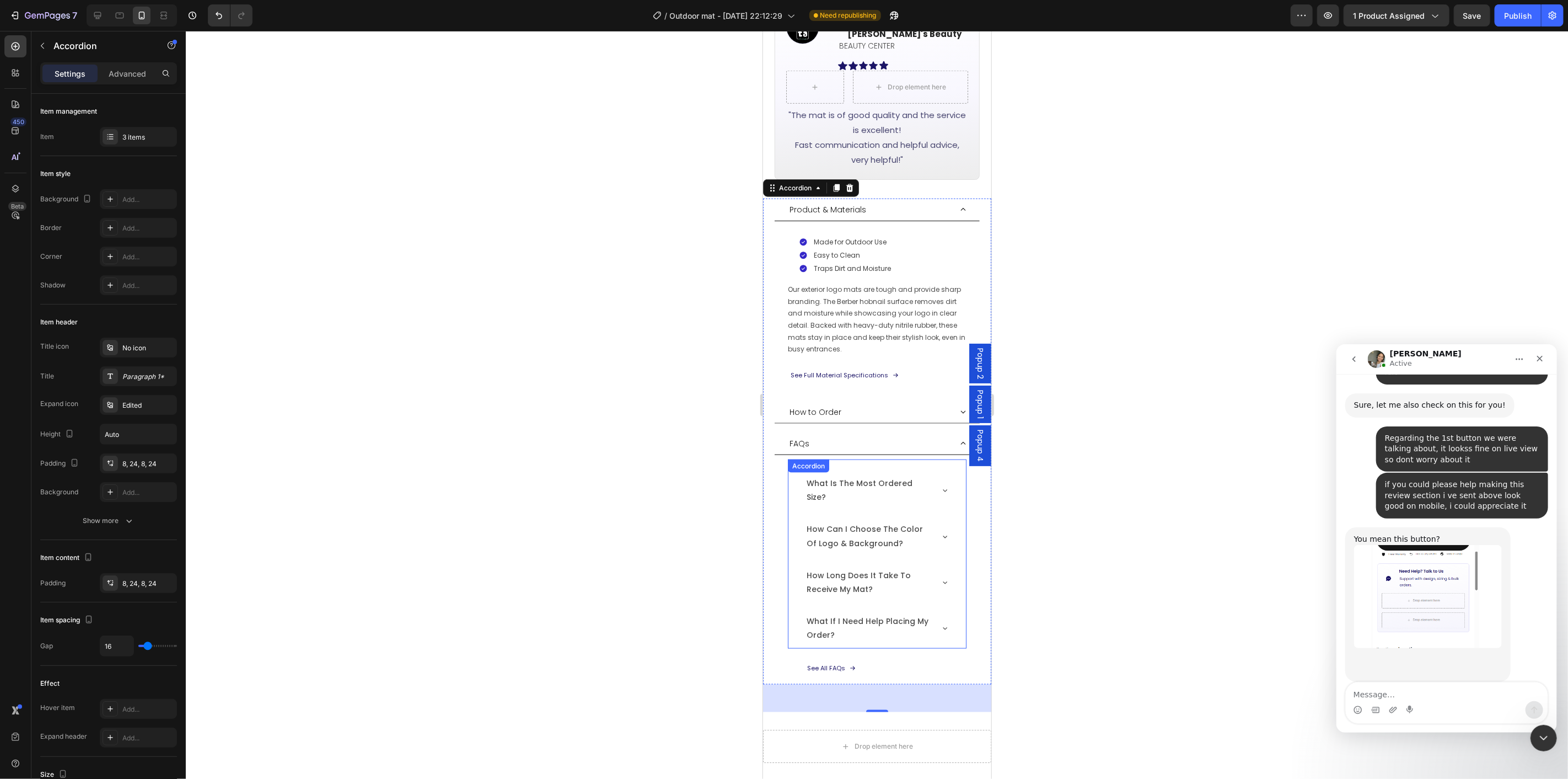
click at [946, 475] on div "what is the most ordered size?" at bounding box center [876, 490] width 178 height 40
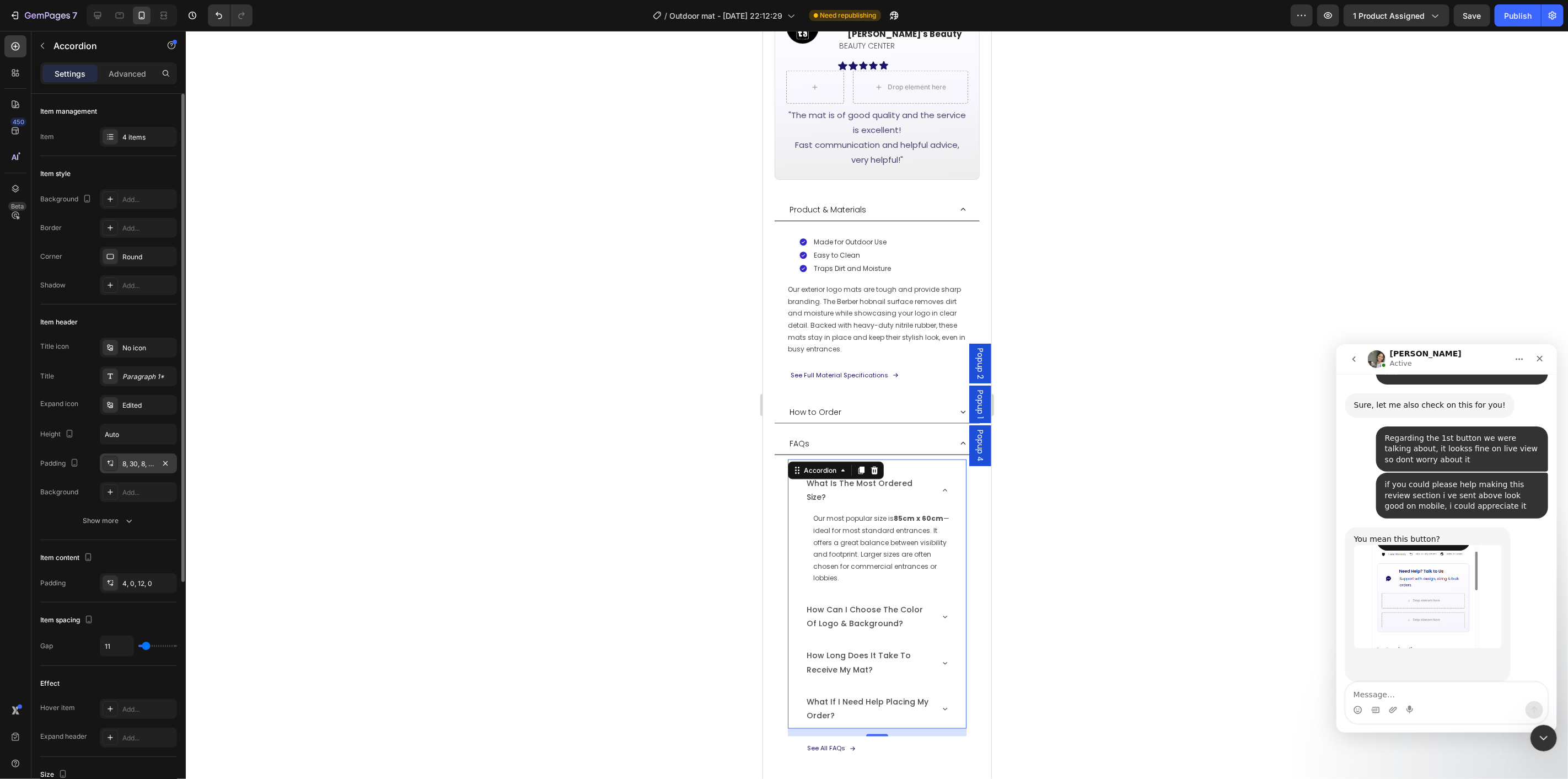
click at [123, 468] on div "8, 30, 8, 30" at bounding box center [138, 464] width 32 height 10
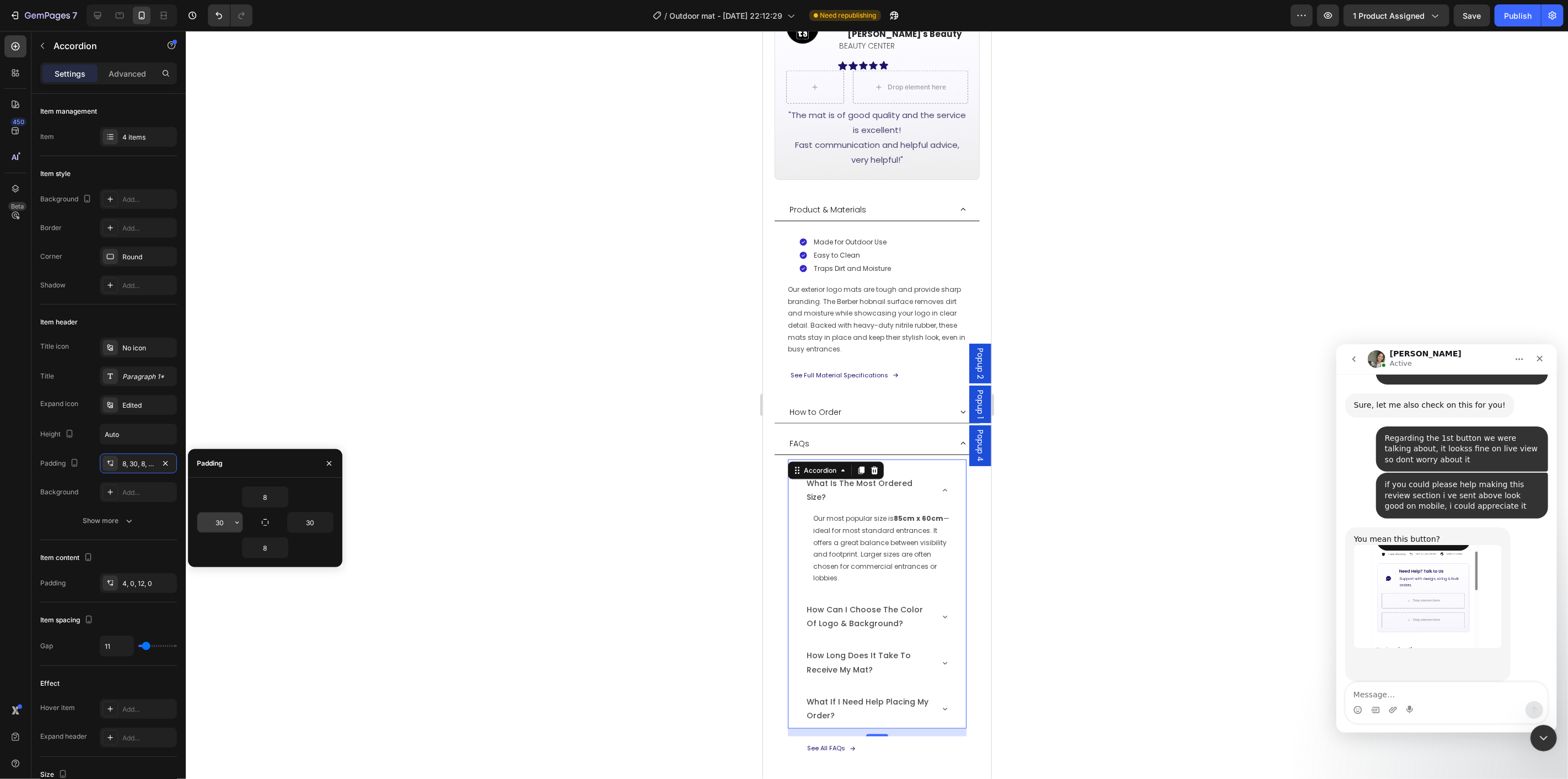
click at [223, 525] on input "30" at bounding box center [220, 523] width 45 height 20
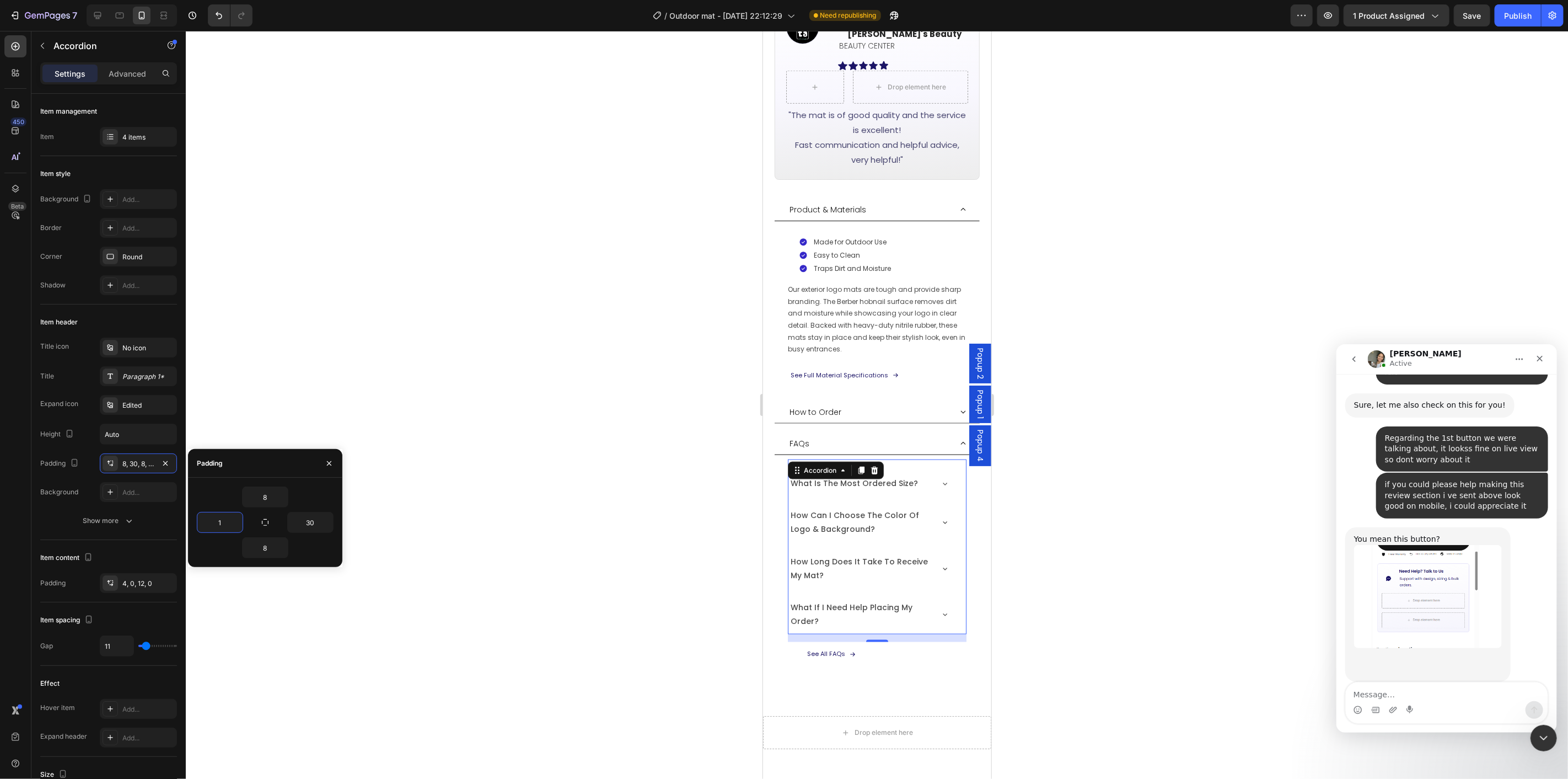
type input "10"
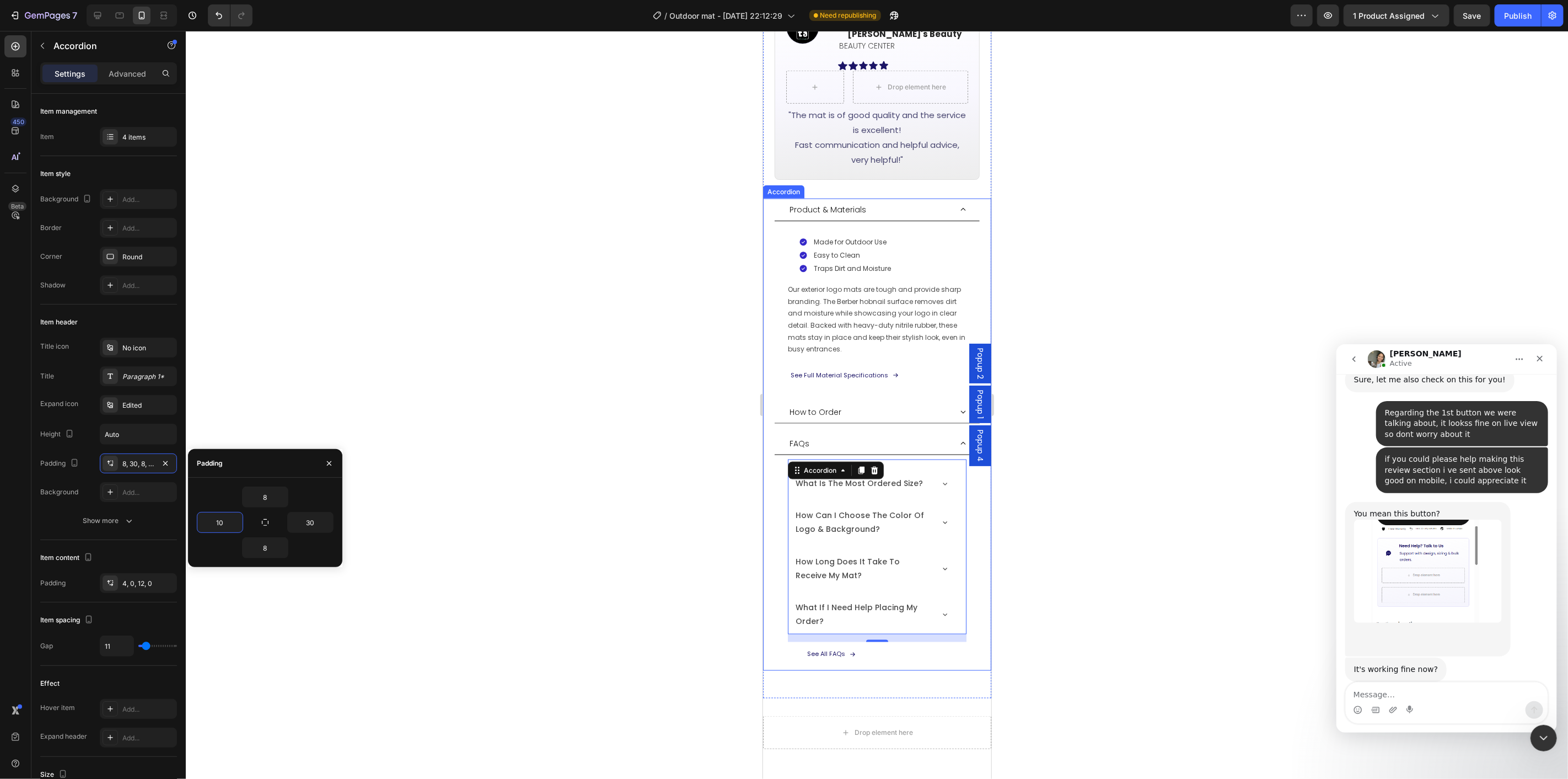
click at [890, 405] on div "How to Order" at bounding box center [869, 412] width 163 height 13
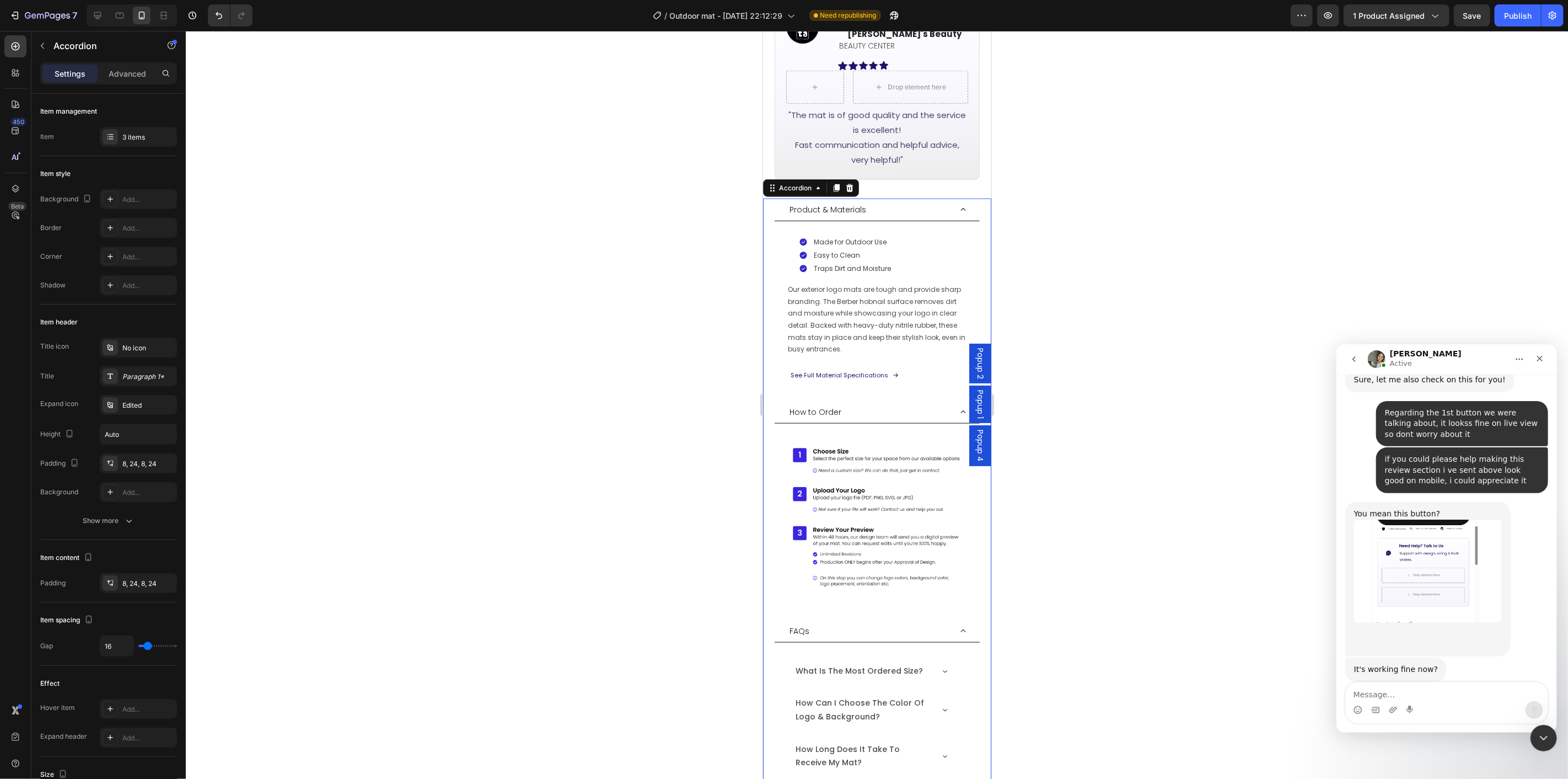
click at [890, 405] on div "How to Order" at bounding box center [869, 412] width 163 height 13
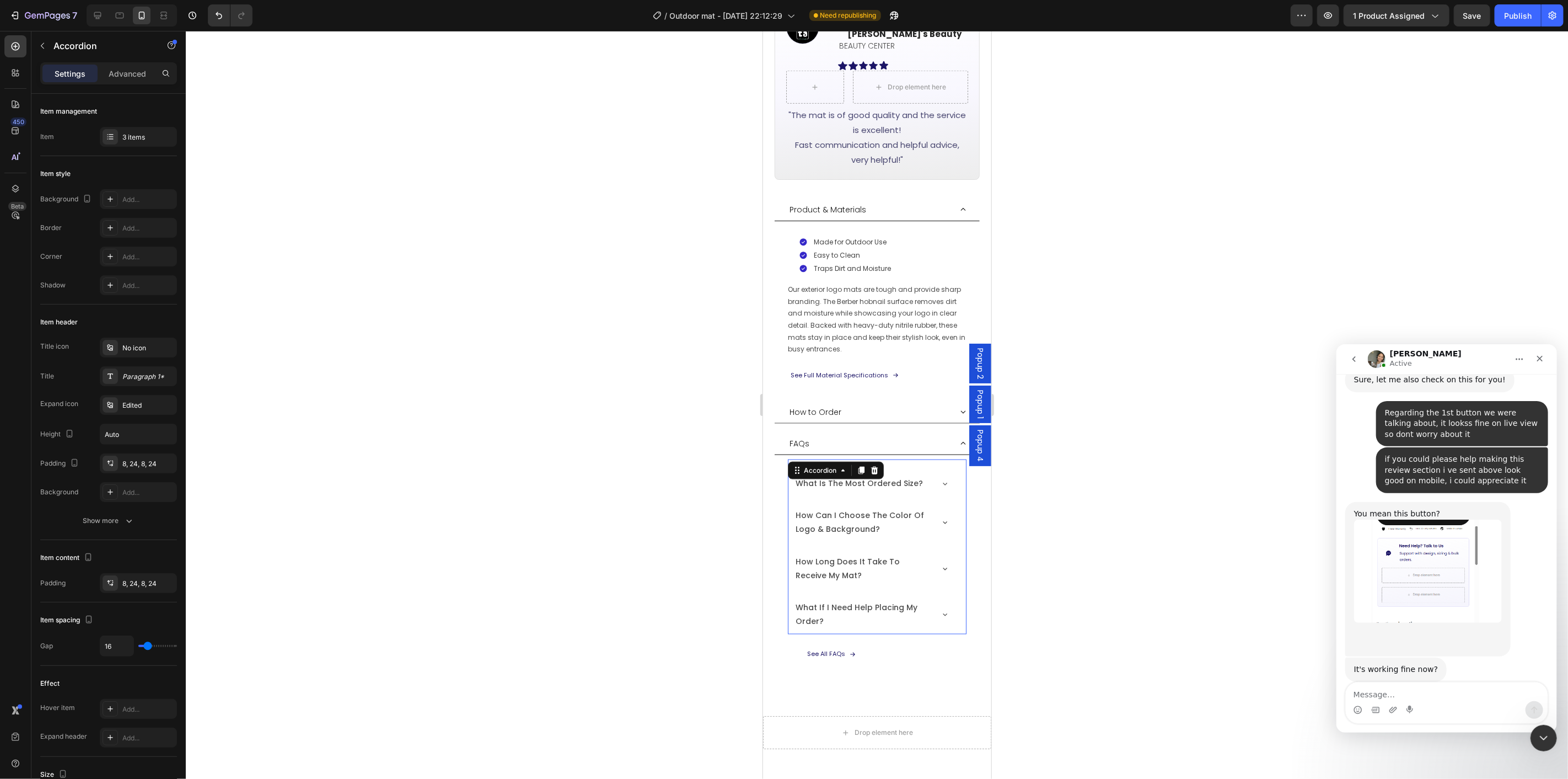
click at [791, 502] on div "how can i choose the color of logo & background?" at bounding box center [876, 522] width 178 height 40
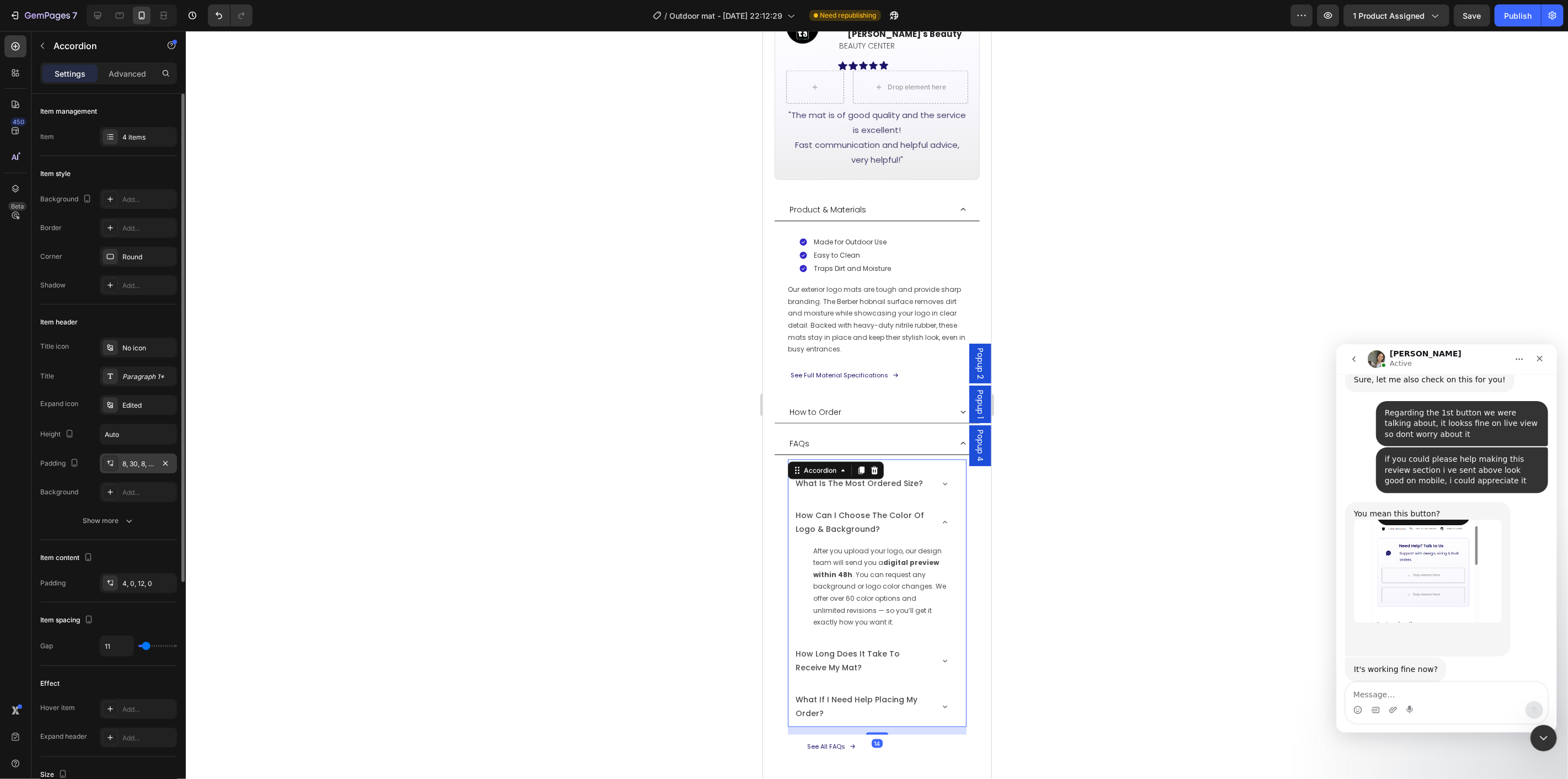
scroll to position [1696, 0]
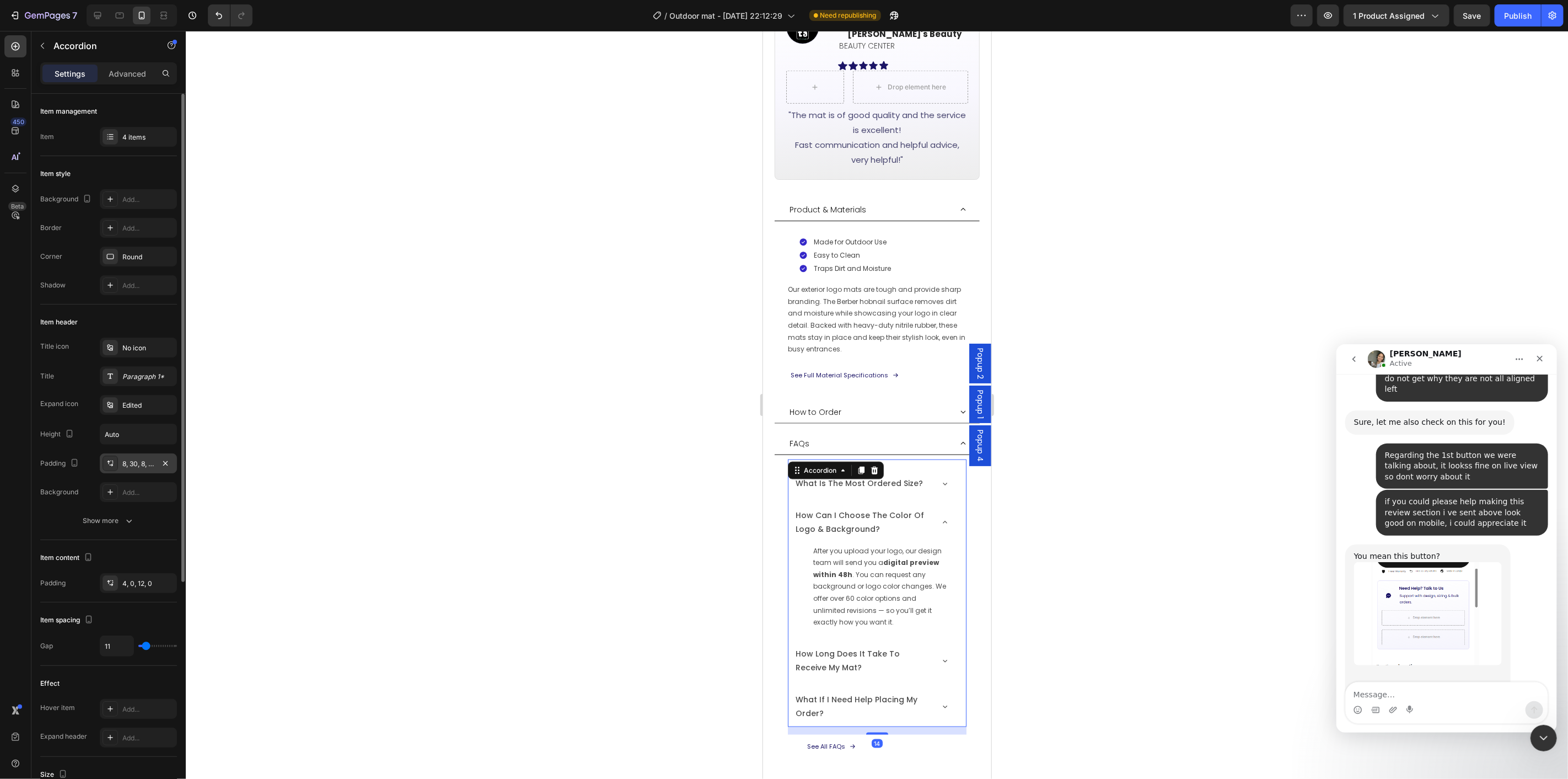
click at [124, 455] on div "8, 30, 8, 10" at bounding box center [138, 464] width 78 height 20
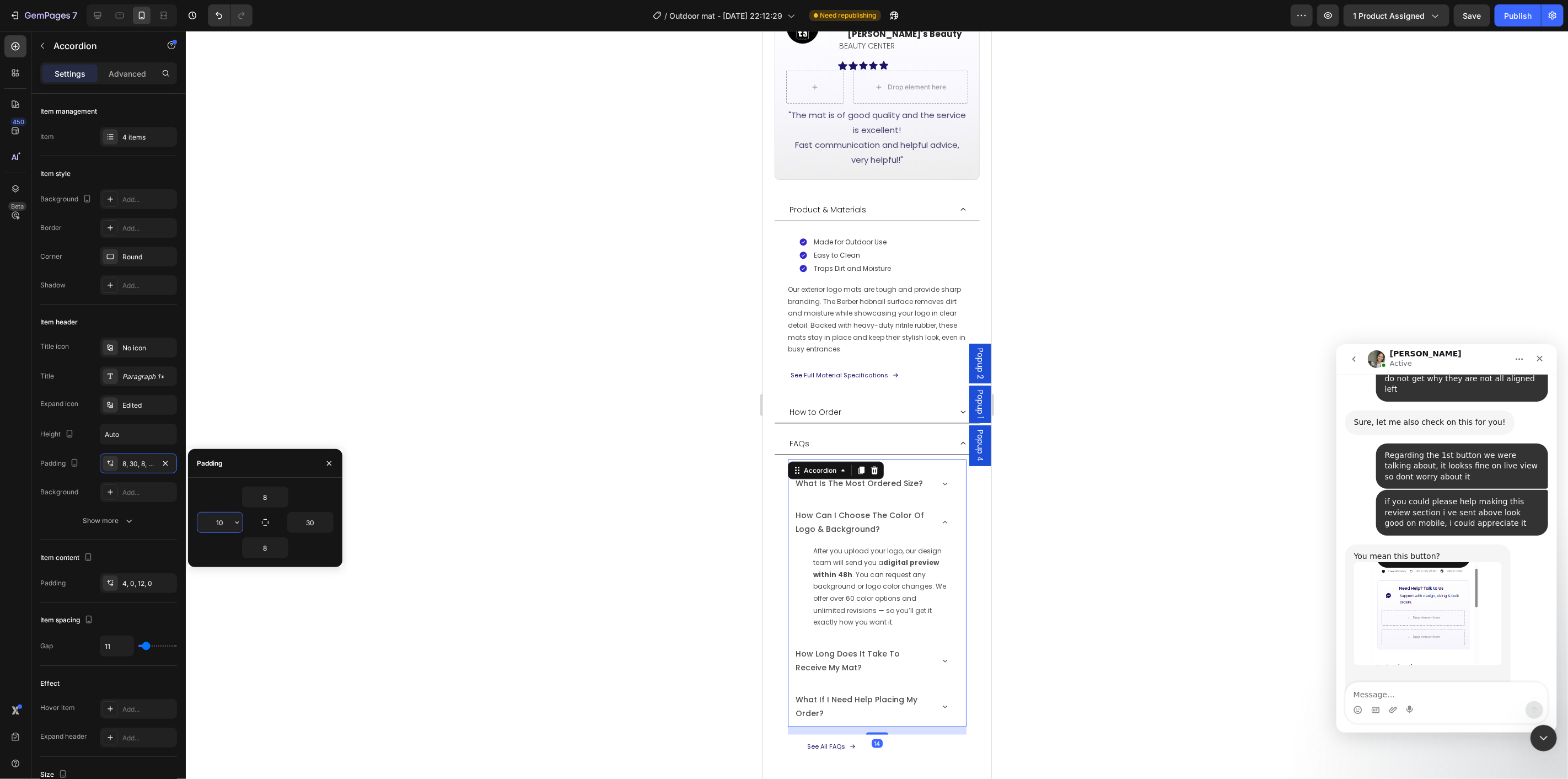
click at [225, 520] on input "10" at bounding box center [220, 523] width 45 height 20
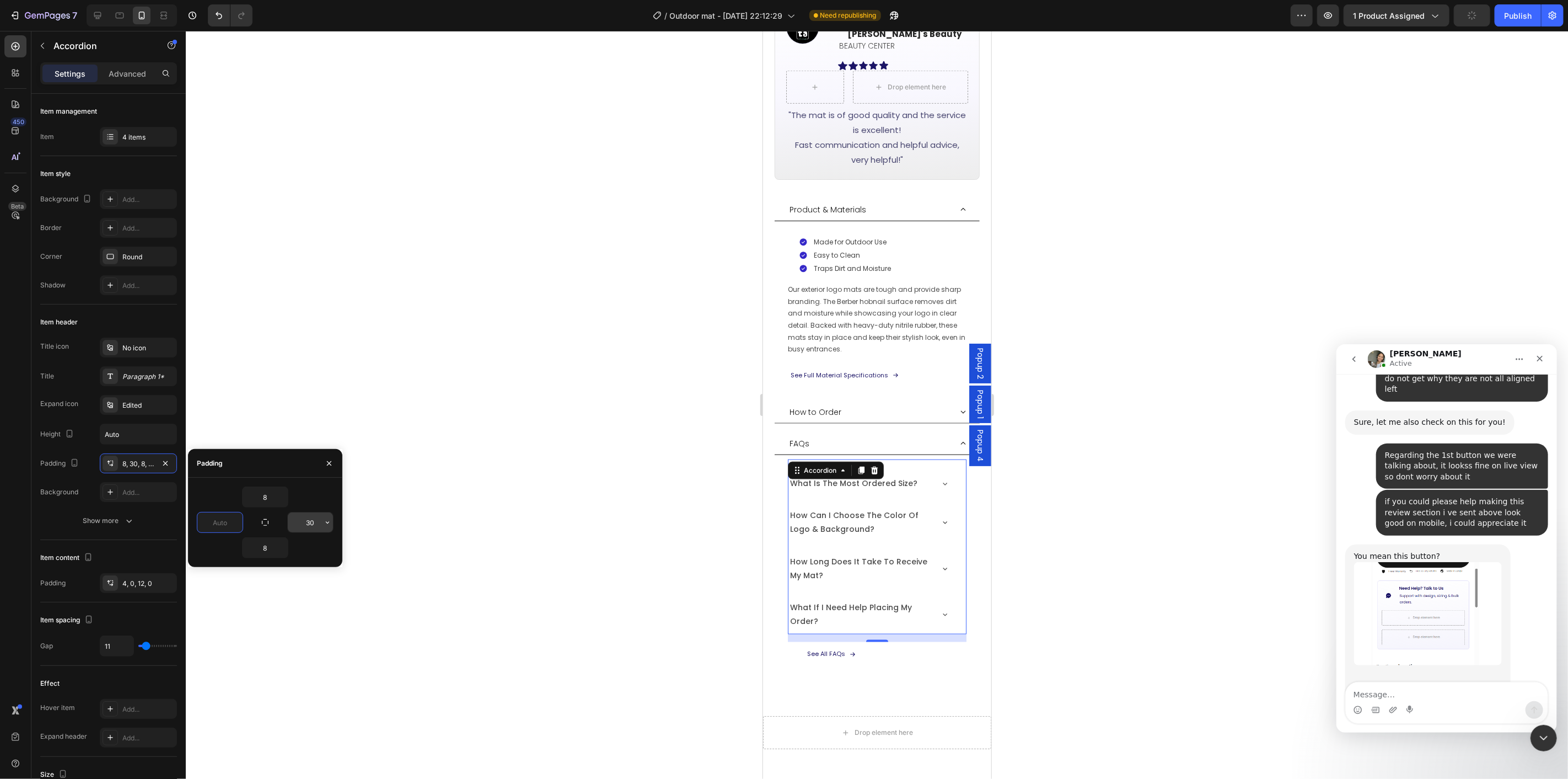
click at [308, 520] on input "30" at bounding box center [310, 523] width 45 height 20
type input "0"
click at [1086, 624] on div at bounding box center [877, 405] width 1382 height 748
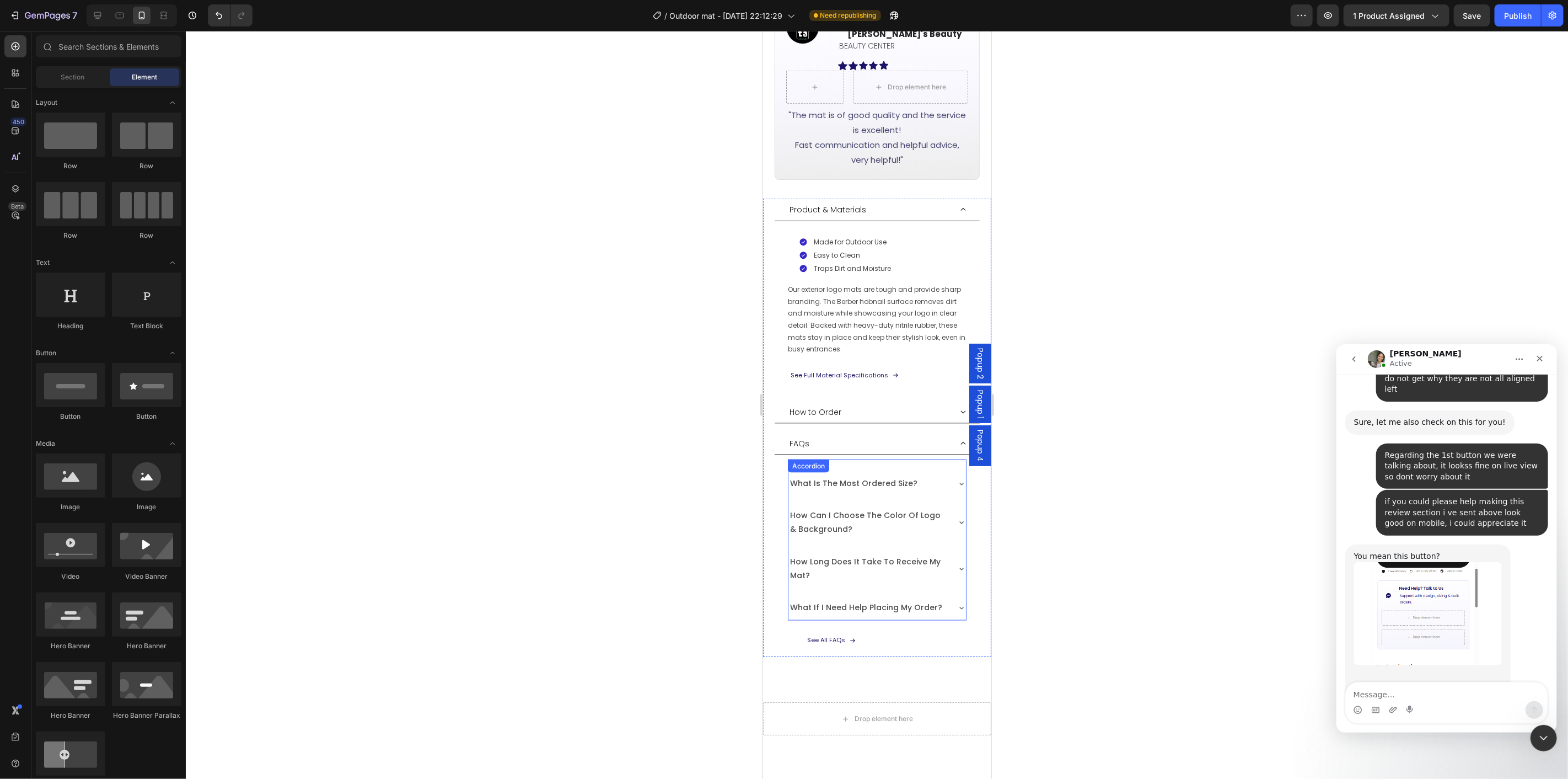
click at [868, 515] on p "how can i choose the color of logo & background?" at bounding box center [868, 521] width 157 height 28
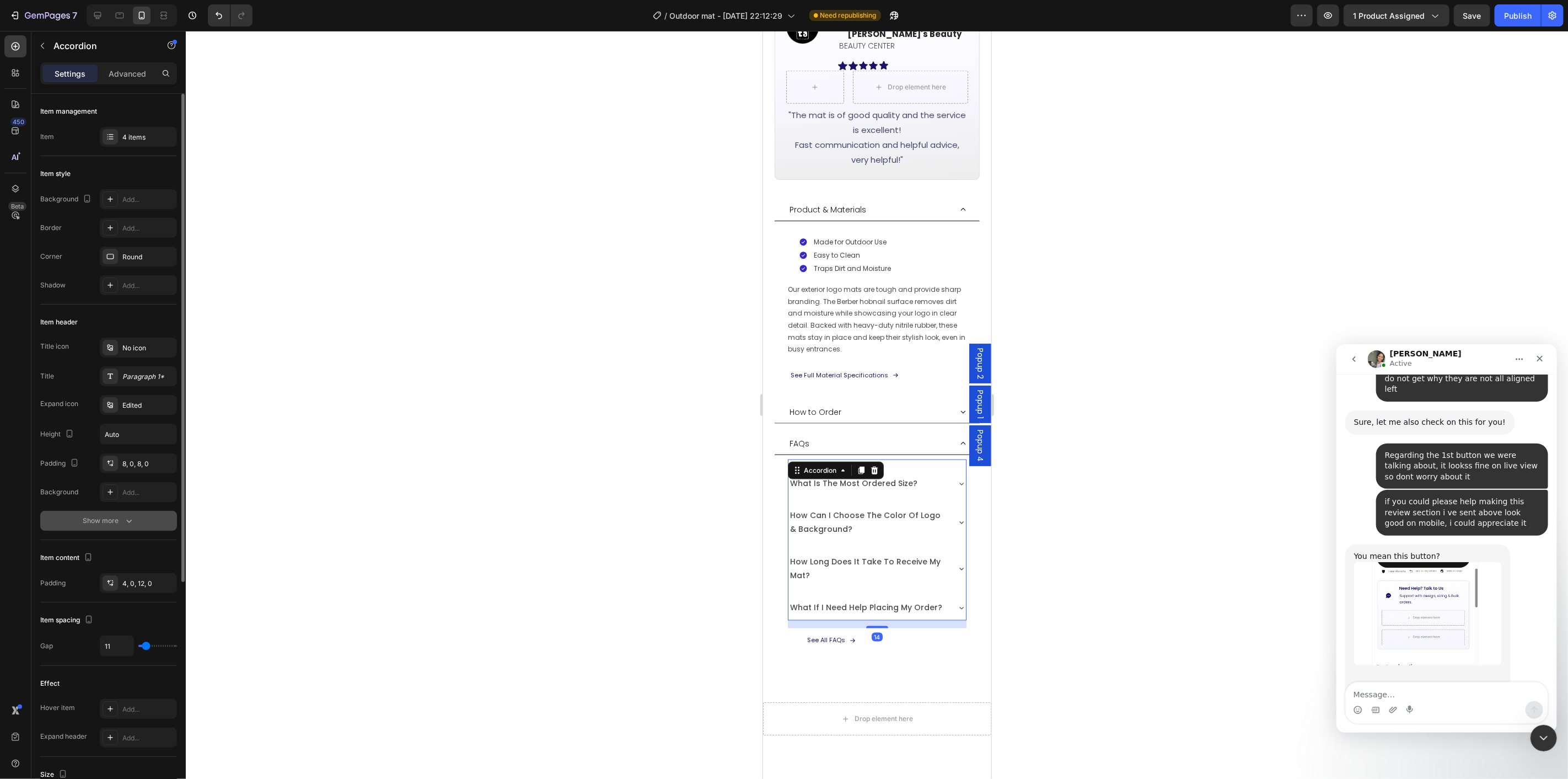
click at [101, 516] on div "Show more" at bounding box center [109, 520] width 52 height 11
click at [133, 382] on div "Paragraph 1*" at bounding box center [138, 376] width 78 height 20
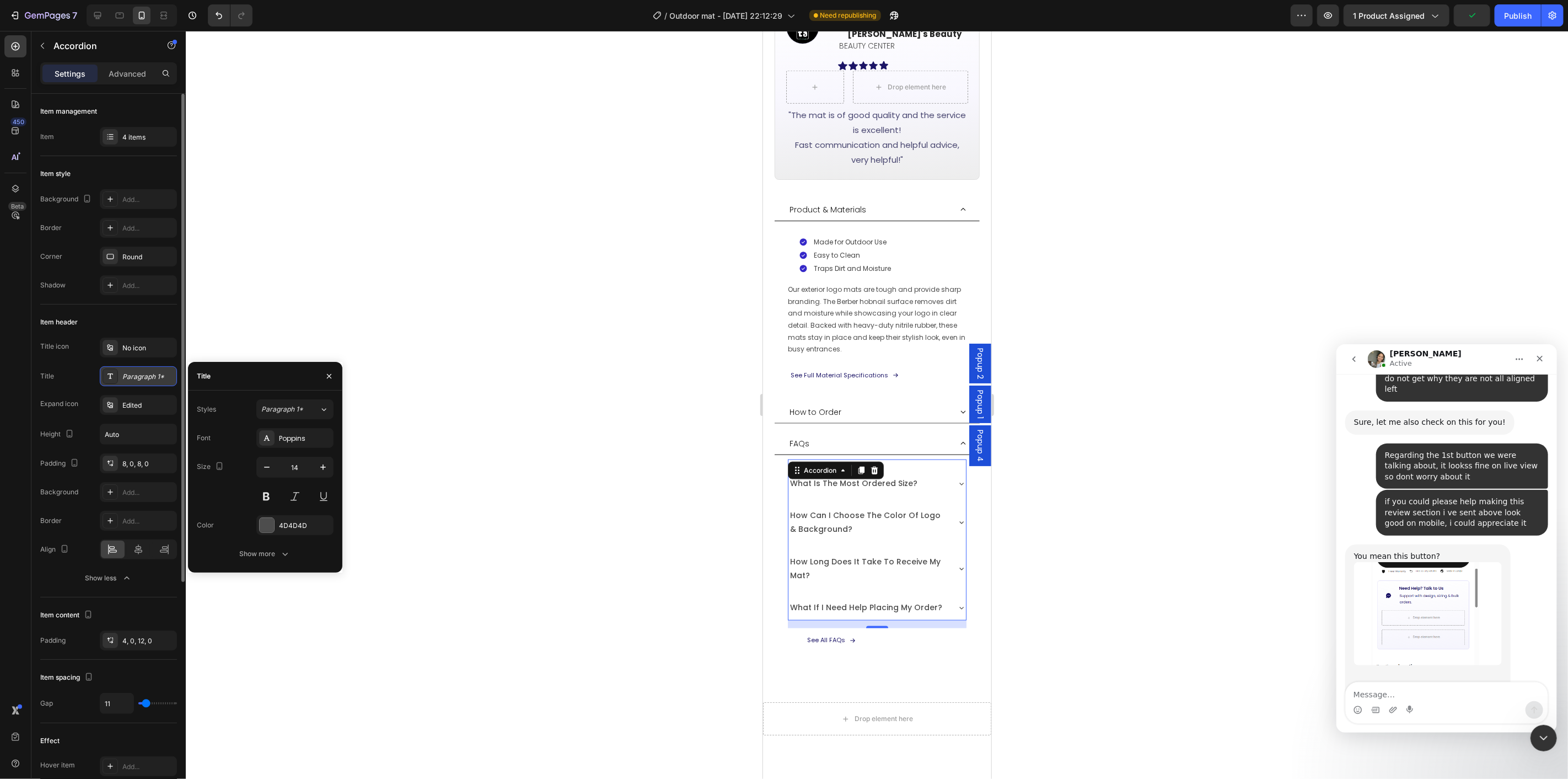
click at [133, 377] on div "Paragraph 1*" at bounding box center [148, 377] width 52 height 10
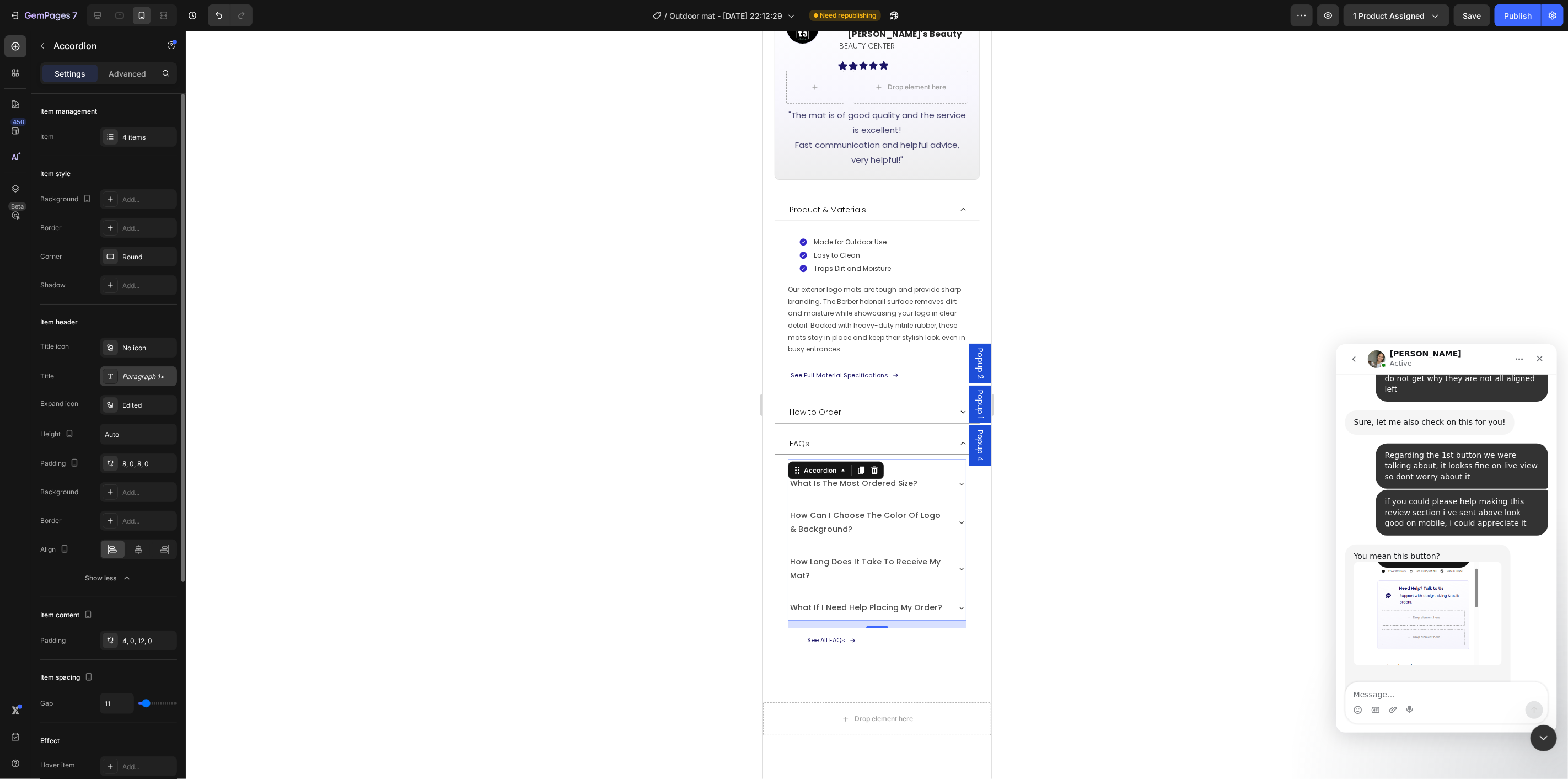
click at [130, 381] on div "Paragraph 1*" at bounding box center [148, 377] width 52 height 10
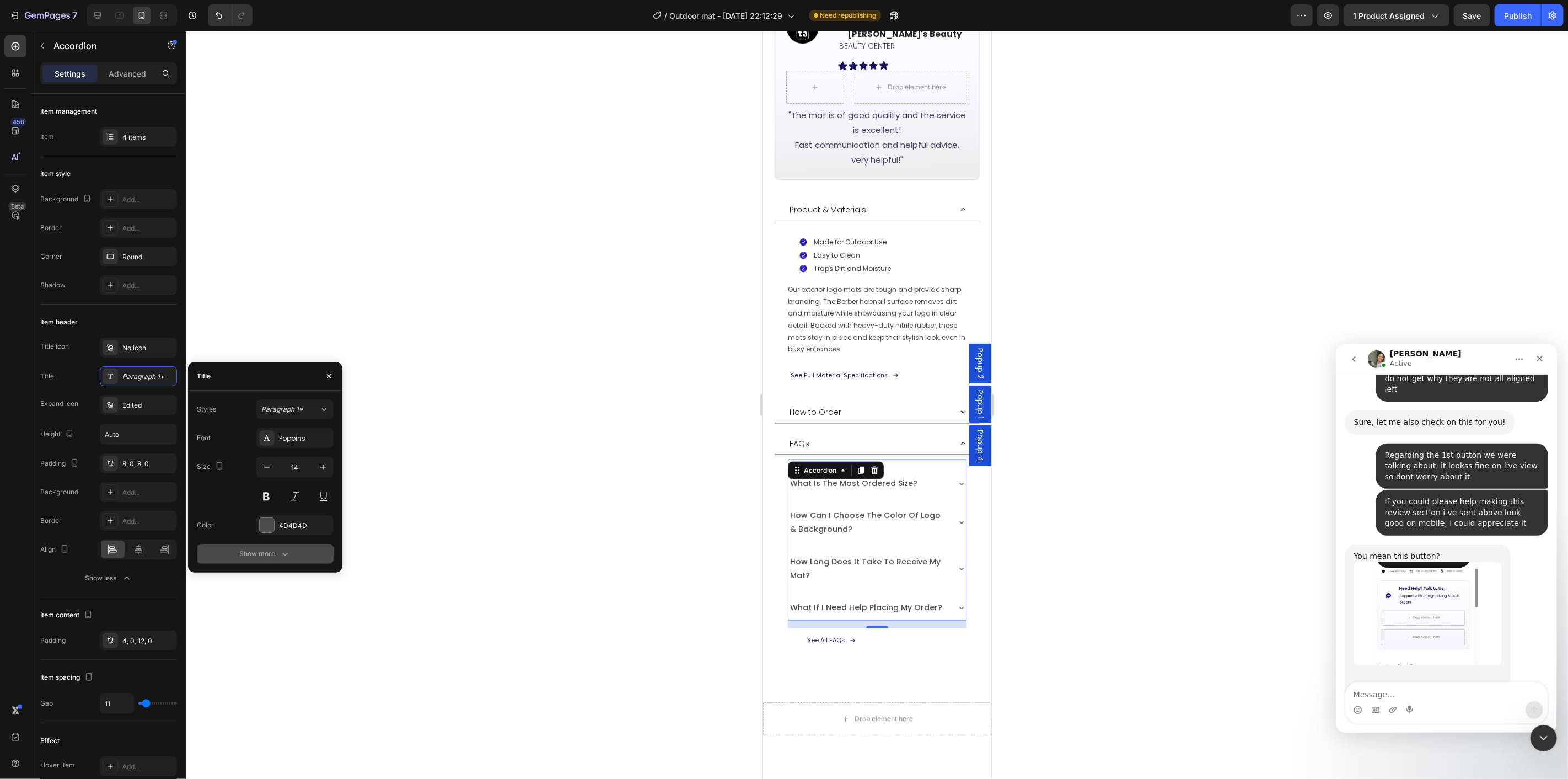
click at [273, 544] on button "Show more" at bounding box center [265, 554] width 137 height 20
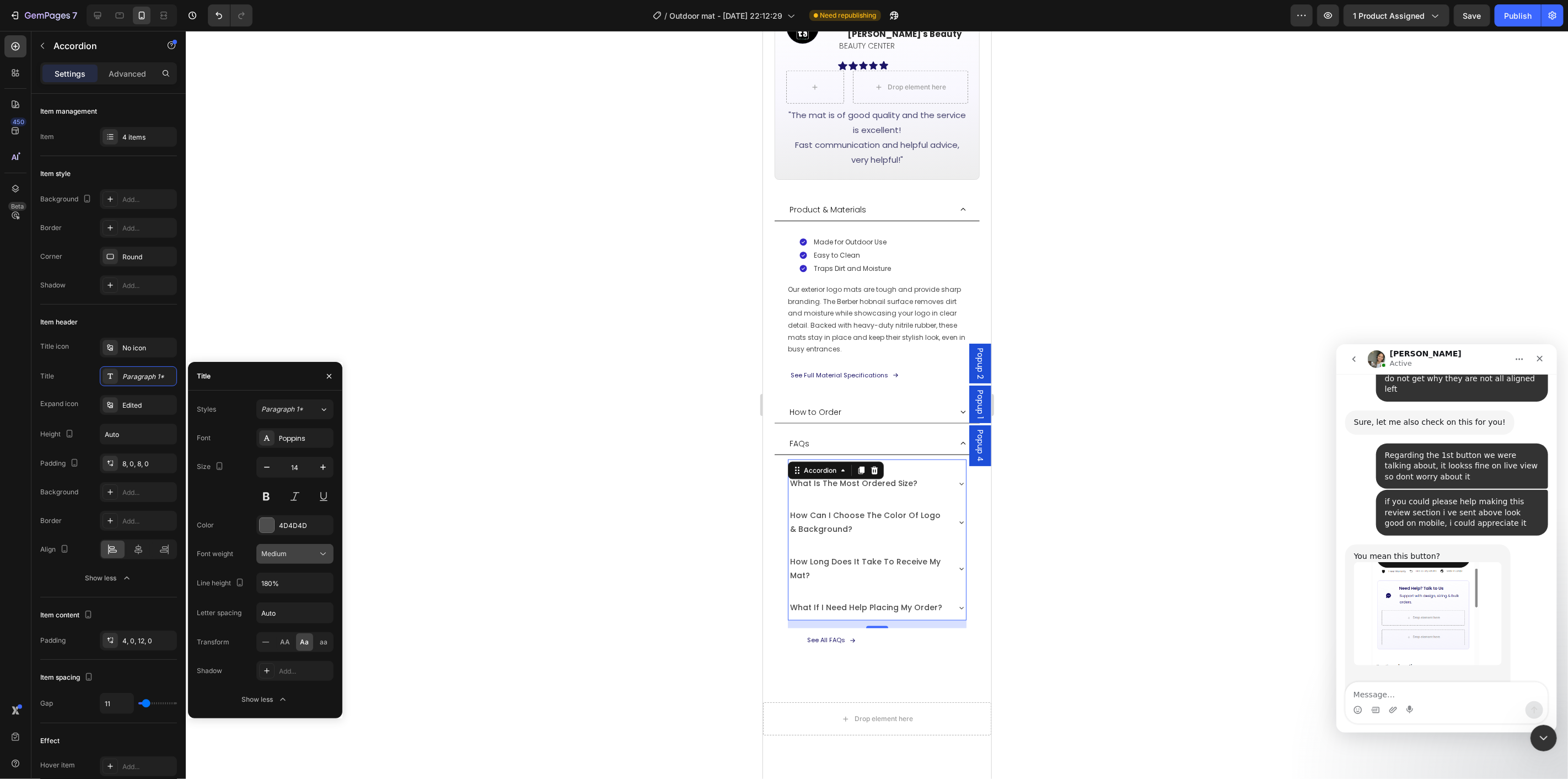
click at [333, 552] on button "Medium" at bounding box center [295, 554] width 78 height 20
click at [301, 622] on p "Normal" at bounding box center [291, 625] width 58 height 10
click at [1106, 578] on div at bounding box center [877, 405] width 1382 height 748
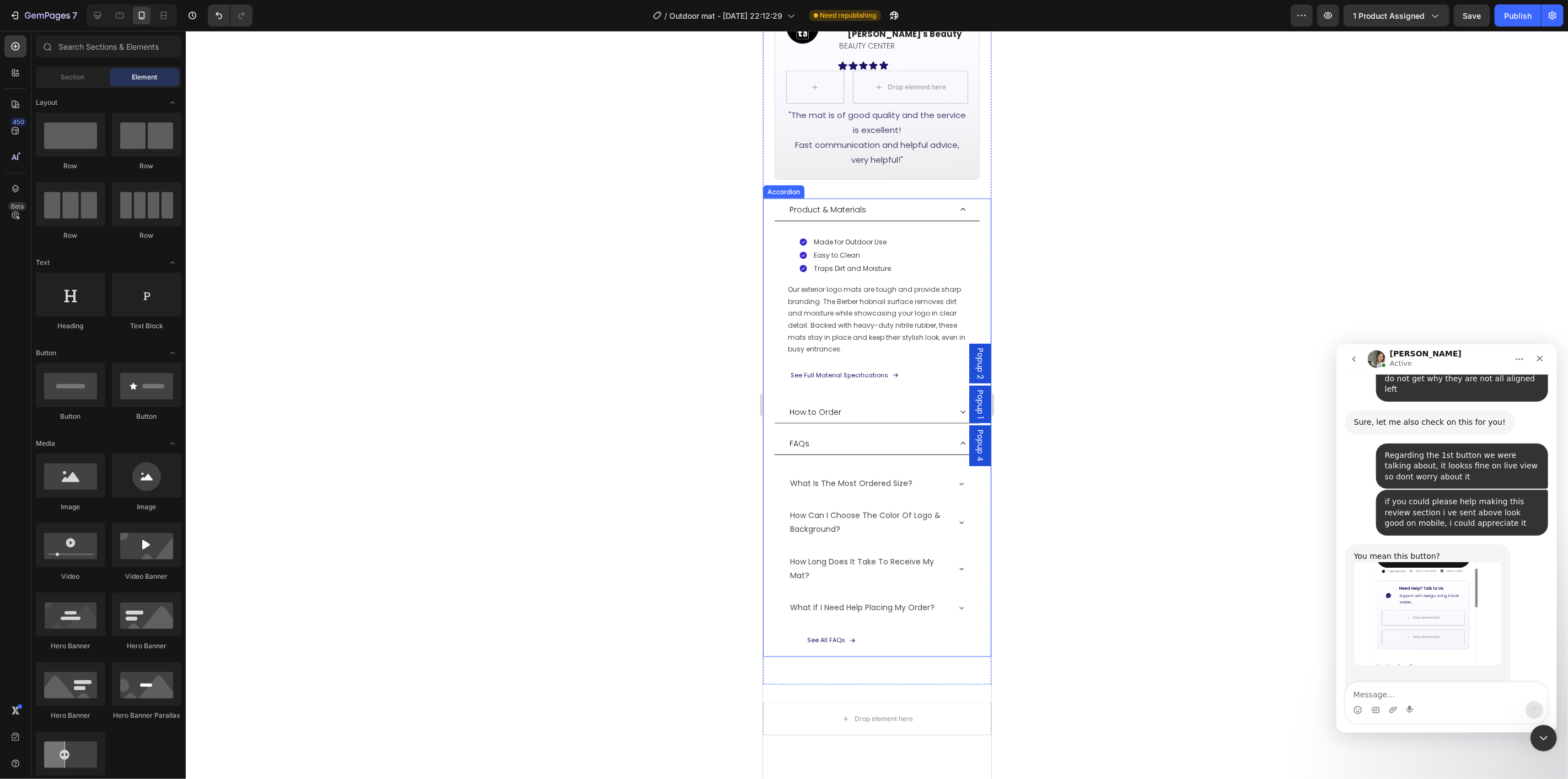
click at [863, 436] on div "FAQs" at bounding box center [869, 443] width 163 height 13
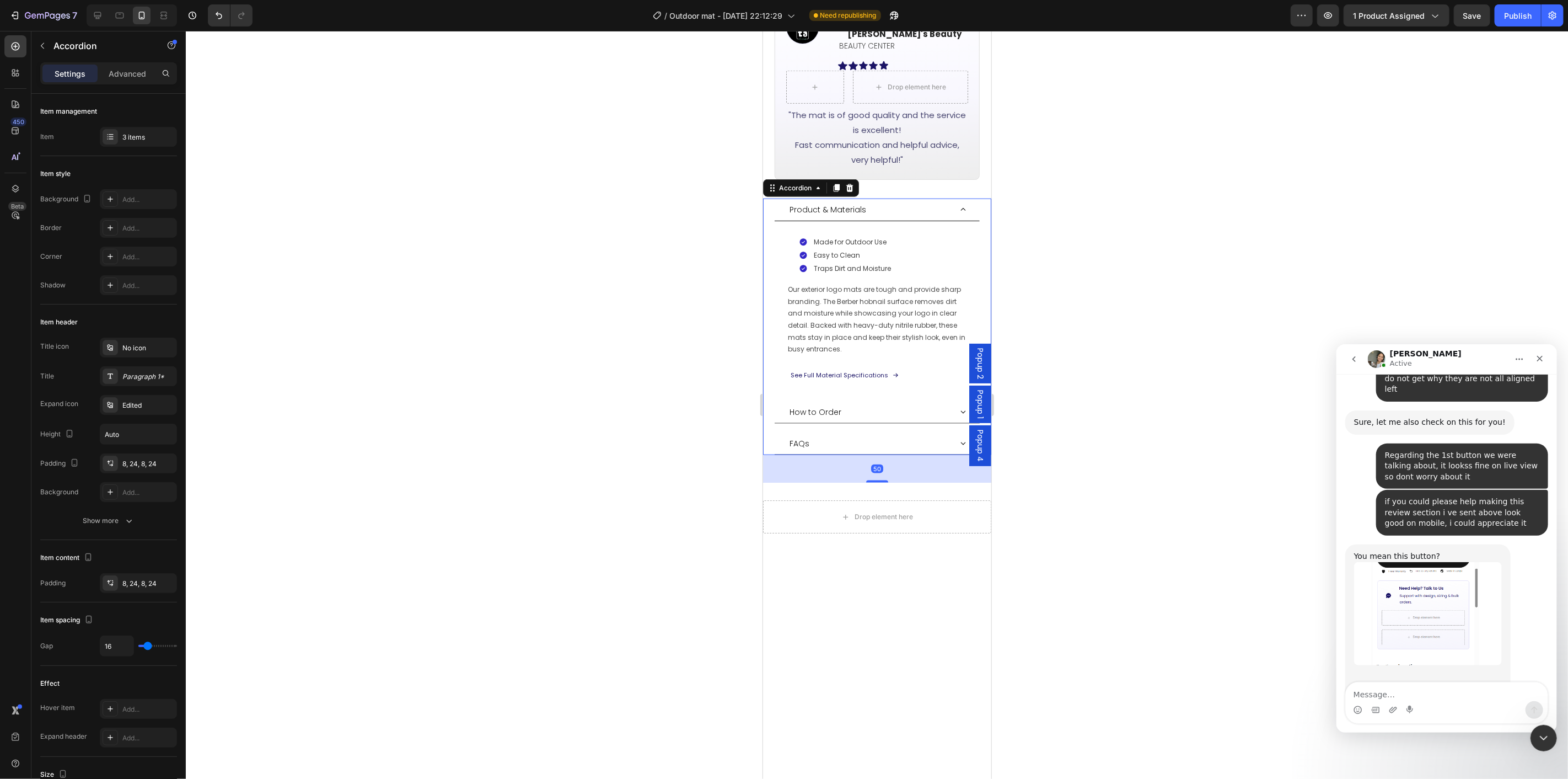
click at [879, 405] on div "How to Order" at bounding box center [869, 412] width 163 height 13
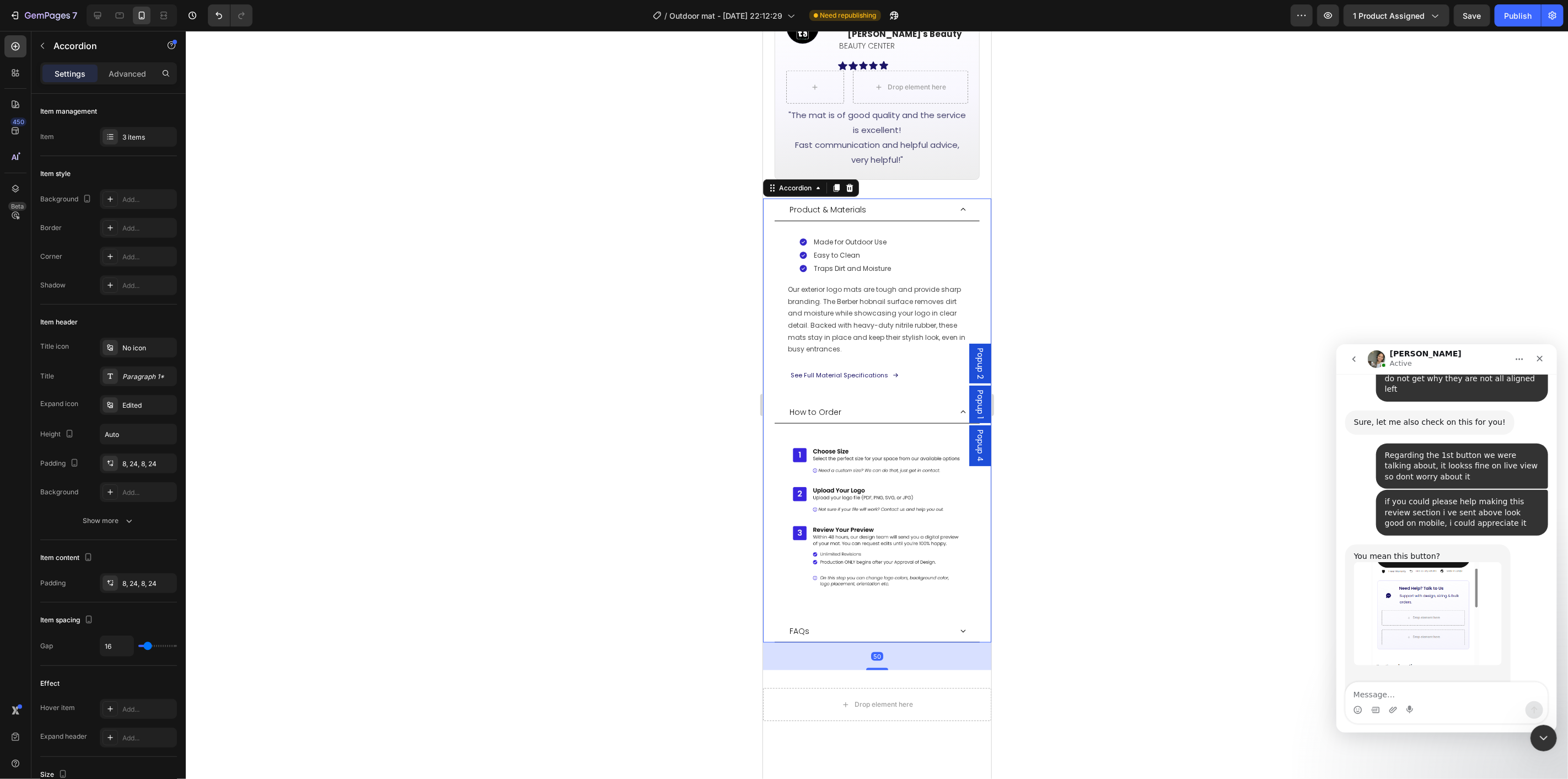
click at [879, 405] on div "How to Order" at bounding box center [869, 412] width 163 height 13
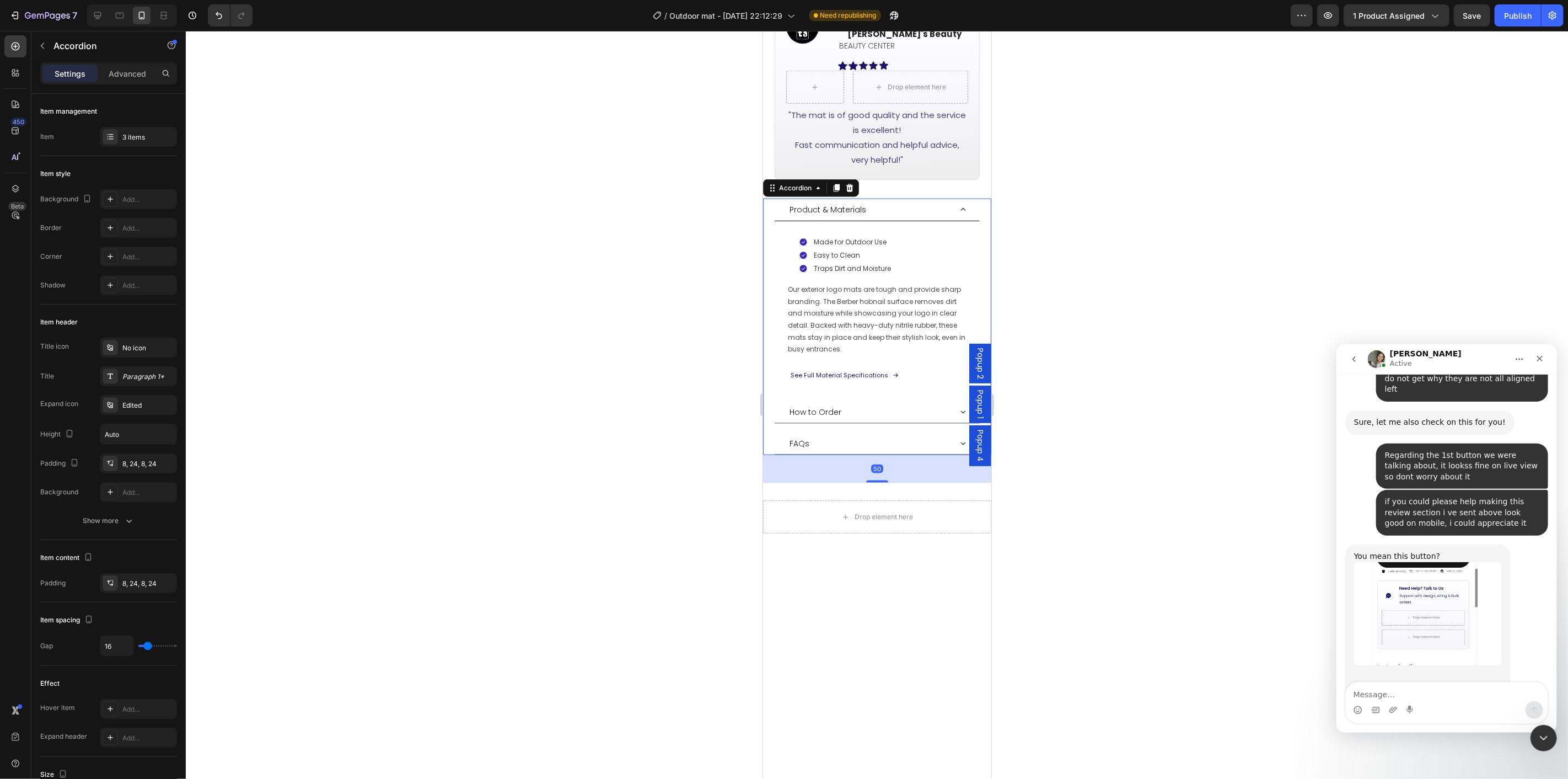
click at [895, 432] on div "FAQs" at bounding box center [877, 443] width 205 height 23
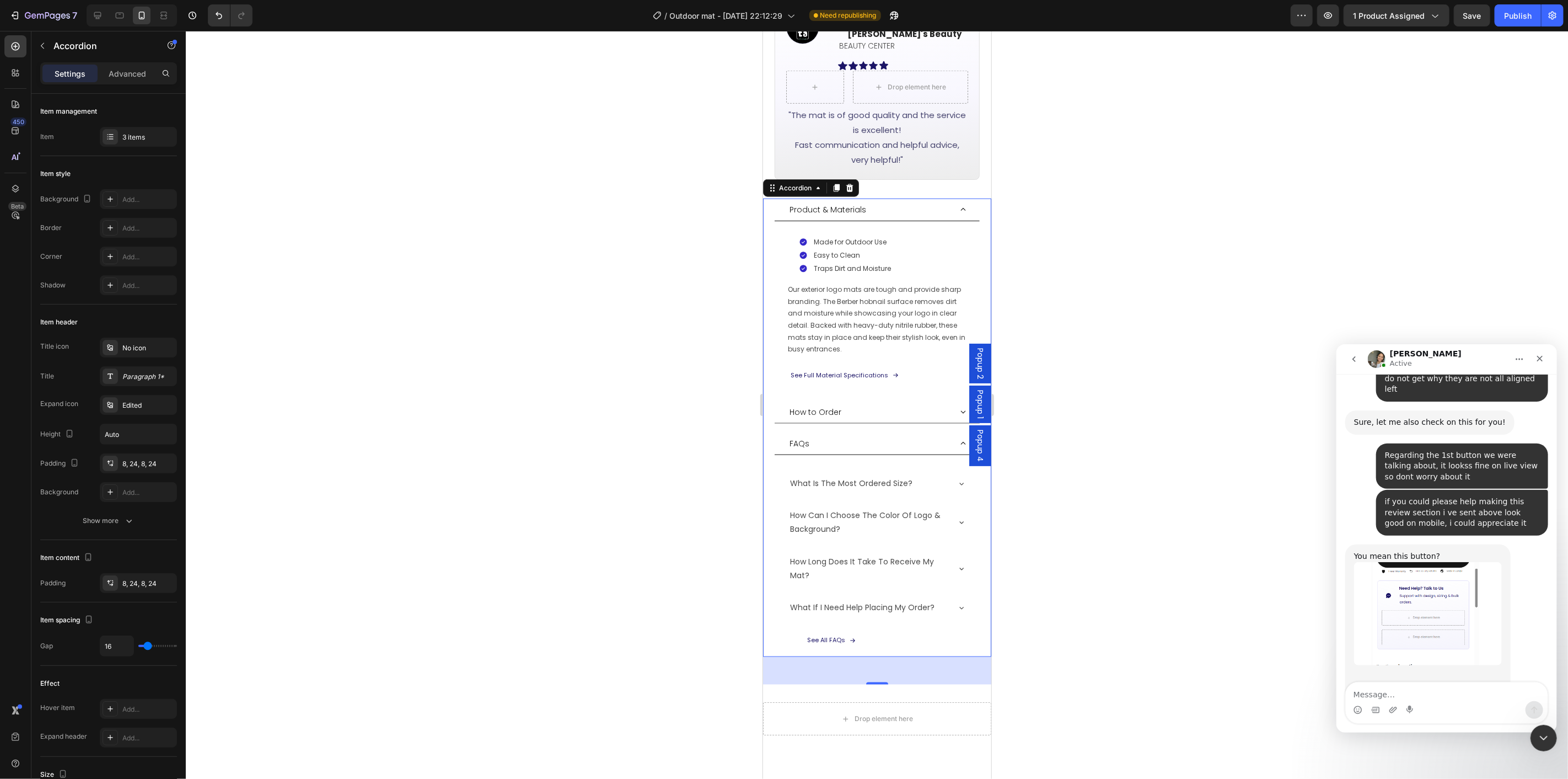
click at [876, 628] on div "See All FAQs Button" at bounding box center [877, 640] width 178 height 24
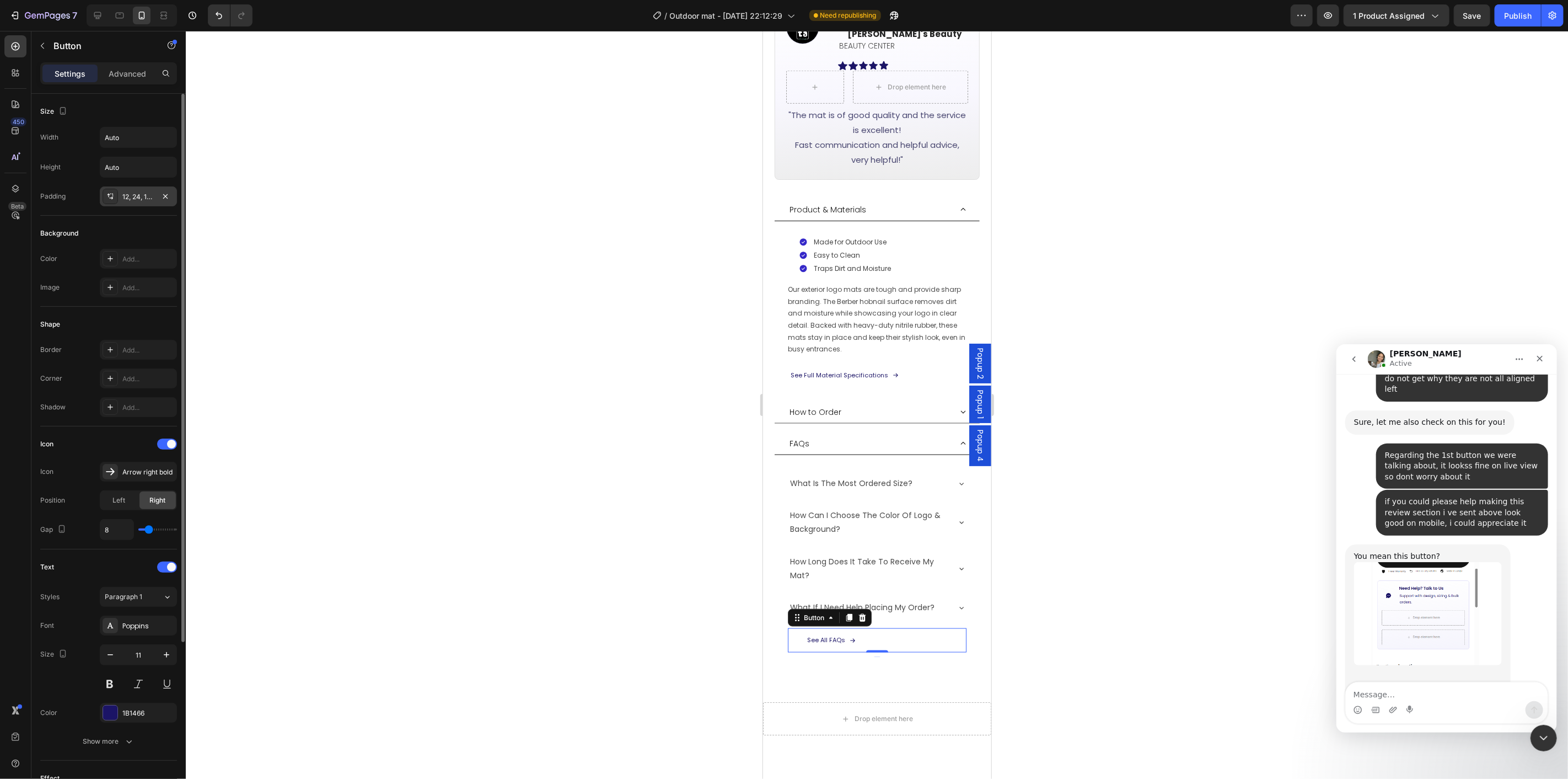
click at [125, 200] on div "12, 24, 12, 35" at bounding box center [138, 197] width 32 height 10
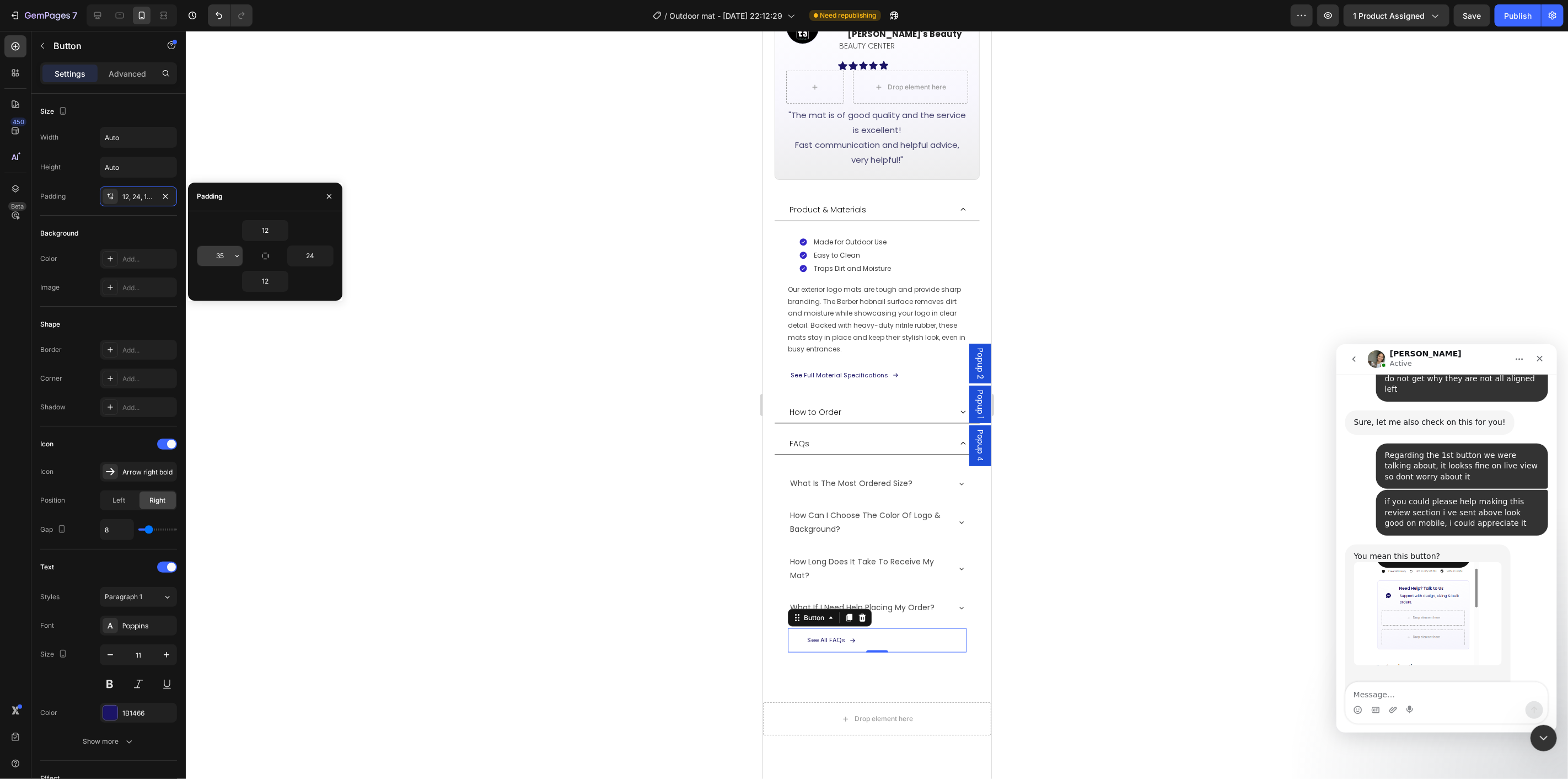
click at [224, 247] on input "35" at bounding box center [220, 256] width 45 height 20
click at [1185, 588] on div at bounding box center [877, 405] width 1382 height 748
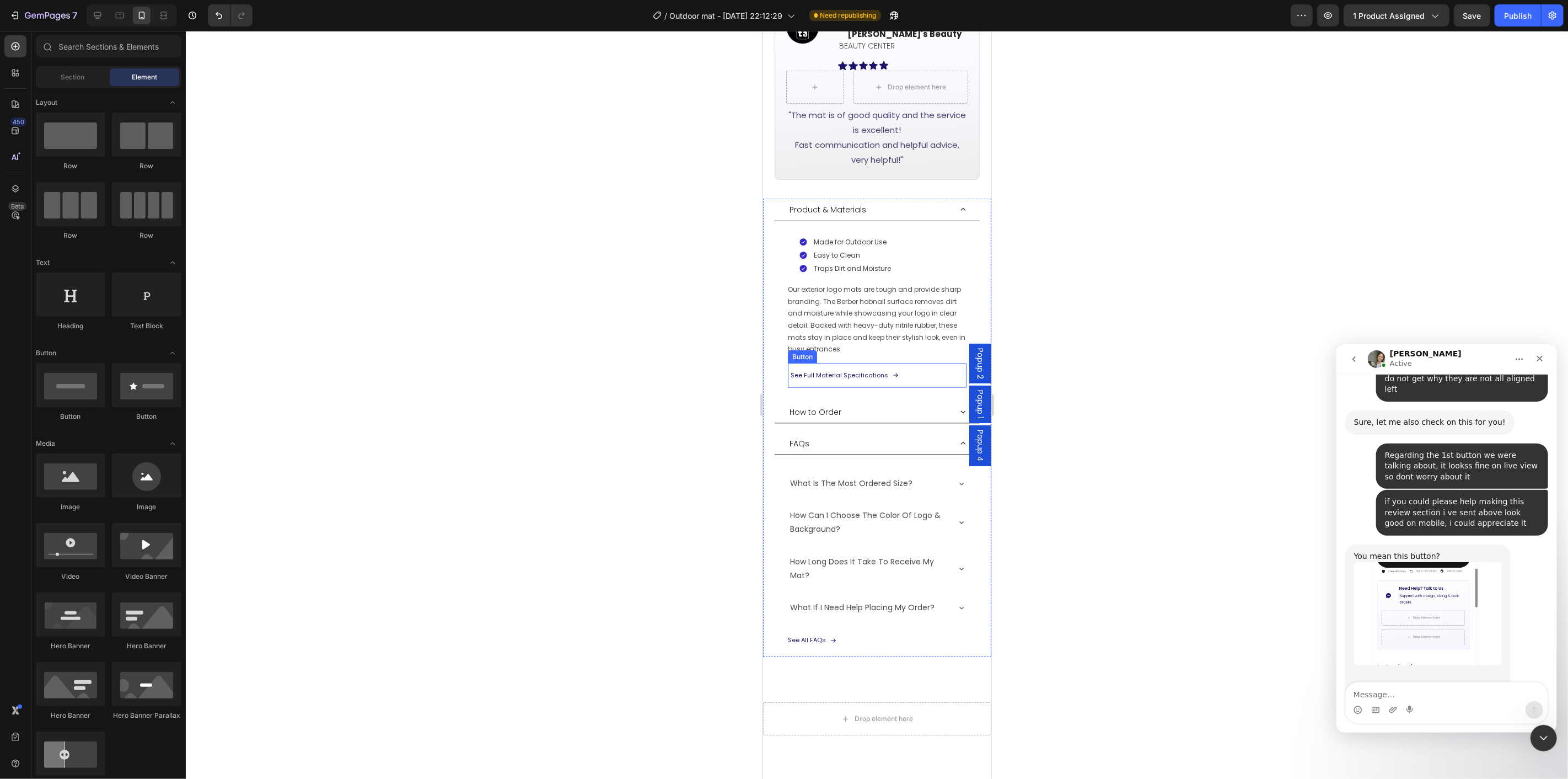
click at [923, 363] on div "See Full Material Specifications Button" at bounding box center [877, 374] width 178 height 24
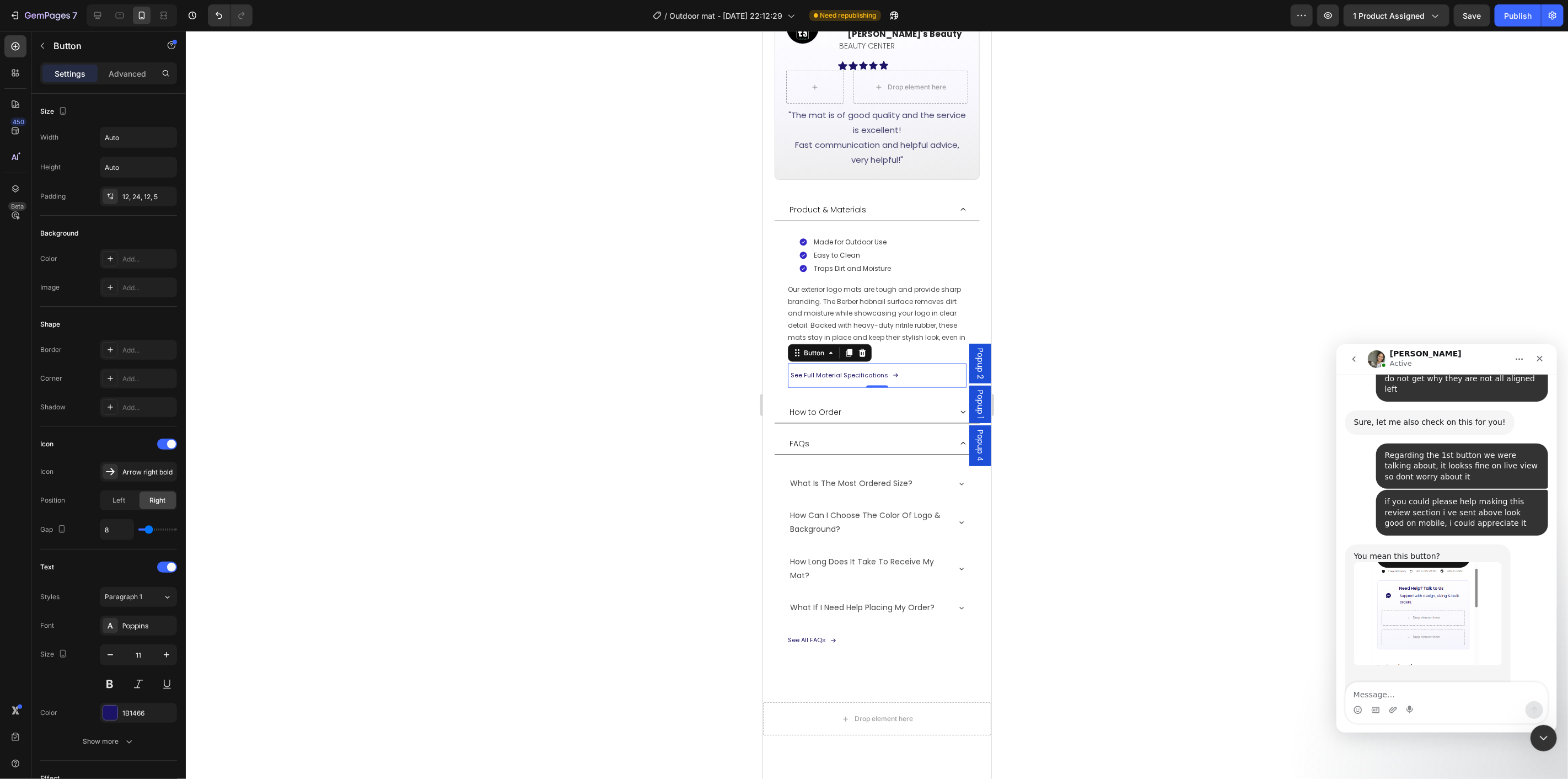
click at [1146, 500] on div at bounding box center [877, 405] width 1382 height 748
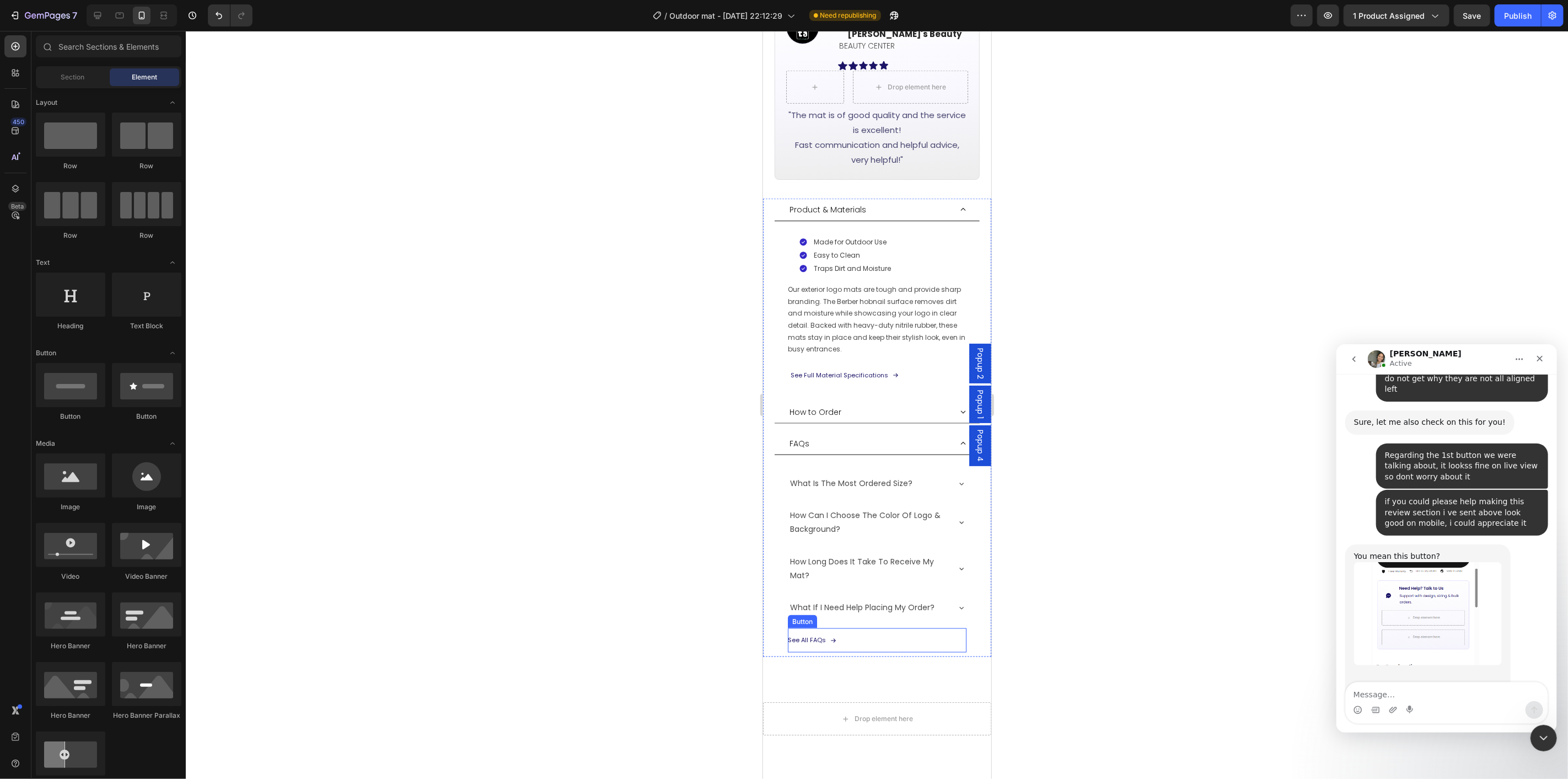
click at [894, 628] on div "See All FAQs Button" at bounding box center [877, 640] width 178 height 24
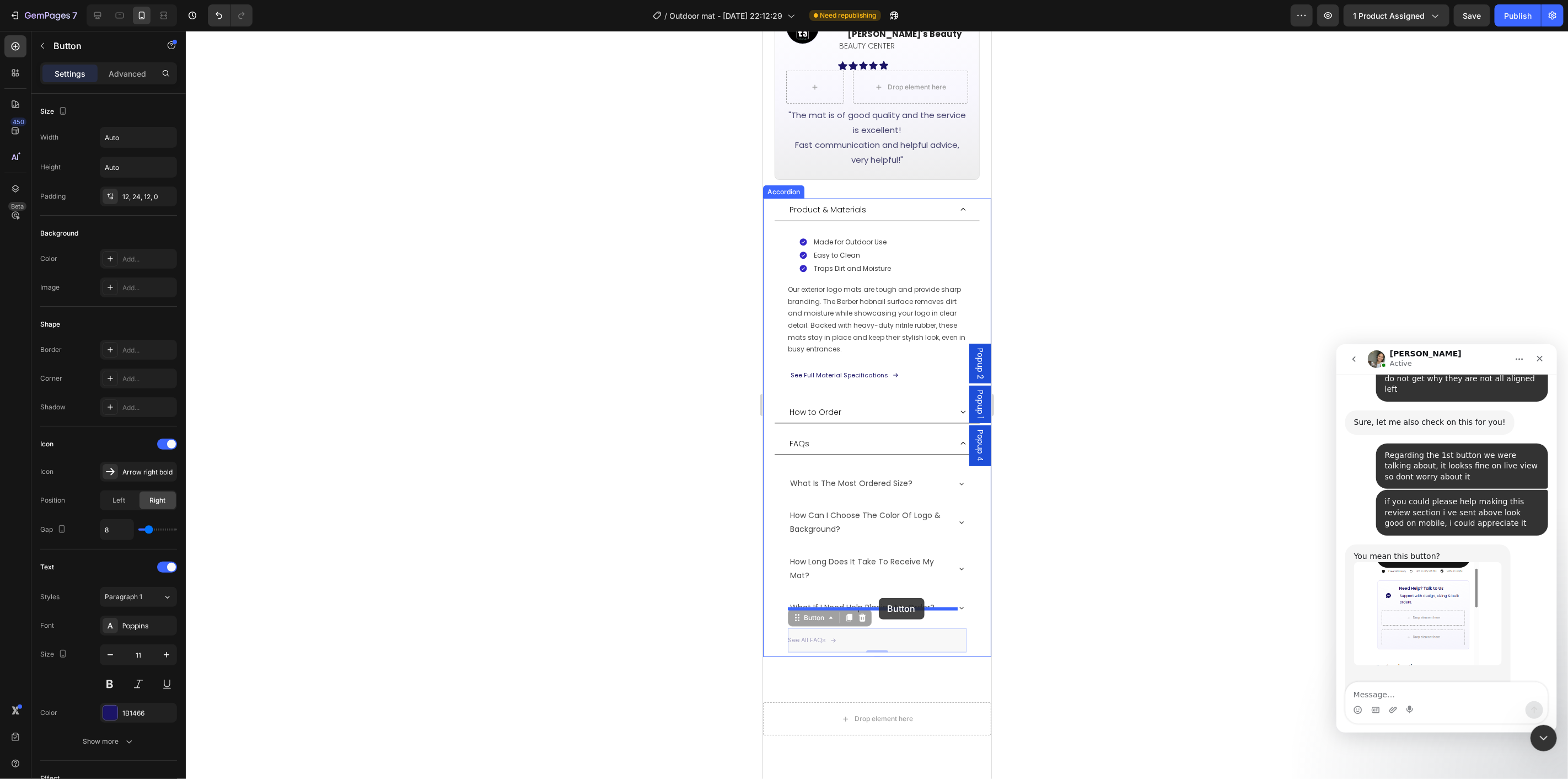
drag, startPoint x: 797, startPoint y: 601, endPoint x: 879, endPoint y: 597, distance: 82.1
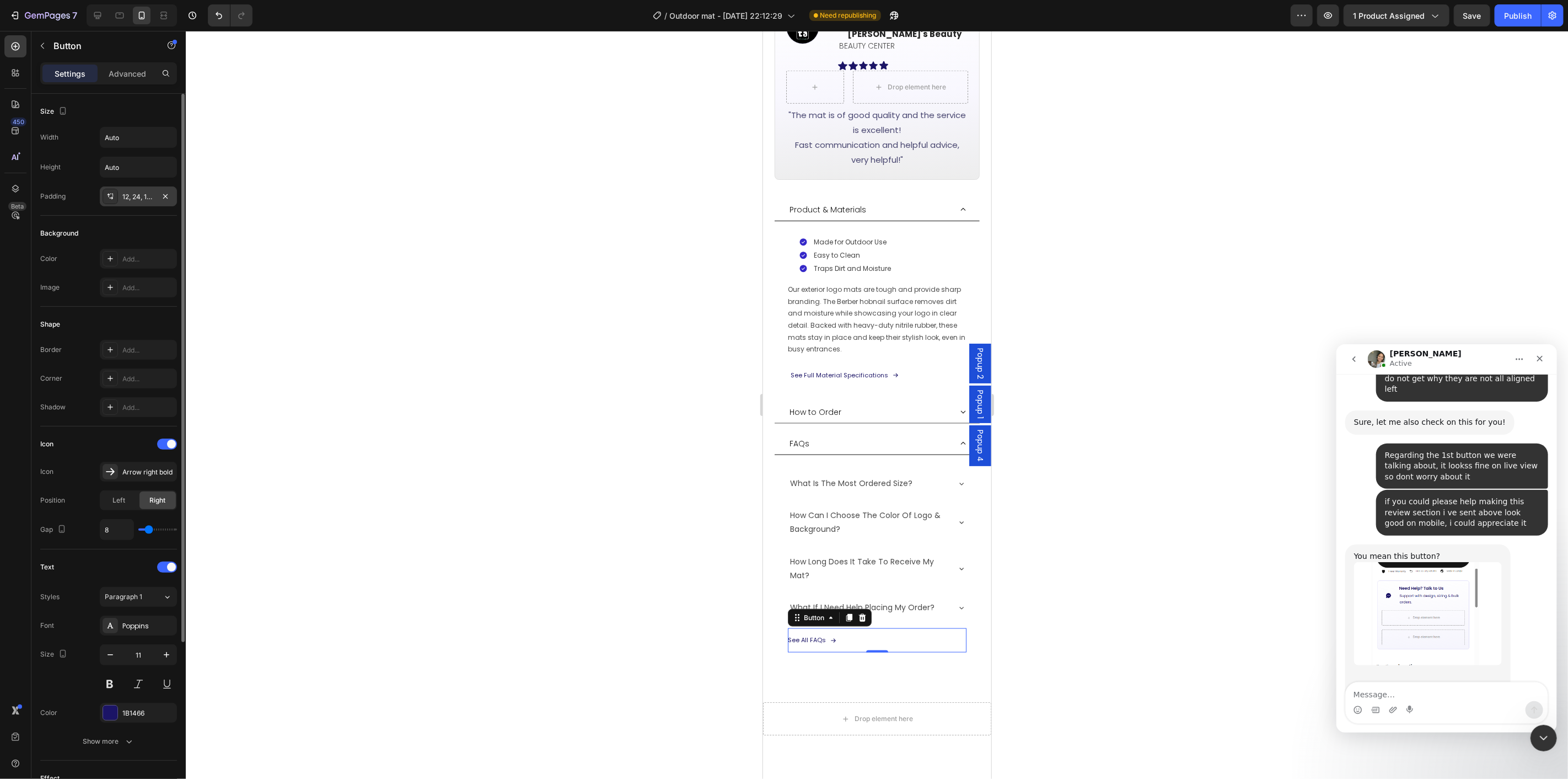
click at [127, 194] on div "12, 24, 12, 0" at bounding box center [138, 197] width 32 height 10
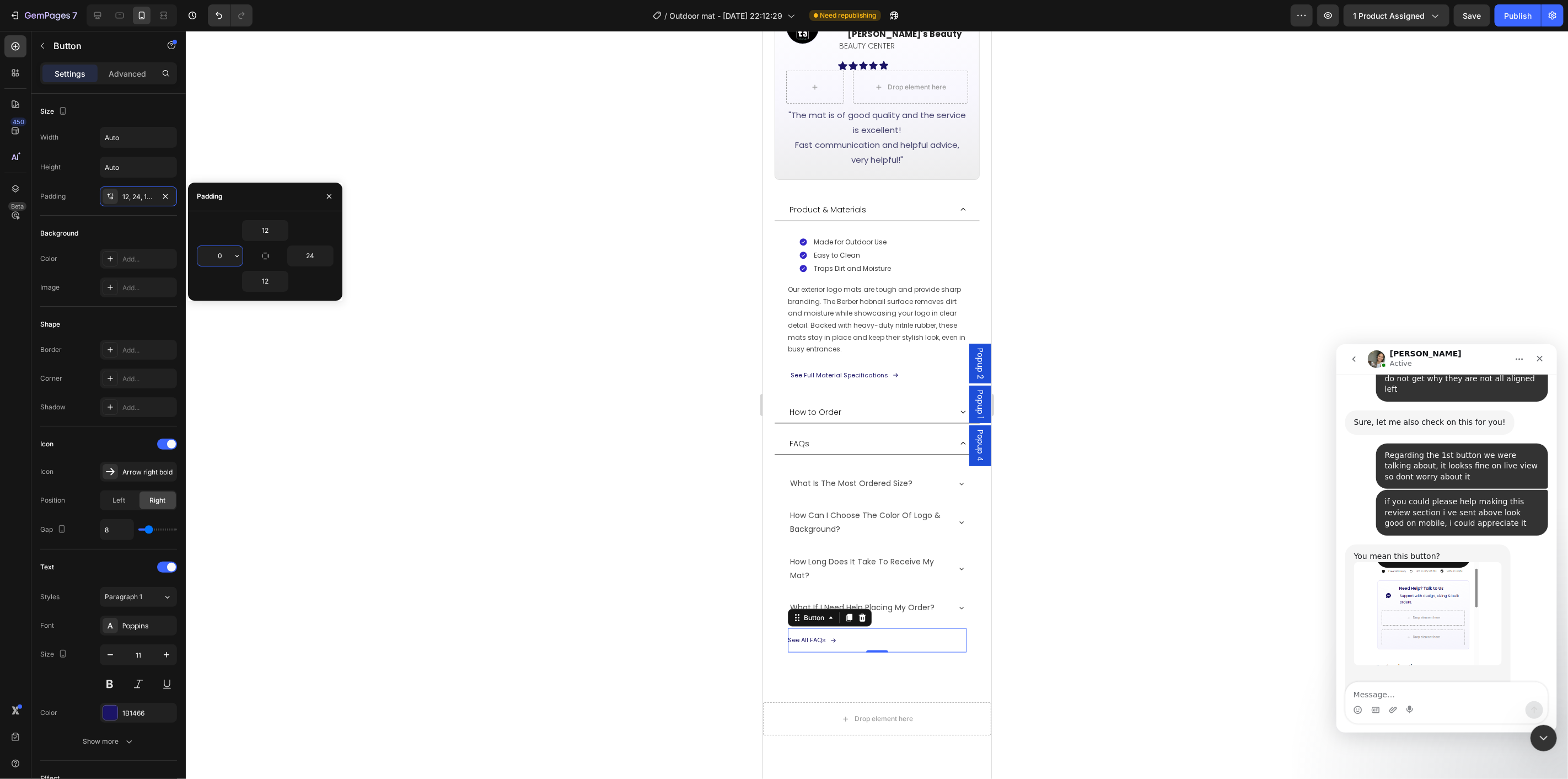
click at [224, 257] on input "0" at bounding box center [220, 256] width 45 height 20
type input "5"
click at [1200, 496] on div at bounding box center [877, 405] width 1382 height 748
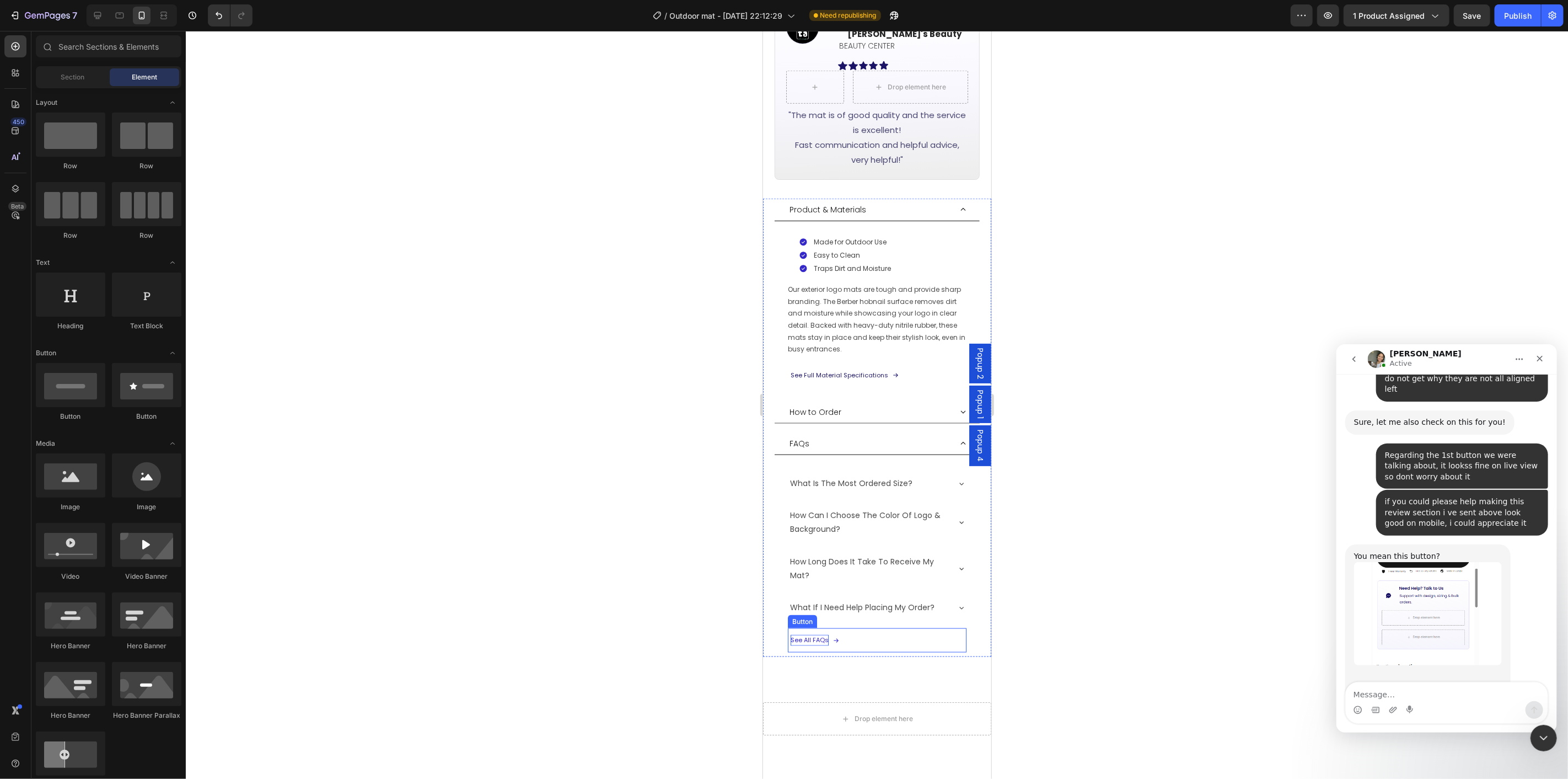
click at [807, 635] on p "See All FAQs" at bounding box center [809, 640] width 38 height 11
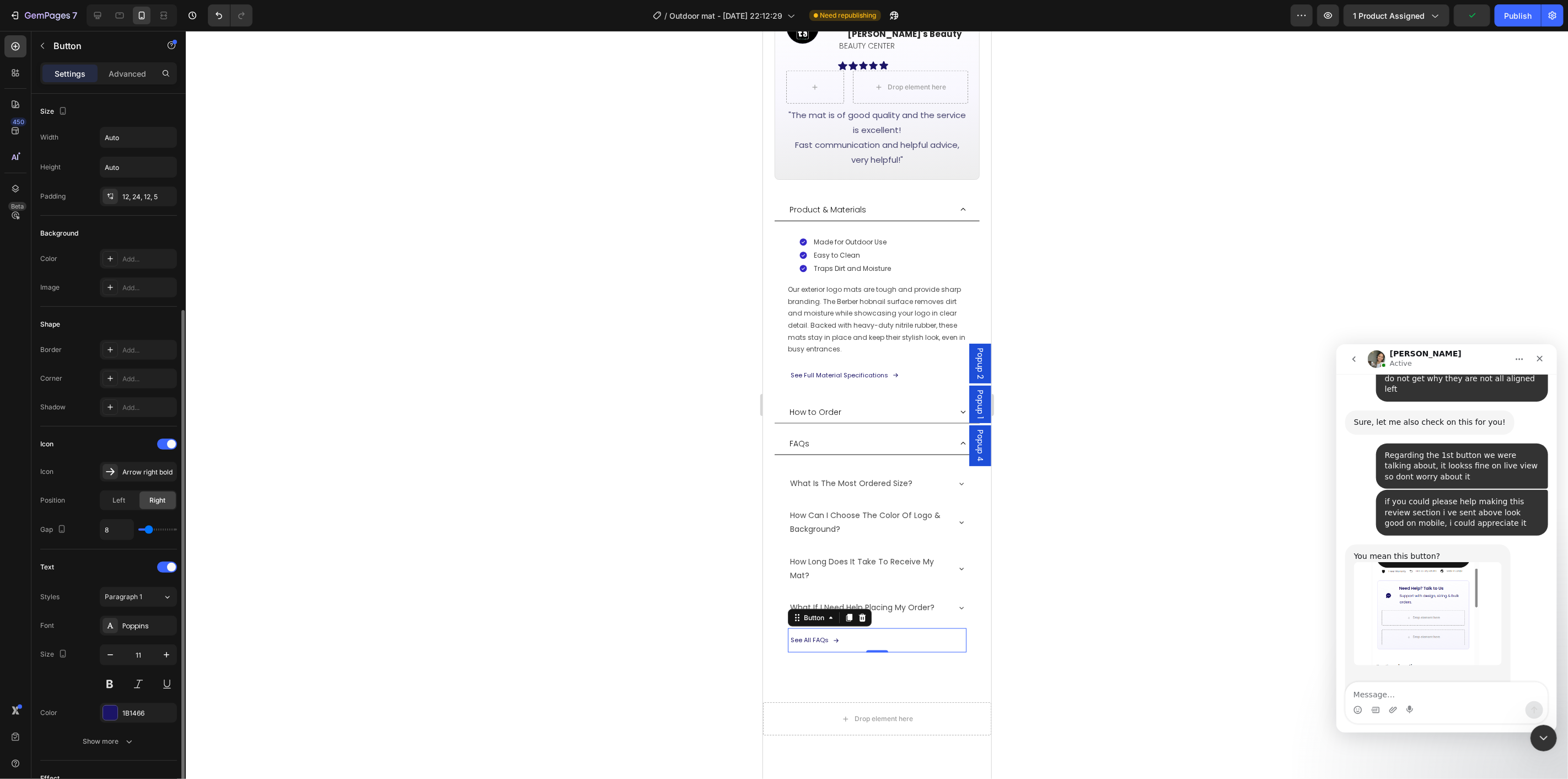
scroll to position [219, 0]
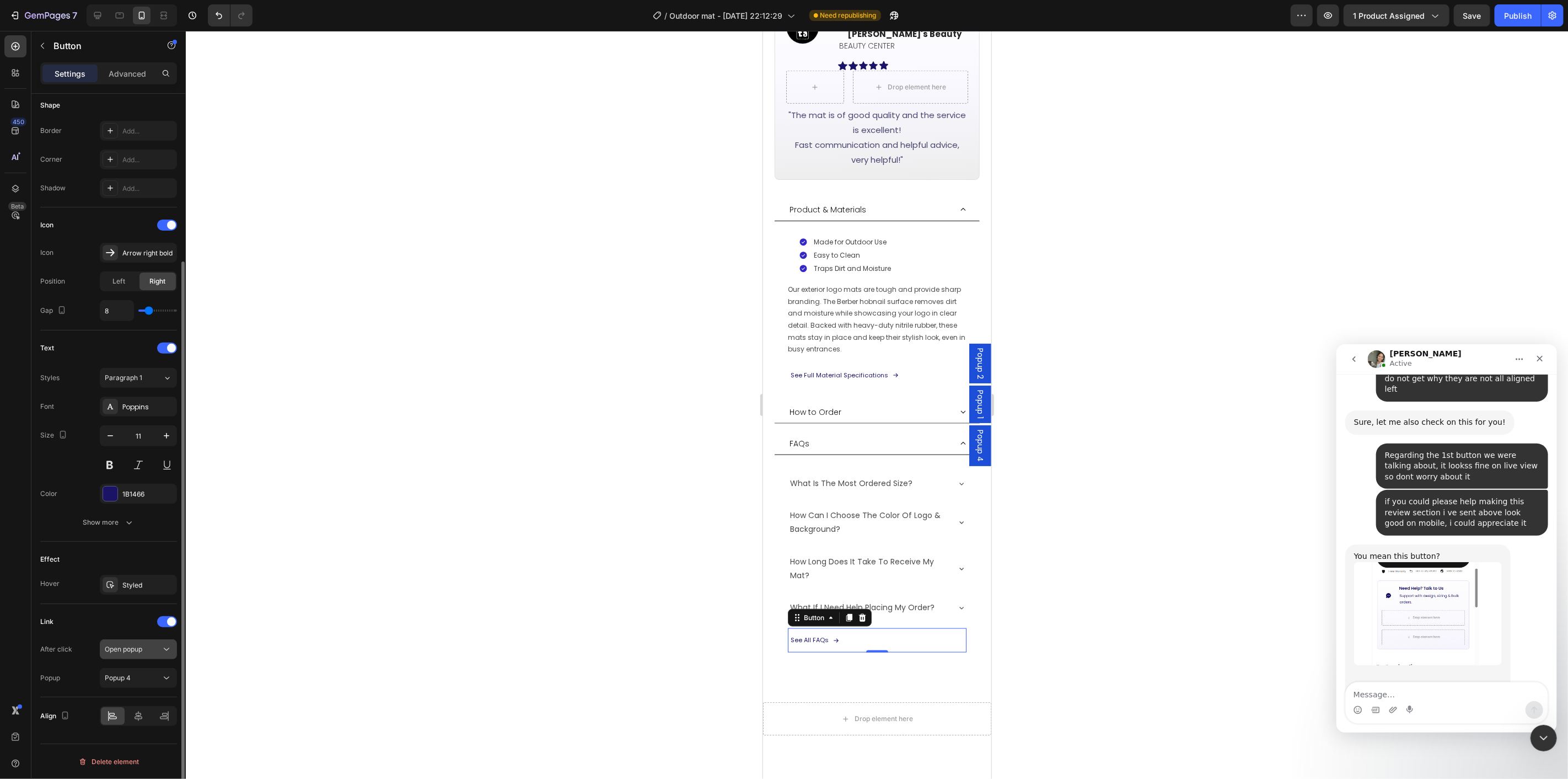
click at [151, 650] on div "Open popup" at bounding box center [133, 650] width 56 height 10
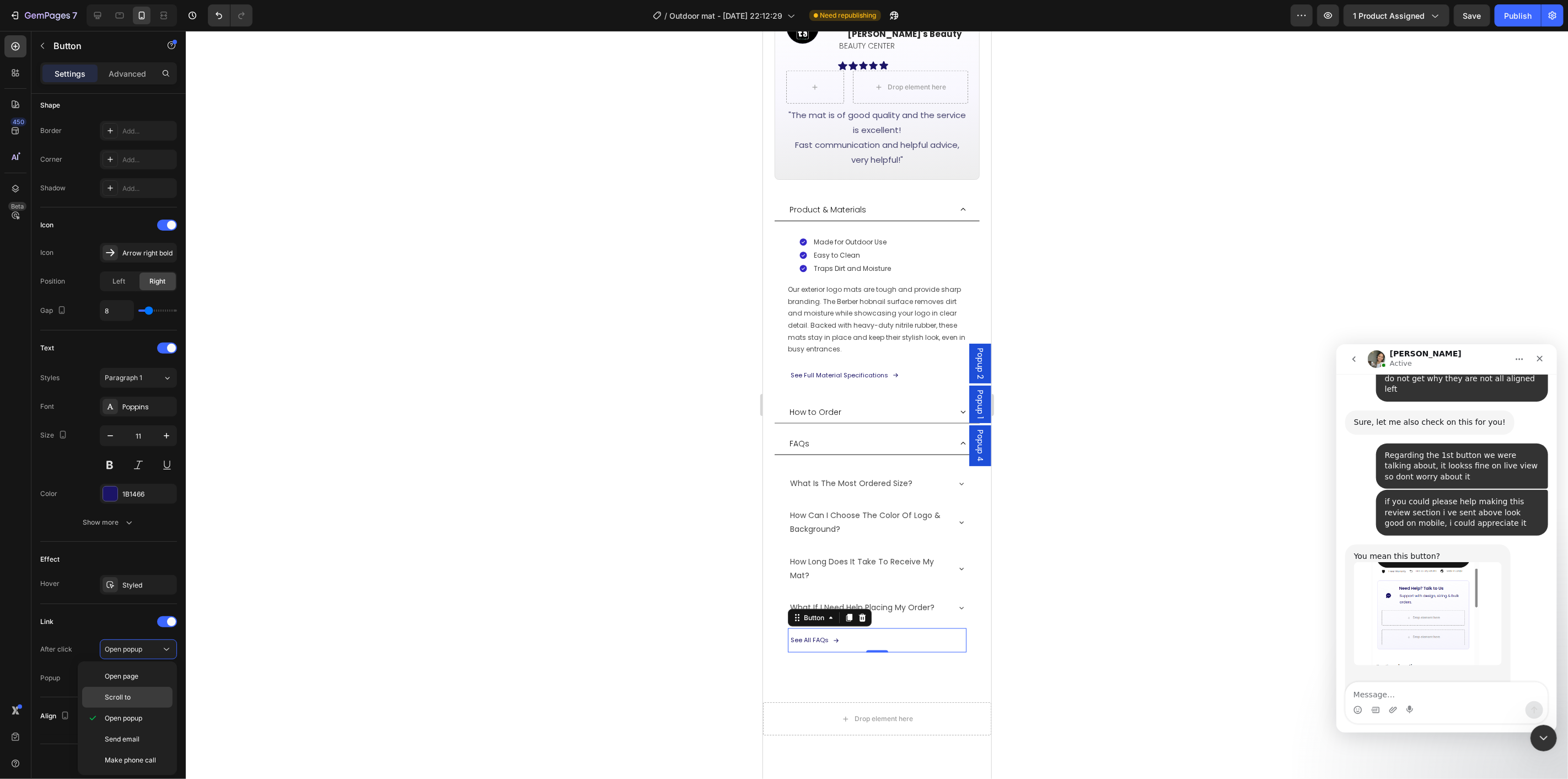
click at [139, 698] on p "Scroll to" at bounding box center [136, 697] width 63 height 10
click at [143, 686] on div "Add..." at bounding box center [138, 678] width 78 height 20
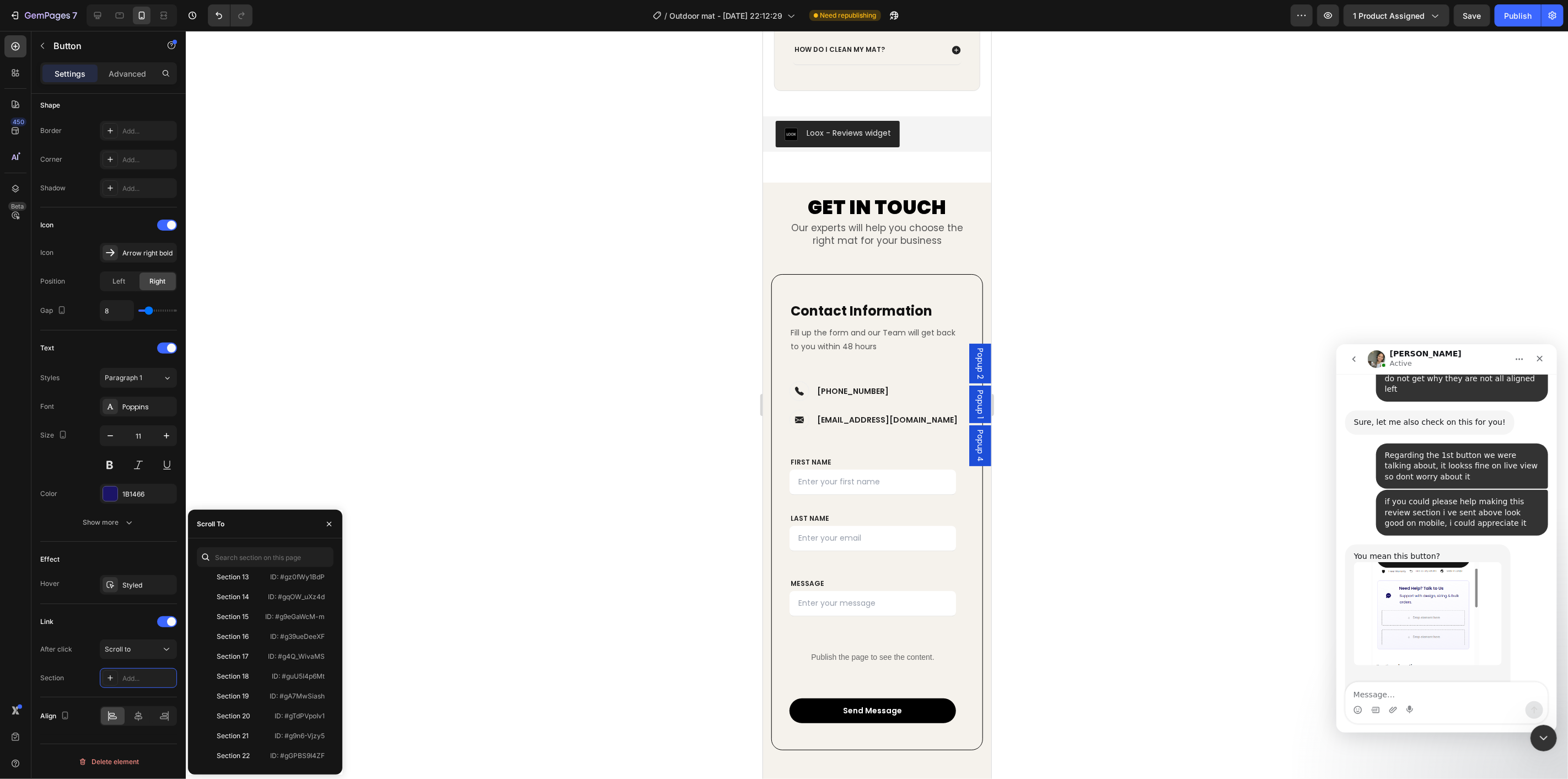
scroll to position [5395, 0]
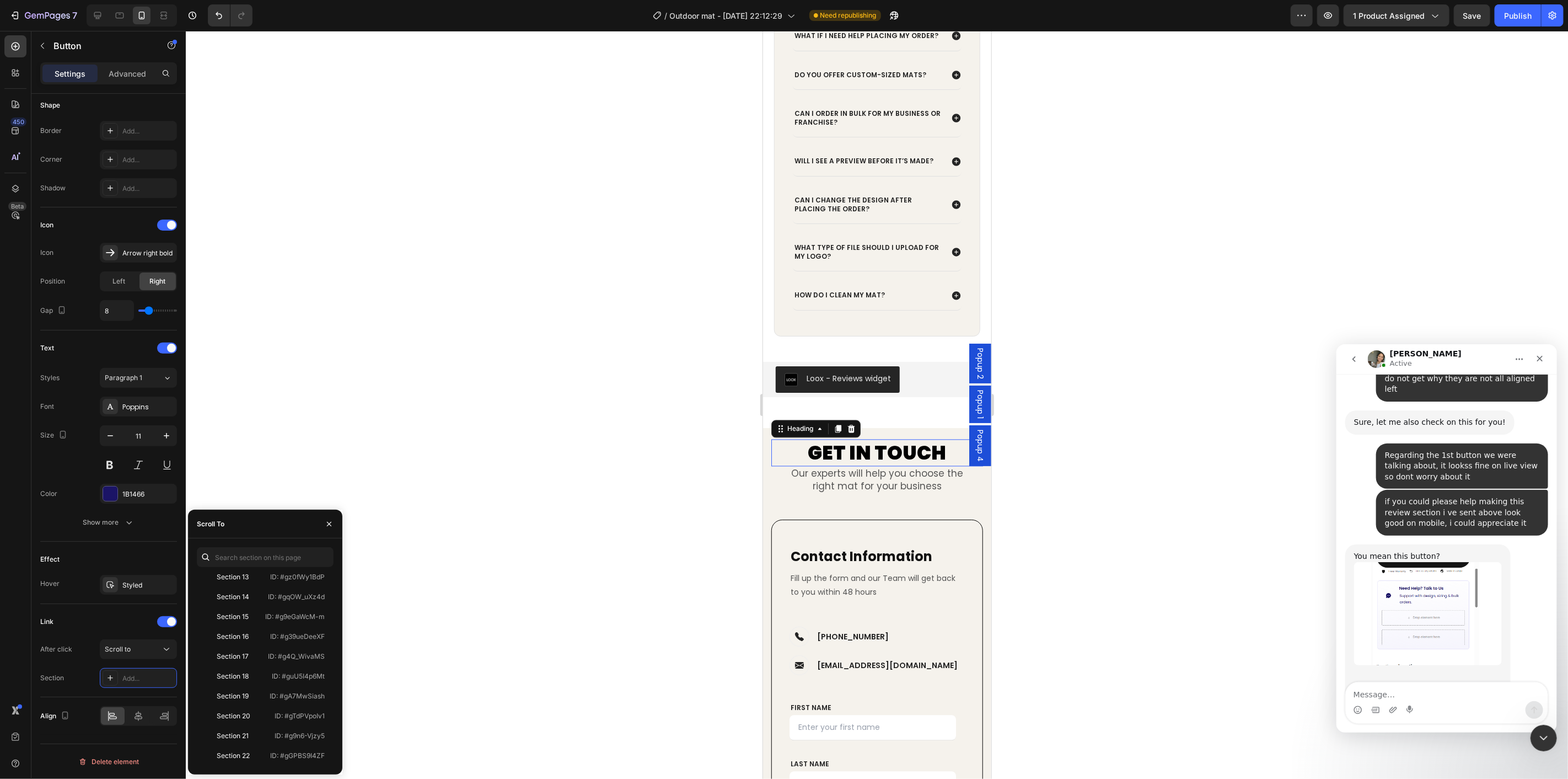
click at [790, 449] on h2 "GET IN TOUCH" at bounding box center [877, 452] width 212 height 28
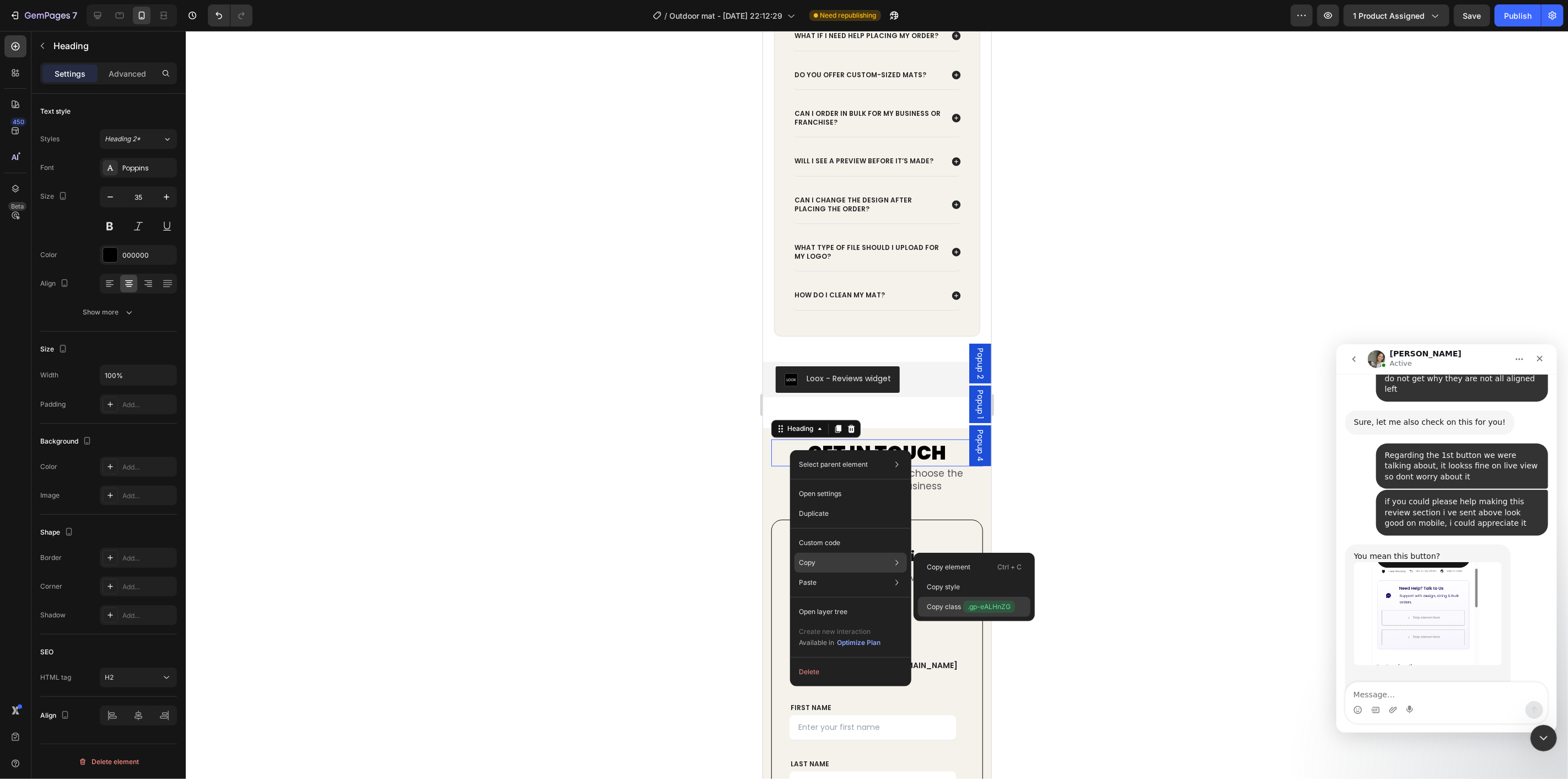
click at [973, 603] on span ".gp-eALHnZG" at bounding box center [989, 606] width 52 height 13
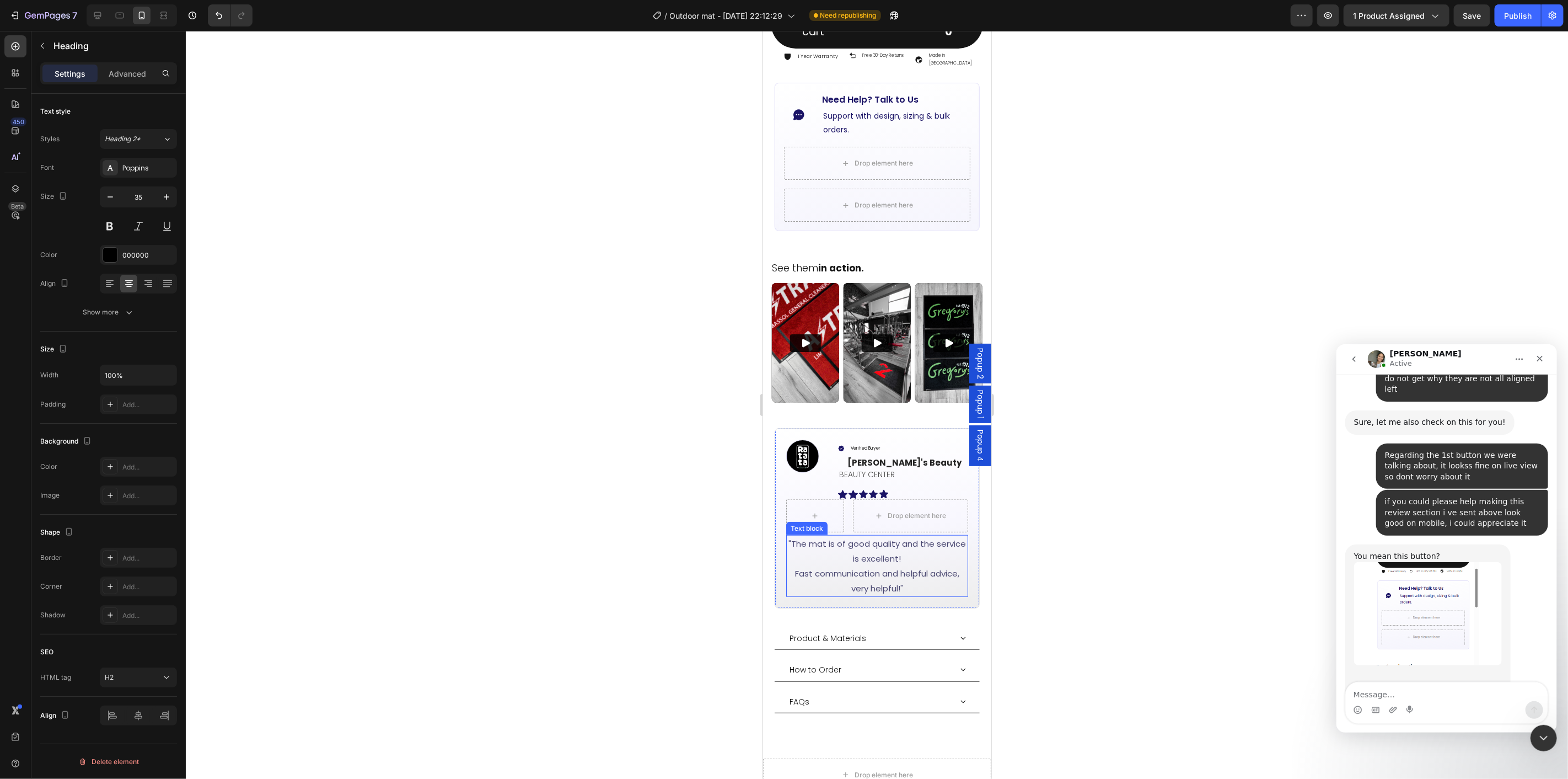
scroll to position [797, 0]
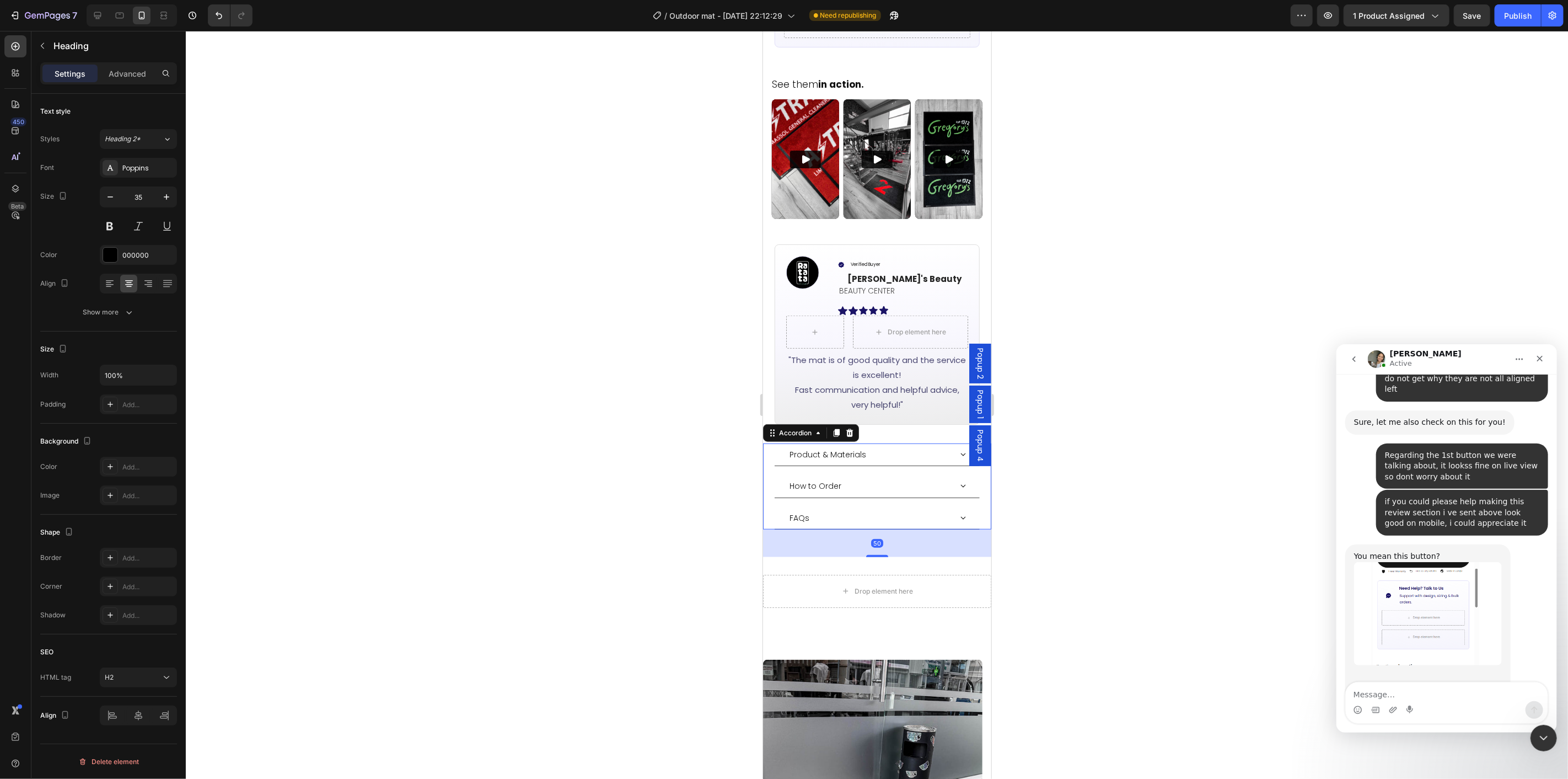
click at [878, 506] on div "FAQs" at bounding box center [877, 517] width 205 height 23
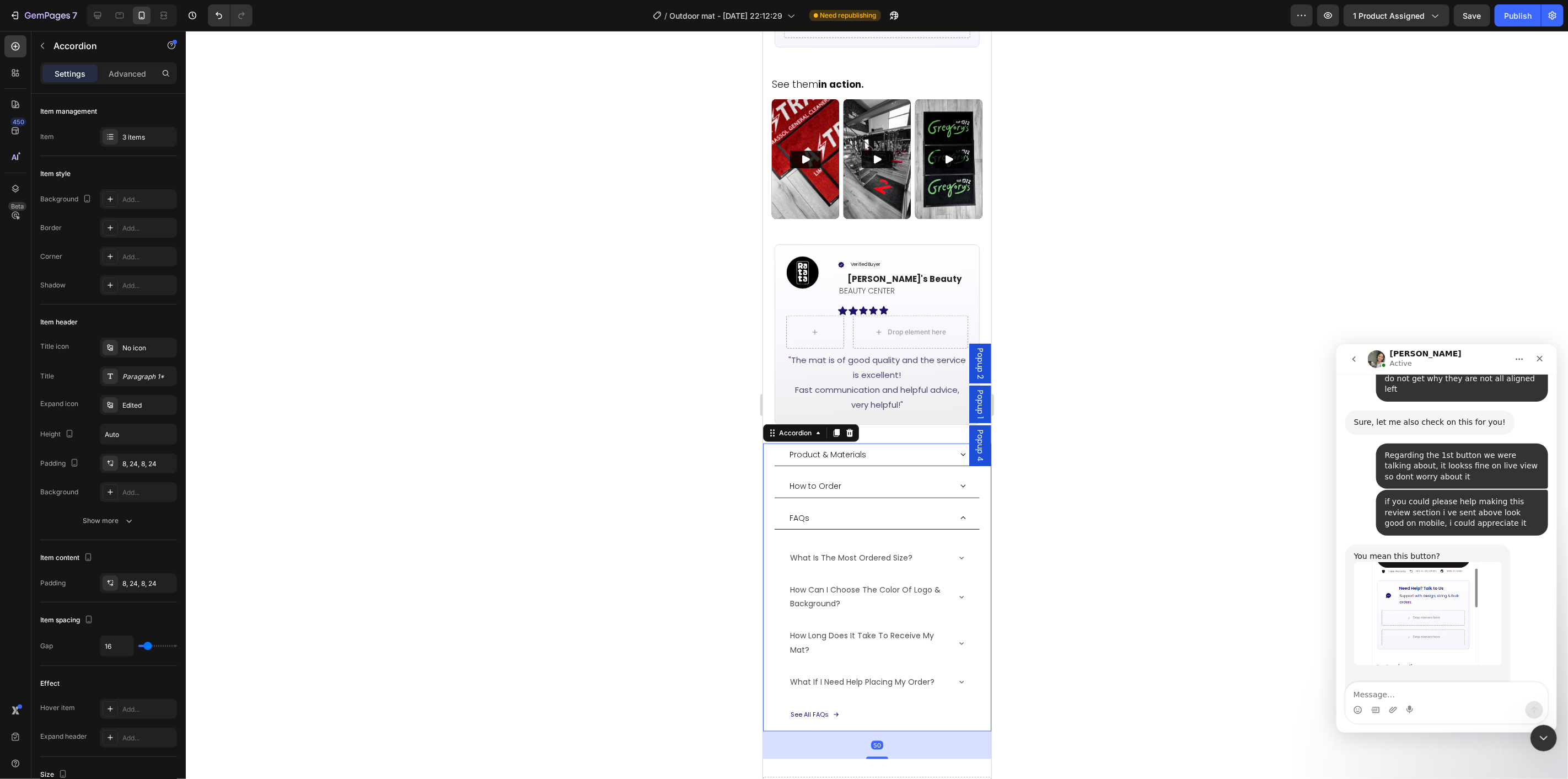
scroll to position [858, 0]
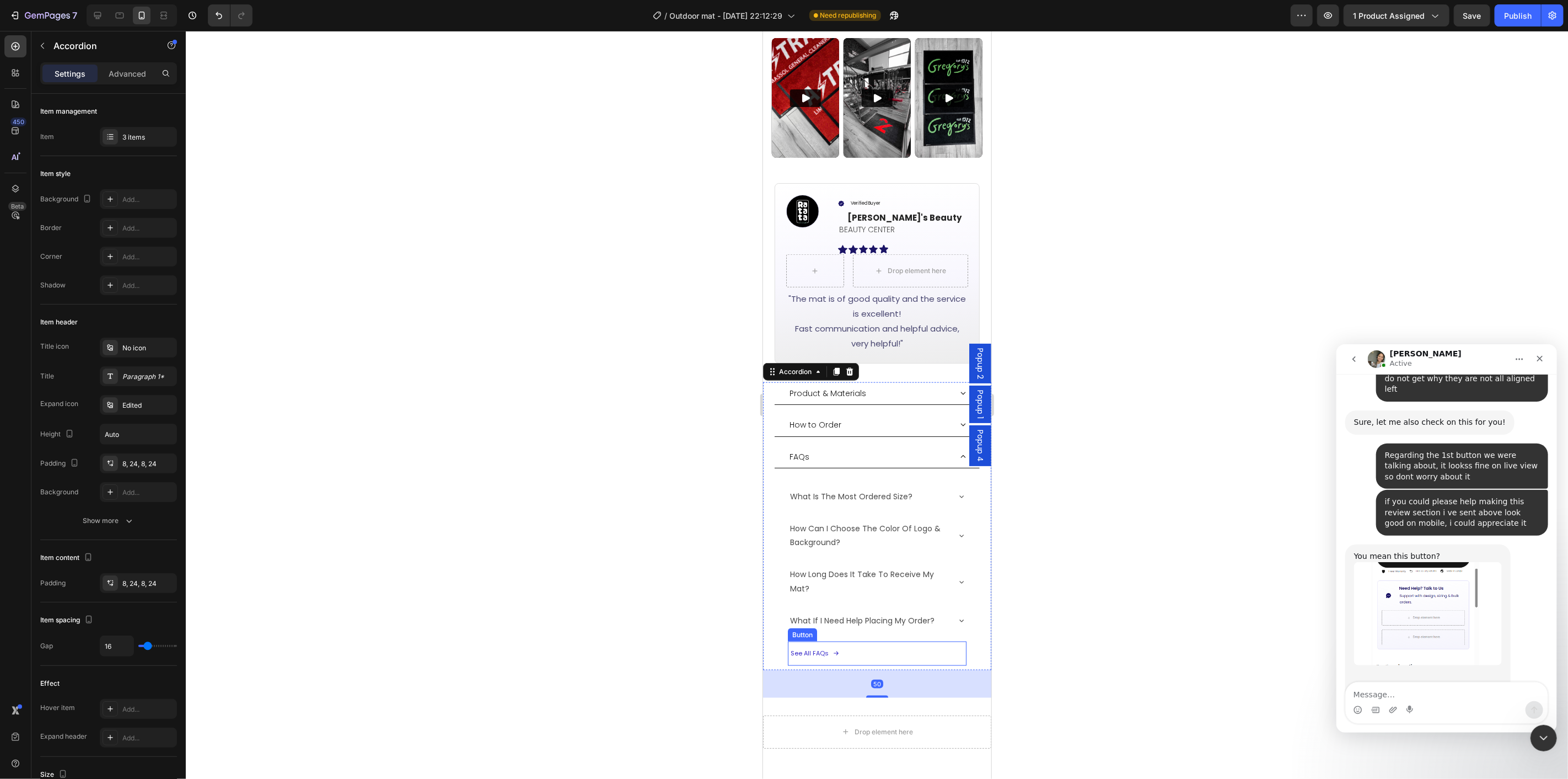
click at [839, 641] on button "See All FAQs" at bounding box center [819, 653] width 64 height 24
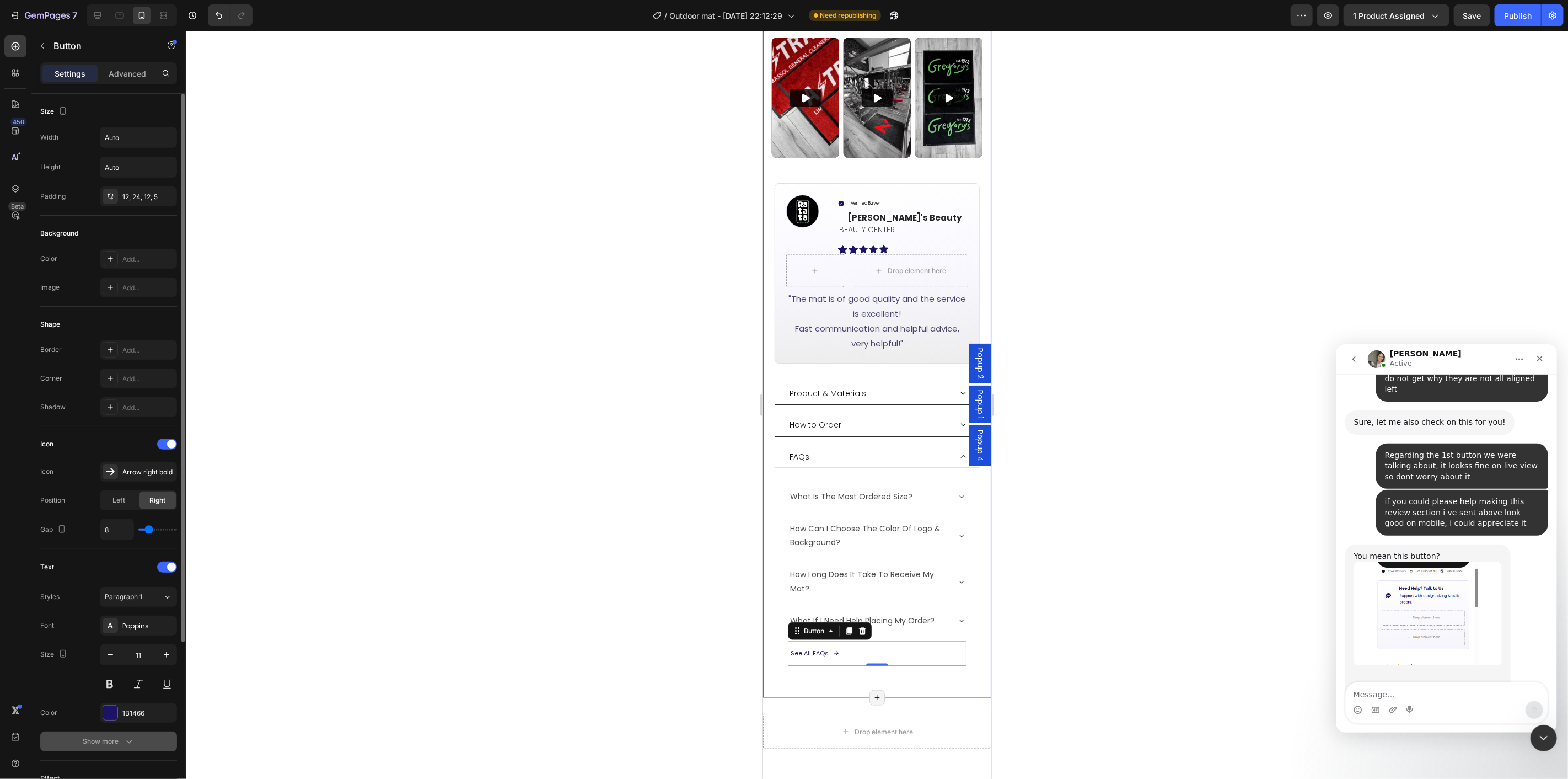
click at [109, 744] on div "Show more" at bounding box center [109, 741] width 52 height 11
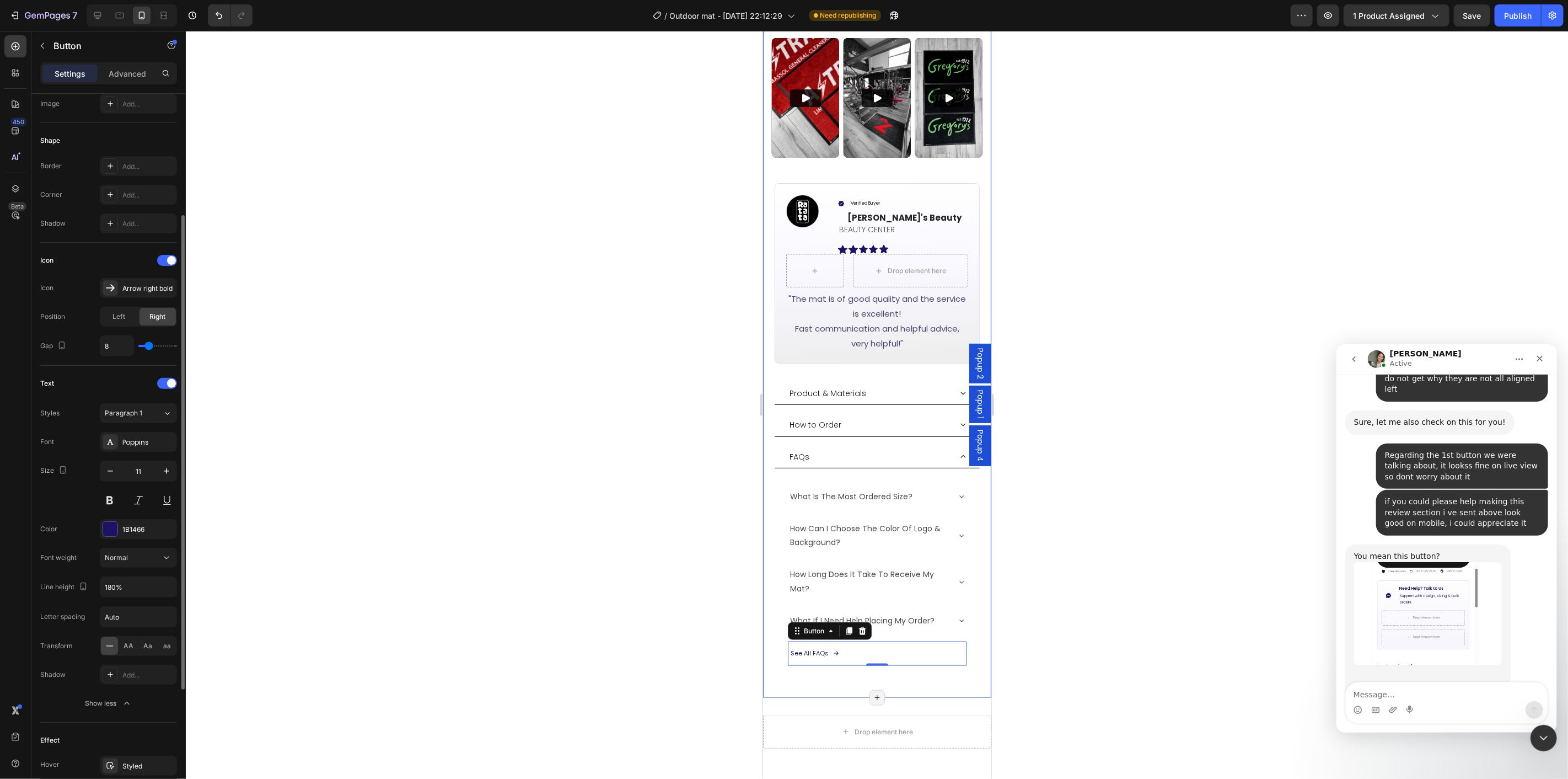
scroll to position [365, 0]
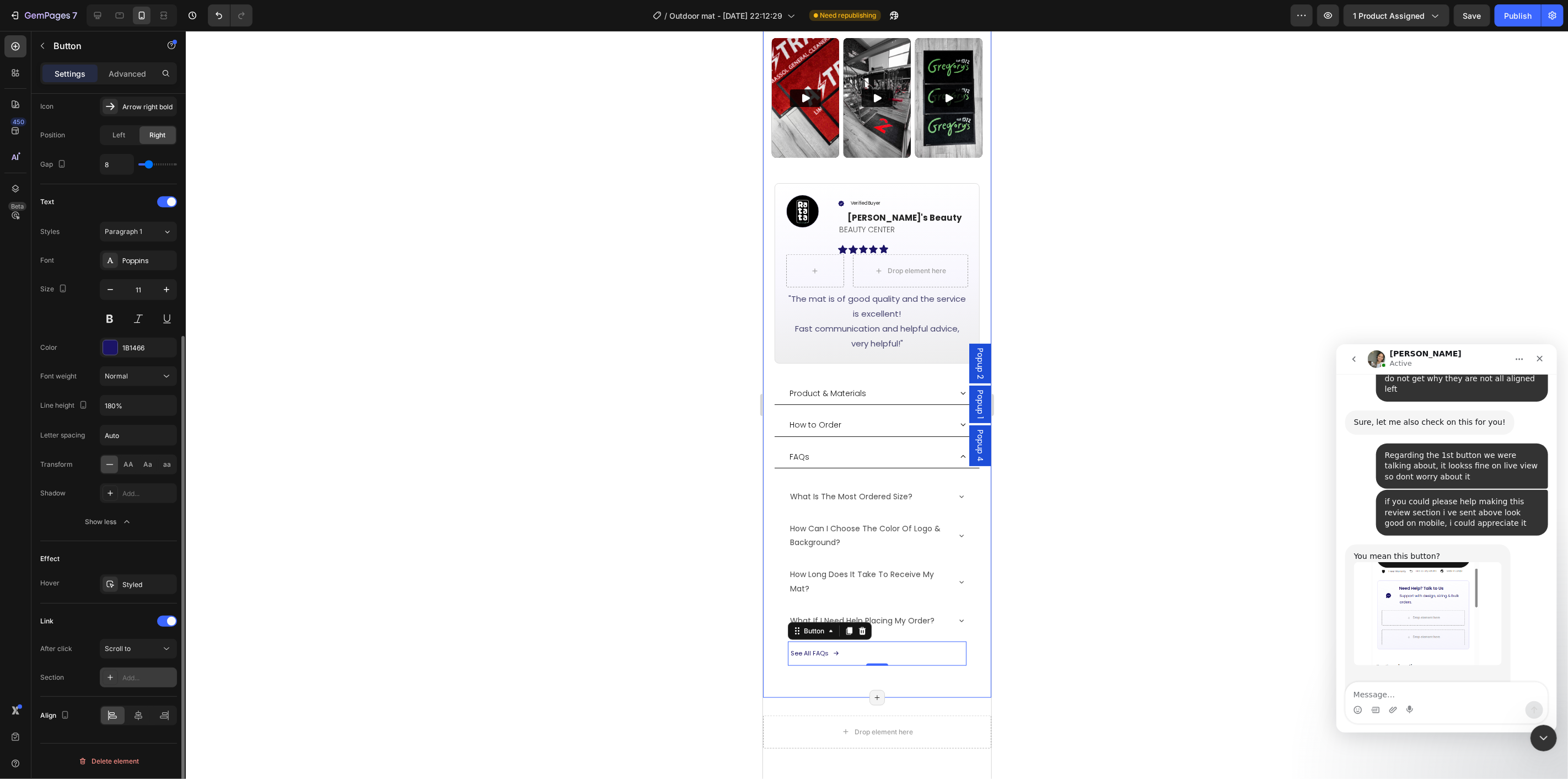
click at [145, 679] on div "Add..." at bounding box center [148, 678] width 52 height 10
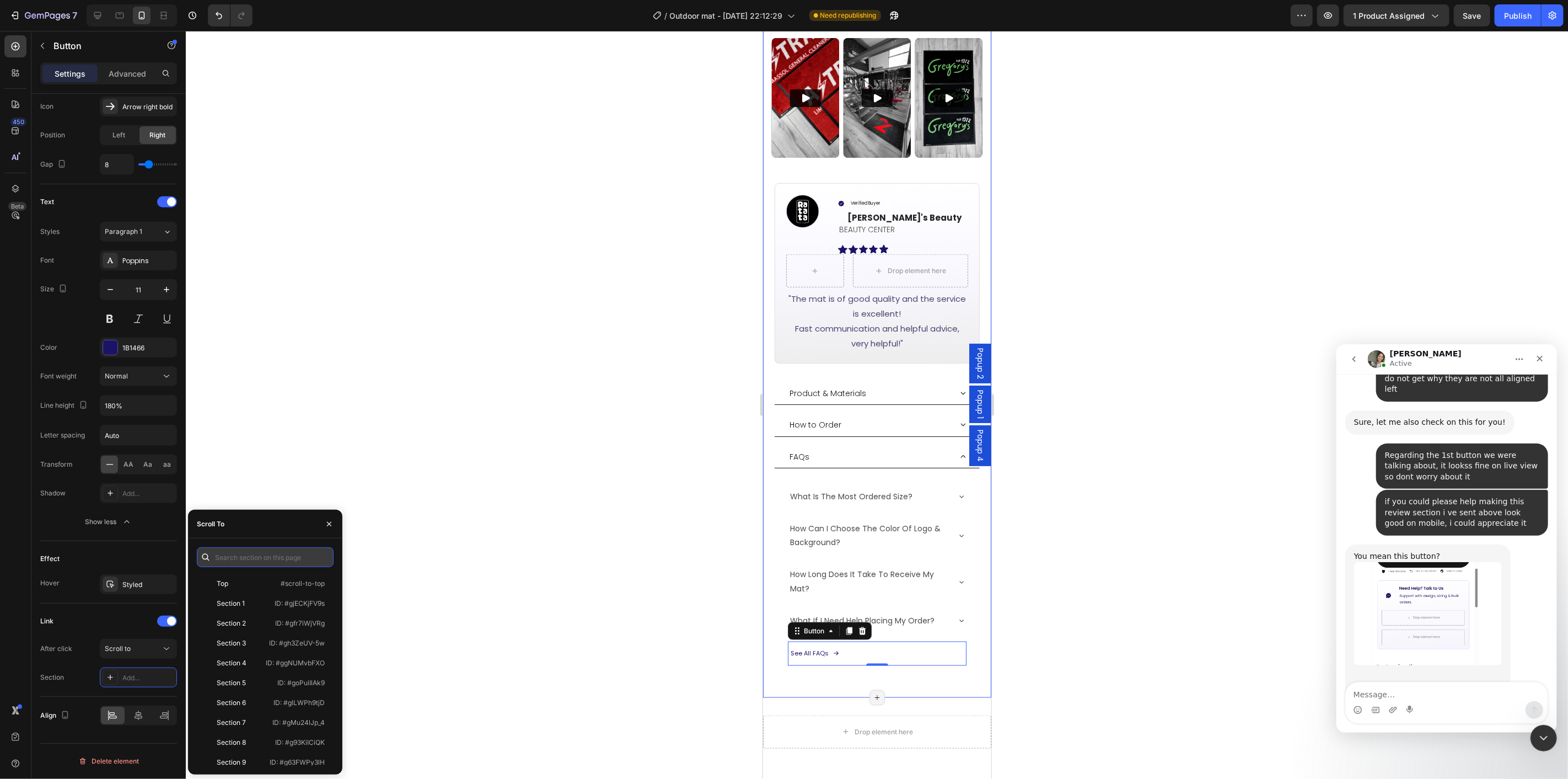
click at [260, 558] on input "text" at bounding box center [265, 557] width 137 height 20
paste input ".gp-eALHnZG"
click at [218, 556] on input ".gp-eALHnZG" at bounding box center [265, 557] width 137 height 20
click at [289, 552] on input "#gp-eALHnZG" at bounding box center [265, 557] width 137 height 20
type input "#gp-eALHnZG"
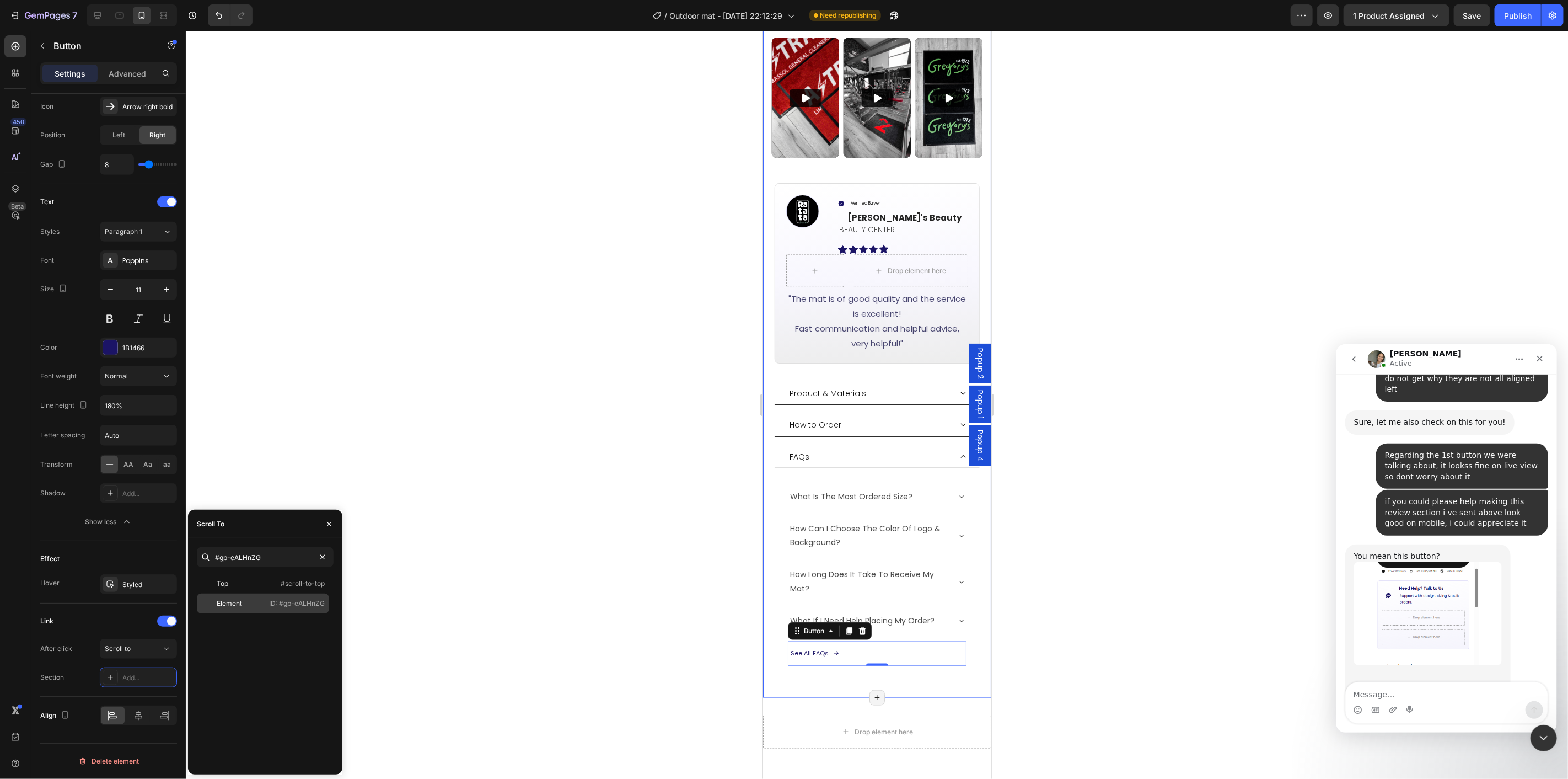
click at [293, 606] on p "ID: #gp-eALHnZG" at bounding box center [297, 604] width 56 height 10
click at [1054, 621] on div at bounding box center [877, 405] width 1382 height 748
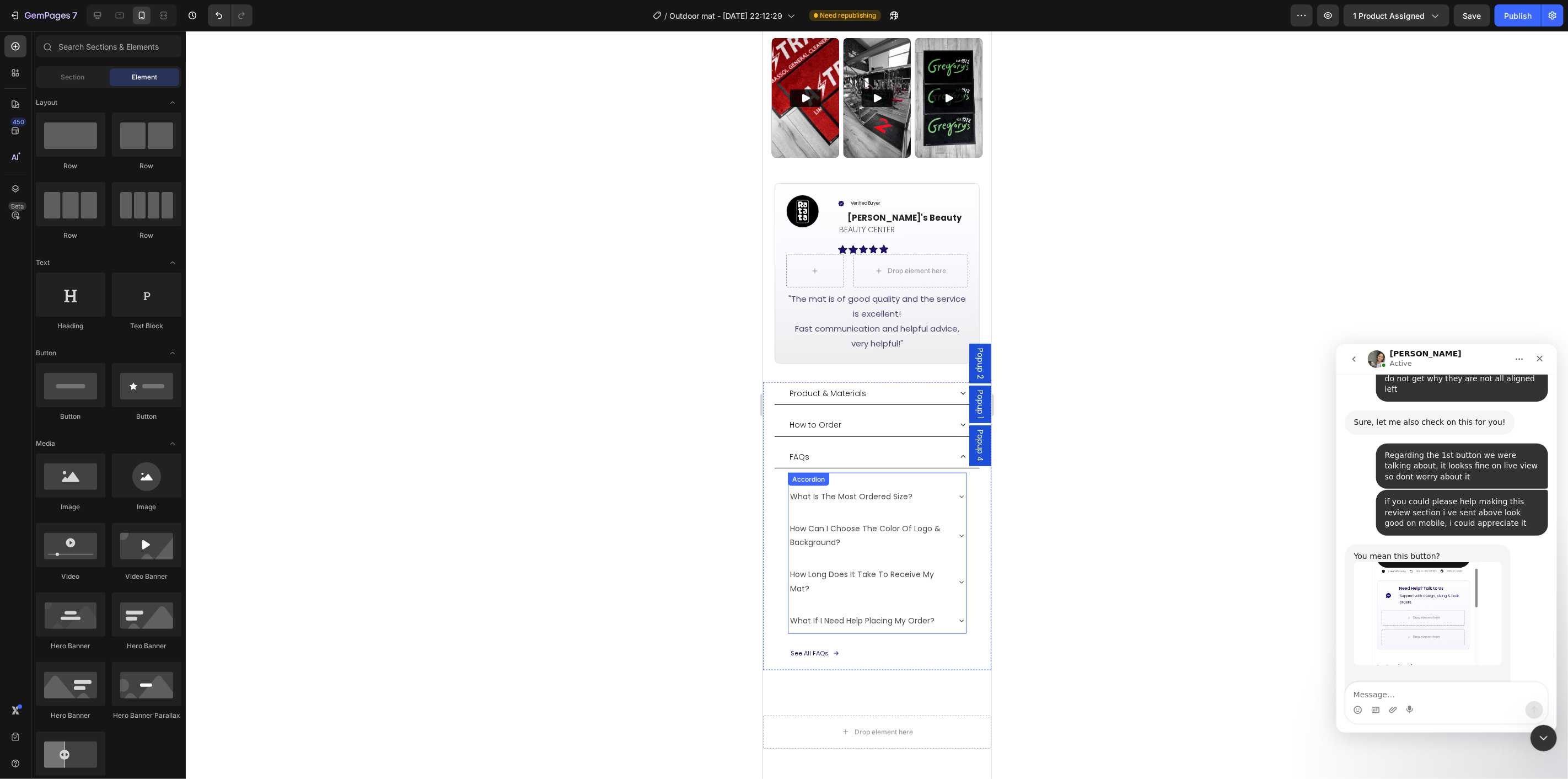
click at [890, 450] on div "FAQs" at bounding box center [869, 456] width 163 height 13
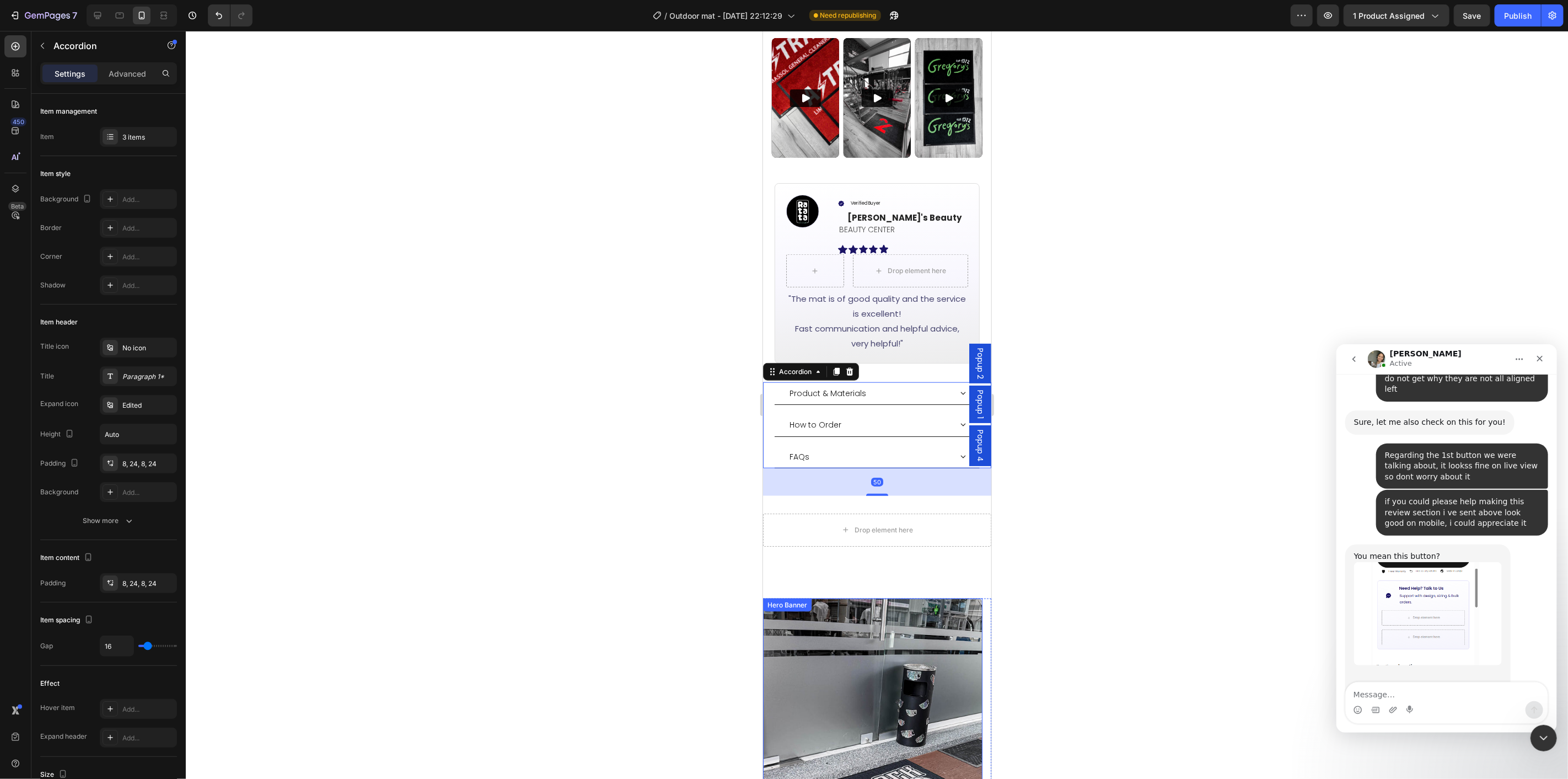
scroll to position [919, 0]
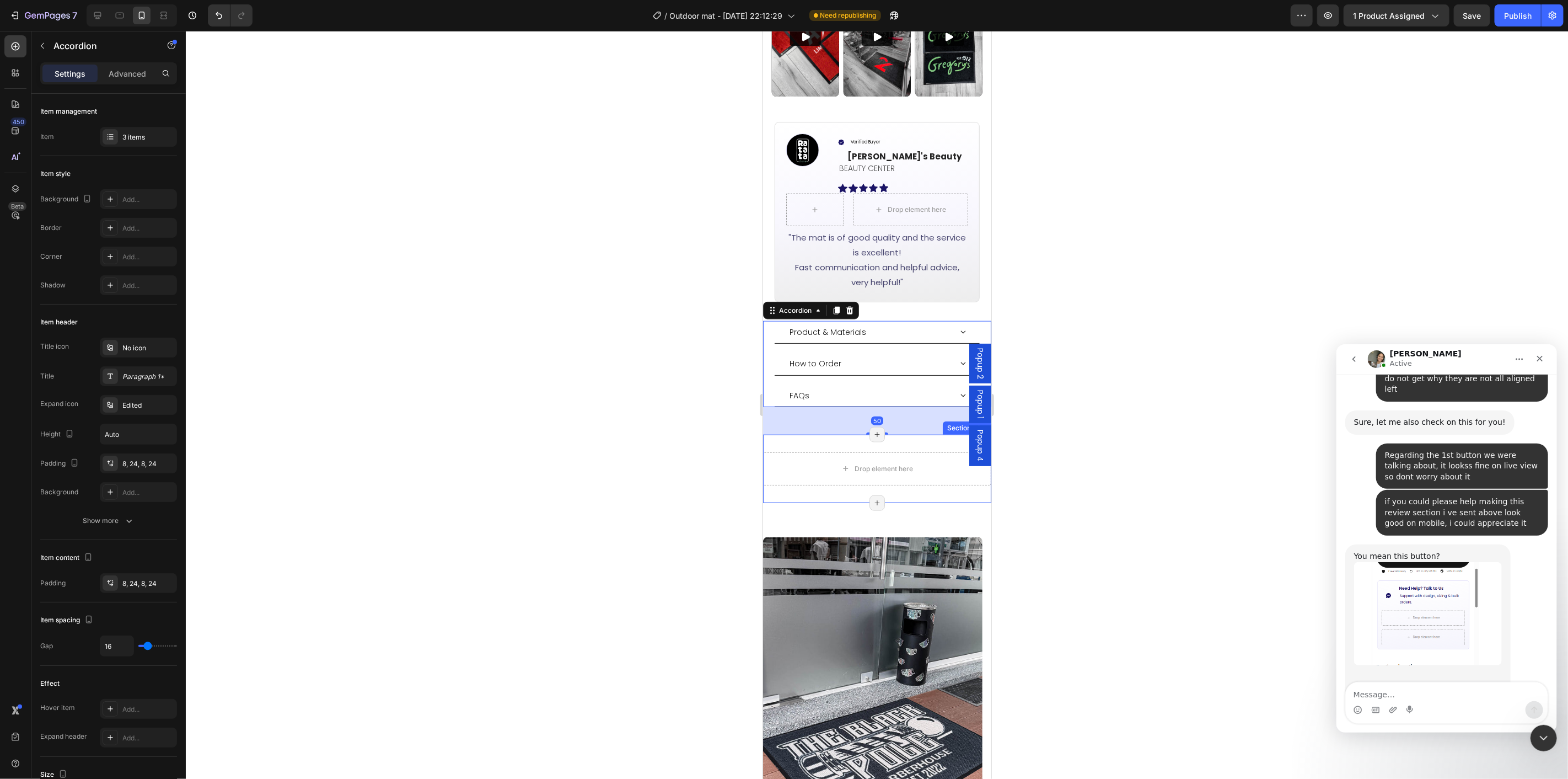
click at [904, 435] on div "Drop element here Section 3/25 Page has reached Shopify’s 25 section-limit Page…" at bounding box center [877, 469] width 228 height 68
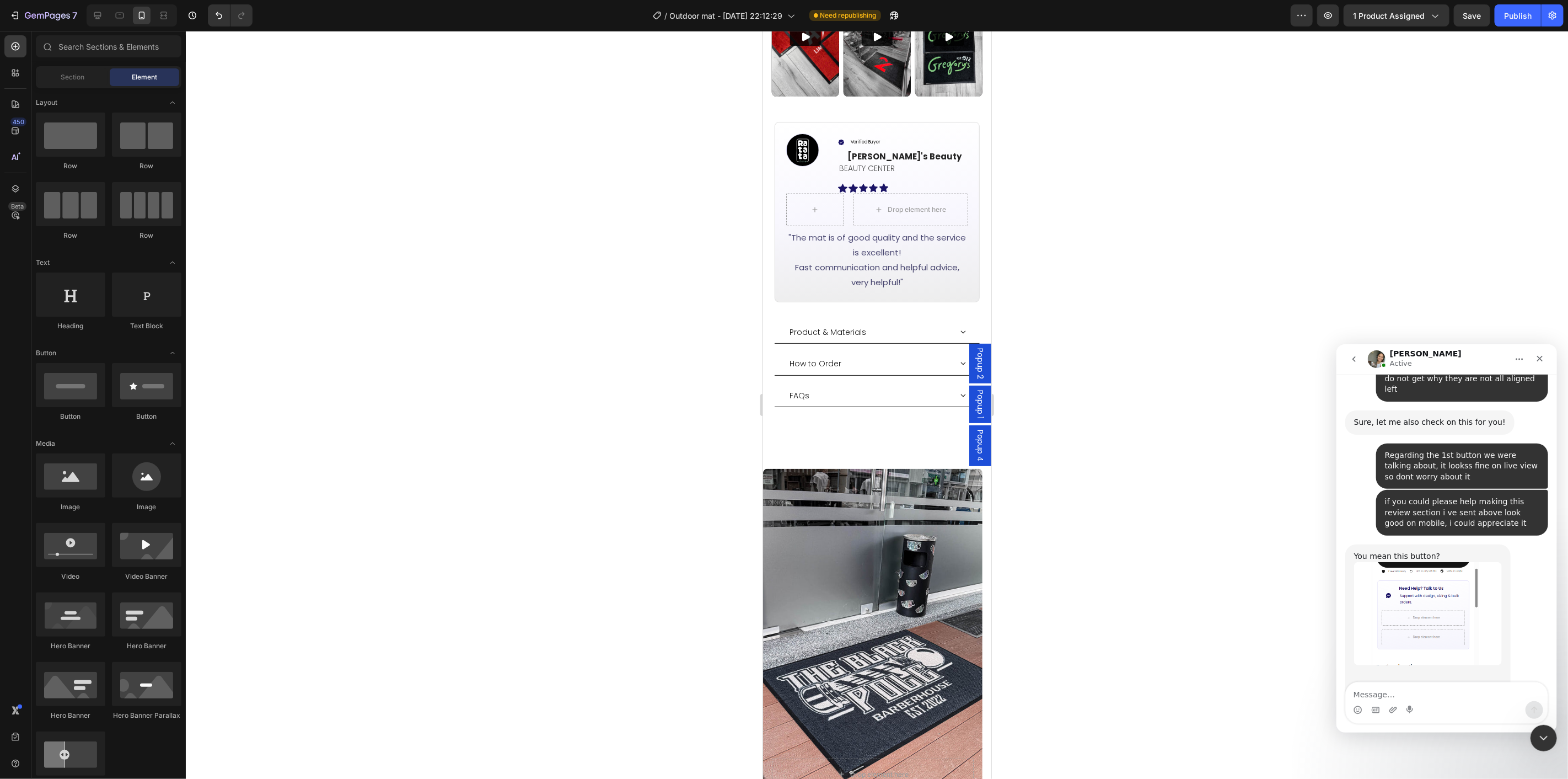
click at [1143, 457] on div at bounding box center [877, 405] width 1382 height 748
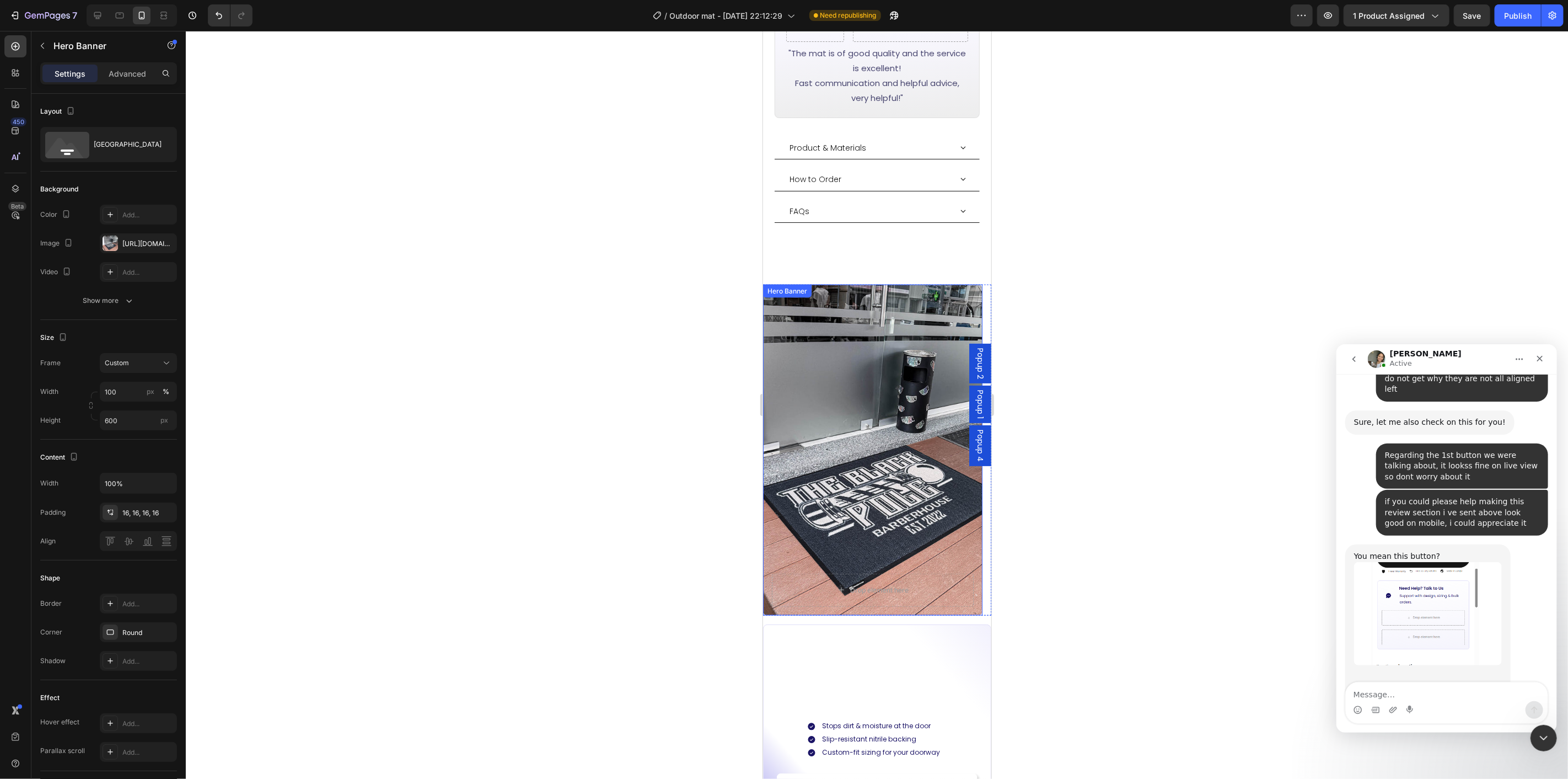
click at [905, 489] on div "Background Image" at bounding box center [872, 450] width 219 height 331
click at [149, 364] on div "Custom" at bounding box center [132, 363] width 54 height 10
click at [1415, 566] on img "Zoe says…" at bounding box center [1427, 613] width 148 height 103
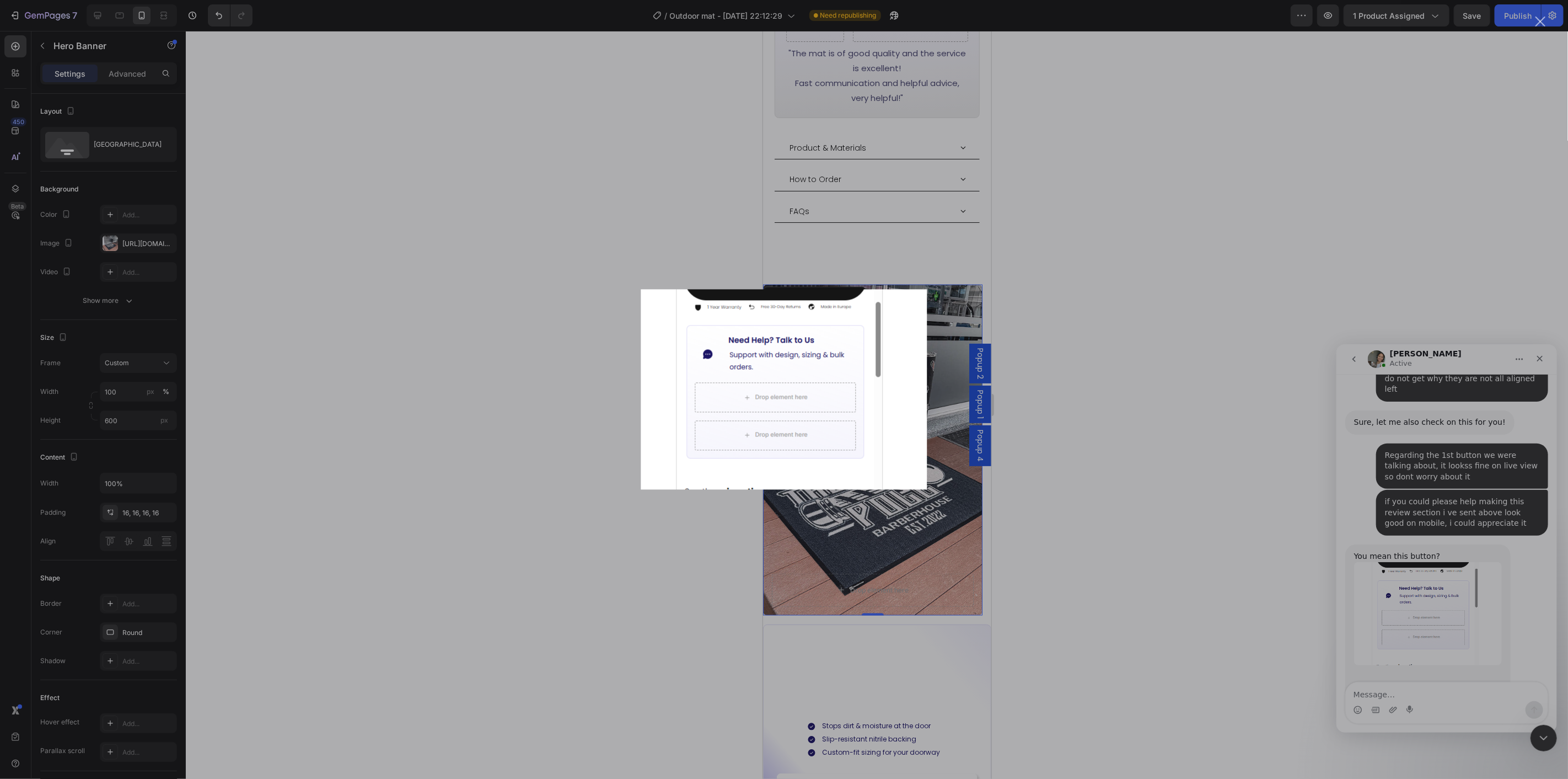
scroll to position [0, 0]
click at [1415, 566] on div "Intercom messenger" at bounding box center [784, 390] width 1568 height 779
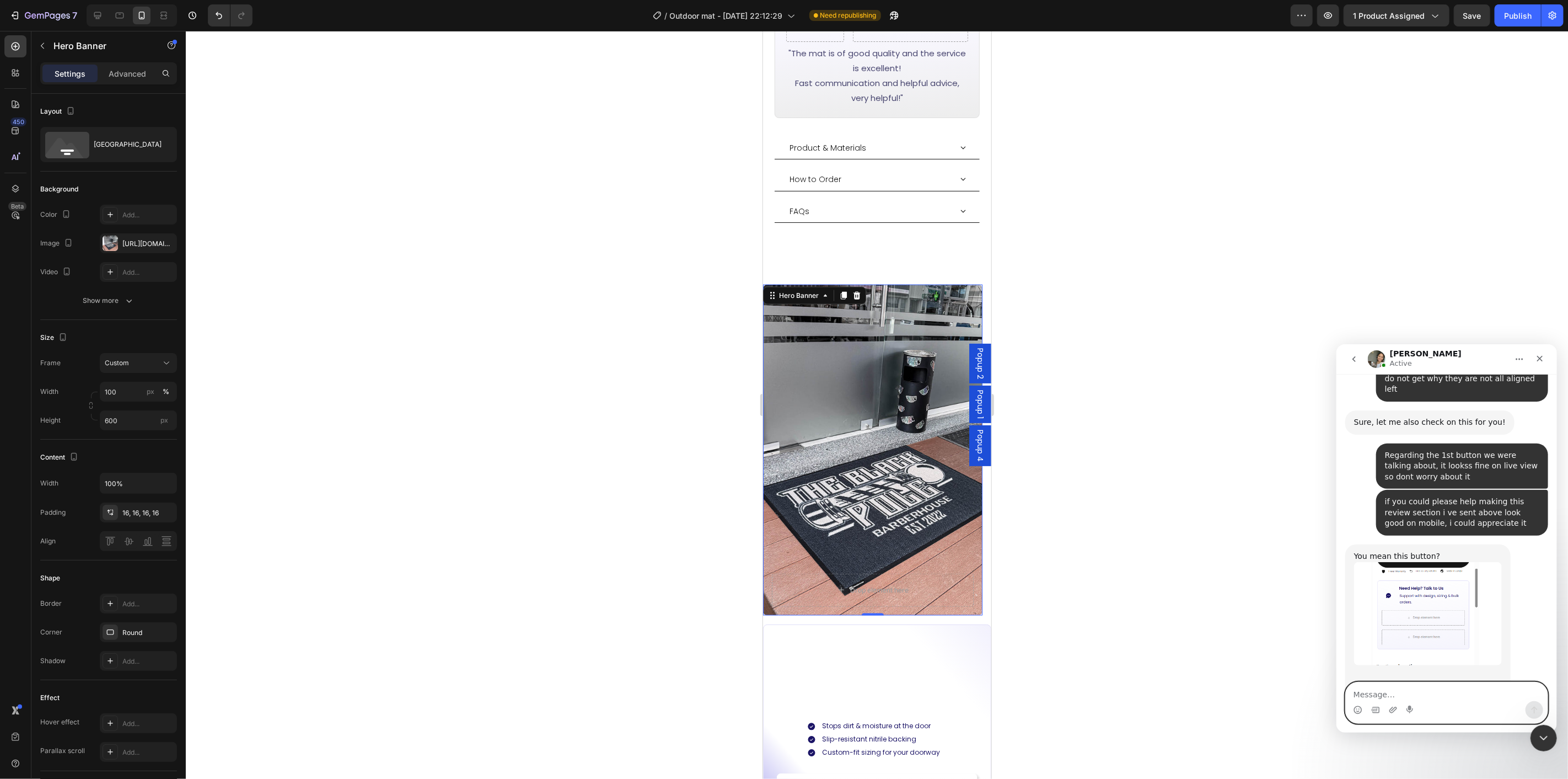
click at [1429, 692] on textarea "Message…" at bounding box center [1446, 691] width 202 height 18
type textarea "Yes that is working fine on live"
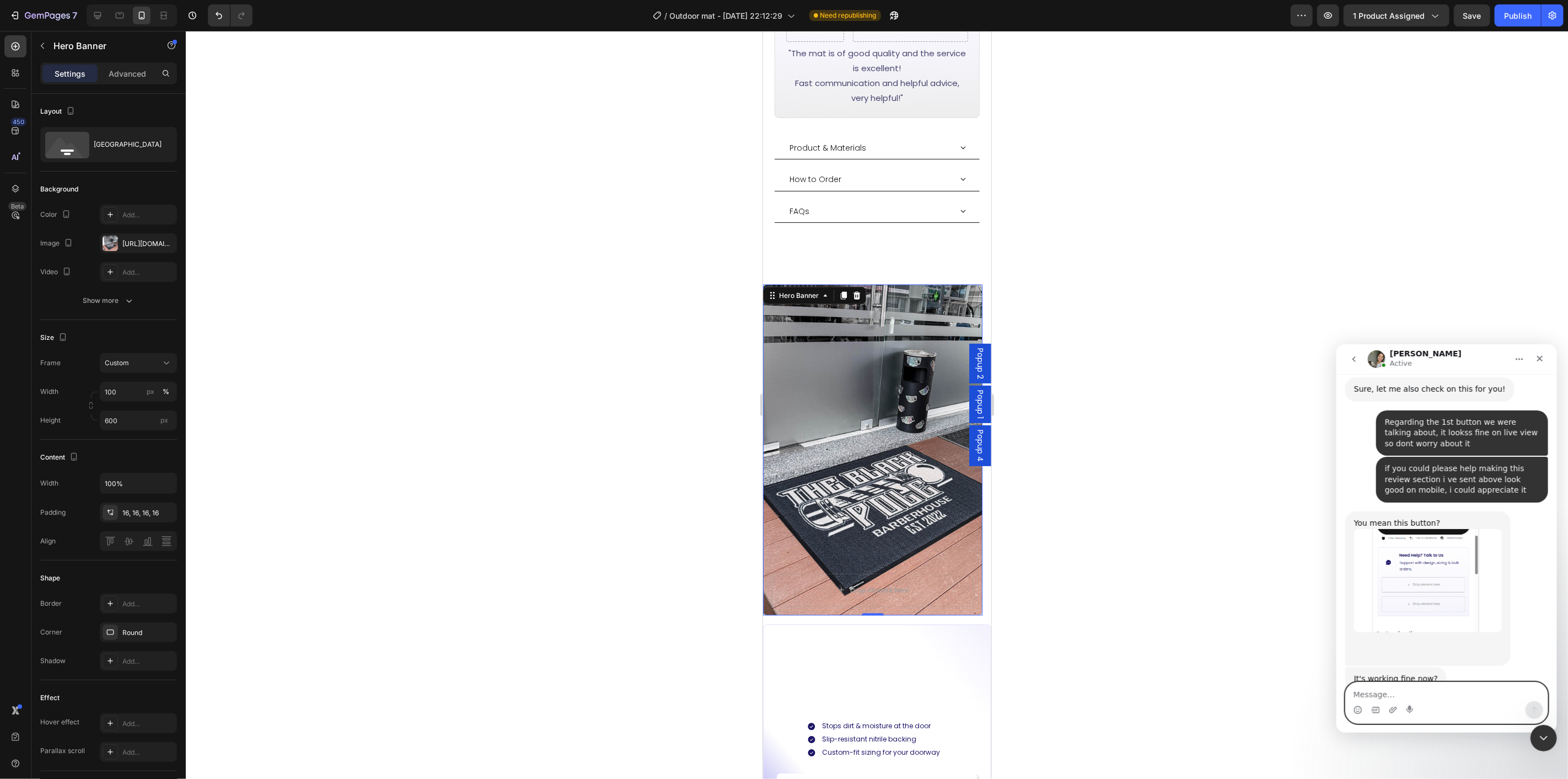
scroll to position [1728, 0]
click at [1433, 692] on textarea "Message…" at bounding box center [1446, 691] width 202 height 18
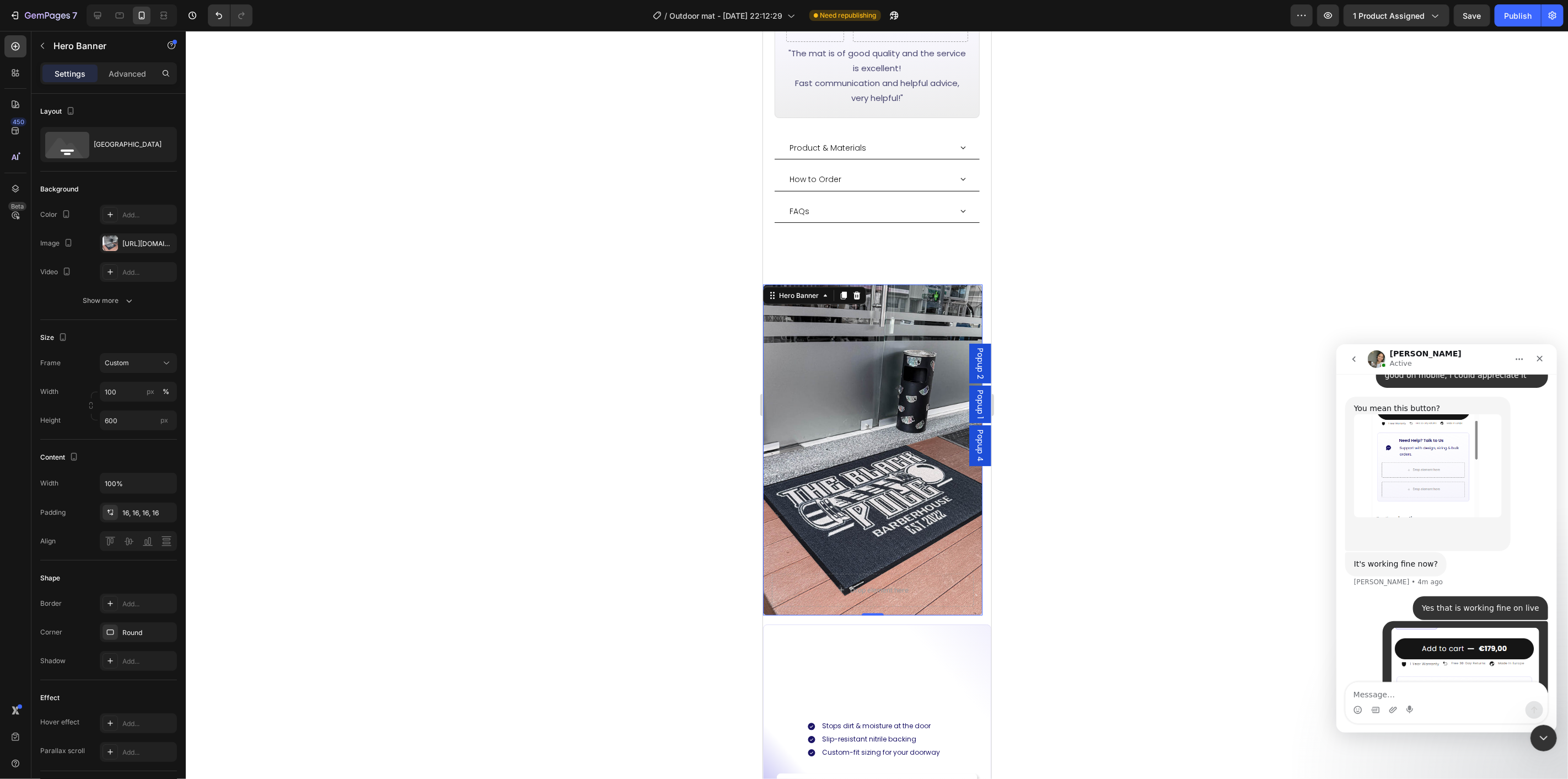
click at [1094, 561] on div at bounding box center [877, 405] width 1382 height 748
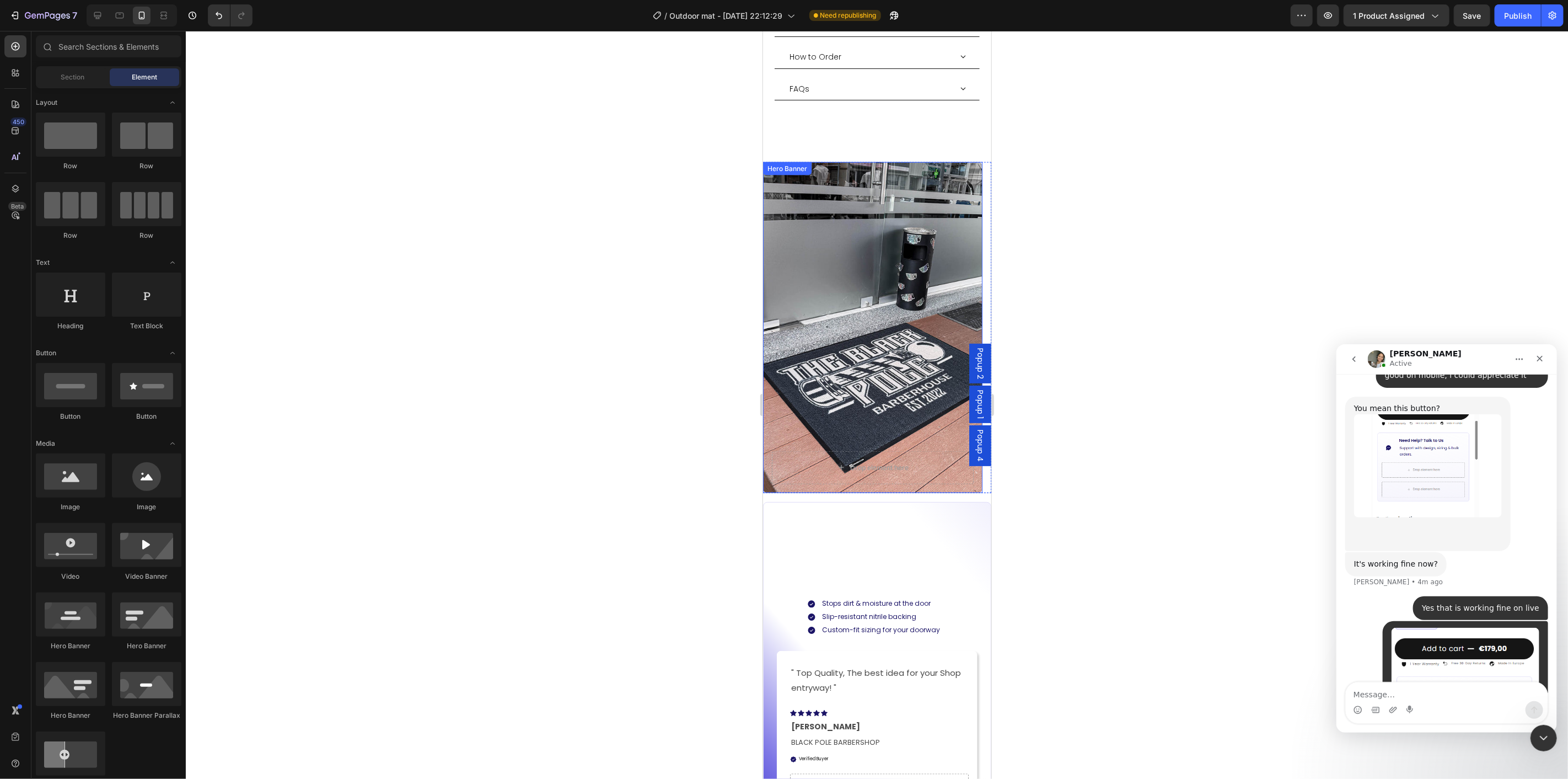
scroll to position [1103, 0]
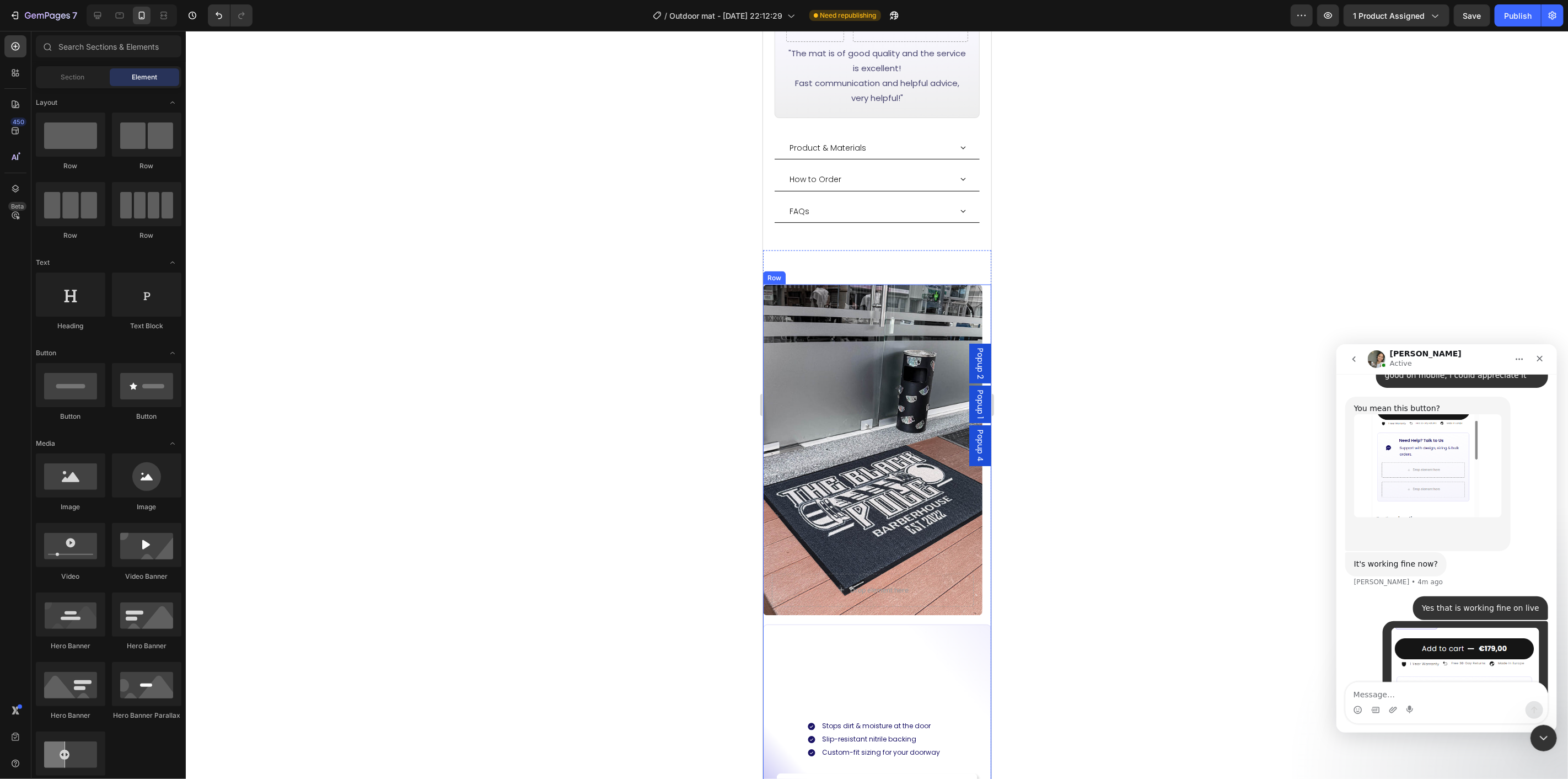
click at [849, 601] on div "Drop element here Hero Banner Carousel Built for Busy Outdoor Entrances Heading…" at bounding box center [877, 634] width 228 height 700
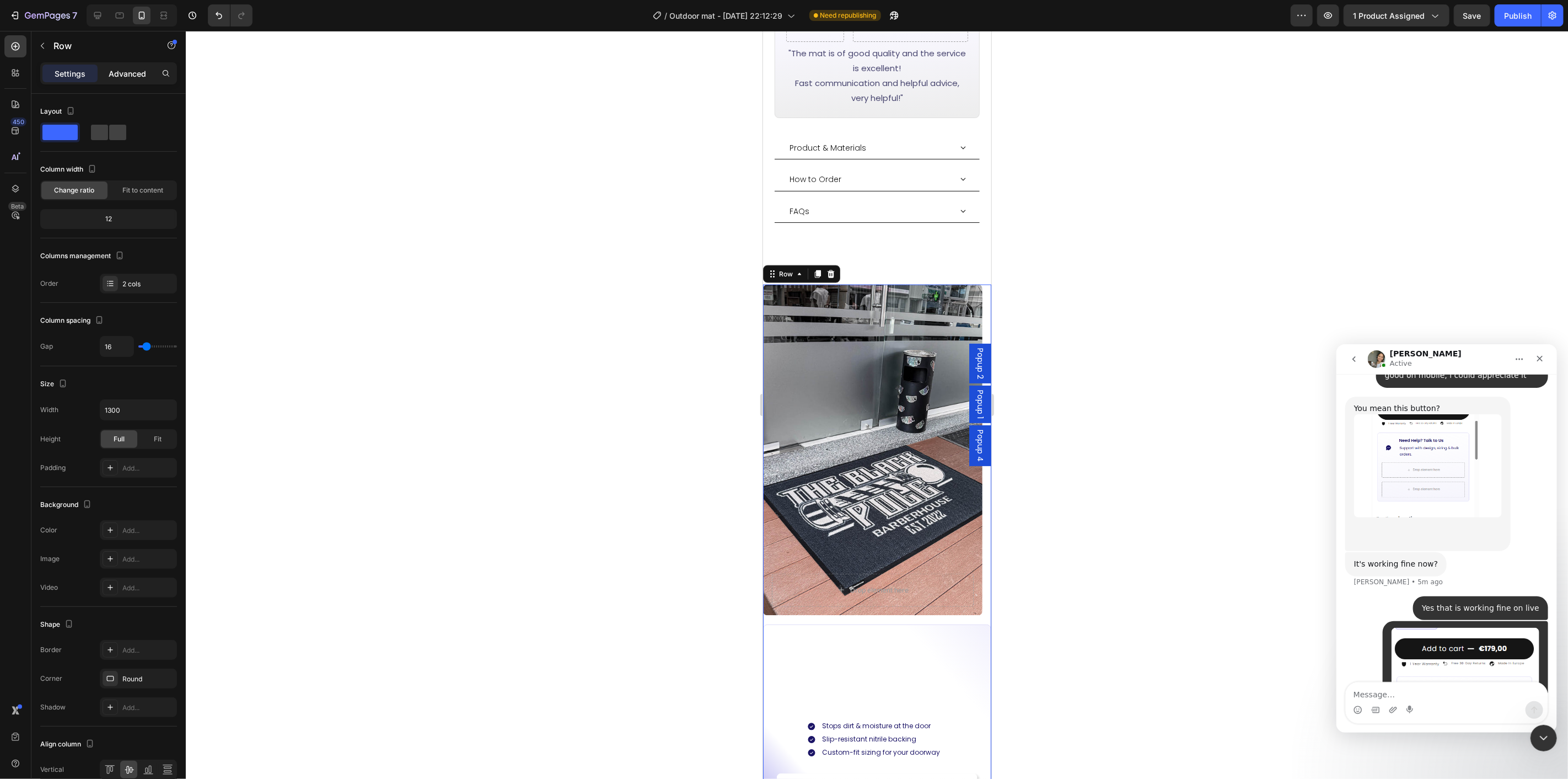
click at [137, 78] on p "Advanced" at bounding box center [127, 73] width 38 height 12
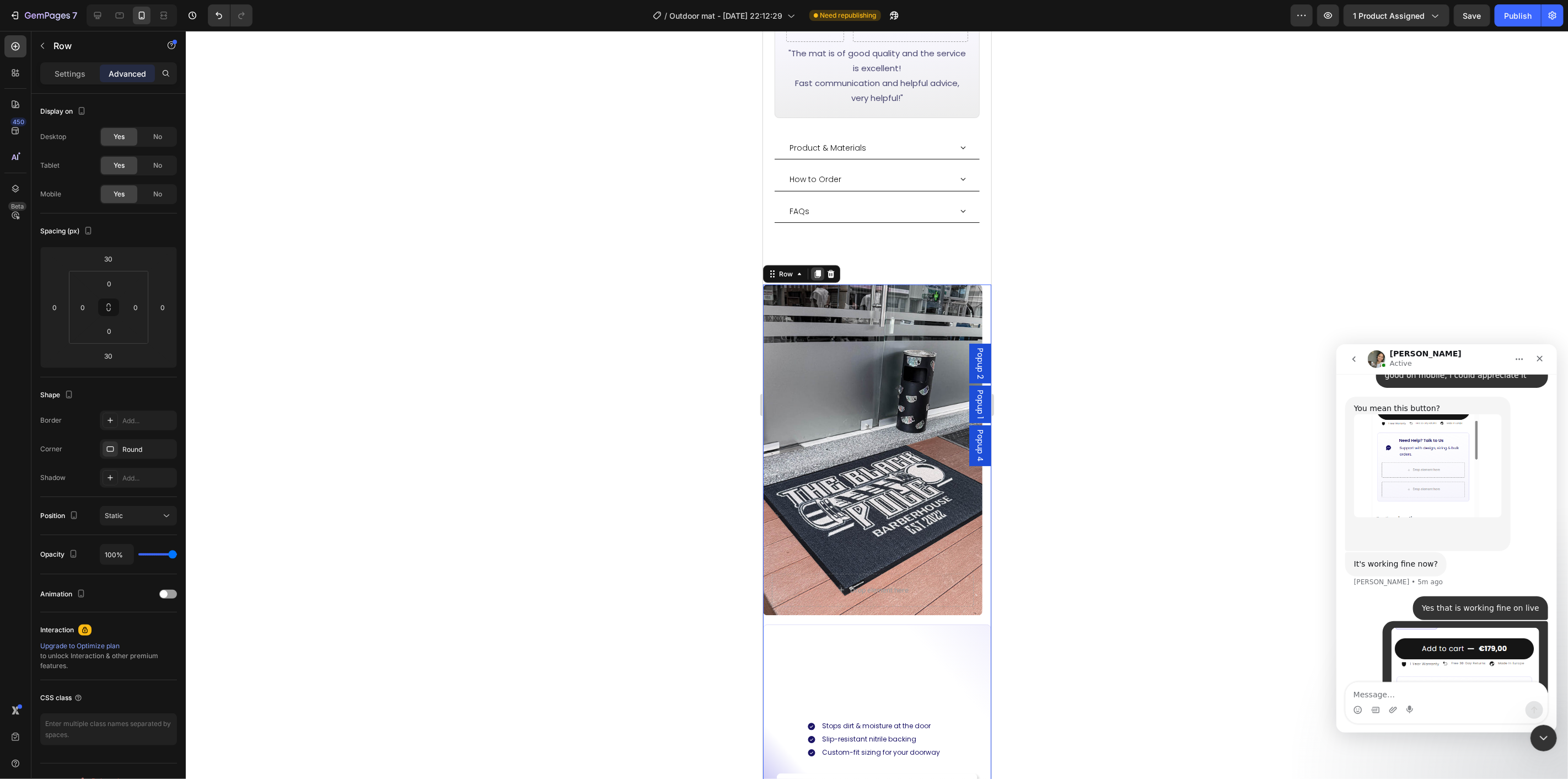
click at [817, 269] on icon at bounding box center [817, 273] width 6 height 8
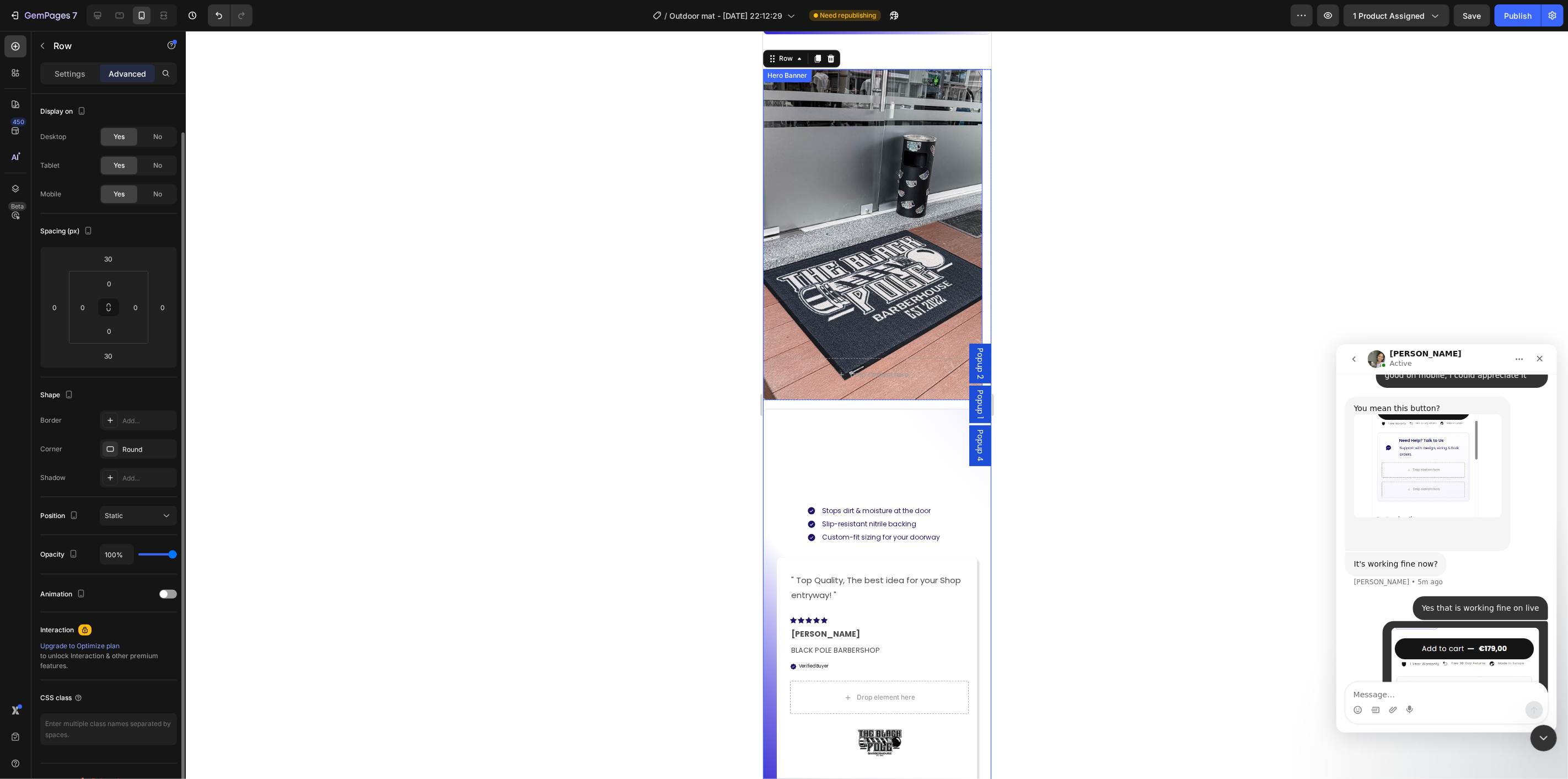
scroll to position [19, 0]
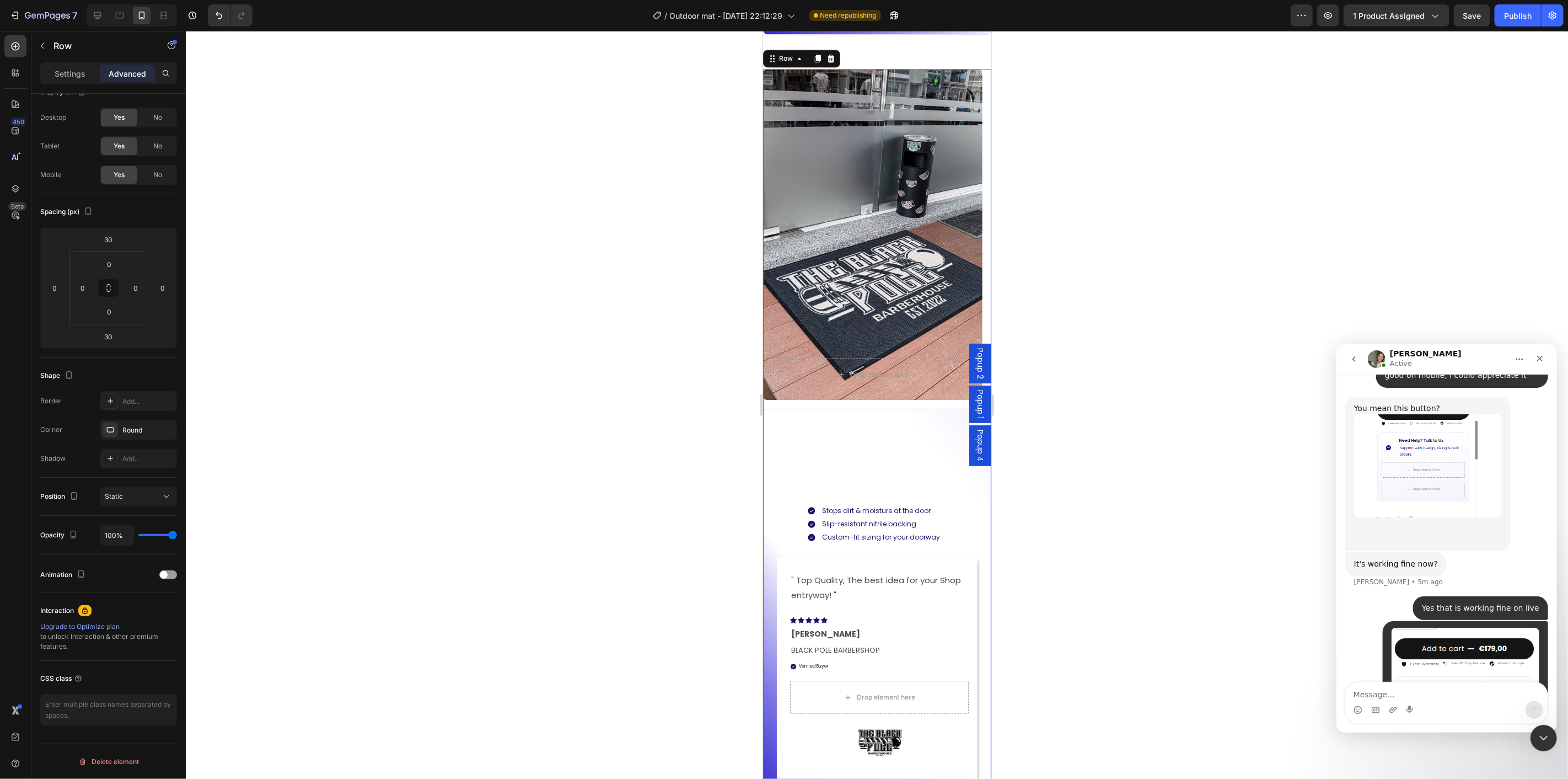
click at [839, 407] on div "Drop element here Hero Banner Carousel Built for Busy Outdoor Entrances Heading…" at bounding box center [877, 438] width 228 height 739
click at [158, 178] on span "No" at bounding box center [158, 175] width 9 height 10
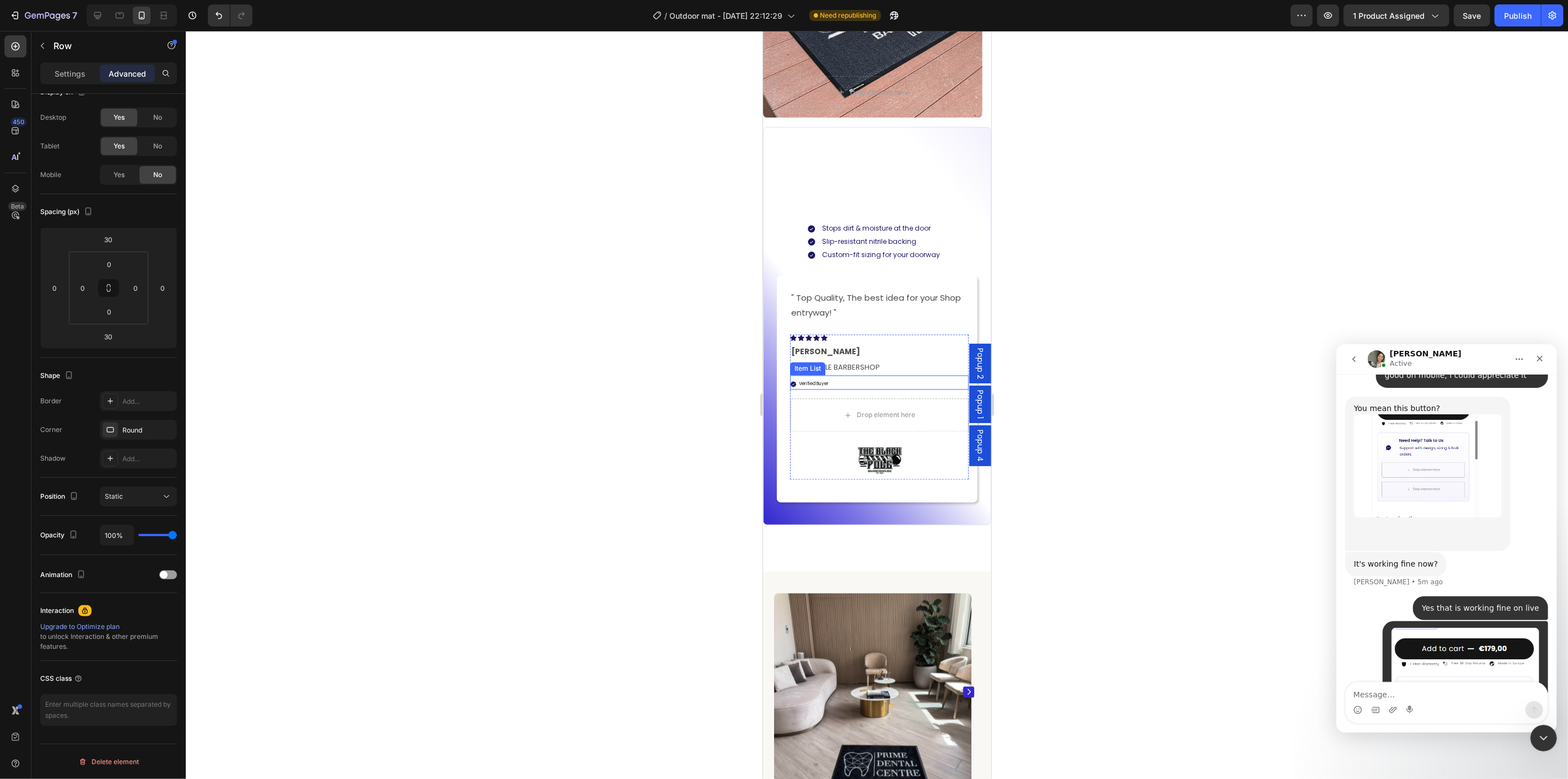
scroll to position [1397, 0]
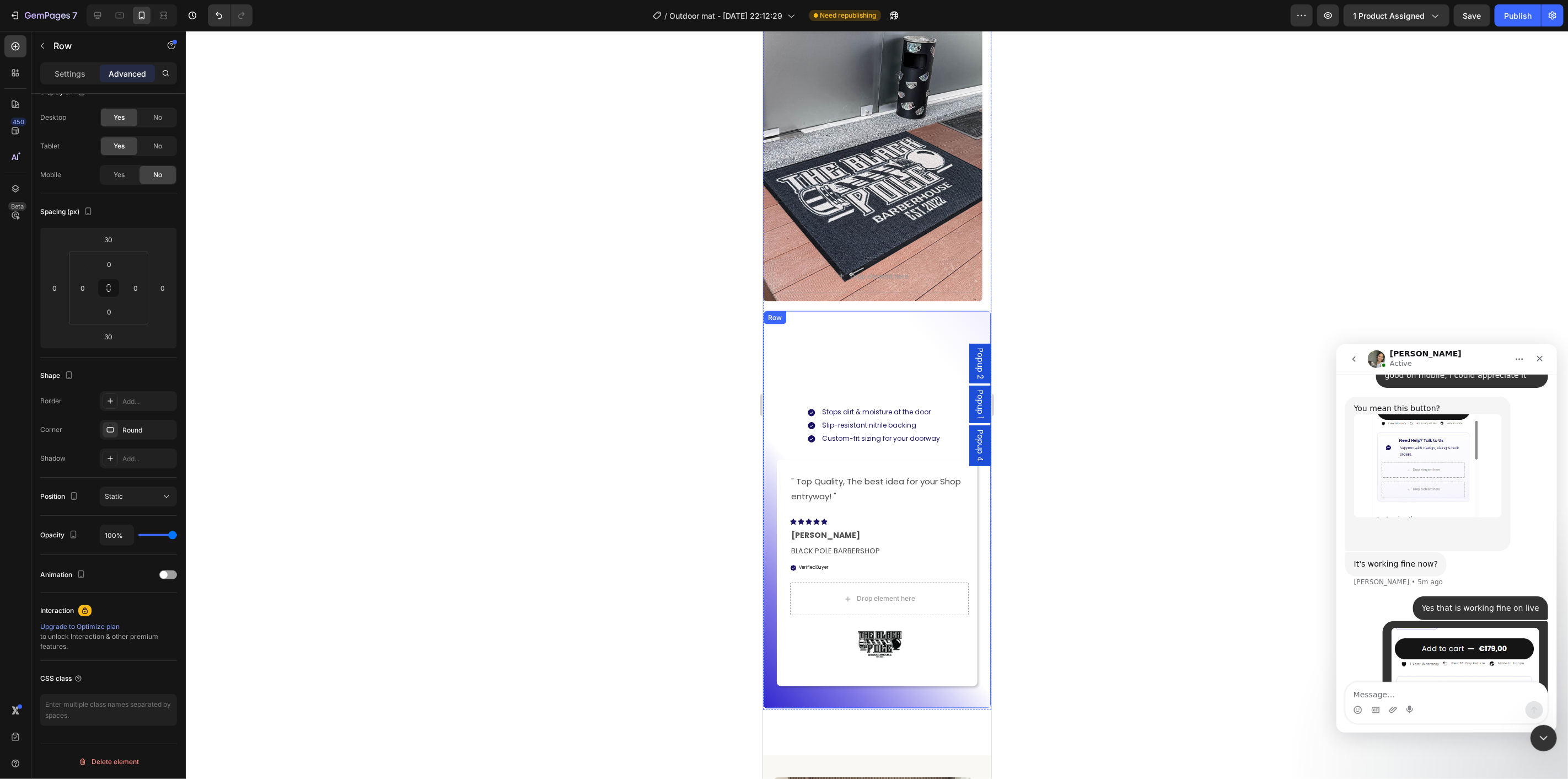
click at [829, 304] on div "Drop element here Hero Banner Carousel Built for Busy Outdoor Entrances Heading…" at bounding box center [877, 339] width 228 height 739
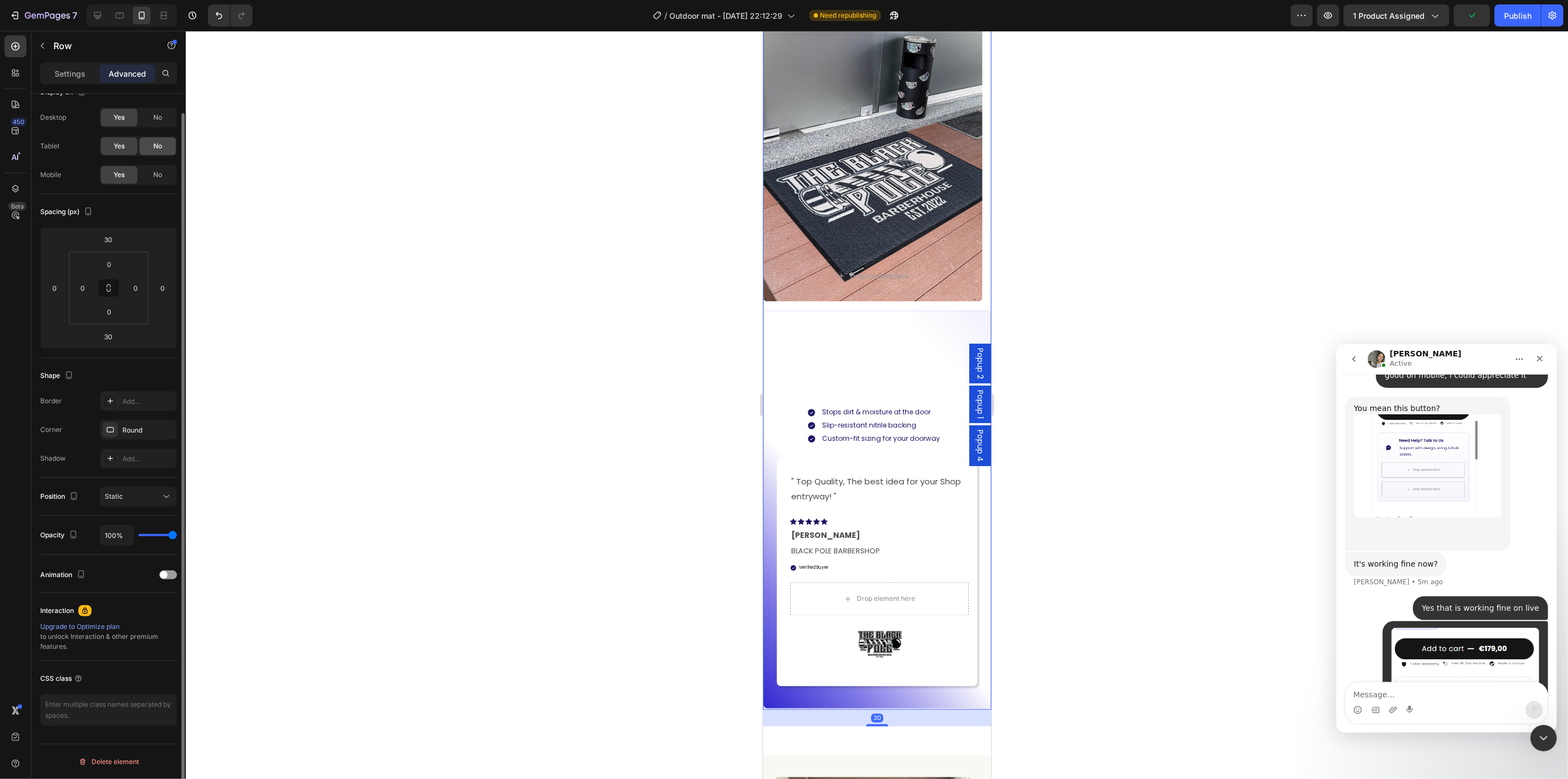
click at [153, 141] on div "No" at bounding box center [158, 146] width 37 height 18
click at [166, 108] on div "No" at bounding box center [158, 117] width 37 height 18
click at [1145, 449] on div at bounding box center [877, 405] width 1382 height 748
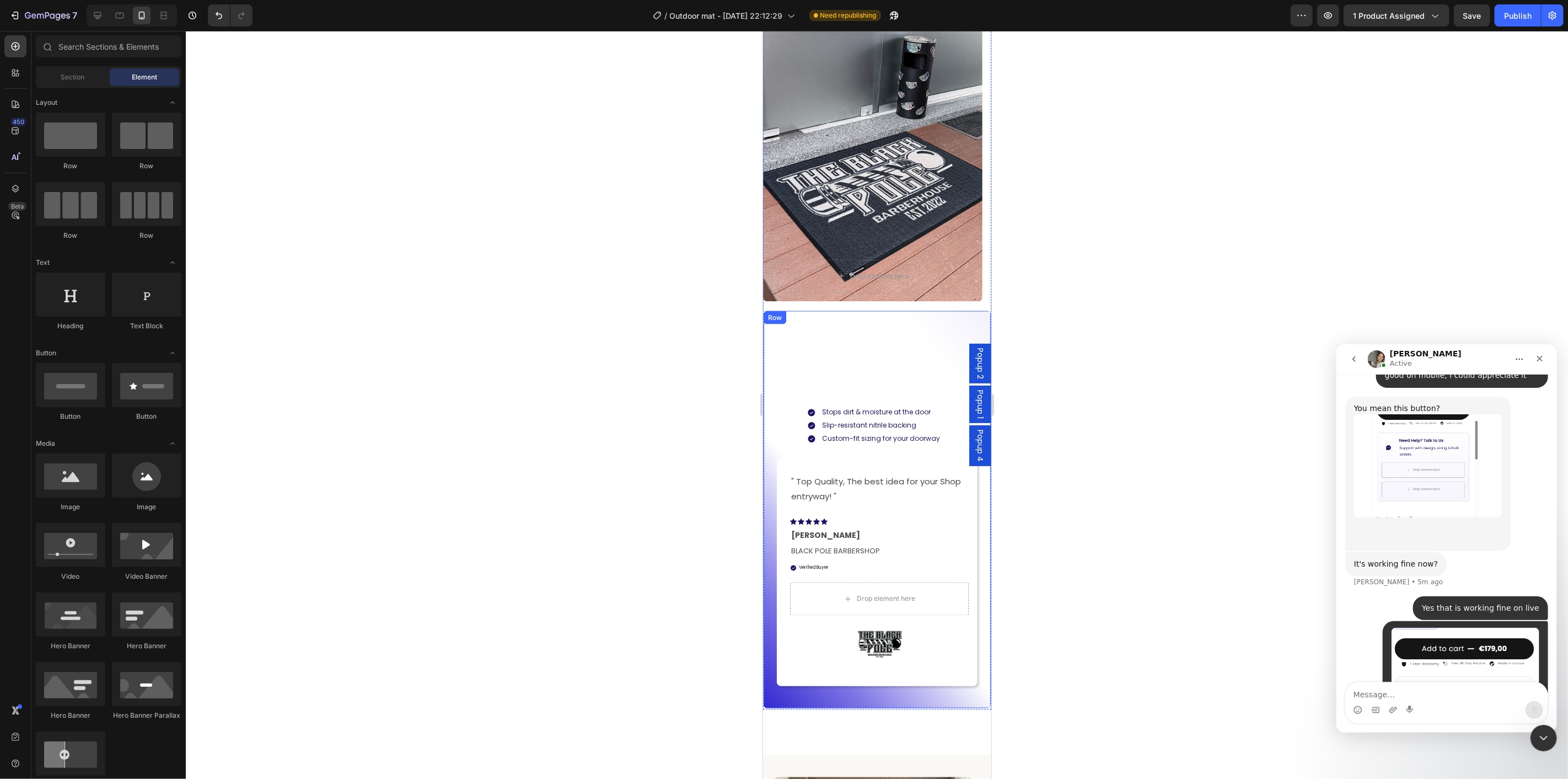
click at [771, 621] on div "Built for Busy Outdoor Entrances Heading Stops dirt & moisture at the door Slip…" at bounding box center [877, 510] width 228 height 399
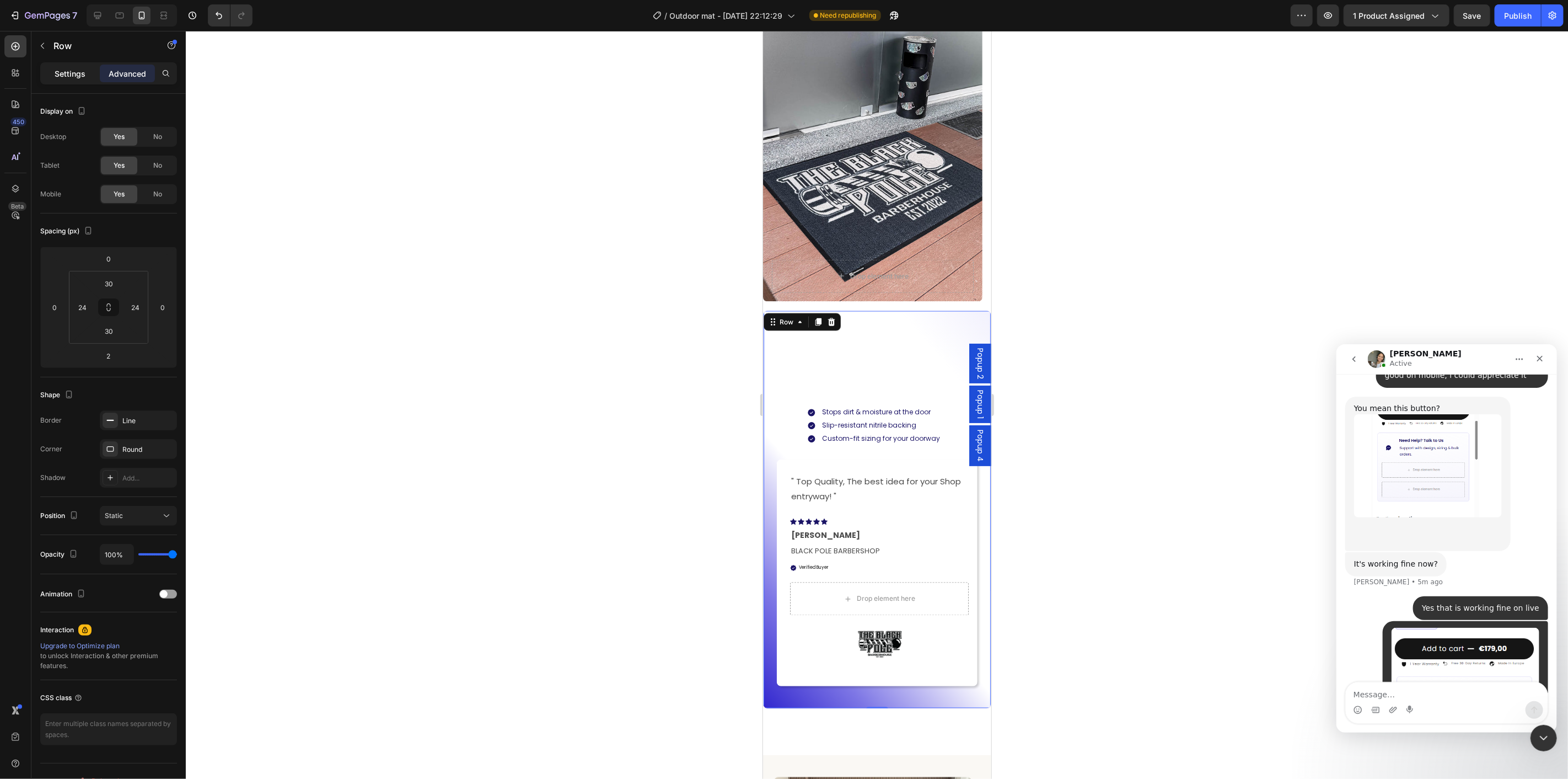
click at [88, 65] on div "Settings" at bounding box center [70, 73] width 55 height 18
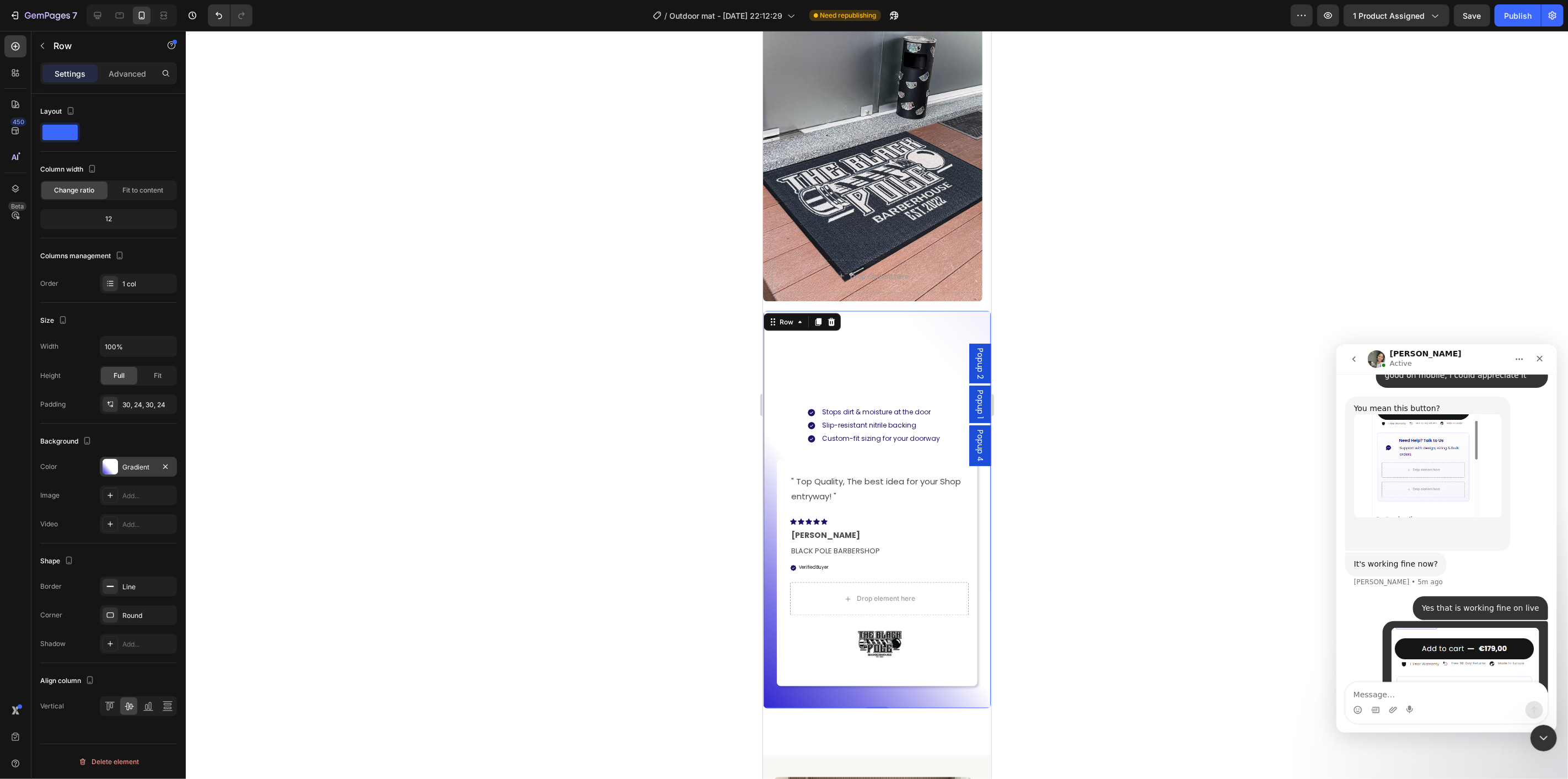
click at [119, 459] on div "Gradient" at bounding box center [138, 467] width 78 height 20
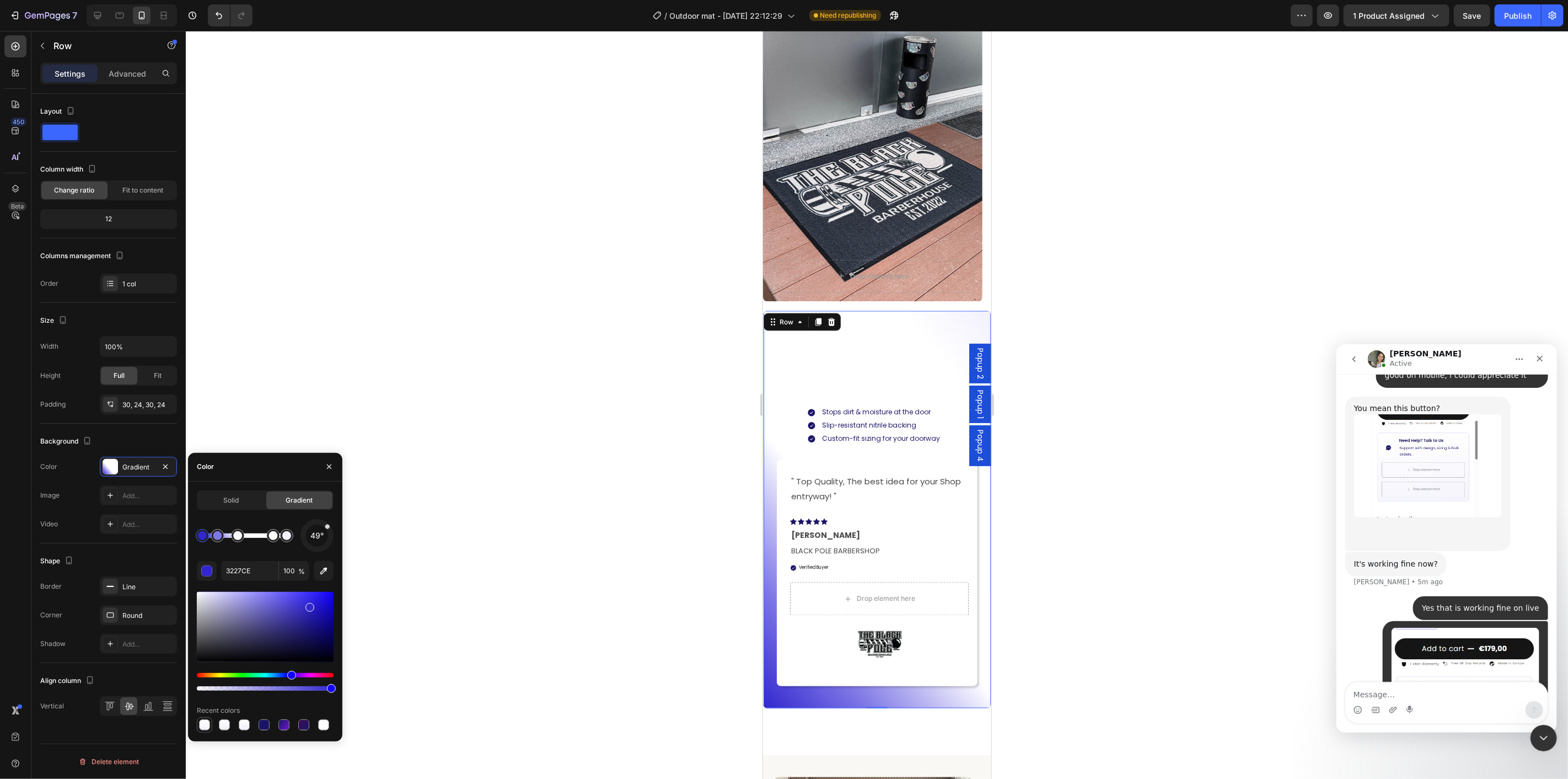
click at [201, 725] on div at bounding box center [204, 725] width 11 height 11
type input "F2F1FD"
click at [1081, 622] on div at bounding box center [877, 405] width 1382 height 748
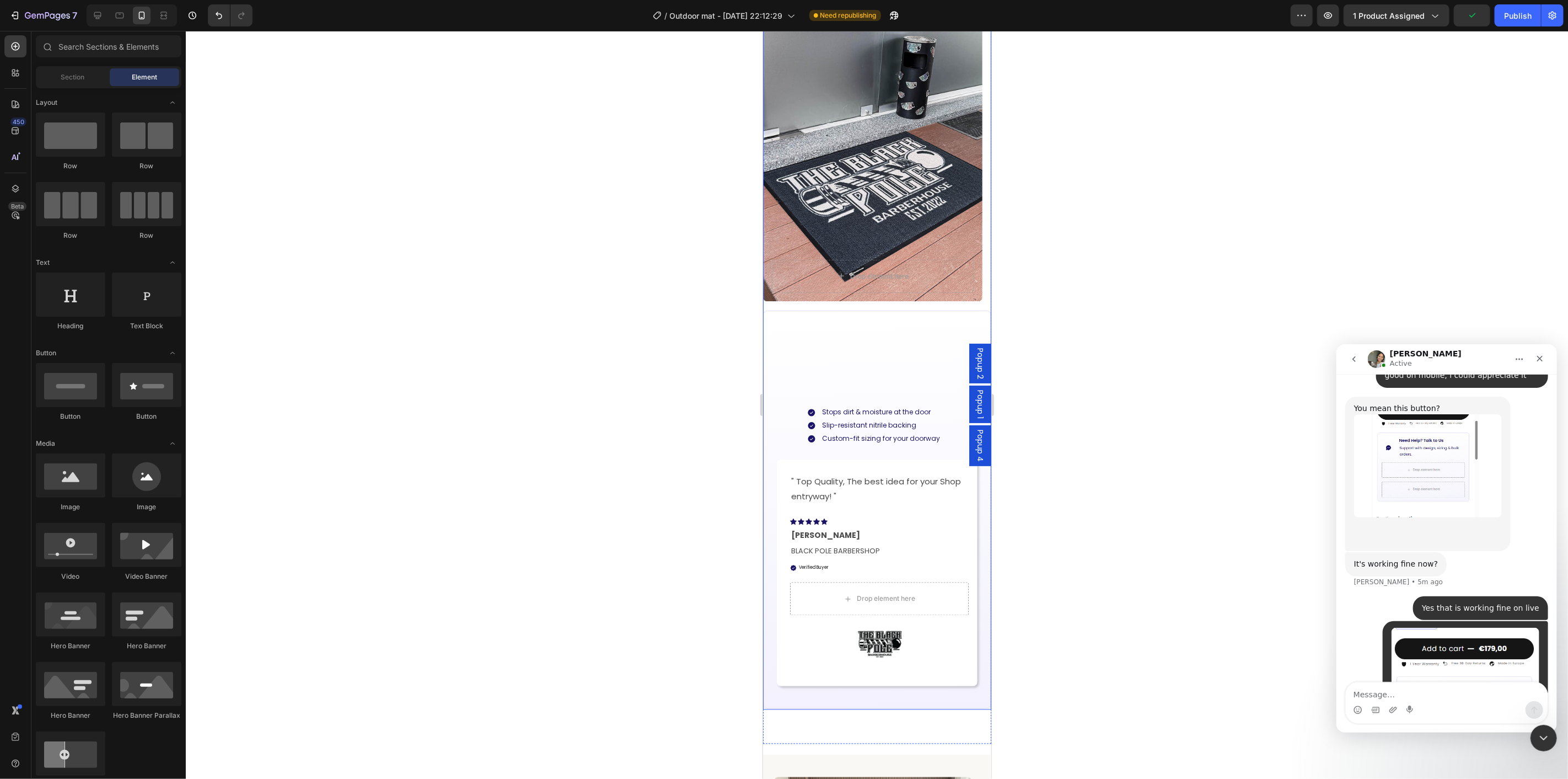
click at [856, 307] on div "Drop element here Hero Banner Carousel Built for Busy Outdoor Entrances Heading…" at bounding box center [877, 339] width 228 height 739
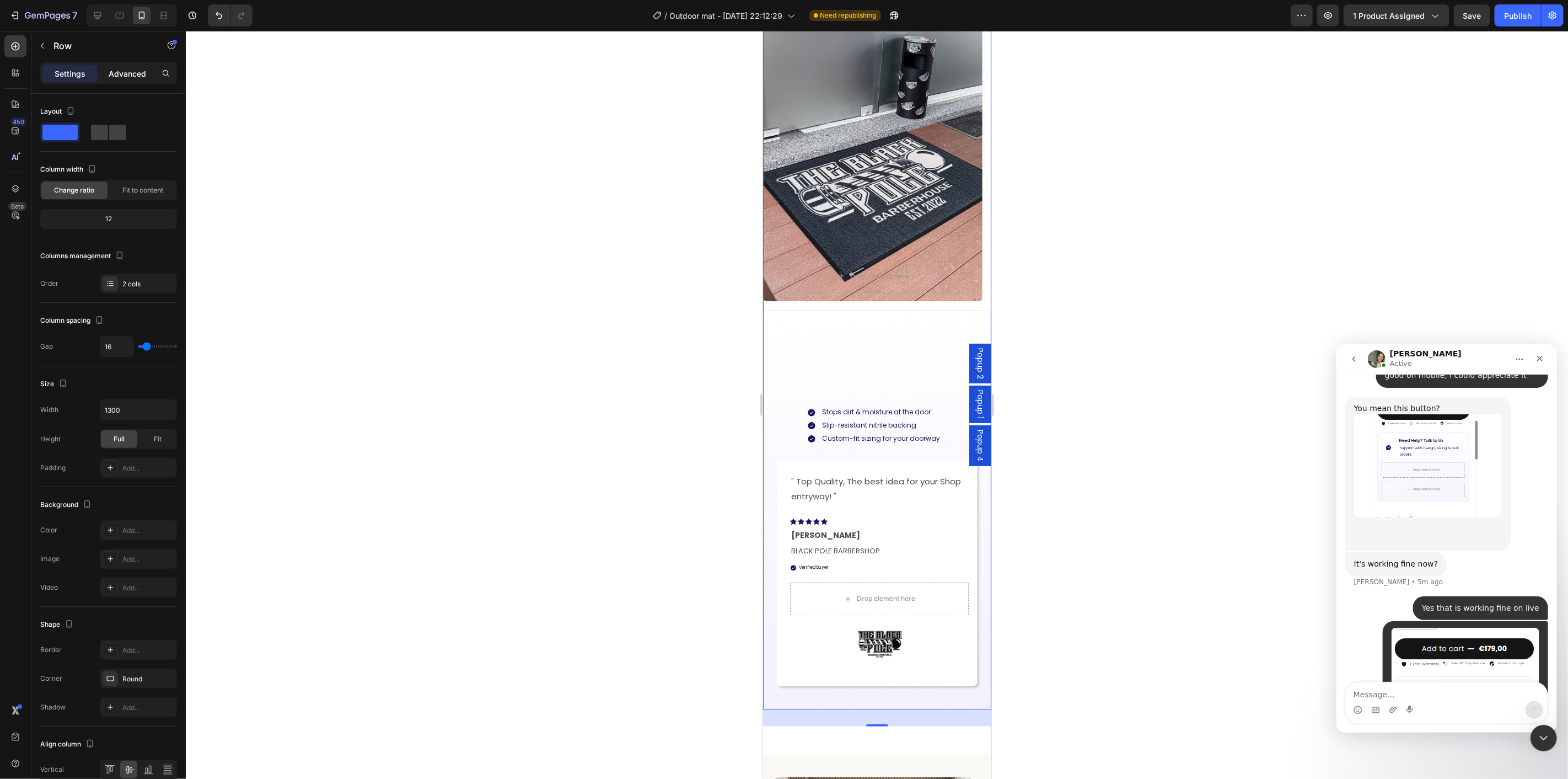
click at [131, 76] on p "Advanced" at bounding box center [127, 73] width 38 height 12
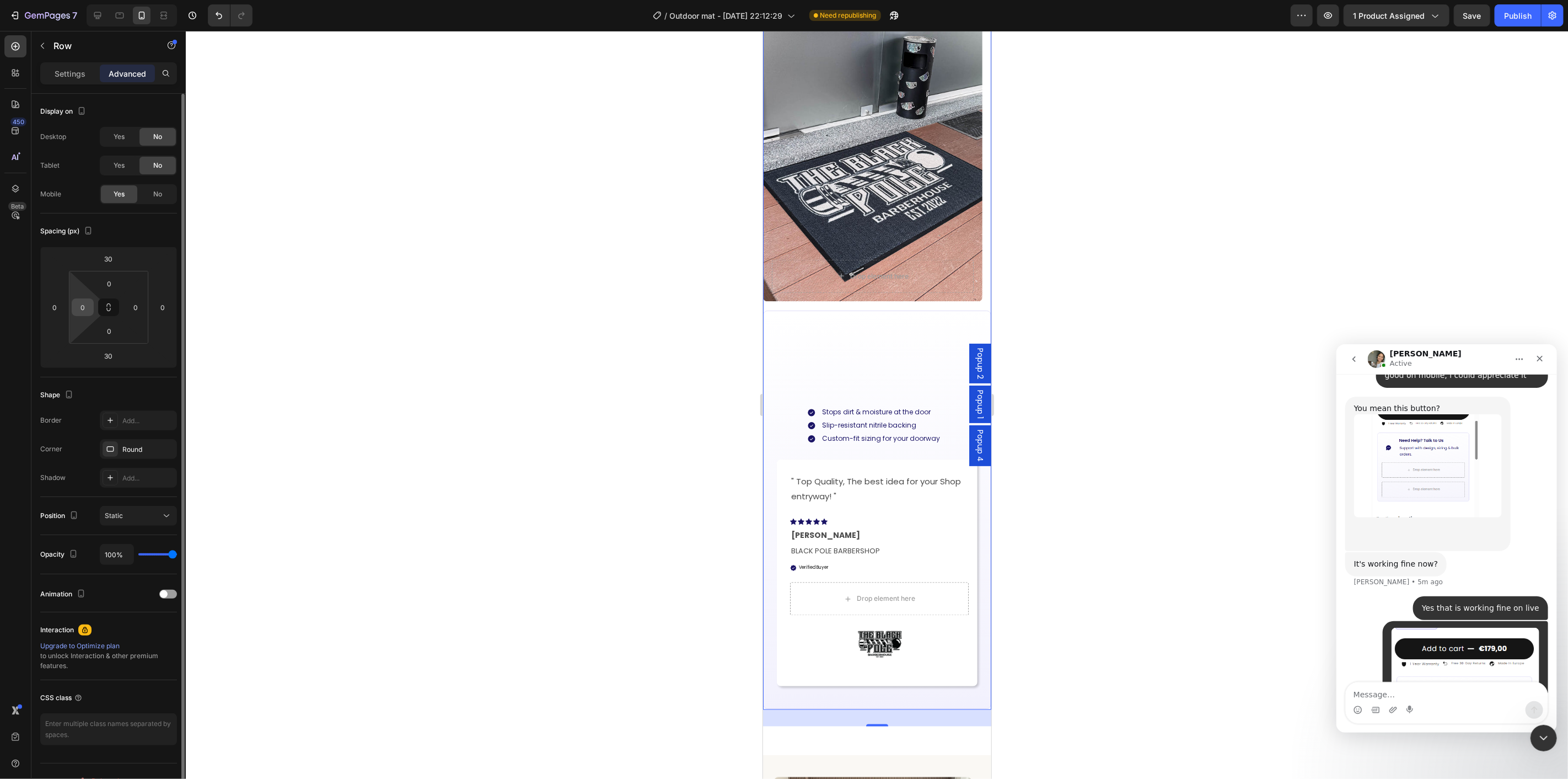
click at [83, 299] on div "0" at bounding box center [83, 307] width 22 height 18
click at [80, 314] on input "0" at bounding box center [83, 308] width 17 height 17
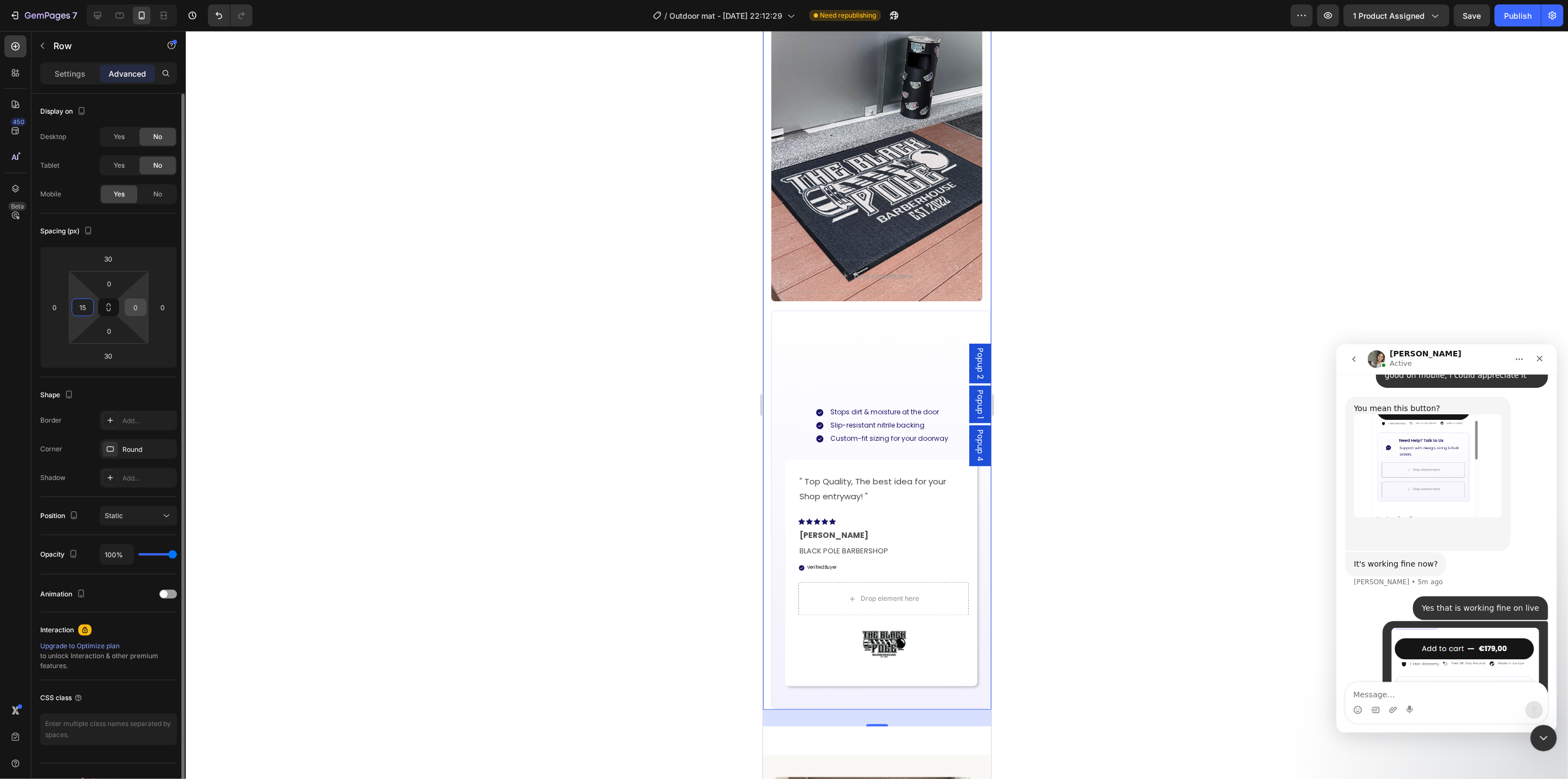
type input "15"
click at [141, 307] on input "0" at bounding box center [136, 308] width 17 height 17
type input "15"
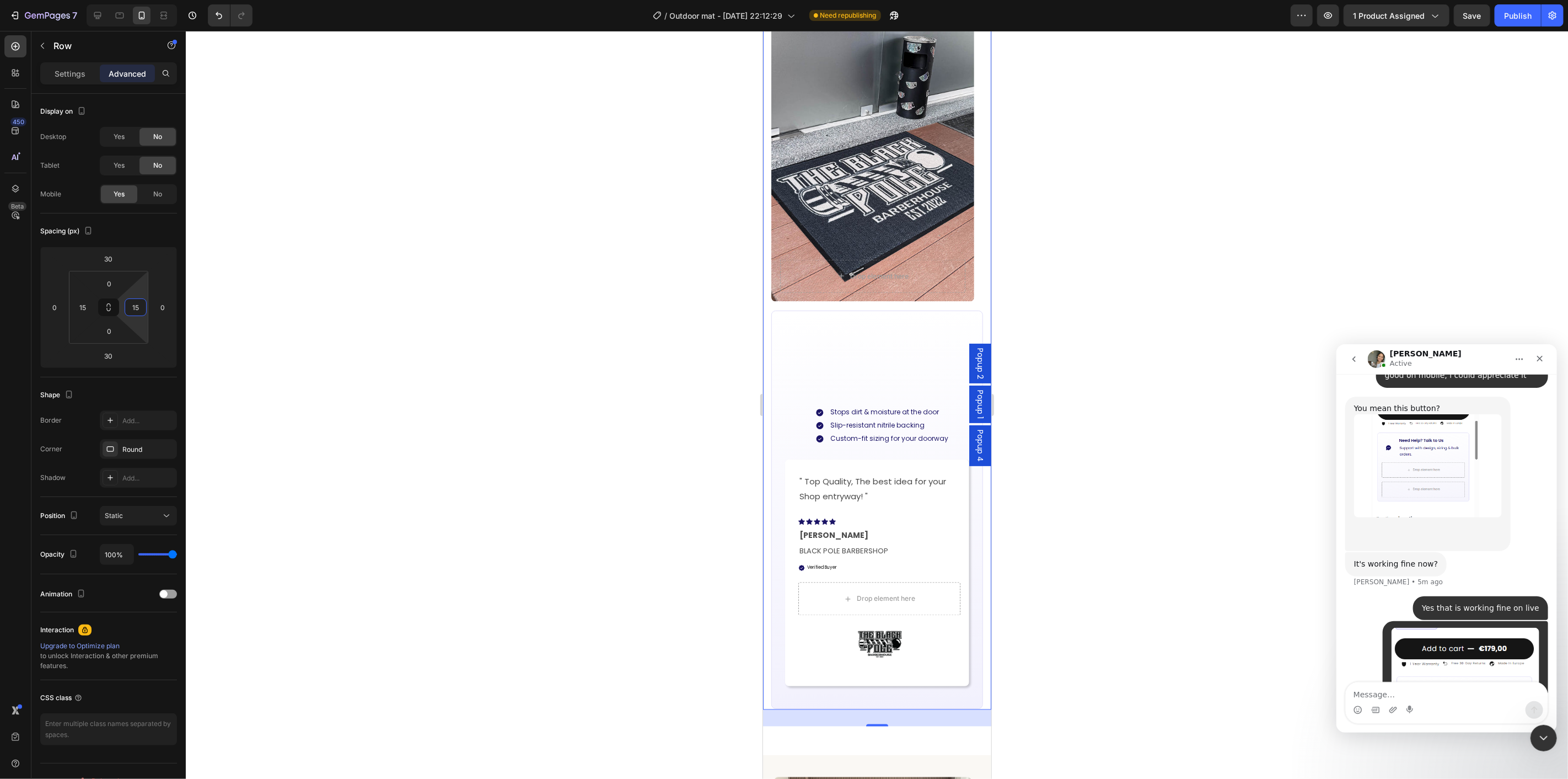
click at [1060, 646] on div at bounding box center [877, 405] width 1382 height 748
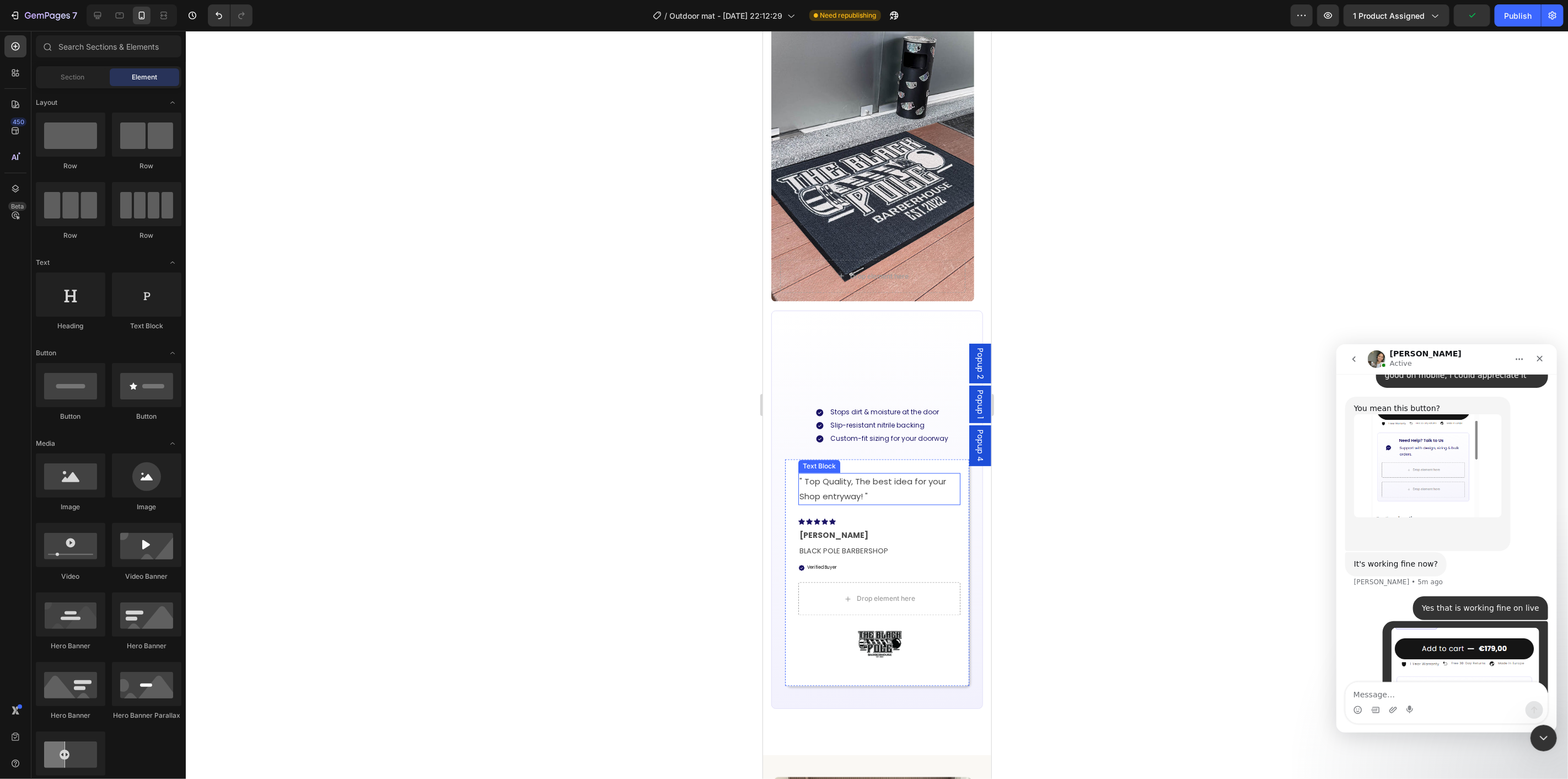
click at [925, 504] on p "" Top Quality, The best idea for your Shop entryway! "" at bounding box center [879, 489] width 160 height 30
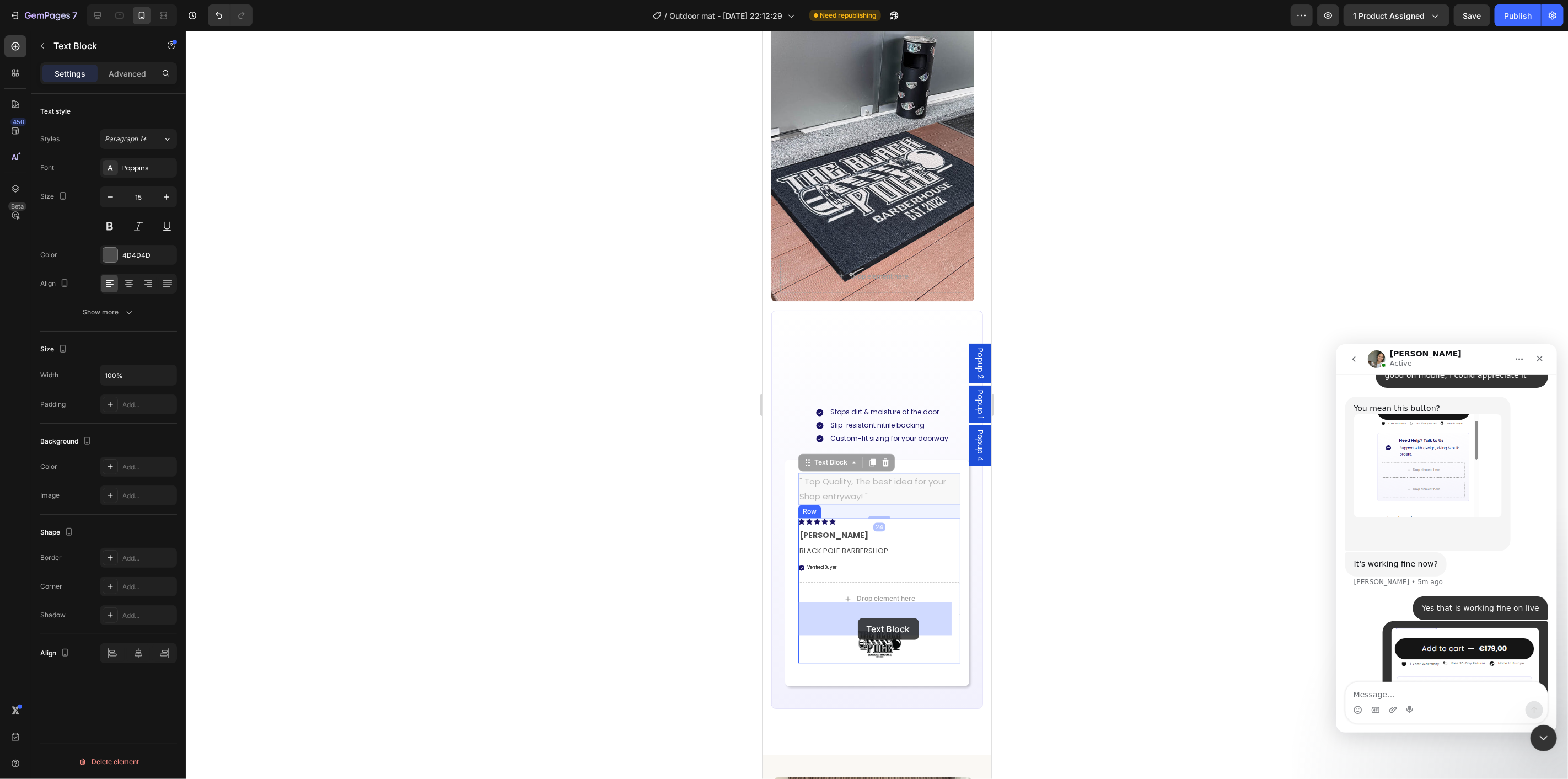
drag, startPoint x: 807, startPoint y: 483, endPoint x: 921, endPoint y: 635, distance: 190.0
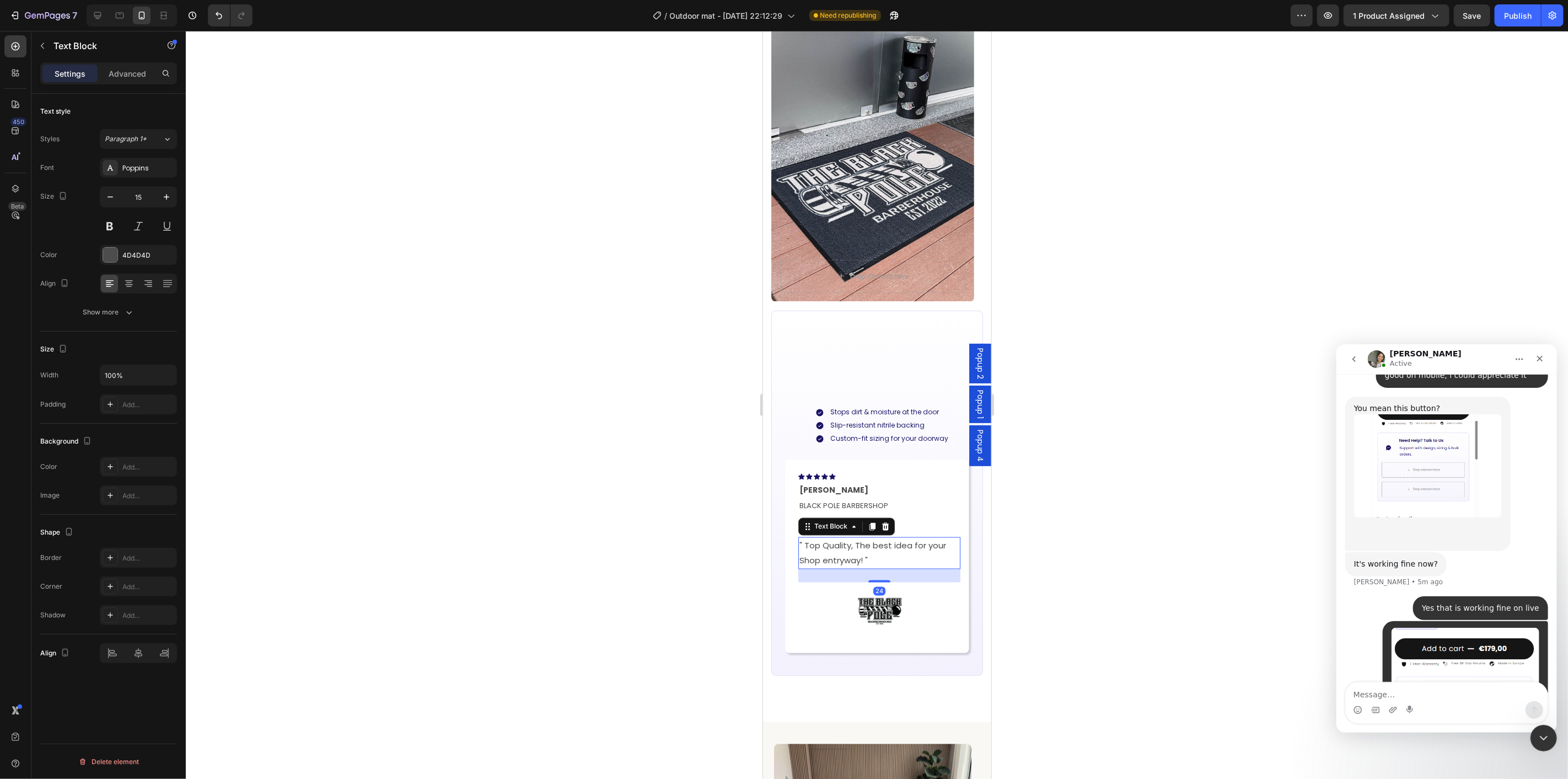
click at [1110, 635] on div at bounding box center [877, 405] width 1382 height 748
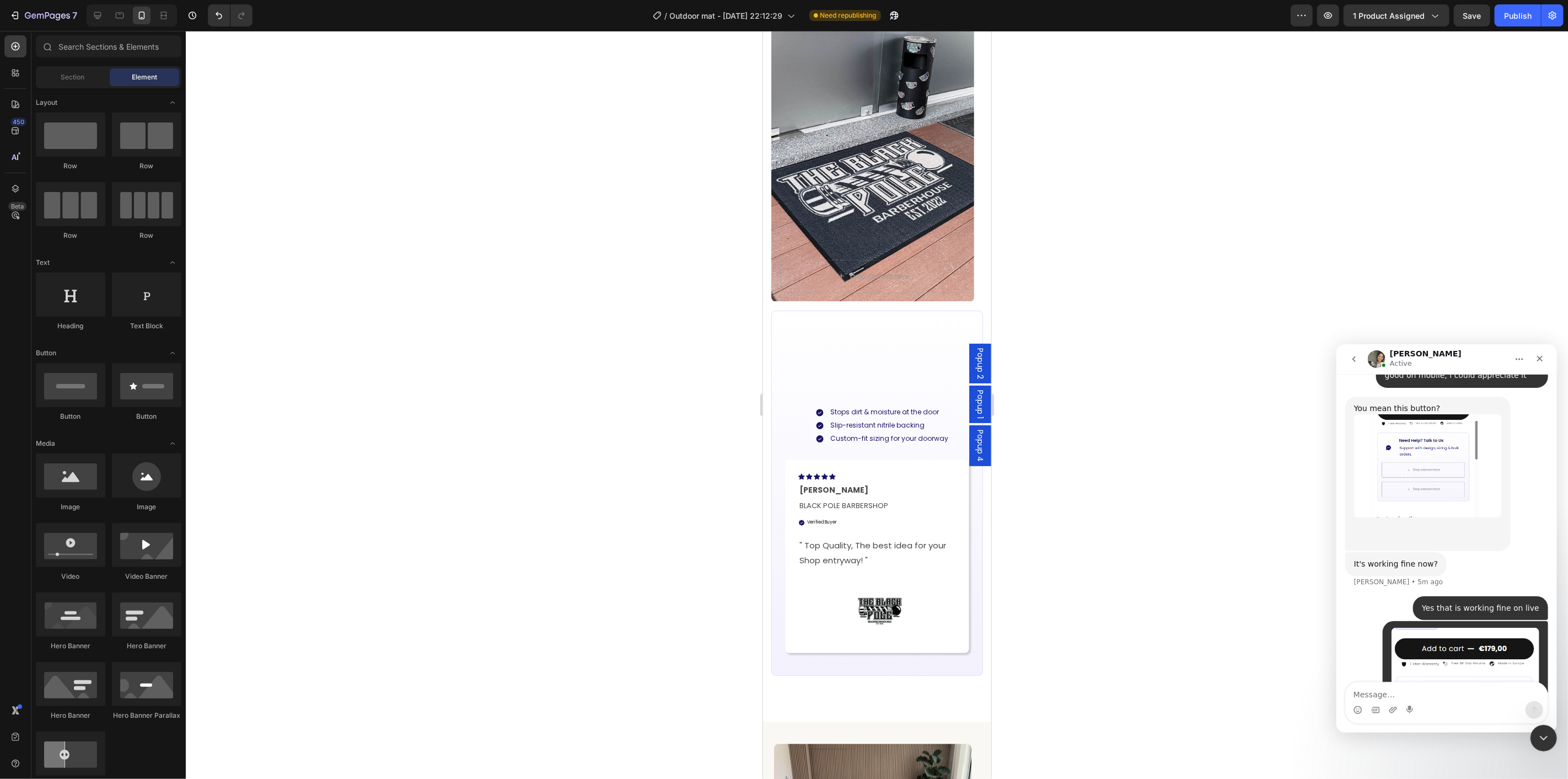
click at [1223, 639] on div at bounding box center [877, 405] width 1382 height 748
click at [879, 568] on p "" Top Quality, The best idea for your Shop entryway! "" at bounding box center [879, 553] width 160 height 30
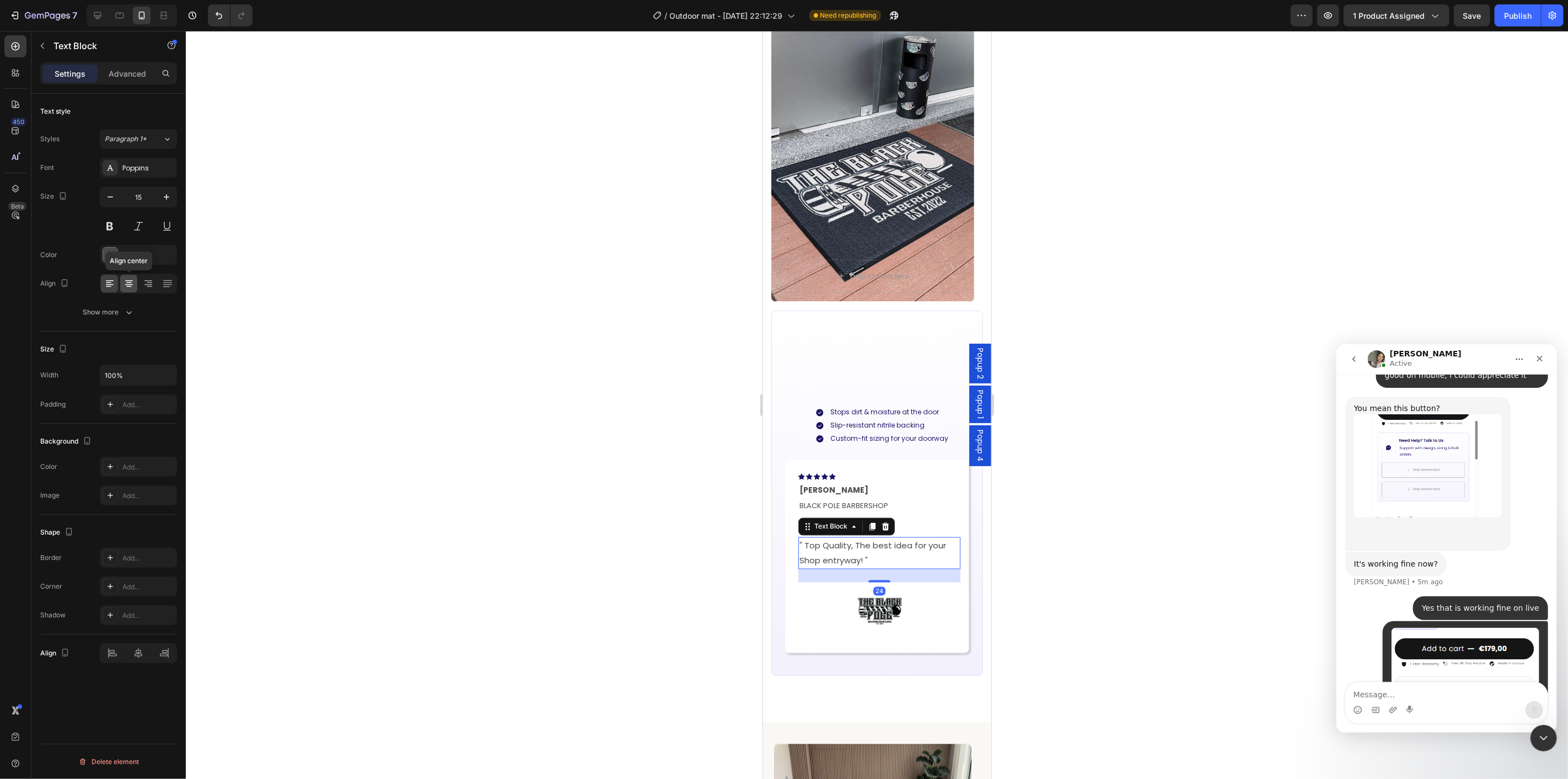
click at [122, 284] on div at bounding box center [128, 283] width 18 height 18
click at [1125, 620] on div at bounding box center [877, 405] width 1382 height 748
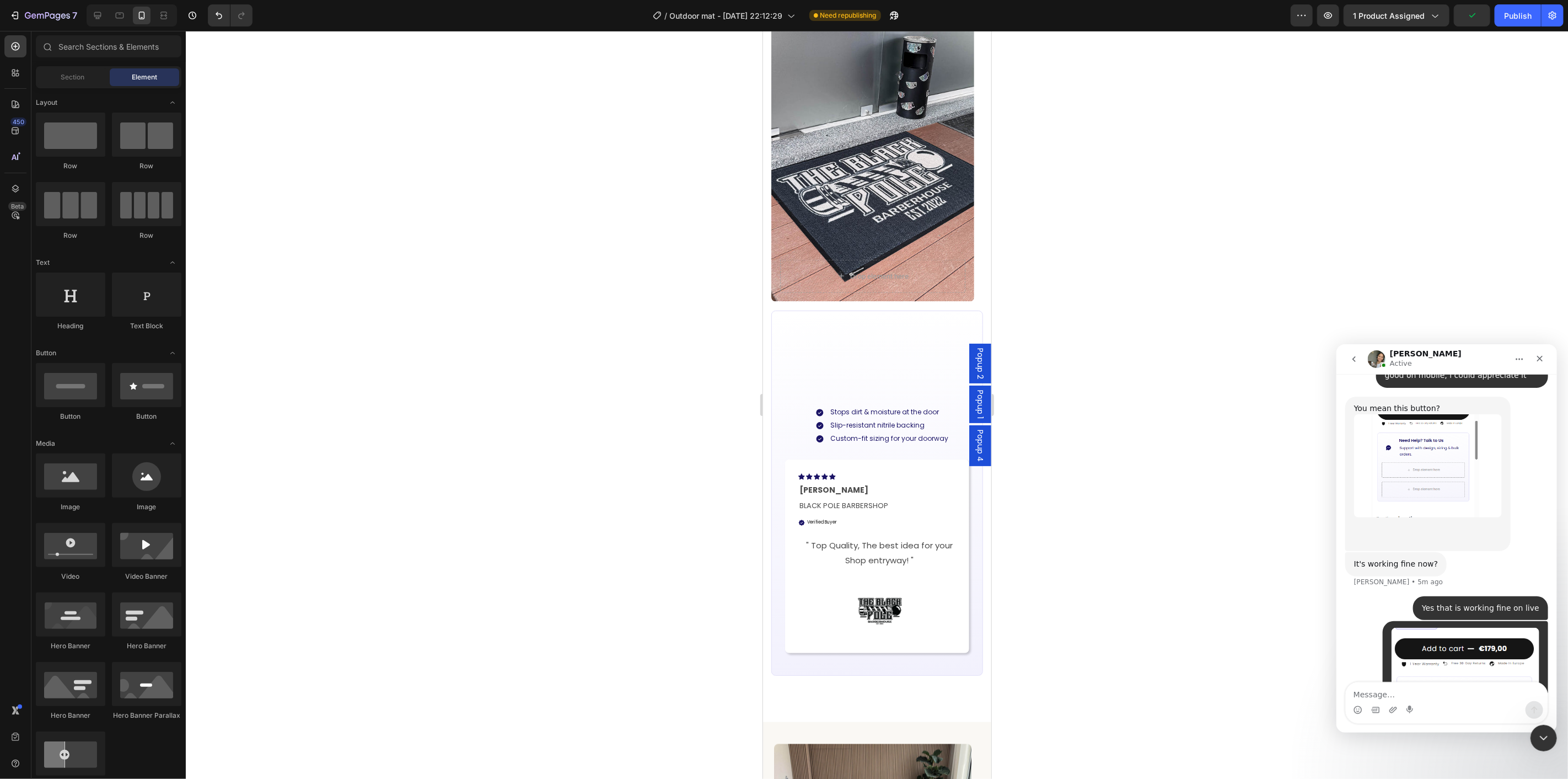
drag, startPoint x: 1142, startPoint y: 472, endPoint x: 1133, endPoint y: 470, distance: 9.2
click at [1143, 472] on div at bounding box center [877, 405] width 1382 height 748
click at [870, 361] on div "Built for Busy Outdoor Entrances Heading Stops dirt & moisture at the door Slip…" at bounding box center [876, 492] width 184 height 331
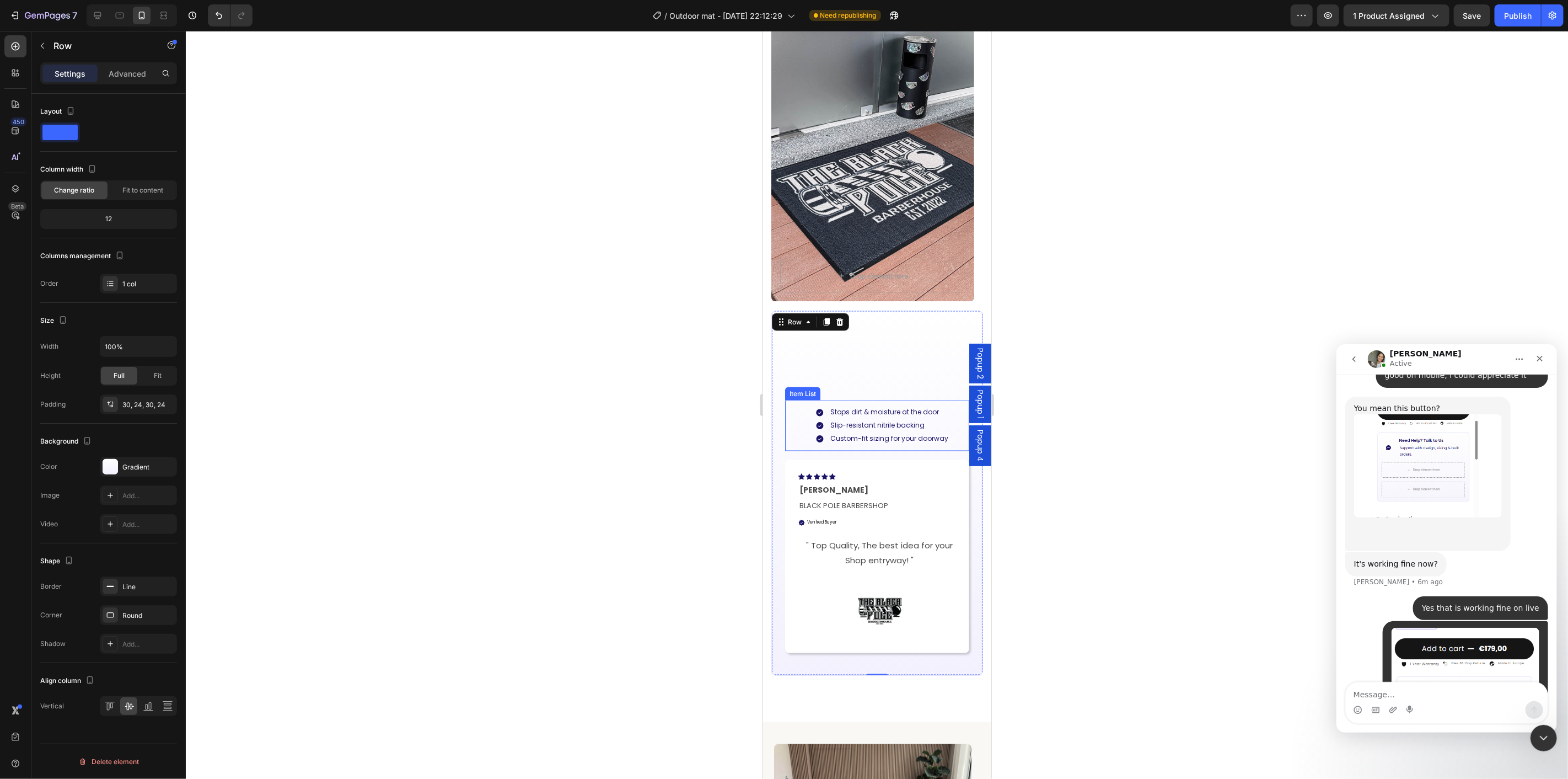
click at [875, 423] on div "Stops dirt & moisture at the door Slip-resistant nitrile backing Custom-fit siz…" at bounding box center [887, 425] width 165 height 51
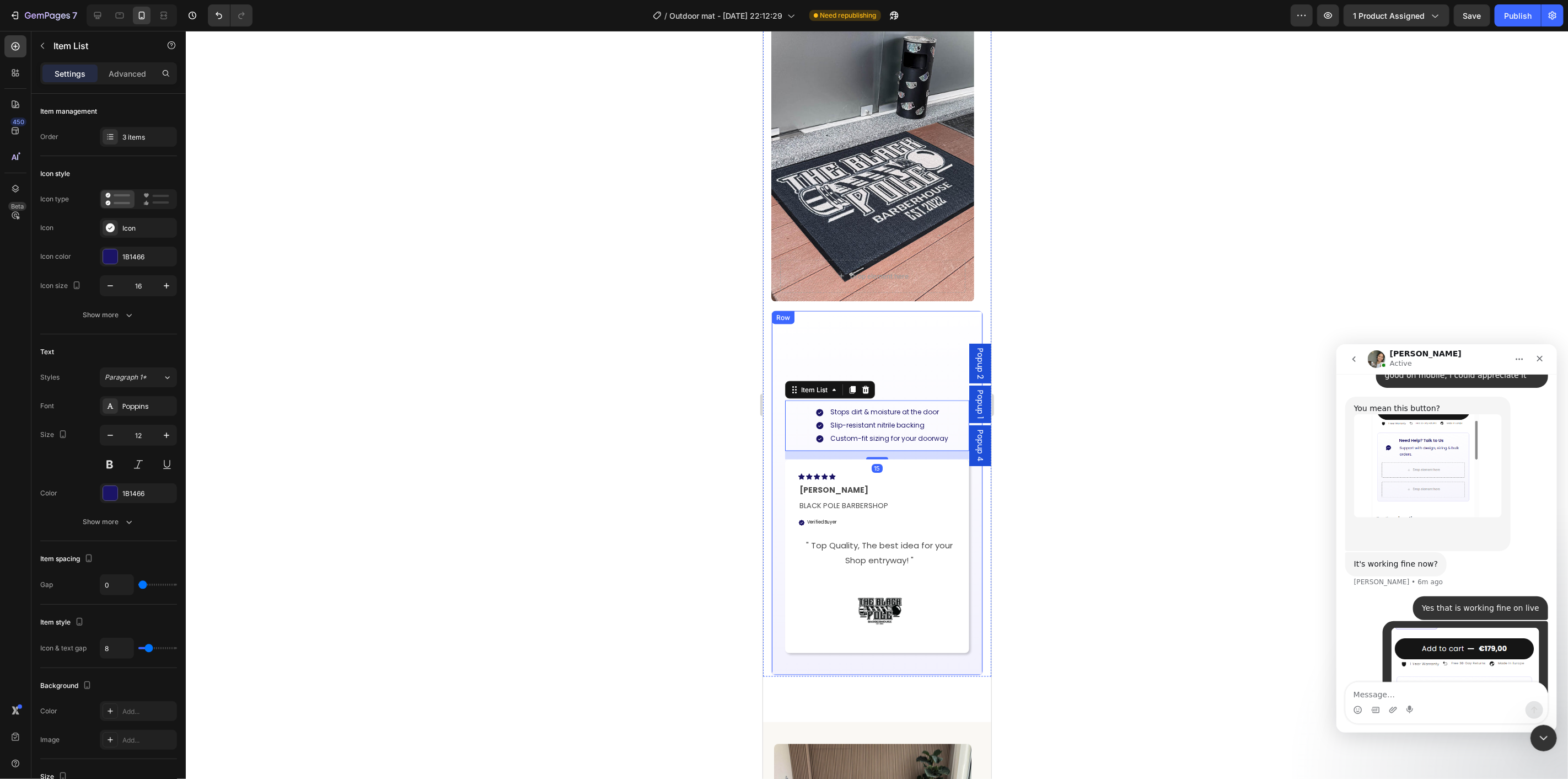
click at [880, 392] on div "Built for Busy Outdoor Entrances Heading Stops dirt & moisture at the door Slip…" at bounding box center [876, 492] width 184 height 331
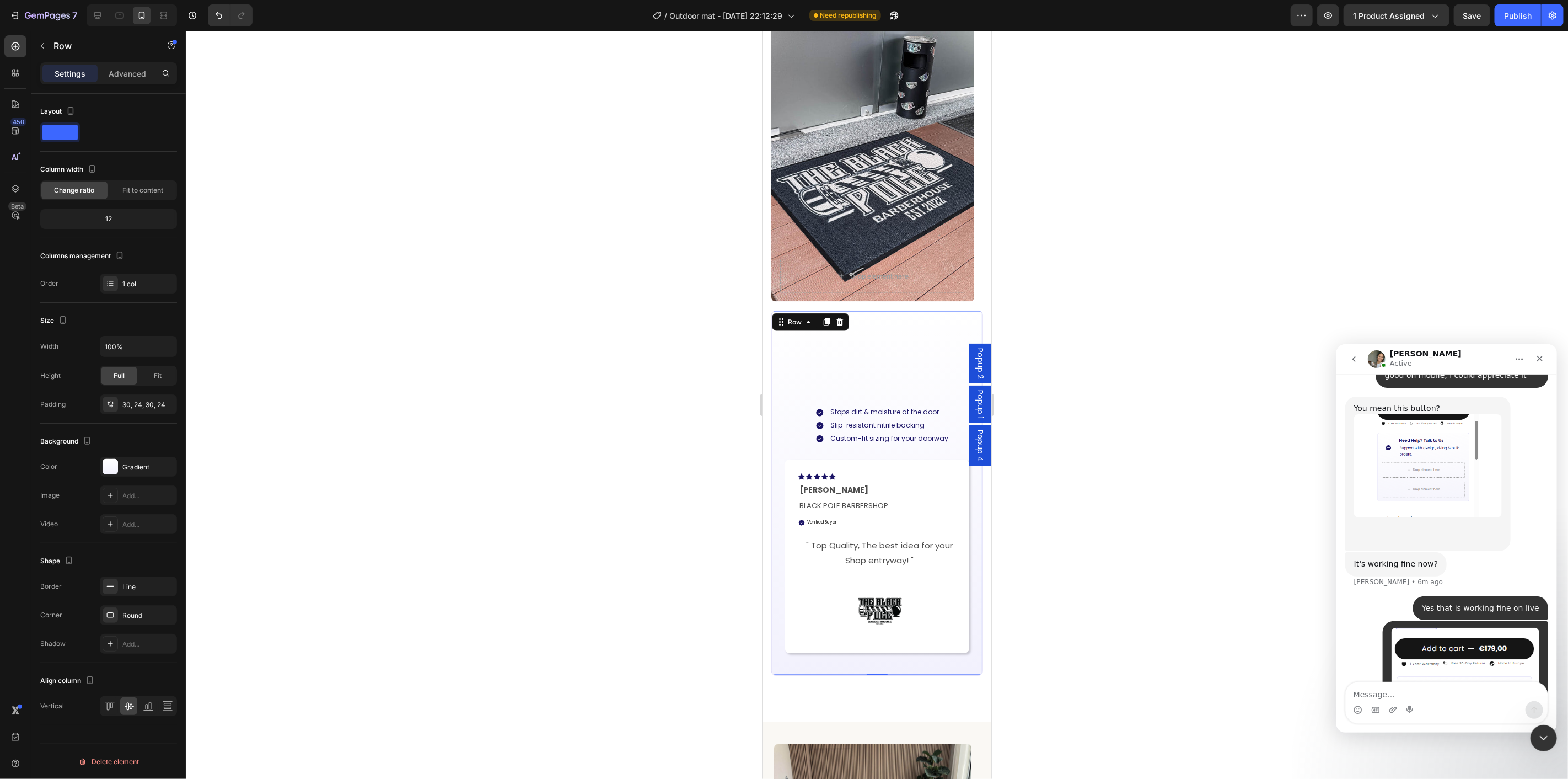
click at [1030, 452] on div at bounding box center [877, 405] width 1382 height 748
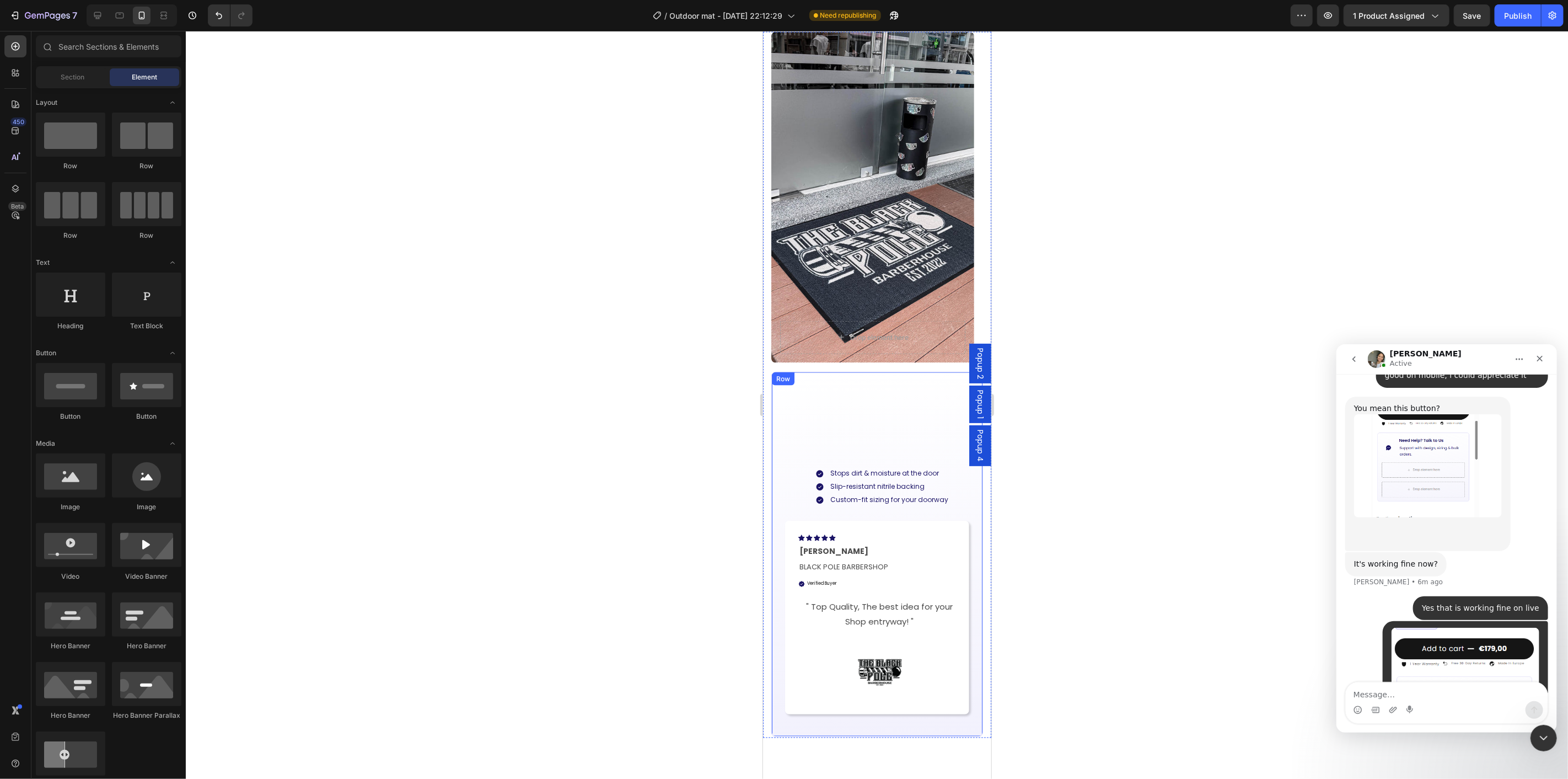
scroll to position [1213, 0]
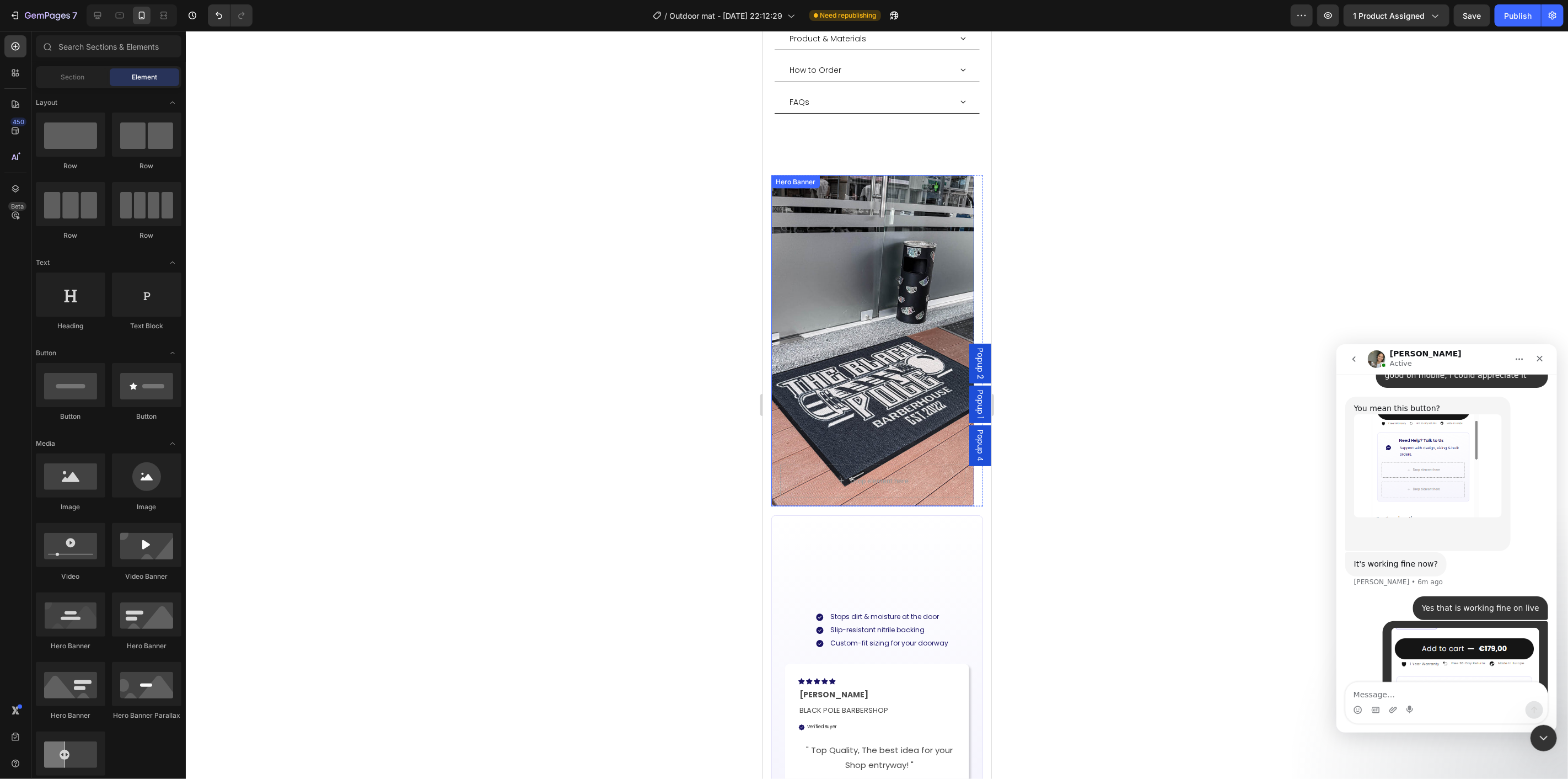
click at [860, 299] on div "Background Image" at bounding box center [872, 340] width 203 height 331
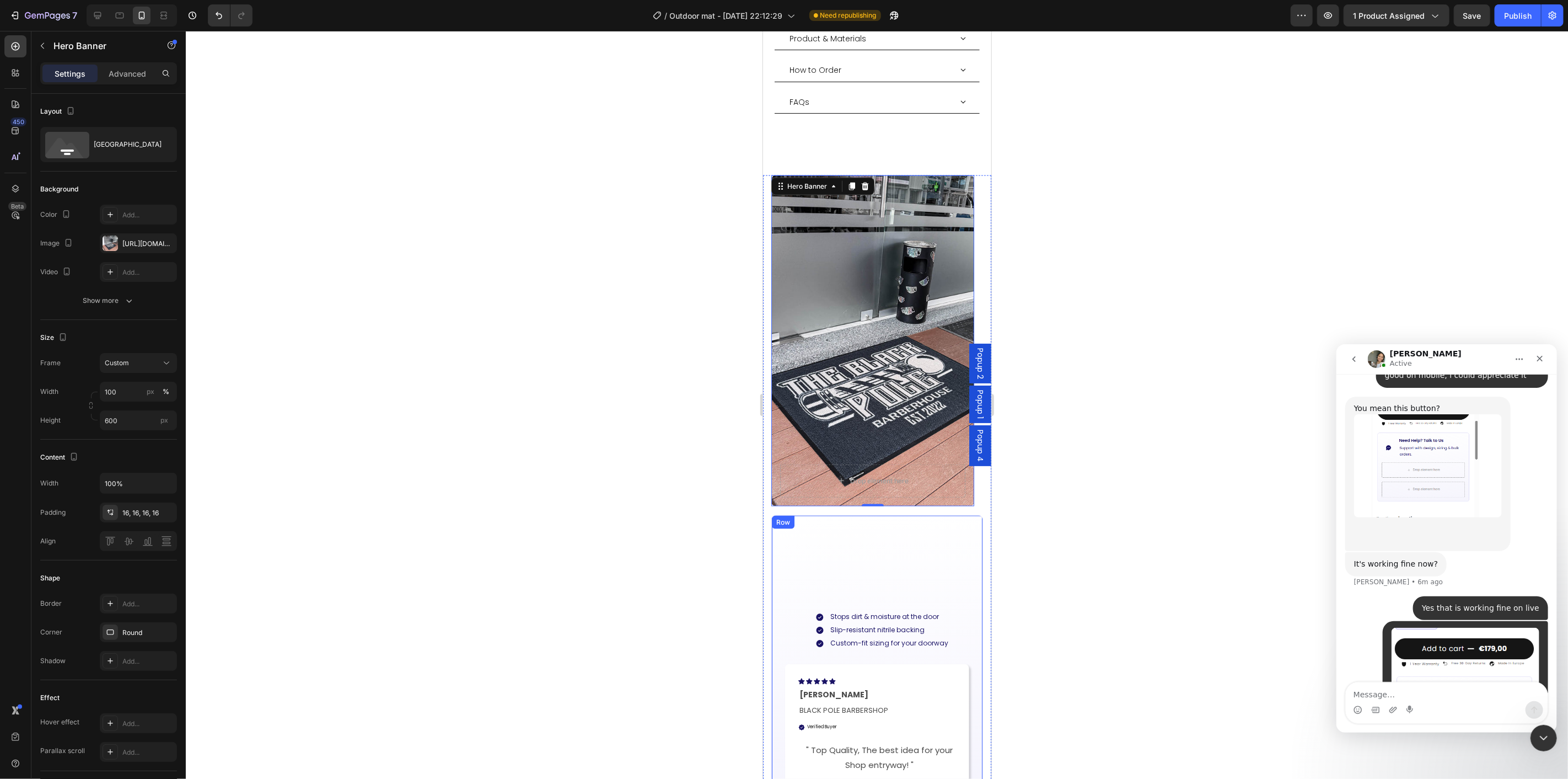
scroll to position [1274, 0]
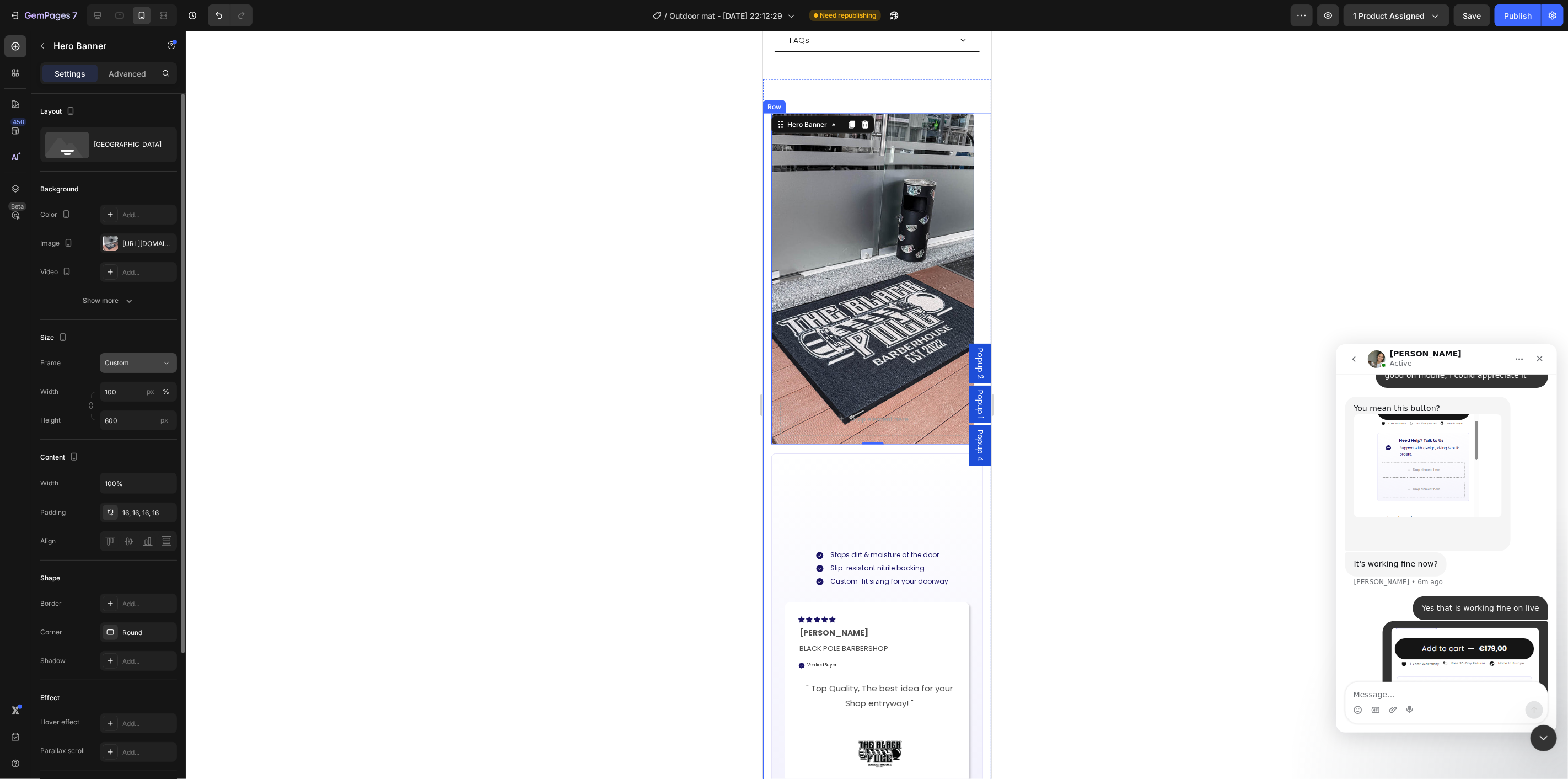
click at [149, 363] on div "Custom" at bounding box center [132, 363] width 54 height 10
click at [112, 299] on div "Show more" at bounding box center [109, 300] width 52 height 11
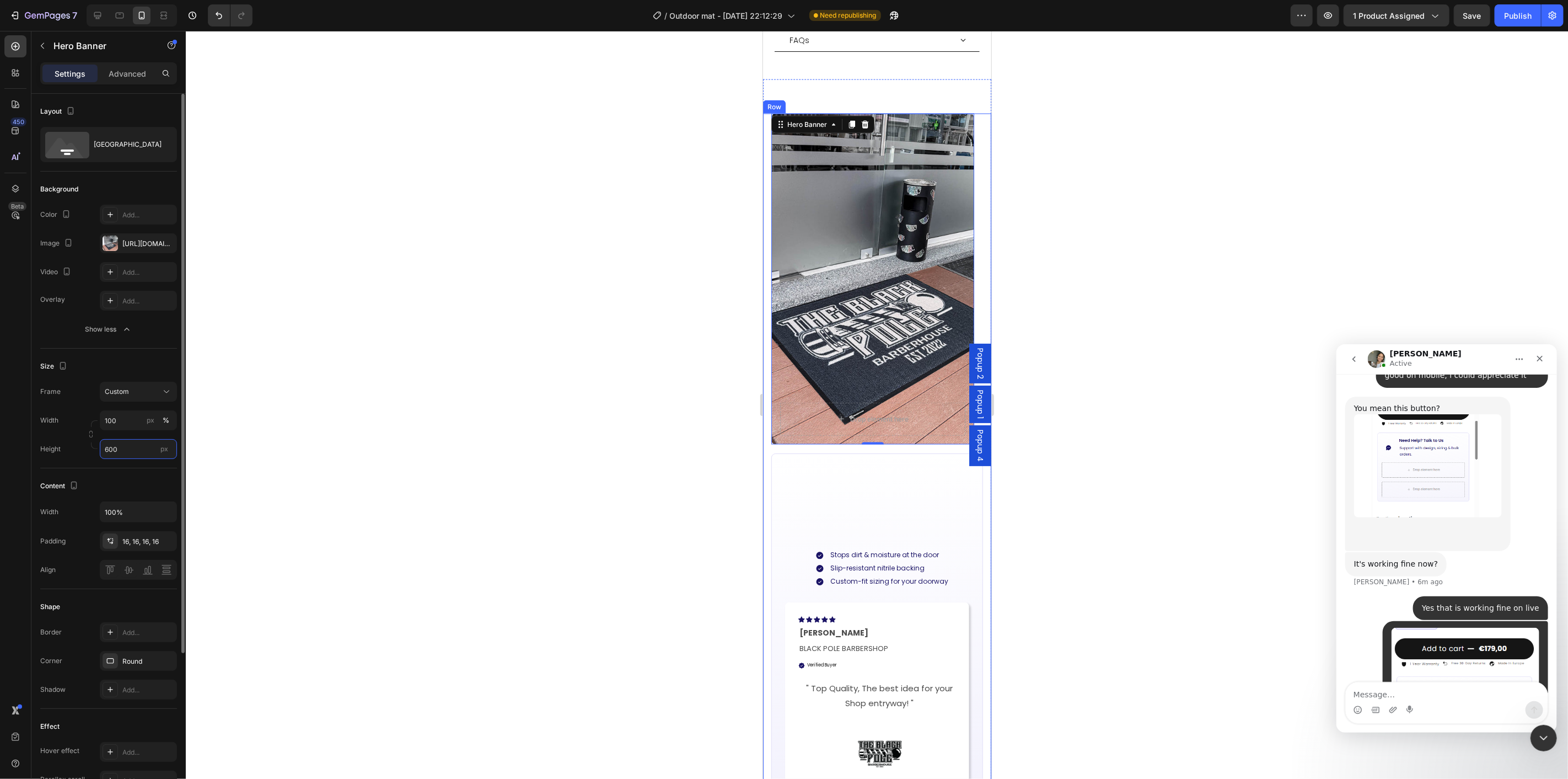
click at [133, 450] on input "600" at bounding box center [138, 450] width 78 height 20
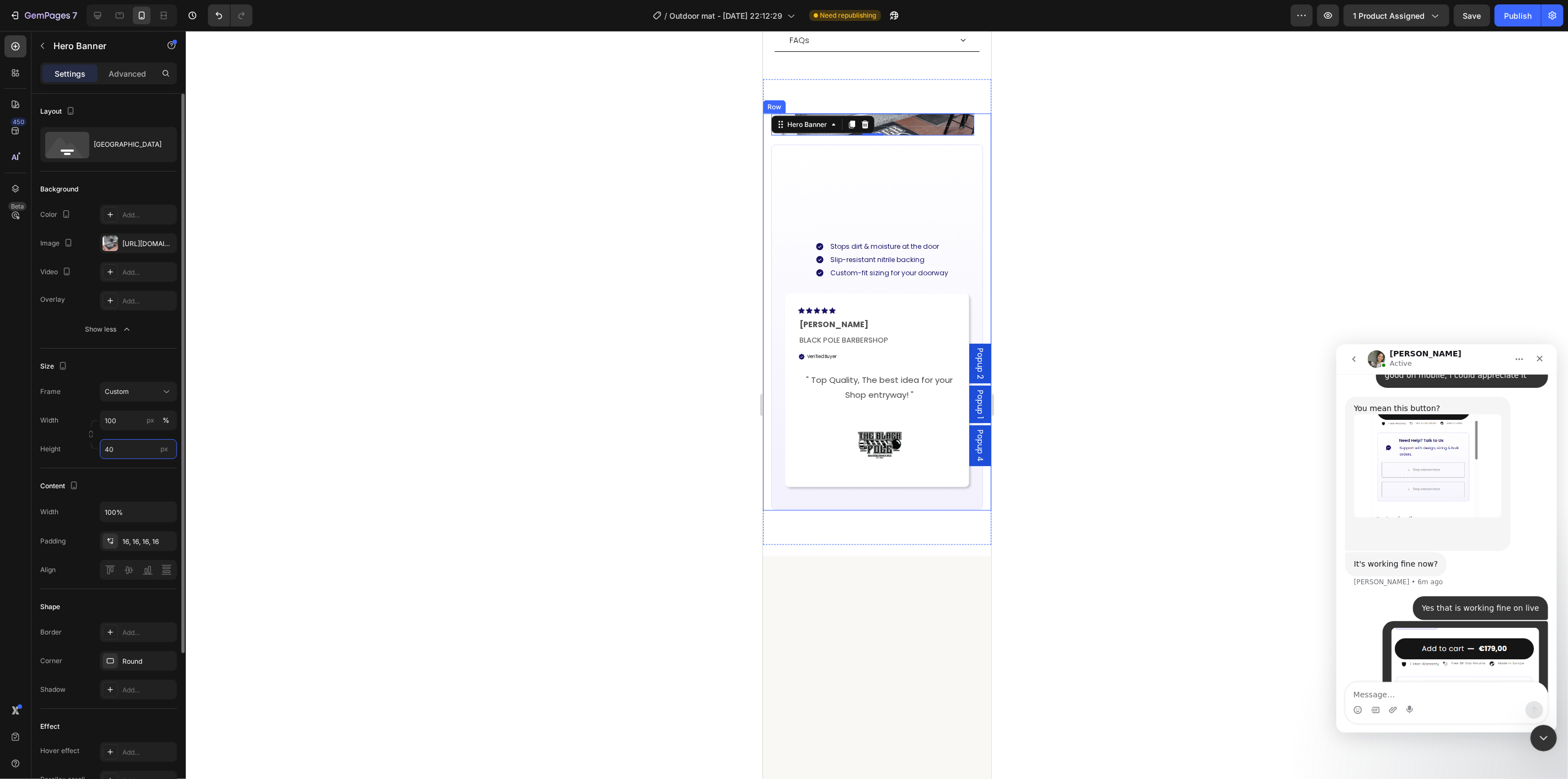
type input "400"
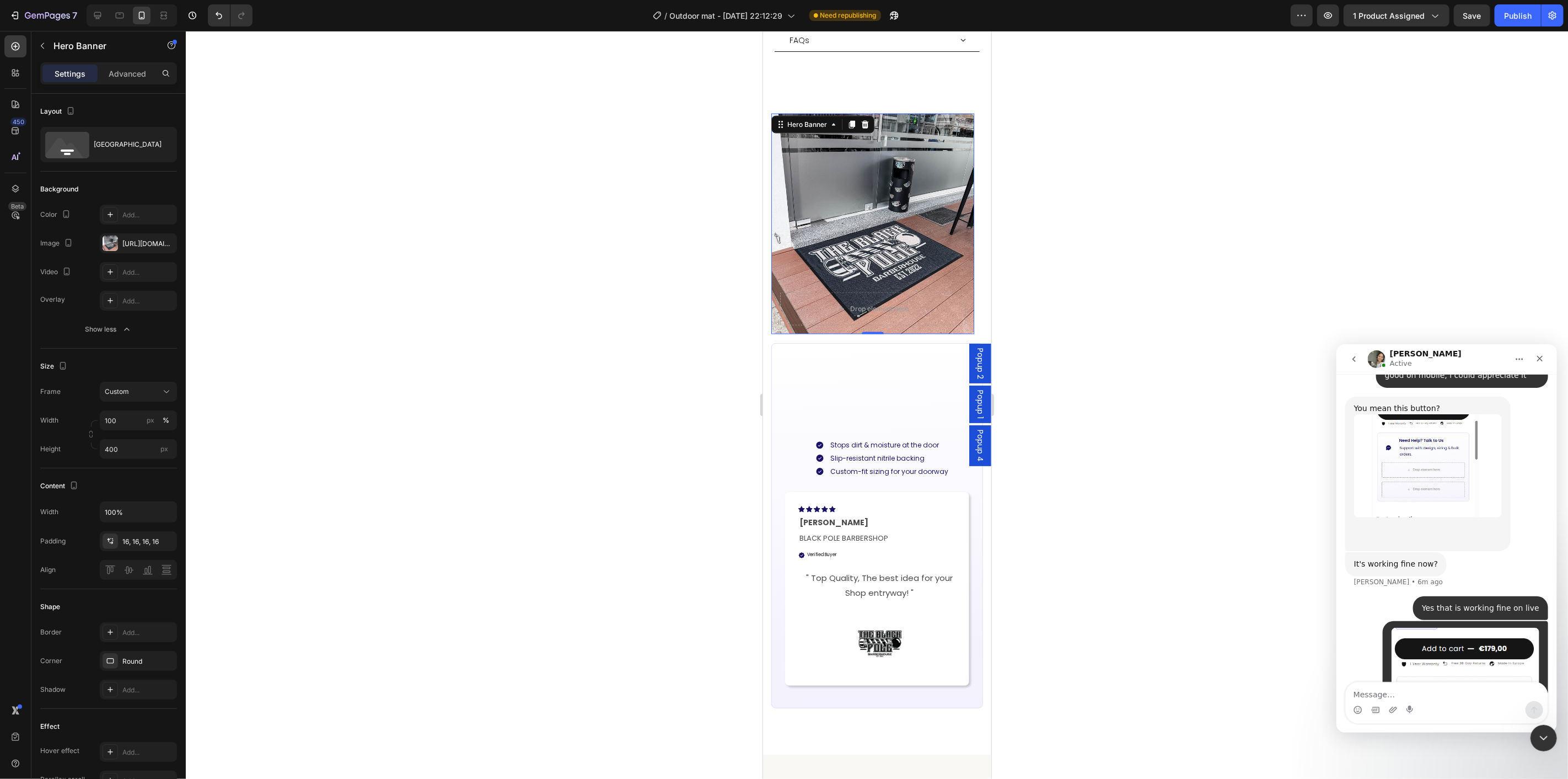
click at [1115, 427] on div at bounding box center [877, 405] width 1382 height 748
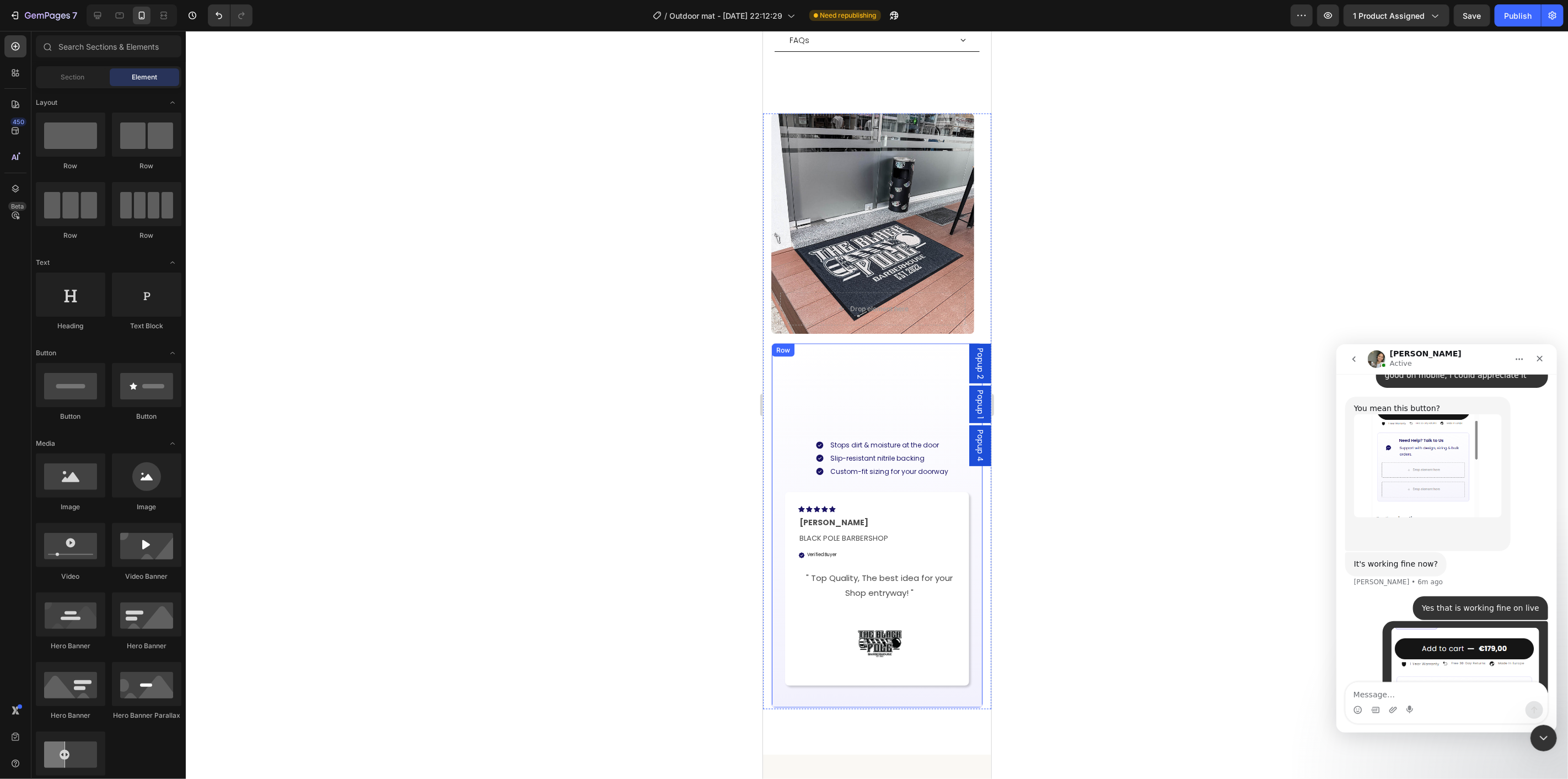
click at [876, 395] on div "Built for Busy Outdoor Entrances Heading Stops dirt & moisture at the door Slip…" at bounding box center [876, 525] width 184 height 331
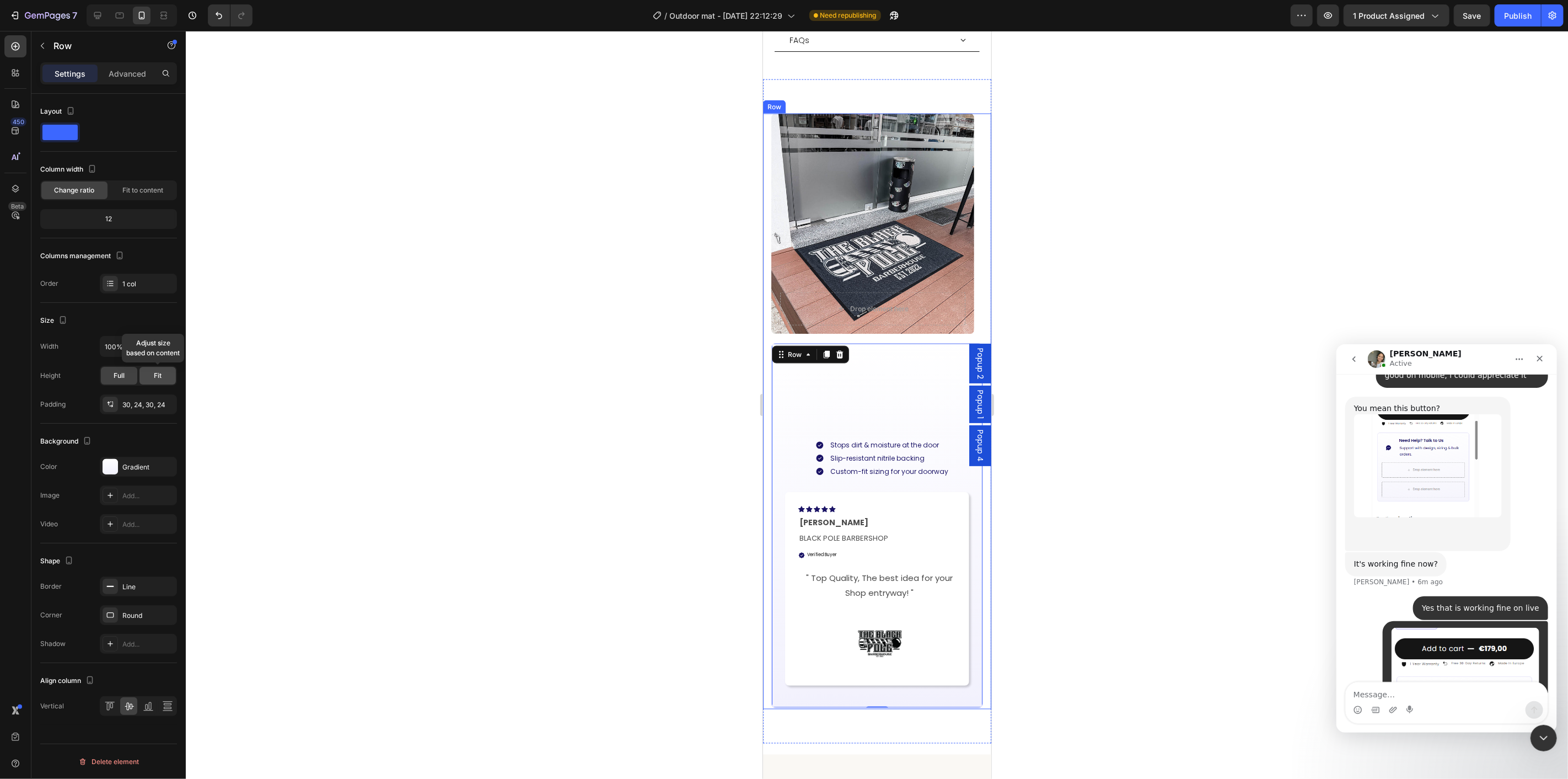
click at [158, 379] on span "Fit" at bounding box center [158, 376] width 8 height 10
click at [118, 378] on span "Full" at bounding box center [118, 376] width 11 height 10
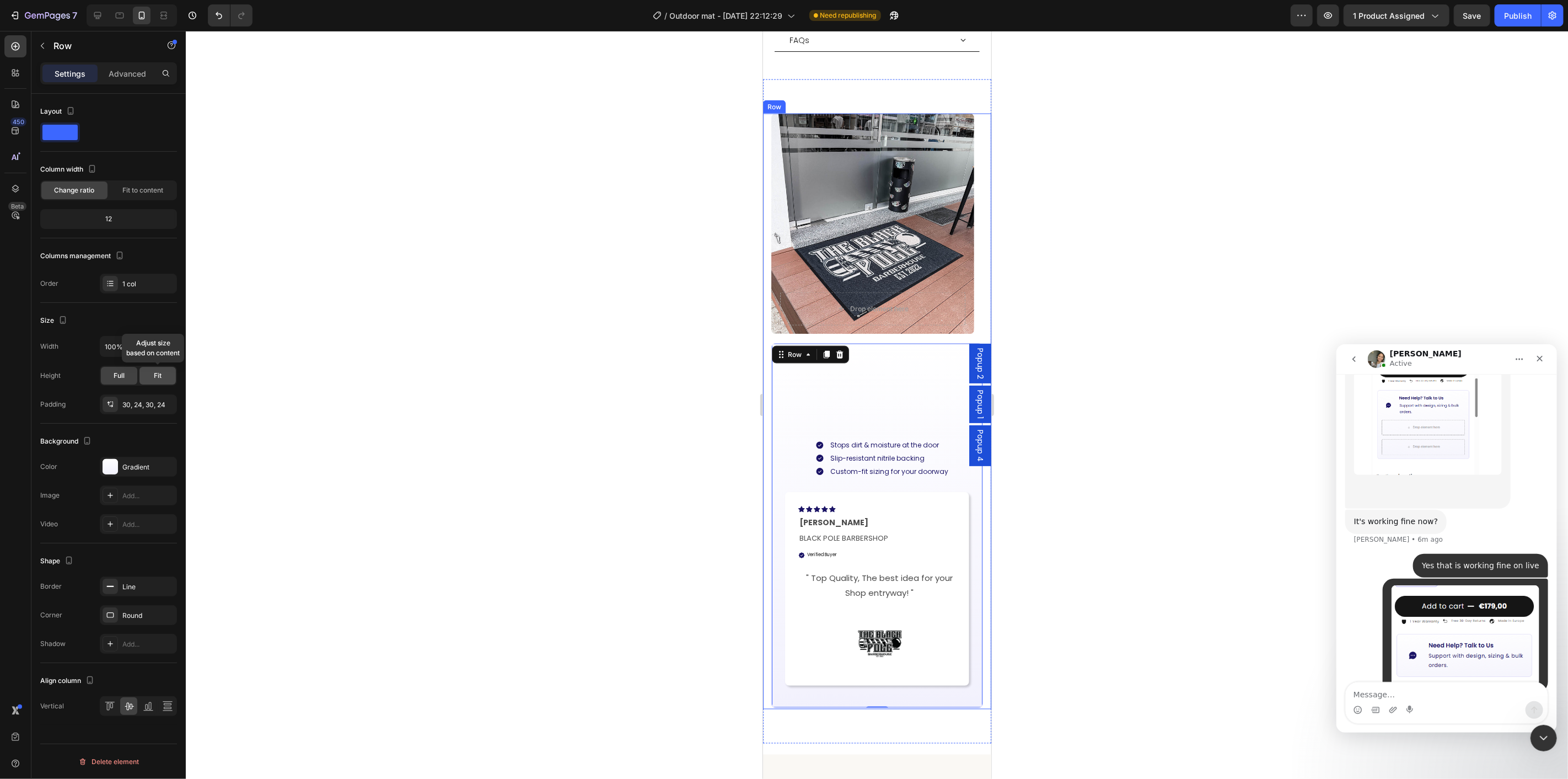
click at [158, 379] on span "Fit" at bounding box center [158, 376] width 8 height 10
click at [118, 384] on div "Full" at bounding box center [119, 375] width 37 height 18
click at [527, 435] on div at bounding box center [877, 405] width 1382 height 748
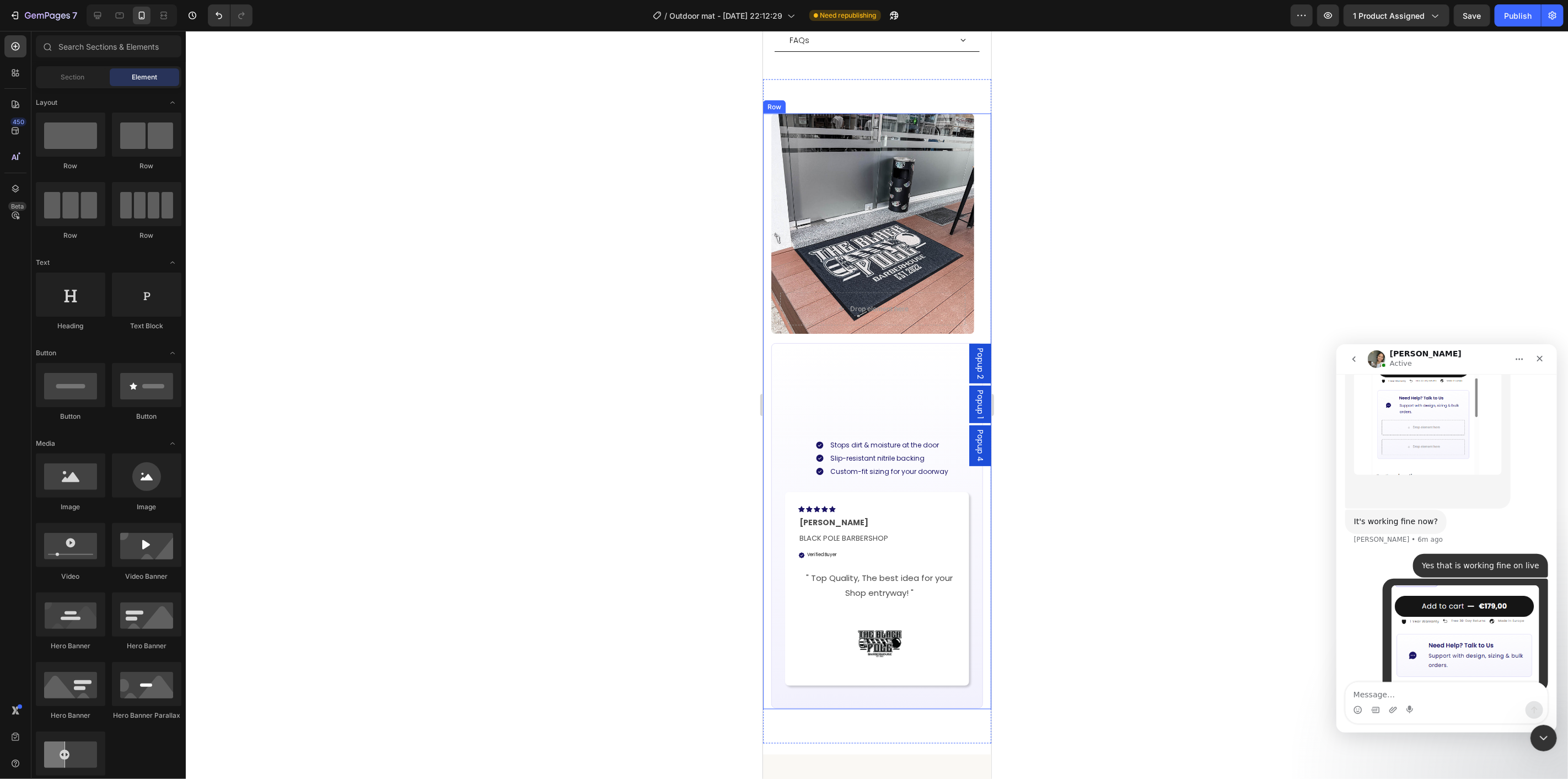
scroll to position [1885, 0]
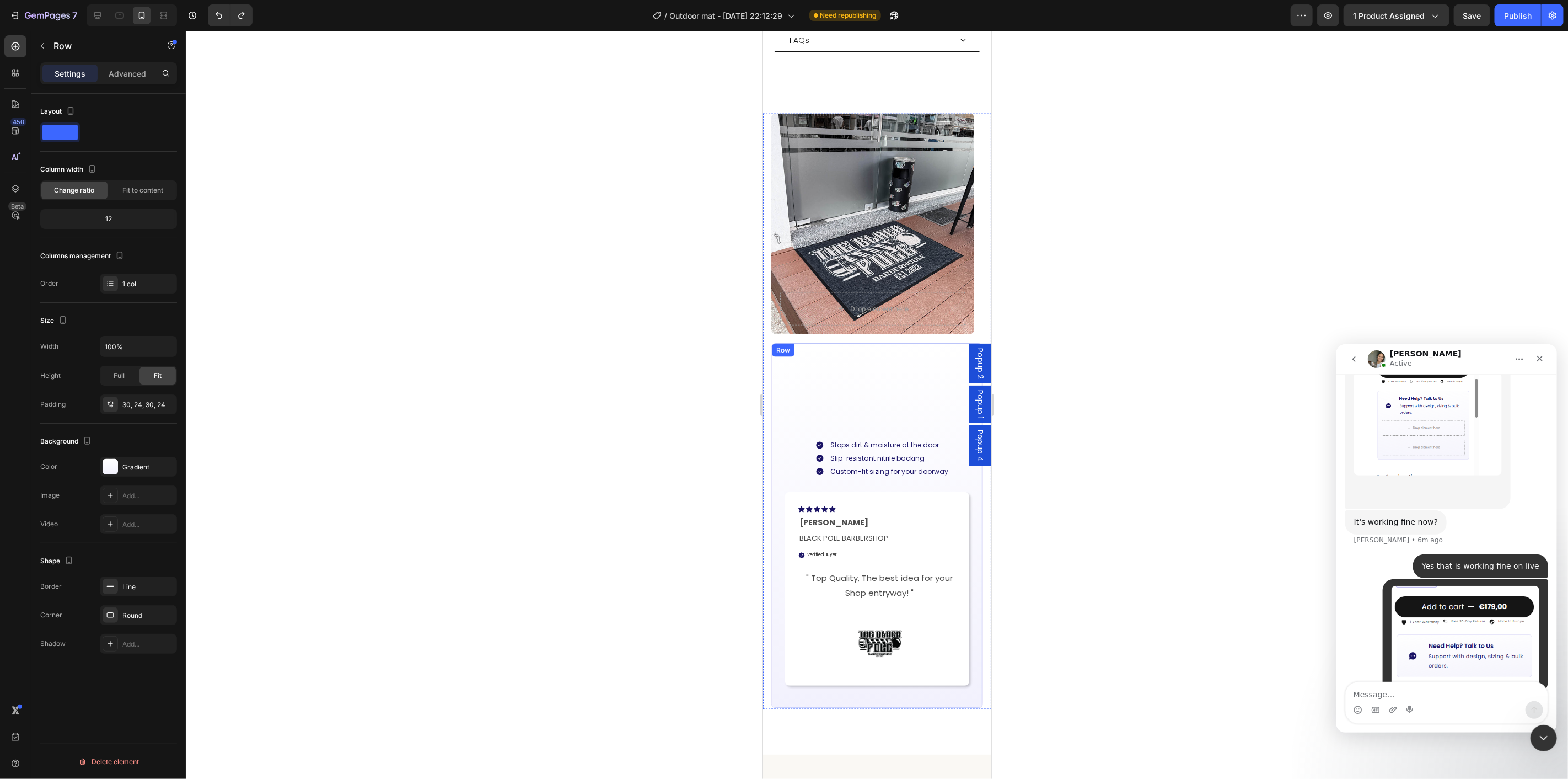
click at [857, 379] on div "Built for Busy Outdoor Entrances Heading Stops dirt & moisture at the door Slip…" at bounding box center [876, 525] width 184 height 331
click at [796, 217] on div "Background Image" at bounding box center [872, 224] width 203 height 221
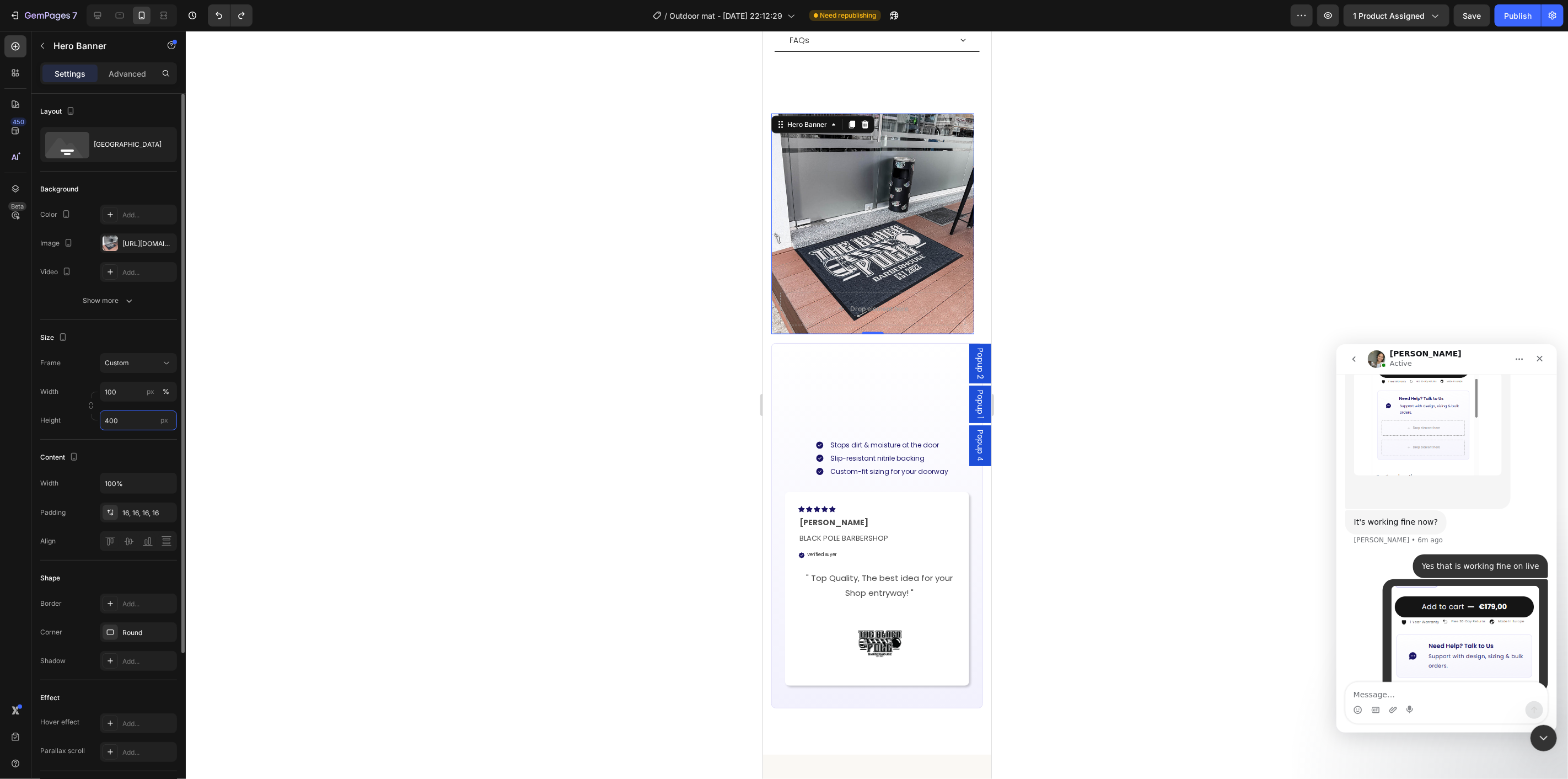
click at [134, 413] on input "400" at bounding box center [138, 420] width 78 height 20
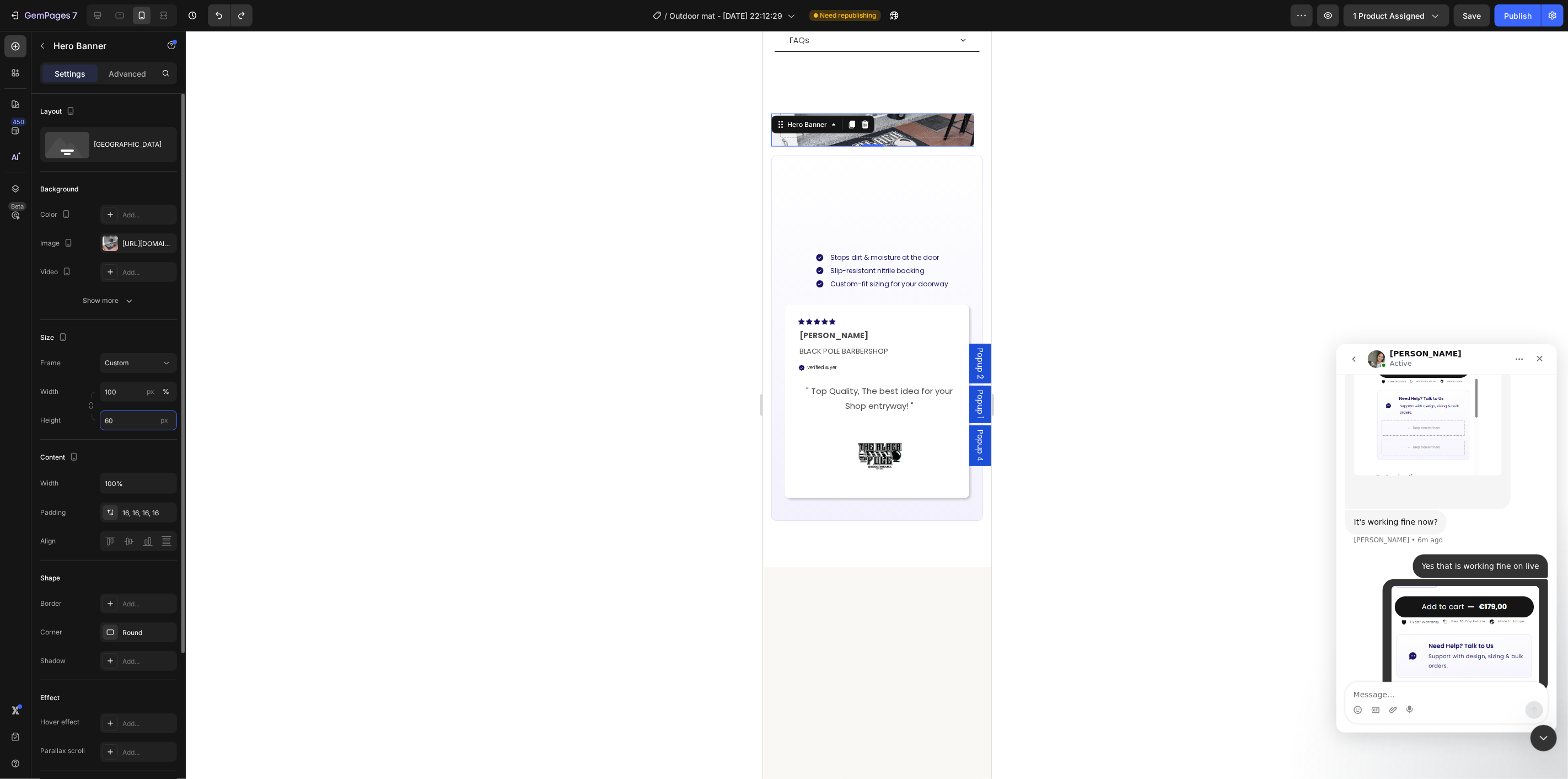
type input "600"
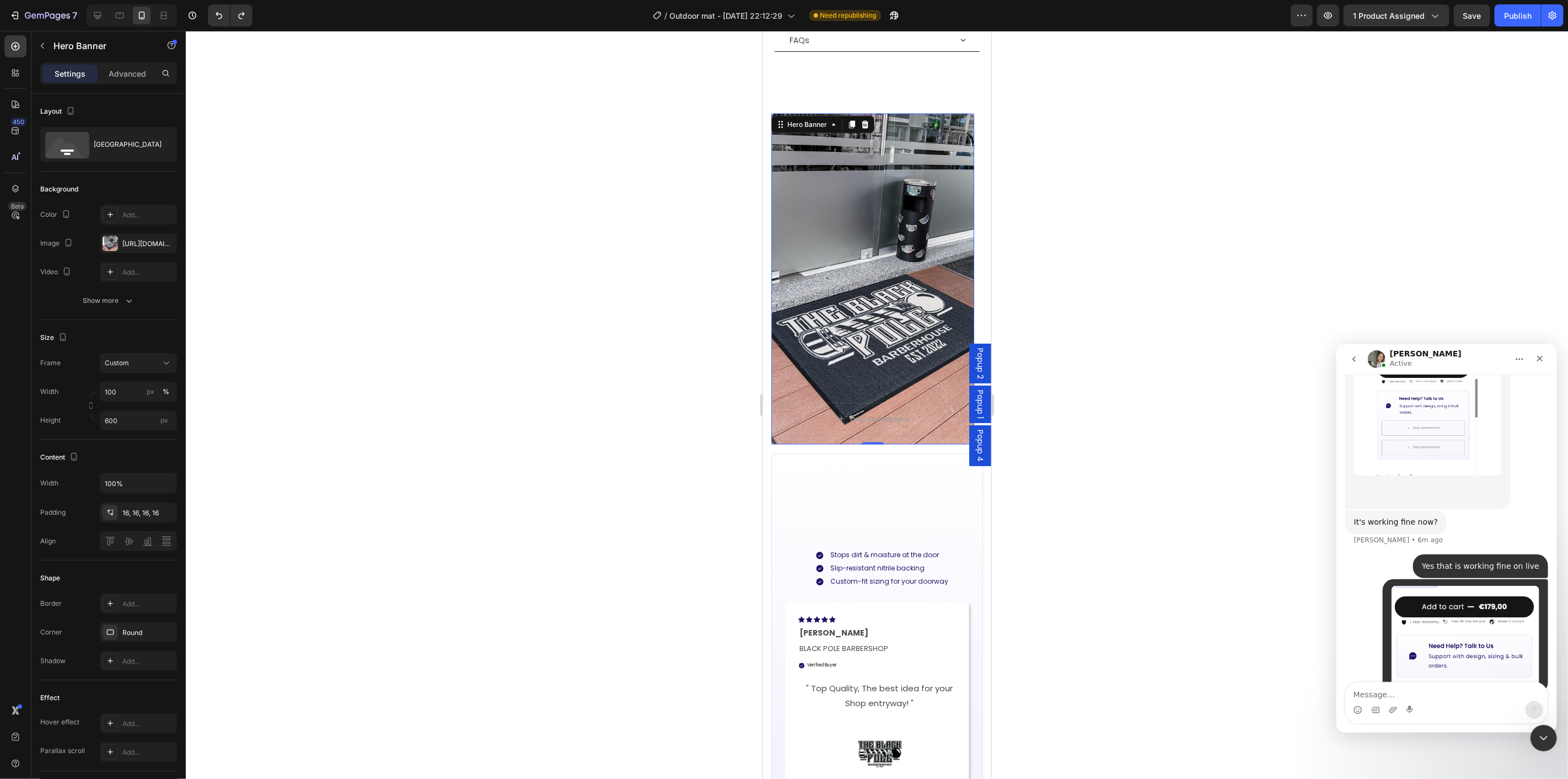
click at [1078, 390] on div at bounding box center [877, 405] width 1382 height 748
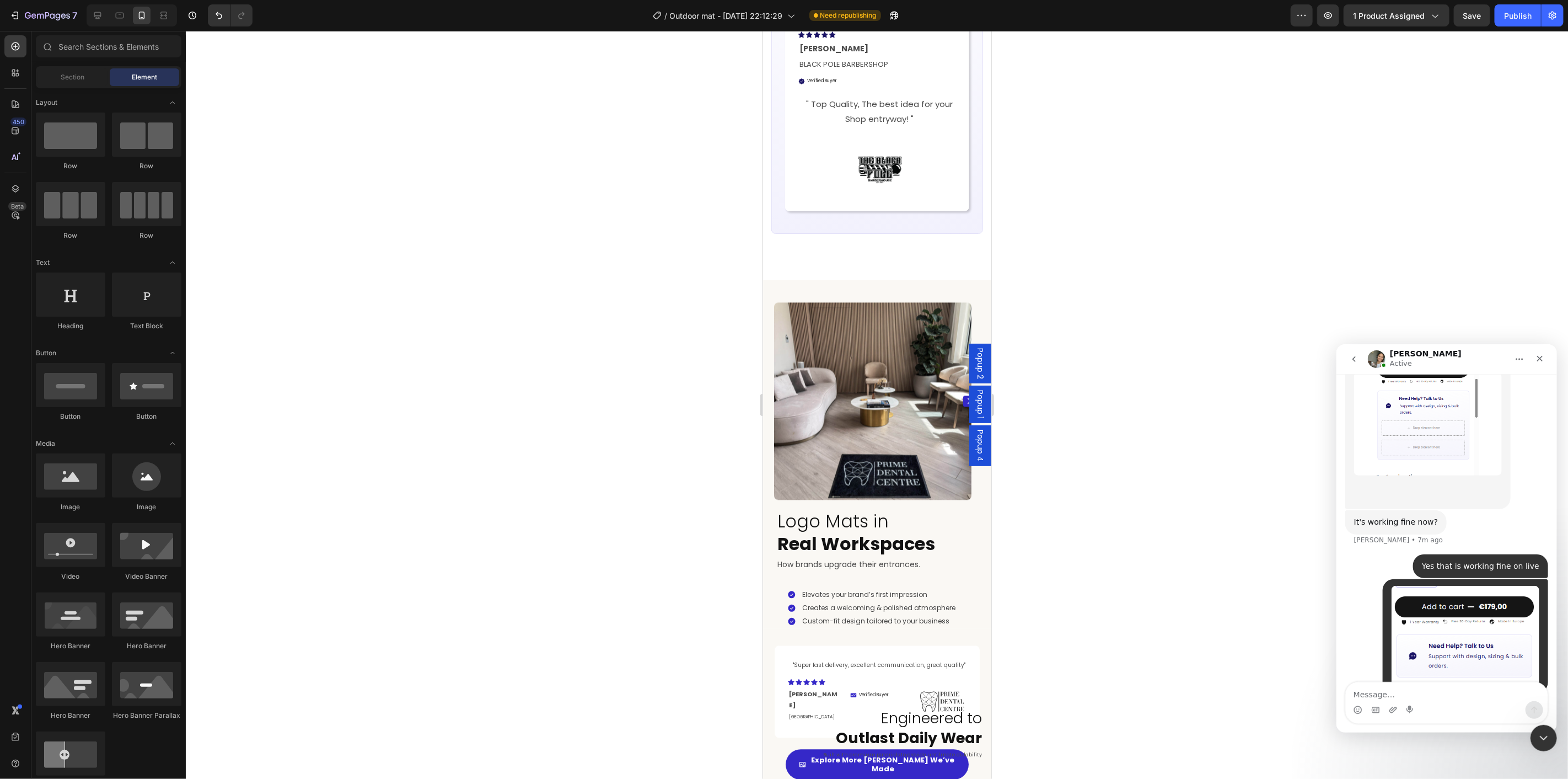
scroll to position [1900, 0]
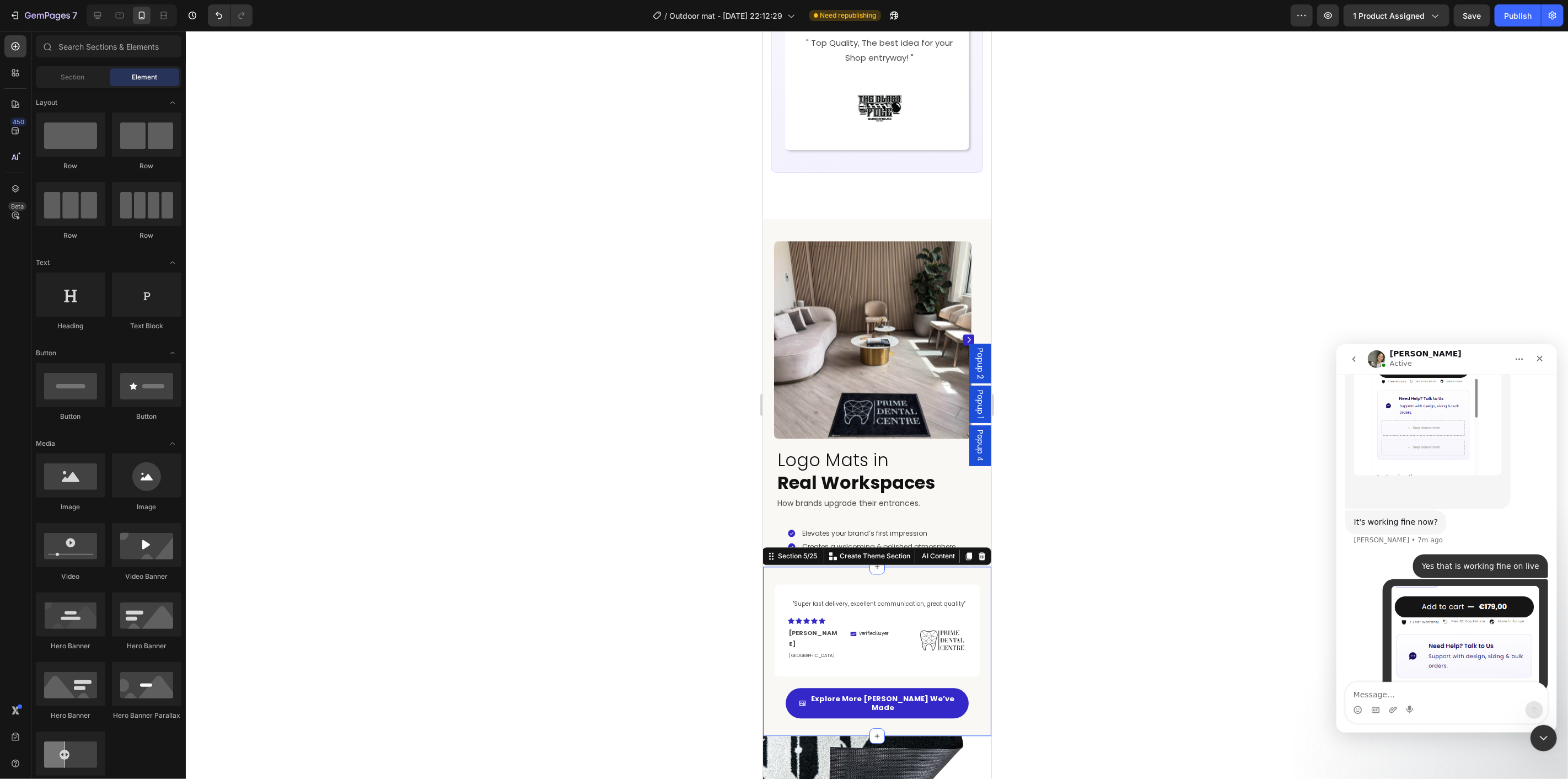
click at [975, 649] on div ""Super fast delivery, excellent communication, great quality" Text Block Icon I…" at bounding box center [877, 651] width 228 height 134
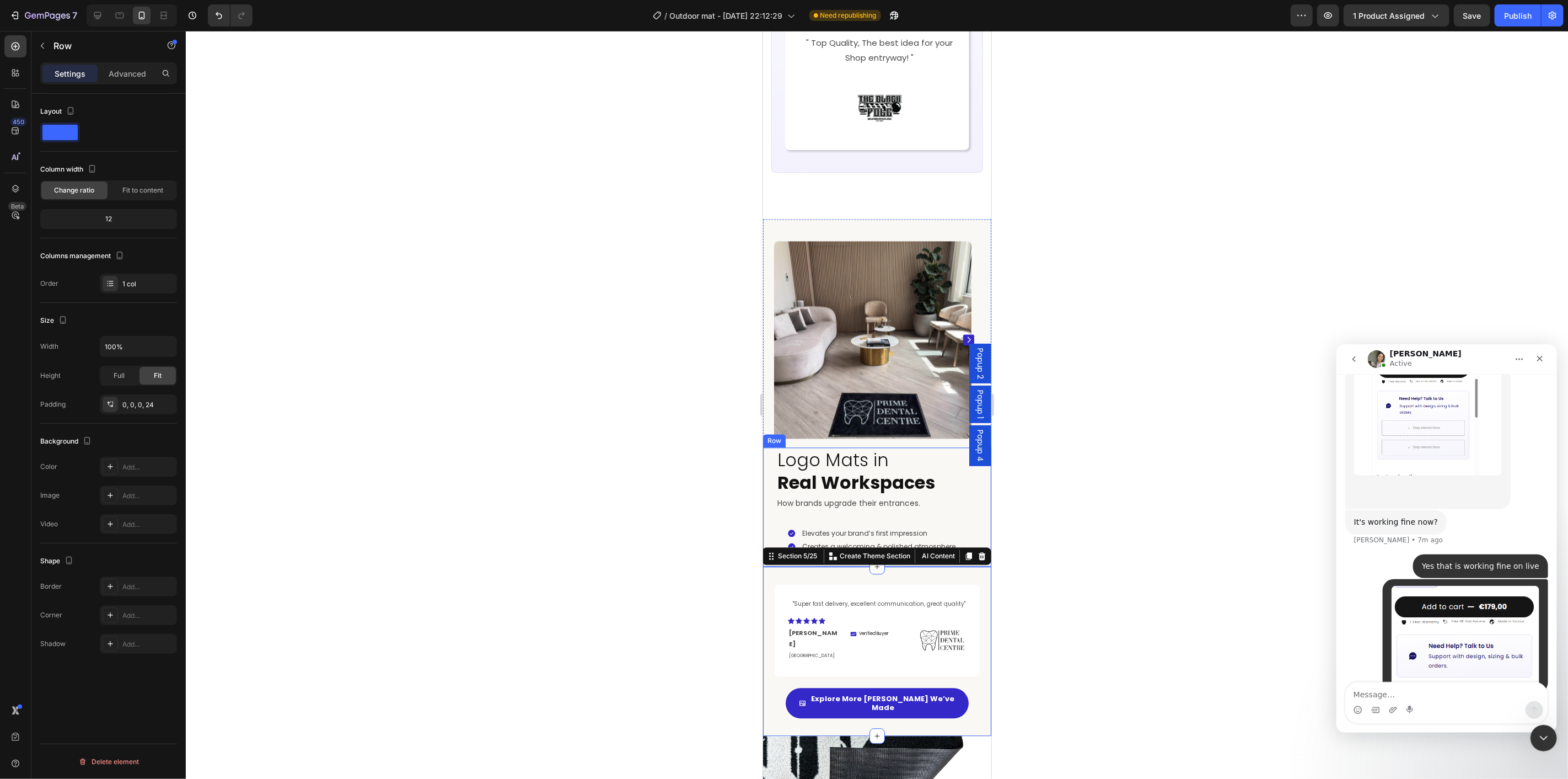
click at [767, 513] on div "Logo Mats in Real Workspaces Heading How brands upgrade their entrances. Text B…" at bounding box center [877, 506] width 228 height 119
click at [769, 436] on div "Image Image Image Image Image Carousel" at bounding box center [877, 328] width 228 height 219
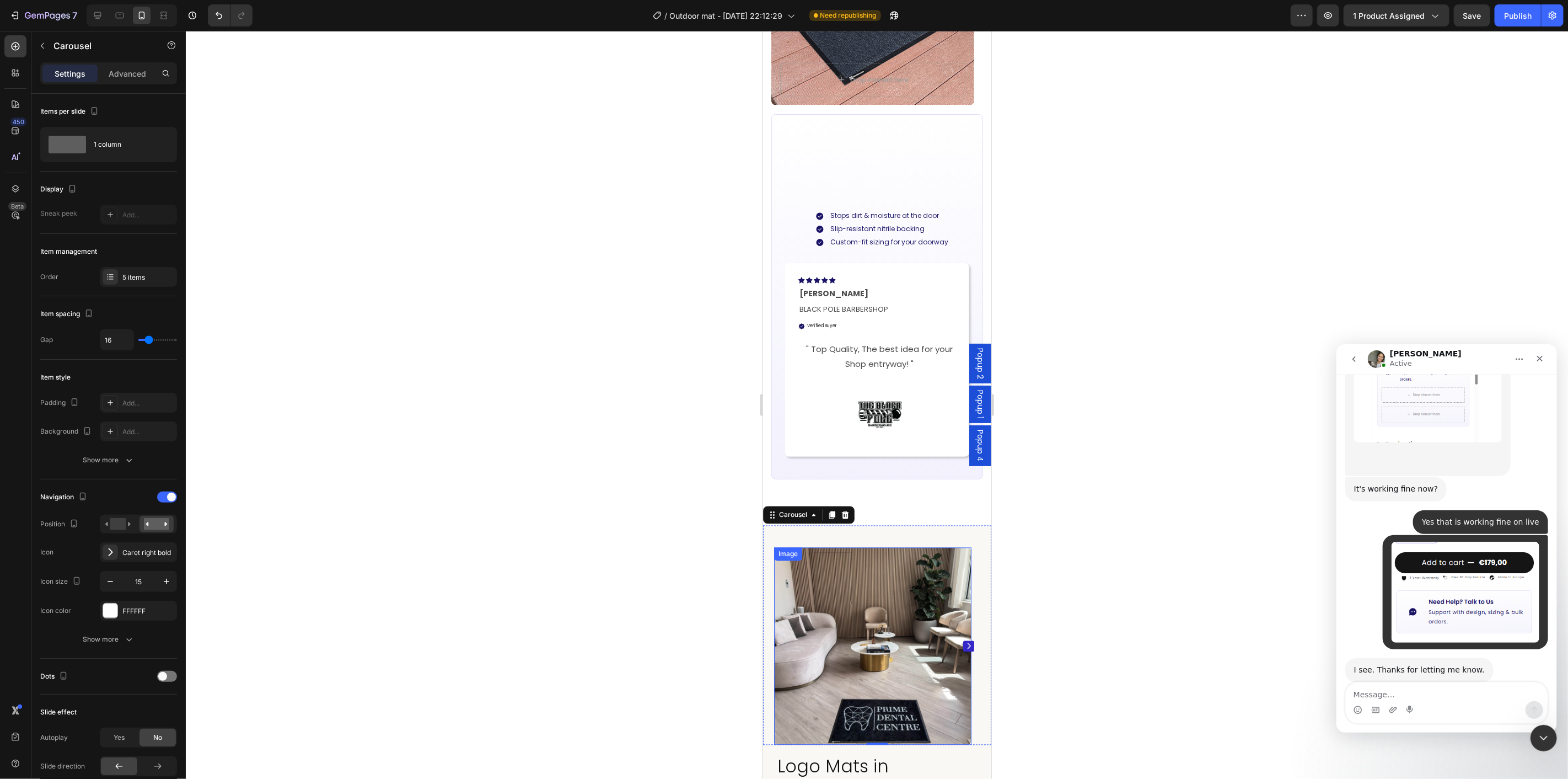
scroll to position [1471, 0]
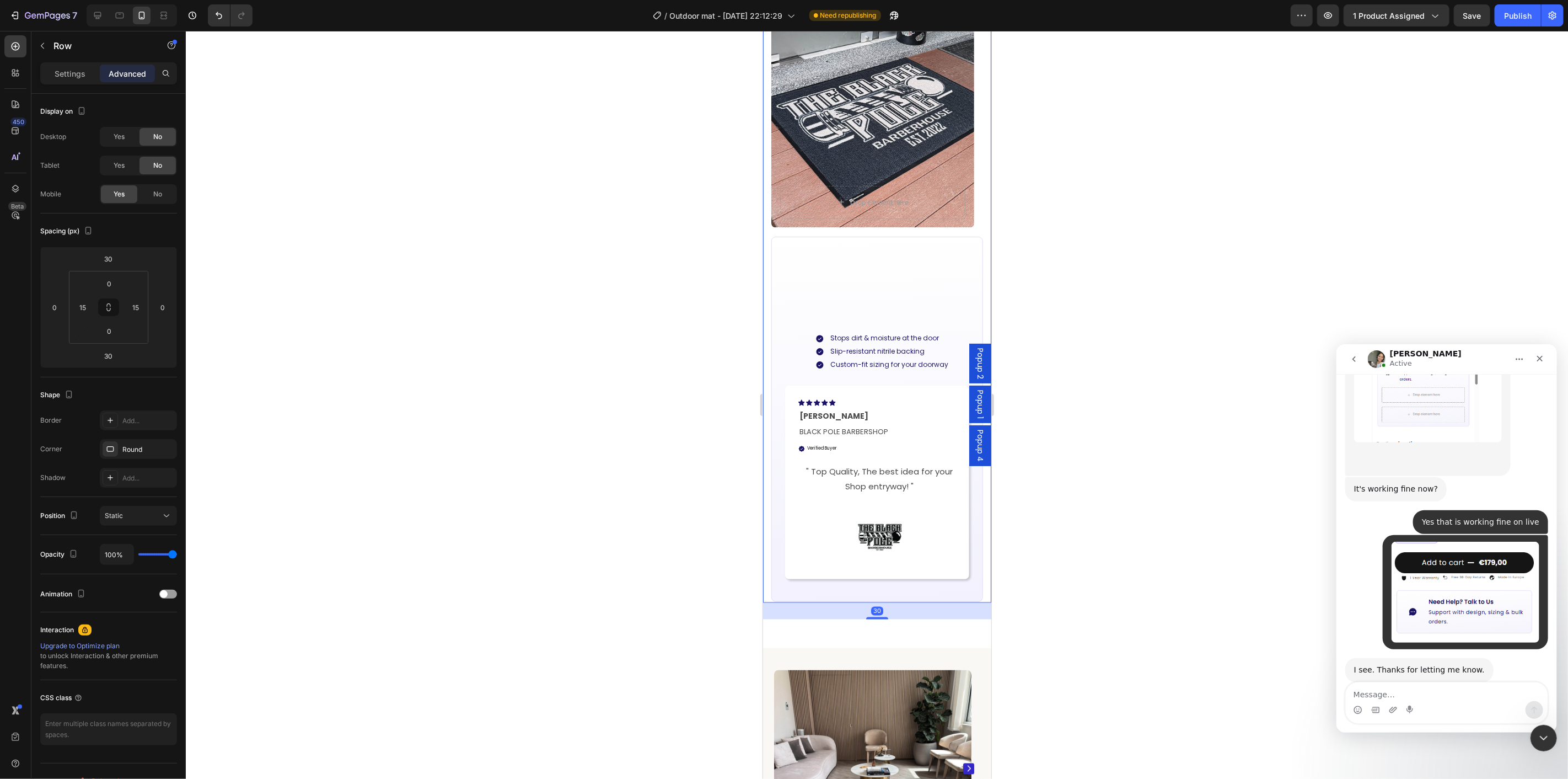
click at [856, 233] on div "Drop element here Hero Banner Carousel Built for Busy Outdoor Entrances Heading…" at bounding box center [877, 249] width 228 height 706
click at [914, 552] on div at bounding box center [879, 536] width 162 height 39
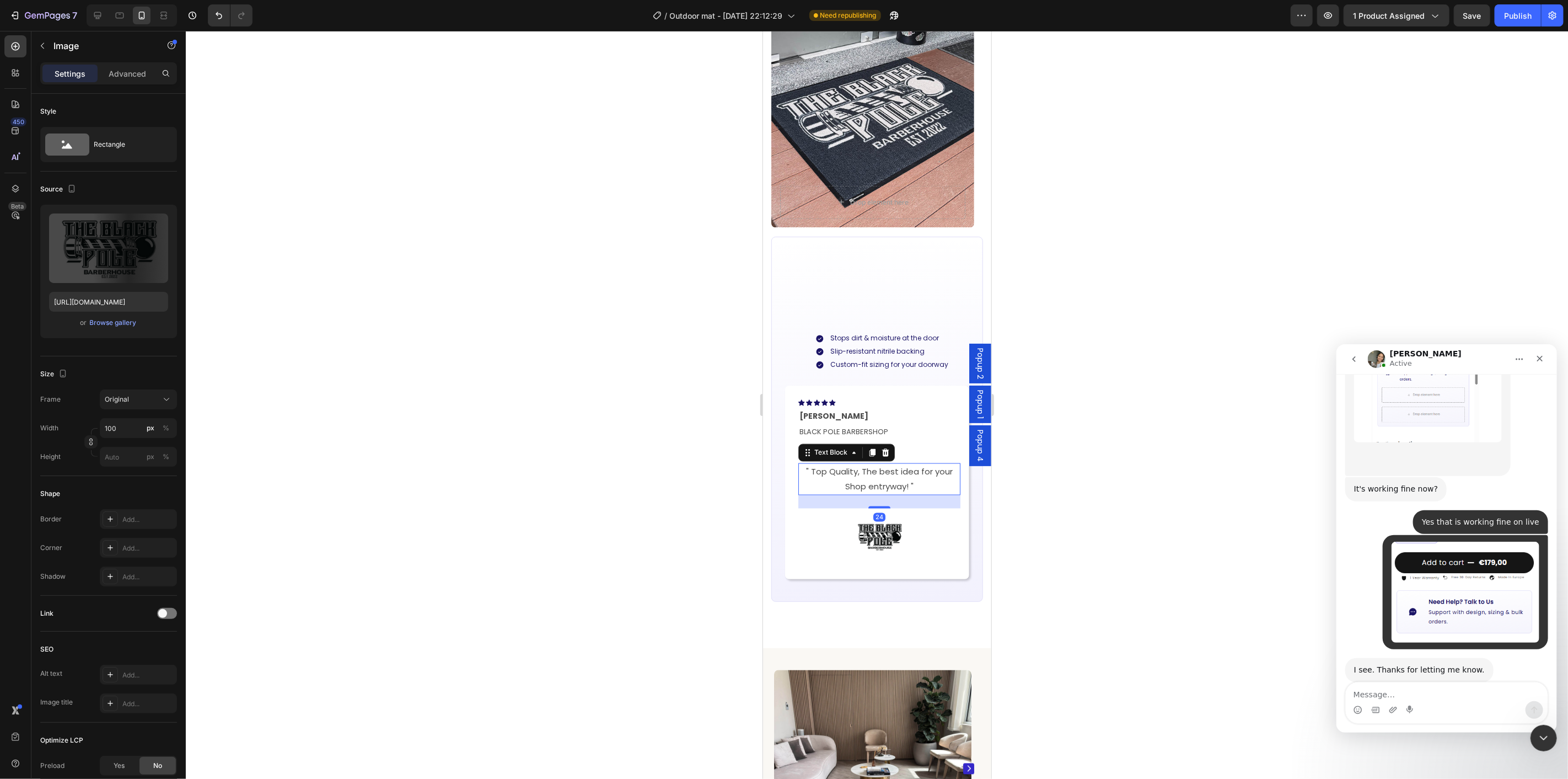
click at [923, 494] on p "" Top Quality, The best idea for your Shop entryway! "" at bounding box center [879, 479] width 160 height 30
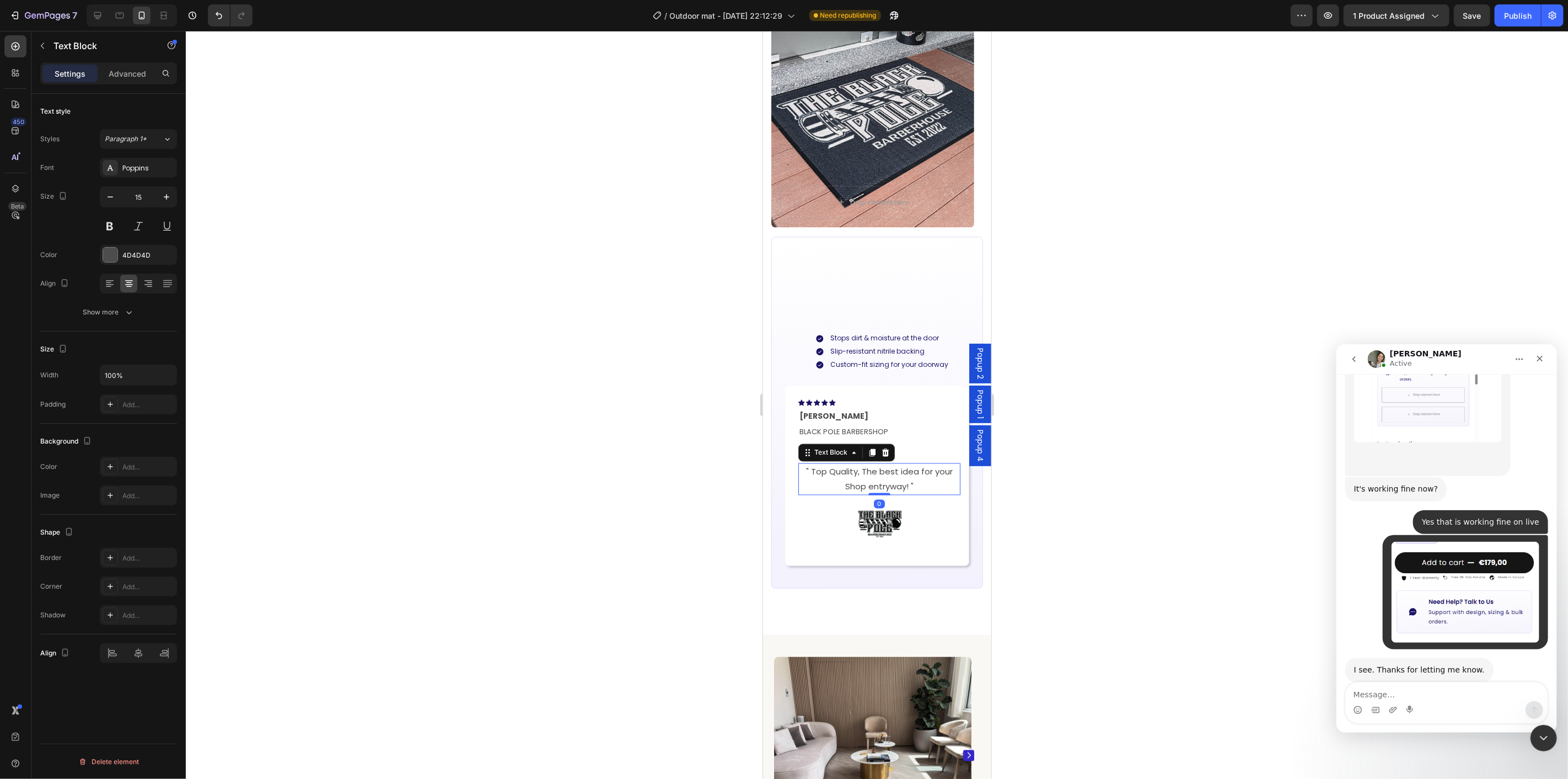
drag, startPoint x: 879, startPoint y: 525, endPoint x: 916, endPoint y: 514, distance: 38.6
click at [887, 495] on div "" Top Quality, The best idea for your Shop entryway! " Text Block 0" at bounding box center [879, 479] width 162 height 32
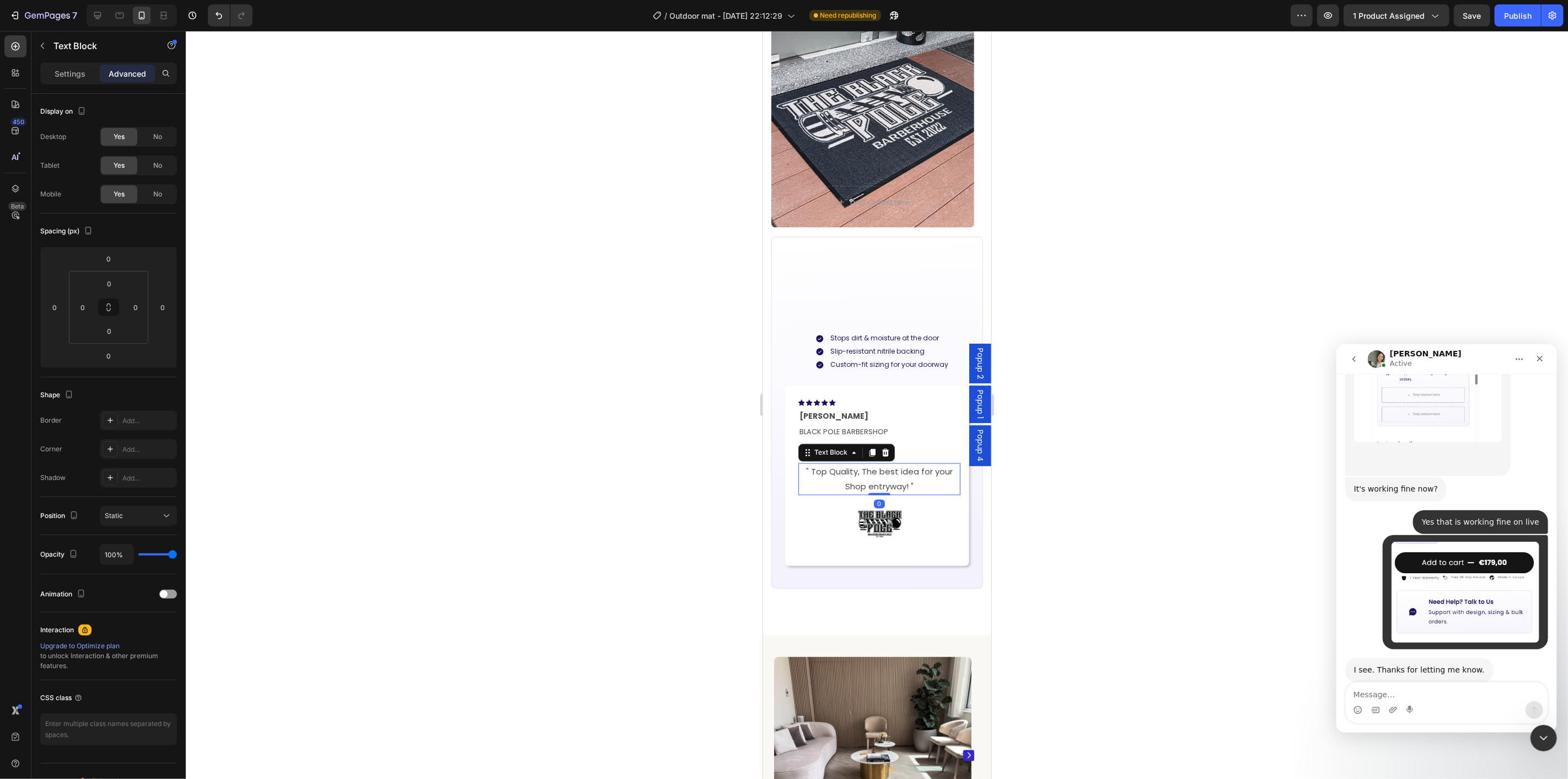
click at [1085, 527] on div at bounding box center [877, 405] width 1382 height 748
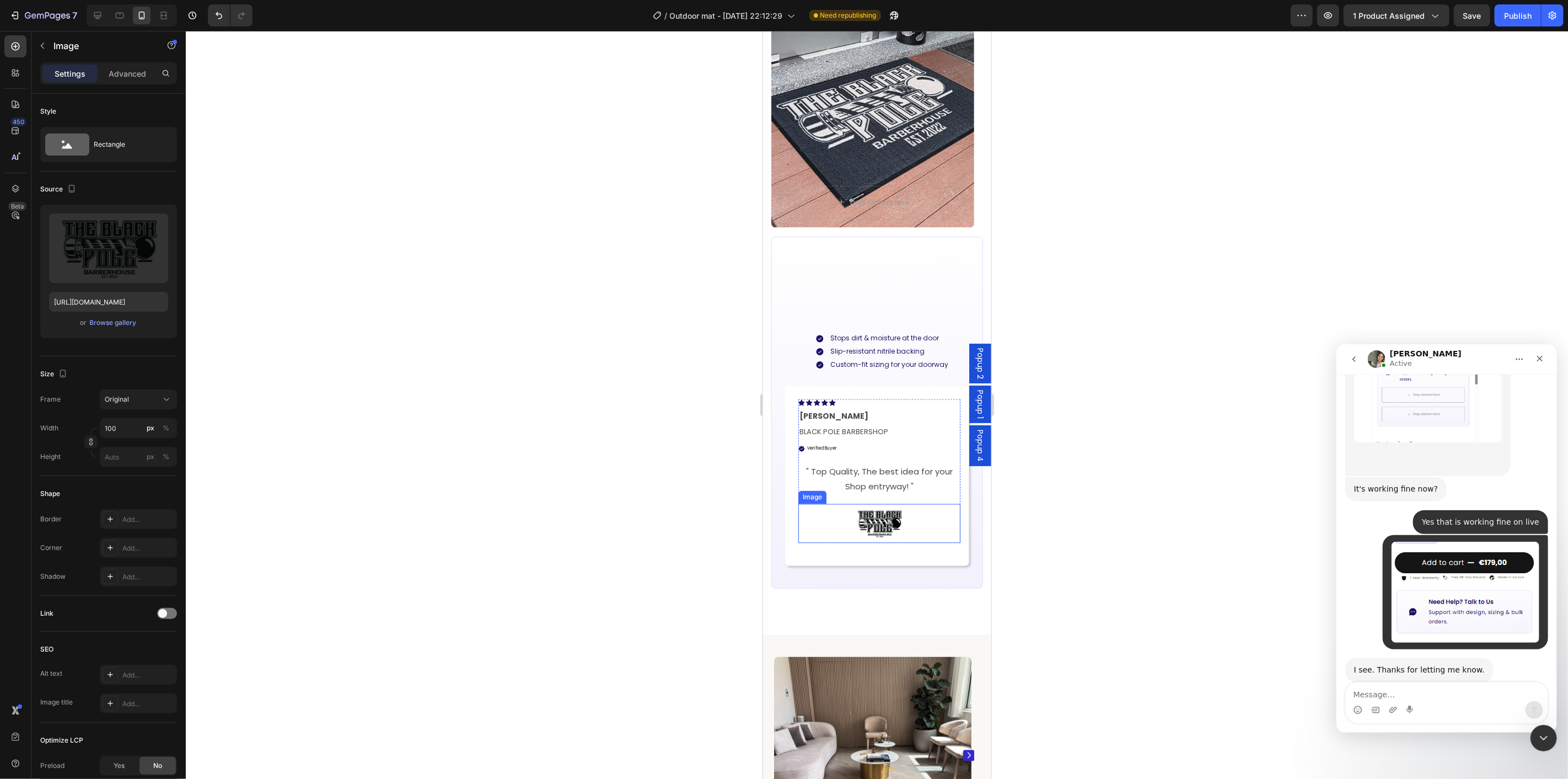
click at [898, 539] on img at bounding box center [879, 523] width 55 height 39
click at [1143, 571] on div at bounding box center [877, 405] width 1382 height 748
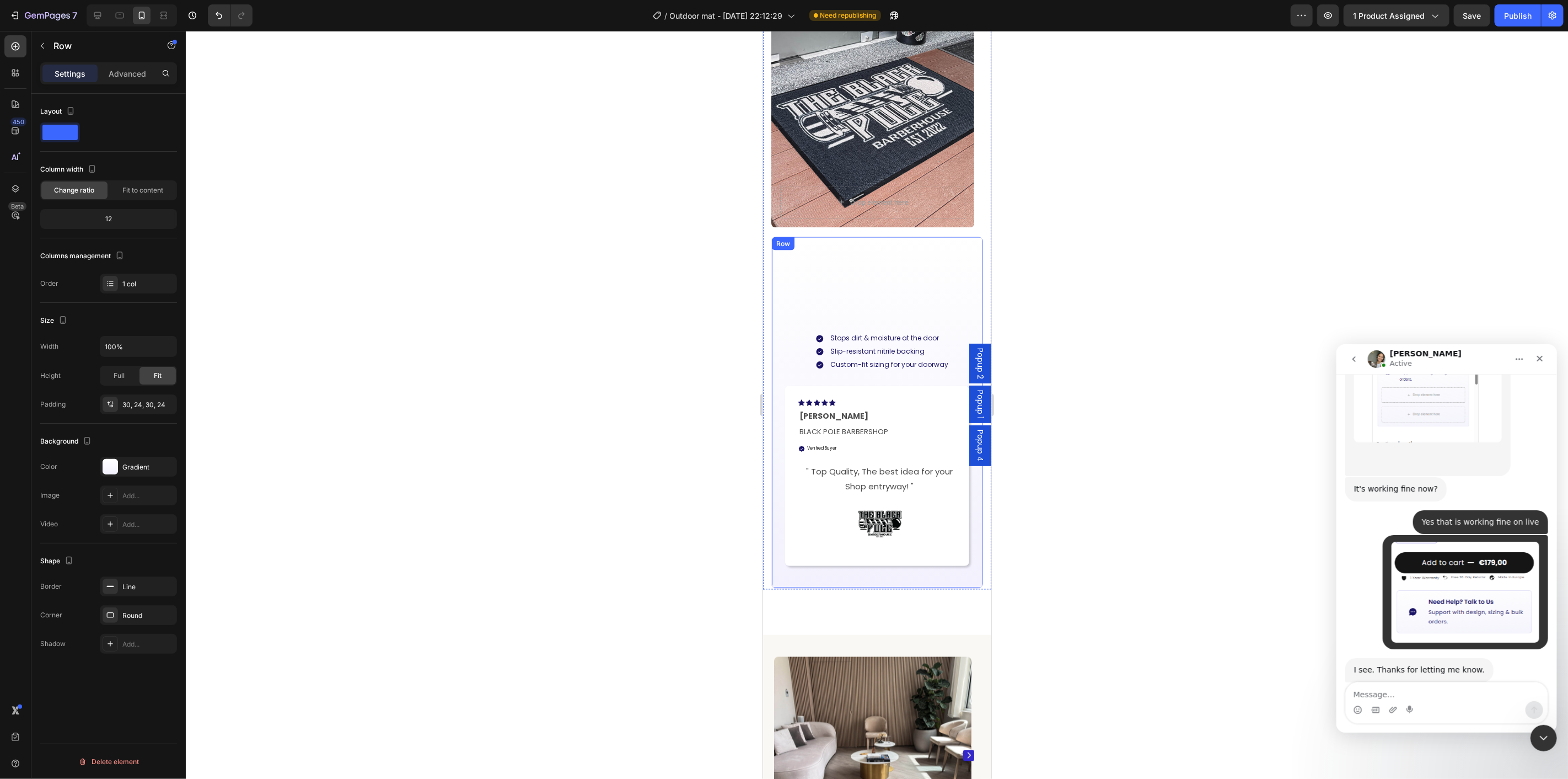
click at [890, 305] on div "Built for Busy Outdoor Entrances Heading Stops dirt & moisture at the door Slip…" at bounding box center [876, 412] width 184 height 318
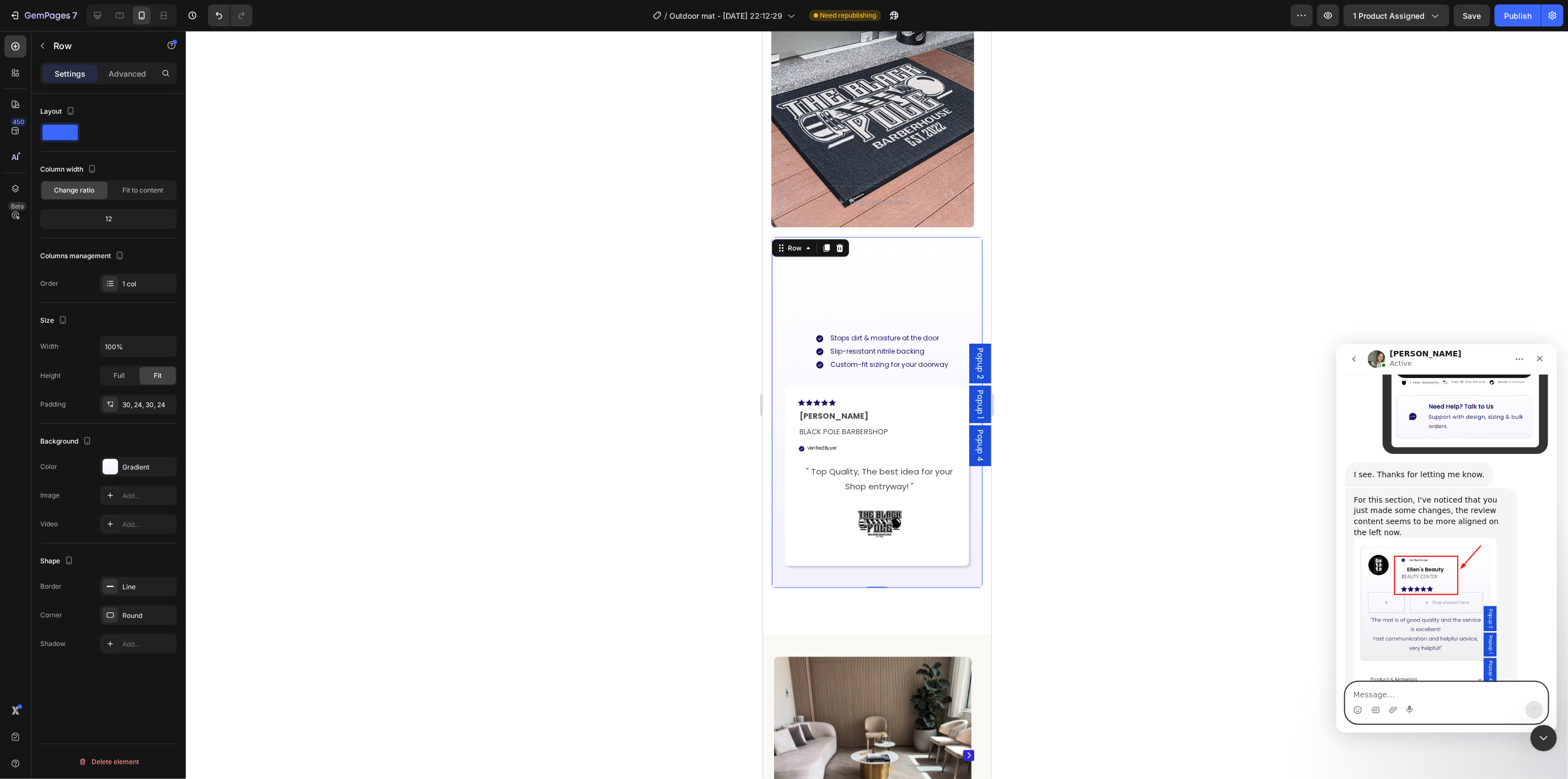
click at [1420, 694] on textarea "Message…" at bounding box center [1446, 691] width 202 height 18
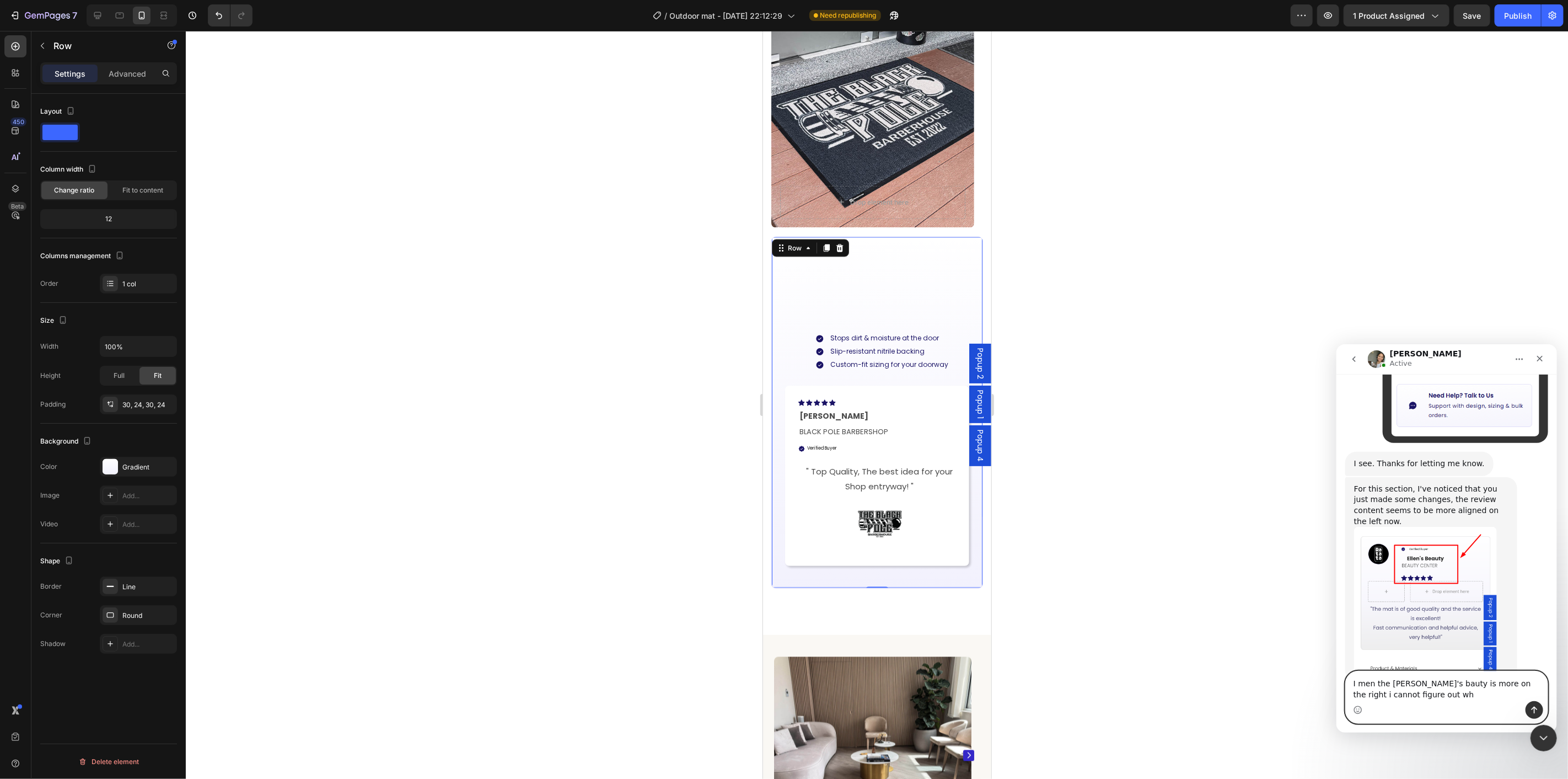
type textarea "I men the Ellen's bauty is more on the right i cannot figure out why"
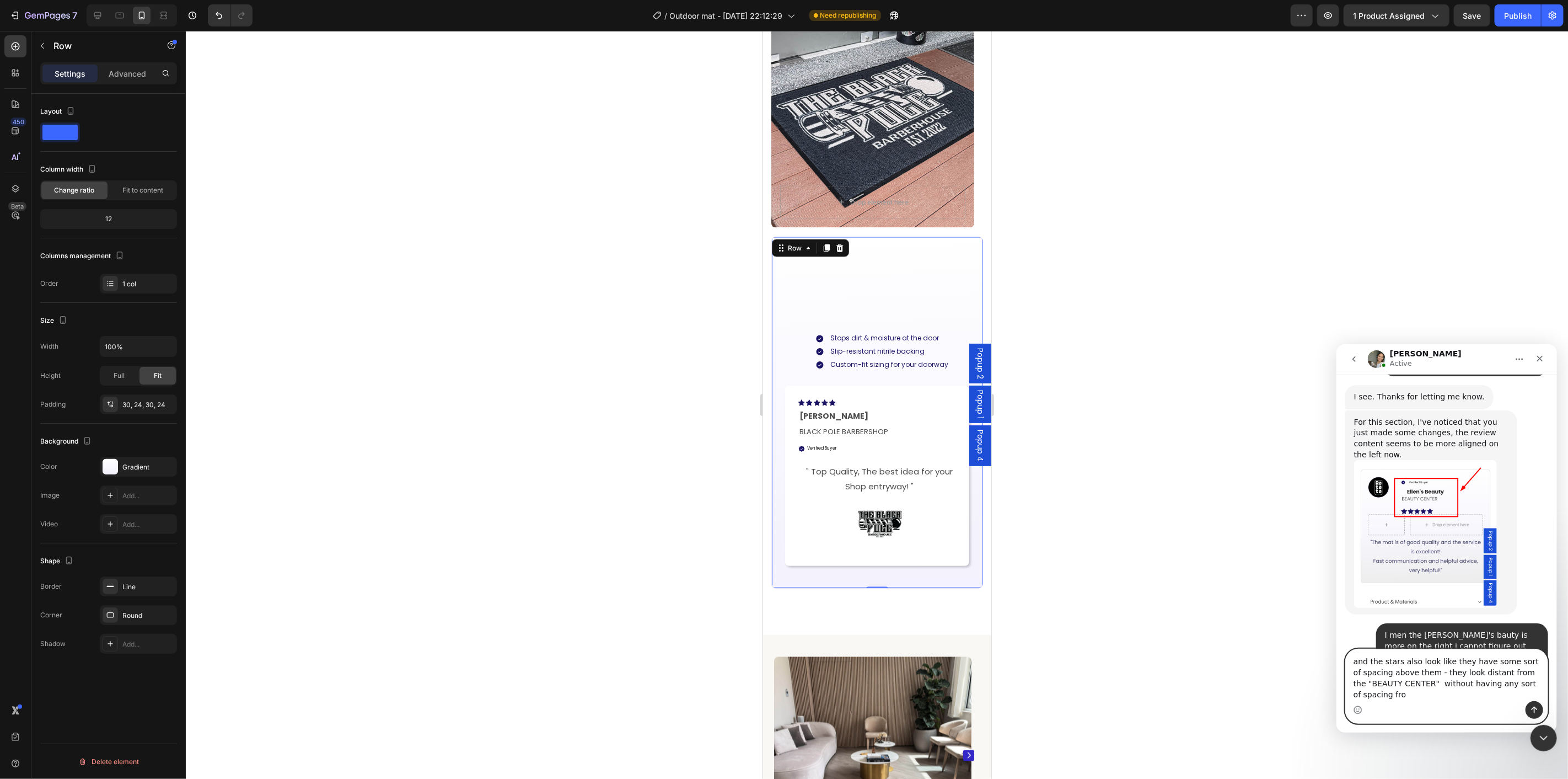
scroll to position [2203, 0]
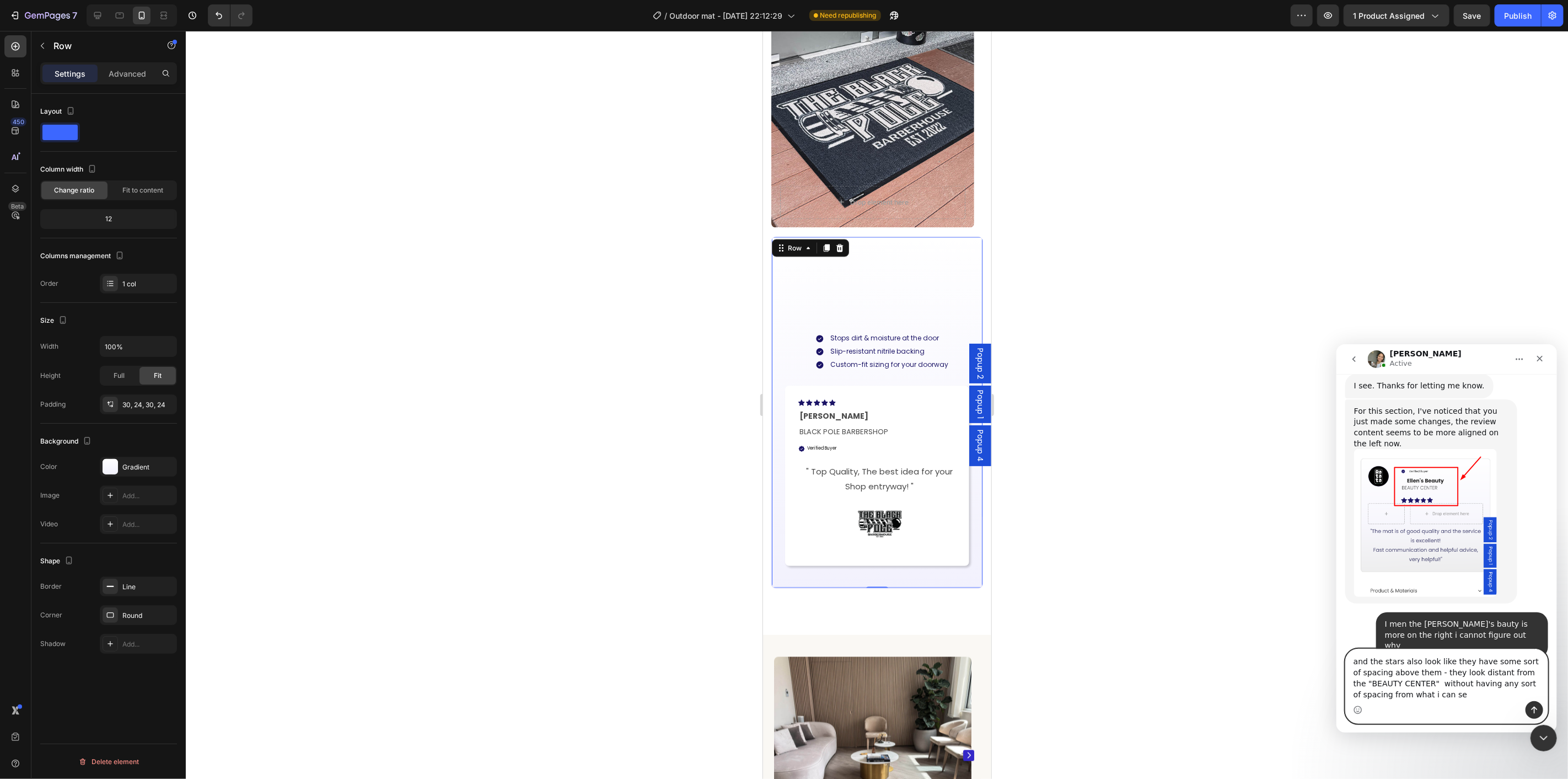
type textarea "and the stars also look like they have some sort of spacing above them - they l…"
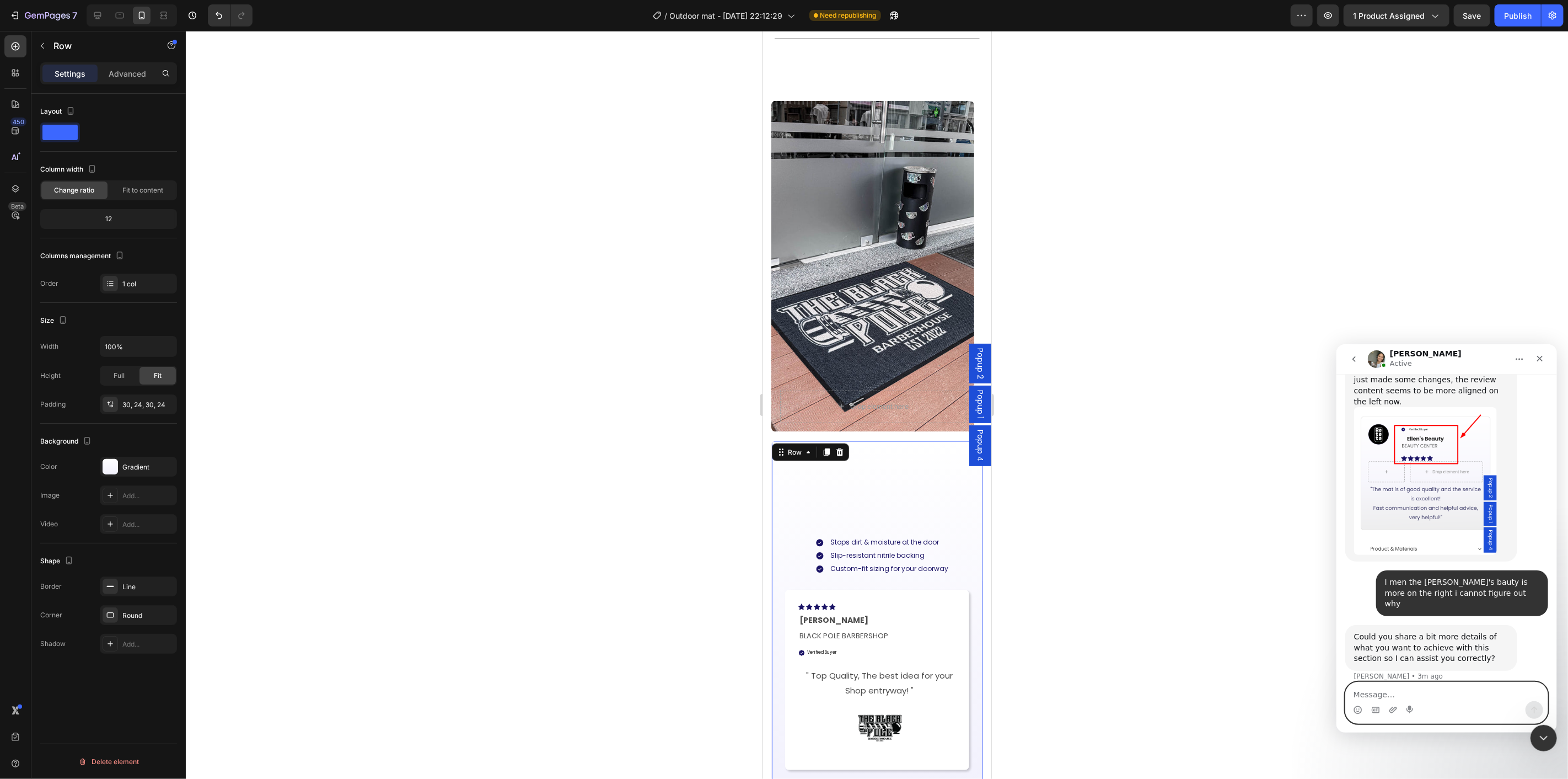
scroll to position [1165, 0]
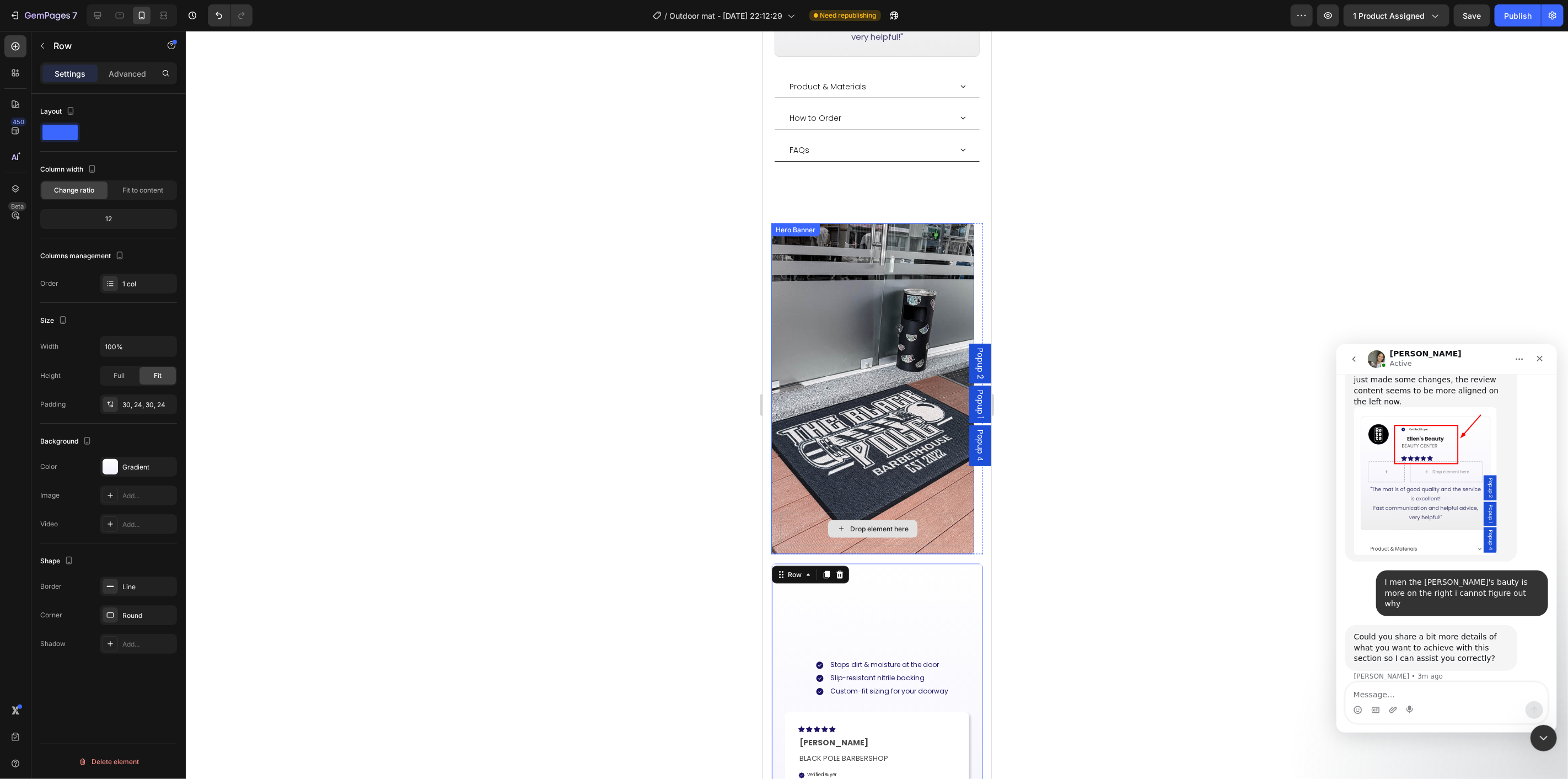
click at [922, 512] on div "Drop element here" at bounding box center [872, 529] width 185 height 33
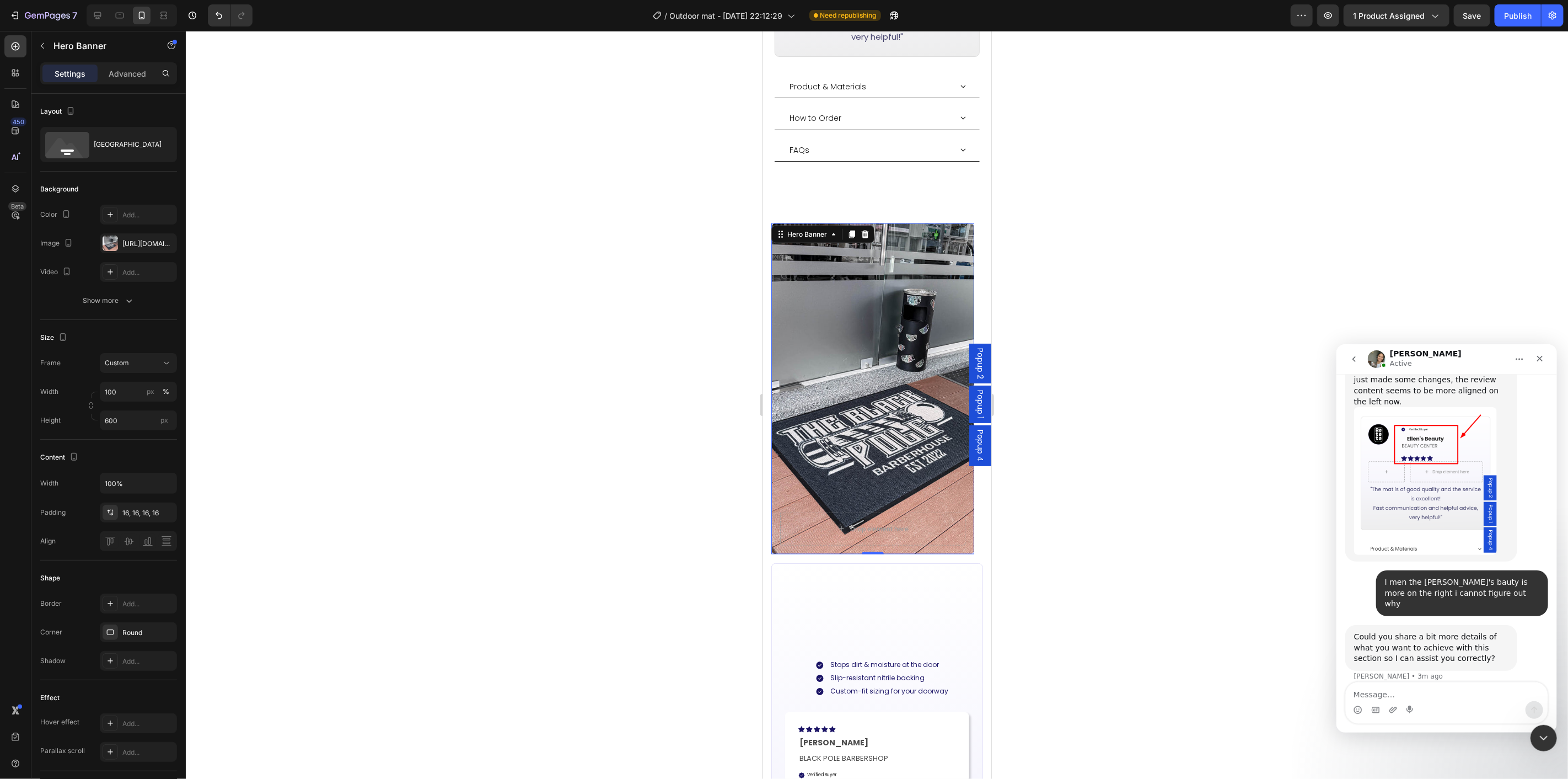
click at [878, 432] on div "Background Image" at bounding box center [872, 388] width 203 height 331
click at [142, 358] on div "Custom" at bounding box center [132, 363] width 54 height 10
click at [145, 392] on span "As banner source" at bounding box center [131, 390] width 54 height 10
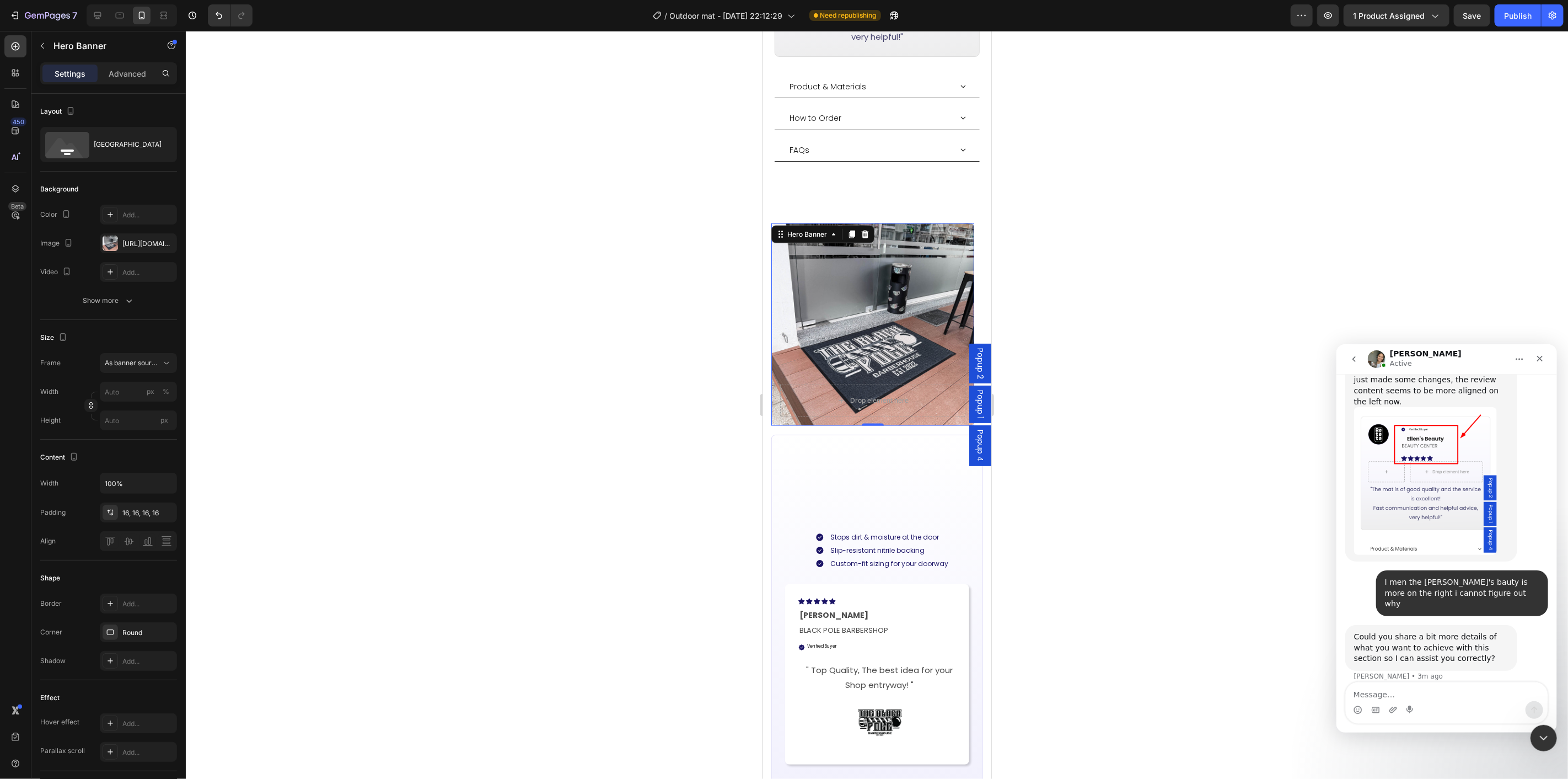
click at [1145, 475] on div at bounding box center [877, 405] width 1382 height 748
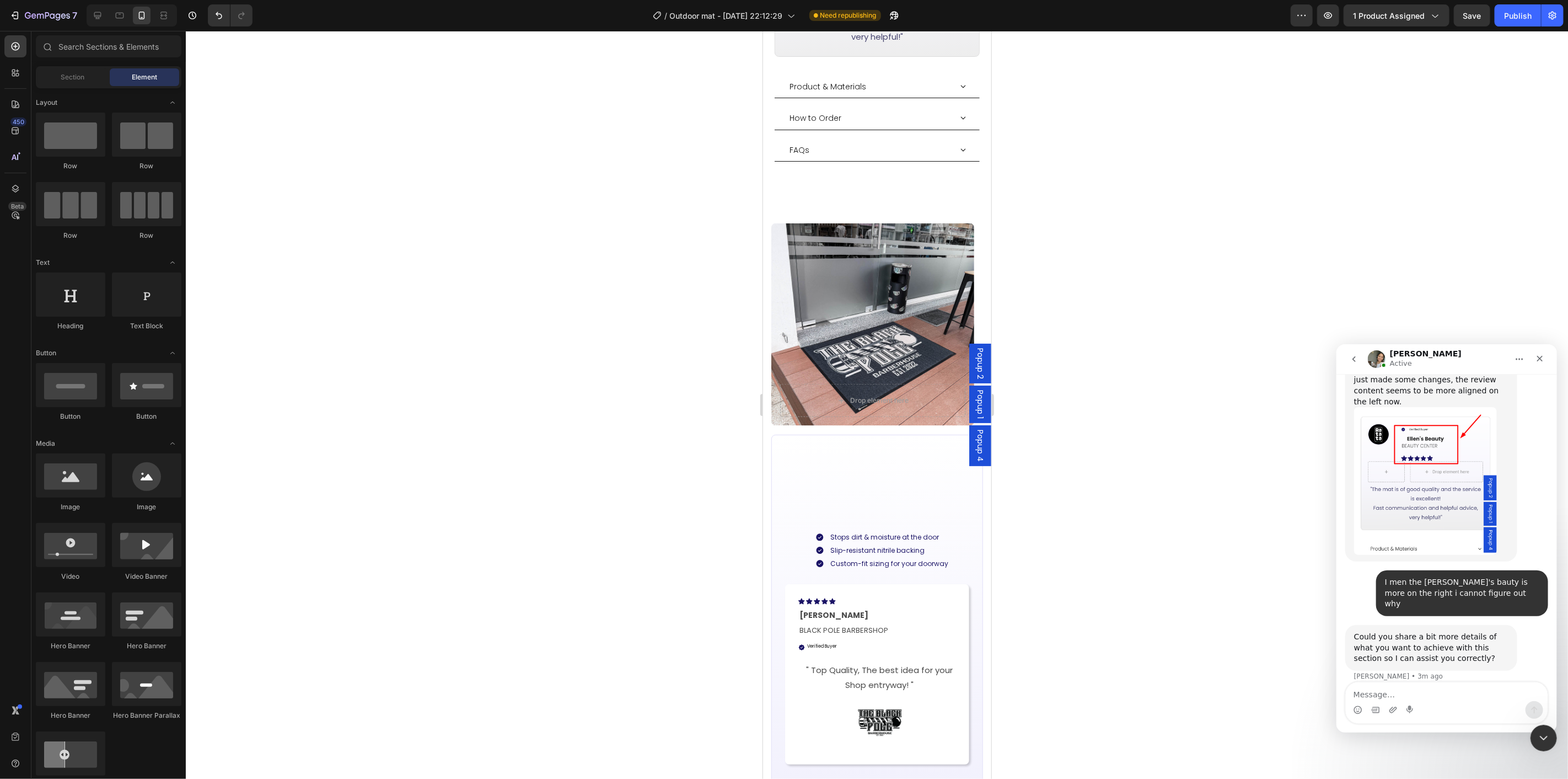
click at [1161, 396] on div at bounding box center [877, 405] width 1382 height 748
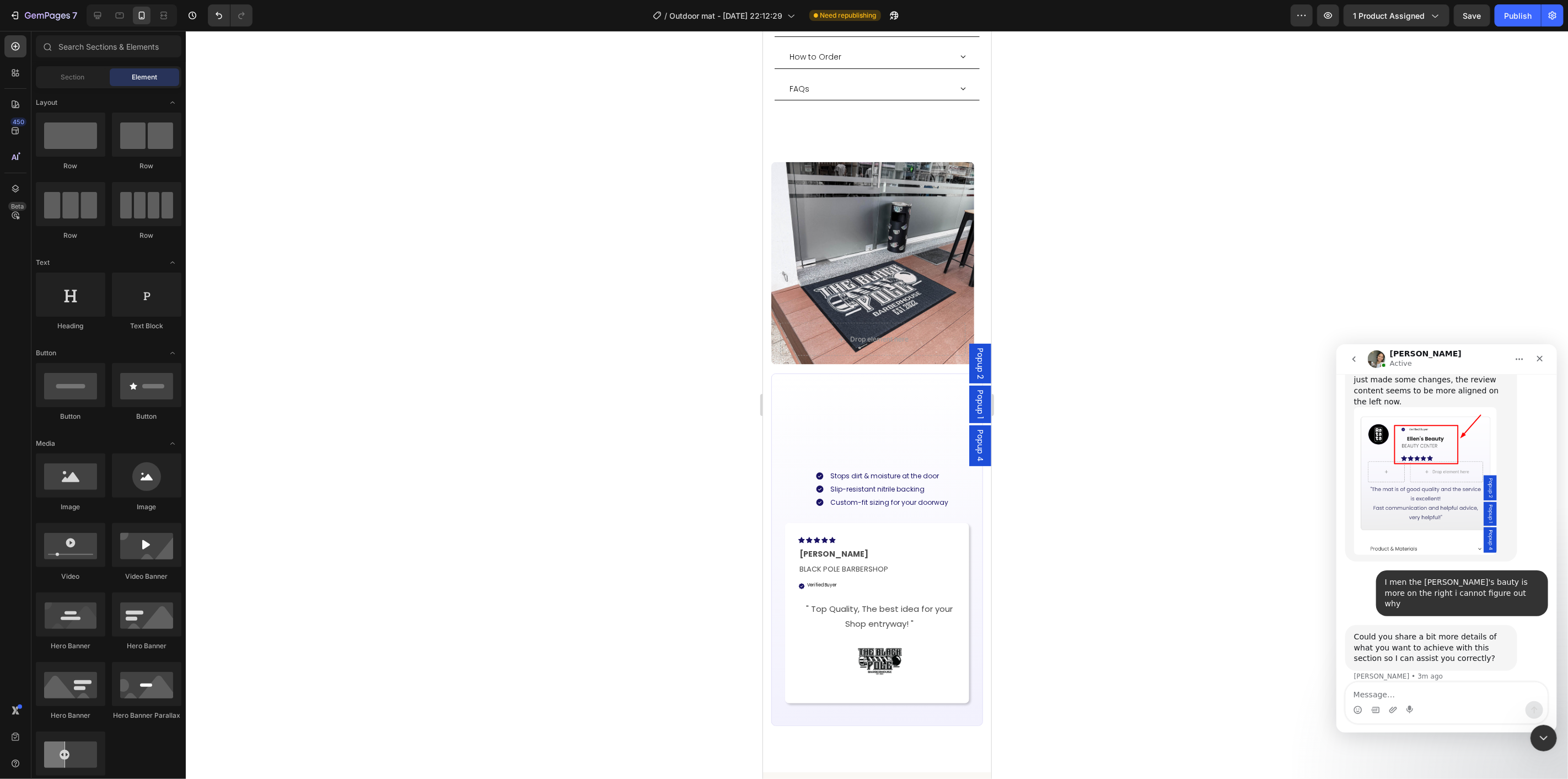
scroll to position [1287, 0]
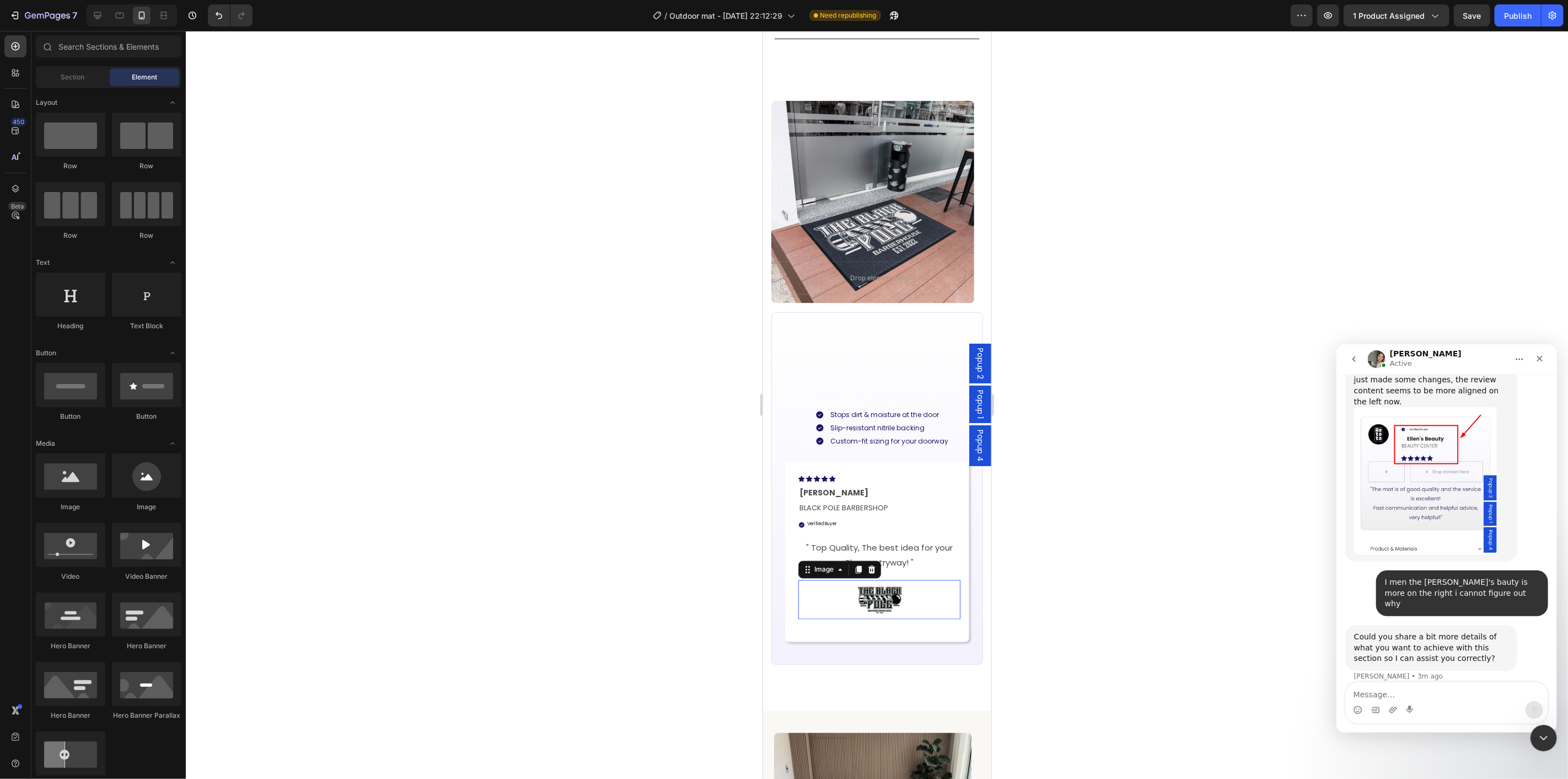
click at [921, 609] on div at bounding box center [879, 599] width 162 height 39
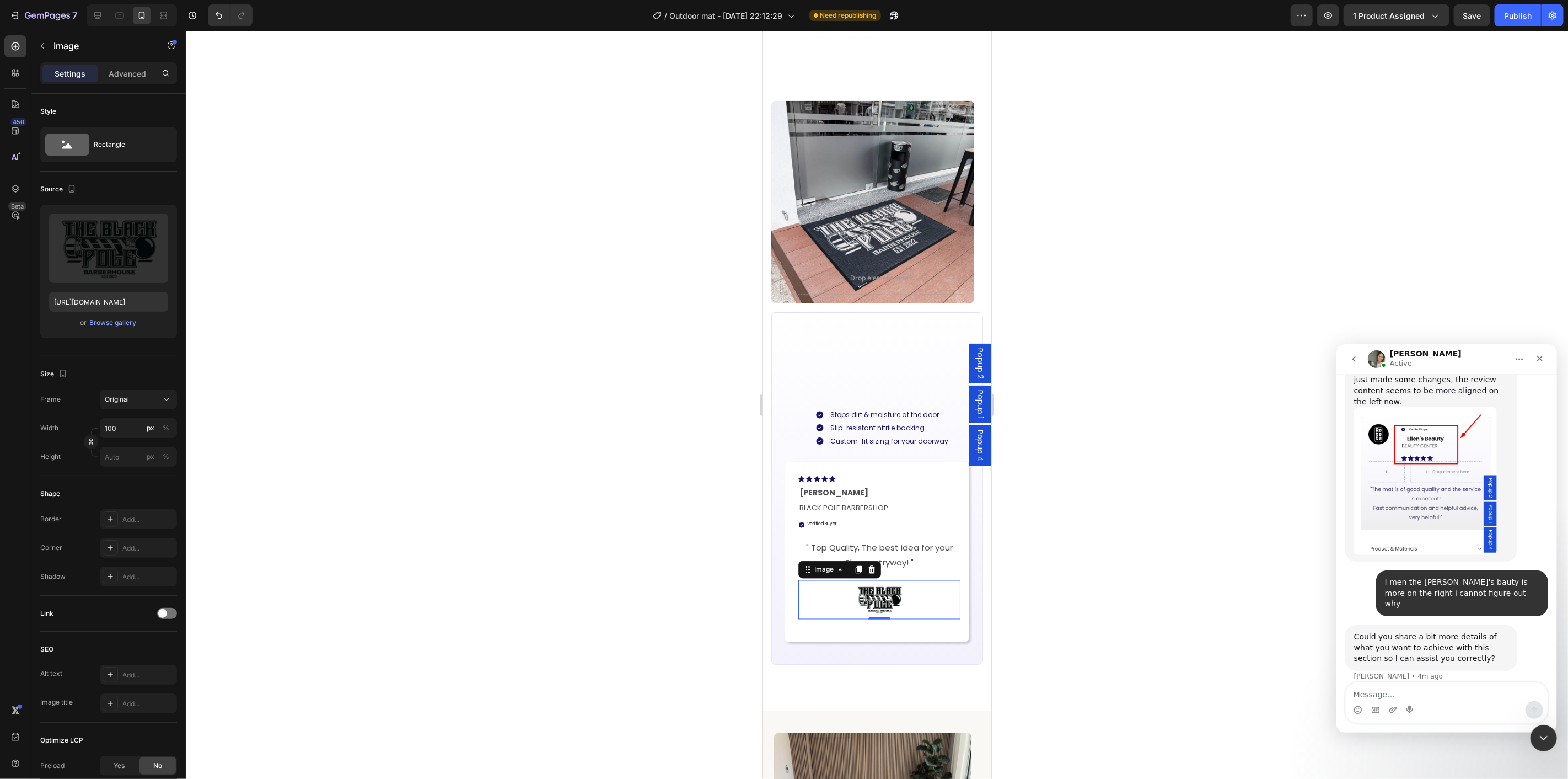
click at [1093, 651] on div at bounding box center [877, 405] width 1382 height 748
click at [901, 601] on img at bounding box center [879, 599] width 55 height 39
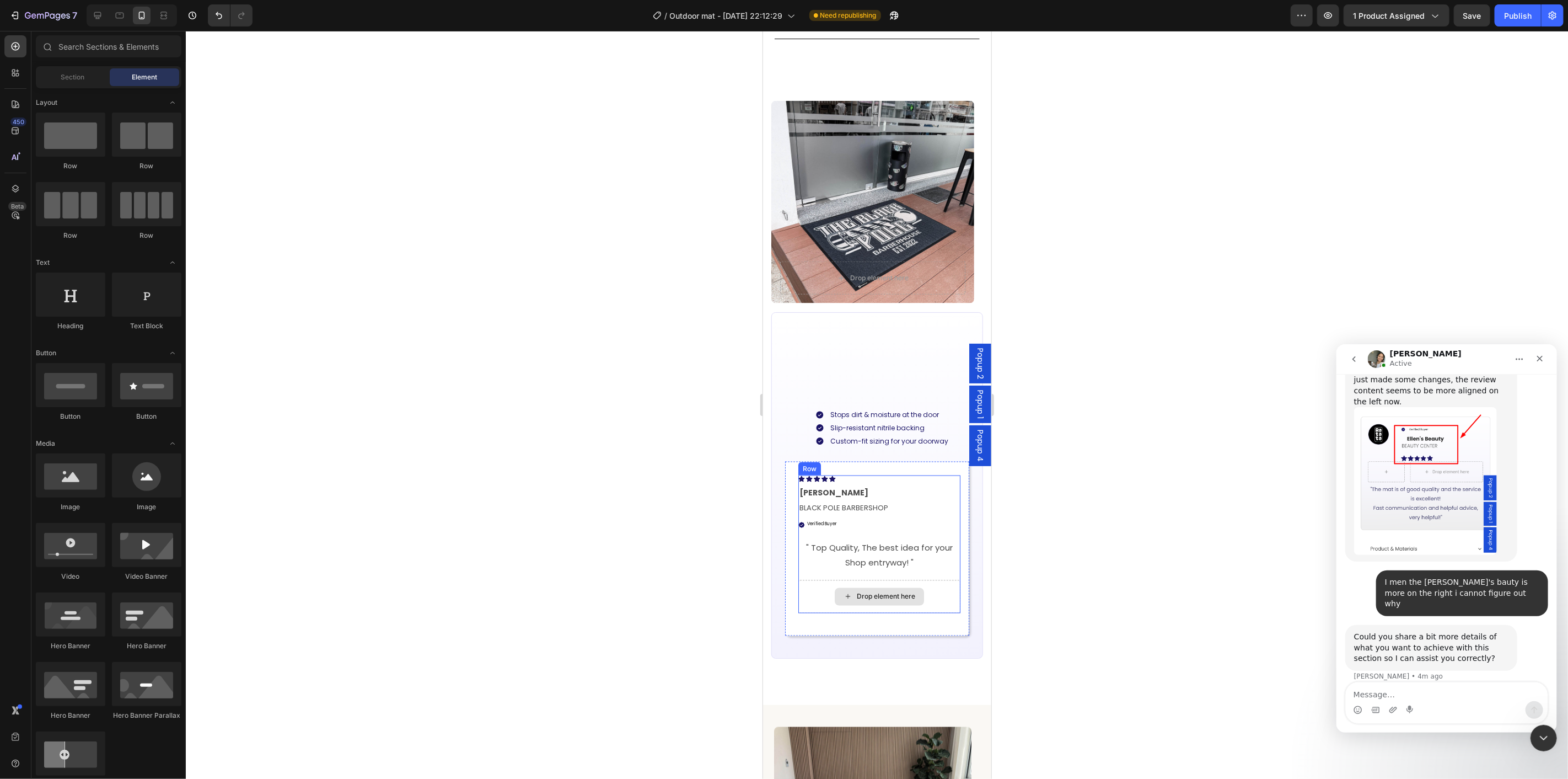
click at [1148, 604] on div at bounding box center [877, 405] width 1382 height 748
click at [1175, 423] on div at bounding box center [877, 405] width 1382 height 748
click at [1521, 21] on button "Publish" at bounding box center [1518, 15] width 47 height 22
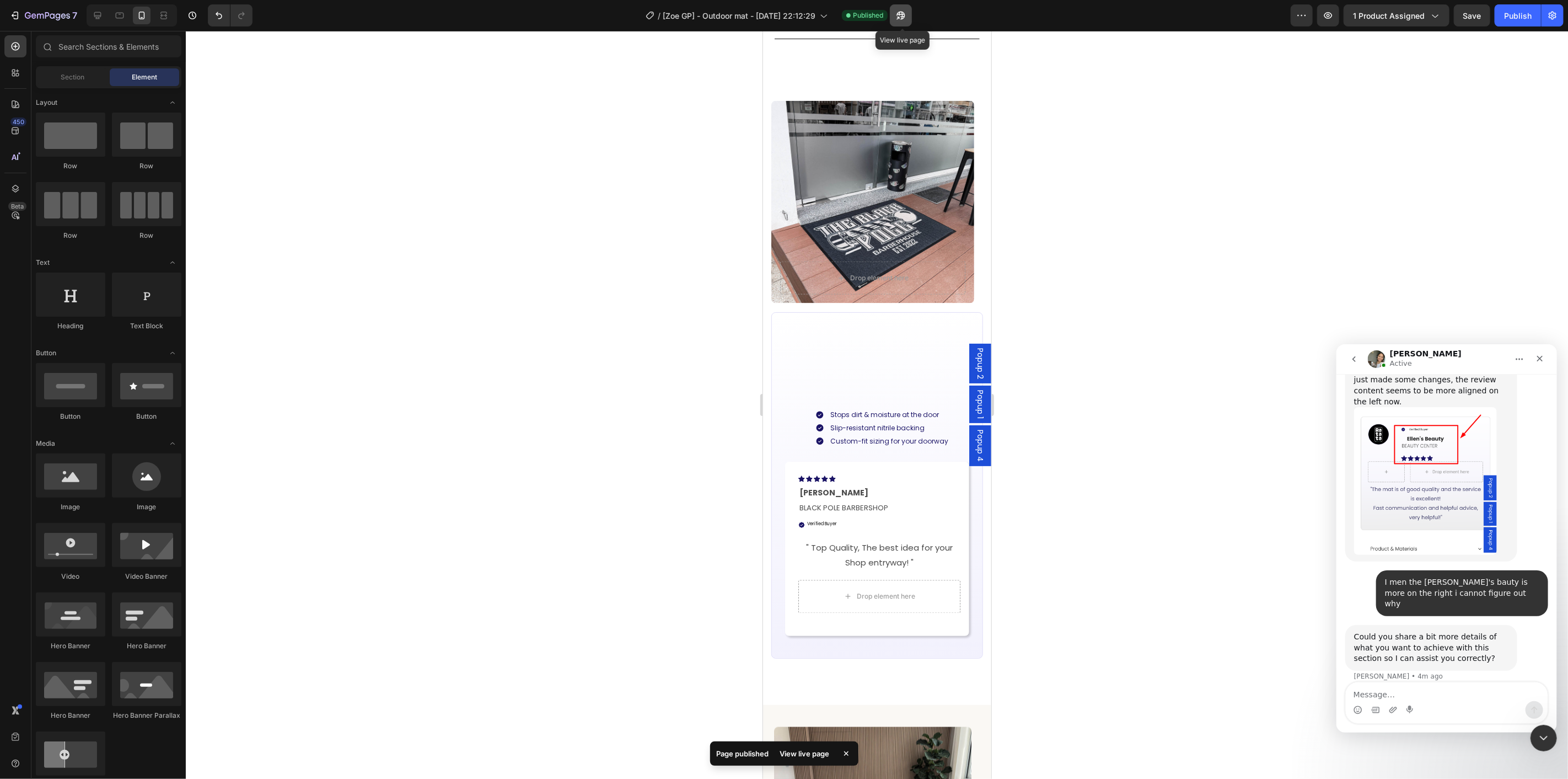
click at [899, 17] on icon "button" at bounding box center [898, 18] width 3 height 3
click at [849, 405] on div "Stops dirt & moisture at the door Slip-resistant nitrile backing Custom-fit siz…" at bounding box center [887, 427] width 165 height 51
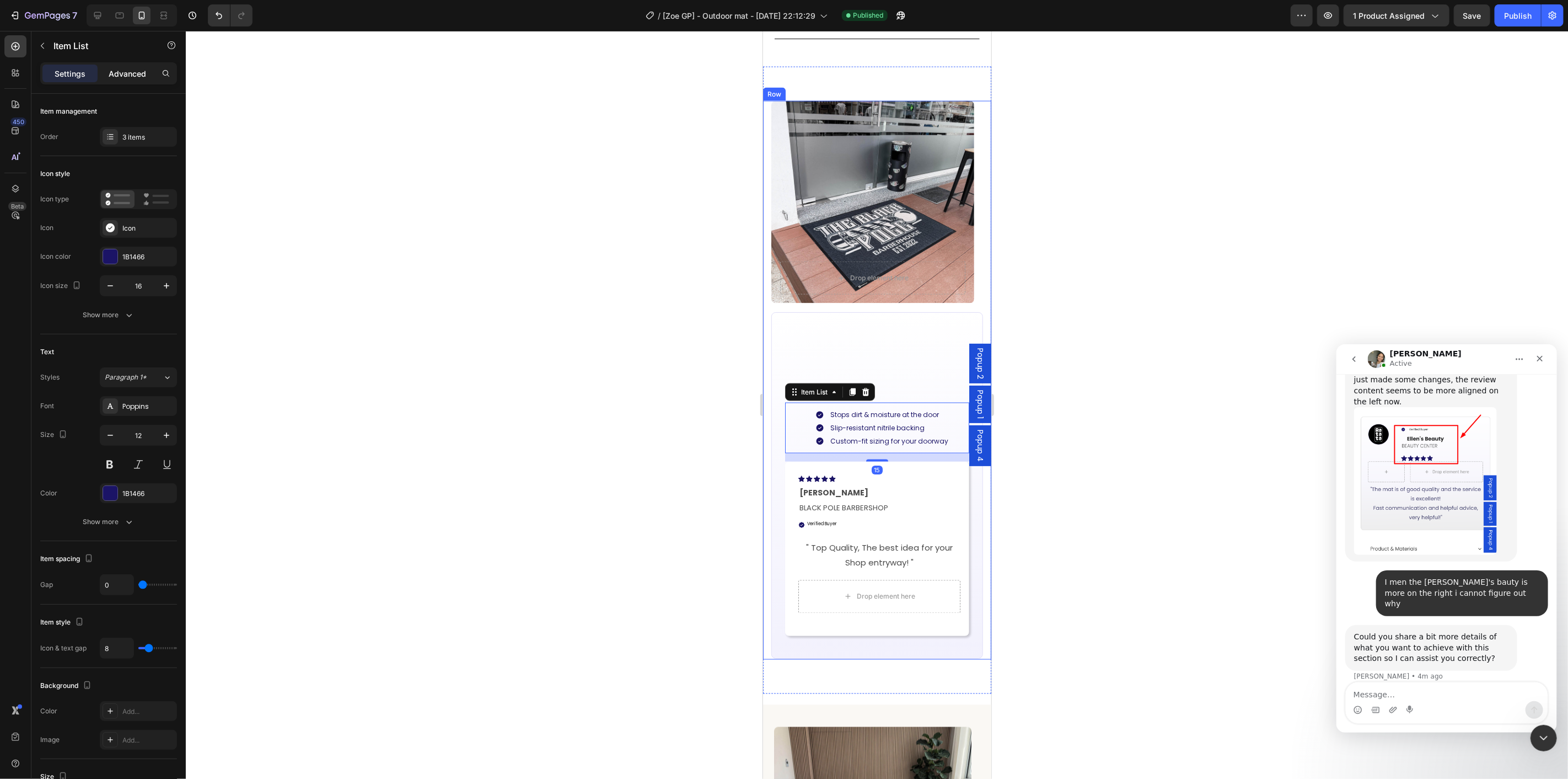
click at [123, 69] on p "Advanced" at bounding box center [127, 73] width 38 height 12
type input "100%"
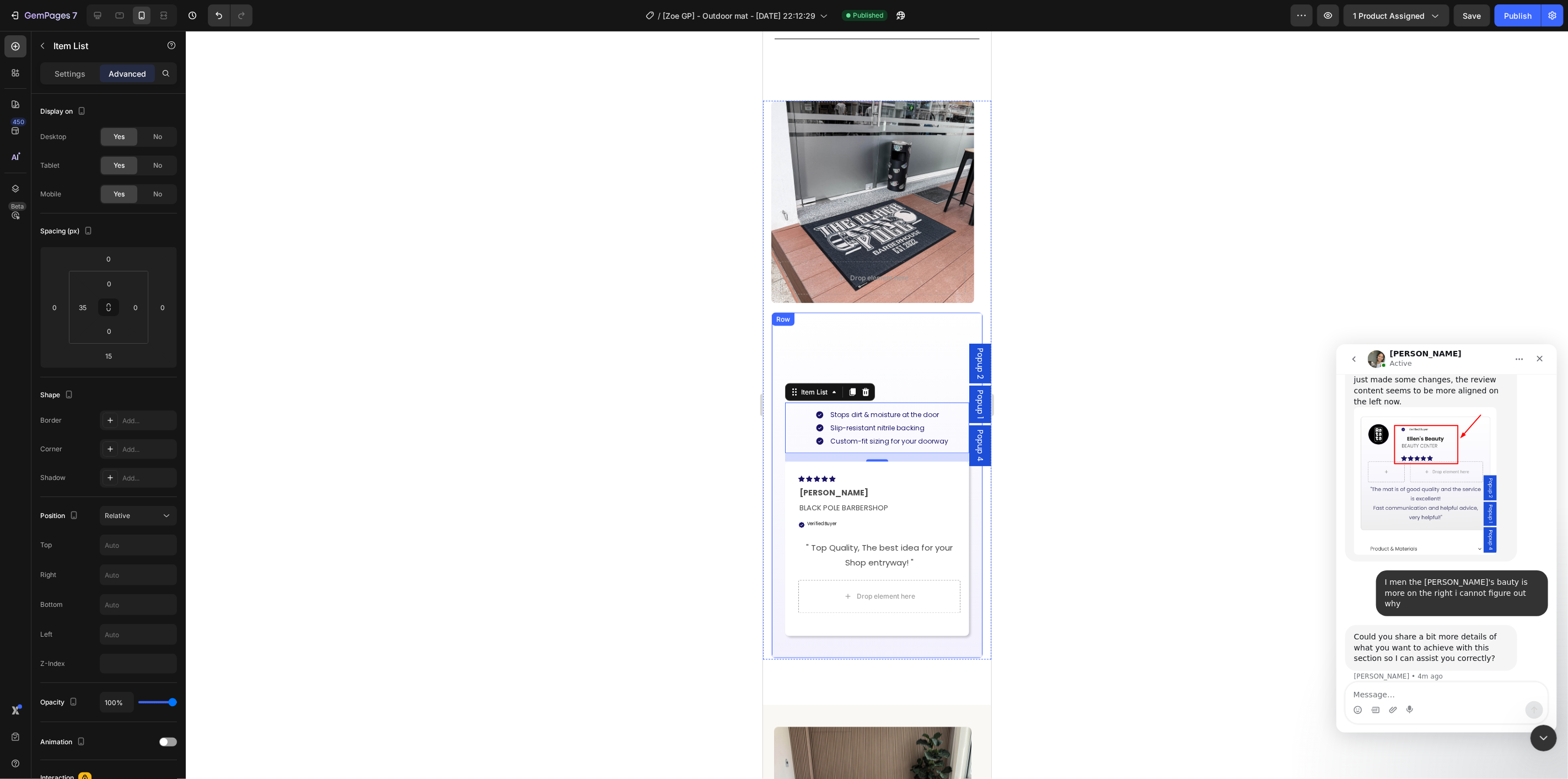
click at [887, 329] on div "Built for Busy Outdoor Entrances Heading Stops dirt & moisture at the door Slip…" at bounding box center [876, 485] width 184 height 312
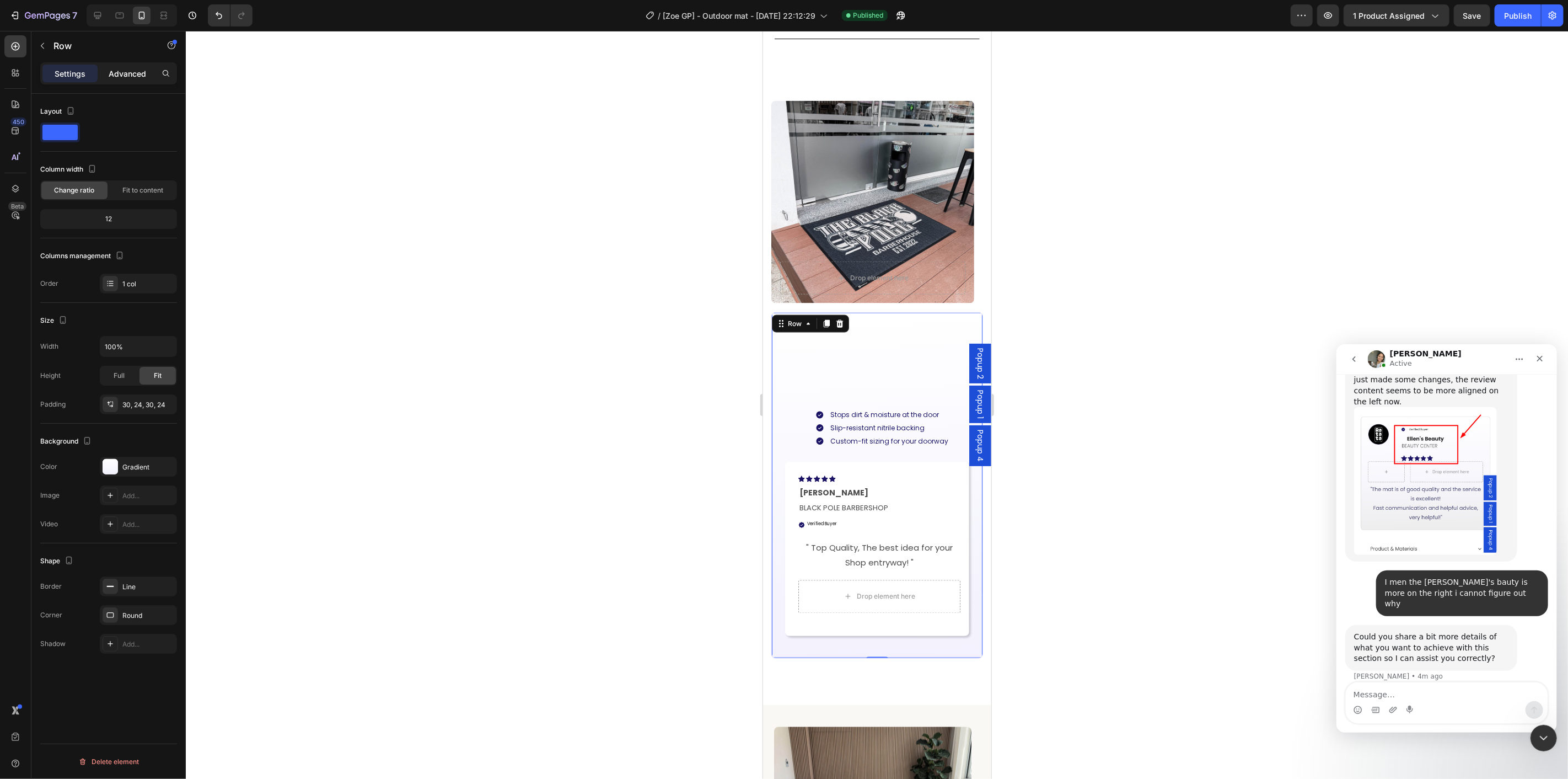
click at [133, 71] on p "Advanced" at bounding box center [127, 73] width 38 height 12
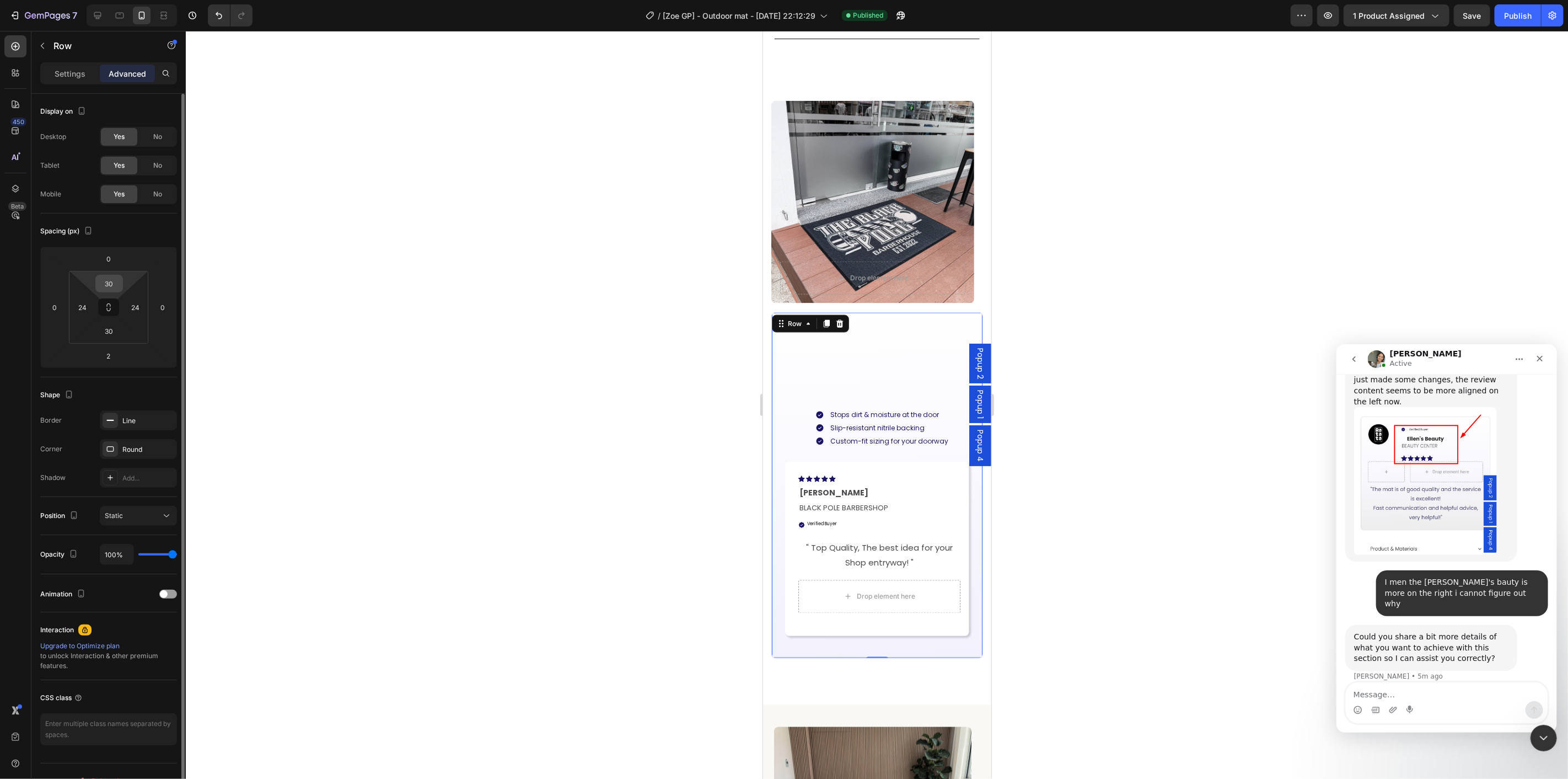
click at [117, 283] on input "30" at bounding box center [109, 284] width 22 height 17
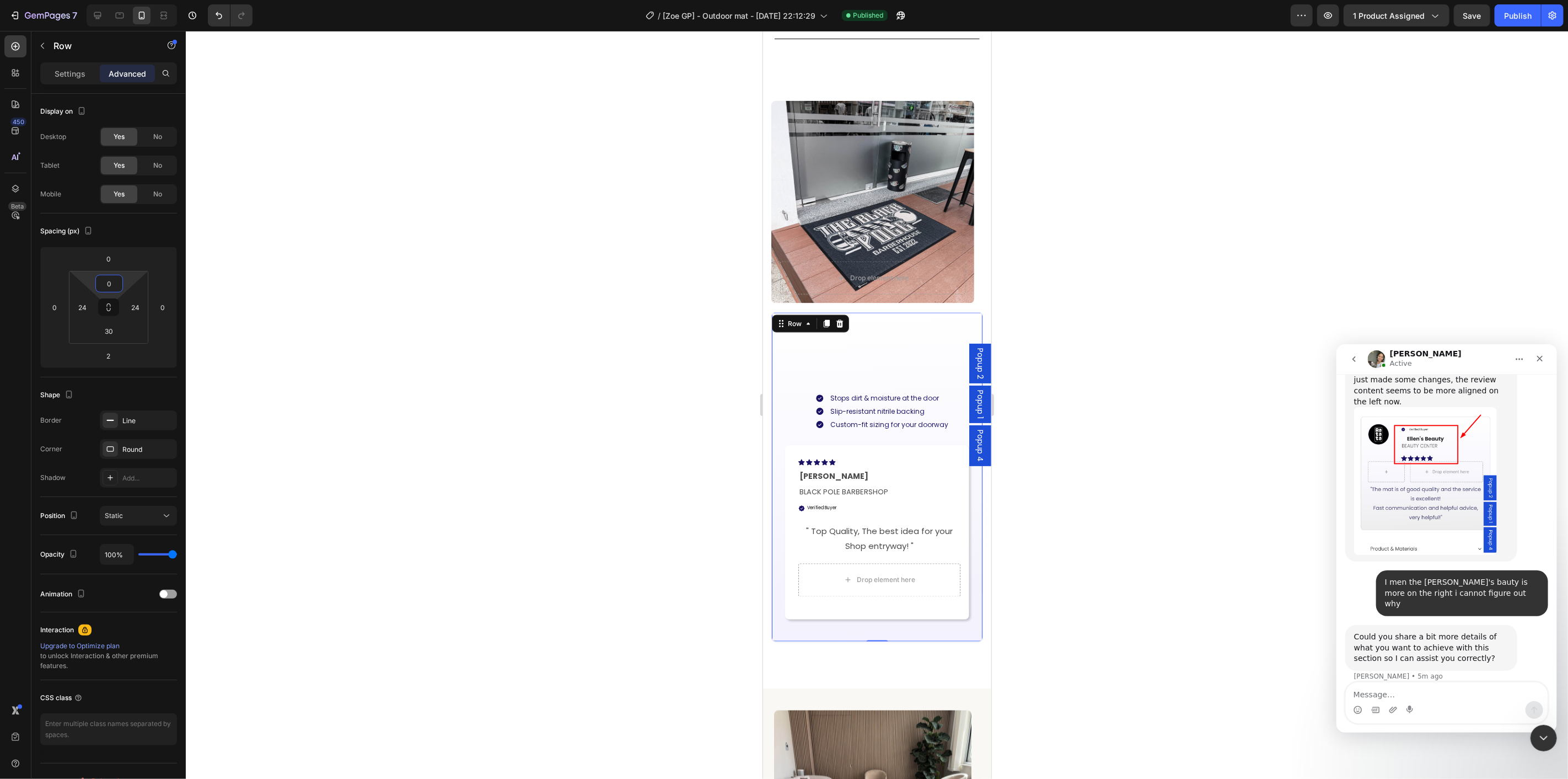
click at [431, 399] on div at bounding box center [877, 405] width 1382 height 748
click at [858, 345] on div "Built for Busy Outdoor Entrances Heading Stops dirt & moisture at the door Slip…" at bounding box center [876, 468] width 184 height 312
click at [849, 389] on div "Stops dirt & moisture at the door Slip-resistant nitrile backing Custom-fit siz…" at bounding box center [887, 410] width 165 height 51
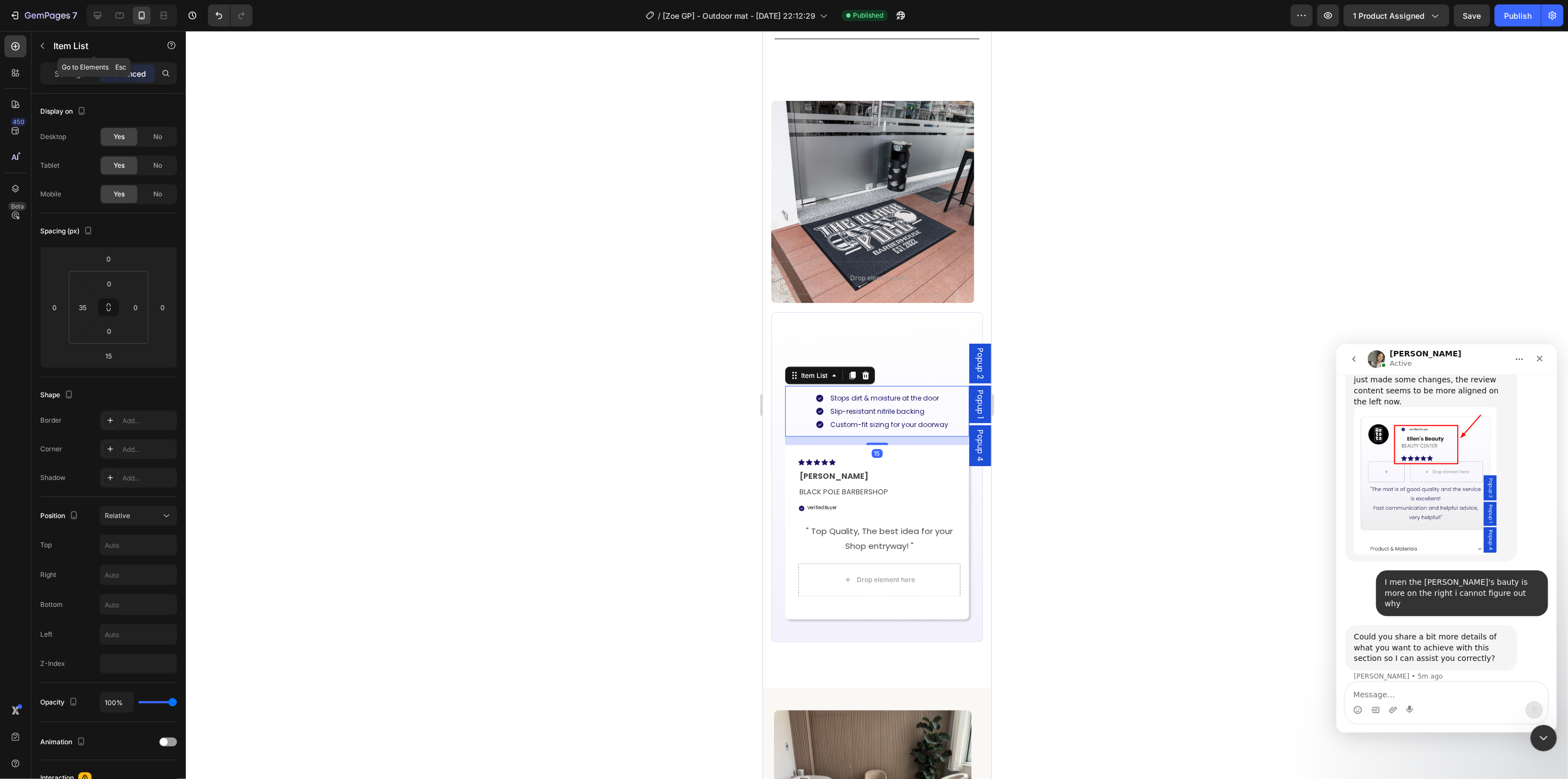
click at [36, 51] on button "button" at bounding box center [42, 45] width 18 height 18
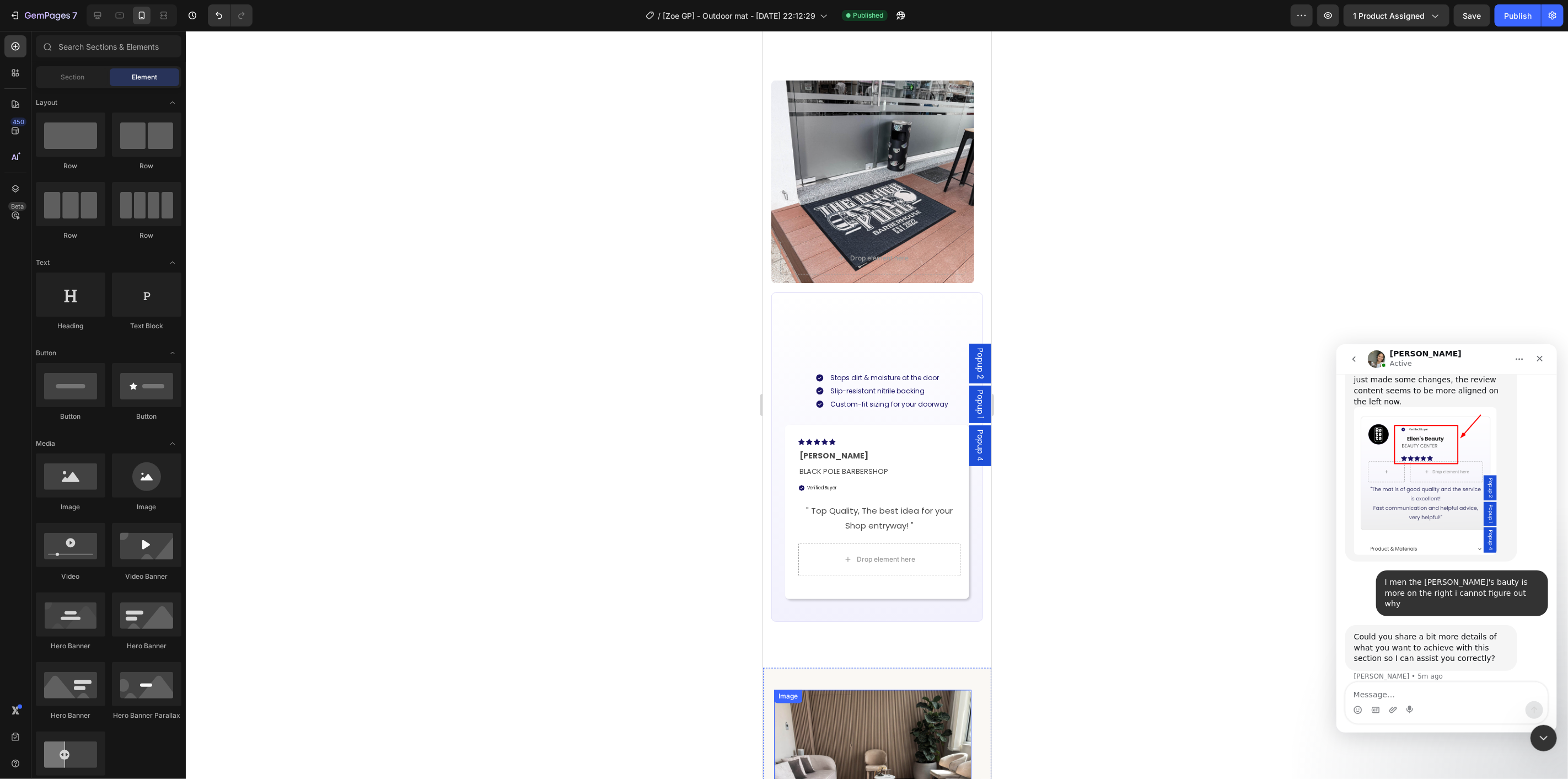
scroll to position [1532, 0]
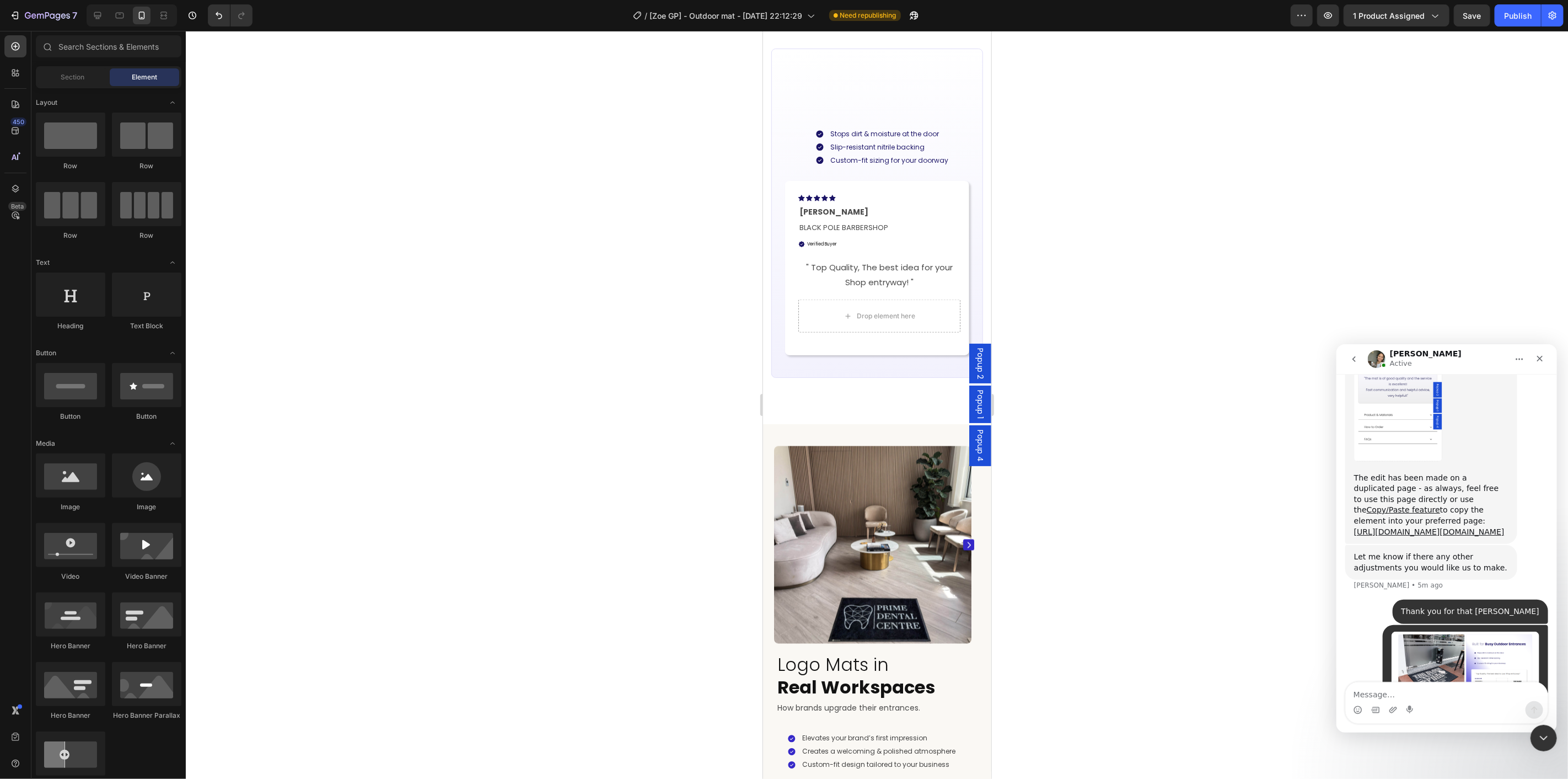
scroll to position [1287, 0]
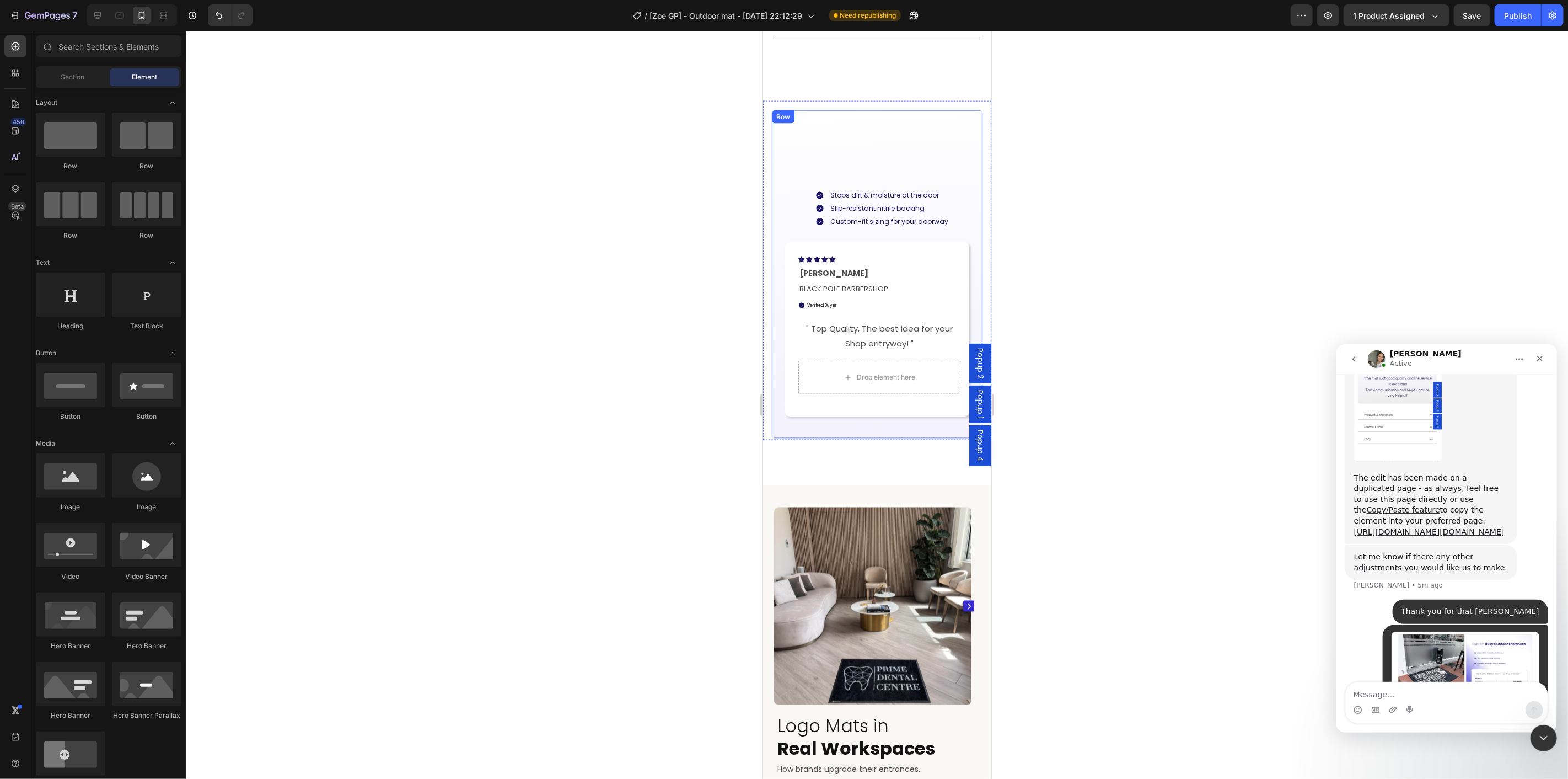
click at [874, 321] on div "Built for Busy Outdoor Entrances Heading Stops dirt & moisture at the door Slip…" at bounding box center [876, 266] width 184 height 312
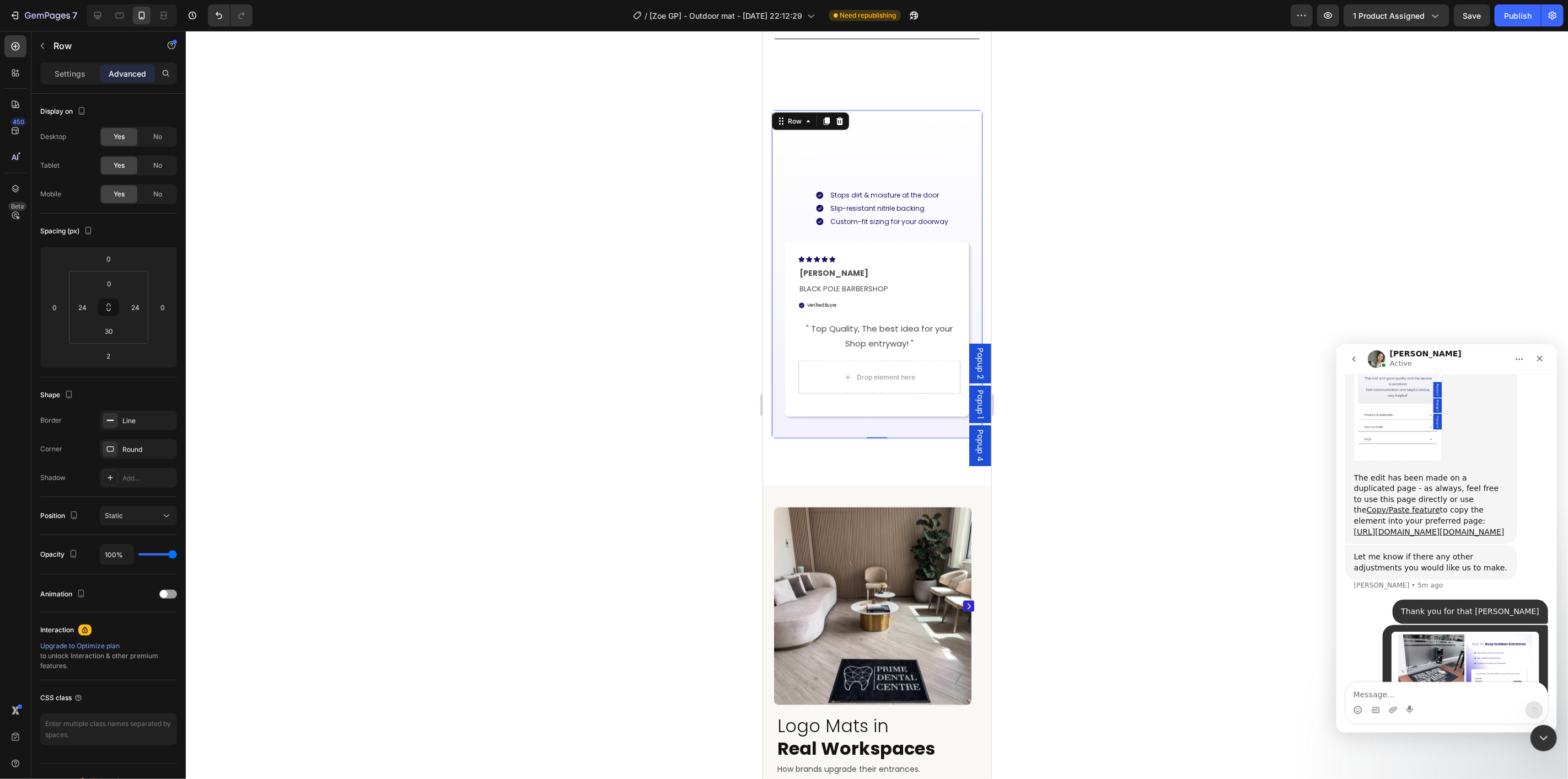
drag, startPoint x: 1377, startPoint y: 242, endPoint x: 1493, endPoint y: 158, distance: 143.2
click at [1375, 243] on div at bounding box center [877, 405] width 1382 height 748
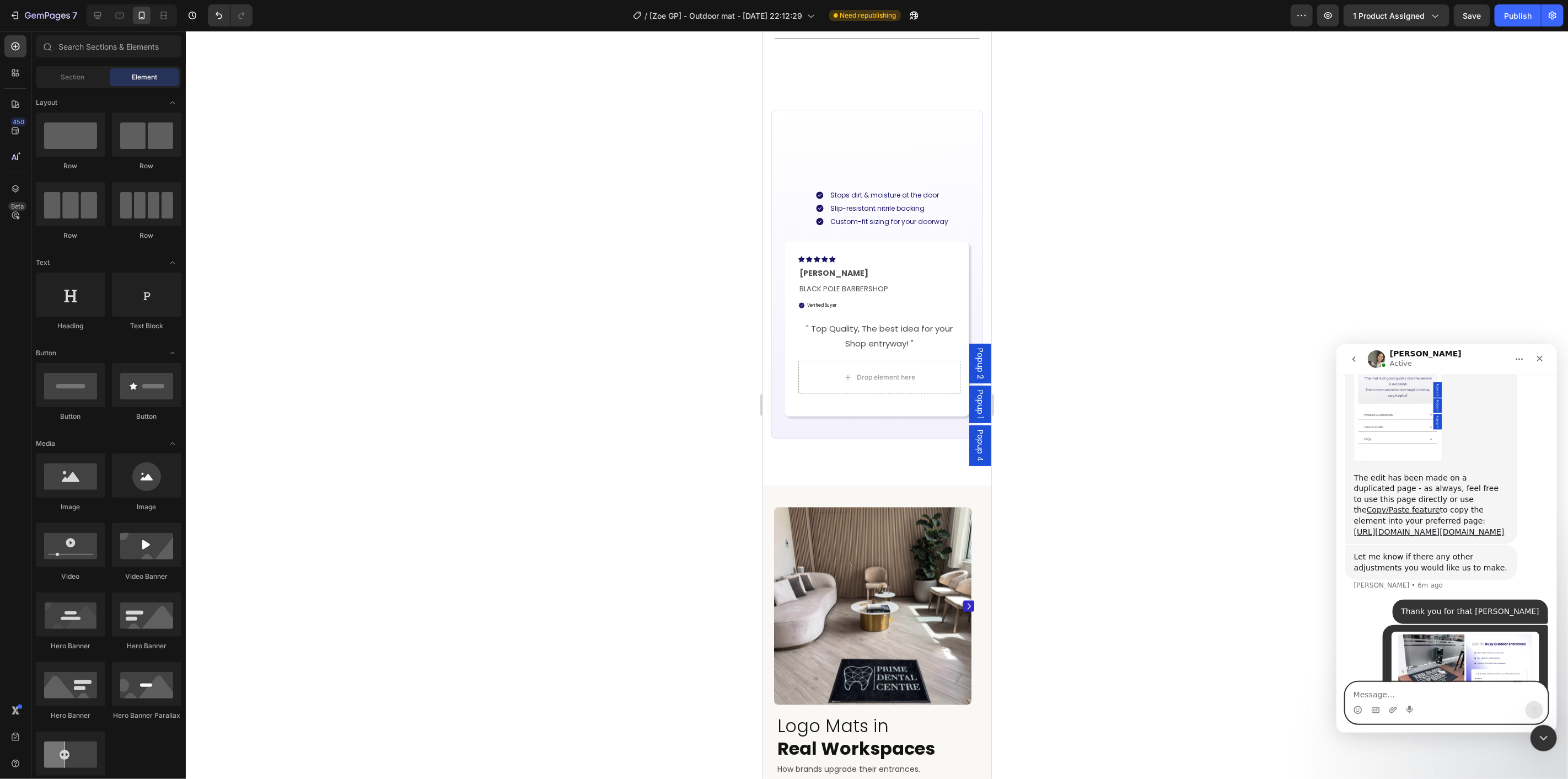
click at [1373, 696] on textarea "Message…" at bounding box center [1446, 691] width 202 height 18
paste textarea "T"
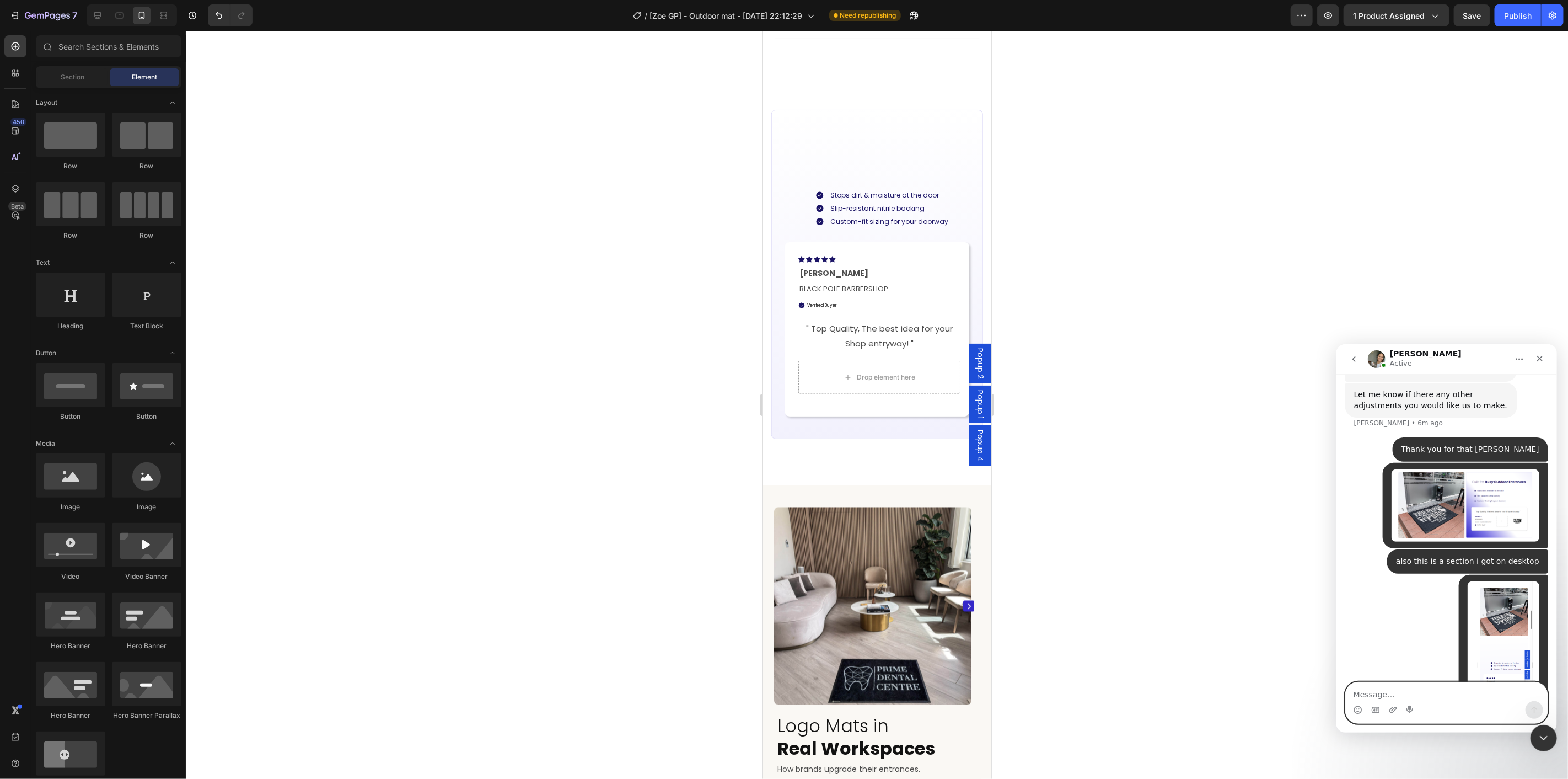
type textarea "T"
type textarea "I do not see the title here but the sspacing is there"
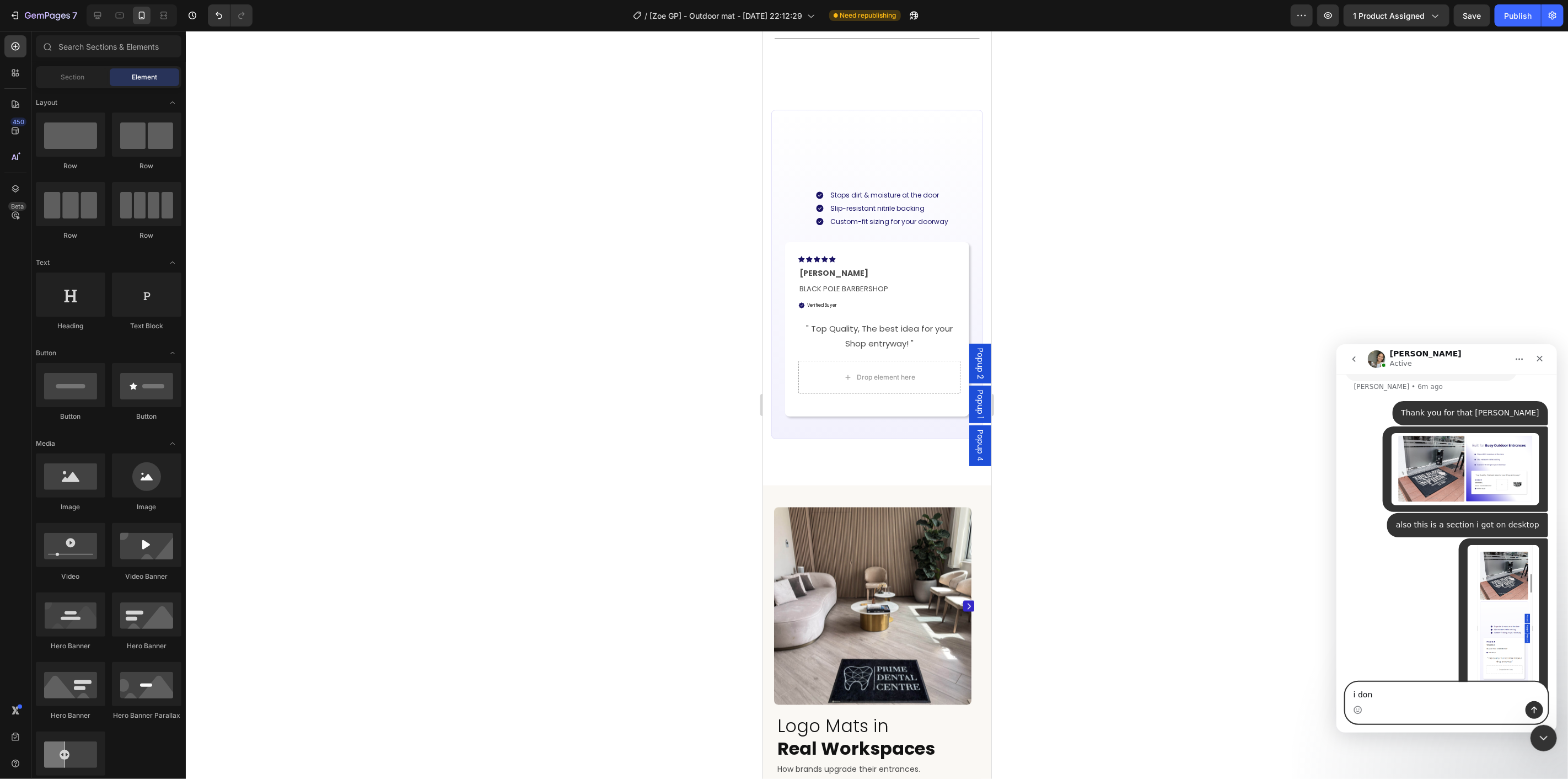
scroll to position [3350, 0]
type textarea "i dont know what it iss wrong"
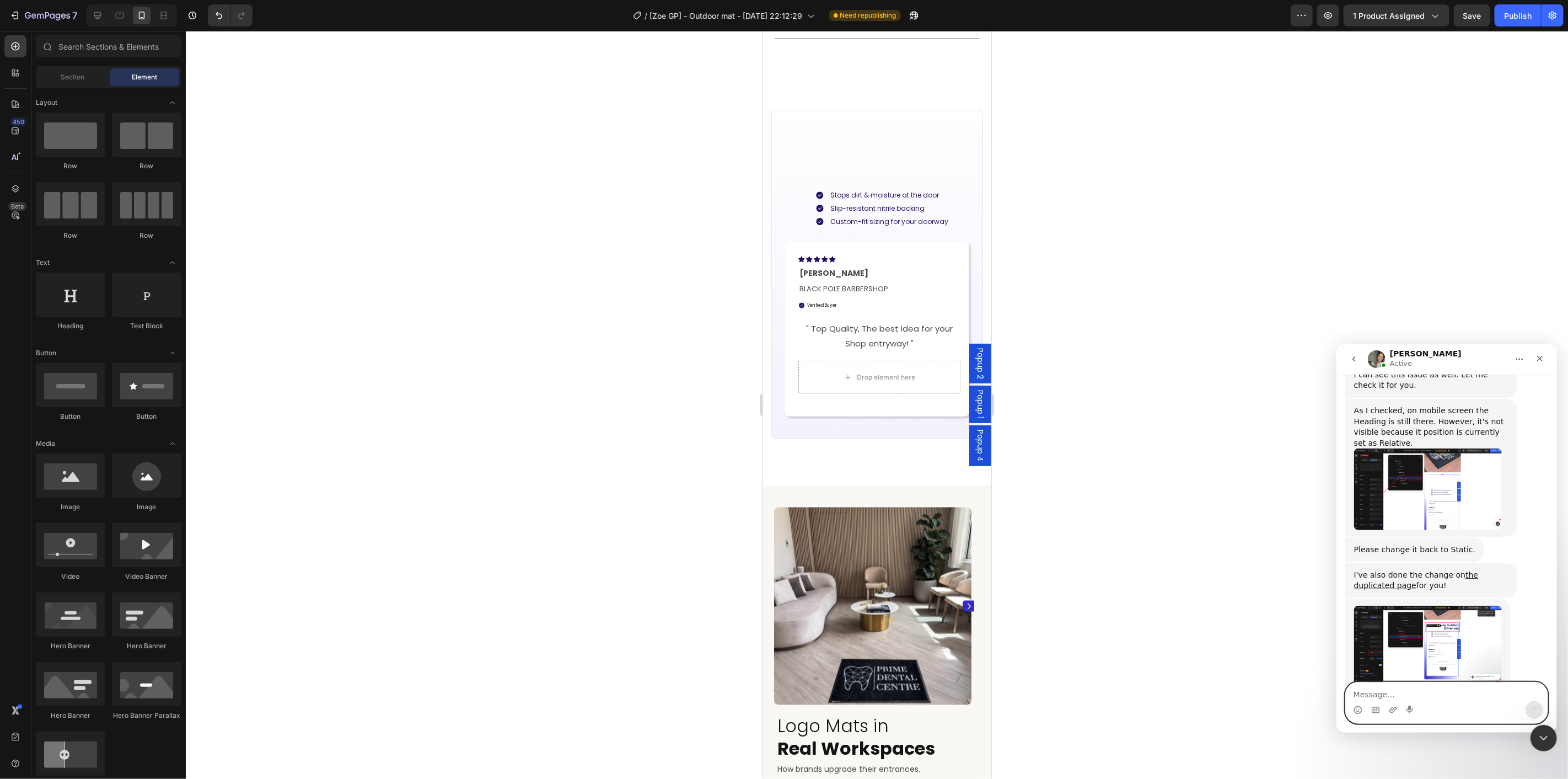
scroll to position [3703, 0]
